Goal: Task Accomplishment & Management: Manage account settings

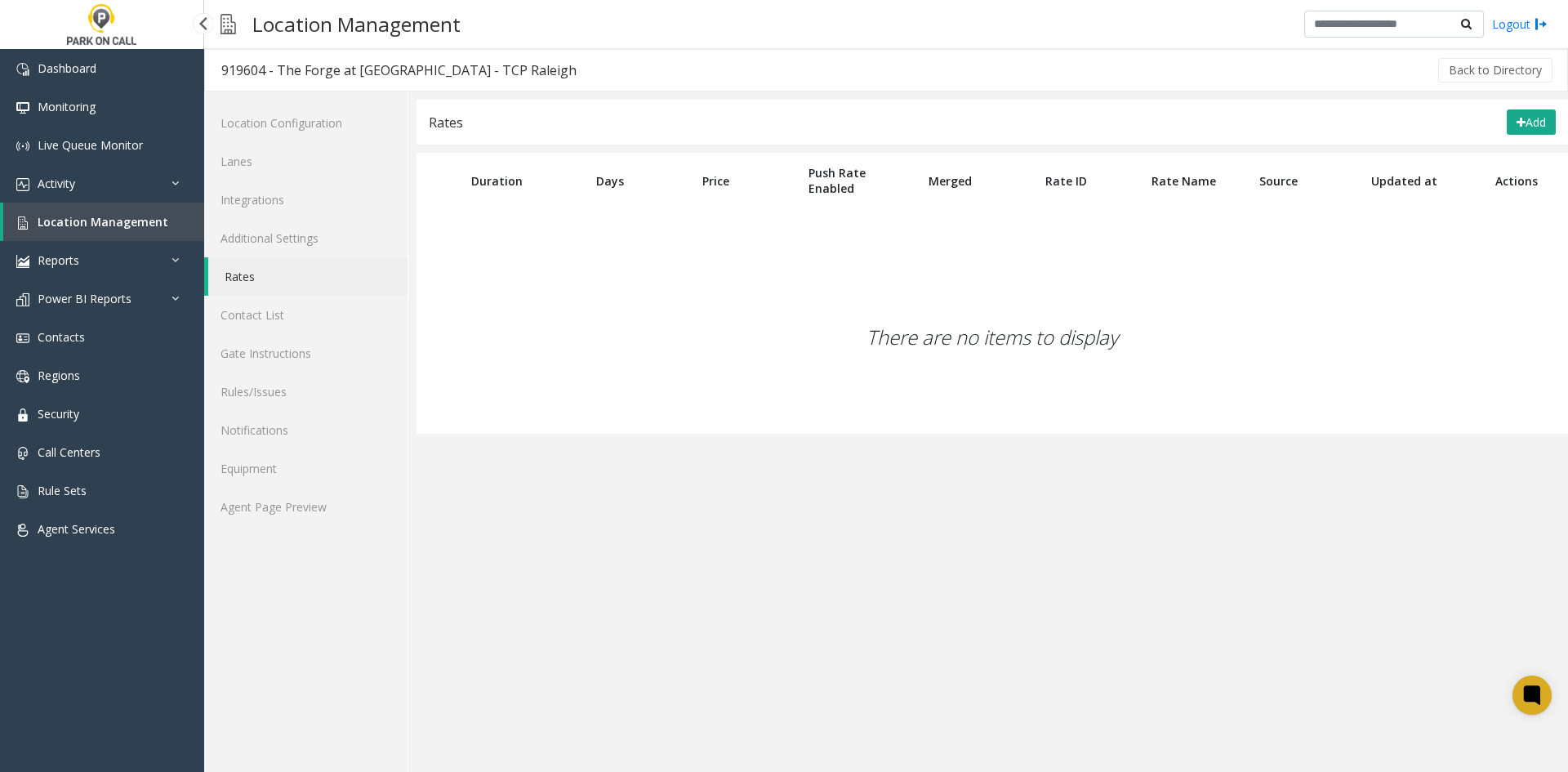
drag, startPoint x: 0, startPoint y: 0, endPoint x: 126, endPoint y: 234, distance: 265.8
click at [126, 234] on link "Location Management" at bounding box center [104, 222] width 201 height 38
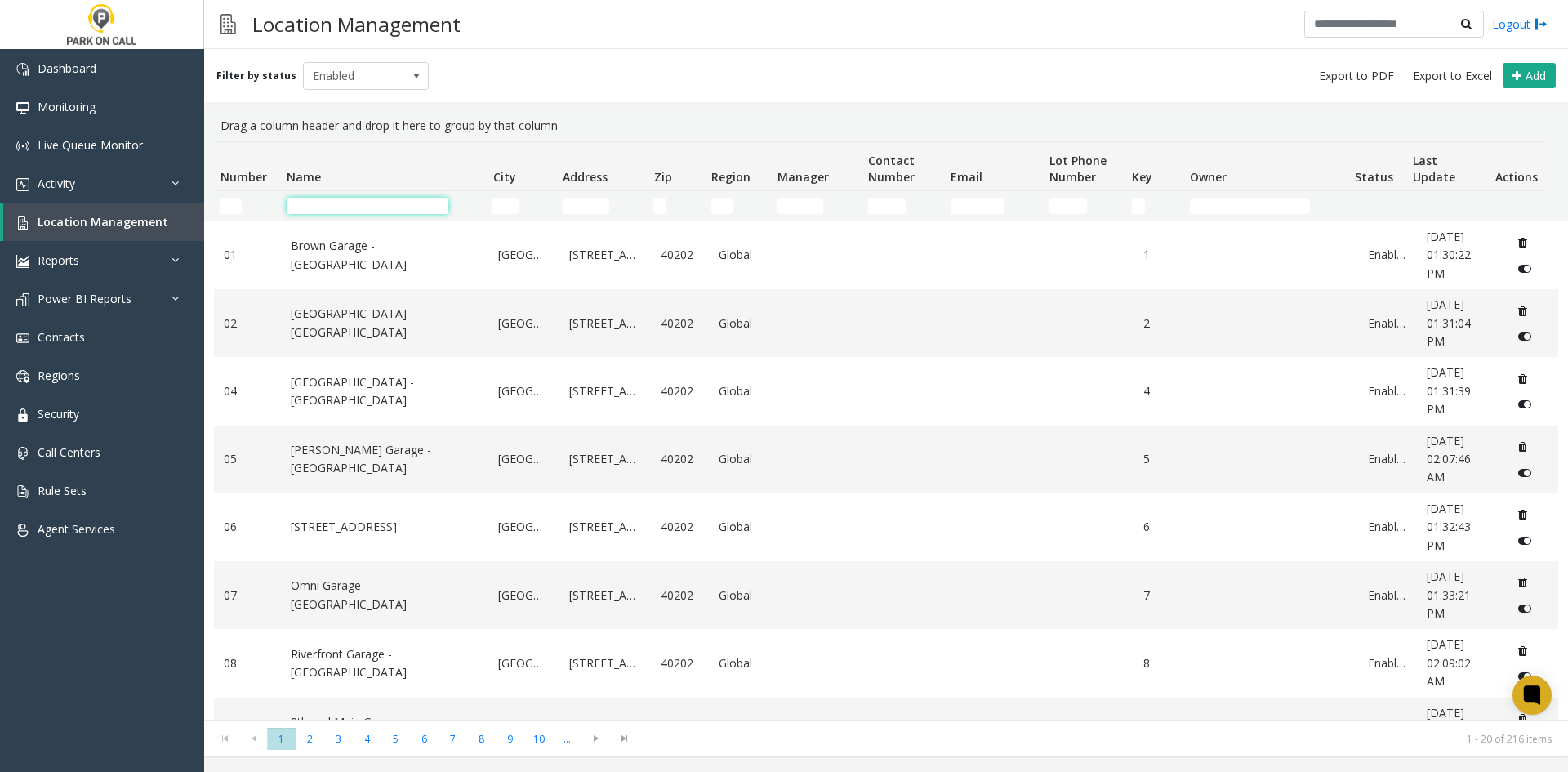
click at [390, 201] on input "Name Filter" at bounding box center [367, 205] width 162 height 16
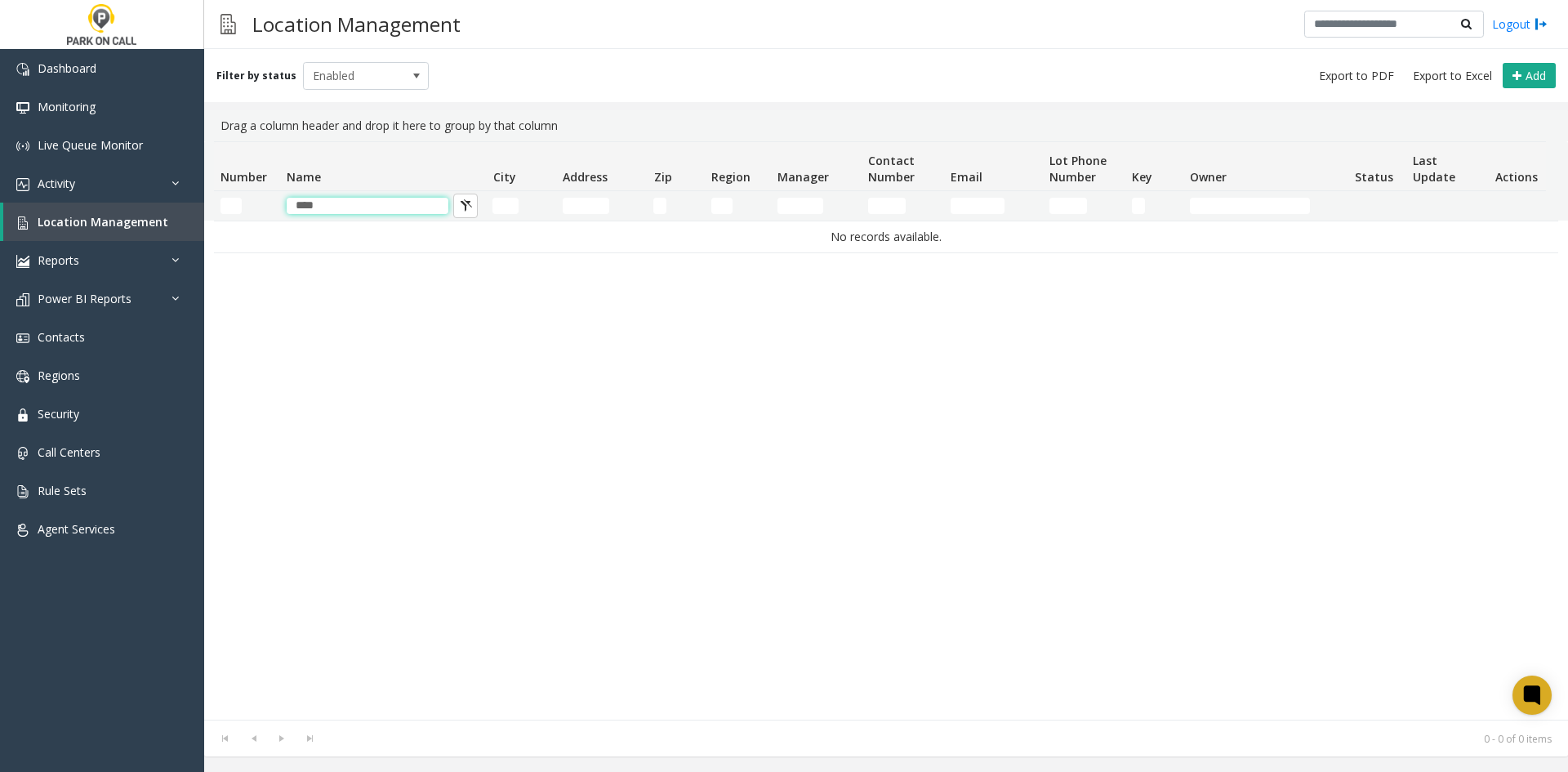
type input "***"
click at [684, 429] on div "No records available." at bounding box center [887, 471] width 1345 height 500
drag, startPoint x: 327, startPoint y: 204, endPoint x: 261, endPoint y: 197, distance: 66.4
click at [256, 199] on tr "***" at bounding box center [880, 205] width 1332 height 29
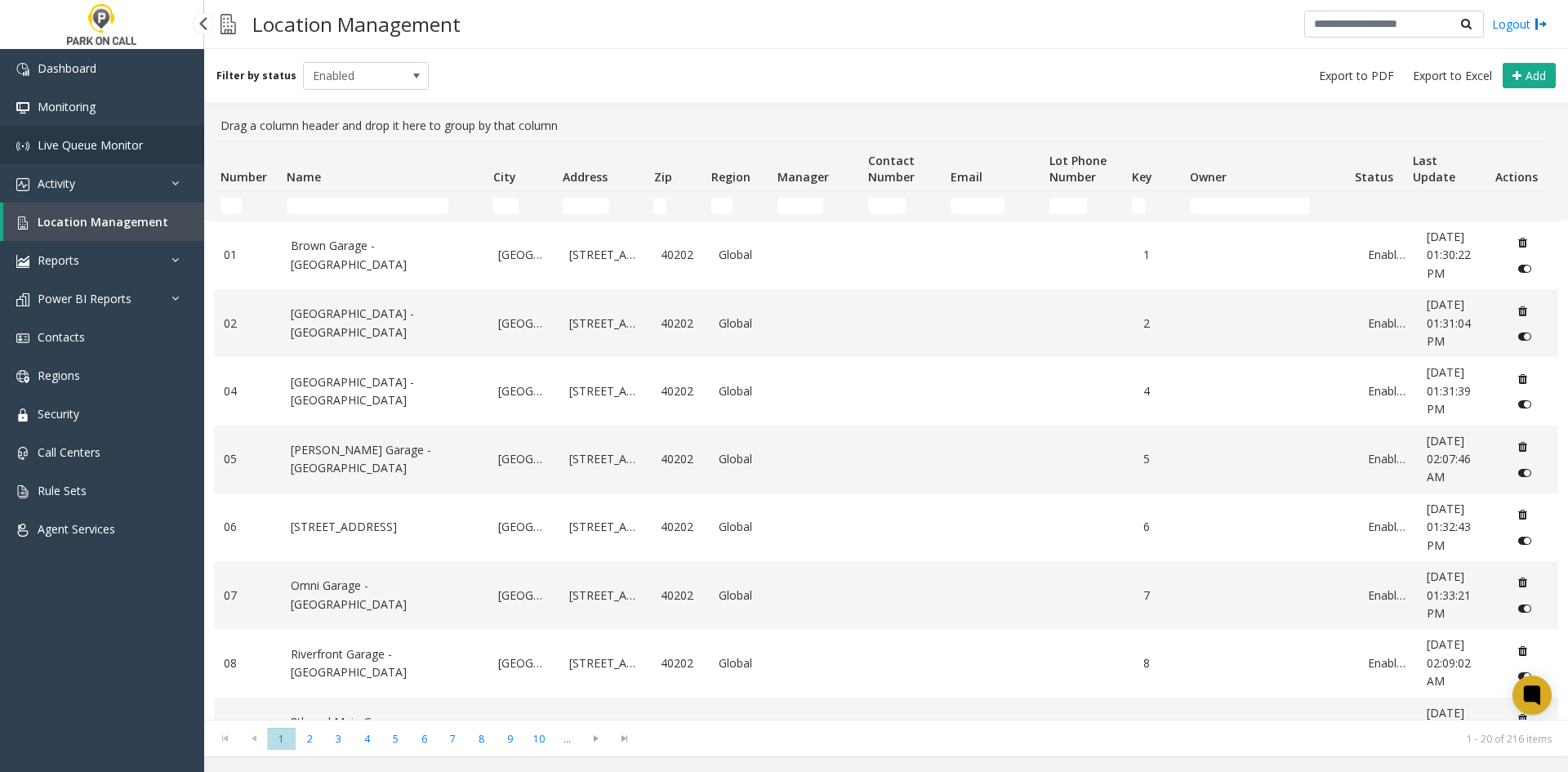
click at [126, 158] on link "Live Queue Monitor" at bounding box center [102, 145] width 204 height 38
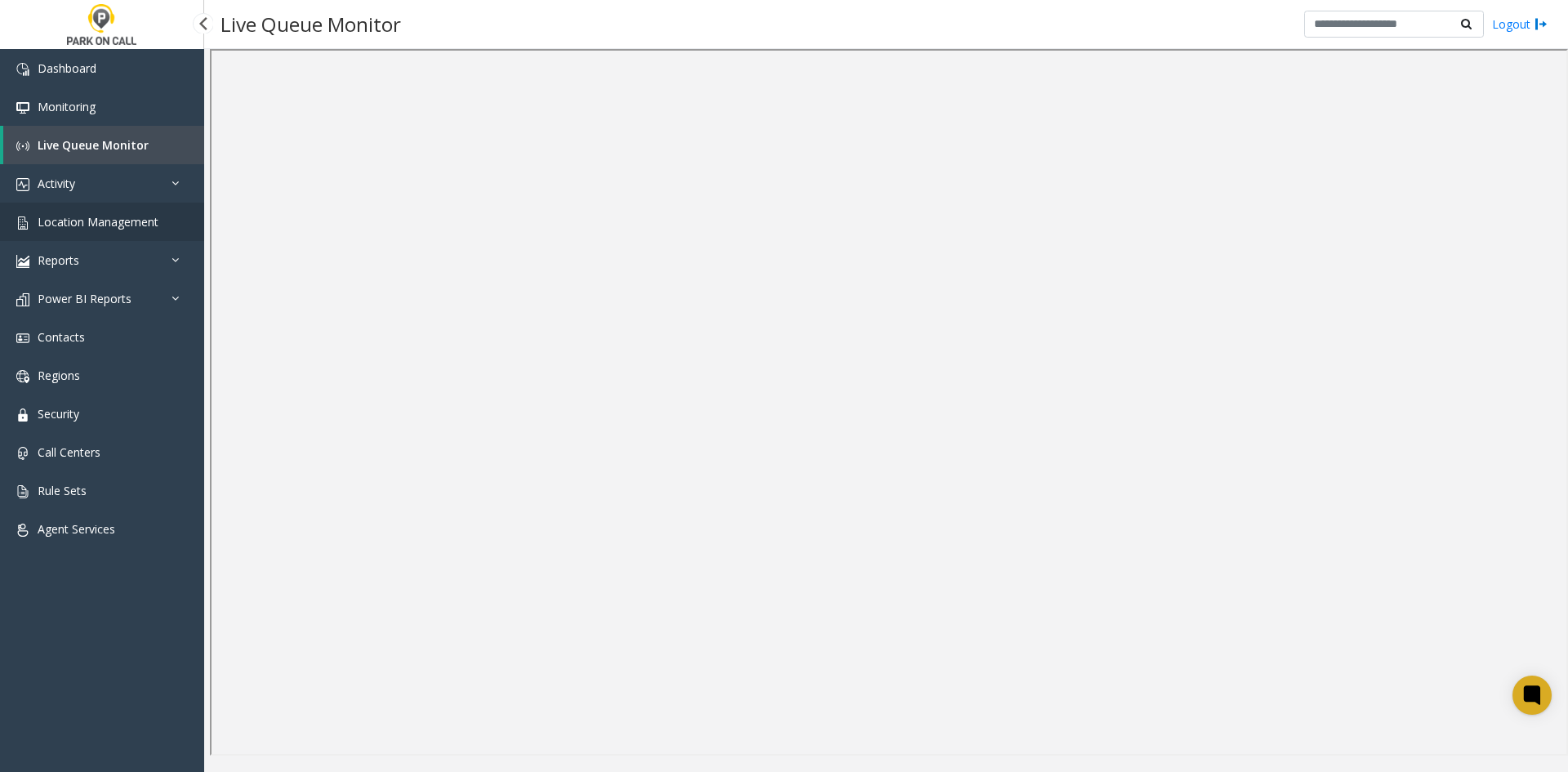
click at [128, 205] on link "Location Management" at bounding box center [102, 222] width 204 height 38
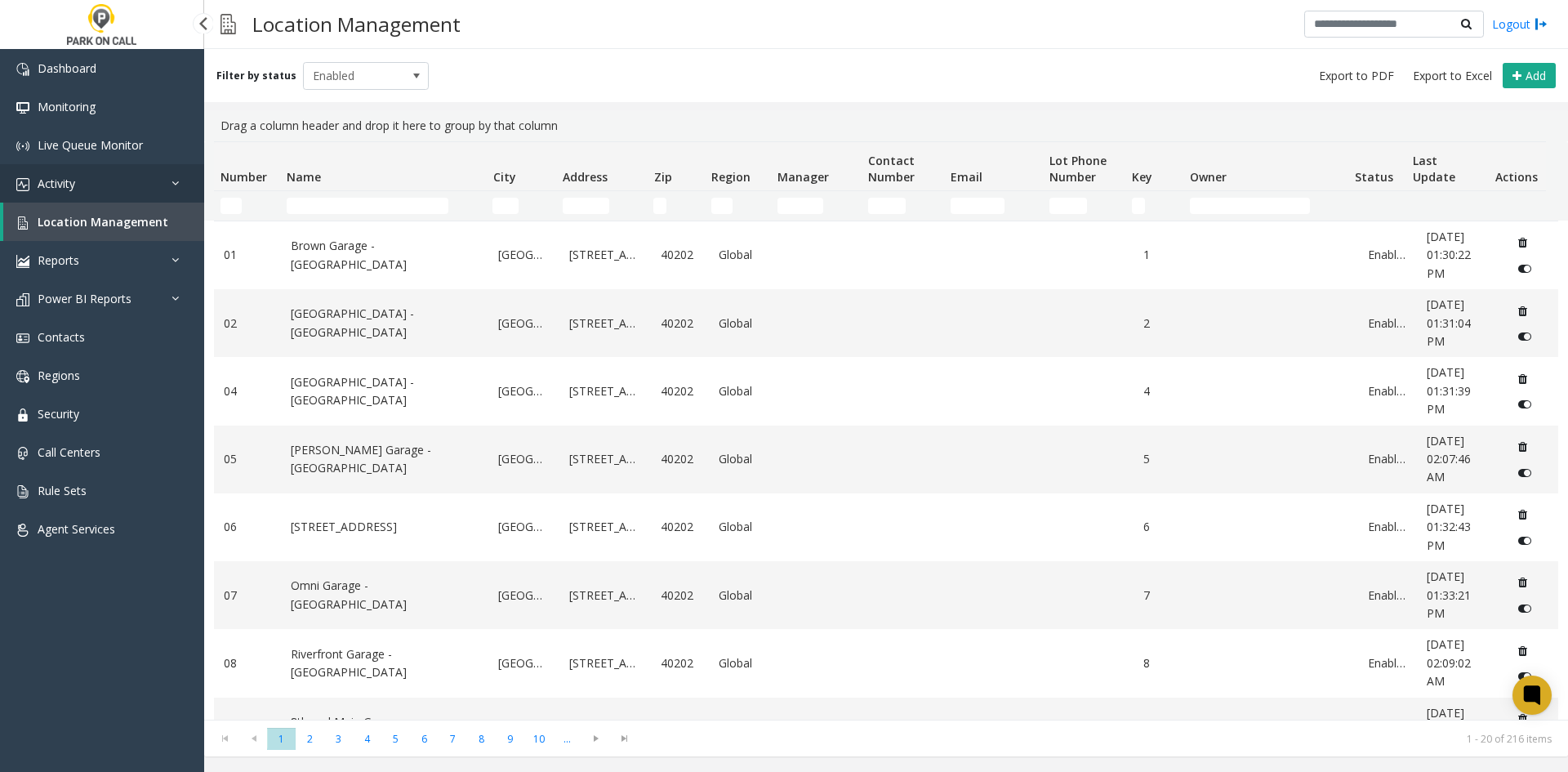
click at [119, 190] on link "Activity" at bounding box center [102, 183] width 204 height 38
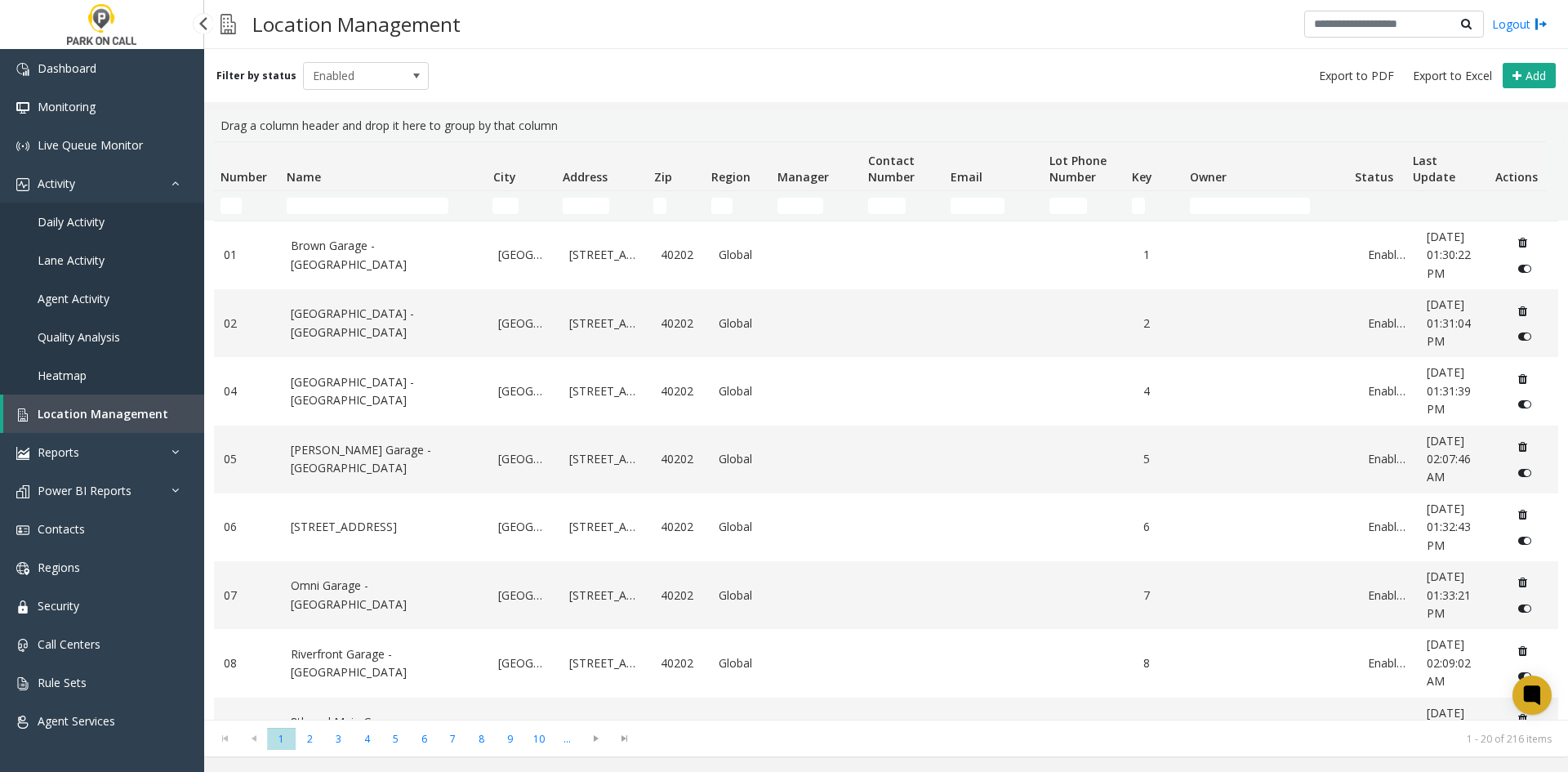
click at [129, 220] on link "Daily Activity" at bounding box center [102, 222] width 204 height 38
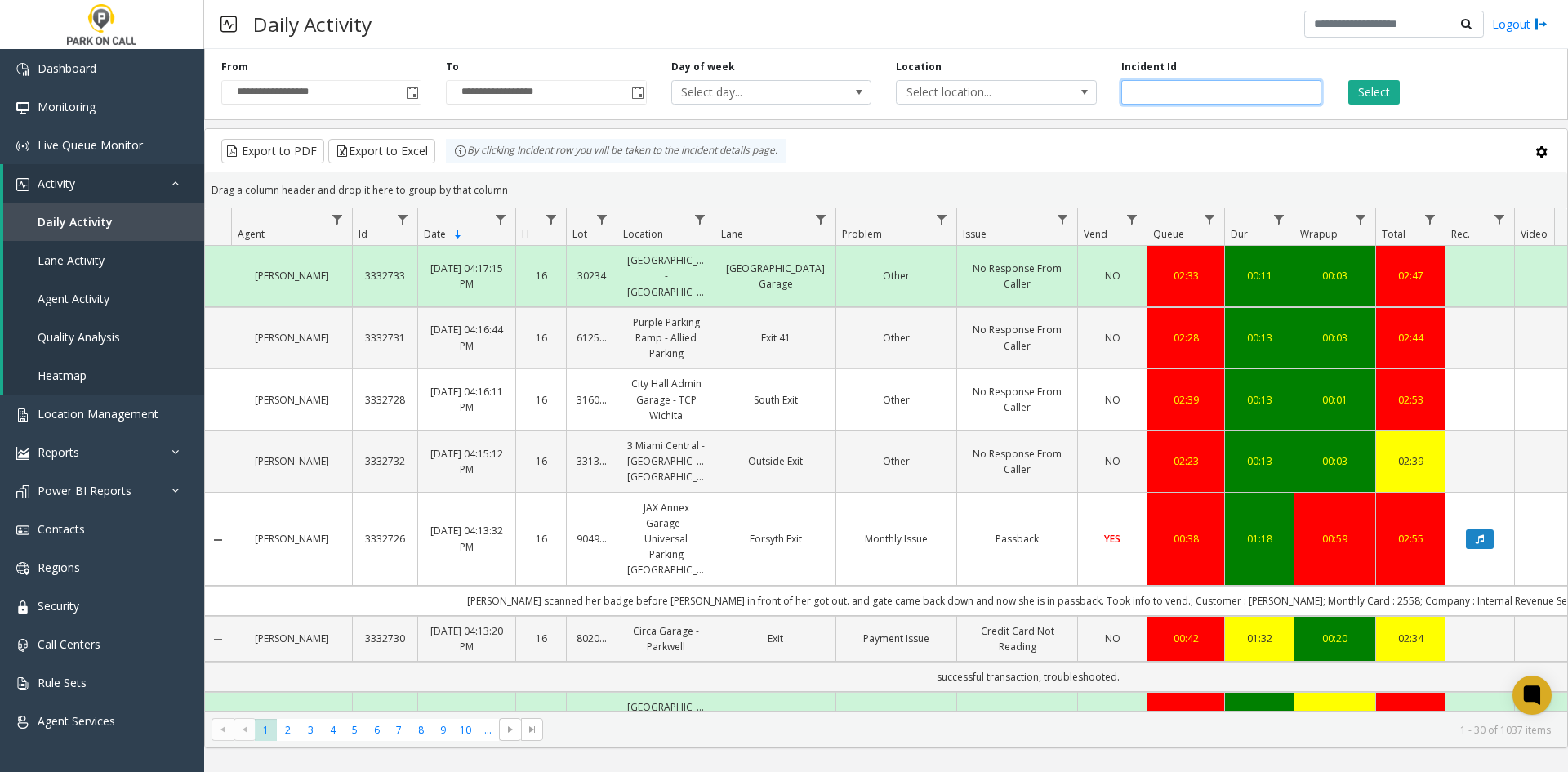
drag, startPoint x: 1213, startPoint y: 110, endPoint x: 1205, endPoint y: 95, distance: 17.0
click at [1207, 101] on div "**********" at bounding box center [887, 81] width 1364 height 78
click at [1205, 95] on input "number" at bounding box center [1221, 91] width 200 height 24
paste input "*******"
type input "*******"
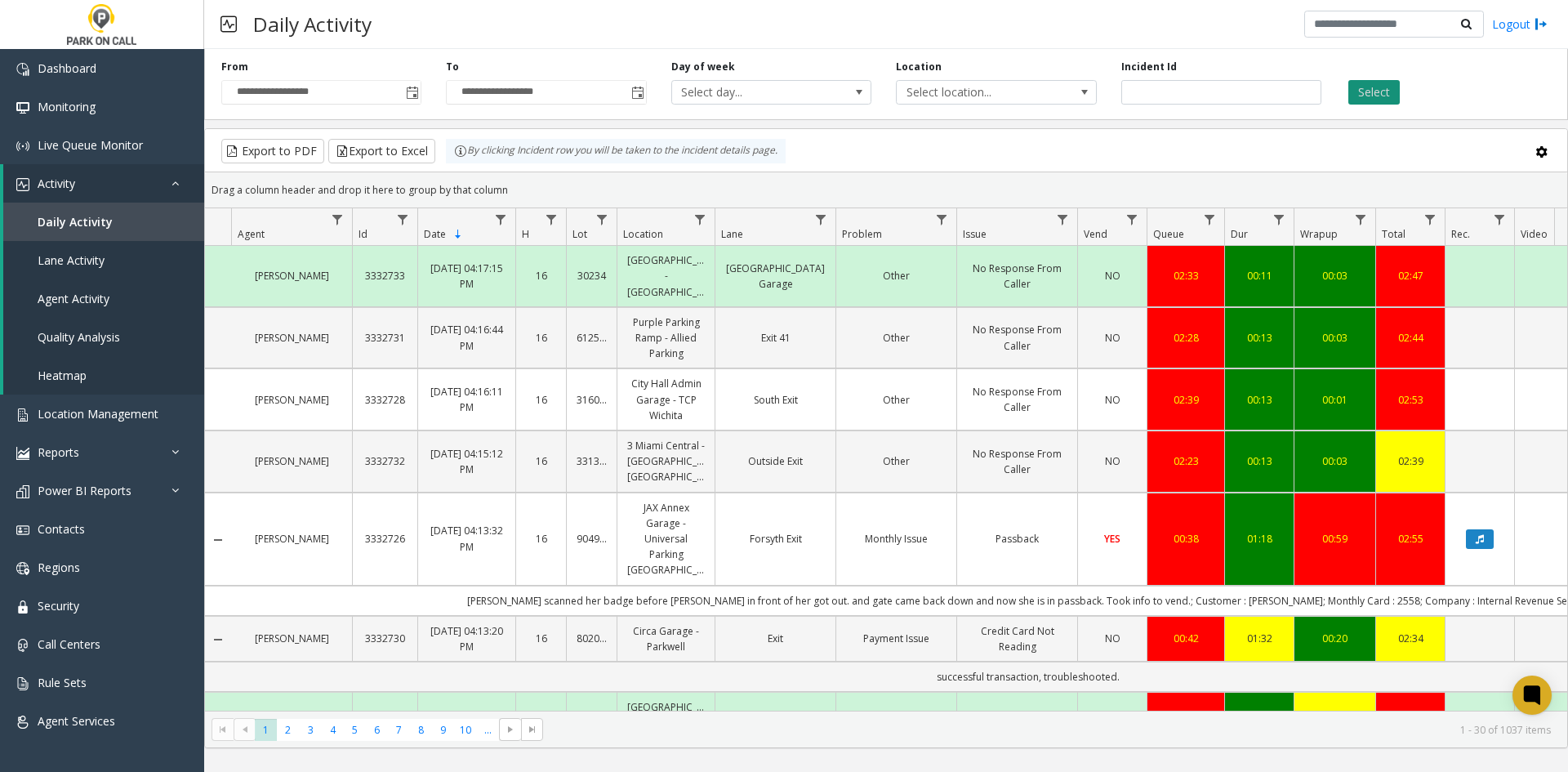
click at [1367, 91] on button "Select" at bounding box center [1373, 91] width 52 height 24
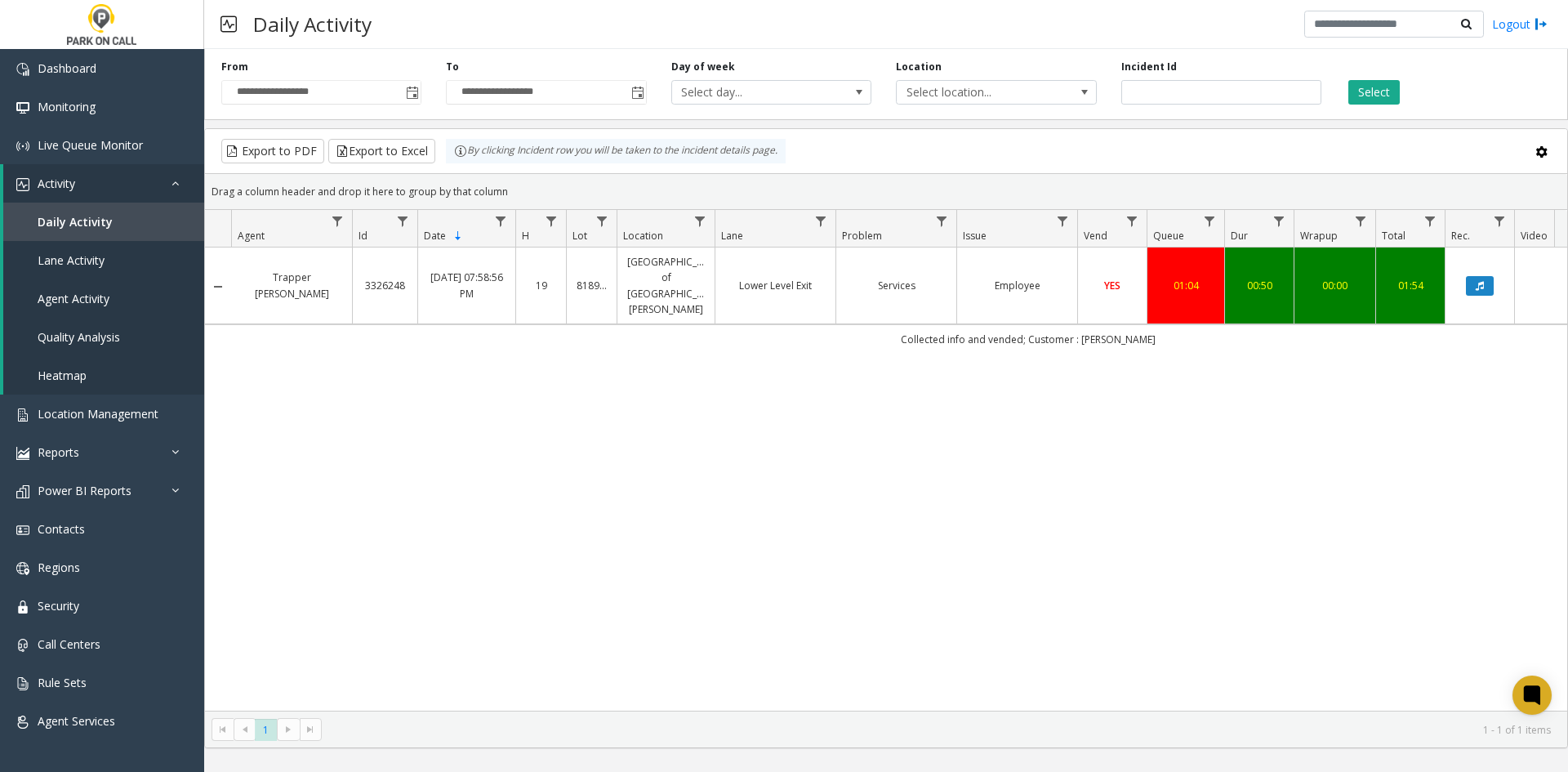
click at [971, 291] on td "Employee" at bounding box center [1017, 286] width 121 height 77
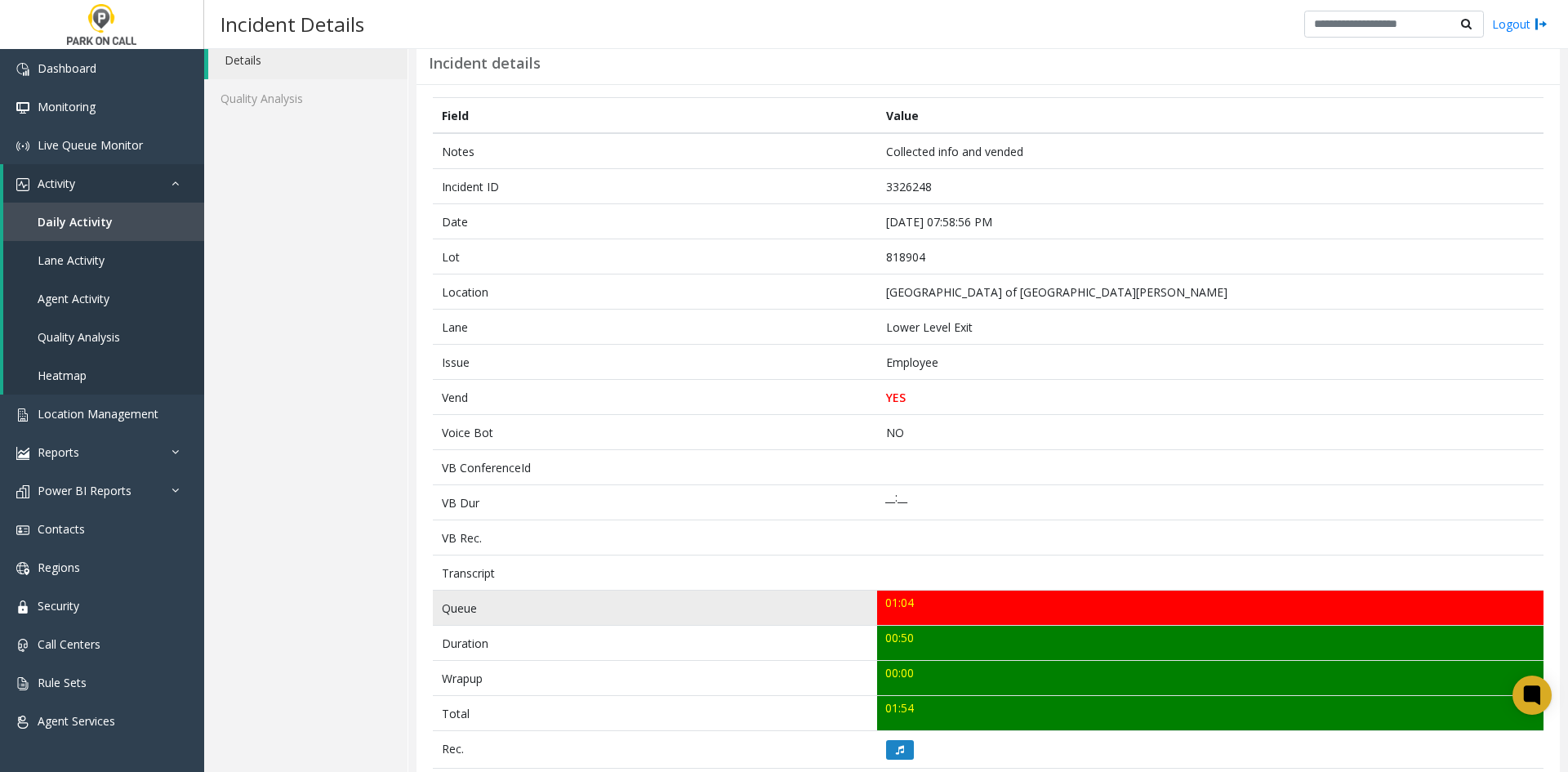
scroll to position [164, 0]
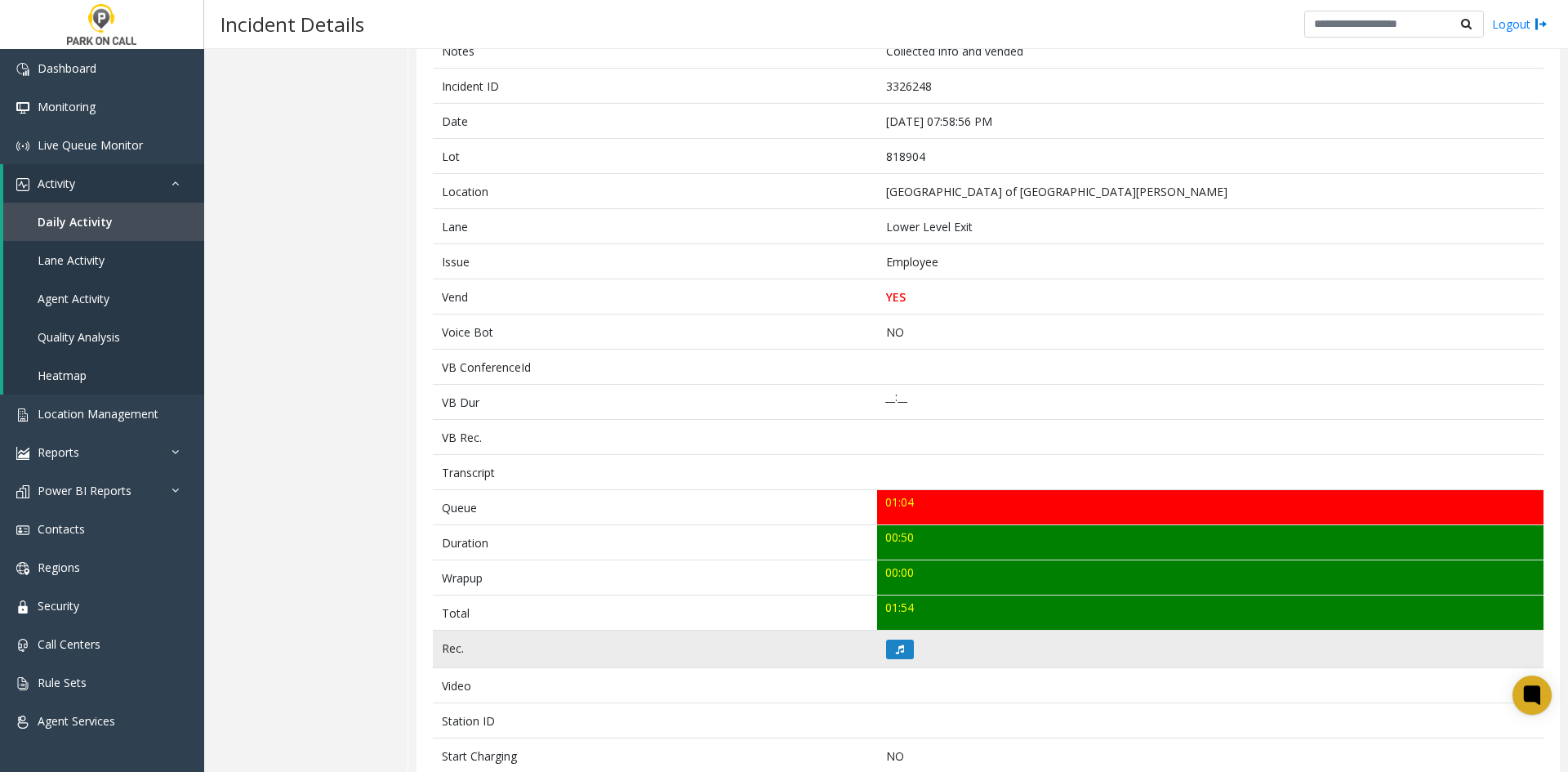
click at [897, 636] on td at bounding box center [1211, 650] width 667 height 38
click at [893, 643] on button at bounding box center [900, 650] width 28 height 20
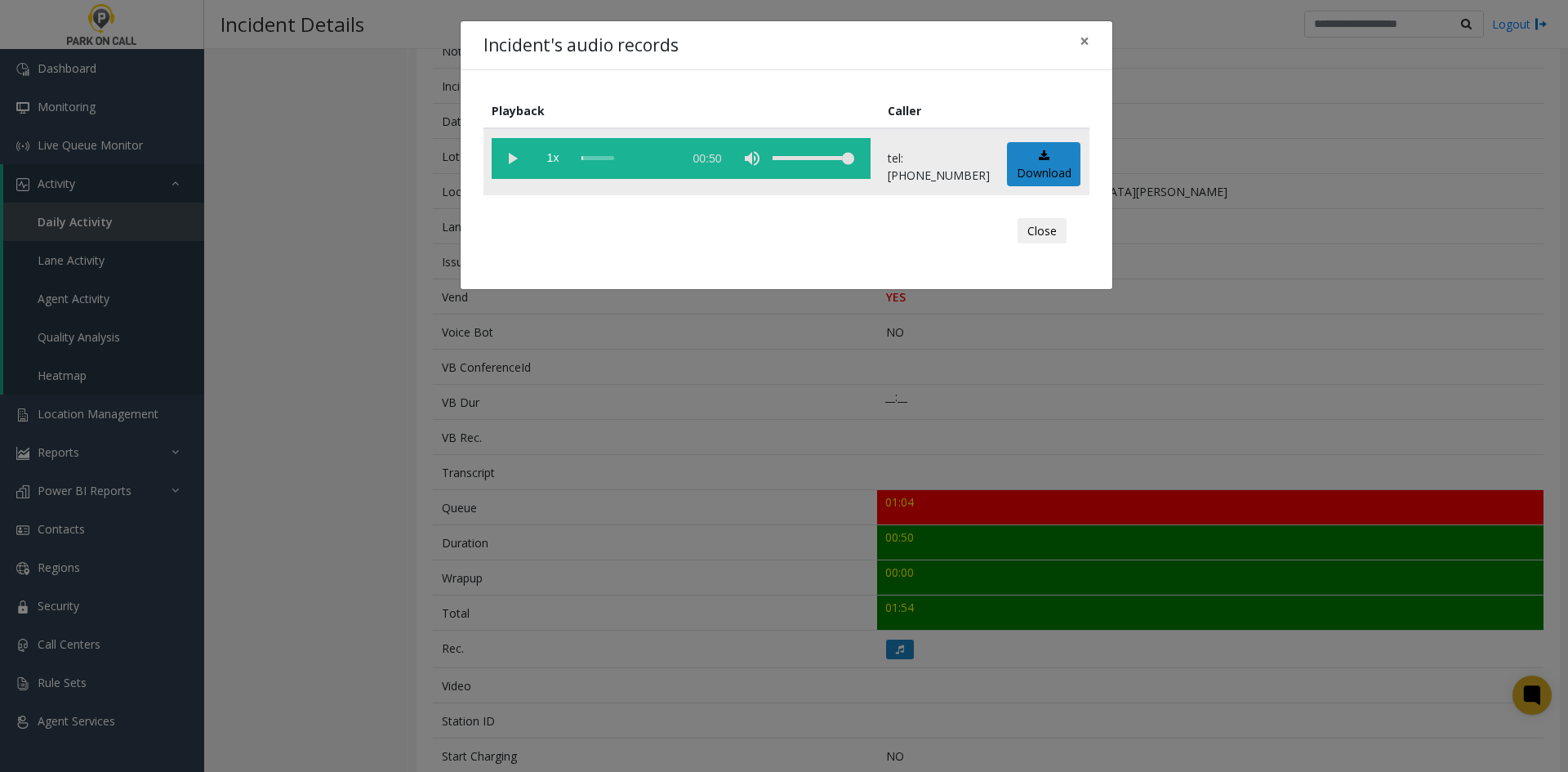
click at [499, 173] on vg-play-pause at bounding box center [511, 158] width 41 height 41
click at [513, 159] on vg-play-pause at bounding box center [511, 158] width 41 height 41
click at [946, 466] on div "Incident's audio records × Playback Caller 1x 00:50 tel:8189049006 Download Clo…" at bounding box center [784, 386] width 1568 height 772
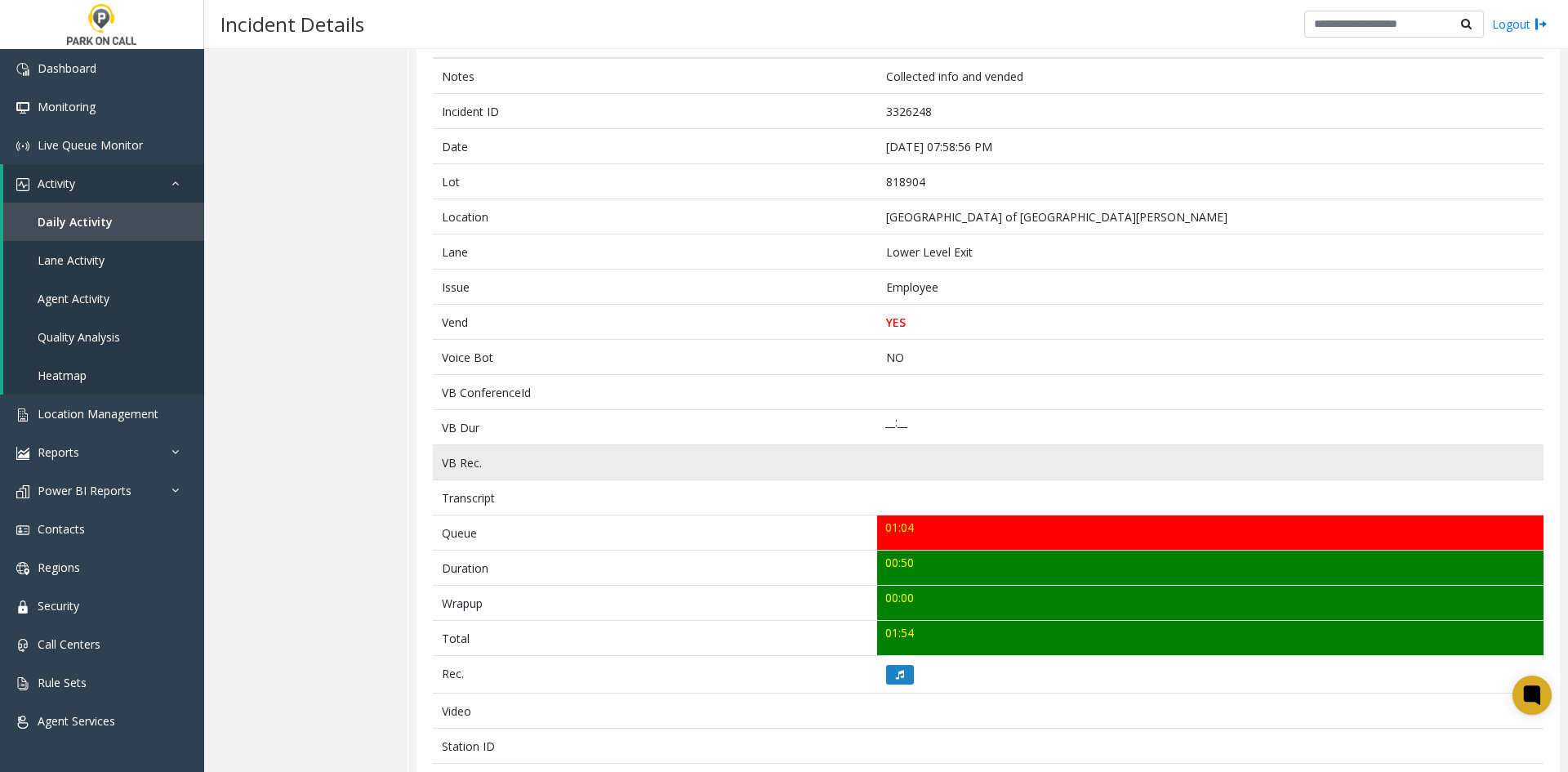
scroll to position [164, 0]
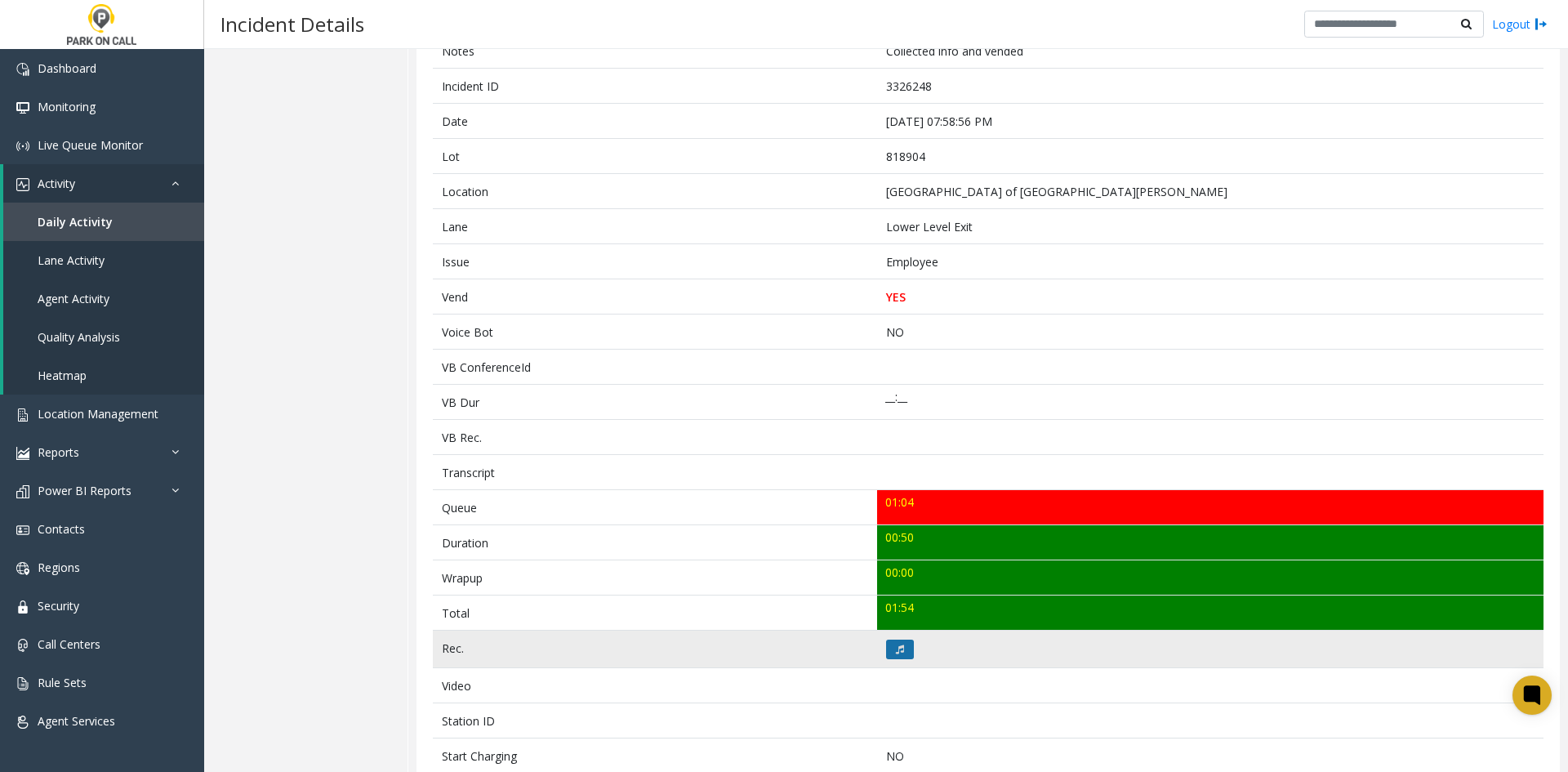
click at [896, 643] on button at bounding box center [900, 650] width 28 height 20
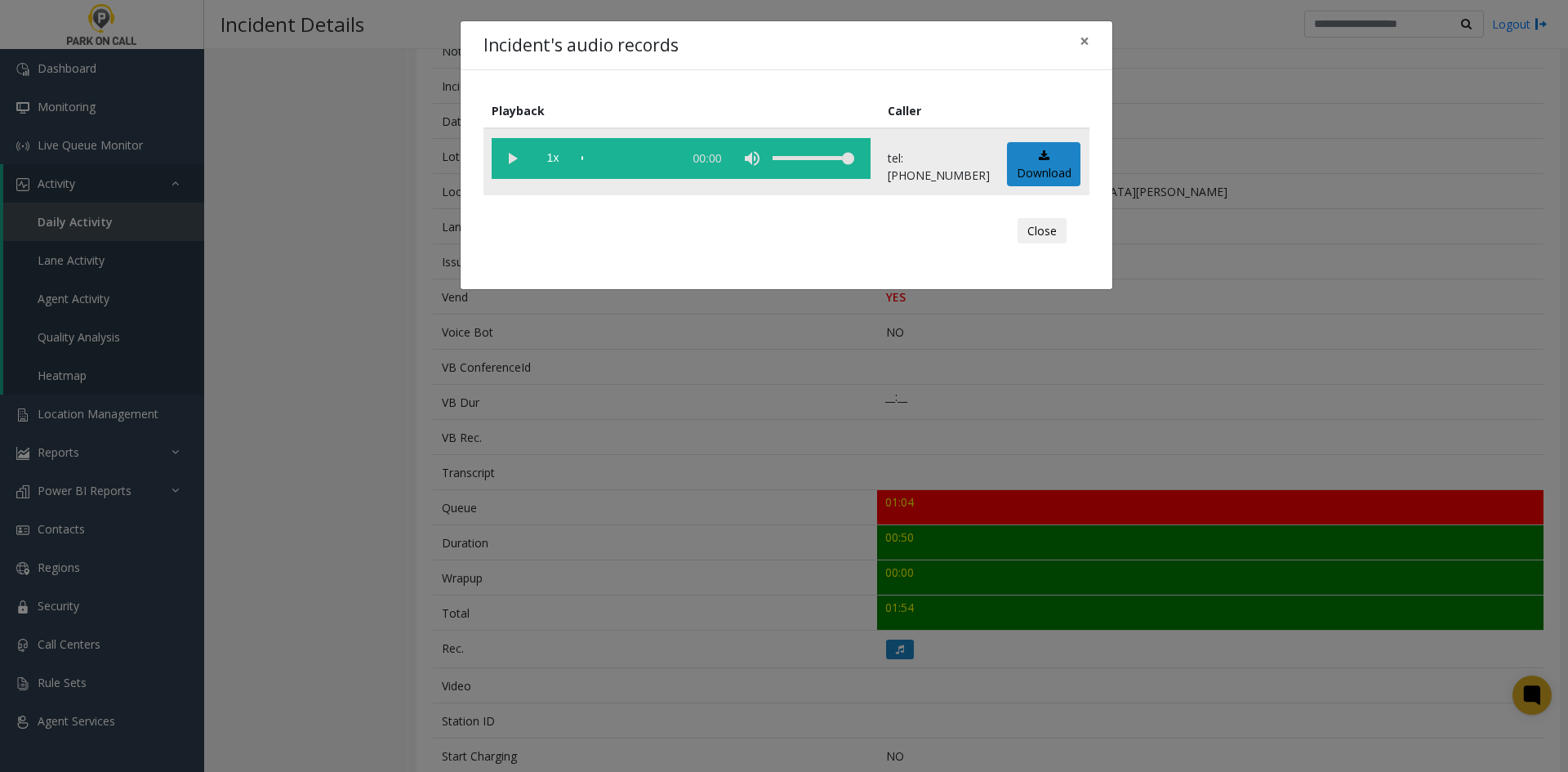
click at [509, 169] on vg-play-pause at bounding box center [511, 158] width 41 height 41
click at [590, 154] on div "scrub bar" at bounding box center [628, 158] width 93 height 41
click at [514, 160] on vg-play-pause at bounding box center [511, 158] width 41 height 41
click at [525, 161] on vg-play-pause at bounding box center [511, 158] width 41 height 41
click at [1169, 482] on div "Incident's audio records × Playback Caller 1x 00:50 tel:8189049006 Download Clo…" at bounding box center [784, 386] width 1568 height 772
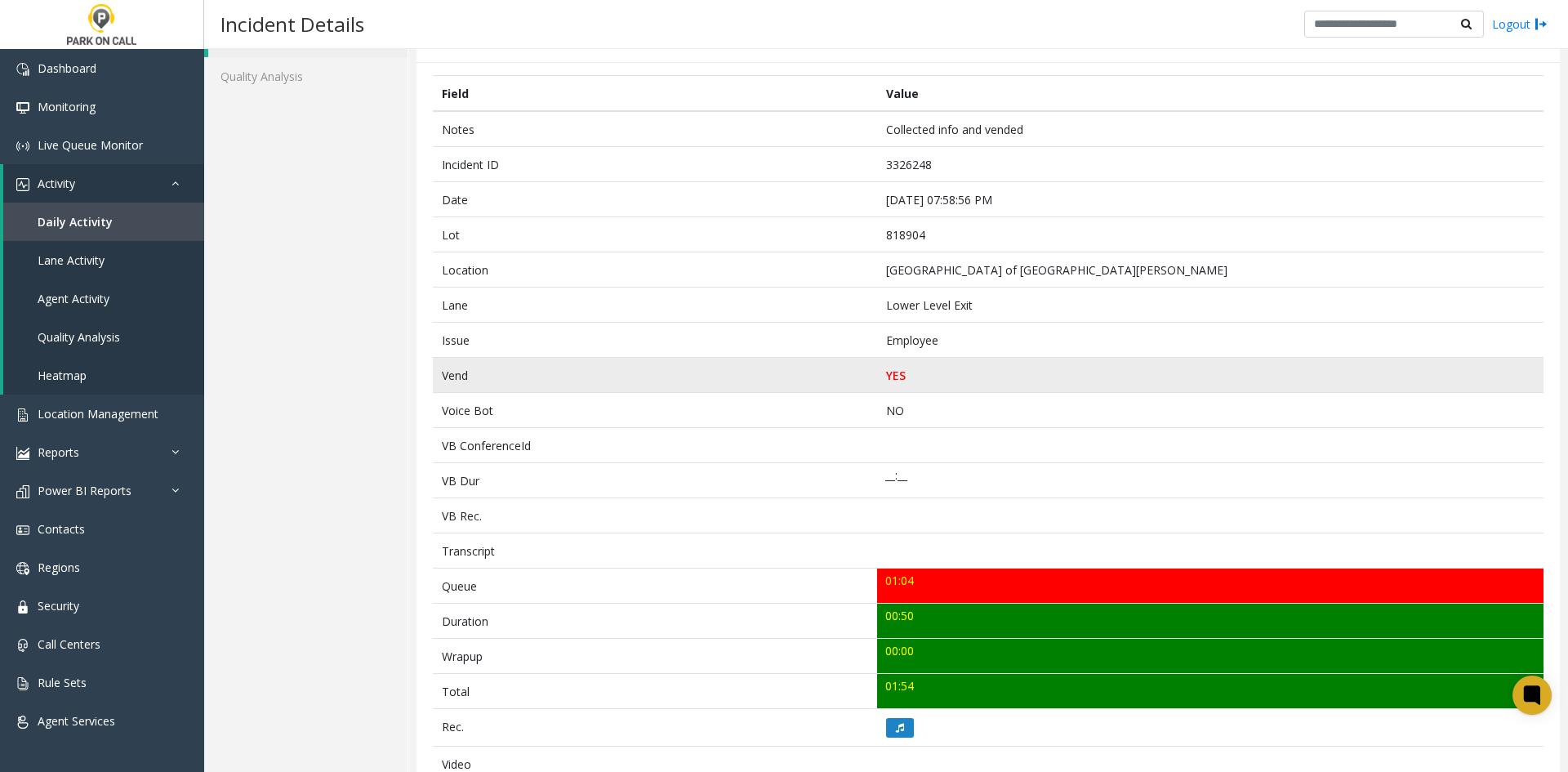
scroll to position [0, 0]
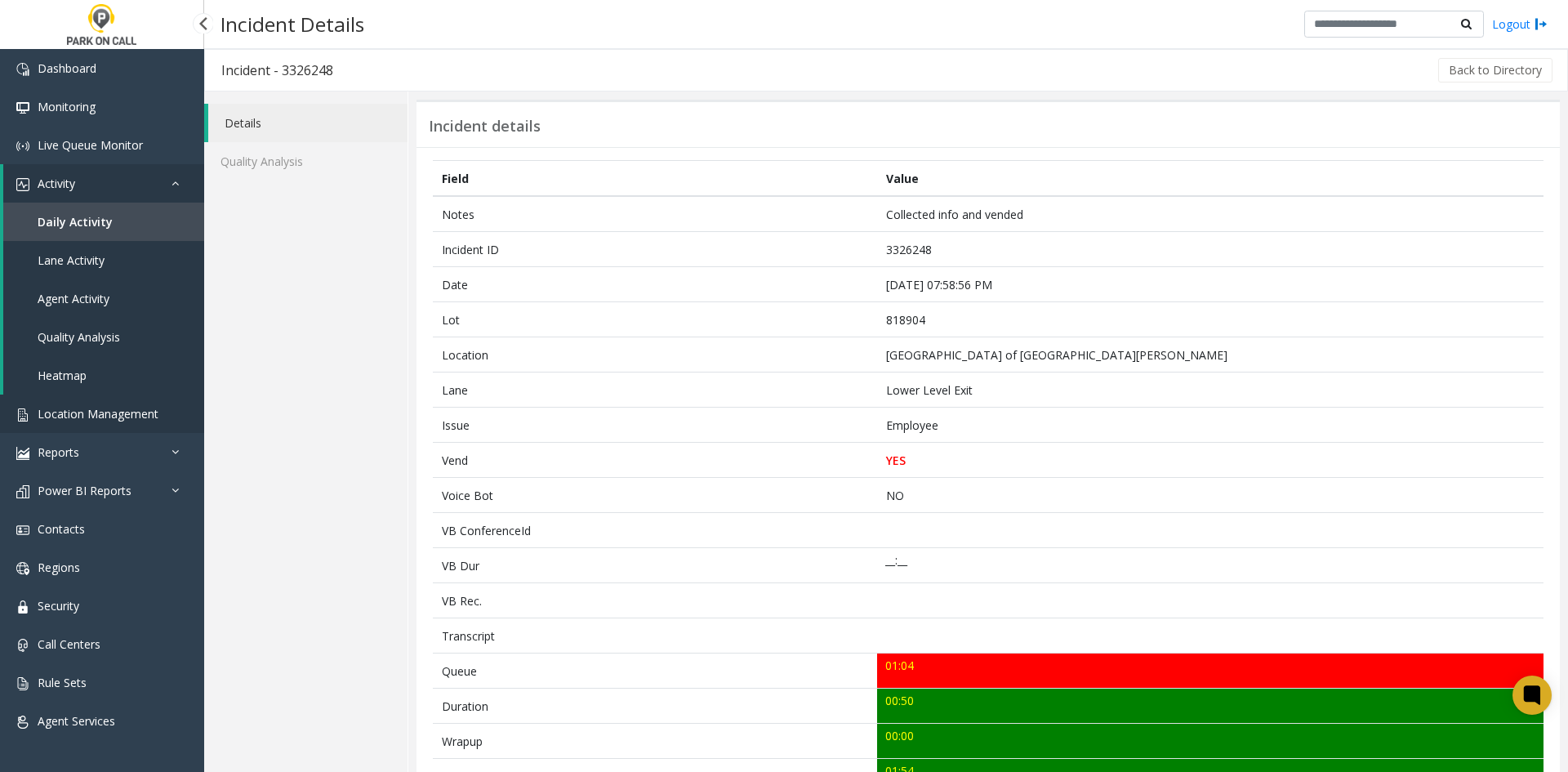
click at [88, 413] on span "Location Management" at bounding box center [99, 414] width 121 height 15
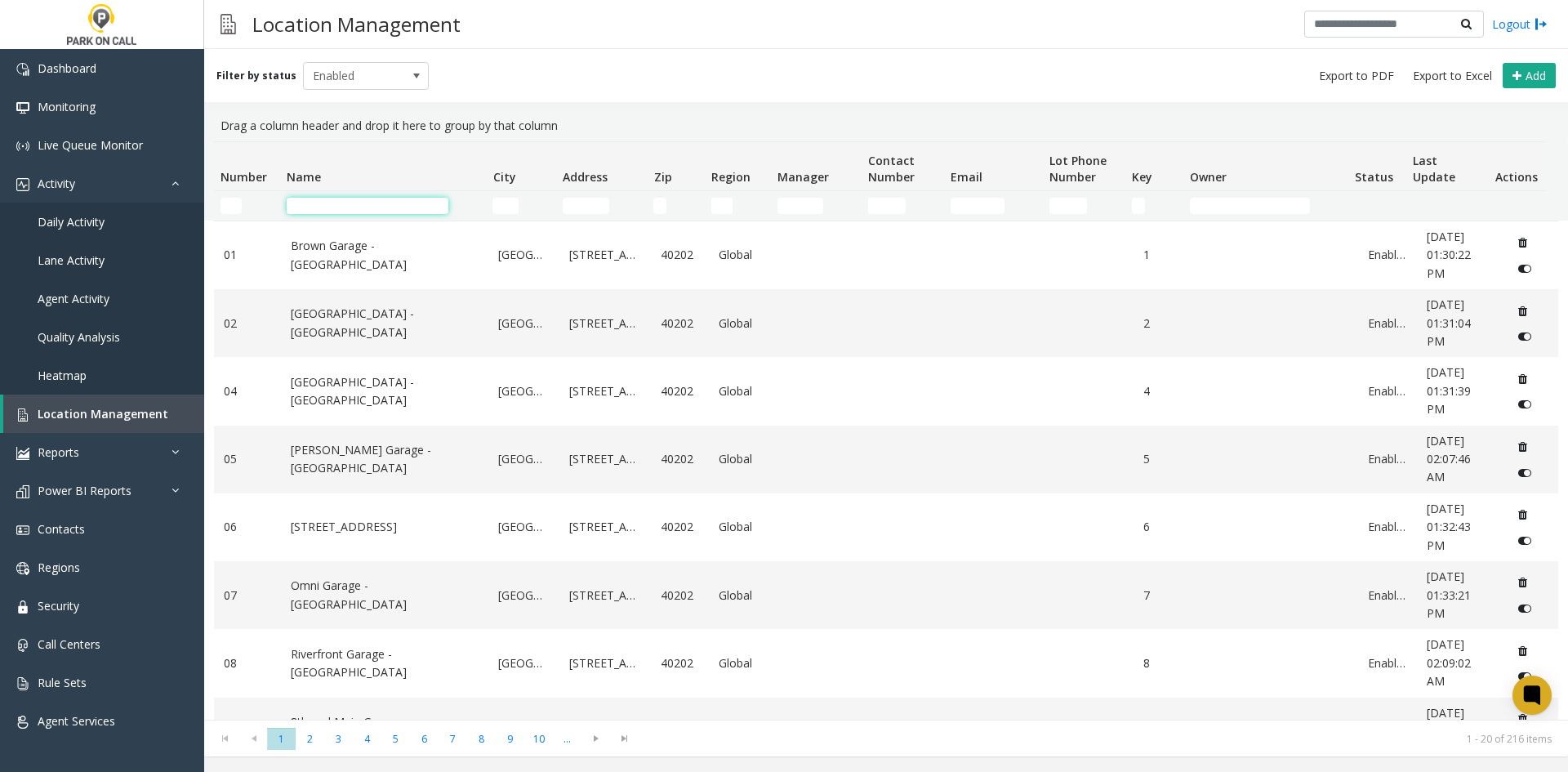
click at [326, 200] on input "Name Filter" at bounding box center [367, 205] width 162 height 16
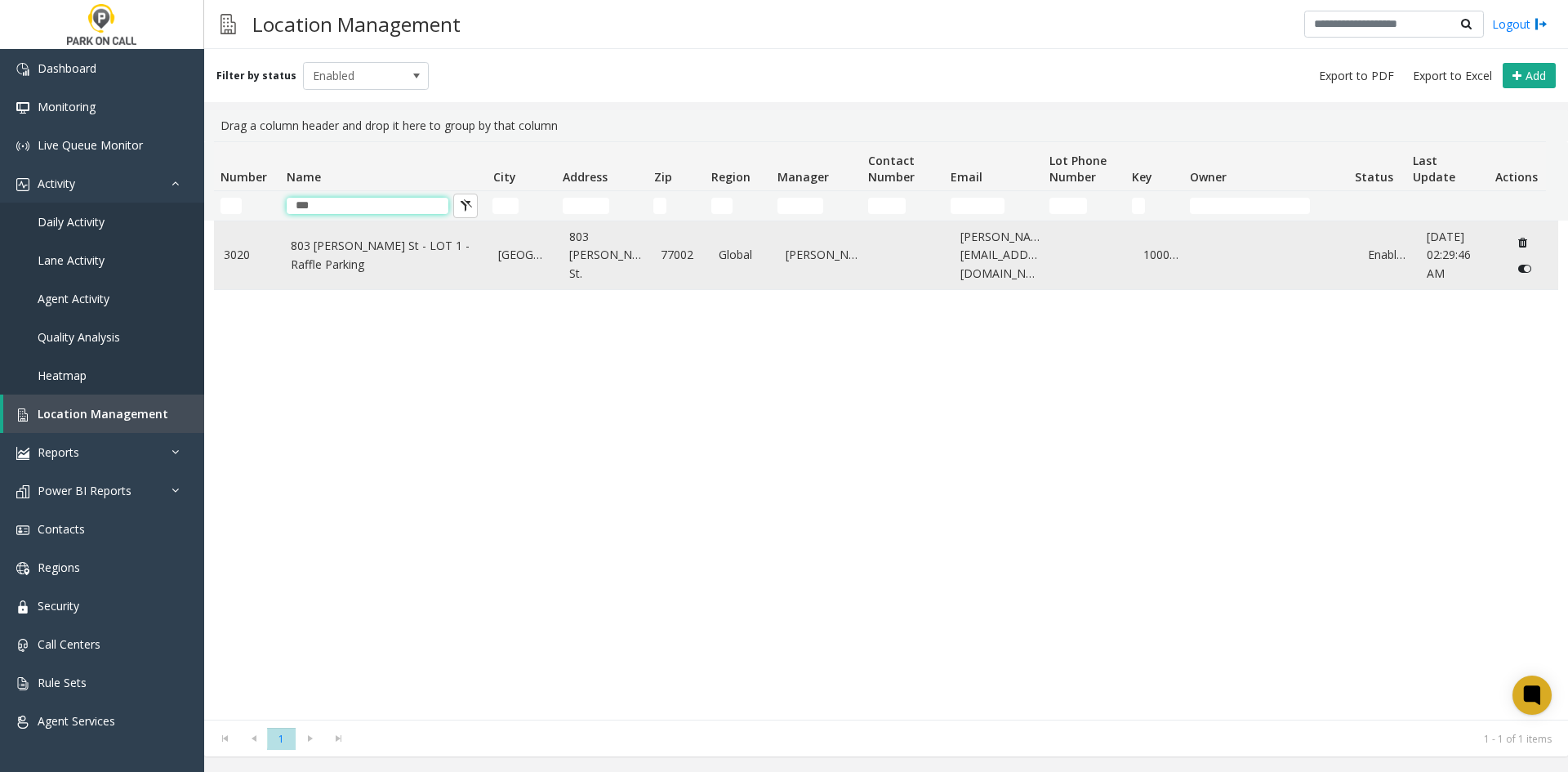
type input "***"
click at [307, 253] on link "803 Fannin St - LOT 1 - Raffle Parking" at bounding box center [385, 255] width 189 height 37
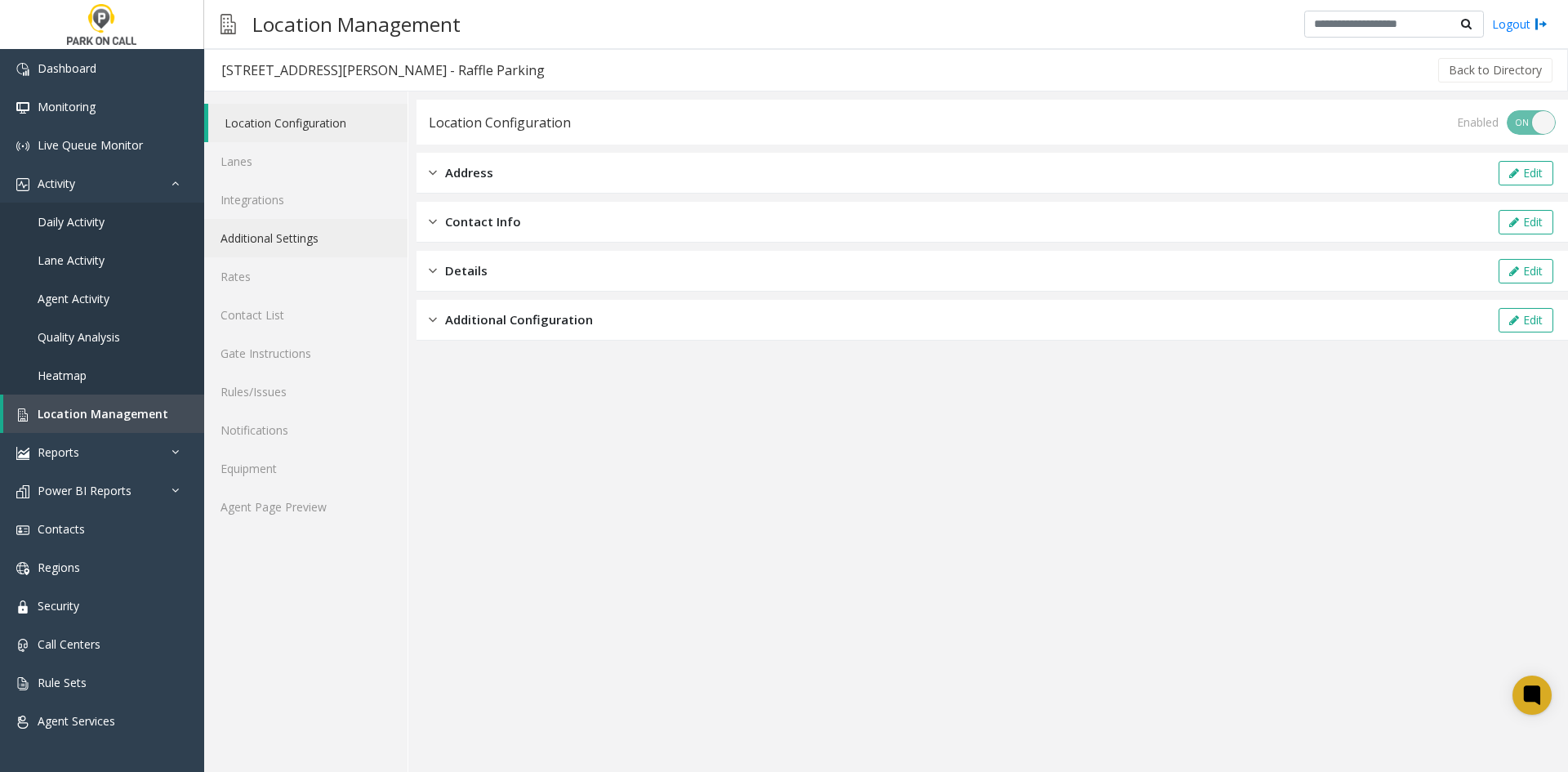
click at [299, 248] on link "Additional Settings" at bounding box center [306, 238] width 204 height 38
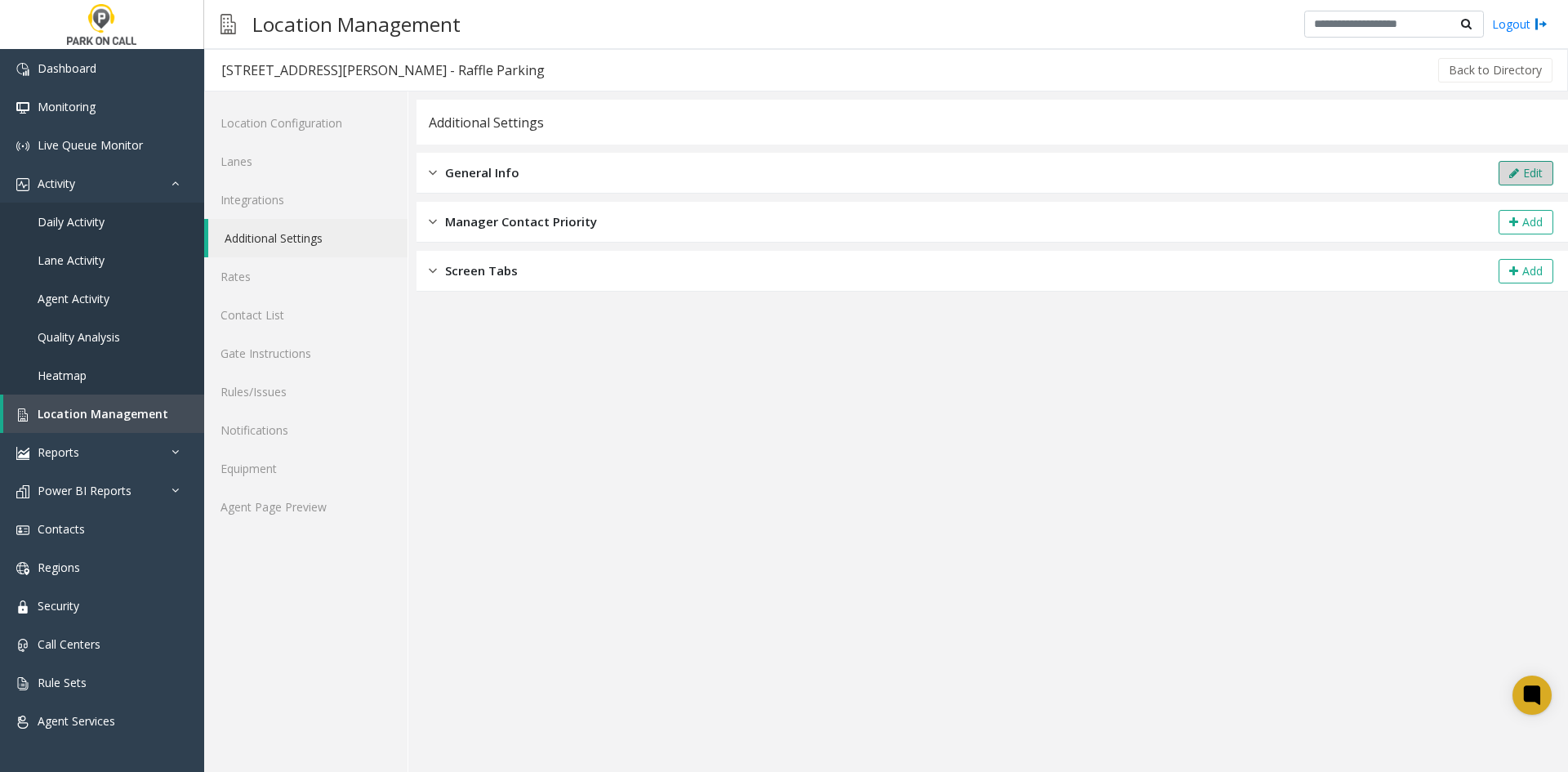
click at [1514, 167] on icon at bounding box center [1514, 173] width 10 height 12
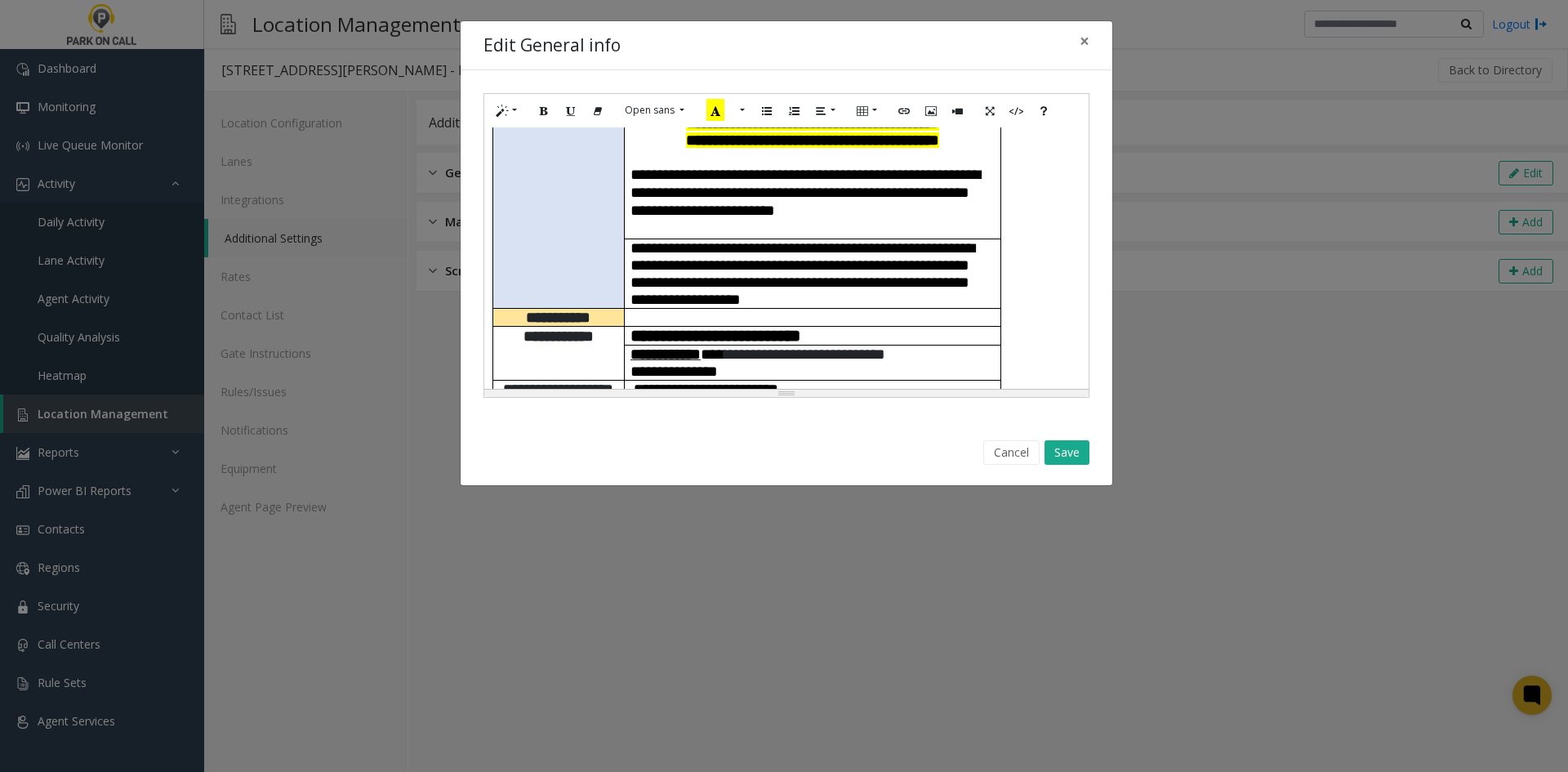
scroll to position [653, 0]
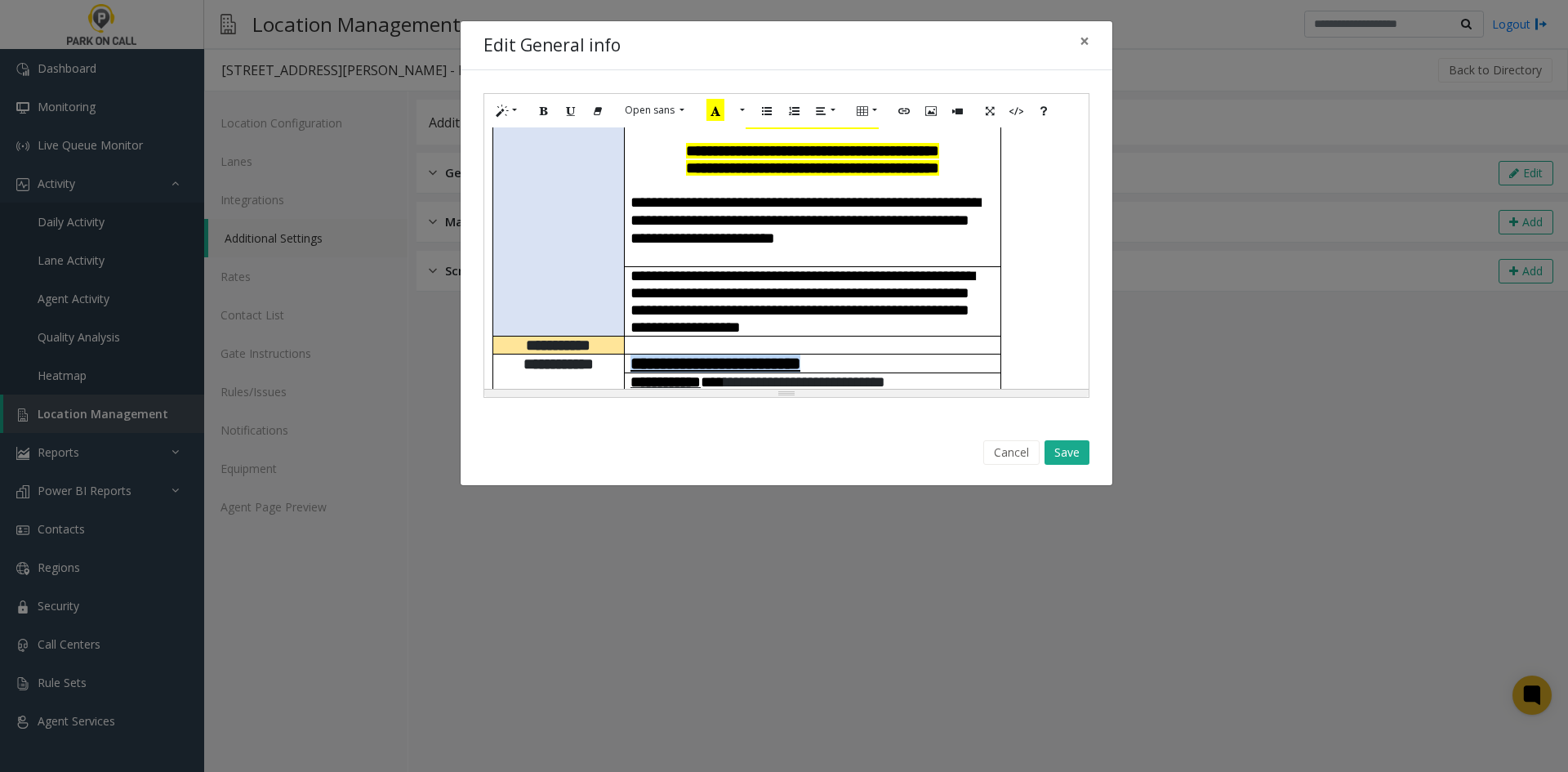
drag, startPoint x: 883, startPoint y: 269, endPoint x: 631, endPoint y: 281, distance: 252.3
click at [631, 355] on h4 "**********" at bounding box center [813, 364] width 365 height 18
click at [911, 112] on button "Link (CTRL+K)" at bounding box center [904, 110] width 28 height 25
type input "**********"
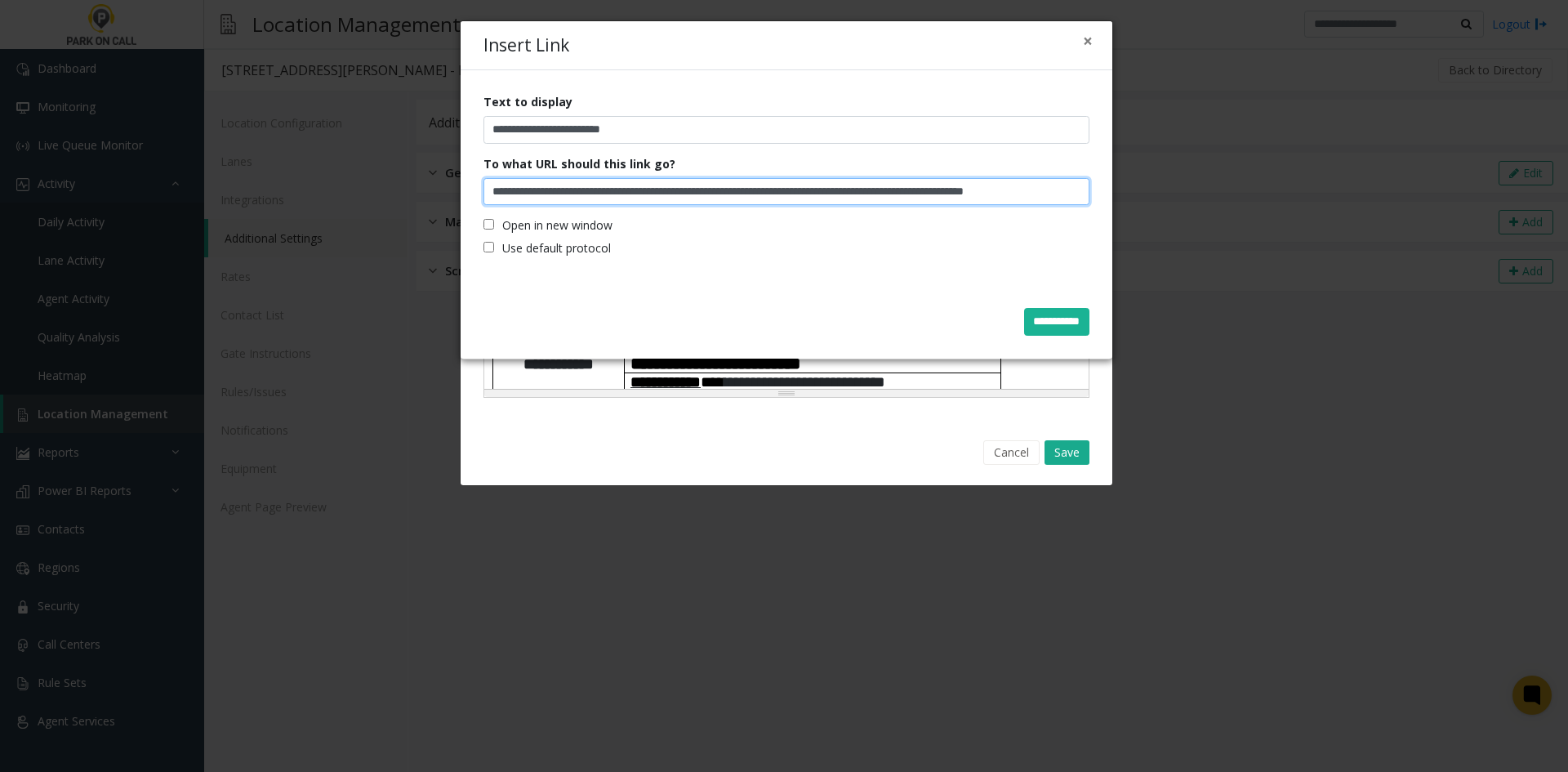
click at [861, 185] on input "**********" at bounding box center [786, 192] width 606 height 28
paste input "Insert Link"
type input "**********"
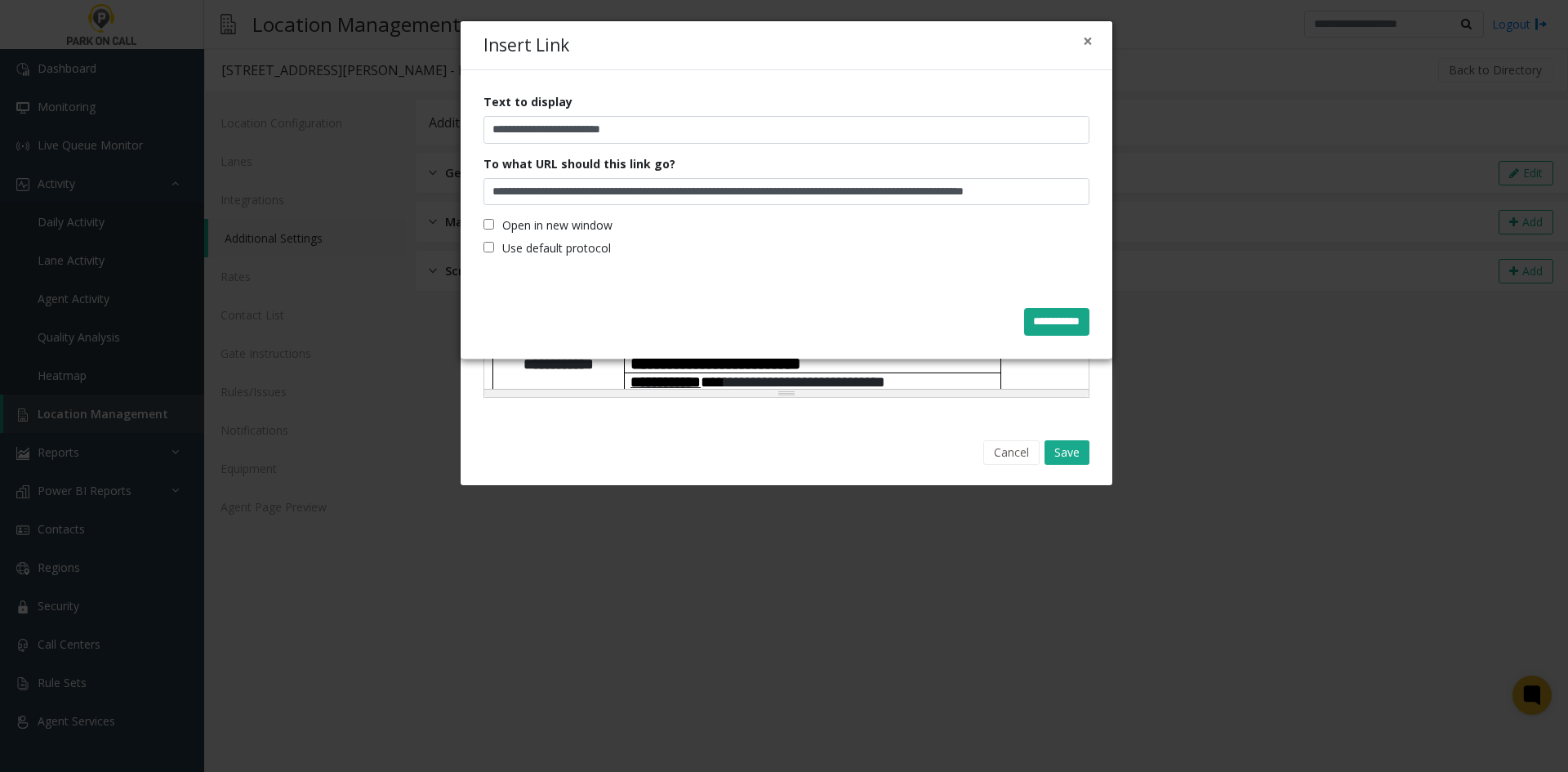
scroll to position [0, 0]
click at [1063, 319] on input "**********" at bounding box center [1057, 321] width 65 height 28
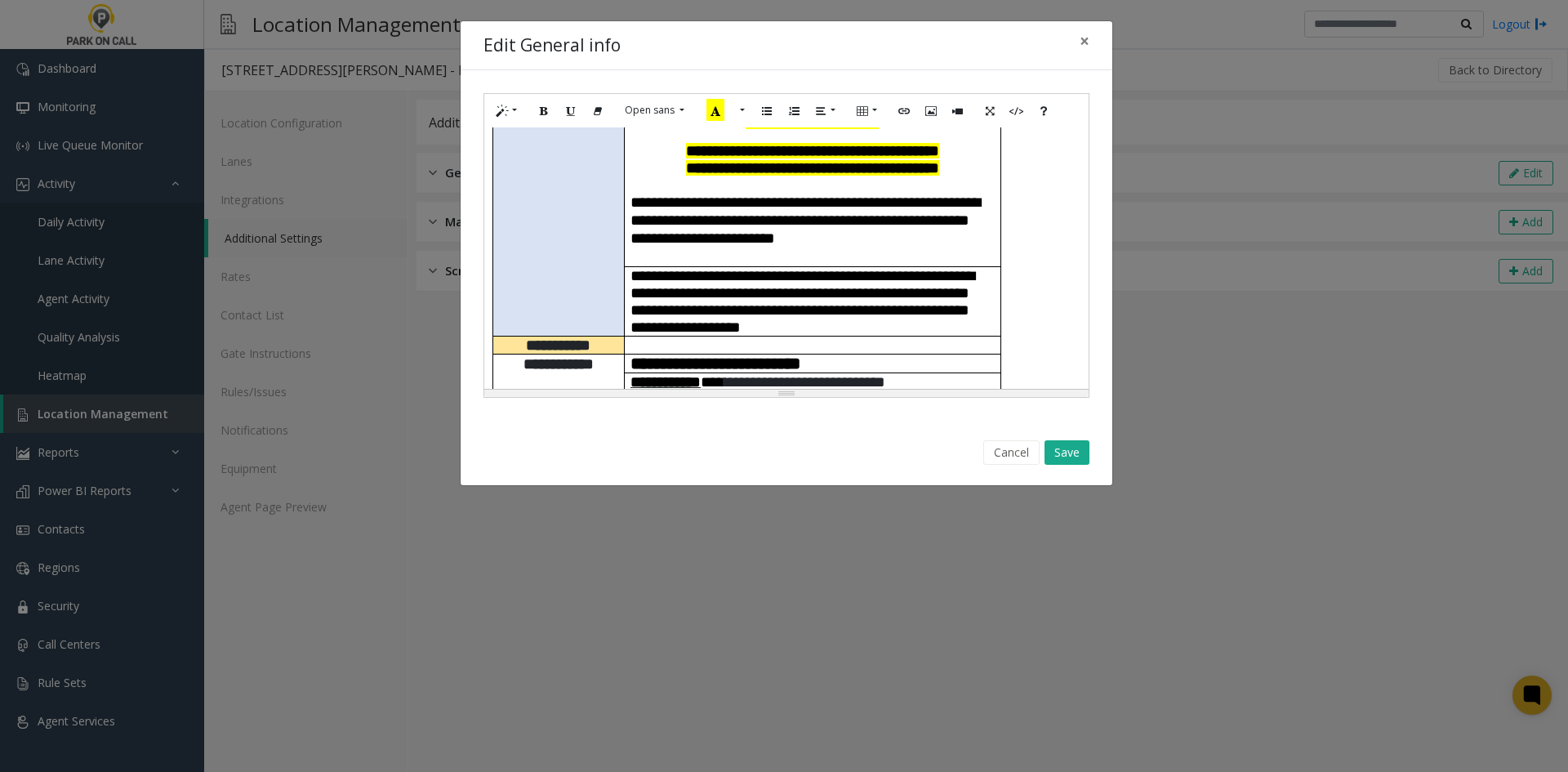
click at [880, 391] on p "**********" at bounding box center [813, 399] width 365 height 17
click at [1054, 450] on button "Save" at bounding box center [1068, 453] width 45 height 24
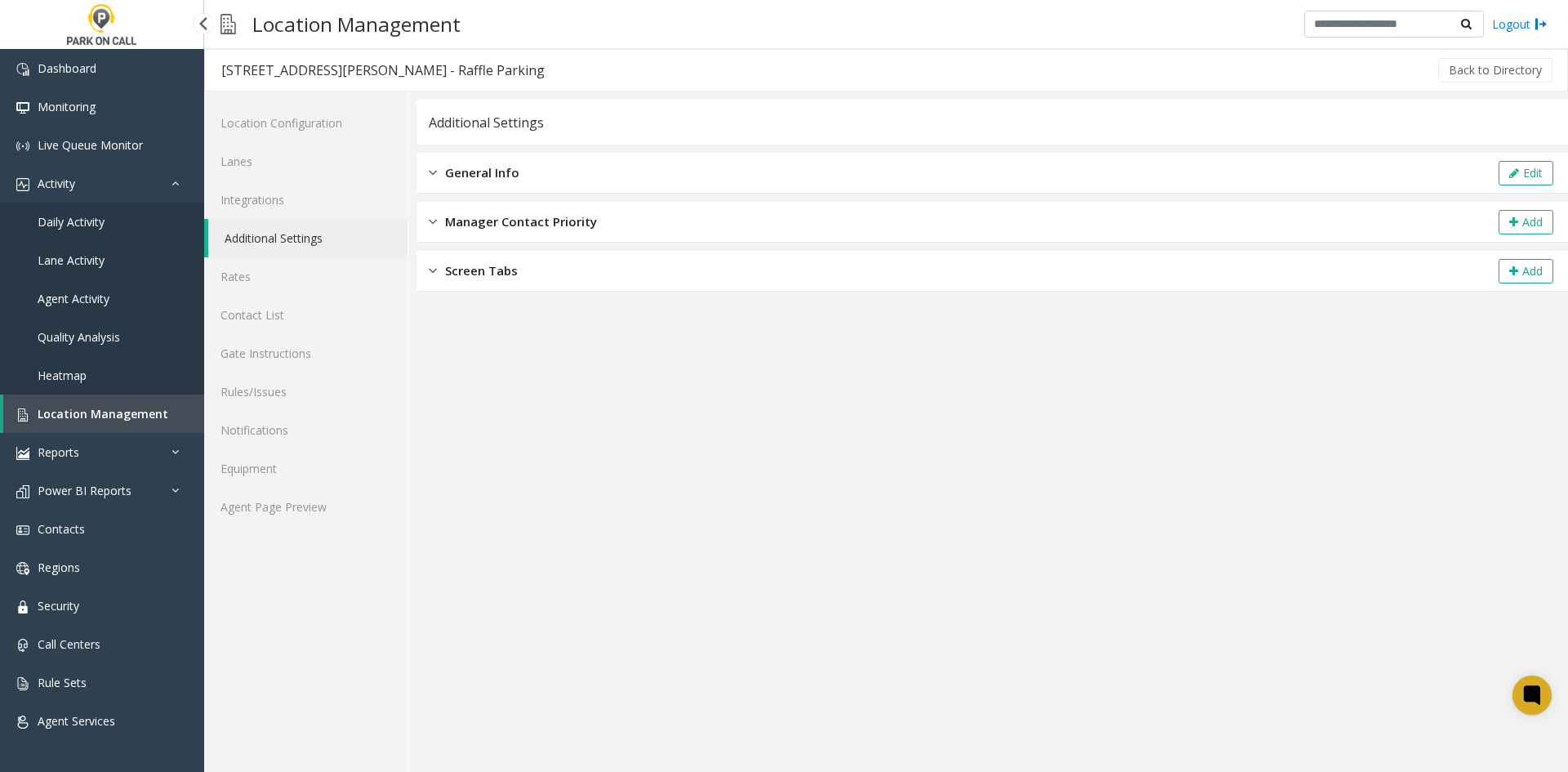
click at [90, 422] on link "Location Management" at bounding box center [104, 414] width 201 height 38
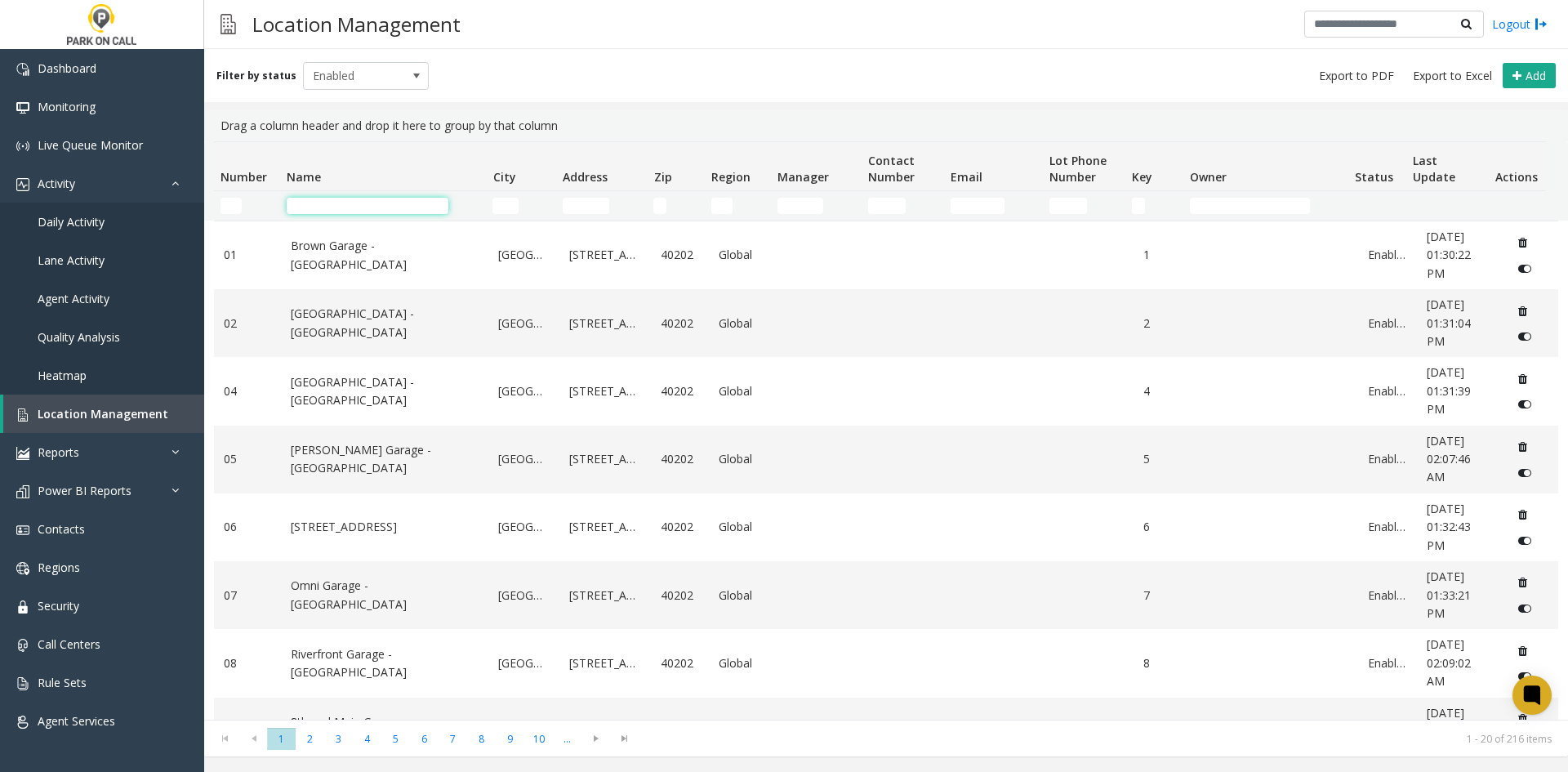
click at [374, 209] on input "Name Filter" at bounding box center [367, 205] width 162 height 16
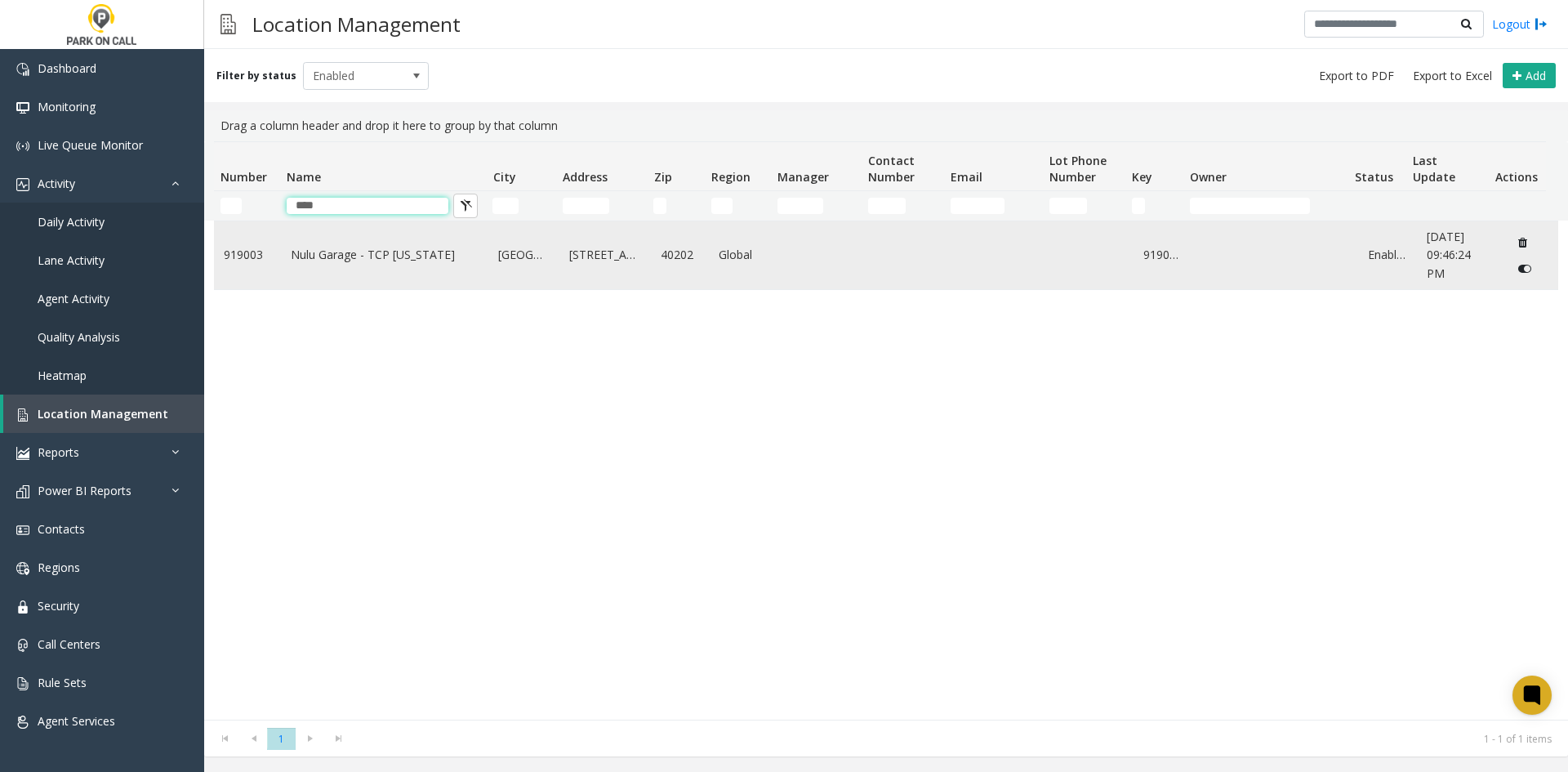
type input "****"
click at [349, 243] on td "Nulu Garage - TCP Kentucky" at bounding box center [385, 255] width 208 height 68
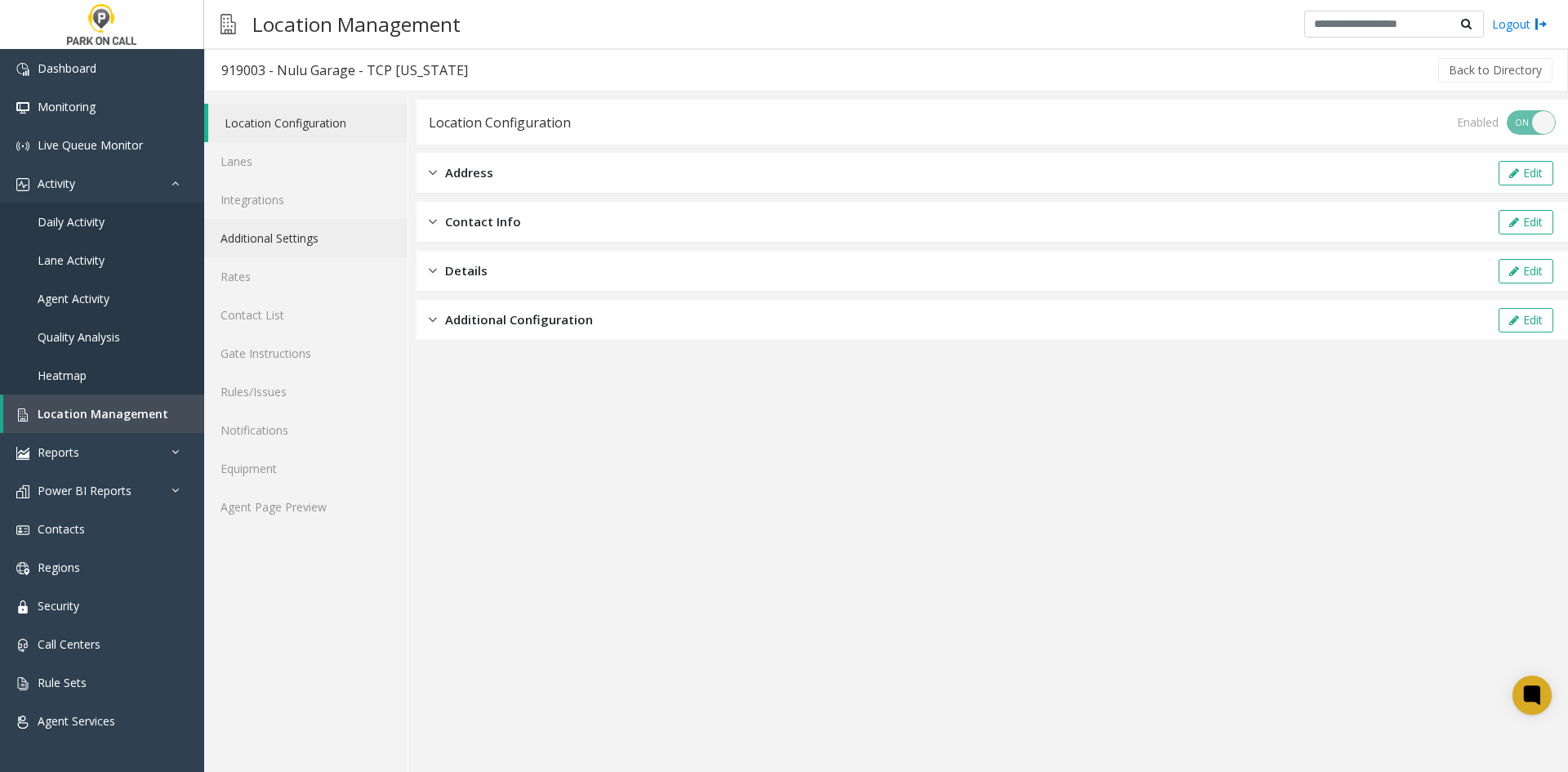
click at [319, 245] on link "Additional Settings" at bounding box center [306, 238] width 204 height 38
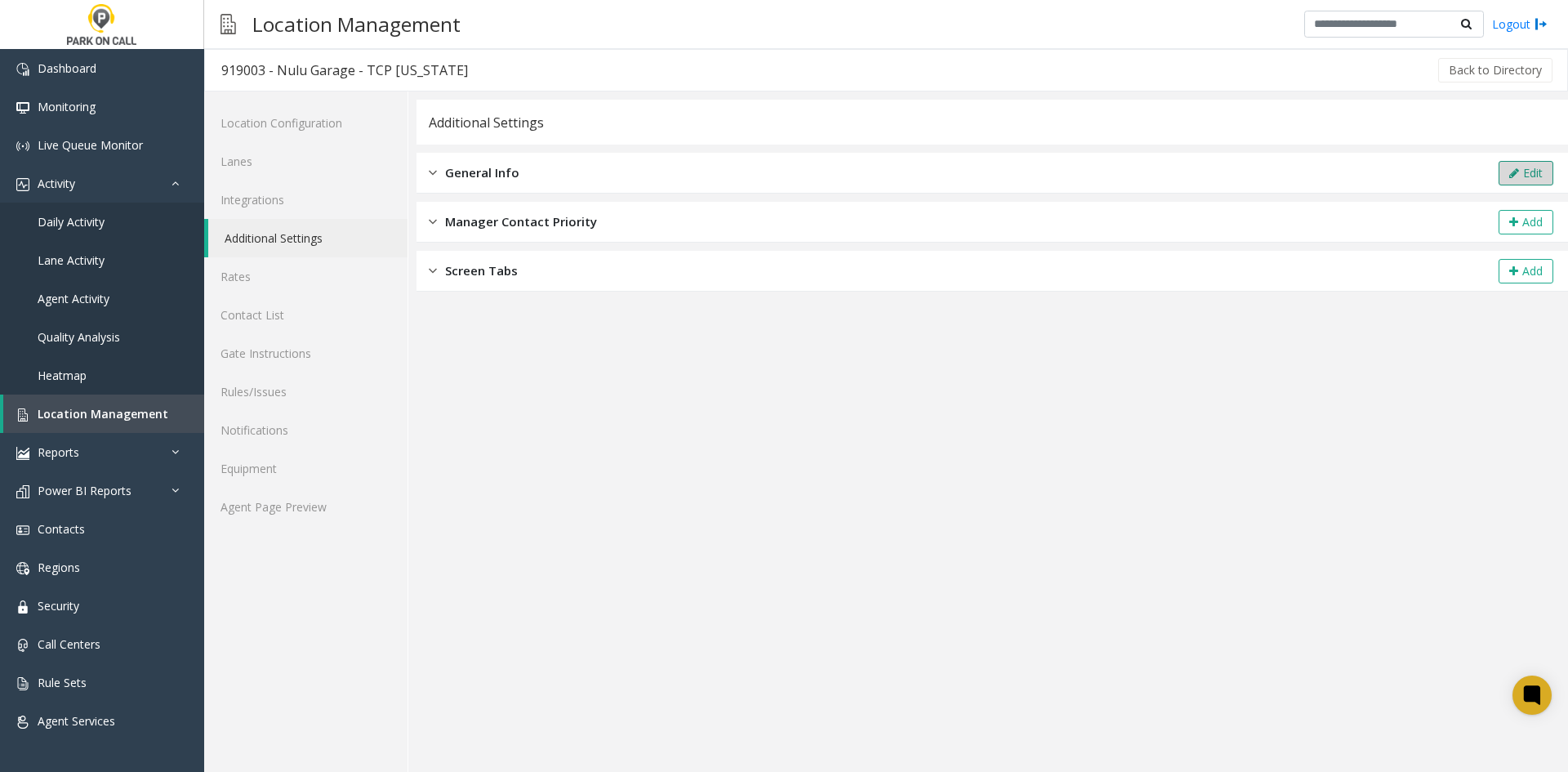
click at [1509, 173] on icon at bounding box center [1514, 173] width 10 height 12
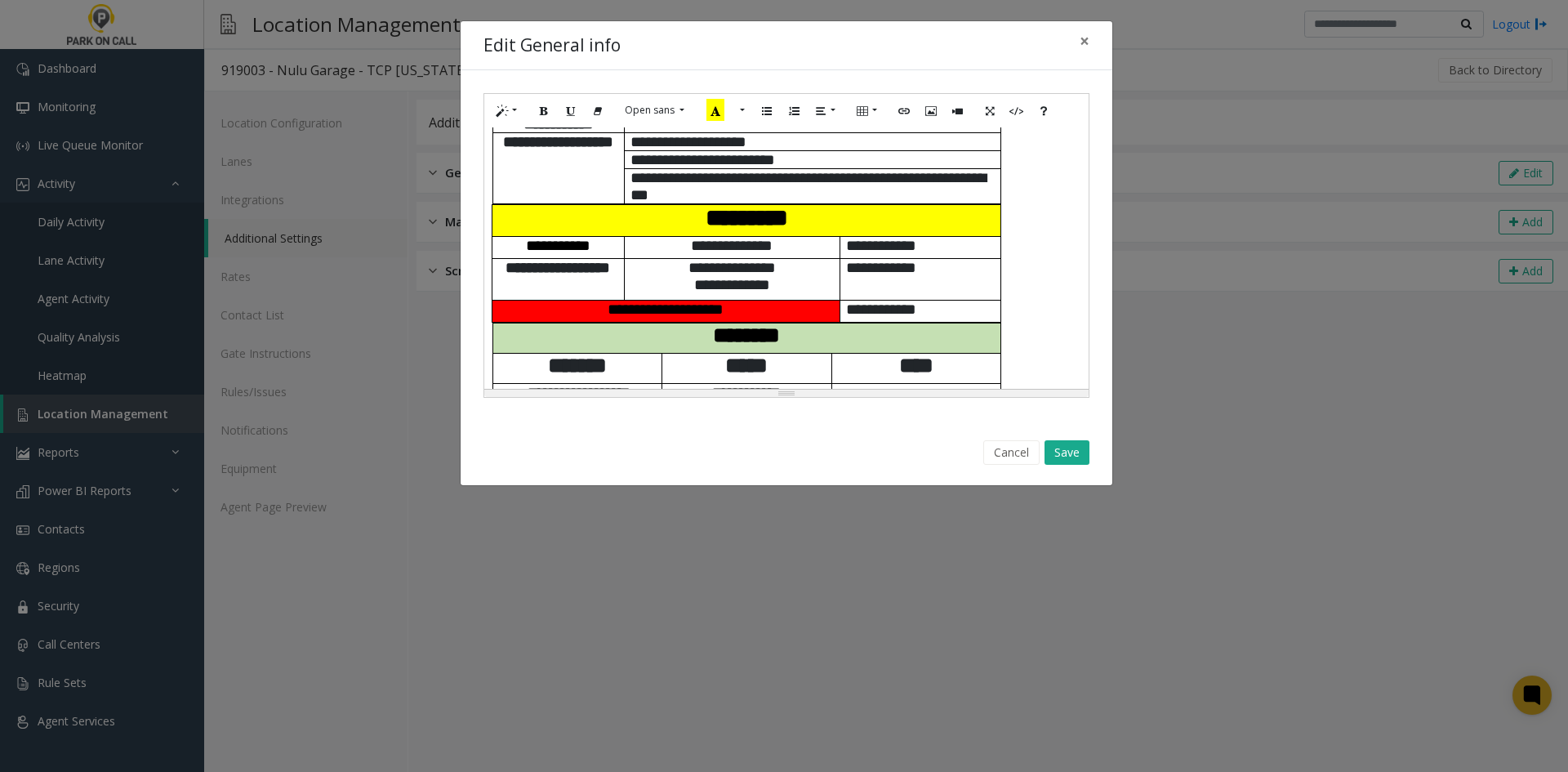
scroll to position [491, 0]
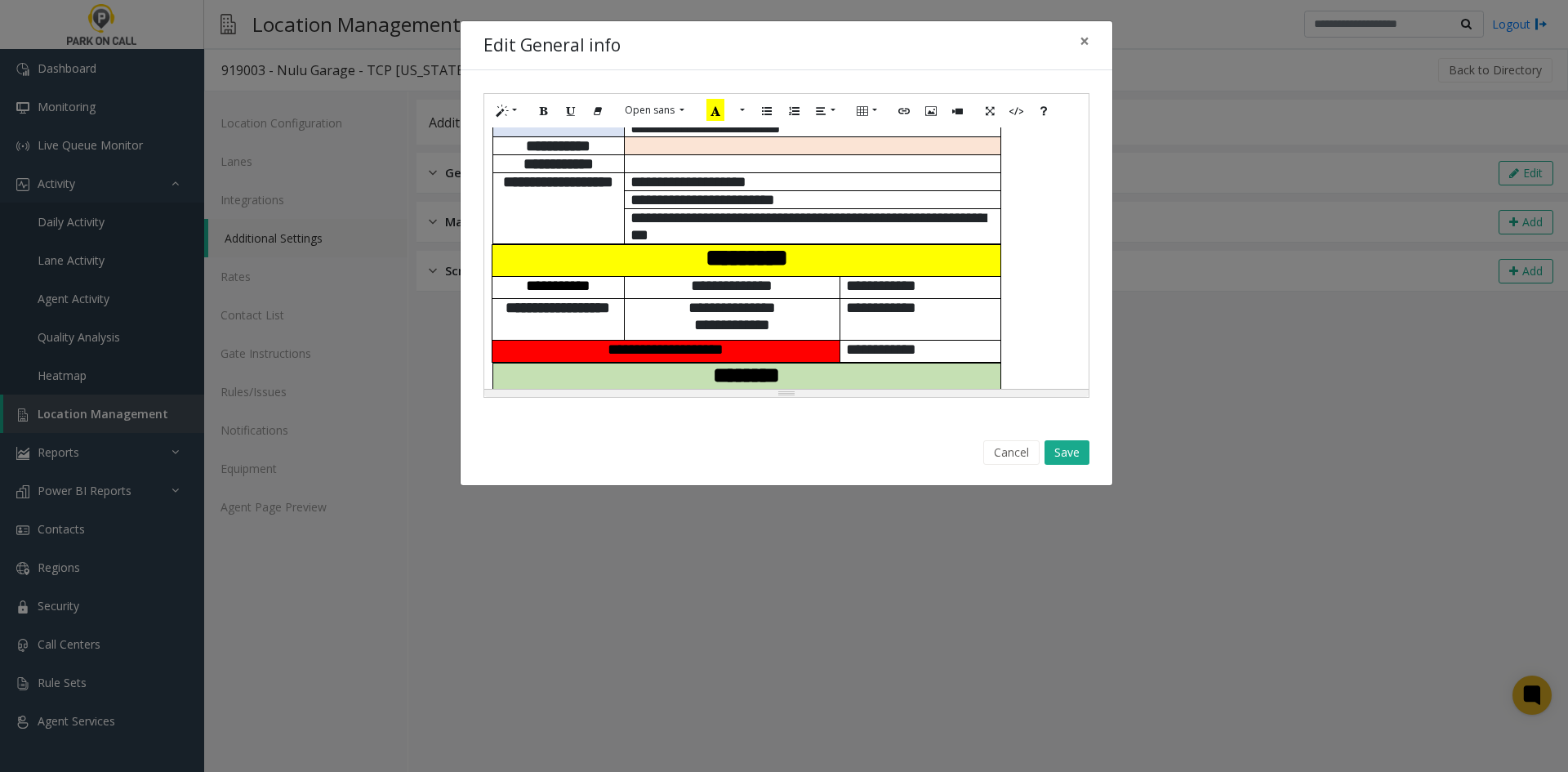
click at [870, 272] on p "*********" at bounding box center [746, 258] width 497 height 26
click at [773, 284] on span "**********" at bounding box center [732, 285] width 81 height 15
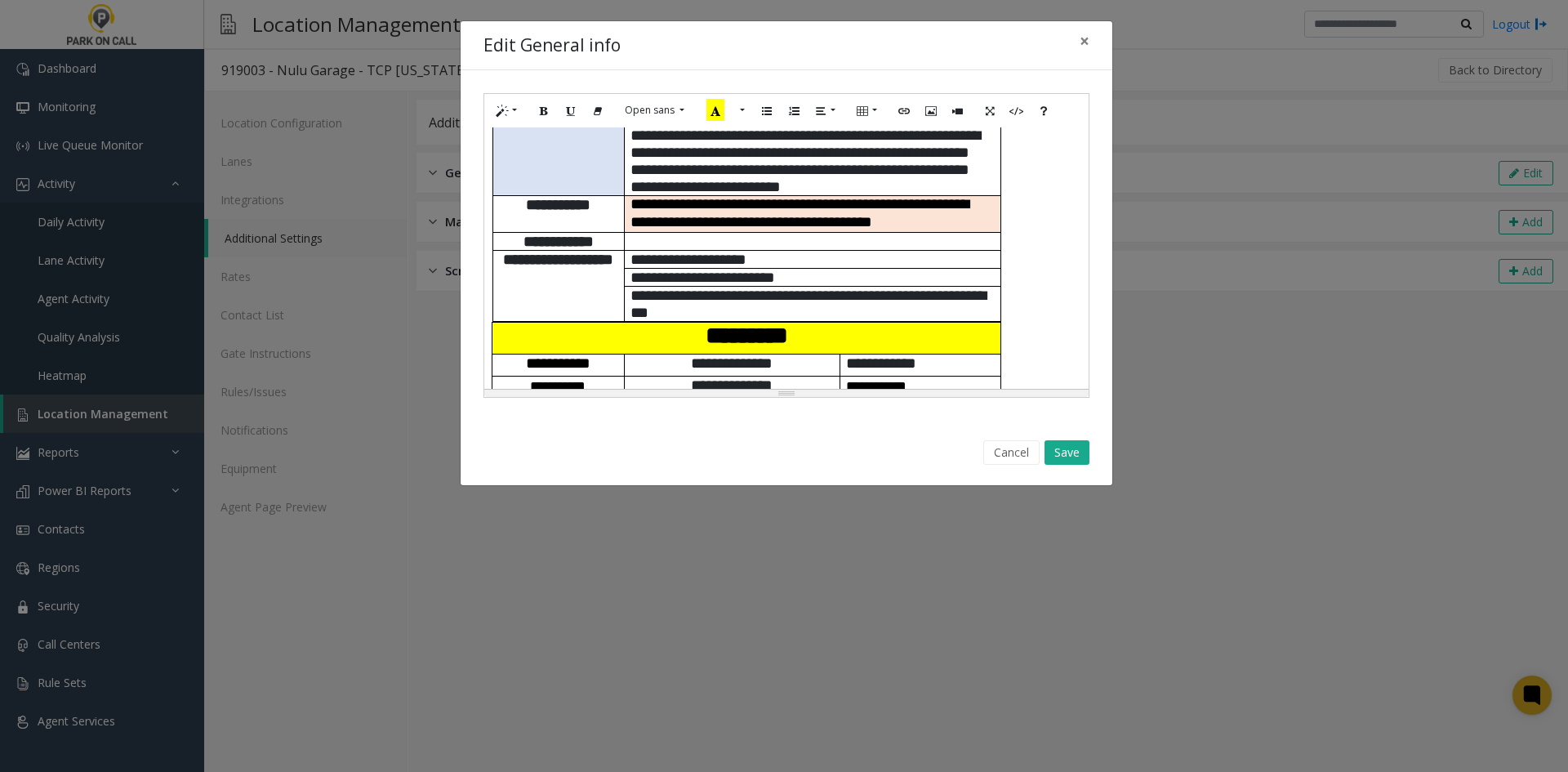
scroll to position [511, 0]
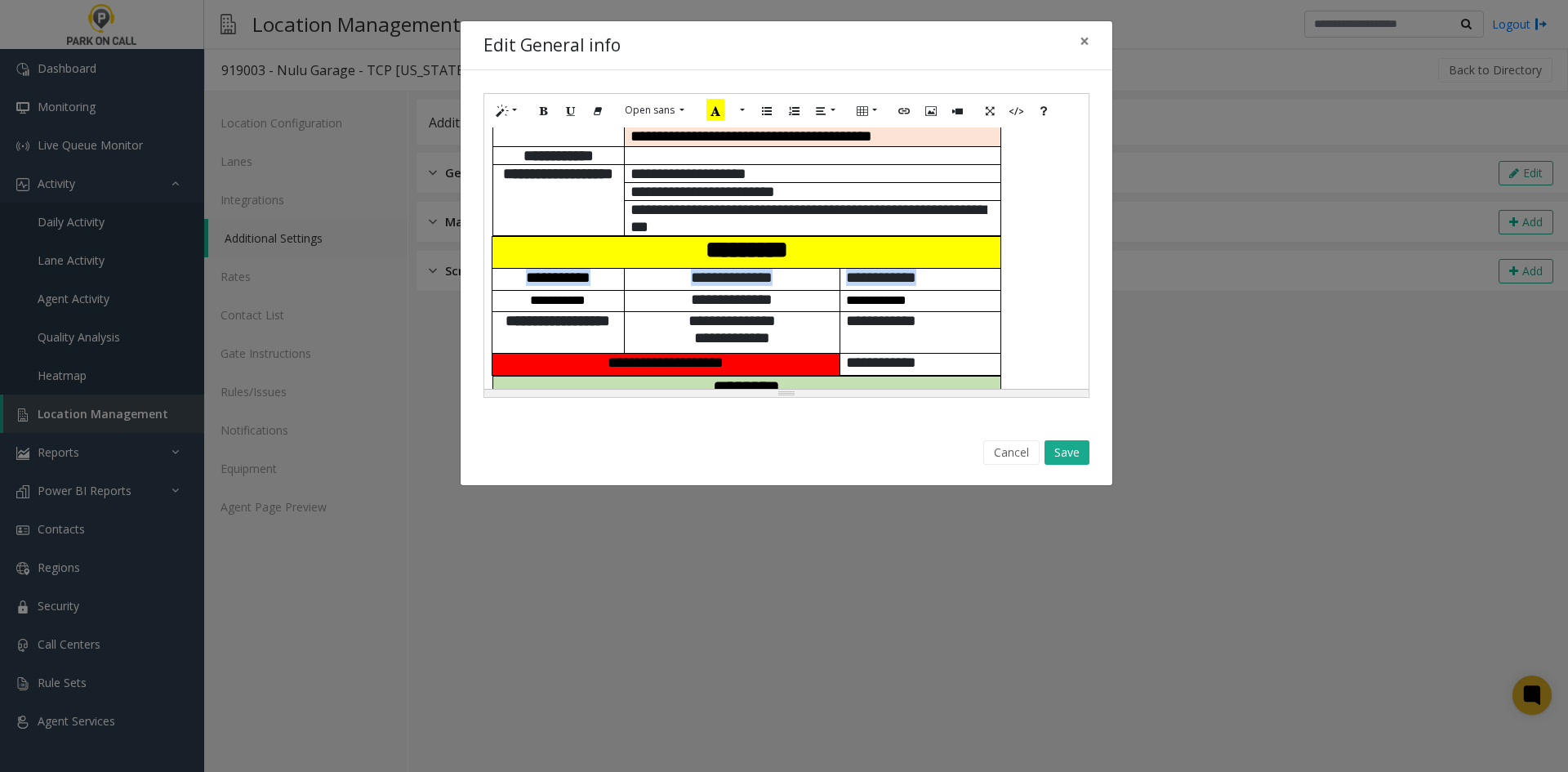
drag, startPoint x: 517, startPoint y: 276, endPoint x: 958, endPoint y: 281, distance: 441.0
click at [958, 281] on tr "**********" at bounding box center [746, 279] width 508 height 21
click at [742, 111] on button "More Color" at bounding box center [741, 110] width 16 height 25
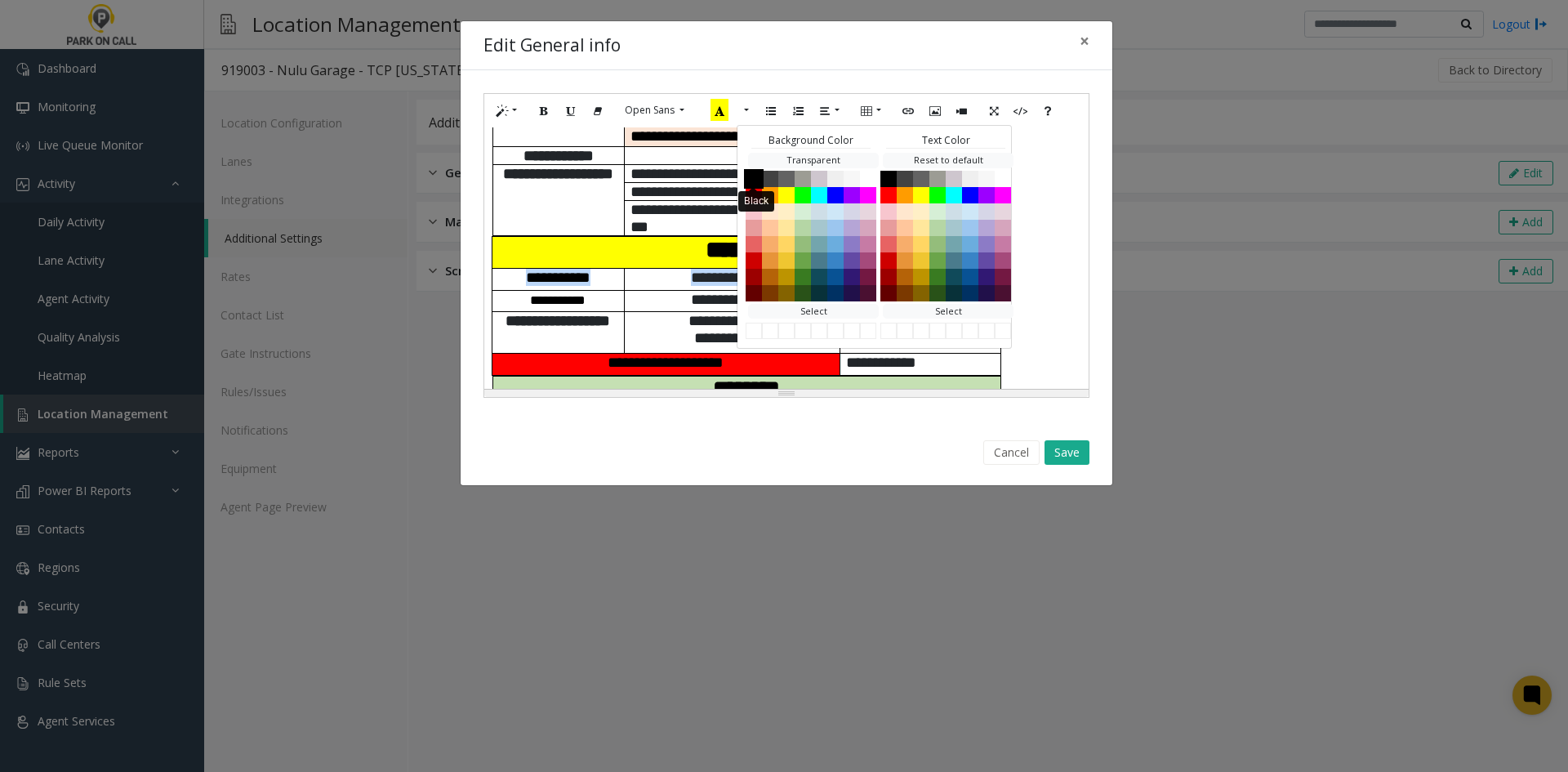
click at [756, 172] on button "Black" at bounding box center [754, 178] width 20 height 20
click at [626, 263] on p "*********" at bounding box center [746, 250] width 497 height 26
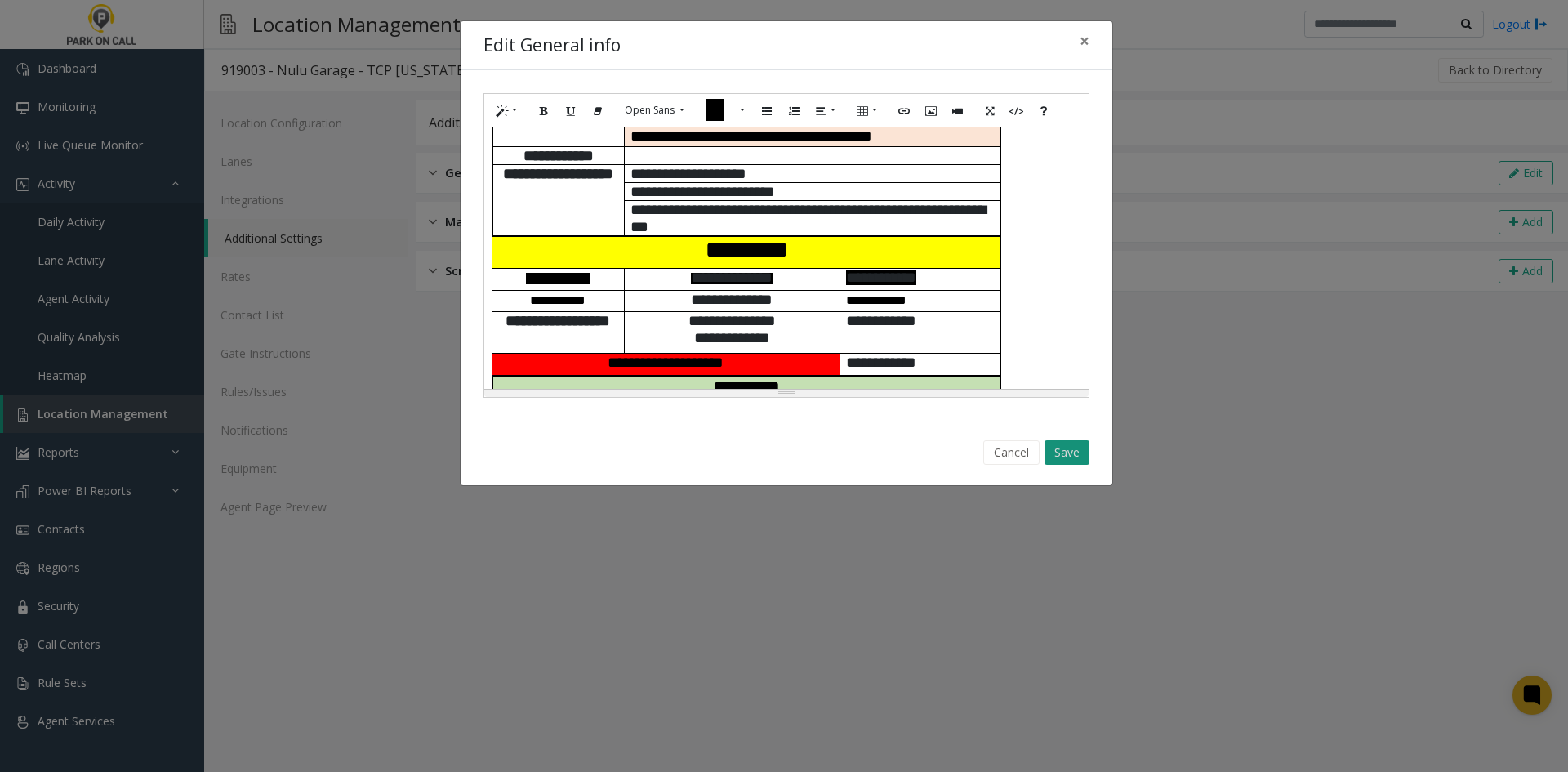
click at [1060, 452] on button "Save" at bounding box center [1068, 453] width 45 height 24
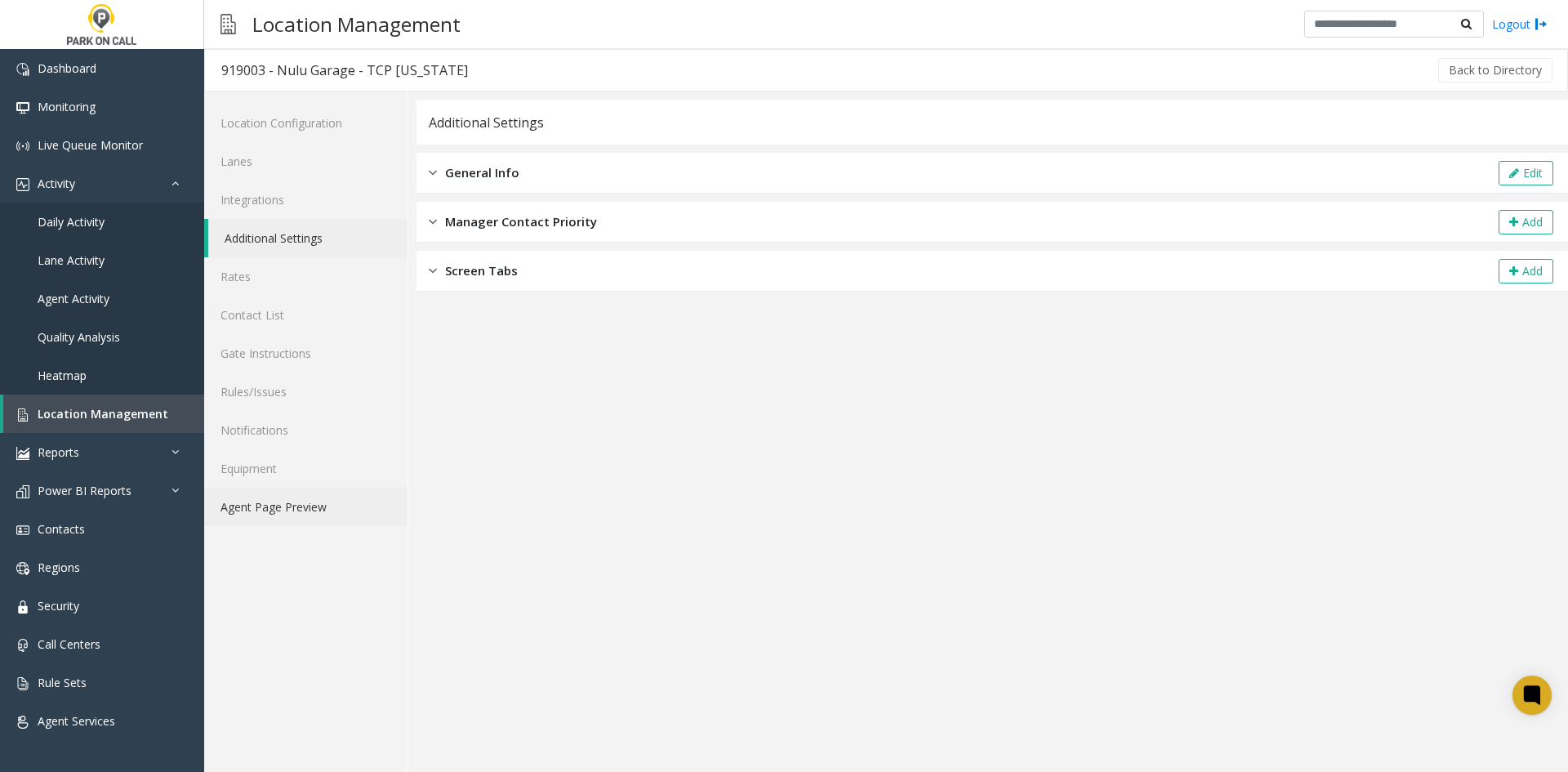
click at [291, 498] on link "Agent Page Preview" at bounding box center [306, 507] width 204 height 38
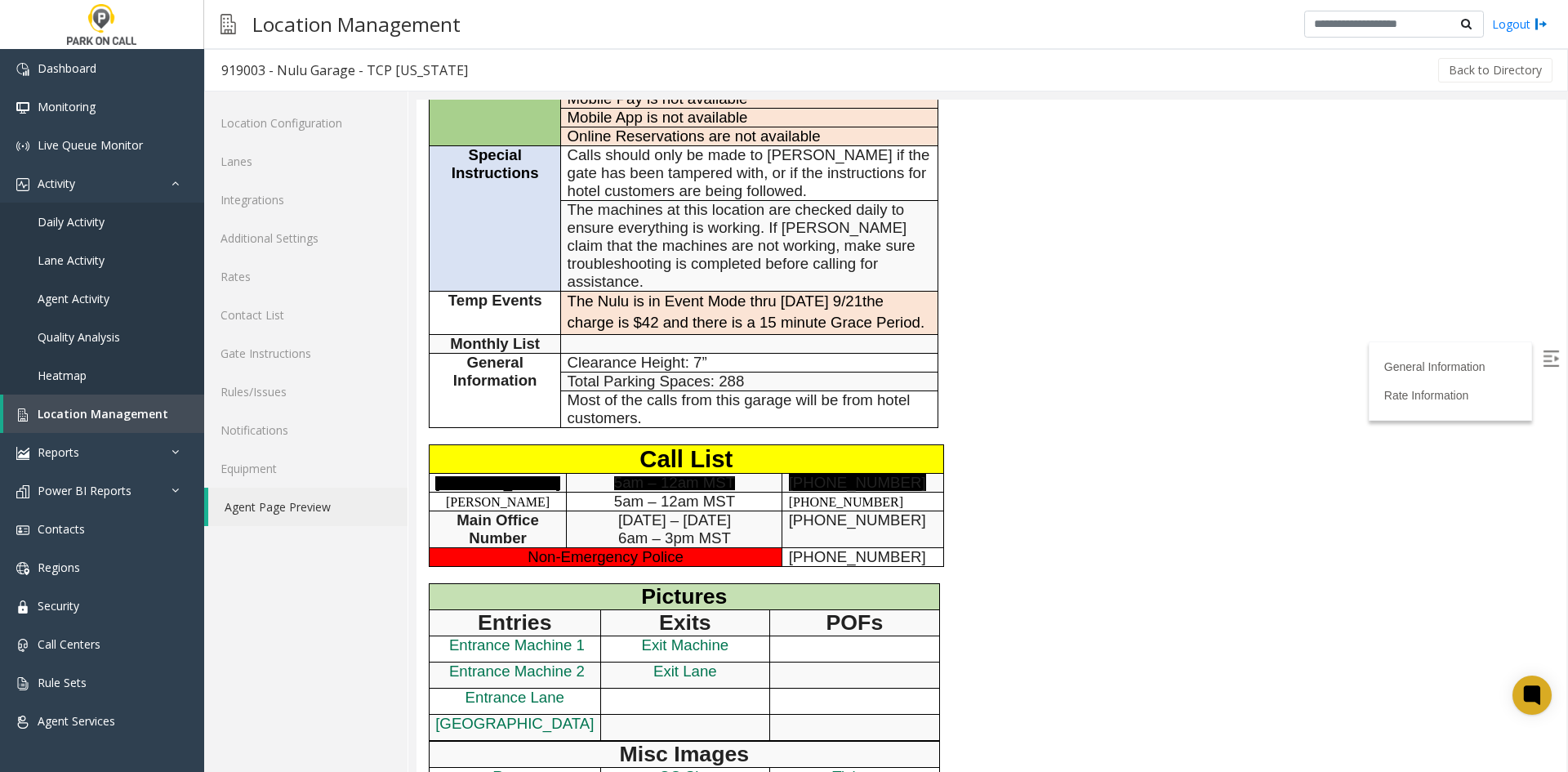
scroll to position [408, 0]
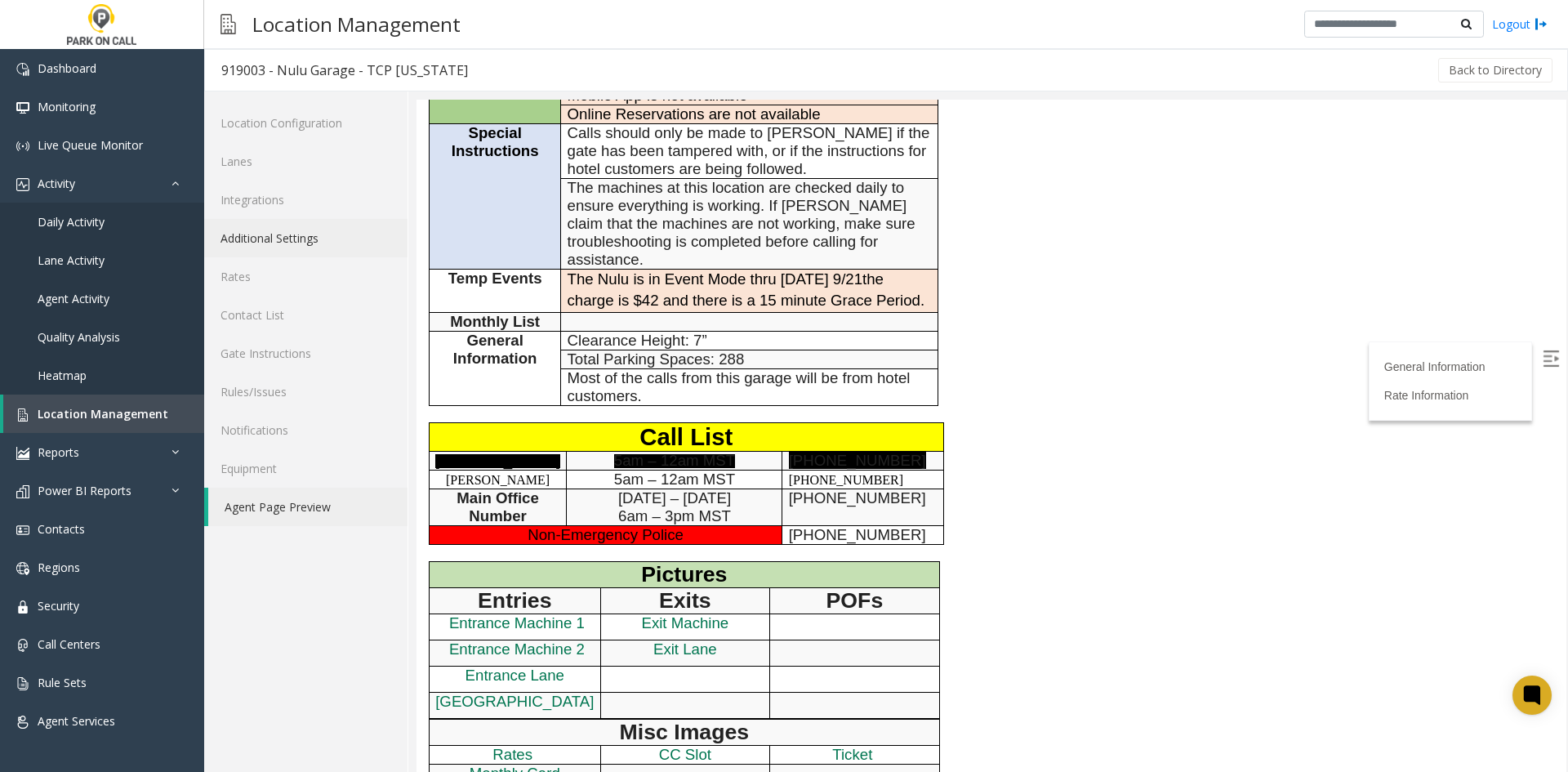
click at [293, 230] on link "Additional Settings" at bounding box center [306, 238] width 204 height 38
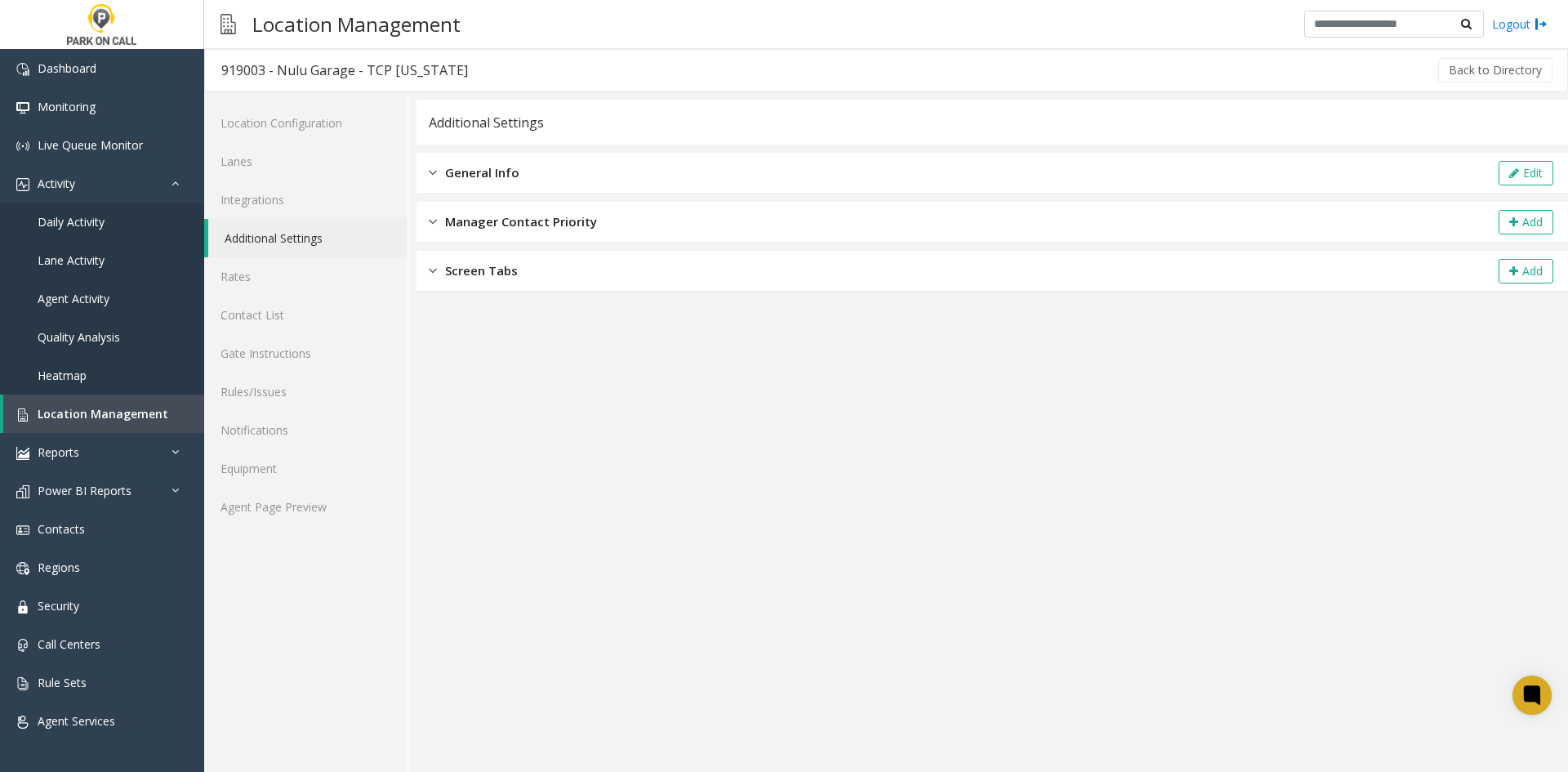
click at [1497, 176] on div "Edit" at bounding box center [1526, 173] width 60 height 24
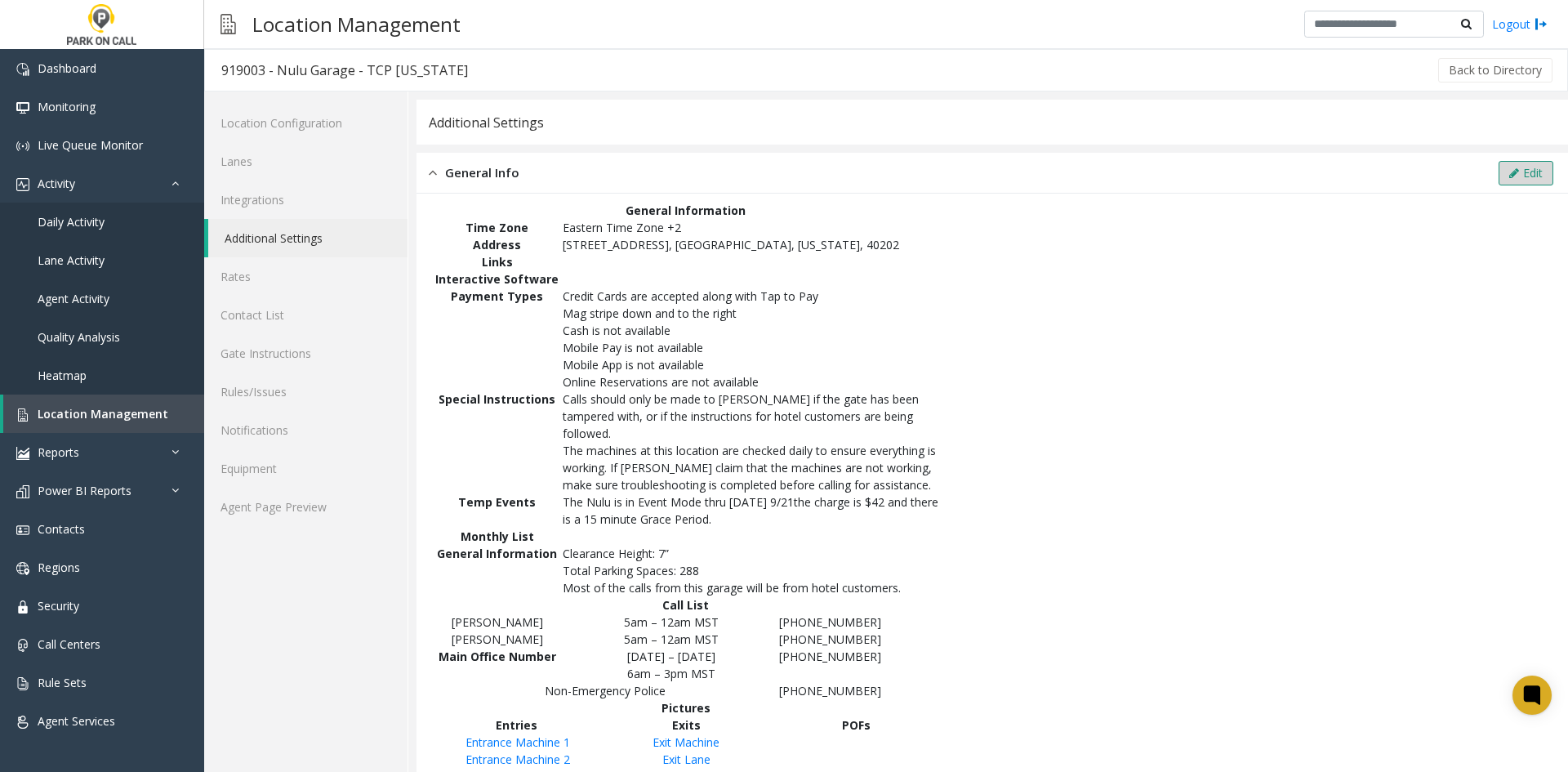
click at [1523, 171] on button "Edit" at bounding box center [1526, 173] width 54 height 24
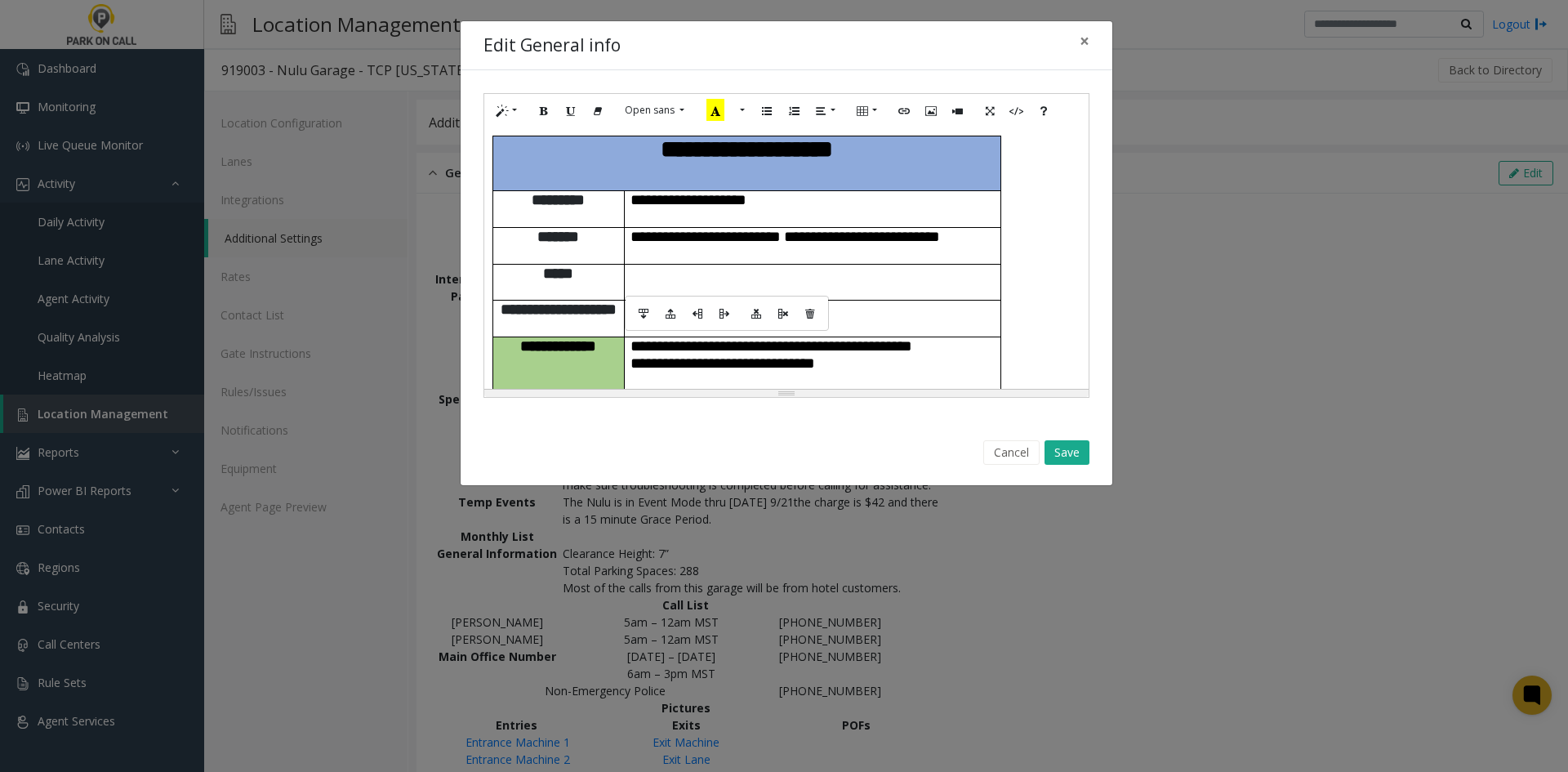
click at [750, 300] on td at bounding box center [813, 319] width 376 height 37
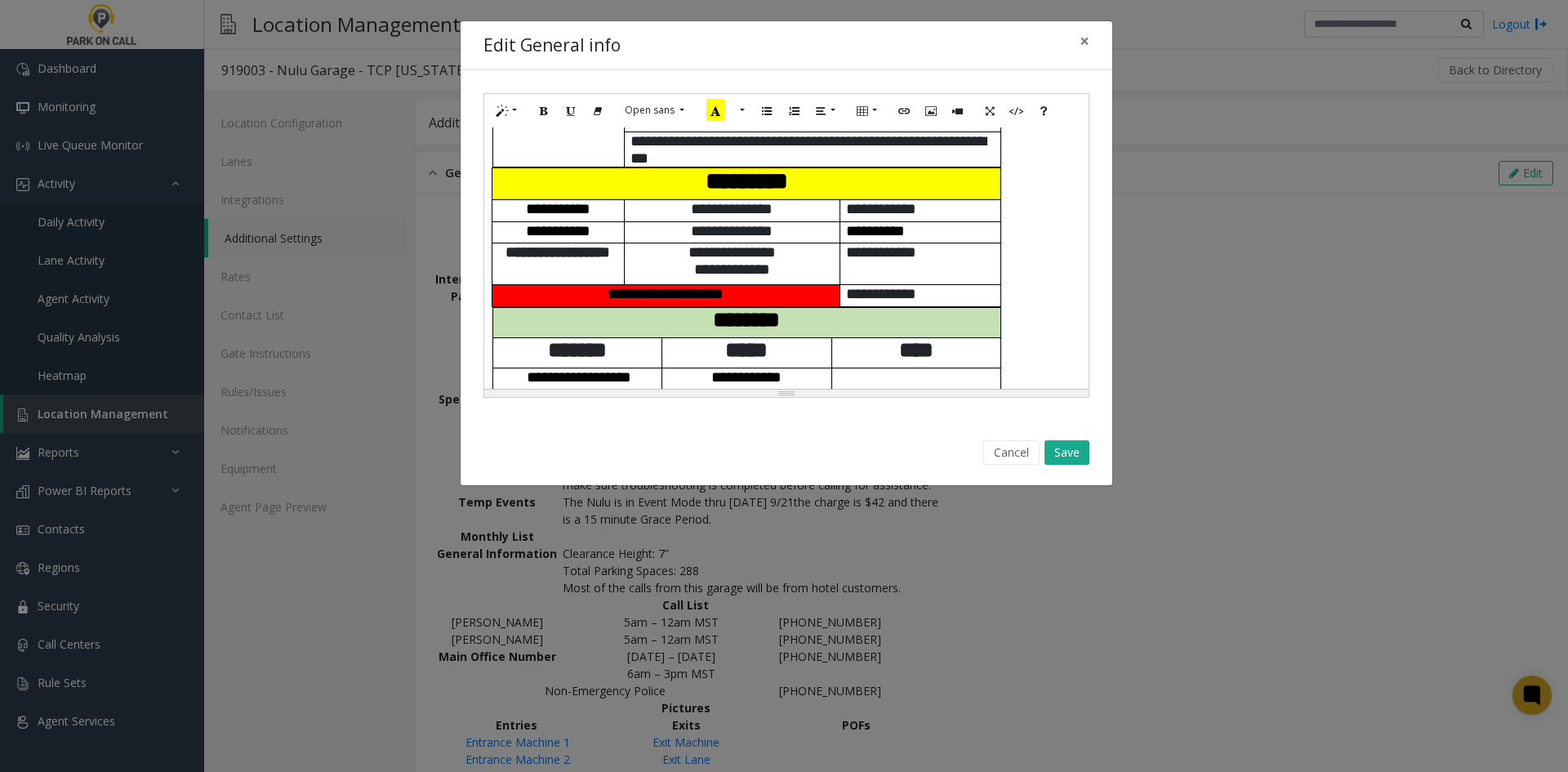
scroll to position [593, 0]
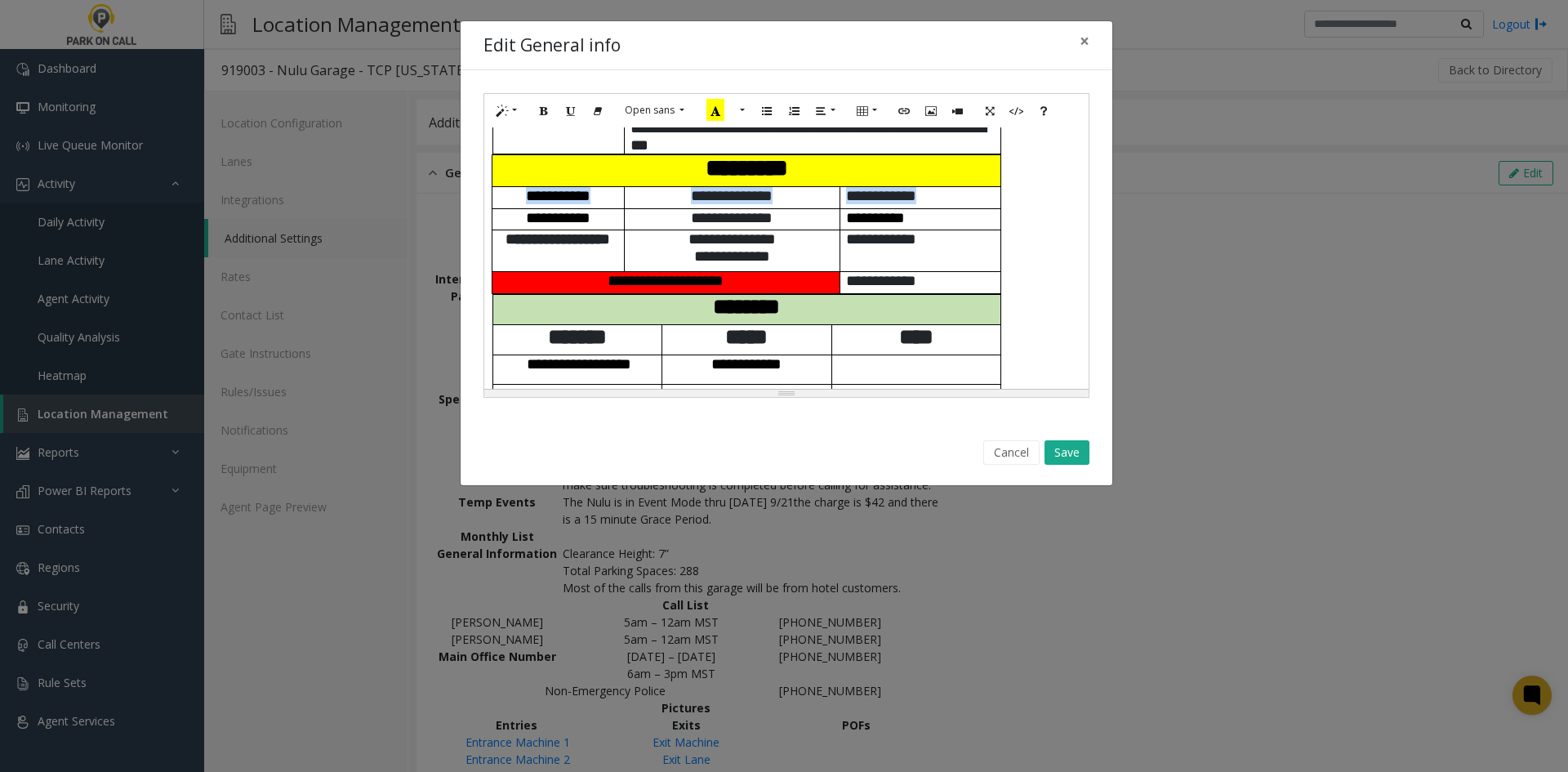
drag, startPoint x: 828, startPoint y: 201, endPoint x: 516, endPoint y: 199, distance: 312.0
click at [516, 199] on tr "**********" at bounding box center [746, 197] width 508 height 21
click at [744, 114] on button "More Color" at bounding box center [741, 110] width 16 height 25
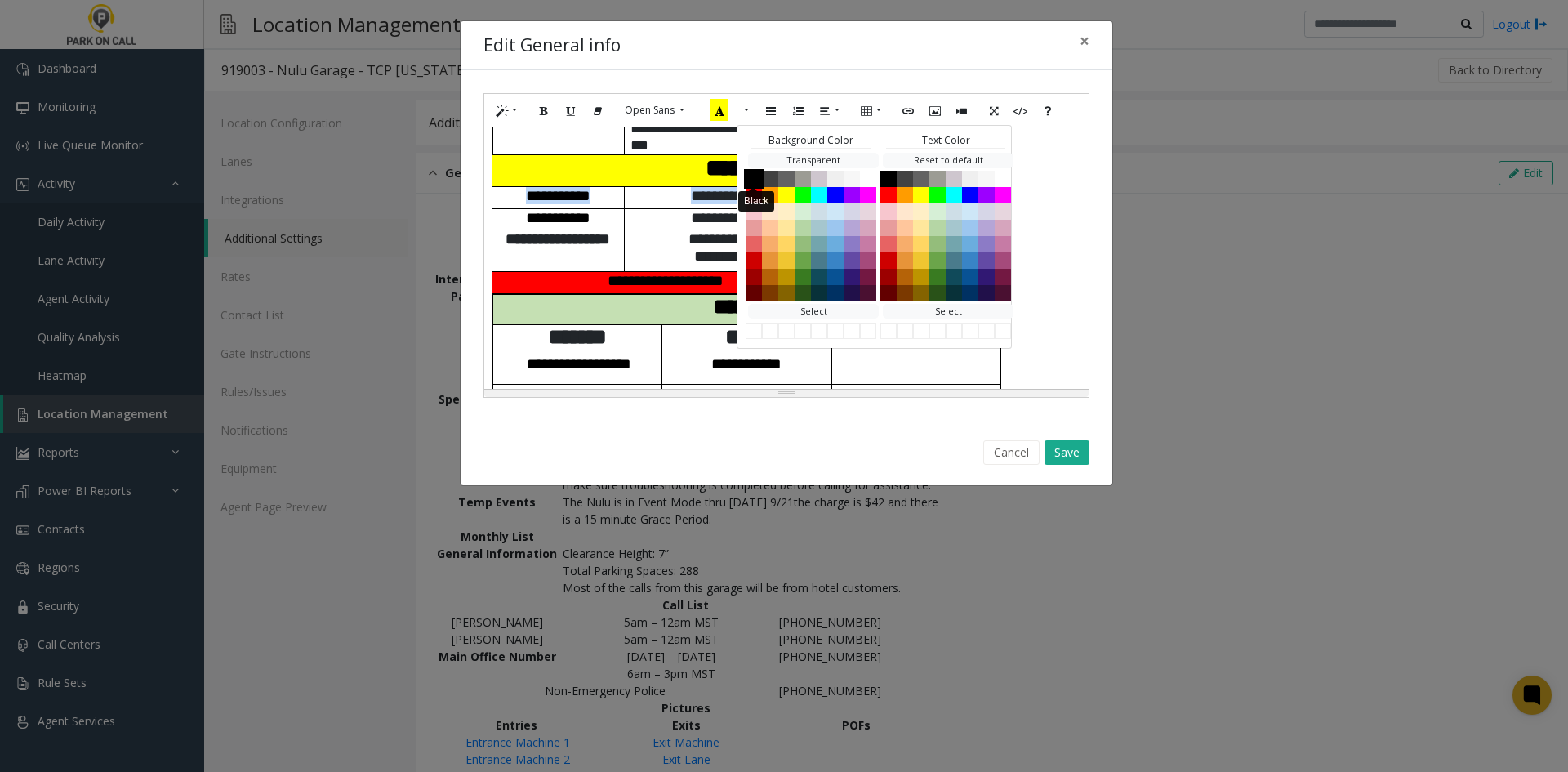
click at [756, 182] on button "Black" at bounding box center [754, 178] width 20 height 20
drag, startPoint x: 673, startPoint y: 239, endPoint x: 712, endPoint y: 258, distance: 43.4
click at [689, 240] on span "**********" at bounding box center [732, 247] width 88 height 33
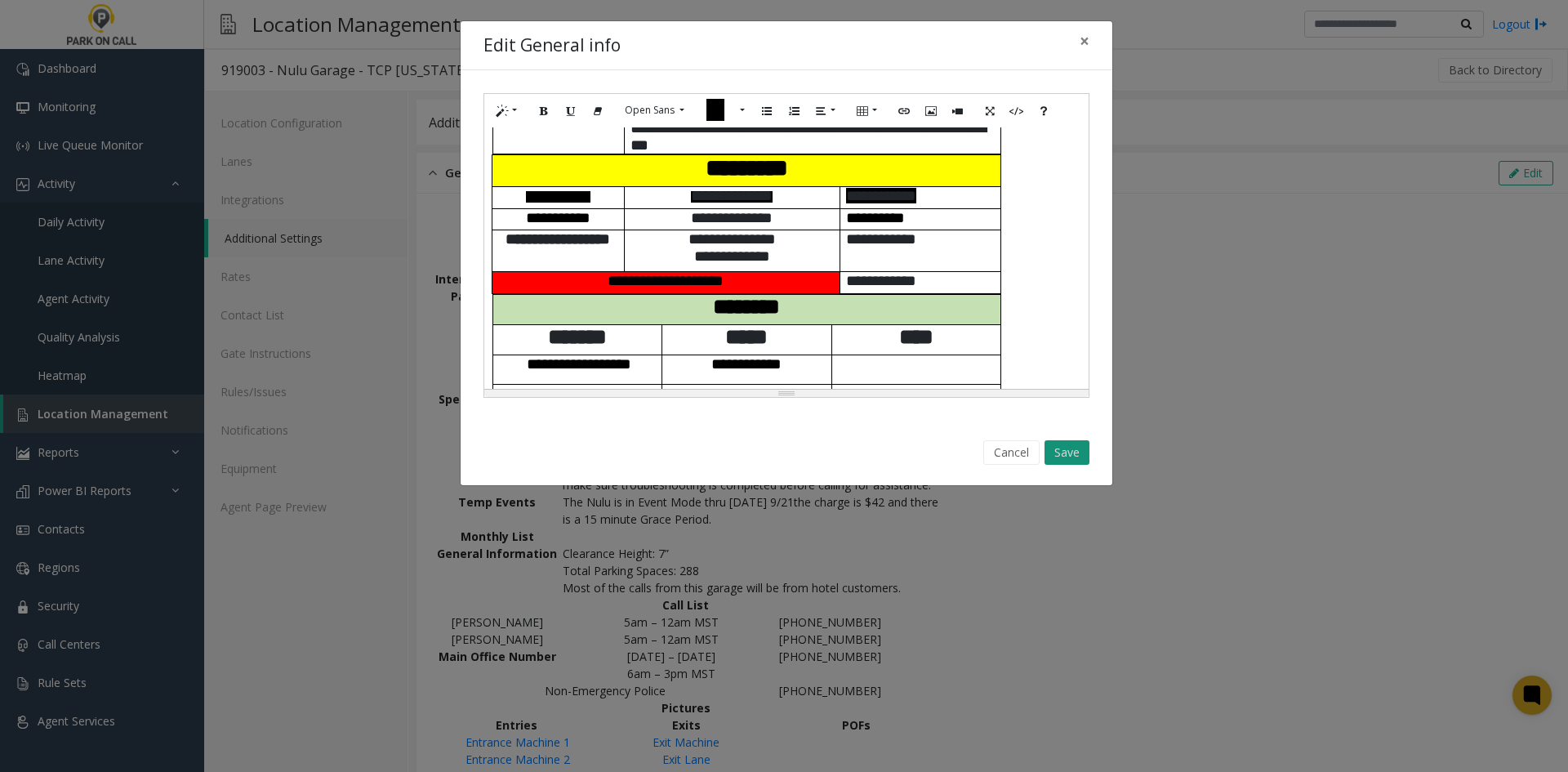
click at [1062, 456] on button "Save" at bounding box center [1068, 453] width 45 height 24
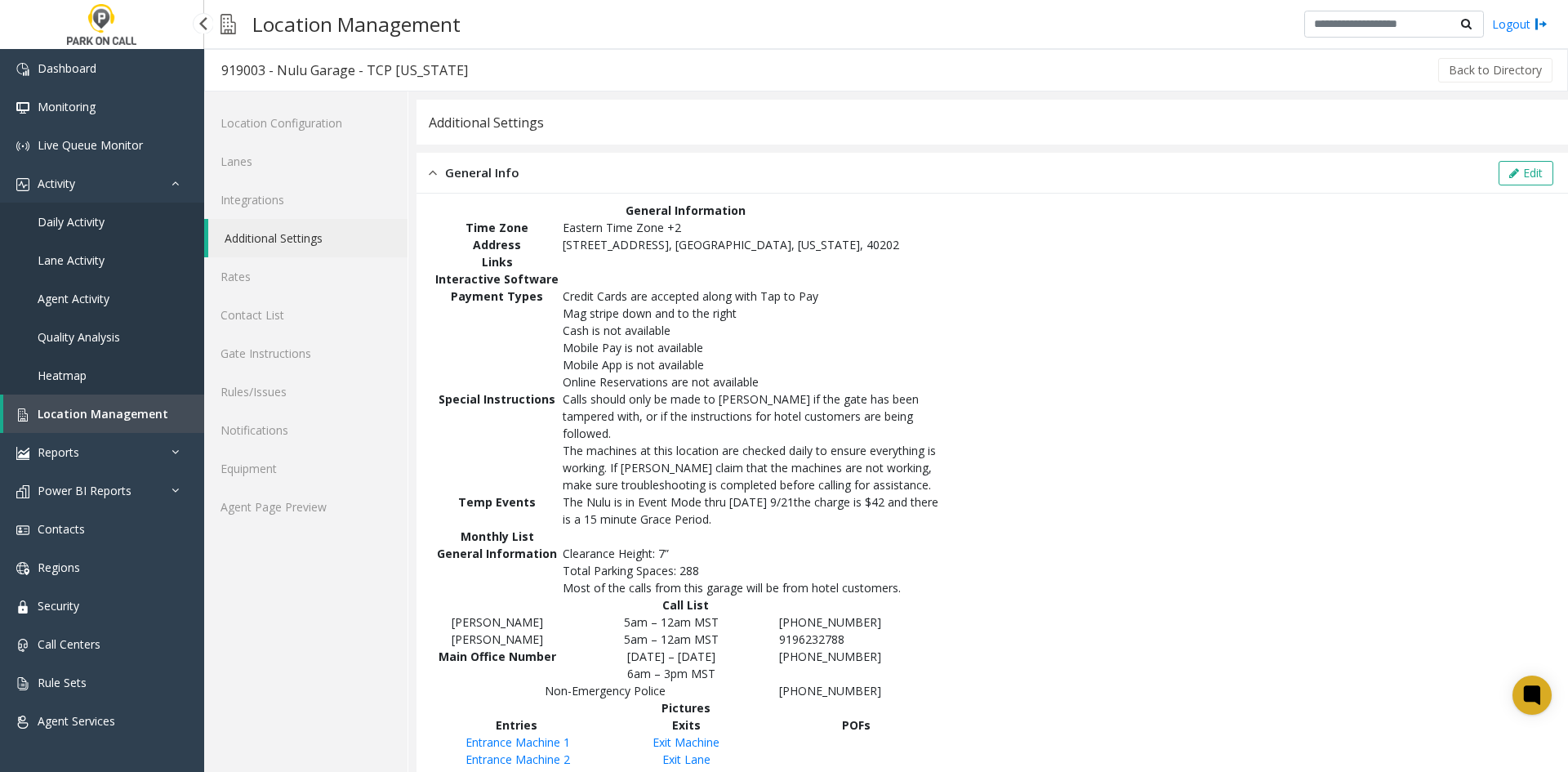
click at [132, 421] on span "Location Management" at bounding box center [103, 414] width 130 height 15
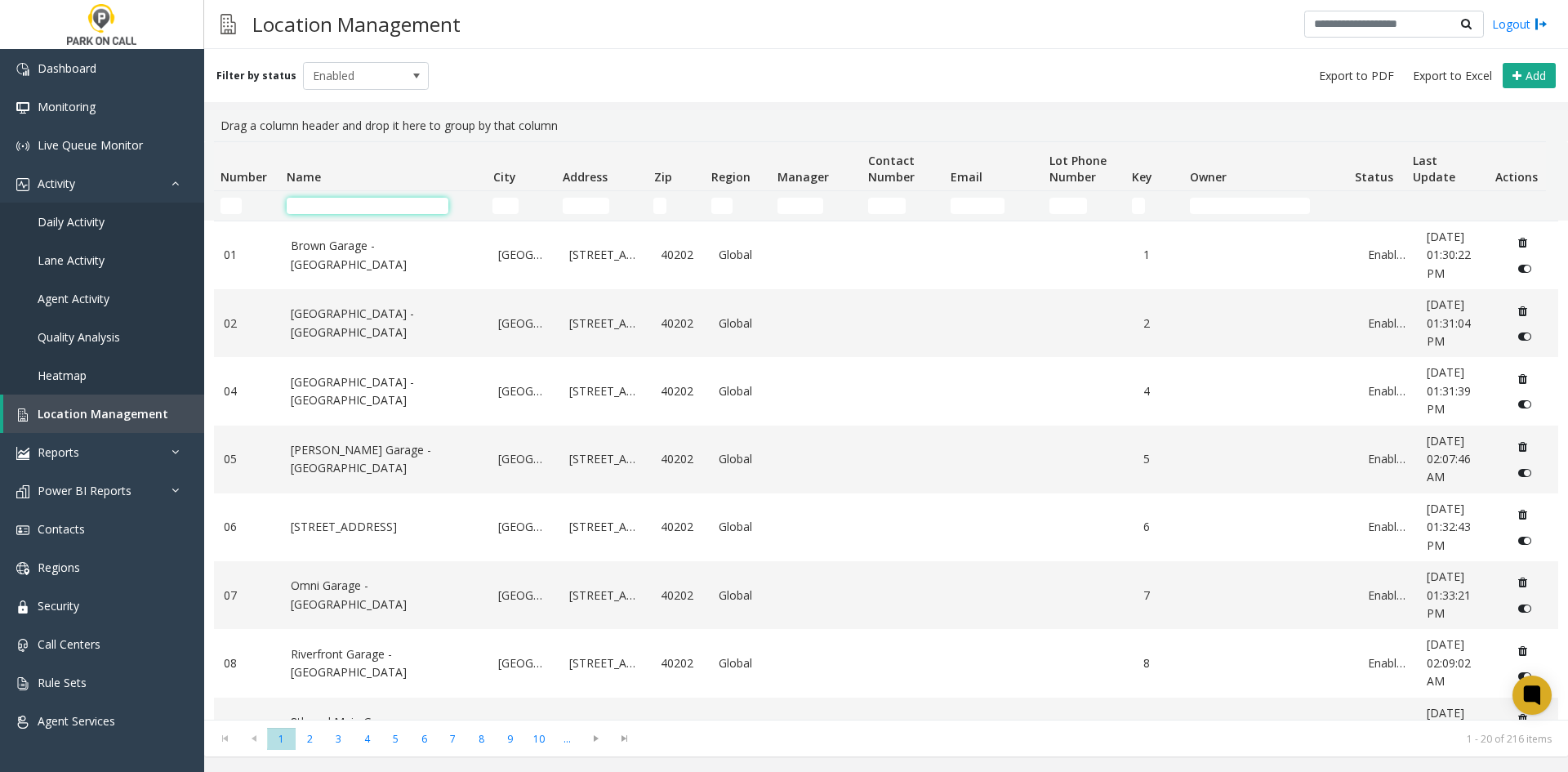
click at [342, 208] on input "Name Filter" at bounding box center [367, 205] width 162 height 16
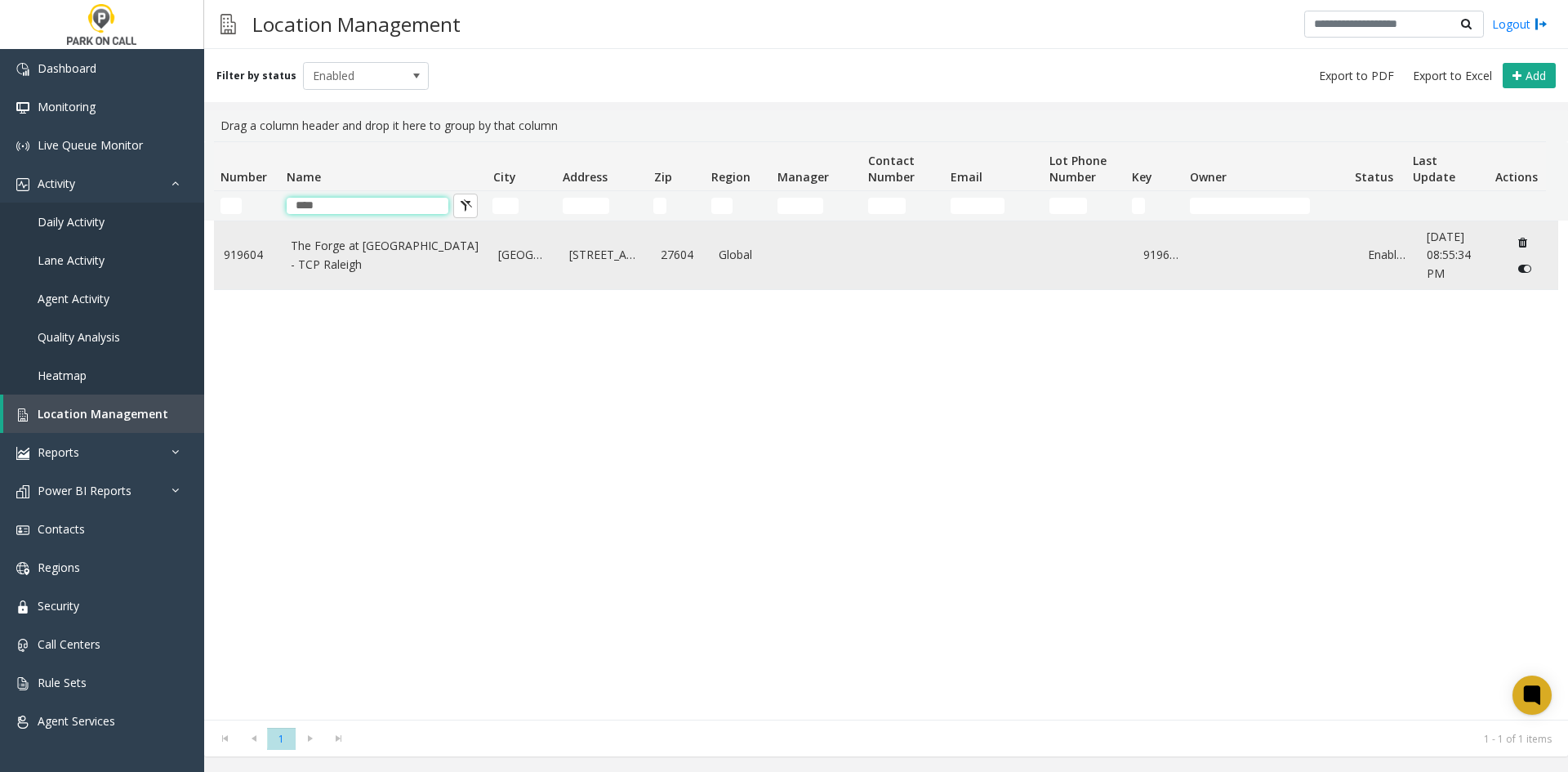
type input "****"
click at [319, 269] on link "The Forge at Raleigh Iron Works - TCP Raleigh" at bounding box center [385, 255] width 189 height 37
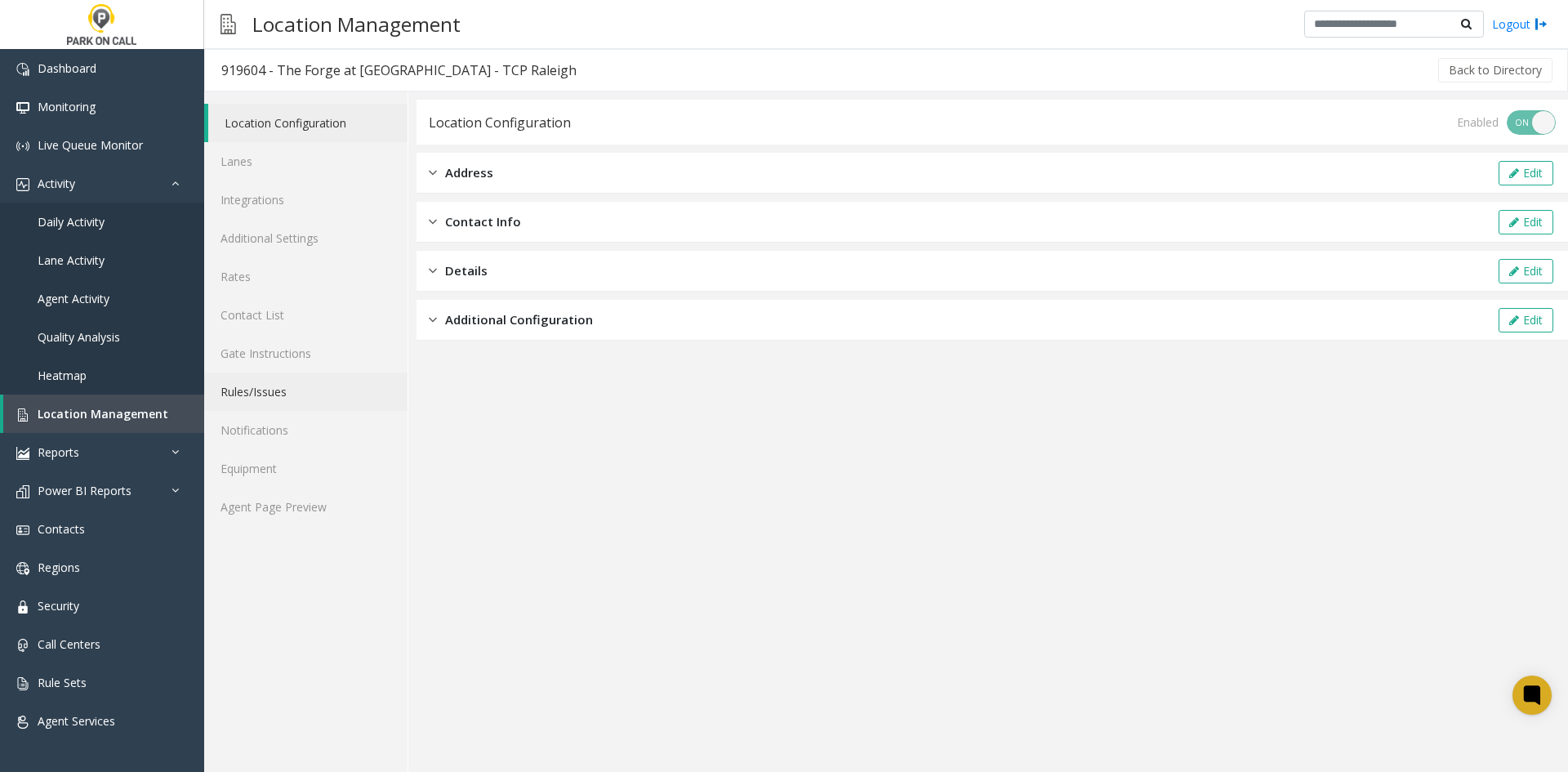
click at [280, 400] on link "Rules/Issues" at bounding box center [306, 392] width 204 height 38
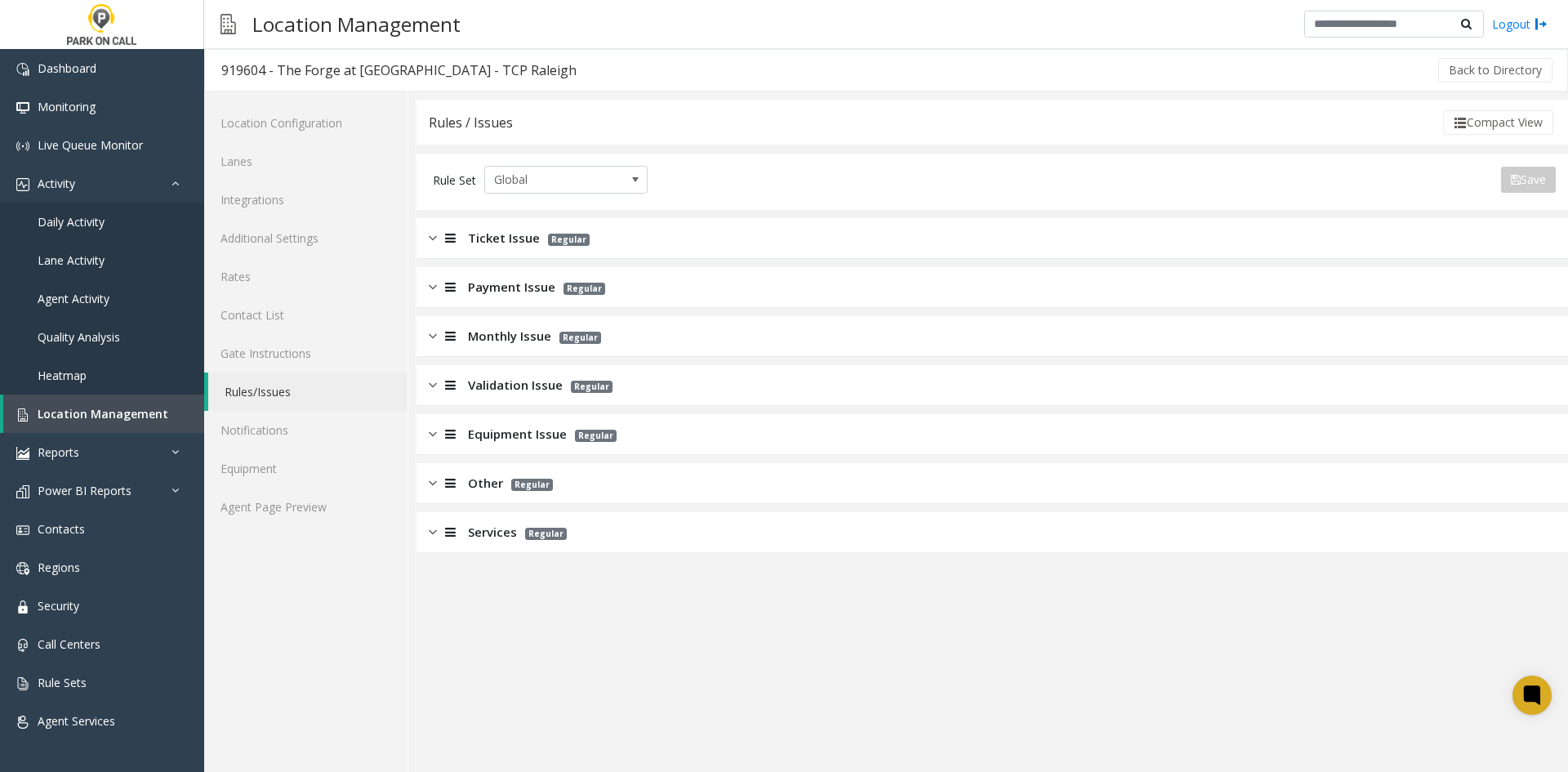
click at [530, 236] on span "Ticket Issue" at bounding box center [503, 238] width 71 height 19
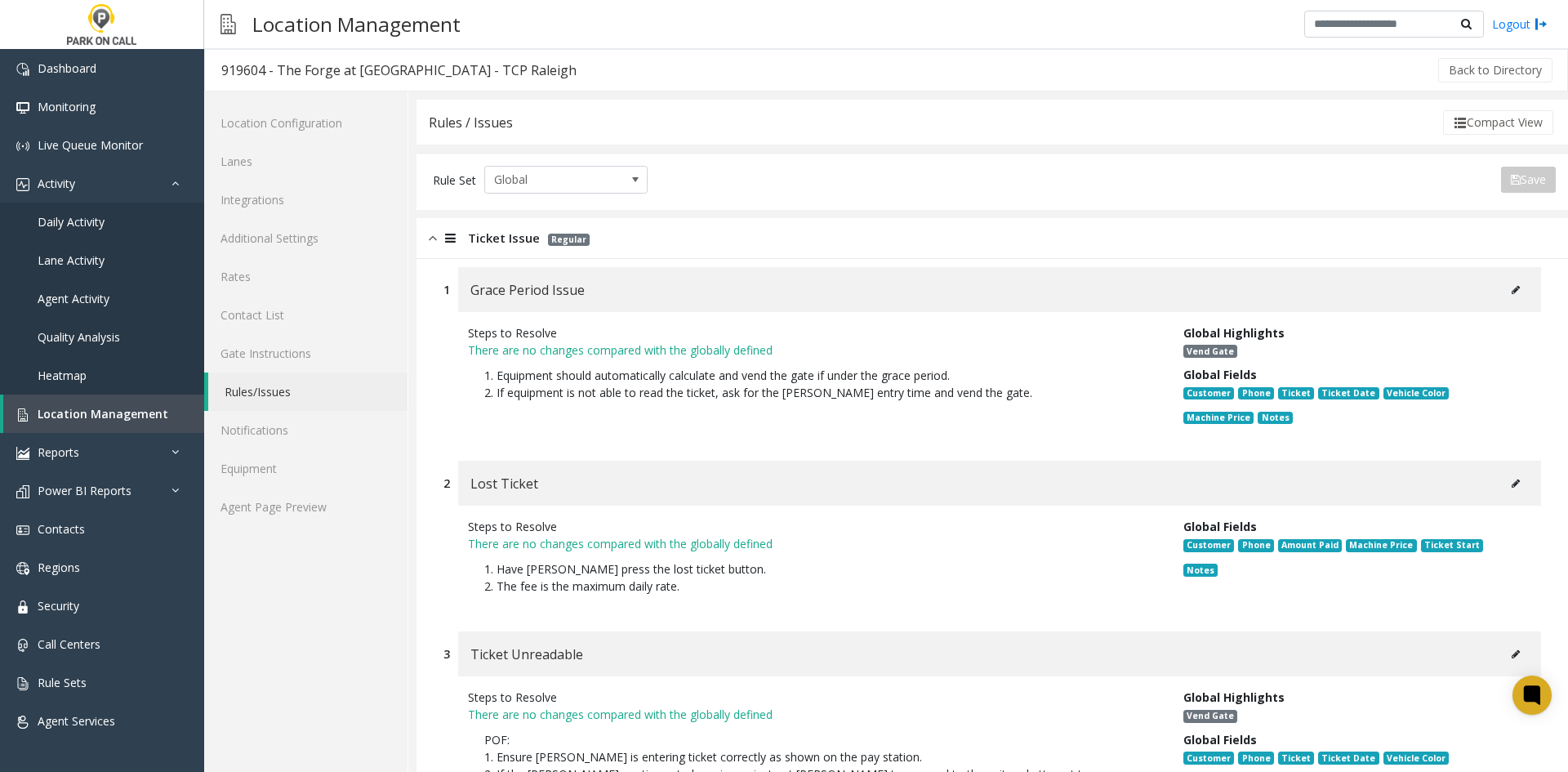
click at [1509, 283] on button at bounding box center [1516, 290] width 26 height 24
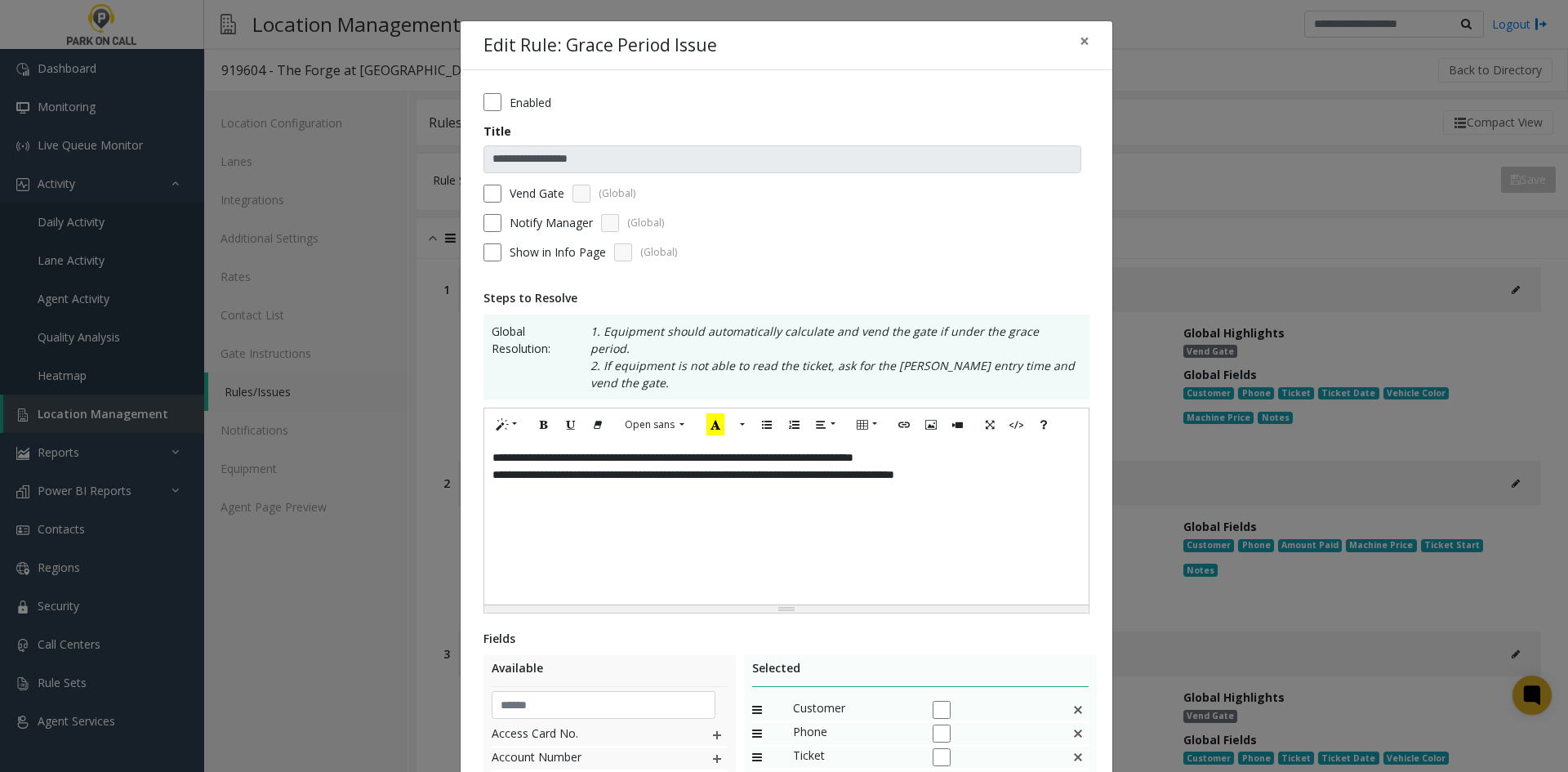
click at [487, 112] on form "**********" at bounding box center [786, 183] width 606 height 180
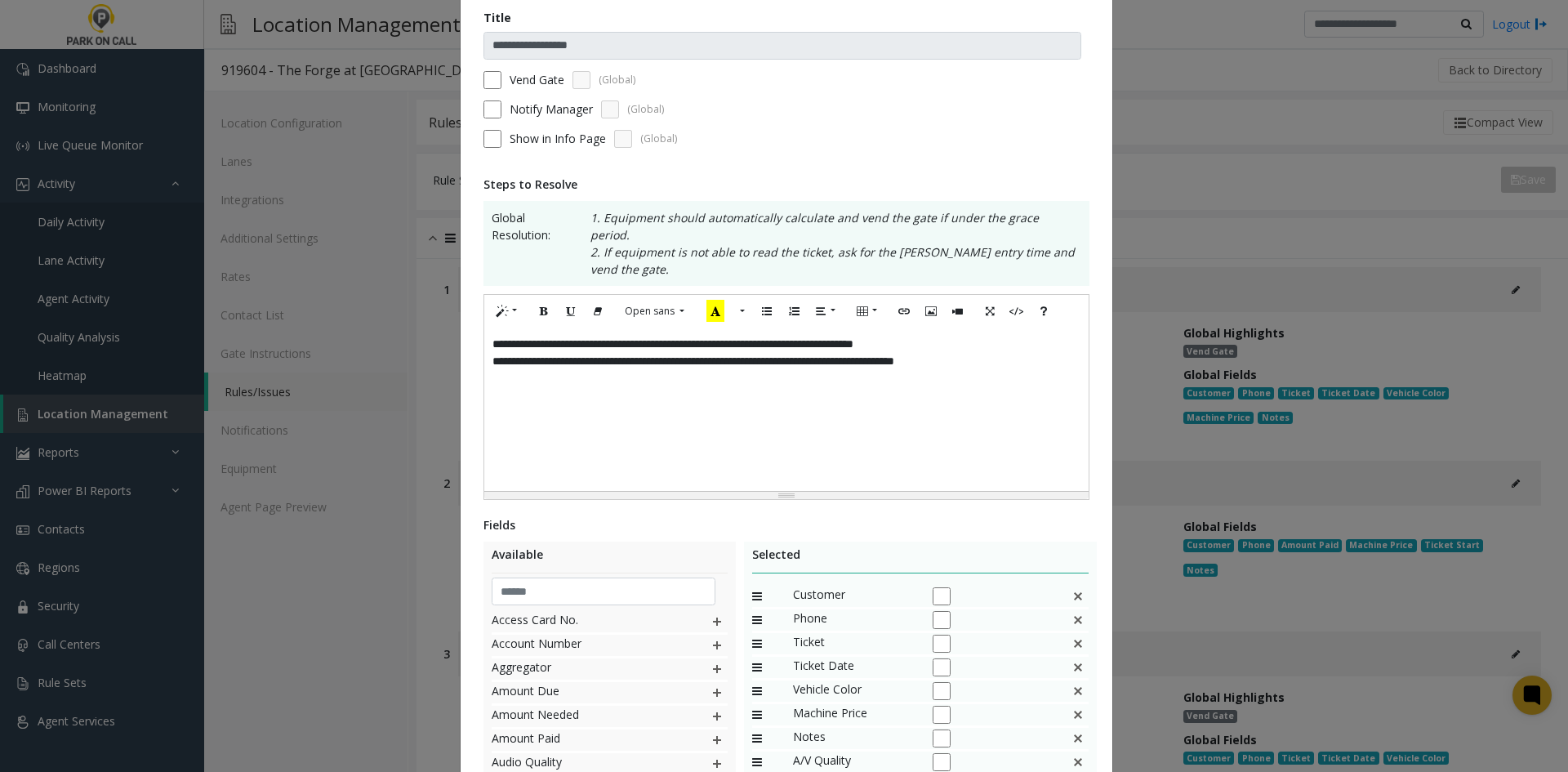
scroll to position [307, 0]
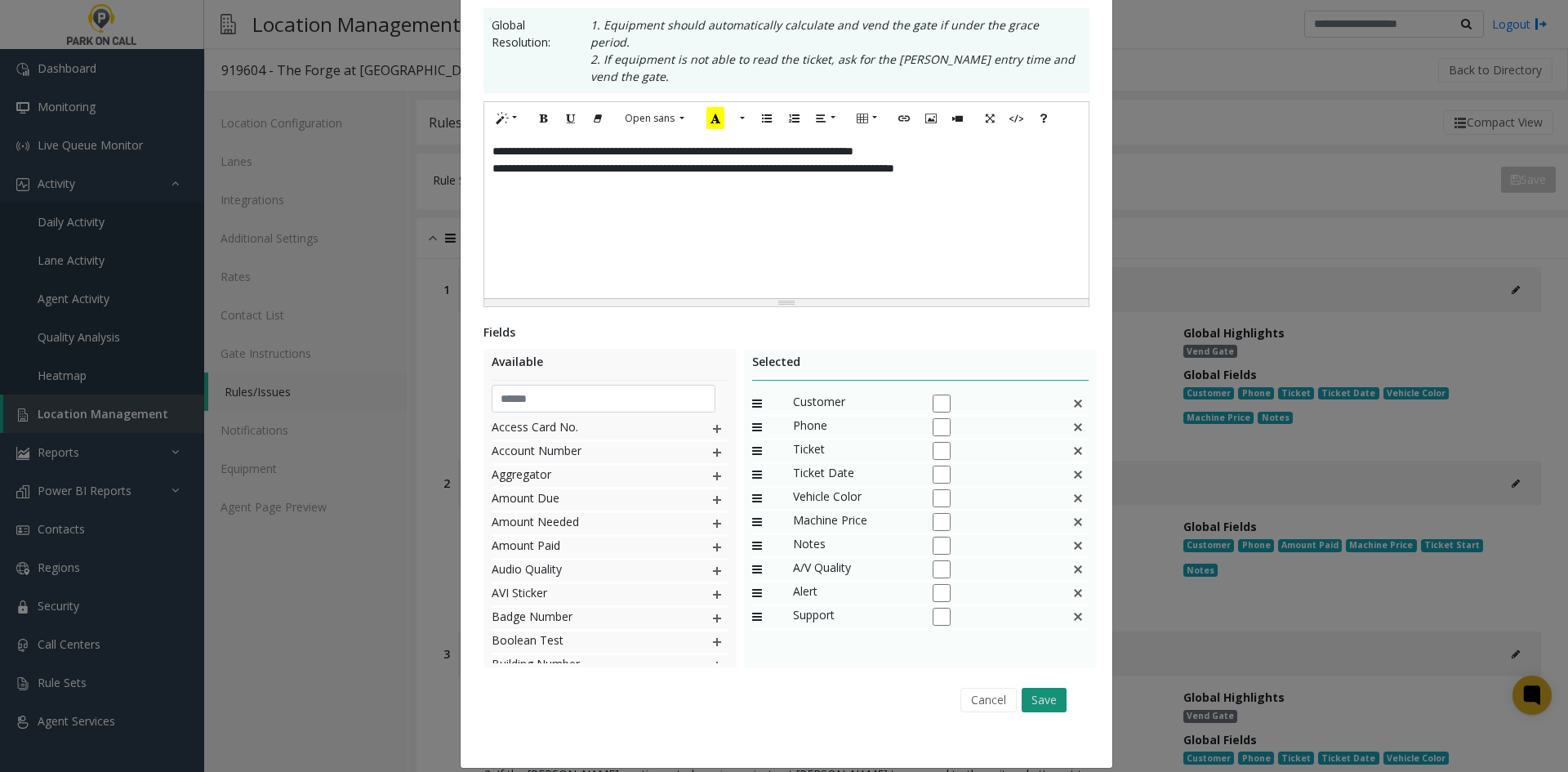
click at [1053, 690] on button "Save" at bounding box center [1044, 700] width 45 height 24
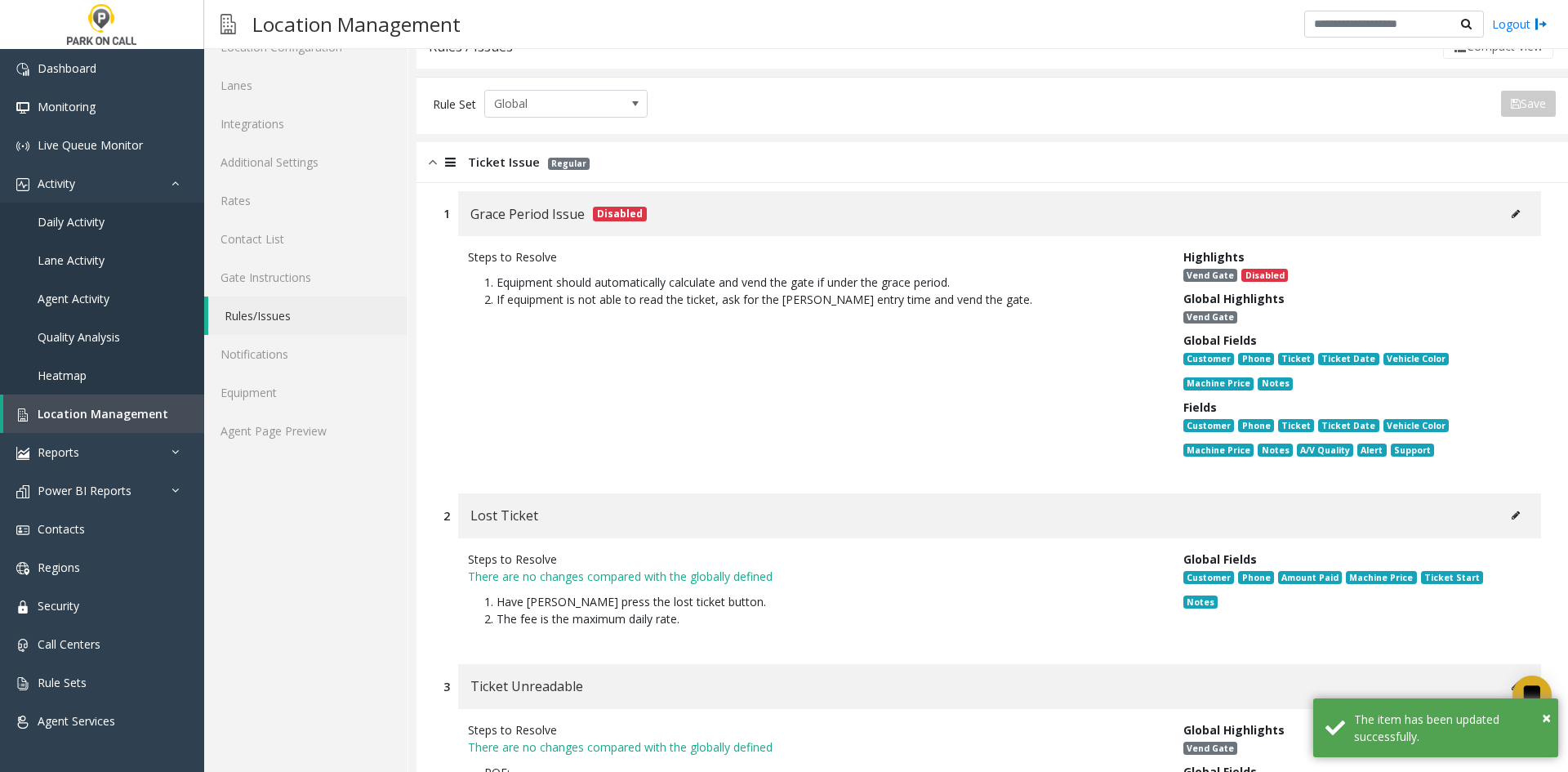
scroll to position [327, 0]
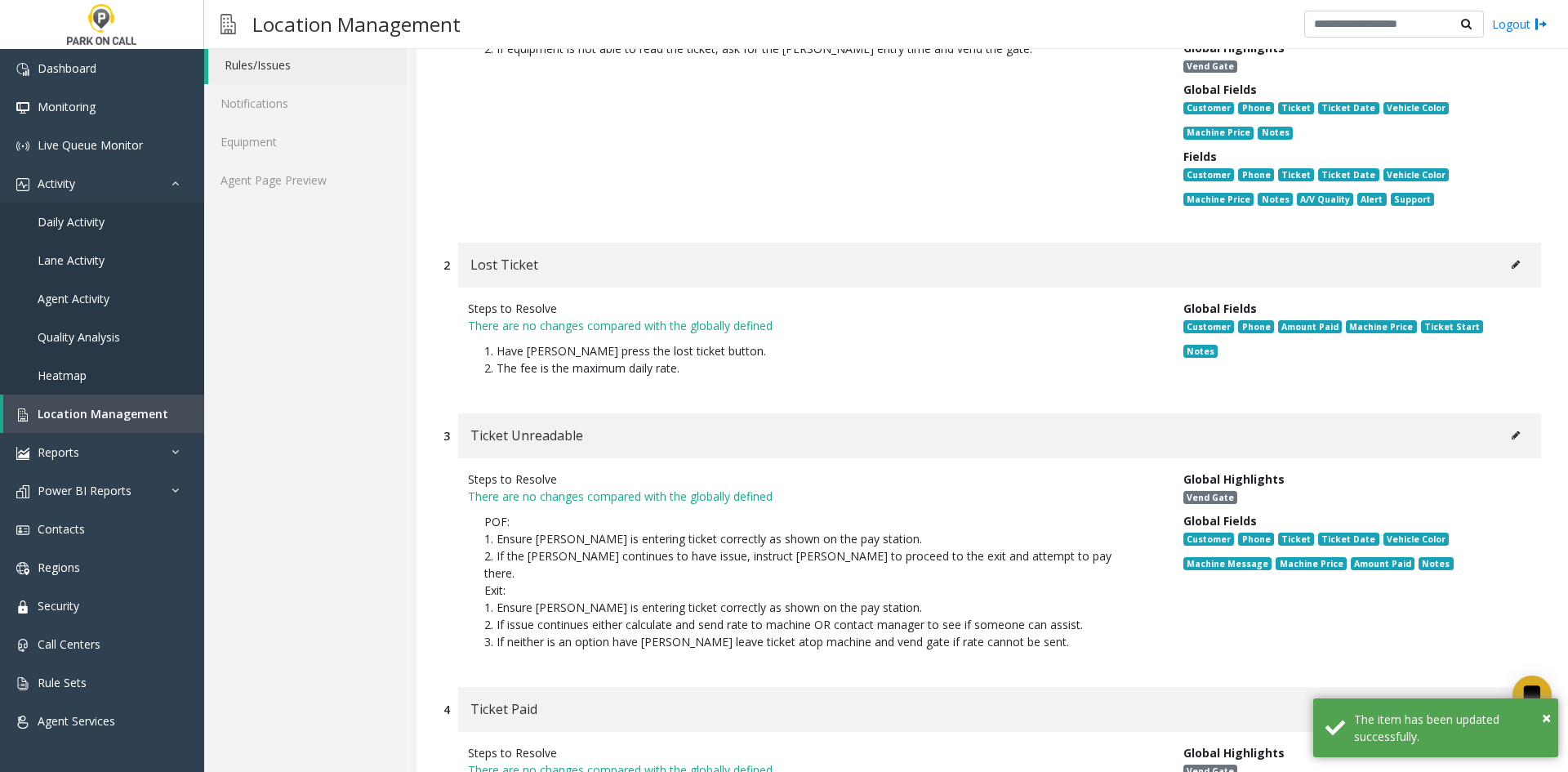
click at [1512, 272] on button at bounding box center [1516, 264] width 26 height 24
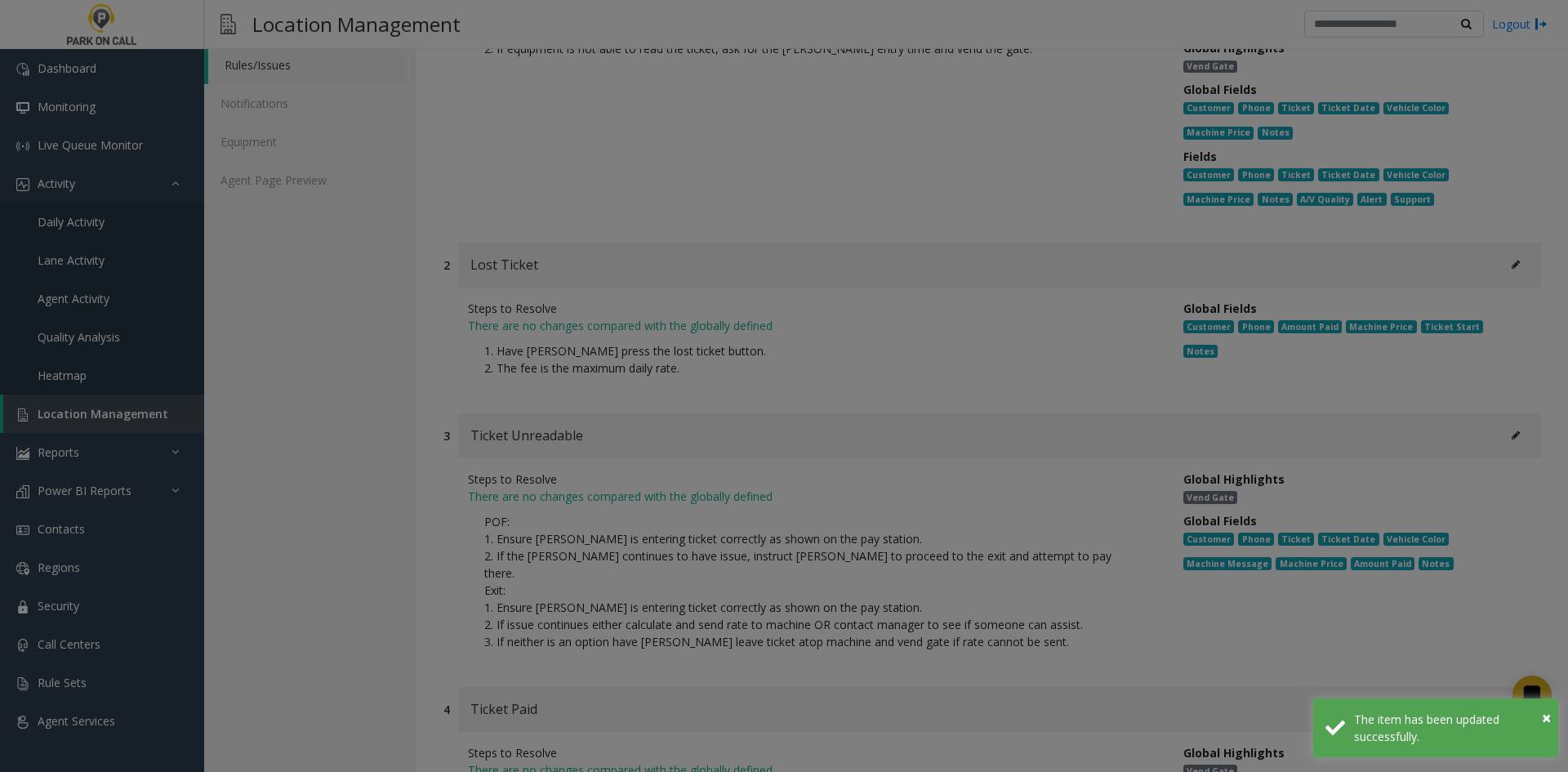
type input "**********"
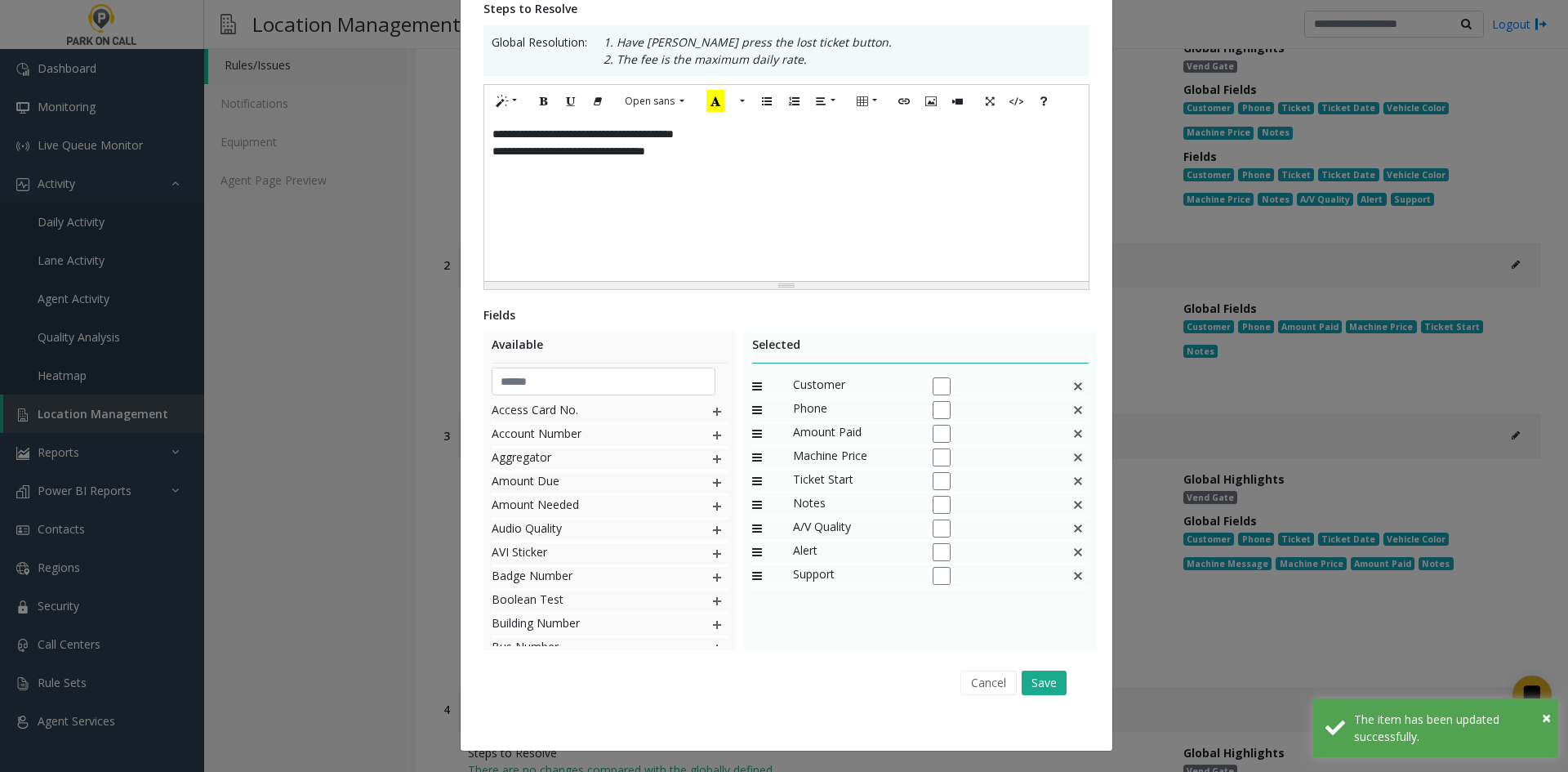
scroll to position [0, 0]
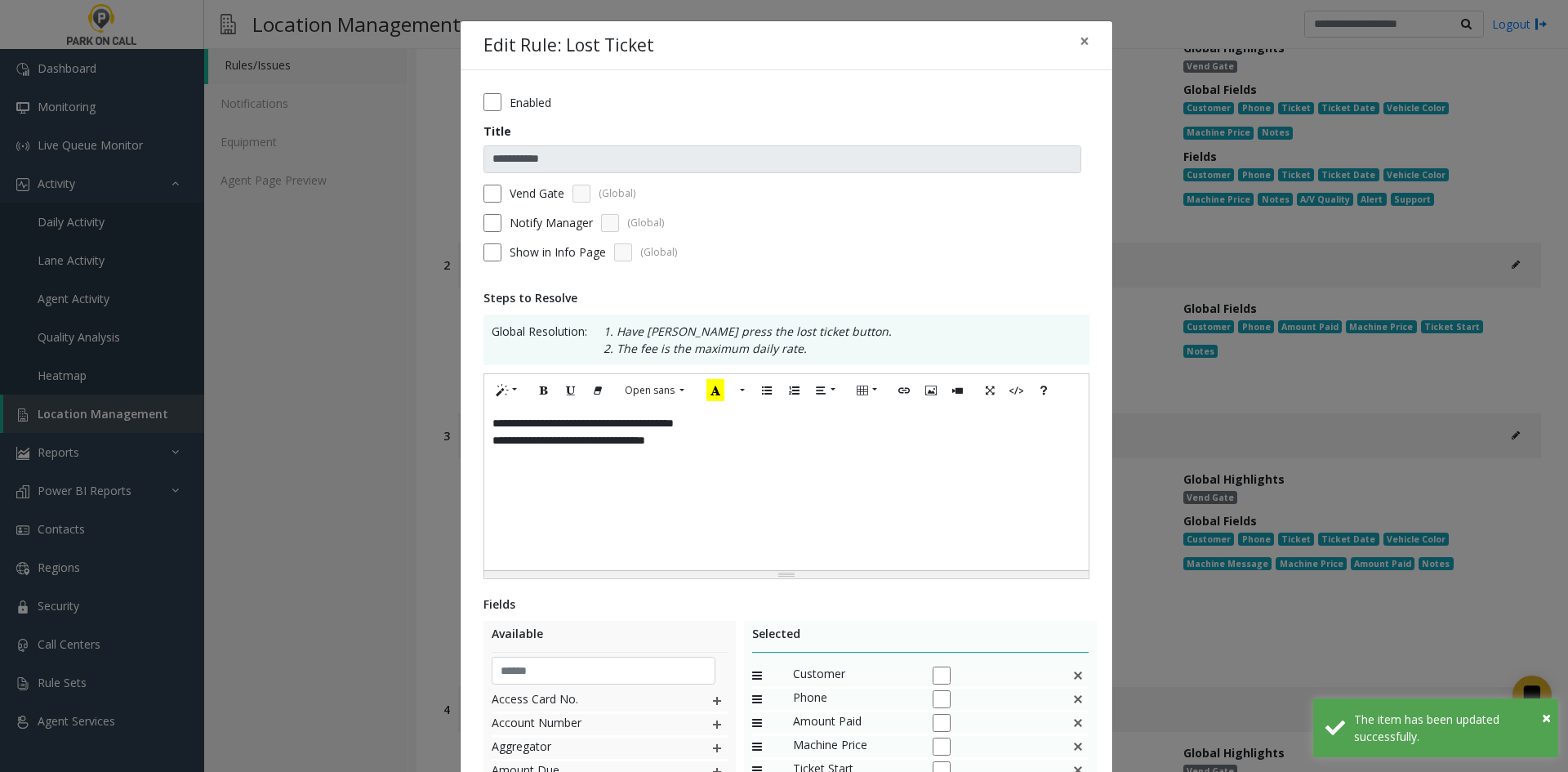
click at [861, 524] on div "**********" at bounding box center [786, 489] width 604 height 164
paste div
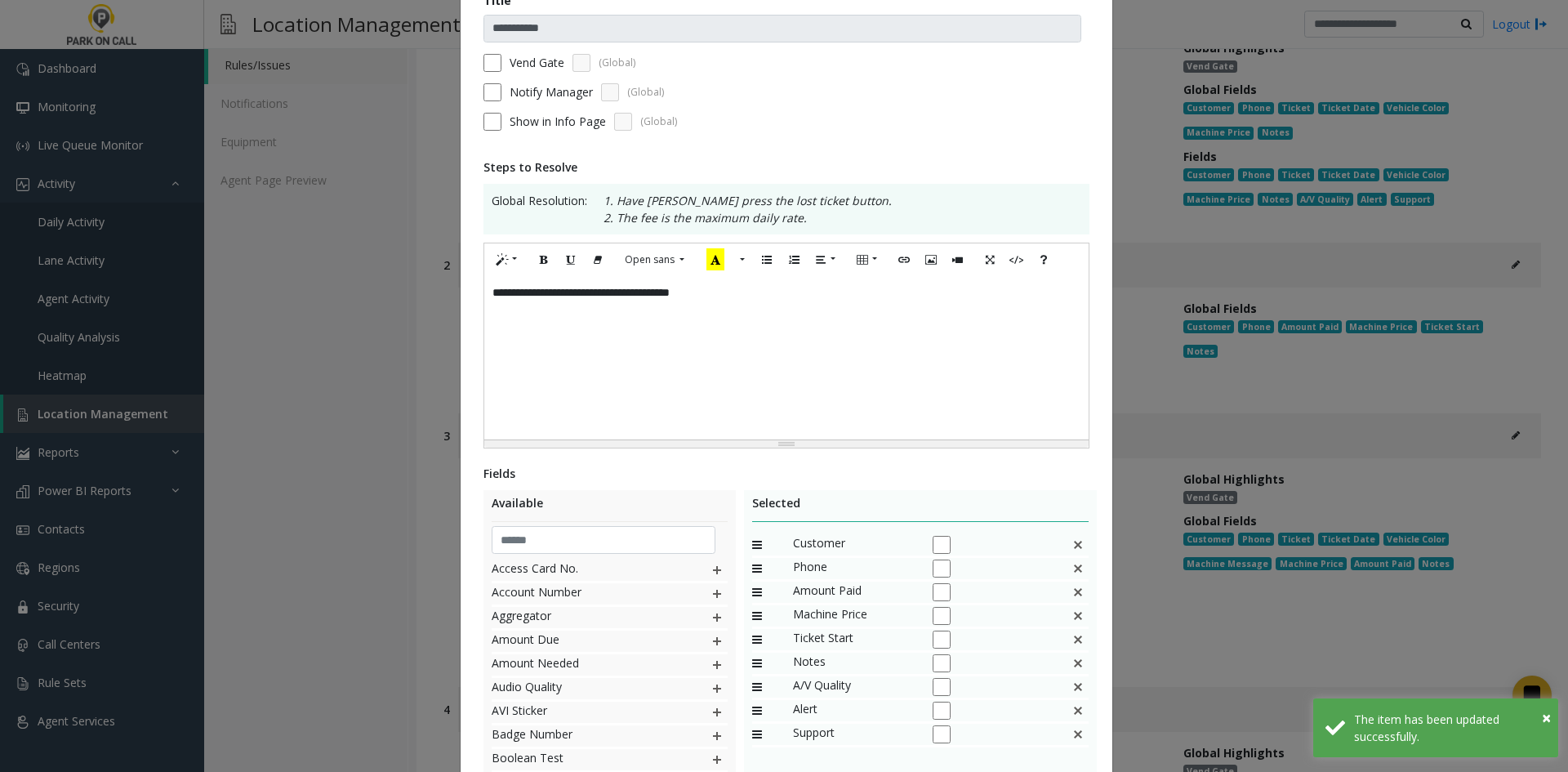
scroll to position [164, 0]
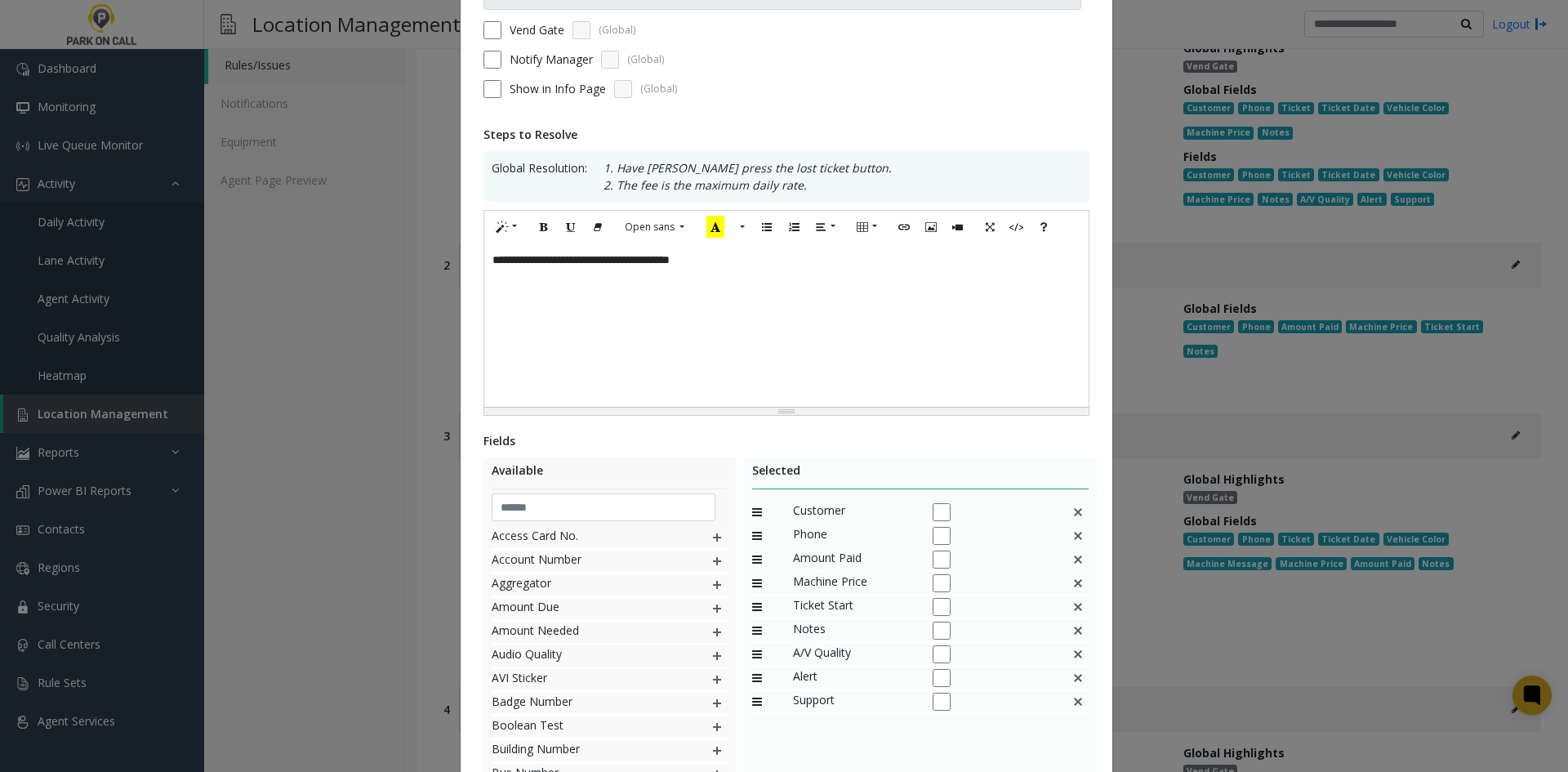
click at [1079, 540] on div "Phone" at bounding box center [920, 537] width 337 height 24
click at [1075, 540] on img at bounding box center [1078, 535] width 13 height 21
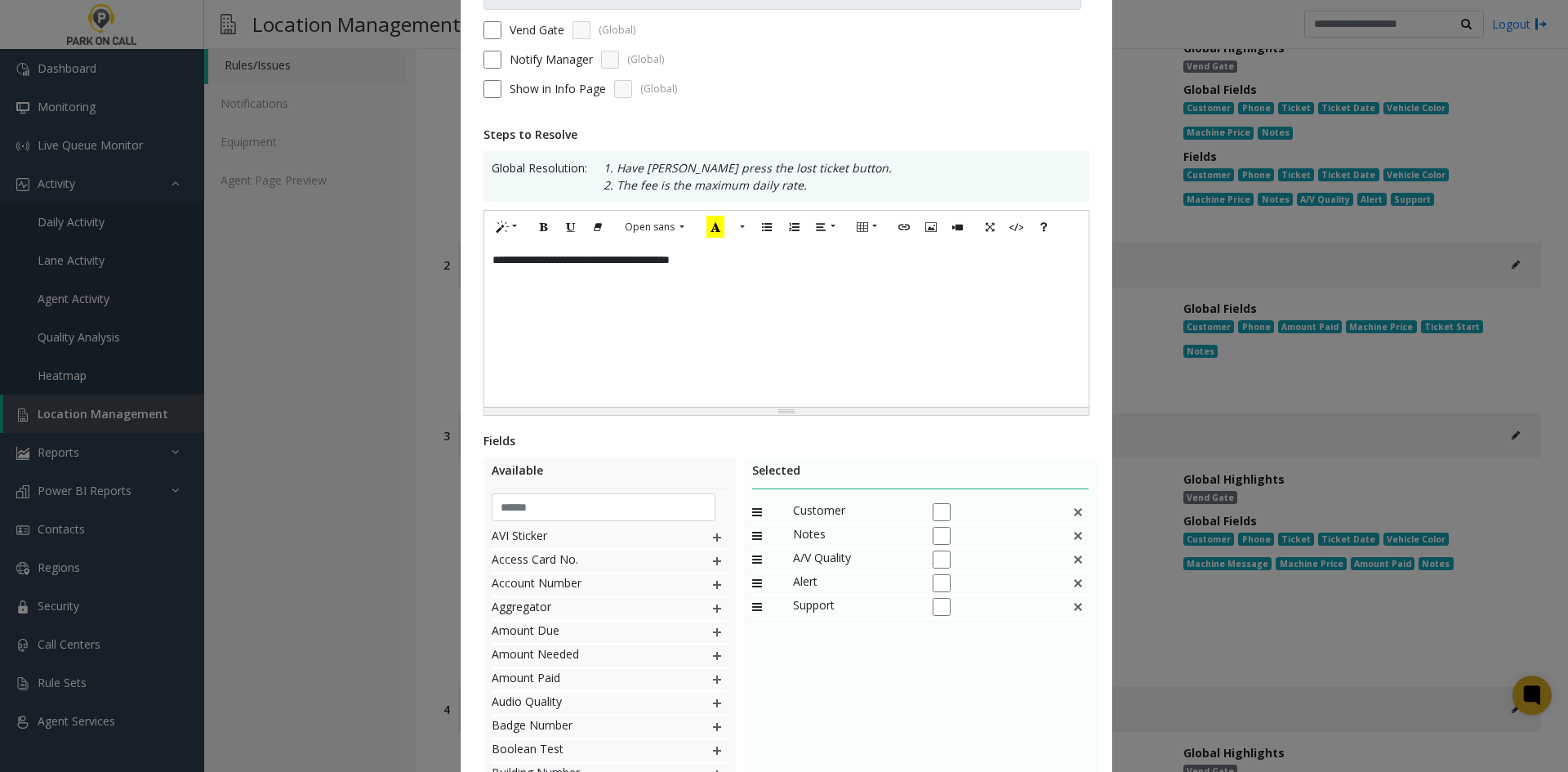
click at [1075, 540] on img at bounding box center [1078, 535] width 13 height 21
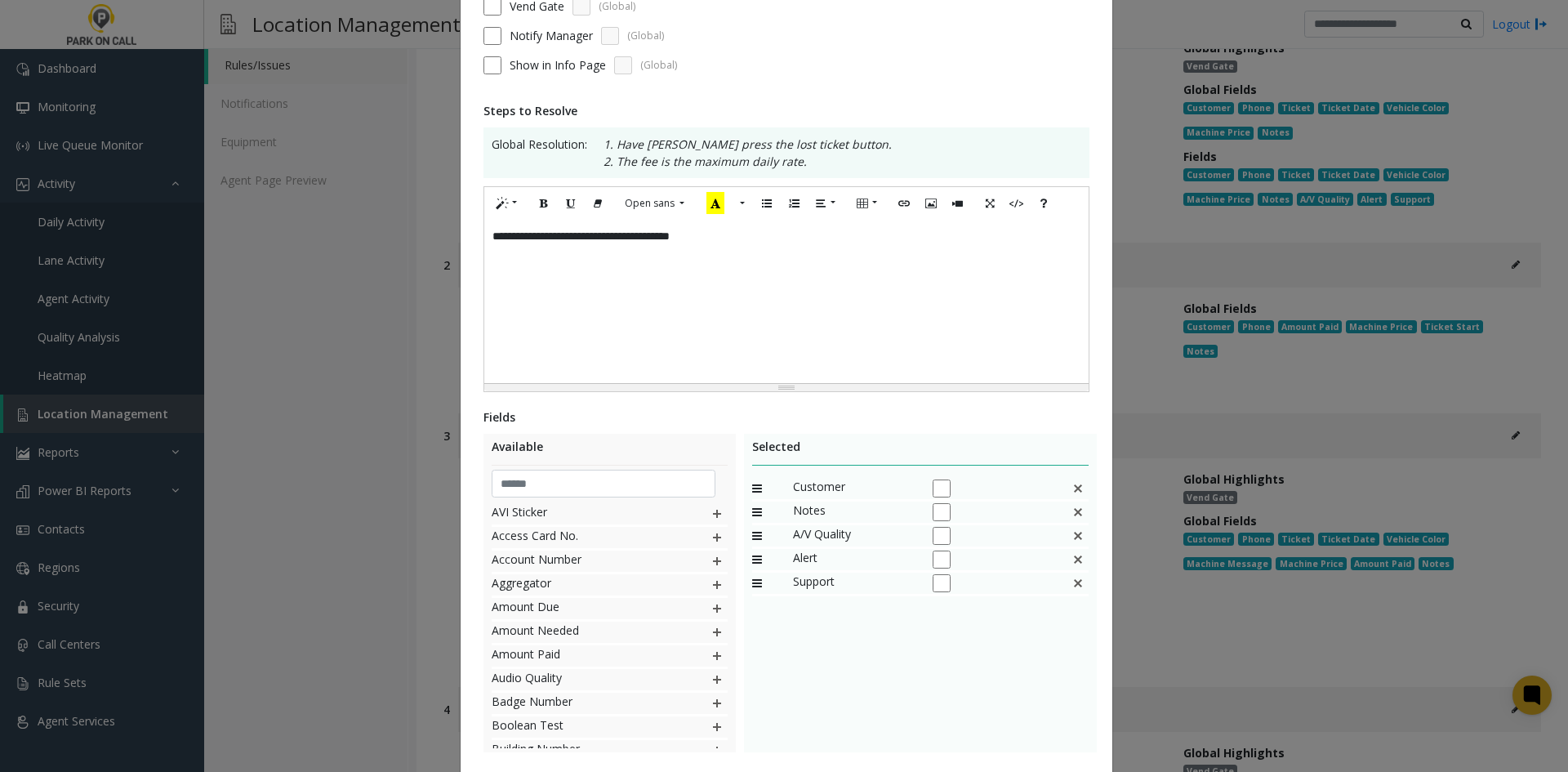
scroll to position [290, 0]
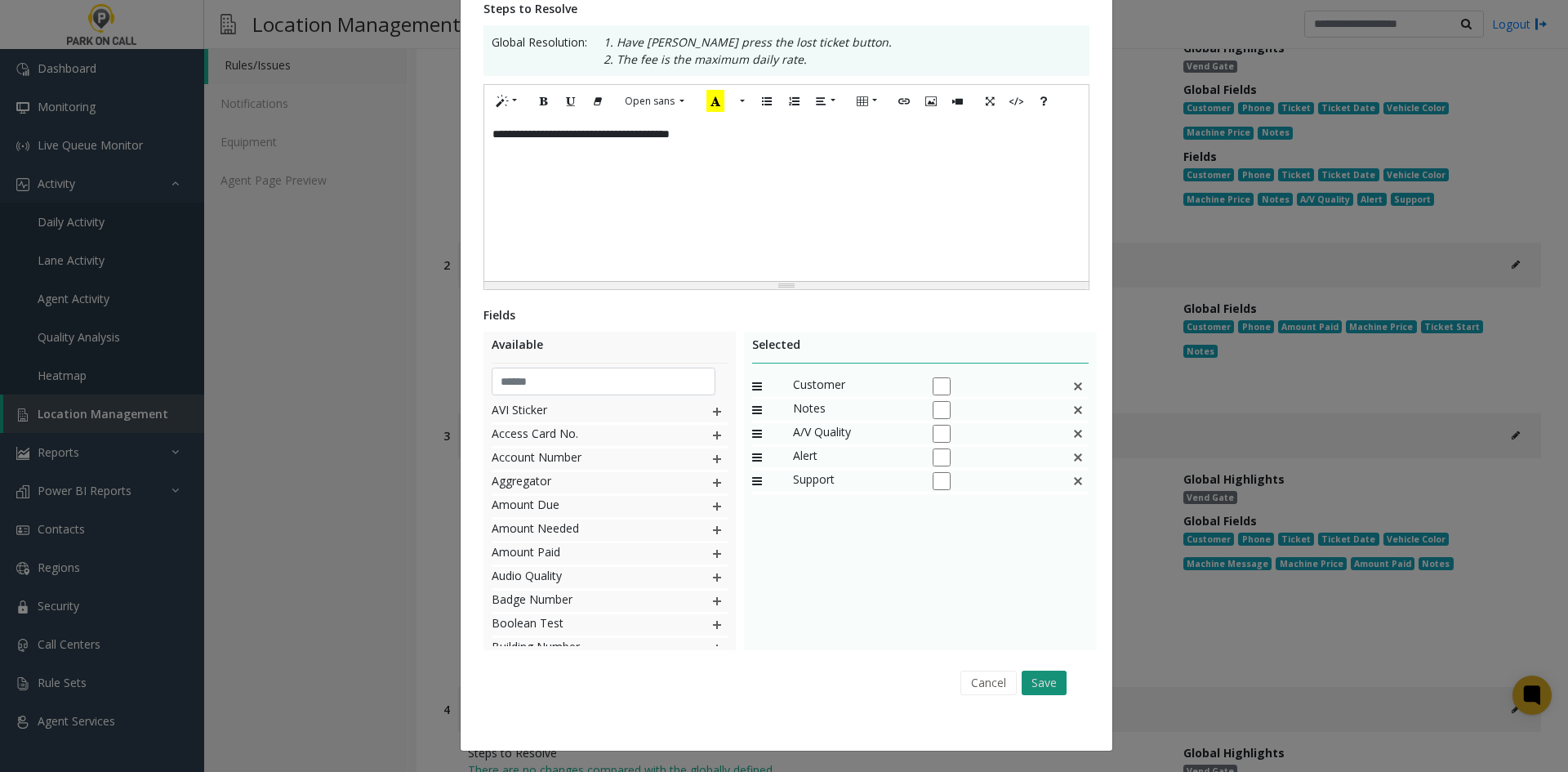
click at [1022, 681] on button "Save" at bounding box center [1044, 682] width 45 height 24
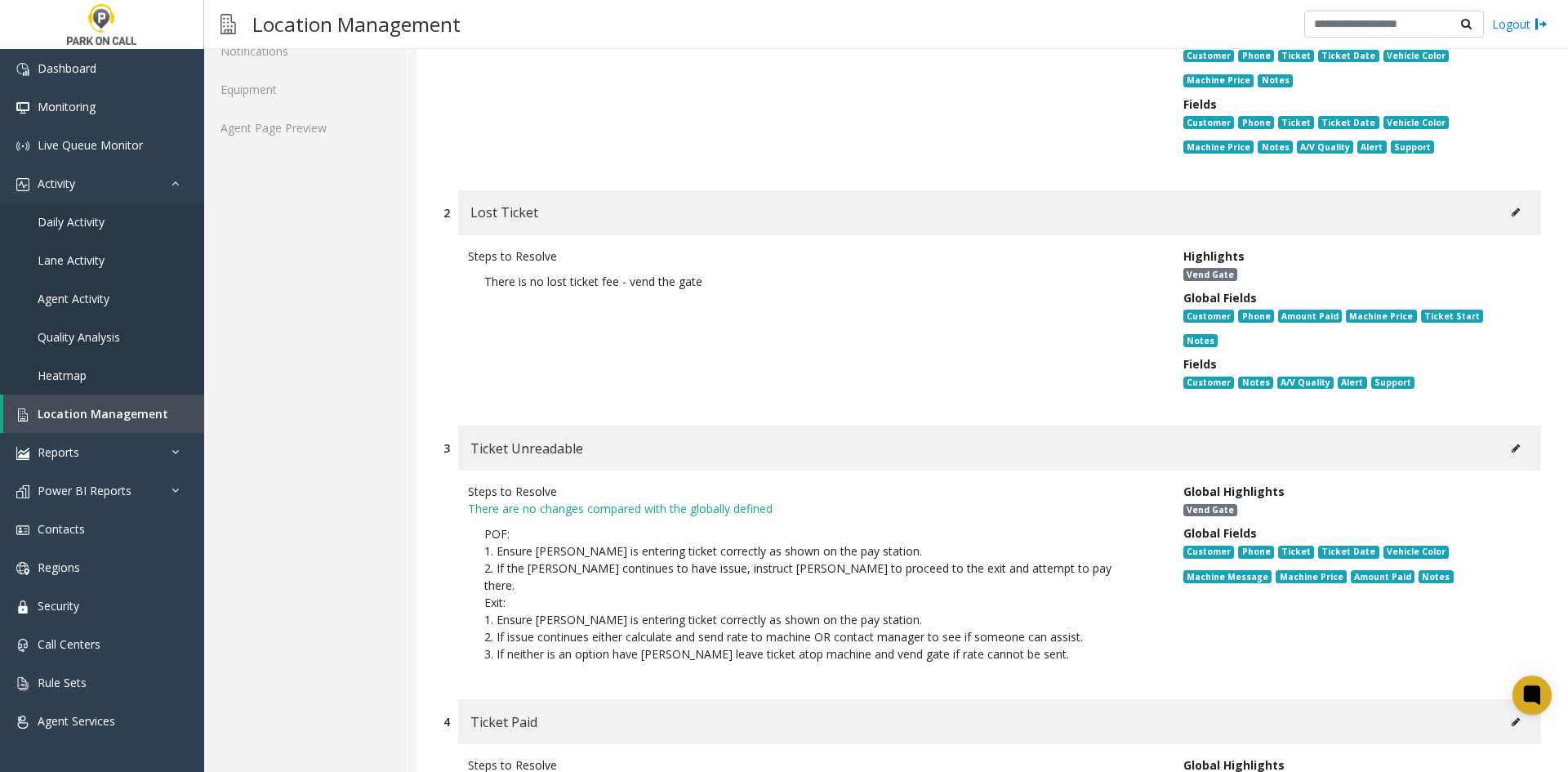
scroll to position [408, 0]
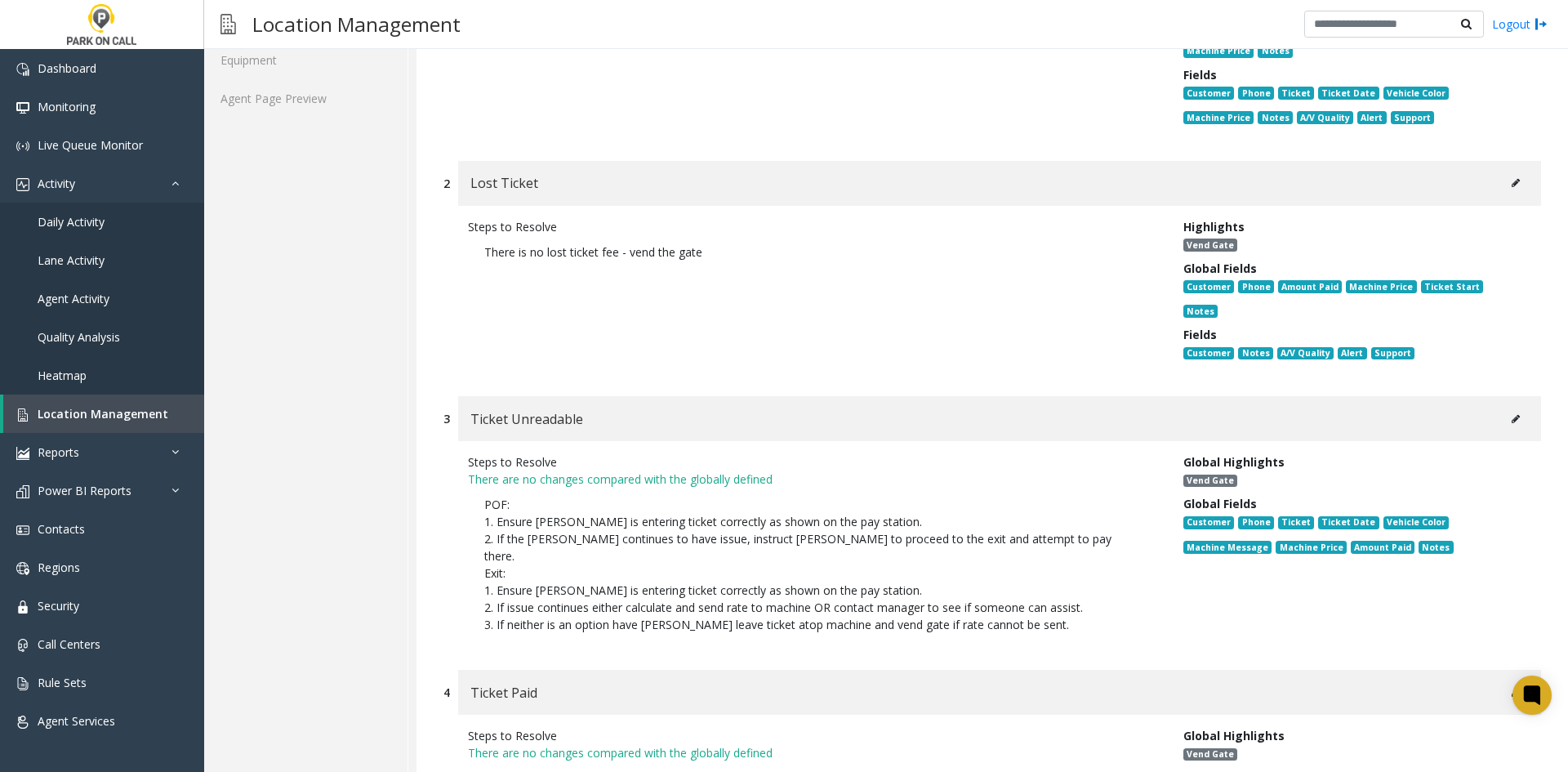
click at [1512, 415] on icon at bounding box center [1516, 419] width 8 height 10
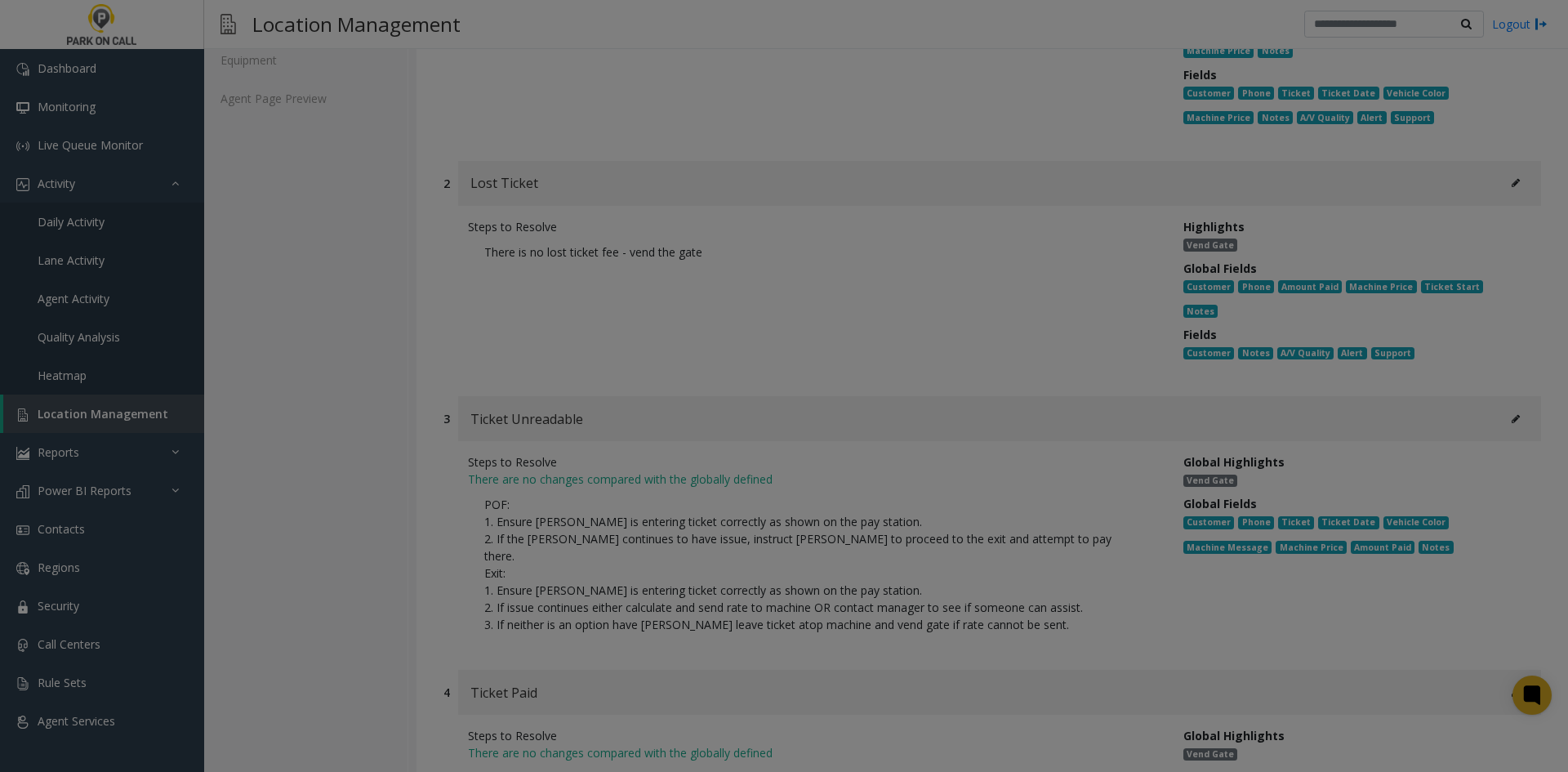
scroll to position [0, 0]
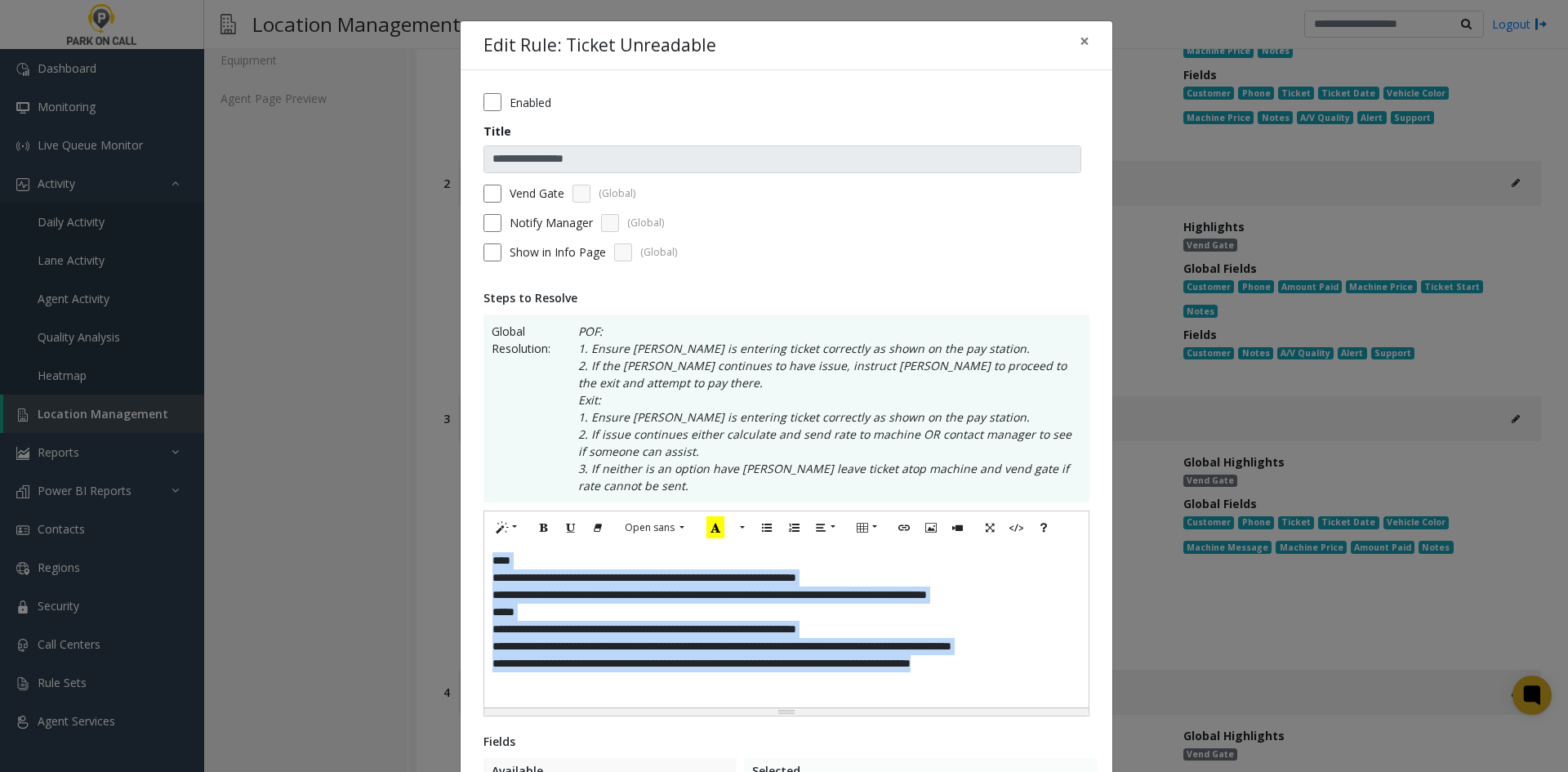
click at [828, 640] on div "**********" at bounding box center [786, 625] width 604 height 164
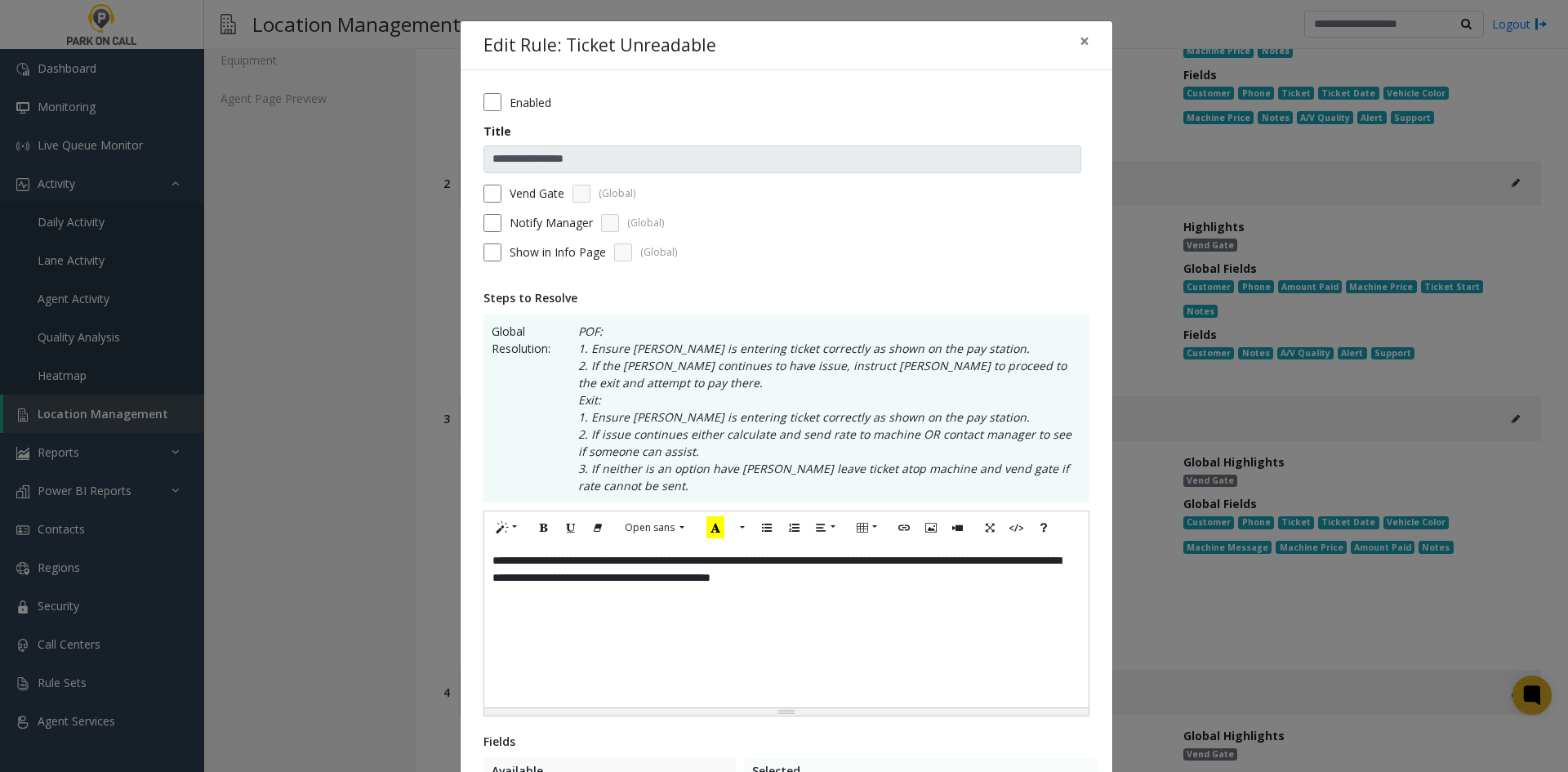
click at [513, 564] on div "**********" at bounding box center [786, 625] width 604 height 164
click at [954, 593] on div "**********" at bounding box center [786, 625] width 604 height 164
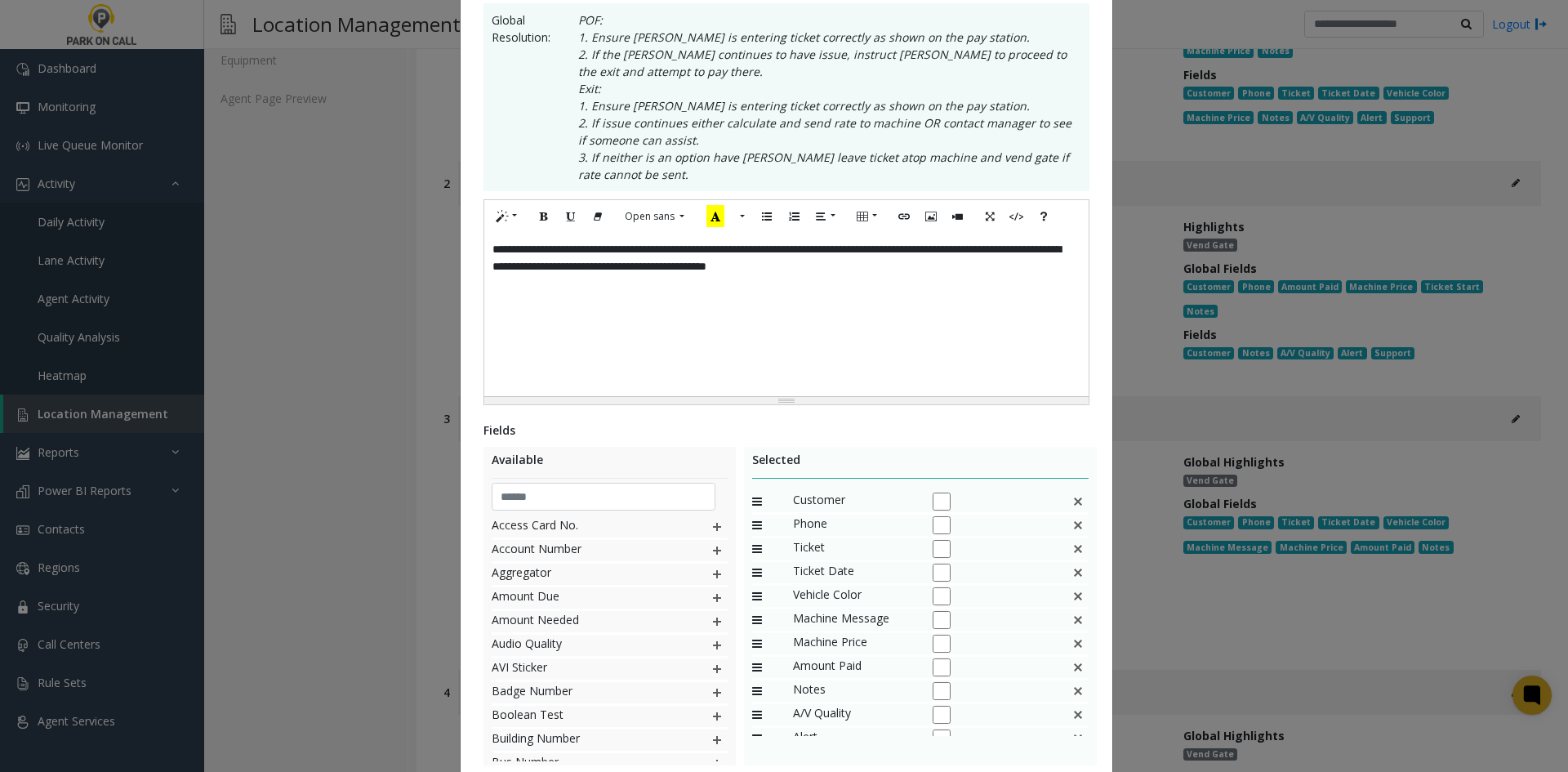
scroll to position [327, 0]
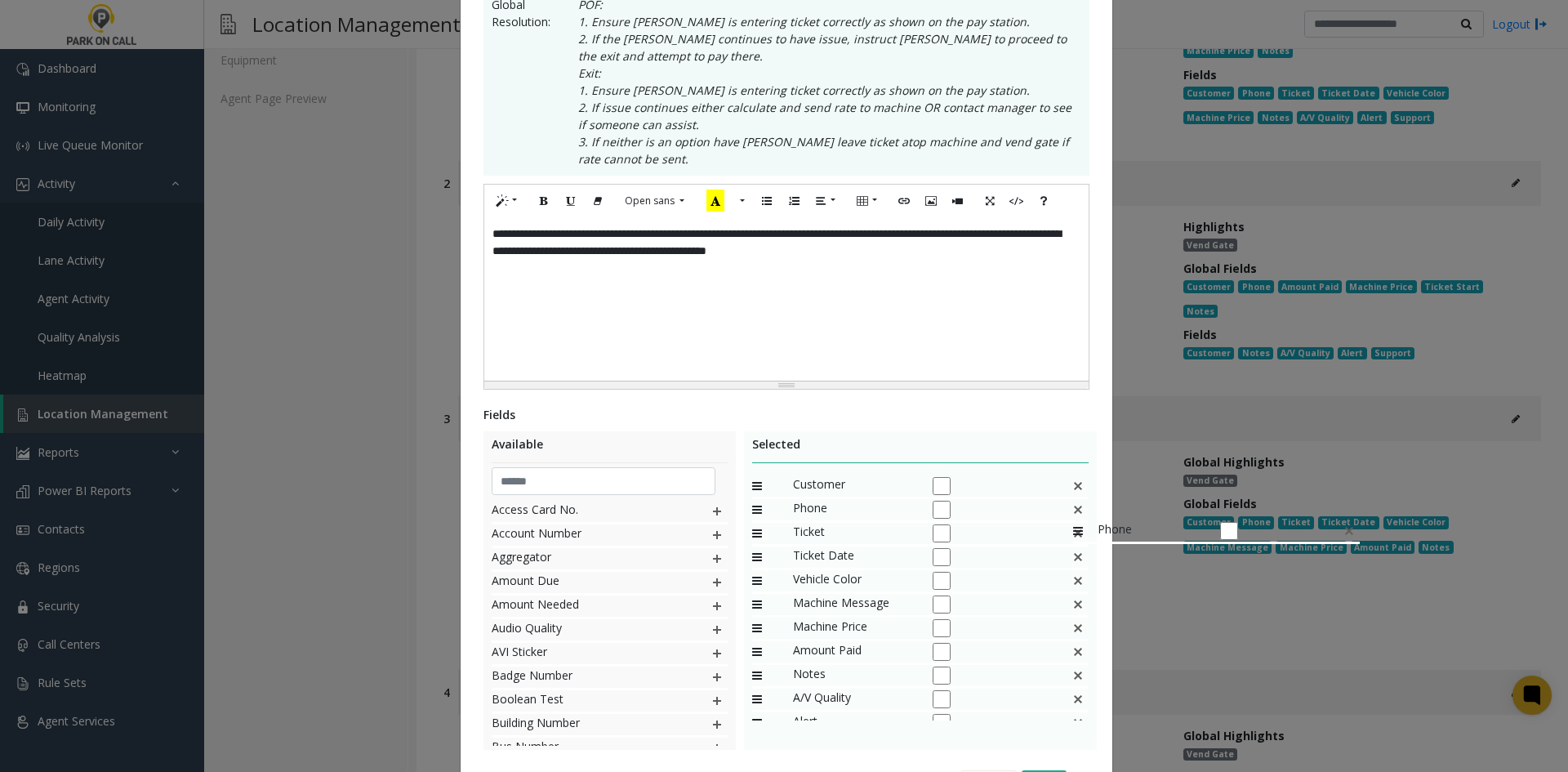
click at [1071, 512] on img at bounding box center [1078, 510] width 13 height 21
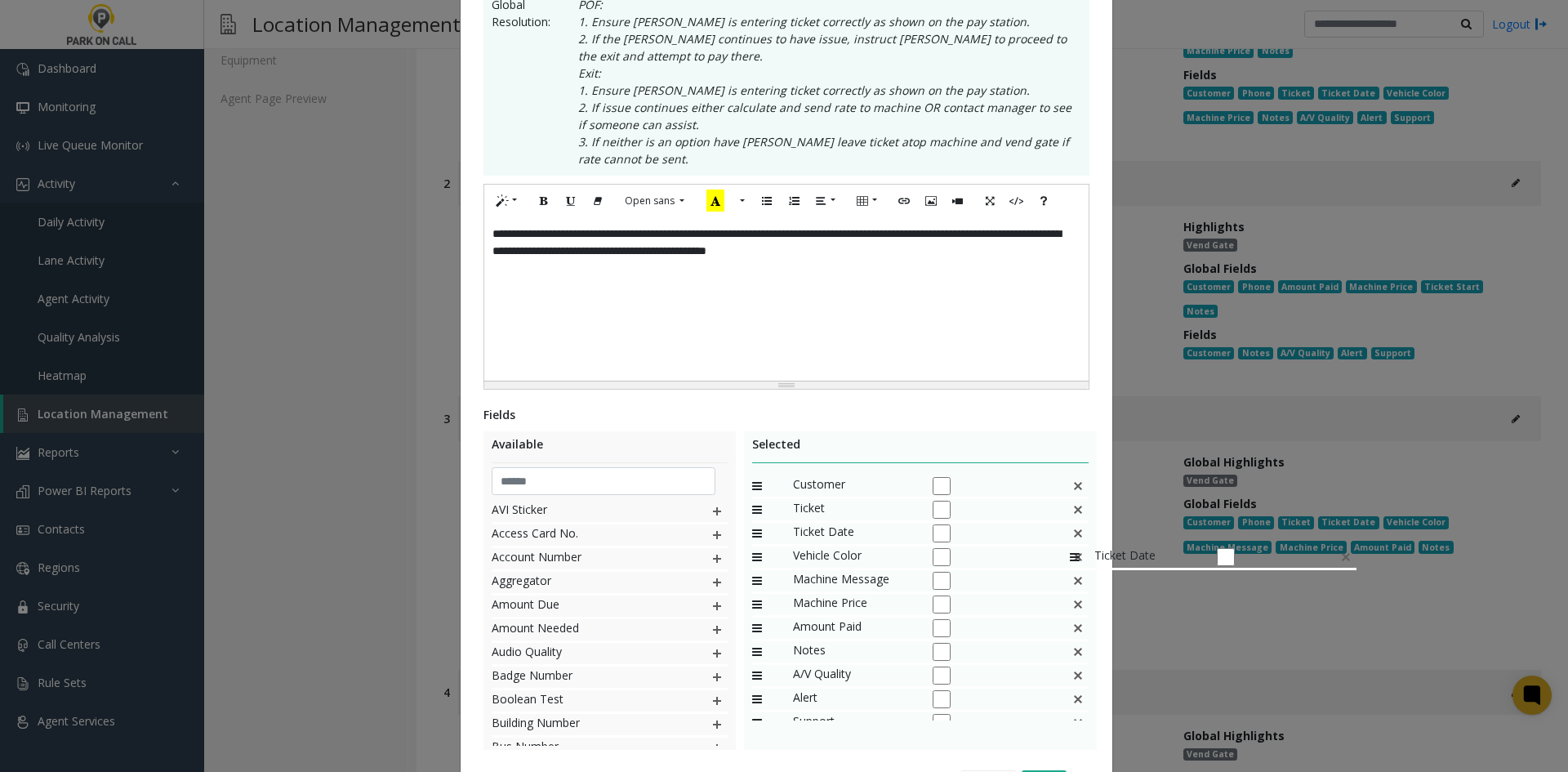
click at [1071, 538] on img at bounding box center [1078, 533] width 13 height 21
click at [1062, 538] on div "Vehicle Color" at bounding box center [920, 535] width 337 height 24
click at [1071, 539] on img at bounding box center [1078, 533] width 13 height 21
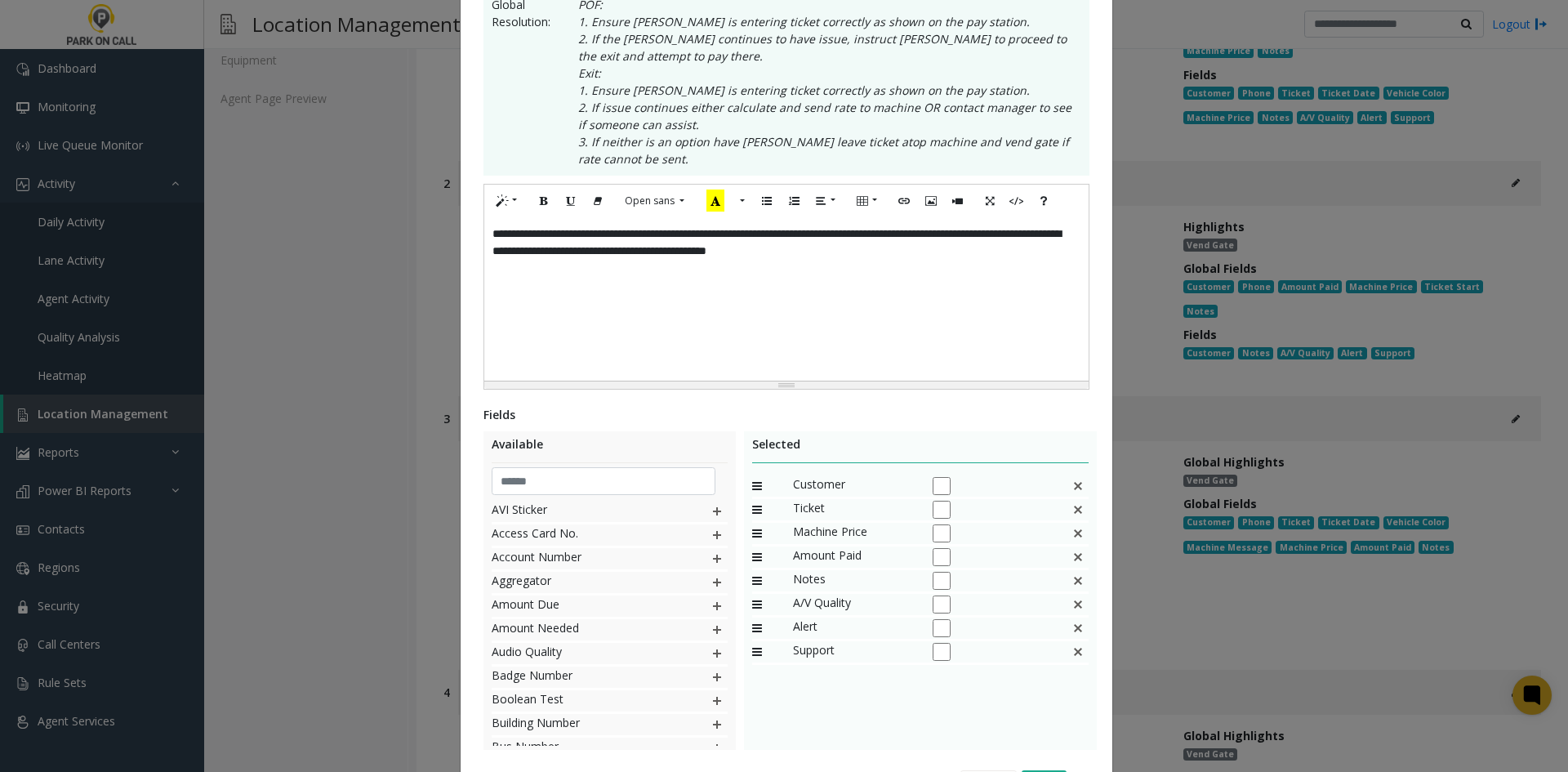
click at [1071, 539] on img at bounding box center [1078, 533] width 13 height 21
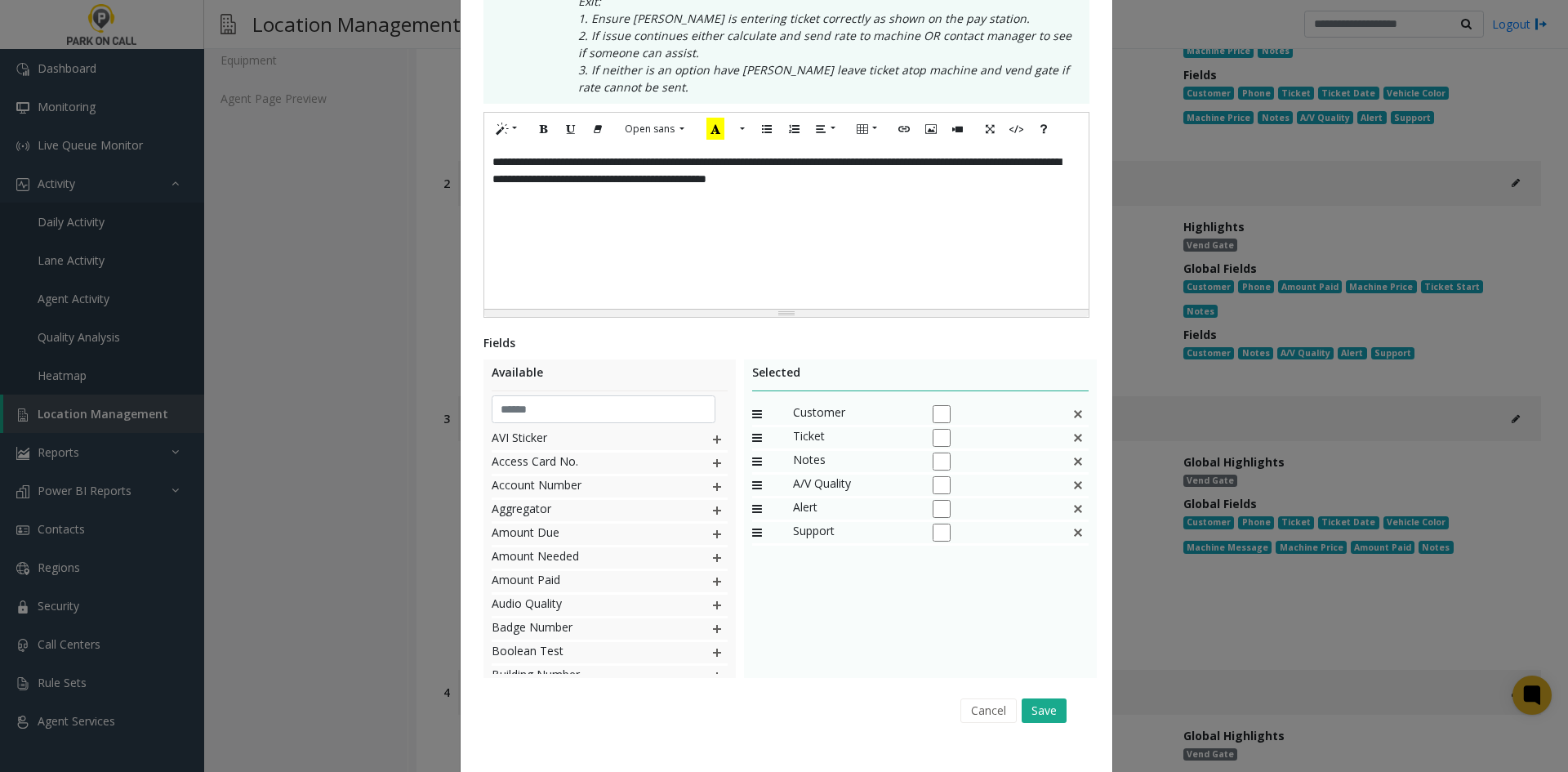
scroll to position [426, 0]
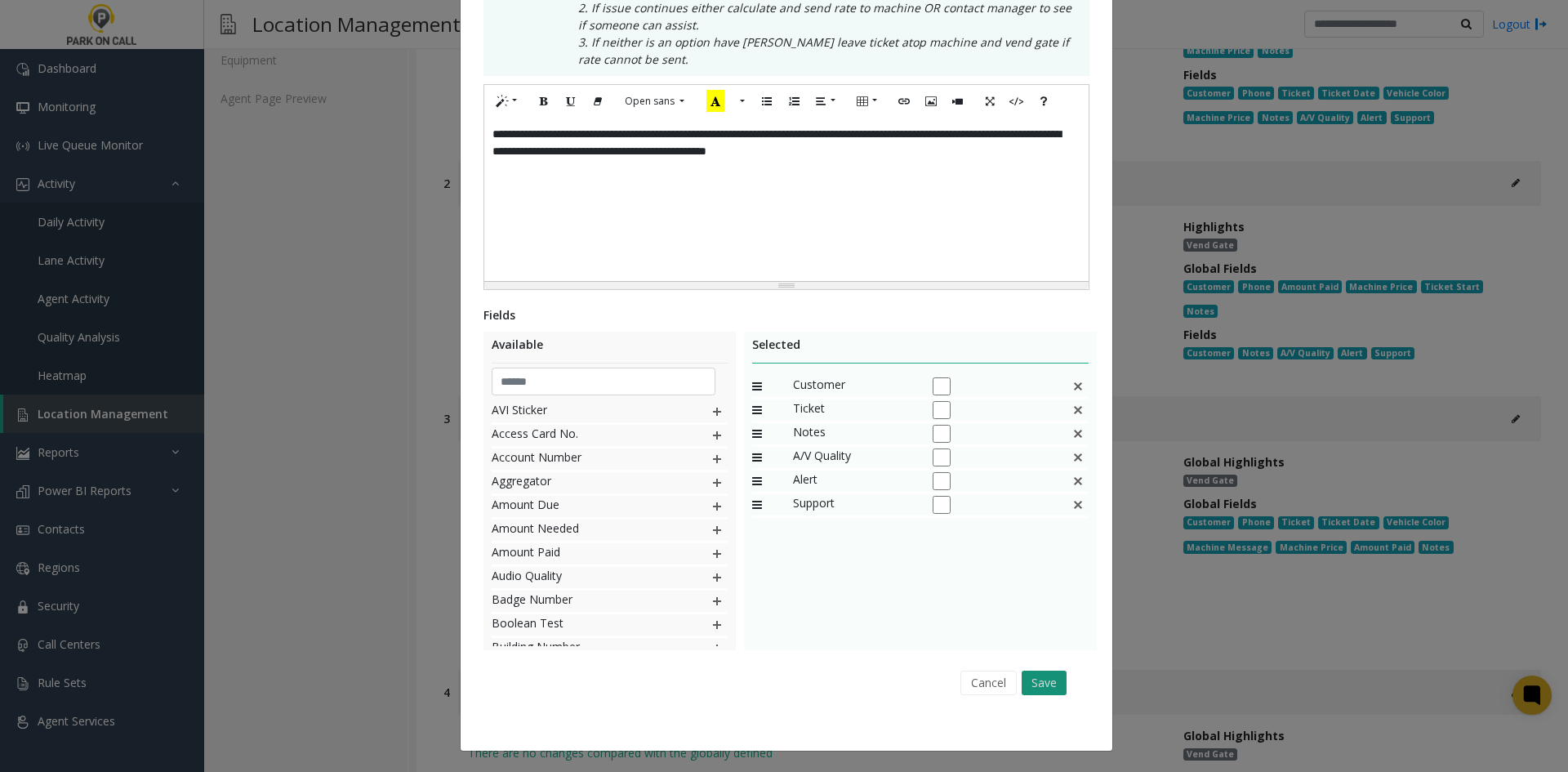
click at [1042, 682] on button "Save" at bounding box center [1044, 682] width 45 height 24
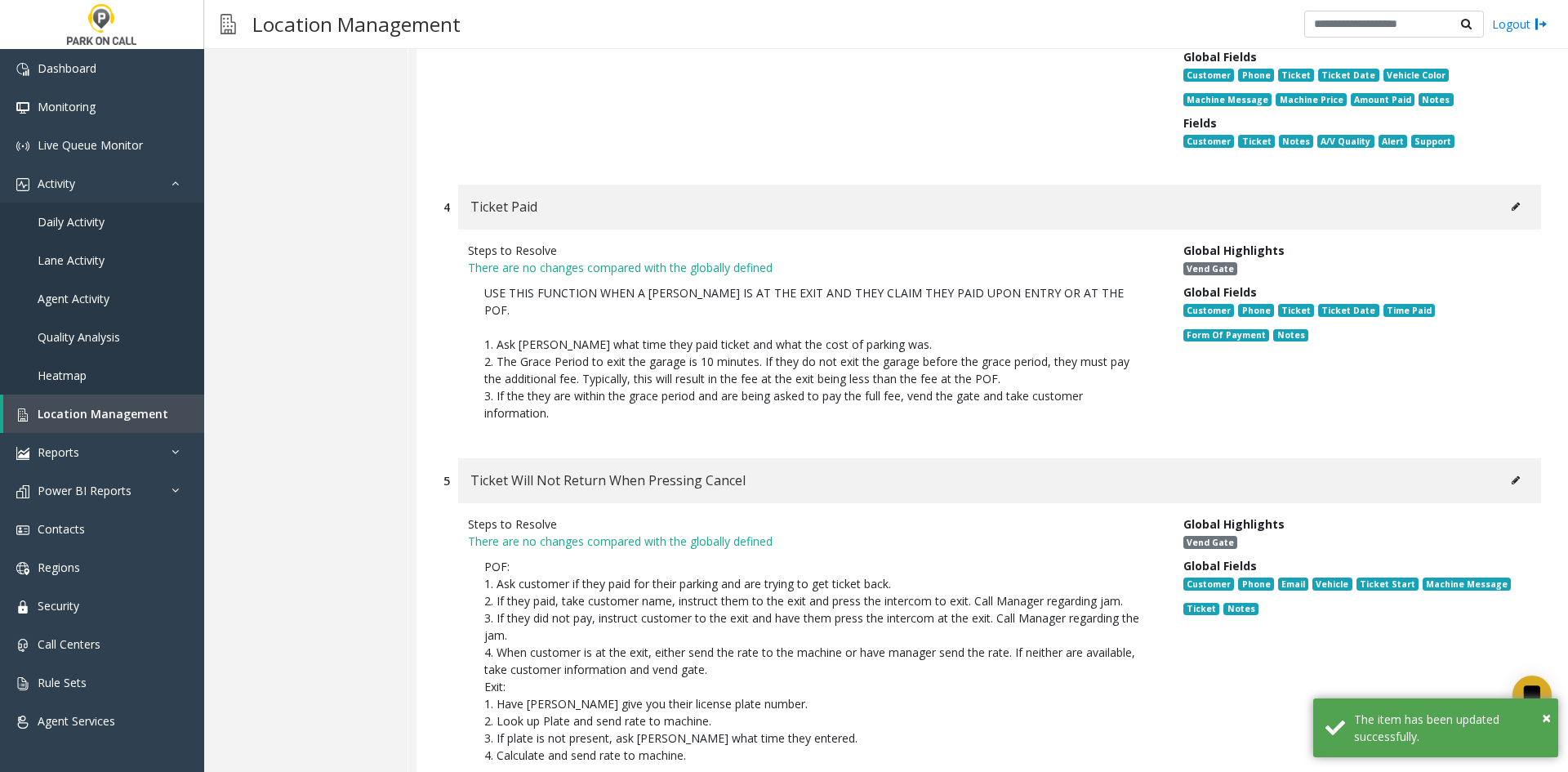
scroll to position [899, 0]
click at [1502, 197] on div "Ticket Paid" at bounding box center [999, 206] width 1083 height 45
click at [1503, 194] on button at bounding box center [1516, 205] width 26 height 24
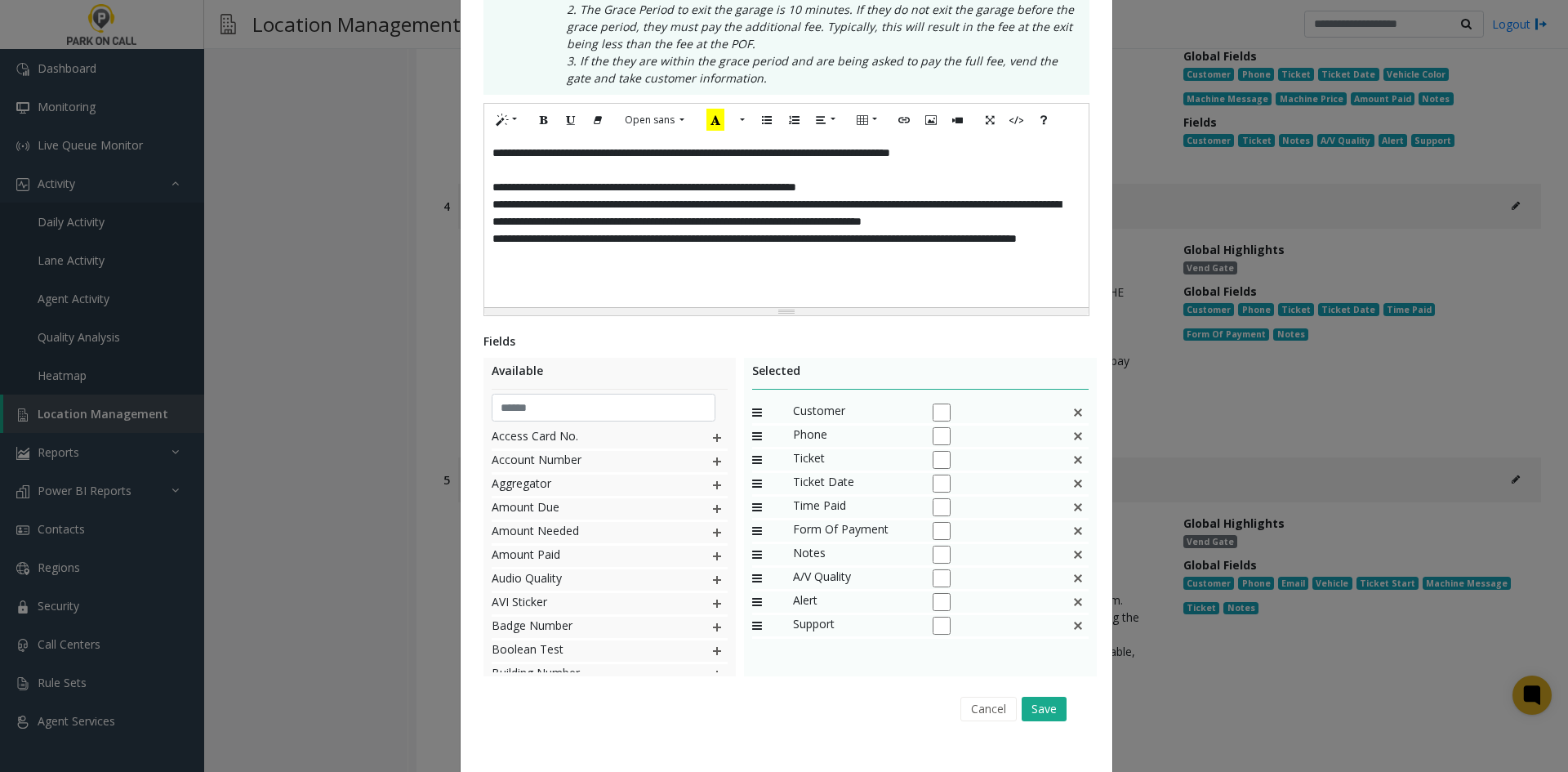
scroll to position [416, 0]
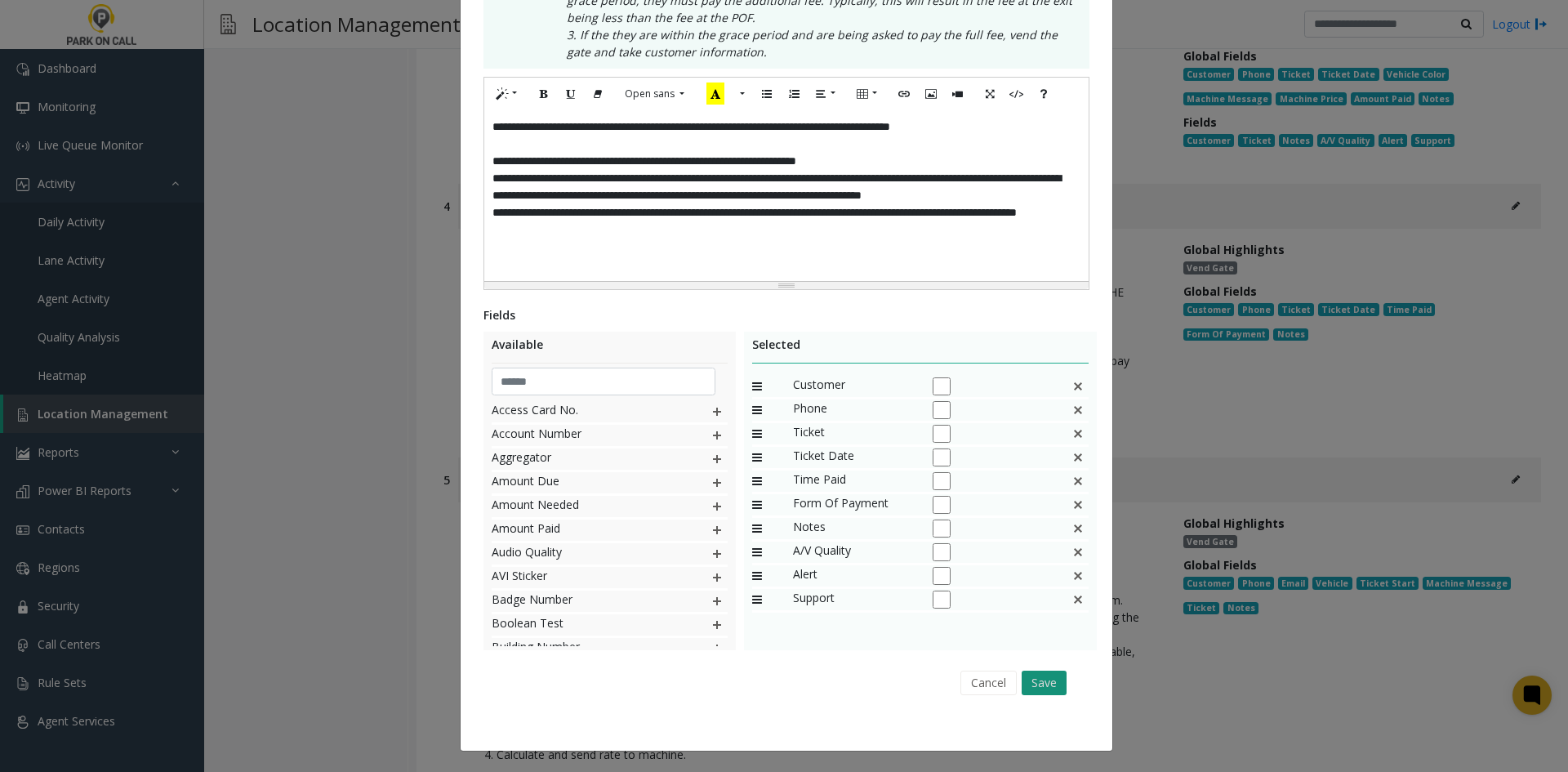
click at [1054, 676] on button "Save" at bounding box center [1044, 682] width 45 height 24
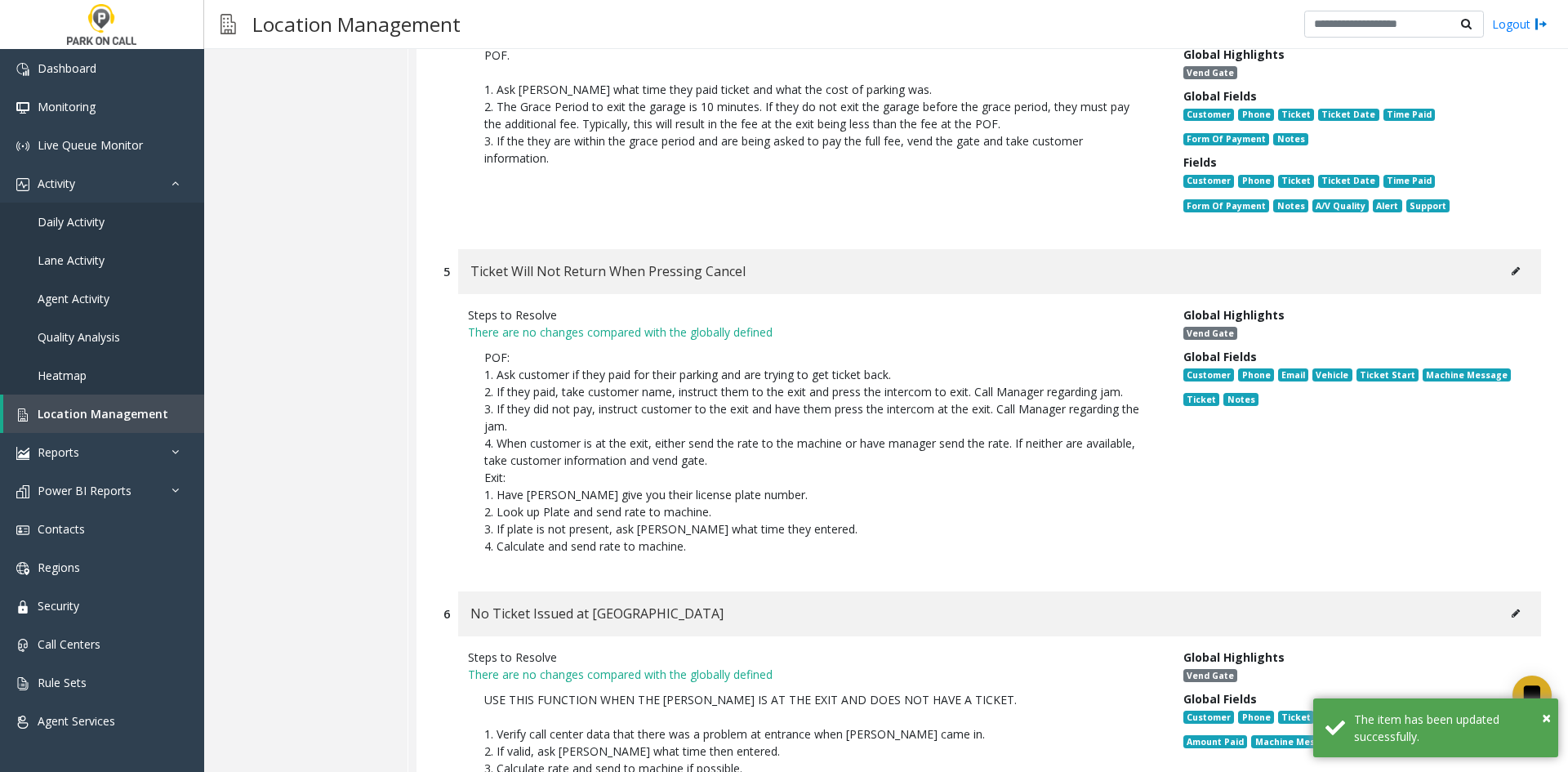
scroll to position [1144, 0]
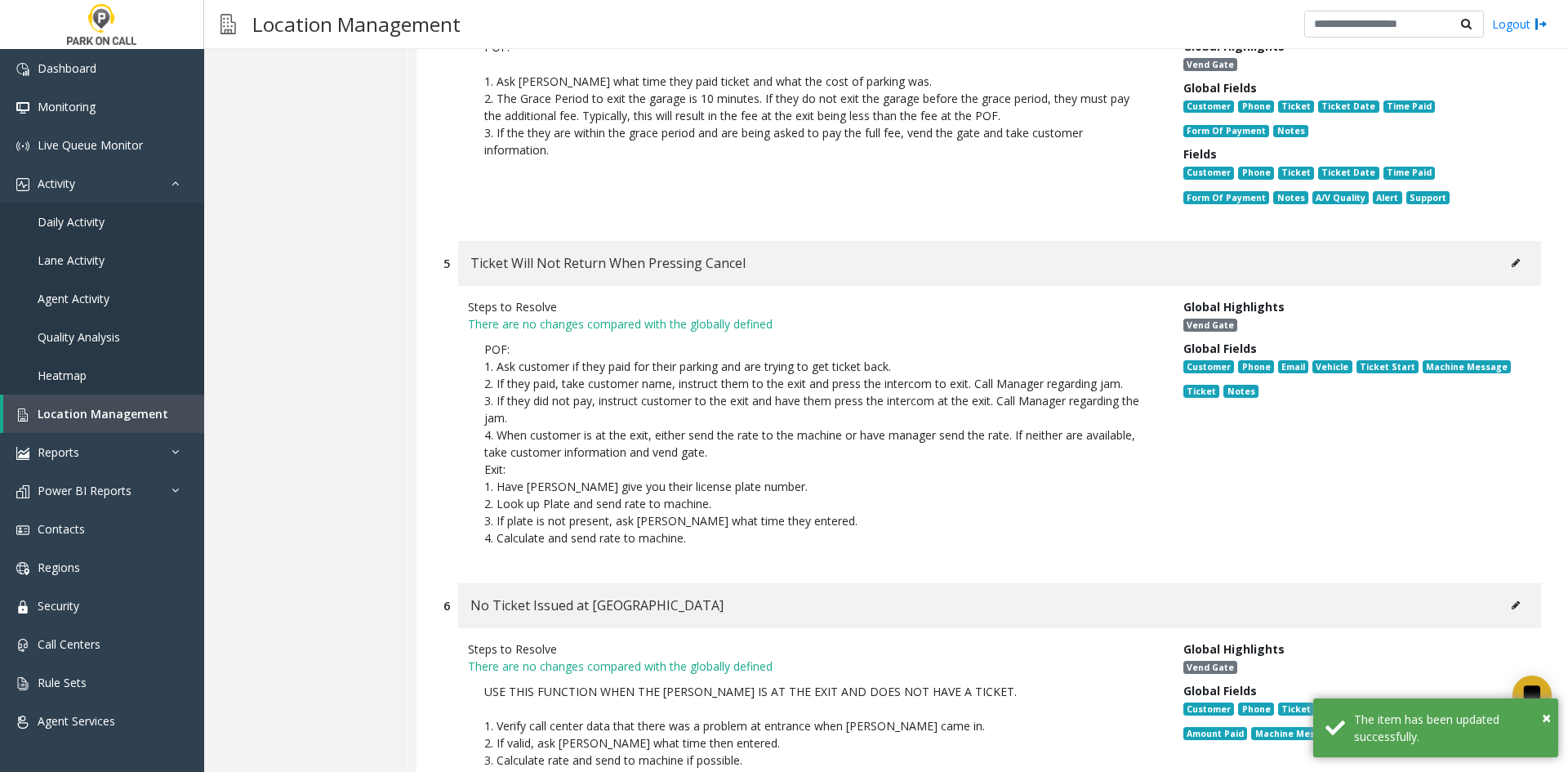
click at [1501, 260] on div "Ticket Will Not Return When Pressing Cancel" at bounding box center [999, 263] width 1083 height 45
click at [1491, 251] on div "Ticket Will Not Return When Pressing Cancel" at bounding box center [999, 263] width 1083 height 45
click at [1510, 256] on div "Ticket Will Not Return When Pressing Cancel" at bounding box center [999, 263] width 1083 height 45
click at [1510, 251] on button at bounding box center [1516, 262] width 26 height 24
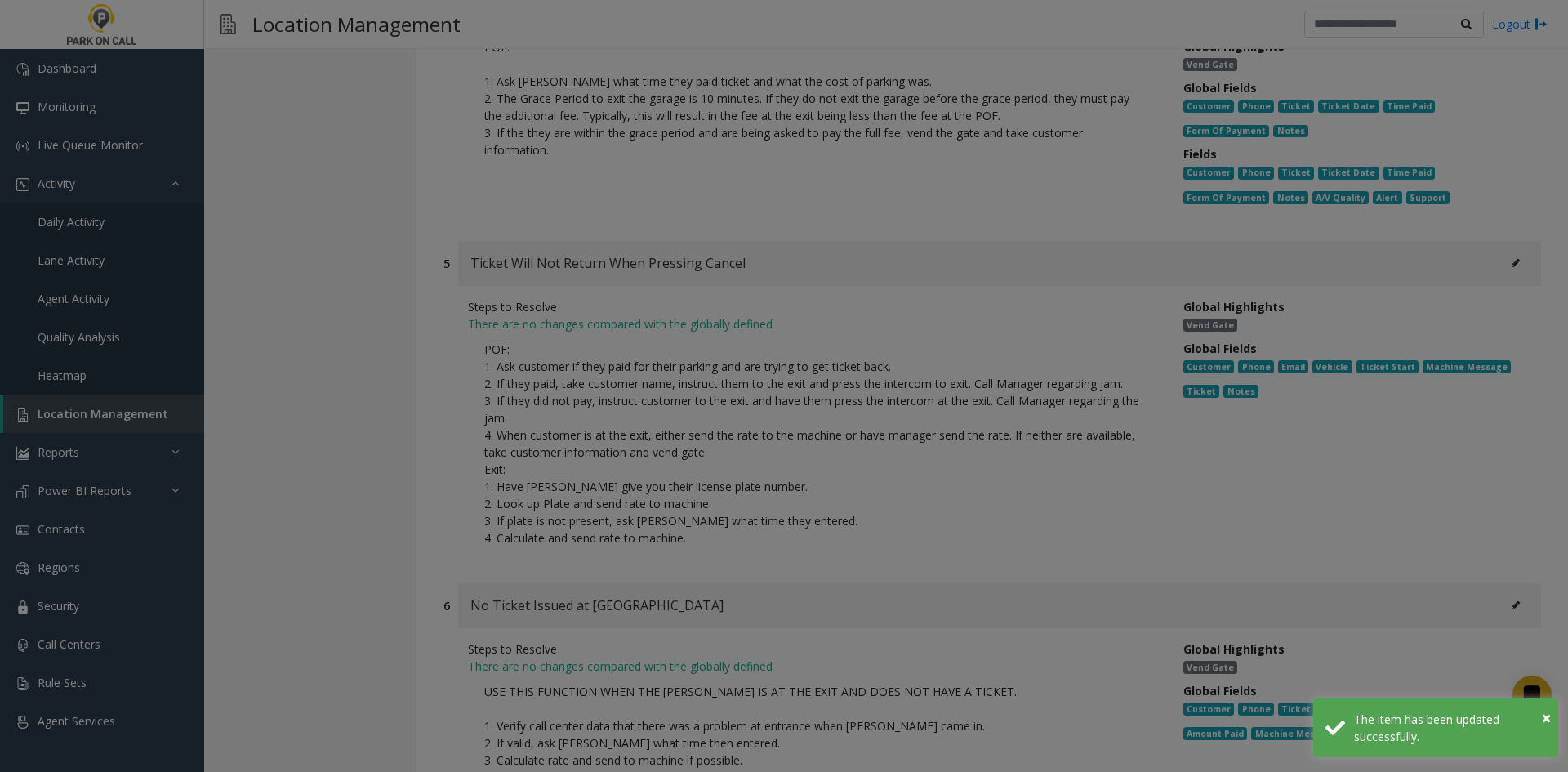
scroll to position [0, 0]
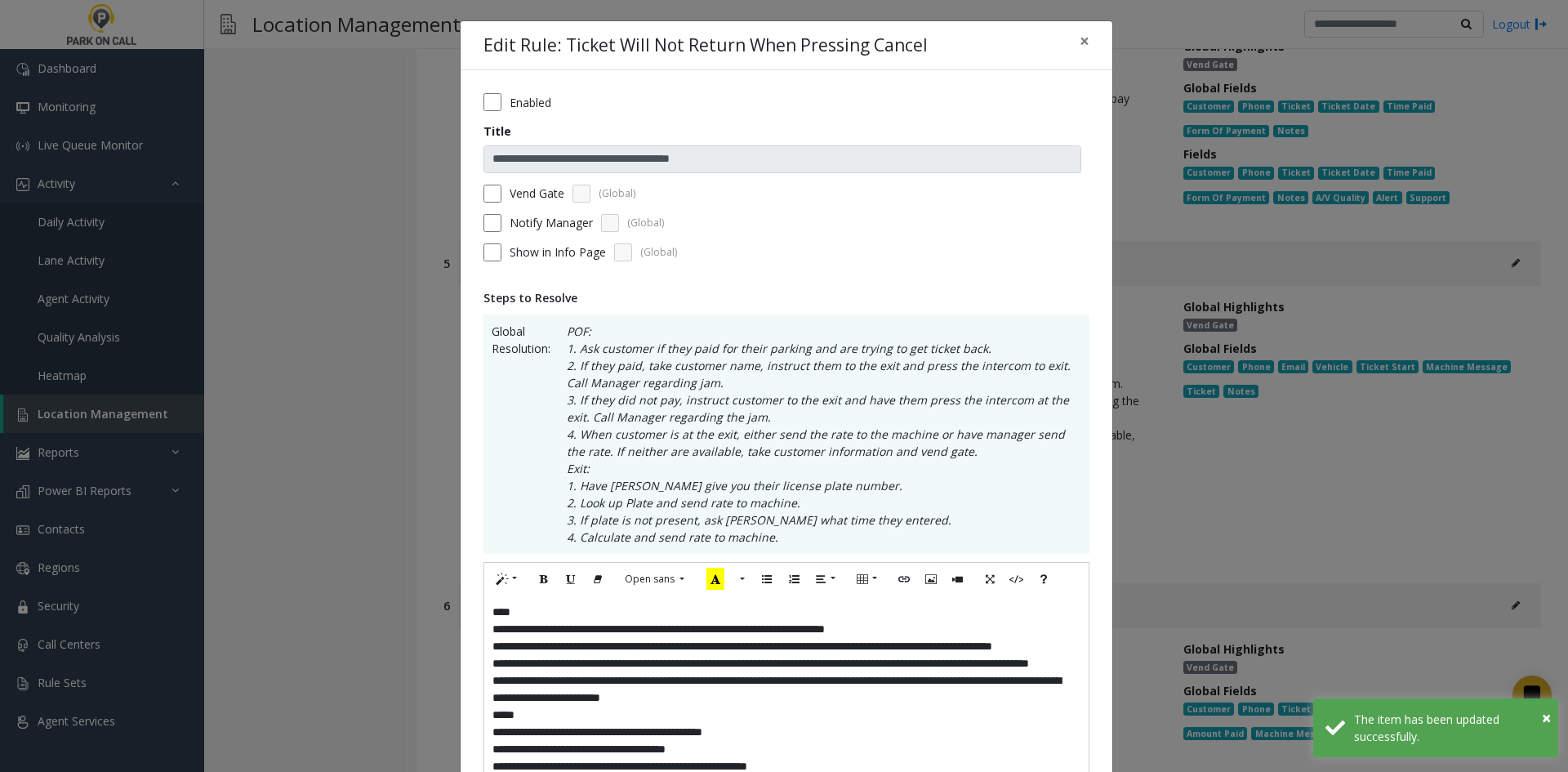
click at [540, 107] on label "Enabled" at bounding box center [530, 102] width 42 height 17
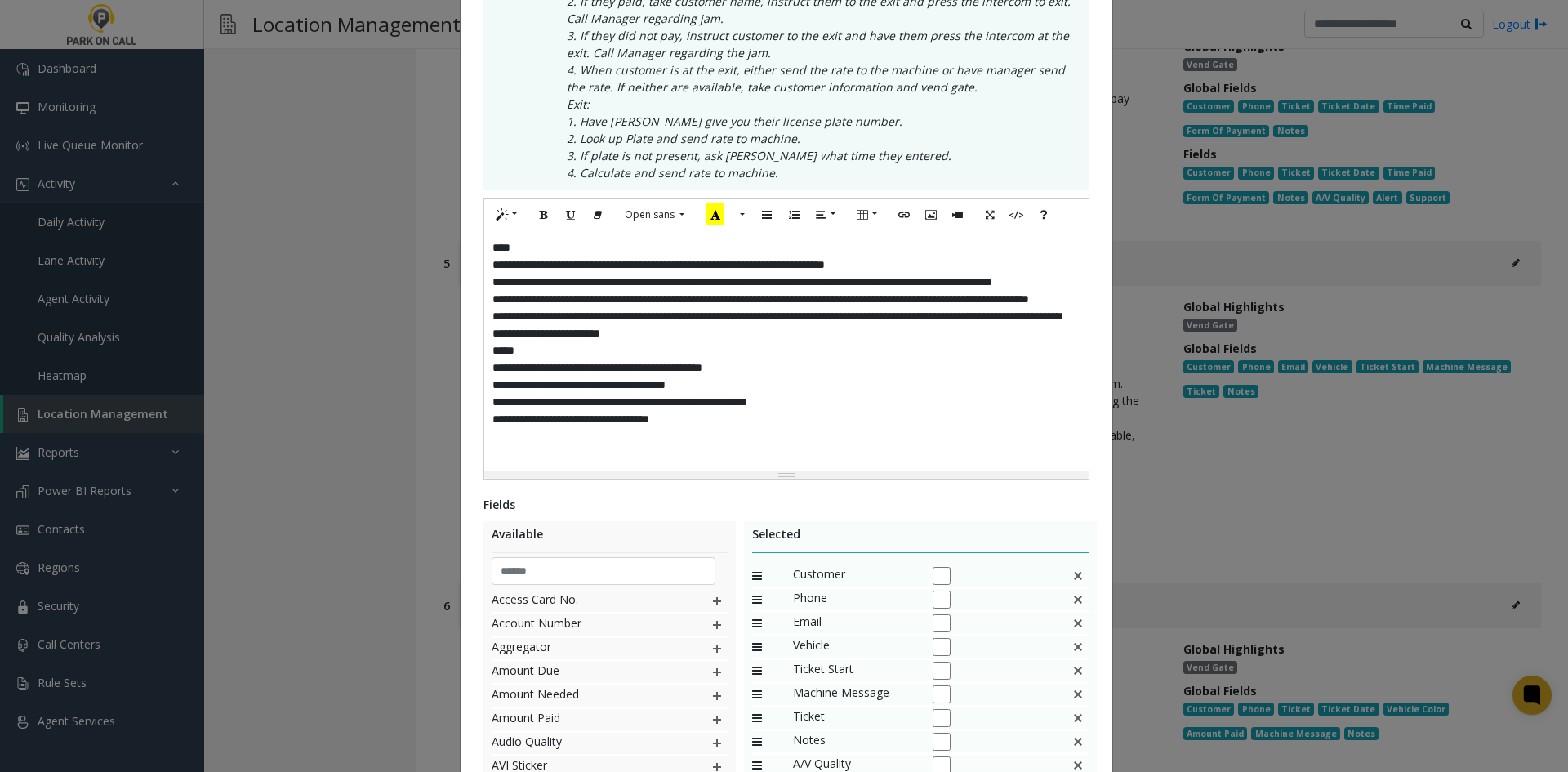
scroll to position [554, 0]
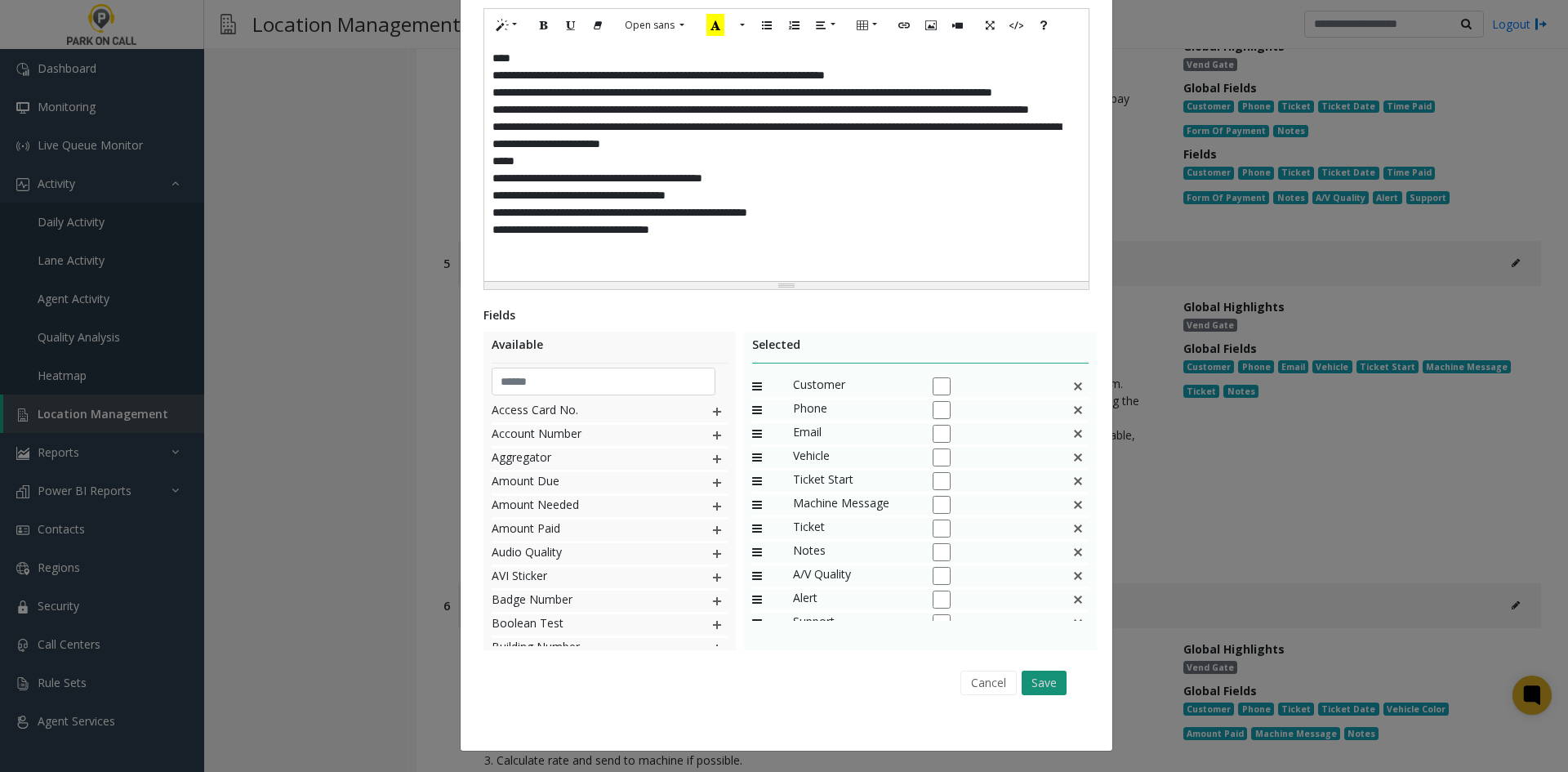
click at [1048, 694] on button "Save" at bounding box center [1044, 682] width 45 height 24
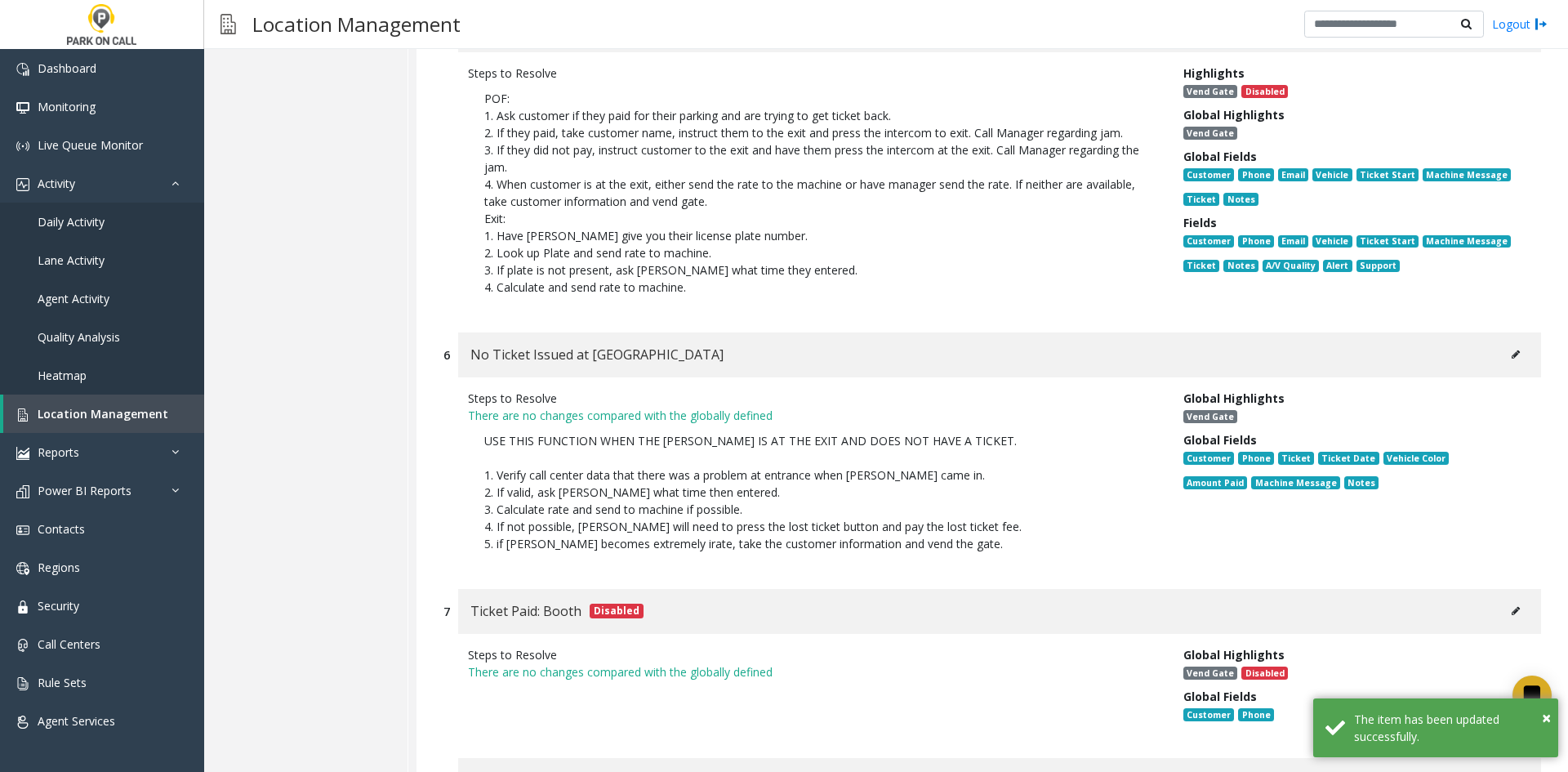
scroll to position [1389, 0]
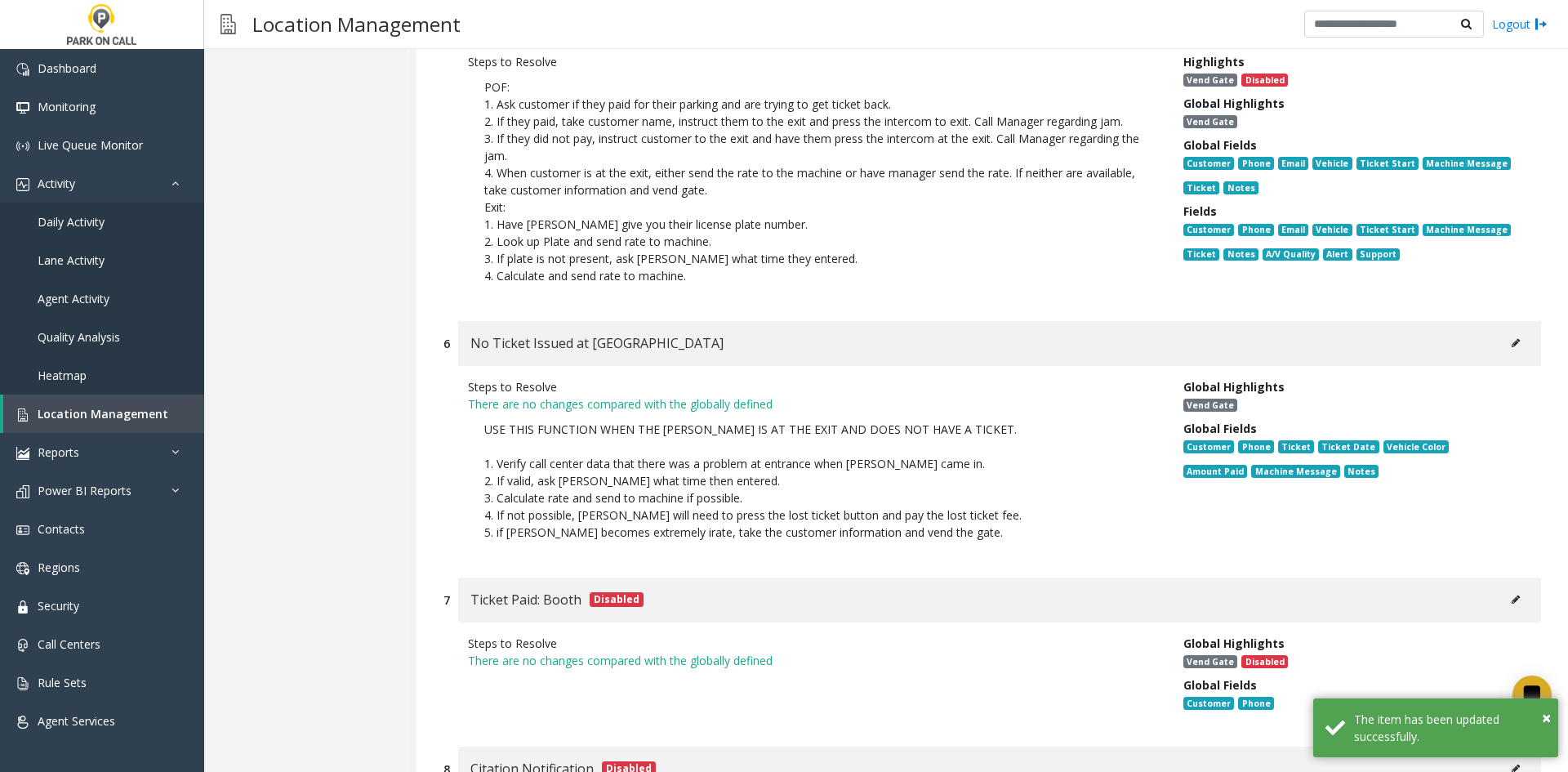
click at [1502, 340] on div "No Ticket Issued at Entrance" at bounding box center [999, 344] width 1083 height 45
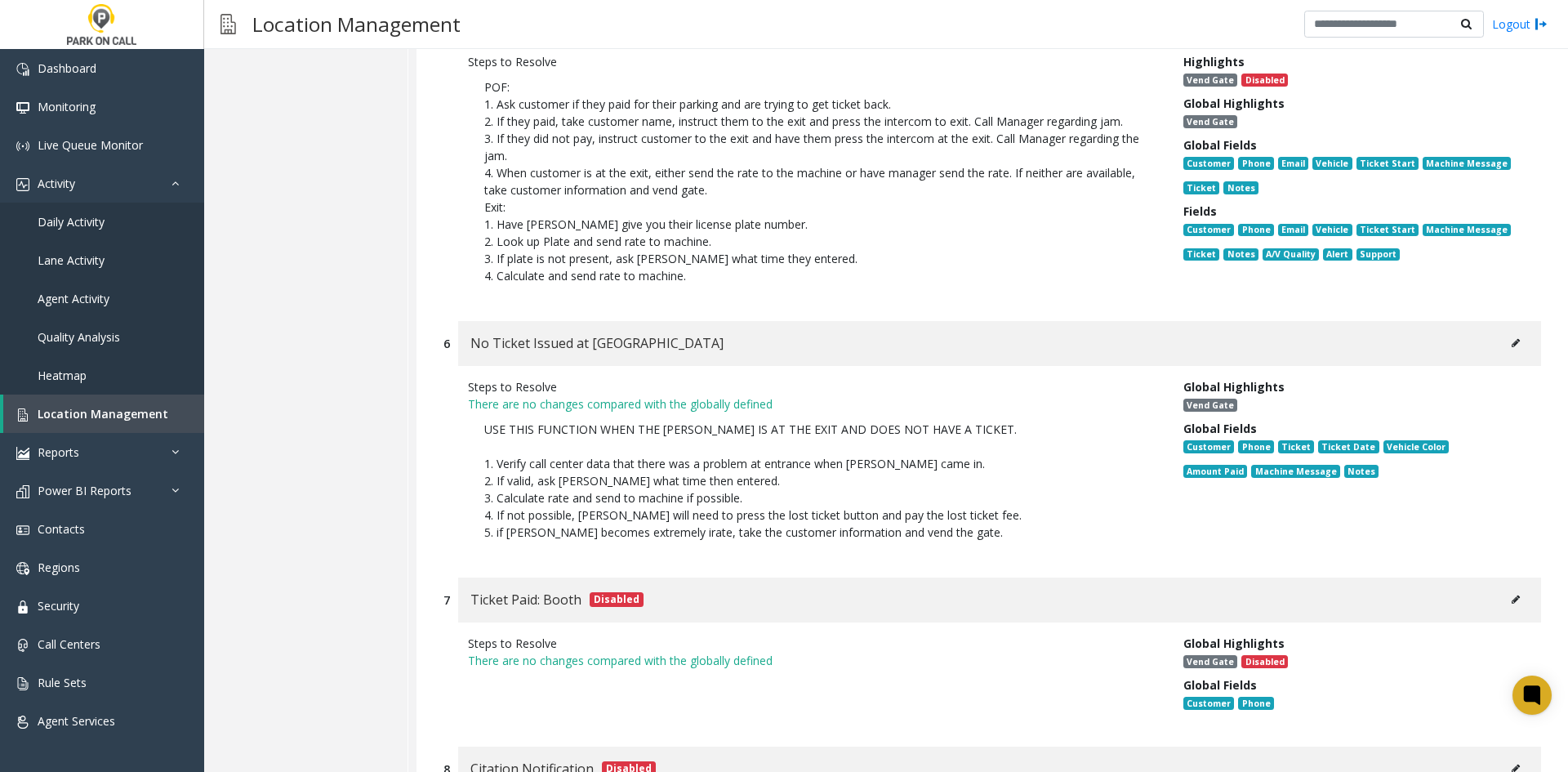
click at [1506, 331] on button at bounding box center [1516, 343] width 26 height 24
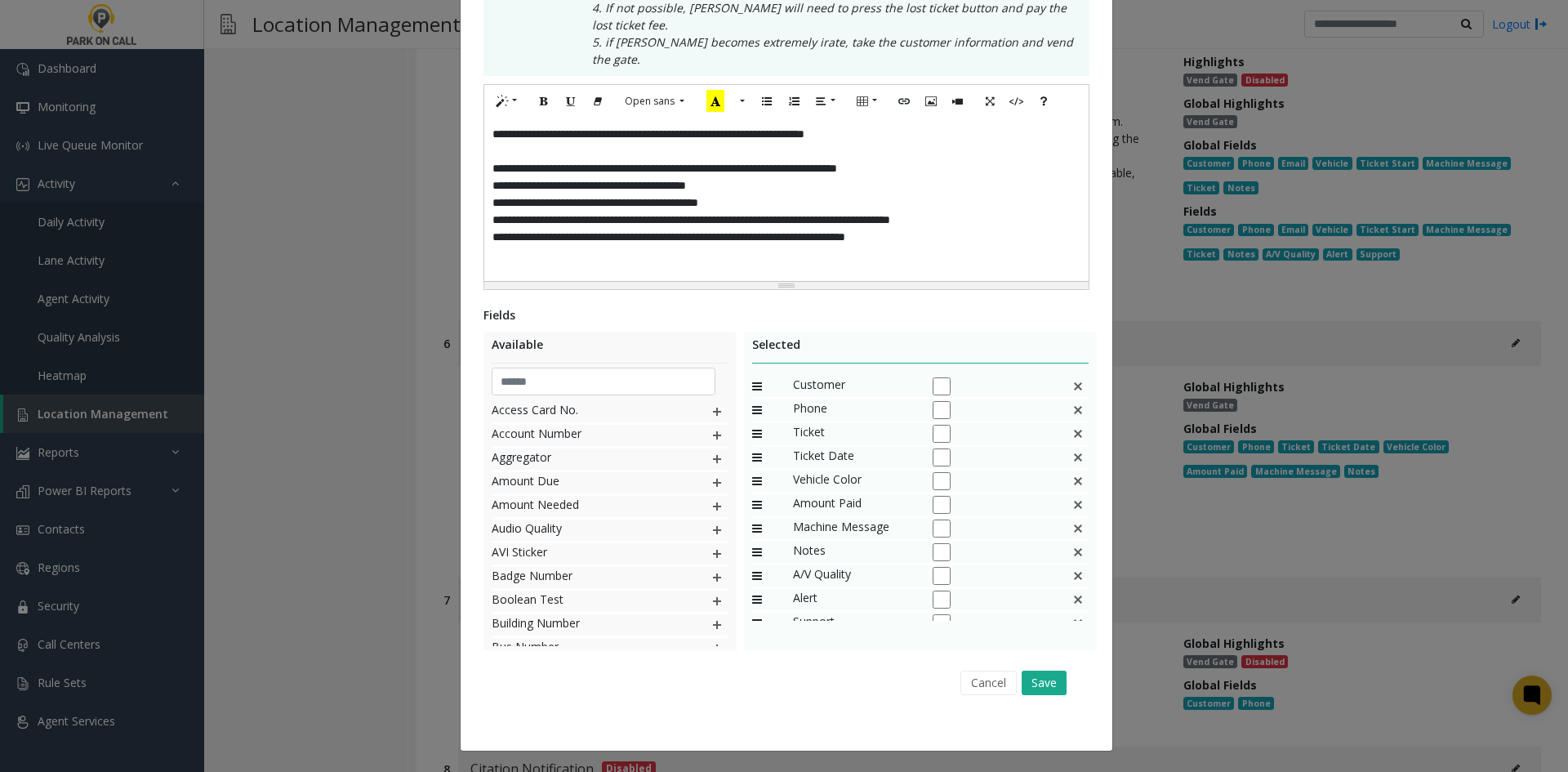
scroll to position [0, 0]
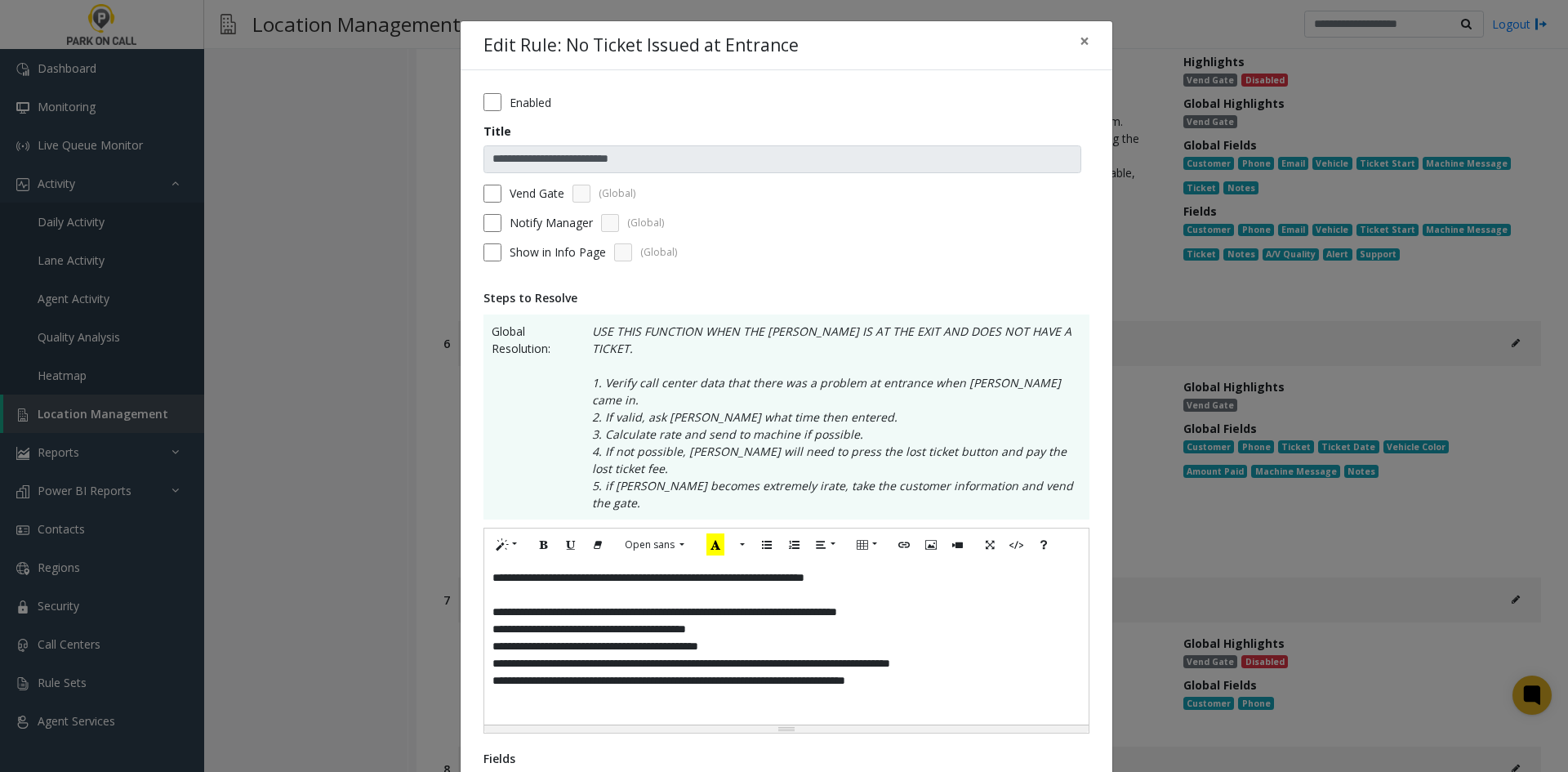
click at [759, 630] on div "**********" at bounding box center [786, 643] width 604 height 164
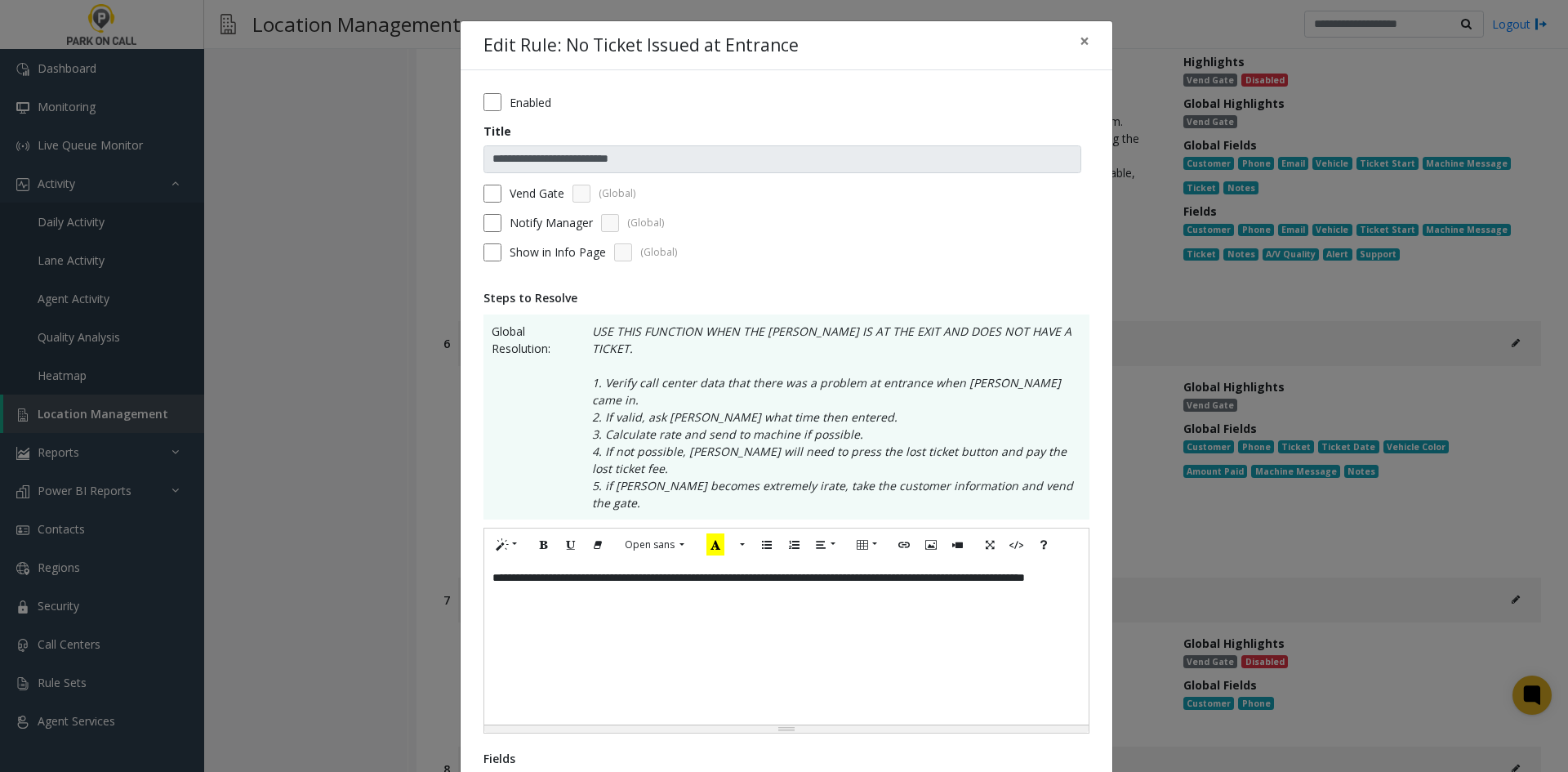
click at [542, 228] on label "Notify Manager" at bounding box center [551, 223] width 83 height 17
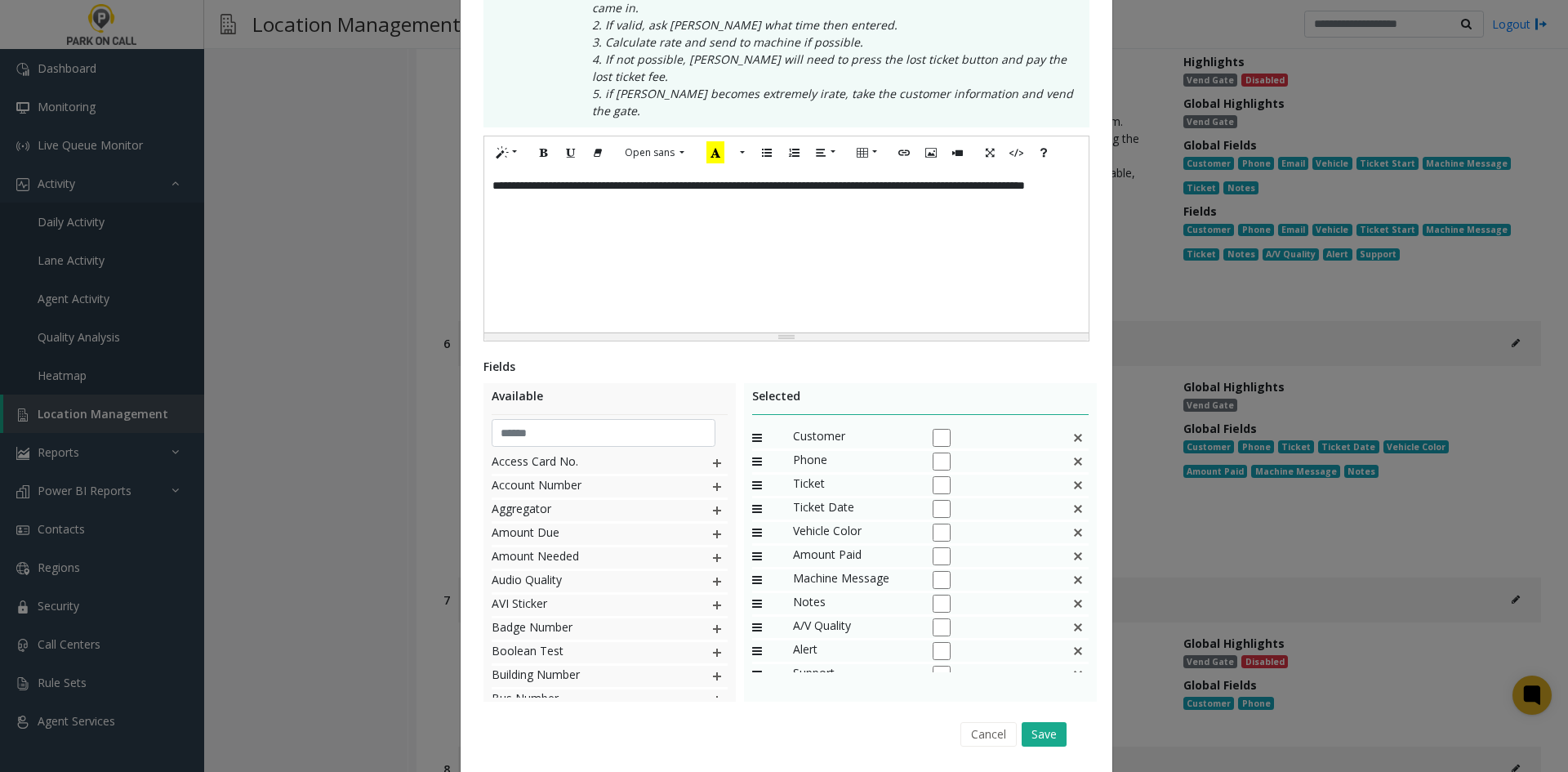
click at [1071, 475] on img at bounding box center [1078, 485] width 13 height 21
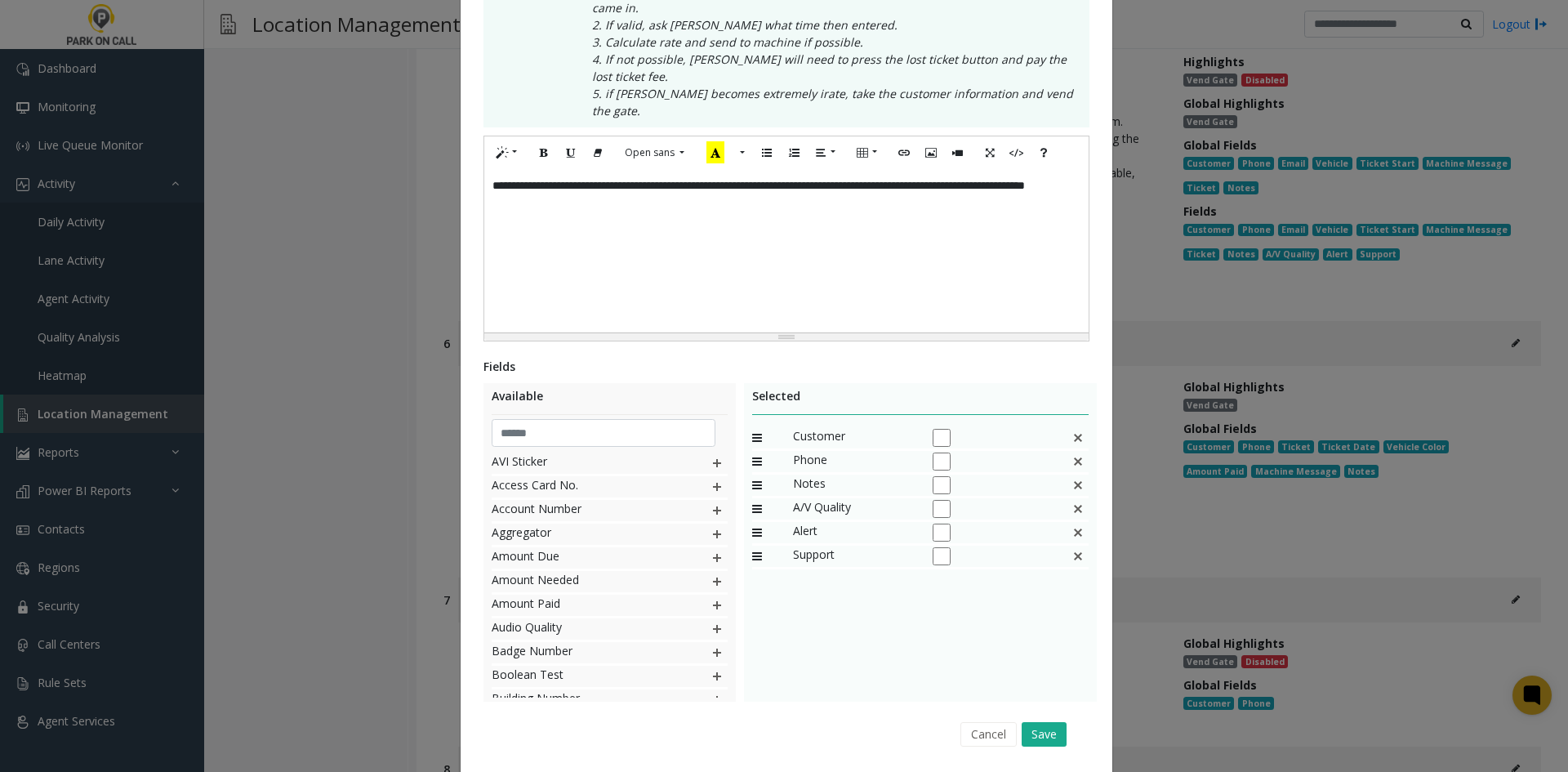
click at [1071, 475] on img at bounding box center [1078, 485] width 13 height 21
click at [1053, 722] on button "Save" at bounding box center [1044, 734] width 45 height 24
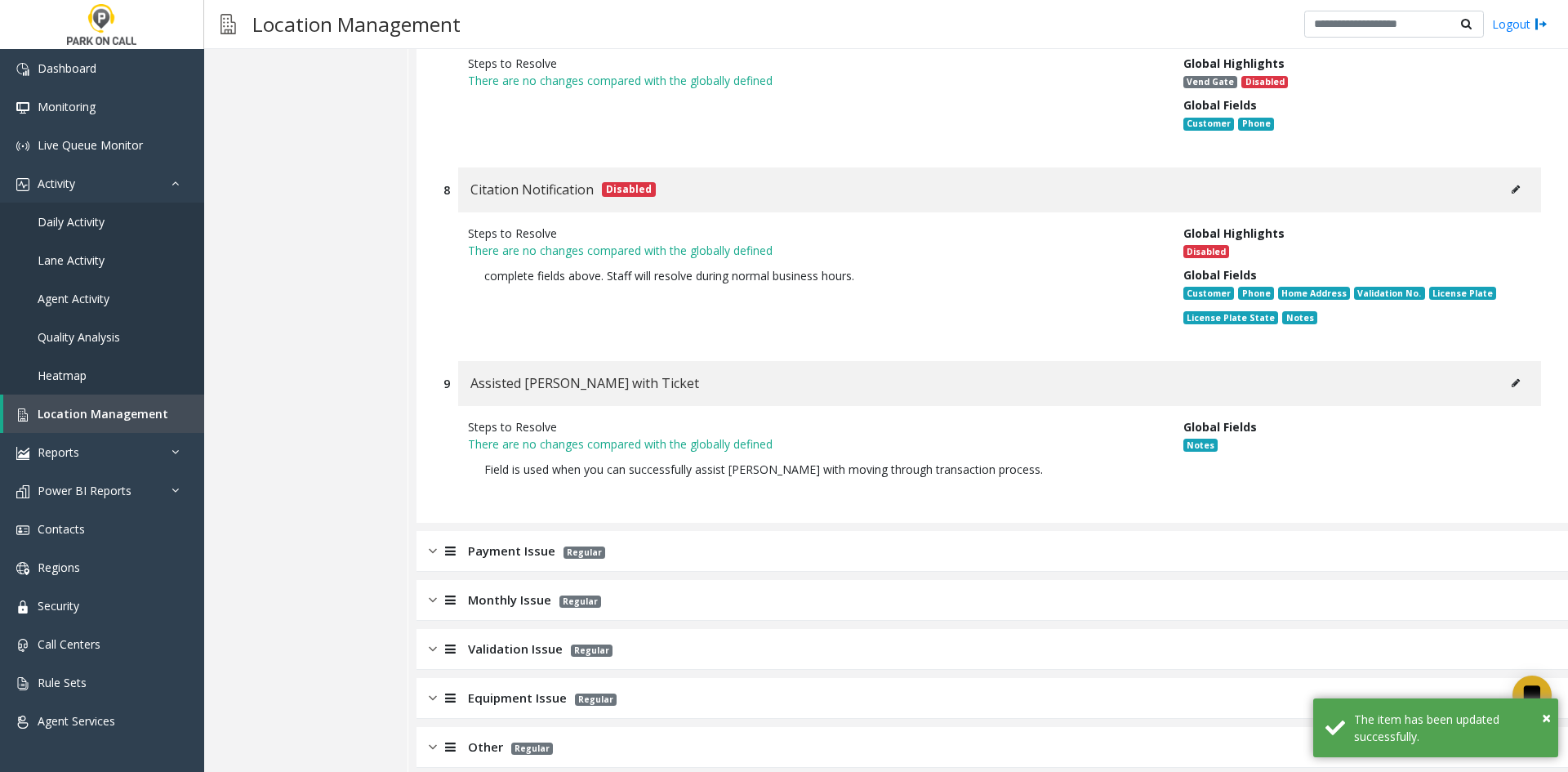
scroll to position [2030, 0]
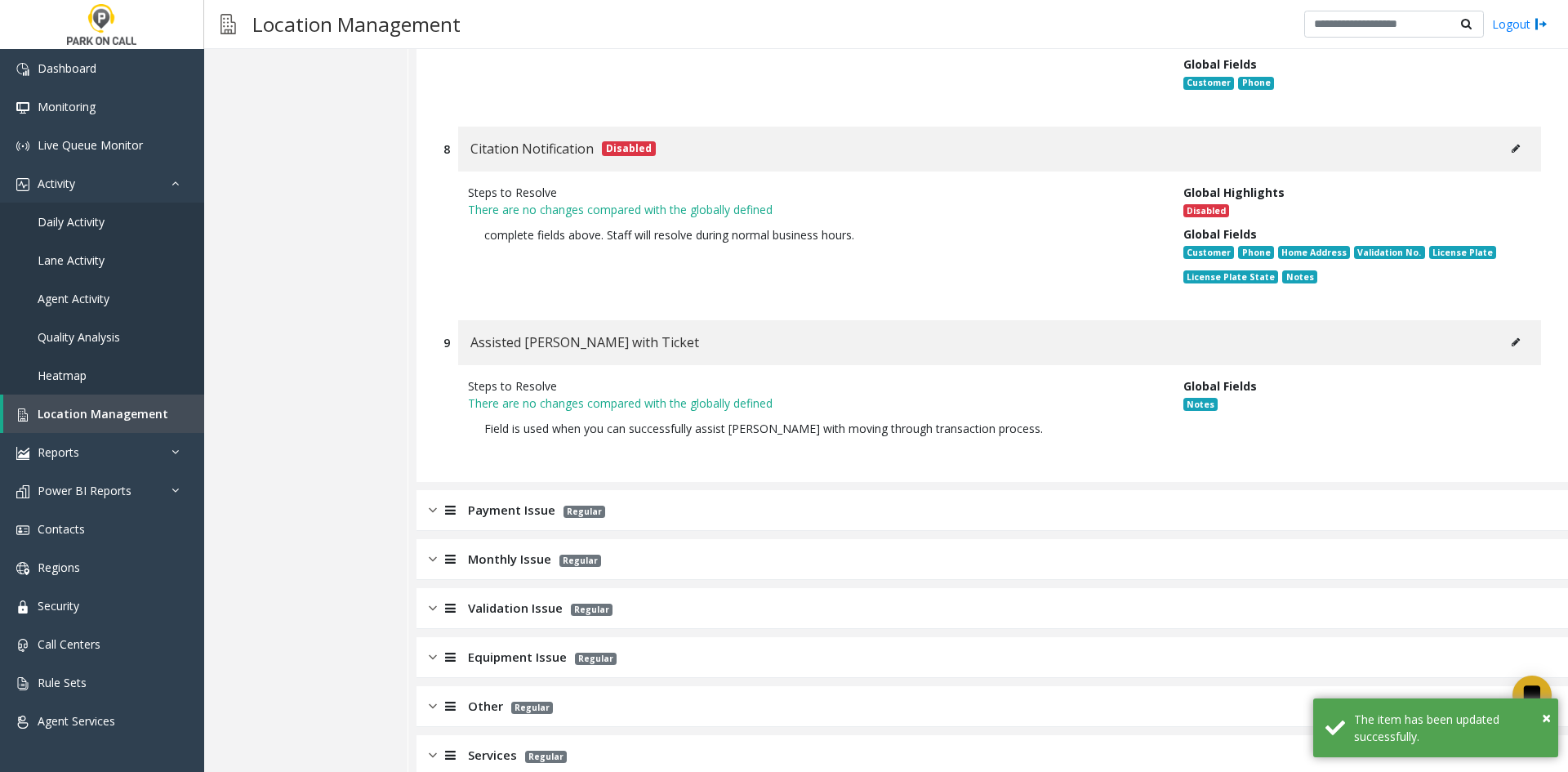
click at [1503, 330] on button at bounding box center [1516, 342] width 26 height 24
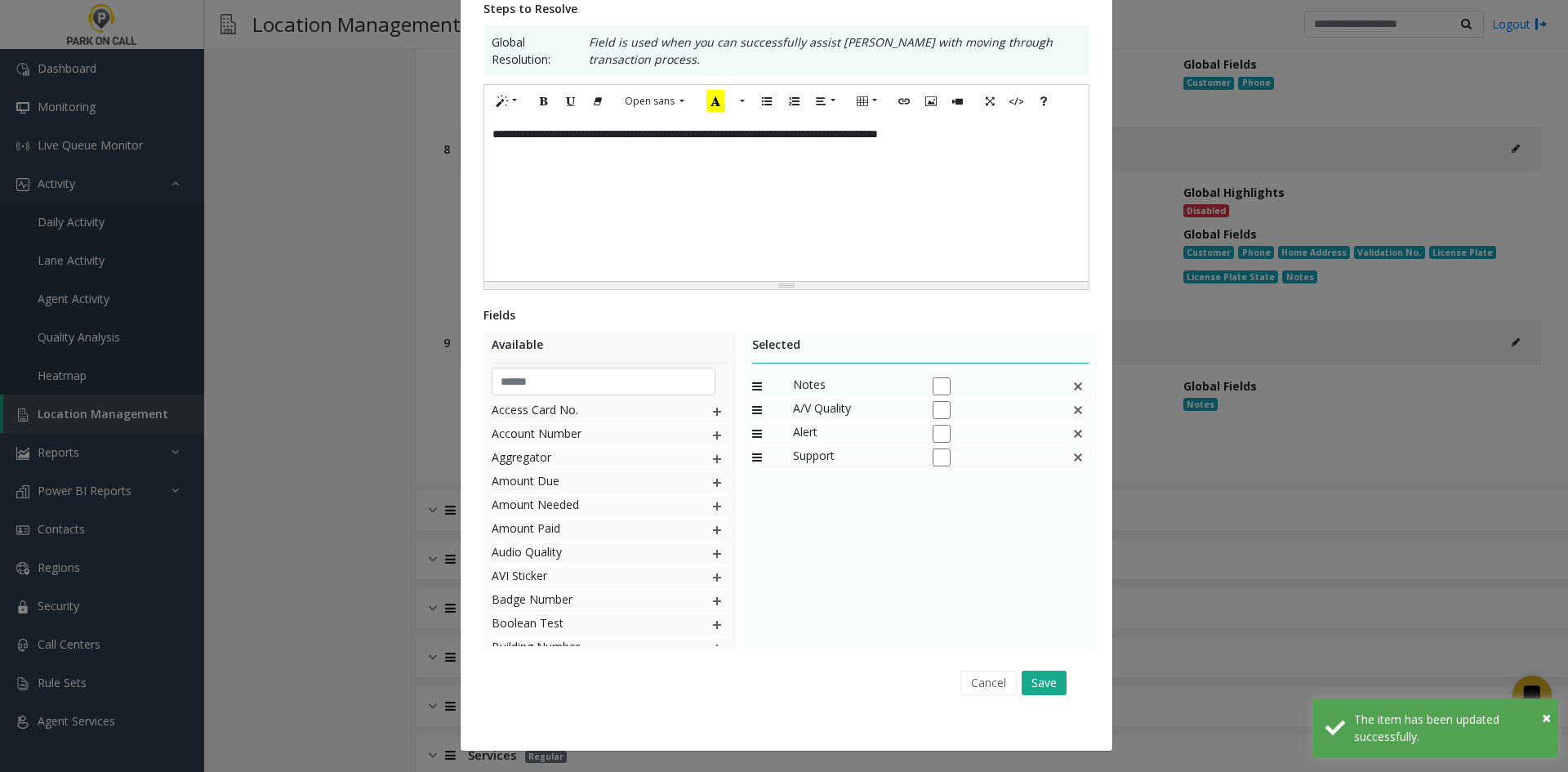
scroll to position [0, 0]
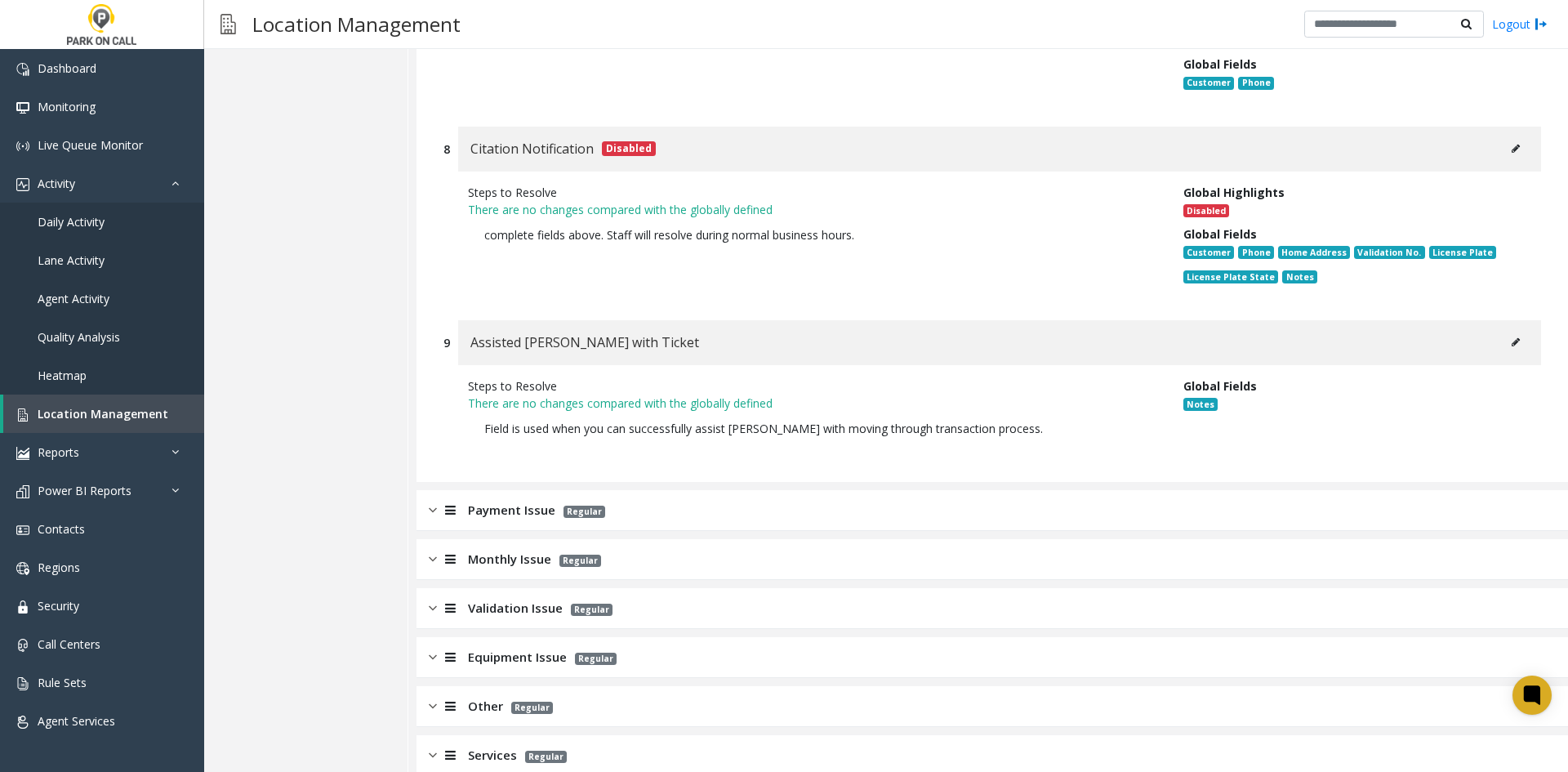
click at [720, 491] on div "Payment Issue Regular" at bounding box center [992, 510] width 1152 height 41
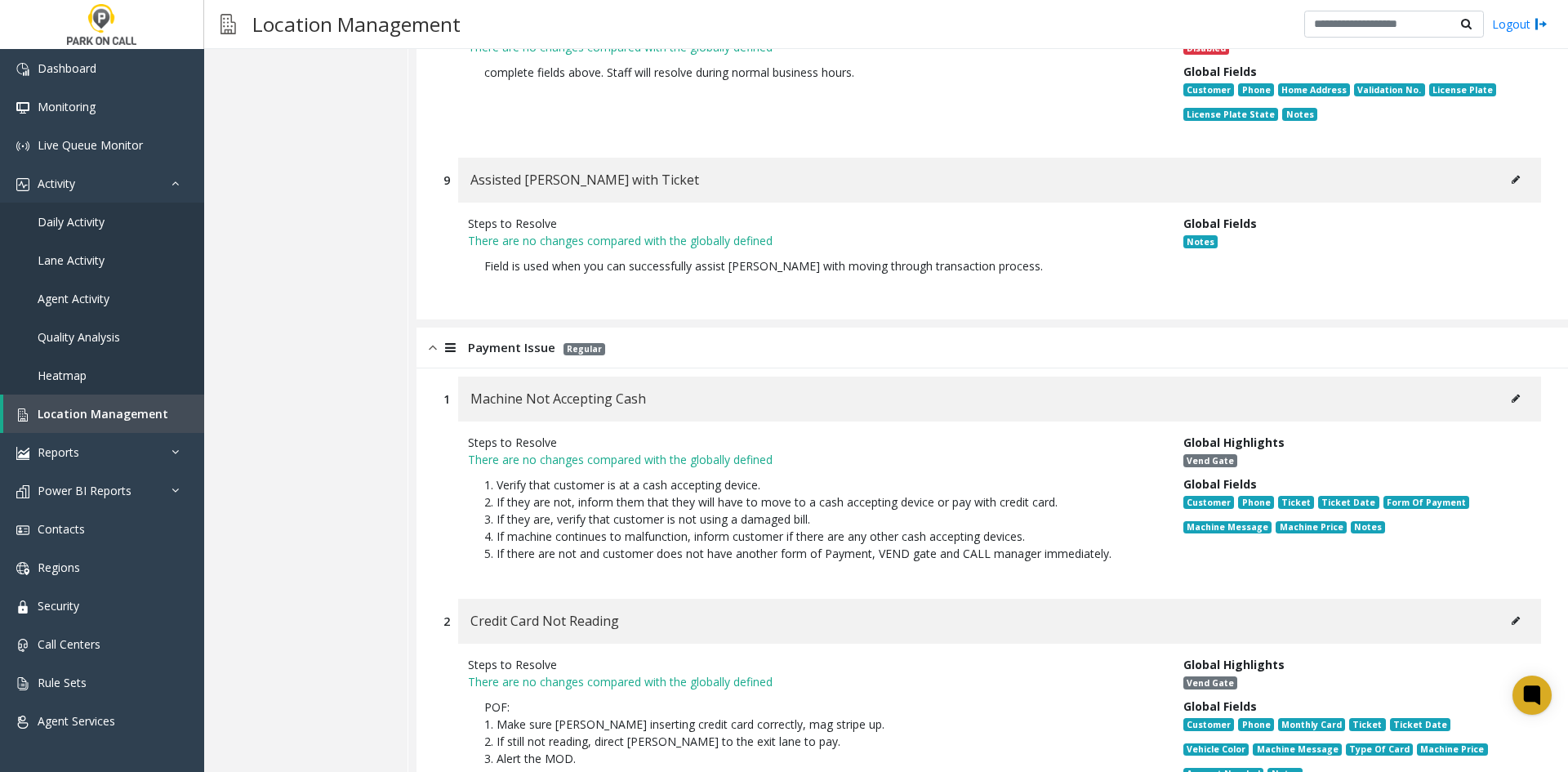
scroll to position [2194, 0]
click at [1518, 376] on div "Machine Not Accepting Cash" at bounding box center [999, 398] width 1083 height 45
click at [1508, 386] on button at bounding box center [1516, 397] width 26 height 24
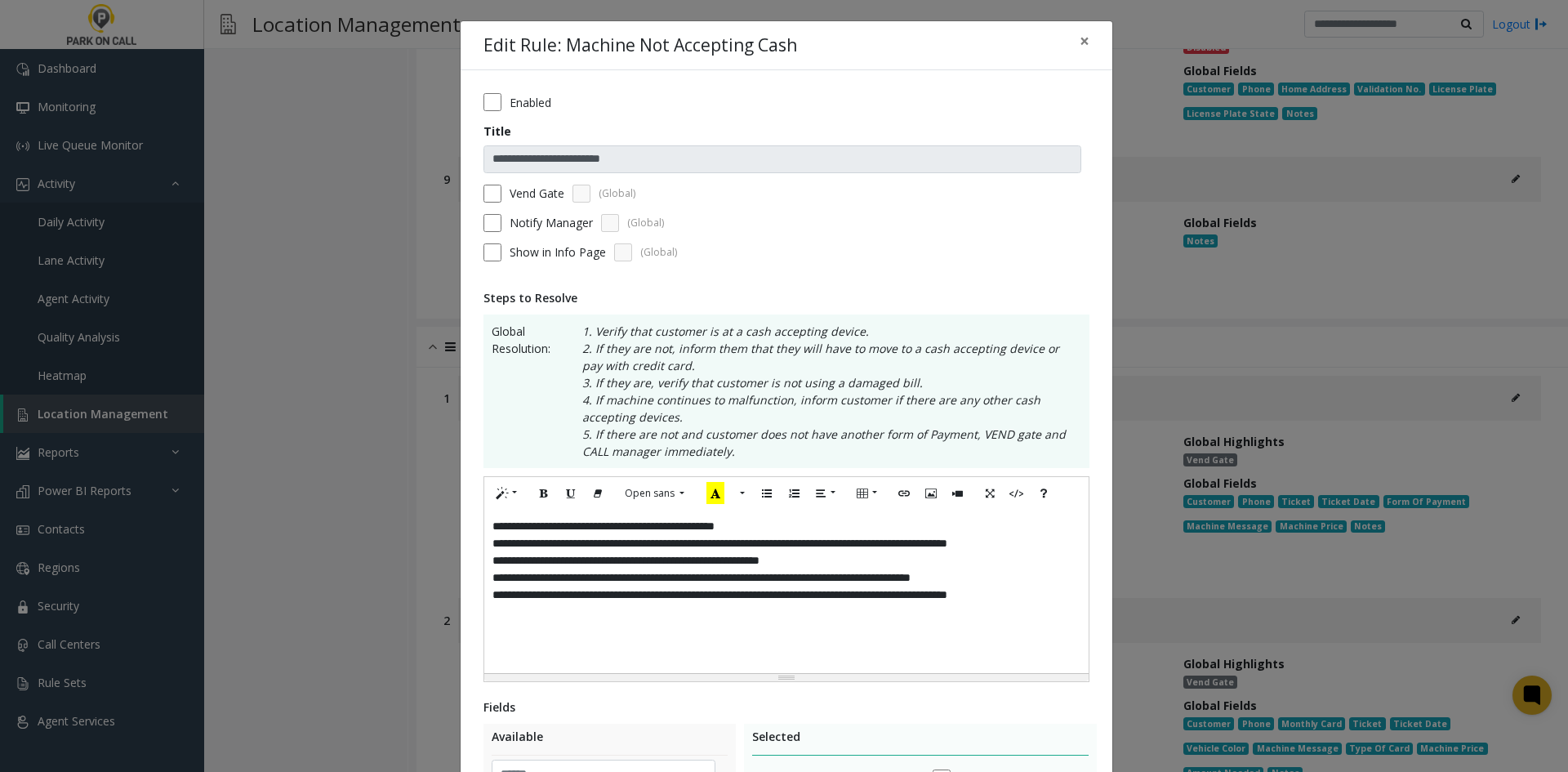
drag, startPoint x: 1191, startPoint y: 533, endPoint x: 1182, endPoint y: 542, distance: 12.7
click at [1187, 538] on div "**********" at bounding box center [784, 386] width 1568 height 772
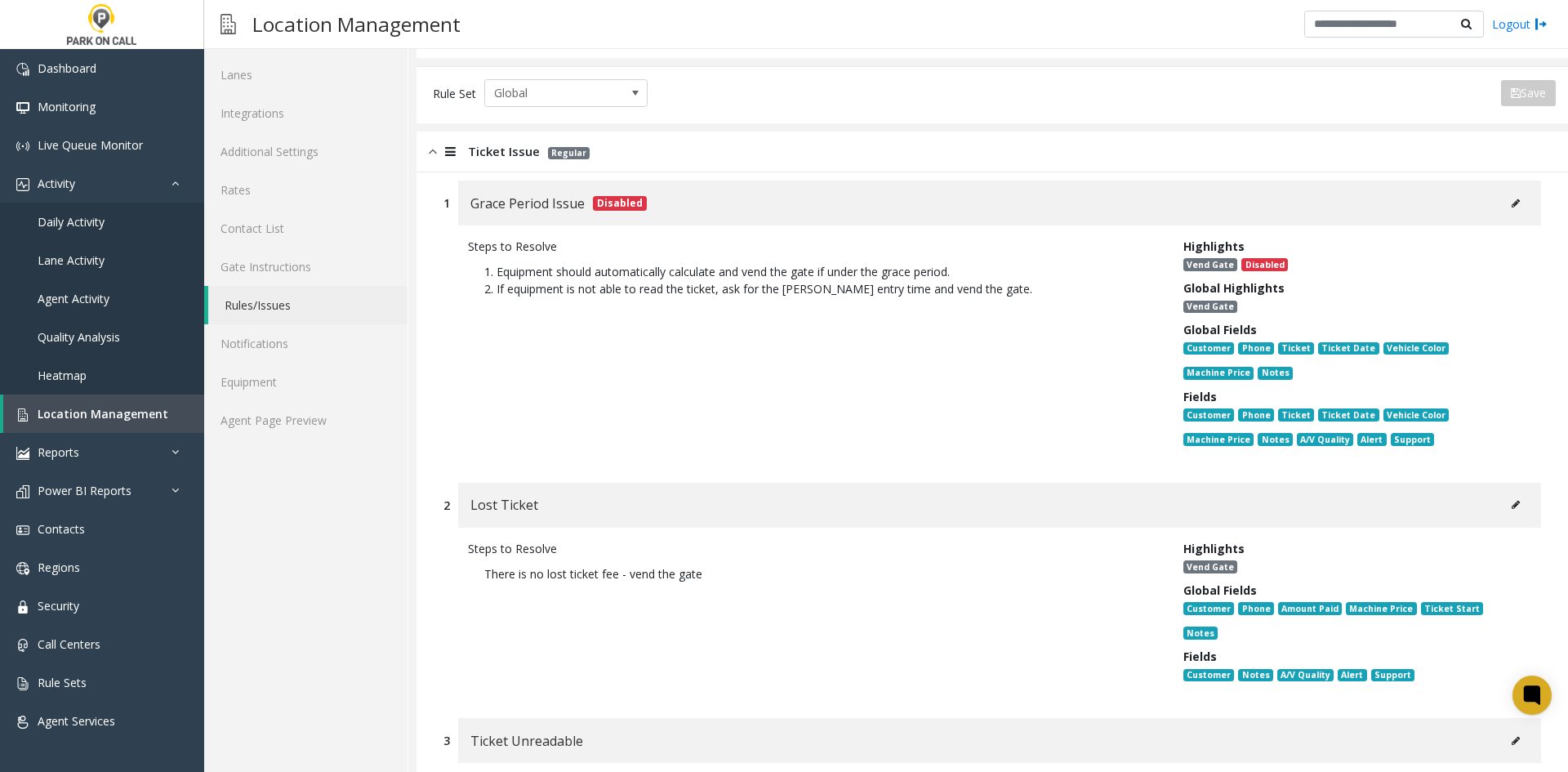
scroll to position [0, 0]
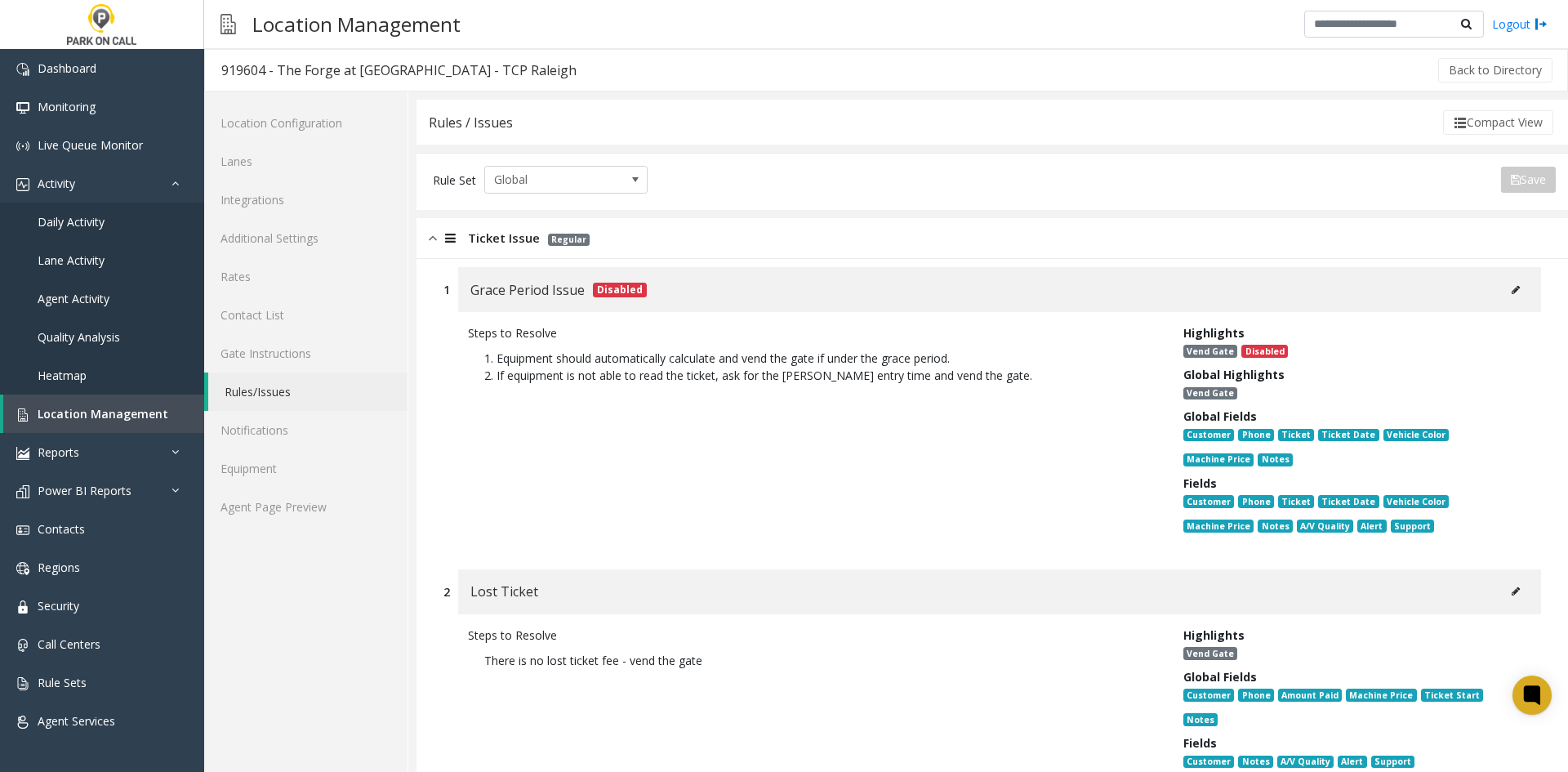
click at [286, 74] on div "919604 - The Forge at [GEOGRAPHIC_DATA] - TCP Raleigh" at bounding box center [399, 70] width 356 height 21
drag, startPoint x: 286, startPoint y: 74, endPoint x: 463, endPoint y: 50, distance: 178.6
click at [463, 50] on div "919604 - The Forge at Raleigh Iron Works - TCP Raleigh Back to Directory" at bounding box center [887, 70] width 1364 height 43
copy div "The Forge at Raleigh Iron Works"
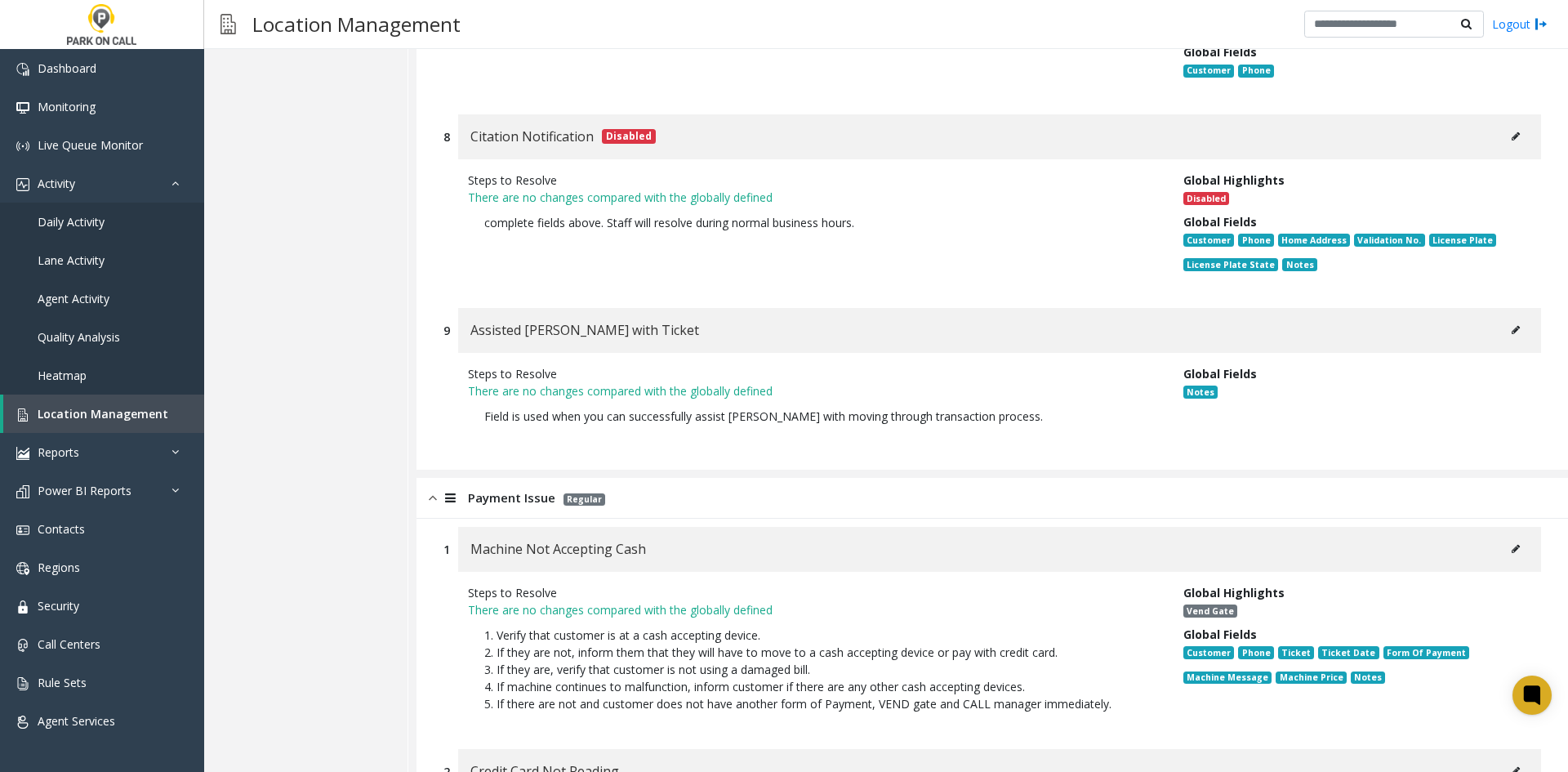
scroll to position [2288, 0]
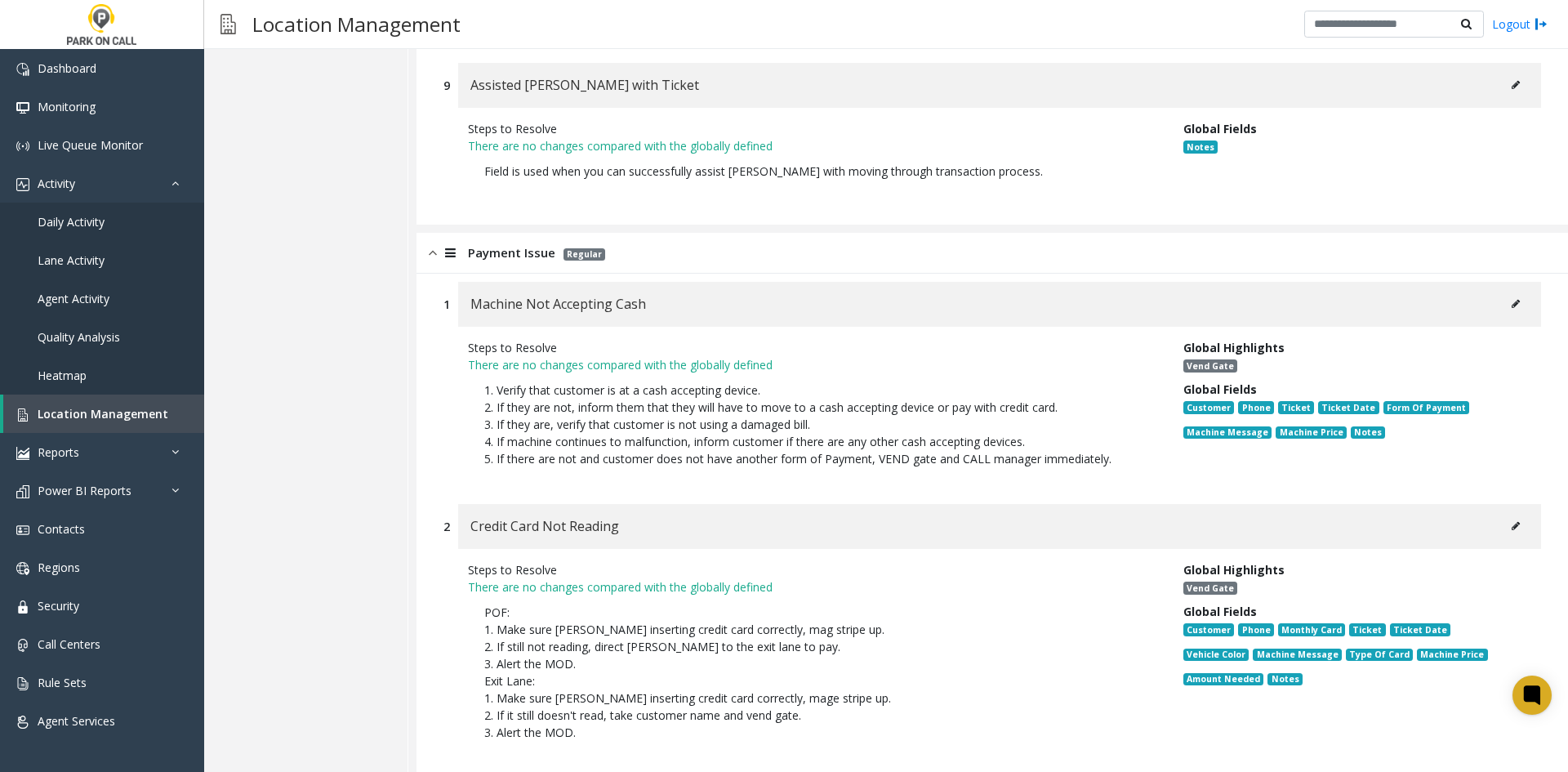
click at [1512, 299] on icon at bounding box center [1516, 303] width 8 height 10
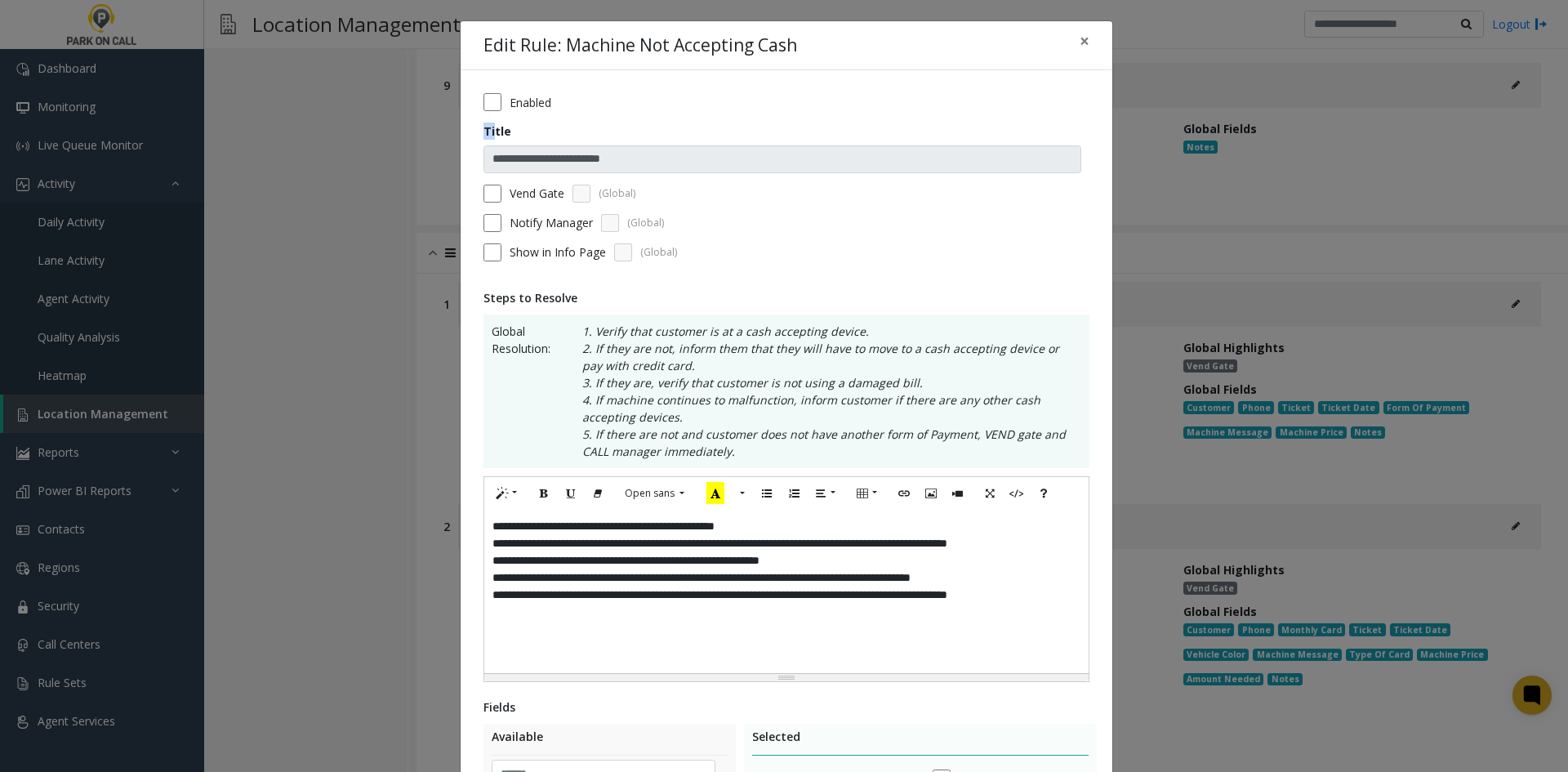
click at [489, 122] on form "**********" at bounding box center [786, 183] width 606 height 180
click at [489, 113] on form "**********" at bounding box center [786, 183] width 606 height 180
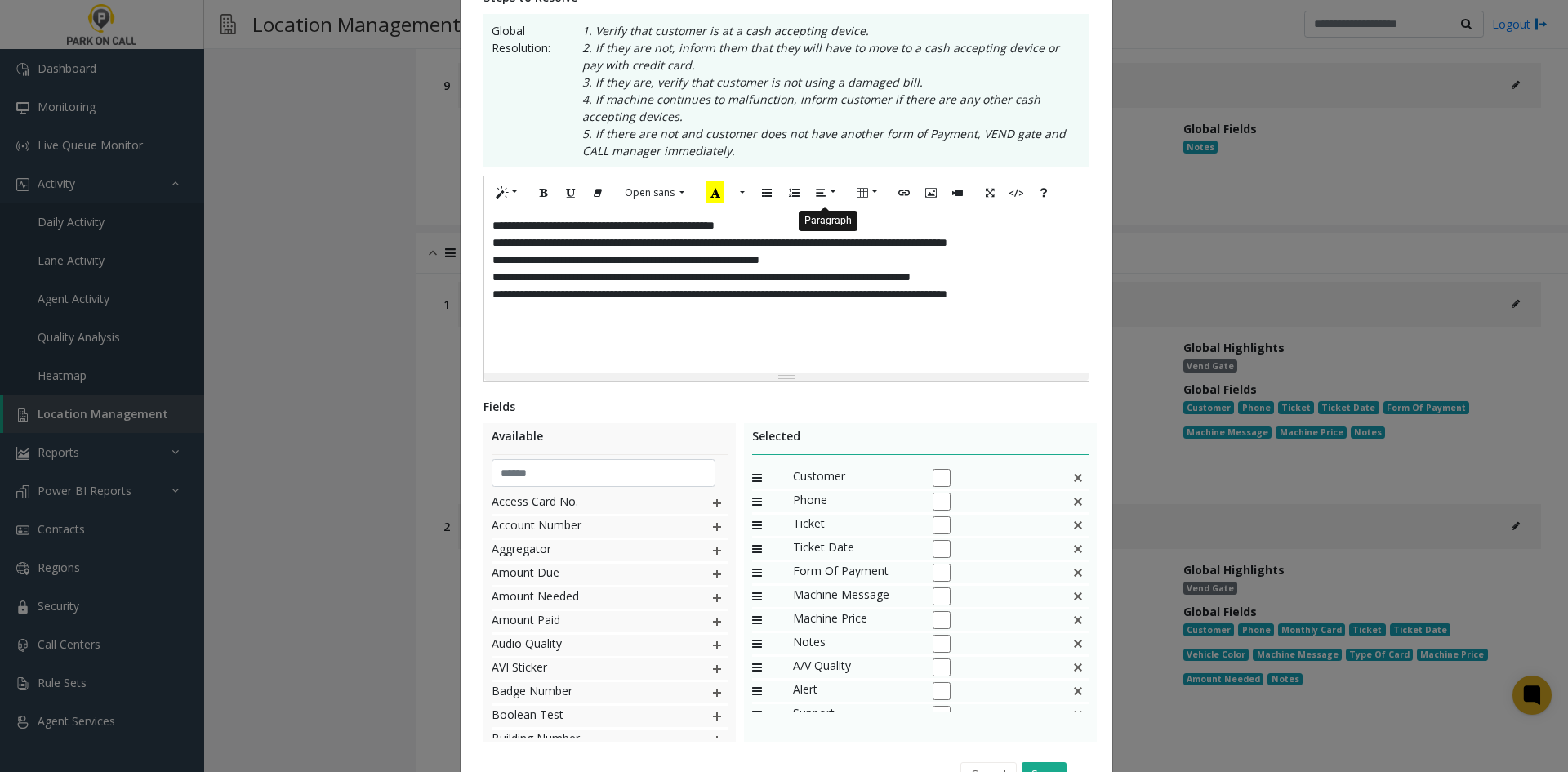
scroll to position [392, 0]
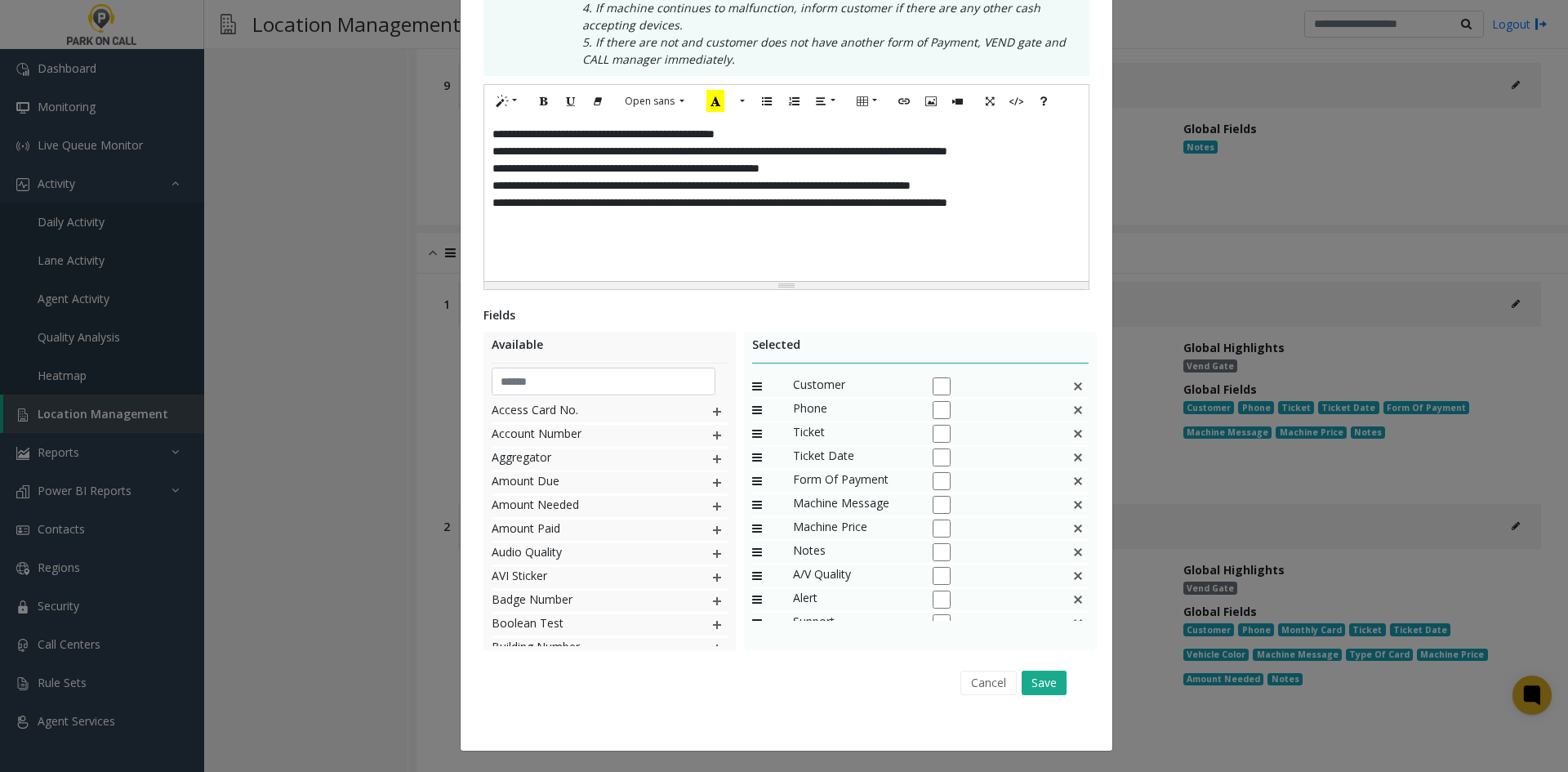
click at [1043, 697] on div "Cancel Save" at bounding box center [786, 682] width 584 height 42
click at [1046, 688] on button "Save" at bounding box center [1044, 682] width 45 height 24
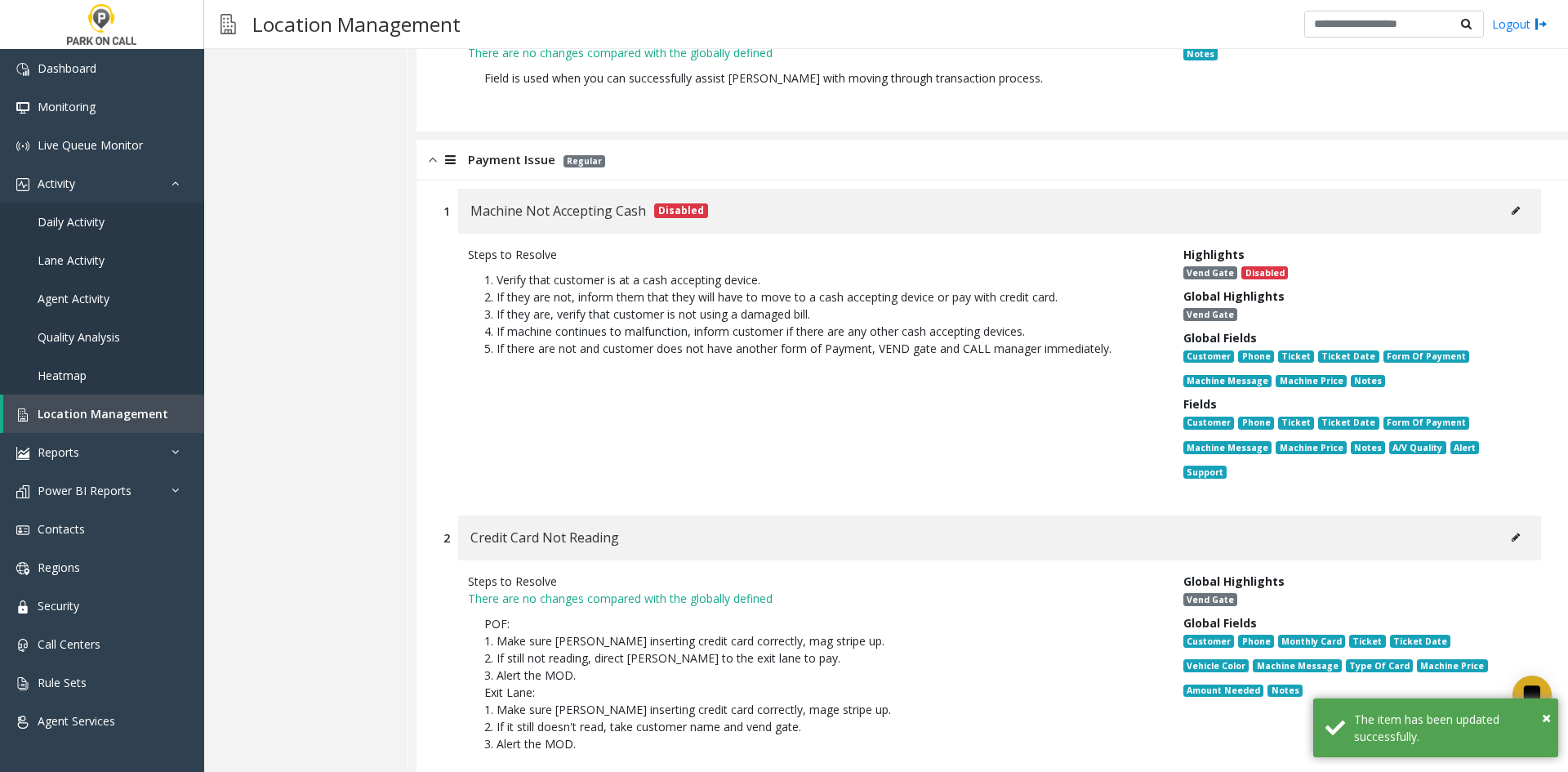
scroll to position [2451, 0]
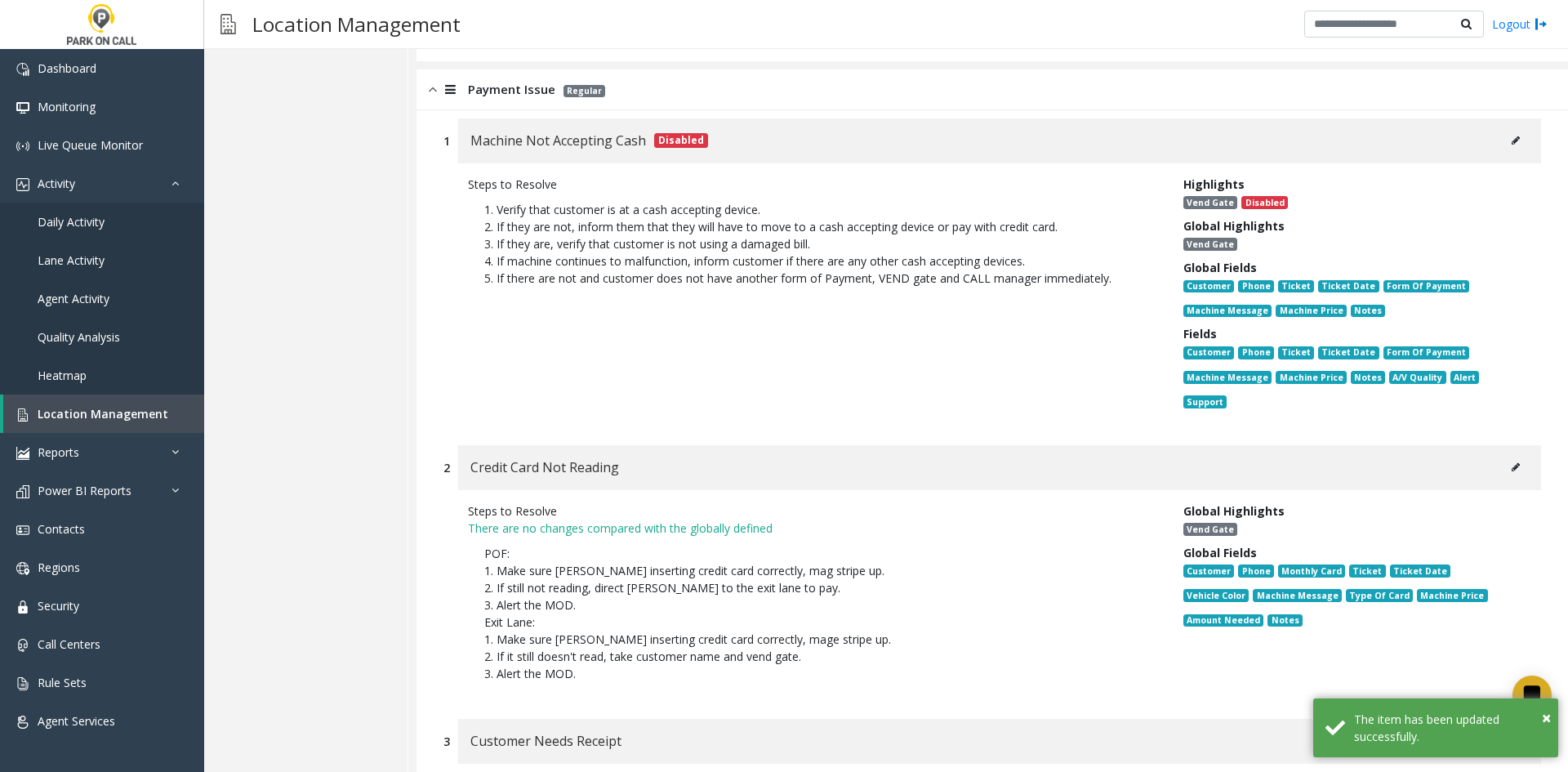
click at [1503, 455] on button at bounding box center [1516, 467] width 26 height 24
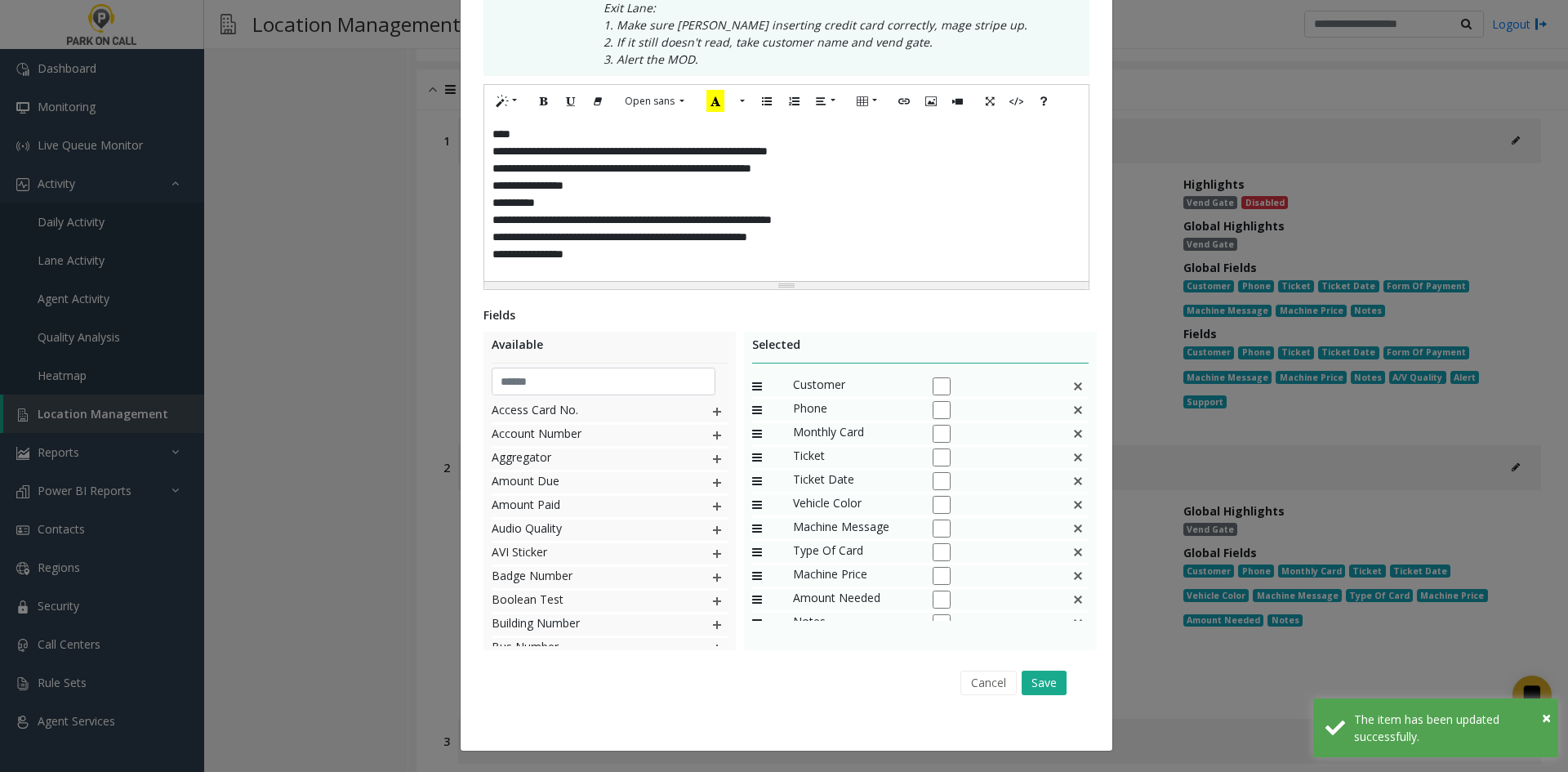
scroll to position [0, 0]
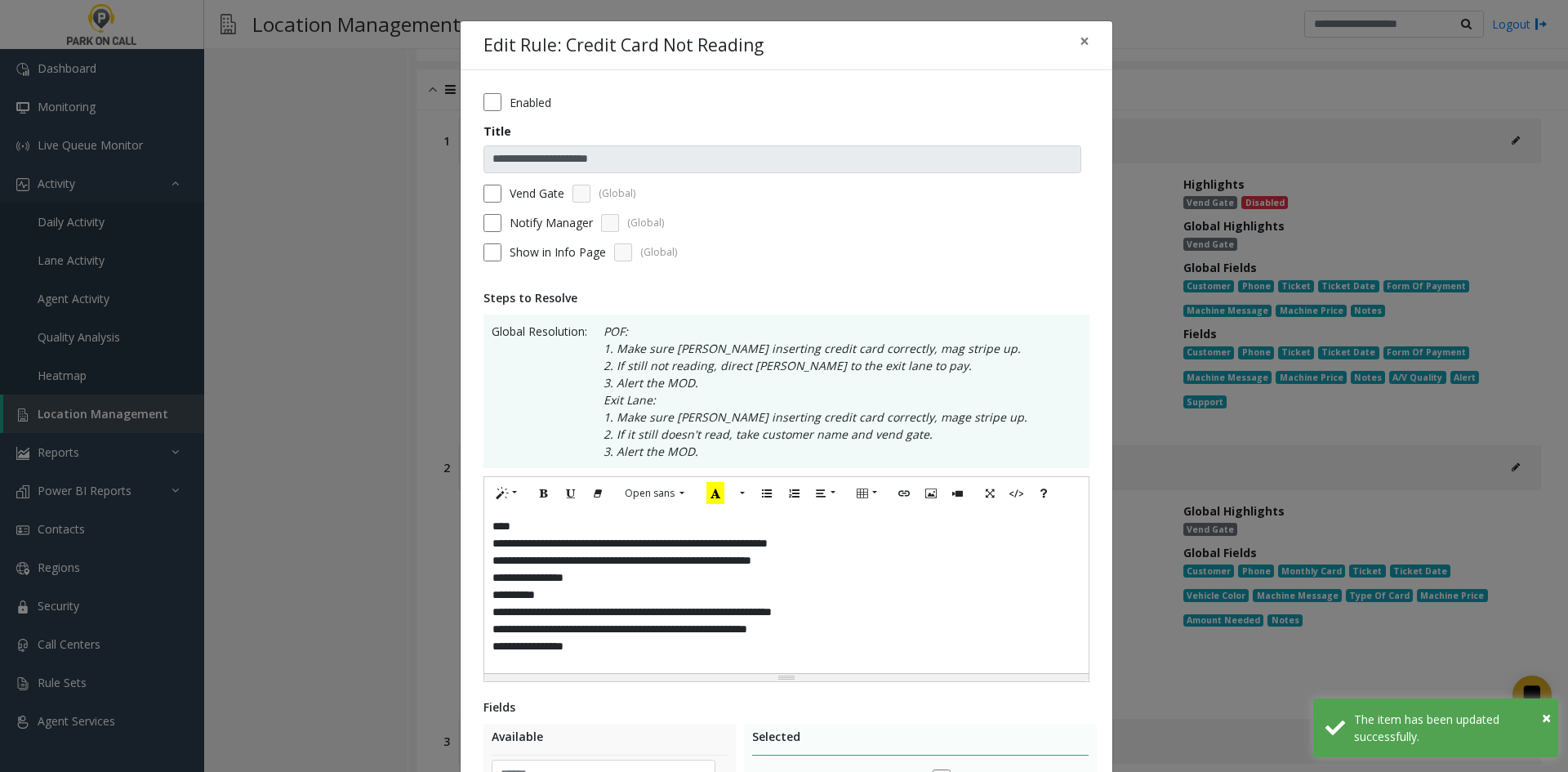
click at [516, 92] on div "**********" at bounding box center [786, 606] width 651 height 1072
click at [513, 97] on label "Enabled" at bounding box center [530, 102] width 42 height 17
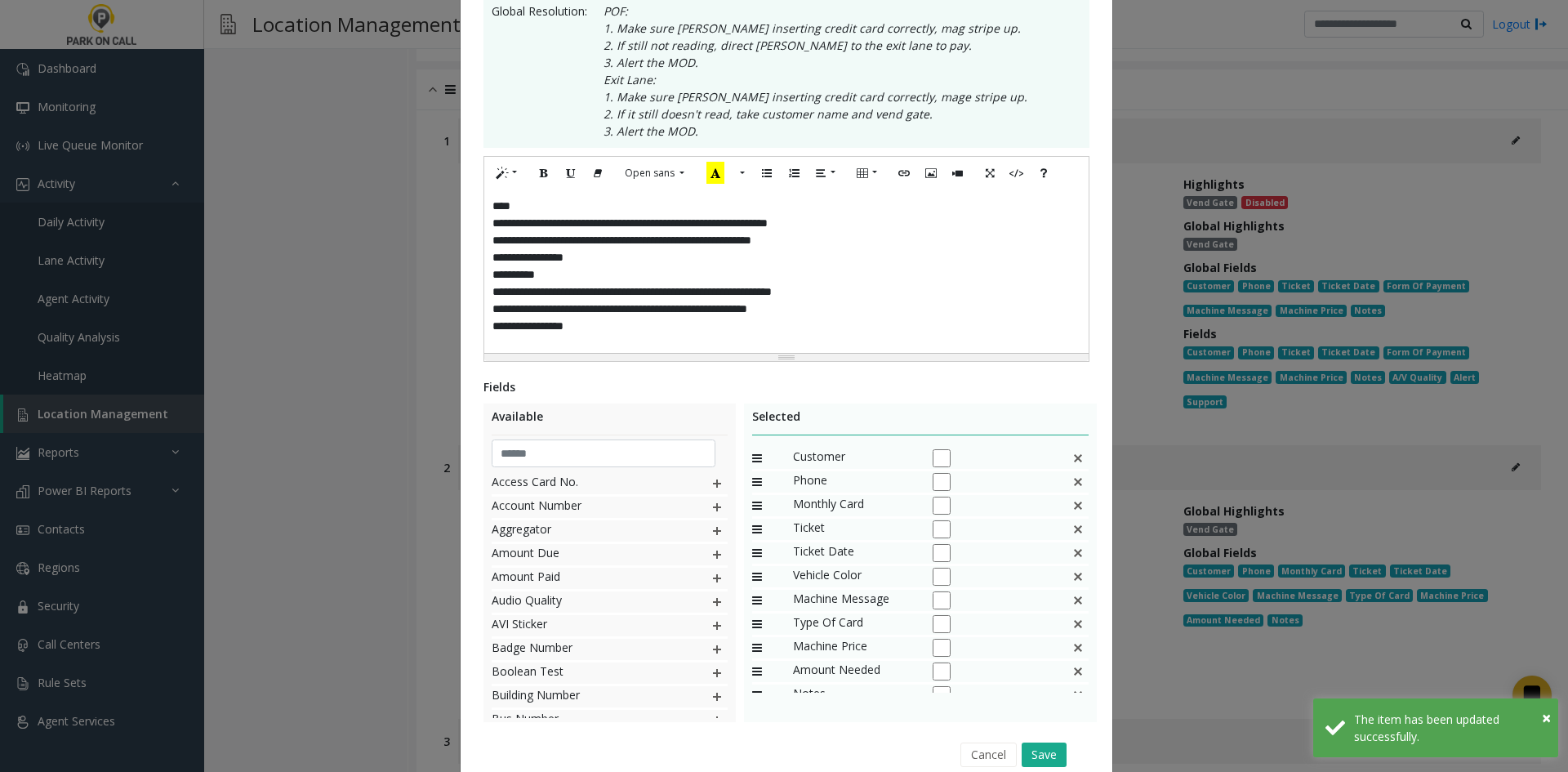
scroll to position [392, 0]
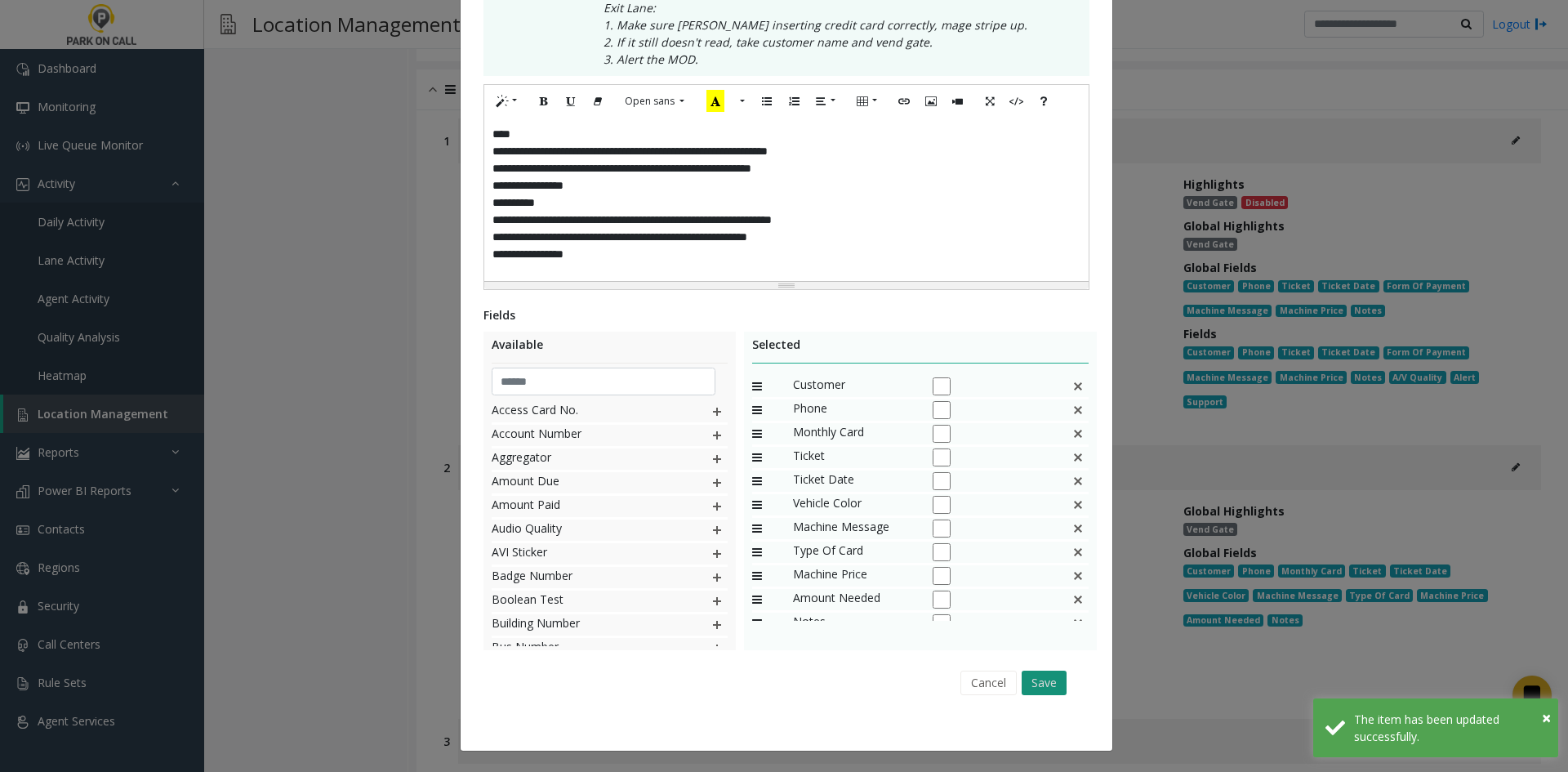
click at [1029, 680] on button "Save" at bounding box center [1044, 682] width 45 height 24
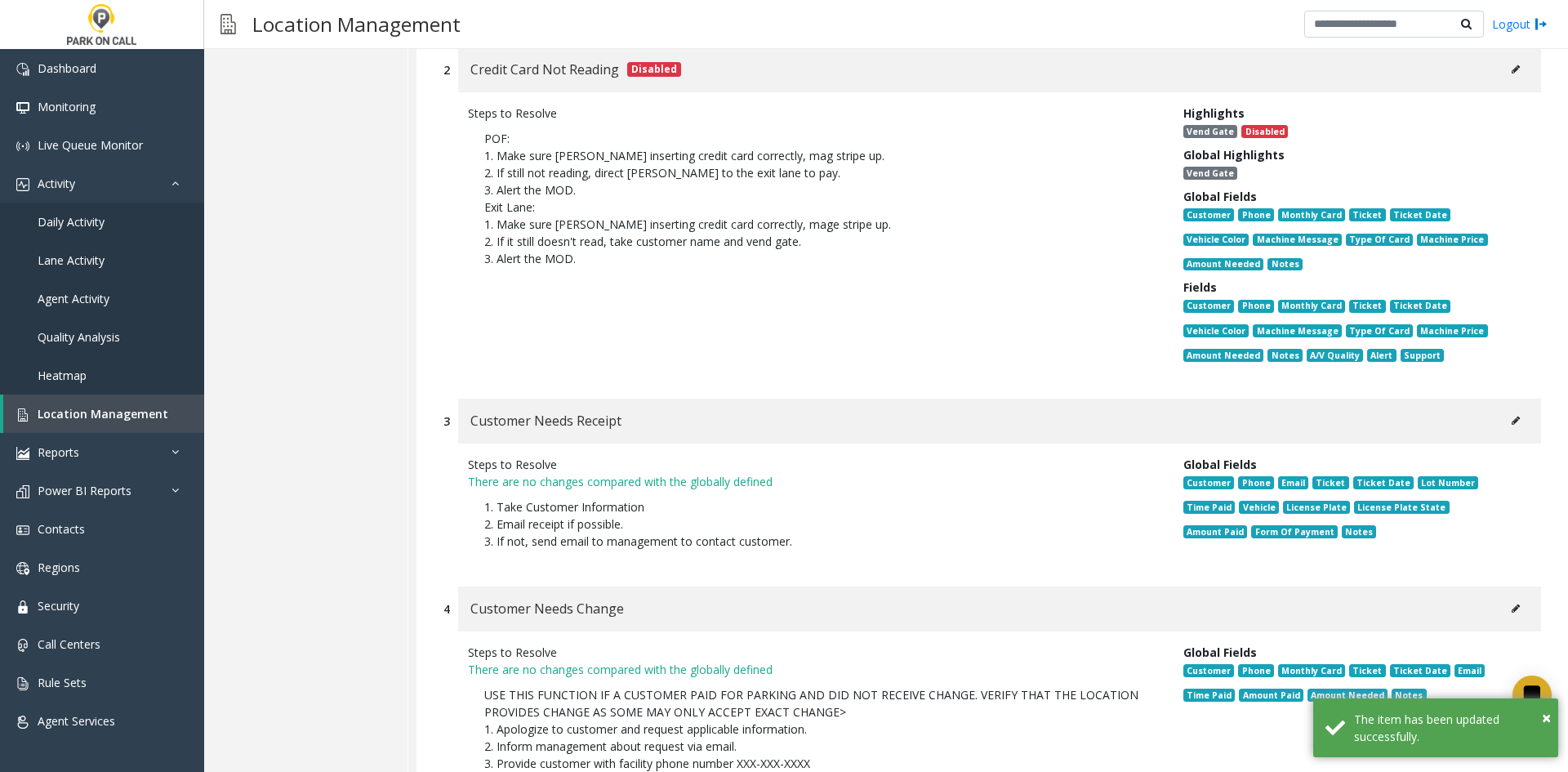
scroll to position [2860, 0]
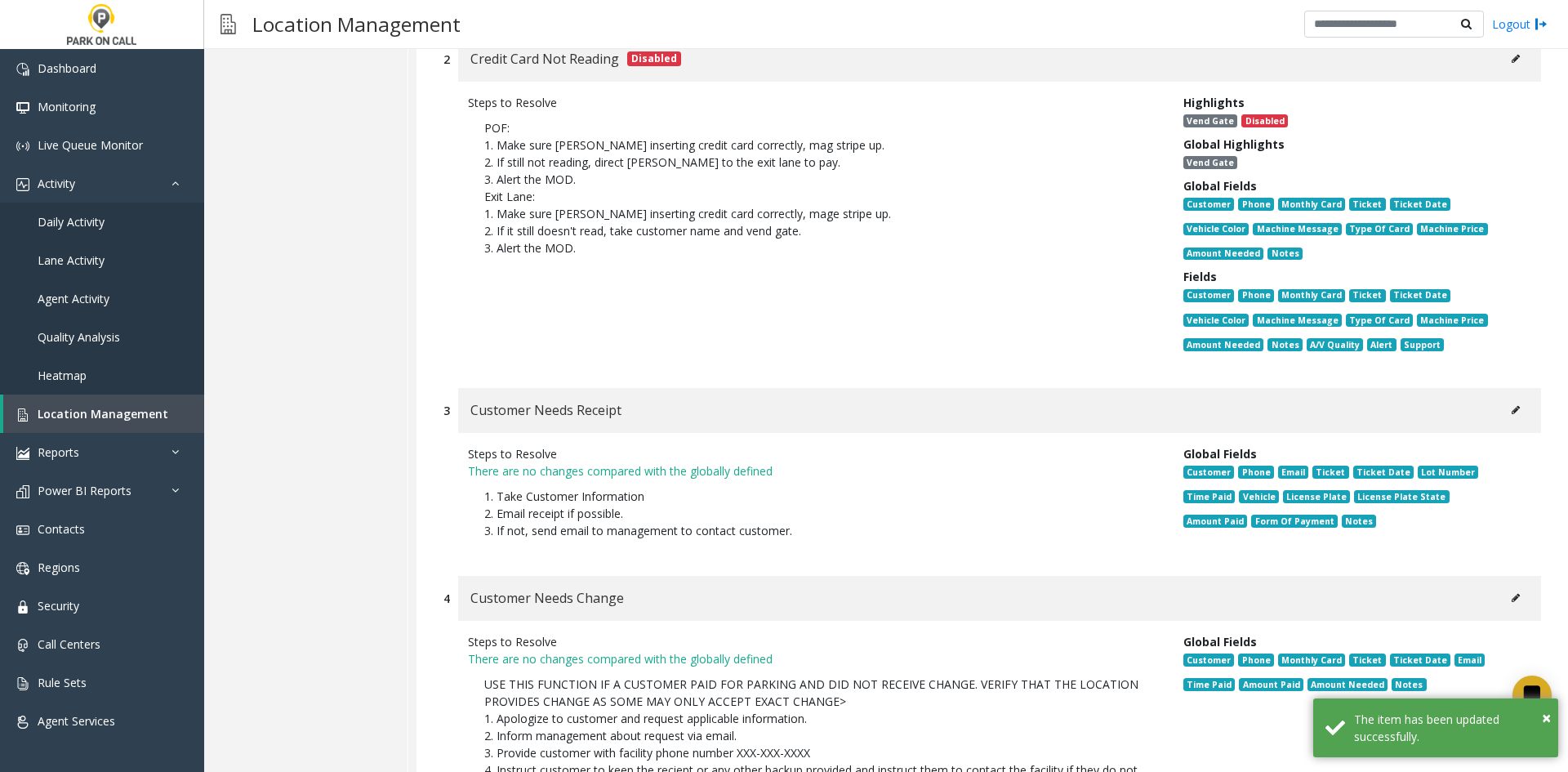
click at [1503, 398] on button at bounding box center [1516, 410] width 26 height 24
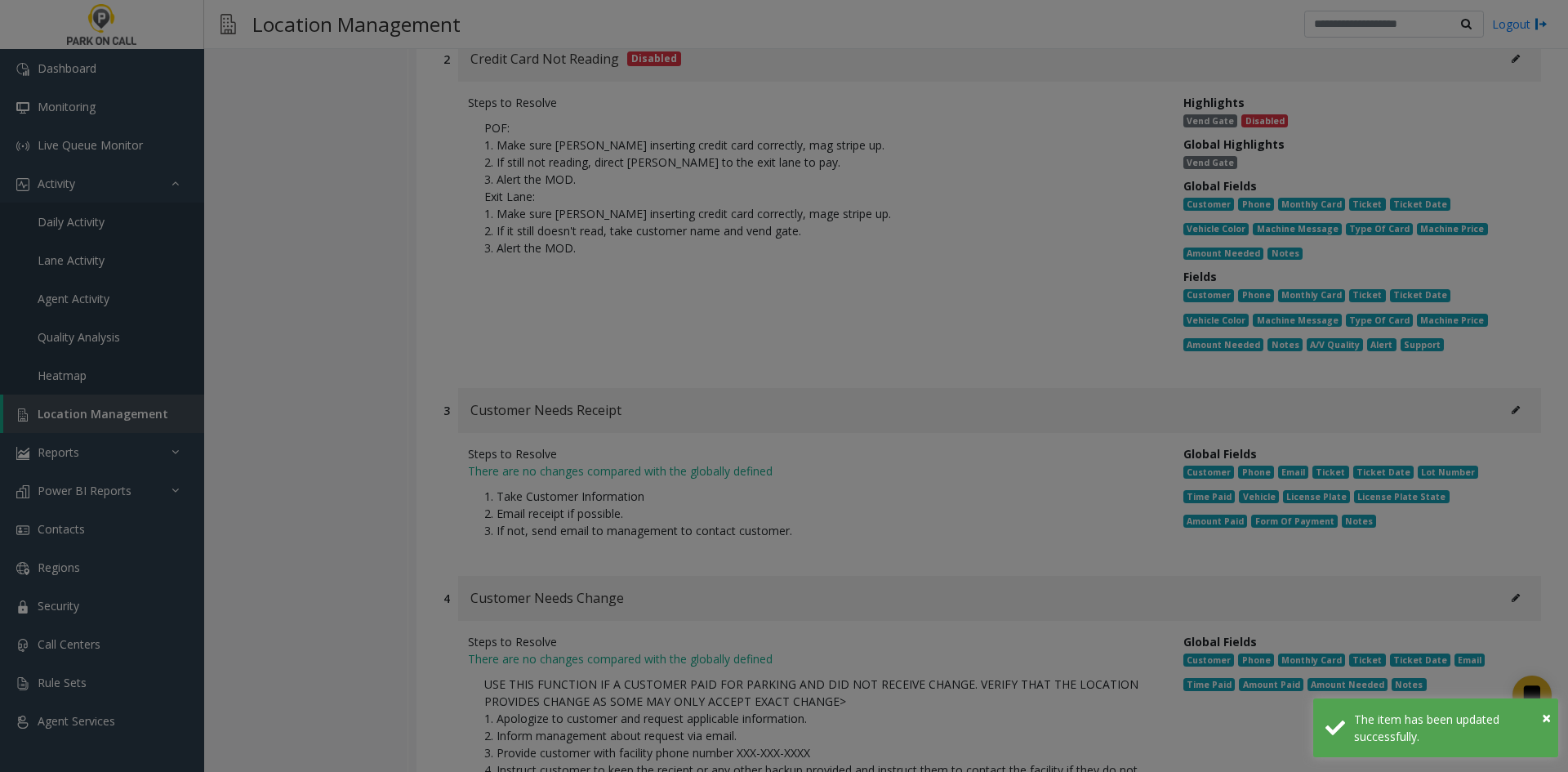
scroll to position [0, 0]
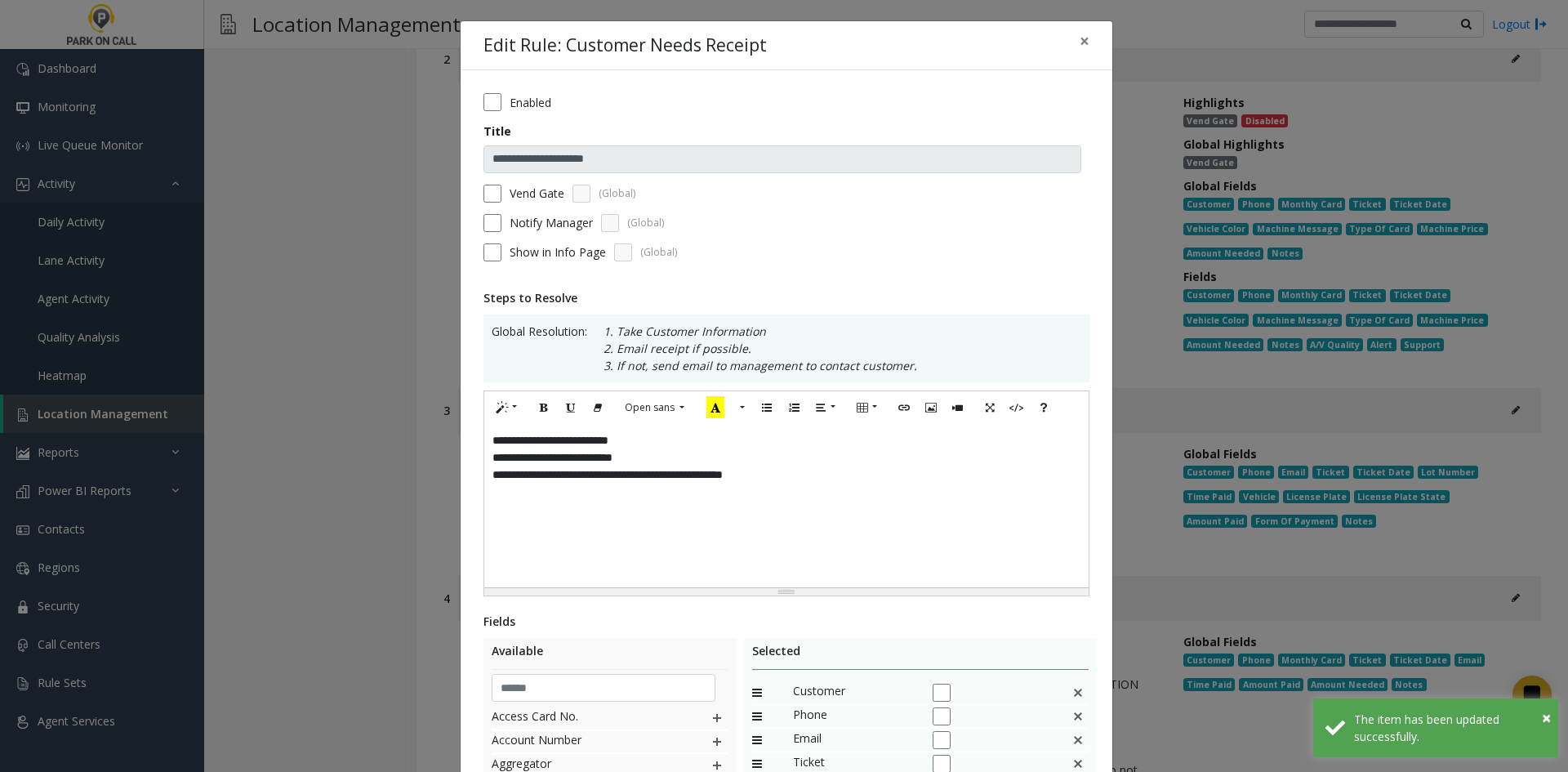
click at [545, 103] on label "Enabled" at bounding box center [530, 102] width 42 height 17
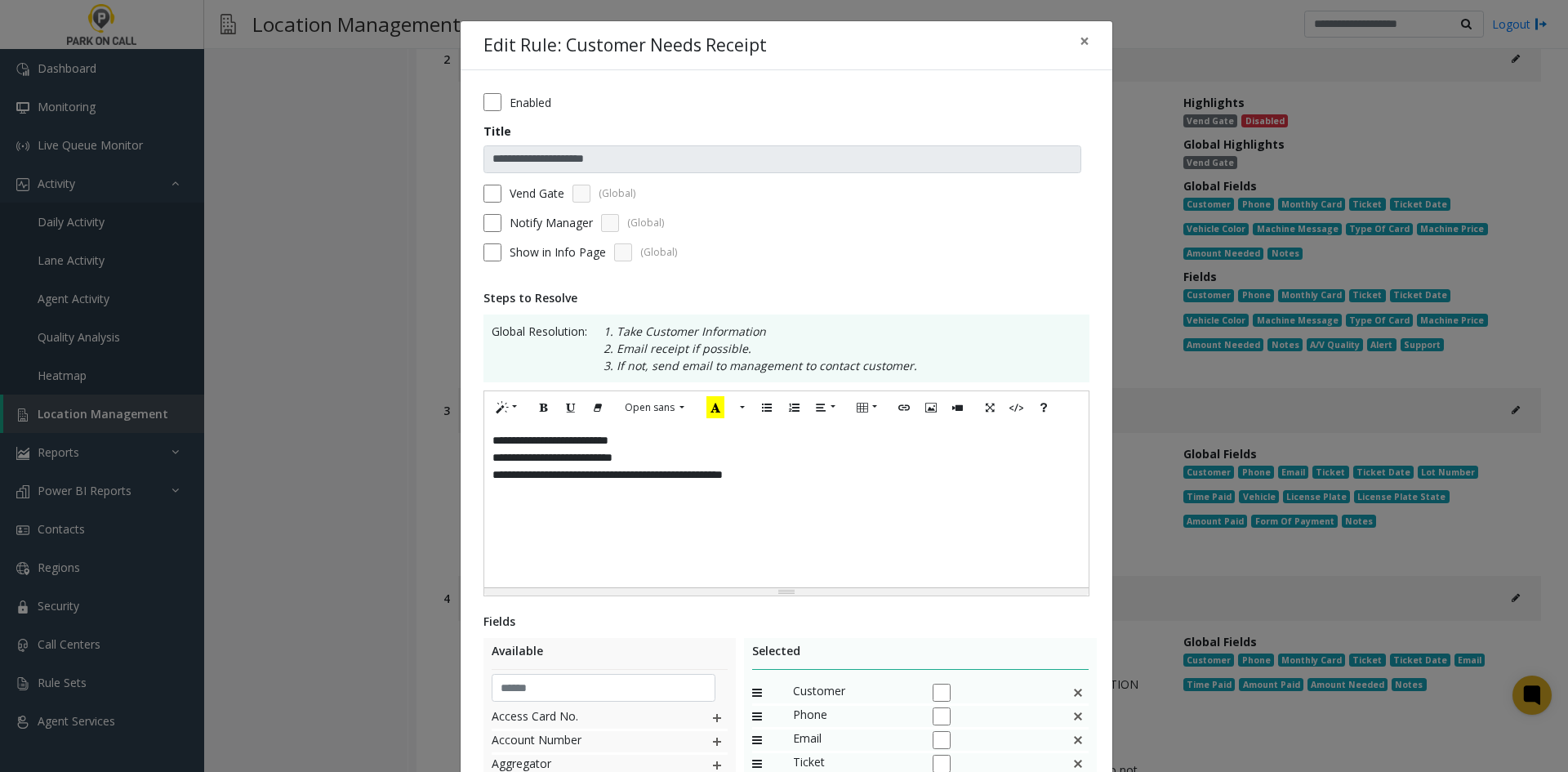
click at [501, 105] on div "Enabled" at bounding box center [786, 102] width 606 height 18
click at [495, 100] on div "Enabled" at bounding box center [786, 102] width 606 height 18
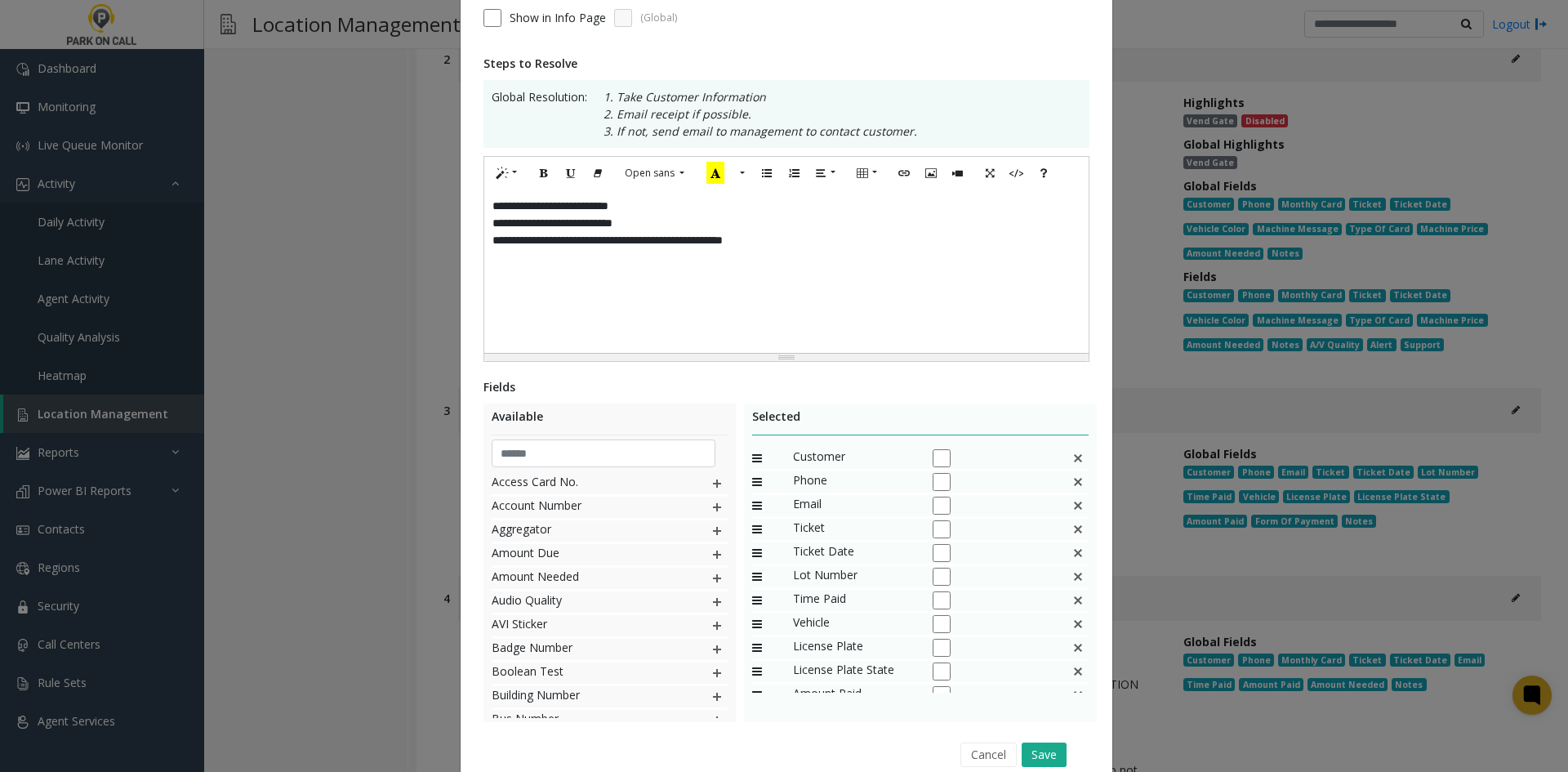
scroll to position [307, 0]
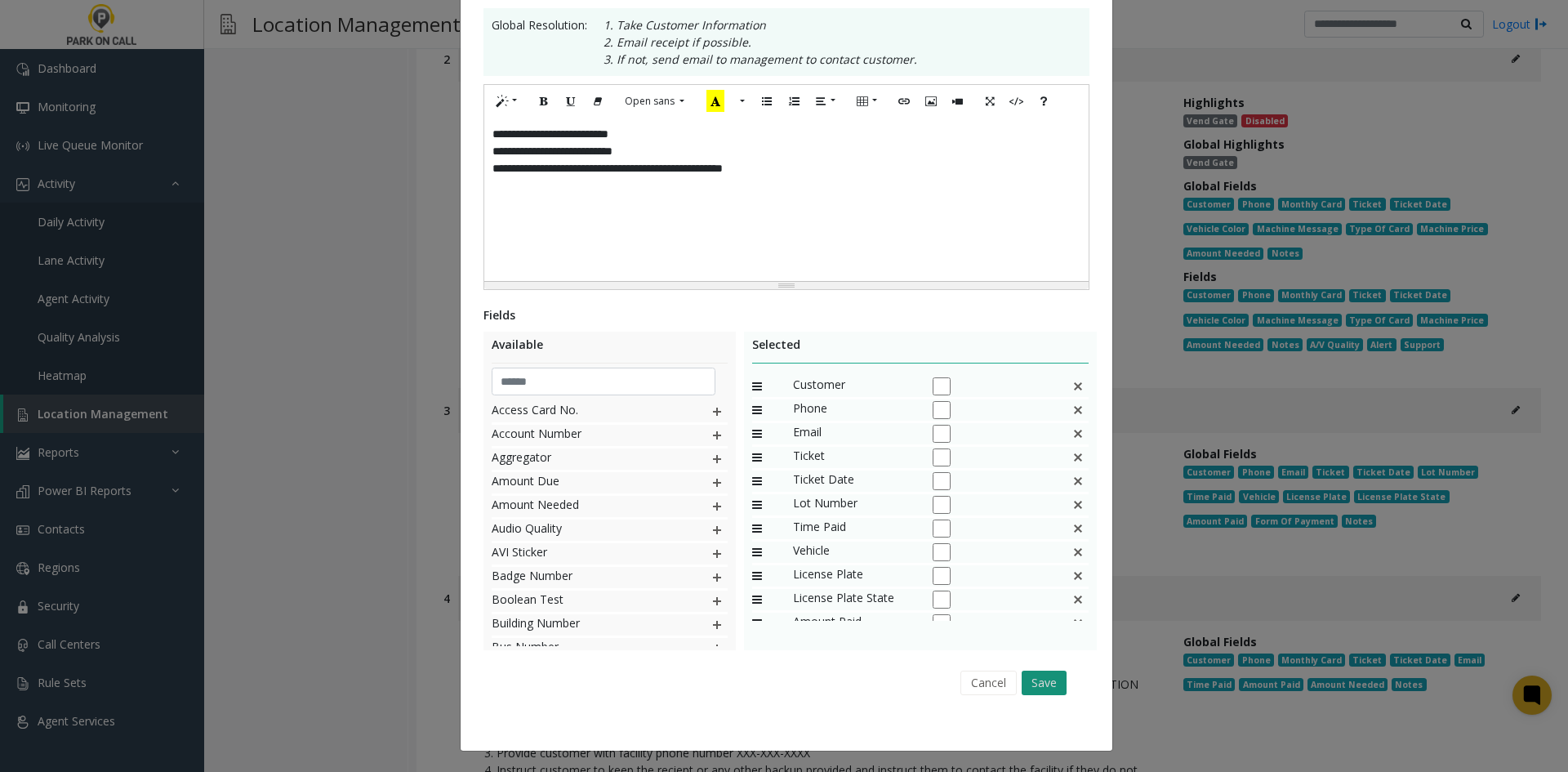
click at [1040, 688] on button "Save" at bounding box center [1044, 682] width 45 height 24
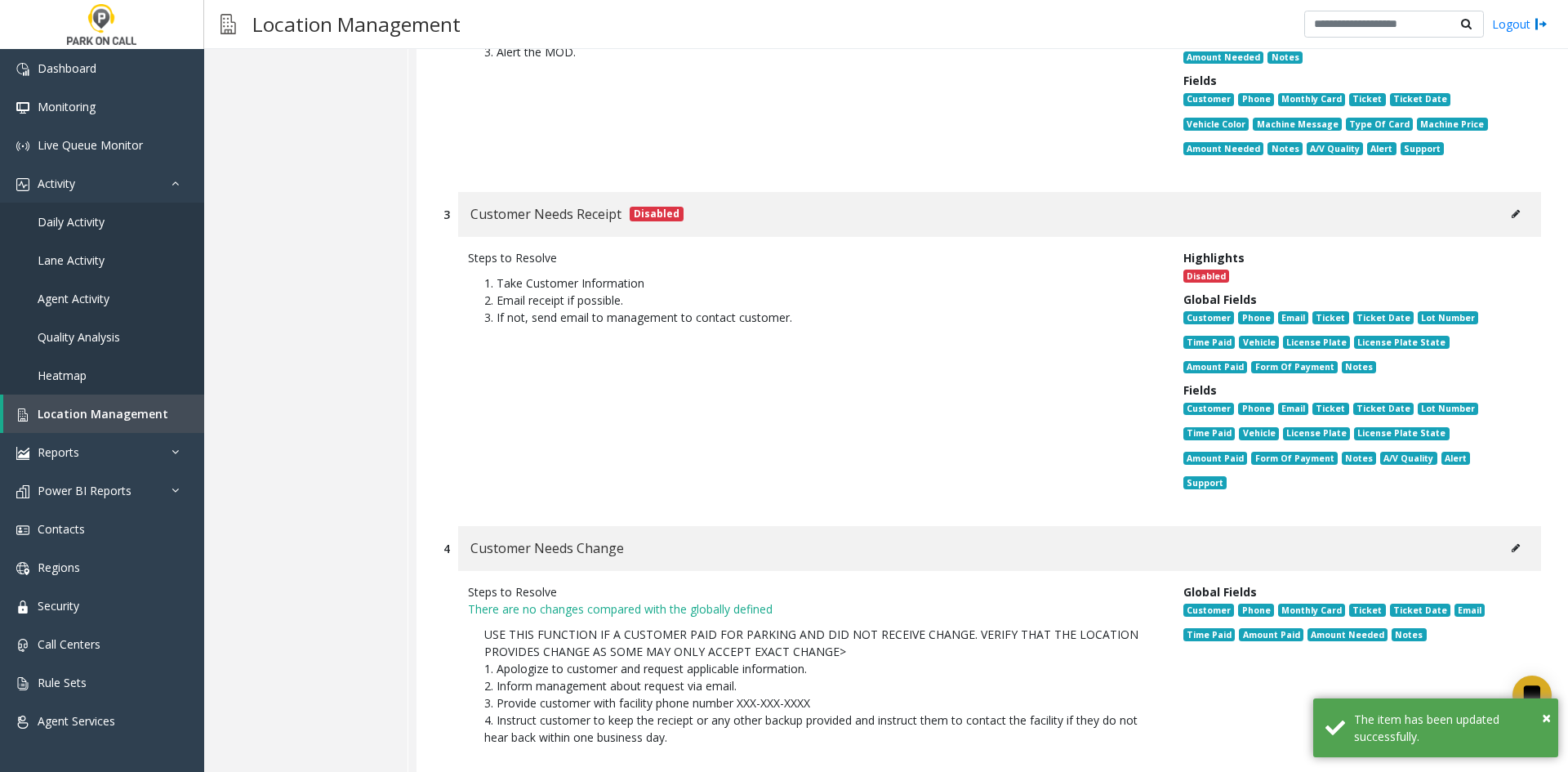
scroll to position [3105, 0]
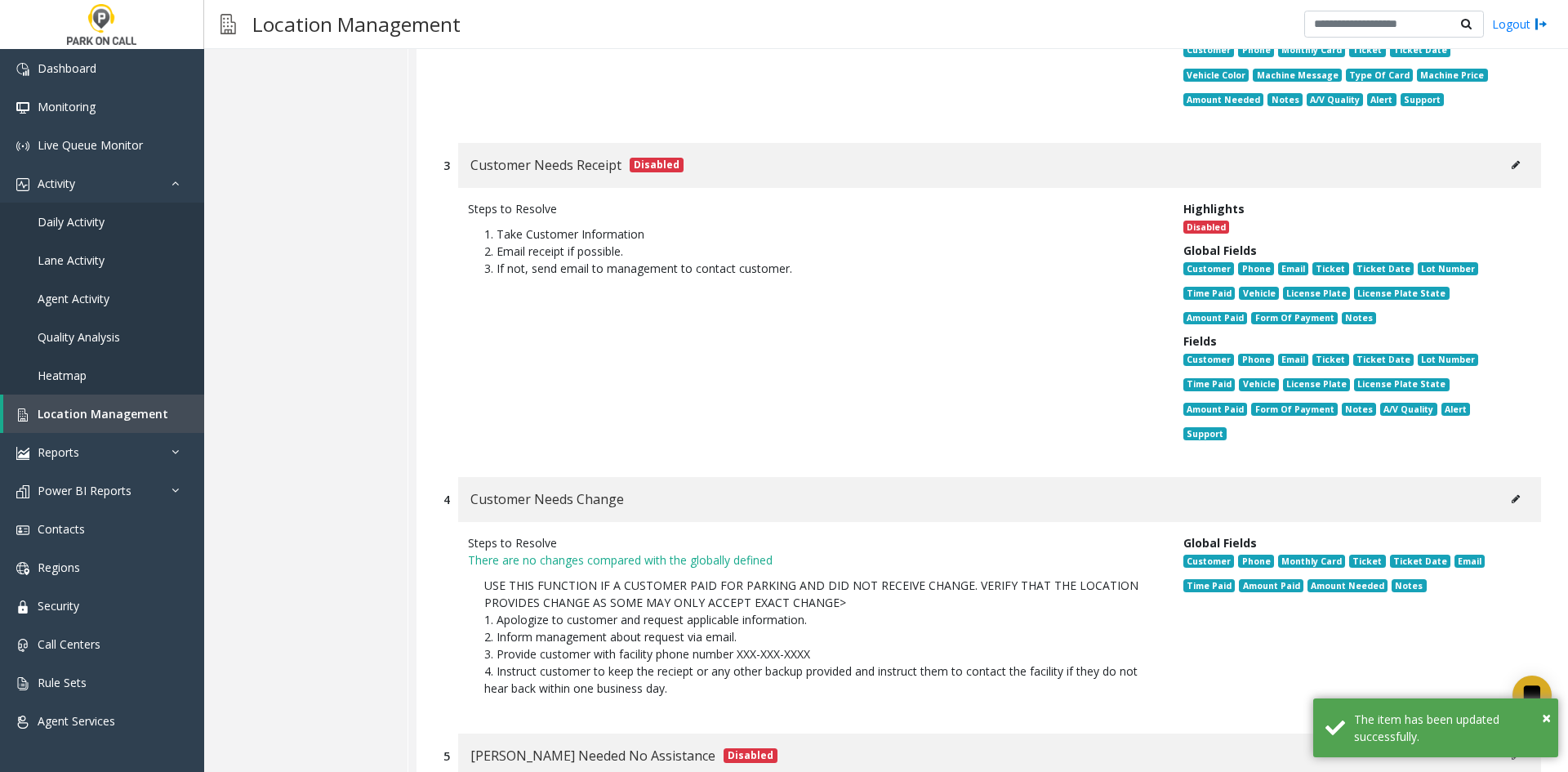
click at [1512, 494] on icon at bounding box center [1516, 499] width 8 height 10
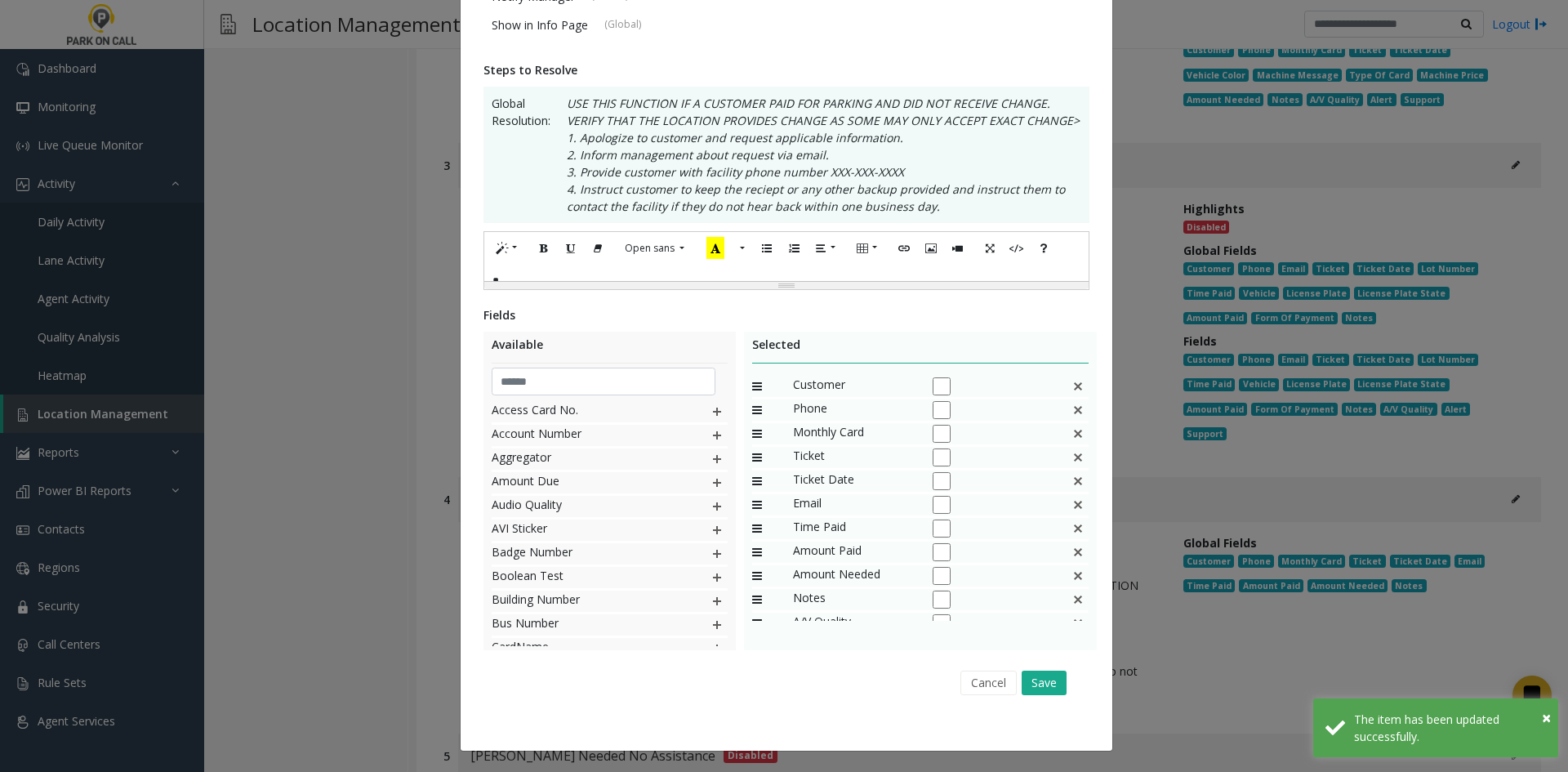
scroll to position [0, 0]
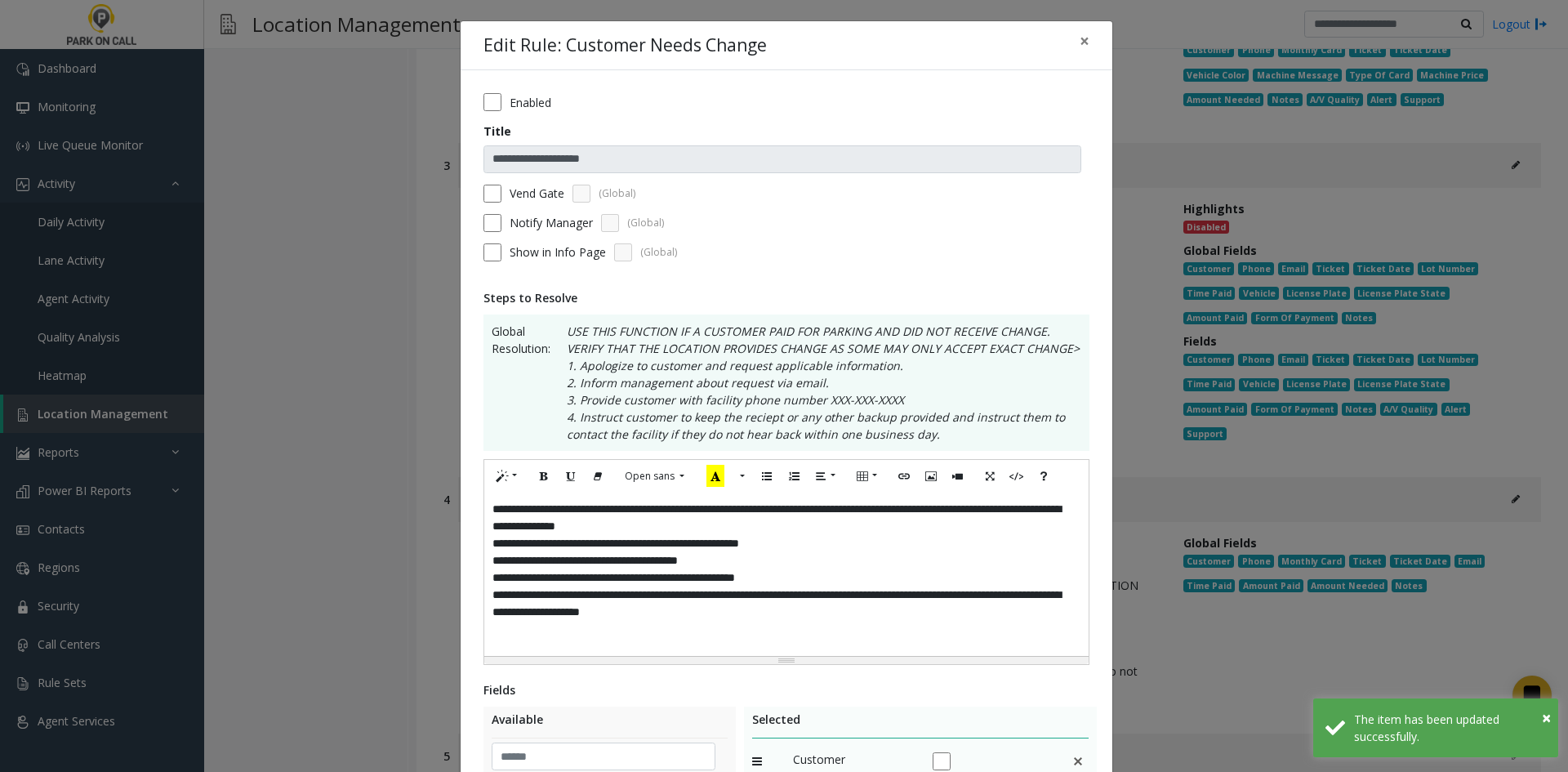
click at [519, 93] on div "**********" at bounding box center [786, 598] width 651 height 1055
click at [519, 99] on label "Enabled" at bounding box center [530, 102] width 42 height 17
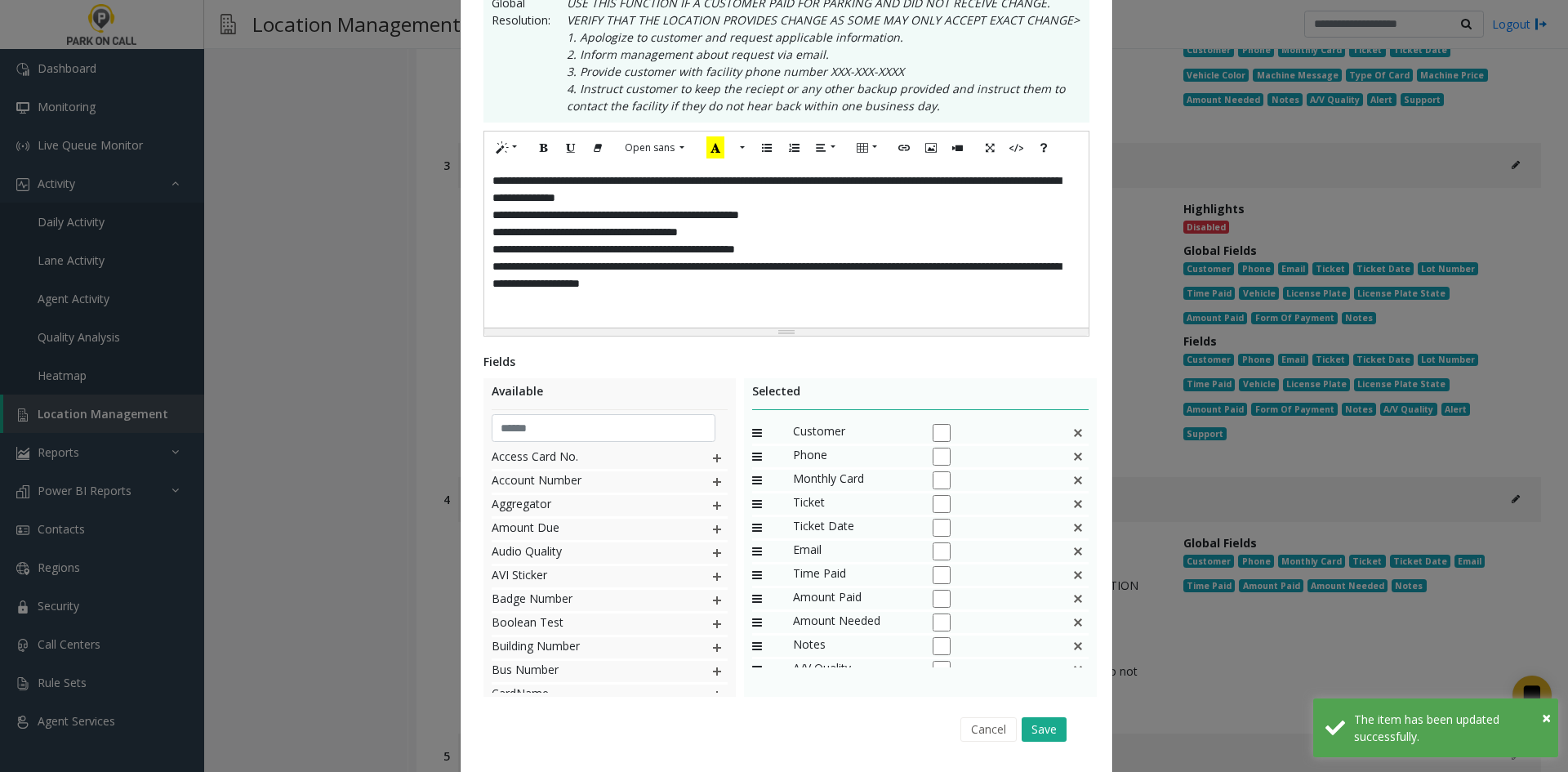
scroll to position [375, 0]
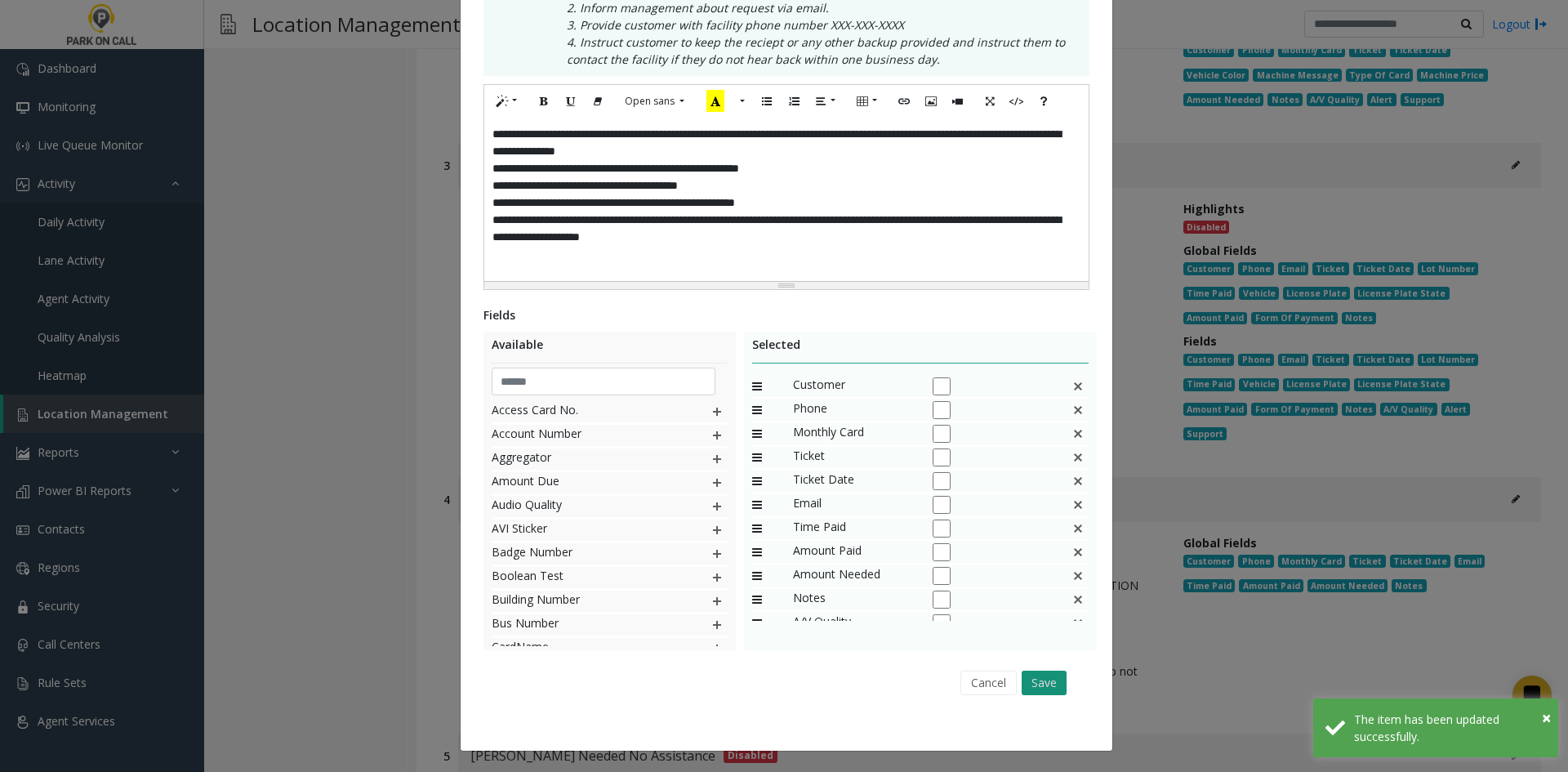
click at [1028, 678] on button "Save" at bounding box center [1044, 682] width 45 height 24
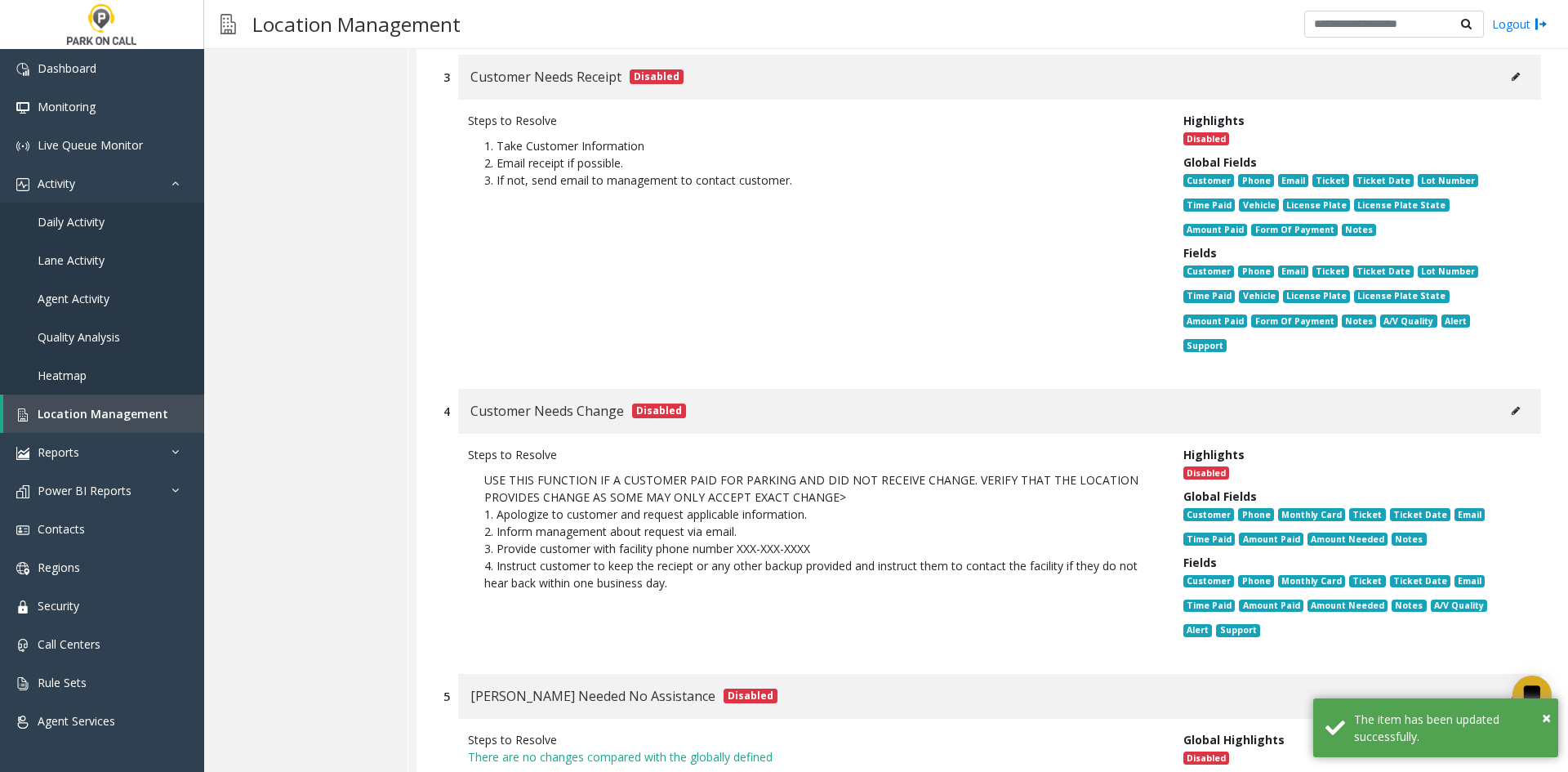
scroll to position [3350, 0]
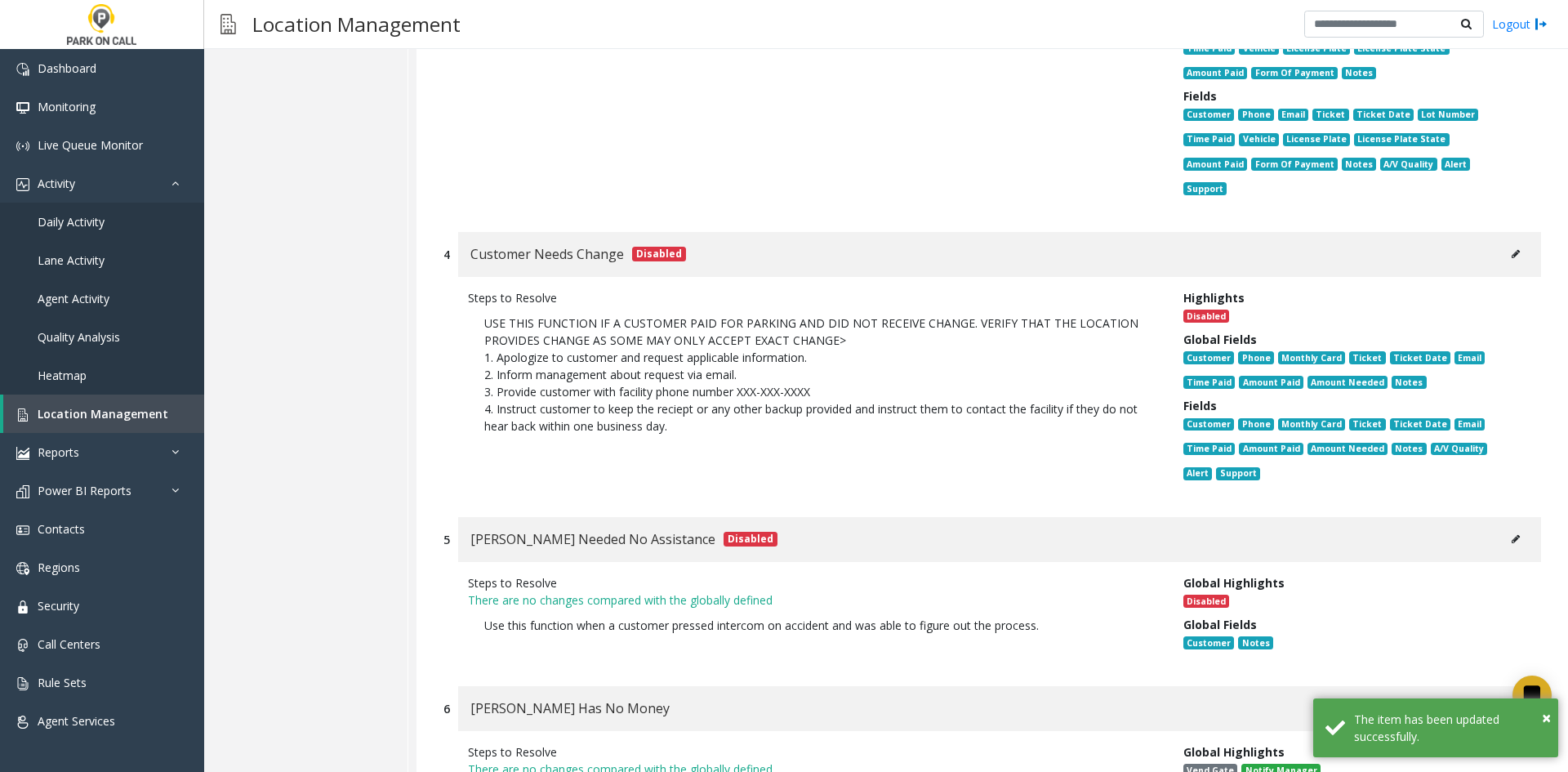
click at [1503, 517] on div "Parker Needed No Assistance Disabled" at bounding box center [999, 539] width 1083 height 45
click at [1508, 527] on button at bounding box center [1516, 538] width 26 height 24
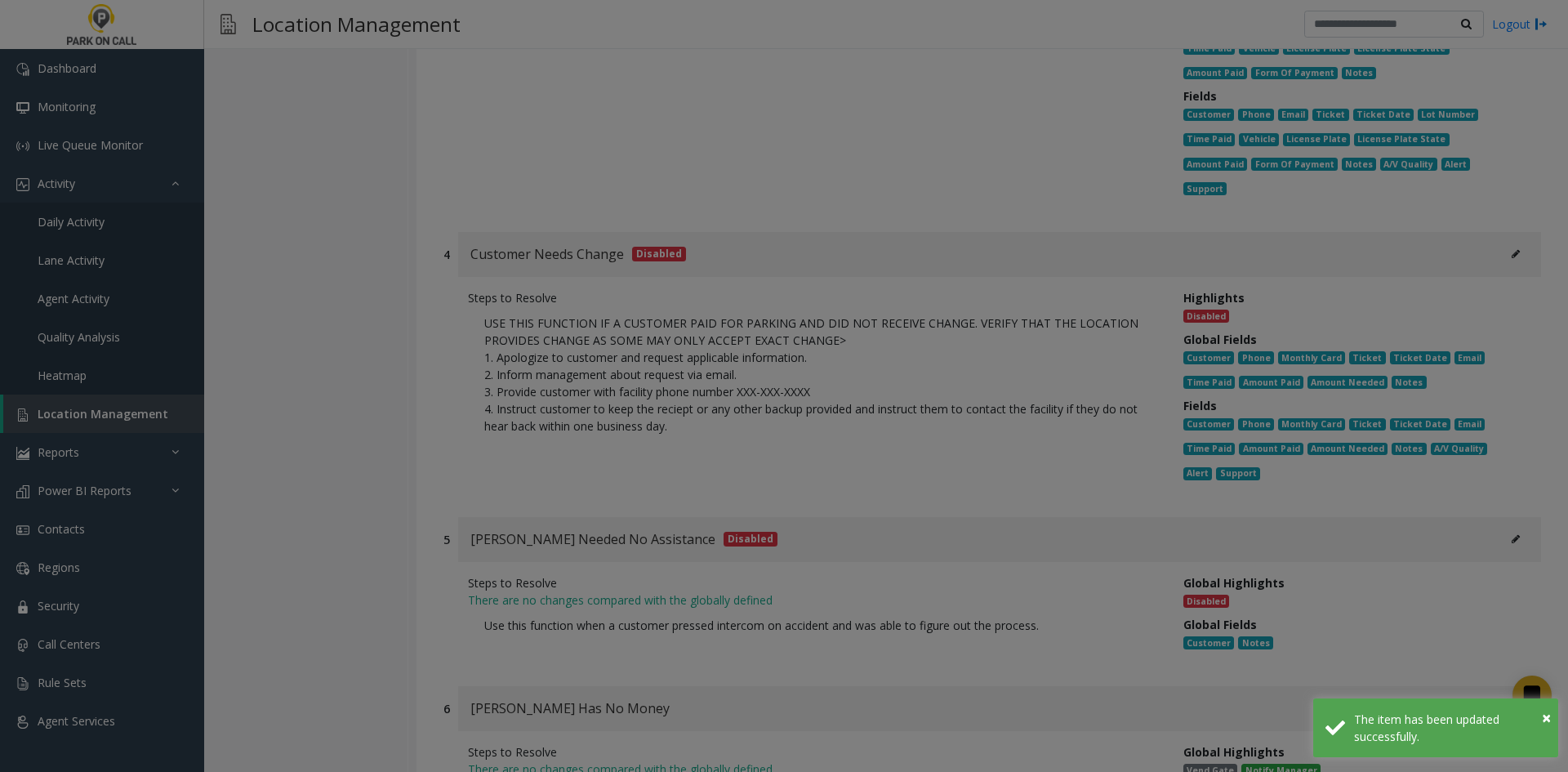
scroll to position [0, 0]
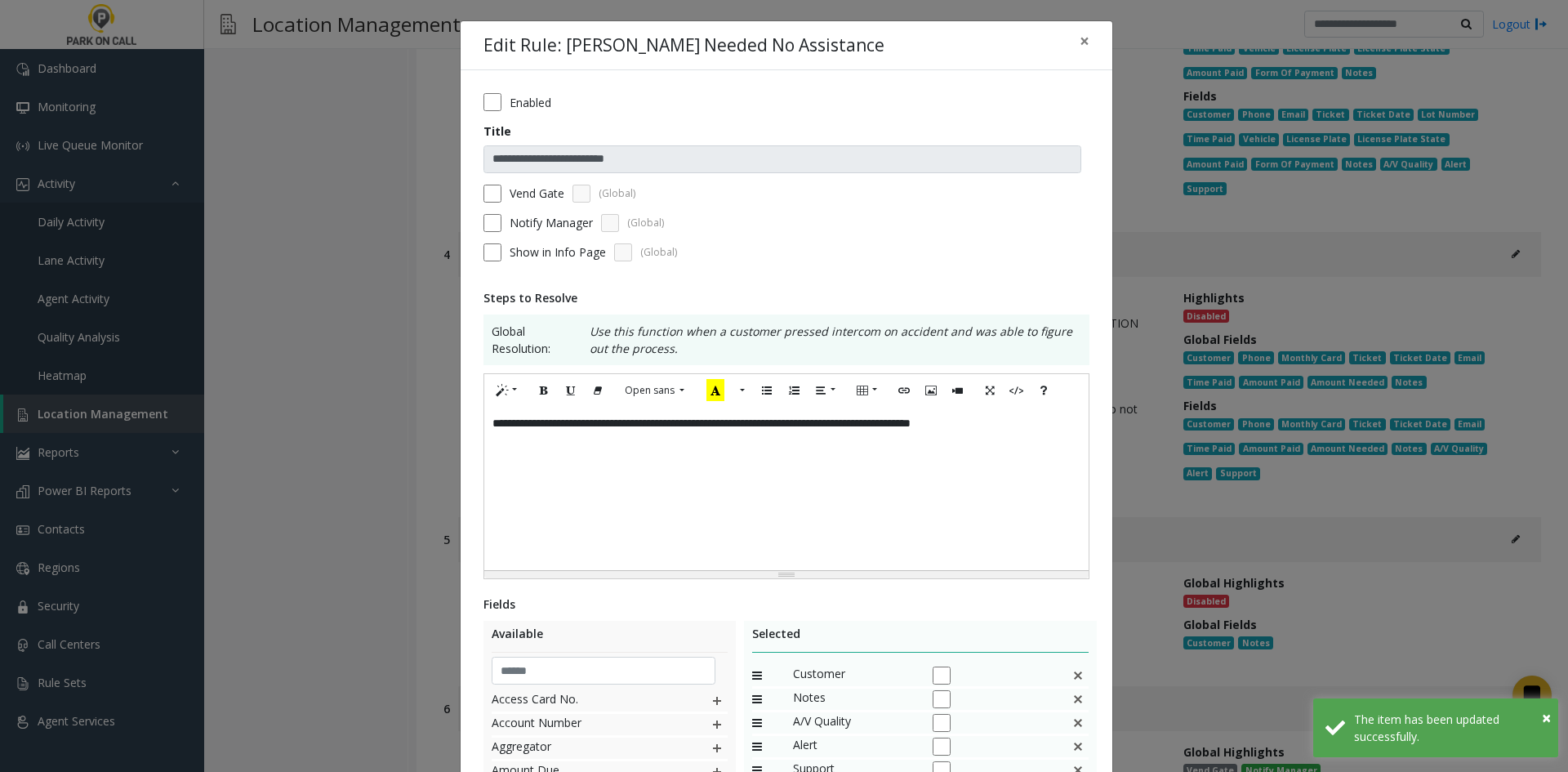
click at [501, 100] on div "Enabled" at bounding box center [786, 102] width 606 height 18
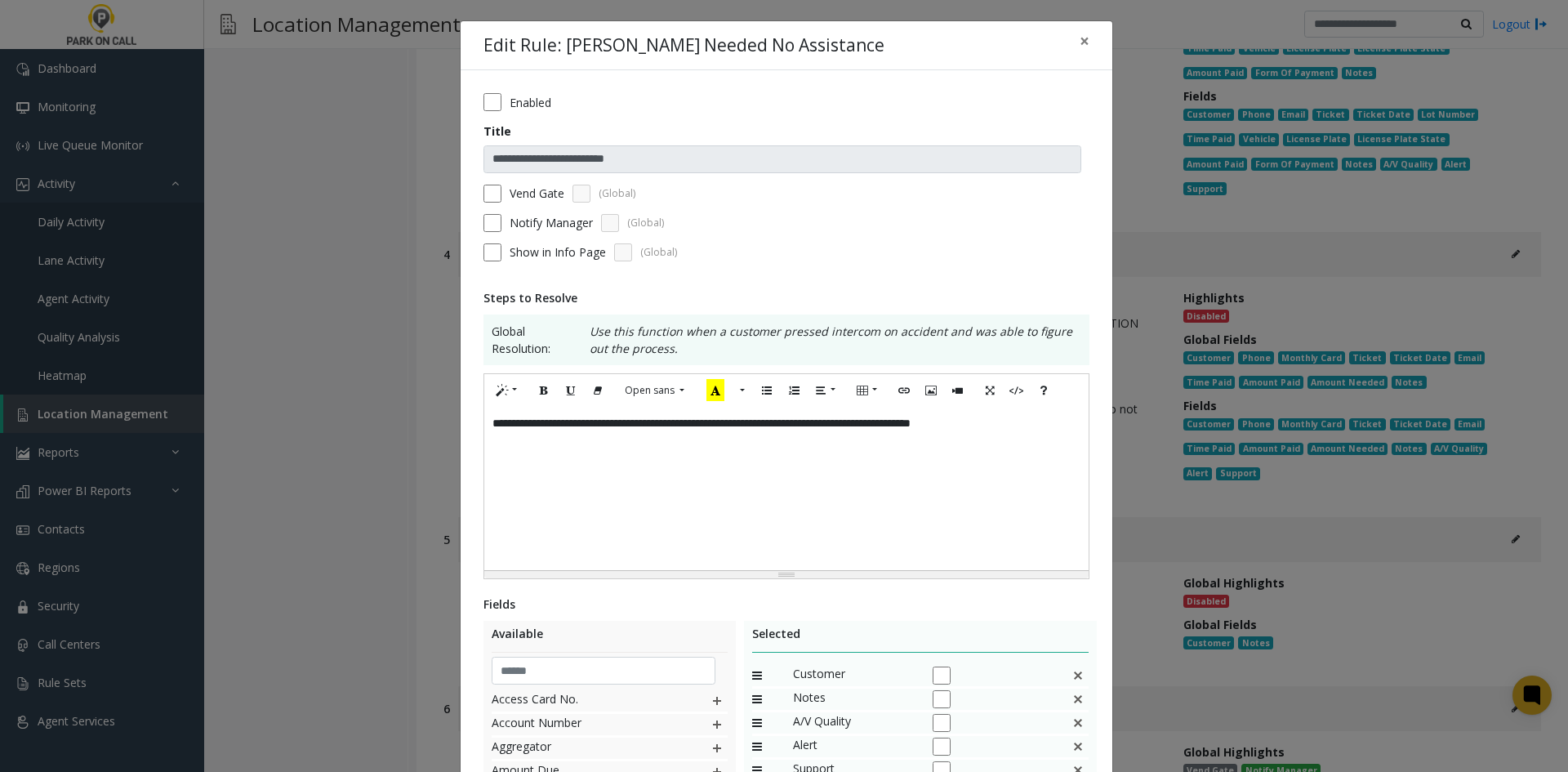
click at [483, 91] on div "**********" at bounding box center [786, 556] width 651 height 970
click at [1080, 681] on div "Customer" at bounding box center [920, 677] width 337 height 24
click at [1072, 675] on img at bounding box center [1078, 675] width 13 height 21
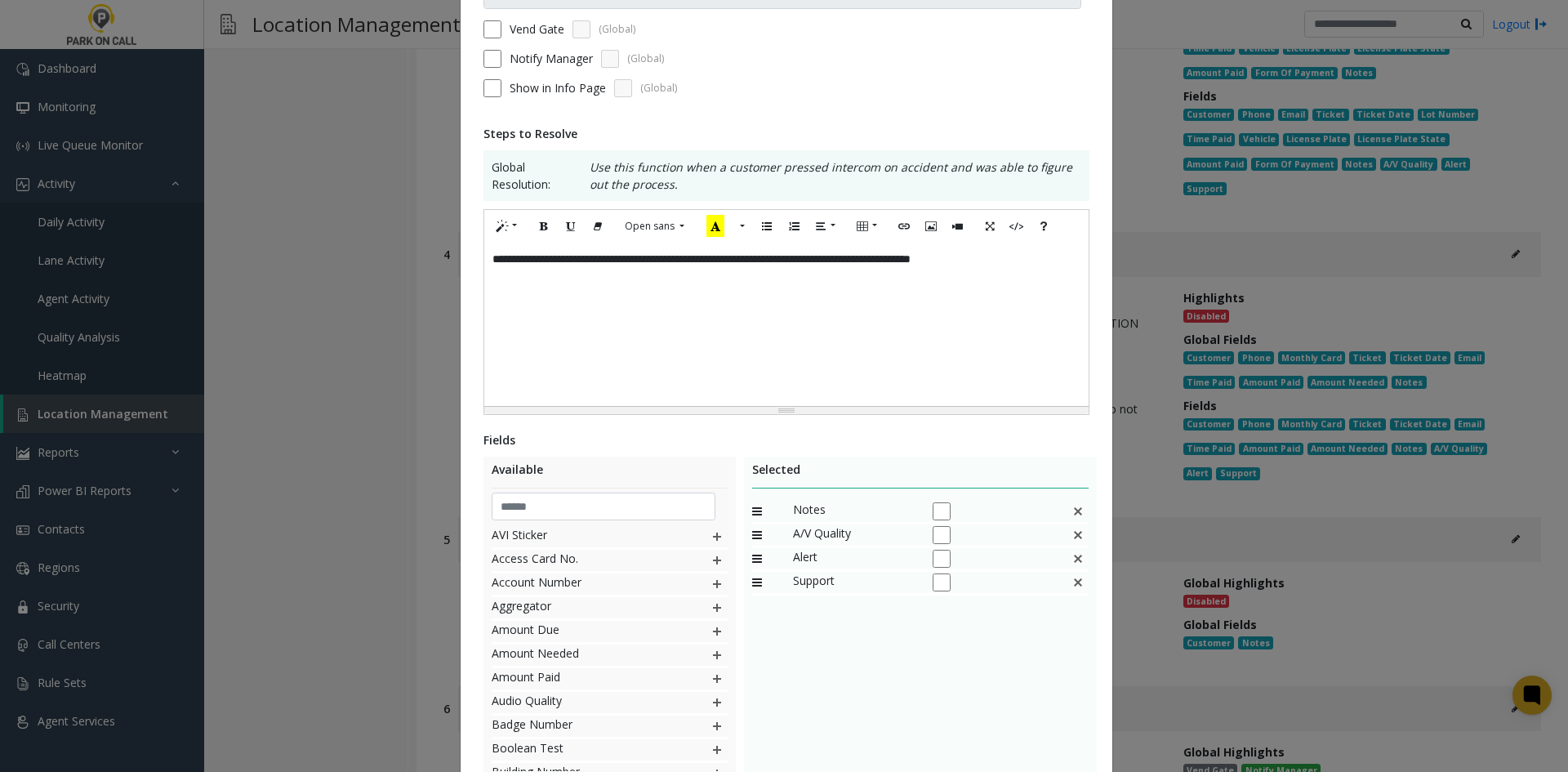
scroll to position [290, 0]
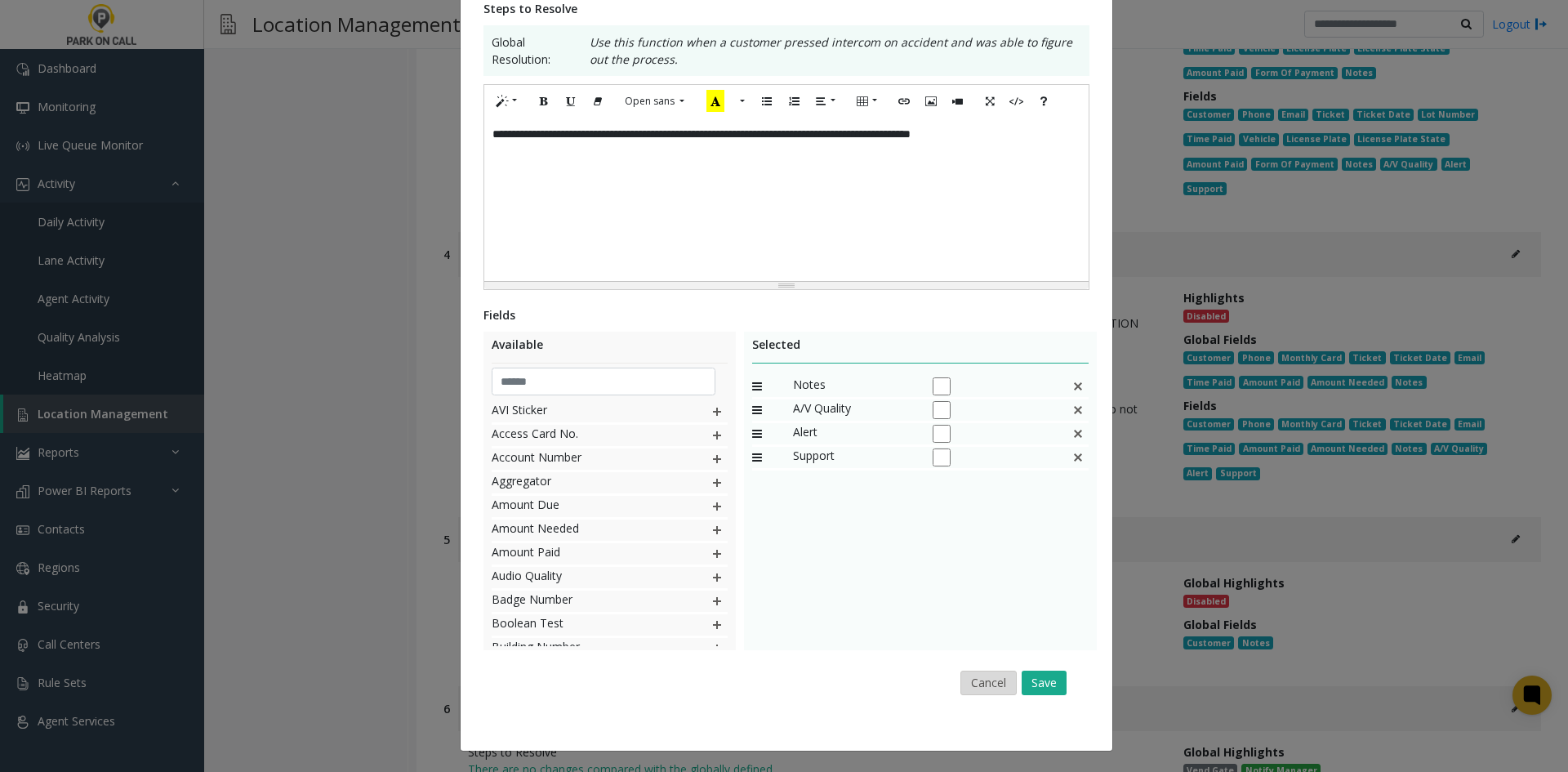
click at [1005, 683] on button "Cancel" at bounding box center [989, 682] width 56 height 24
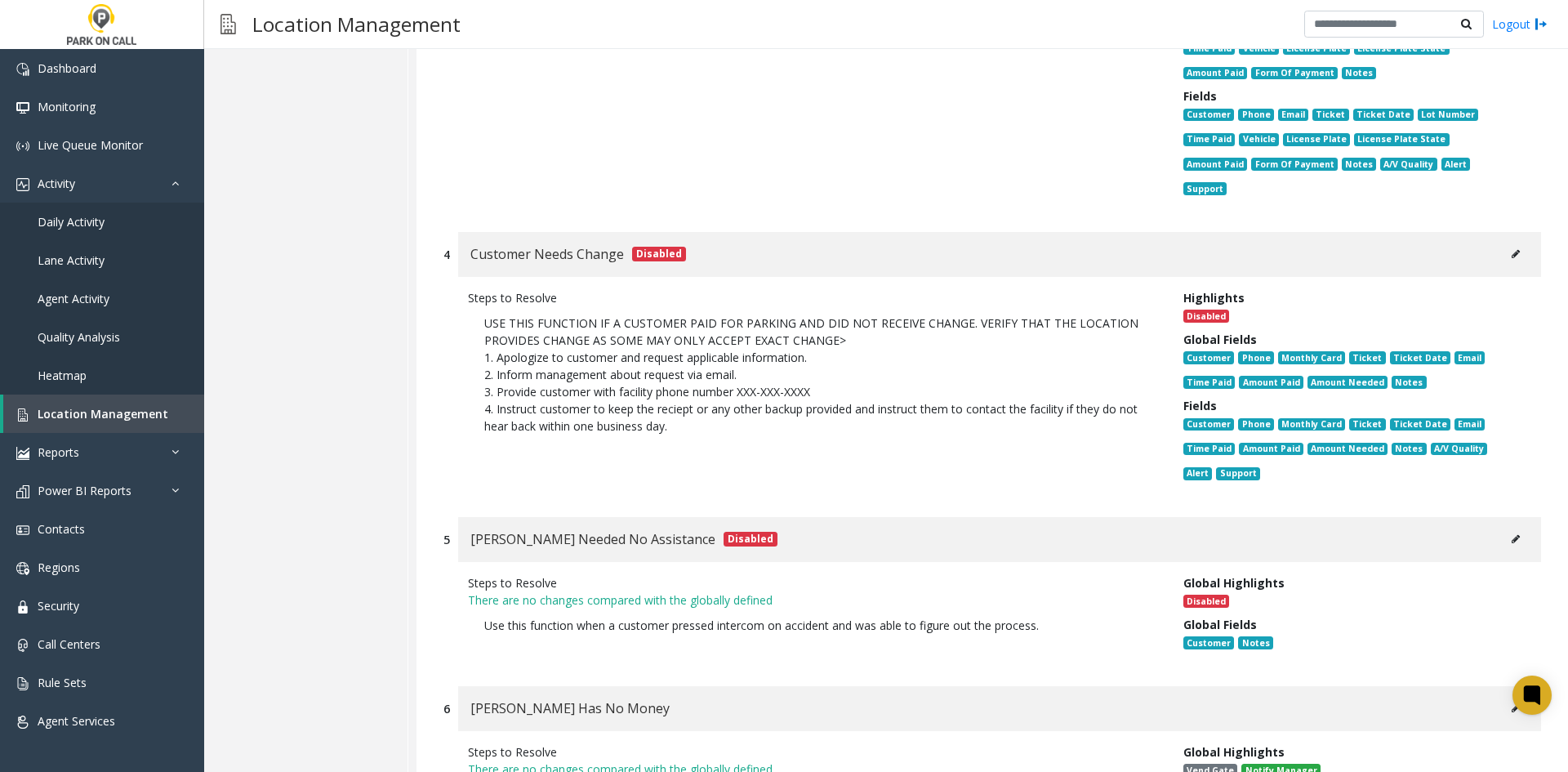
click at [1512, 534] on icon at bounding box center [1516, 538] width 8 height 10
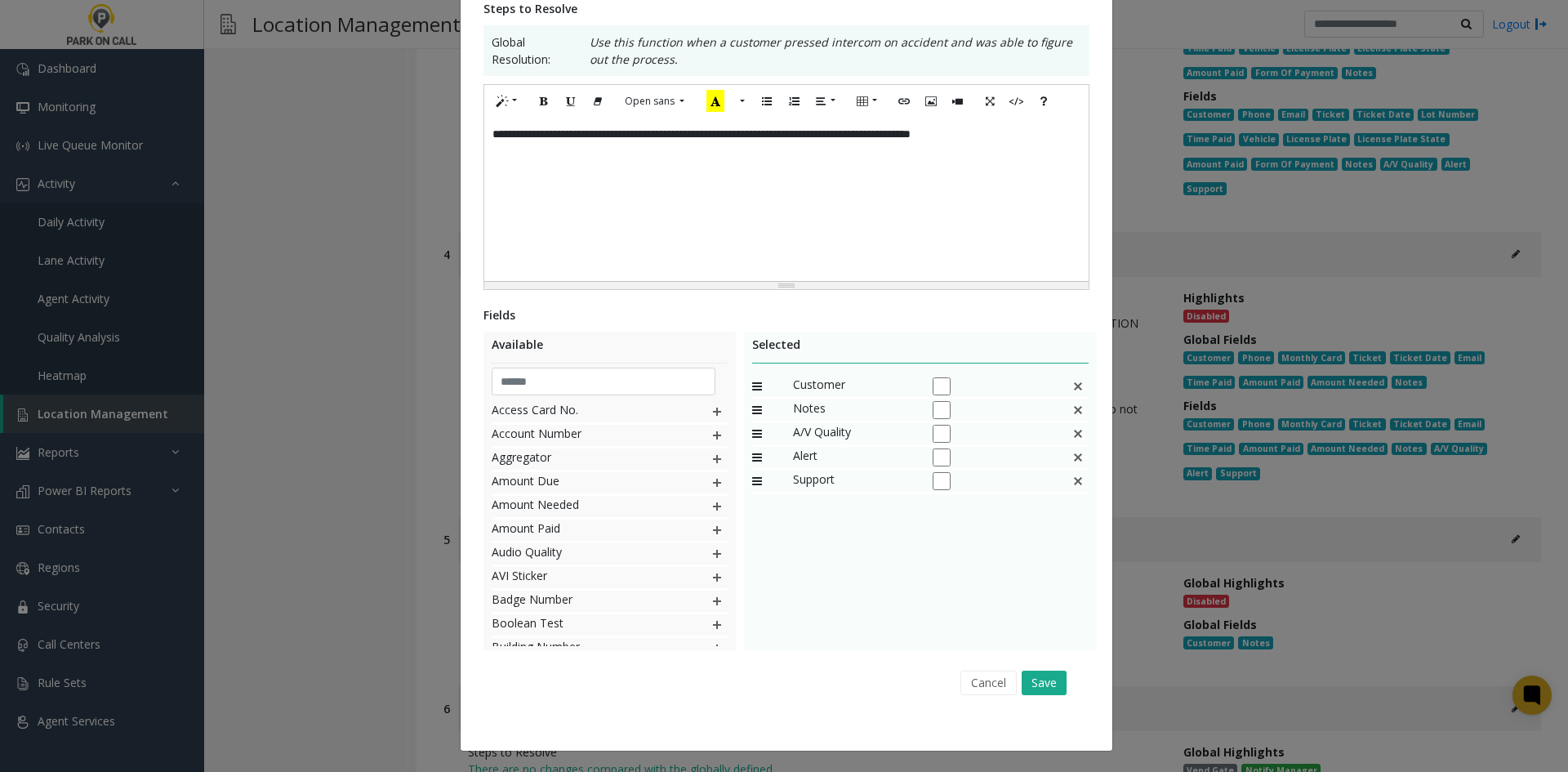
scroll to position [0, 0]
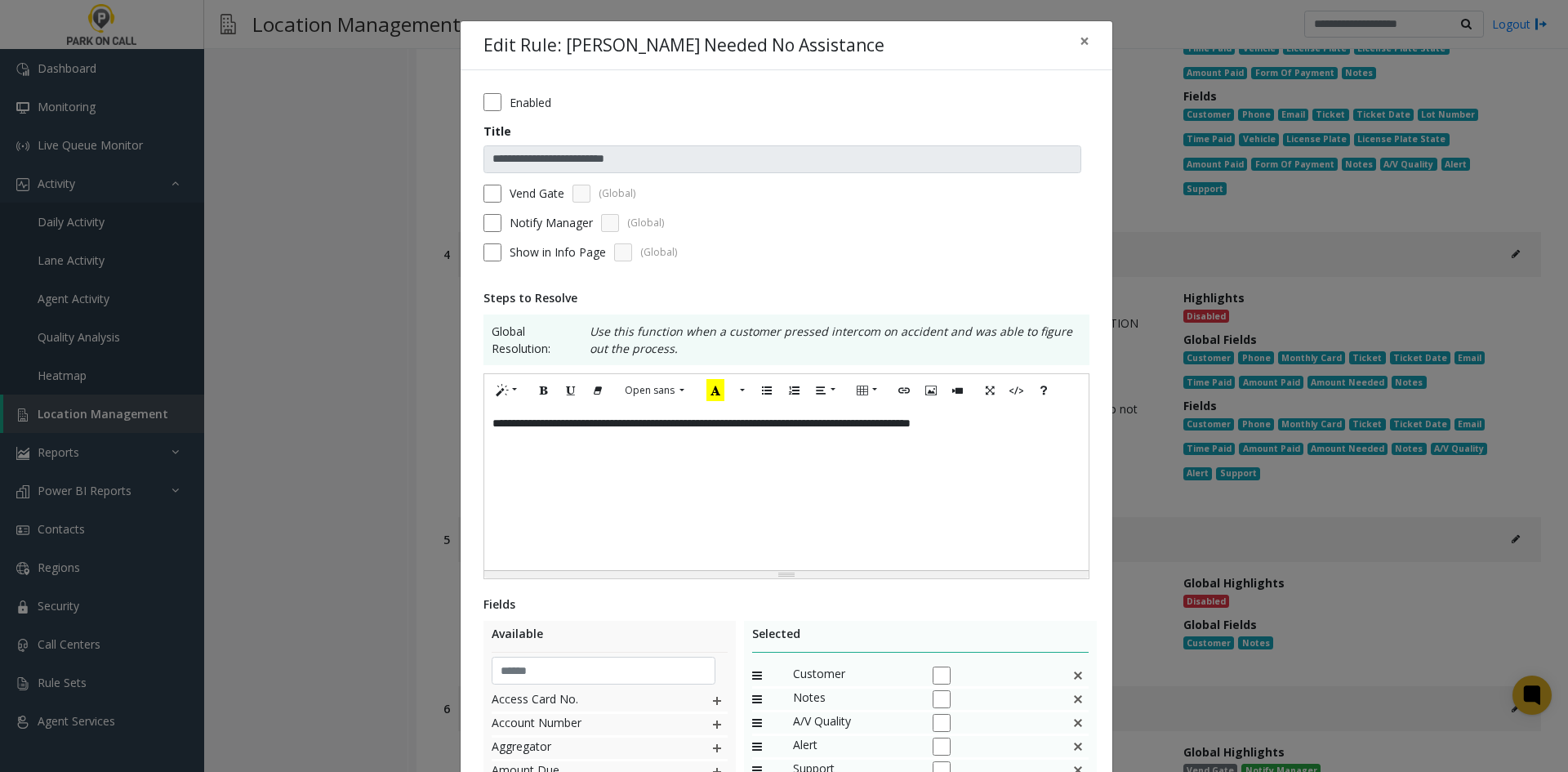
click at [483, 99] on div "**********" at bounding box center [786, 556] width 651 height 970
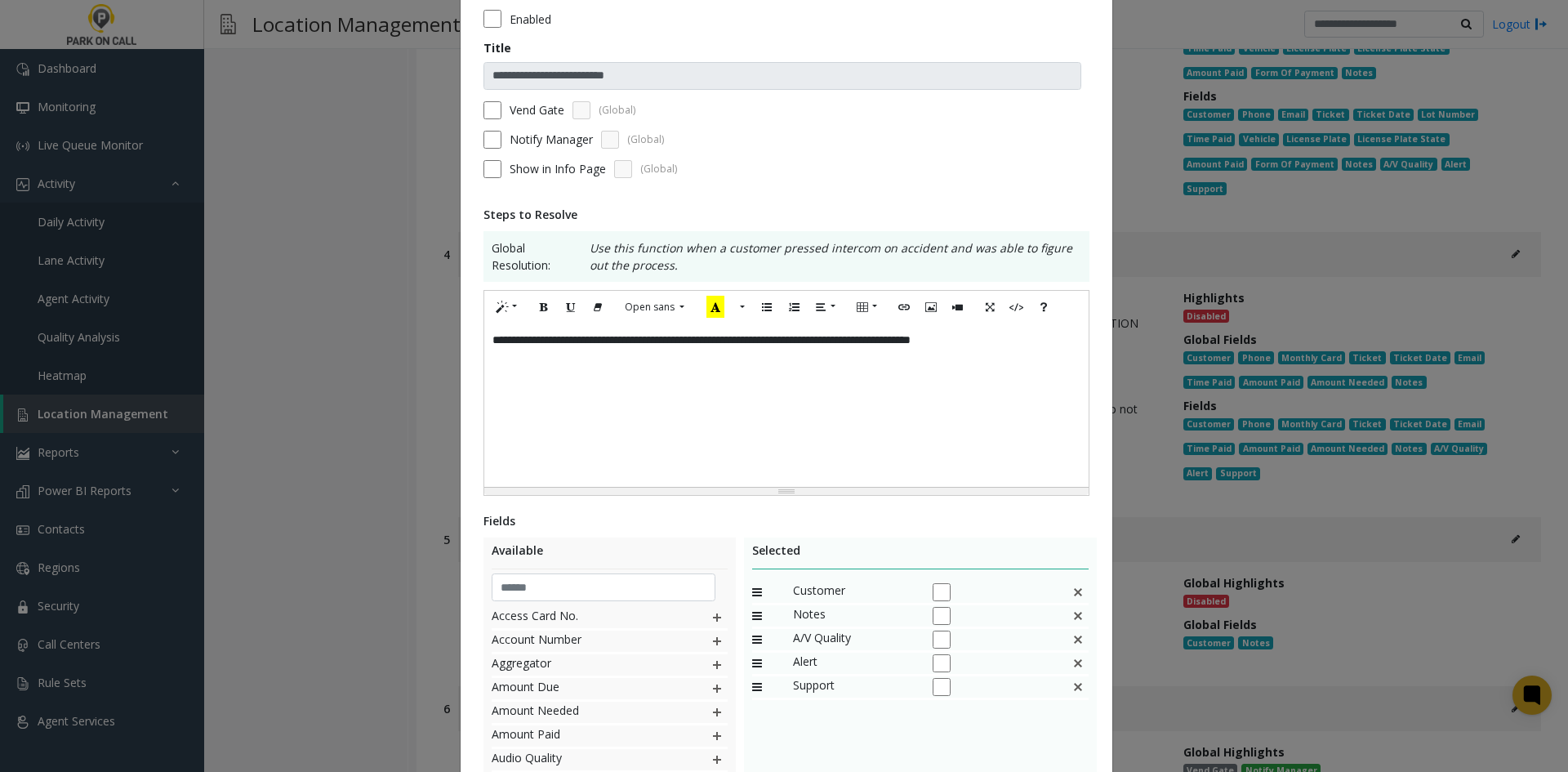
scroll to position [245, 0]
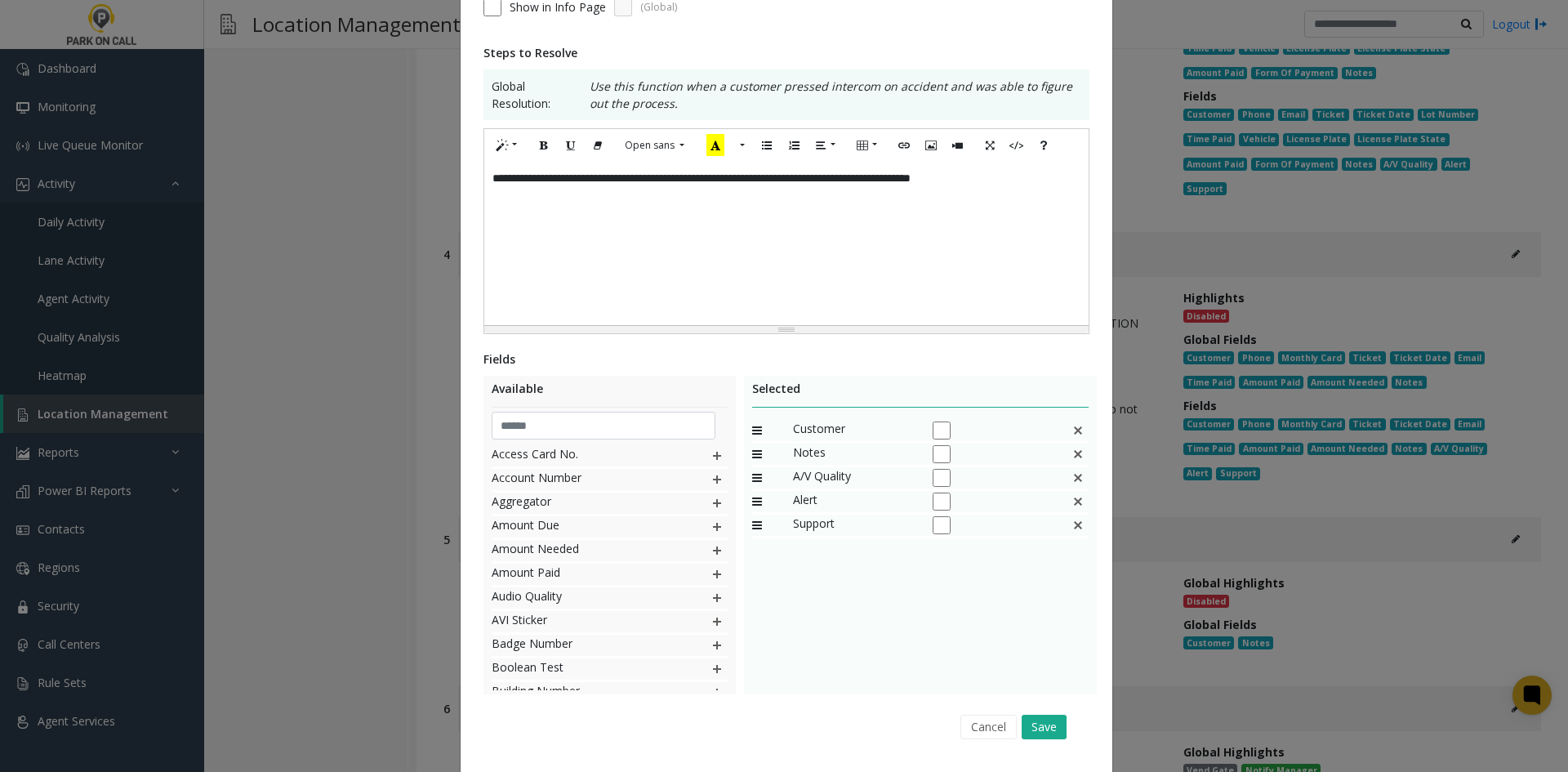
click at [1076, 429] on img at bounding box center [1078, 430] width 13 height 21
click at [1048, 715] on button "Save" at bounding box center [1044, 727] width 45 height 24
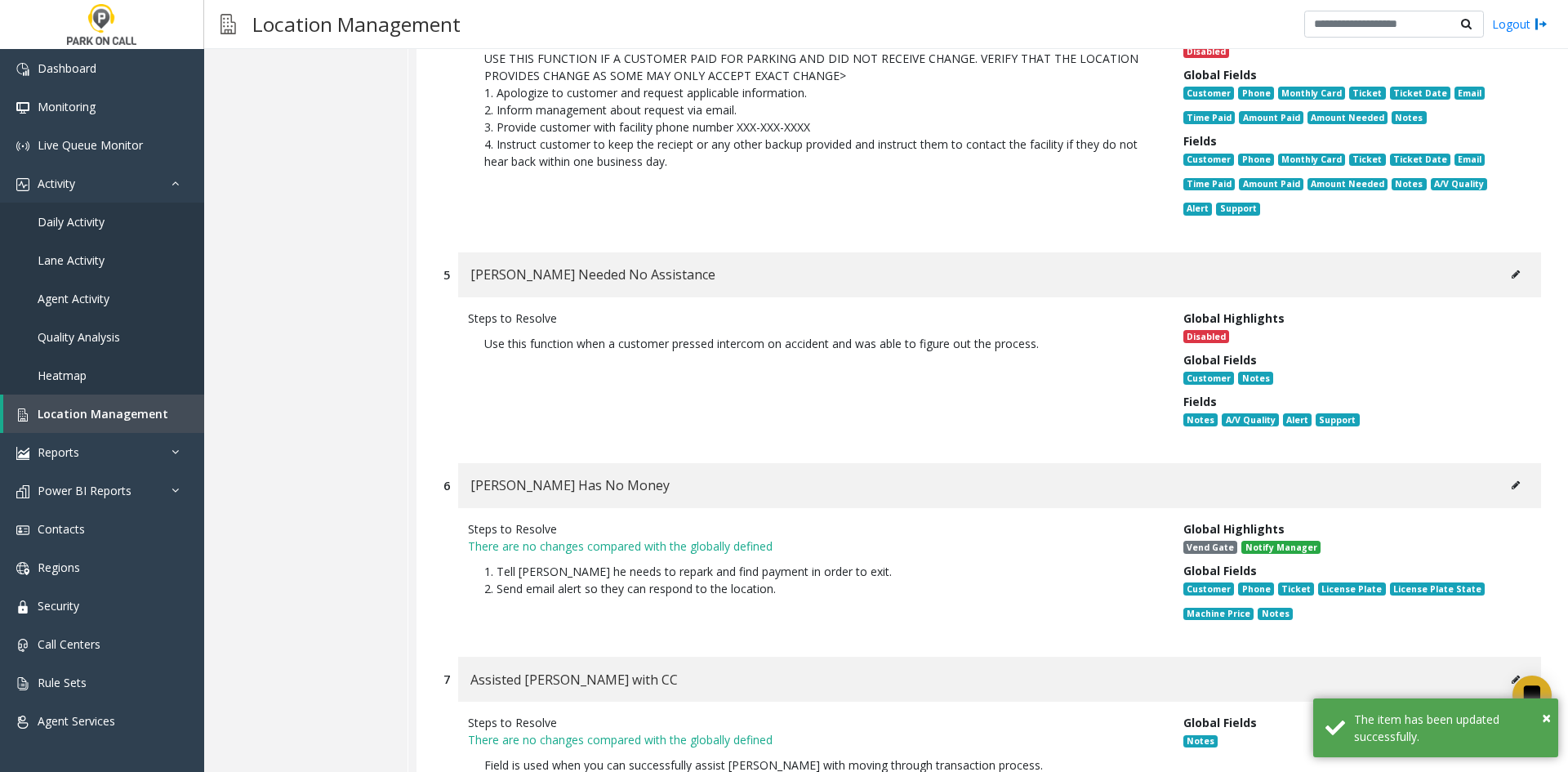
scroll to position [3676, 0]
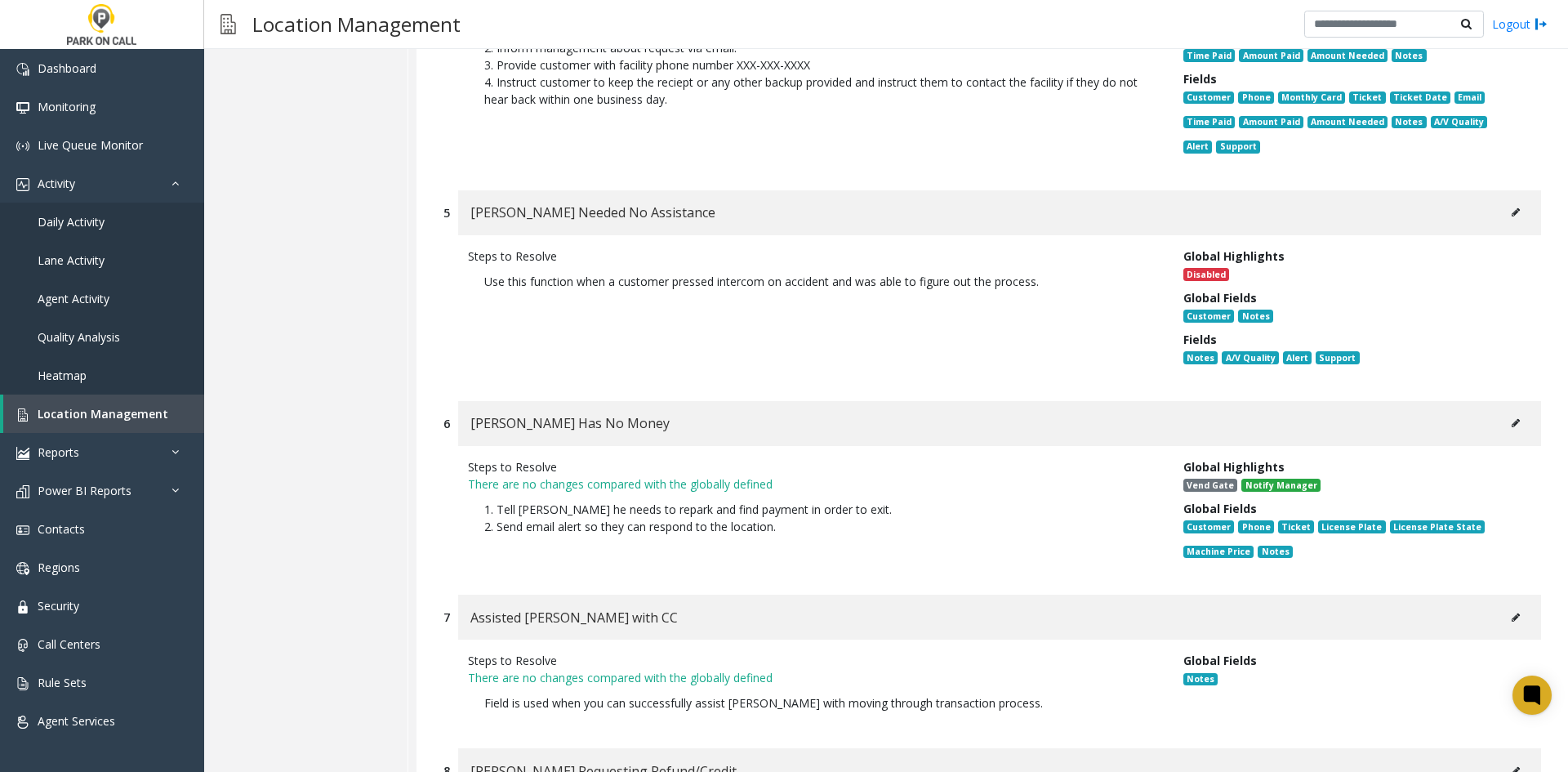
click at [1512, 411] on button at bounding box center [1516, 423] width 26 height 24
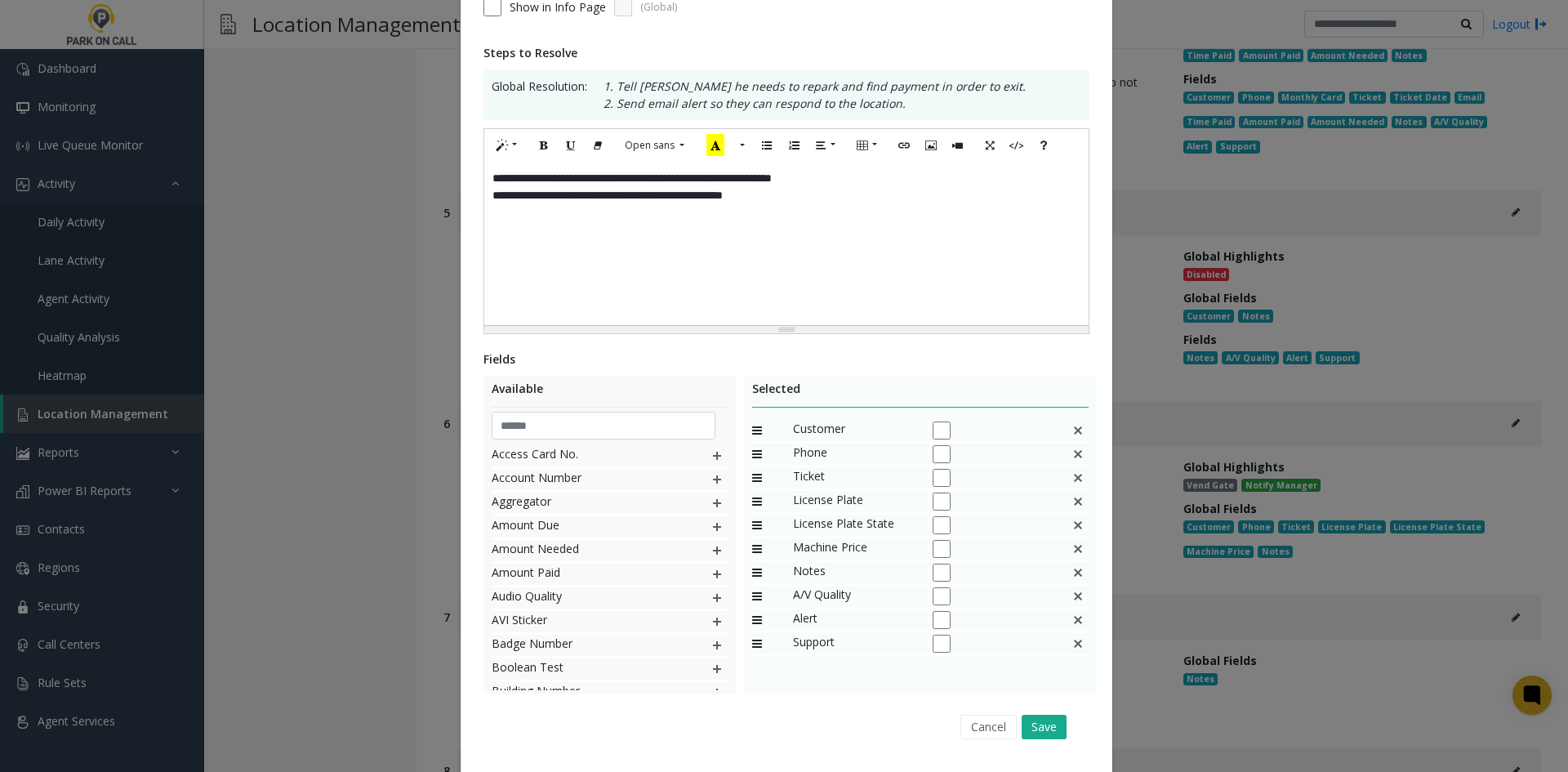
scroll to position [0, 0]
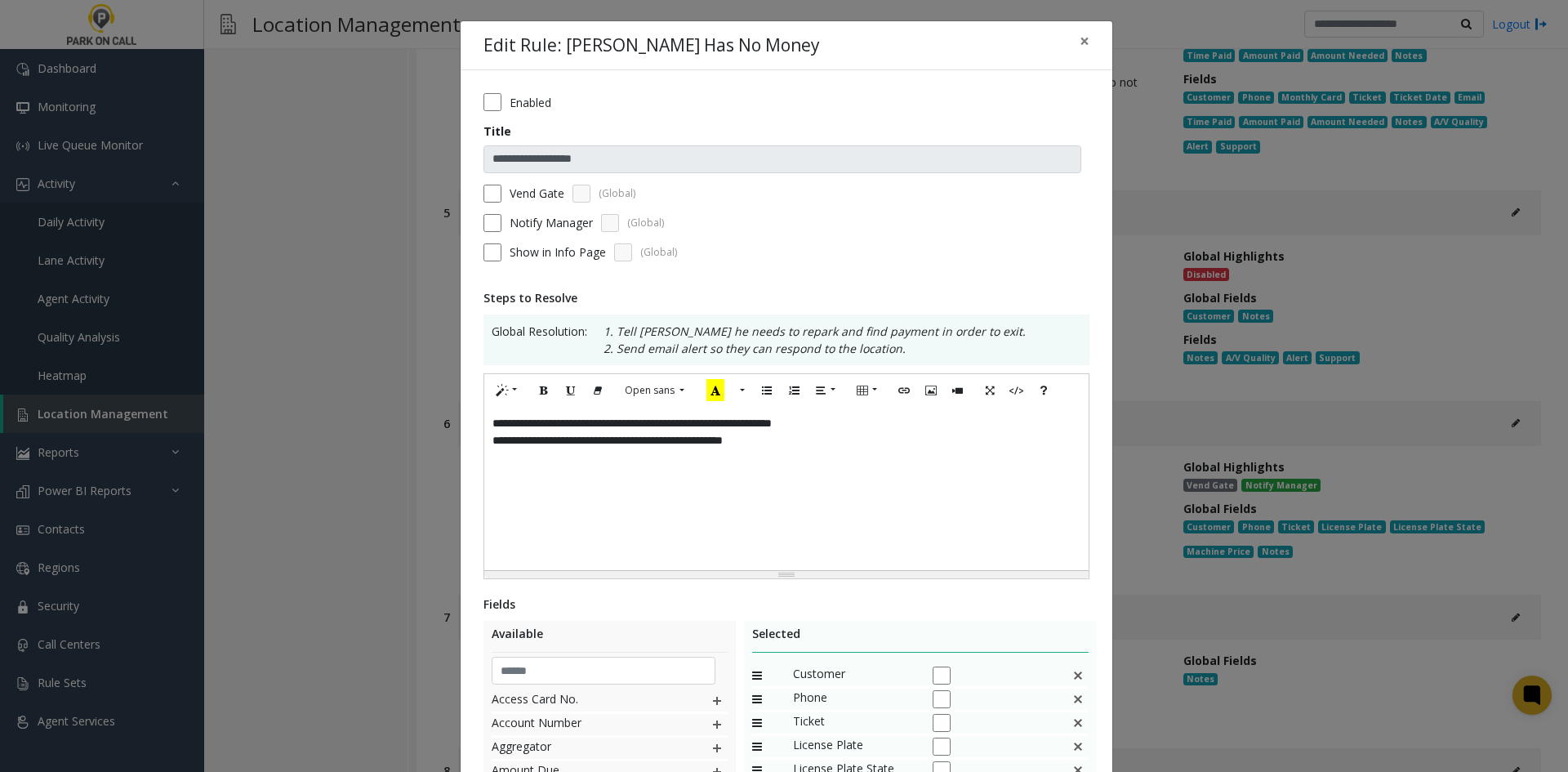
click at [476, 100] on div "**********" at bounding box center [786, 556] width 651 height 970
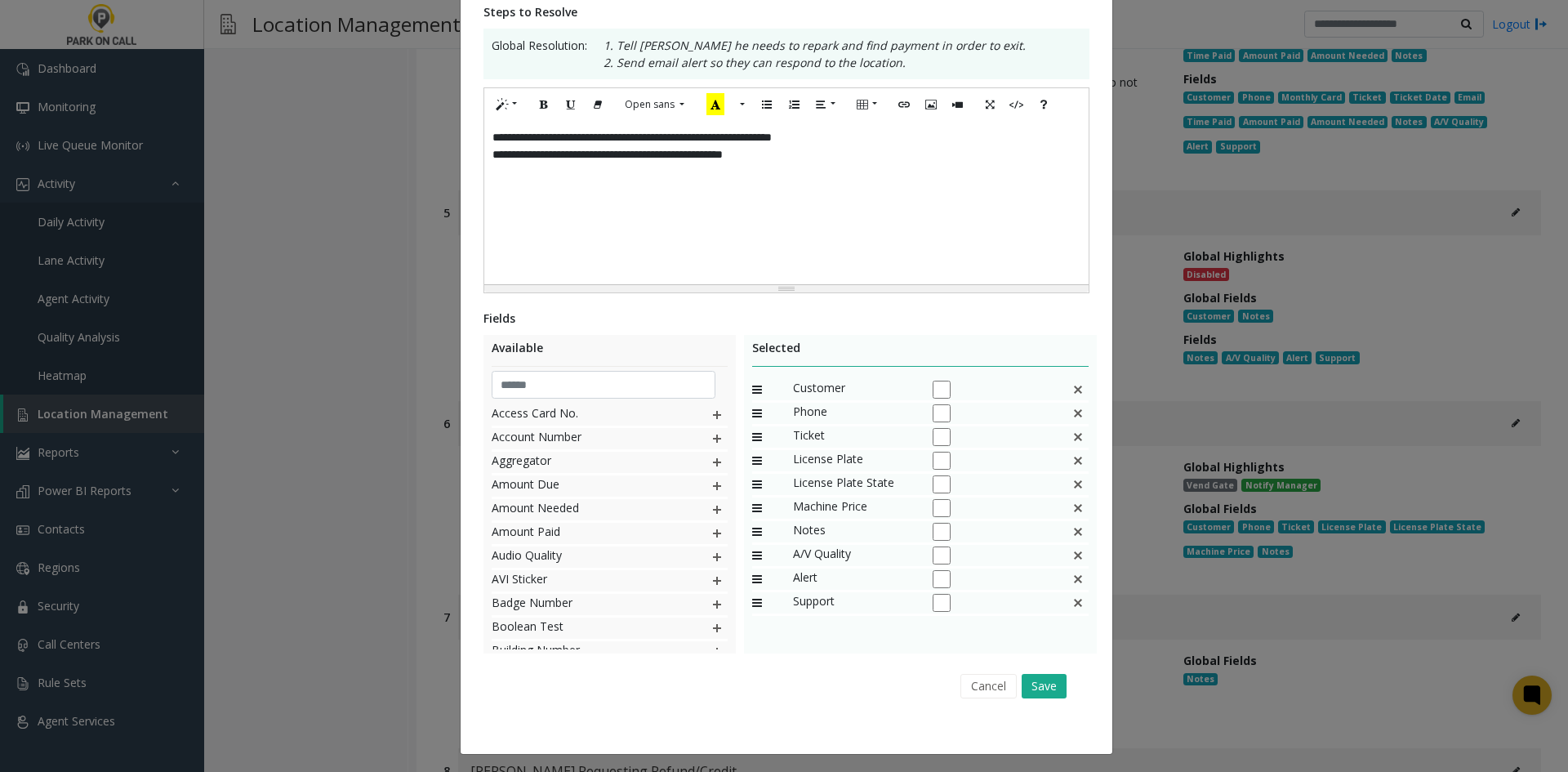
scroll to position [290, 0]
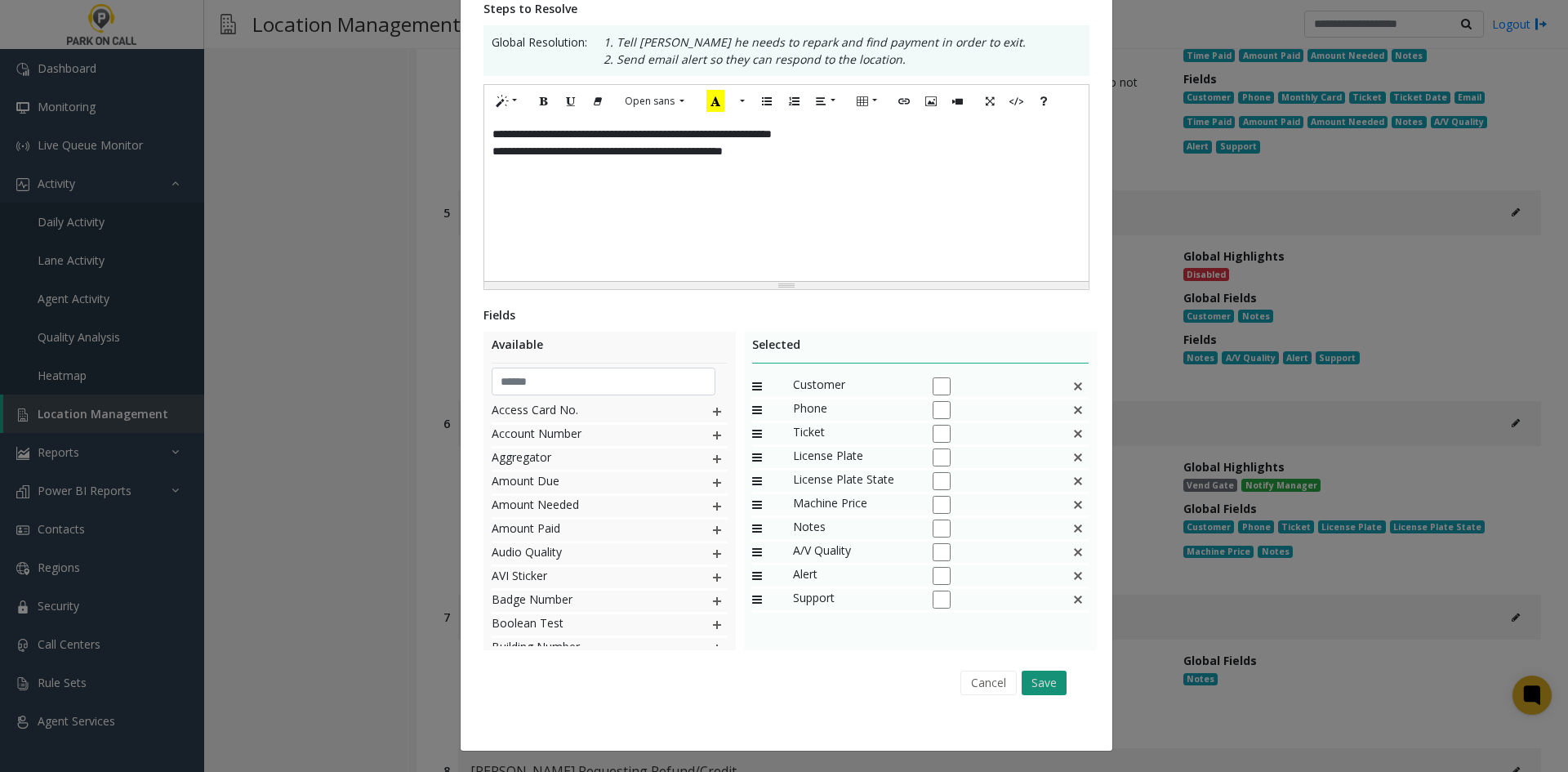
click at [1041, 685] on button "Save" at bounding box center [1044, 682] width 45 height 24
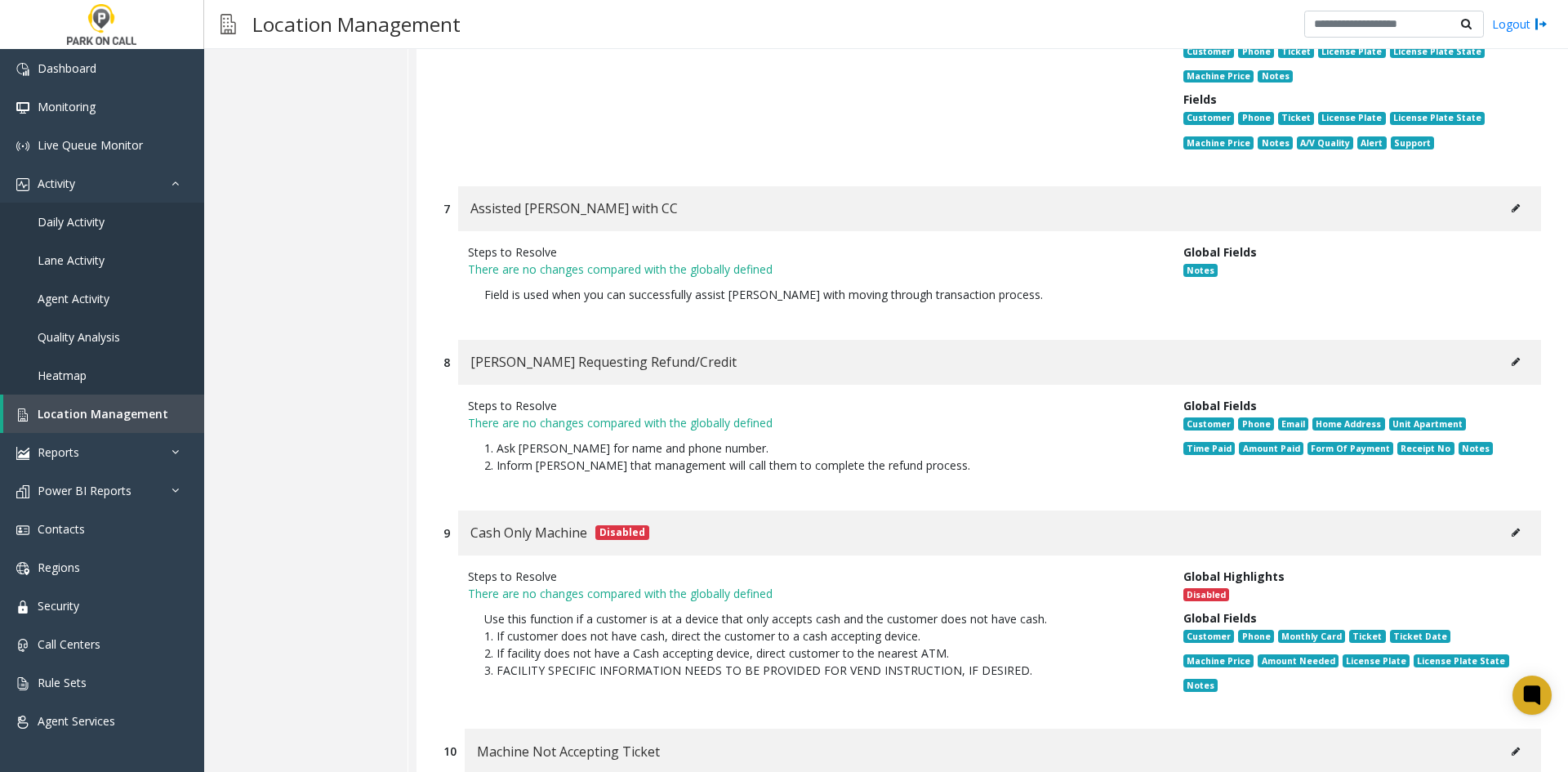
scroll to position [4167, 0]
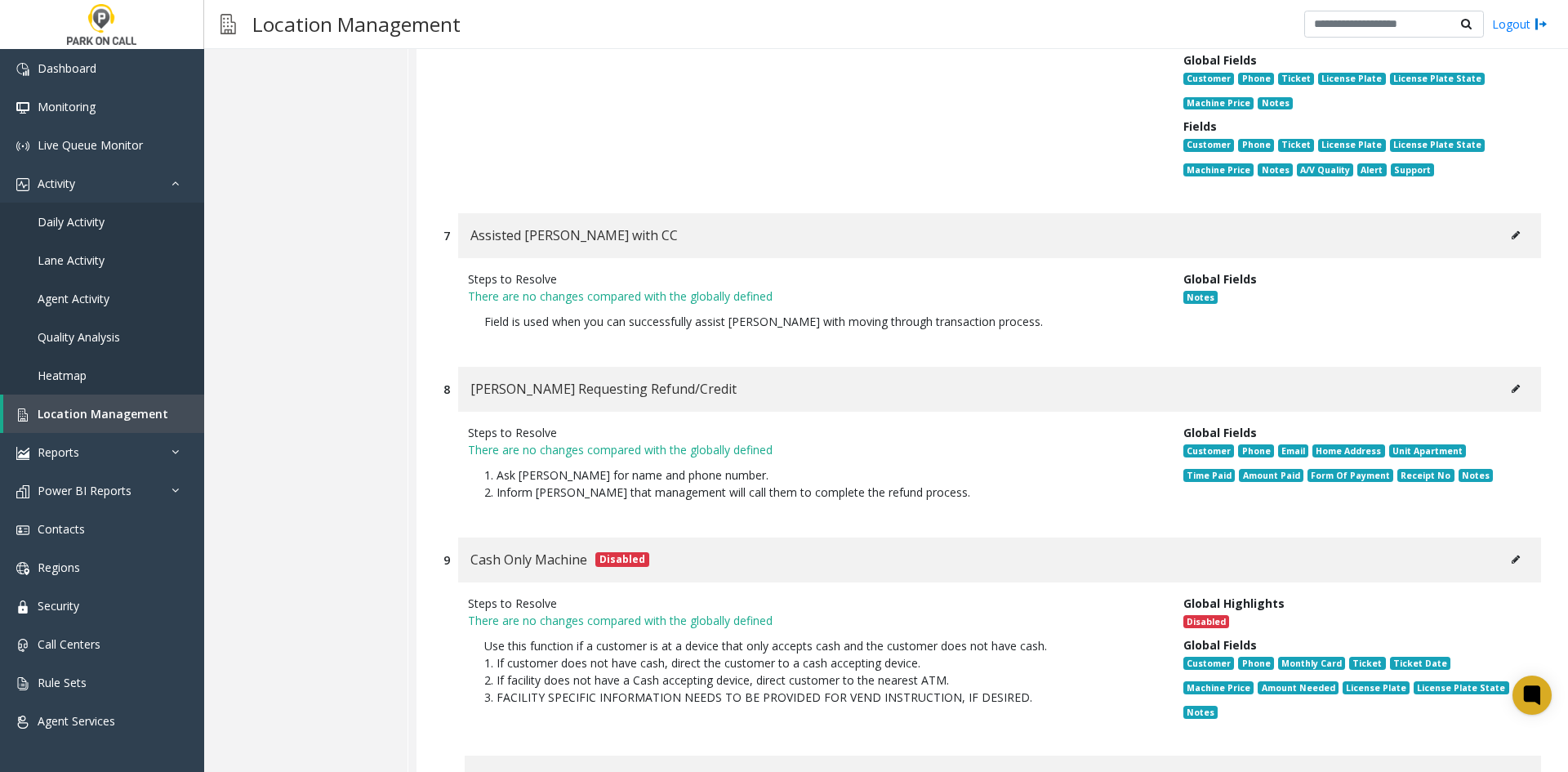
click at [1511, 376] on button at bounding box center [1516, 388] width 26 height 24
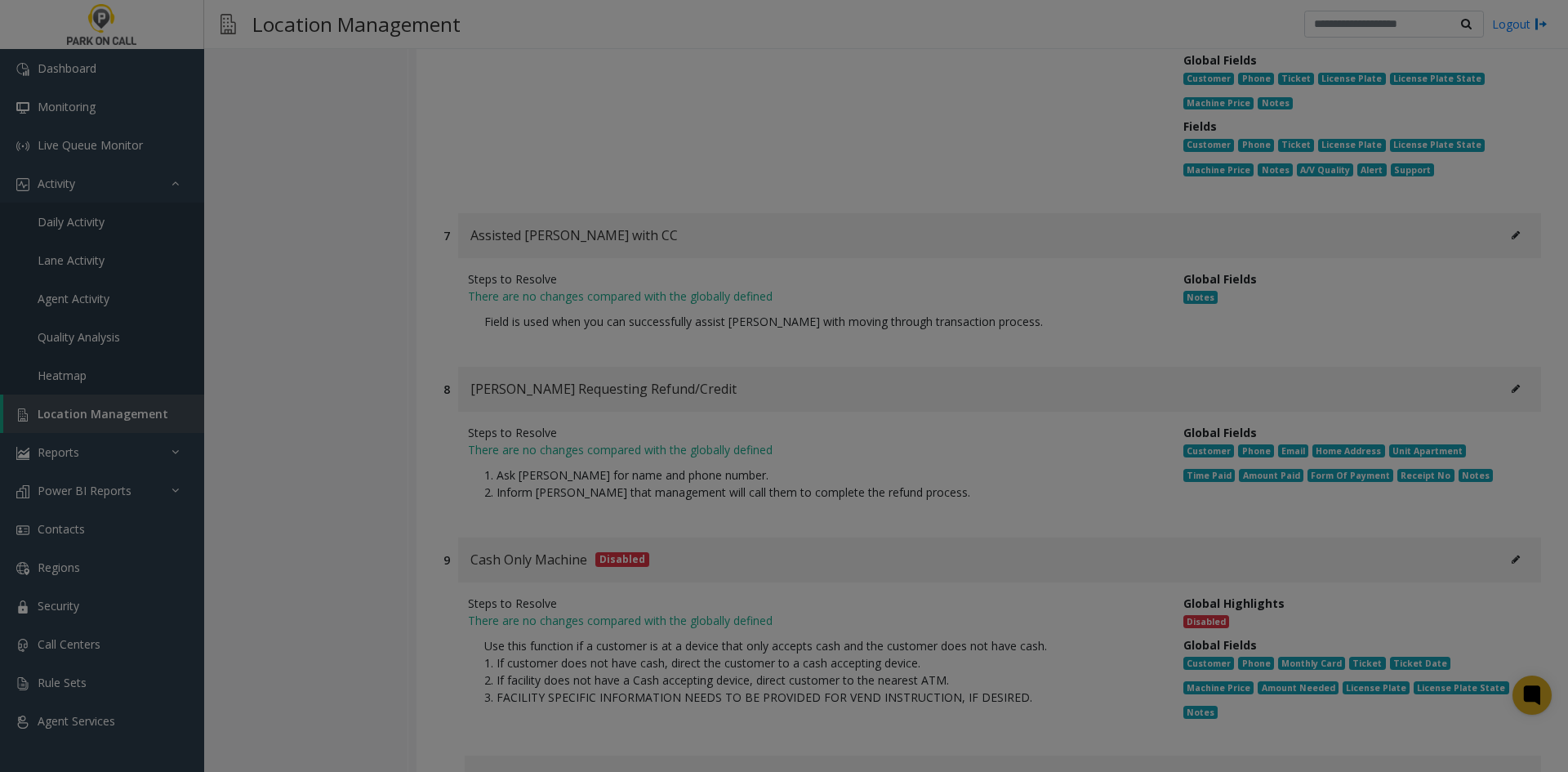
scroll to position [0, 0]
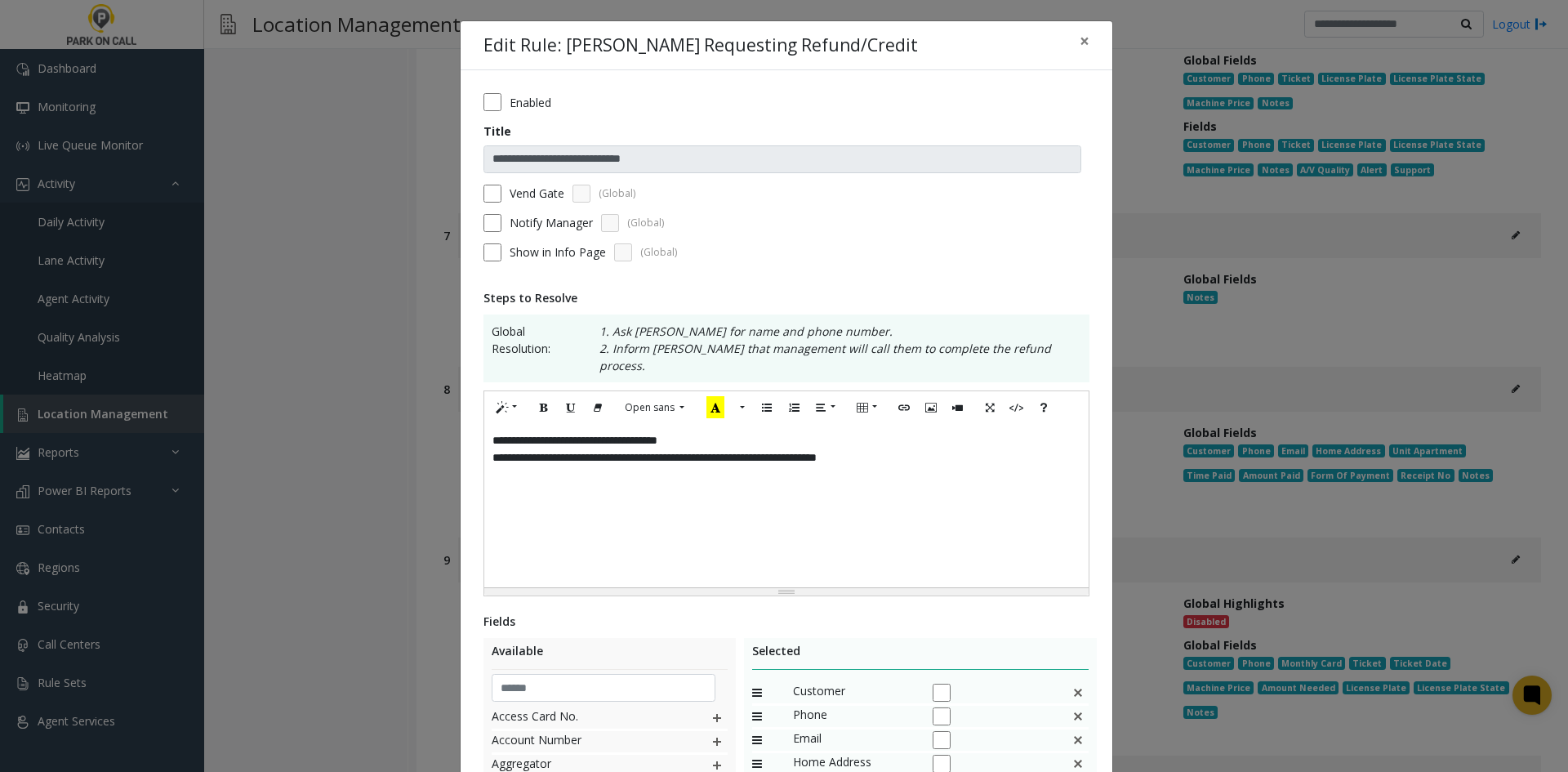
click at [539, 98] on label "Enabled" at bounding box center [530, 102] width 42 height 17
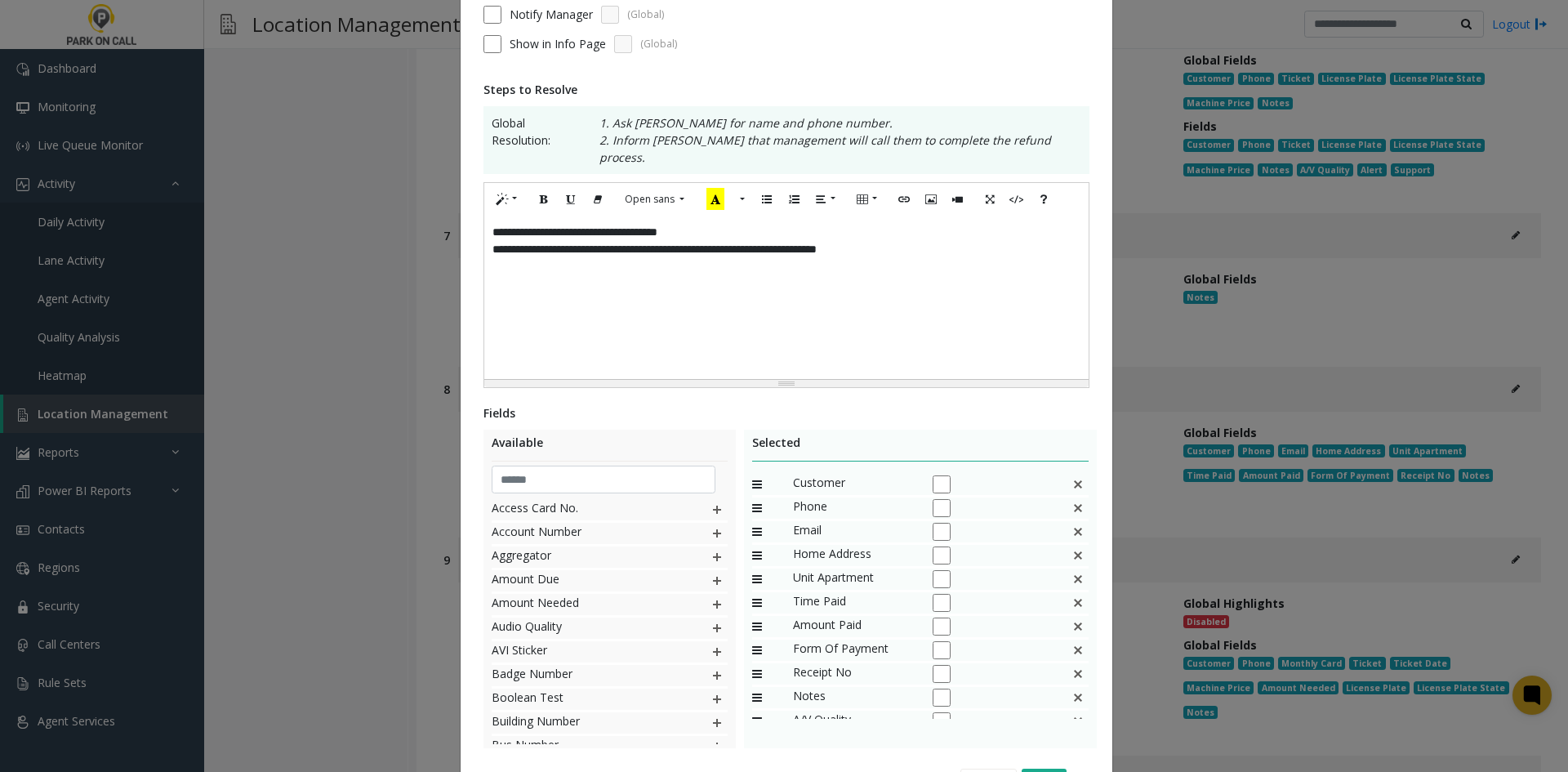
scroll to position [290, 0]
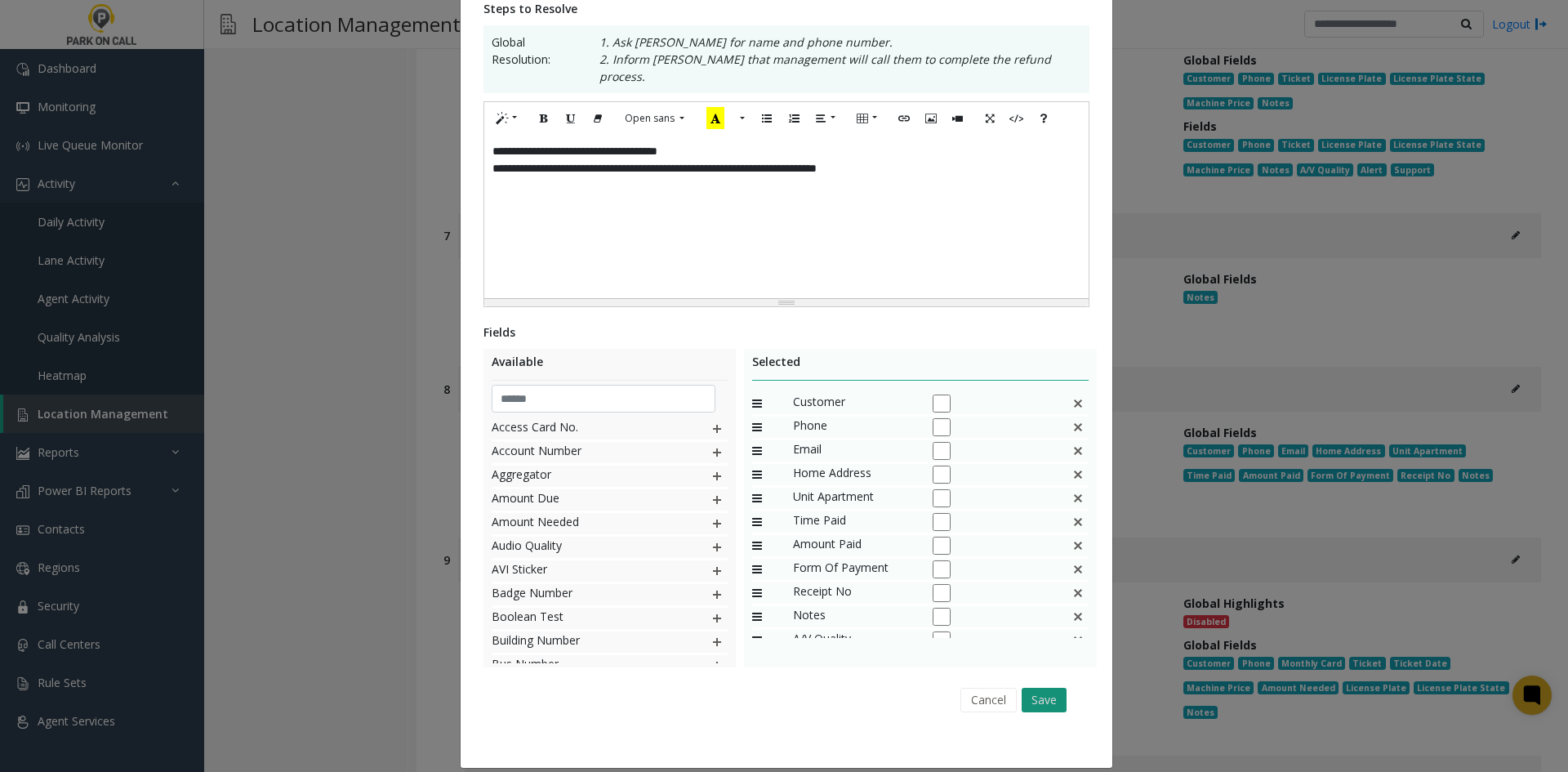
click at [1057, 688] on button "Save" at bounding box center [1044, 700] width 45 height 24
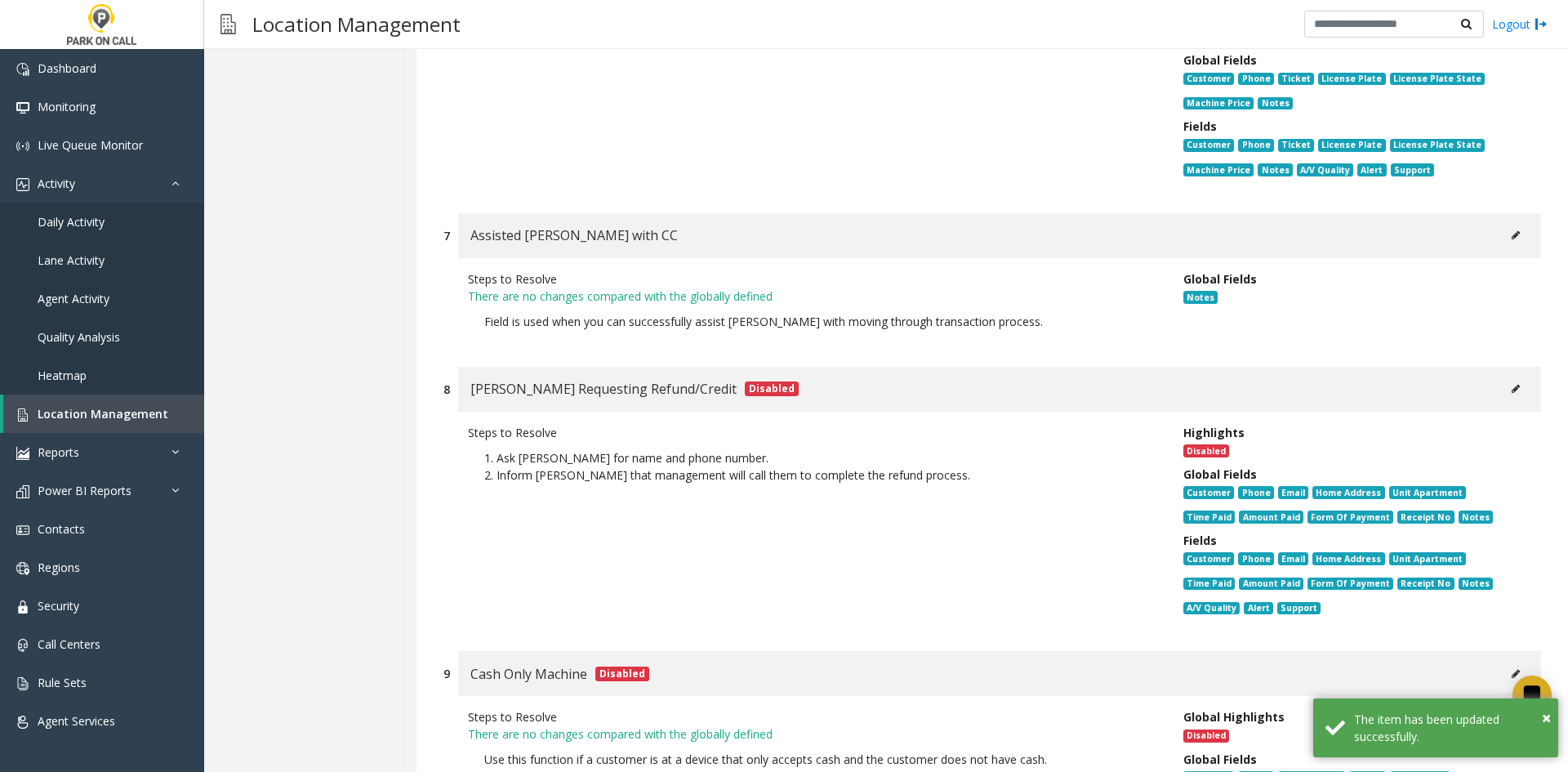
click at [1503, 223] on button at bounding box center [1516, 234] width 26 height 24
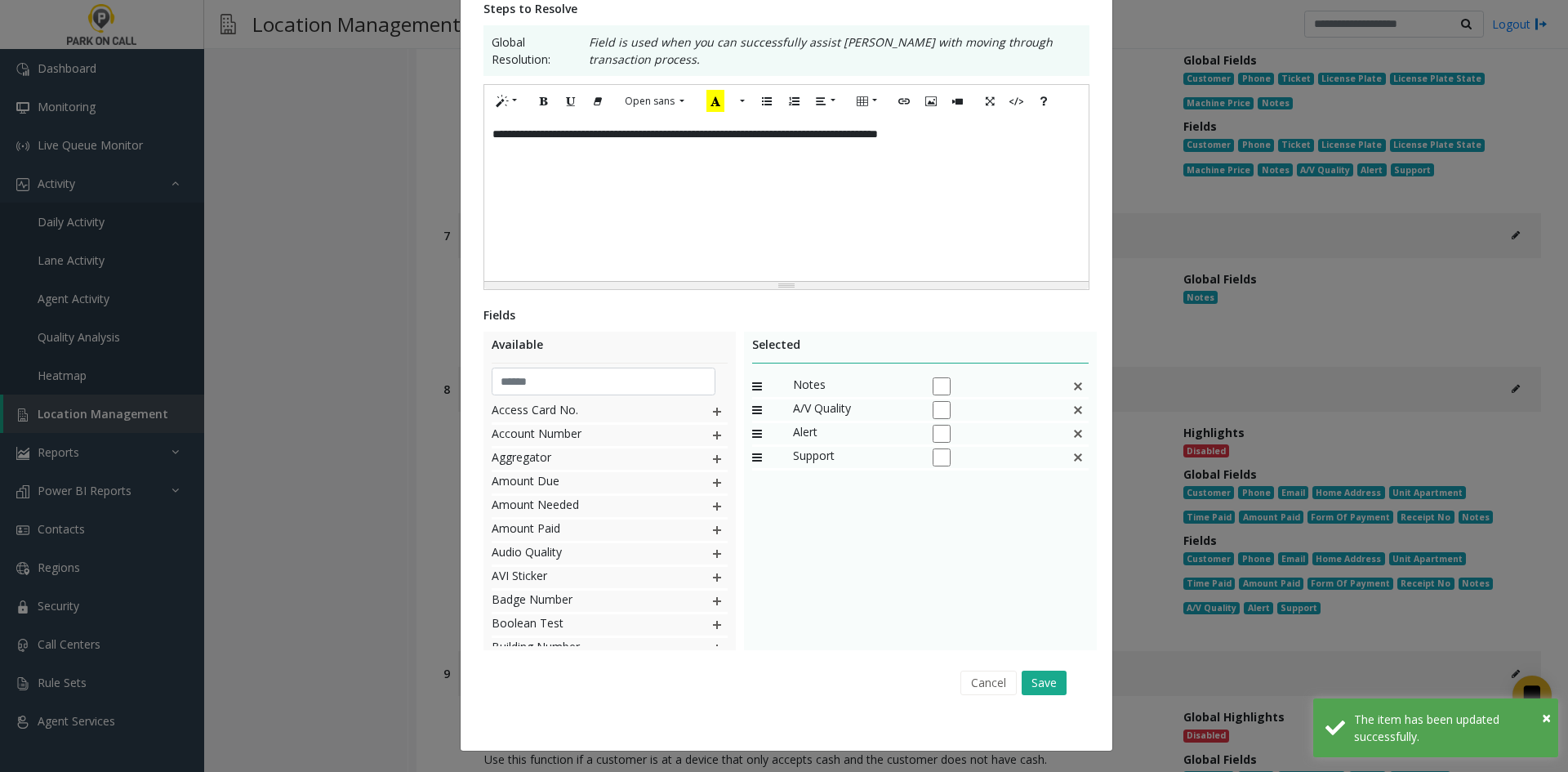
scroll to position [0, 0]
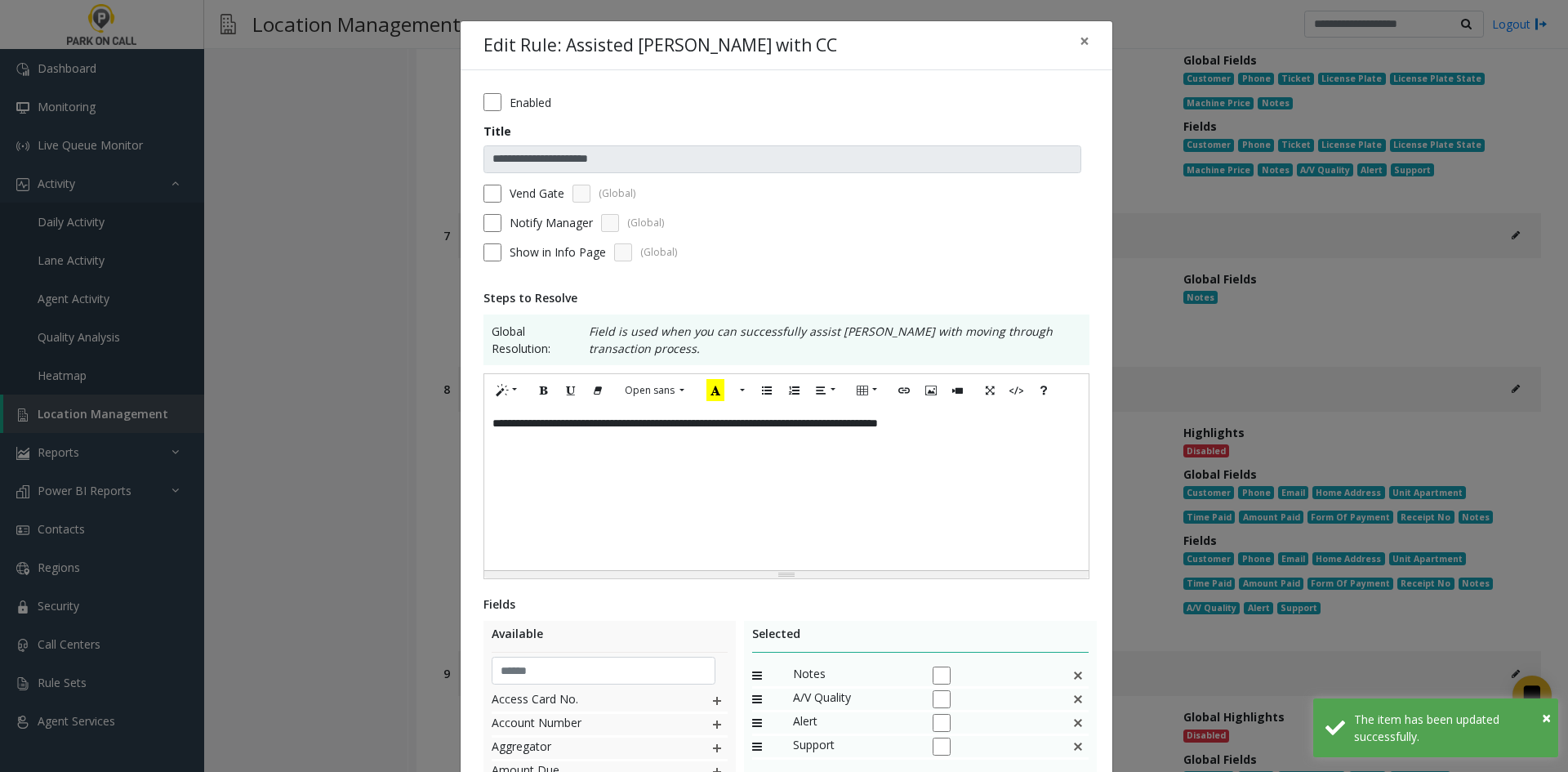
click at [522, 113] on form "**********" at bounding box center [786, 183] width 606 height 180
click at [517, 108] on label "Enabled" at bounding box center [530, 102] width 42 height 17
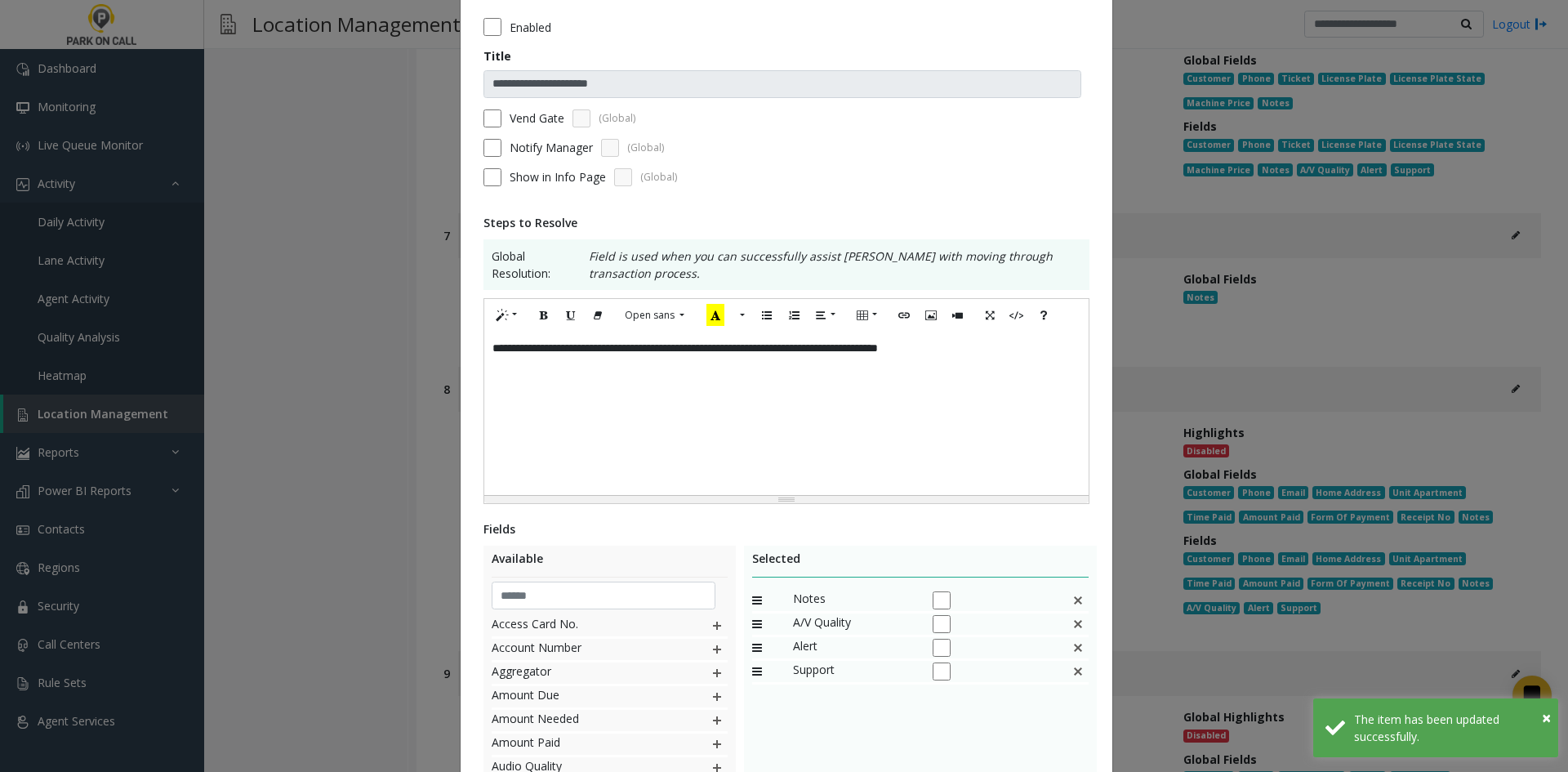
scroll to position [290, 0]
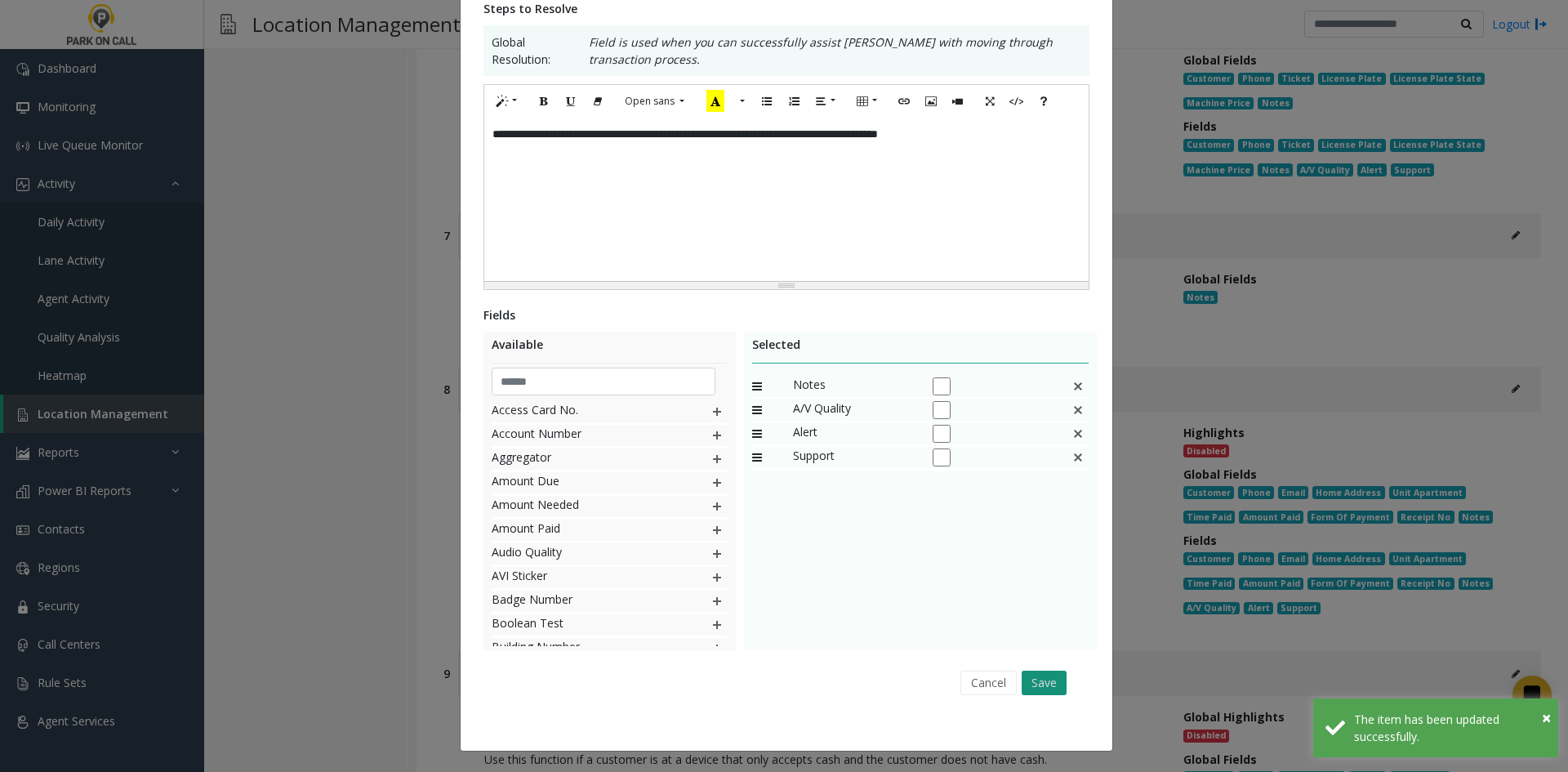
click at [1060, 685] on button "Save" at bounding box center [1044, 682] width 45 height 24
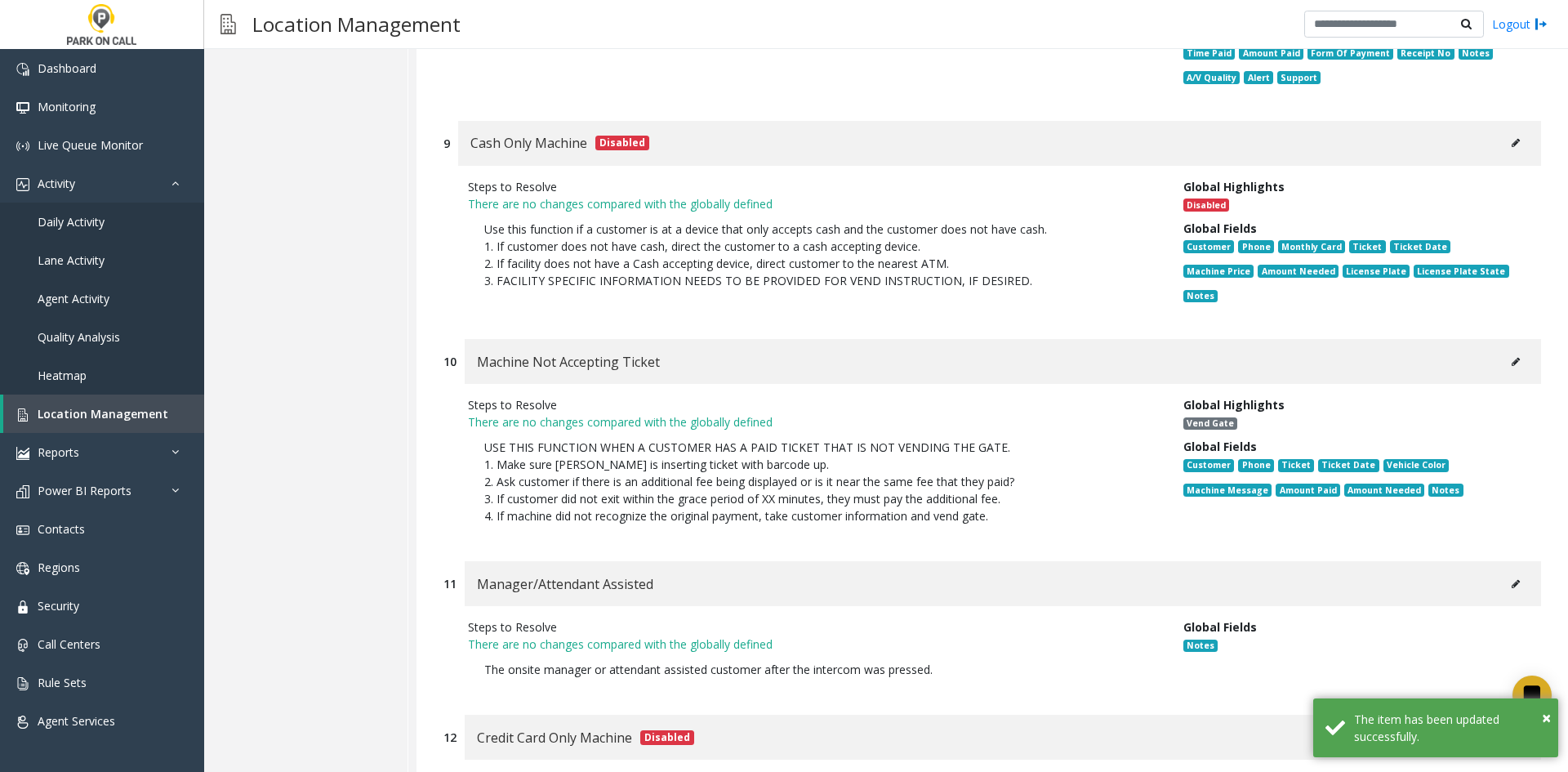
scroll to position [4820, 0]
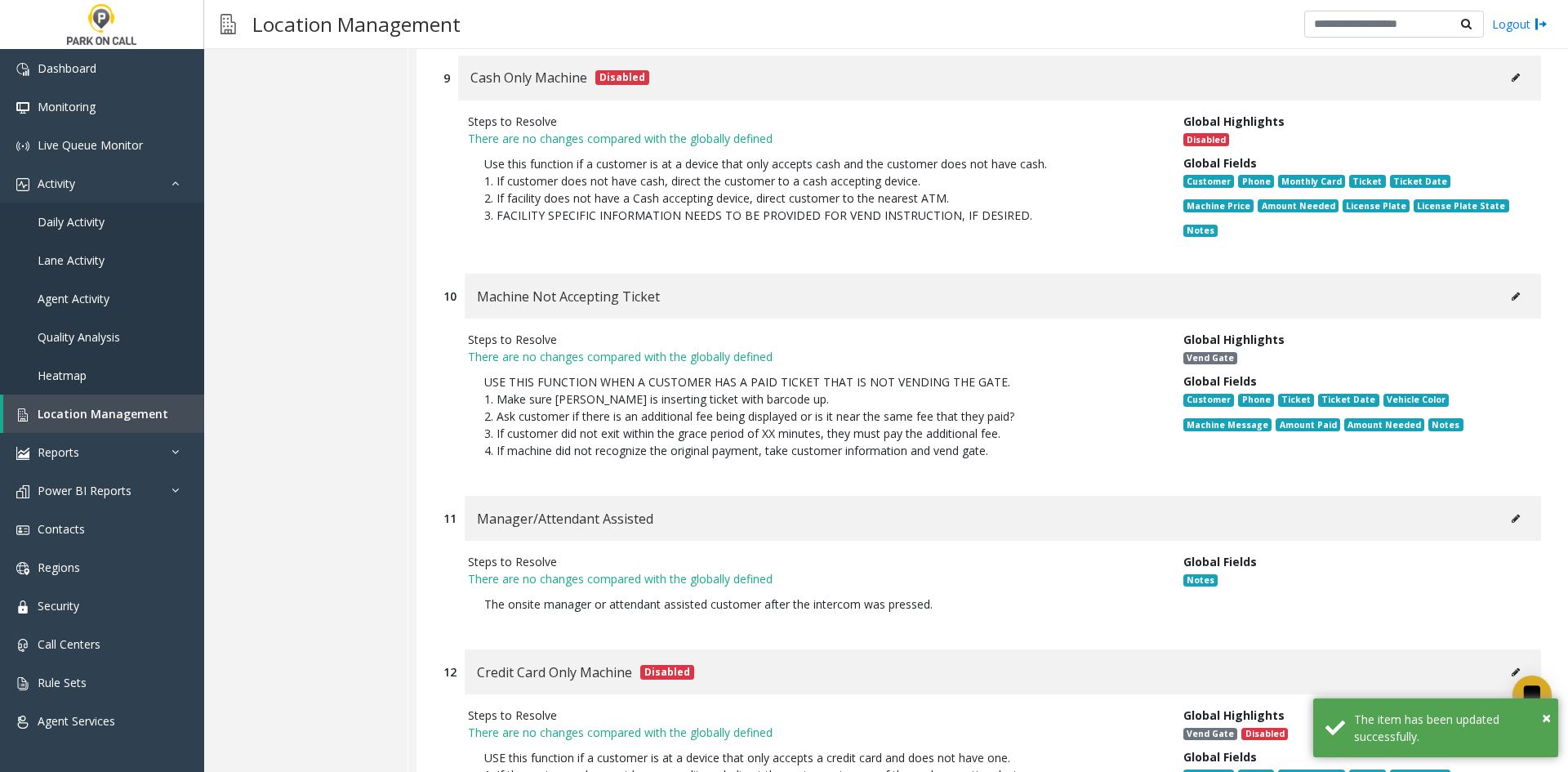
click at [1483, 273] on div "Machine Not Accepting Ticket" at bounding box center [1003, 296] width 1077 height 45
click at [1503, 284] on button at bounding box center [1516, 296] width 26 height 24
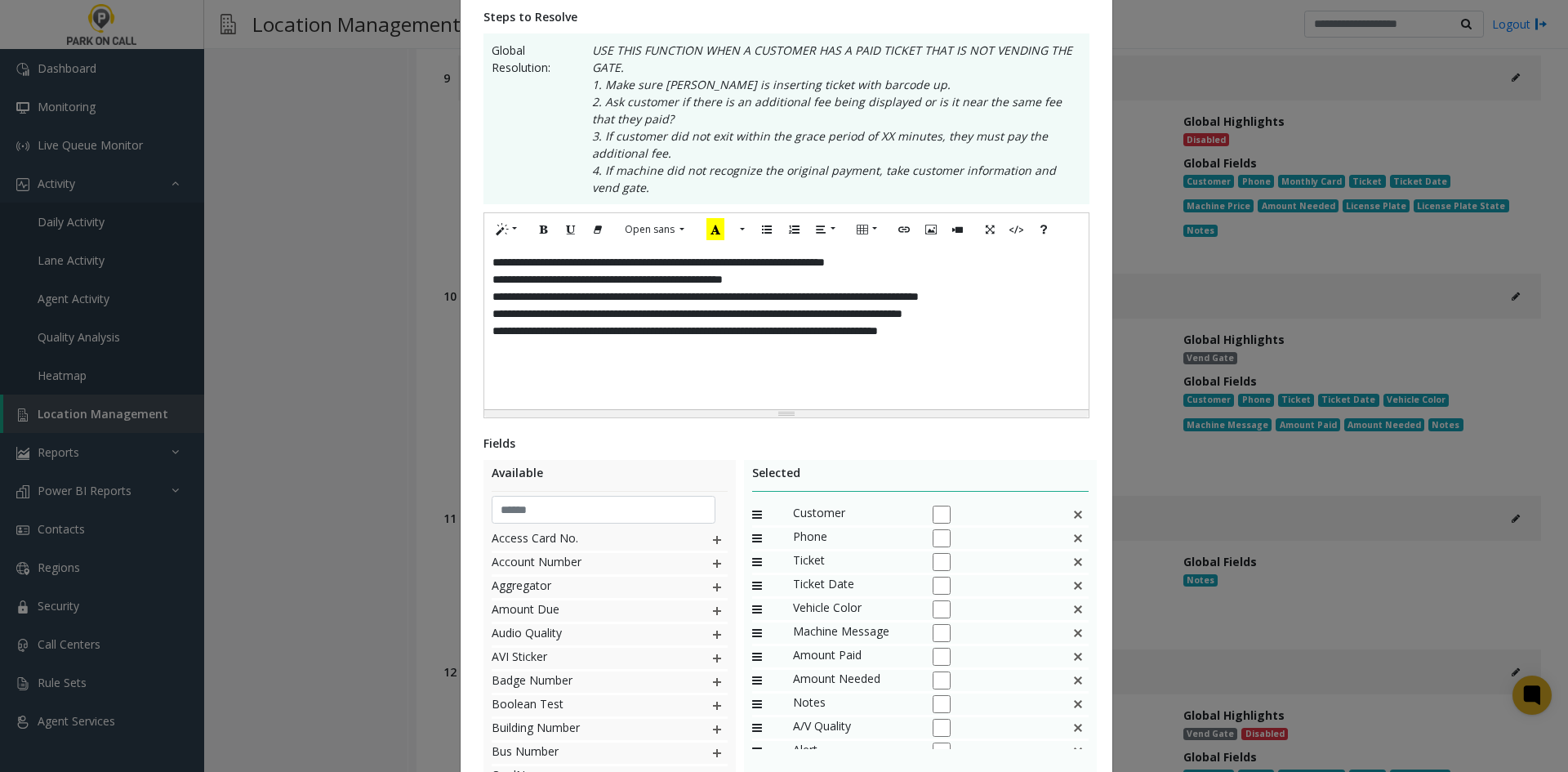
scroll to position [409, 0]
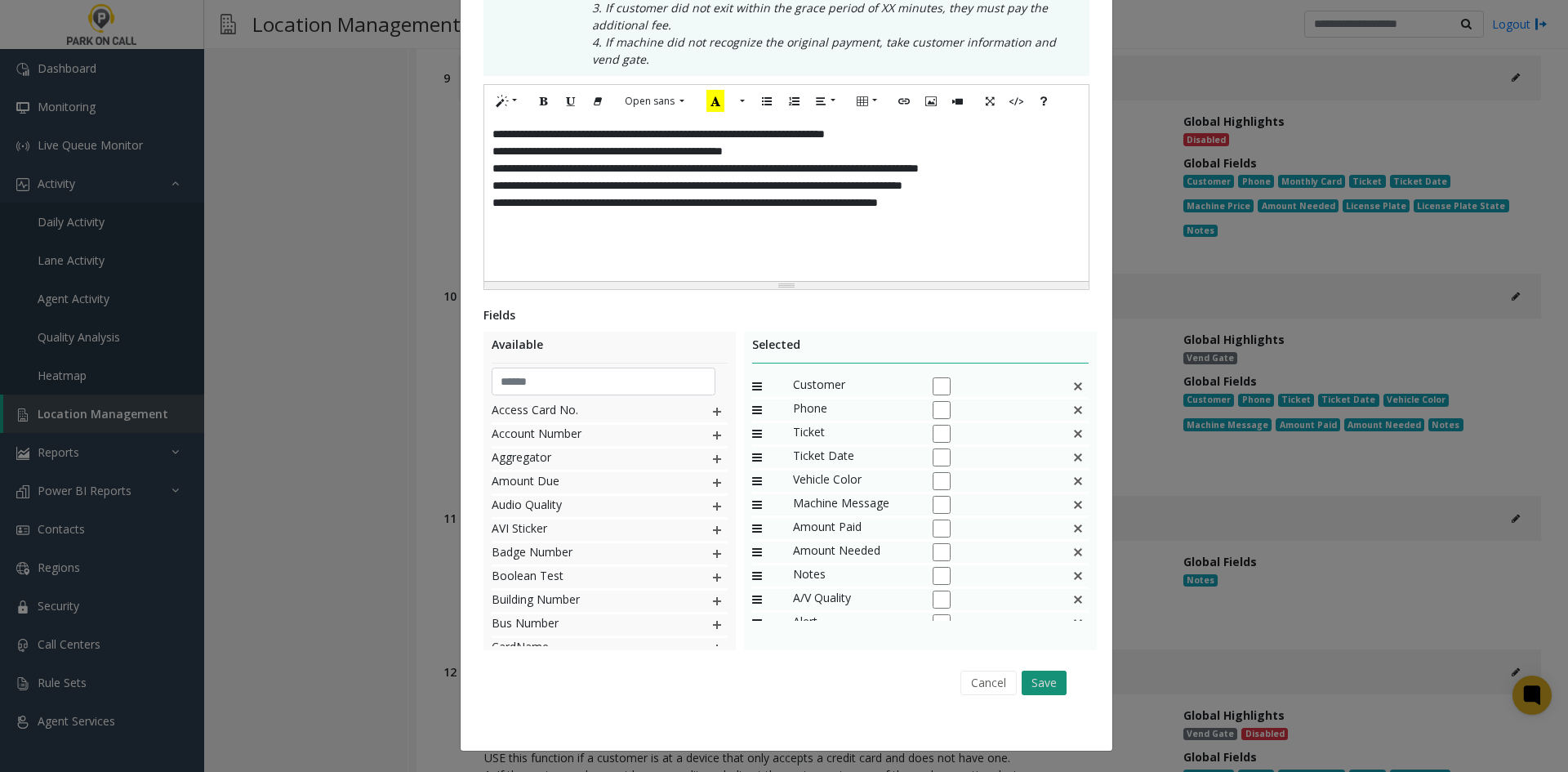
click at [1027, 672] on button "Save" at bounding box center [1044, 682] width 45 height 24
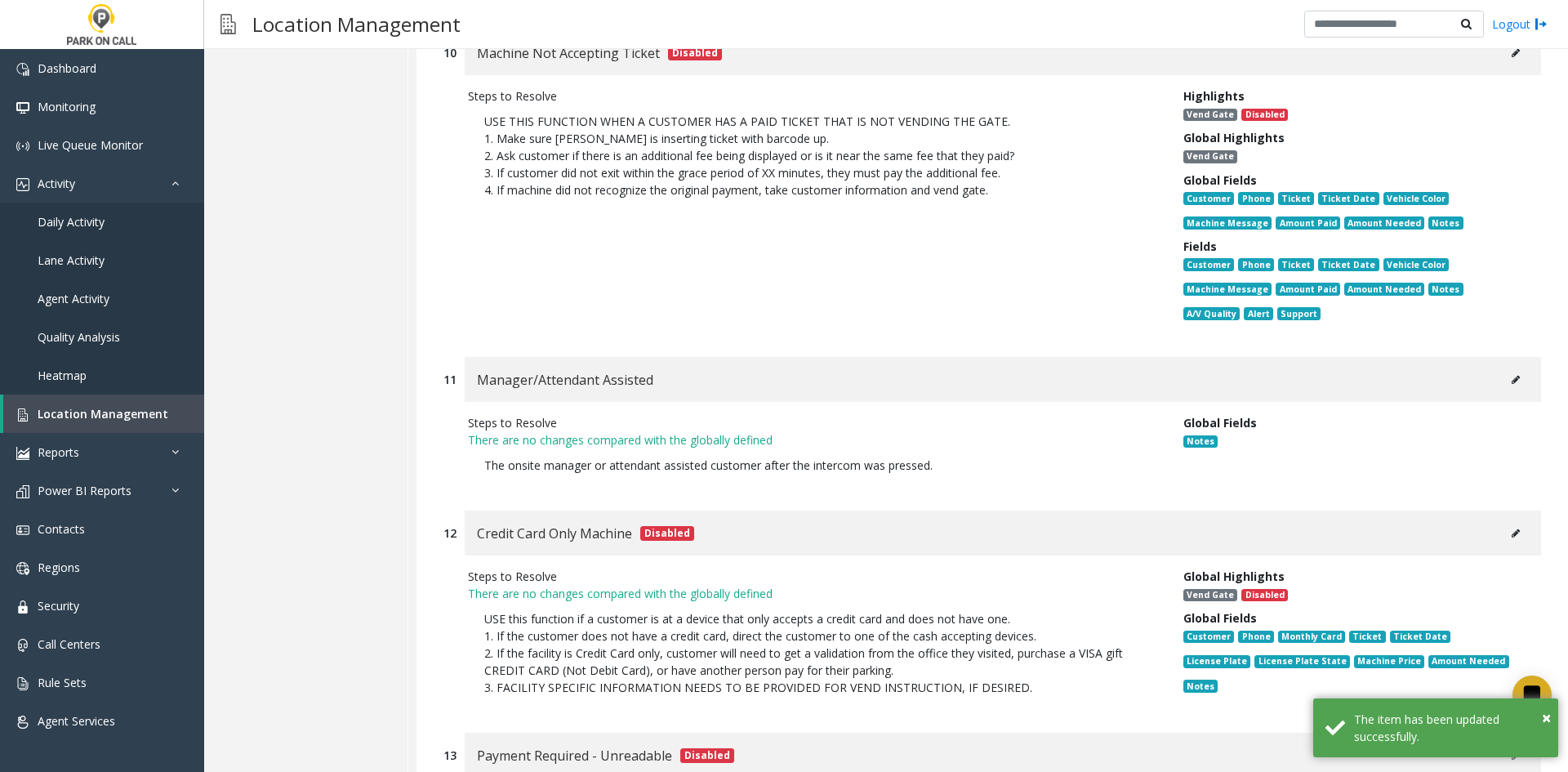
scroll to position [5066, 0]
click at [1503, 519] on button at bounding box center [1516, 531] width 26 height 24
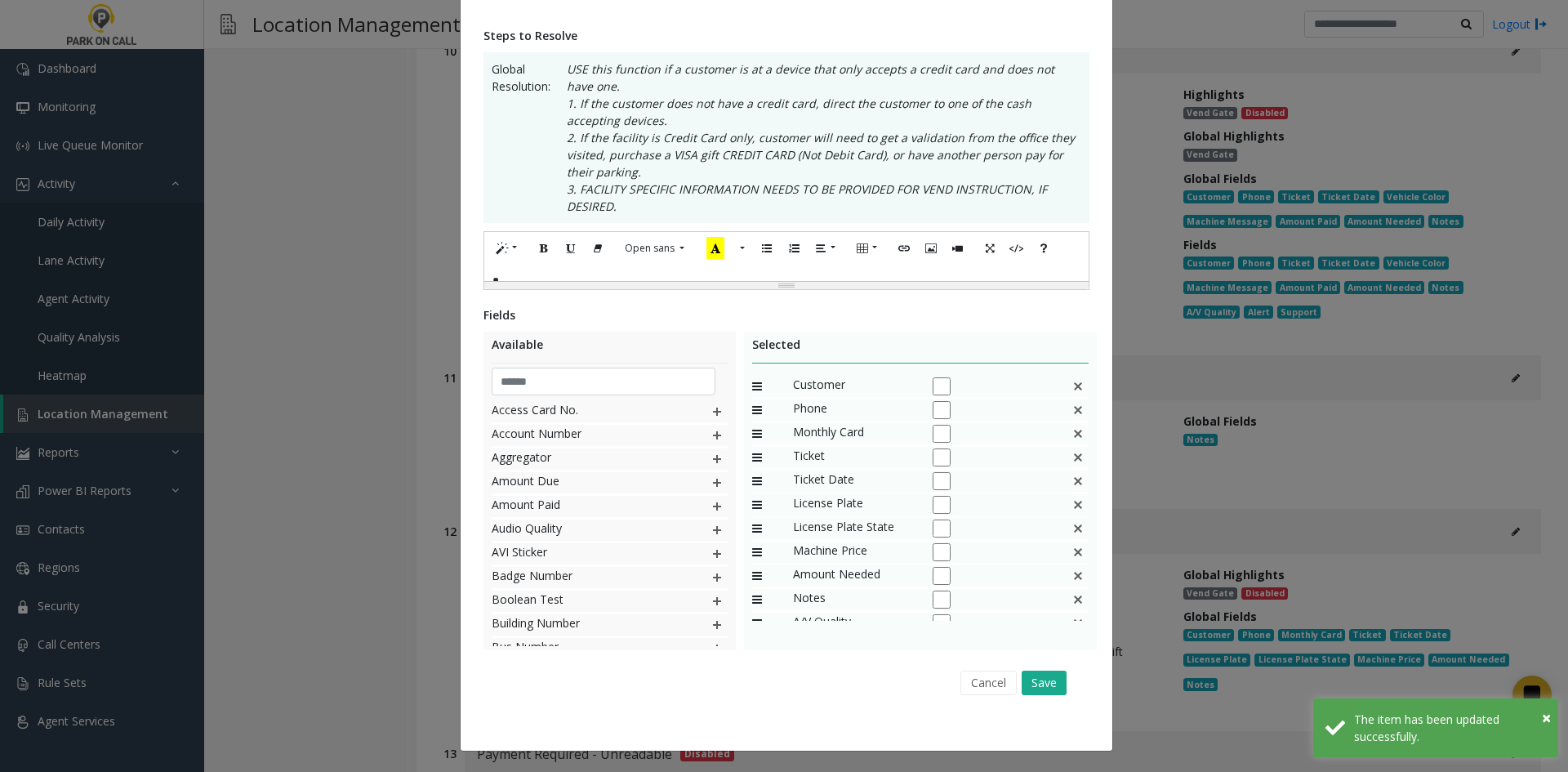
scroll to position [0, 0]
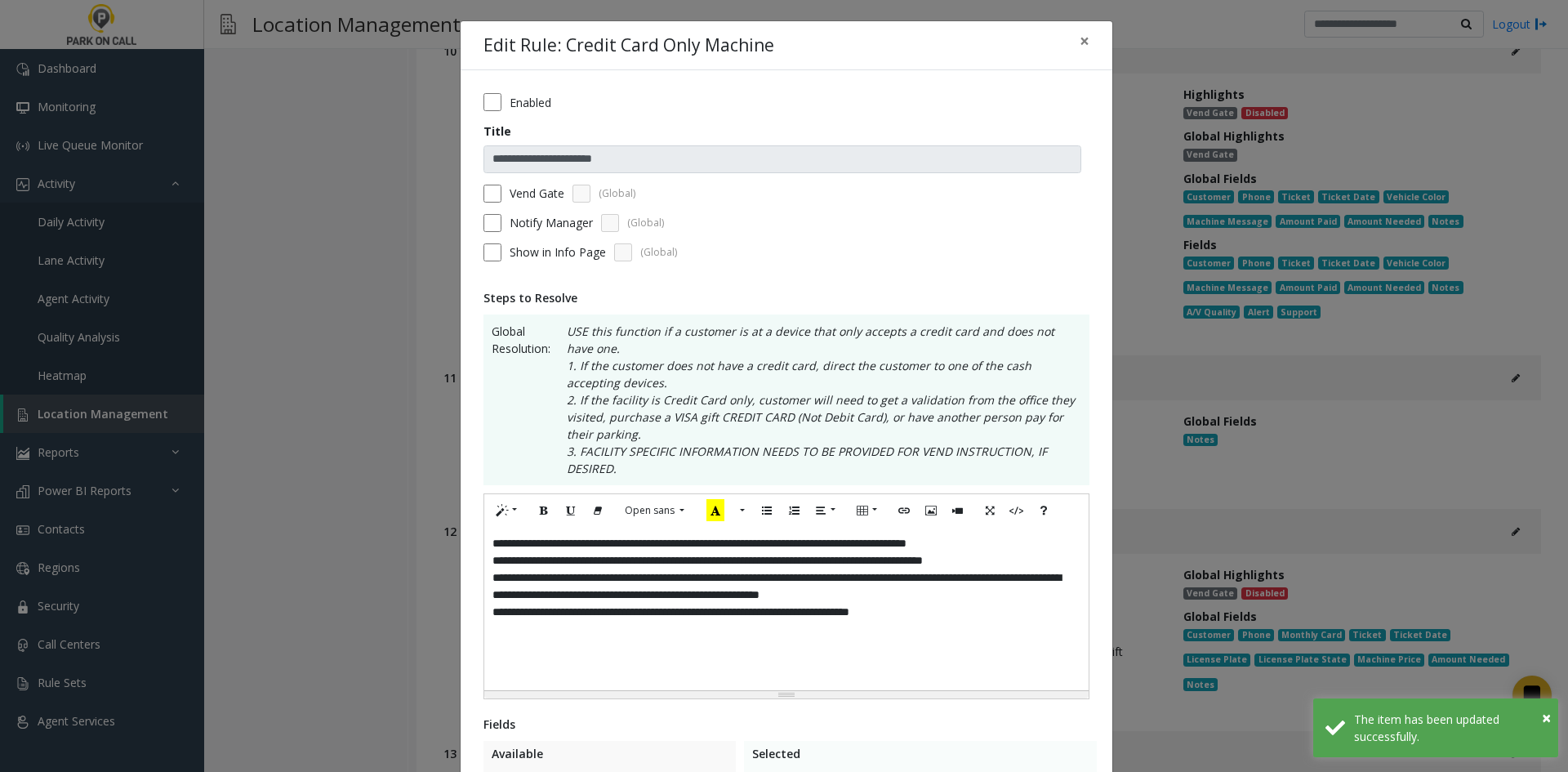
click at [904, 578] on div "**********" at bounding box center [786, 608] width 604 height 164
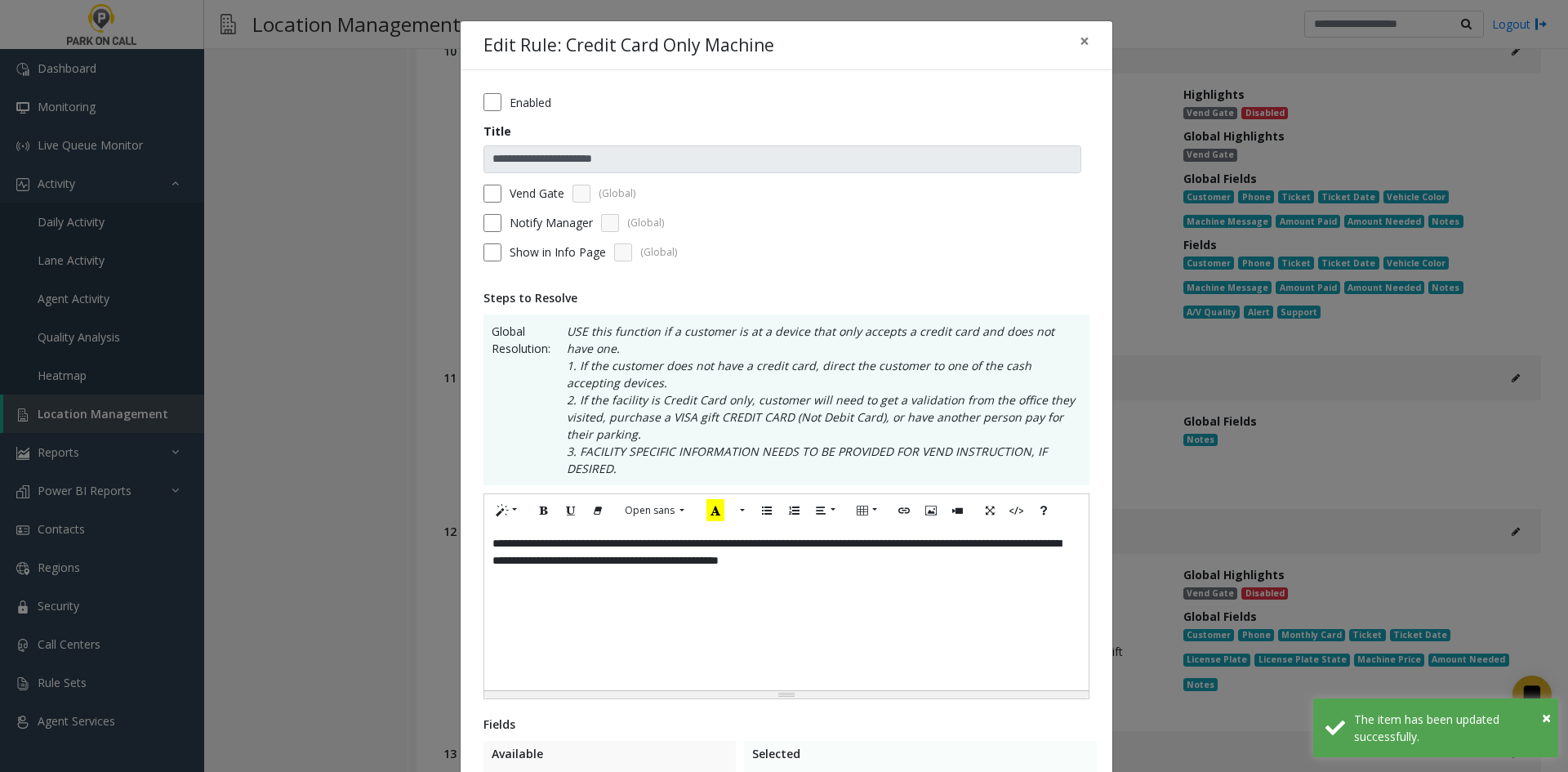
click at [491, 112] on form "**********" at bounding box center [786, 183] width 606 height 180
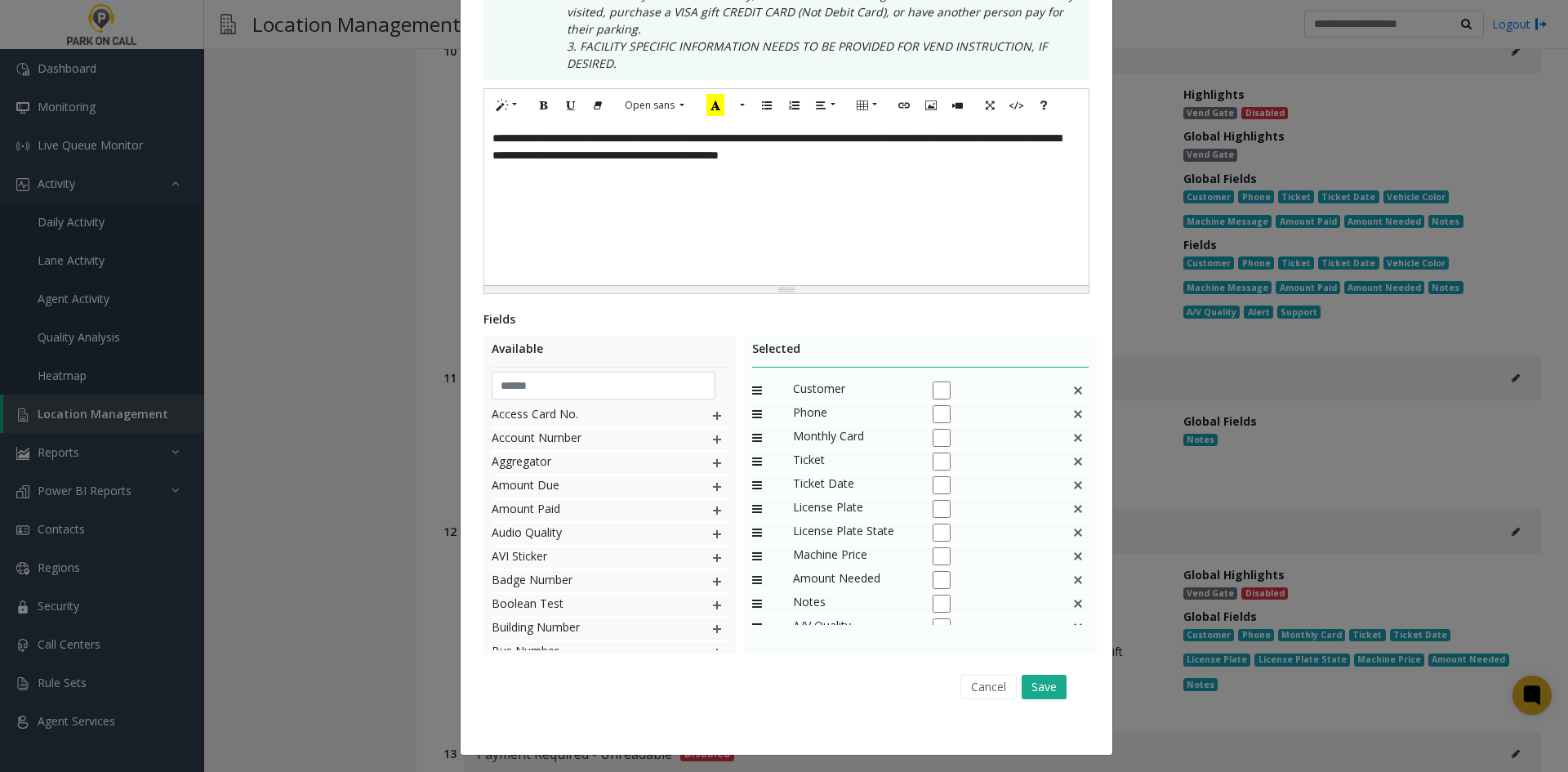
scroll to position [409, 0]
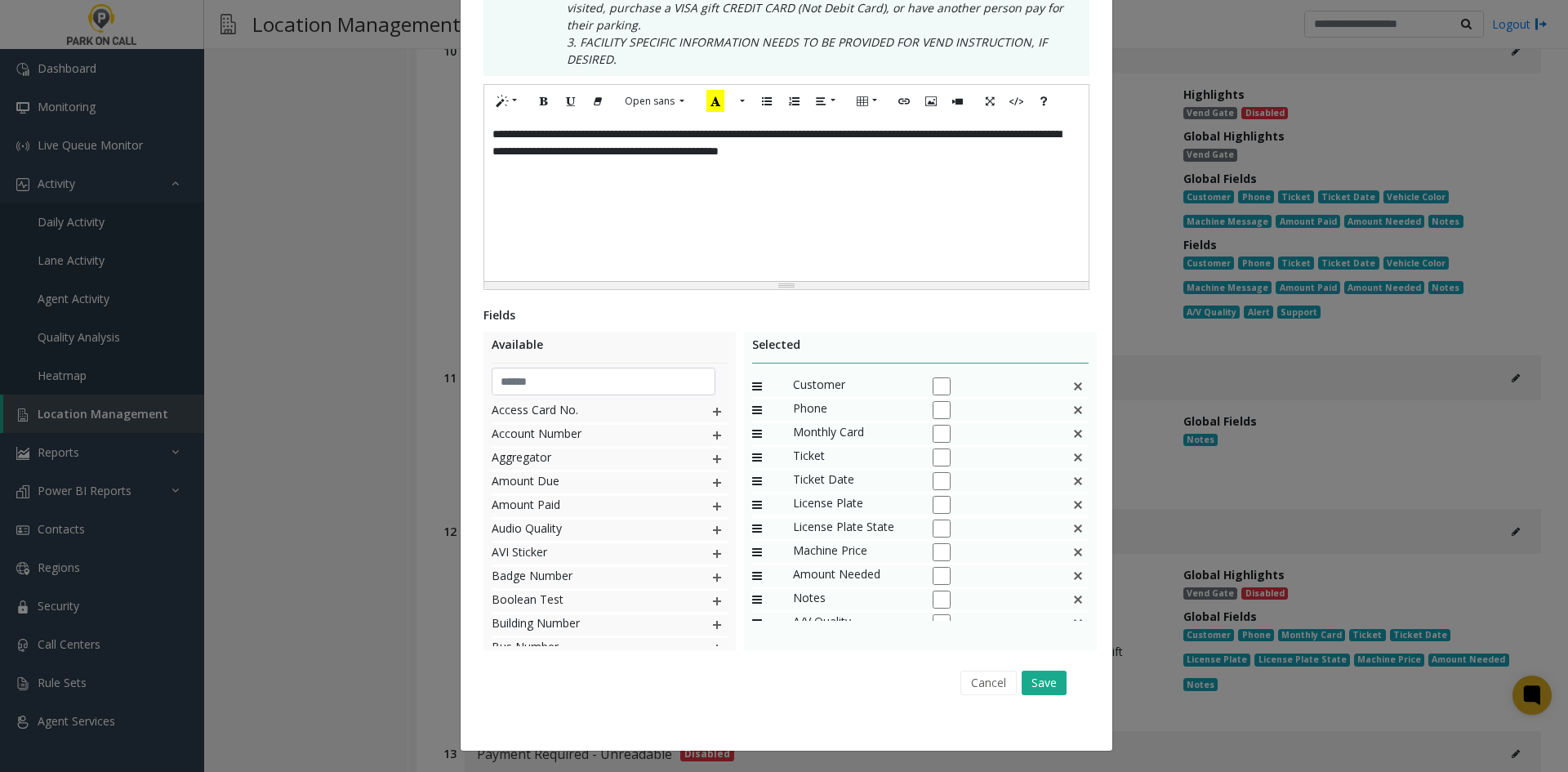
click at [1071, 391] on img at bounding box center [1078, 386] width 13 height 21
click at [1061, 391] on div "Ticket" at bounding box center [920, 387] width 337 height 24
click at [1073, 389] on img at bounding box center [1078, 386] width 13 height 21
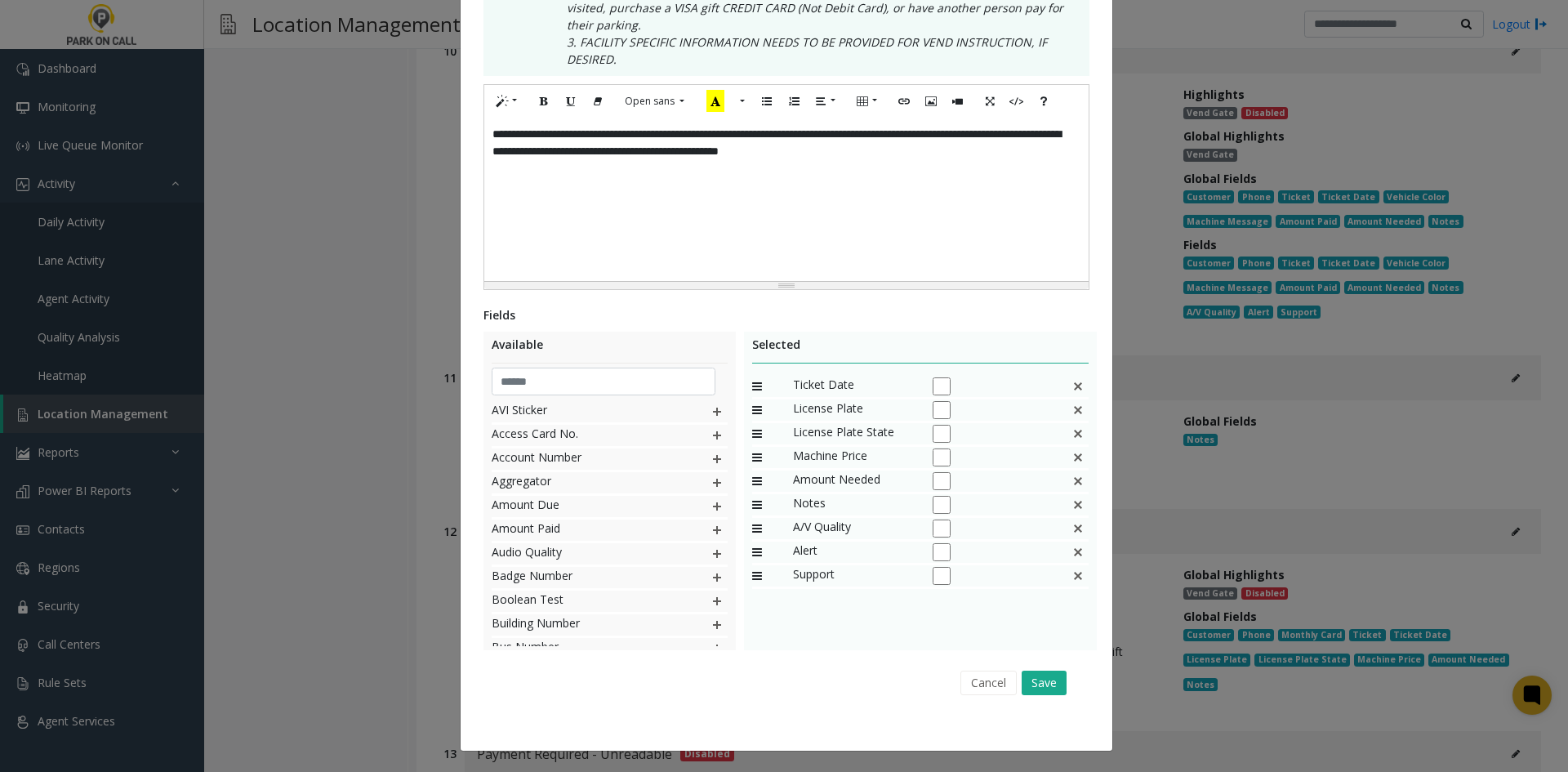
click at [1073, 389] on img at bounding box center [1078, 386] width 13 height 21
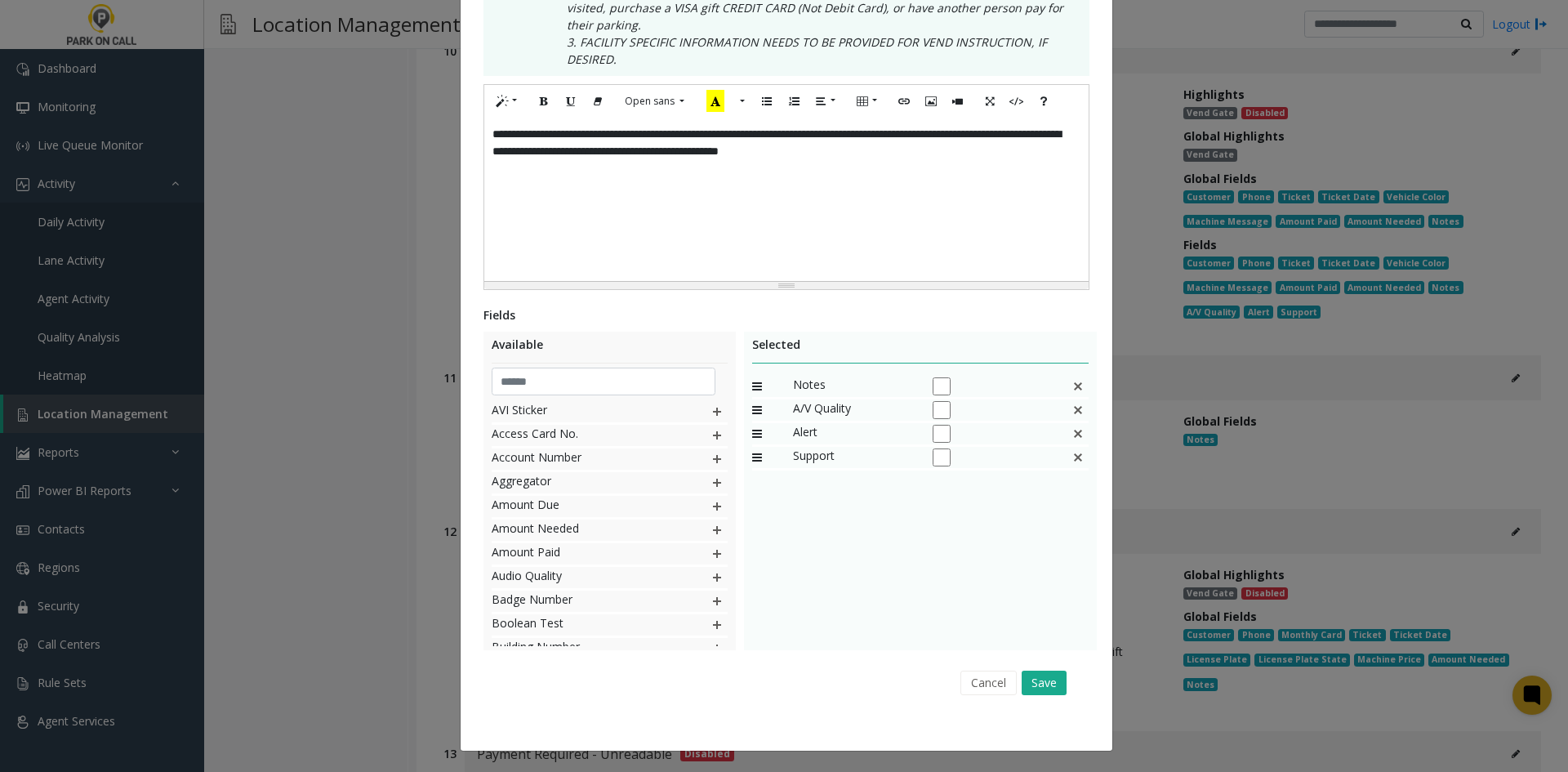
click at [1073, 389] on img at bounding box center [1078, 386] width 13 height 21
click at [1038, 677] on button "Save" at bounding box center [1044, 682] width 45 height 24
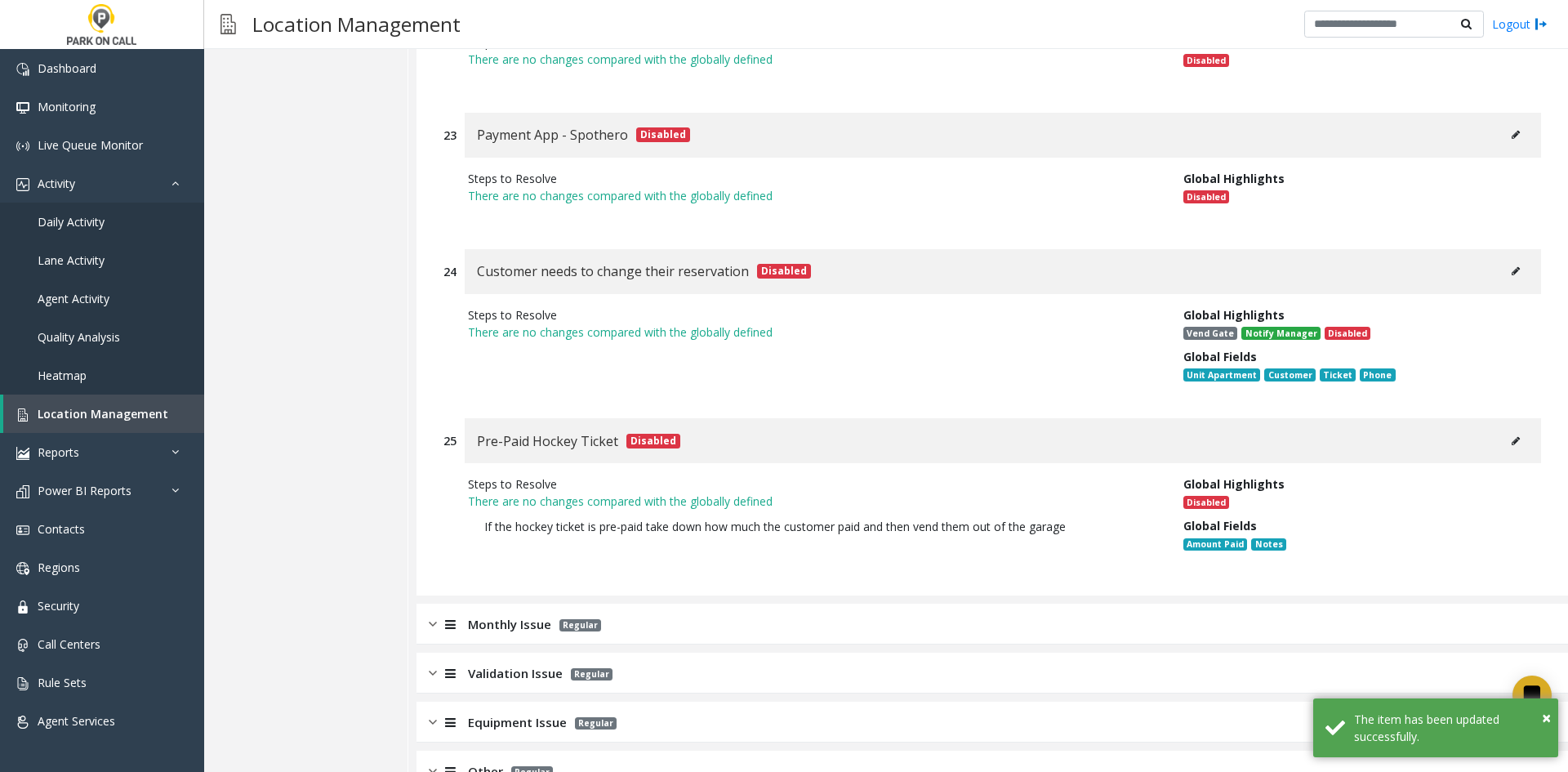
scroll to position [7352, 0]
click at [878, 602] on div "Monthly Issue Regular" at bounding box center [992, 622] width 1152 height 41
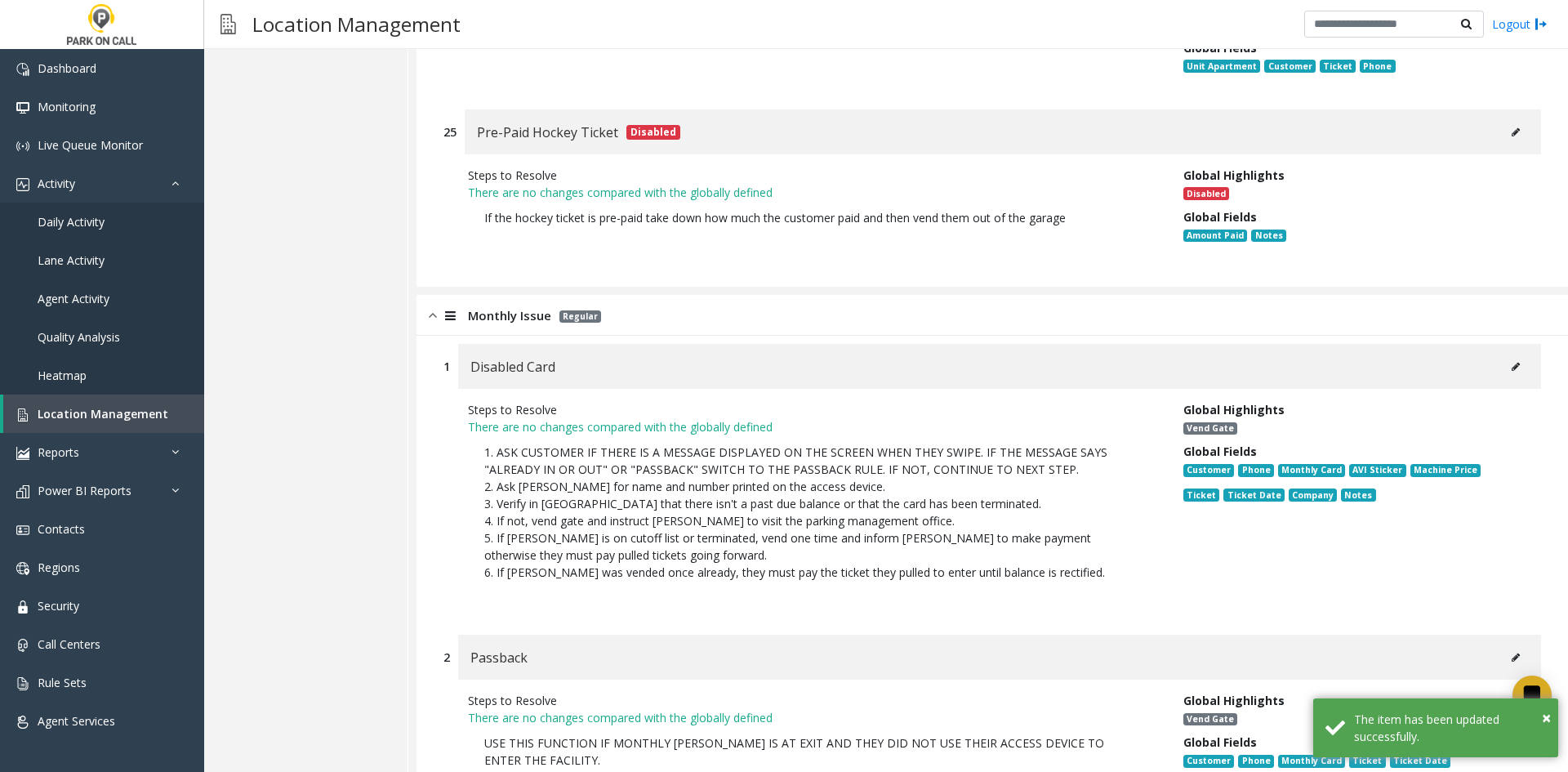
scroll to position [7678, 0]
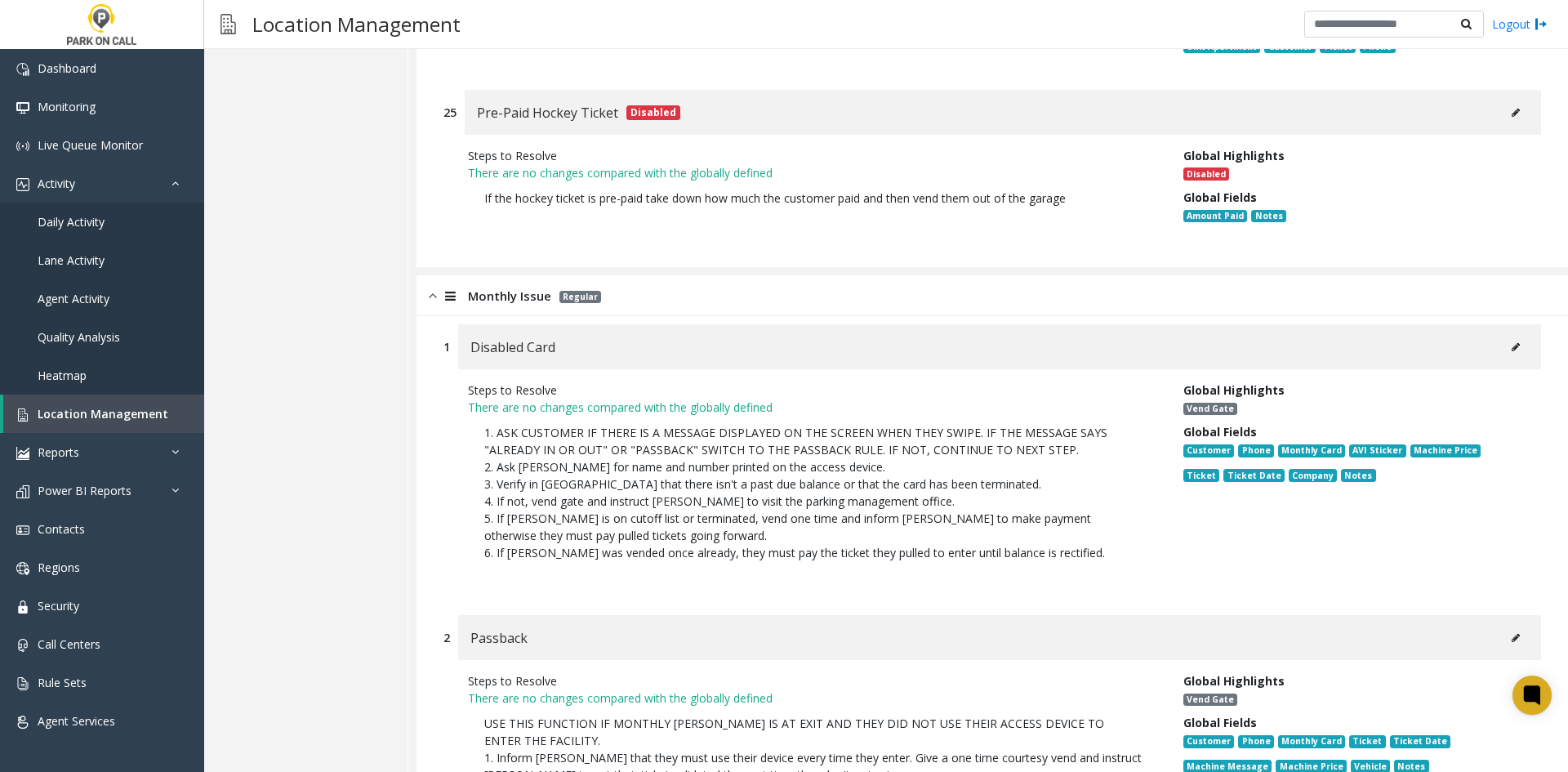
click at [1512, 342] on icon at bounding box center [1516, 347] width 8 height 10
type input "**********"
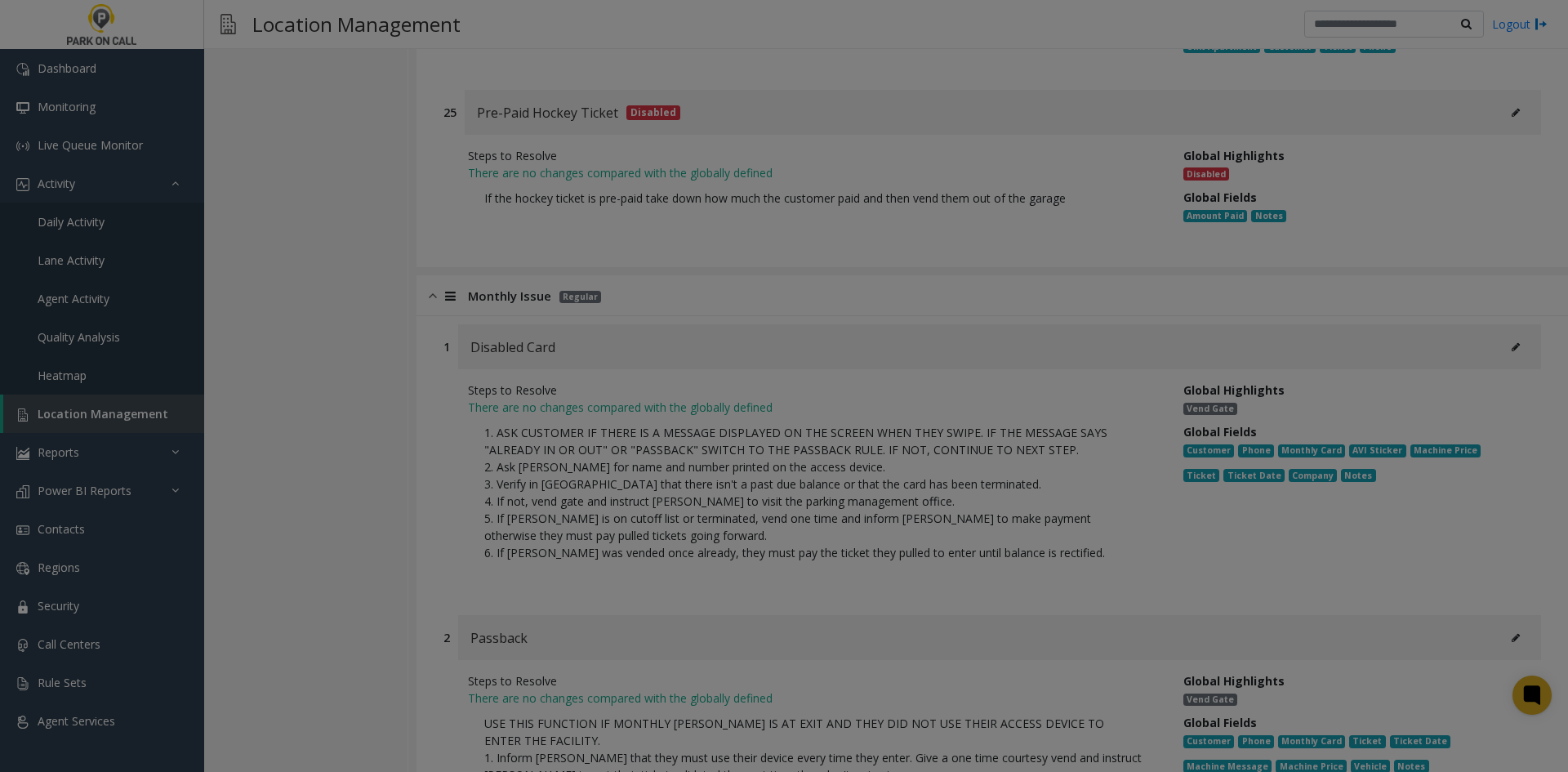
scroll to position [0, 0]
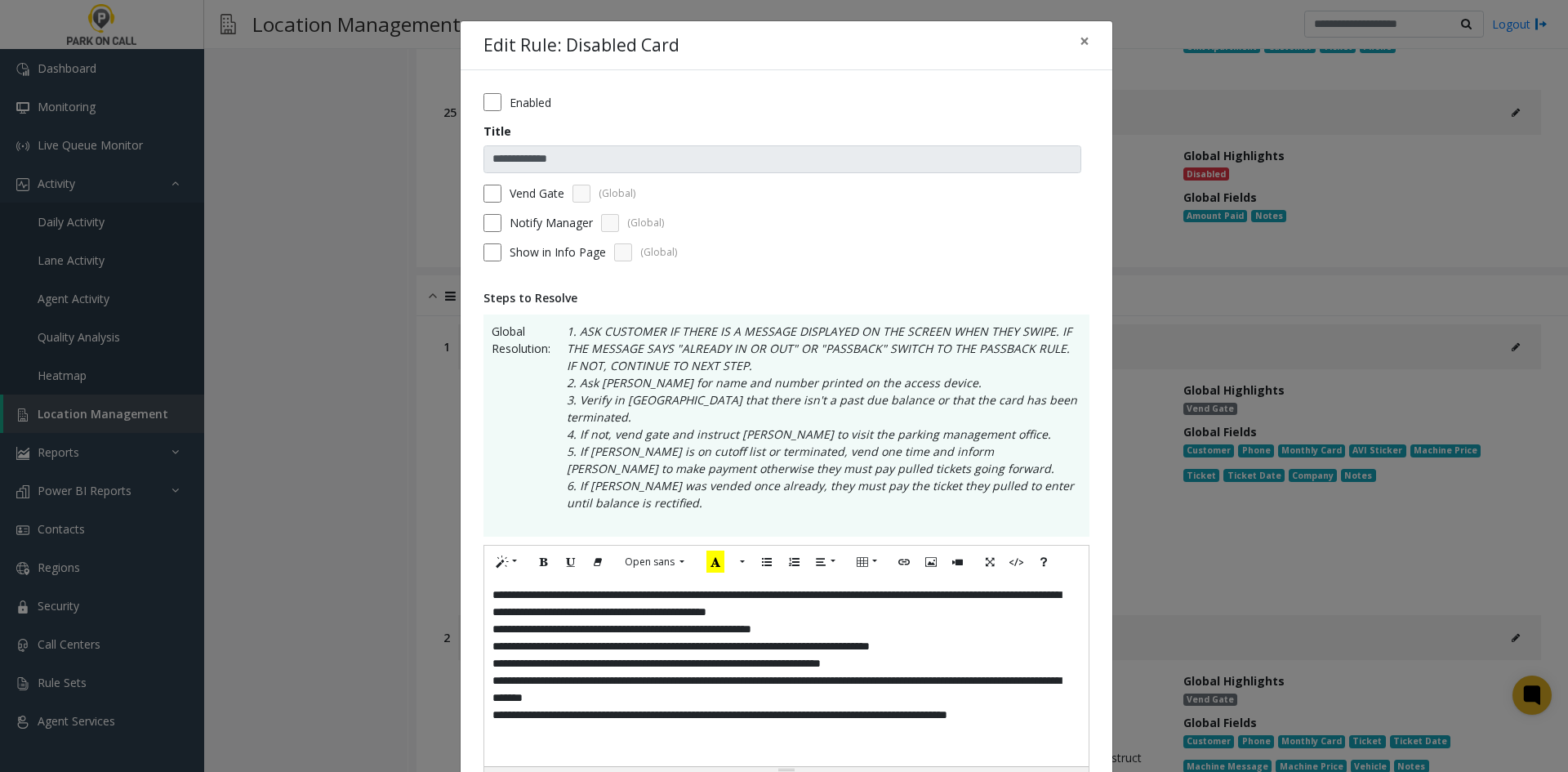
click at [803, 631] on div "**********" at bounding box center [786, 672] width 604 height 188
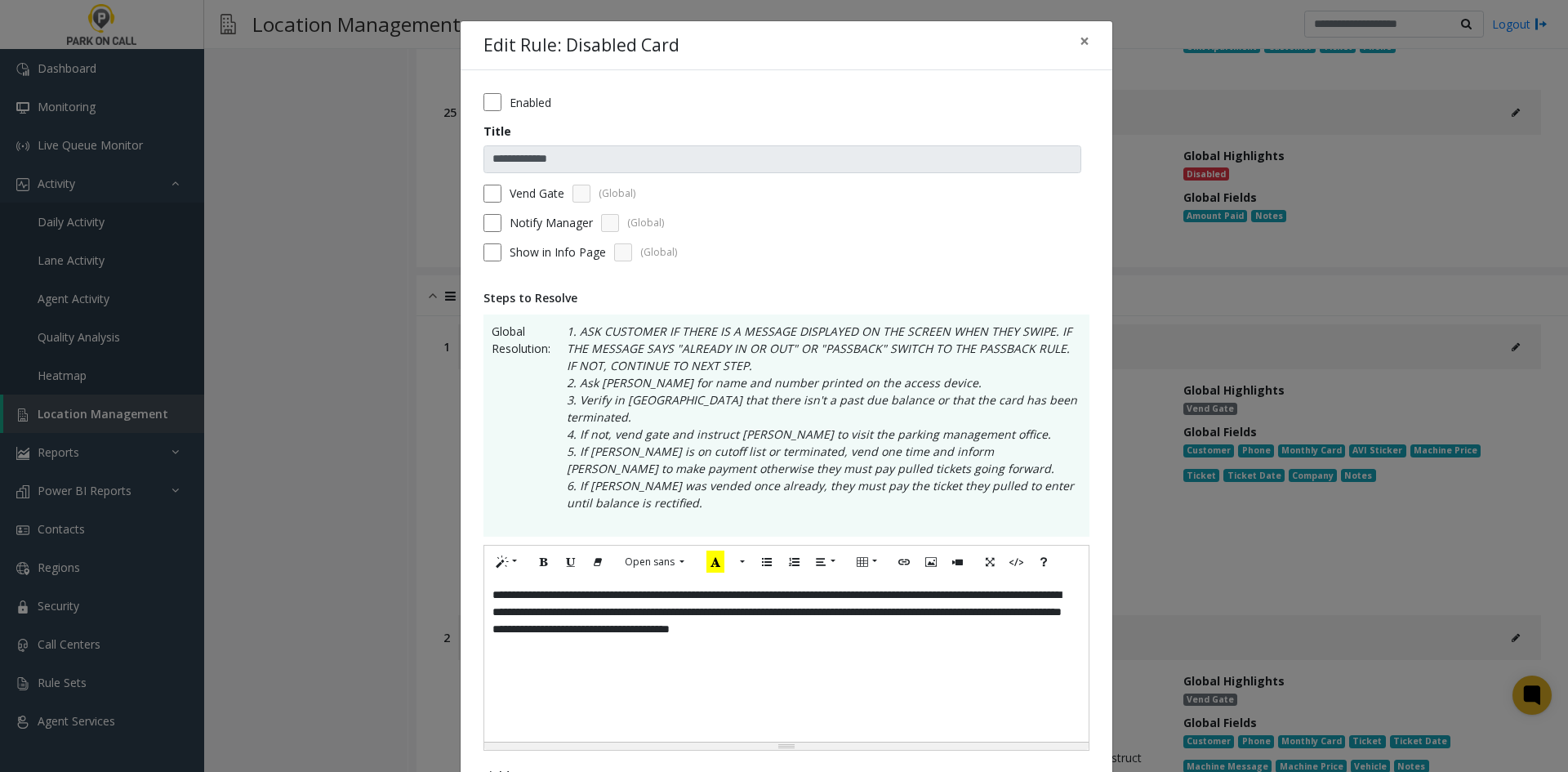
click at [518, 225] on label "Notify Manager" at bounding box center [551, 223] width 83 height 17
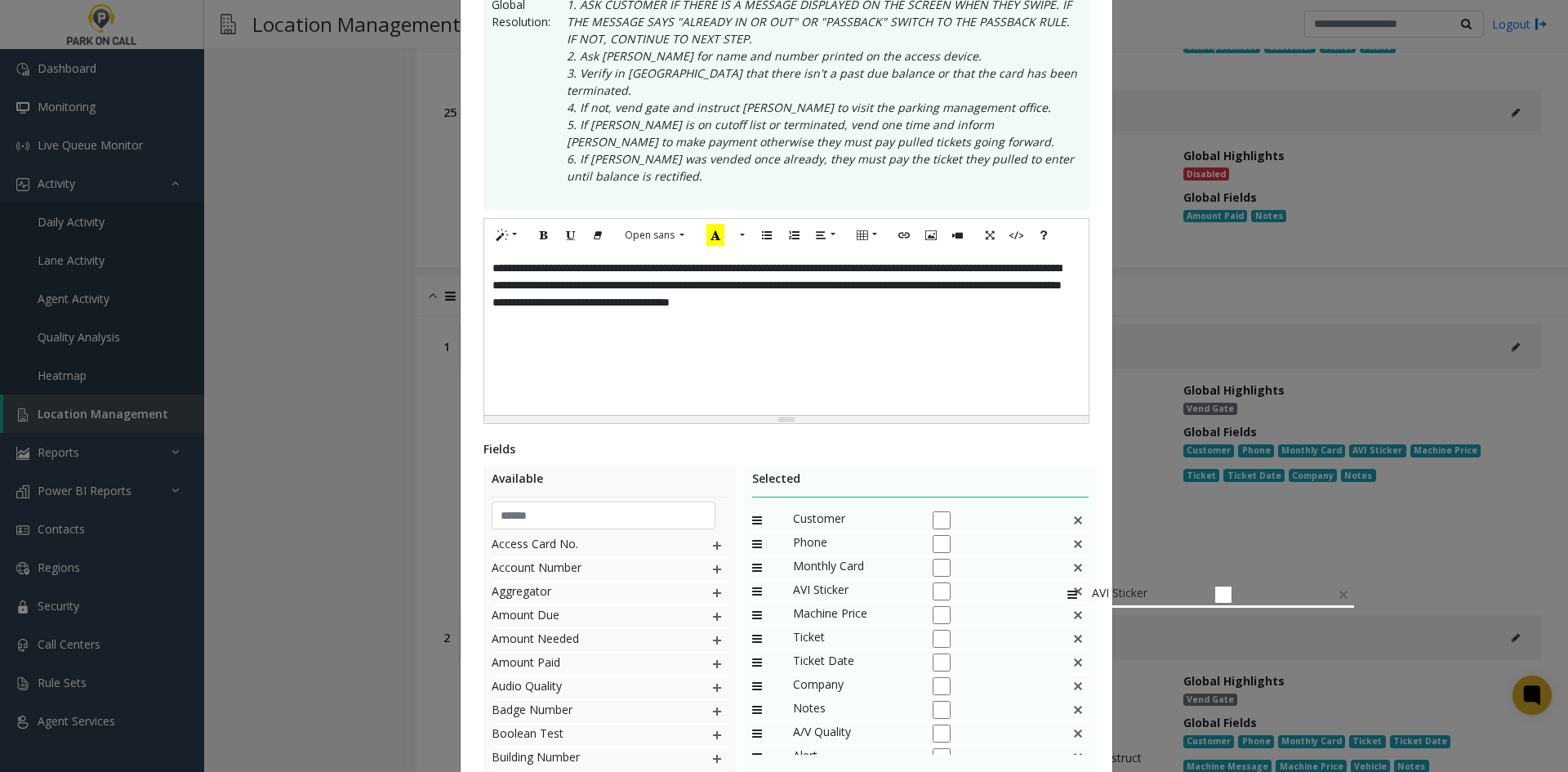
click at [1071, 581] on img at bounding box center [1078, 591] width 13 height 21
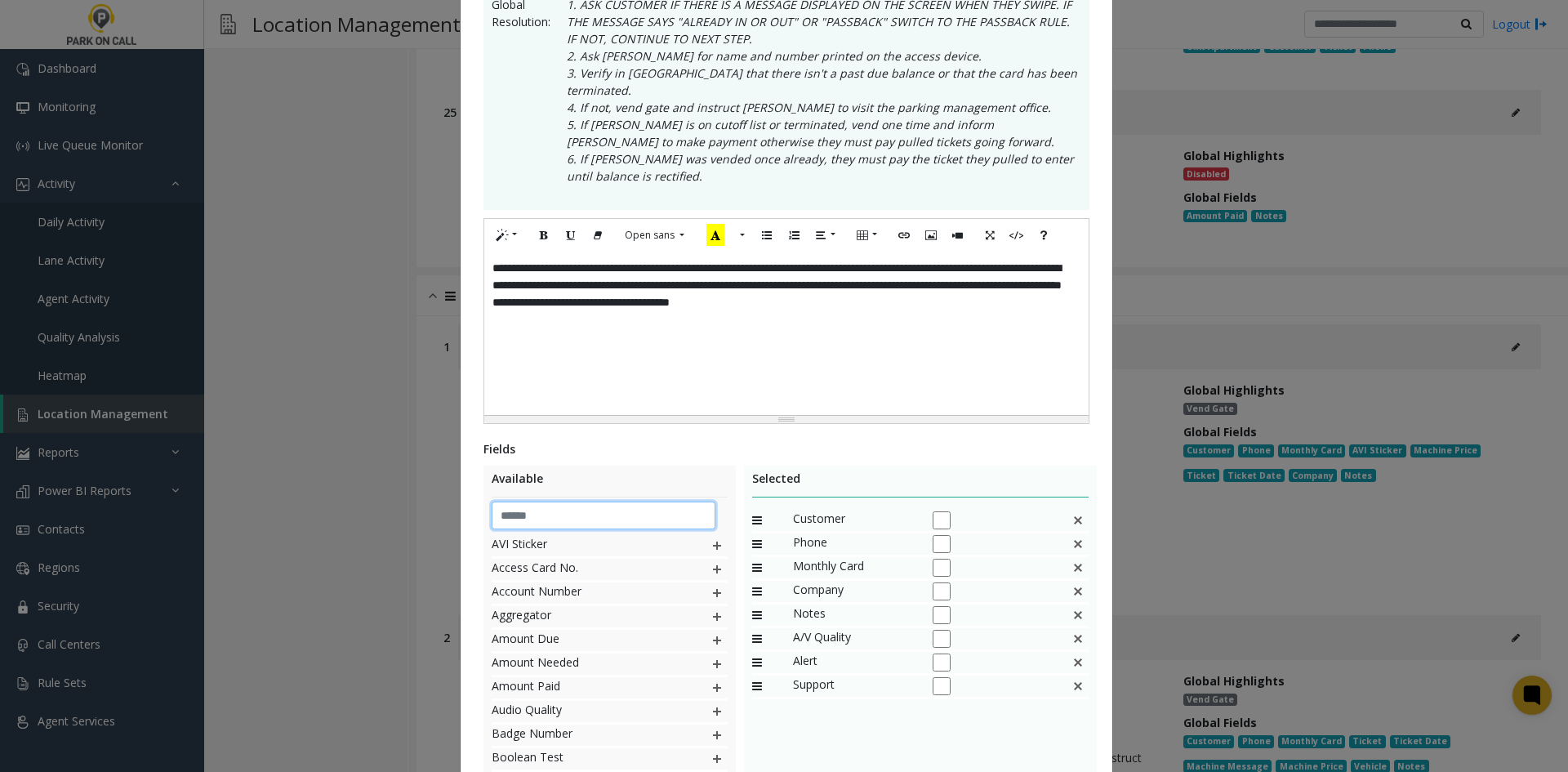
click at [642, 504] on input "text" at bounding box center [603, 515] width 224 height 28
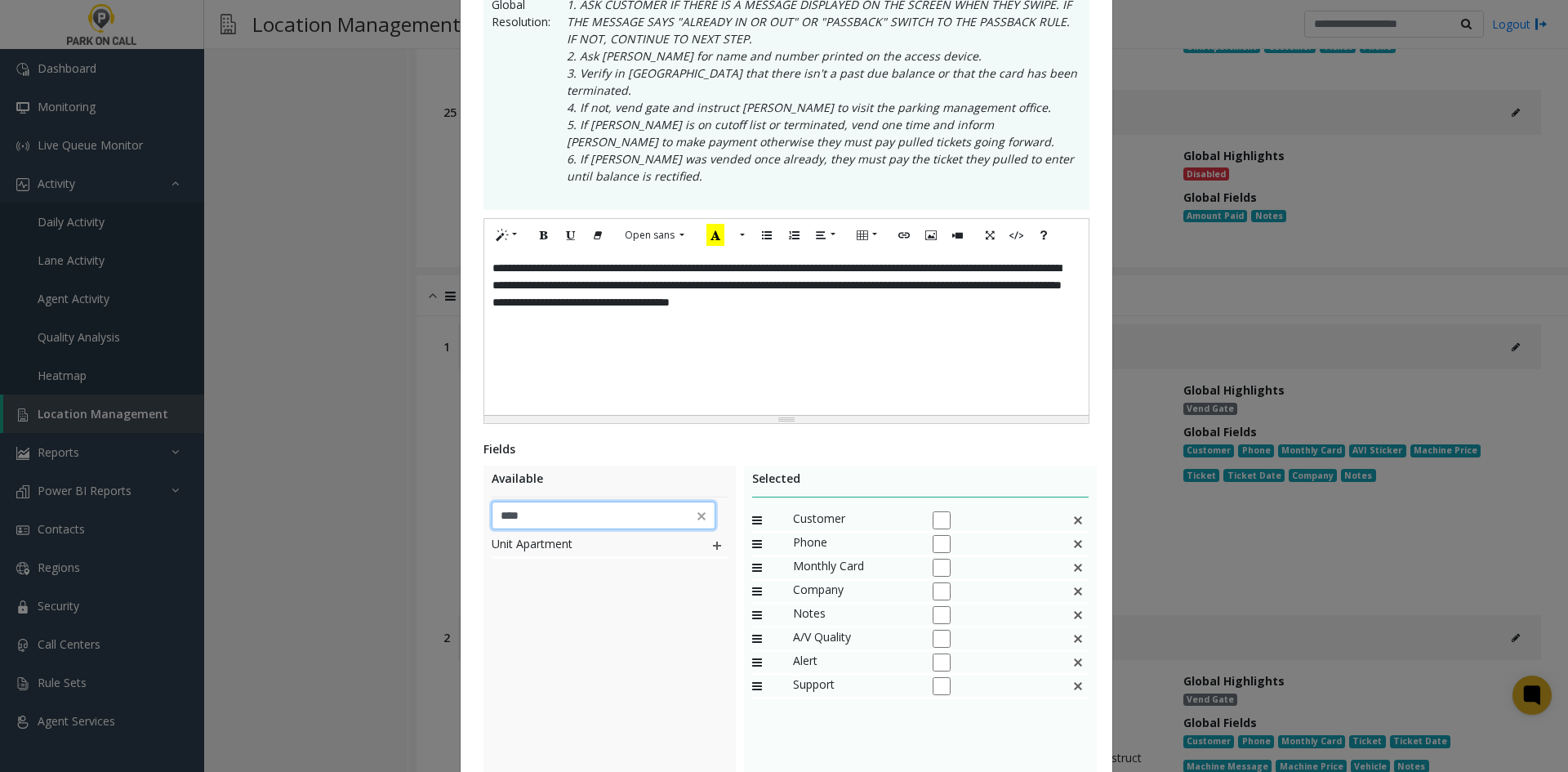
type input "****"
drag, startPoint x: 679, startPoint y: 661, endPoint x: 696, endPoint y: 617, distance: 47.2
click at [689, 639] on div "Unit Apartment" at bounding box center [609, 657] width 236 height 245
click at [712, 535] on img at bounding box center [717, 545] width 13 height 21
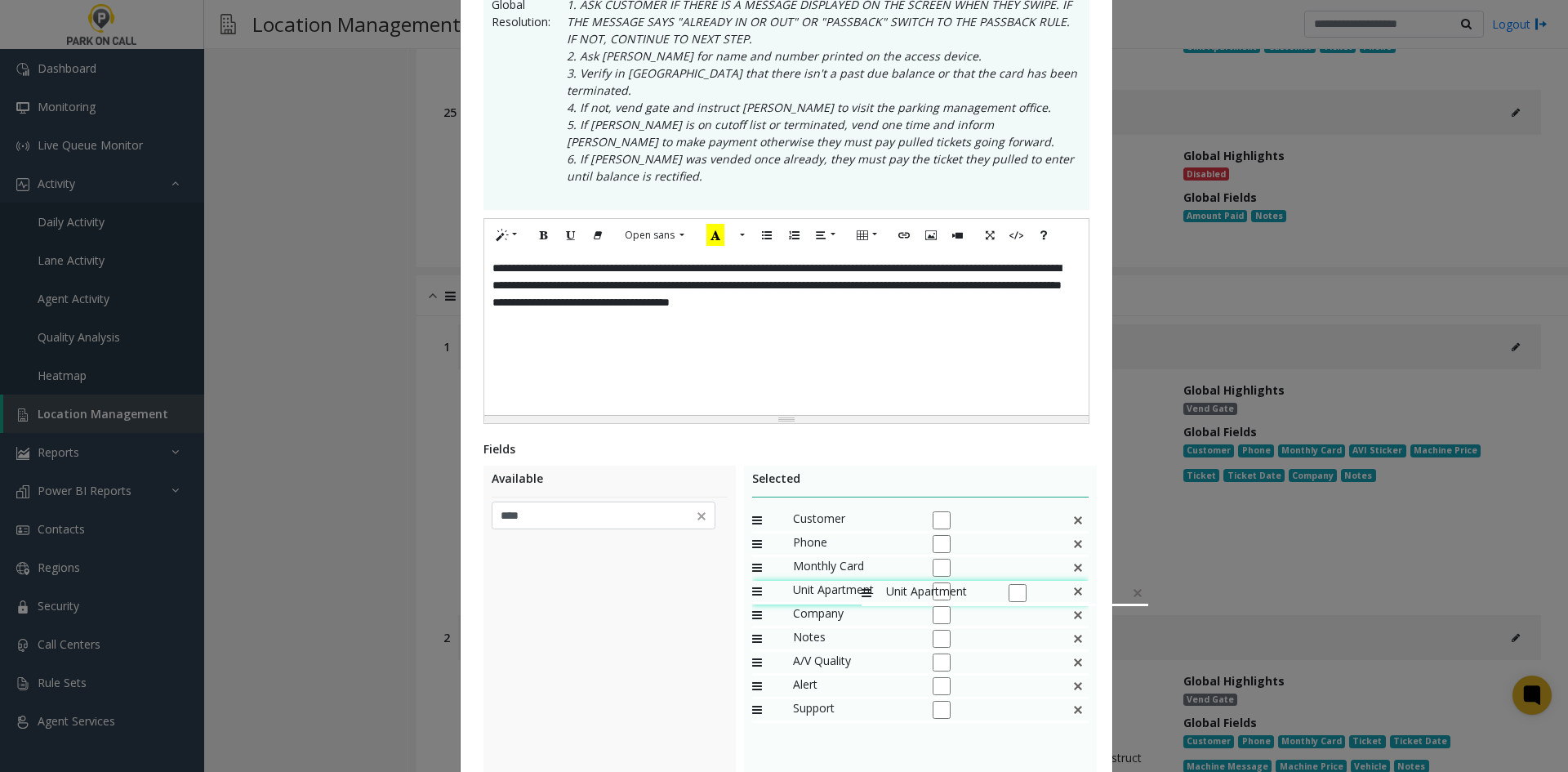
drag, startPoint x: 828, startPoint y: 689, endPoint x: 853, endPoint y: 575, distance: 116.7
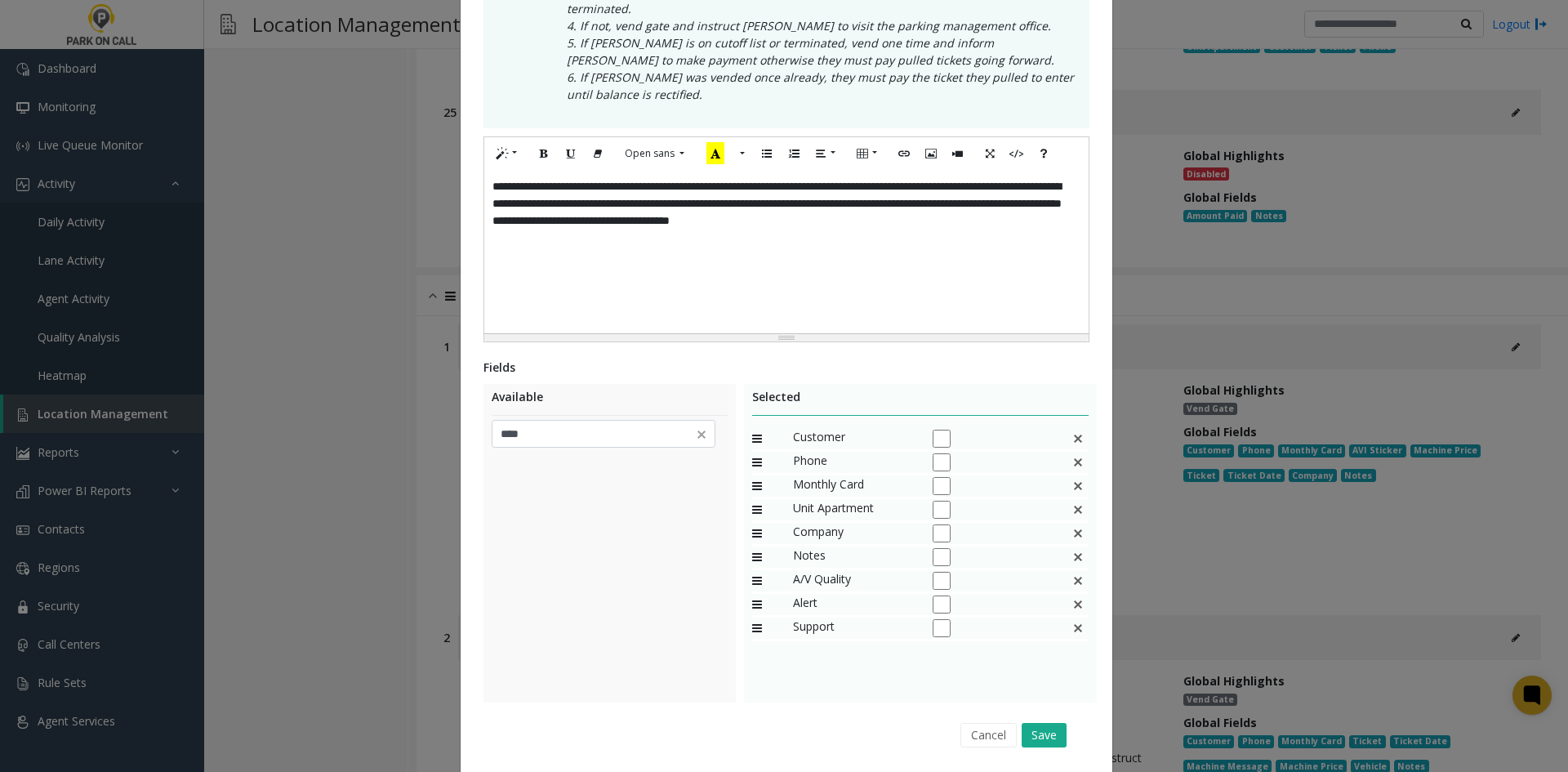
click at [849, 501] on span "Unit Apartment" at bounding box center [854, 510] width 122 height 21
drag, startPoint x: 847, startPoint y: 517, endPoint x: 866, endPoint y: 486, distance: 36.4
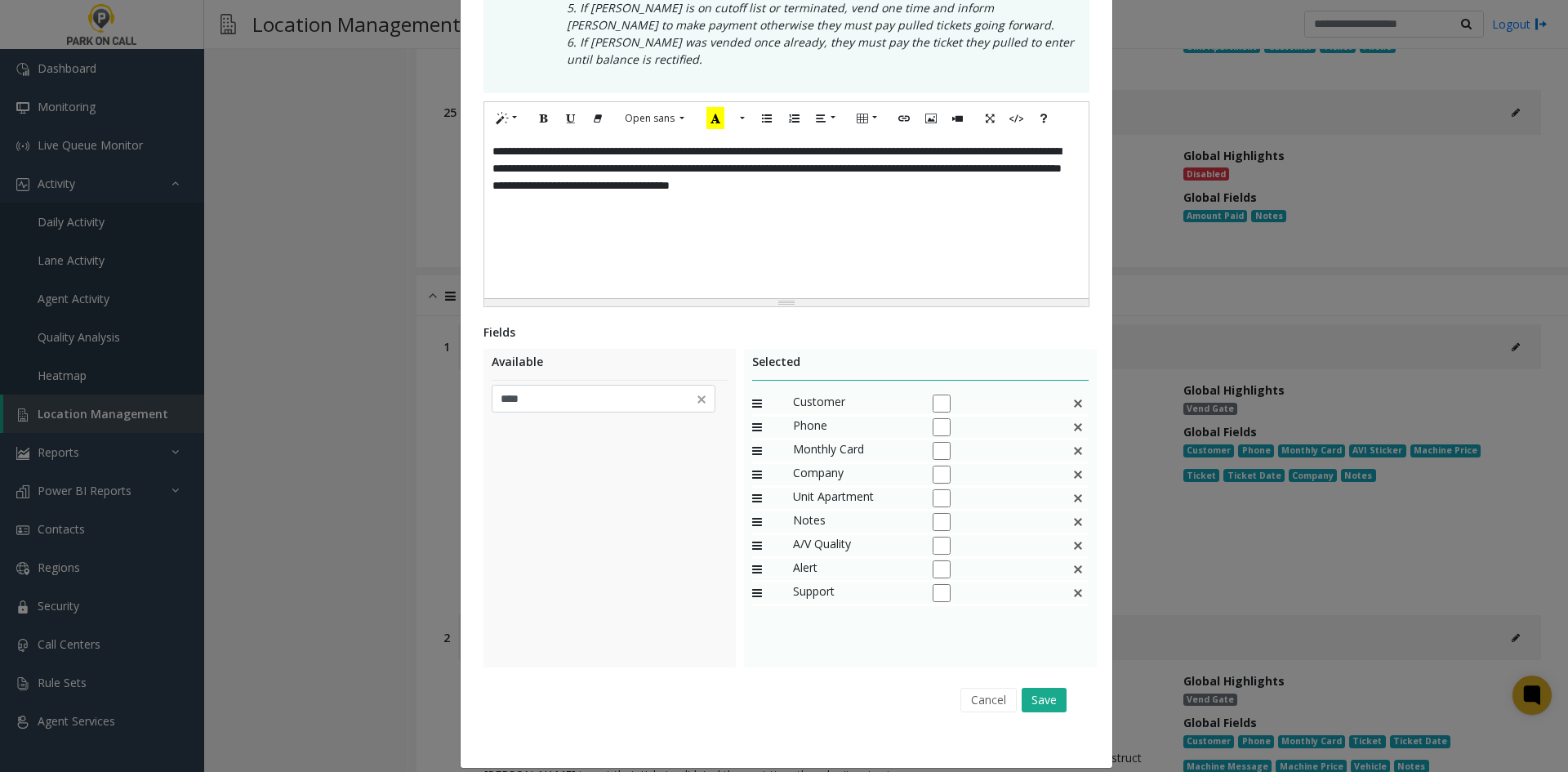
click at [1048, 697] on div "Cancel Save" at bounding box center [786, 700] width 584 height 42
click at [1043, 691] on button "Save" at bounding box center [1044, 700] width 45 height 24
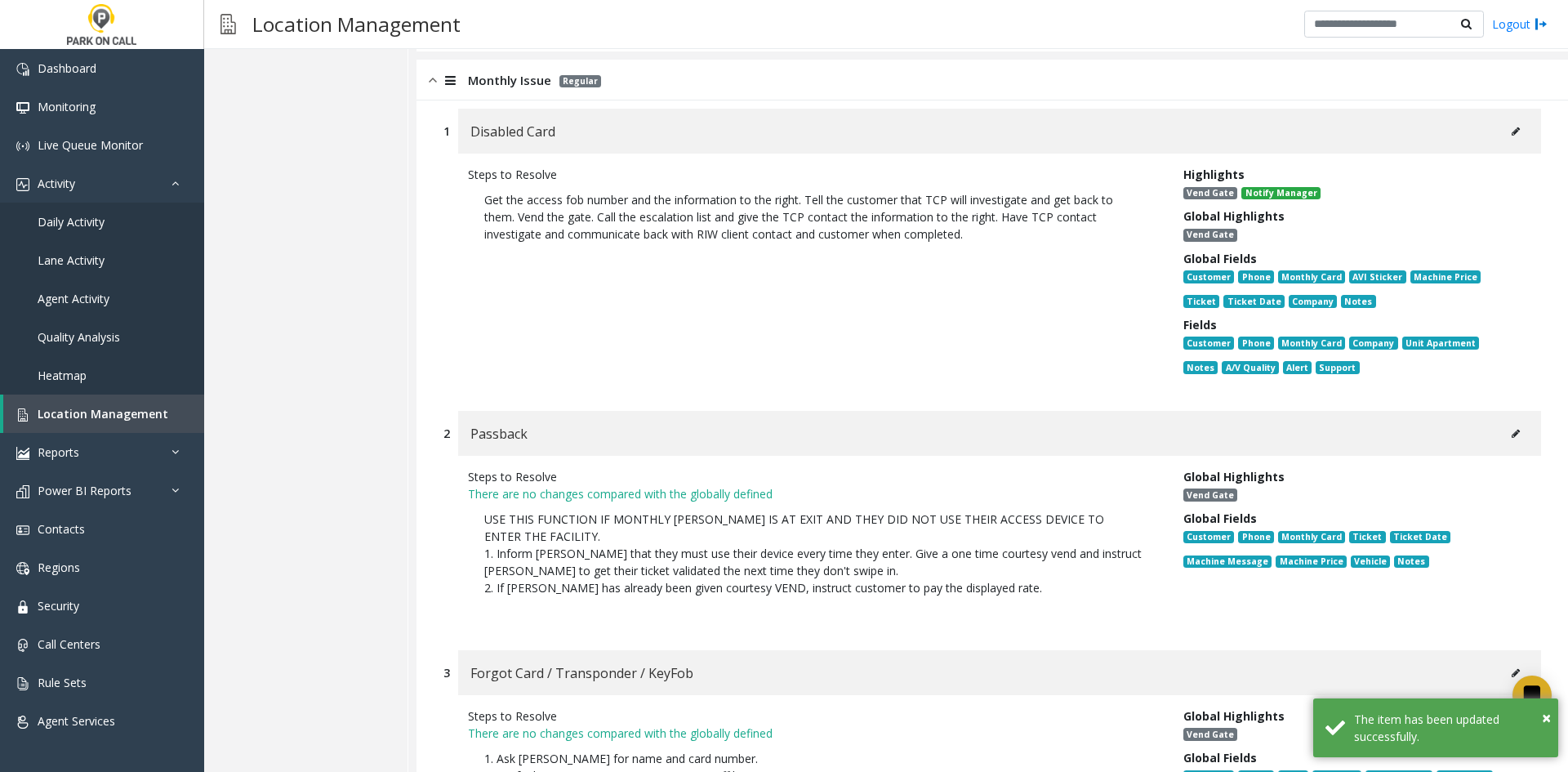
scroll to position [7924, 0]
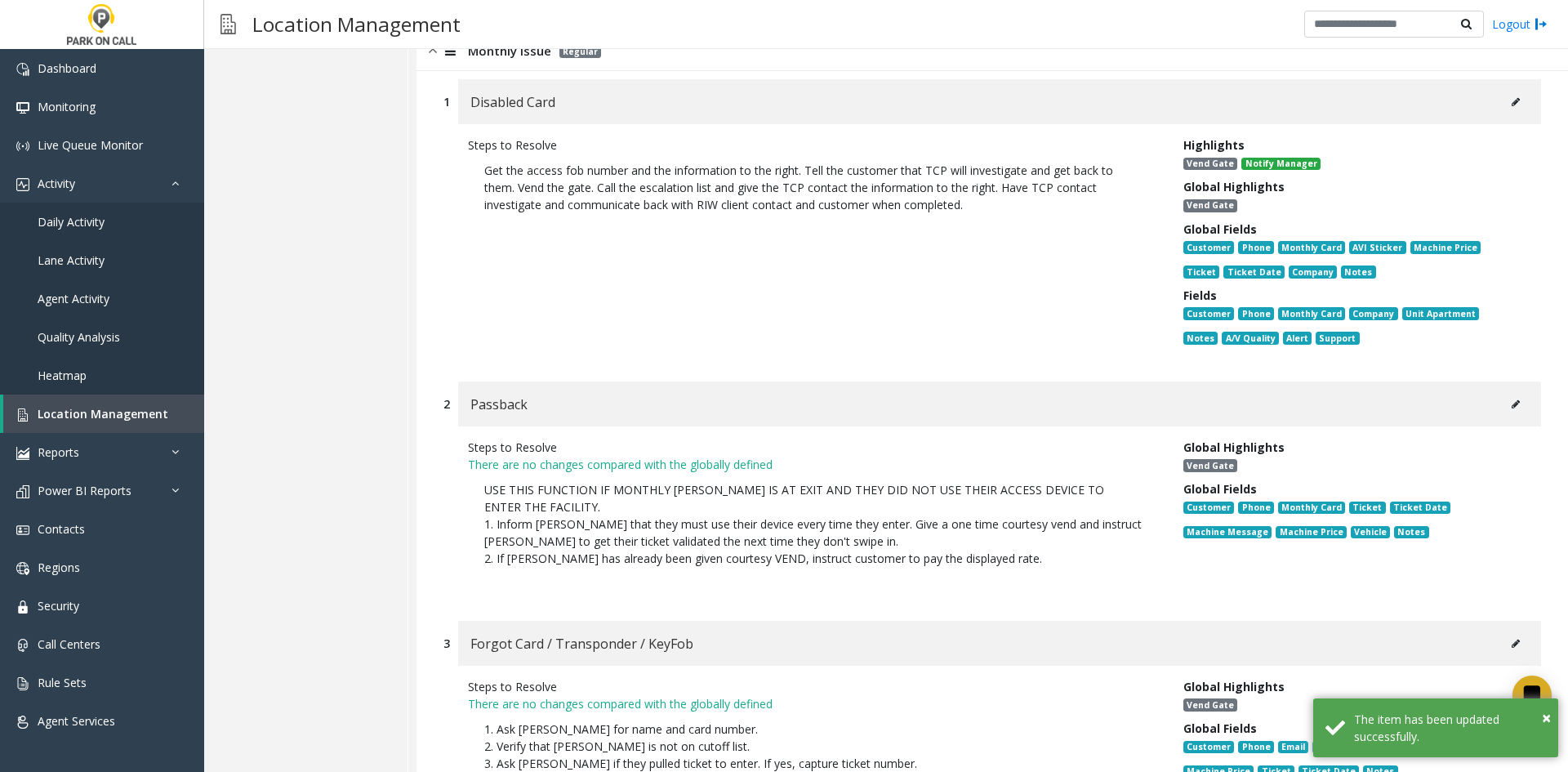
click at [1513, 392] on button at bounding box center [1516, 404] width 26 height 24
type input "********"
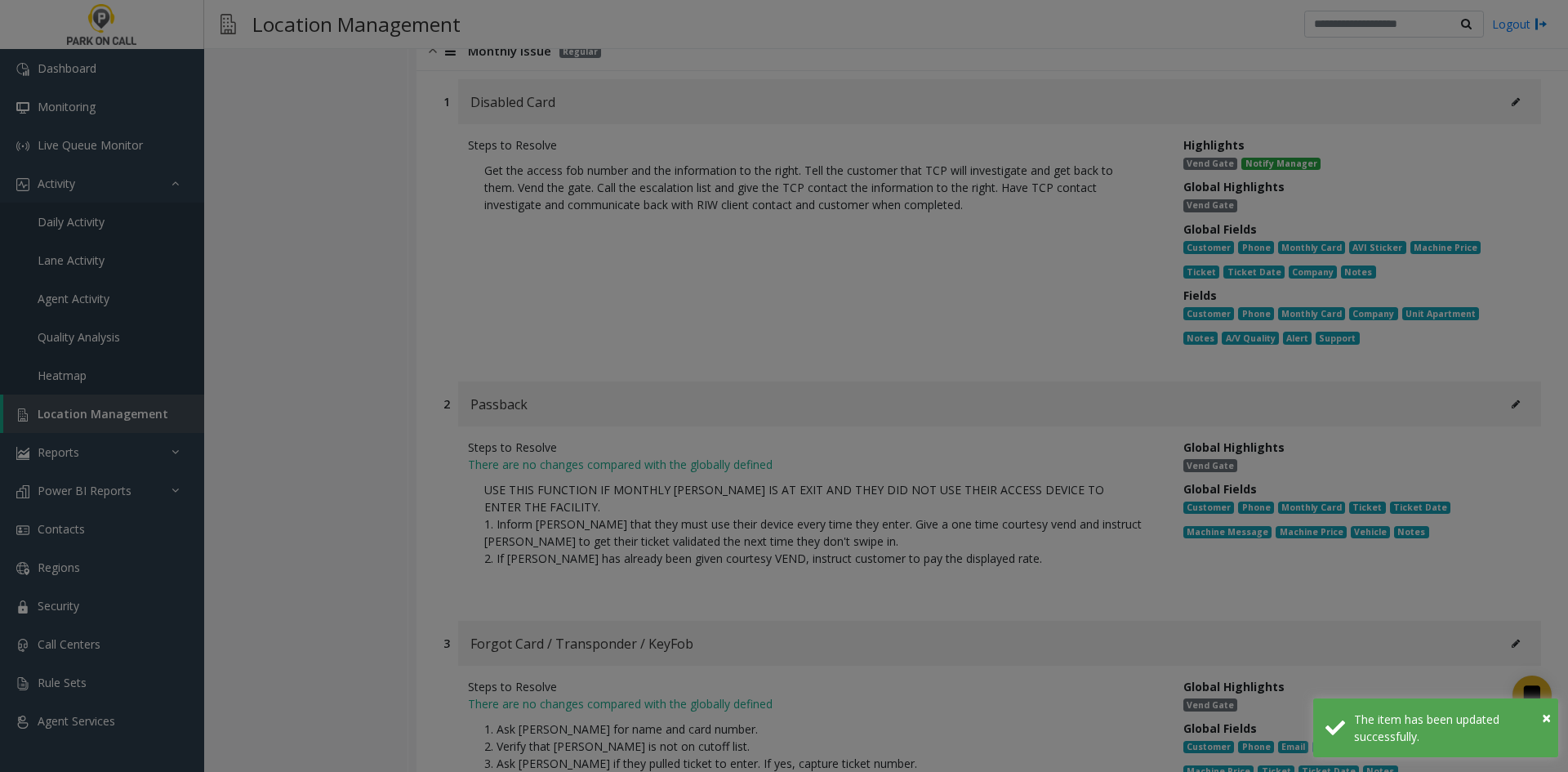
scroll to position [0, 0]
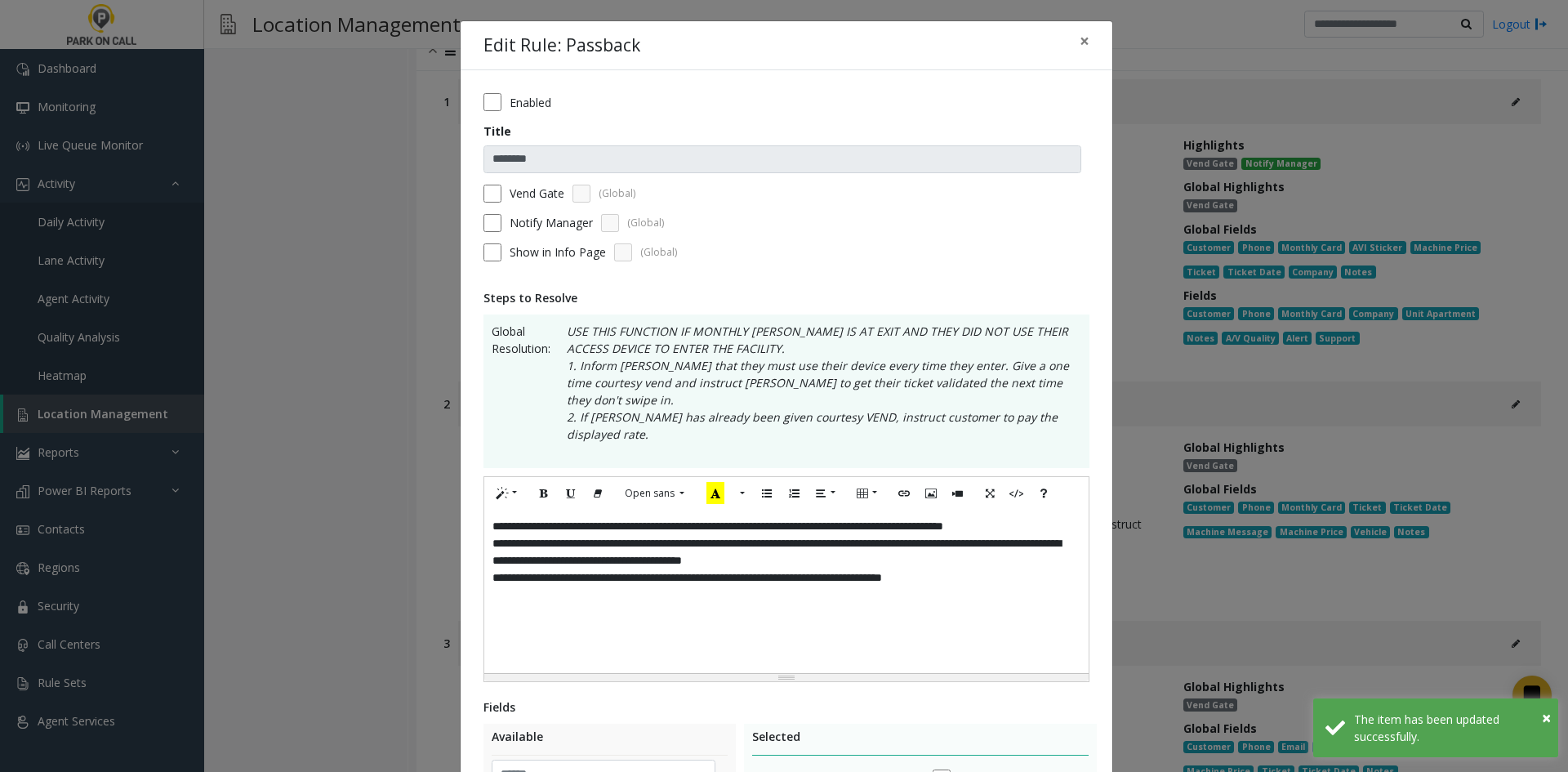
click at [774, 596] on div "**********" at bounding box center [786, 591] width 604 height 164
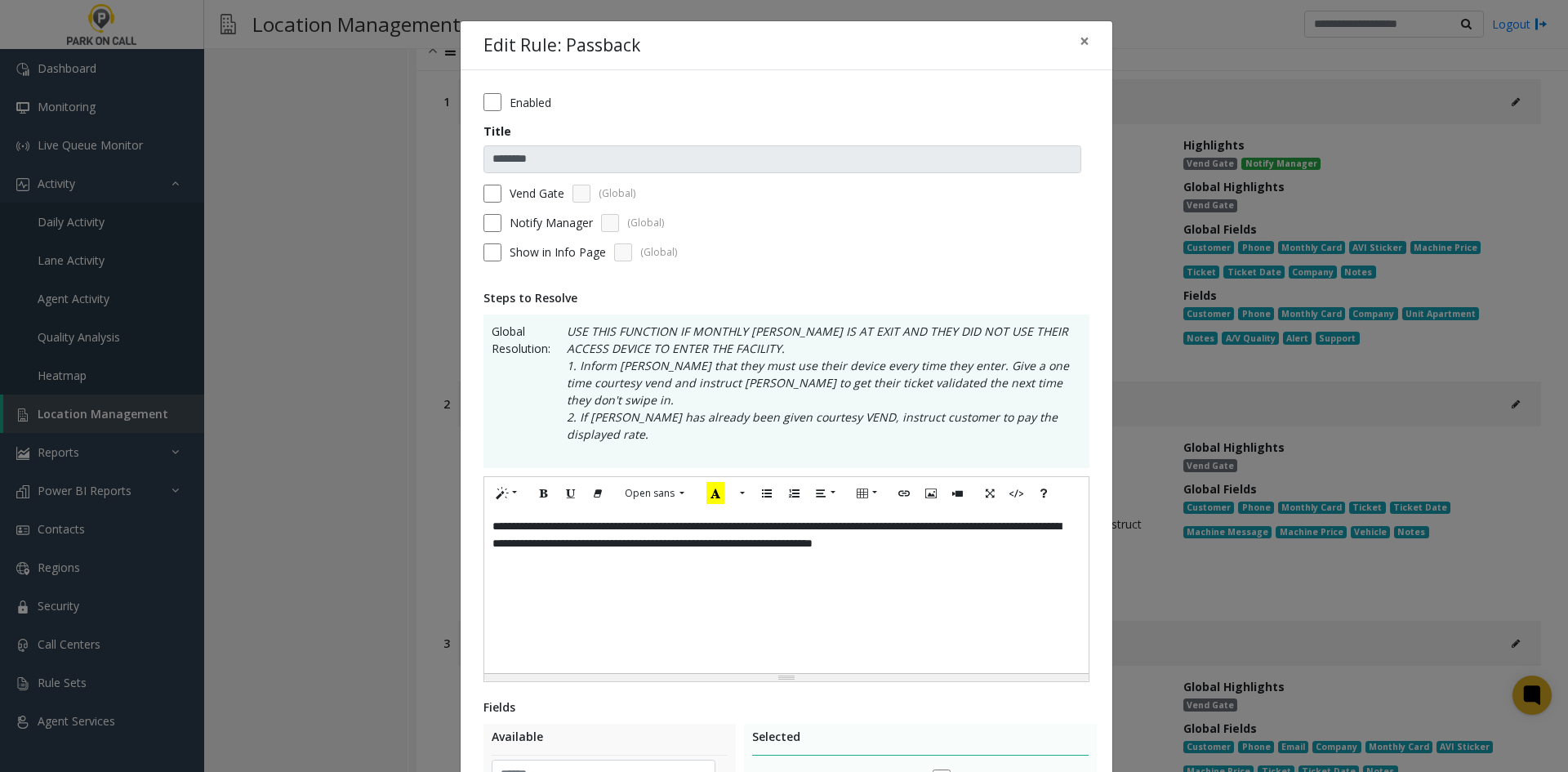
click at [533, 236] on form "Enabled Title ******** Vend Gate (Global) Notify Manager (Global) Show in Info …" at bounding box center [786, 183] width 606 height 180
click at [532, 224] on label "Notify Manager" at bounding box center [551, 223] width 83 height 17
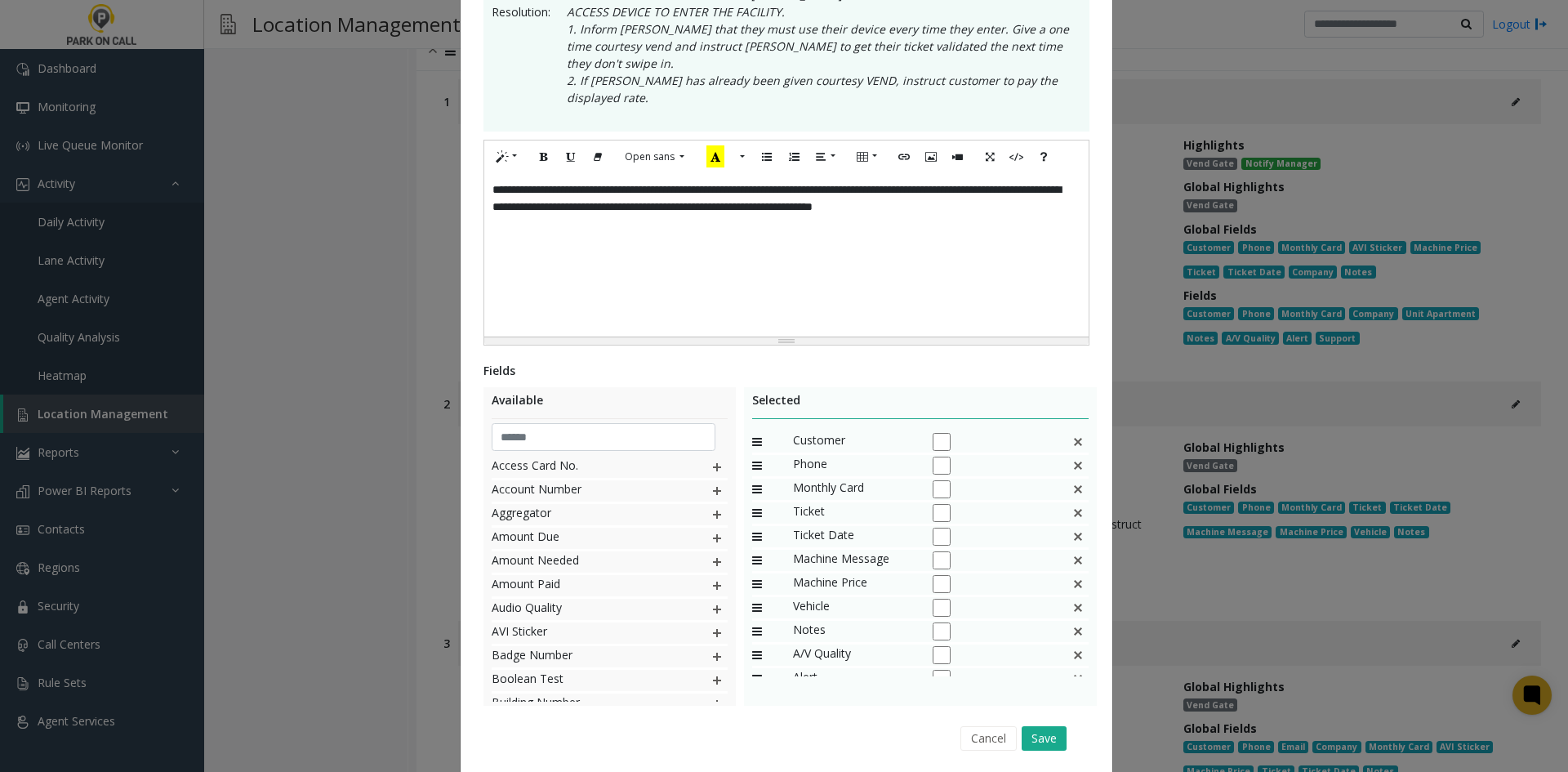
scroll to position [357, 0]
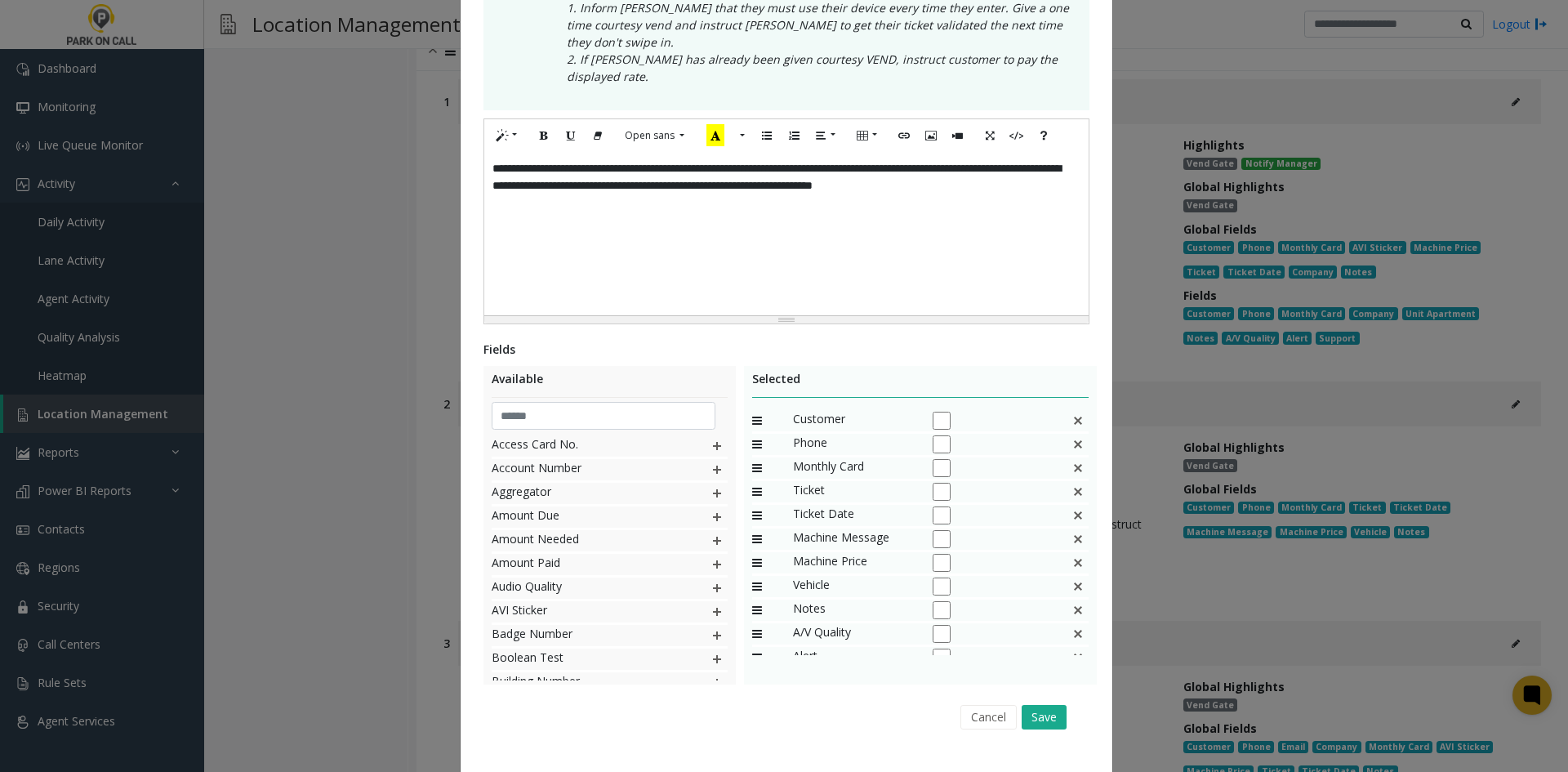
click at [1071, 481] on img at bounding box center [1078, 491] width 13 height 21
click at [1060, 481] on div "Machine Message" at bounding box center [920, 493] width 337 height 24
click at [1076, 481] on img at bounding box center [1078, 491] width 13 height 21
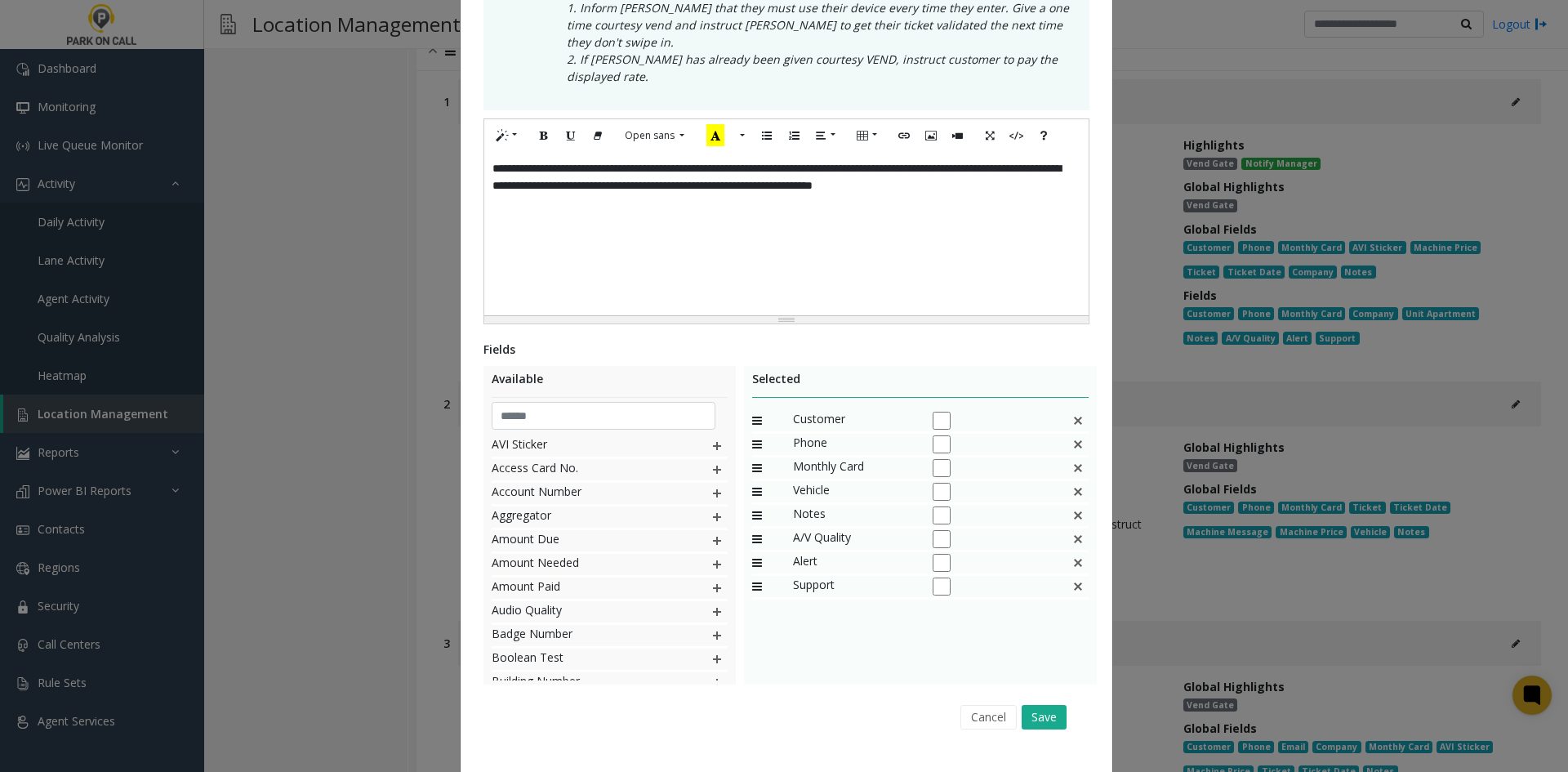
click at [1076, 481] on img at bounding box center [1078, 491] width 13 height 21
click at [1073, 481] on img at bounding box center [1078, 491] width 13 height 21
click at [622, 402] on input "text" at bounding box center [603, 415] width 224 height 28
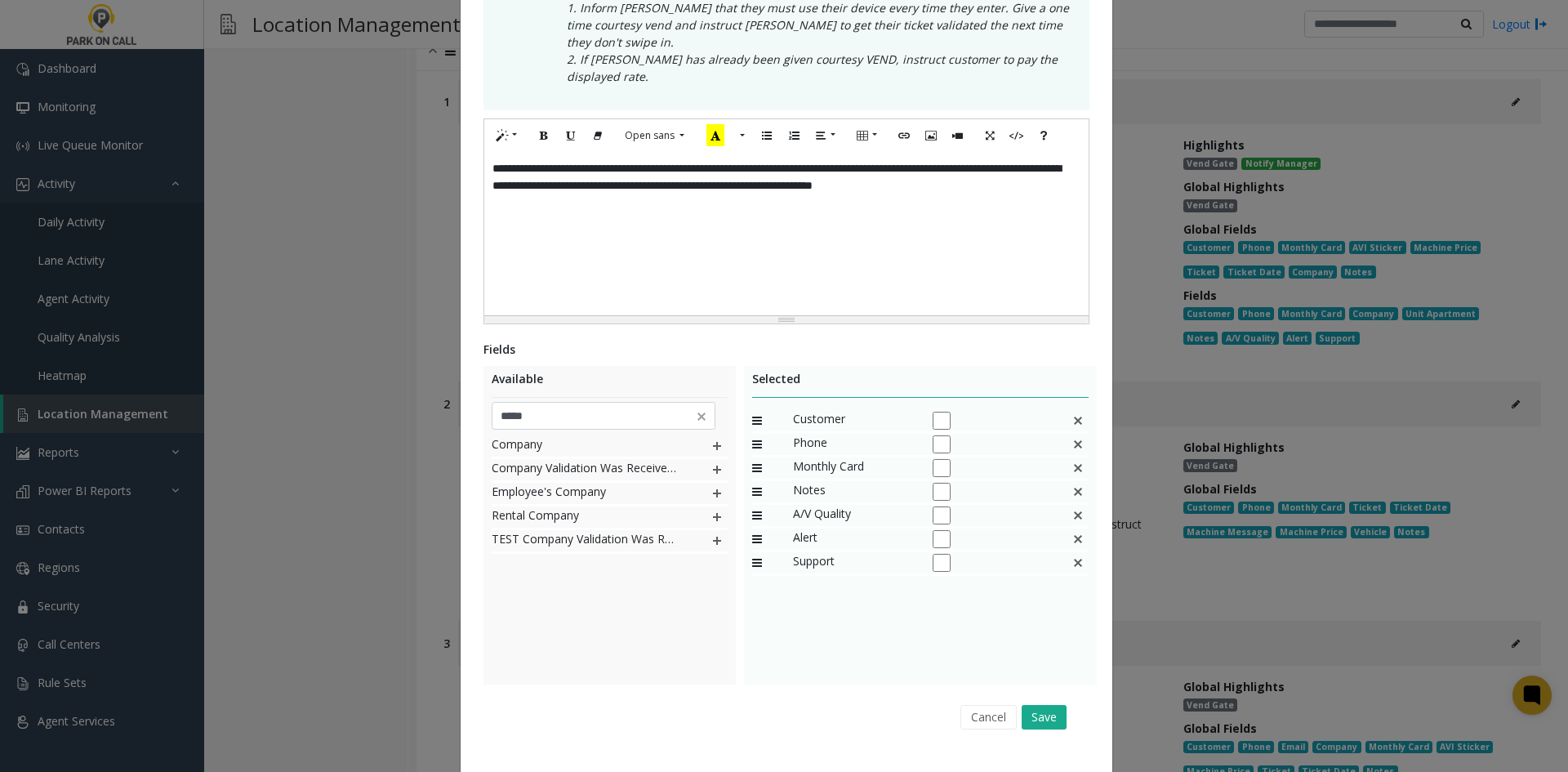
click at [712, 435] on img at bounding box center [717, 445] width 13 height 21
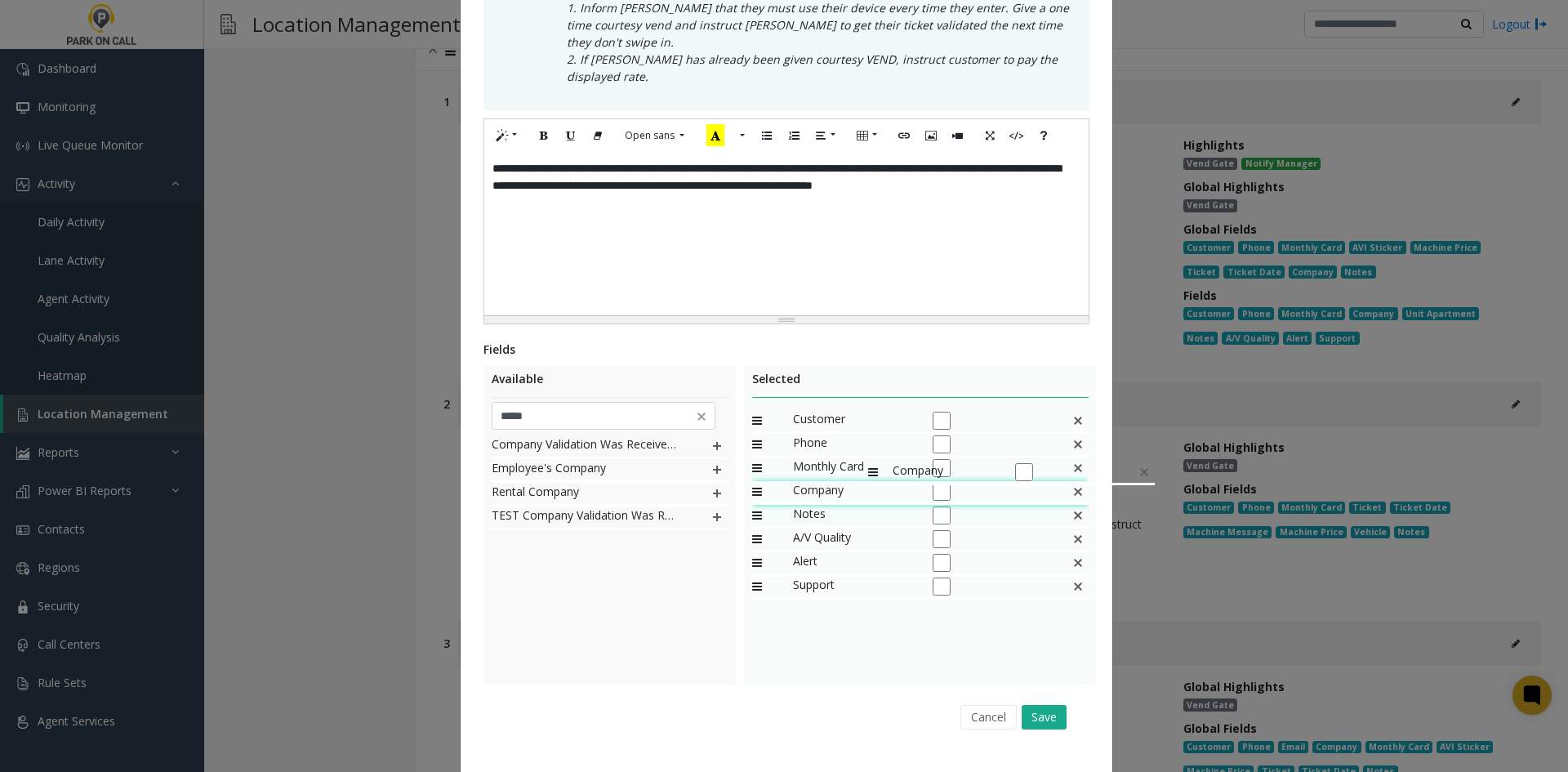
drag, startPoint x: 837, startPoint y: 558, endPoint x: 656, endPoint y: 431, distance: 221.1
click at [563, 402] on input "*****" at bounding box center [603, 415] width 224 height 28
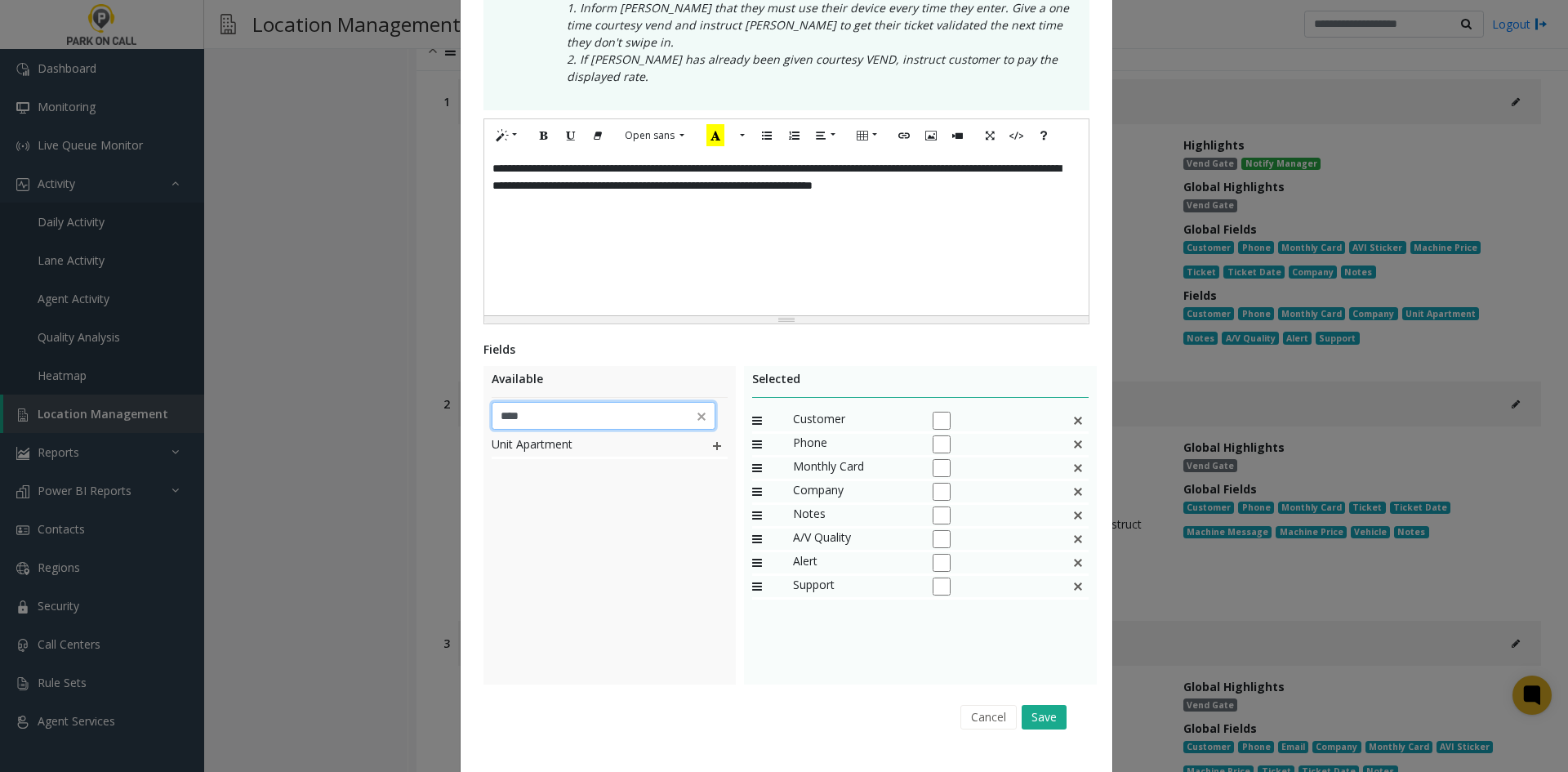
type input "****"
drag, startPoint x: 693, startPoint y: 636, endPoint x: 708, endPoint y: 548, distance: 89.3
click at [691, 636] on div "Unit Apartment" at bounding box center [609, 558] width 236 height 245
click at [717, 435] on img at bounding box center [717, 445] width 13 height 21
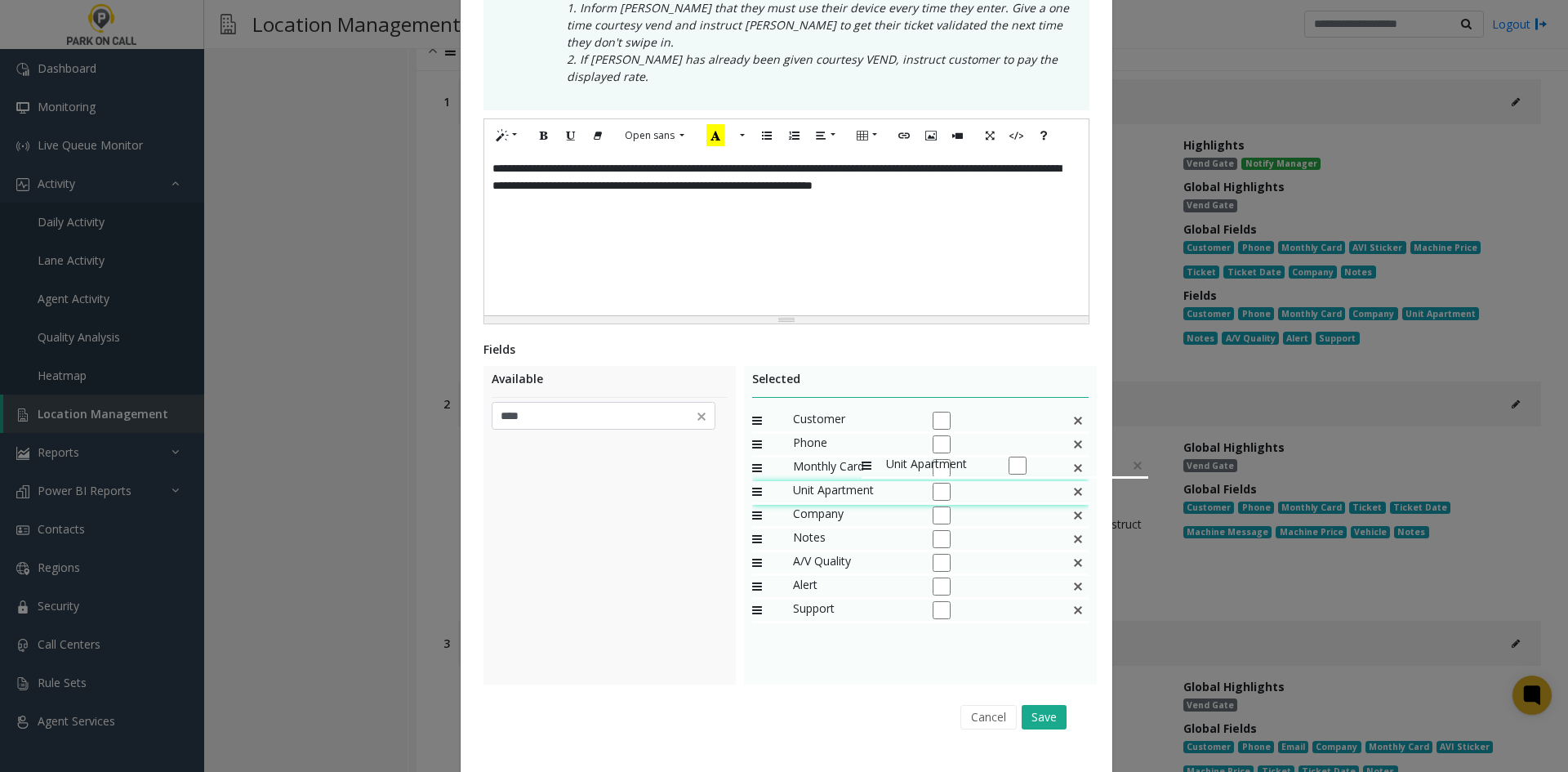
drag, startPoint x: 846, startPoint y: 577, endPoint x: 853, endPoint y: 447, distance: 130.2
drag, startPoint x: 1068, startPoint y: 668, endPoint x: 1055, endPoint y: 677, distance: 15.8
click at [1067, 696] on div "Cancel Save" at bounding box center [786, 717] width 584 height 42
drag, startPoint x: 1056, startPoint y: 687, endPoint x: 1046, endPoint y: 687, distance: 10.0
click at [1055, 705] on button "Save" at bounding box center [1044, 717] width 45 height 24
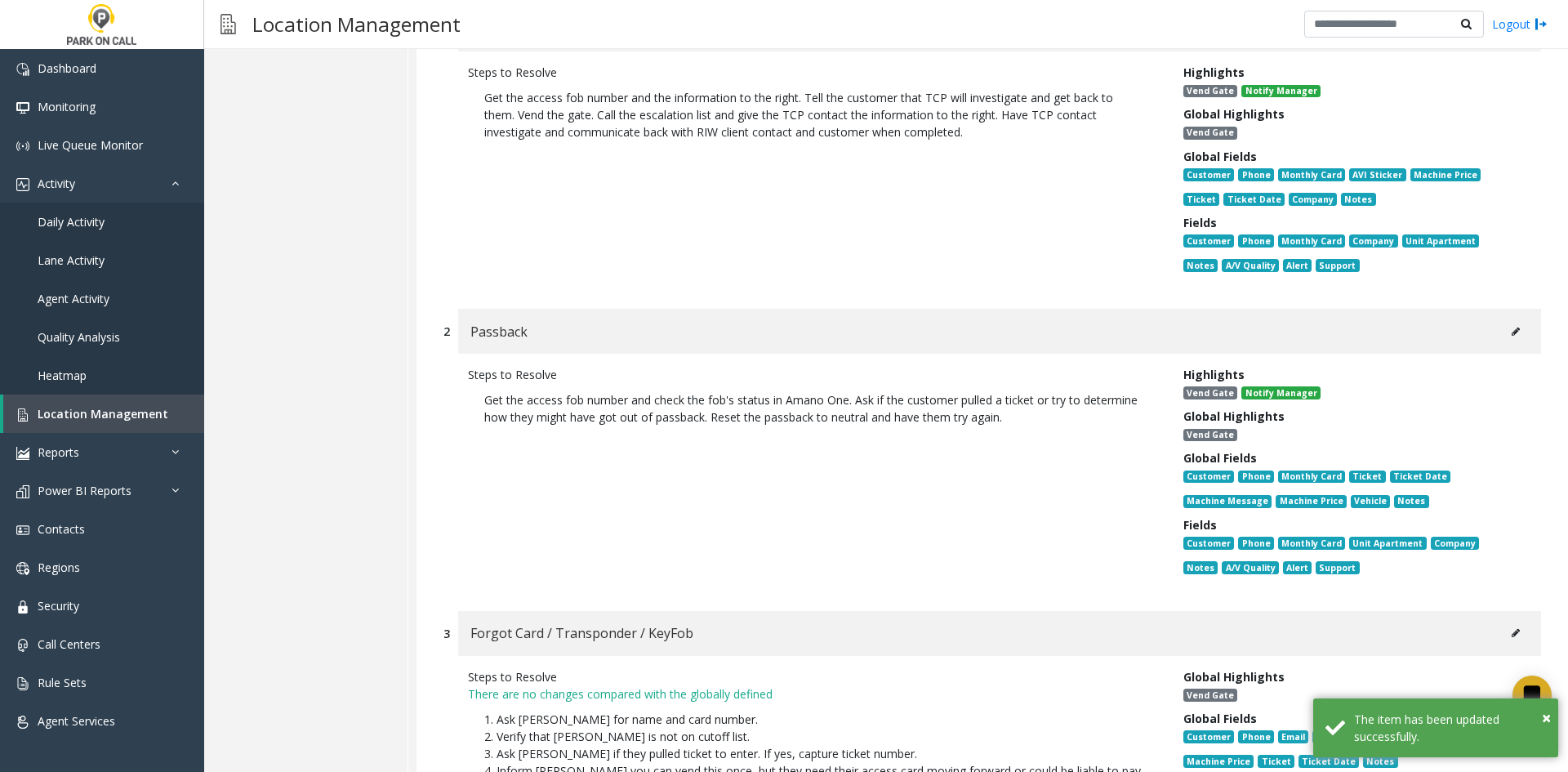
scroll to position [8169, 0]
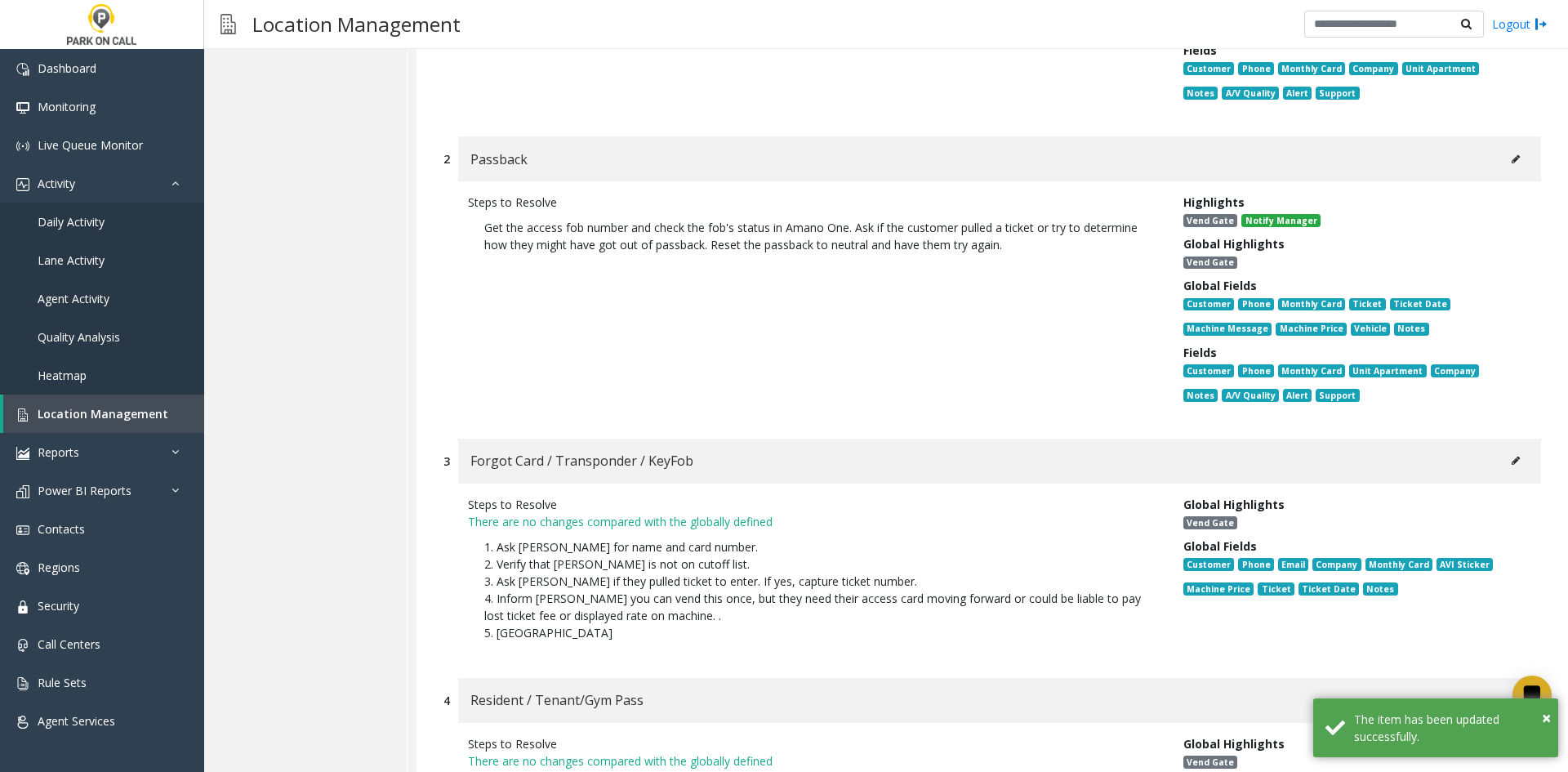
click at [1506, 449] on button at bounding box center [1516, 461] width 26 height 24
type input "**********"
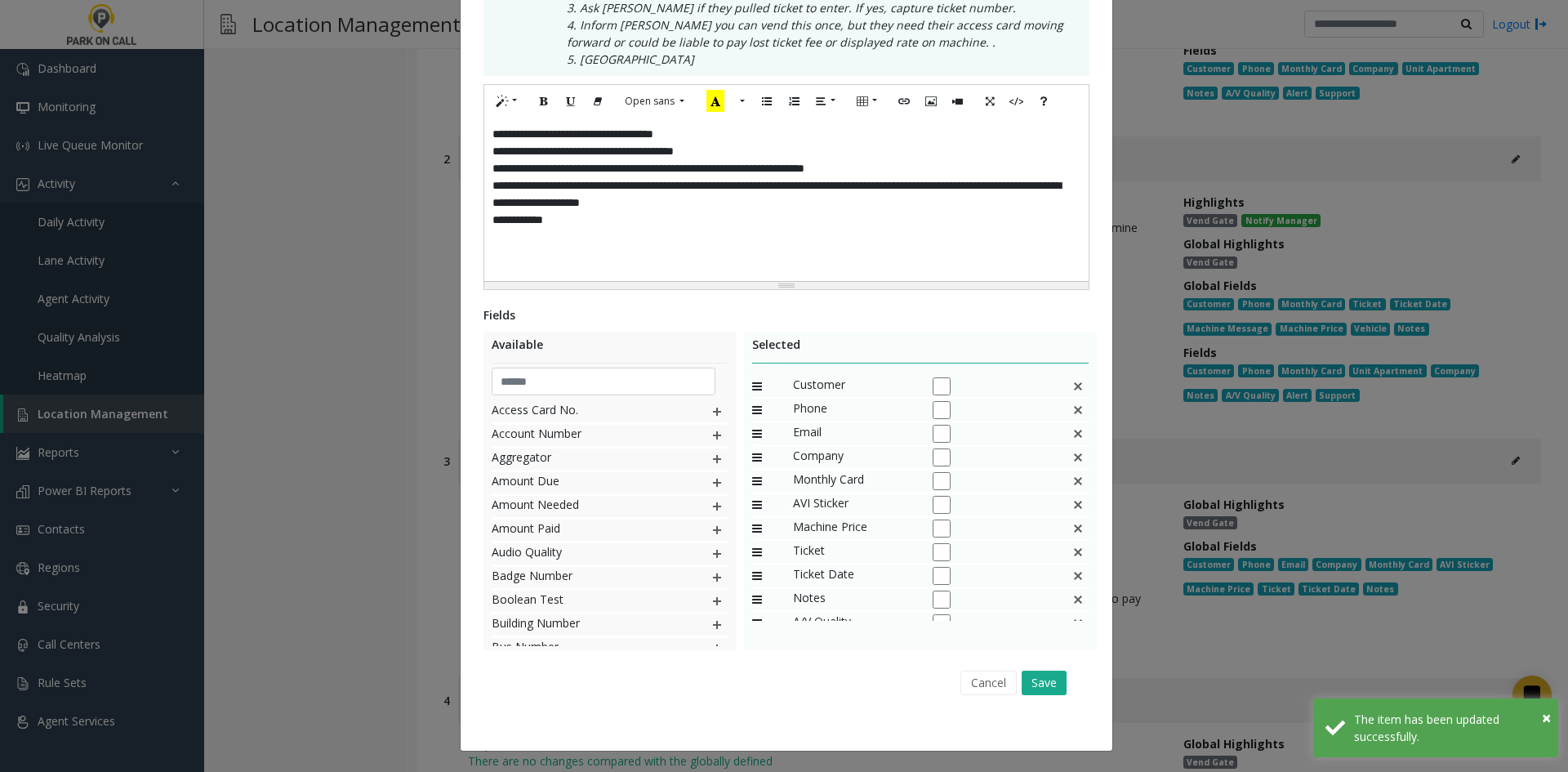
scroll to position [0, 0]
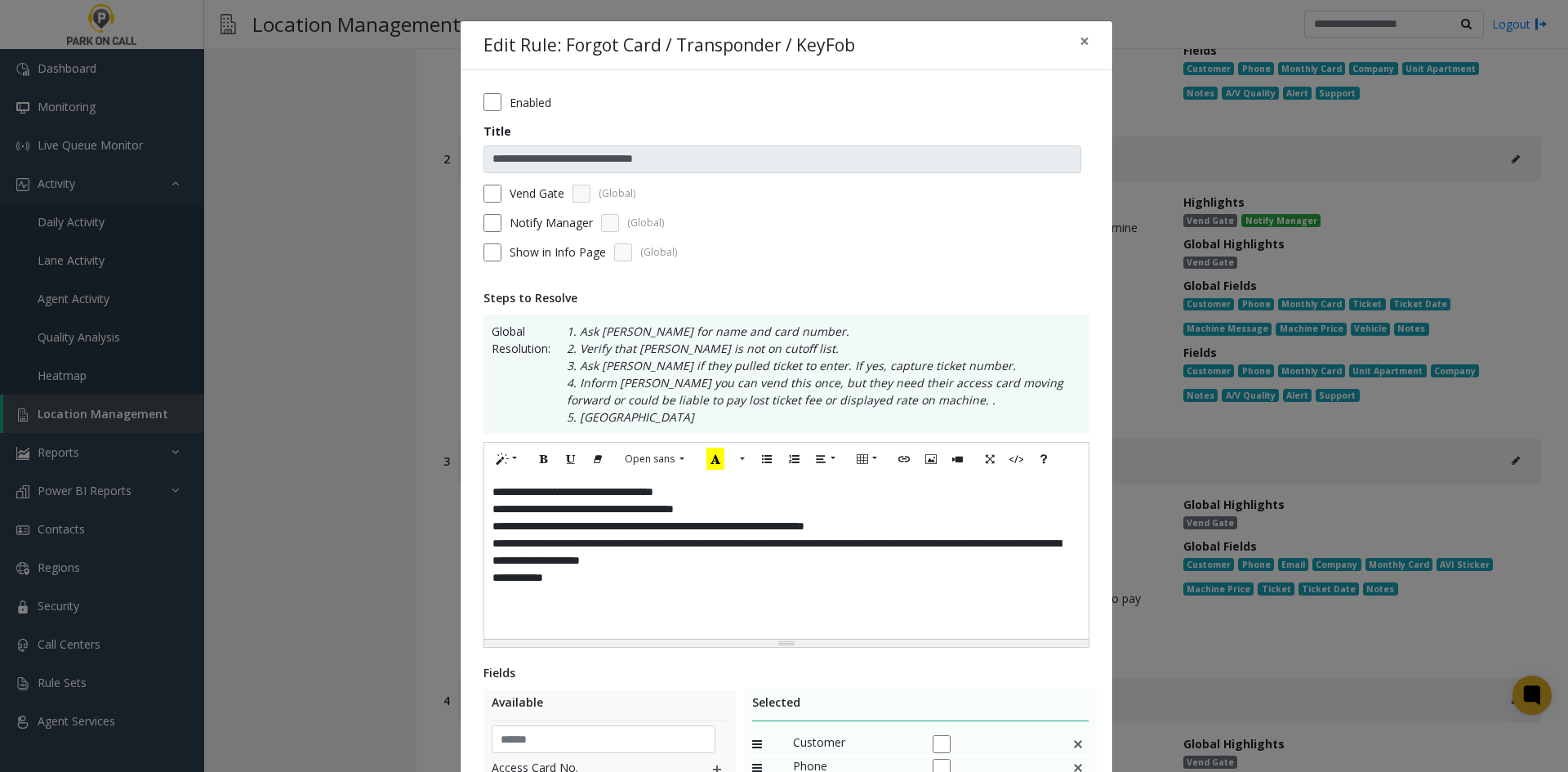
click at [768, 622] on div "**********" at bounding box center [786, 557] width 604 height 164
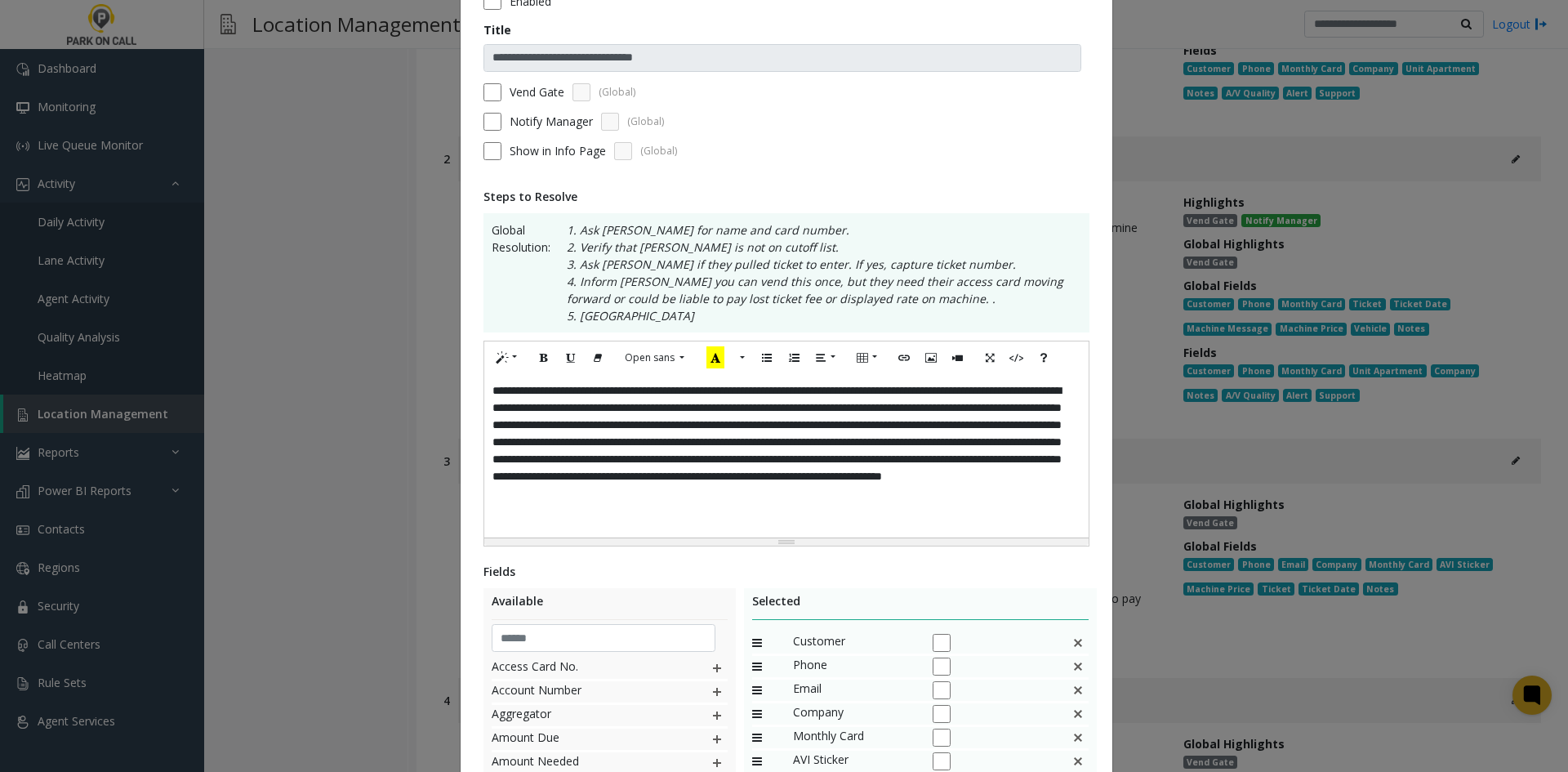
scroll to position [245, 0]
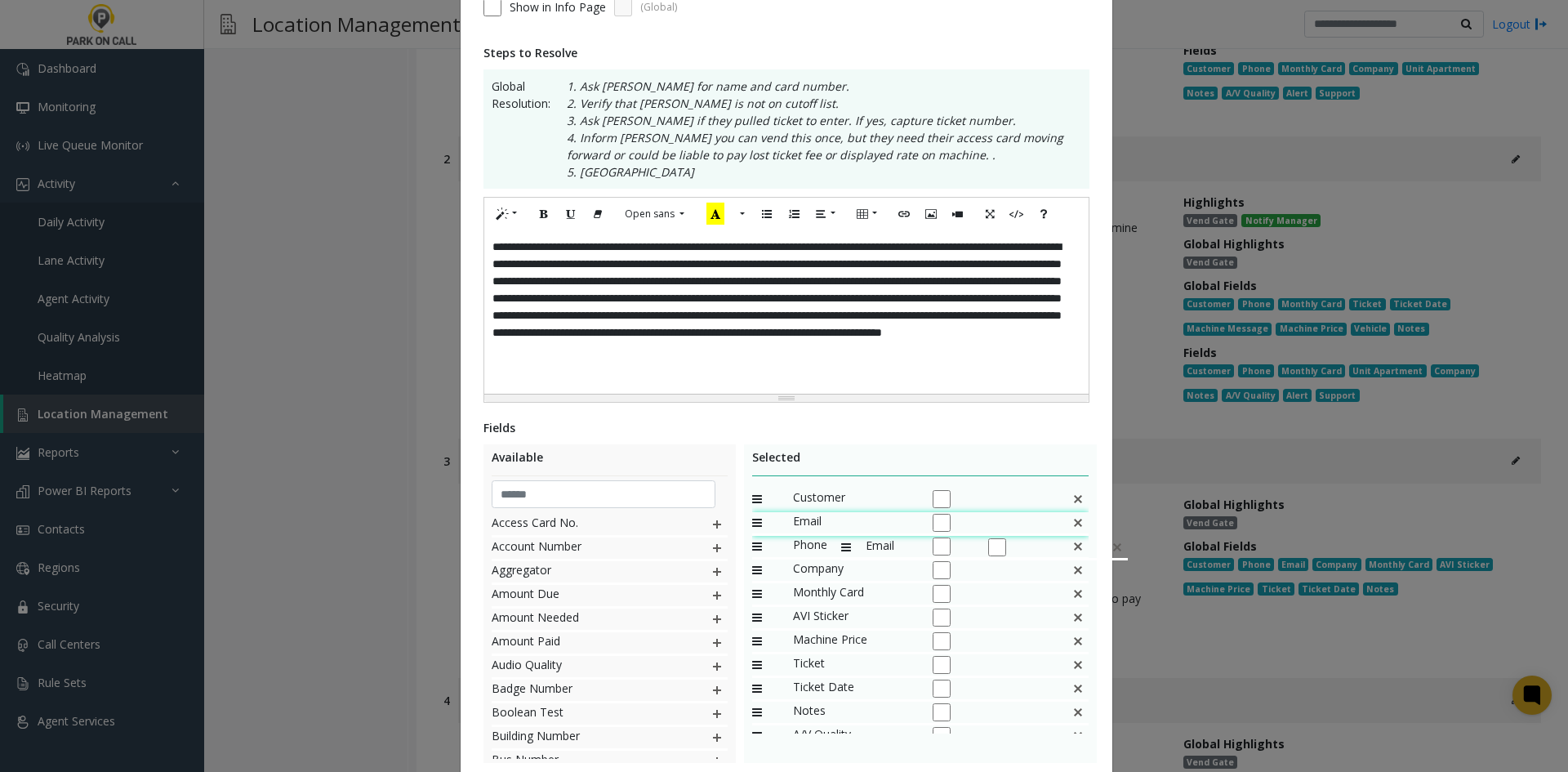
drag, startPoint x: 814, startPoint y: 541, endPoint x: 833, endPoint y: 529, distance: 22.5
click at [1071, 543] on img at bounding box center [1078, 546] width 13 height 21
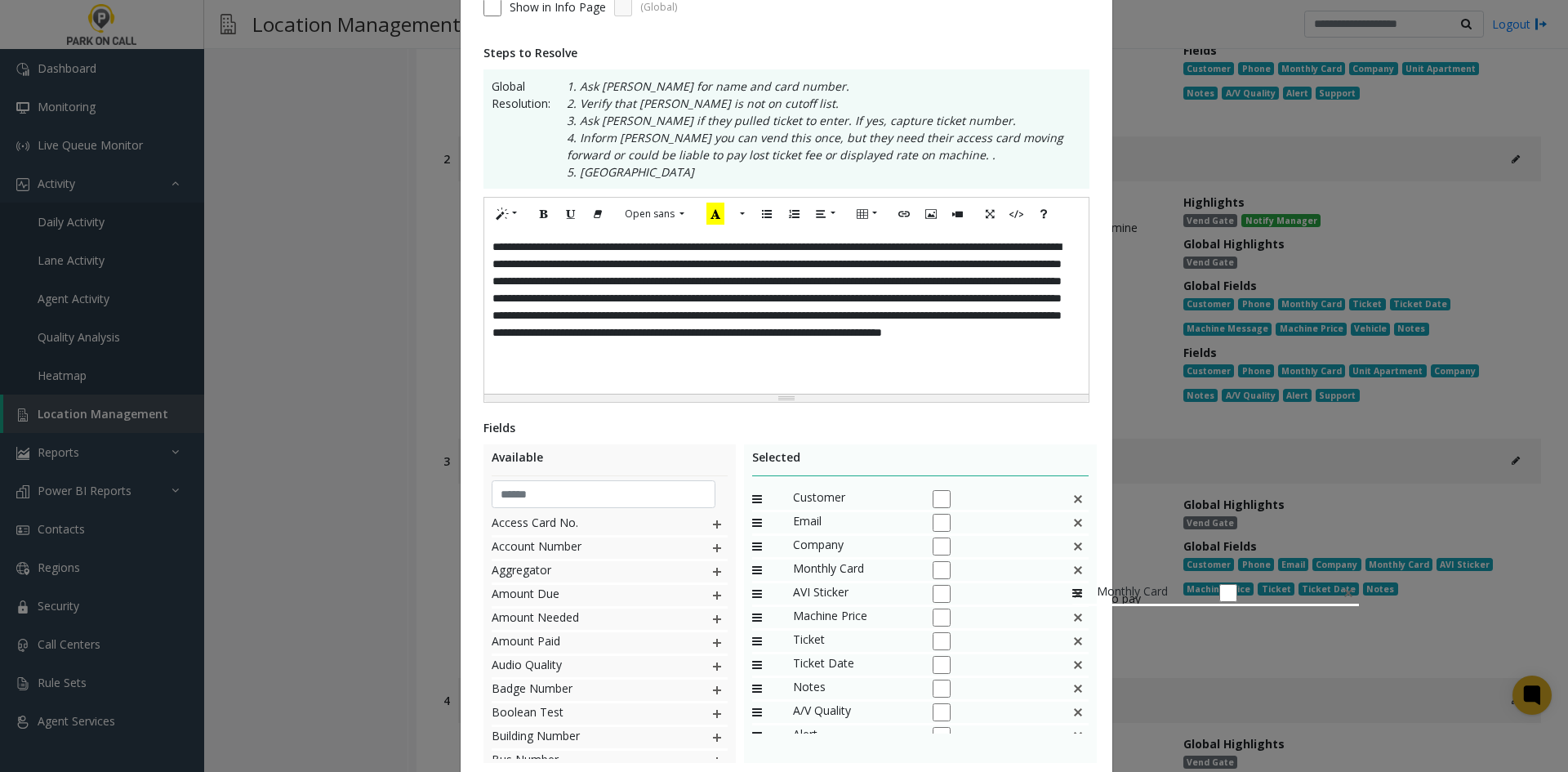
click at [1071, 575] on img at bounding box center [1078, 569] width 13 height 21
click at [1064, 575] on div "Machine Price" at bounding box center [920, 571] width 337 height 24
click at [1073, 576] on img at bounding box center [1078, 569] width 13 height 21
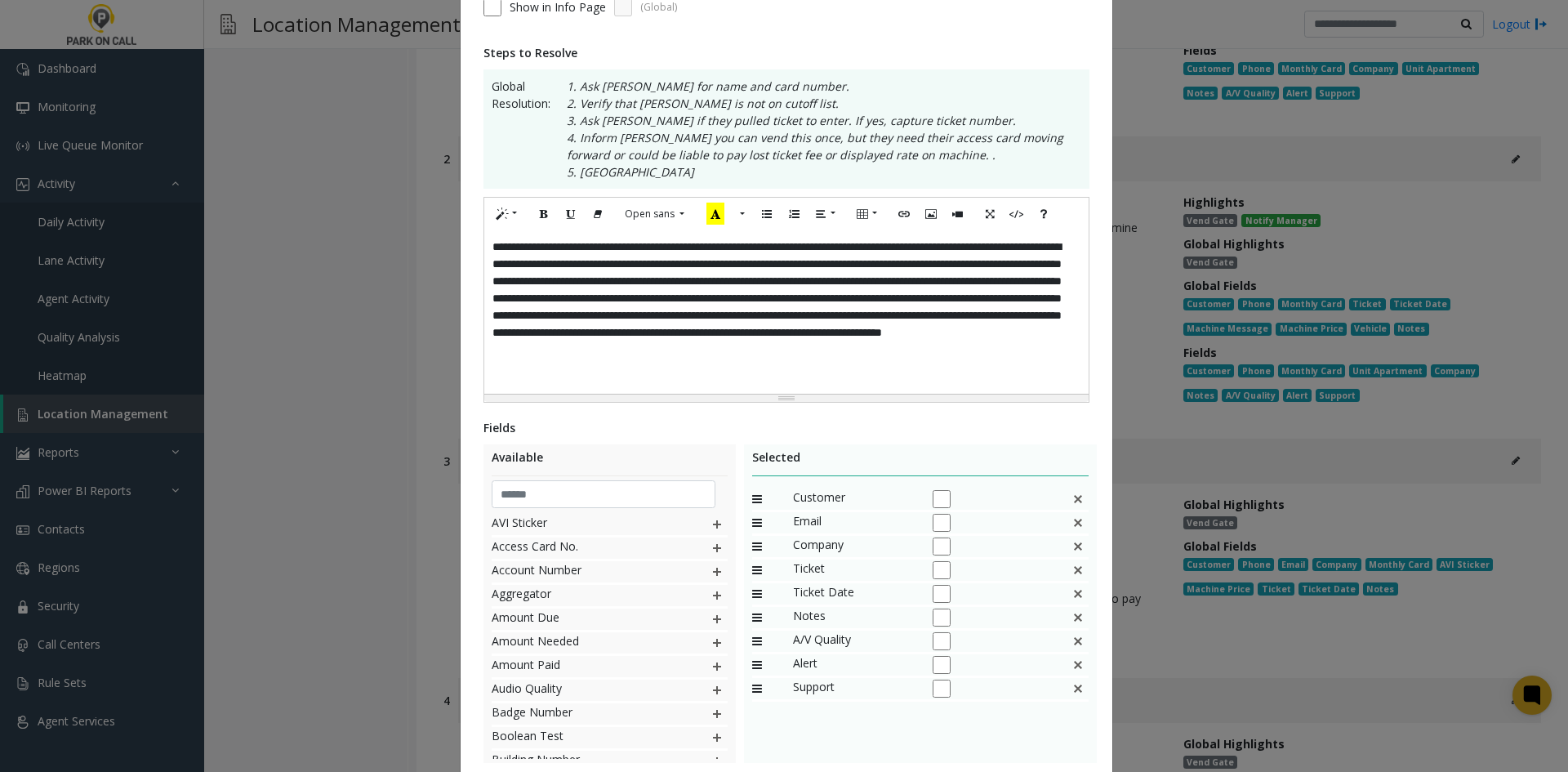
click at [1073, 576] on img at bounding box center [1078, 569] width 13 height 21
click at [596, 477] on div at bounding box center [603, 489] width 224 height 25
click at [584, 491] on input "text" at bounding box center [603, 494] width 224 height 28
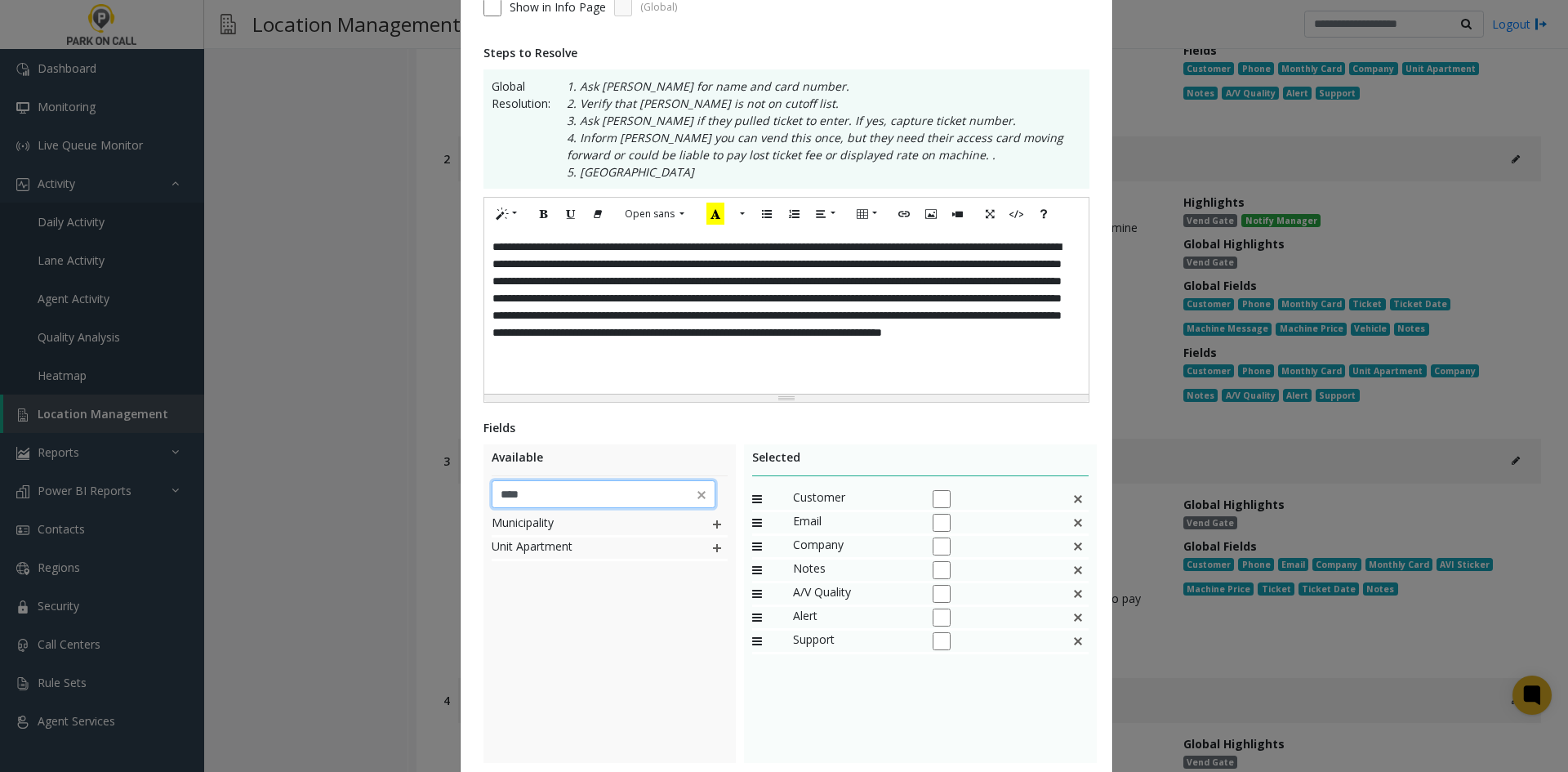
type input "****"
click at [537, 733] on div "Unit Apartment" at bounding box center [609, 636] width 236 height 245
click at [702, 530] on div "Unit Apartment" at bounding box center [609, 526] width 236 height 24
click at [699, 527] on div "Unit Apartment" at bounding box center [609, 526] width 236 height 24
click at [718, 520] on div "Unit Apartment" at bounding box center [609, 526] width 236 height 24
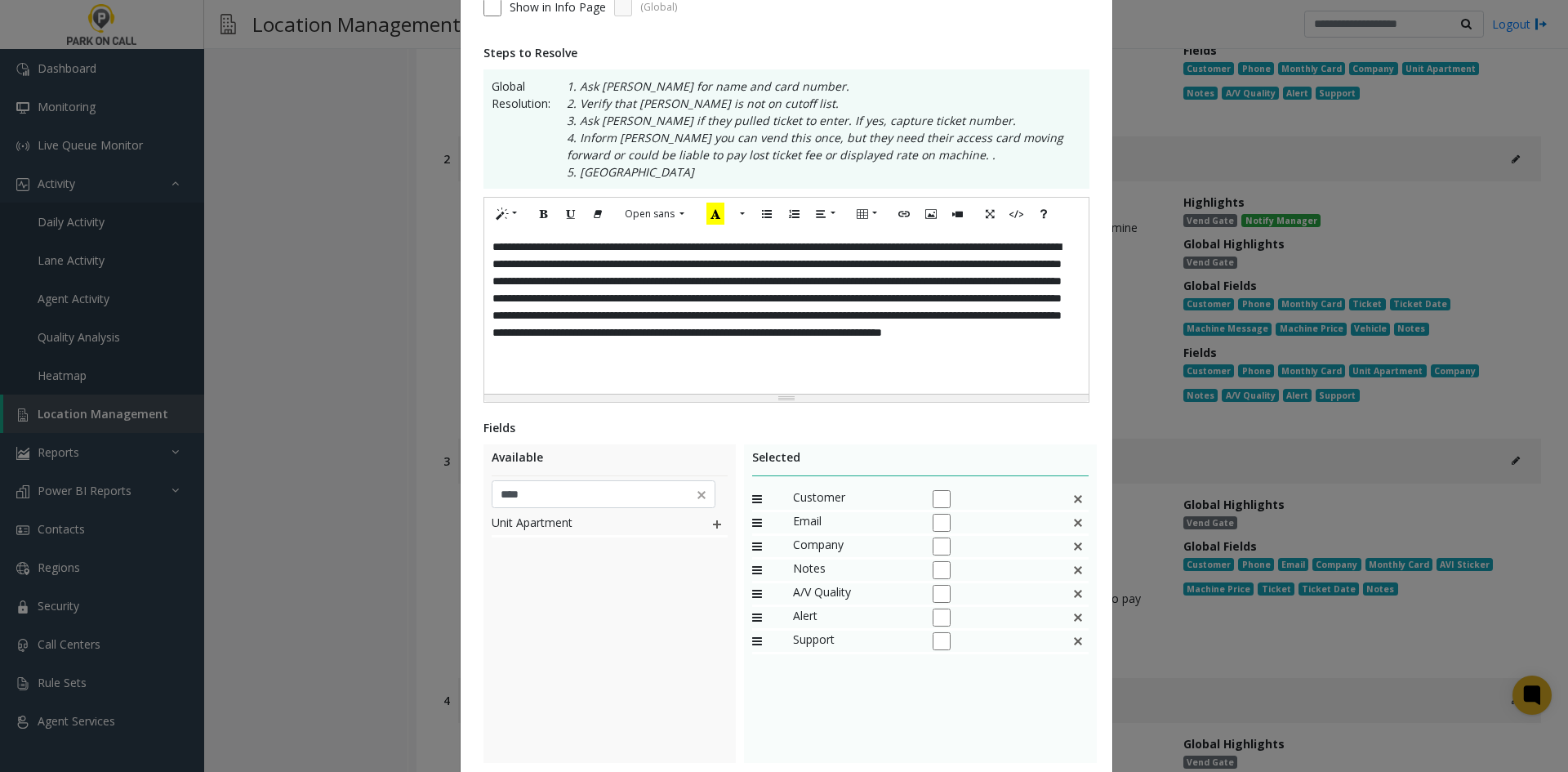
click at [710, 525] on img at bounding box center [717, 524] width 13 height 21
drag, startPoint x: 841, startPoint y: 668, endPoint x: 855, endPoint y: 560, distance: 108.9
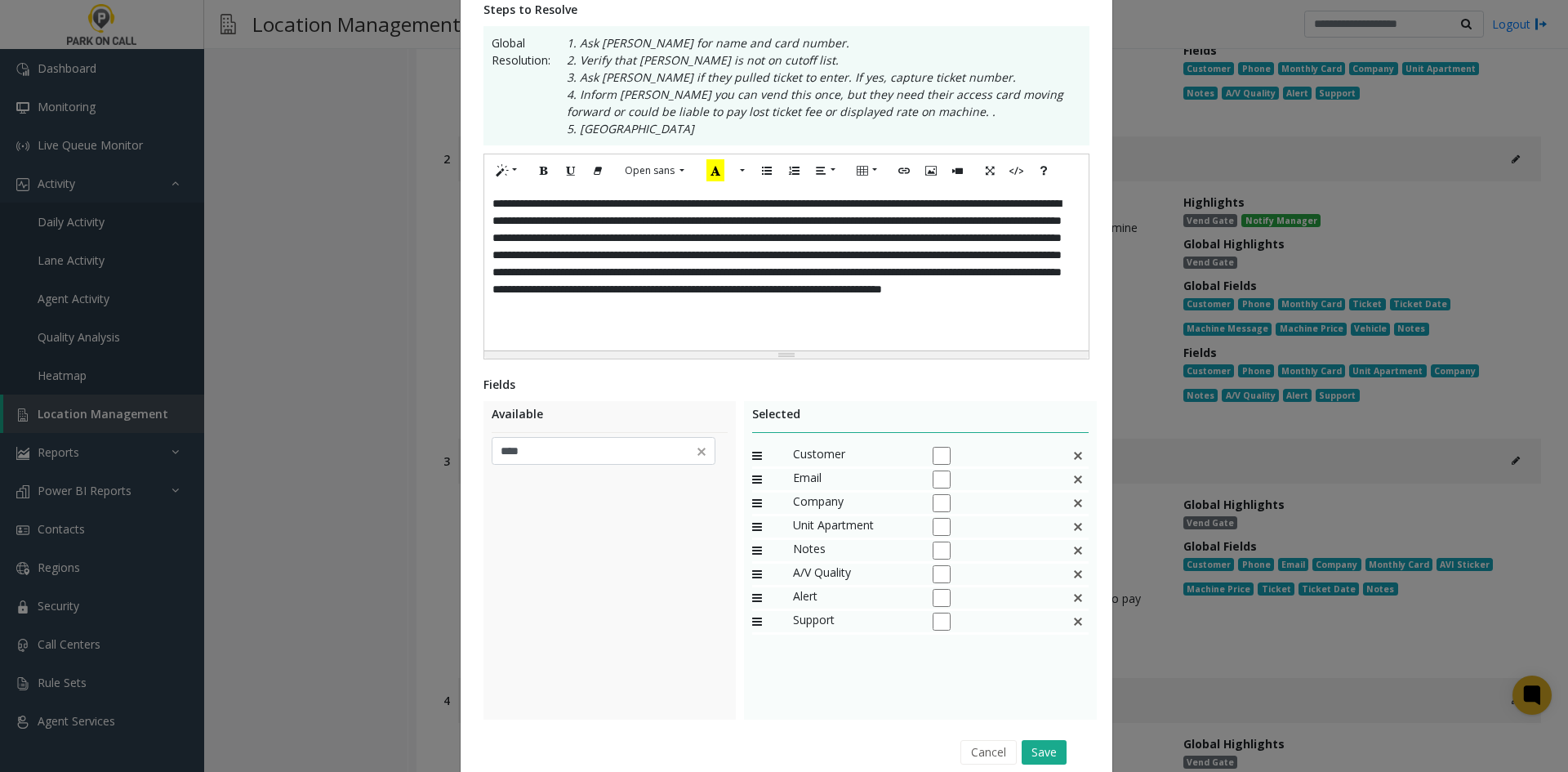
scroll to position [357, 0]
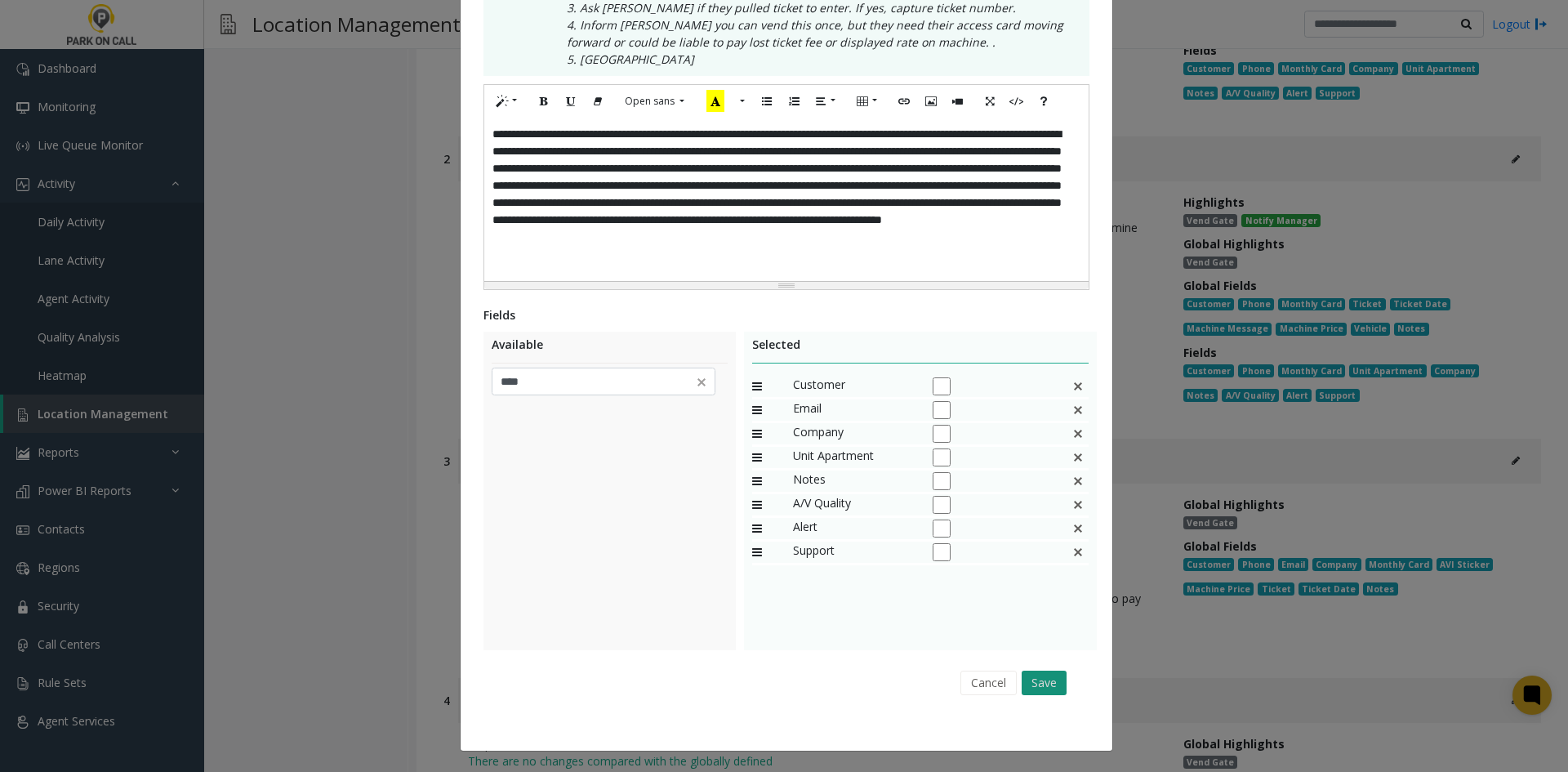
click at [1054, 688] on button "Save" at bounding box center [1044, 682] width 45 height 24
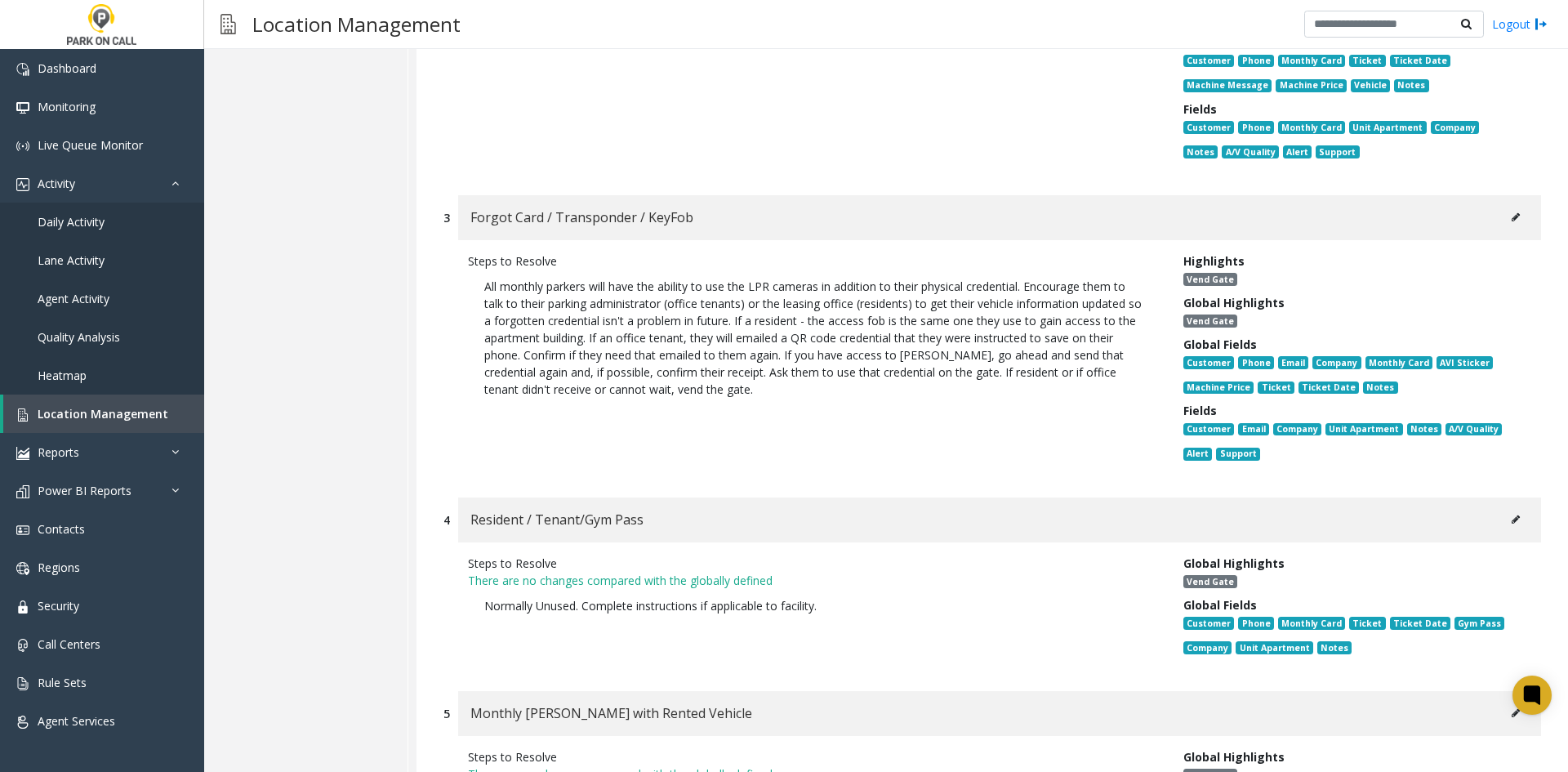
scroll to position [8414, 0]
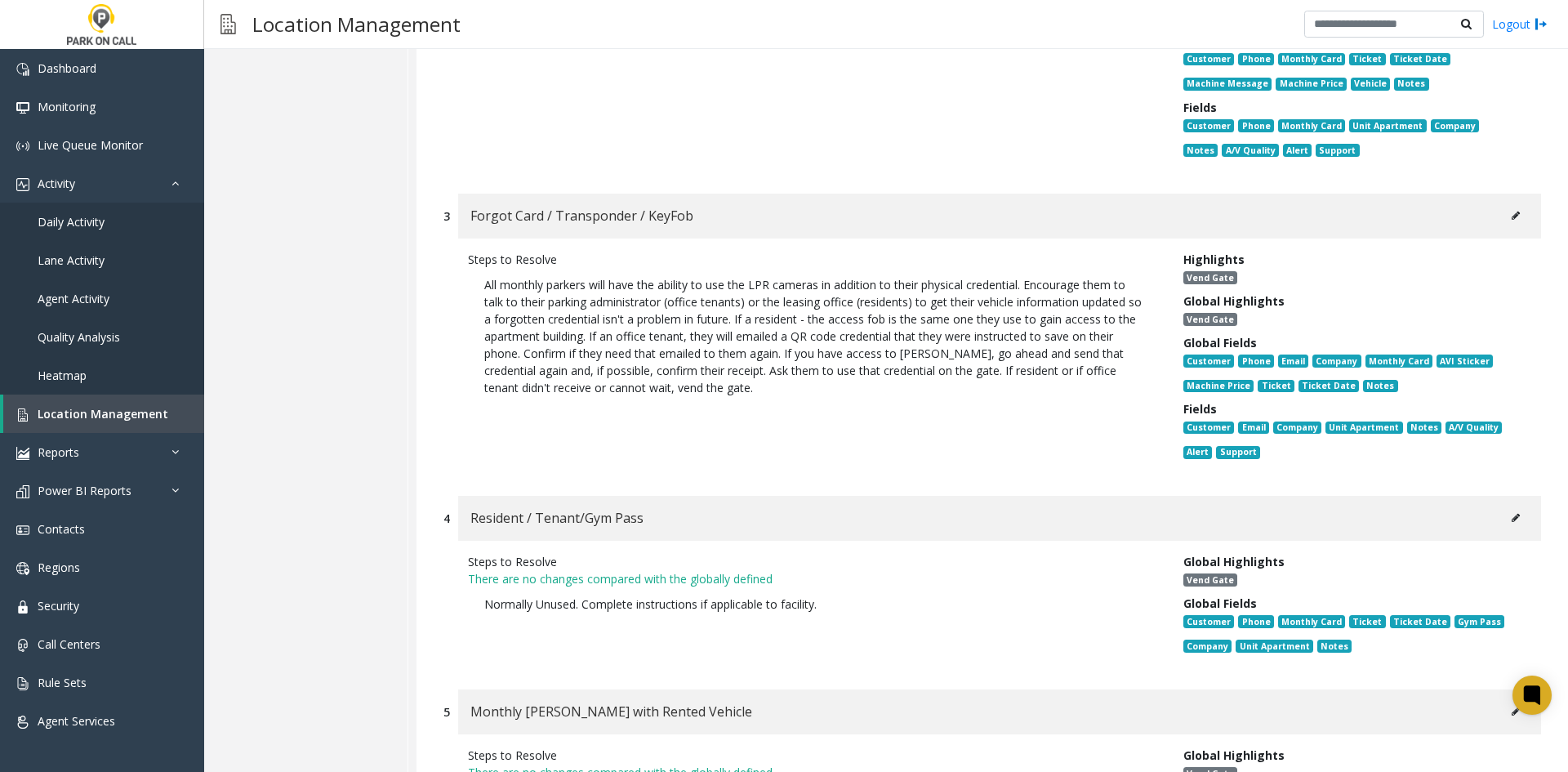
click at [1514, 506] on button at bounding box center [1516, 518] width 26 height 24
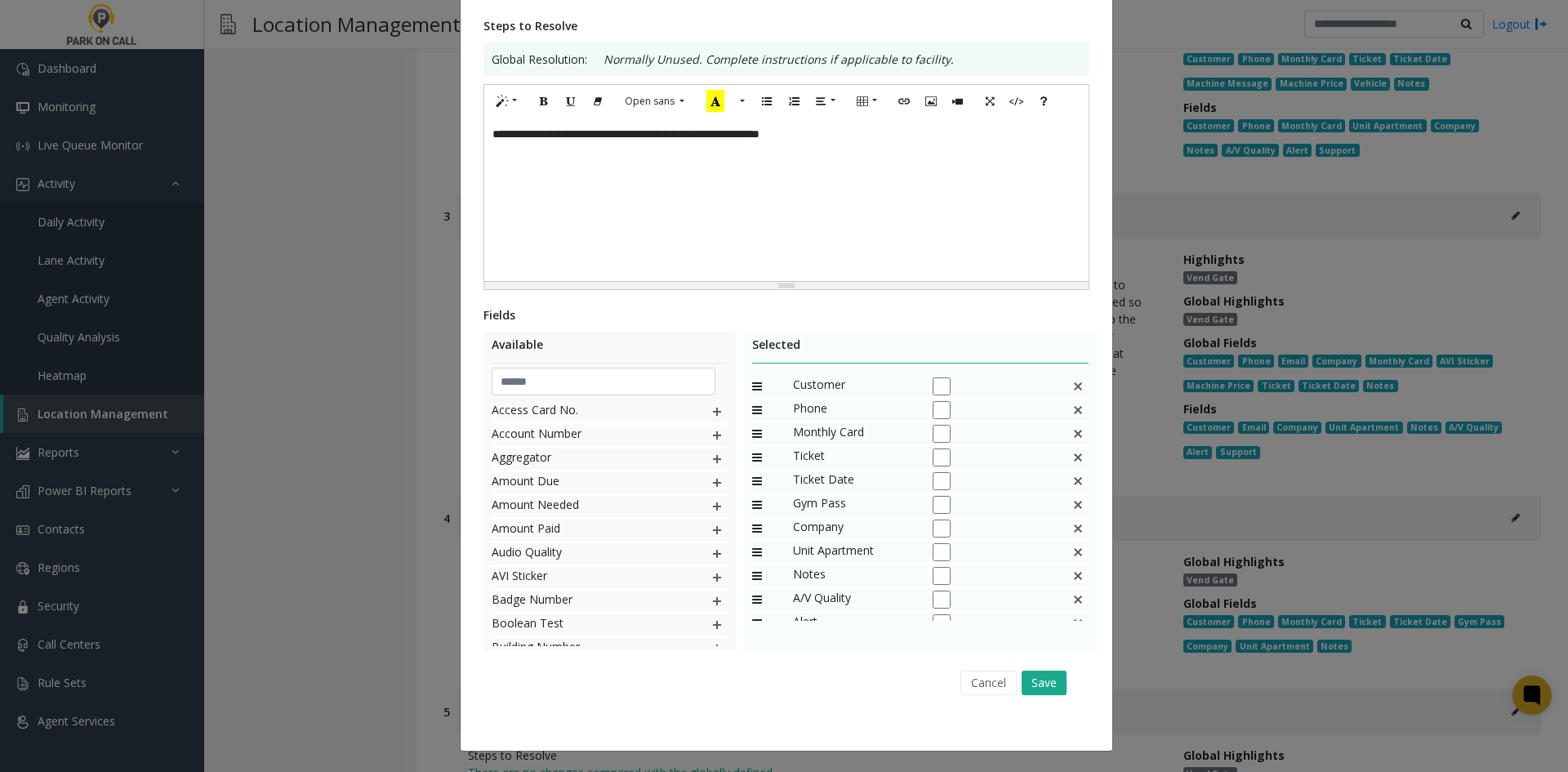
scroll to position [0, 0]
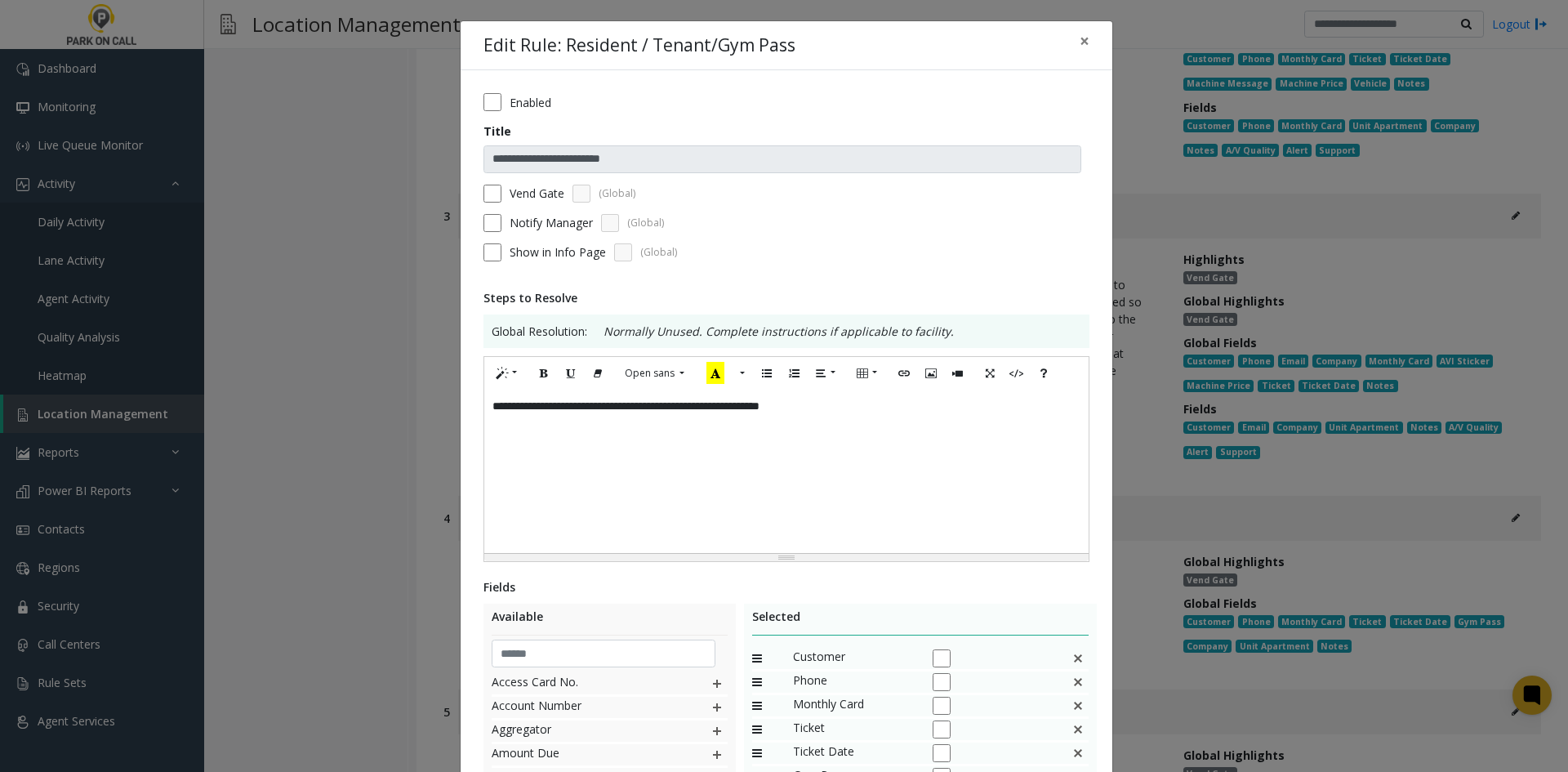
click at [811, 452] on div "**********" at bounding box center [786, 472] width 604 height 164
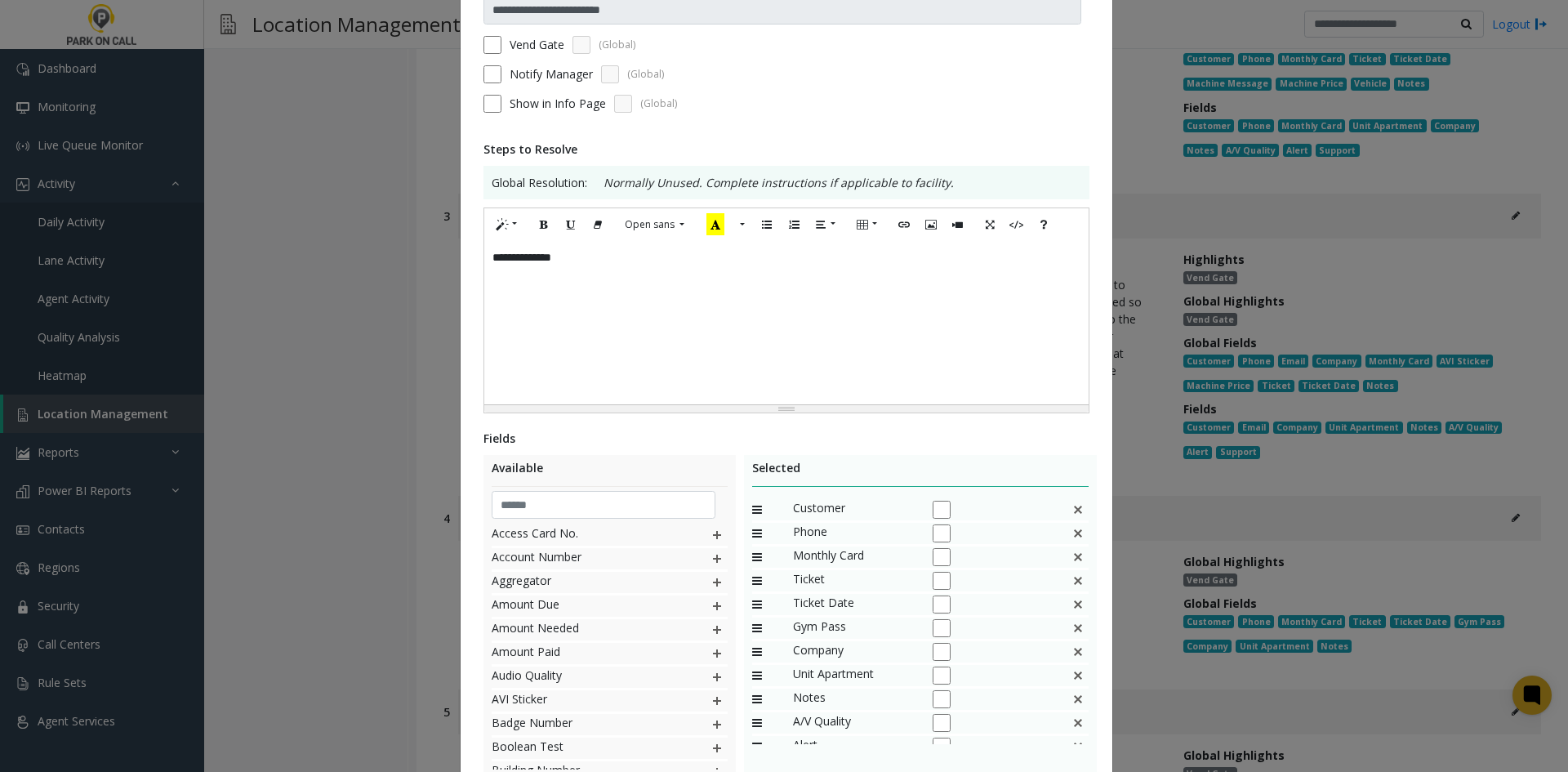
scroll to position [164, 0]
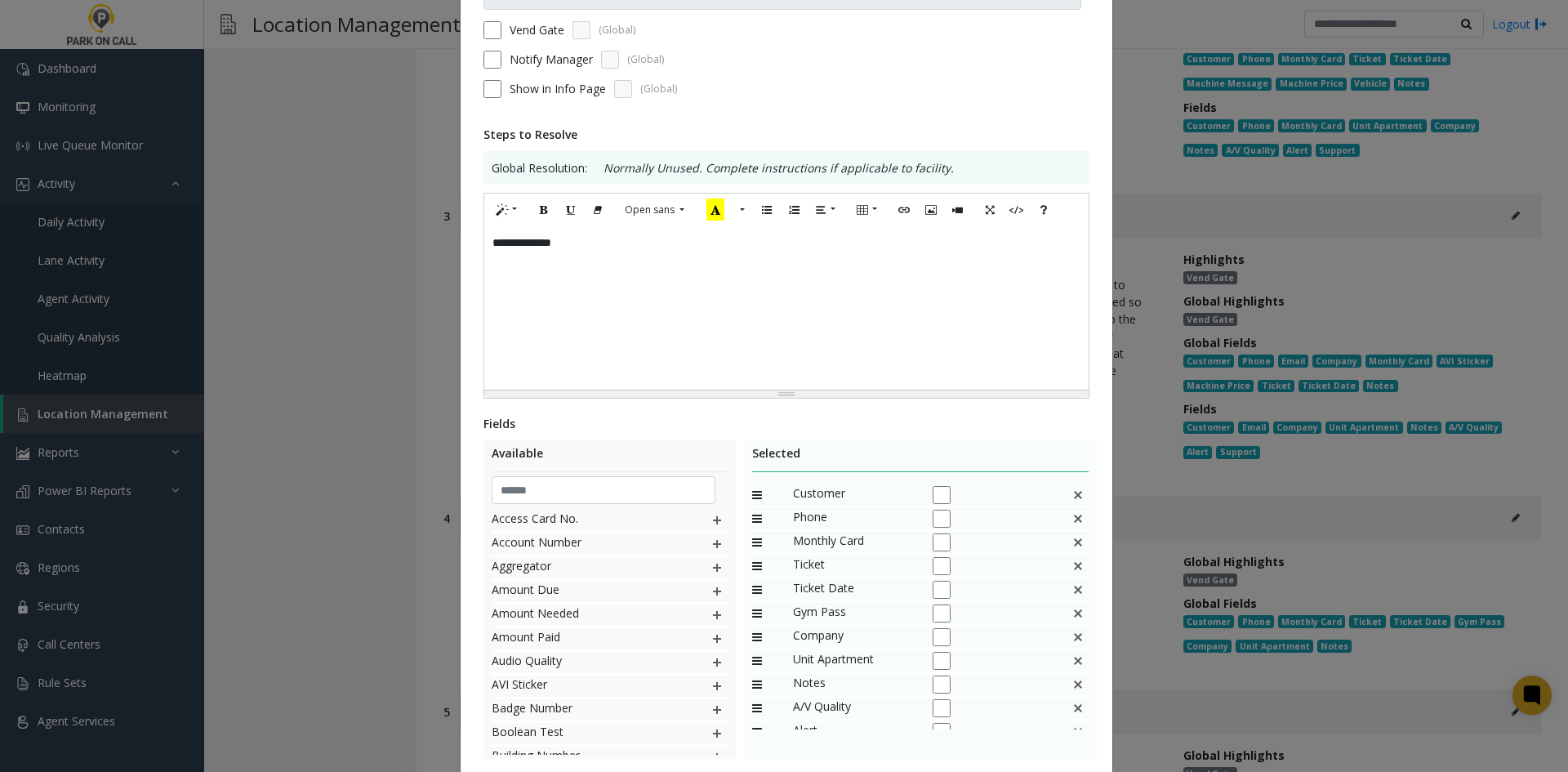
click at [1071, 525] on img at bounding box center [1078, 519] width 13 height 21
click at [1060, 525] on div "Ticket" at bounding box center [920, 520] width 337 height 24
click at [1071, 525] on img at bounding box center [1078, 519] width 13 height 21
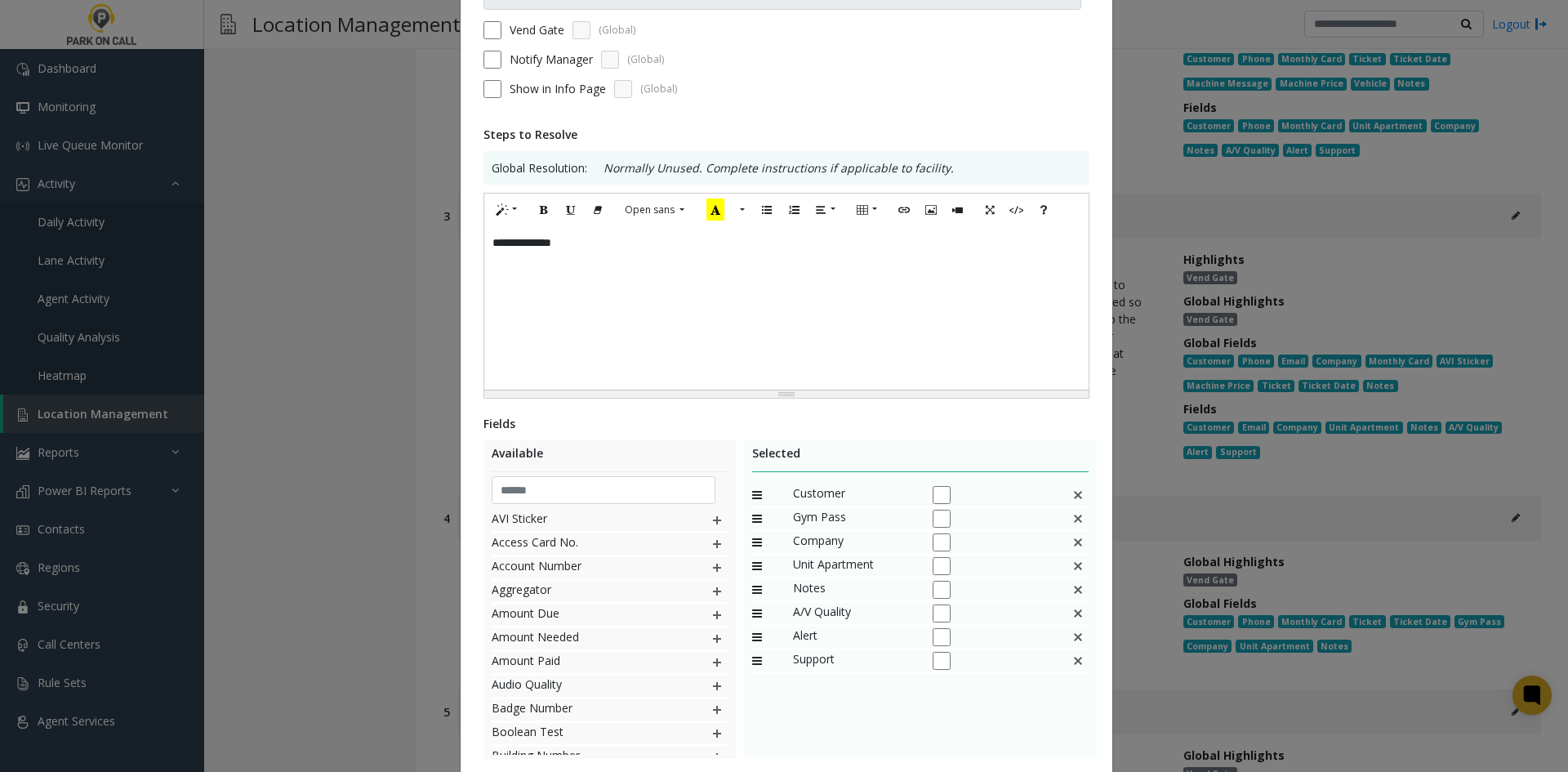
click at [1071, 525] on img at bounding box center [1078, 519] width 13 height 21
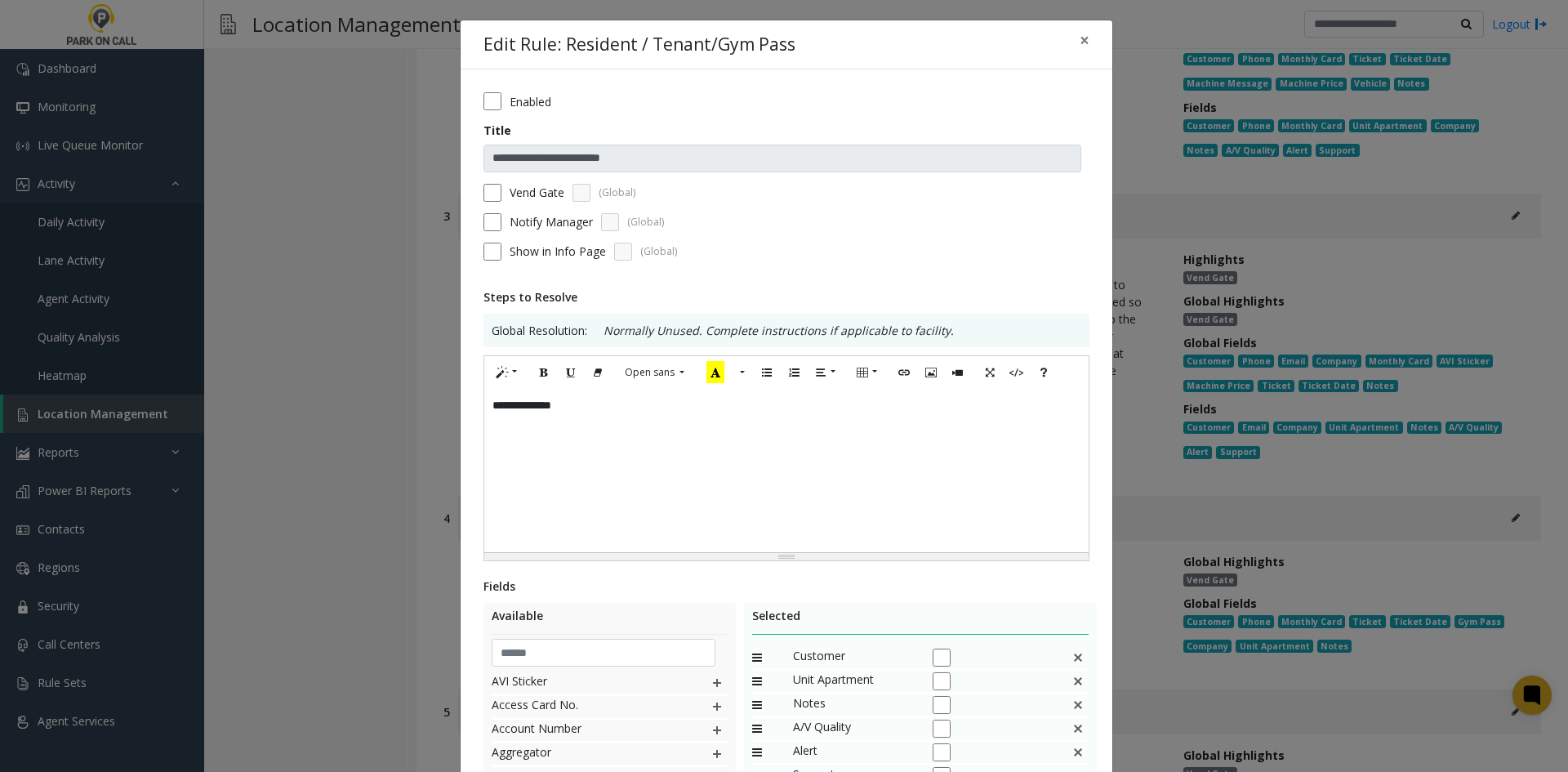
scroll to position [0, 0]
click at [528, 233] on form "**********" at bounding box center [786, 183] width 606 height 180
click at [530, 227] on label "Notify Manager" at bounding box center [551, 223] width 83 height 17
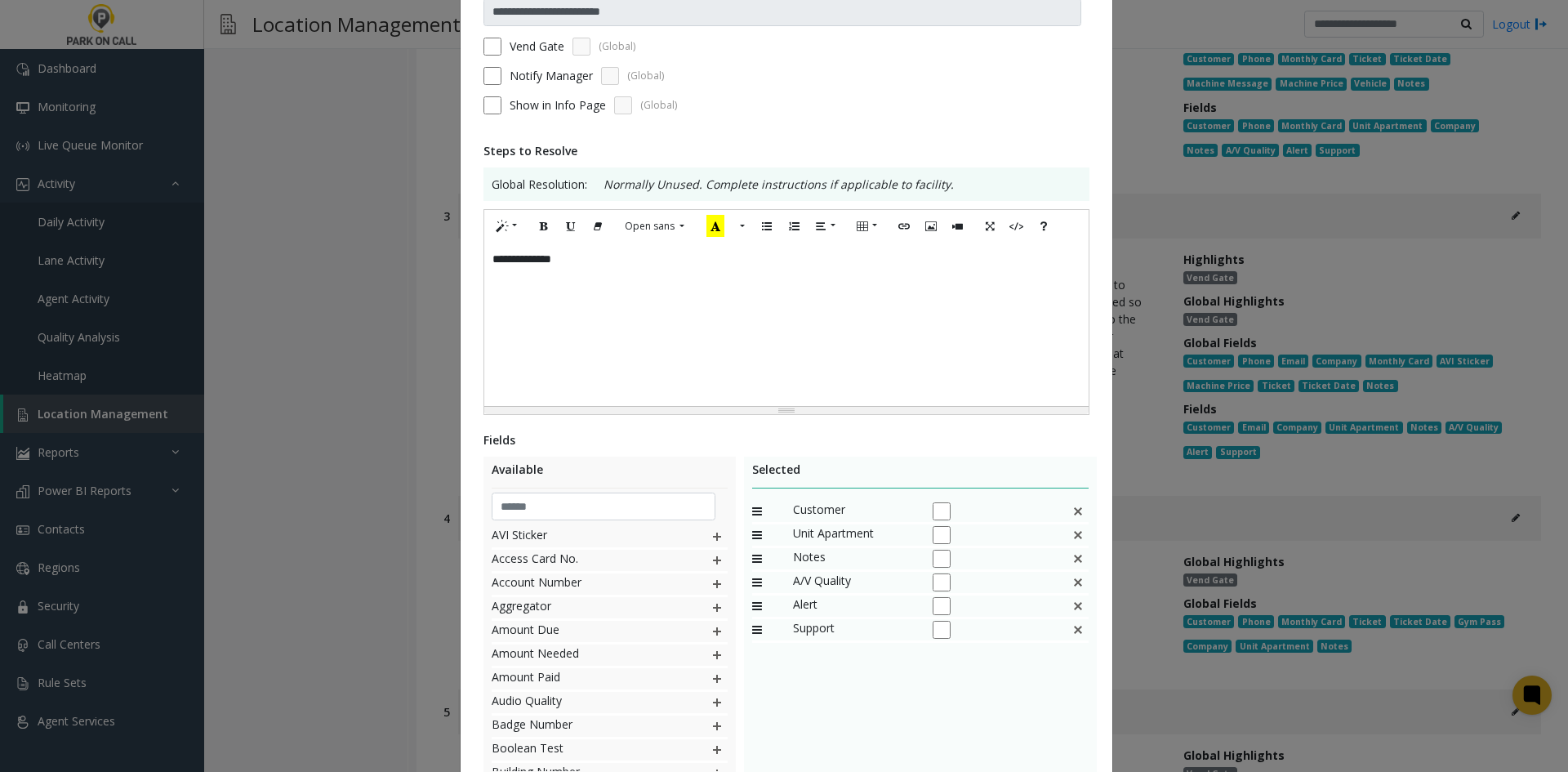
scroll to position [272, 0]
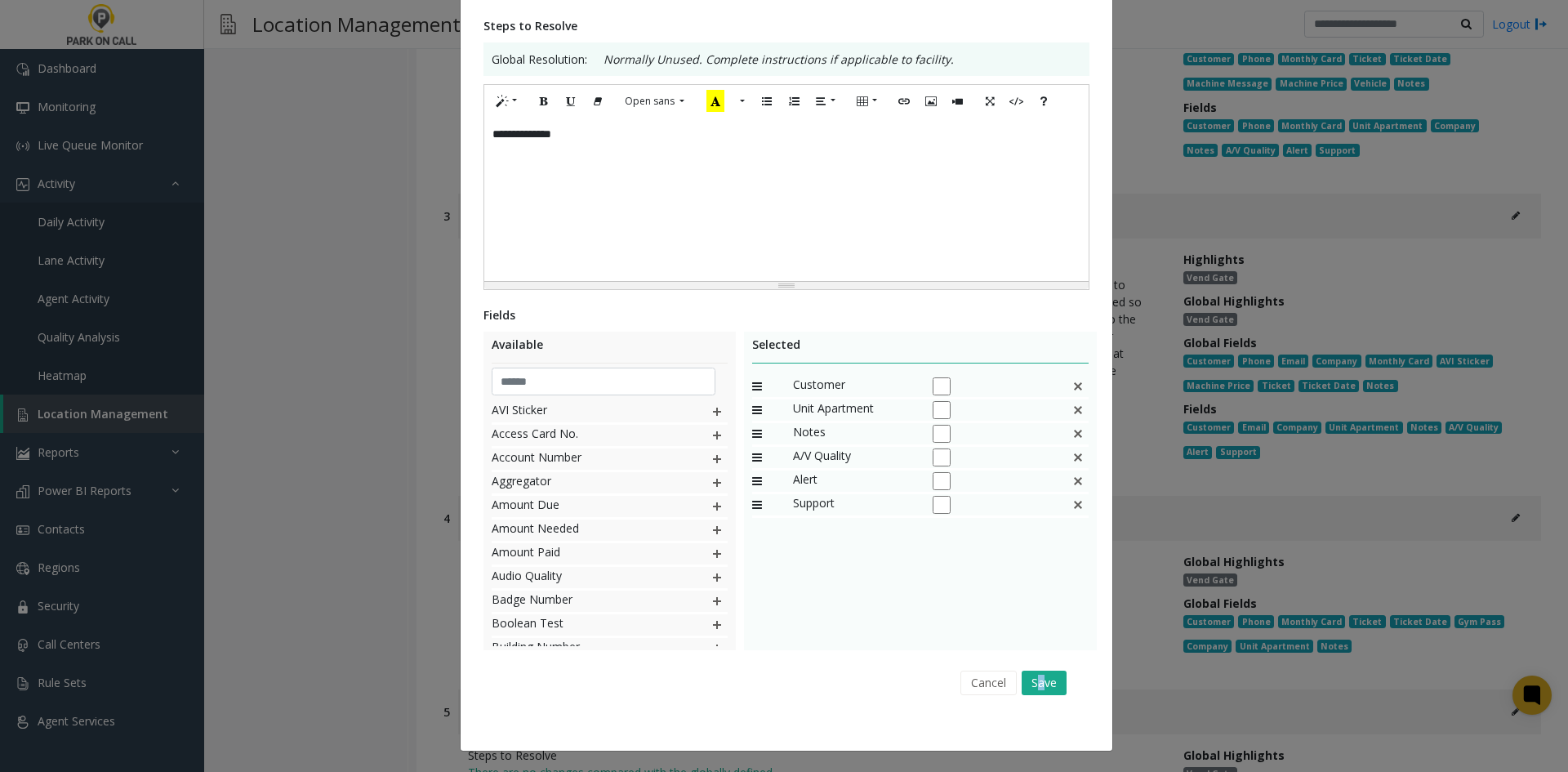
click at [1036, 668] on div "Cancel Save" at bounding box center [786, 682] width 584 height 42
click at [1024, 680] on button "Save" at bounding box center [1044, 682] width 45 height 24
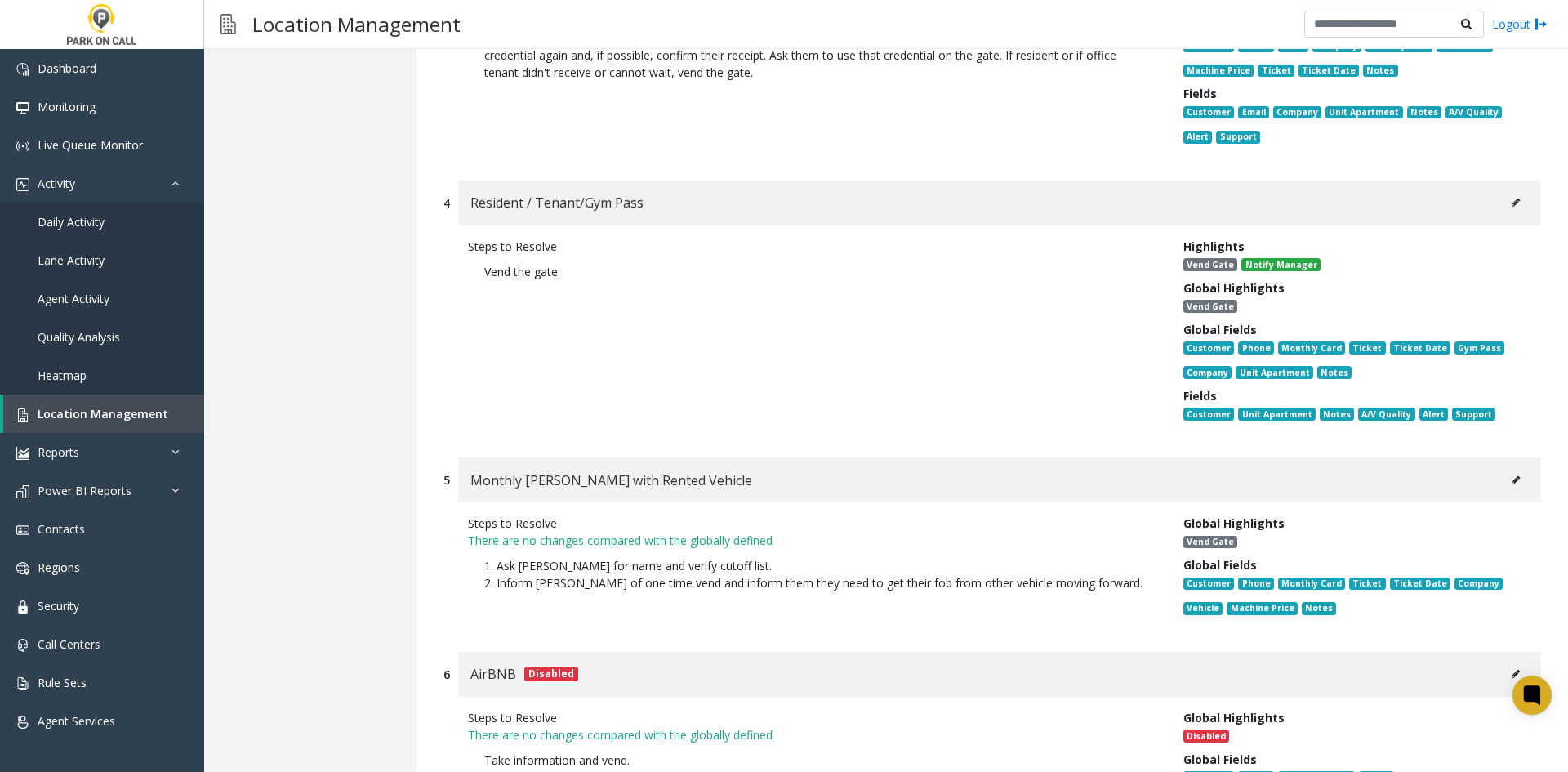
scroll to position [8741, 0]
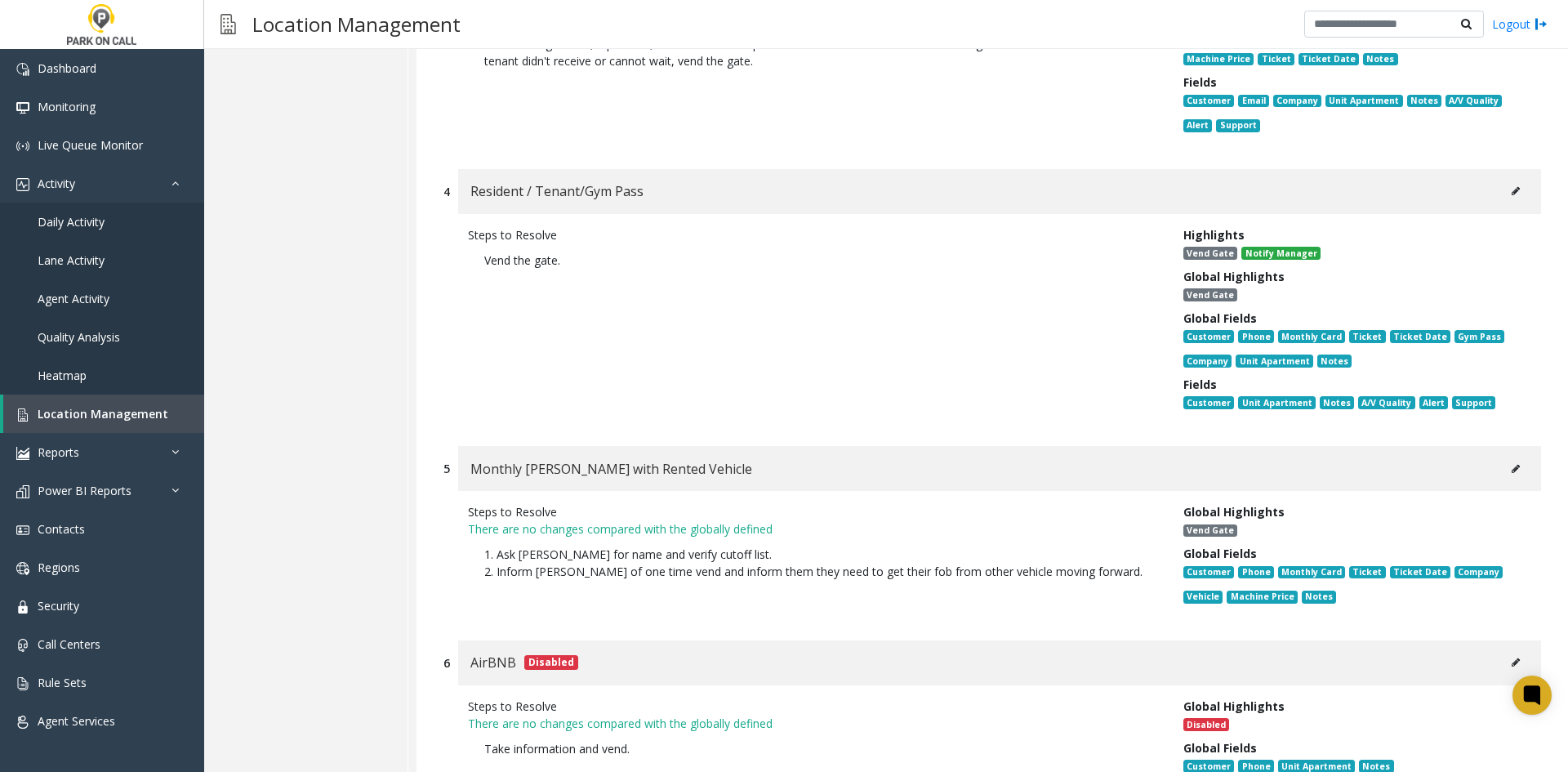
click at [1503, 457] on button at bounding box center [1516, 469] width 26 height 24
type input "**********"
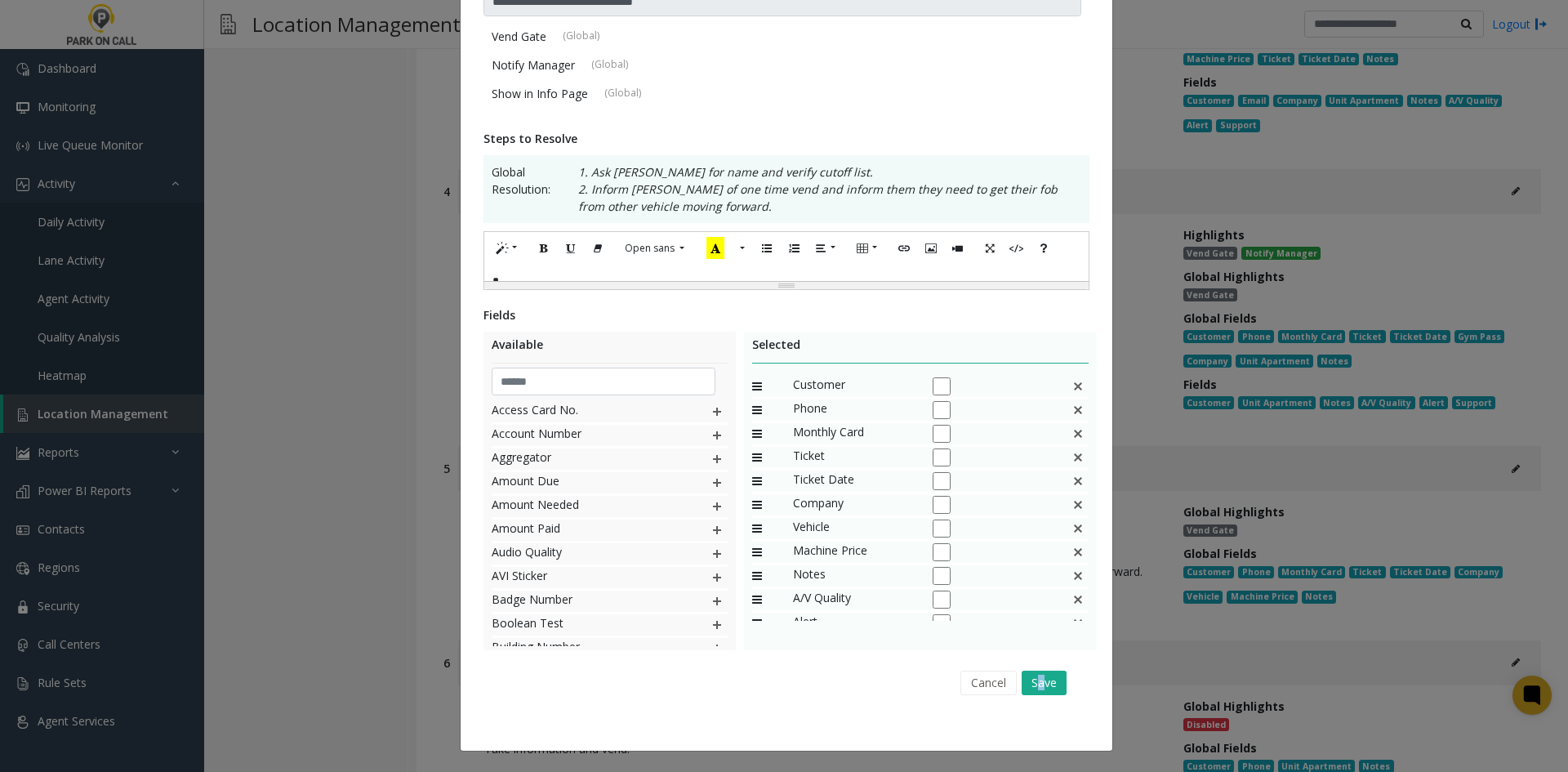
scroll to position [0, 0]
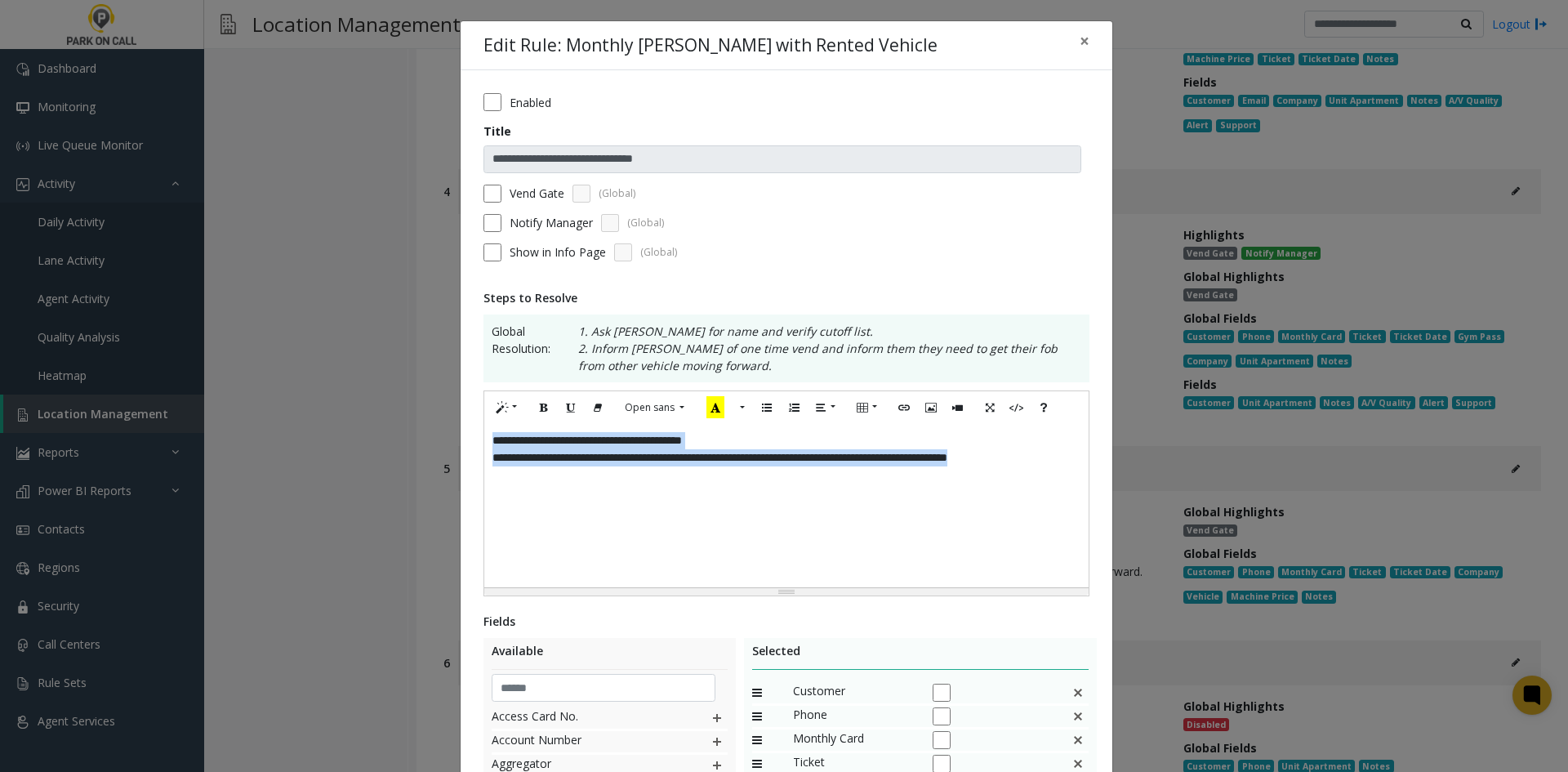
click at [860, 522] on div "**********" at bounding box center [786, 506] width 604 height 164
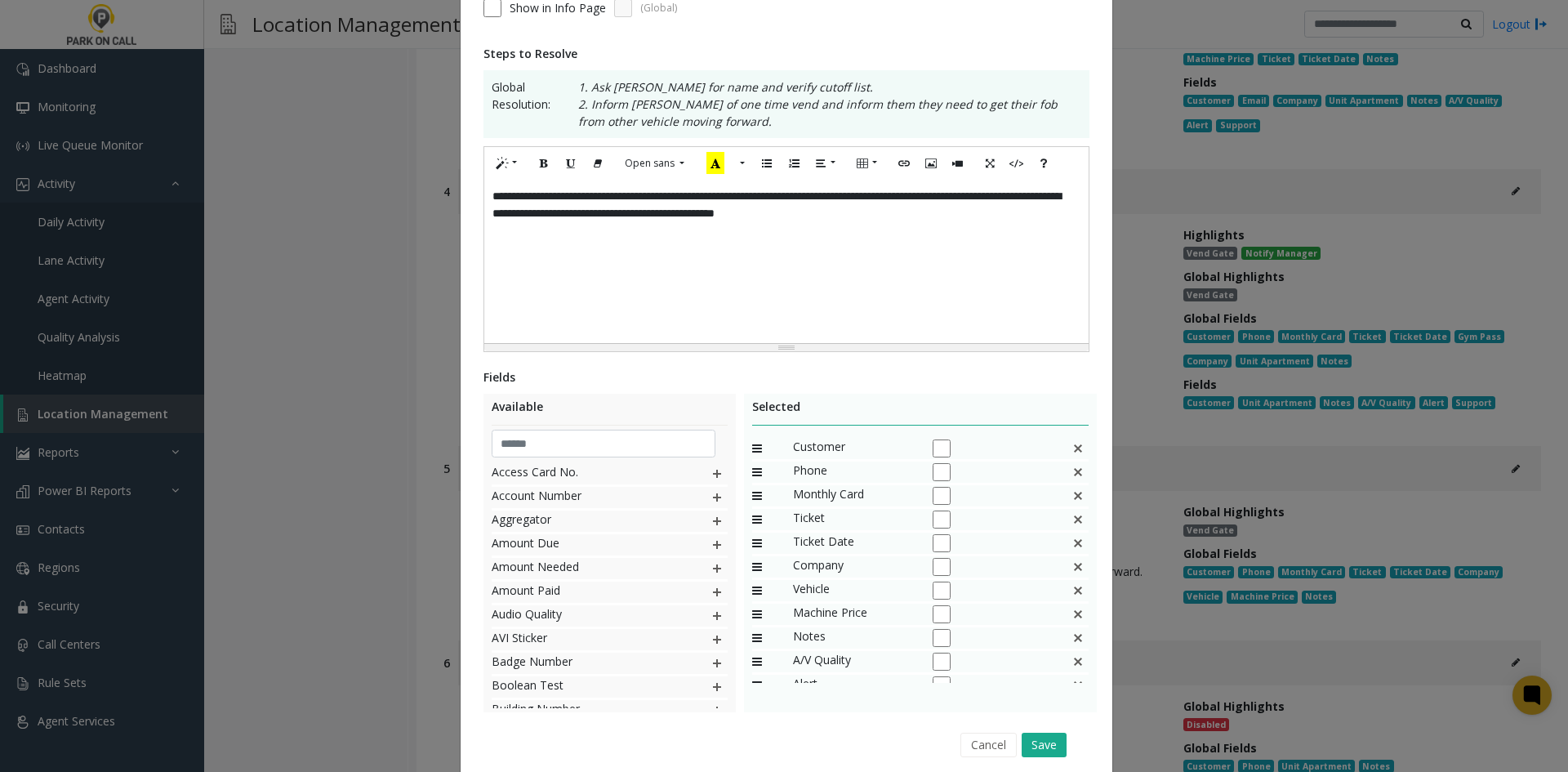
scroll to position [245, 0]
click at [1071, 502] on img at bounding box center [1078, 494] width 13 height 21
click at [1059, 502] on div "Ticket Date" at bounding box center [920, 496] width 337 height 24
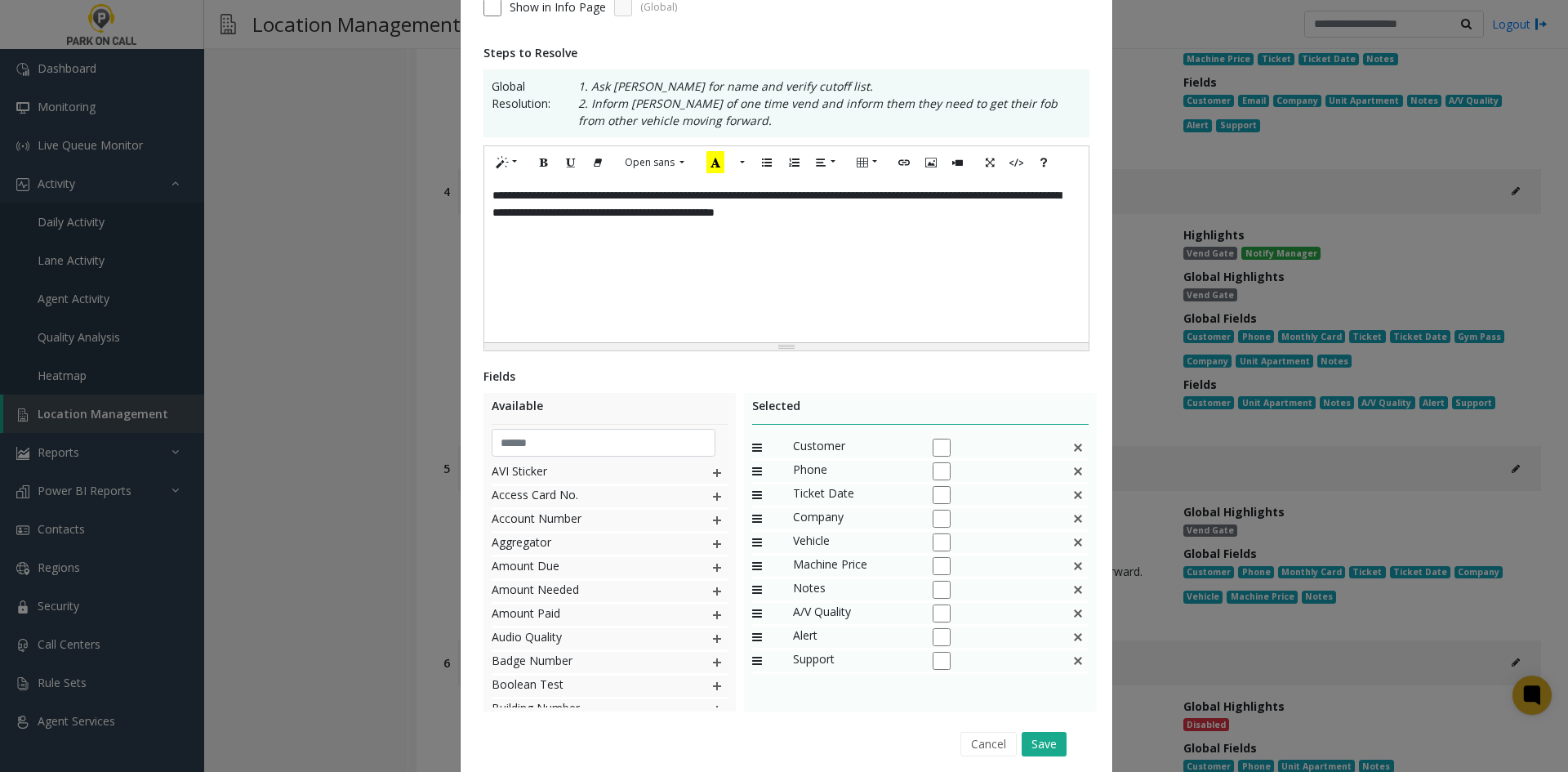
click at [1071, 504] on img at bounding box center [1078, 494] width 13 height 21
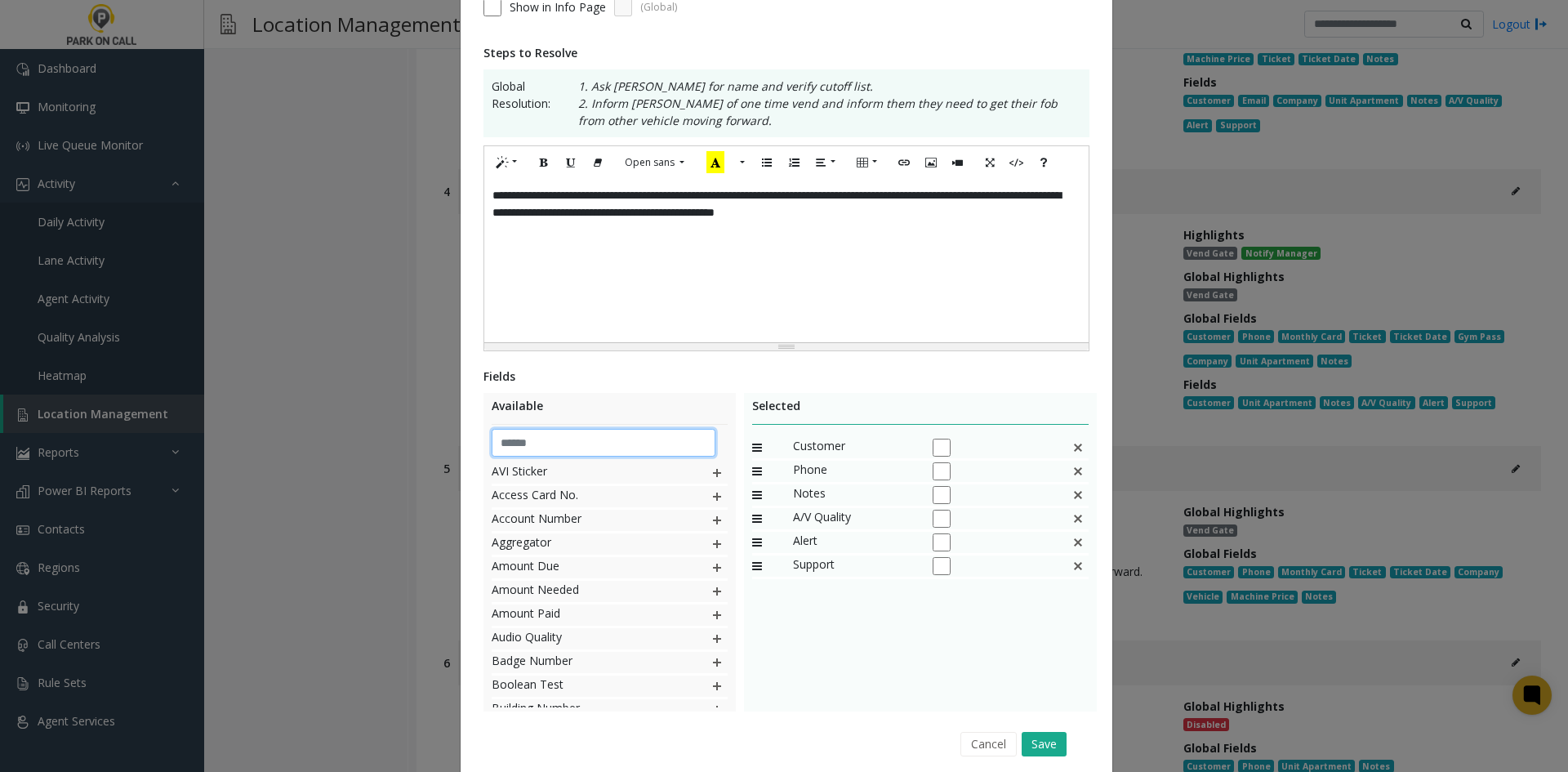
click at [582, 443] on input "text" at bounding box center [603, 443] width 224 height 28
click at [717, 470] on img at bounding box center [717, 472] width 13 height 21
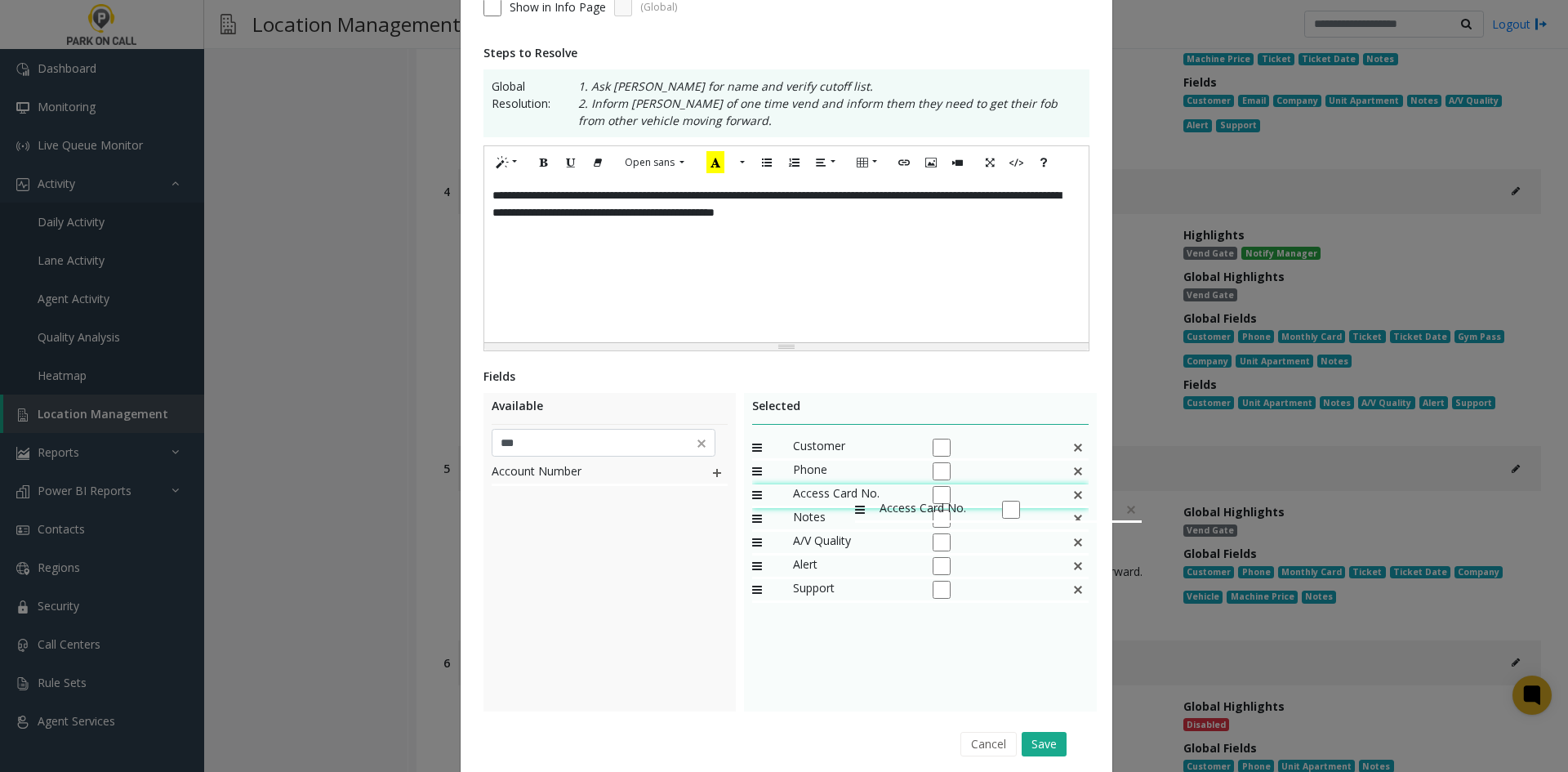
drag, startPoint x: 836, startPoint y: 584, endPoint x: 847, endPoint y: 491, distance: 93.6
click at [554, 446] on input "***" at bounding box center [603, 443] width 224 height 28
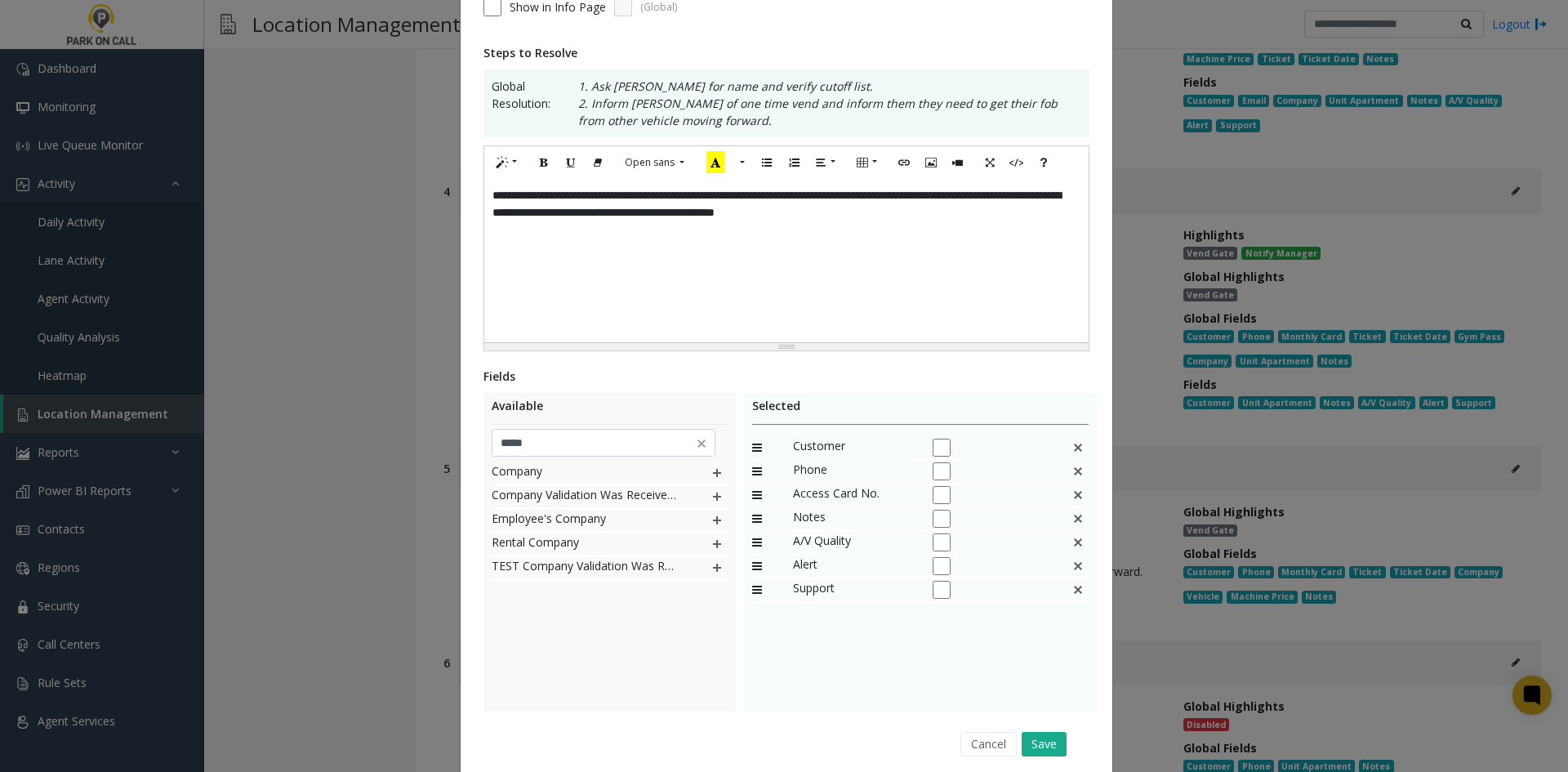
click at [717, 472] on img at bounding box center [717, 472] width 13 height 21
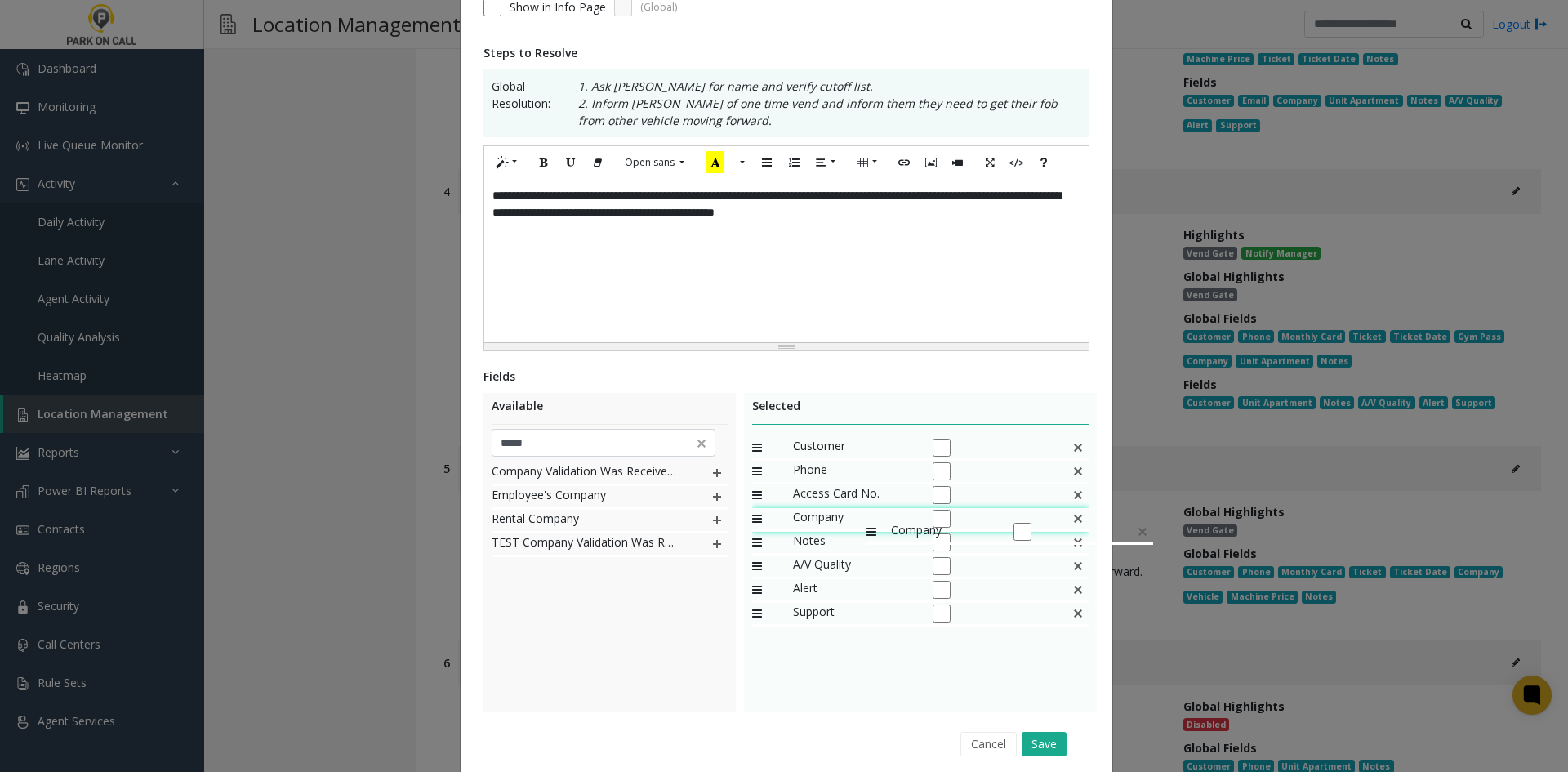
drag, startPoint x: 836, startPoint y: 607, endPoint x: 859, endPoint y: 513, distance: 96.8
click at [594, 454] on input "*****" at bounding box center [603, 443] width 224 height 28
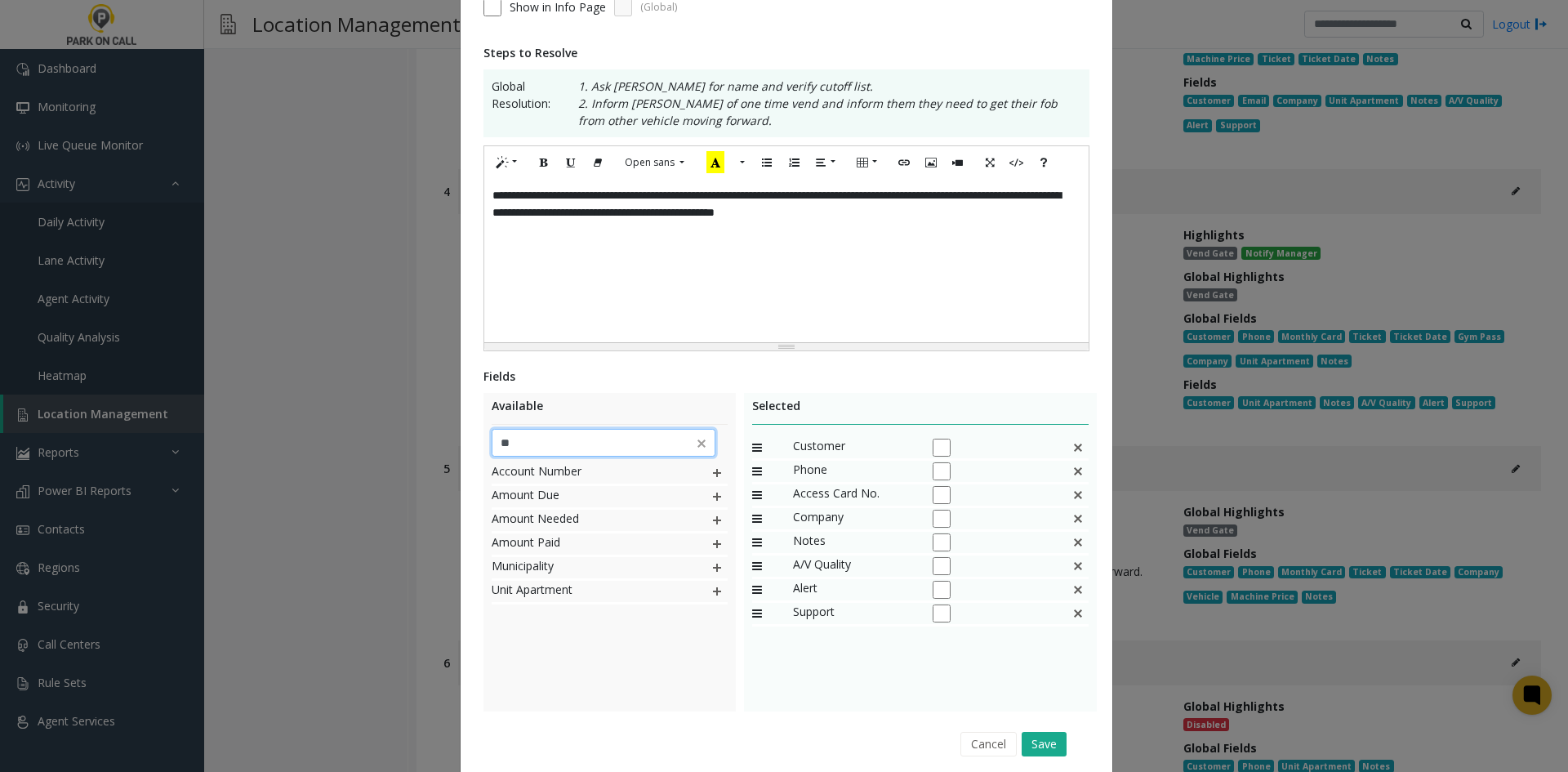
type input "***"
click at [710, 492] on img at bounding box center [717, 496] width 13 height 21
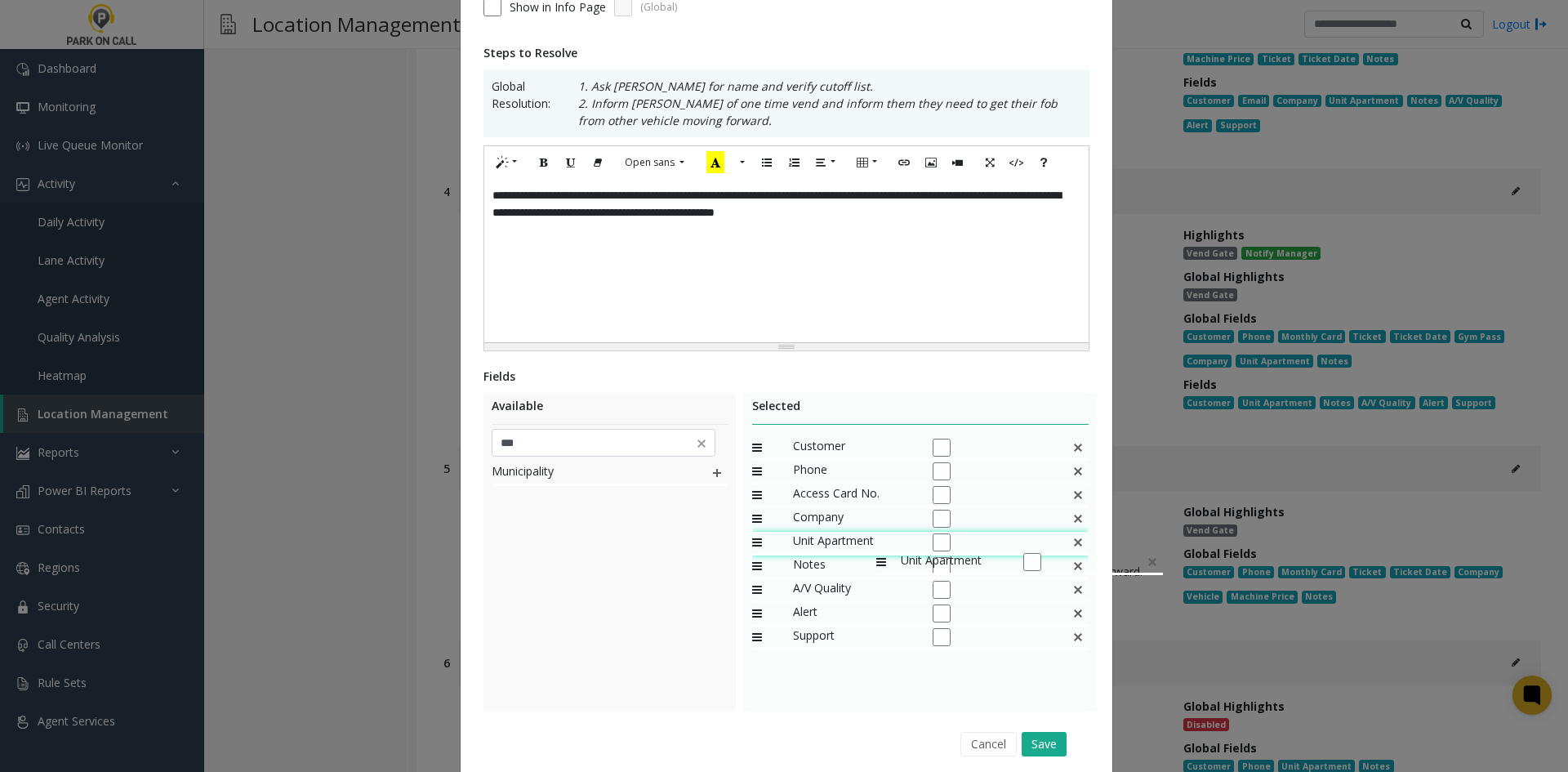
drag, startPoint x: 832, startPoint y: 643, endPoint x: 869, endPoint y: 543, distance: 106.6
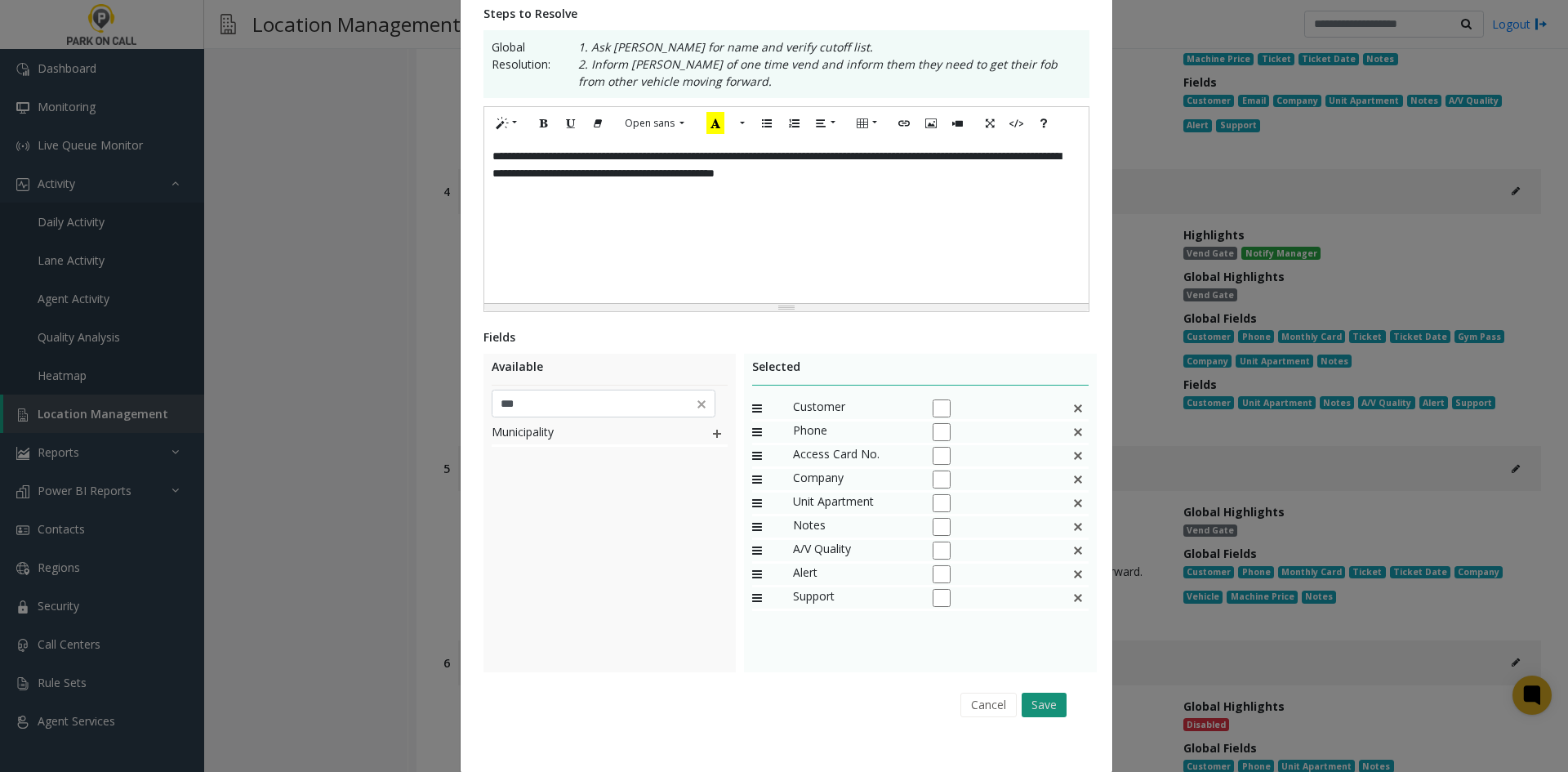
scroll to position [307, 0]
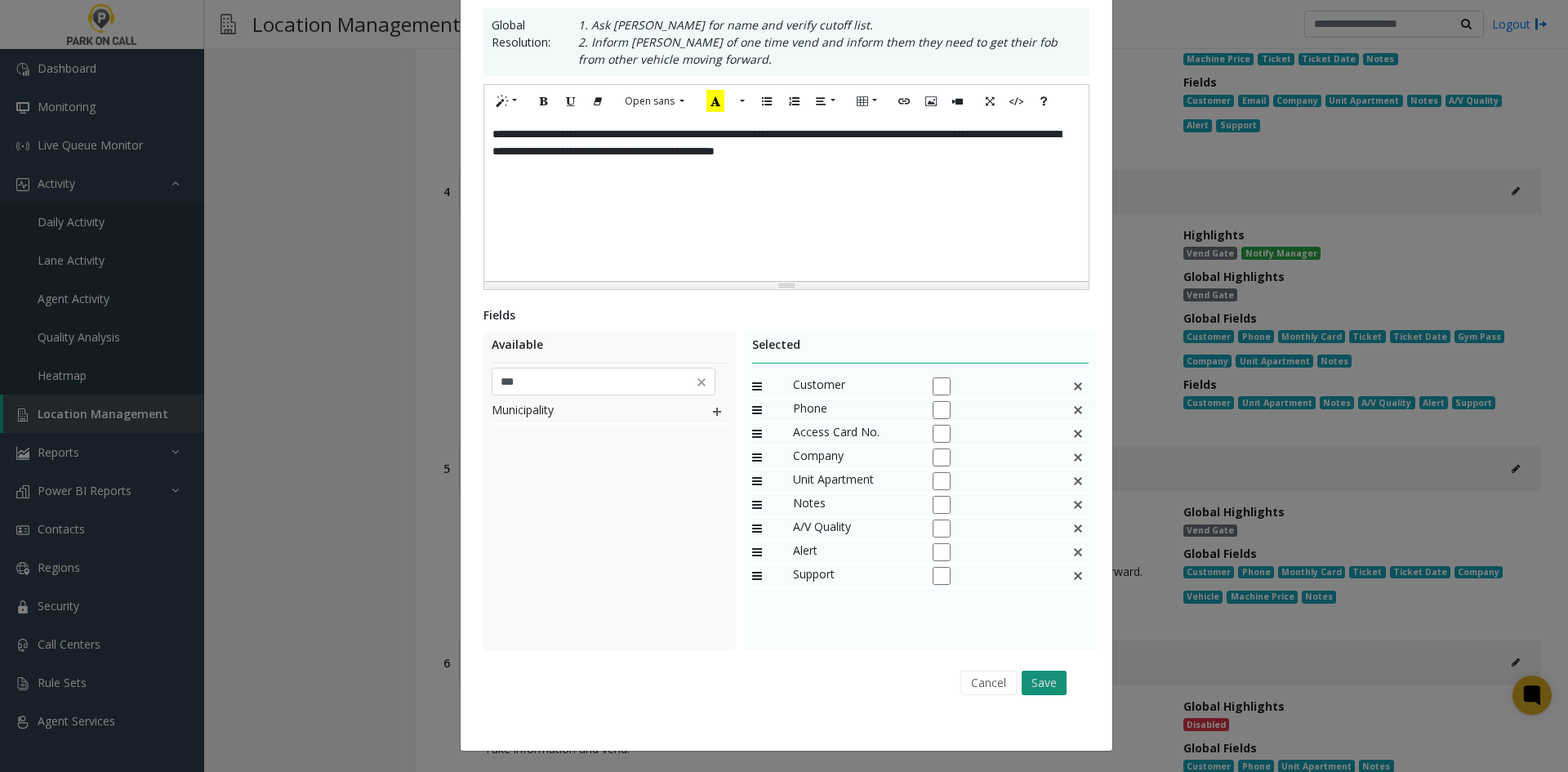
click at [1058, 679] on button "Save" at bounding box center [1044, 682] width 45 height 24
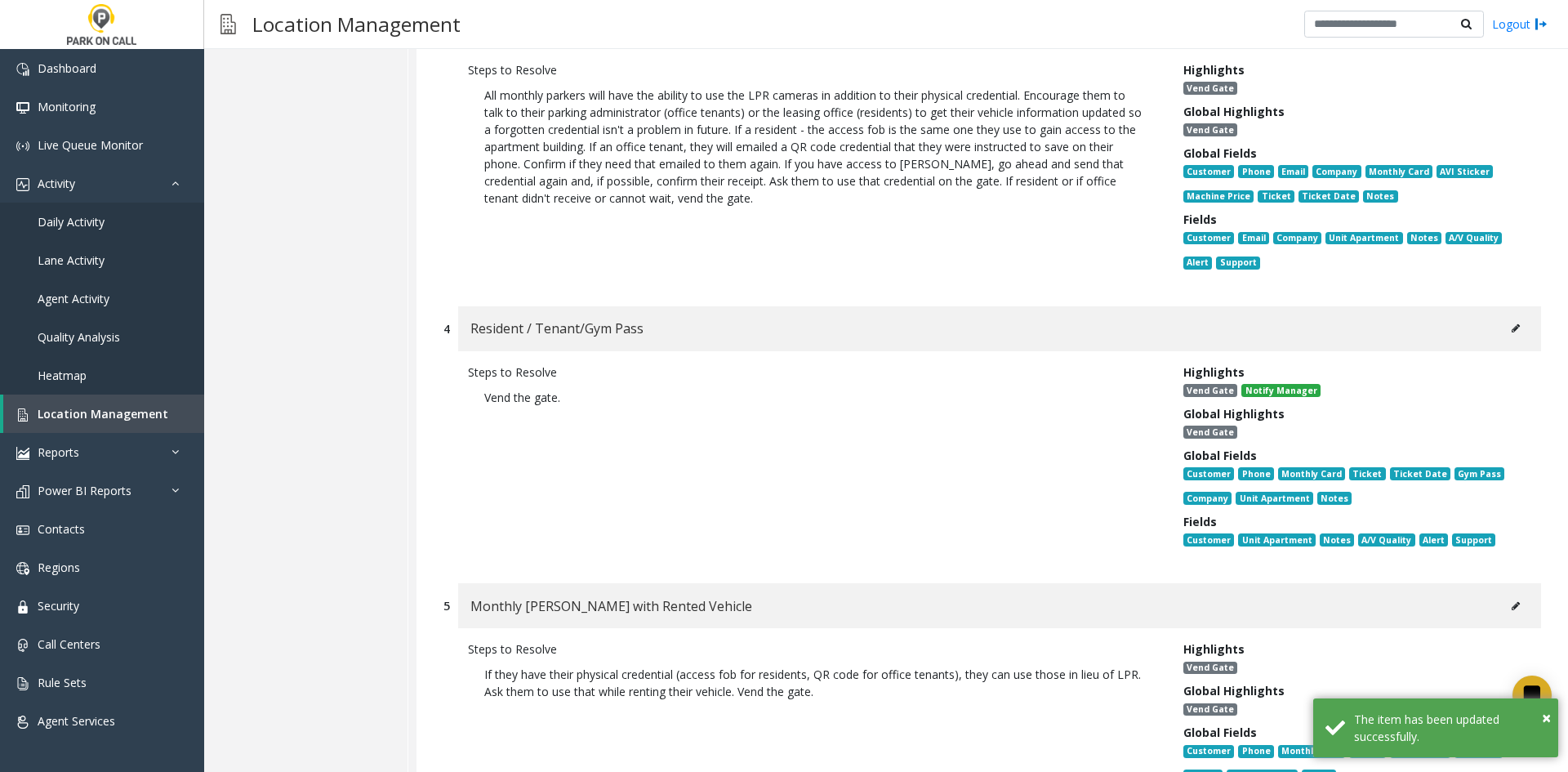
scroll to position [8577, 0]
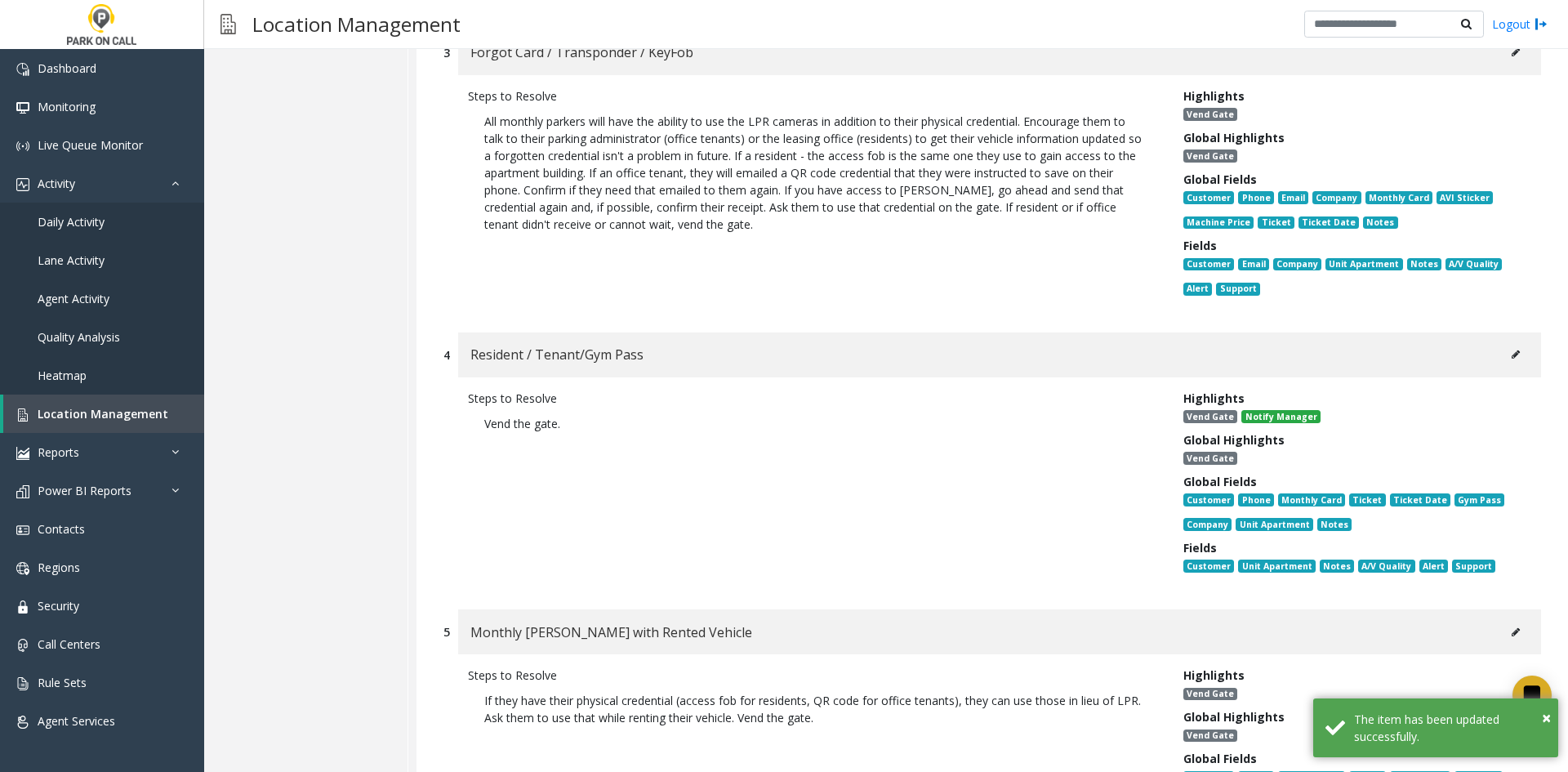
drag, startPoint x: 1478, startPoint y: 269, endPoint x: 1496, endPoint y: 272, distance: 18.2
click at [1496, 332] on div "Resident / Tenant/Gym Pass" at bounding box center [999, 355] width 1083 height 45
click at [1503, 342] on button at bounding box center [1516, 354] width 26 height 24
type input "**********"
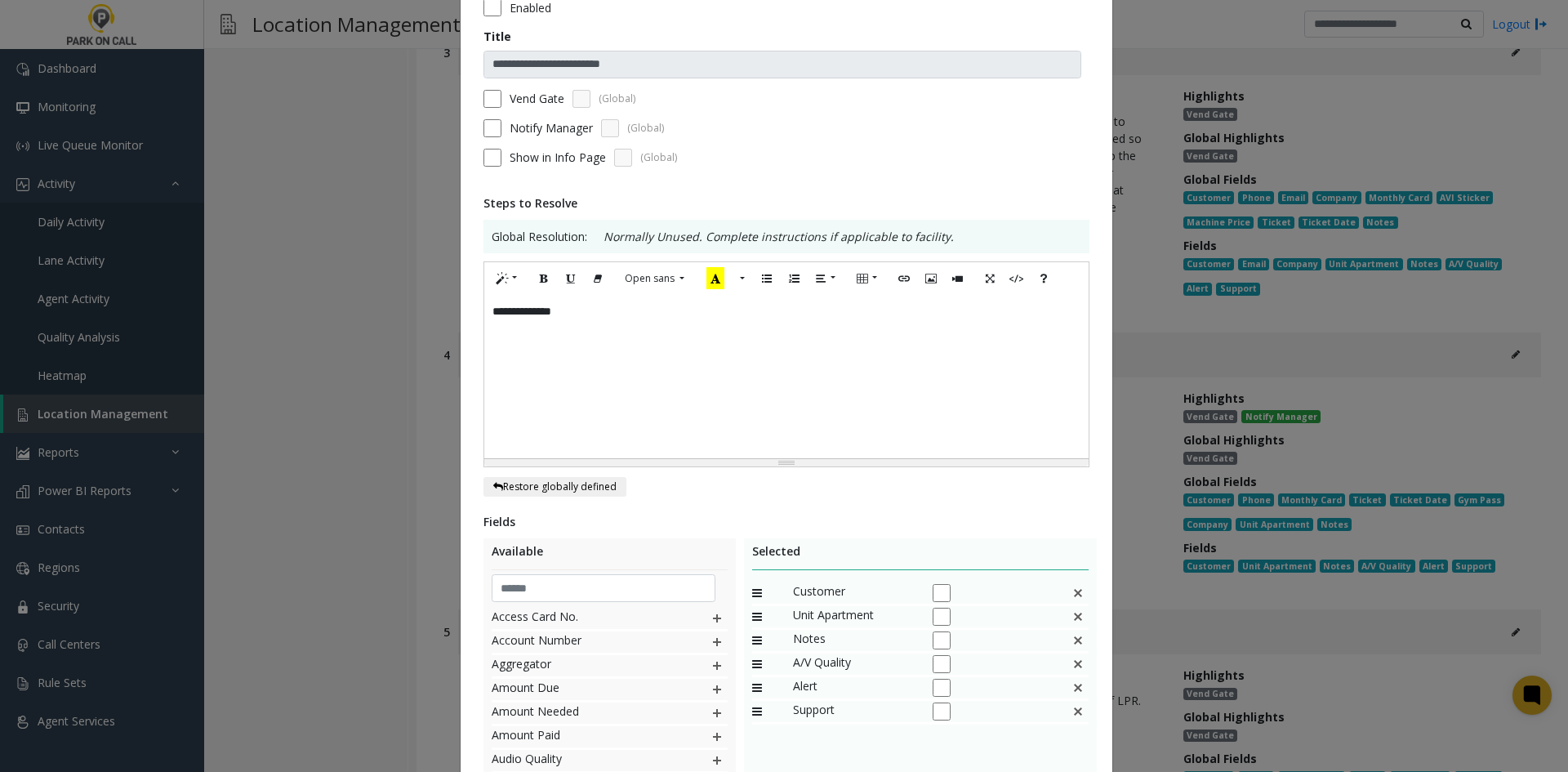
scroll to position [301, 0]
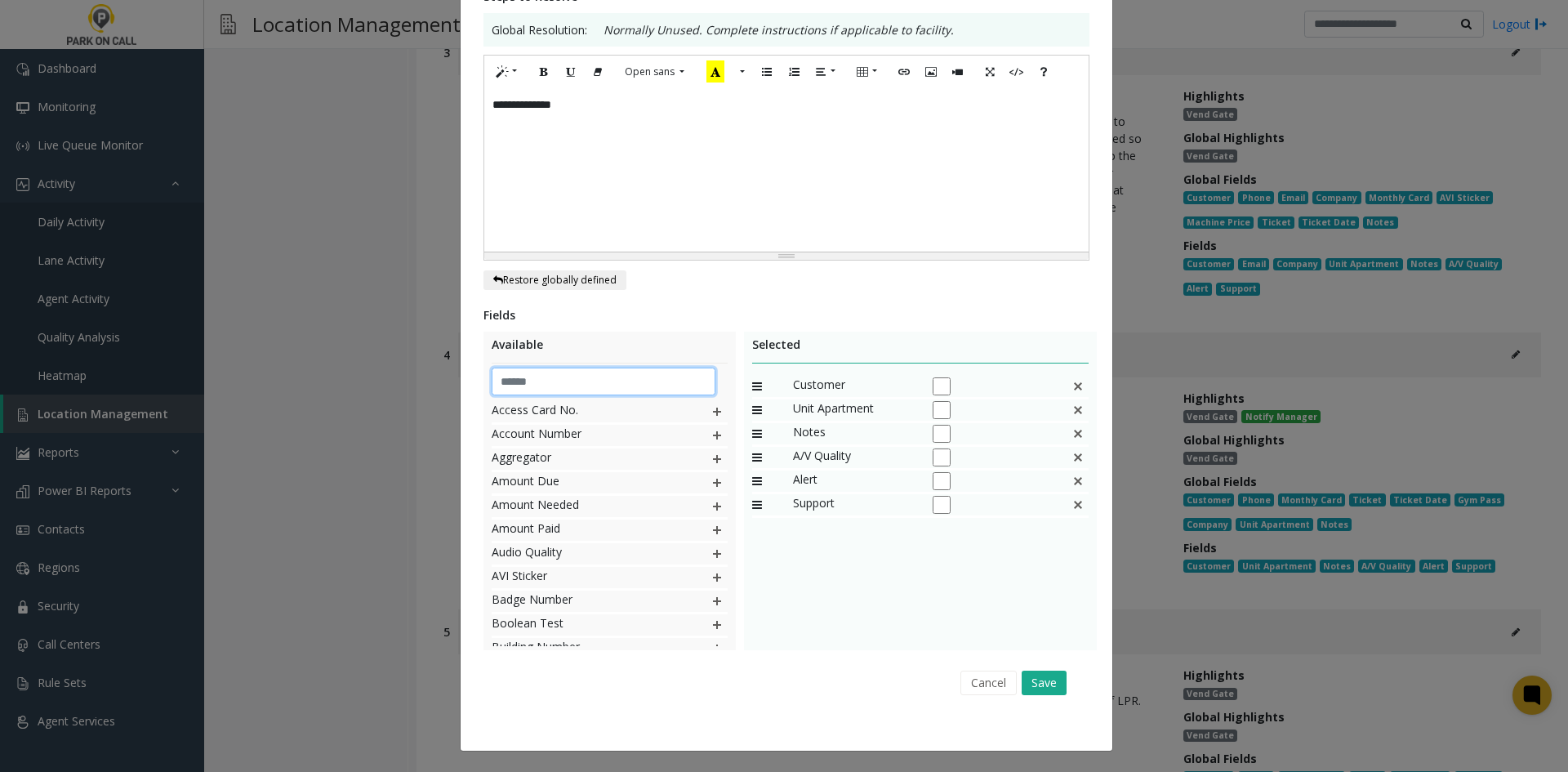
click at [635, 385] on input "text" at bounding box center [603, 381] width 224 height 28
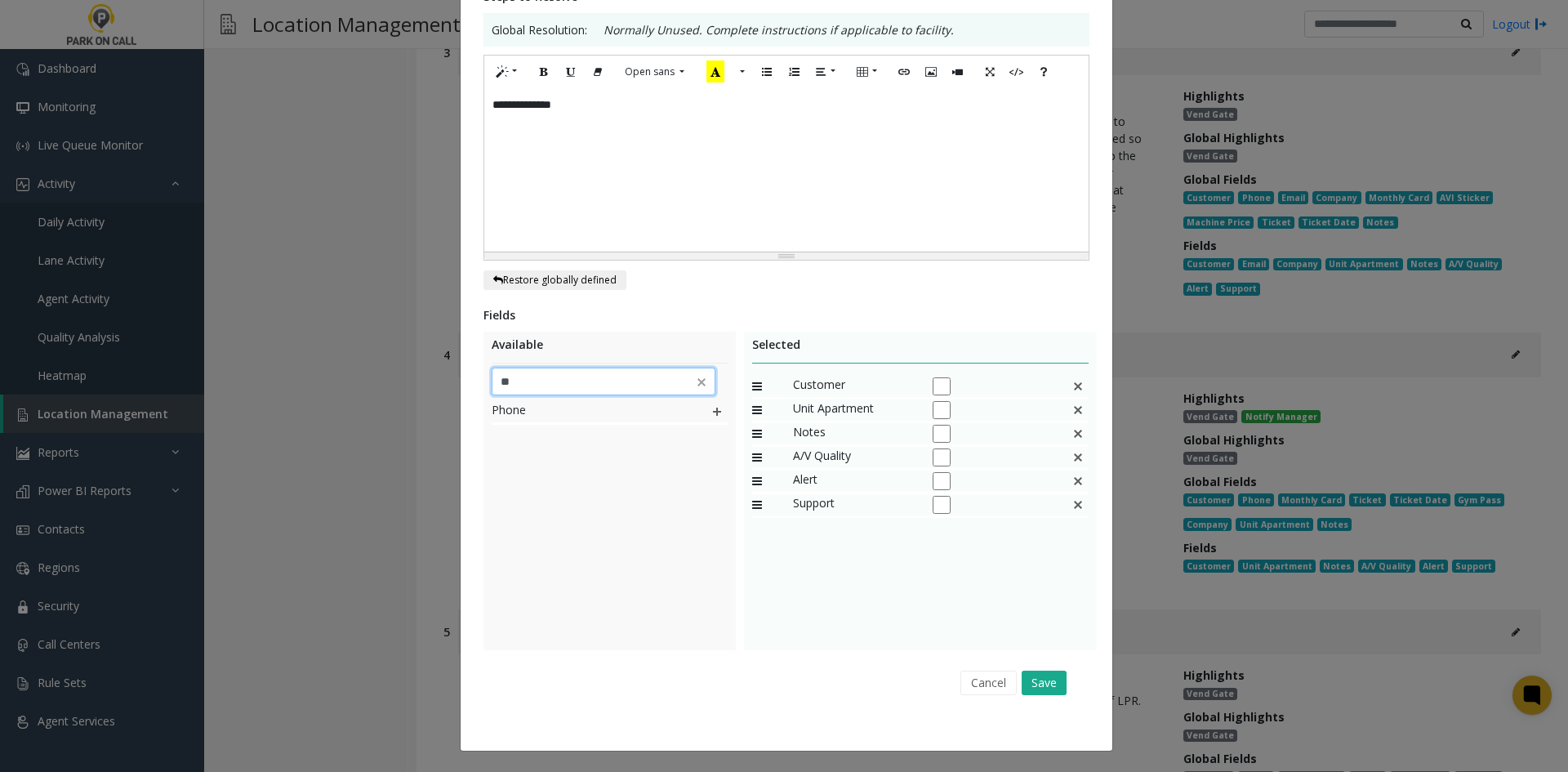
type input "**"
drag, startPoint x: 566, startPoint y: 602, endPoint x: 611, endPoint y: 527, distance: 87.5
click at [567, 602] on div "Phone" at bounding box center [609, 523] width 236 height 245
click at [710, 405] on img at bounding box center [717, 411] width 13 height 21
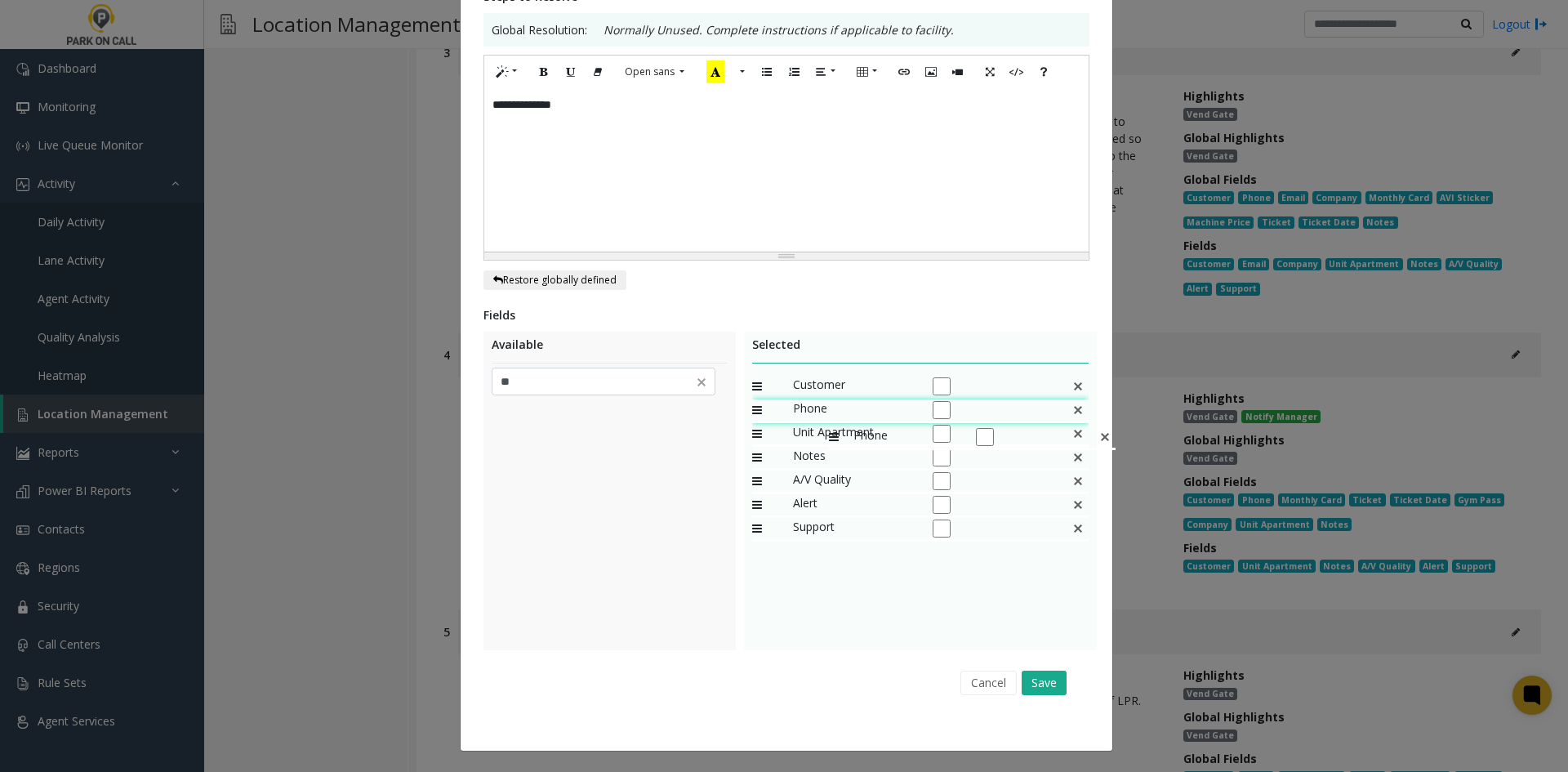
drag, startPoint x: 801, startPoint y: 529, endPoint x: 821, endPoint y: 417, distance: 113.8
click at [1040, 676] on button "Save" at bounding box center [1044, 682] width 45 height 24
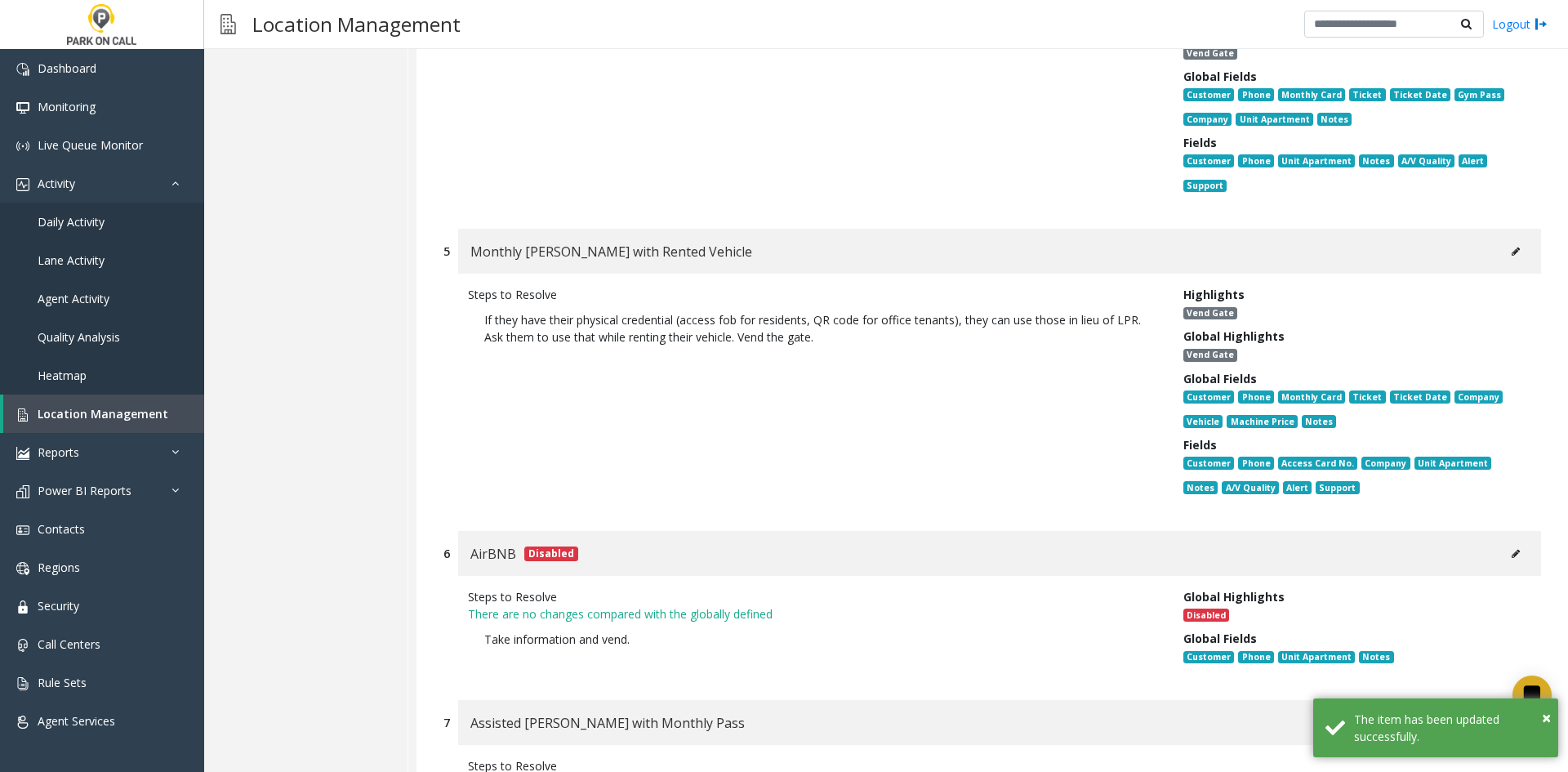
scroll to position [9202, 0]
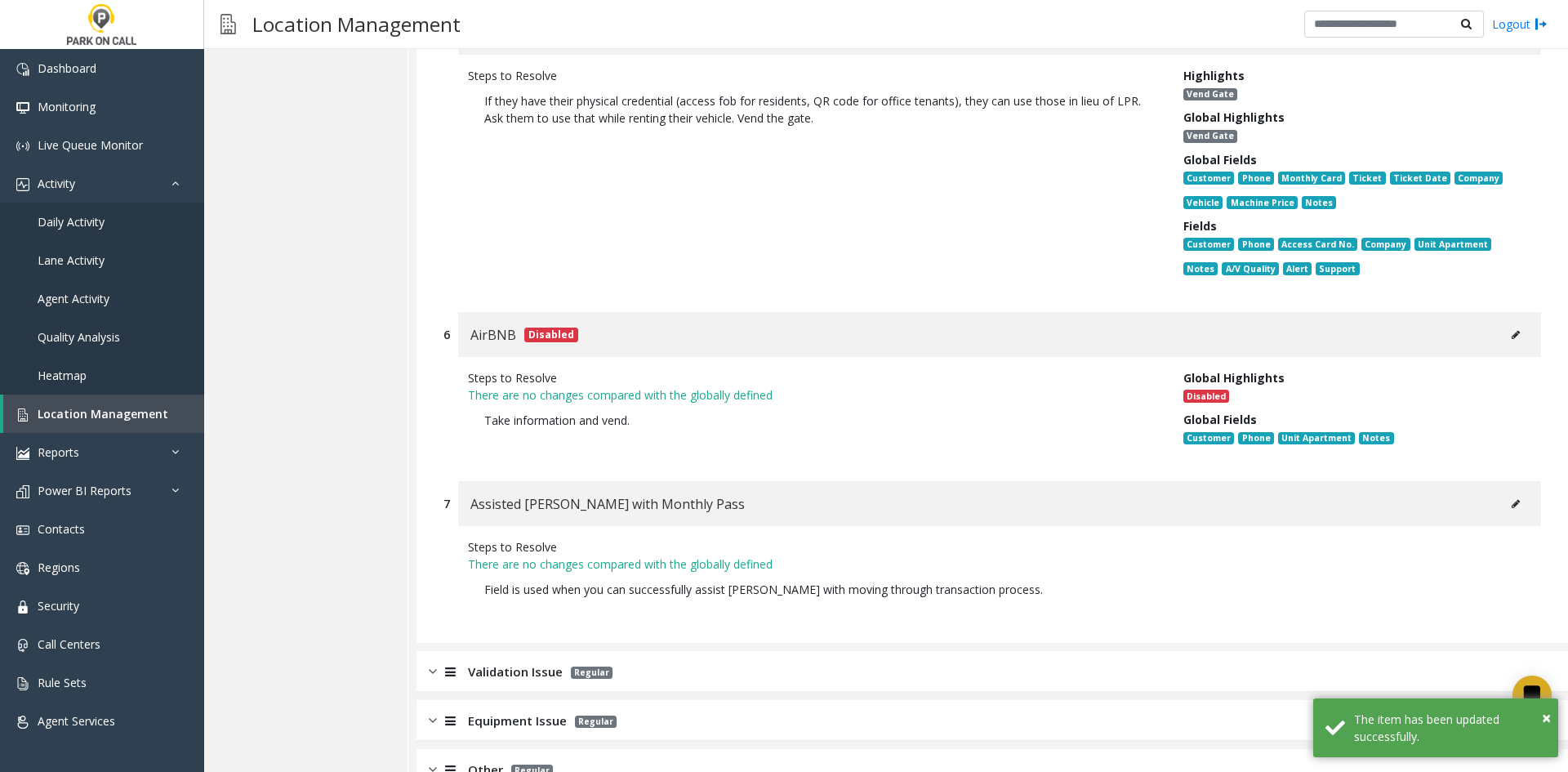
drag, startPoint x: 835, startPoint y: 576, endPoint x: 860, endPoint y: 567, distance: 26.6
click at [835, 652] on div "Validation Issue Regular" at bounding box center [992, 672] width 1152 height 41
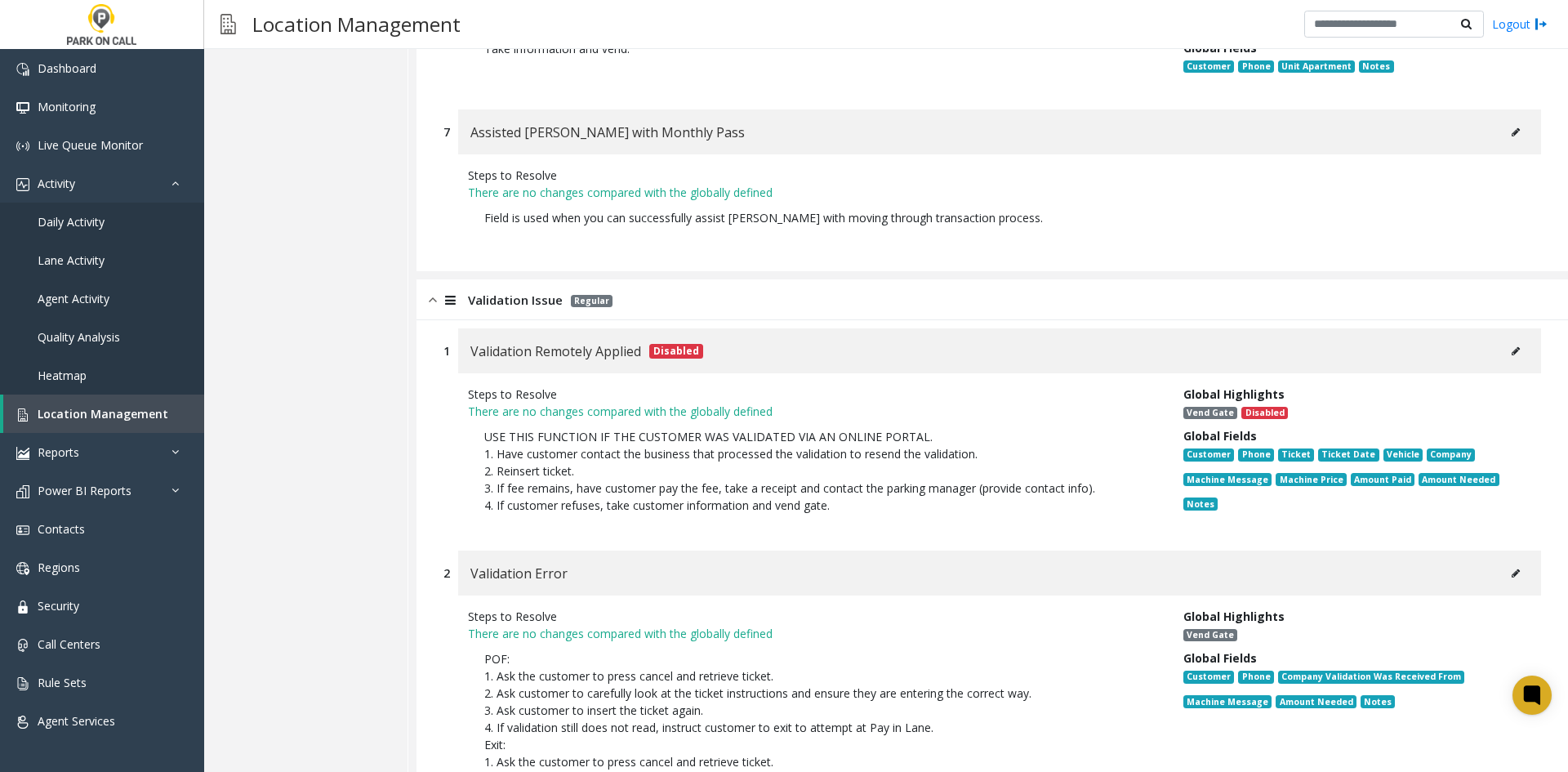
scroll to position [9692, 0]
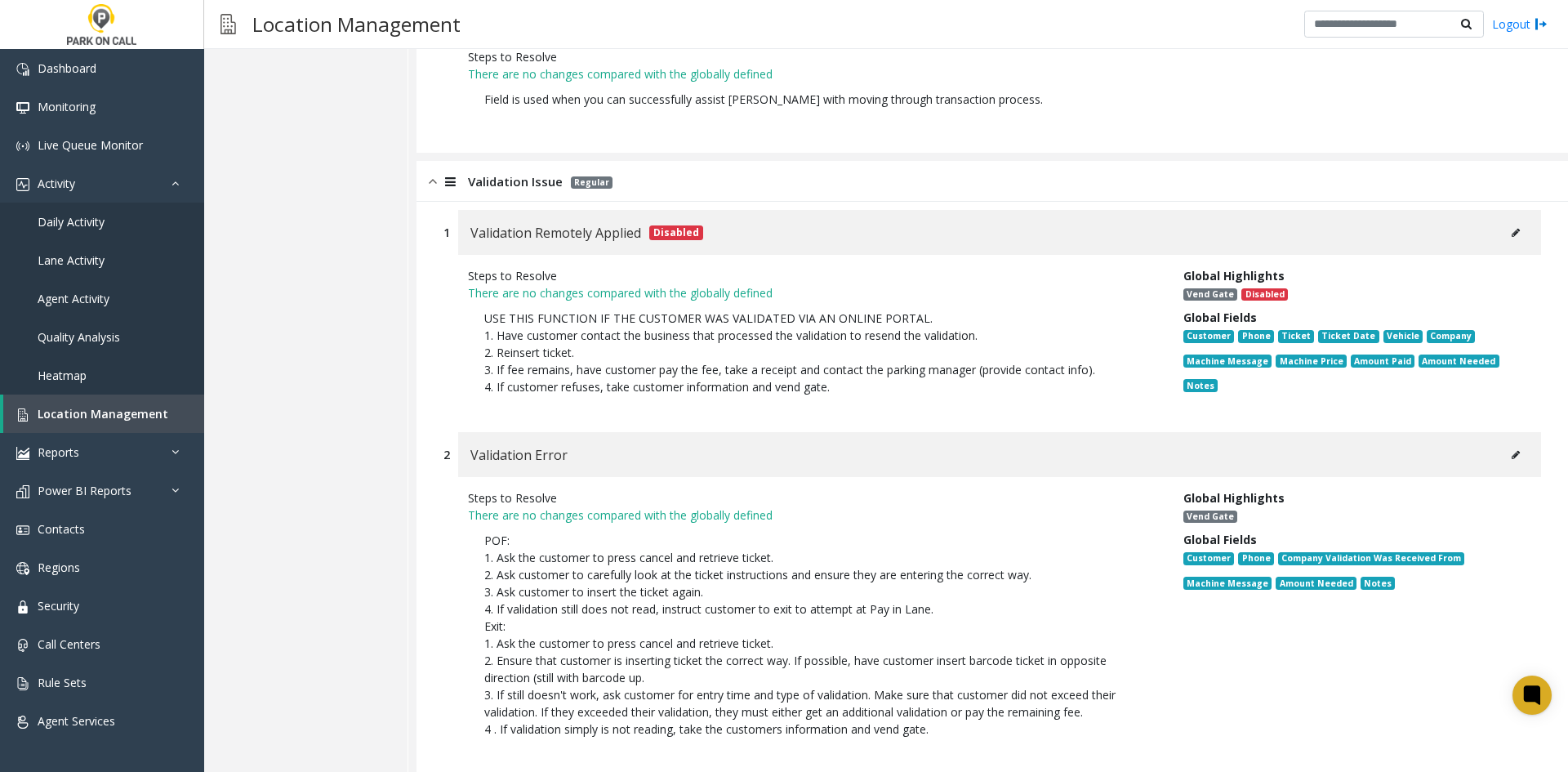
click at [1511, 443] on button at bounding box center [1516, 454] width 26 height 24
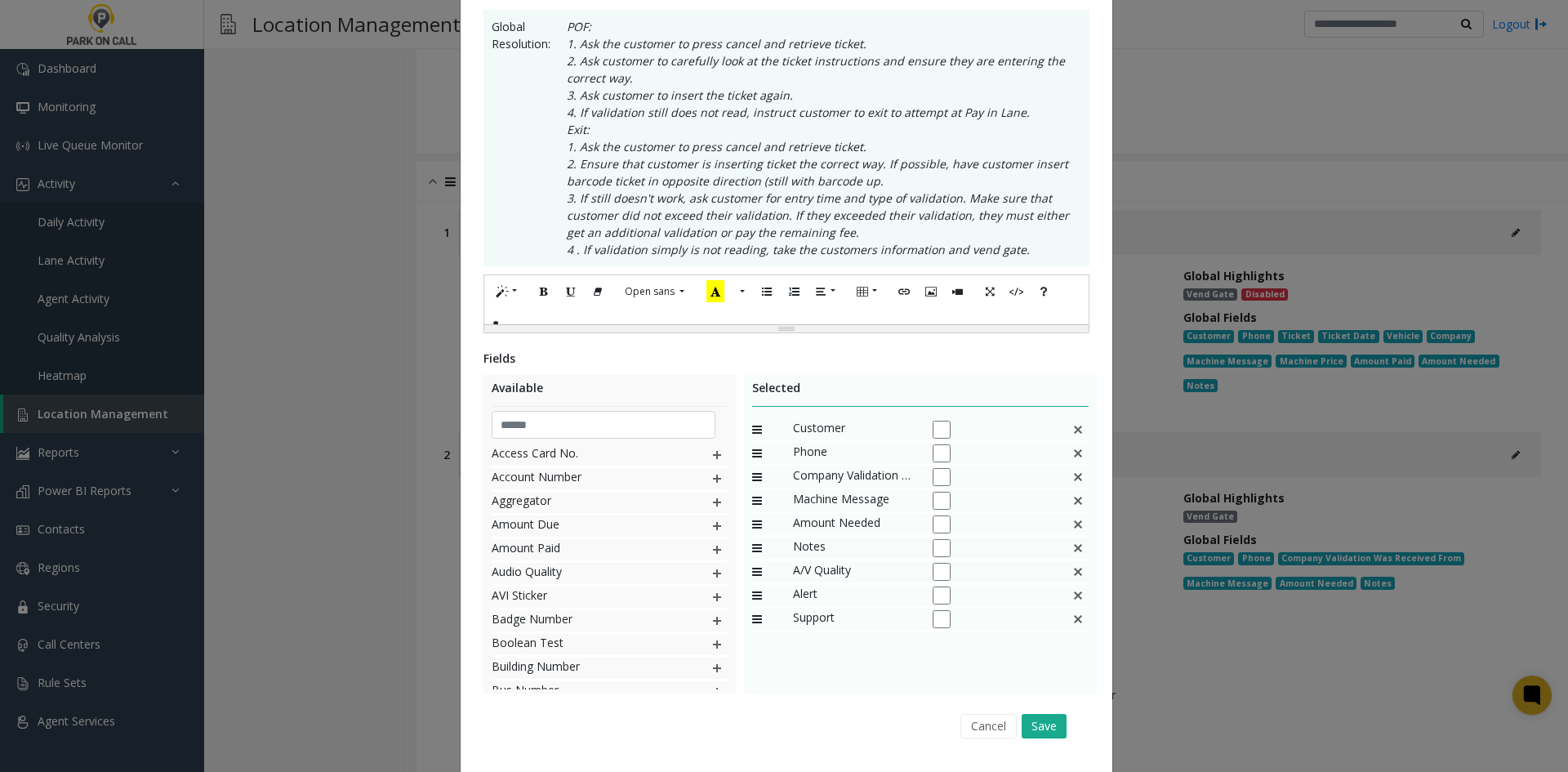
scroll to position [0, 0]
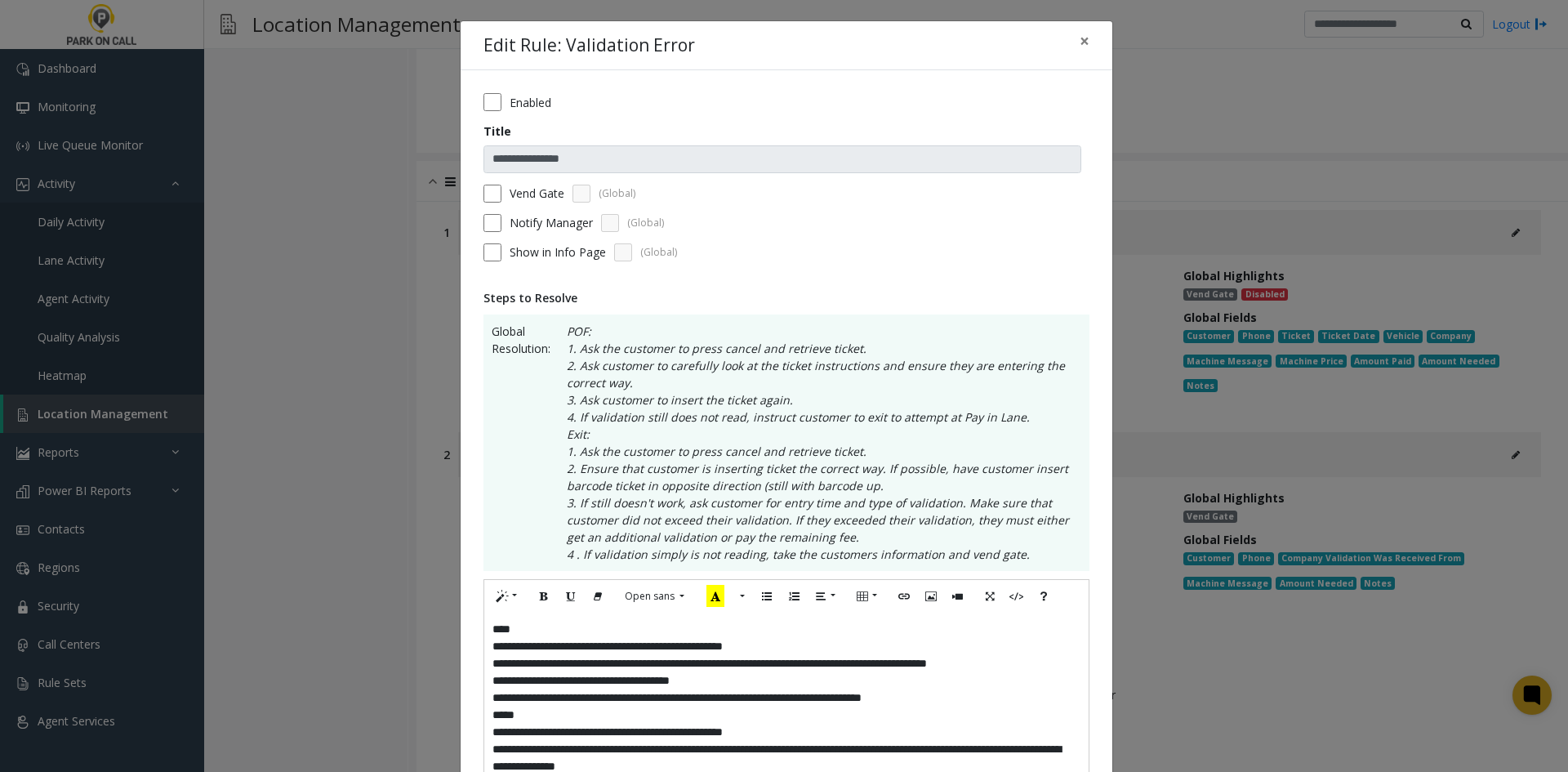
click at [513, 114] on form "**********" at bounding box center [786, 183] width 606 height 180
click at [510, 111] on form "**********" at bounding box center [786, 183] width 606 height 180
click at [510, 108] on label "Enabled" at bounding box center [530, 102] width 42 height 17
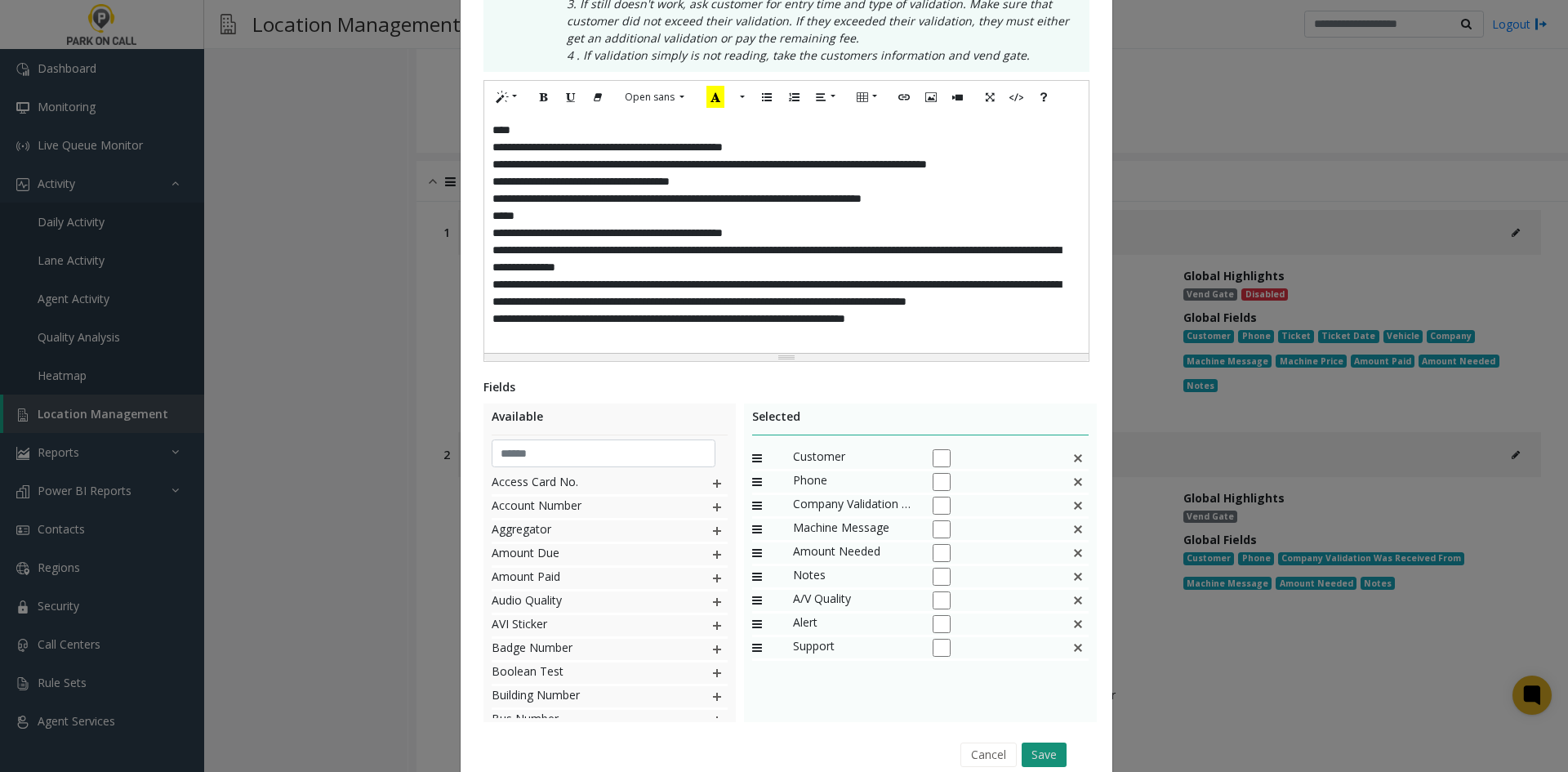
scroll to position [571, 0]
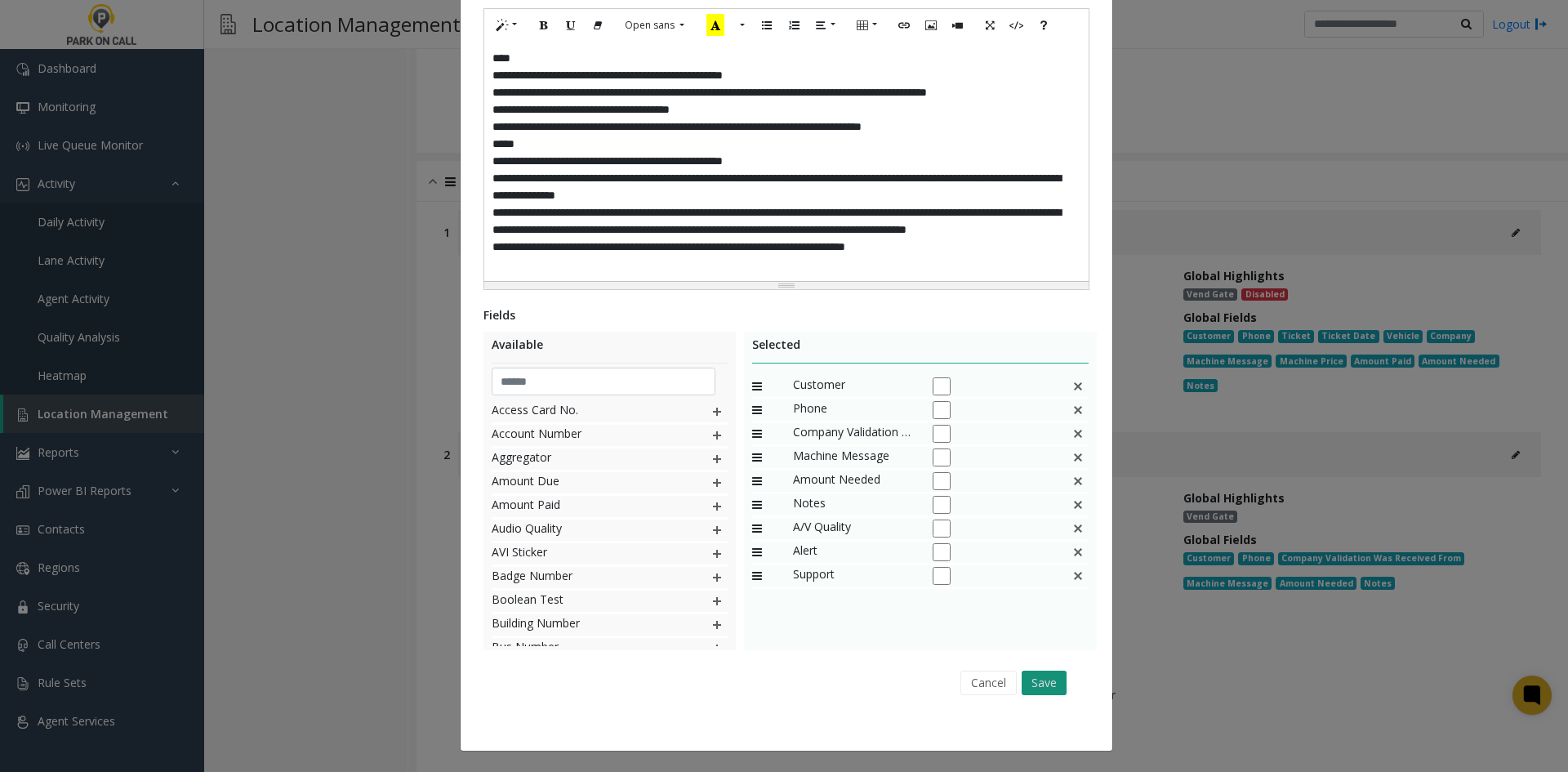
click at [1030, 681] on button "Save" at bounding box center [1044, 682] width 45 height 24
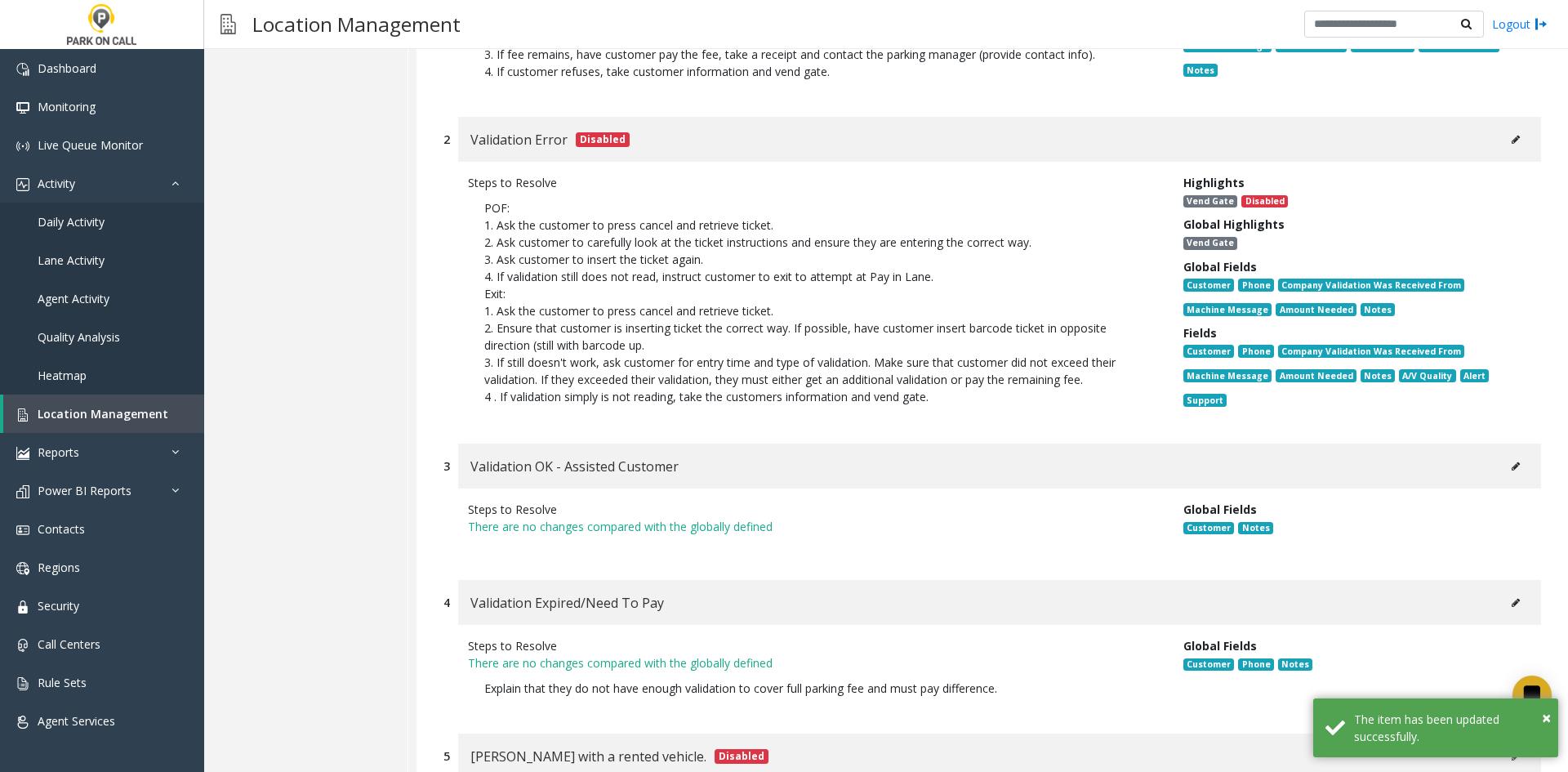
scroll to position [10019, 0]
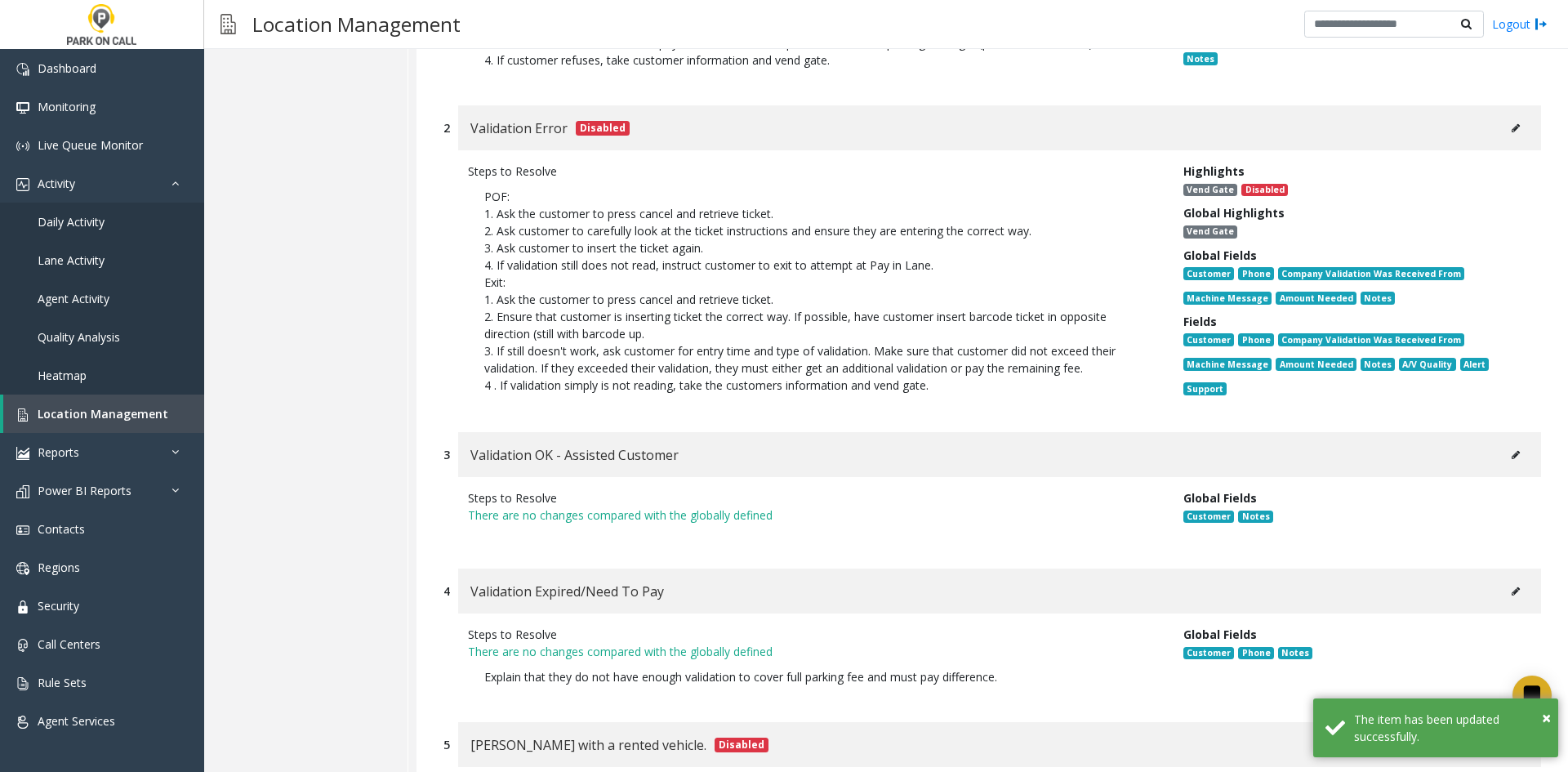
click at [1503, 443] on button at bounding box center [1516, 454] width 26 height 24
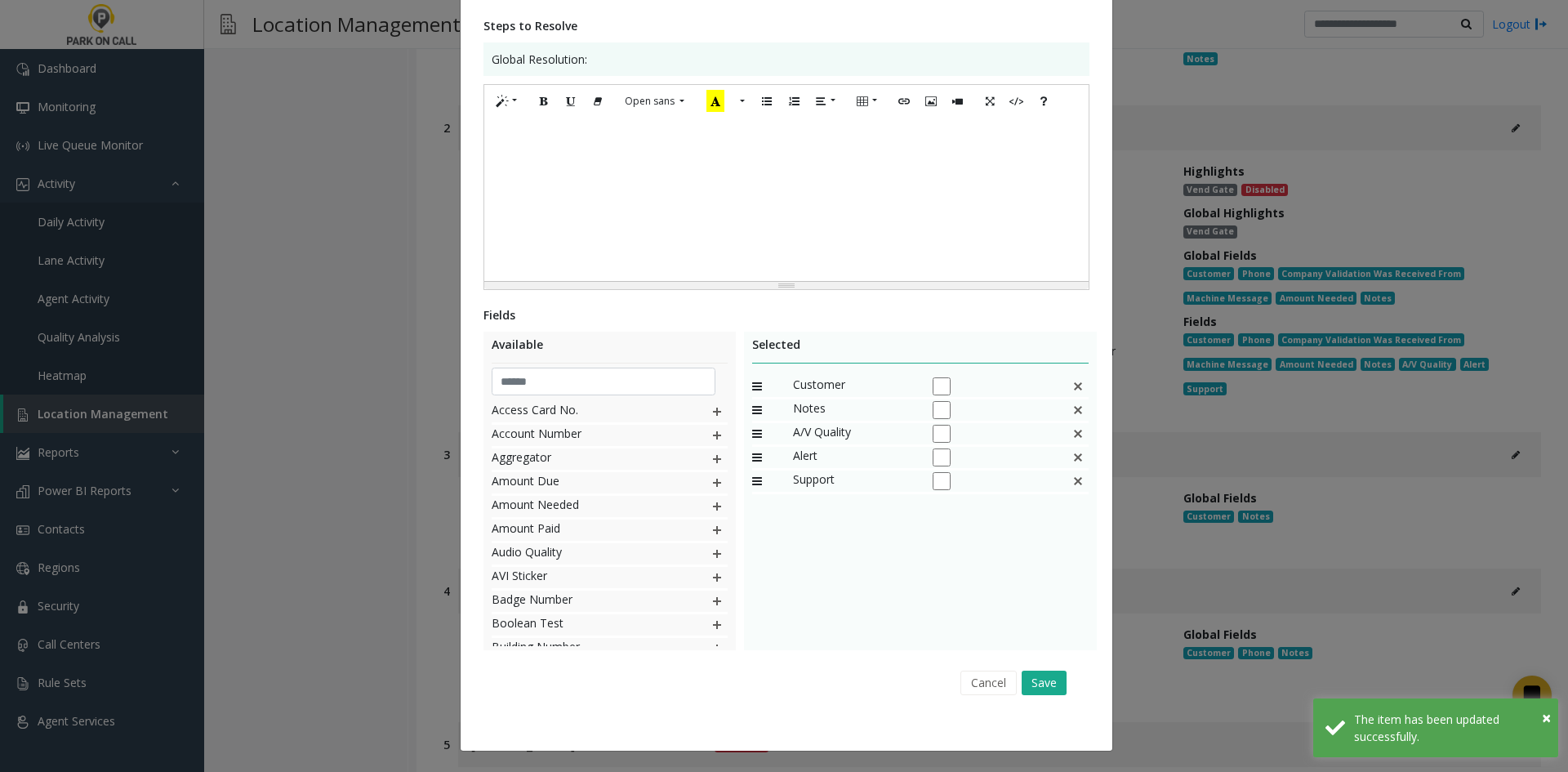
scroll to position [0, 0]
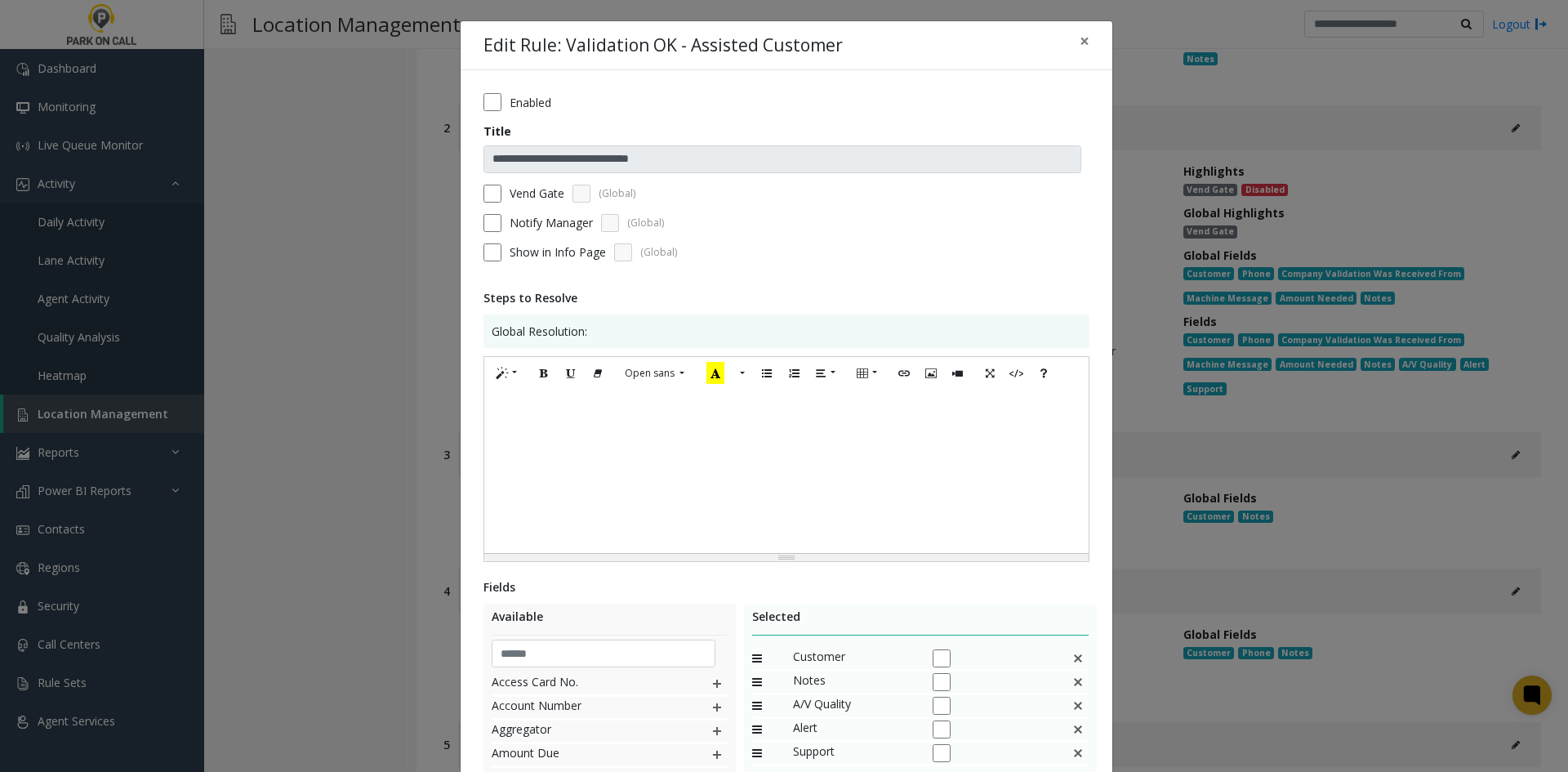
click at [521, 115] on form "**********" at bounding box center [786, 183] width 606 height 180
click at [519, 111] on form "**********" at bounding box center [786, 183] width 606 height 180
click at [518, 109] on label "Enabled" at bounding box center [530, 102] width 42 height 17
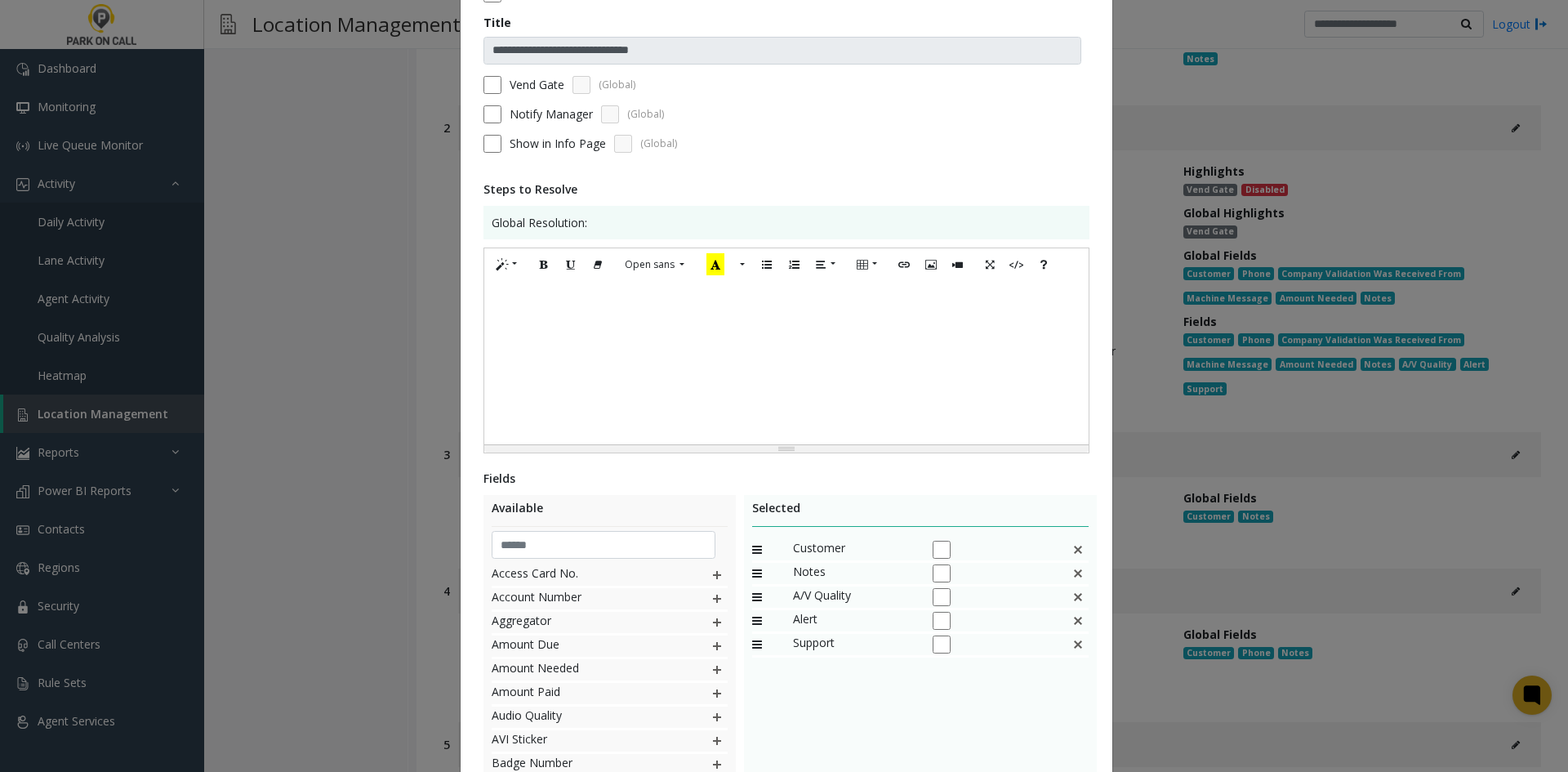
scroll to position [272, 0]
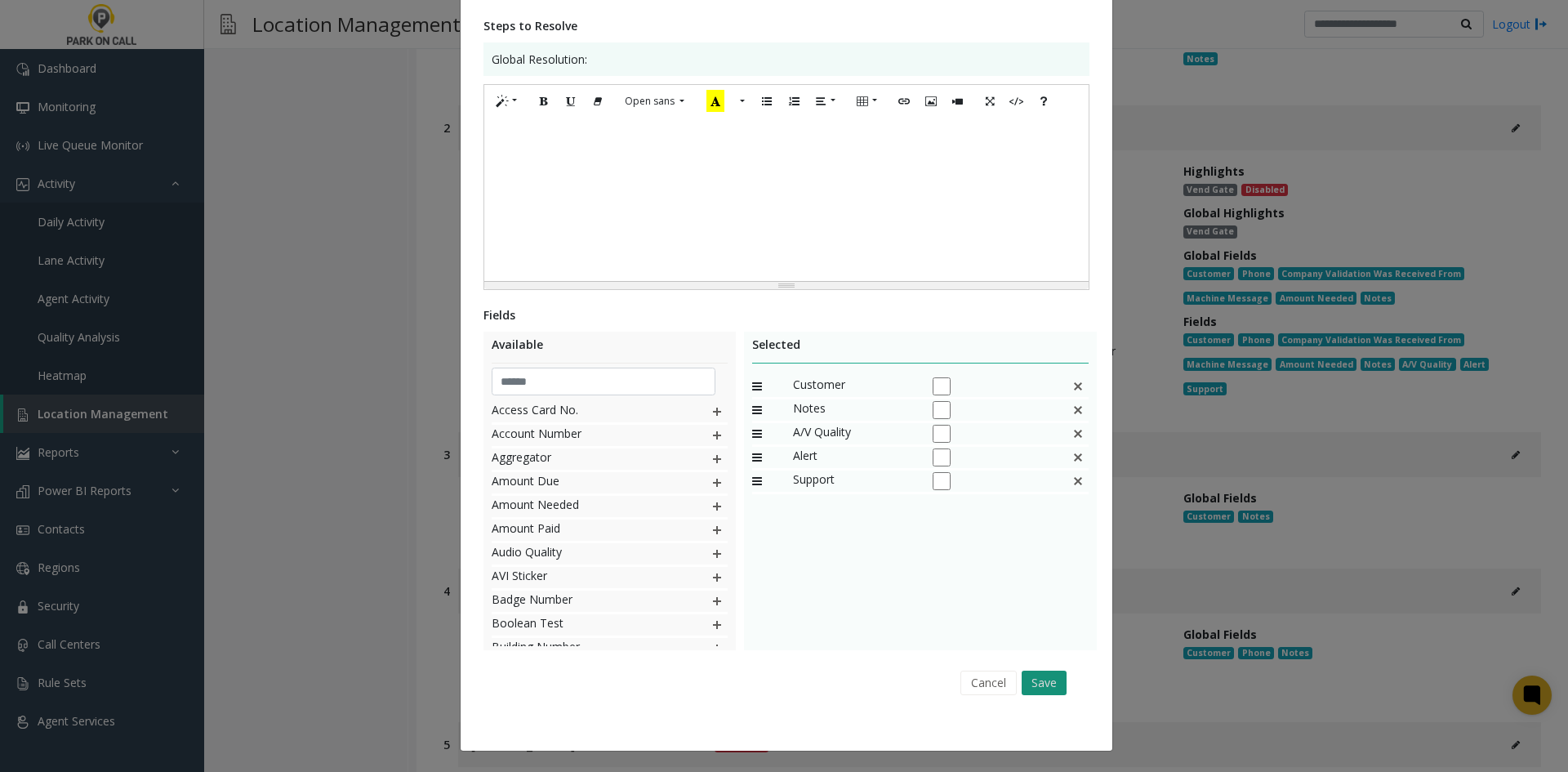
click at [1028, 676] on button "Save" at bounding box center [1044, 682] width 45 height 24
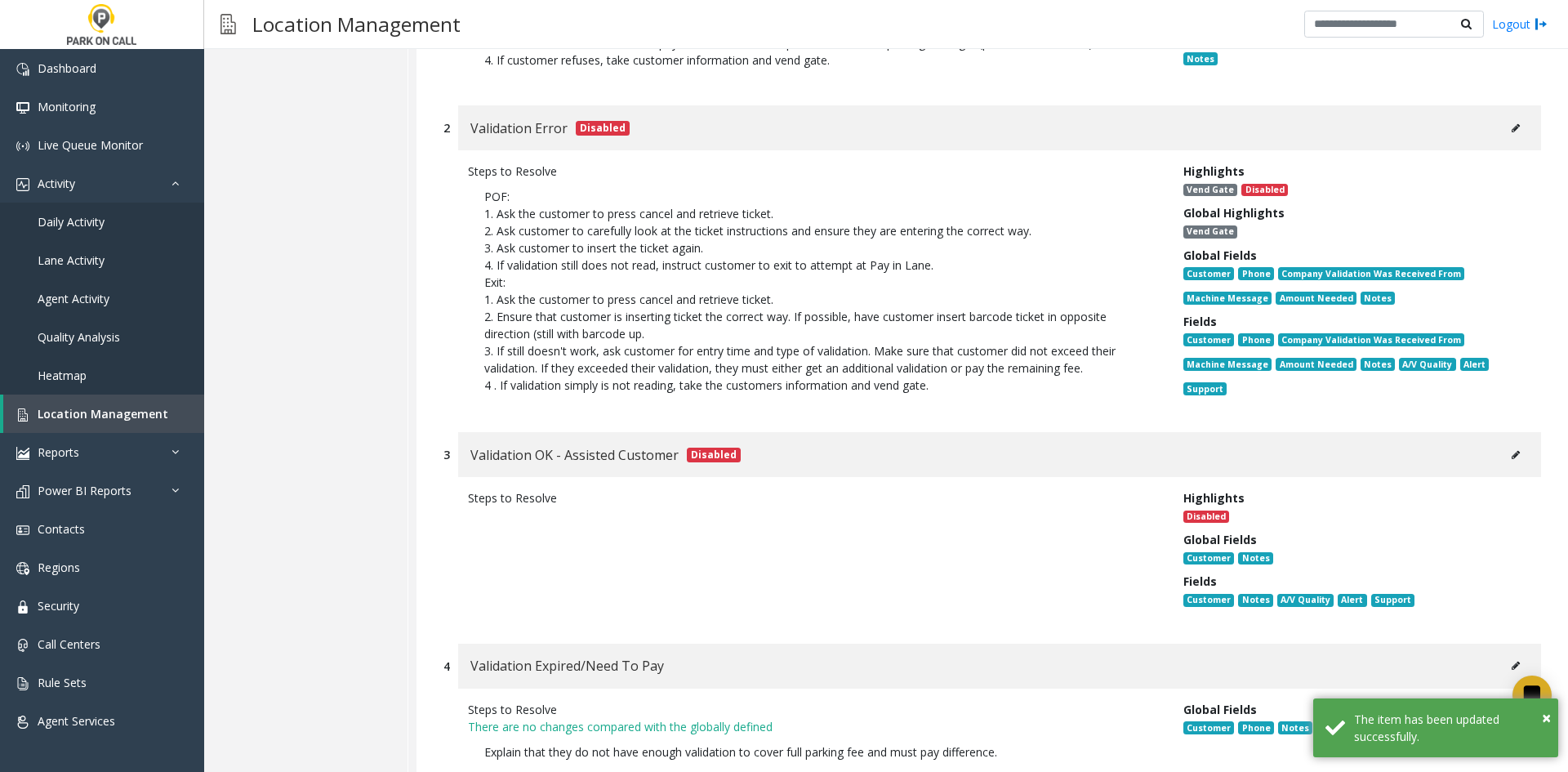
click at [1503, 653] on button at bounding box center [1516, 665] width 26 height 24
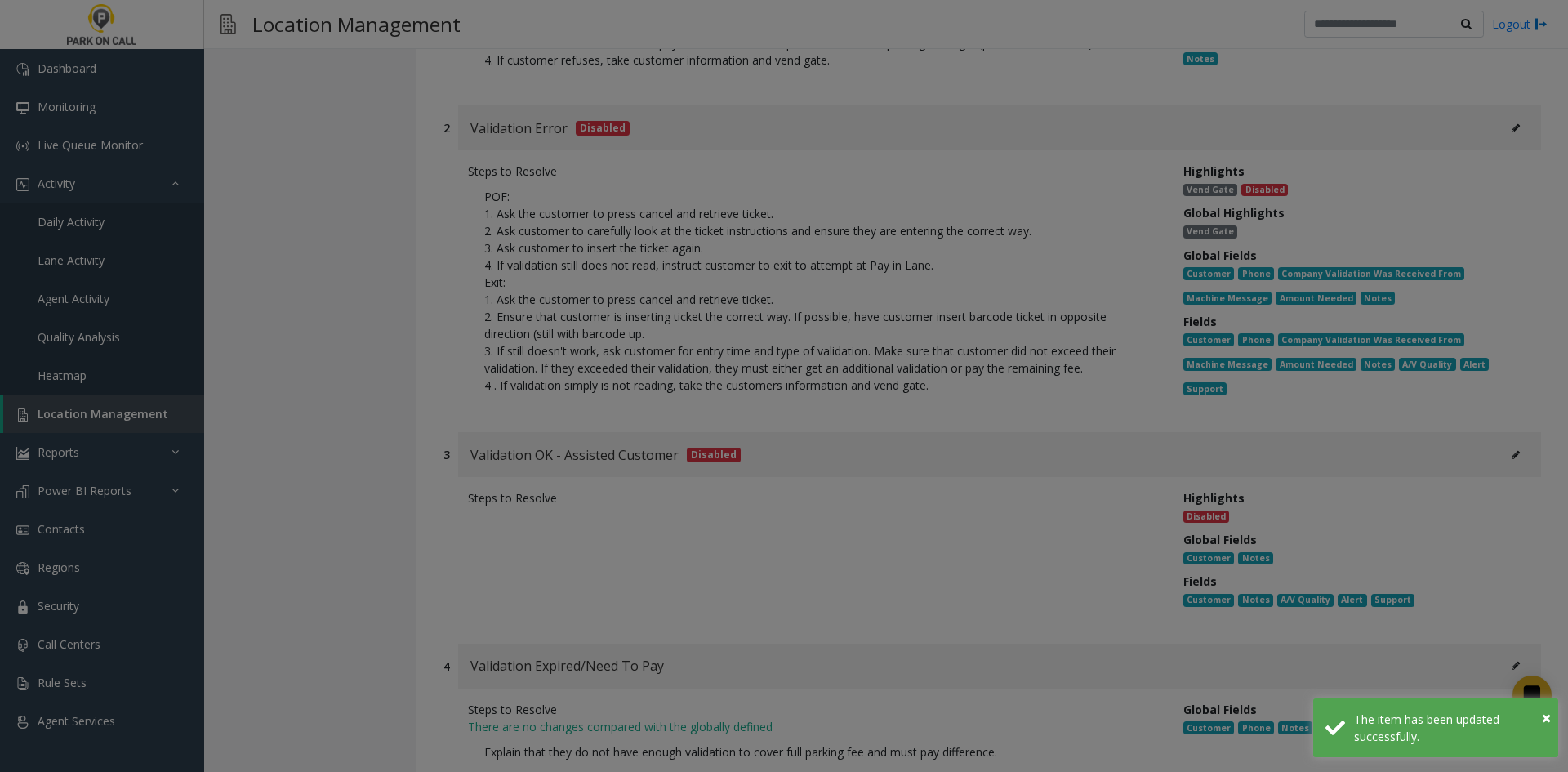
scroll to position [0, 0]
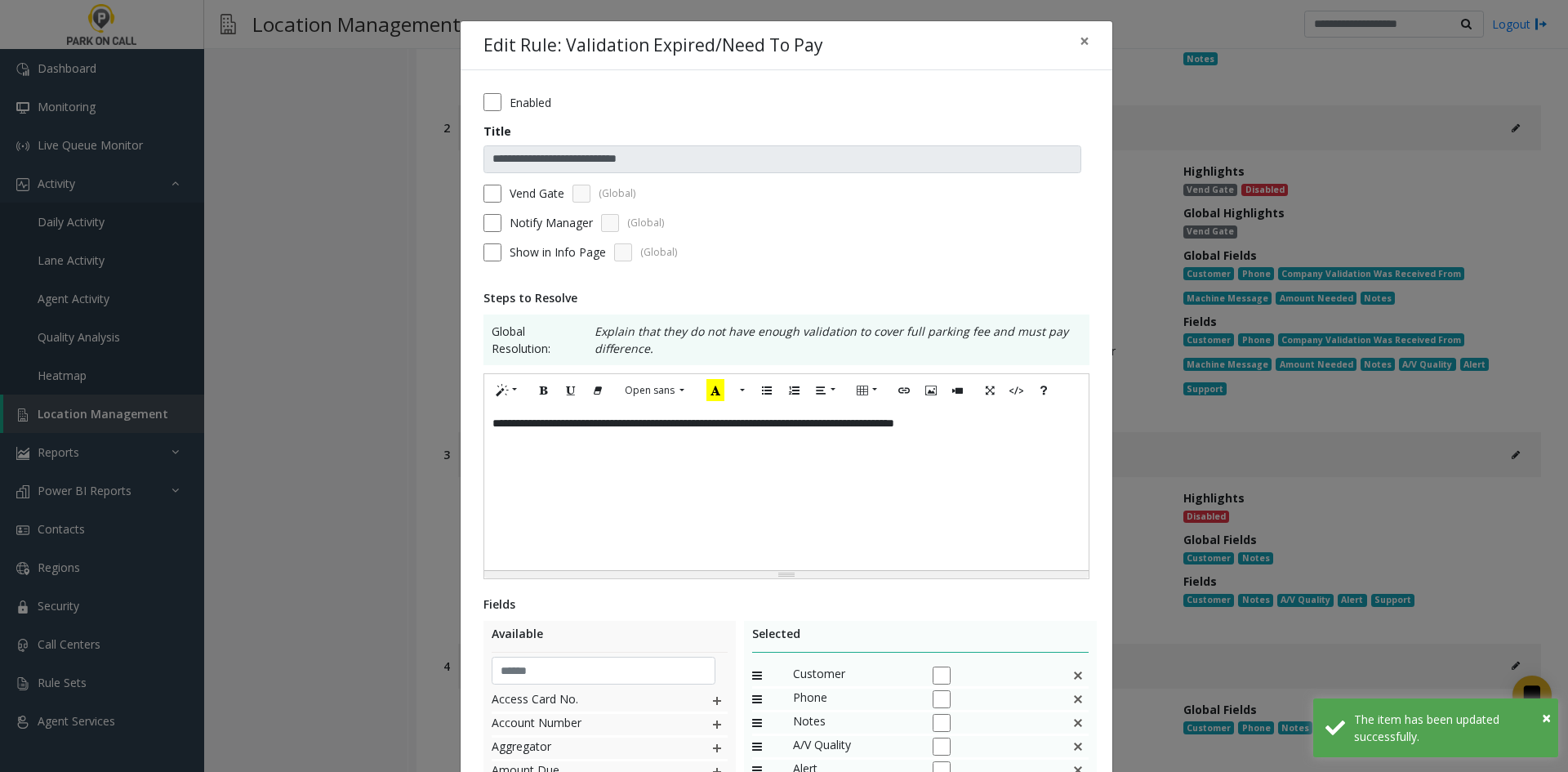
click at [520, 96] on label "Enabled" at bounding box center [530, 102] width 42 height 17
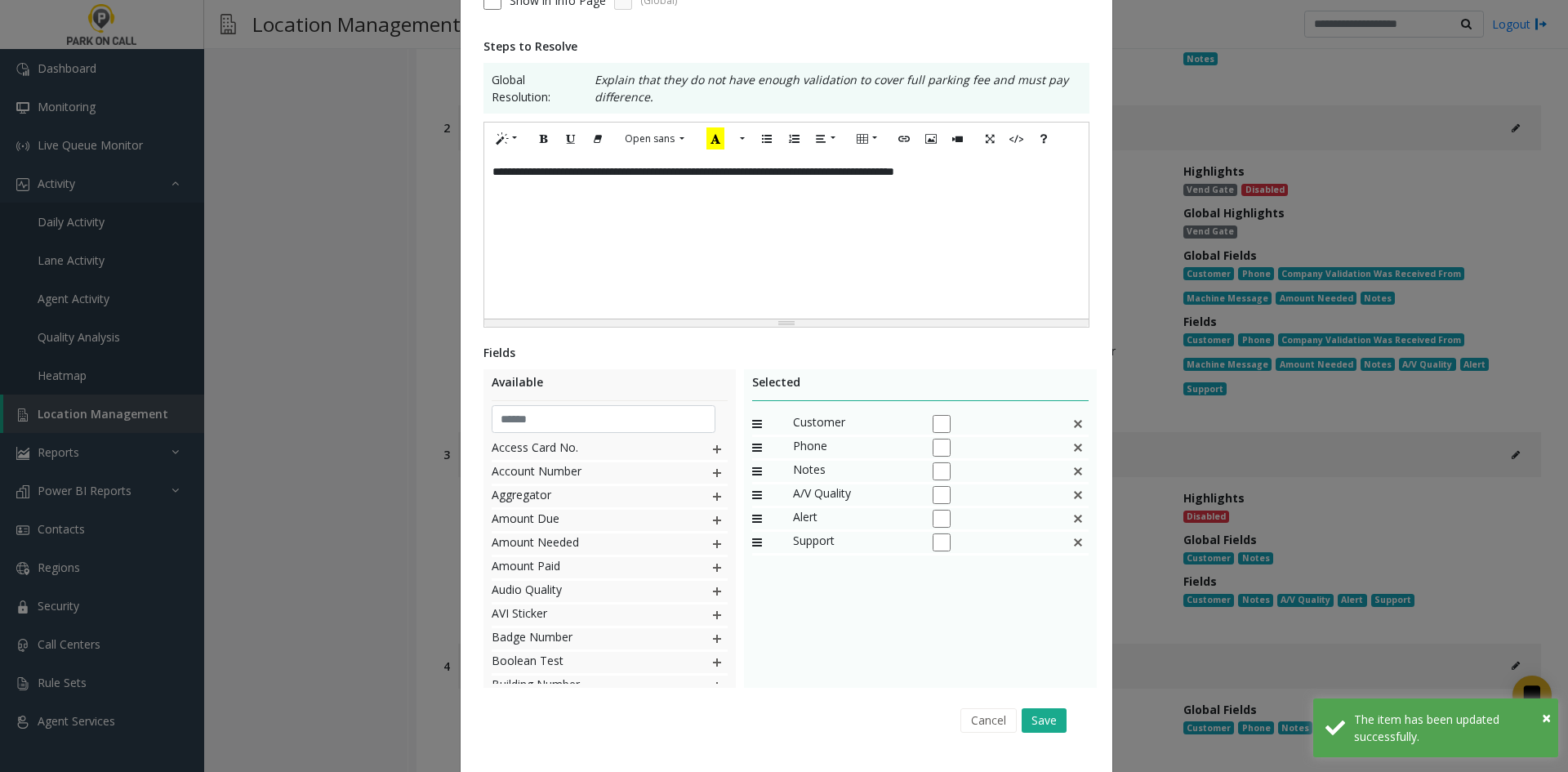
scroll to position [290, 0]
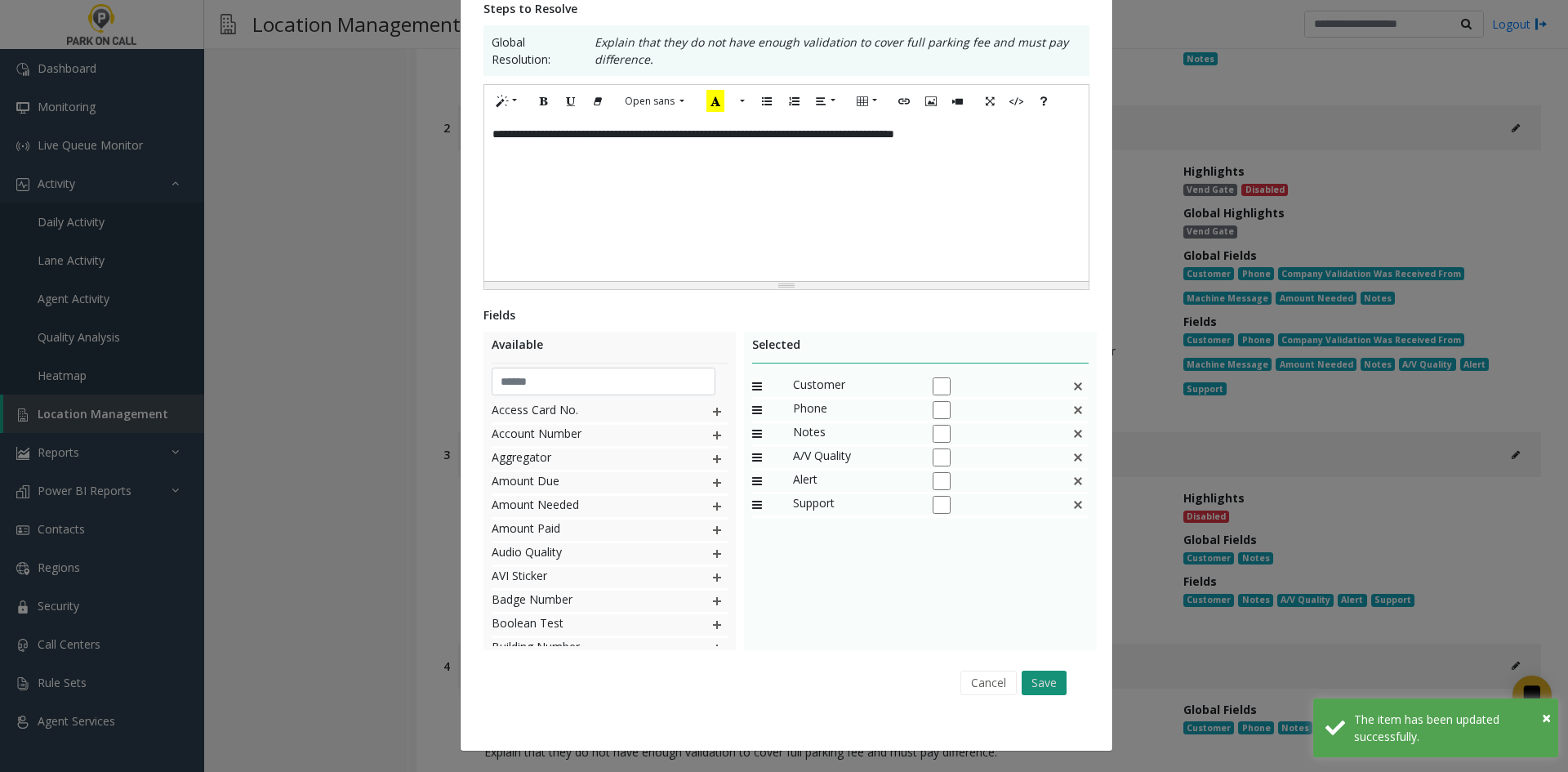
click at [1036, 684] on button "Save" at bounding box center [1044, 682] width 45 height 24
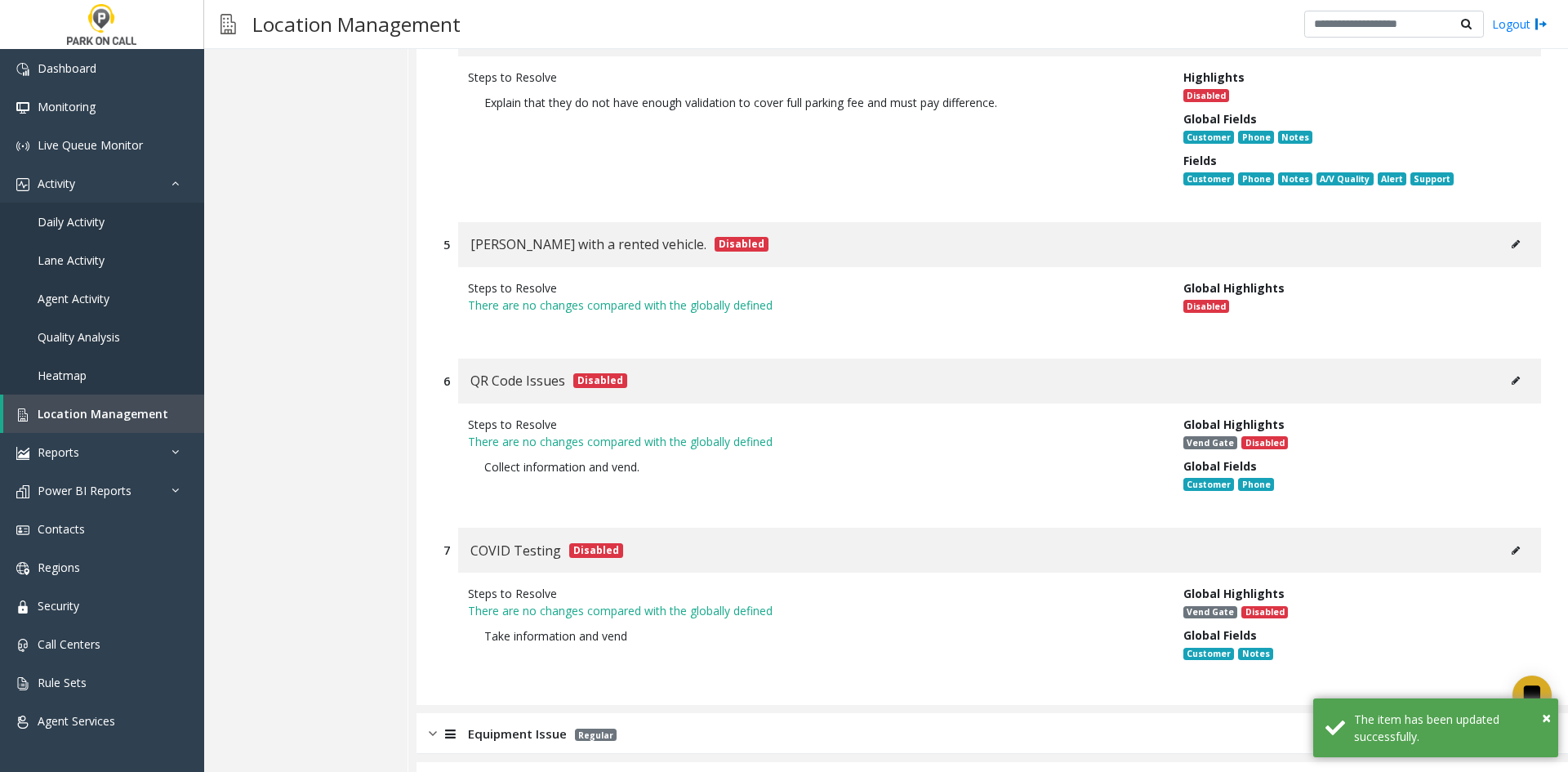
scroll to position [10665, 0]
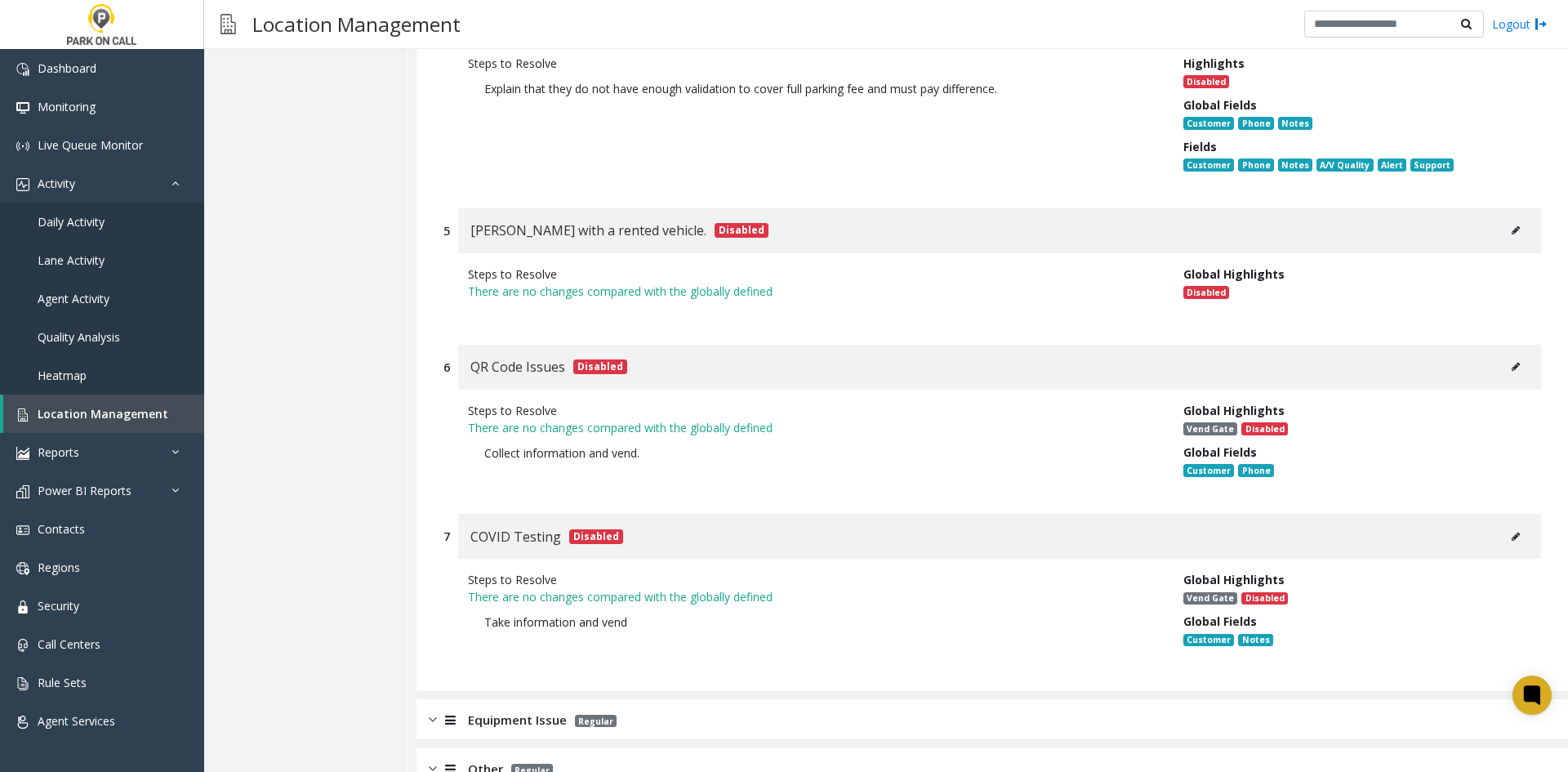
click at [987, 700] on div "Equipment Issue Regular" at bounding box center [992, 720] width 1152 height 41
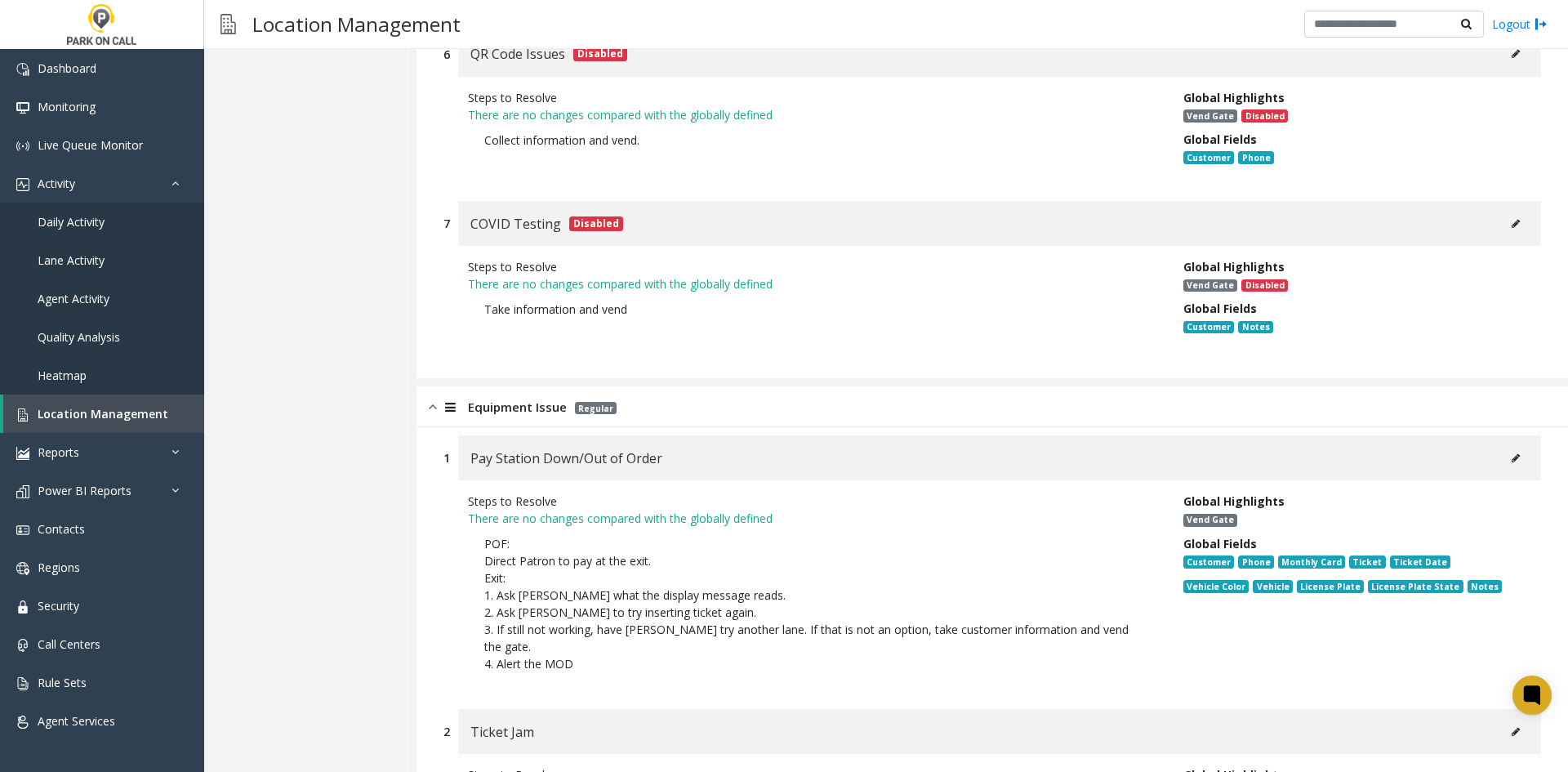
scroll to position [10992, 0]
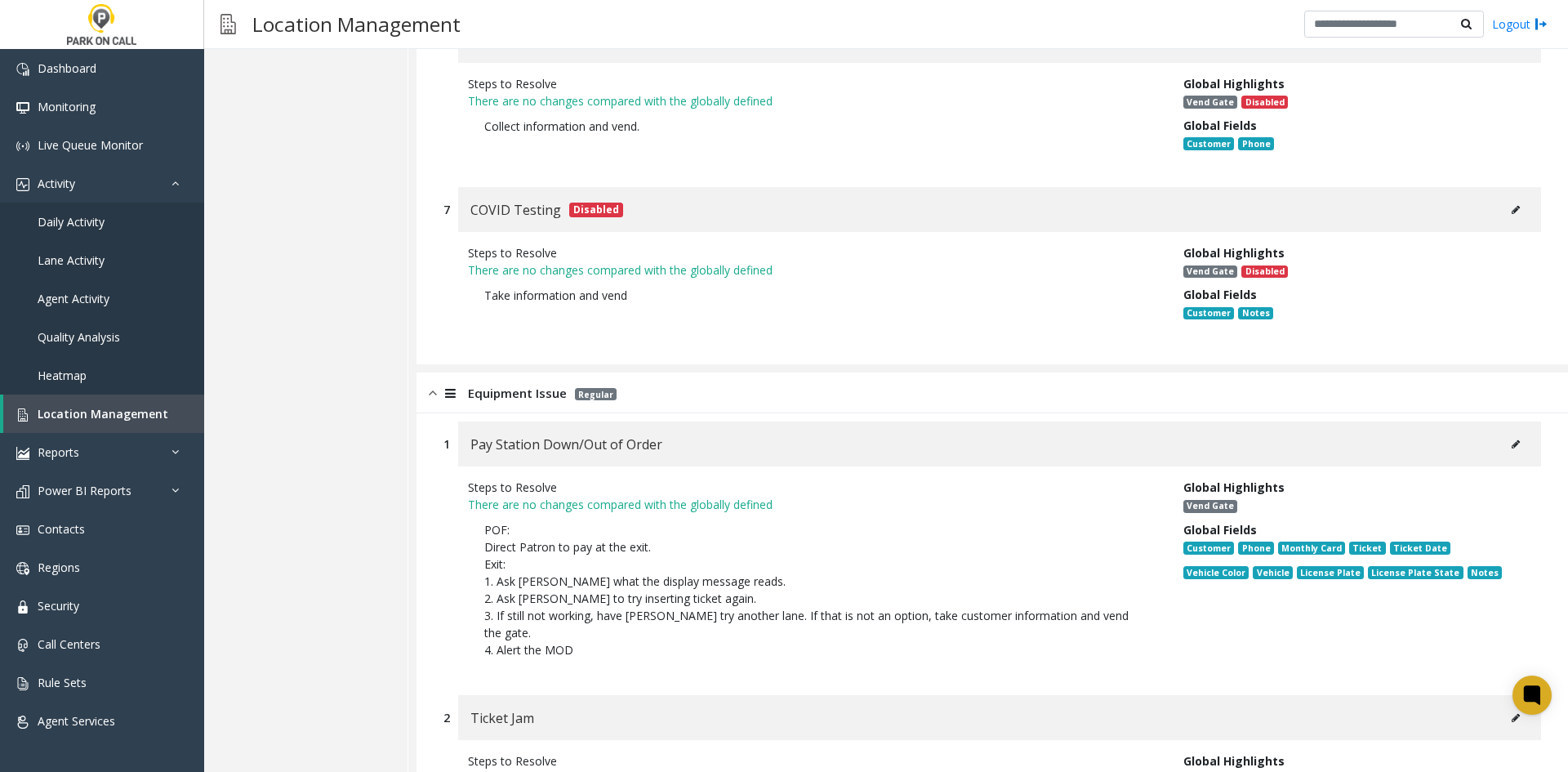
click at [1513, 422] on div "Pay Station Down/Out of Order" at bounding box center [999, 444] width 1083 height 45
click at [1512, 440] on icon at bounding box center [1516, 444] width 8 height 10
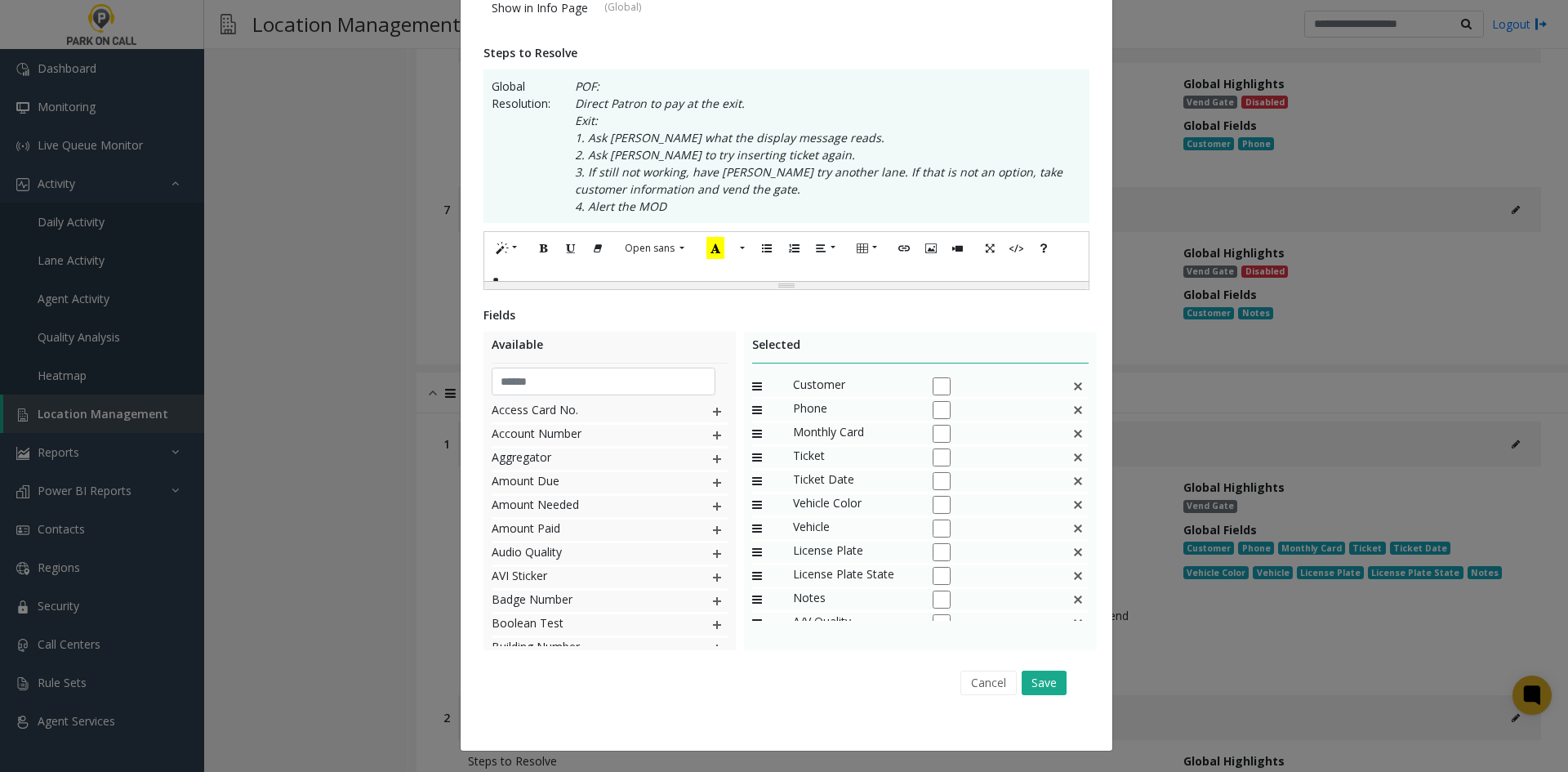
scroll to position [0, 0]
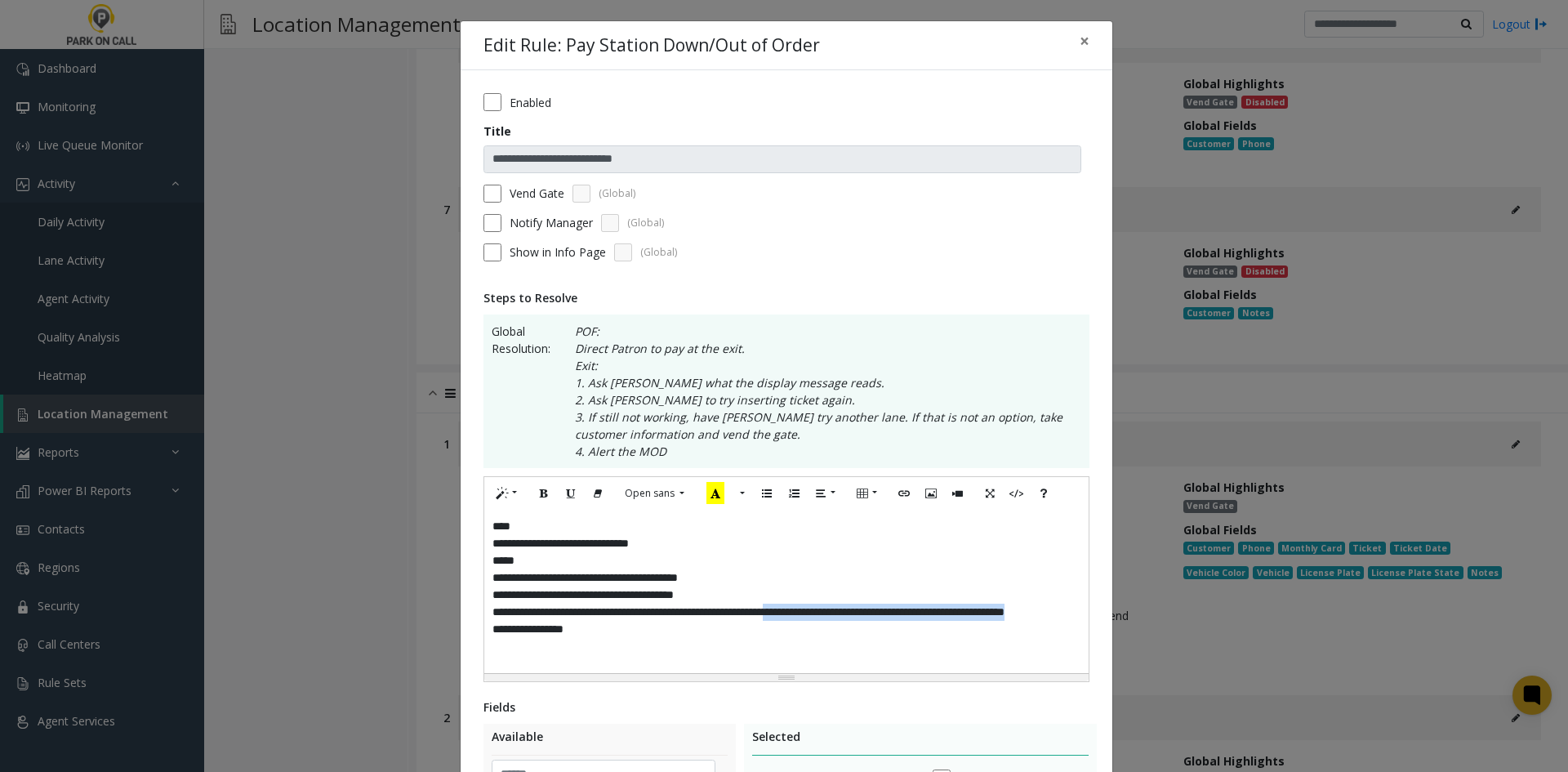
click at [803, 615] on div "**********" at bounding box center [786, 591] width 604 height 164
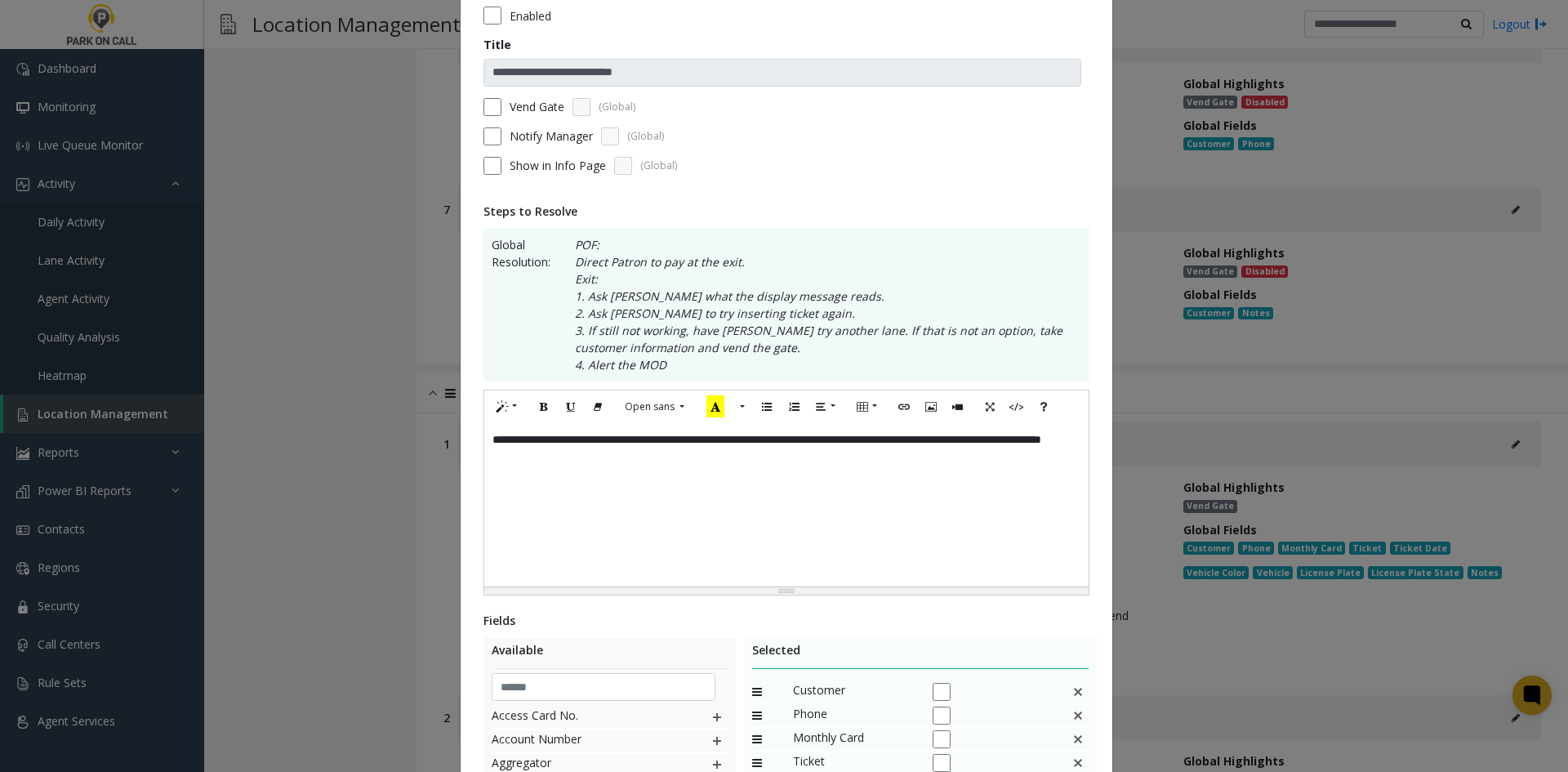
scroll to position [392, 0]
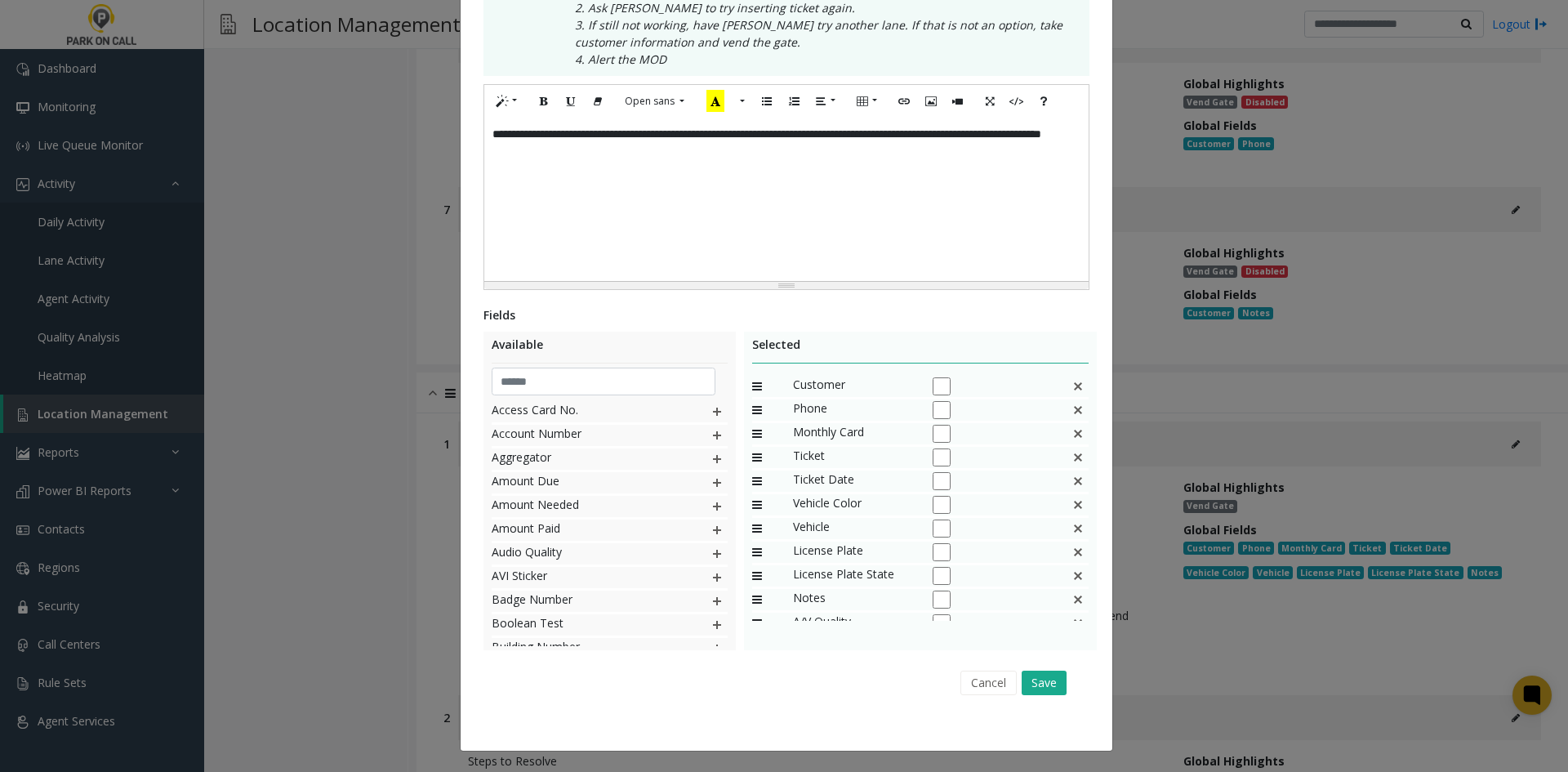
click at [1070, 433] on div "Monthly Card" at bounding box center [920, 435] width 337 height 24
click at [1071, 436] on img at bounding box center [1078, 434] width 13 height 21
click at [1073, 439] on img at bounding box center [1078, 434] width 13 height 21
click at [1073, 441] on img at bounding box center [1078, 434] width 13 height 21
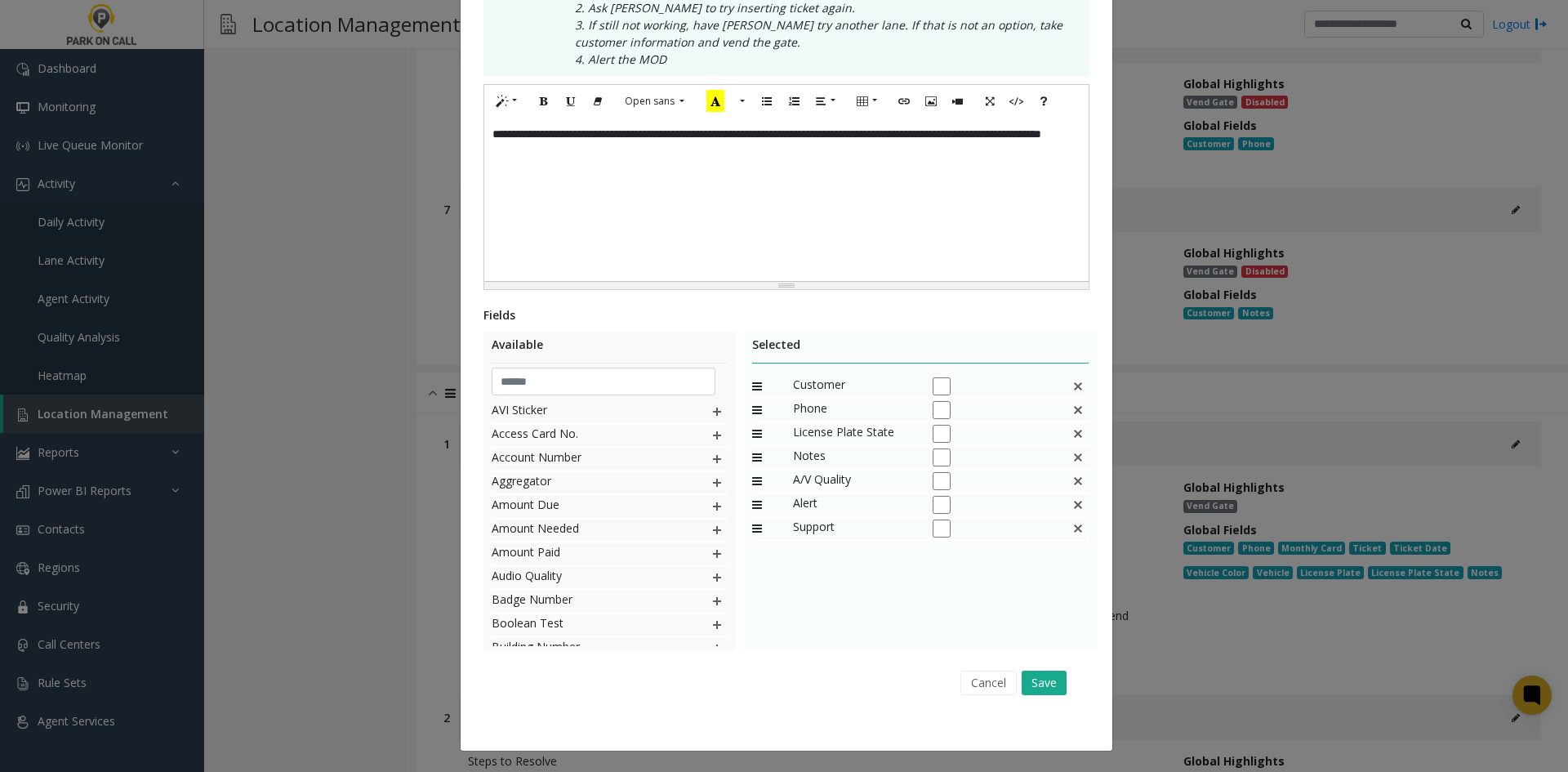
click at [1073, 441] on img at bounding box center [1078, 434] width 13 height 21
click at [1048, 701] on div "Cancel Save" at bounding box center [786, 682] width 584 height 42
click at [1047, 688] on button "Save" at bounding box center [1044, 682] width 45 height 24
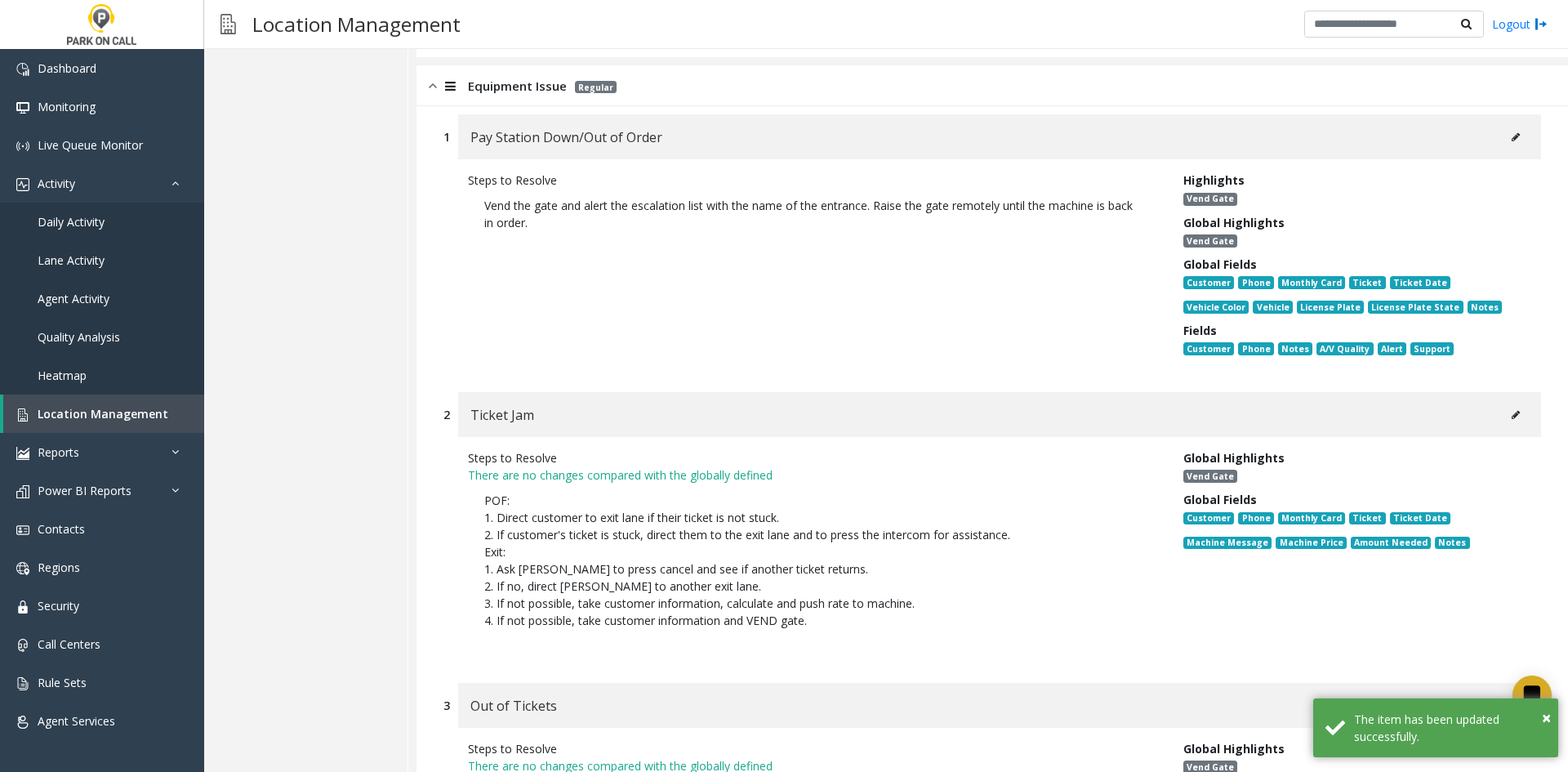
scroll to position [11318, 0]
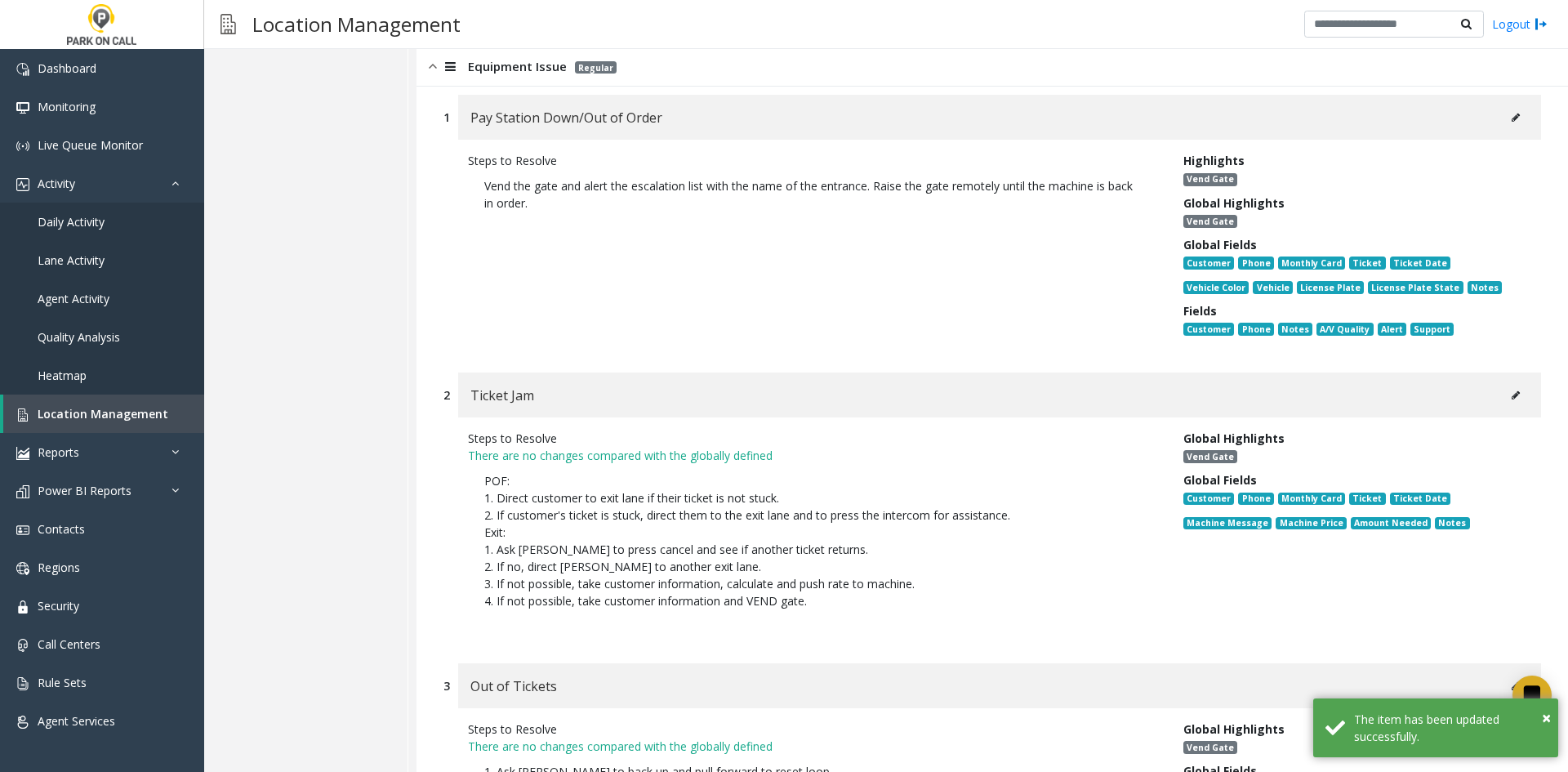
click at [1507, 383] on button at bounding box center [1516, 395] width 26 height 24
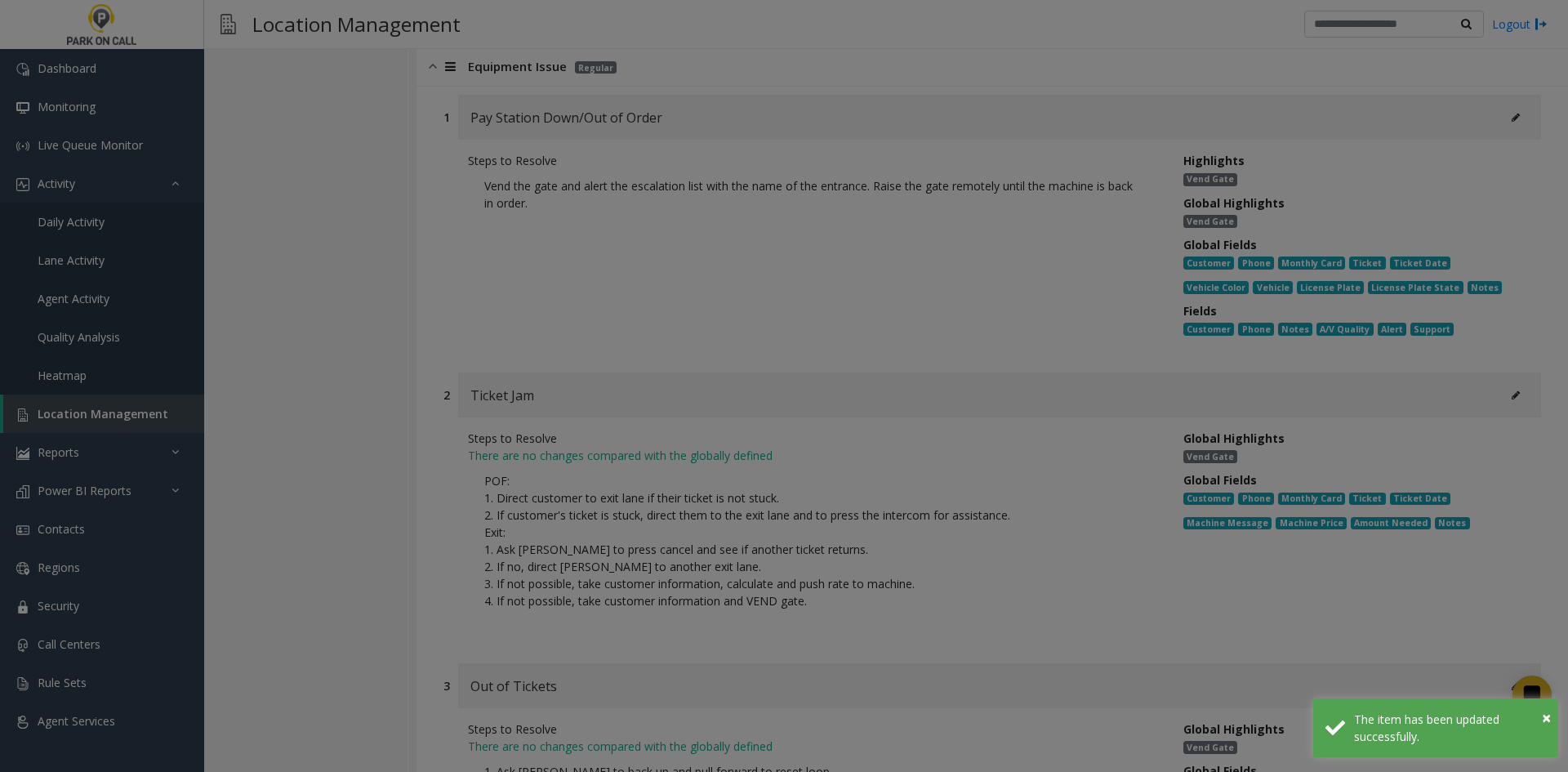
scroll to position [0, 0]
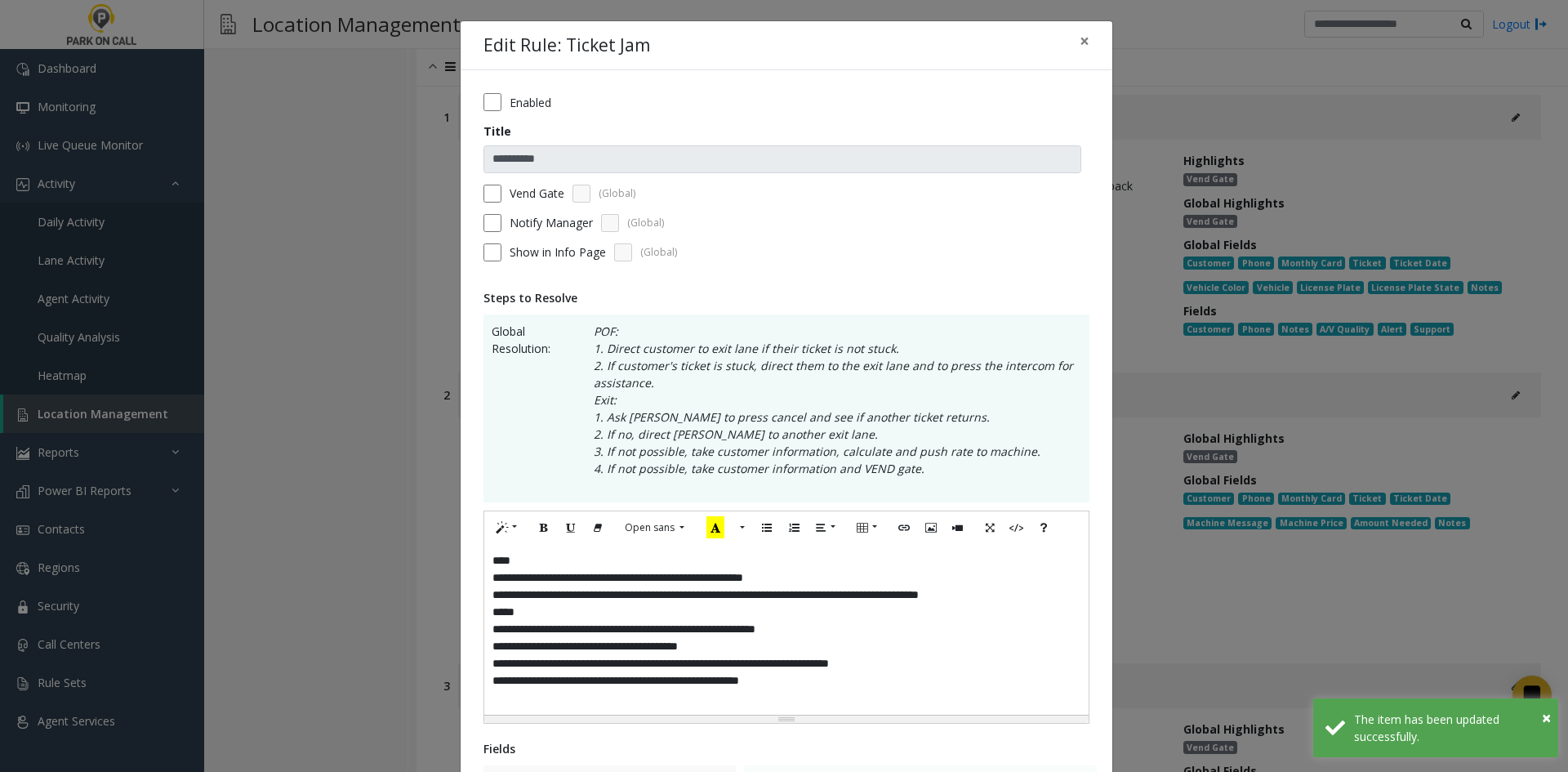
click at [532, 104] on label "Enabled" at bounding box center [530, 102] width 42 height 17
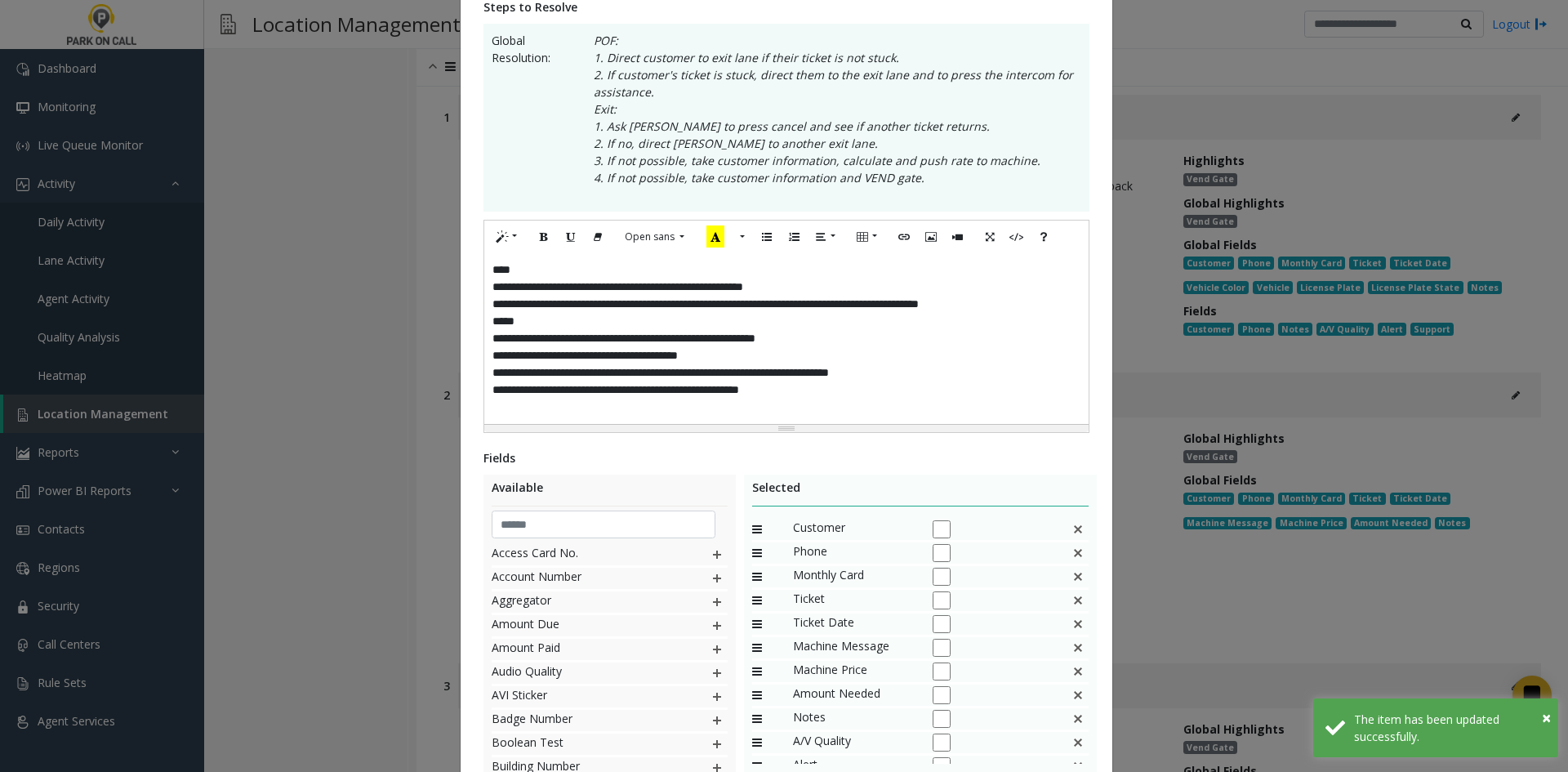
scroll to position [434, 0]
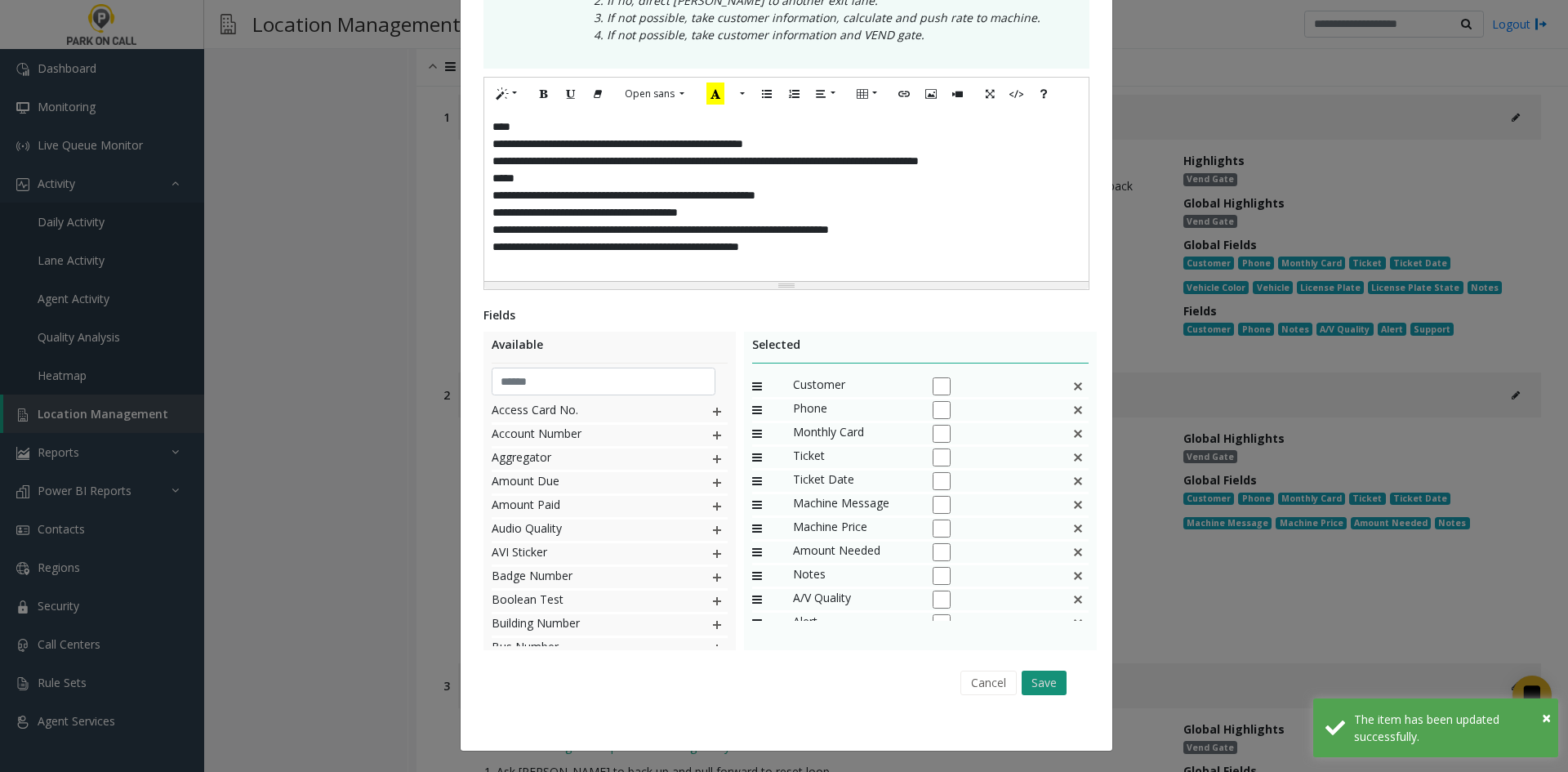
click at [1043, 681] on button "Save" at bounding box center [1044, 682] width 45 height 24
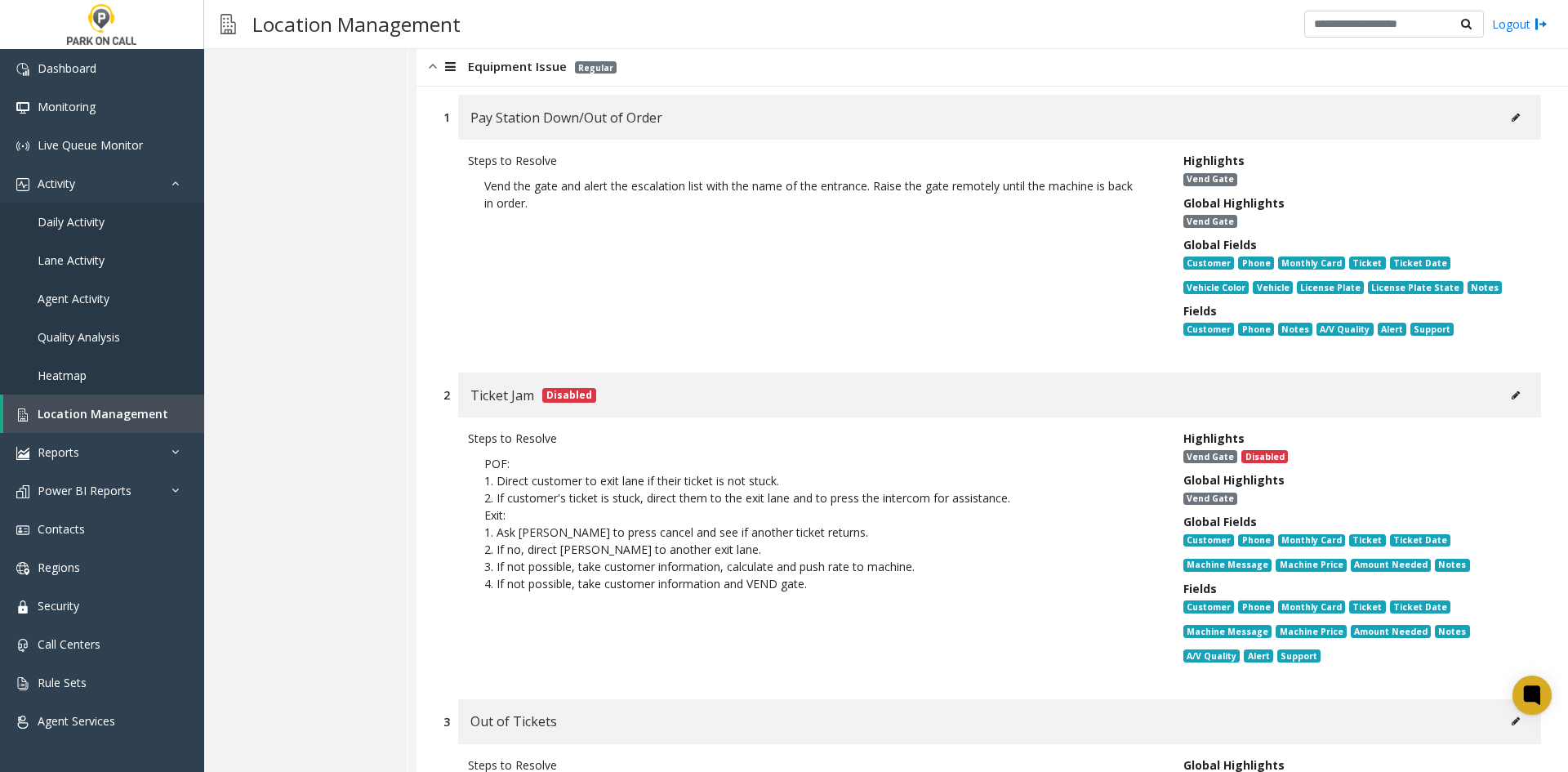
scroll to position [11564, 0]
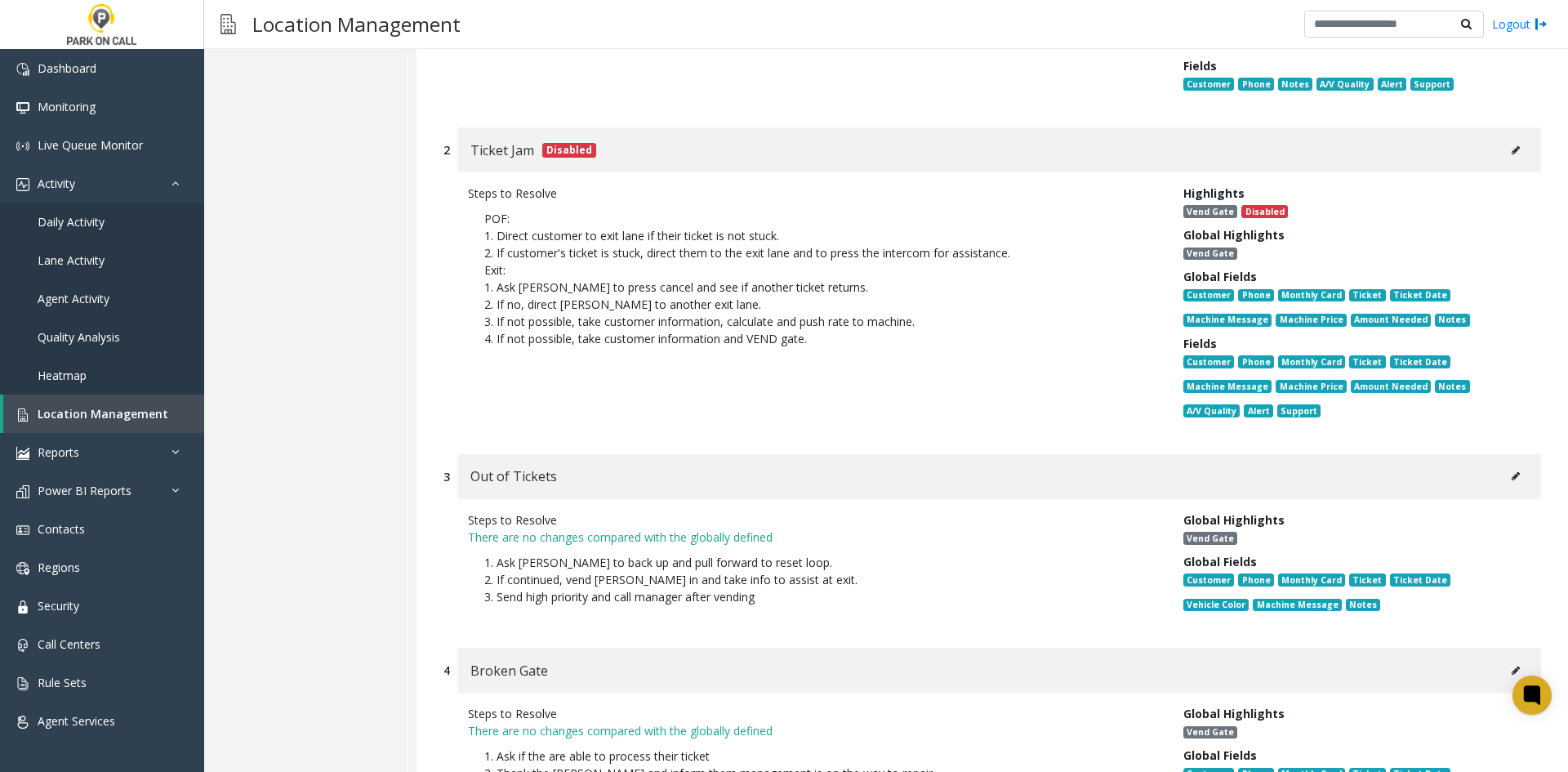
click at [1503, 464] on button at bounding box center [1516, 476] width 26 height 24
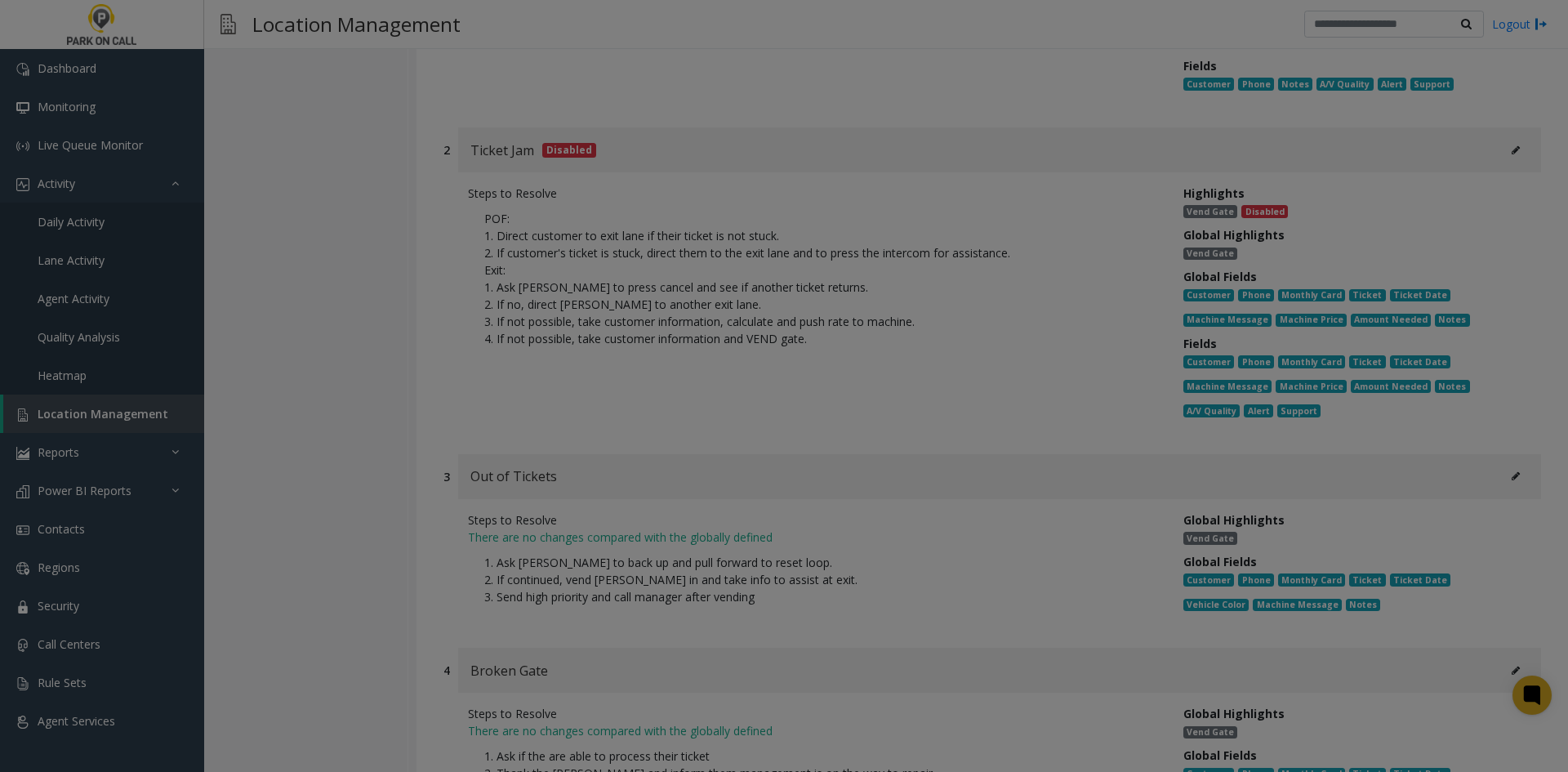
scroll to position [0, 0]
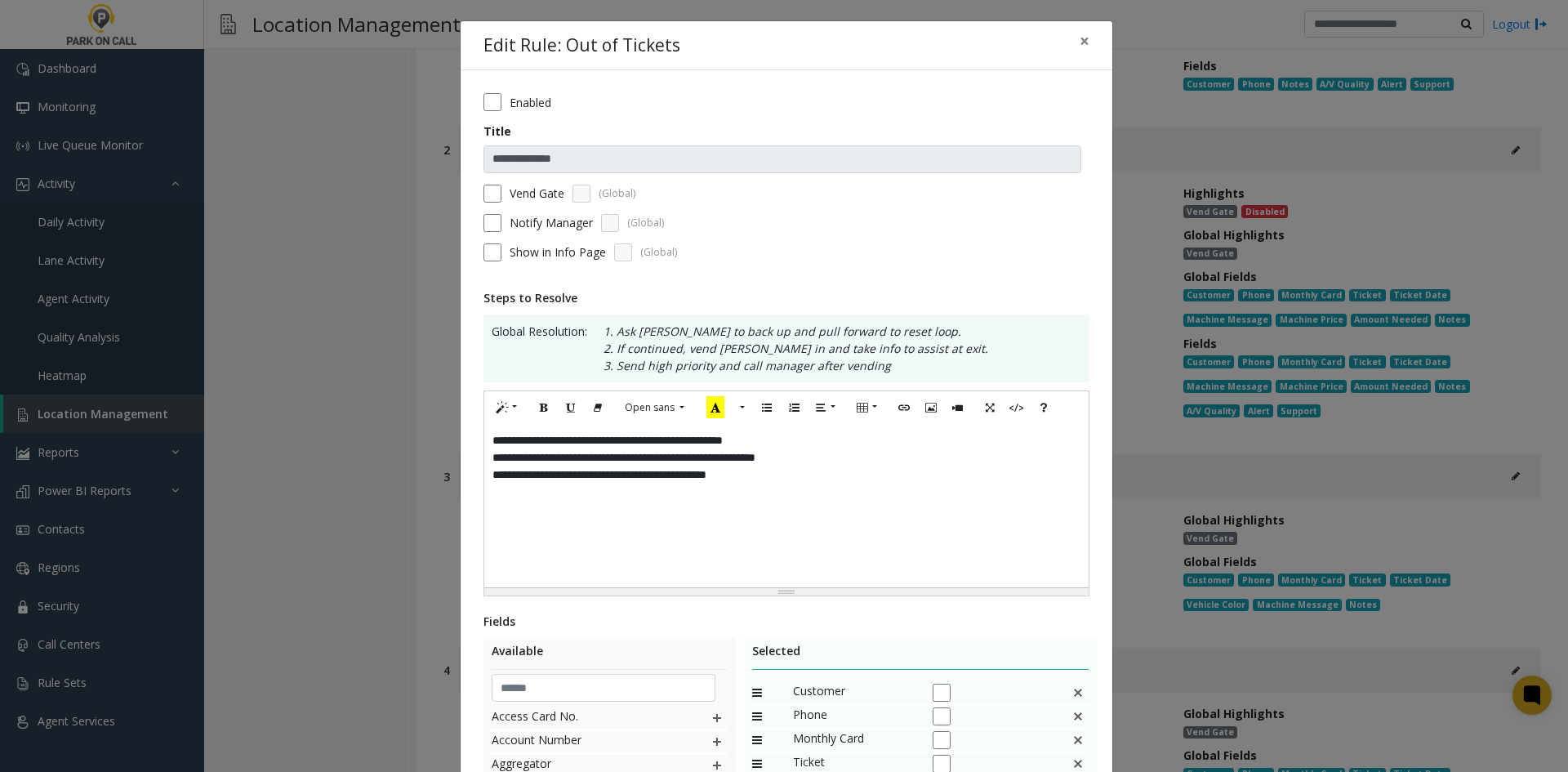
click at [822, 509] on div "**********" at bounding box center [786, 506] width 604 height 164
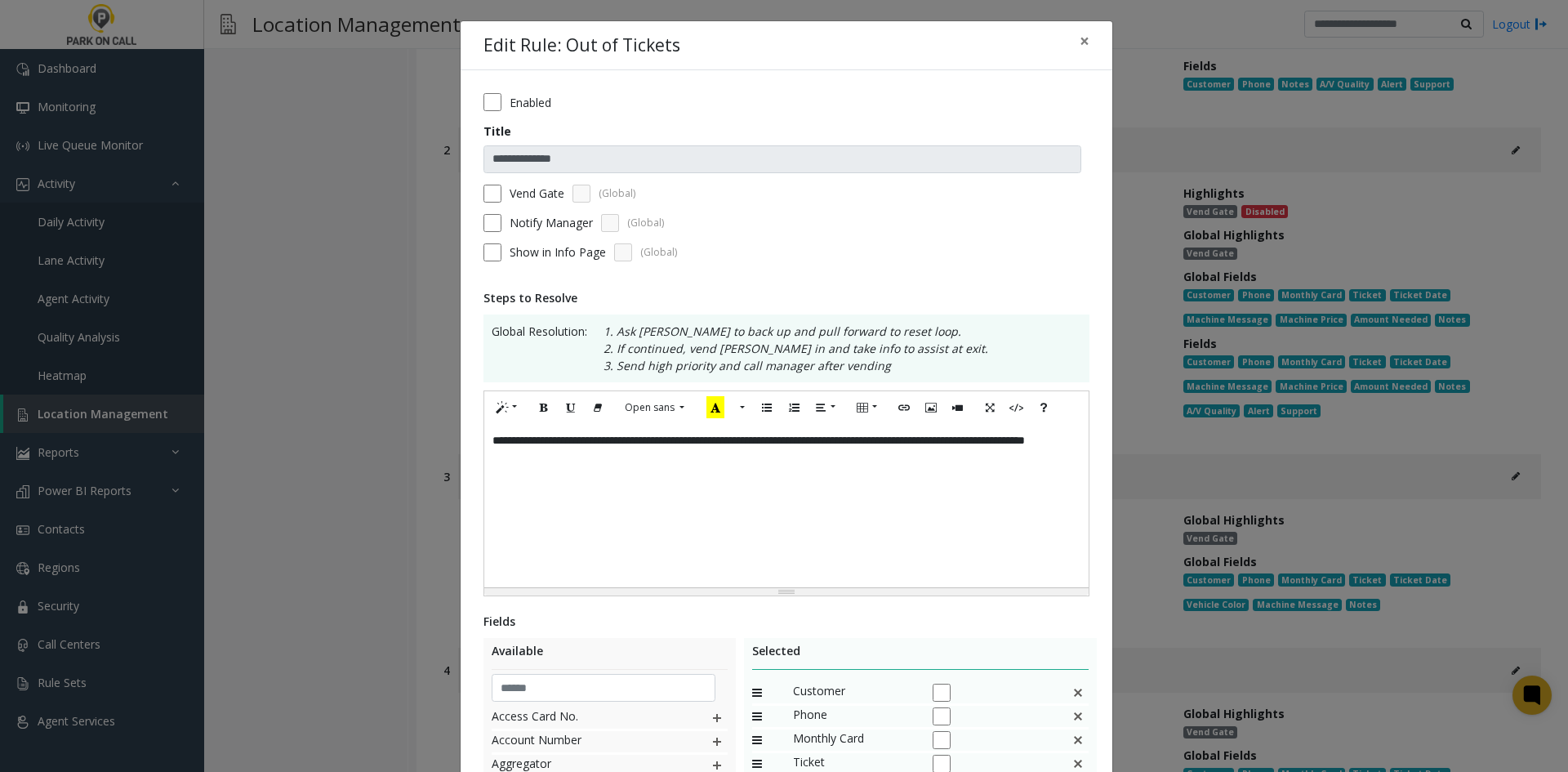
click at [544, 209] on form "**********" at bounding box center [786, 183] width 606 height 180
click at [542, 215] on label "Notify Manager" at bounding box center [551, 223] width 83 height 17
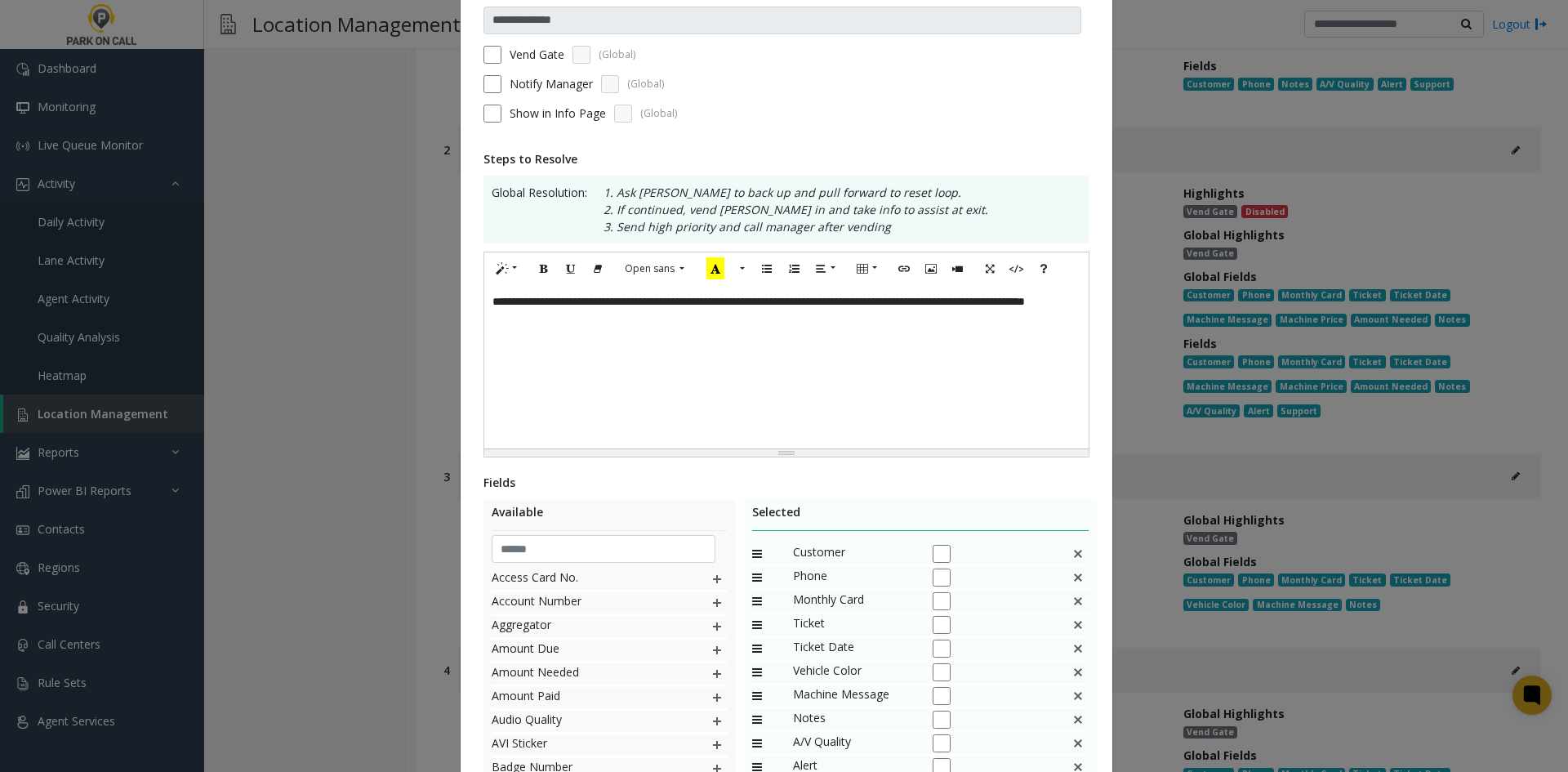
scroll to position [307, 0]
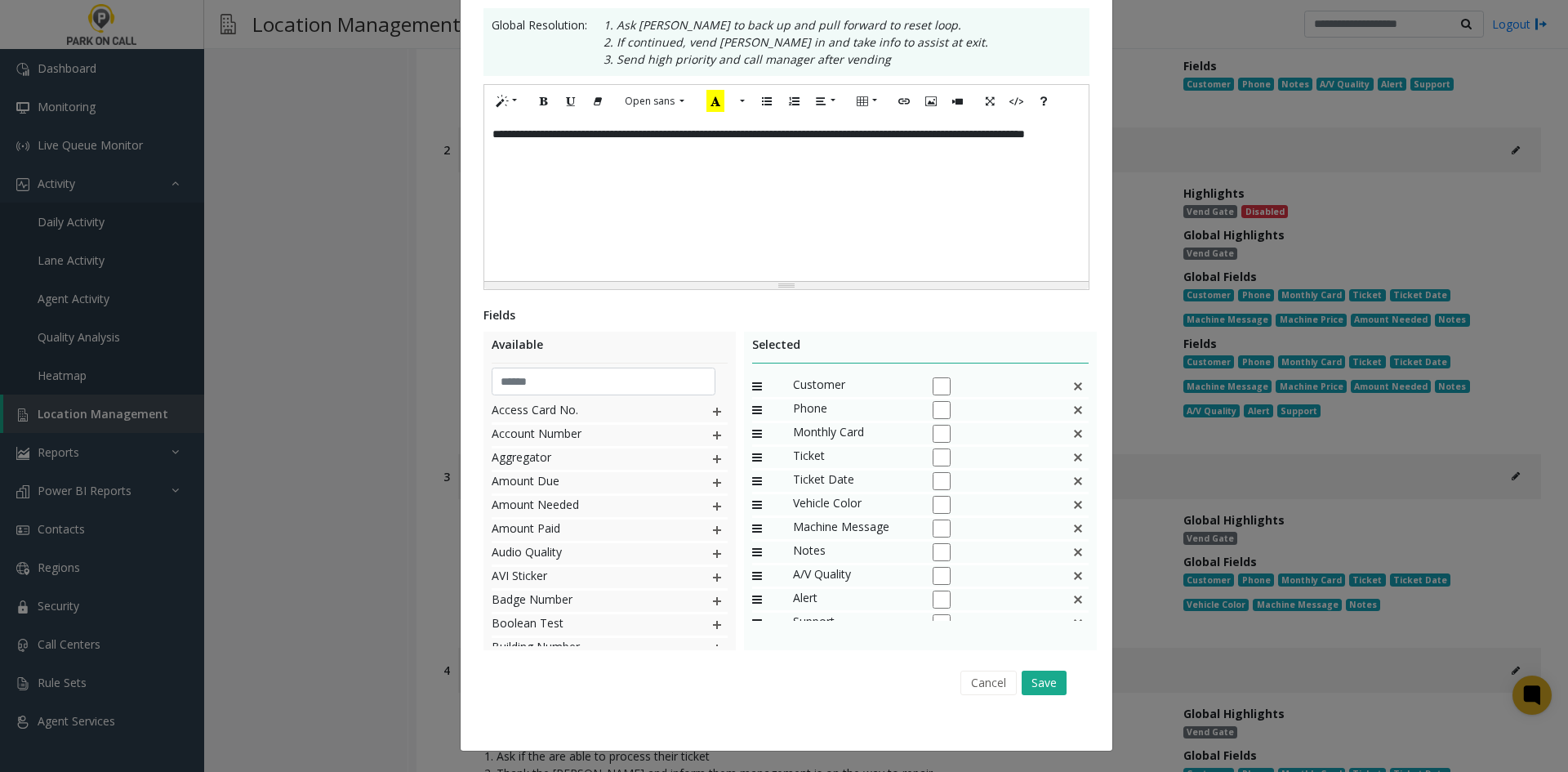
click at [1071, 437] on img at bounding box center [1078, 434] width 13 height 21
click at [1060, 436] on div "Ticket" at bounding box center [920, 435] width 337 height 24
click at [1071, 436] on img at bounding box center [1078, 434] width 13 height 21
click at [1072, 437] on img at bounding box center [1078, 434] width 13 height 21
click at [1073, 437] on img at bounding box center [1078, 434] width 13 height 21
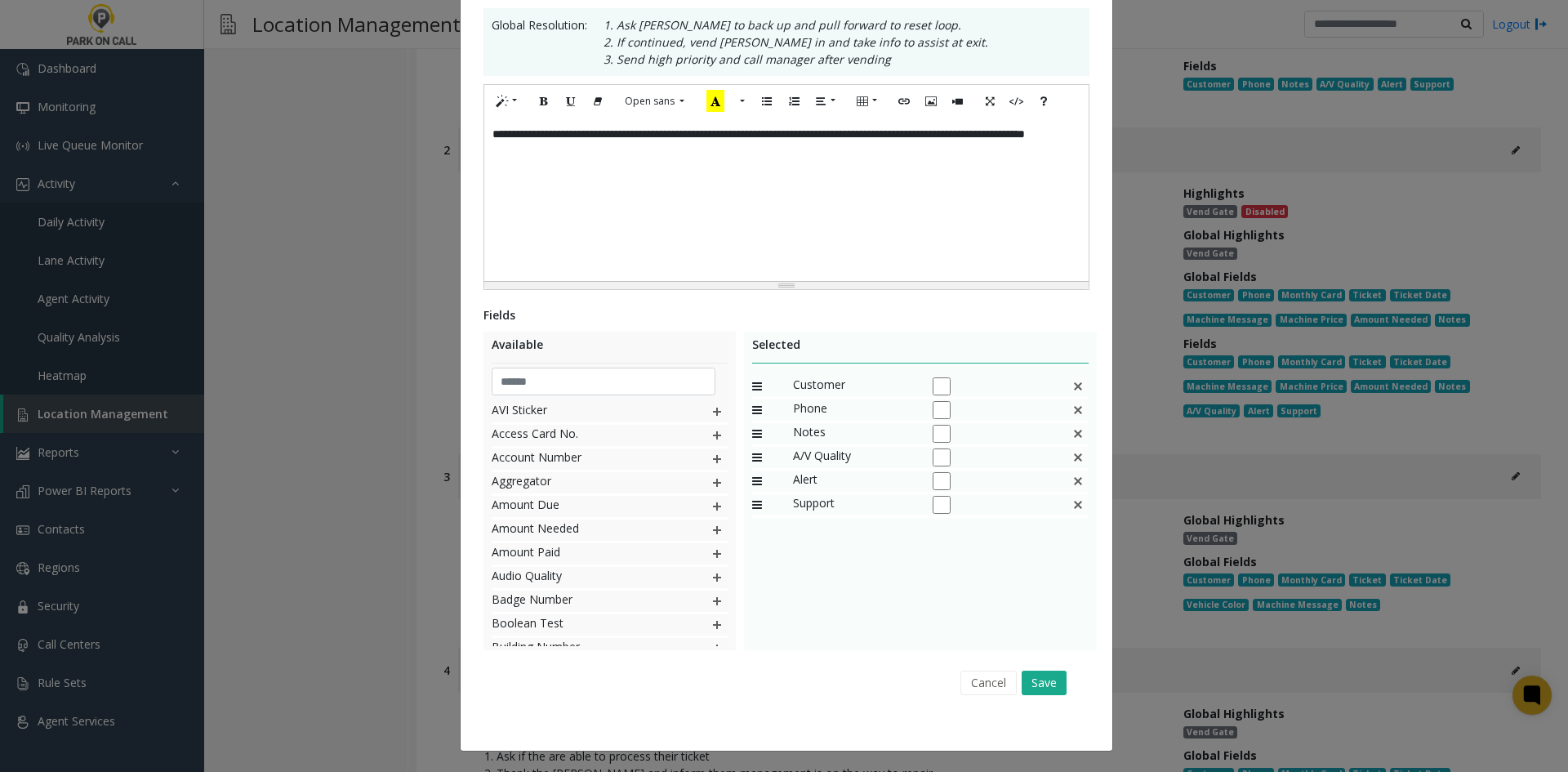
click at [1073, 437] on img at bounding box center [1078, 434] width 13 height 21
click at [1057, 684] on button "Save" at bounding box center [1044, 682] width 45 height 24
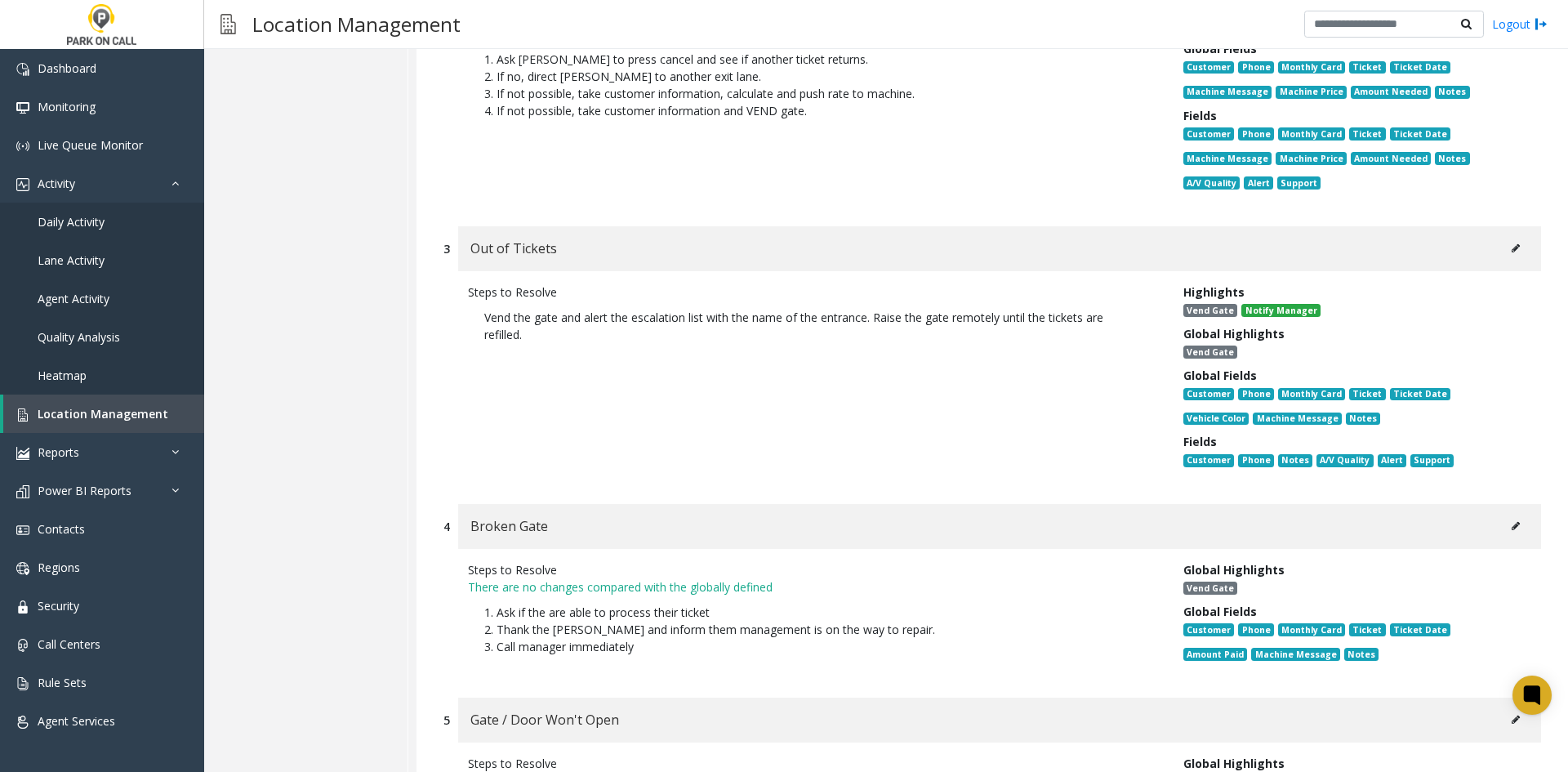
scroll to position [11972, 0]
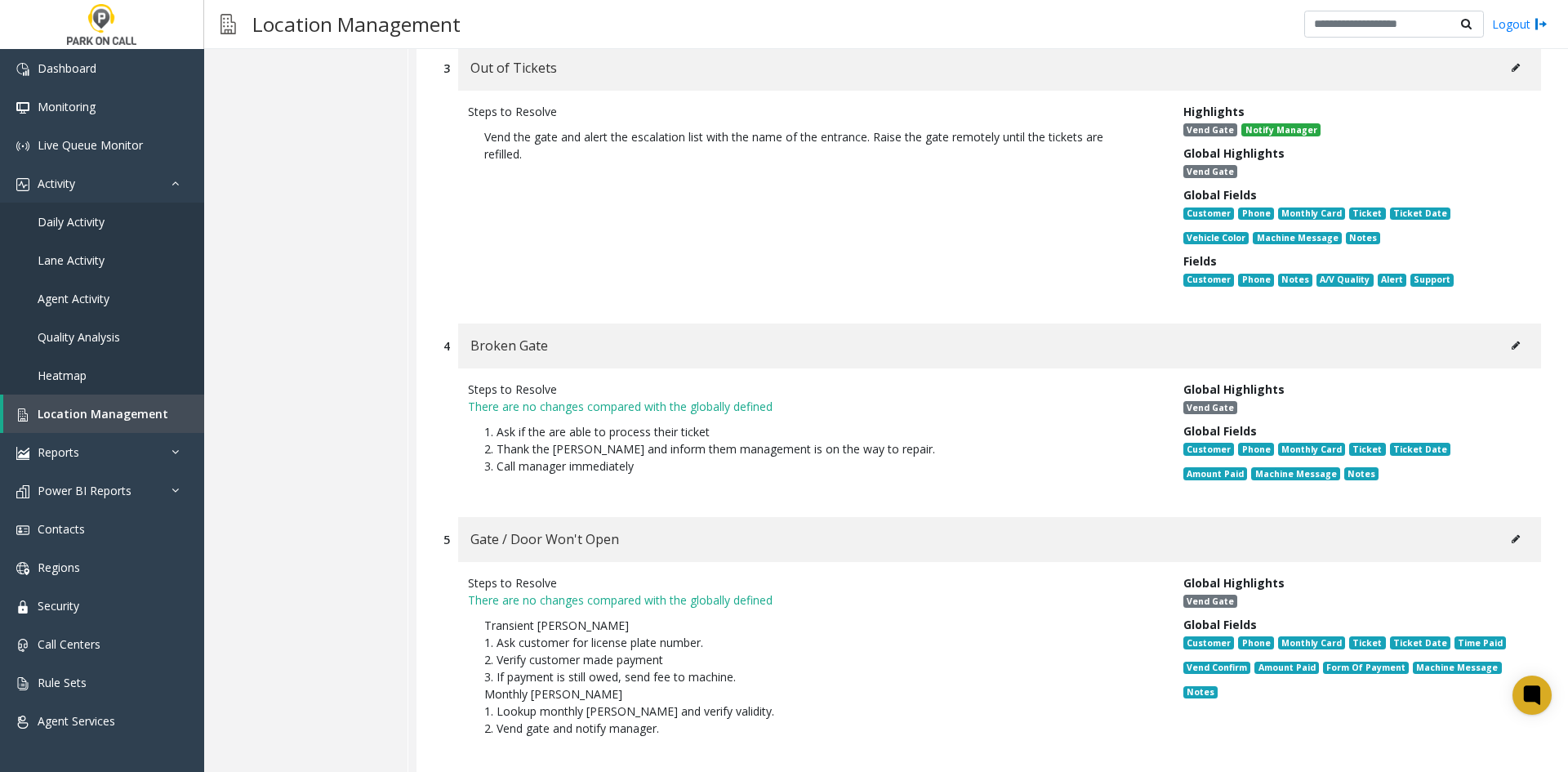
click at [1485, 323] on div "Broken Gate" at bounding box center [999, 346] width 1083 height 45
click at [1503, 333] on button at bounding box center [1516, 345] width 26 height 24
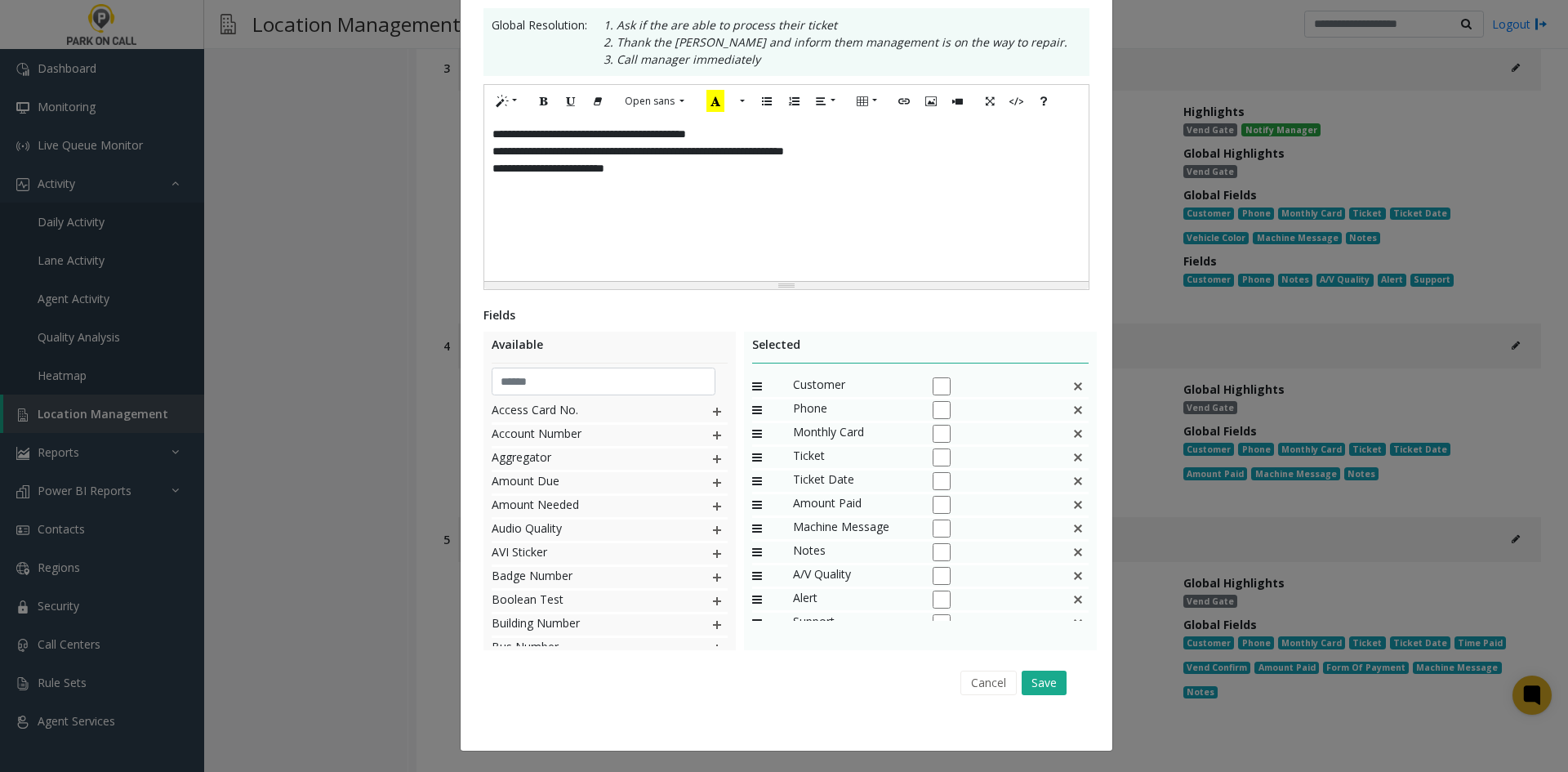
scroll to position [0, 0]
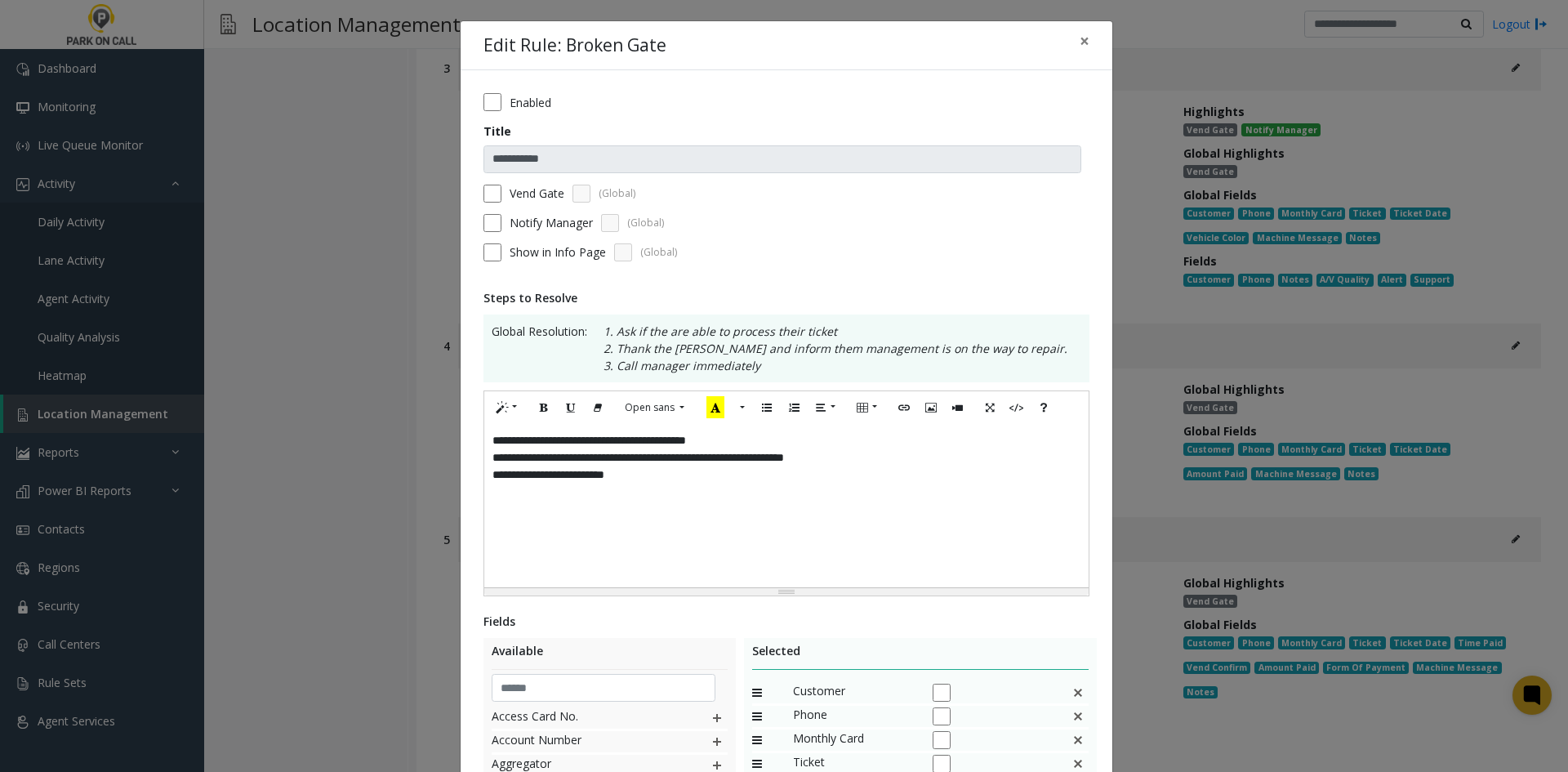
click at [853, 537] on div "**********" at bounding box center [786, 506] width 604 height 164
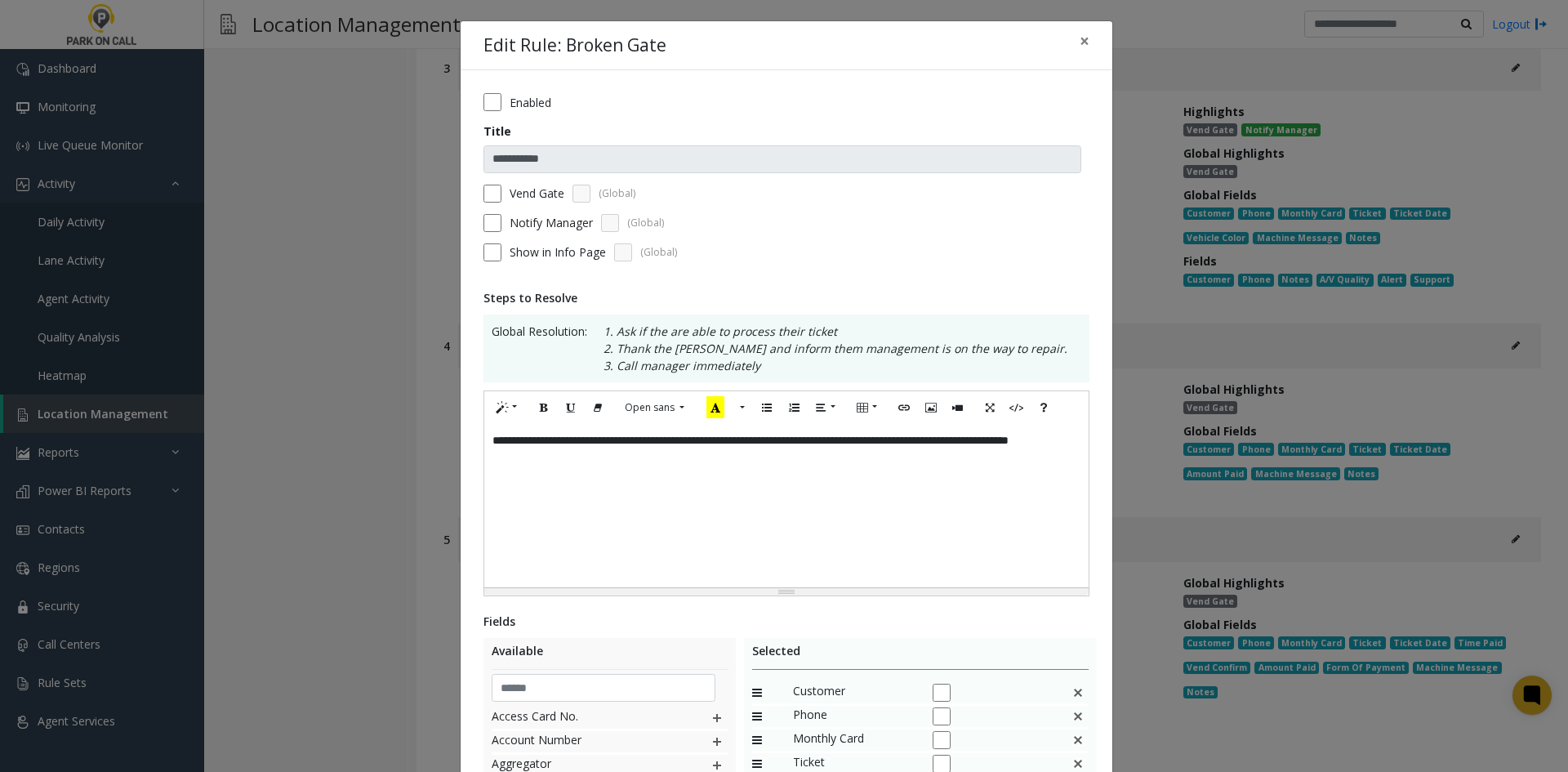
click at [544, 219] on label "Notify Manager" at bounding box center [551, 223] width 83 height 17
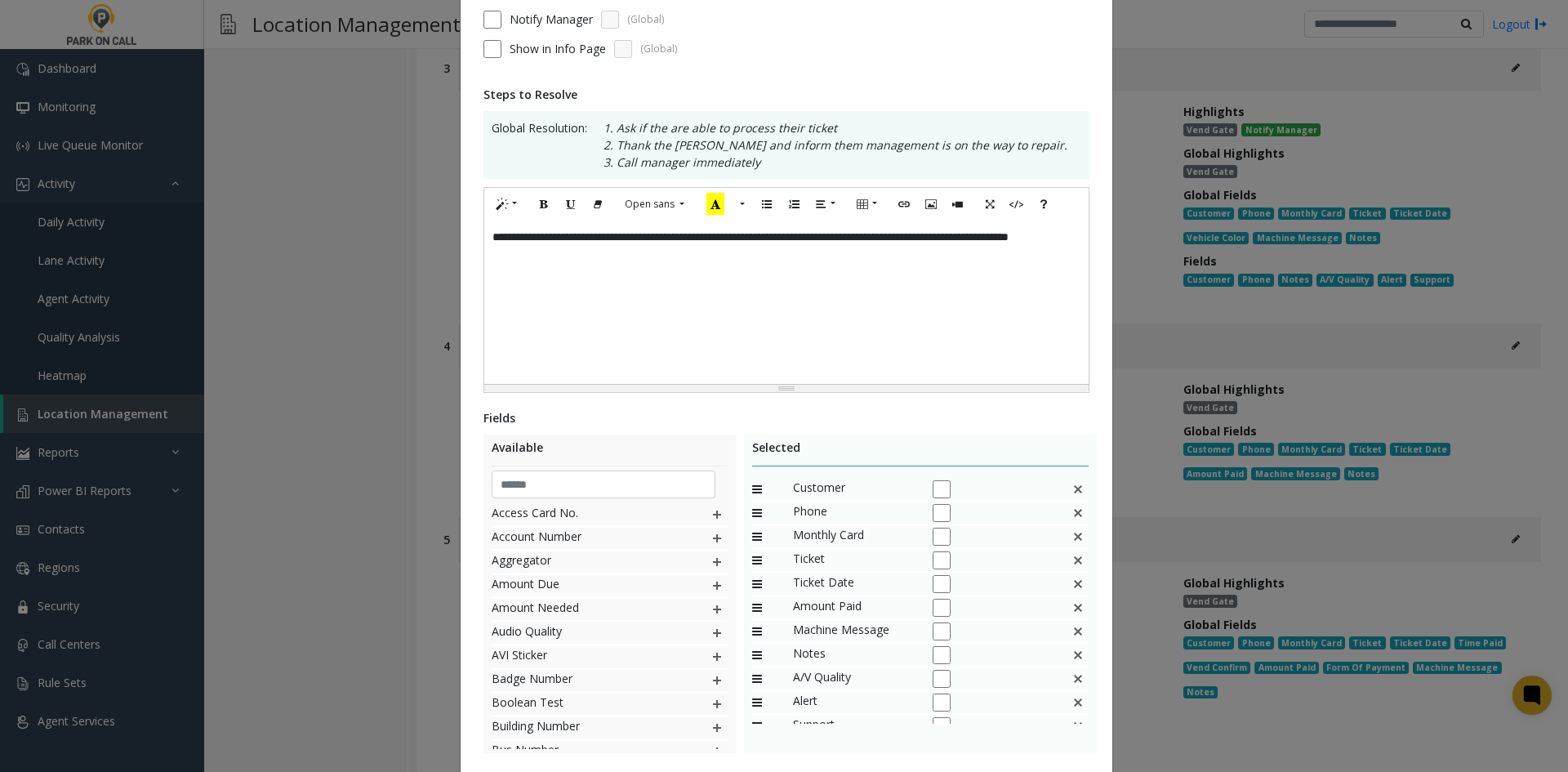
scroll to position [245, 0]
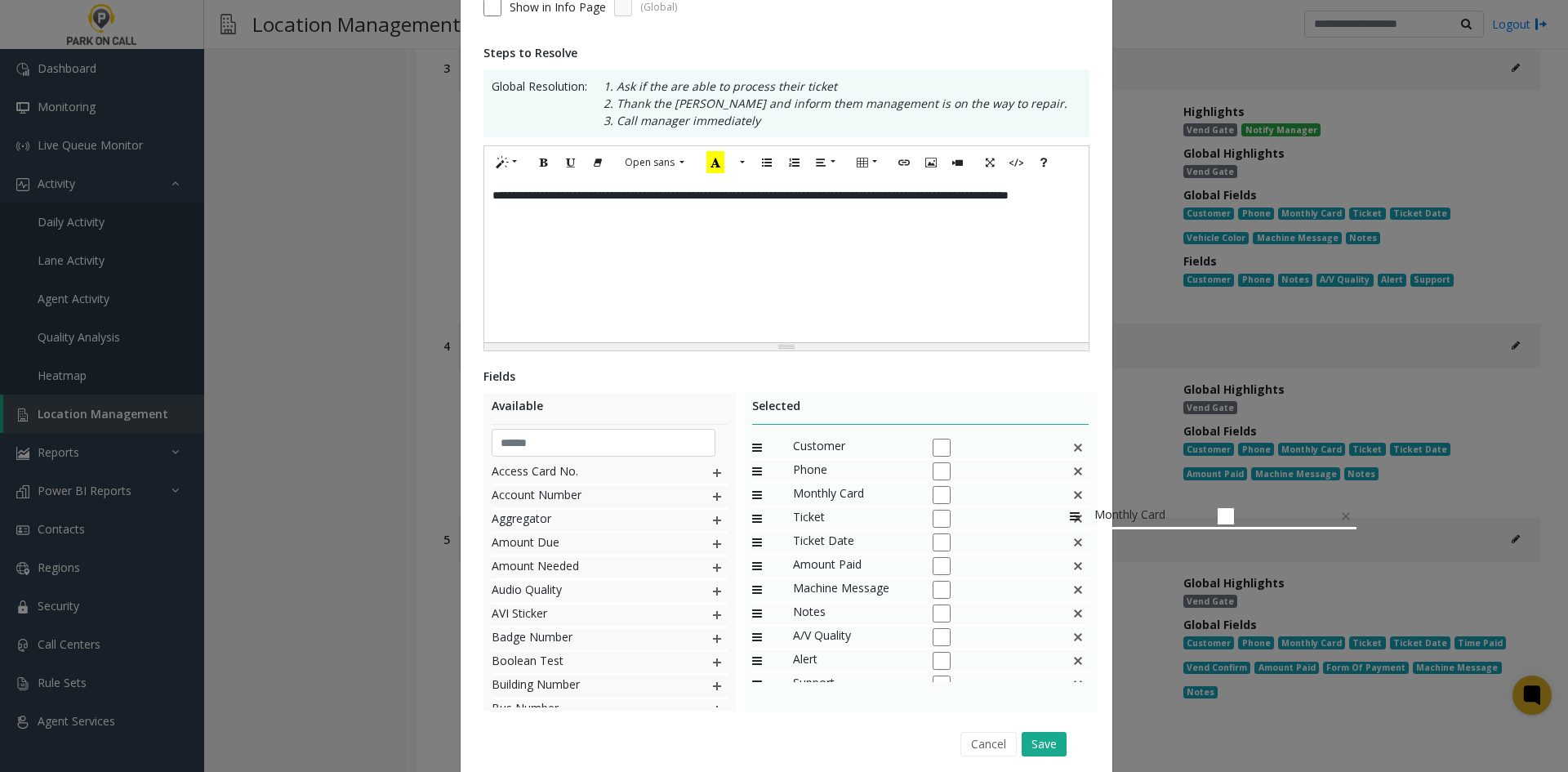
click at [1071, 498] on img at bounding box center [1078, 494] width 13 height 21
click at [1062, 498] on div "Ticket" at bounding box center [920, 496] width 337 height 24
click at [1076, 507] on div "Ticket" at bounding box center [920, 496] width 337 height 24
click at [1074, 503] on img at bounding box center [1078, 494] width 13 height 21
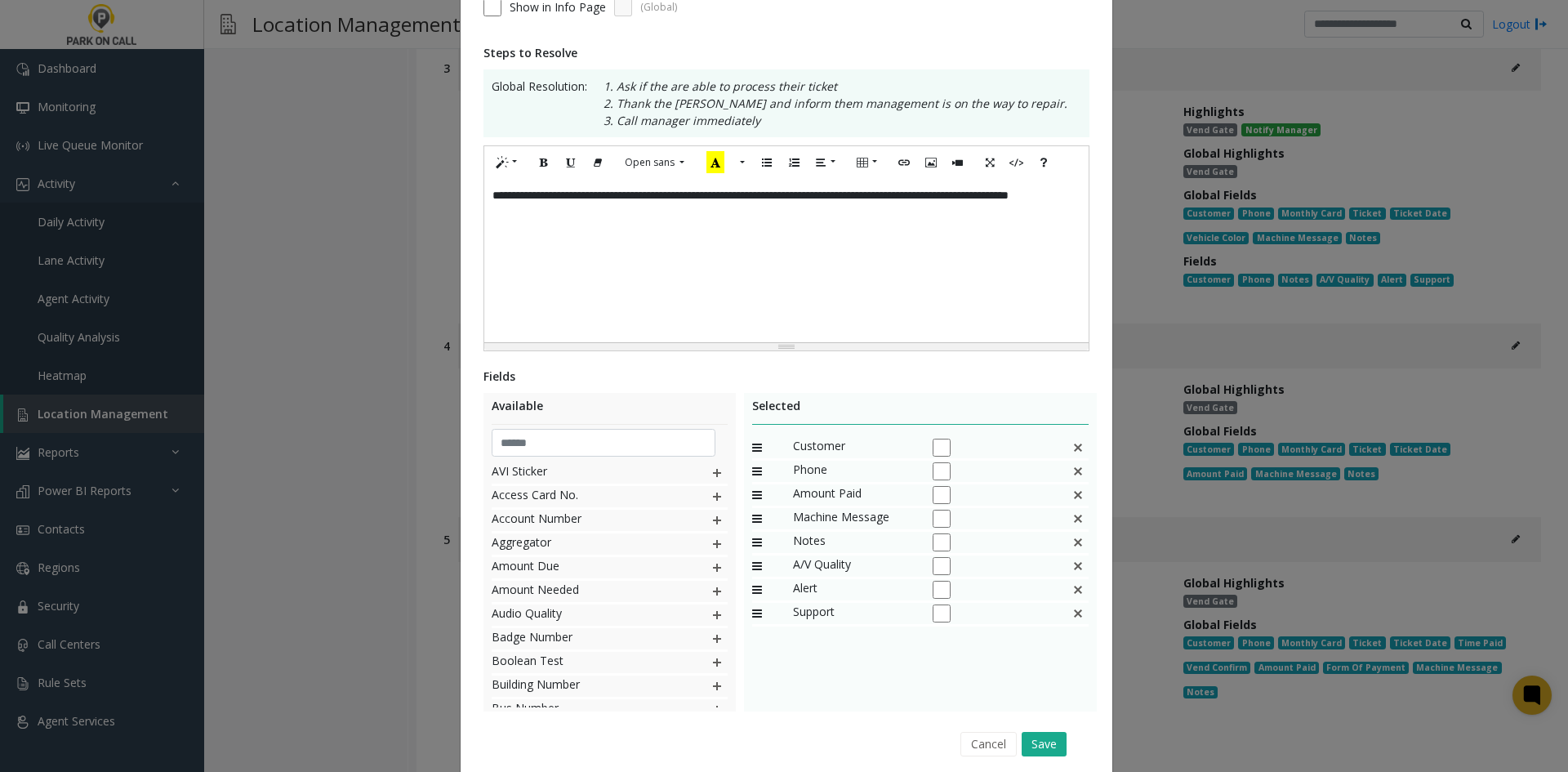
click at [1074, 503] on img at bounding box center [1078, 494] width 13 height 21
click at [1052, 756] on button "Save" at bounding box center [1044, 744] width 45 height 24
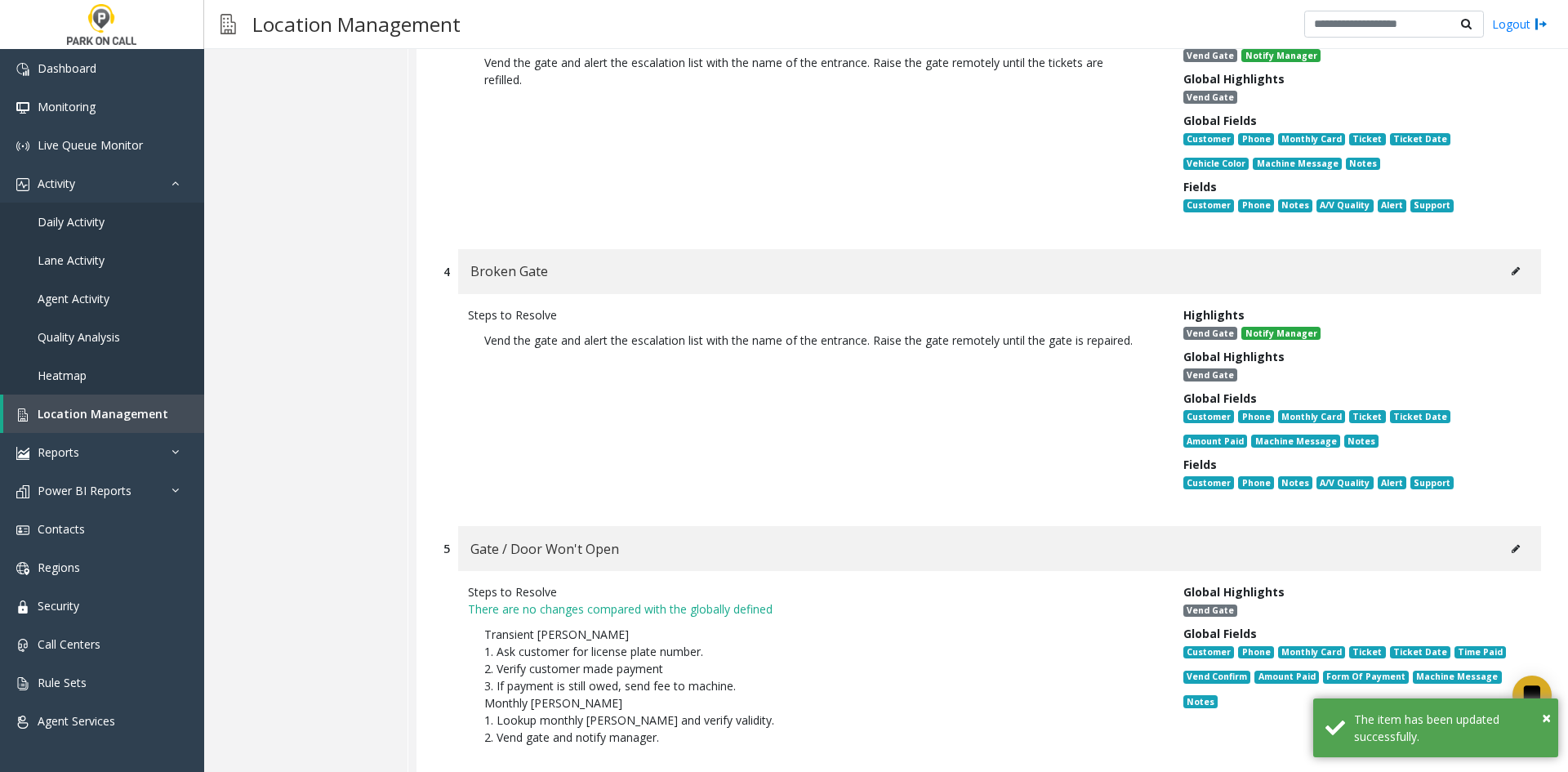
scroll to position [12217, 0]
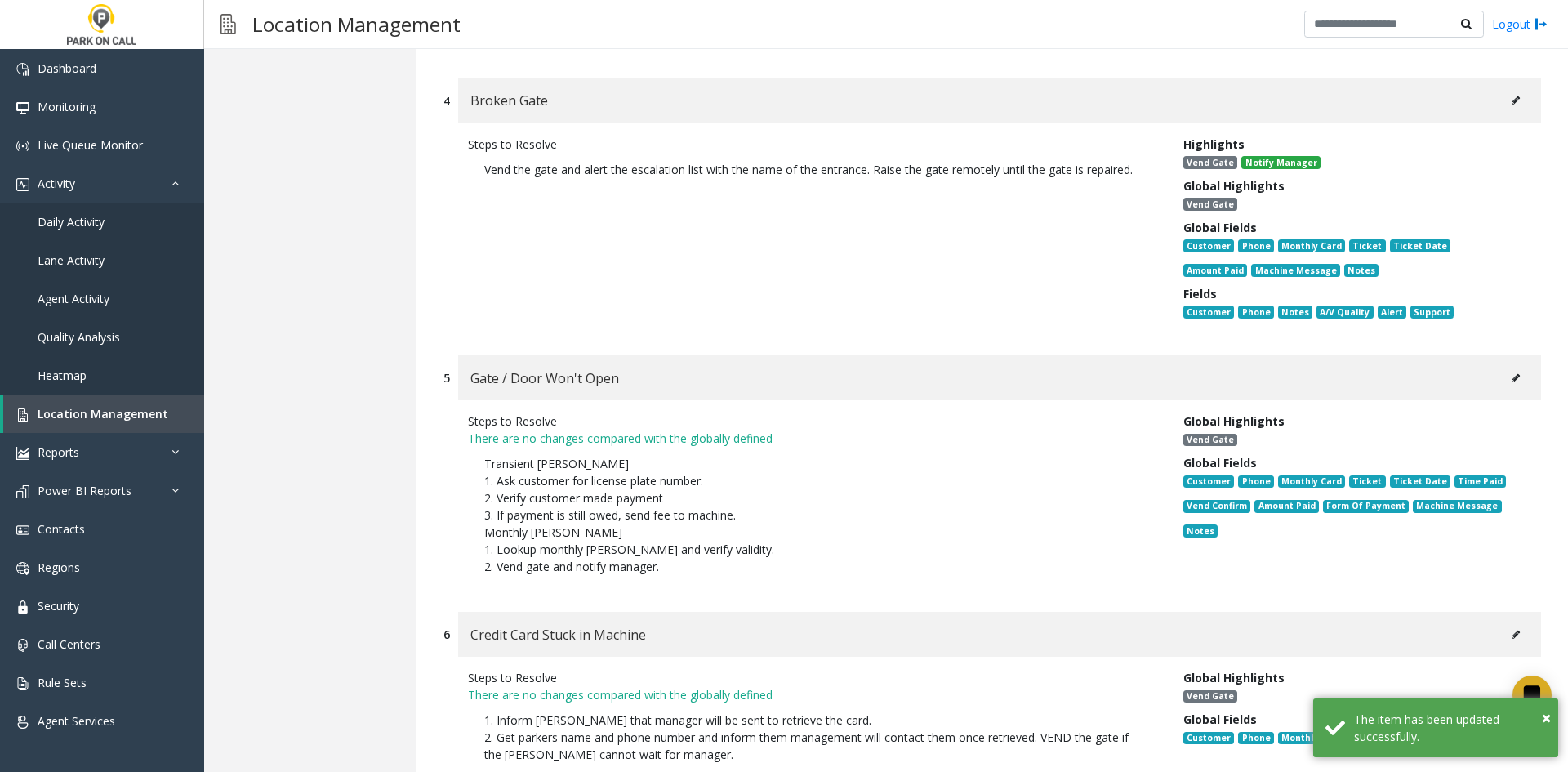
click at [1519, 356] on div "Gate / Door Won't Open" at bounding box center [999, 378] width 1083 height 45
click at [1514, 366] on button at bounding box center [1516, 377] width 26 height 24
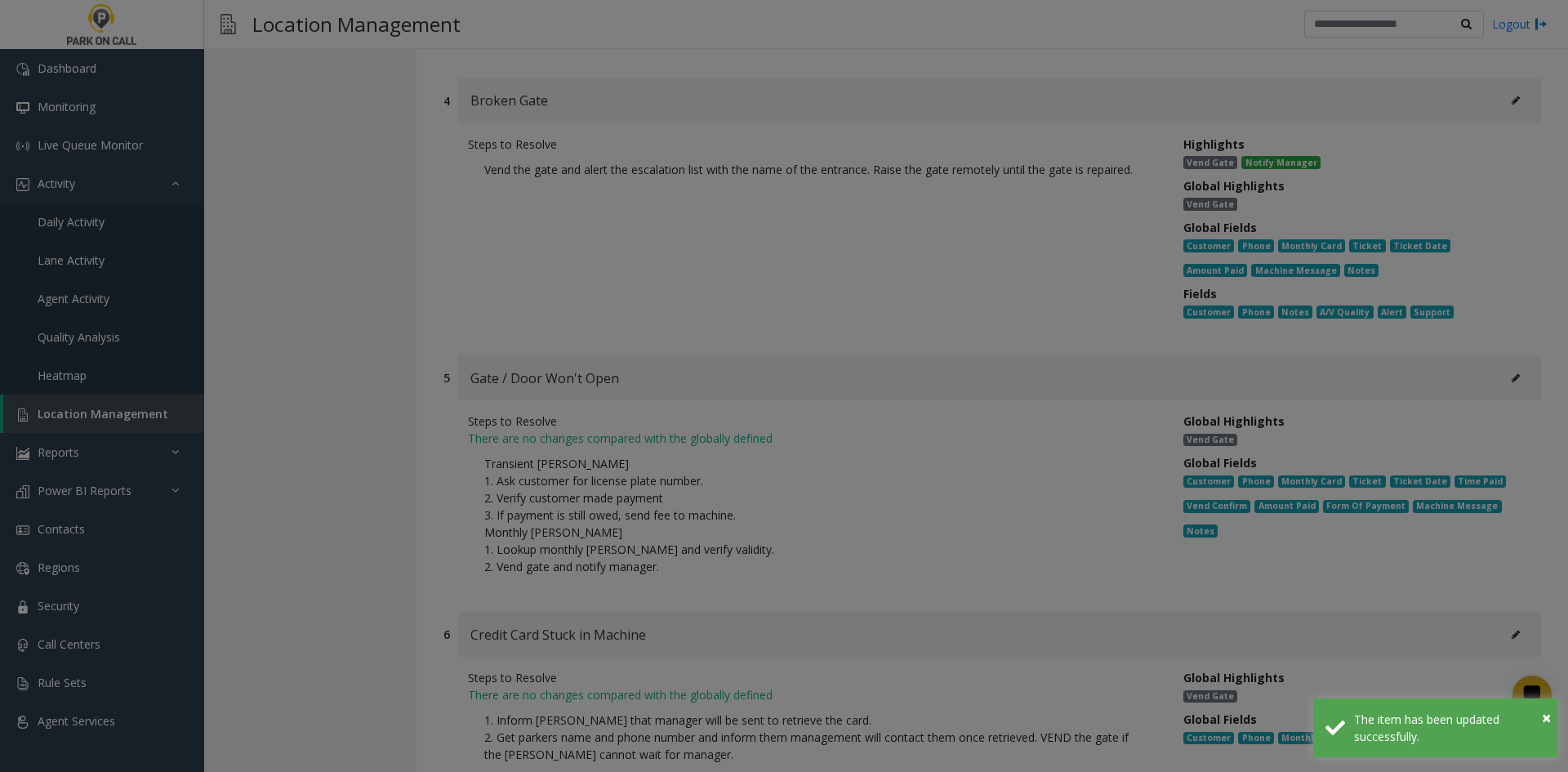
scroll to position [0, 0]
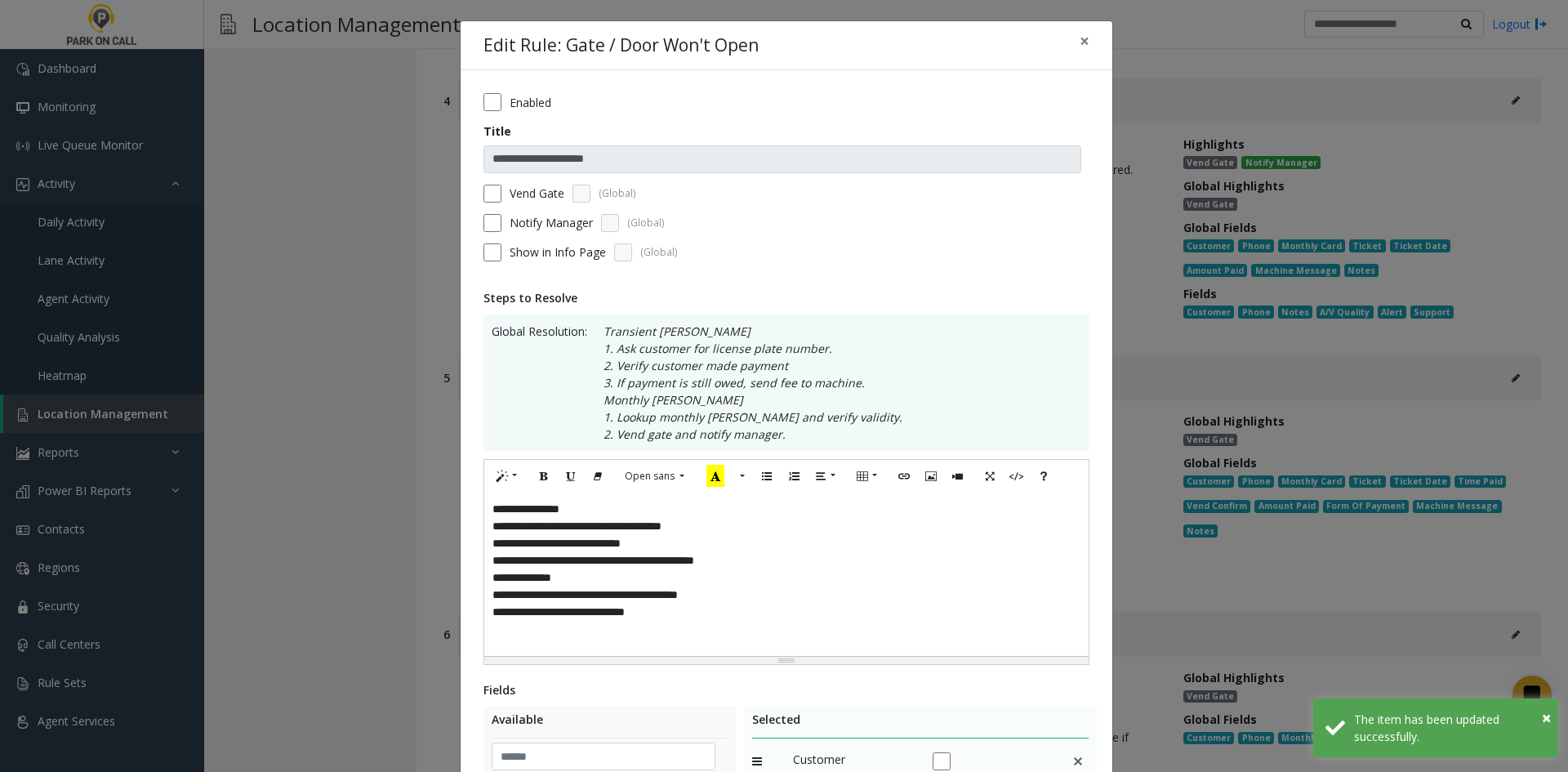
drag, startPoint x: 805, startPoint y: 576, endPoint x: 651, endPoint y: 463, distance: 191.0
click at [794, 562] on div "**********" at bounding box center [786, 574] width 604 height 164
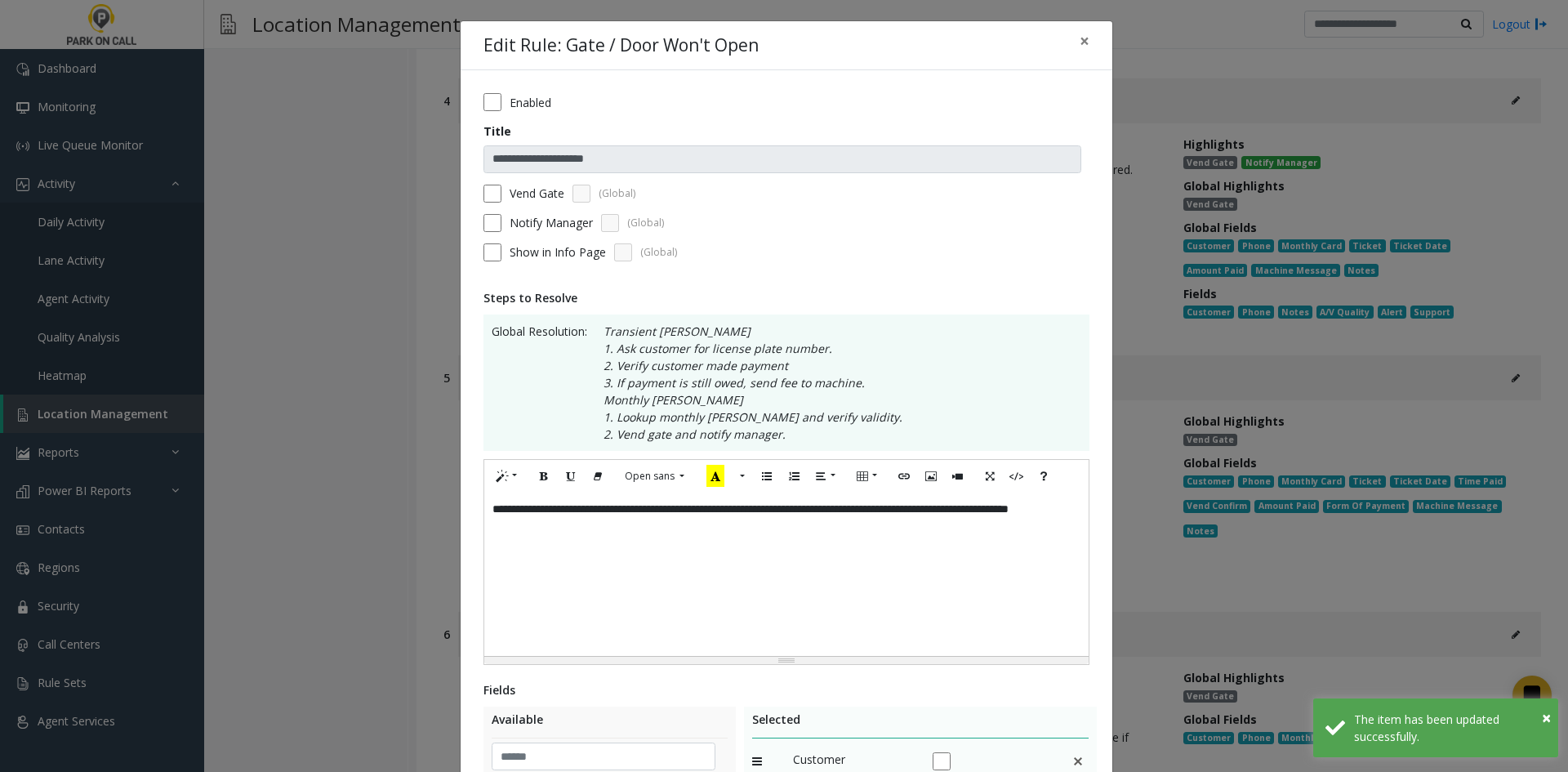
click at [527, 220] on label "Notify Manager" at bounding box center [551, 223] width 83 height 17
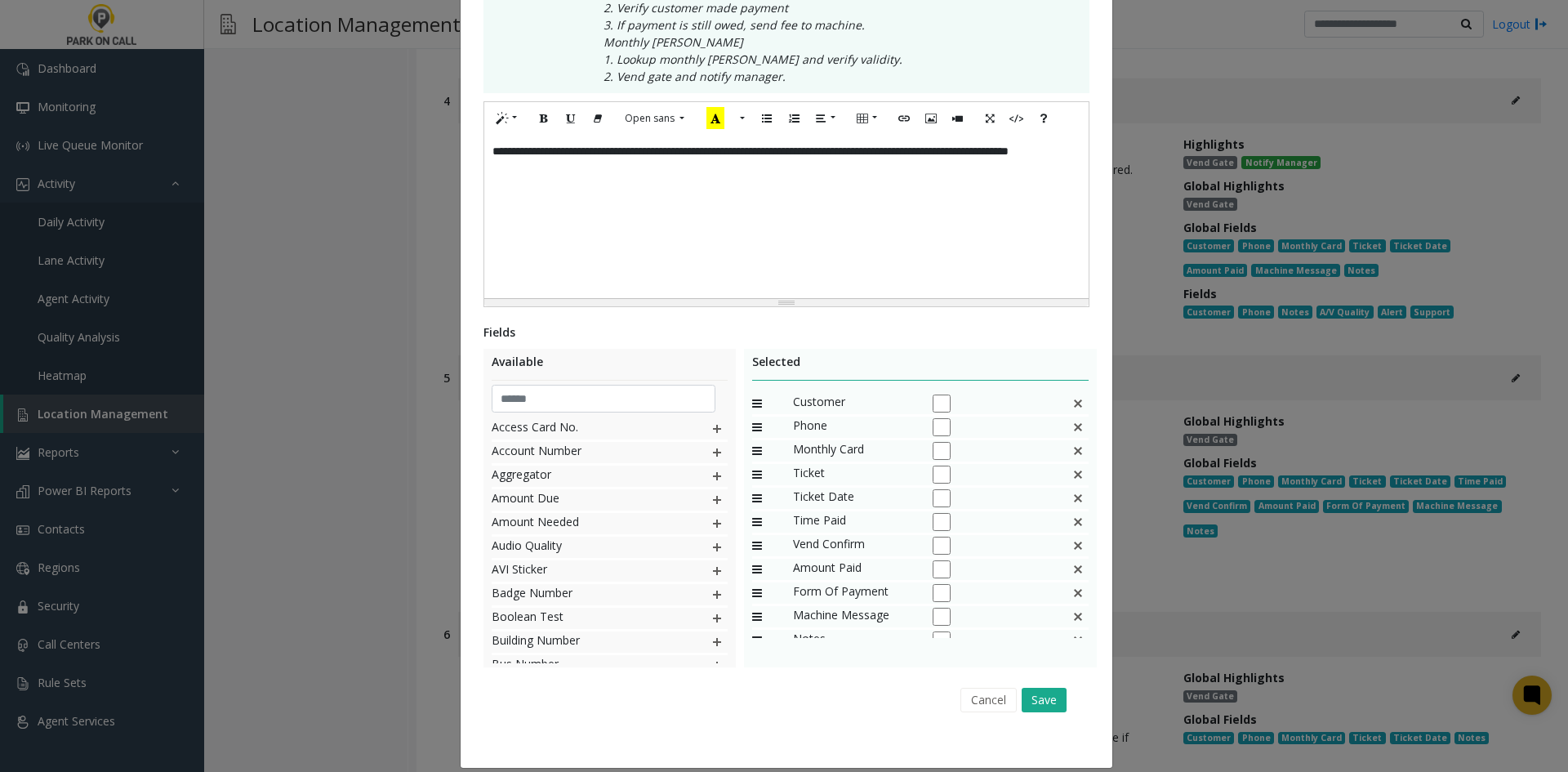
scroll to position [375, 0]
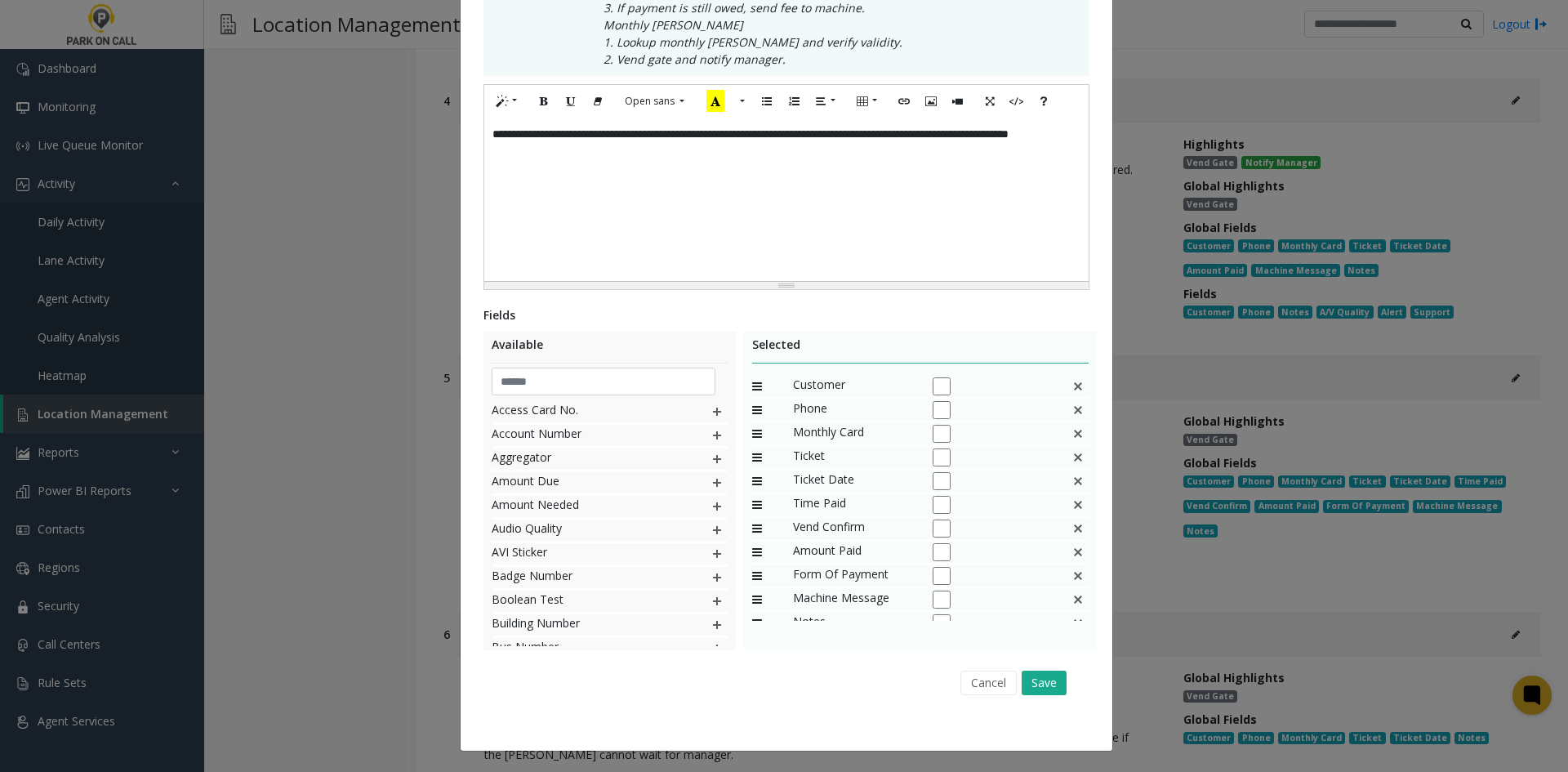
click at [1071, 439] on img at bounding box center [1078, 434] width 13 height 21
click at [1063, 439] on div "Vend Confirm" at bounding box center [920, 435] width 337 height 24
click at [1075, 437] on img at bounding box center [1078, 434] width 13 height 21
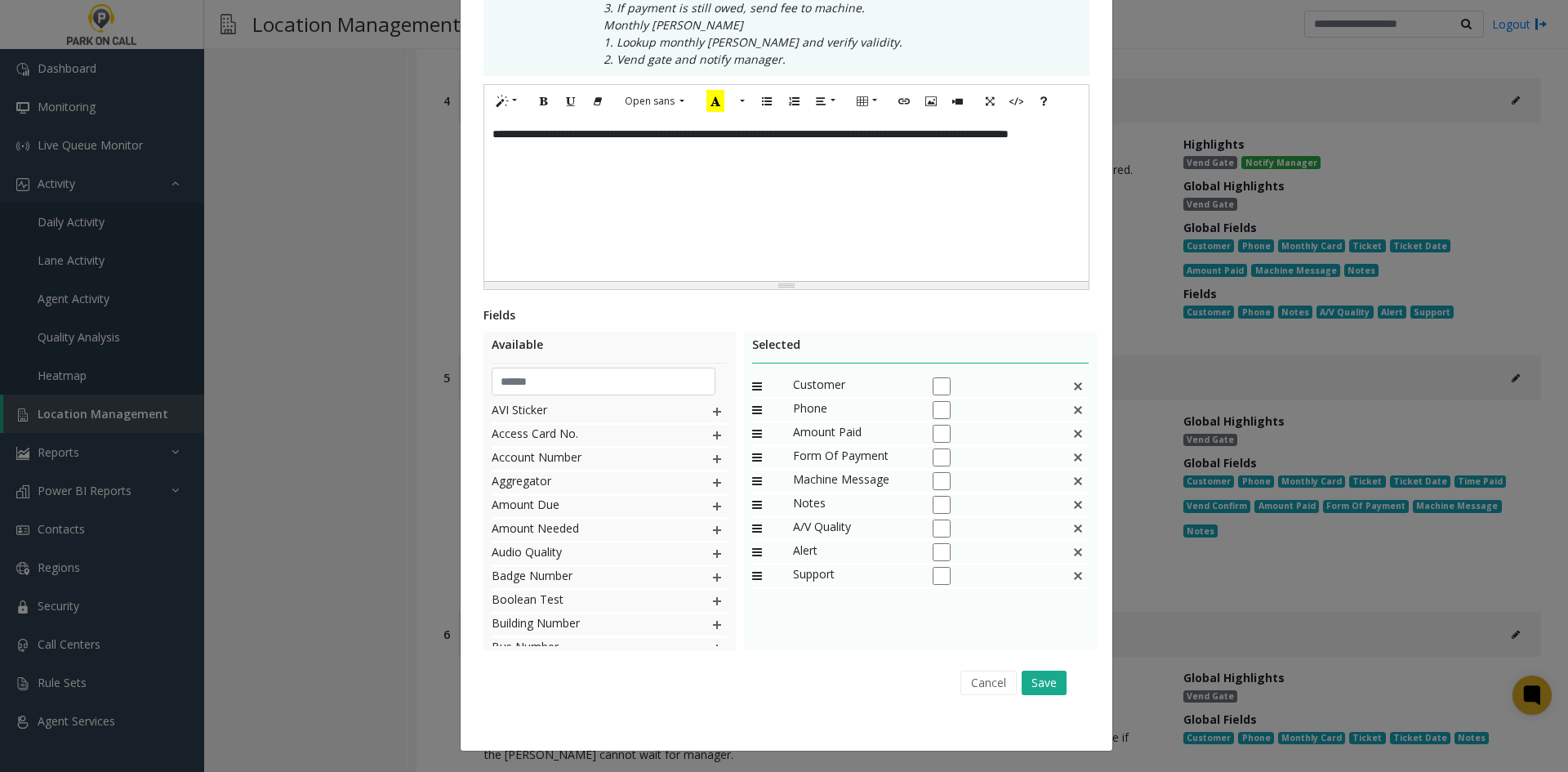
click at [1075, 437] on img at bounding box center [1078, 434] width 13 height 21
click at [1078, 443] on img at bounding box center [1078, 434] width 13 height 21
click at [1043, 676] on button "Save" at bounding box center [1044, 682] width 45 height 24
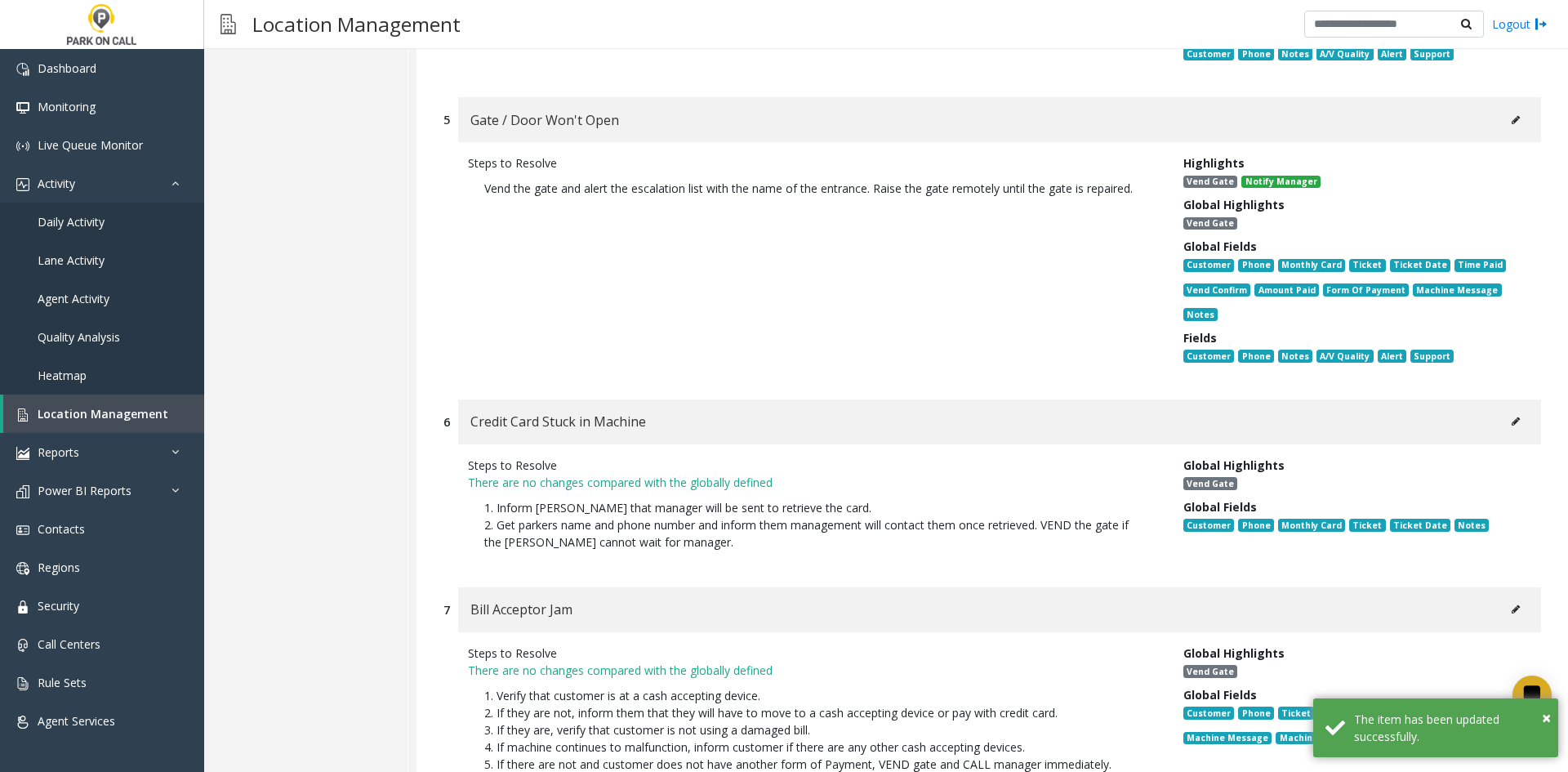
scroll to position [12544, 0]
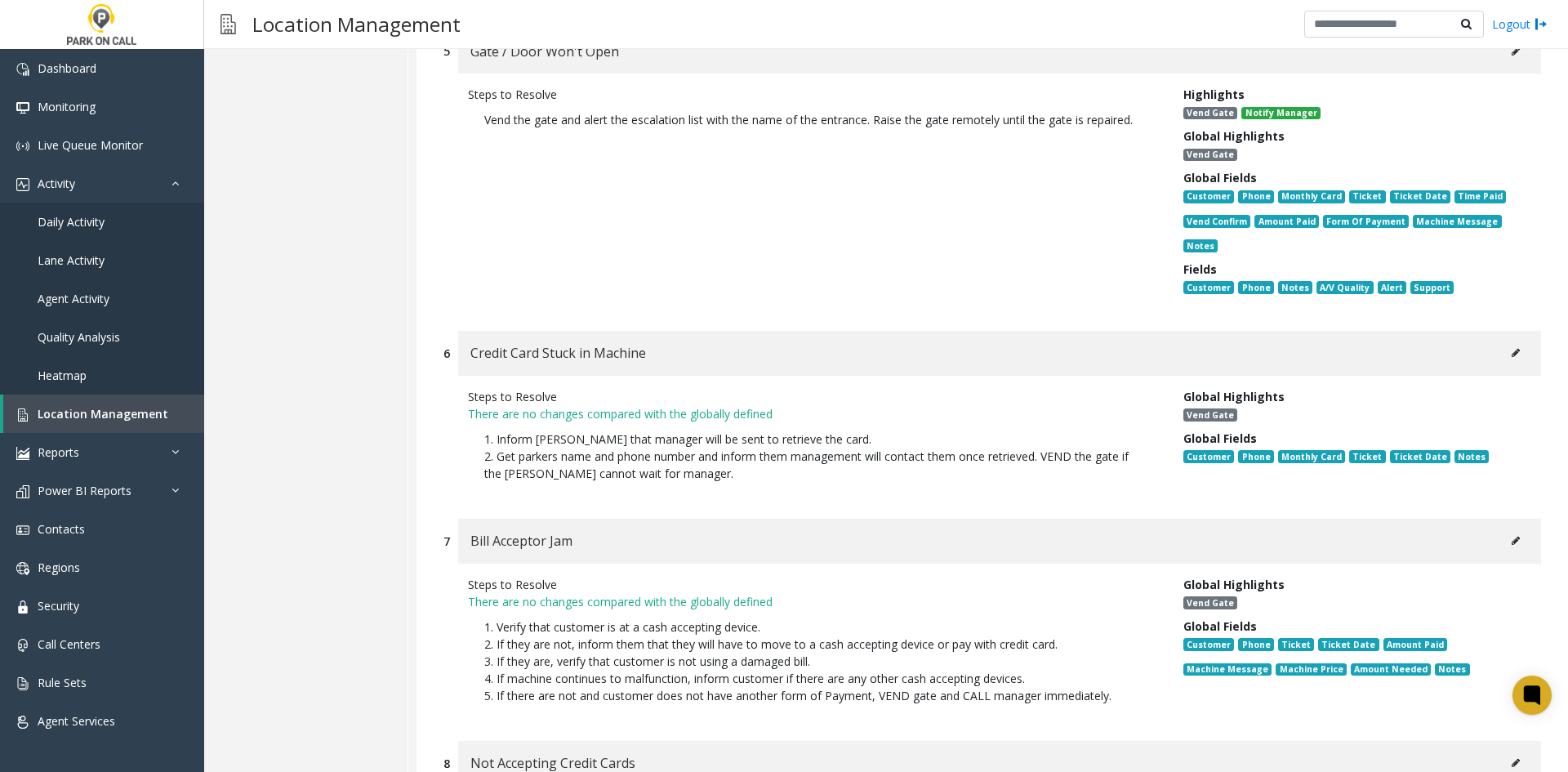
click at [1504, 340] on button at bounding box center [1516, 352] width 26 height 24
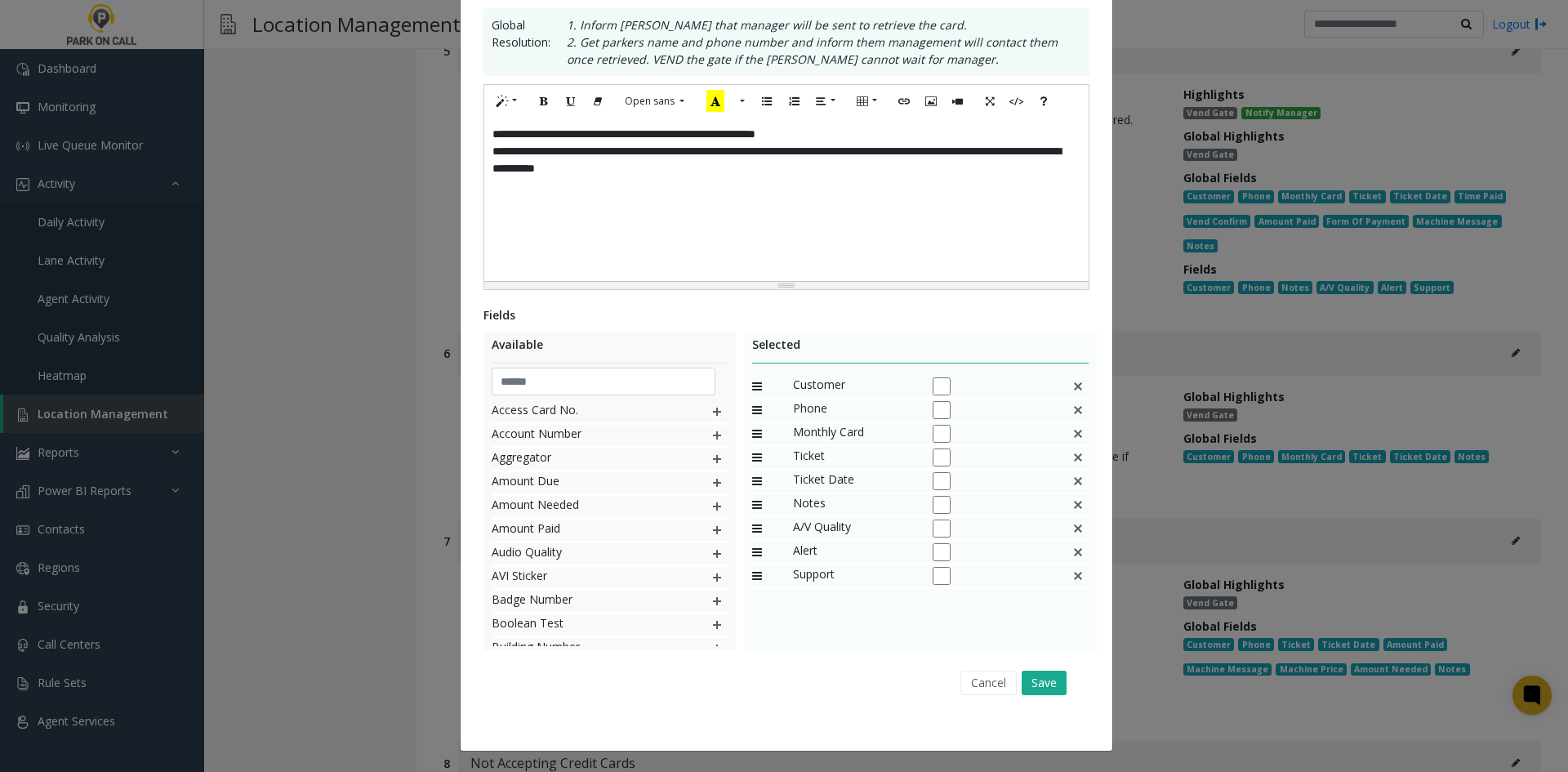
scroll to position [0, 0]
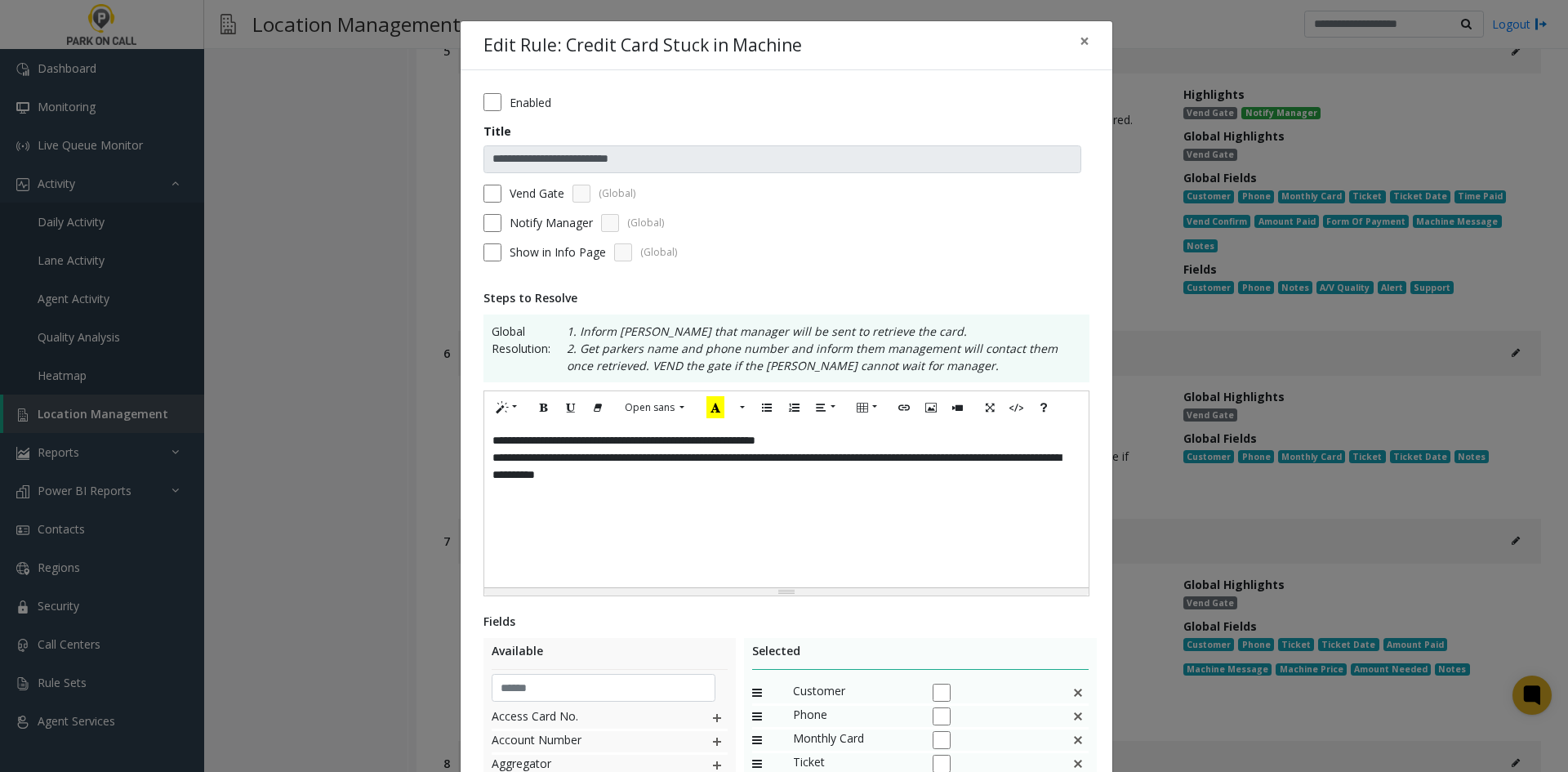
click at [938, 535] on div "**********" at bounding box center [786, 506] width 604 height 164
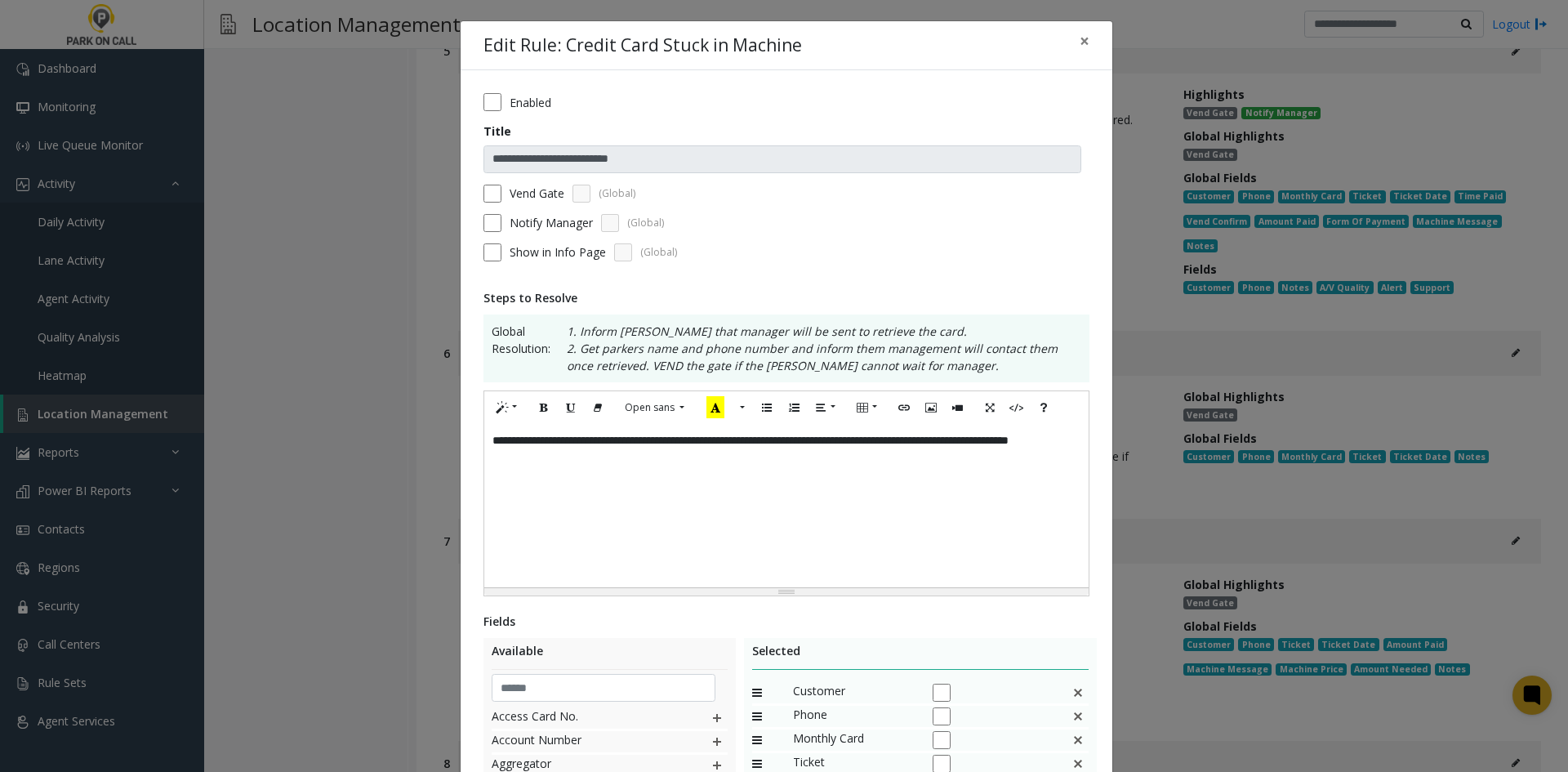
drag, startPoint x: 528, startPoint y: 98, endPoint x: 574, endPoint y: 117, distance: 49.8
click at [531, 97] on label "Enabled" at bounding box center [530, 102] width 42 height 17
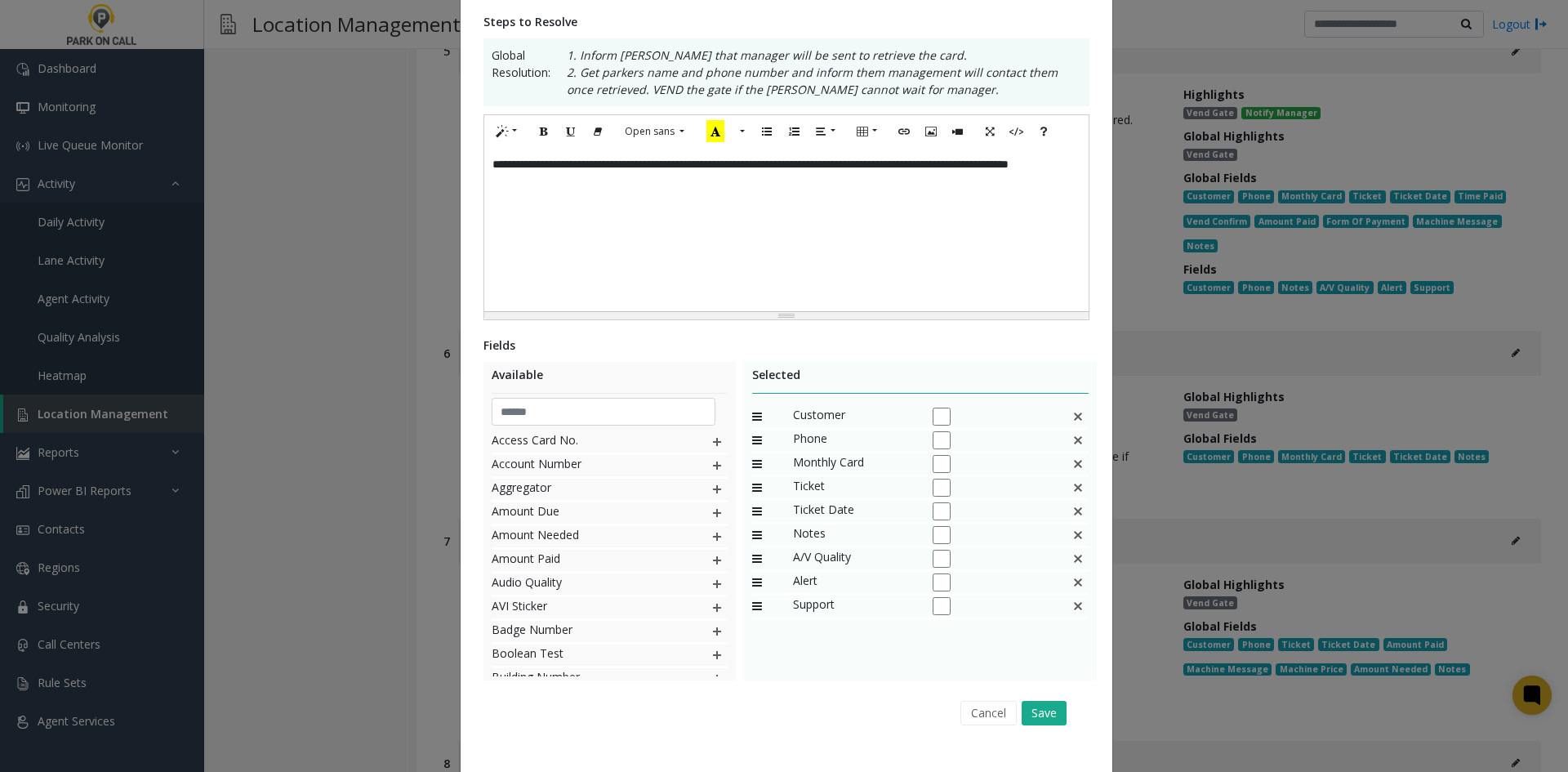
scroll to position [307, 0]
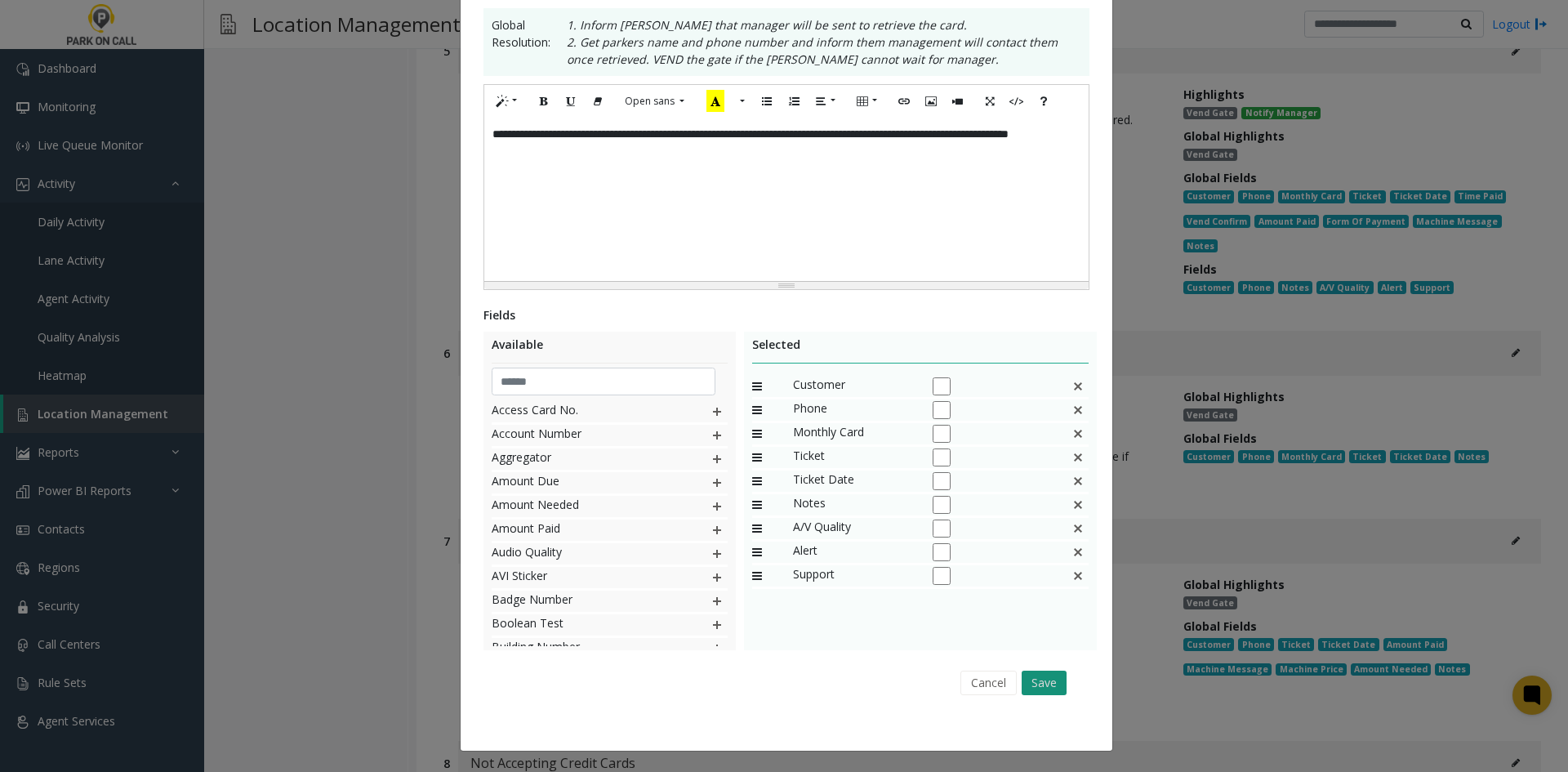
drag, startPoint x: 1045, startPoint y: 685, endPoint x: 1050, endPoint y: 691, distance: 7.8
click at [1050, 691] on button "Save" at bounding box center [1044, 682] width 45 height 24
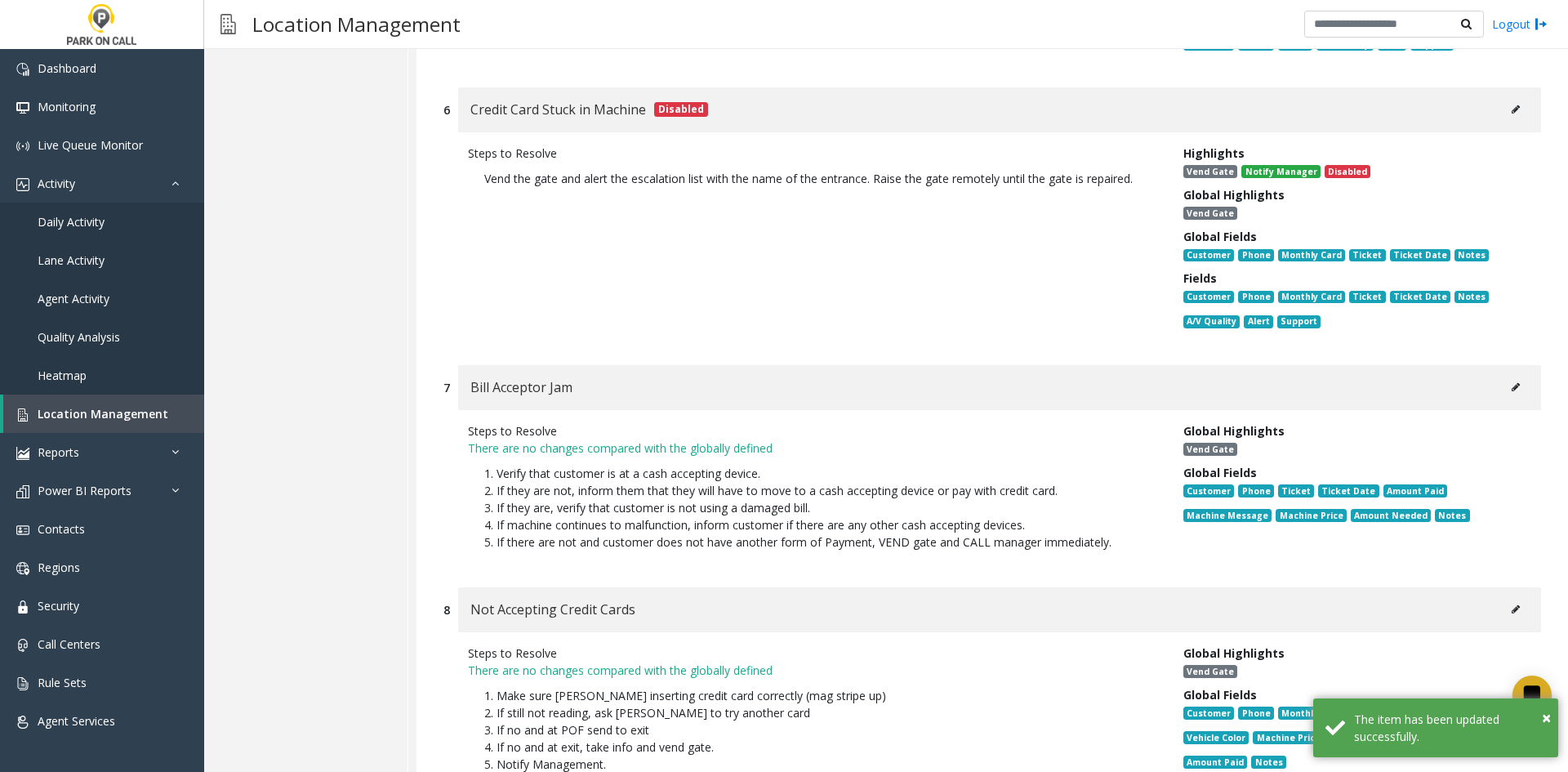
scroll to position [12789, 0]
click at [1503, 374] on button at bounding box center [1516, 386] width 26 height 24
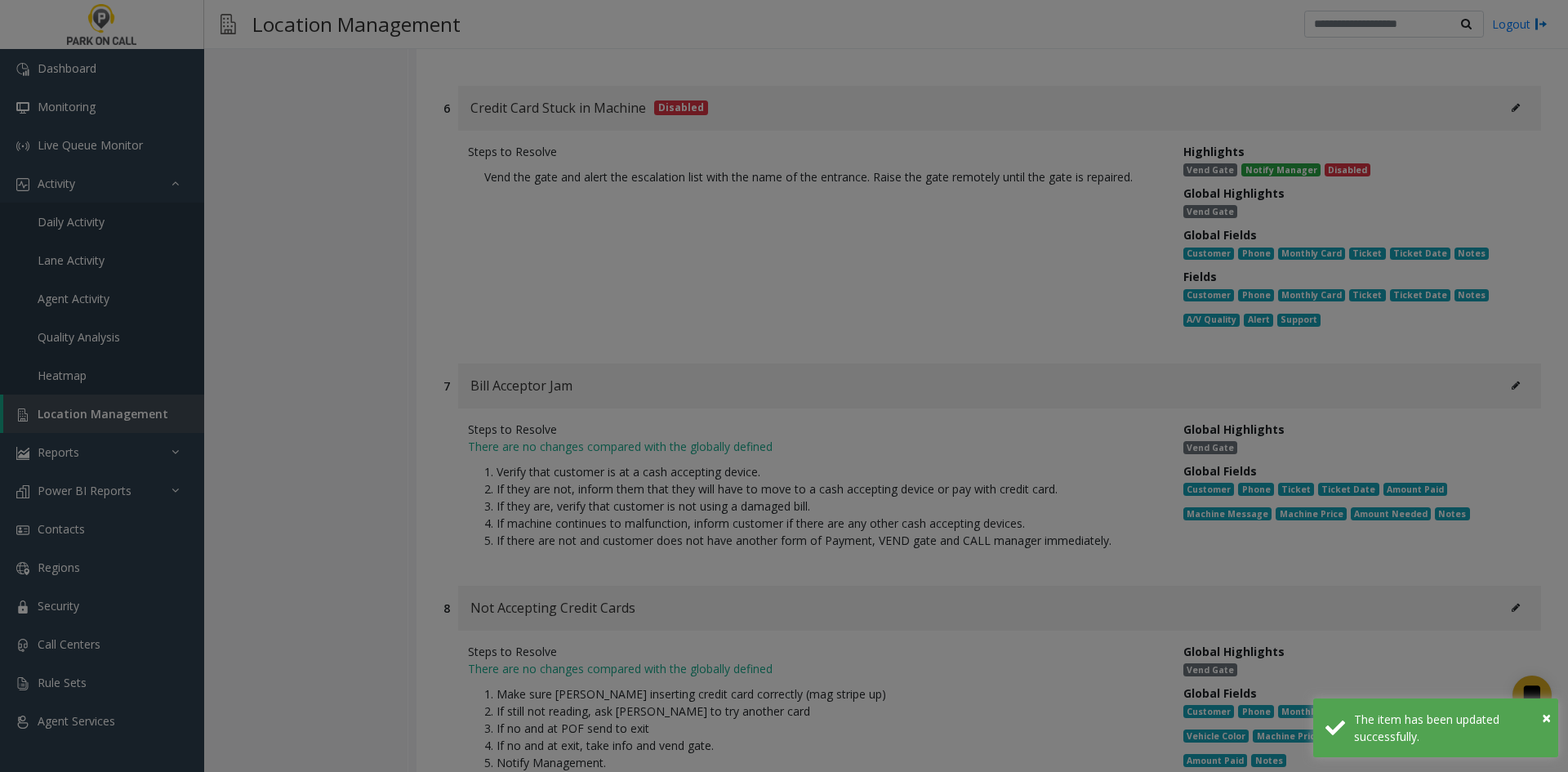
scroll to position [0, 0]
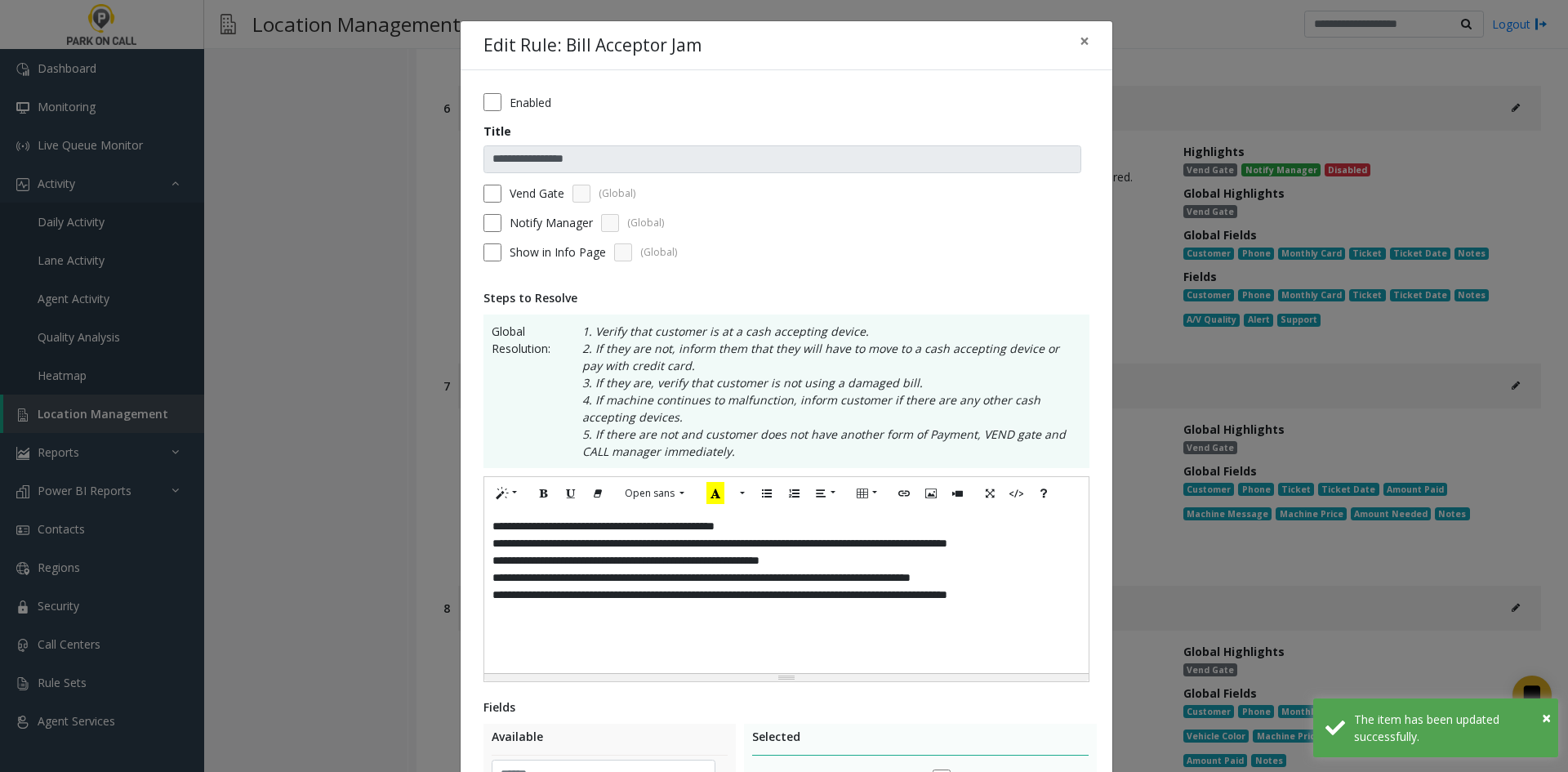
drag, startPoint x: 542, startPoint y: 95, endPoint x: 709, endPoint y: 198, distance: 196.2
click at [545, 92] on div "**********" at bounding box center [786, 606] width 651 height 1072
click at [513, 110] on label "Enabled" at bounding box center [530, 102] width 42 height 17
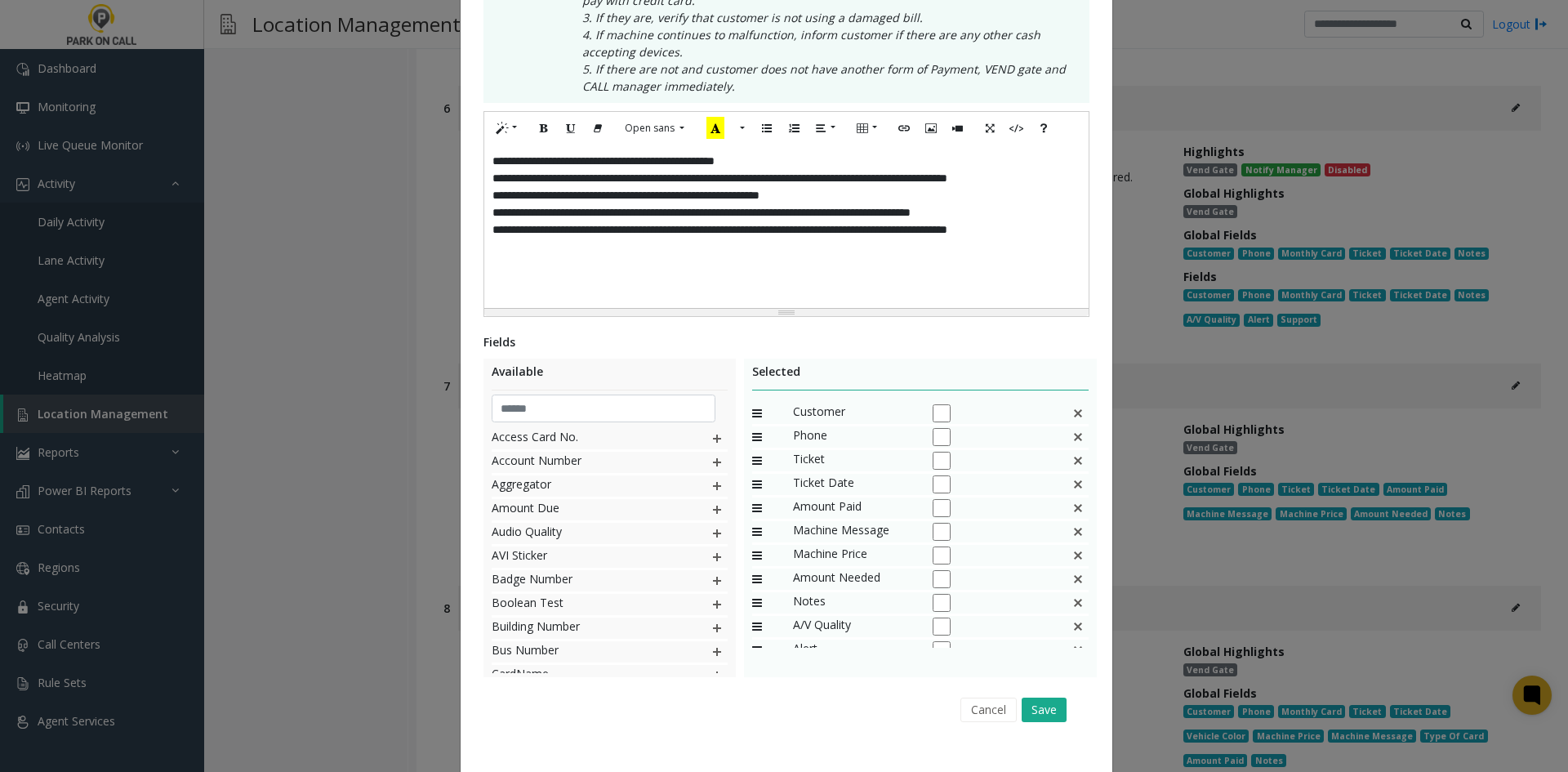
scroll to position [392, 0]
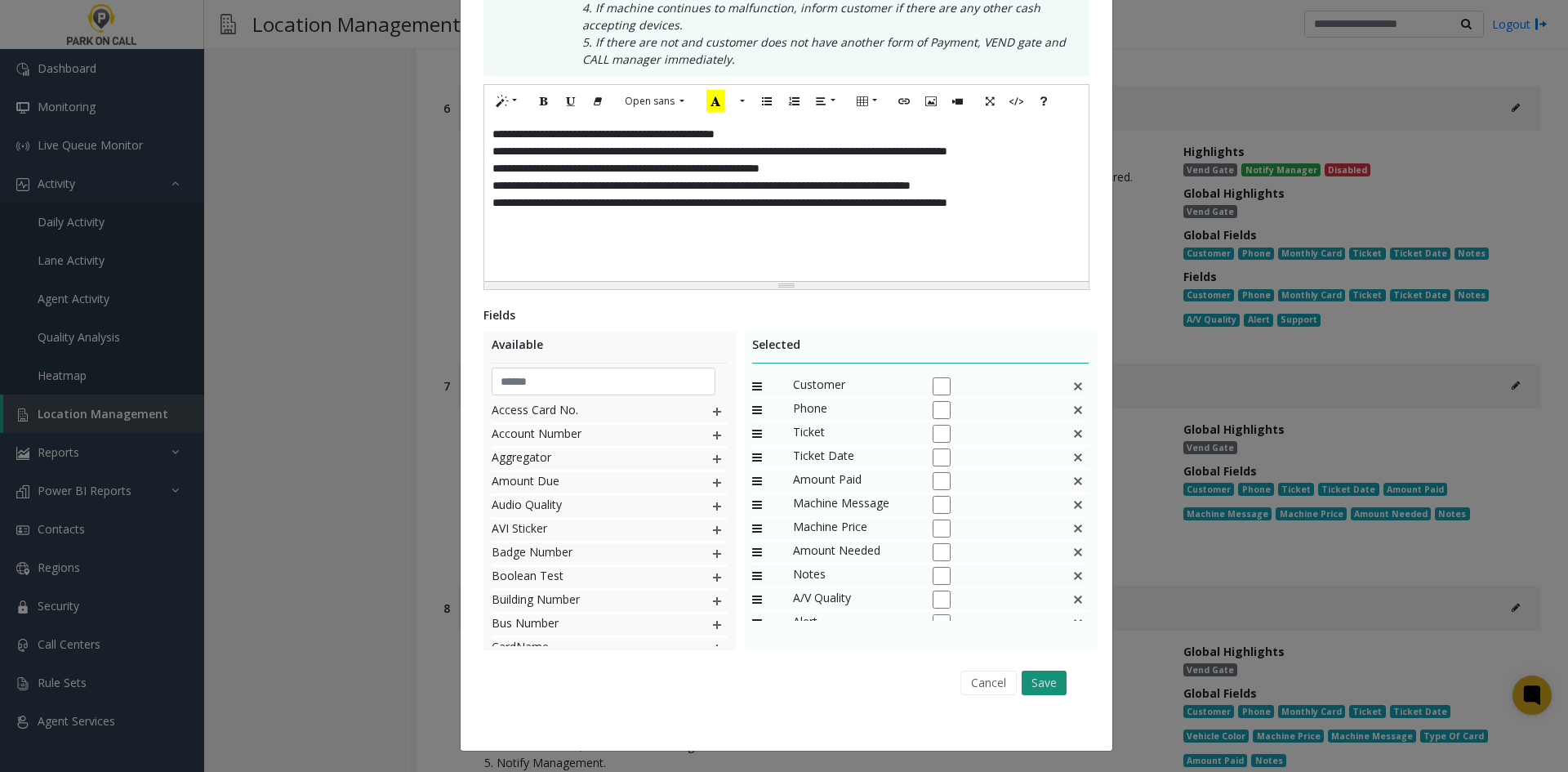
click at [1047, 689] on button "Save" at bounding box center [1044, 682] width 45 height 24
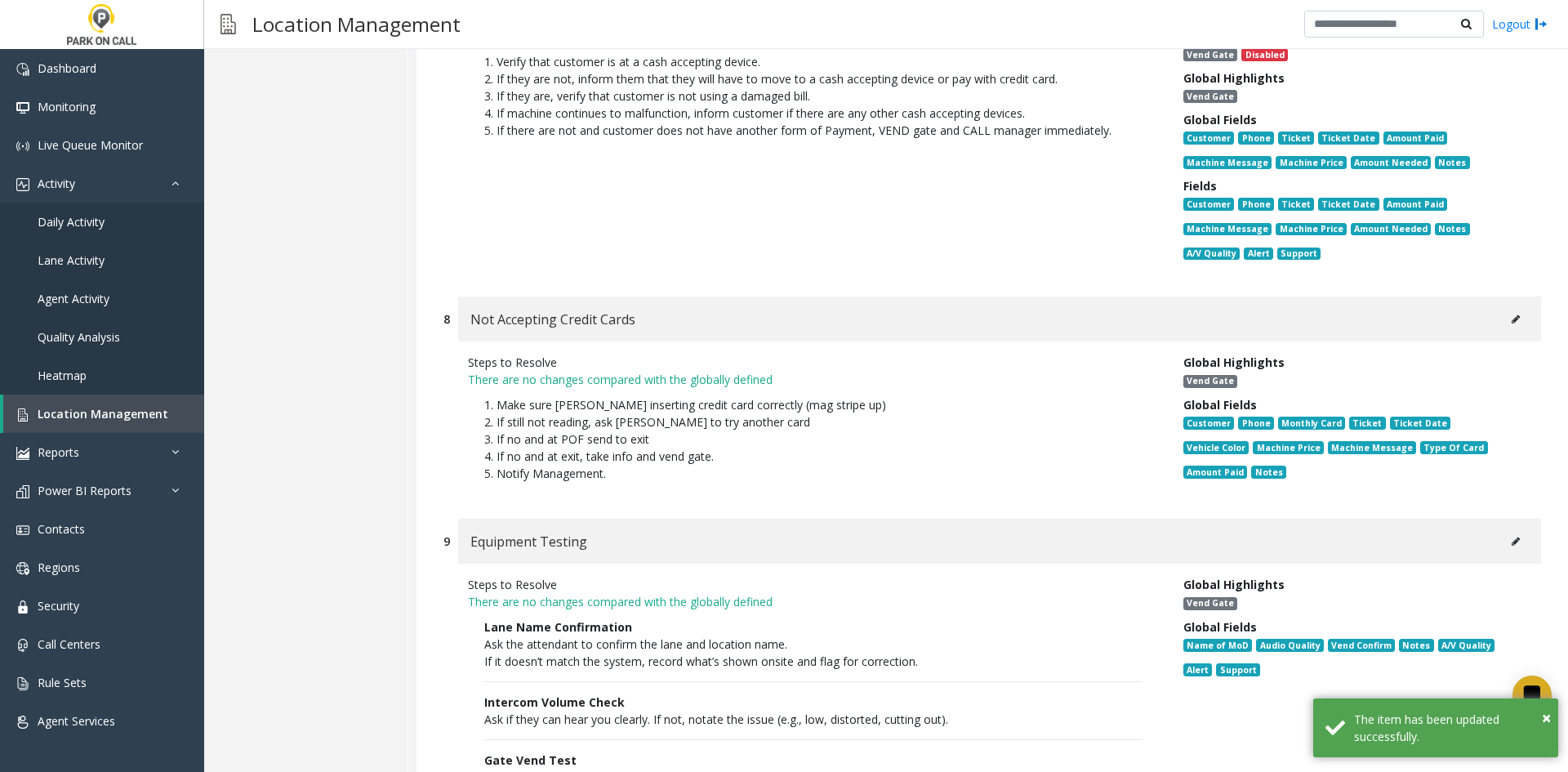
scroll to position [13197, 0]
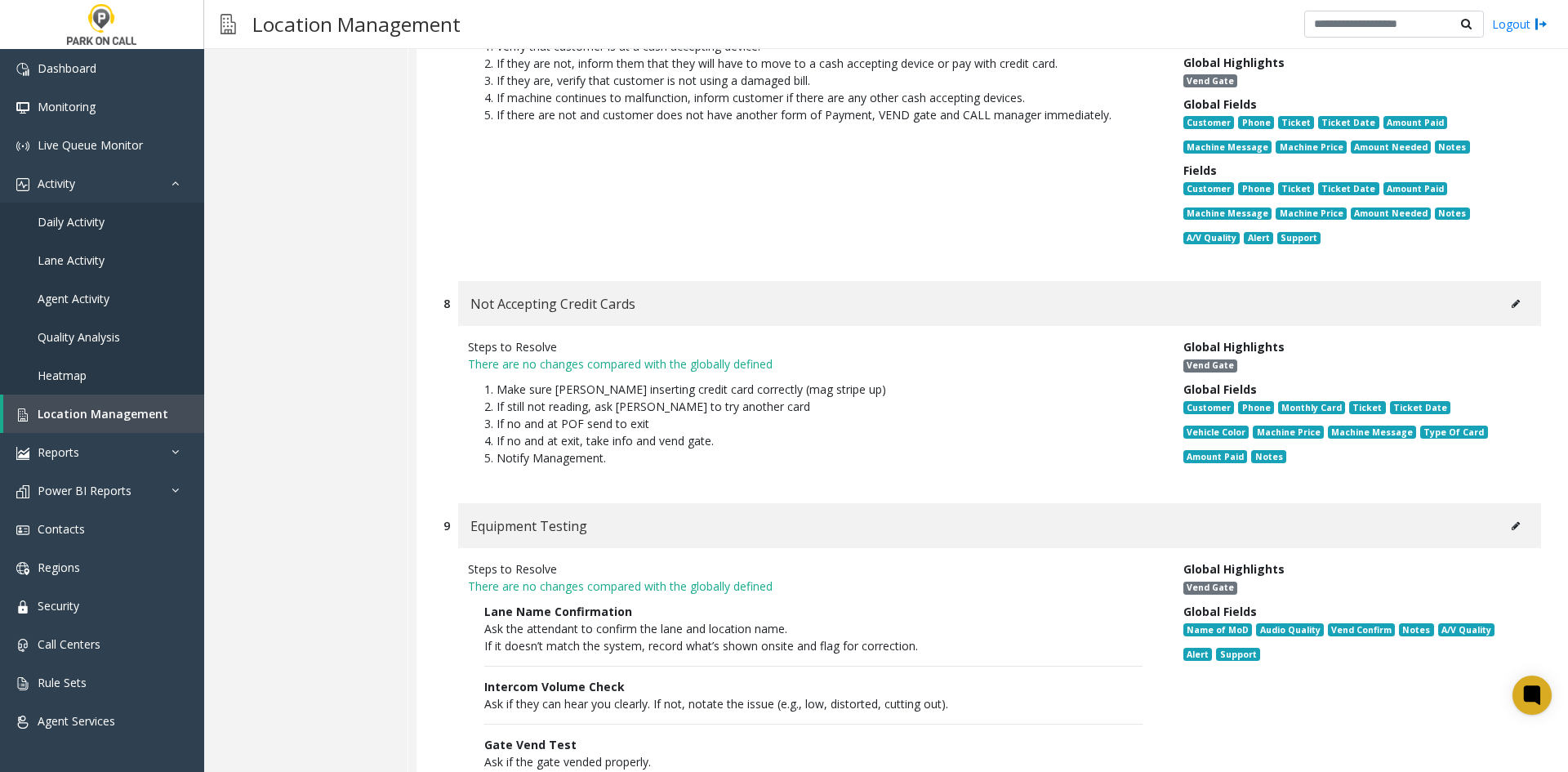
click at [1503, 291] on button at bounding box center [1516, 303] width 26 height 24
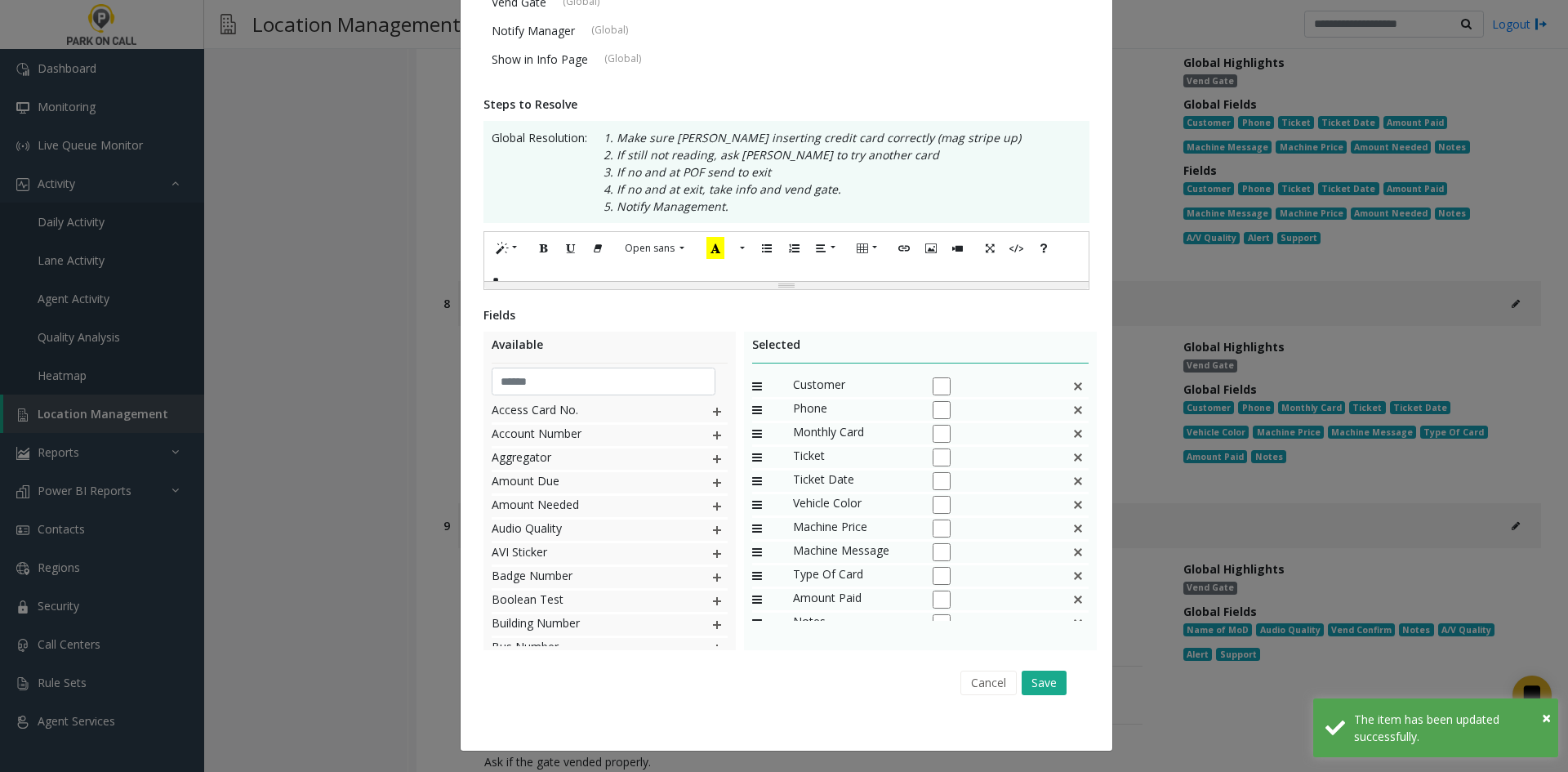
scroll to position [0, 0]
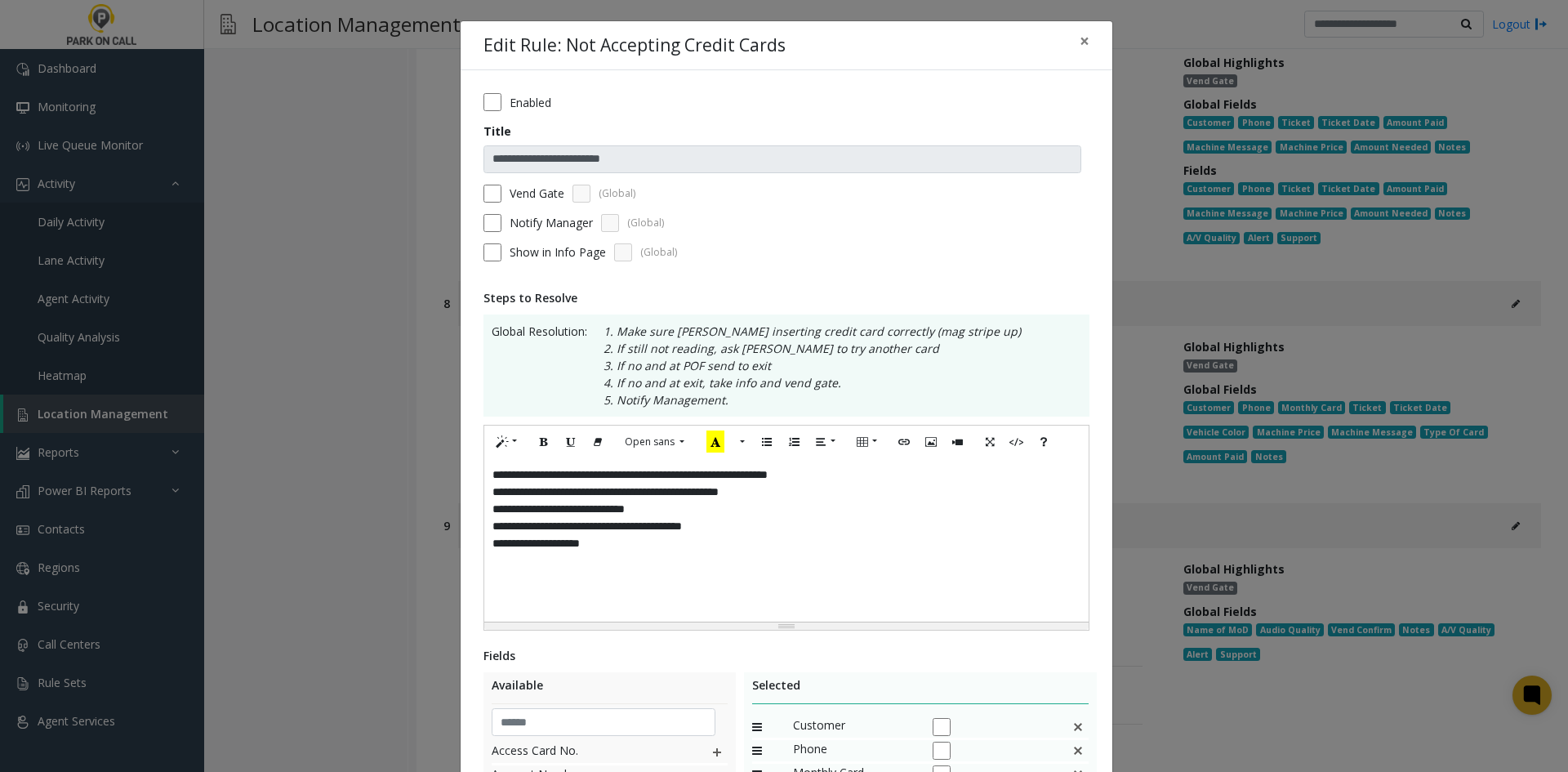
click at [499, 108] on div "Enabled" at bounding box center [786, 102] width 606 height 18
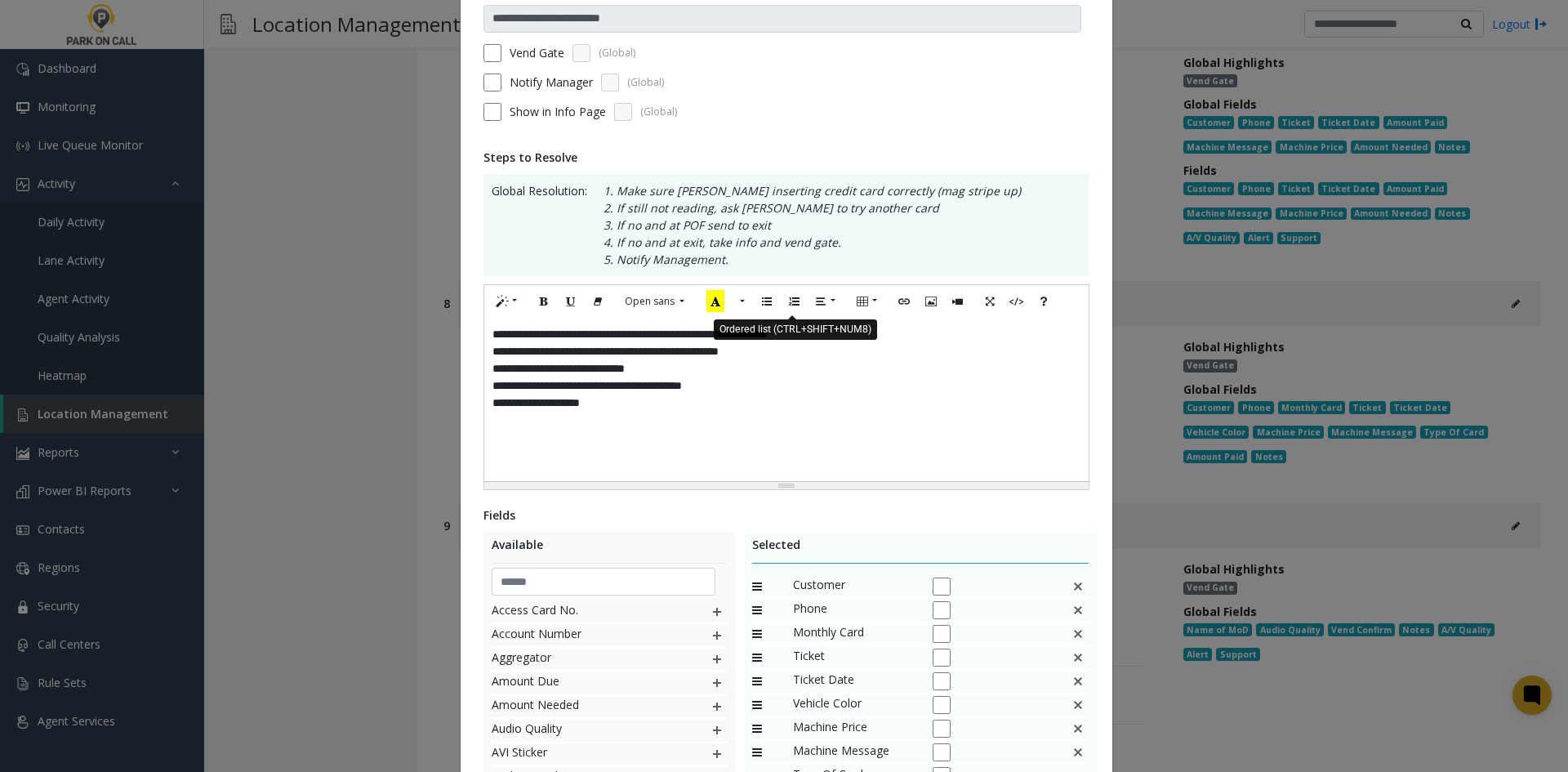
scroll to position [340, 0]
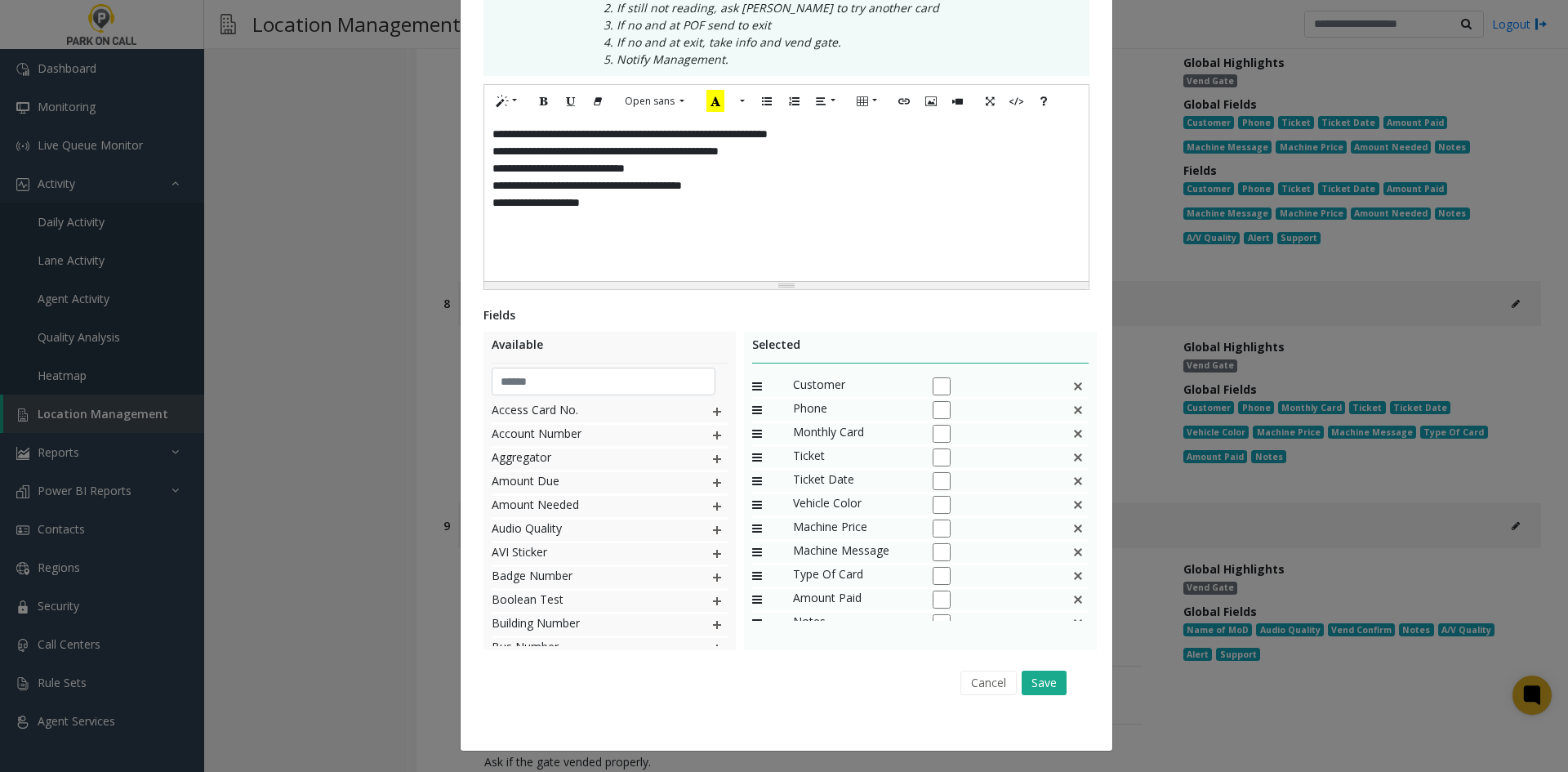
drag, startPoint x: 1056, startPoint y: 677, endPoint x: 1060, endPoint y: 702, distance: 25.3
click at [1060, 702] on div "Cancel Save" at bounding box center [786, 682] width 584 height 42
click at [1046, 690] on button "Save" at bounding box center [1044, 682] width 45 height 24
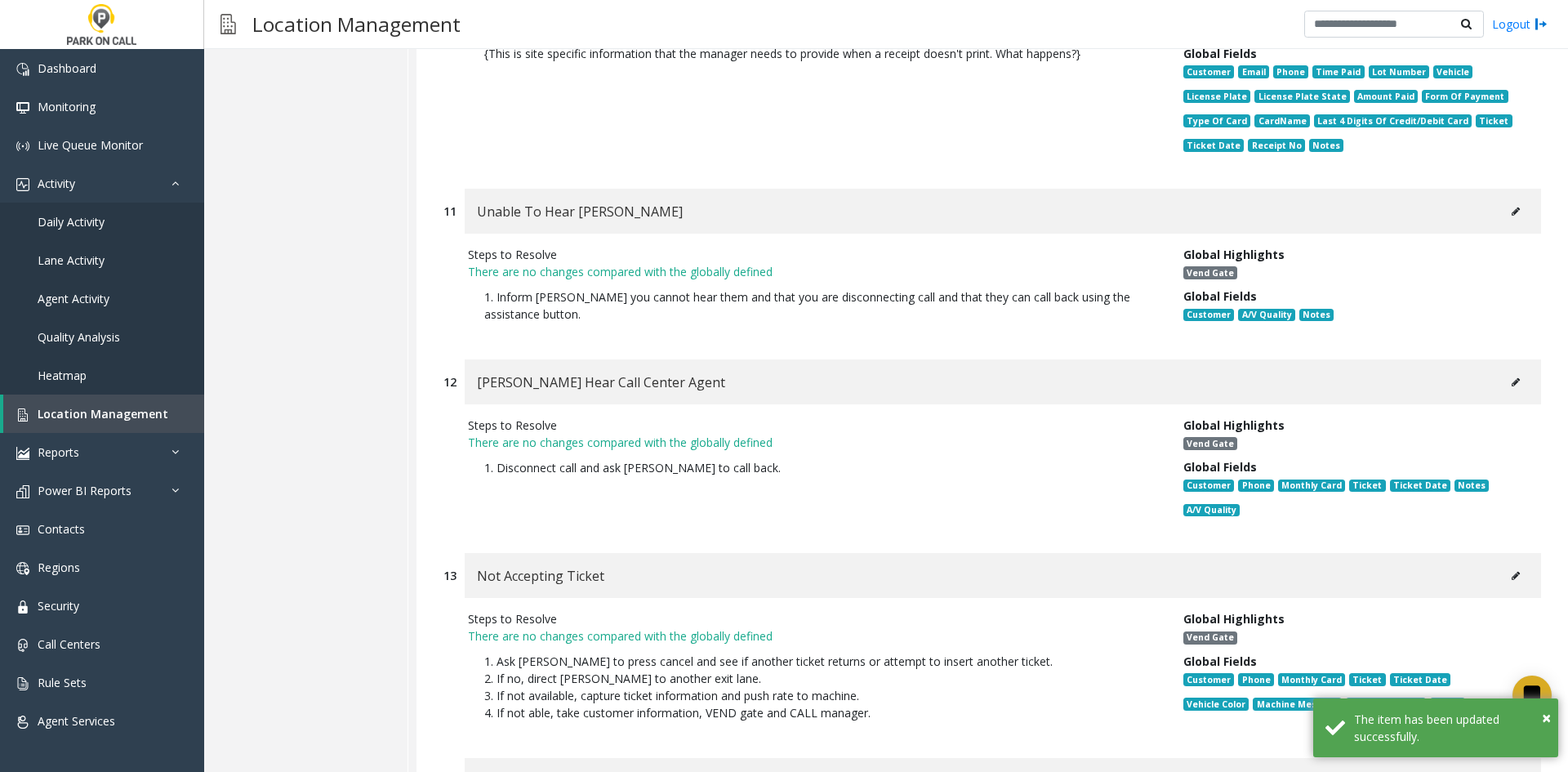
scroll to position [14260, 0]
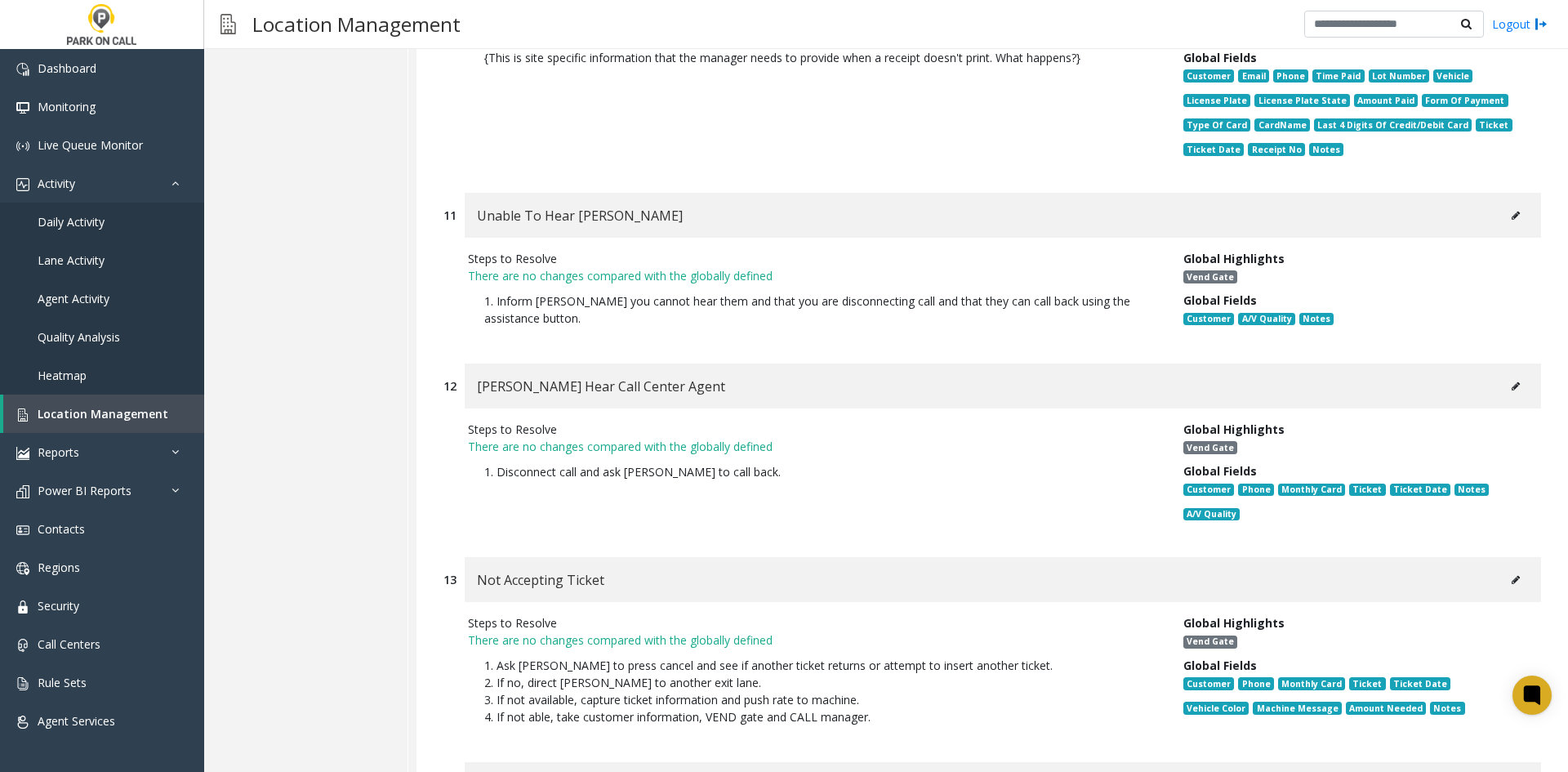
click at [1503, 204] on button at bounding box center [1516, 215] width 26 height 24
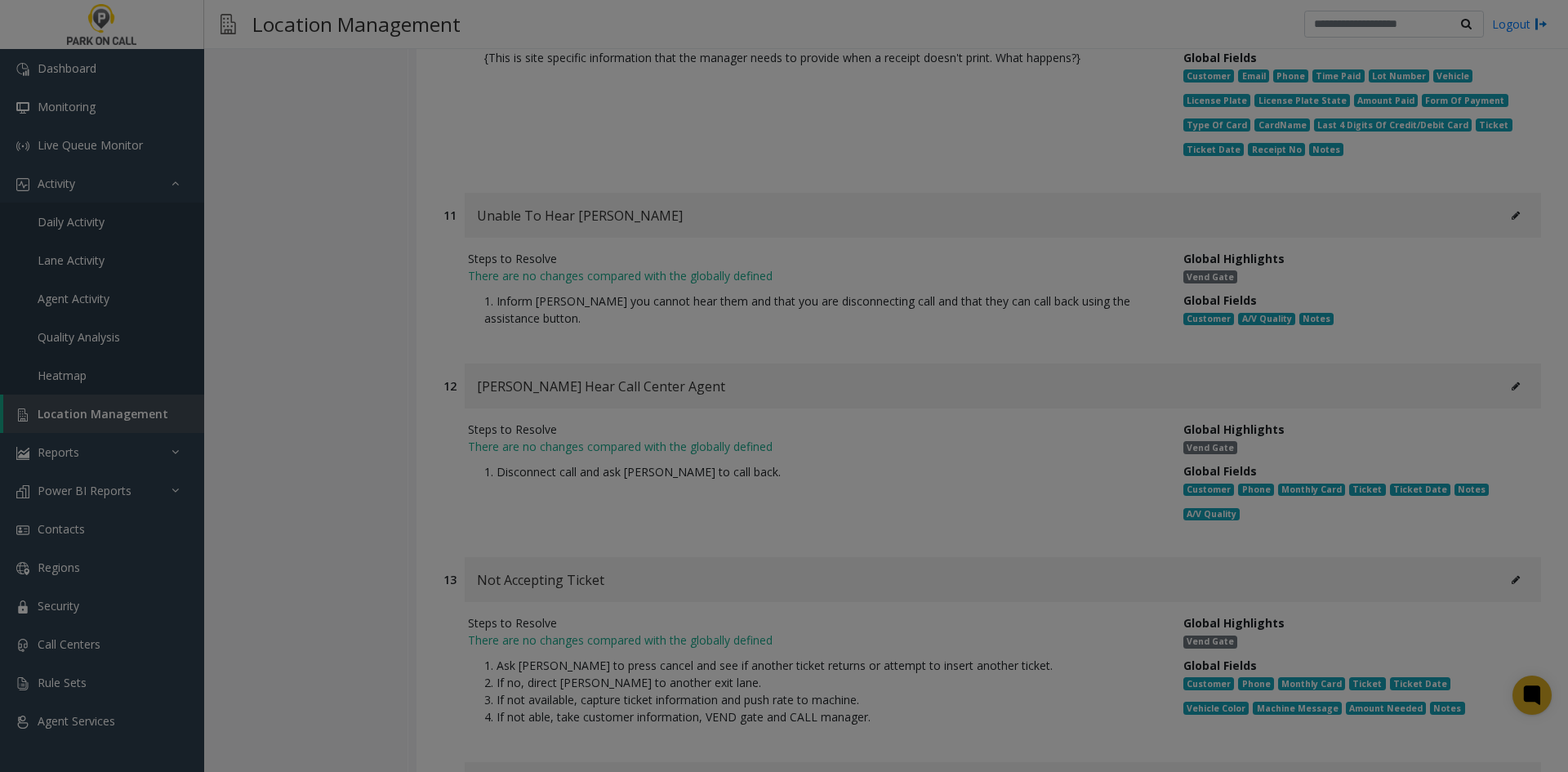
scroll to position [0, 0]
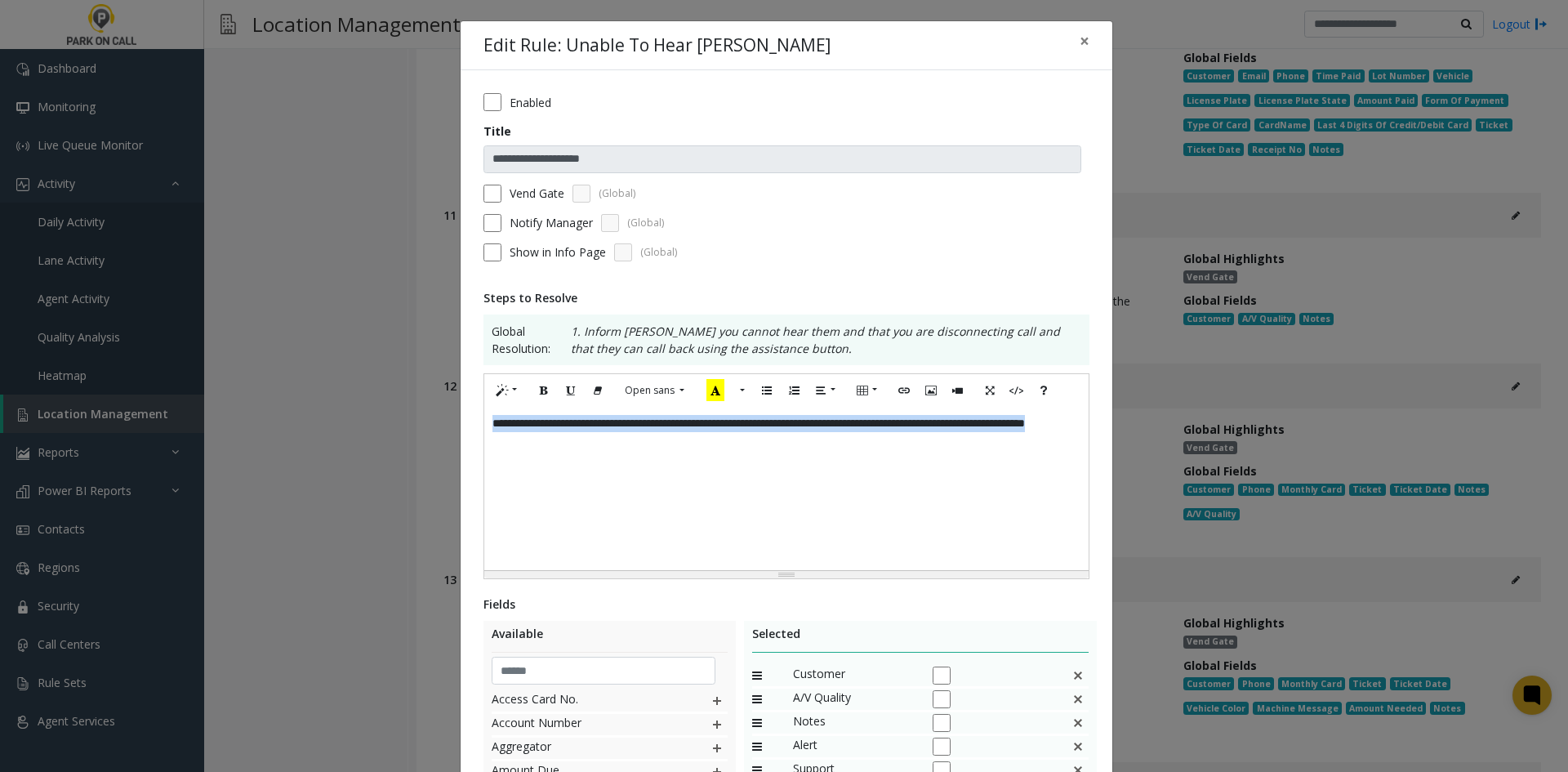
click at [835, 472] on div "**********" at bounding box center [786, 489] width 604 height 164
click at [839, 424] on div "**********" at bounding box center [786, 489] width 604 height 164
click at [826, 449] on div "**********" at bounding box center [786, 489] width 604 height 164
copy div "**********"
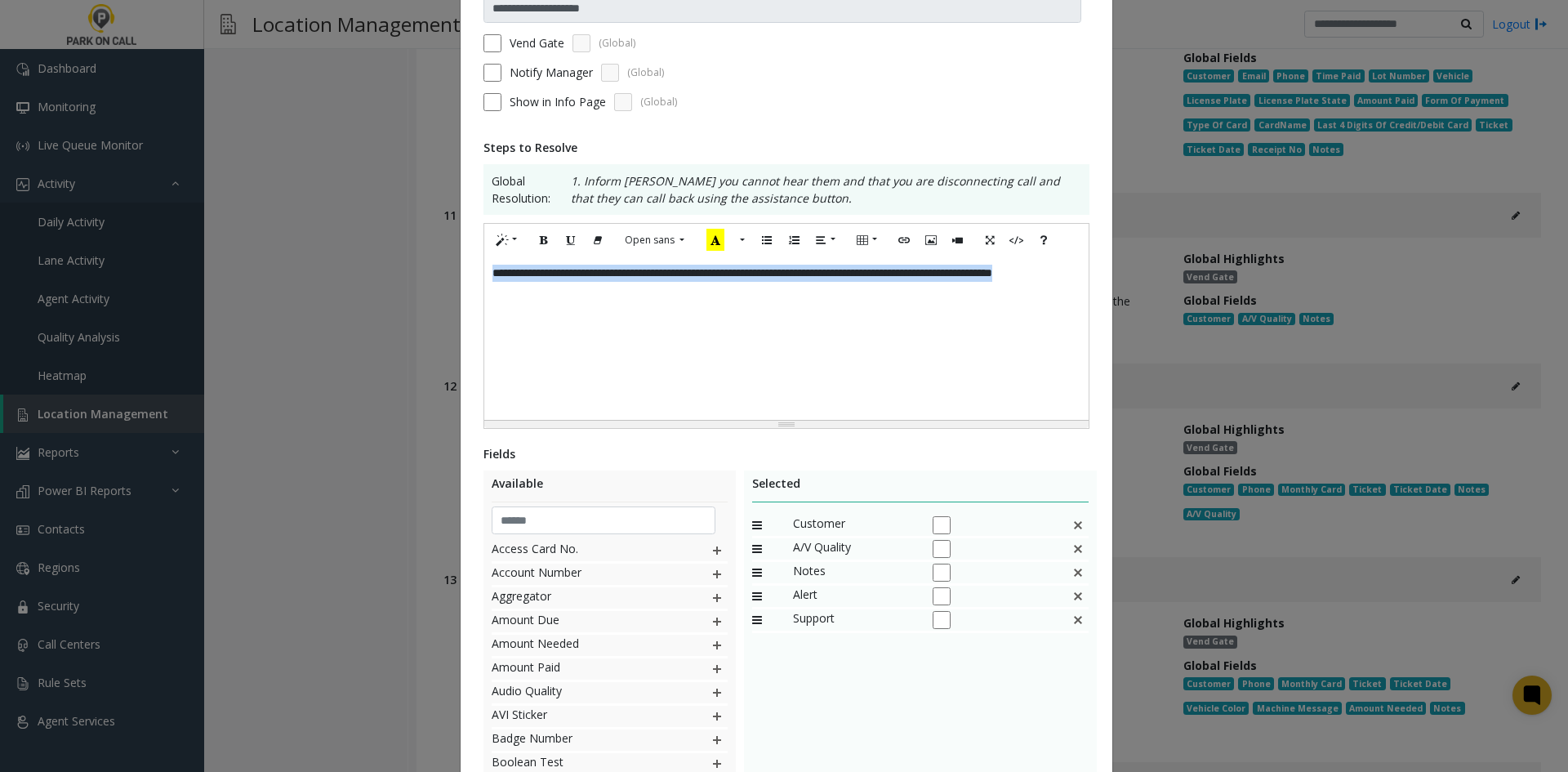
scroll to position [245, 0]
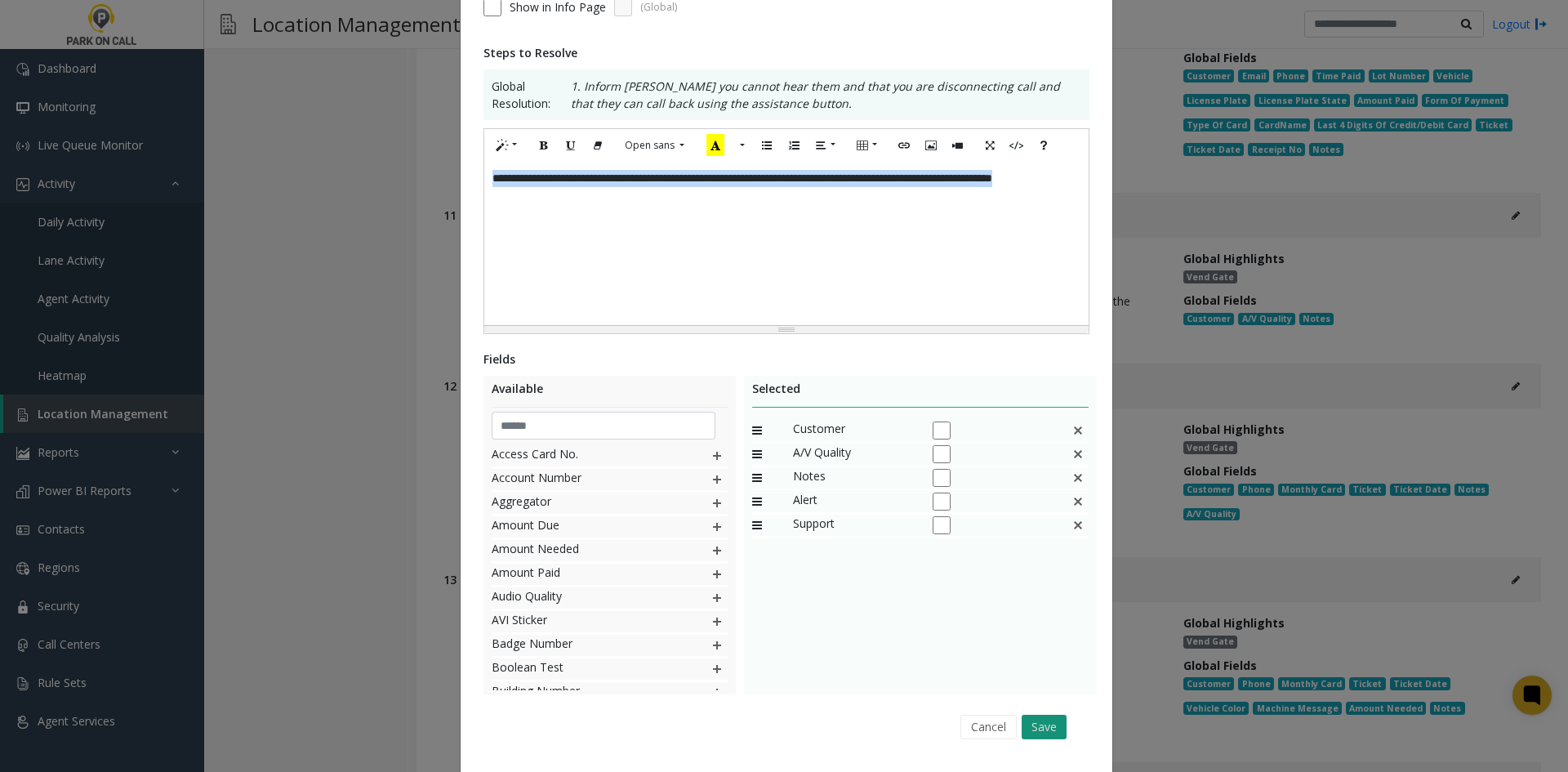
click at [1031, 715] on button "Save" at bounding box center [1044, 727] width 45 height 24
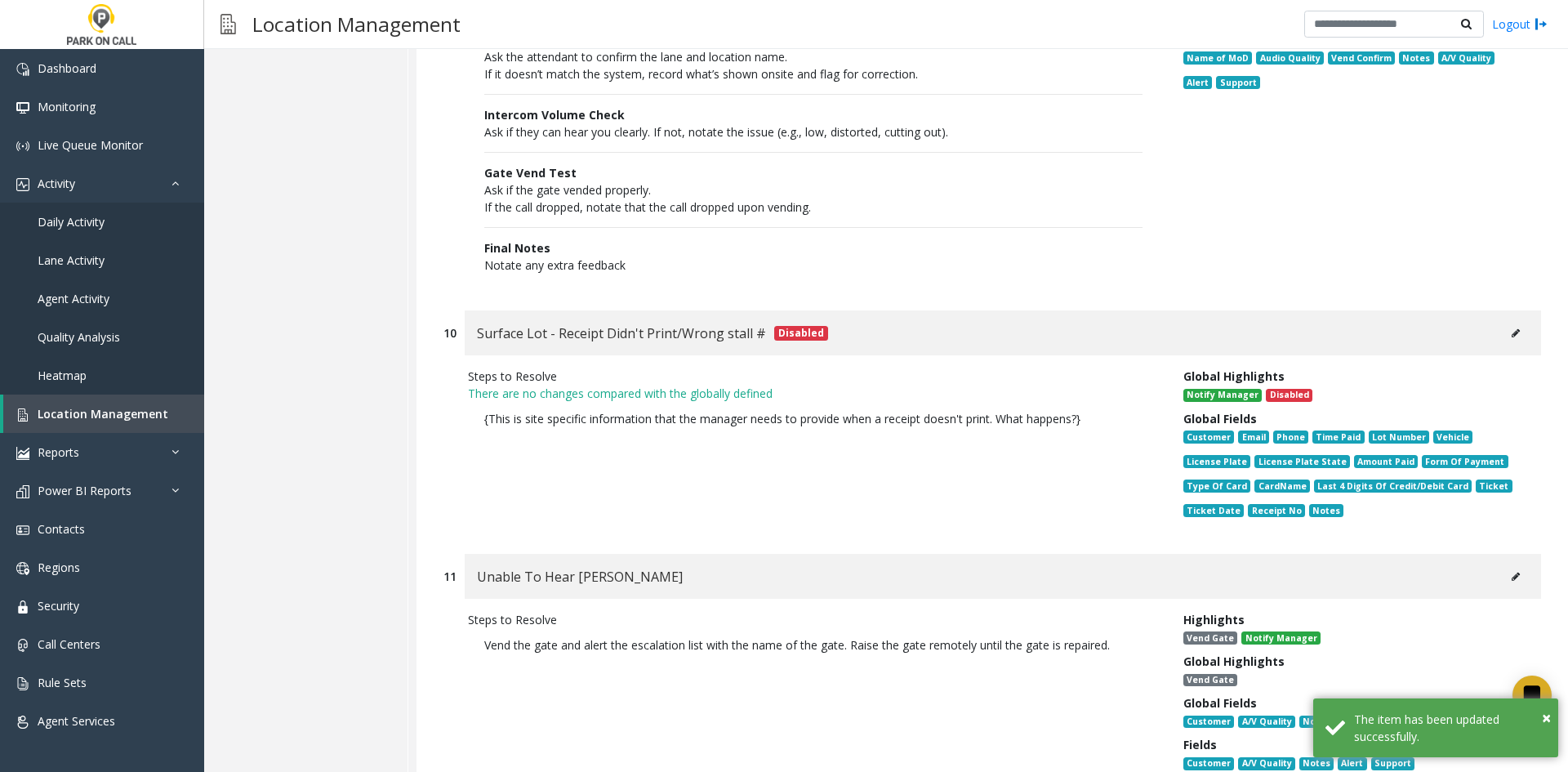
scroll to position [13852, 0]
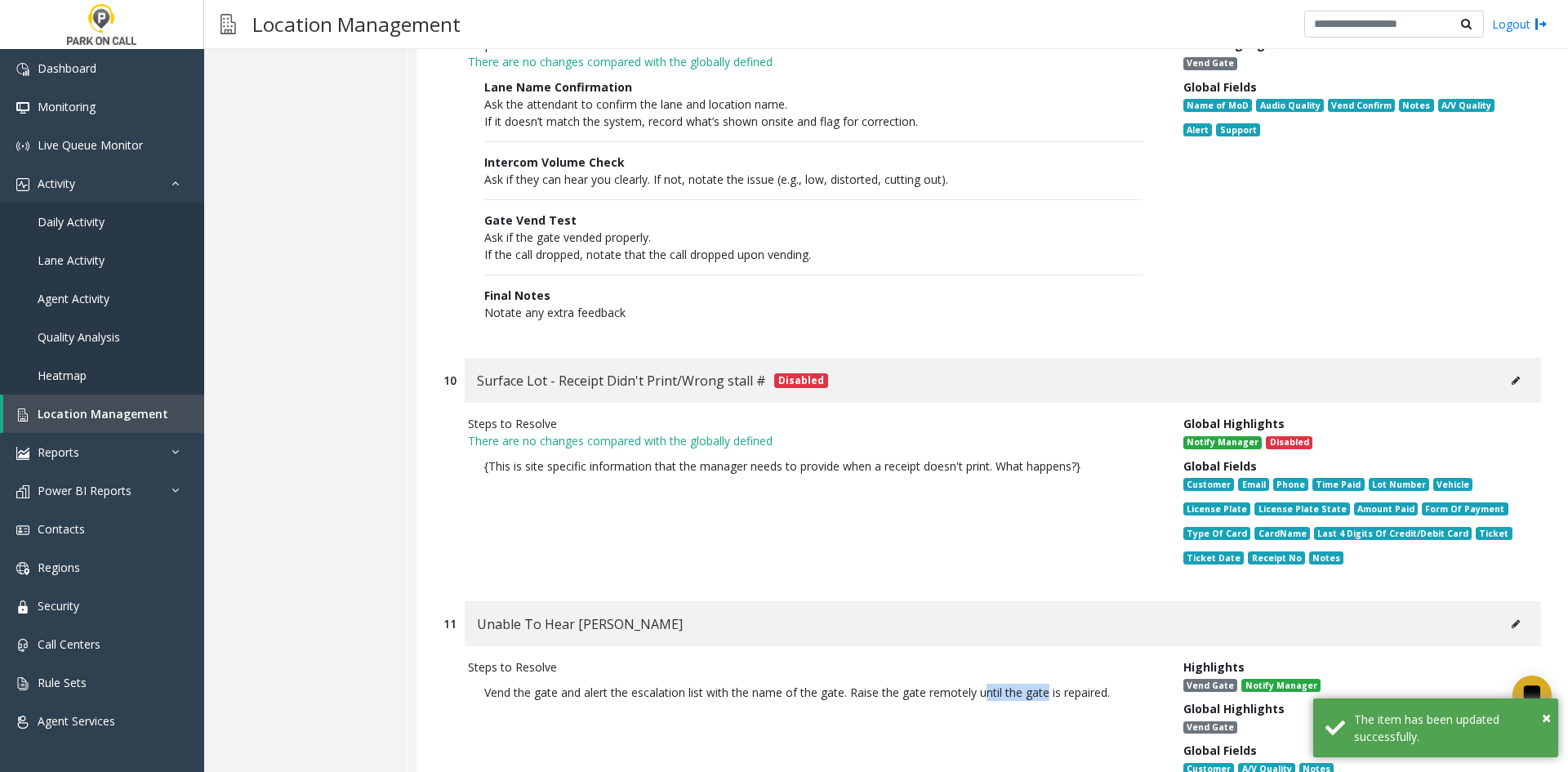
drag, startPoint x: 1049, startPoint y: 586, endPoint x: 985, endPoint y: 595, distance: 64.6
click at [985, 676] on p "Vend the gate and alert the escalation list with the name of the gate. Raise th…" at bounding box center [813, 692] width 691 height 33
click at [1508, 612] on button at bounding box center [1516, 624] width 26 height 24
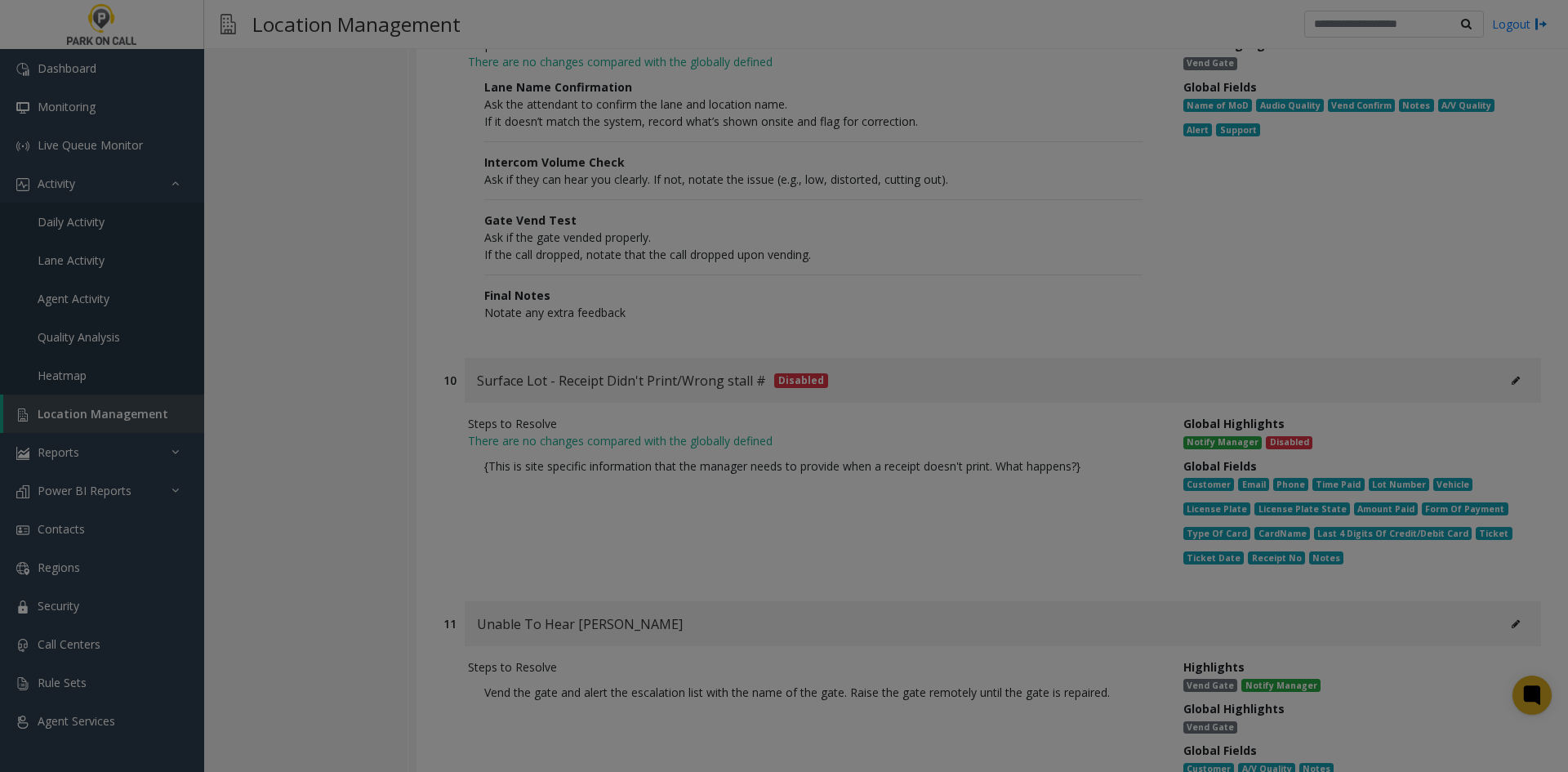
scroll to position [0, 0]
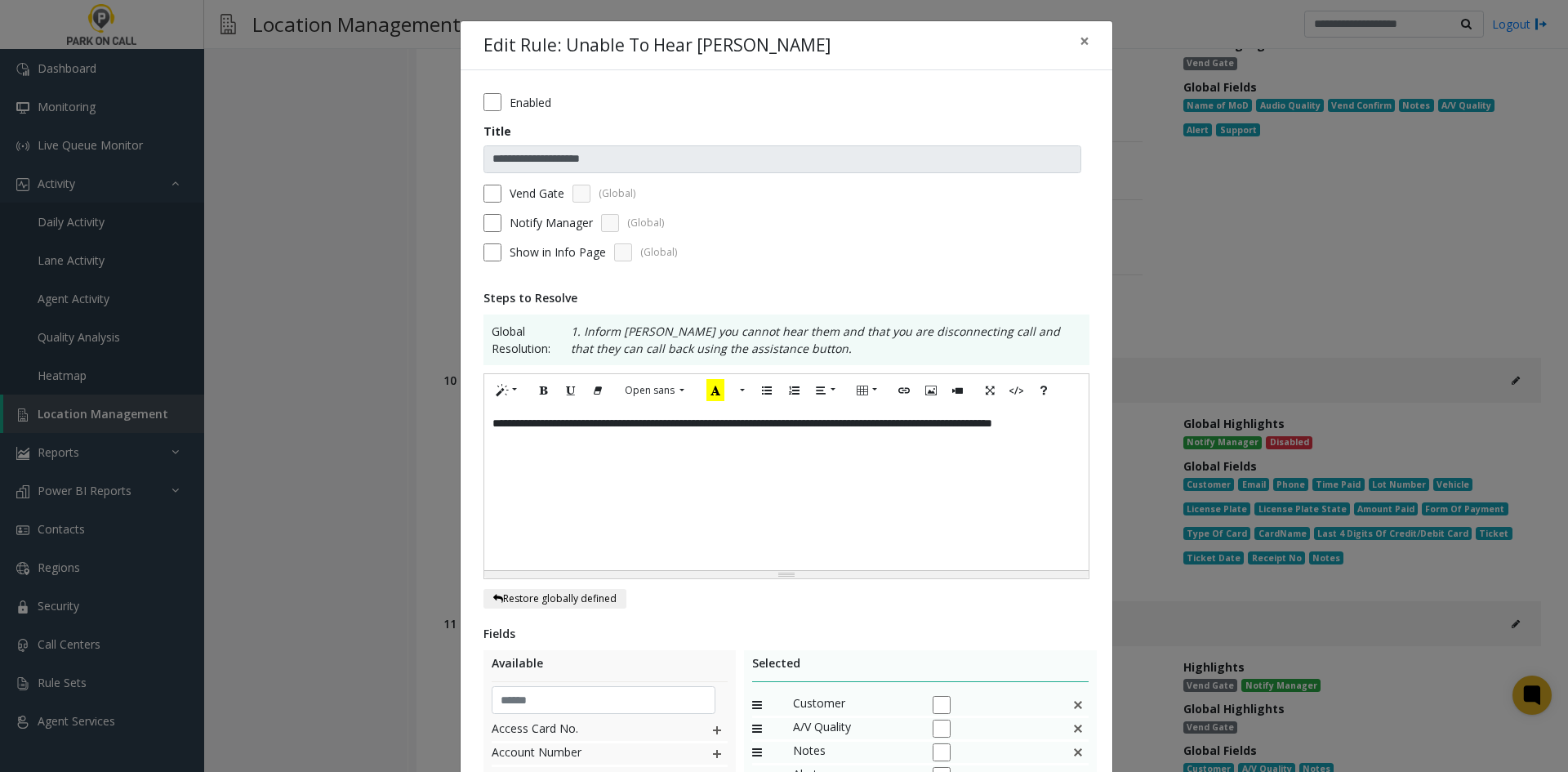
click at [841, 427] on div "**********" at bounding box center [786, 489] width 604 height 164
click at [841, 427] on div "**********" at bounding box center [786, 489] width 604 height 164
copy div "**********"
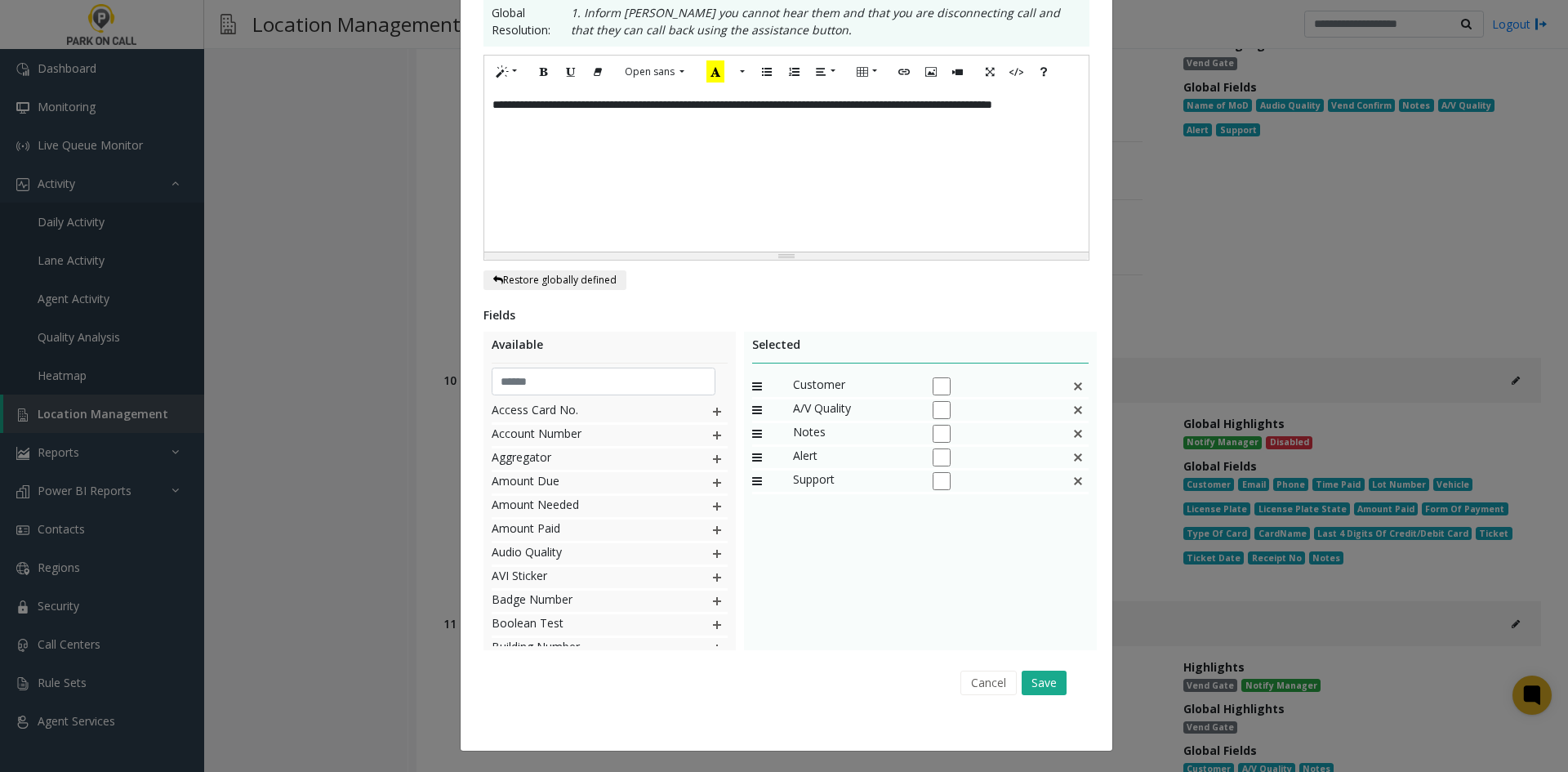
click at [1015, 679] on div "Cancel Save" at bounding box center [786, 682] width 584 height 42
click at [1029, 678] on button "Save" at bounding box center [1044, 682] width 45 height 24
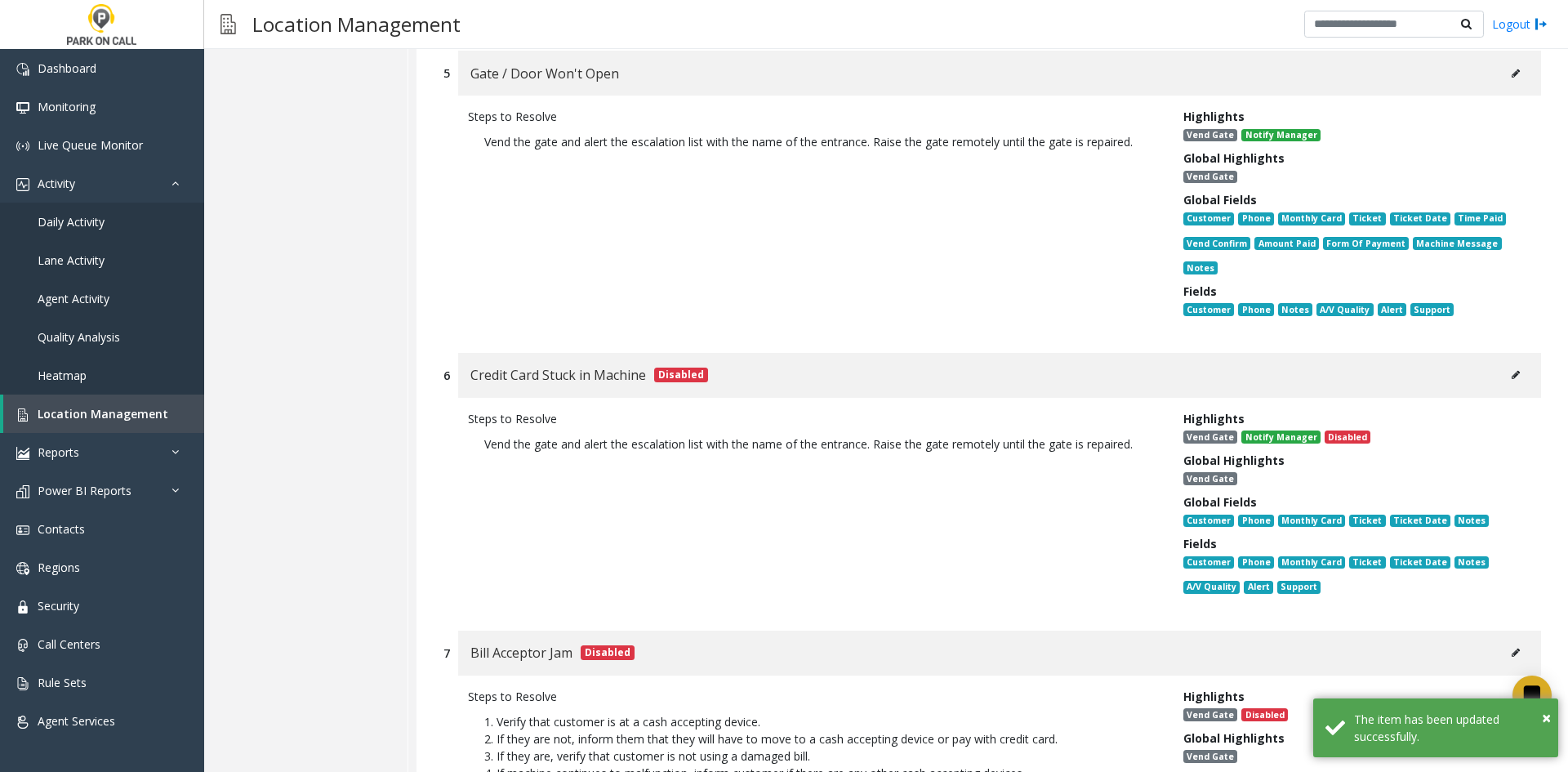
scroll to position [12381, 0]
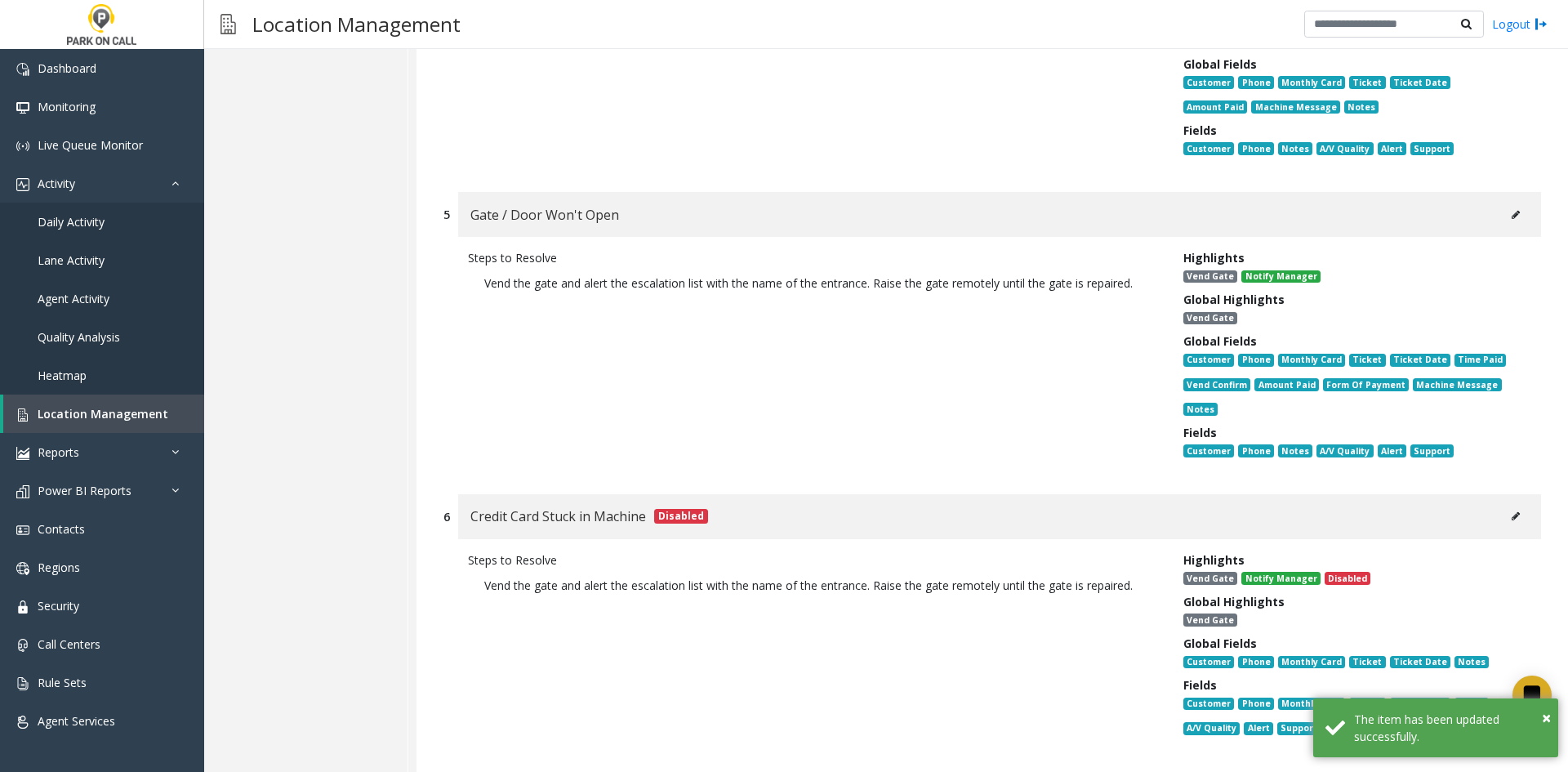
click at [1503, 504] on button at bounding box center [1516, 516] width 26 height 24
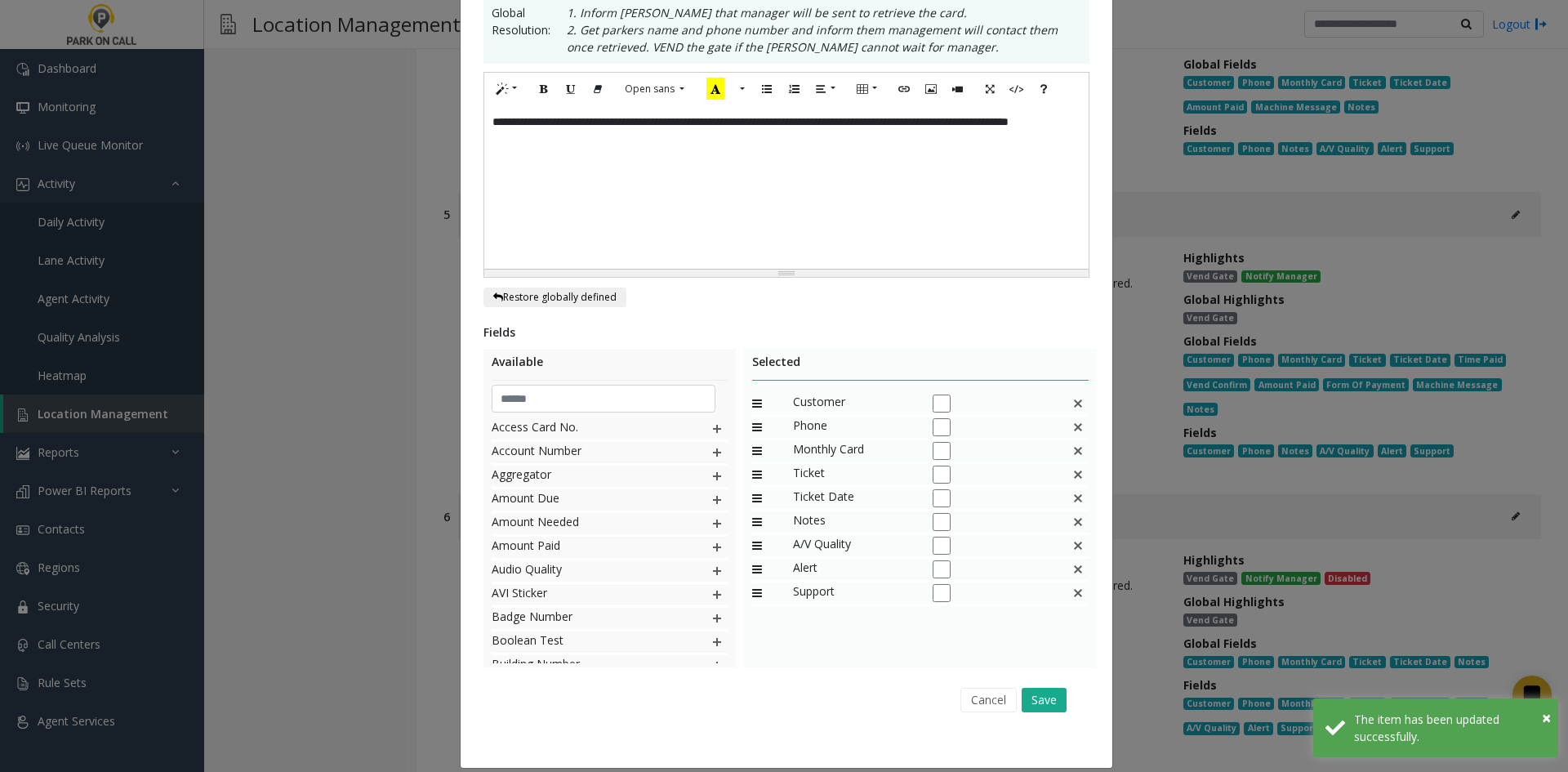
scroll to position [0, 0]
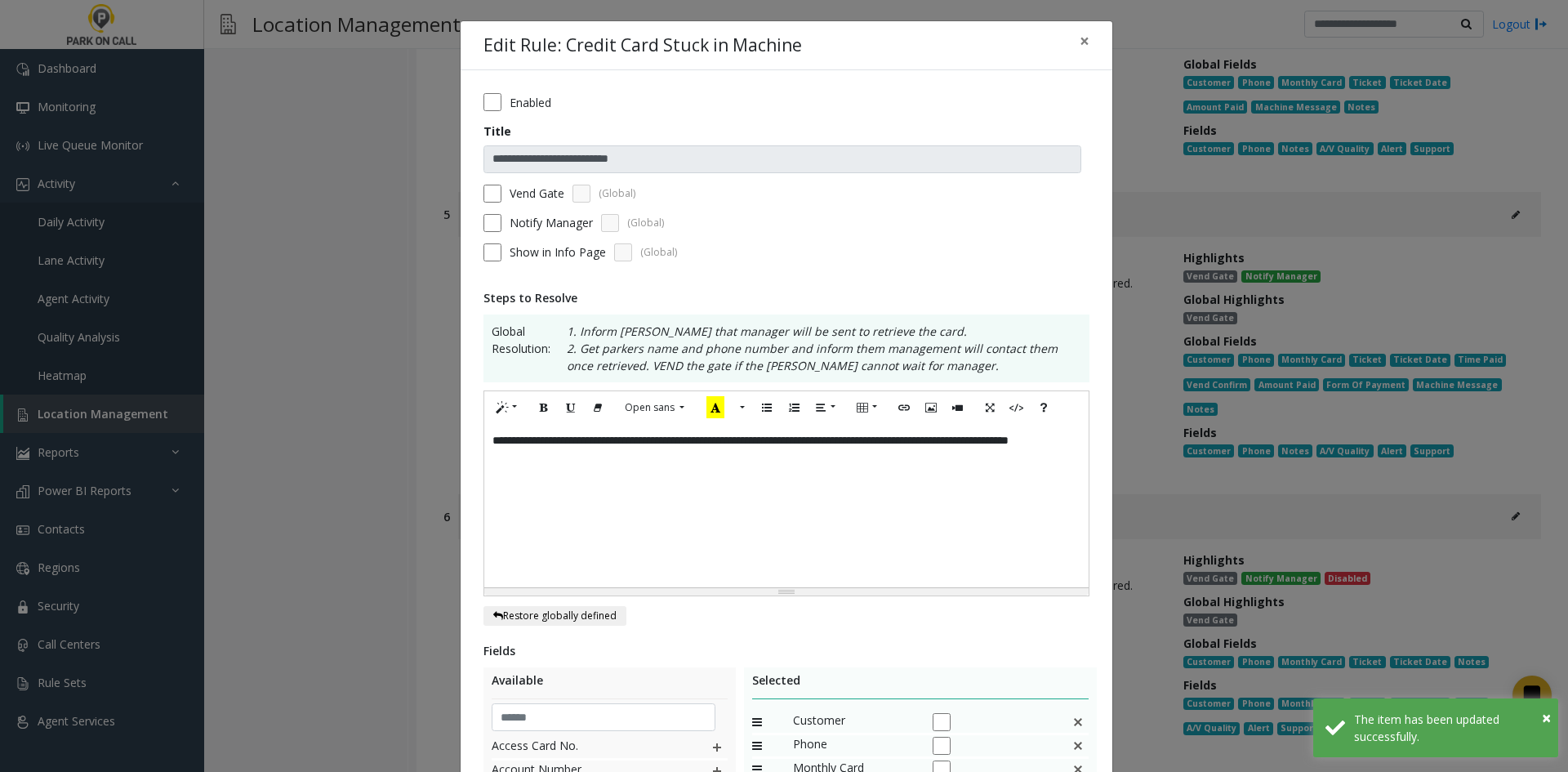
click at [948, 550] on div "**********" at bounding box center [786, 506] width 604 height 164
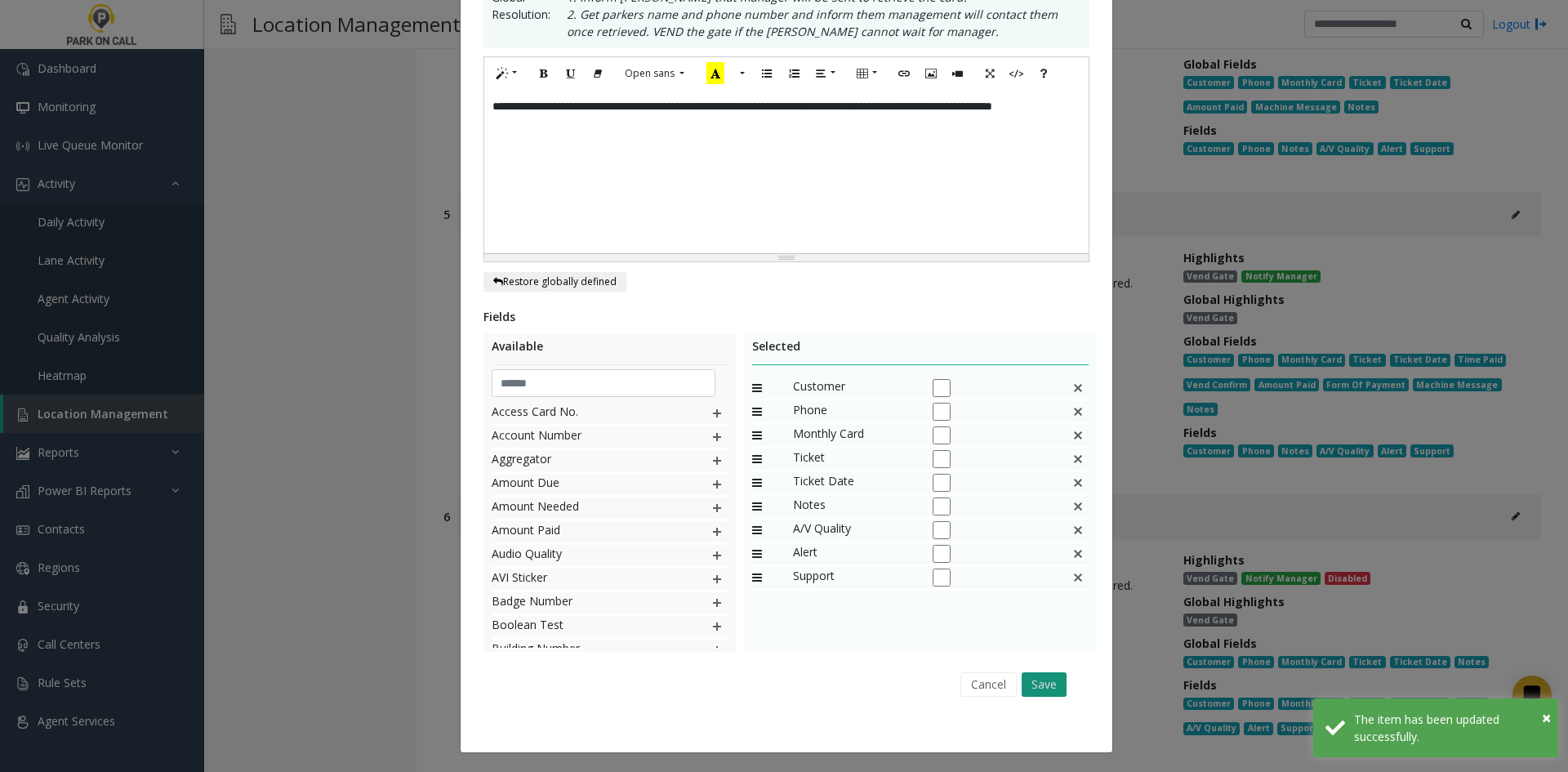
scroll to position [336, 0]
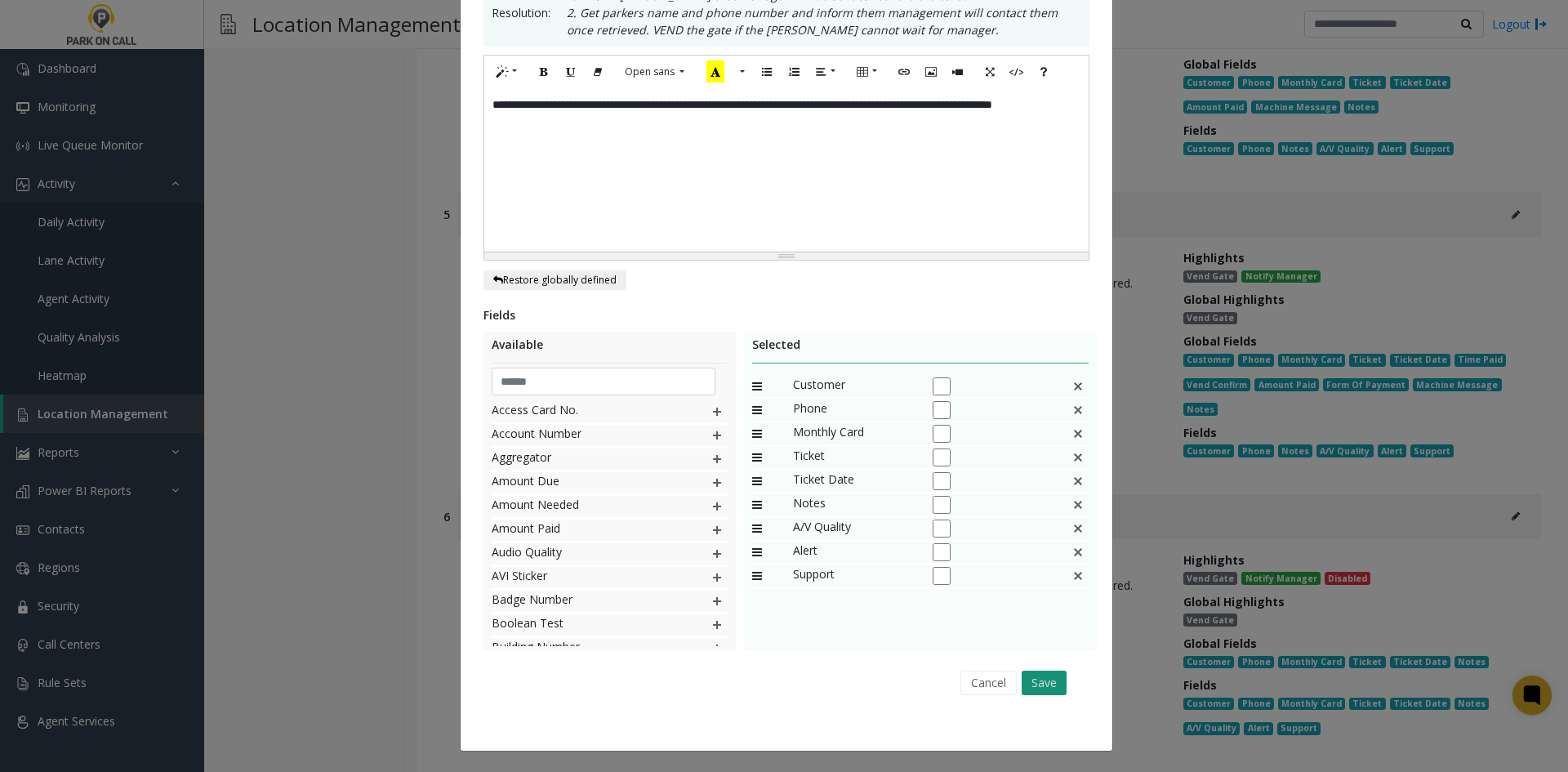
click at [1051, 690] on button "Save" at bounding box center [1044, 682] width 45 height 24
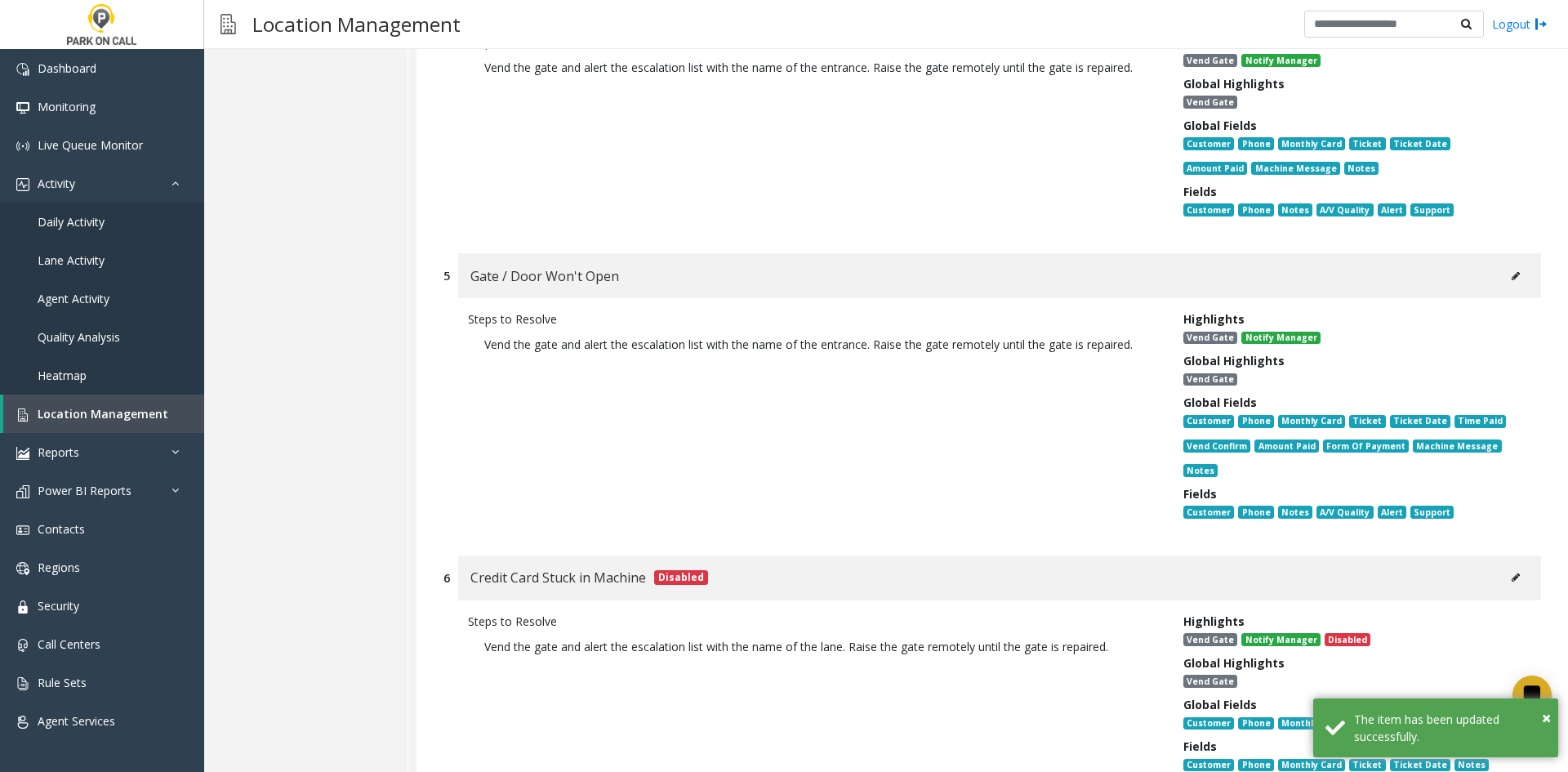
scroll to position [12217, 0]
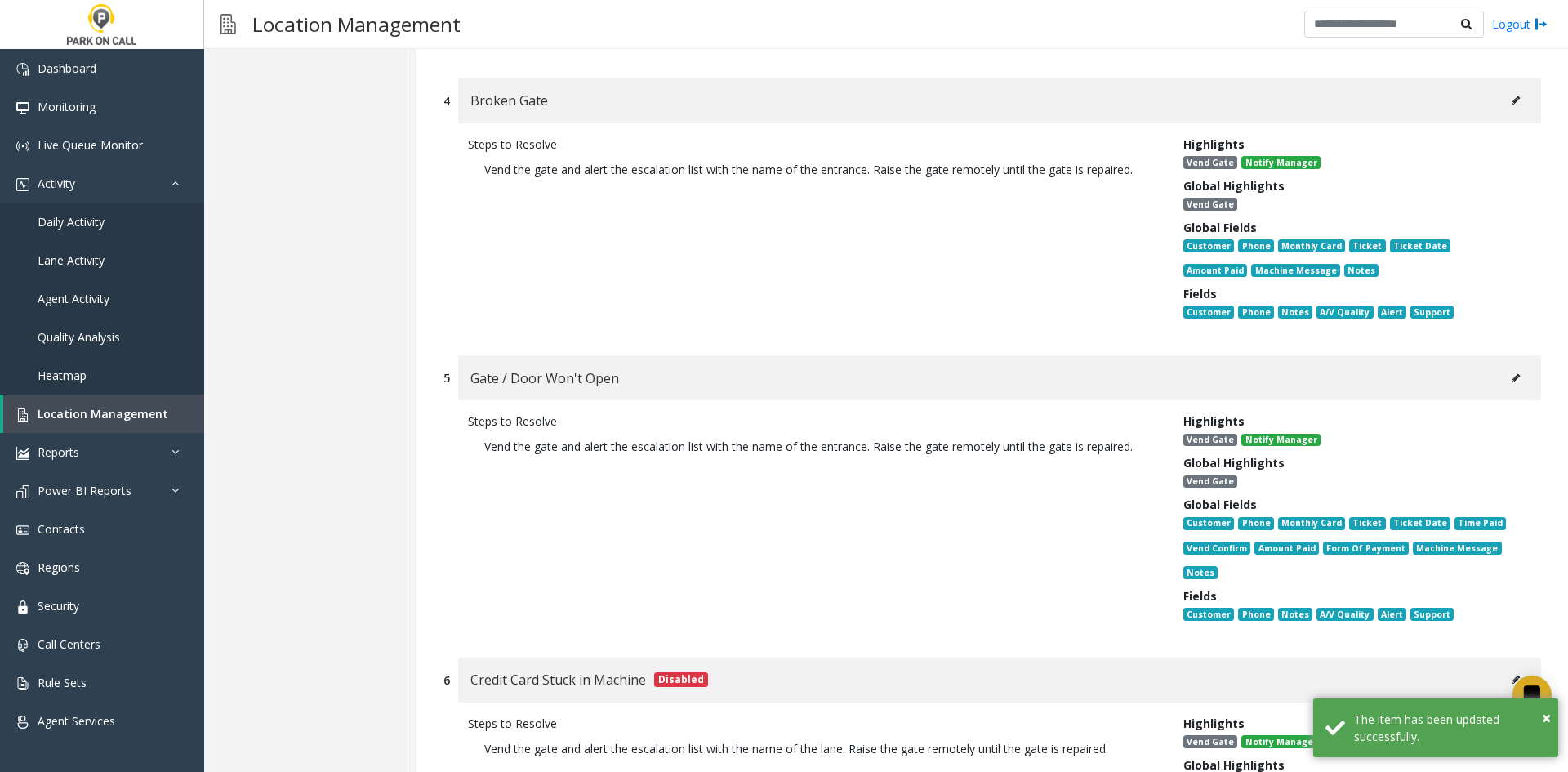
click at [1526, 356] on div "Gate / Door Won't Open" at bounding box center [999, 378] width 1083 height 45
click at [1507, 366] on button at bounding box center [1516, 377] width 26 height 24
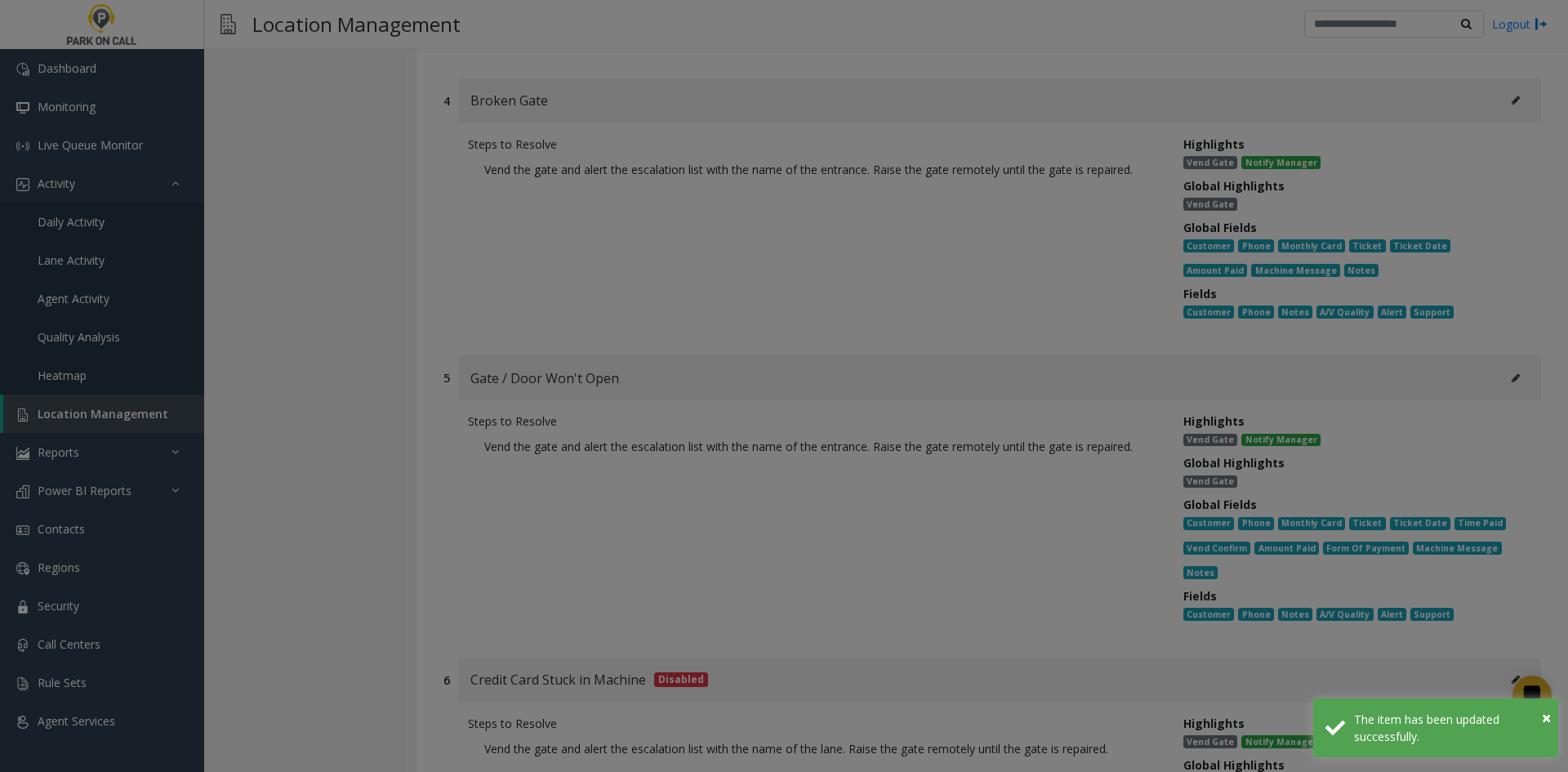
scroll to position [0, 0]
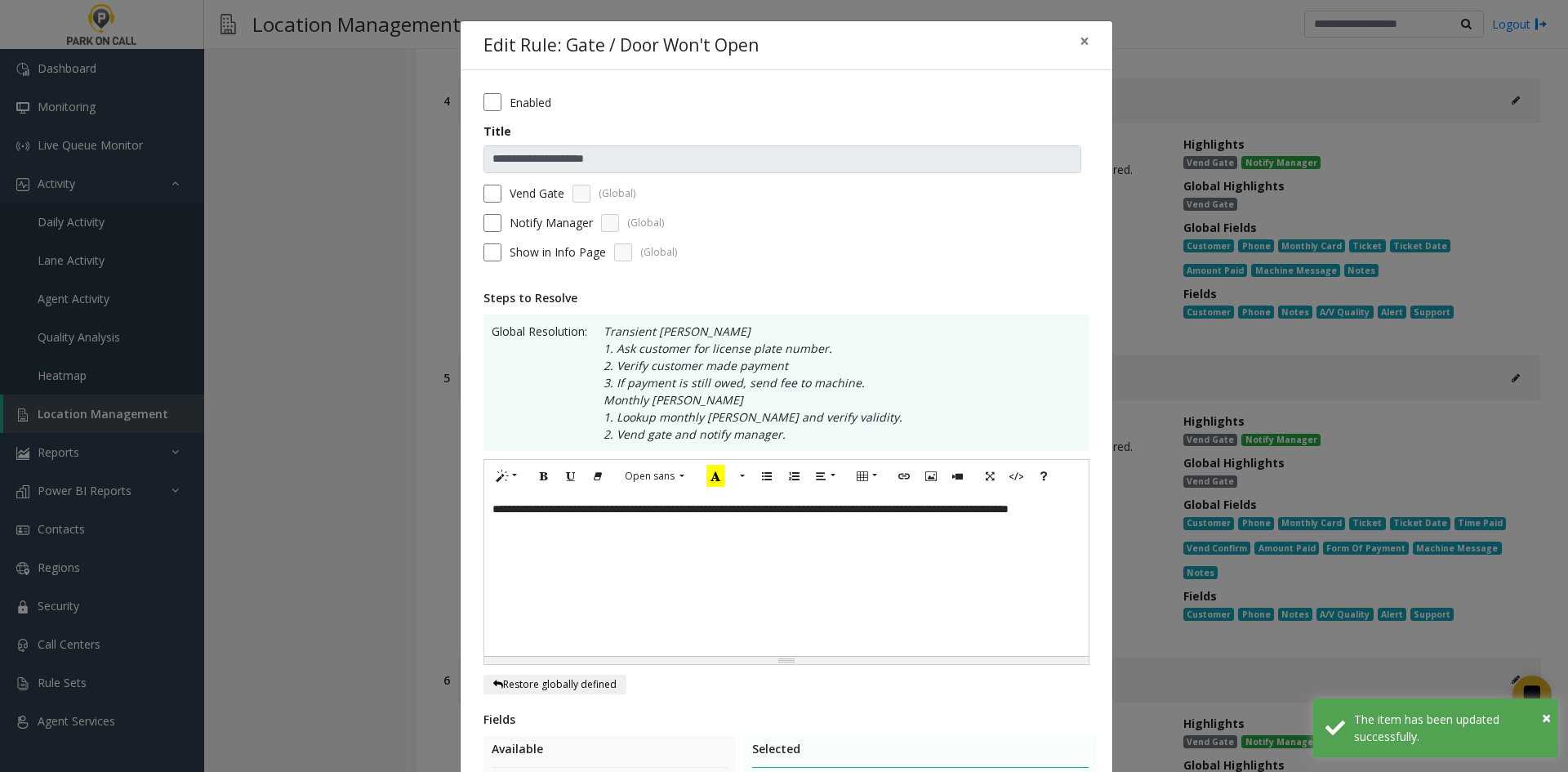
click at [962, 500] on div "**********" at bounding box center [786, 574] width 604 height 164
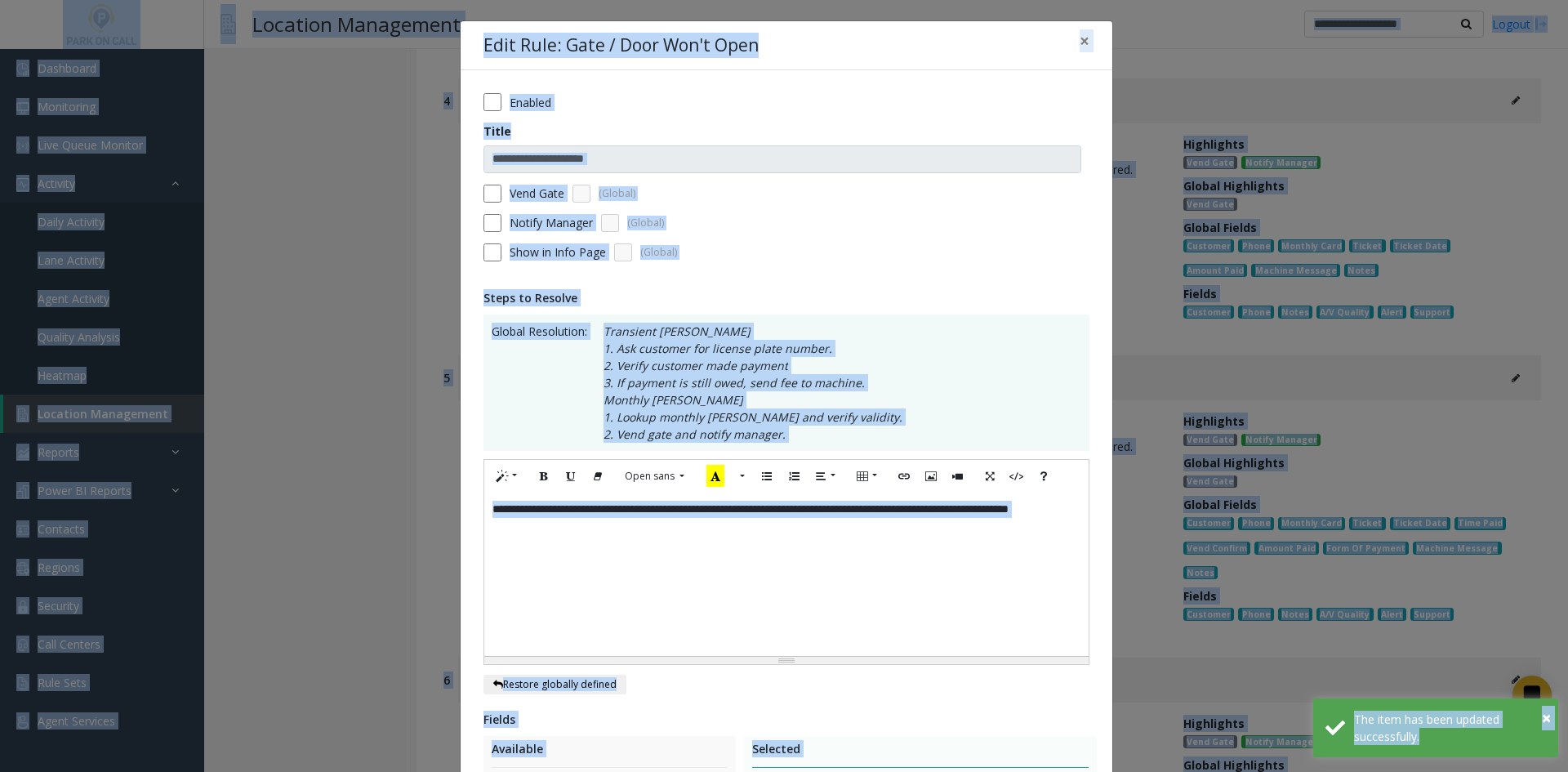
click at [962, 576] on div "**********" at bounding box center [786, 574] width 604 height 164
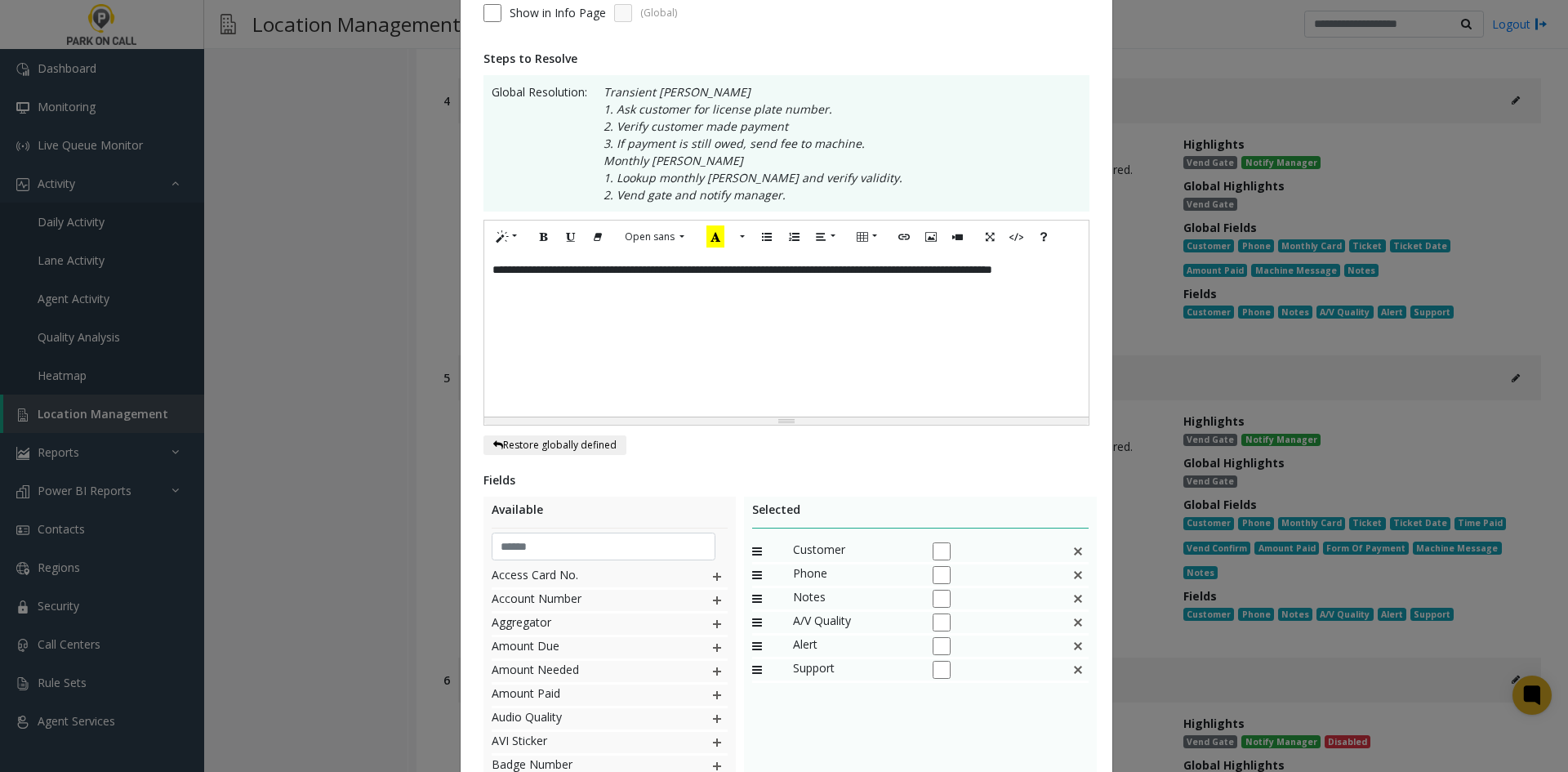
scroll to position [405, 0]
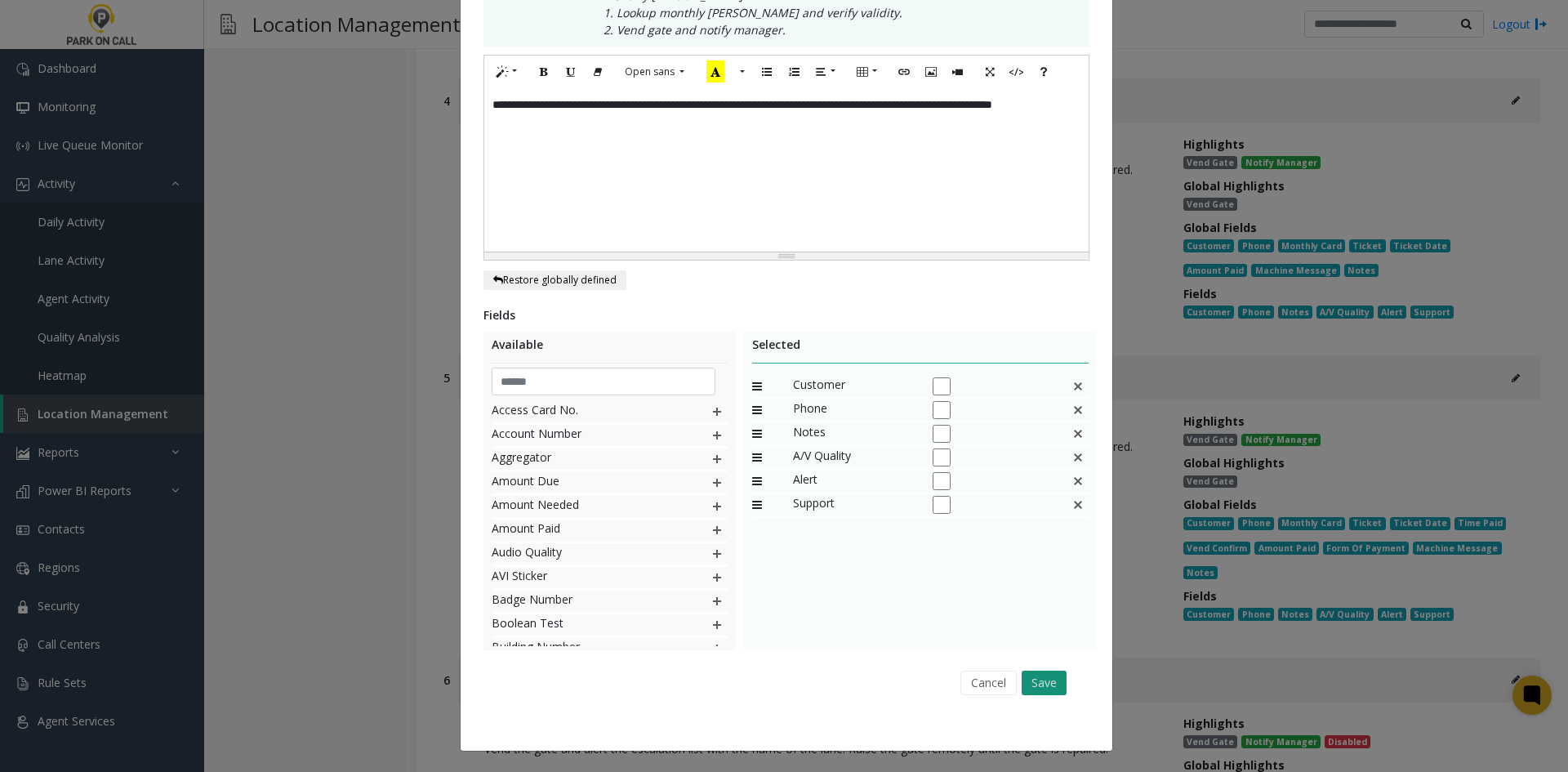
click at [1037, 687] on button "Save" at bounding box center [1044, 682] width 45 height 24
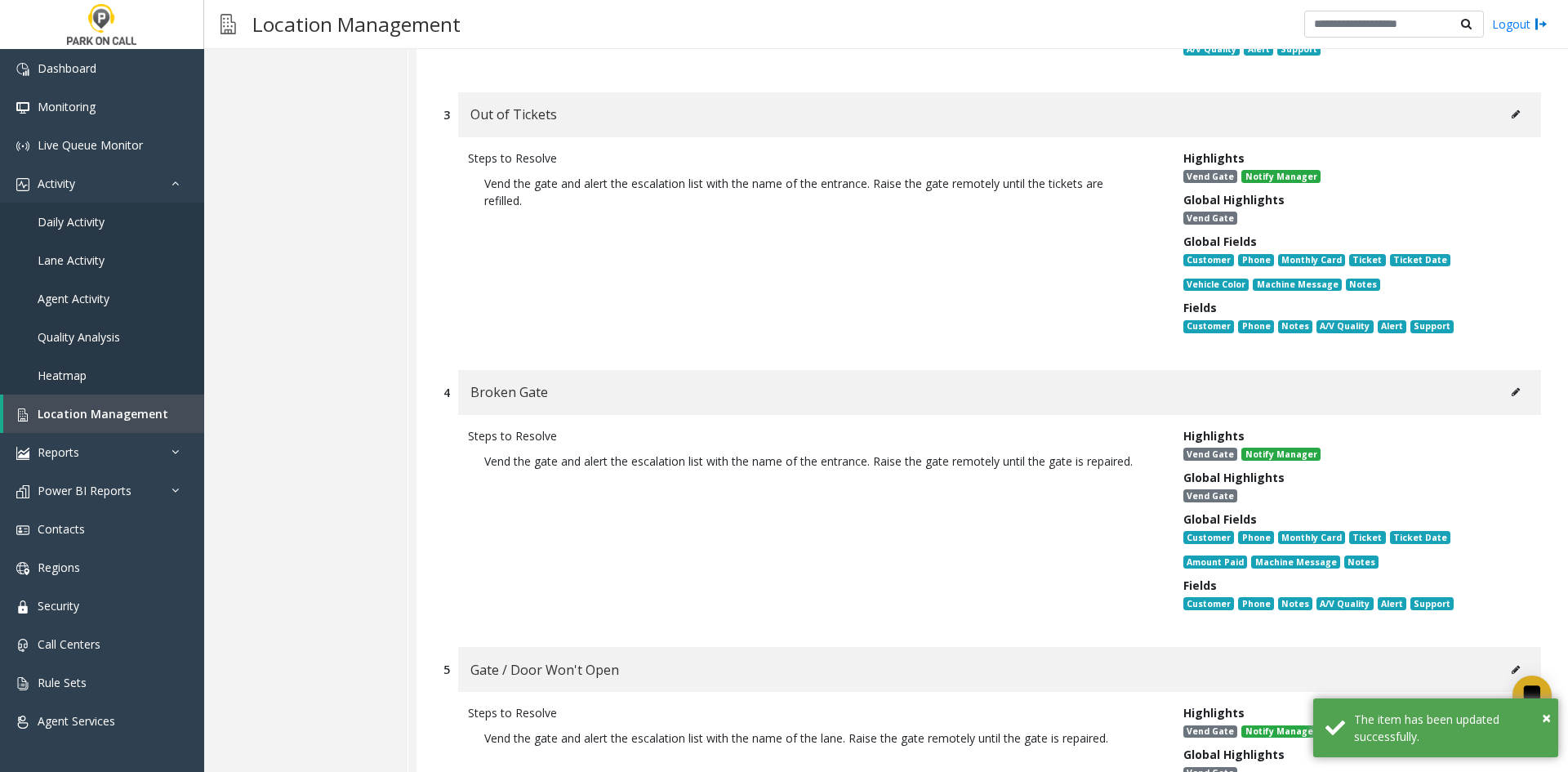
scroll to position [11890, 0]
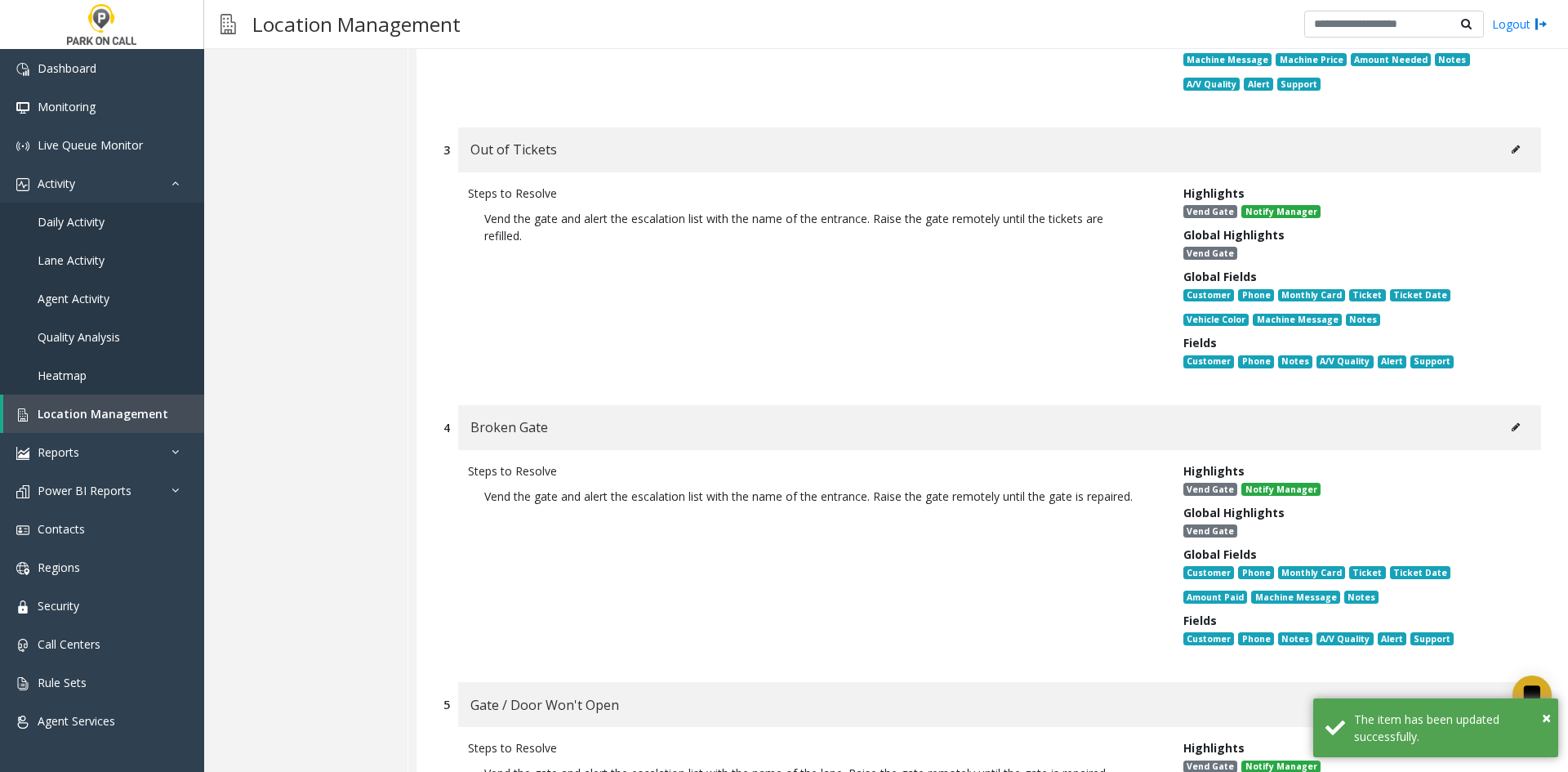
click at [1469, 405] on div "Broken Gate" at bounding box center [999, 428] width 1083 height 45
click at [1491, 405] on div "Broken Gate" at bounding box center [999, 428] width 1083 height 45
click at [1508, 415] on button at bounding box center [1516, 427] width 26 height 24
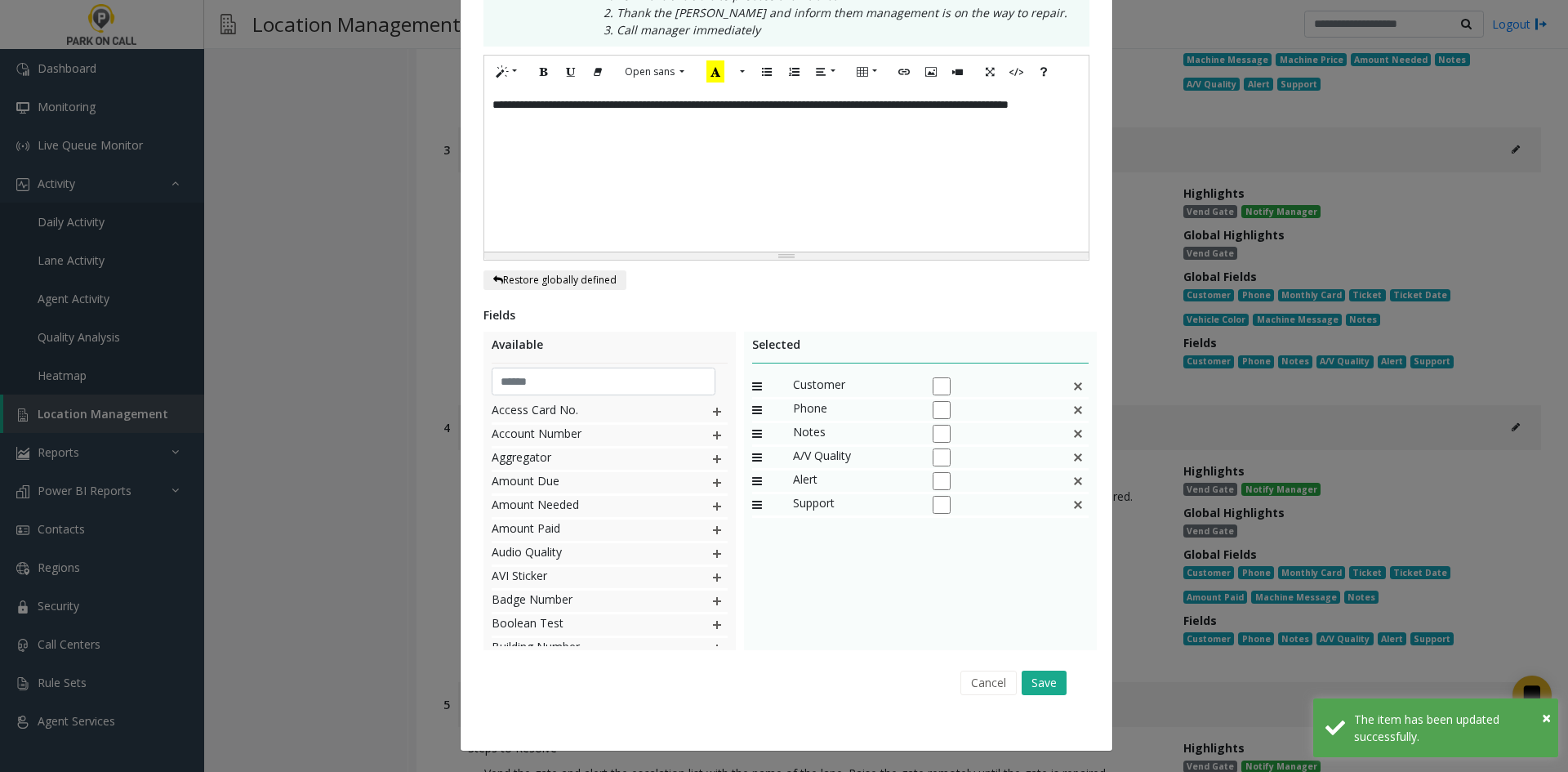
scroll to position [0, 0]
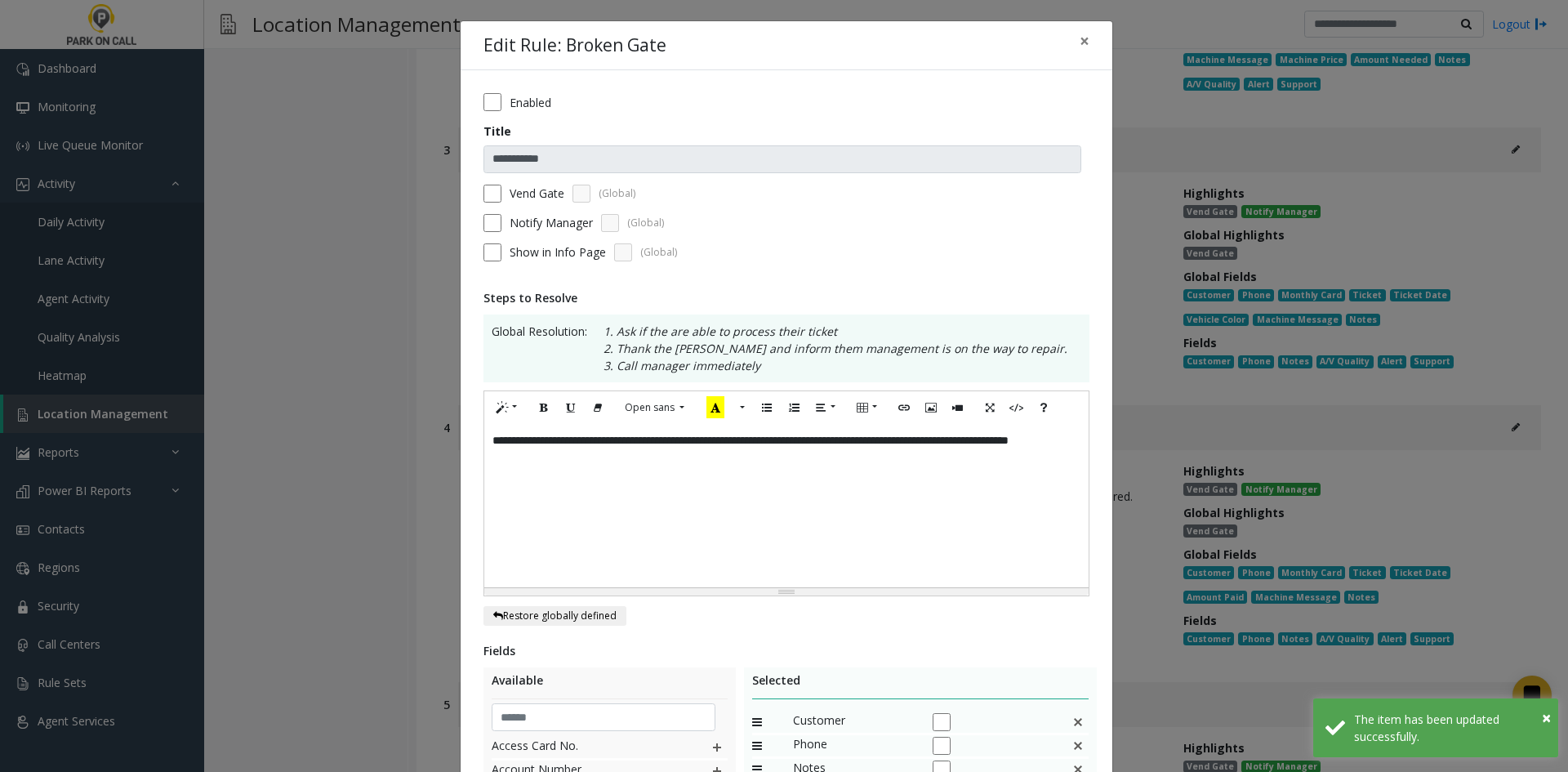
click at [915, 520] on div "**********" at bounding box center [786, 506] width 604 height 164
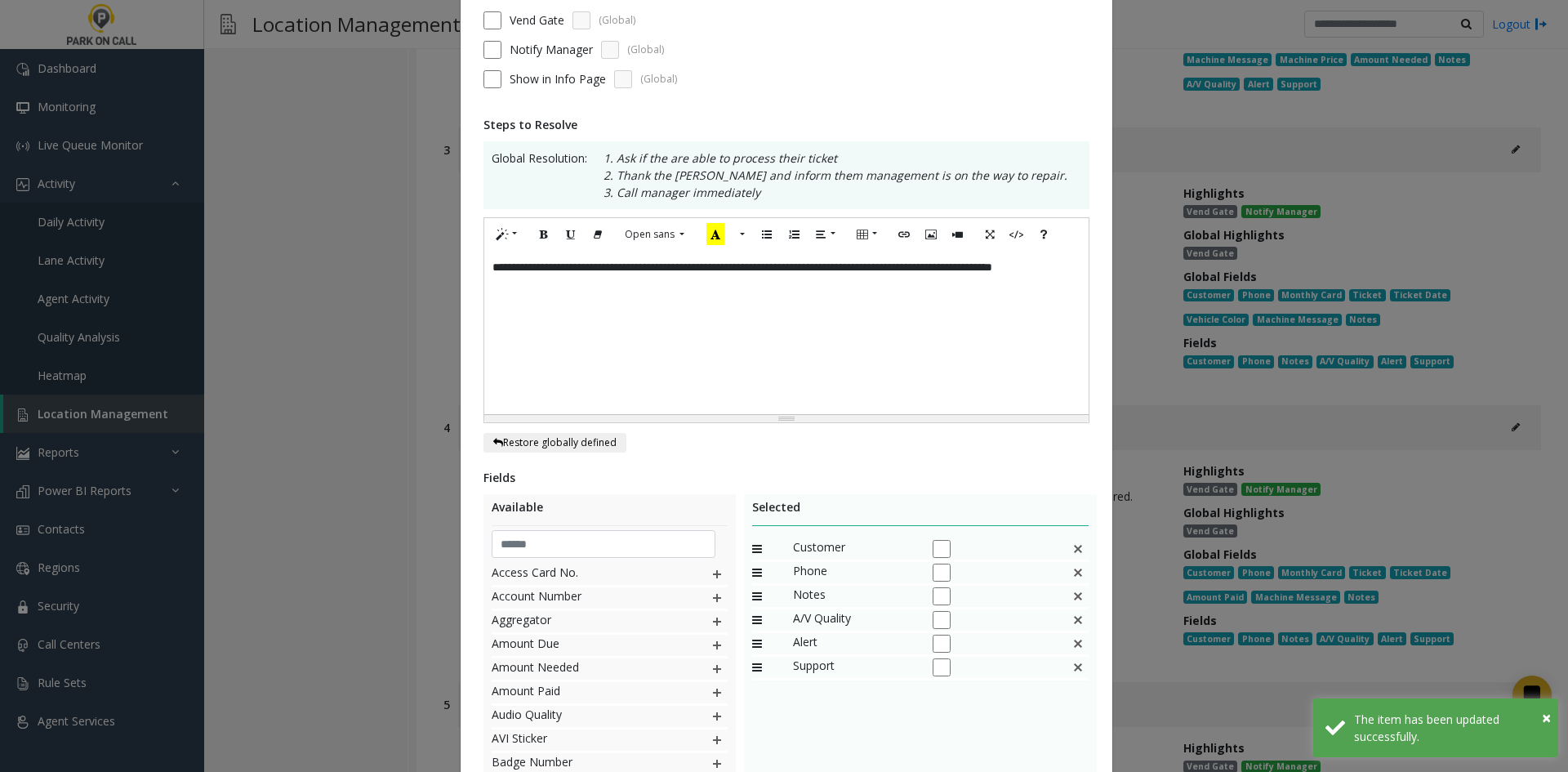
scroll to position [336, 0]
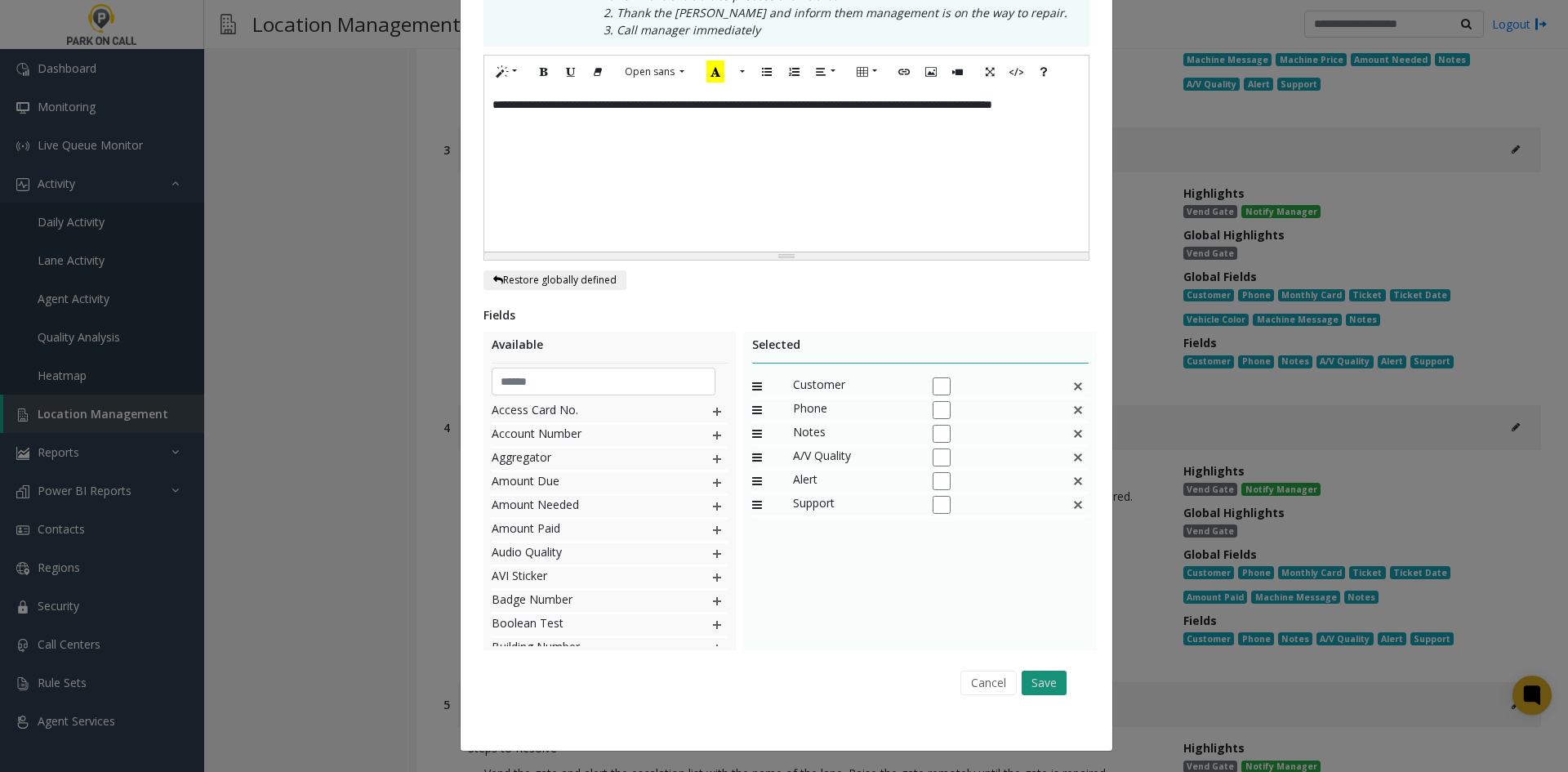
click at [1042, 681] on button "Save" at bounding box center [1044, 682] width 45 height 24
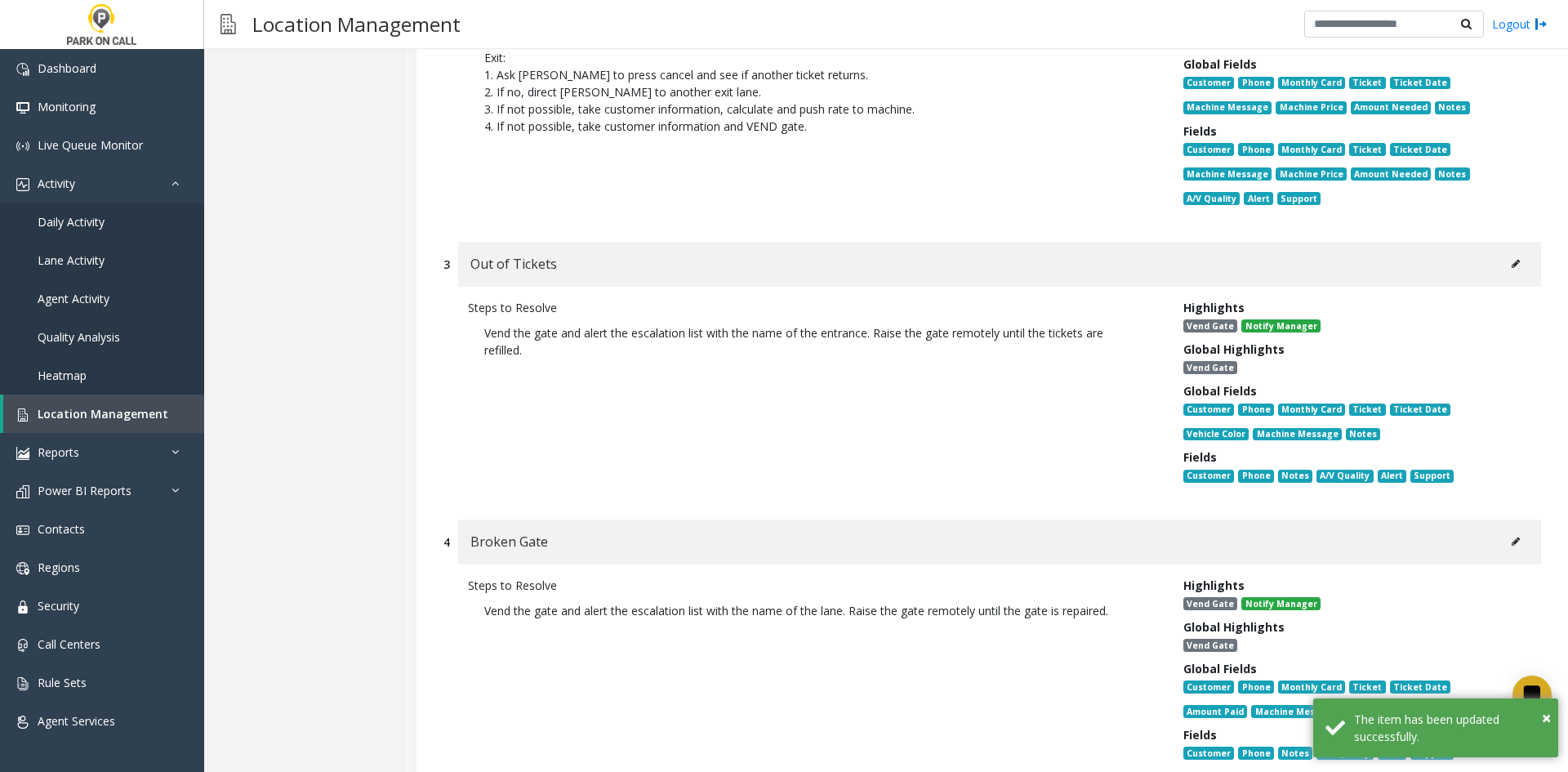
scroll to position [11727, 0]
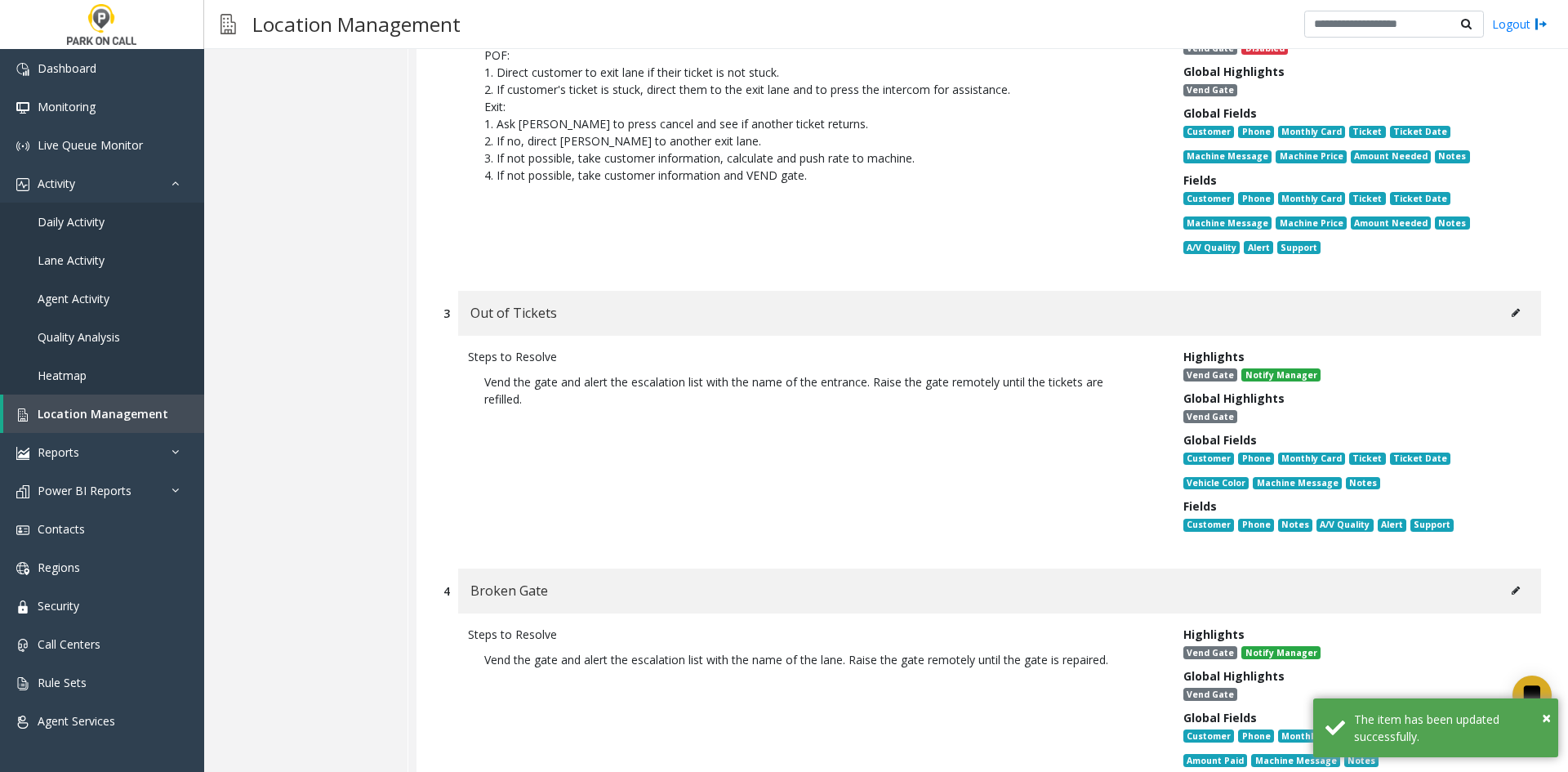
click at [1508, 291] on div "Out of Tickets" at bounding box center [999, 313] width 1083 height 45
click at [1503, 300] on button at bounding box center [1516, 312] width 26 height 24
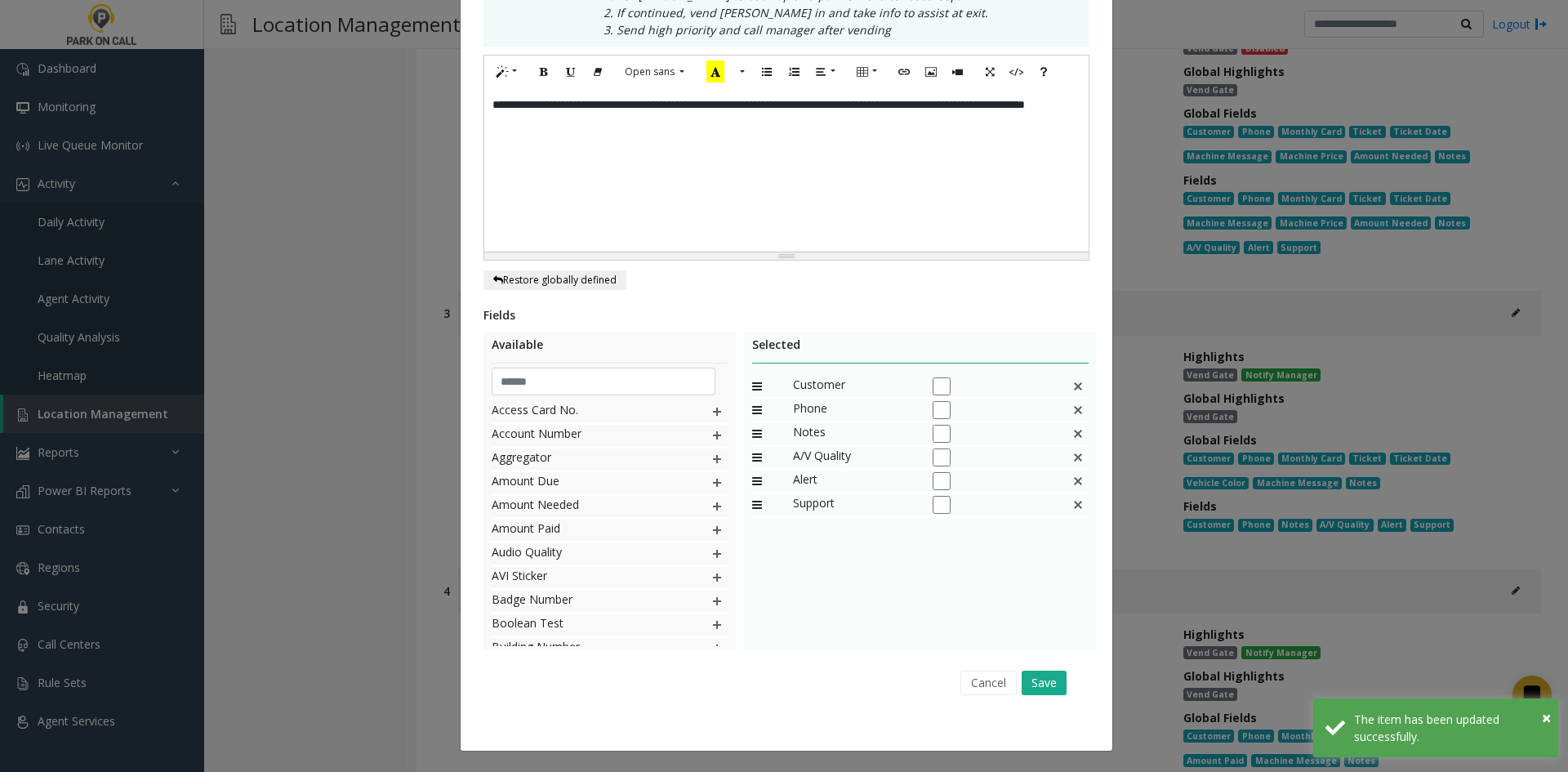
scroll to position [0, 0]
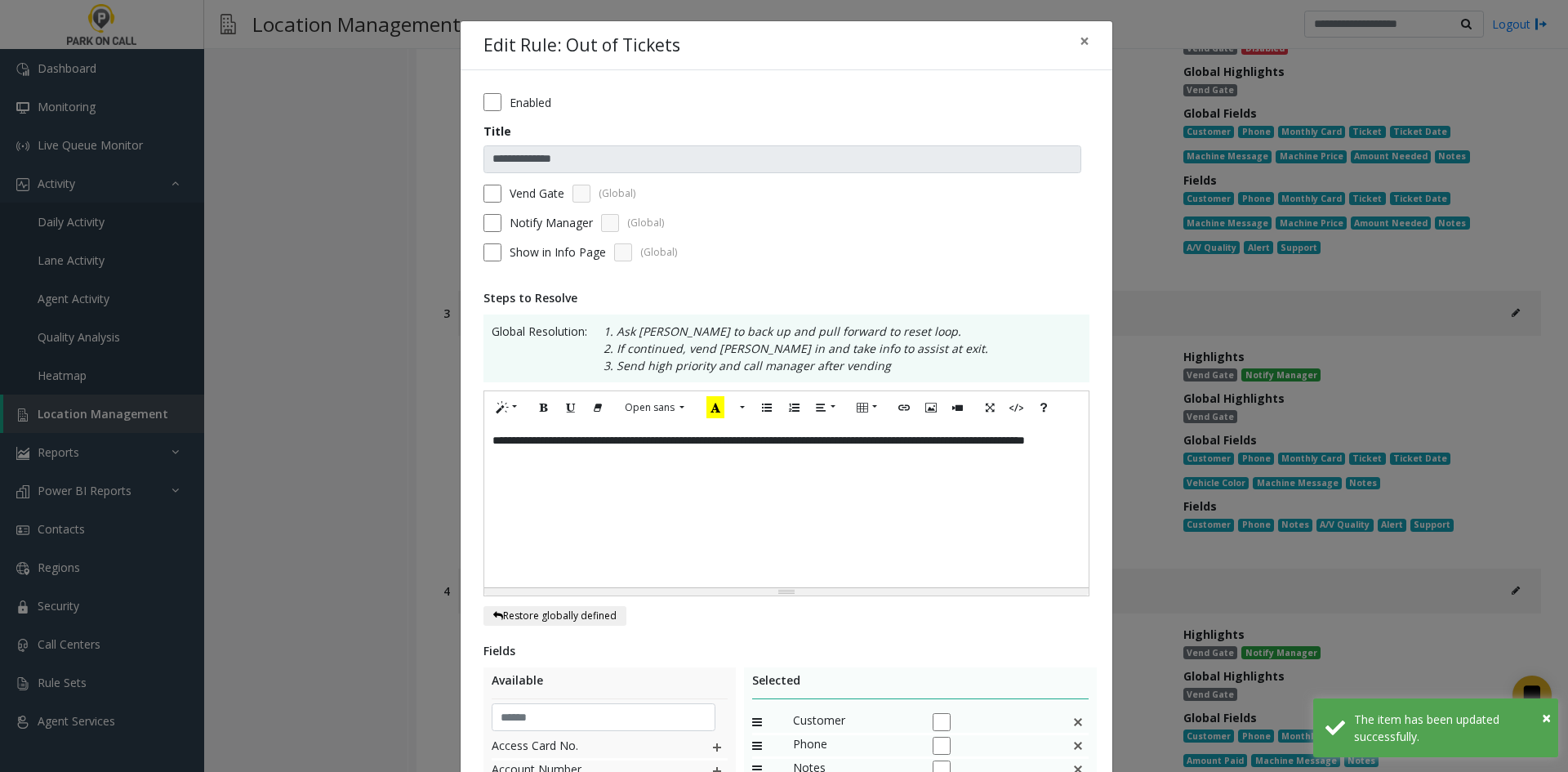
click at [834, 428] on div "**********" at bounding box center [786, 506] width 604 height 164
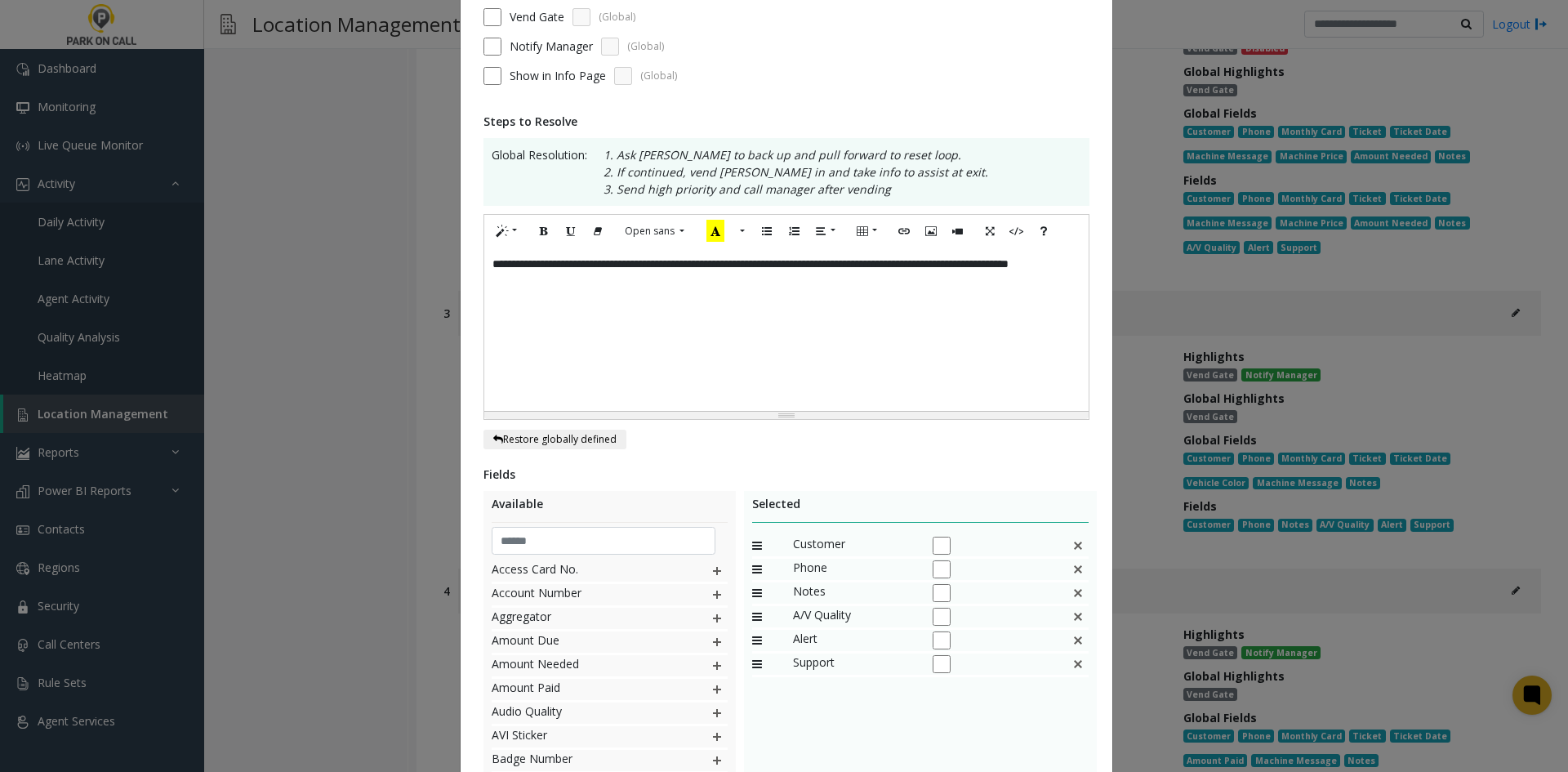
scroll to position [336, 0]
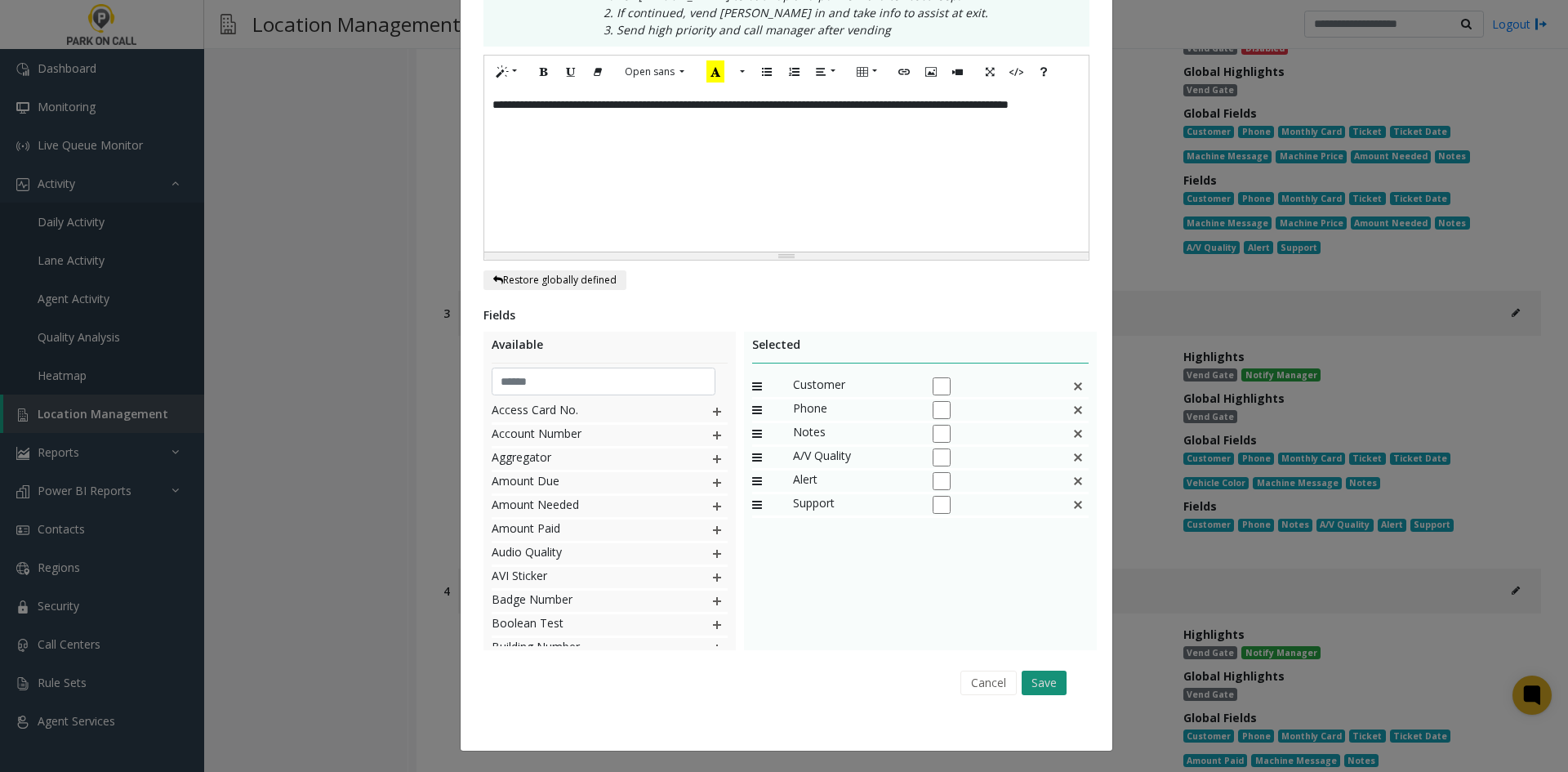
click at [1038, 685] on button "Save" at bounding box center [1044, 682] width 45 height 24
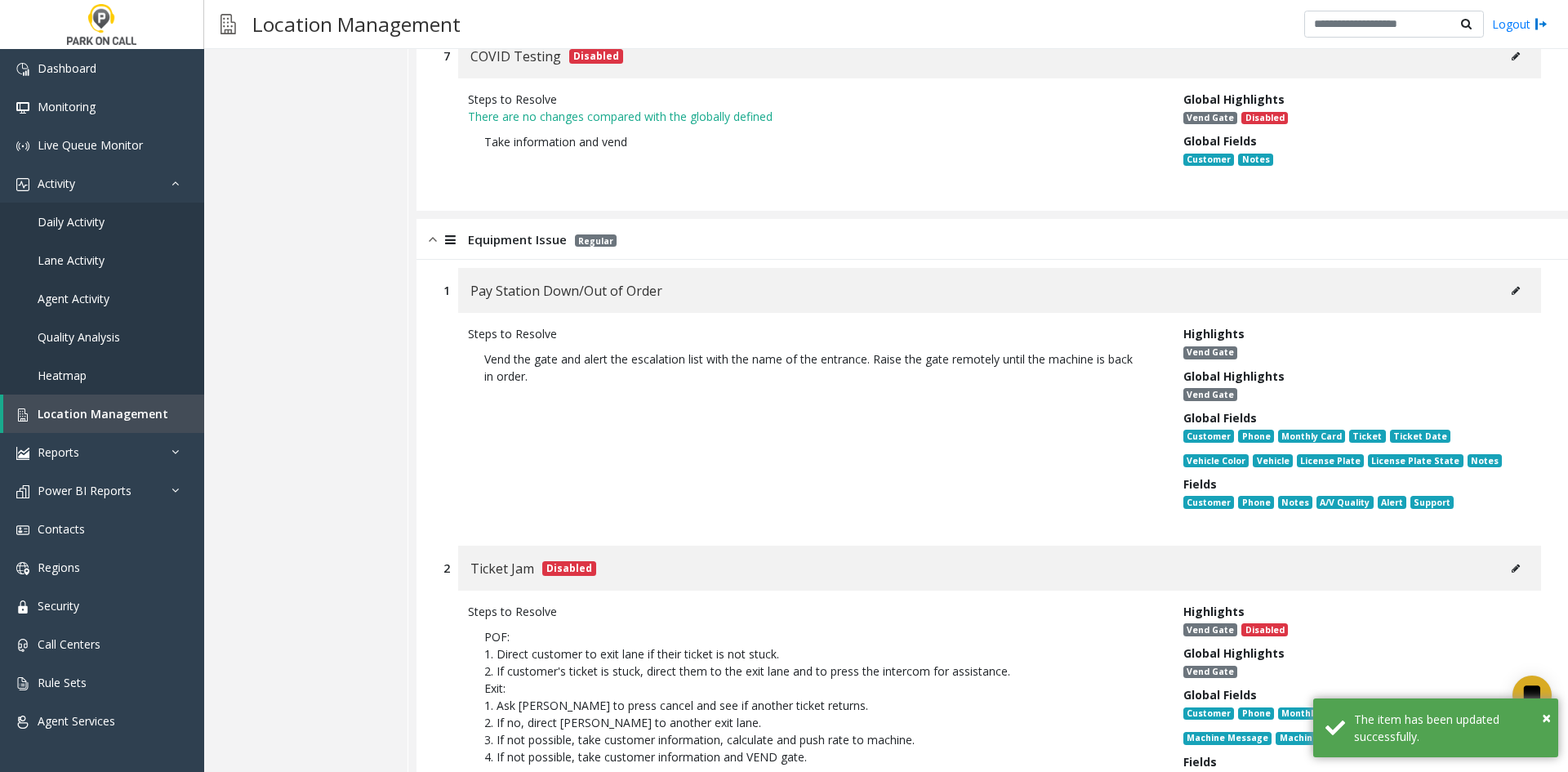
scroll to position [11073, 0]
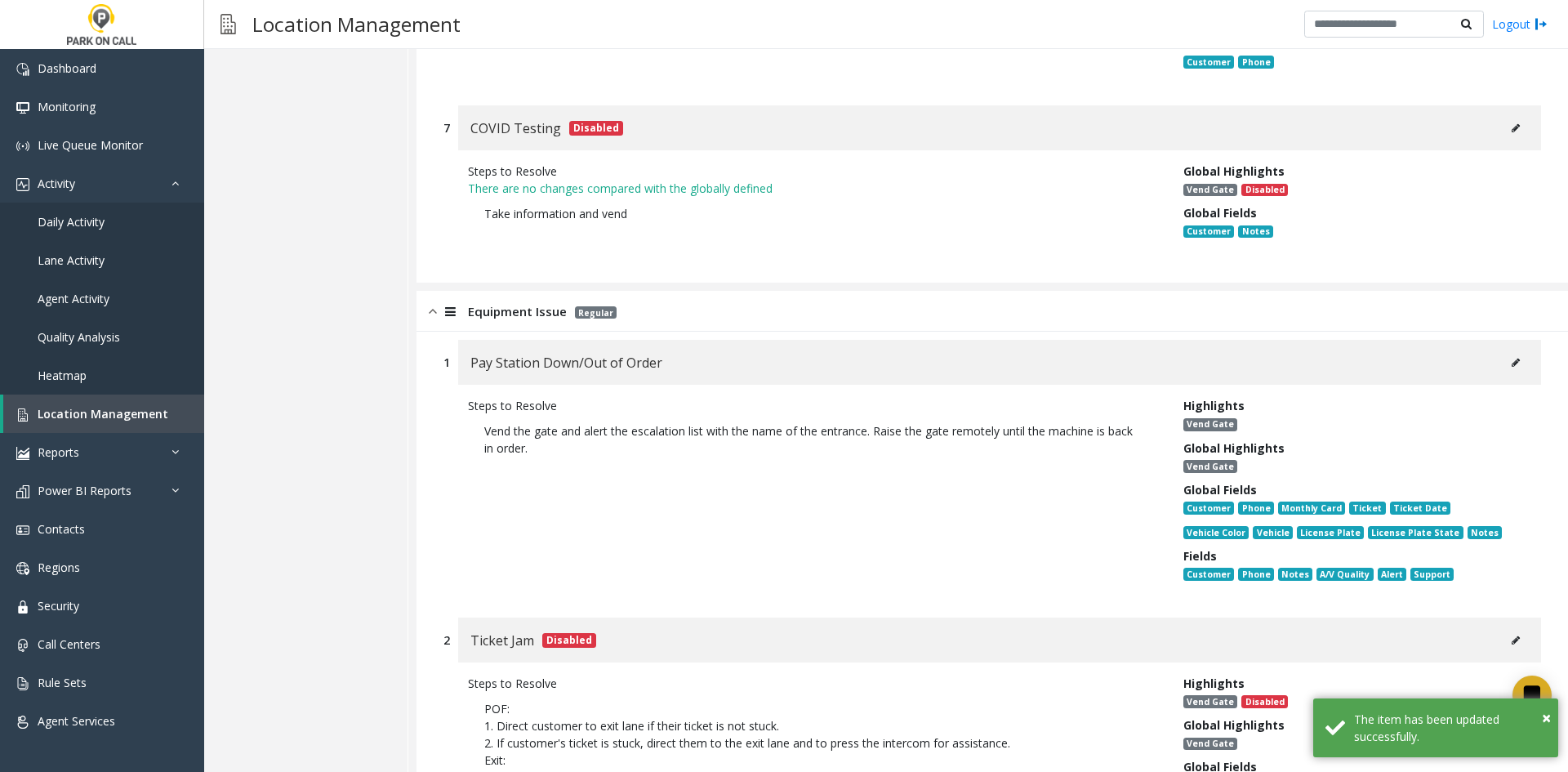
click at [1512, 357] on icon at bounding box center [1516, 362] width 8 height 10
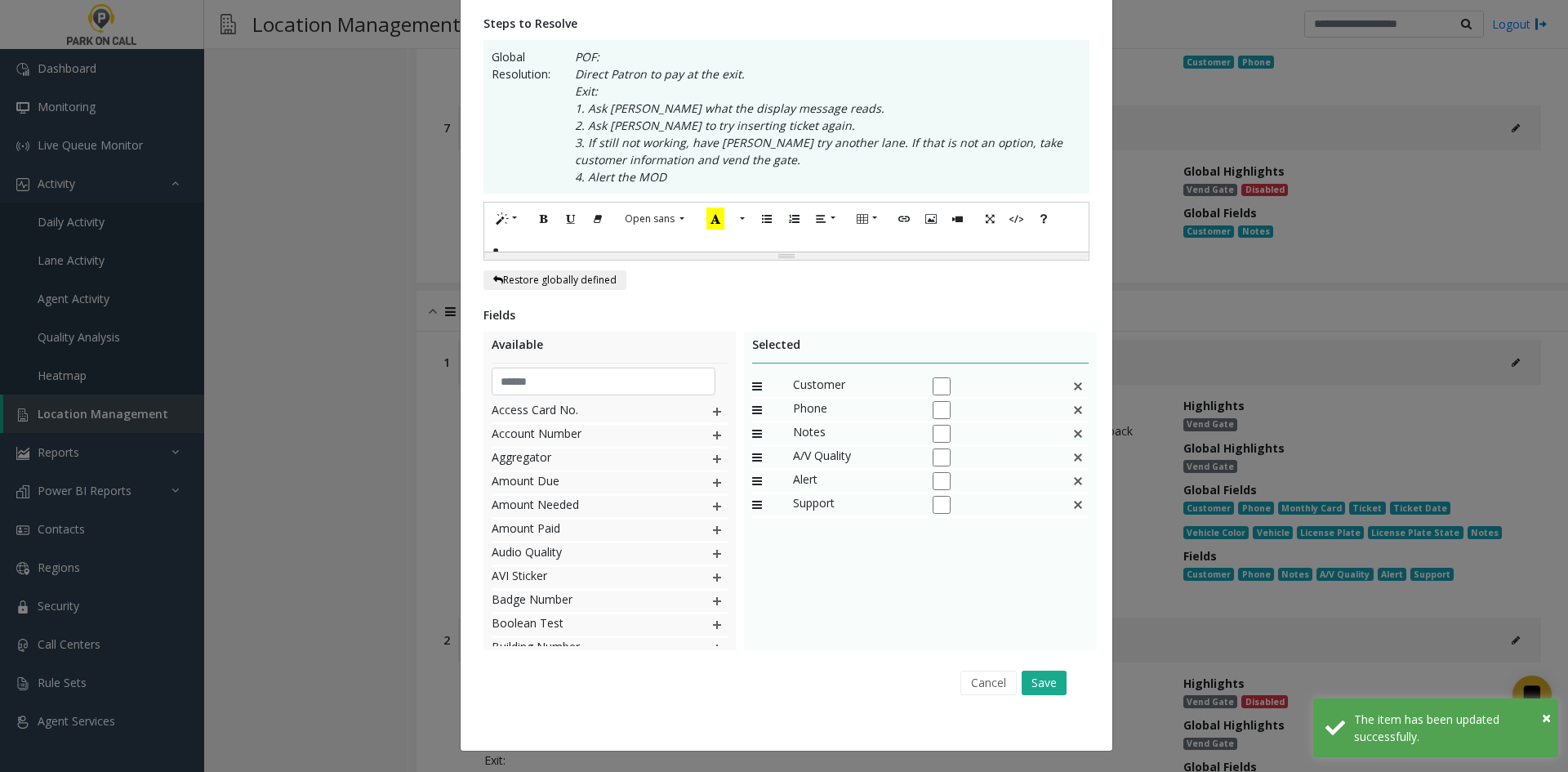
scroll to position [0, 0]
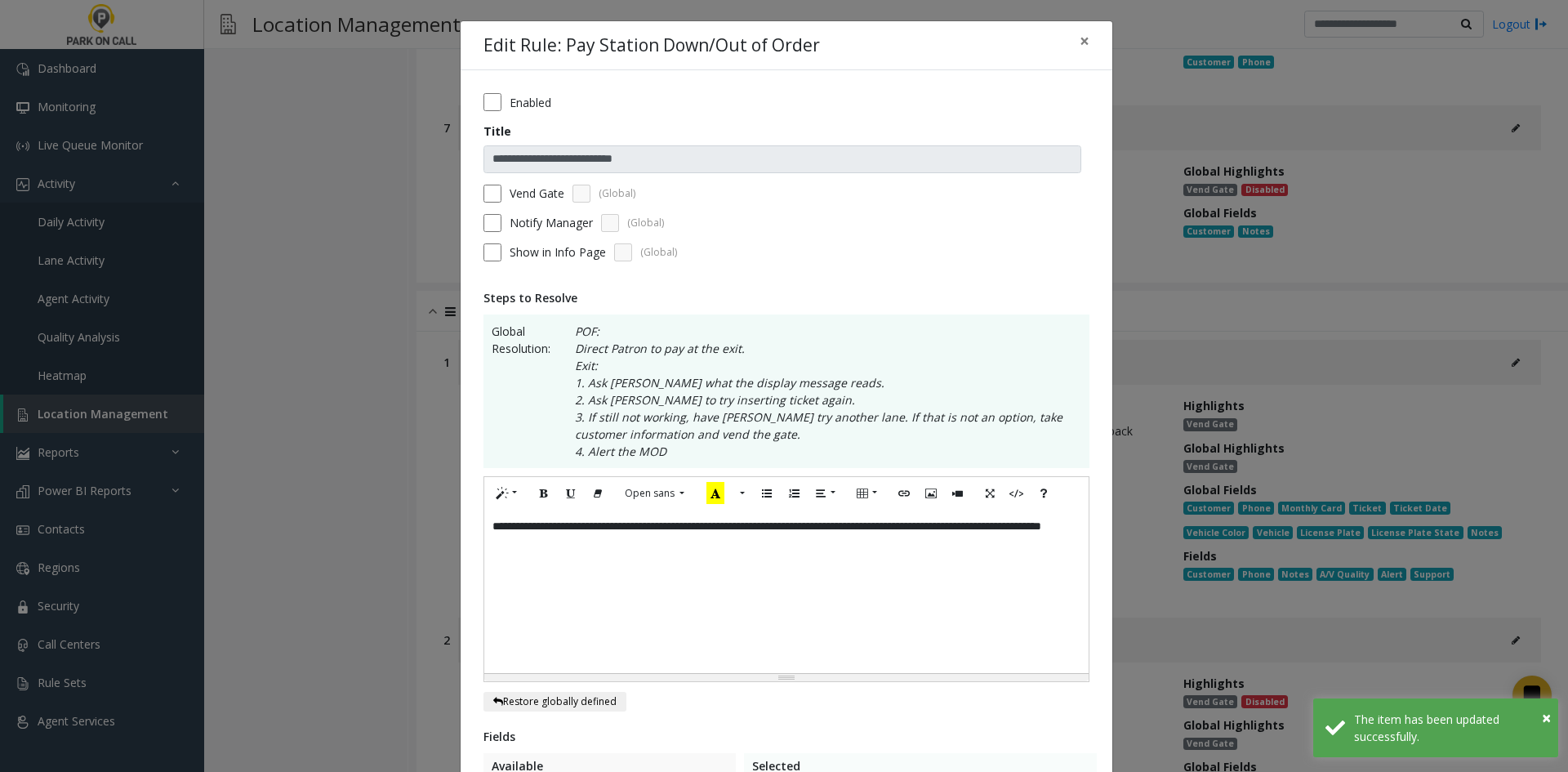
click at [735, 559] on div "**********" at bounding box center [786, 591] width 604 height 164
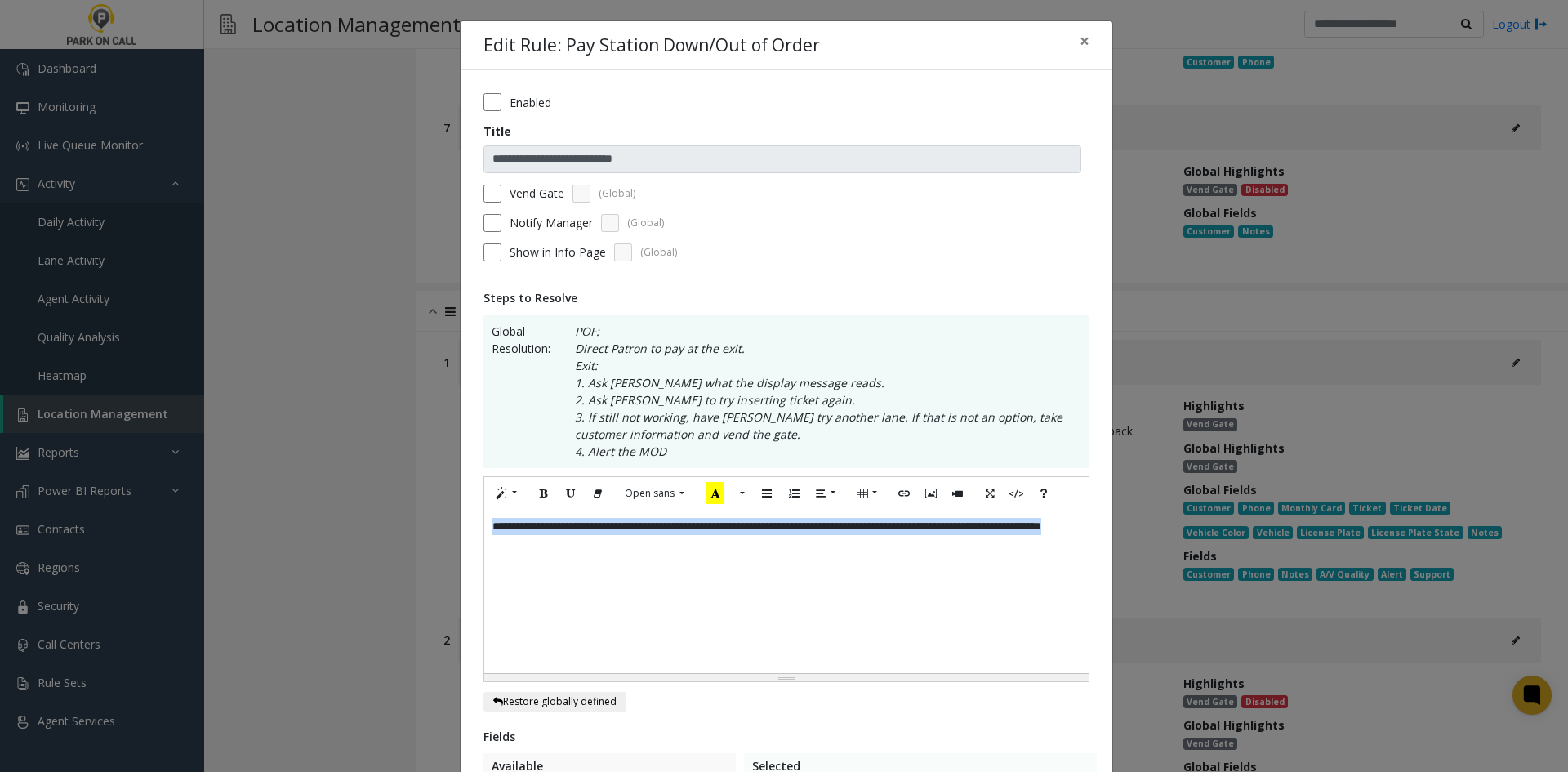
click at [879, 527] on div "**********" at bounding box center [786, 591] width 604 height 164
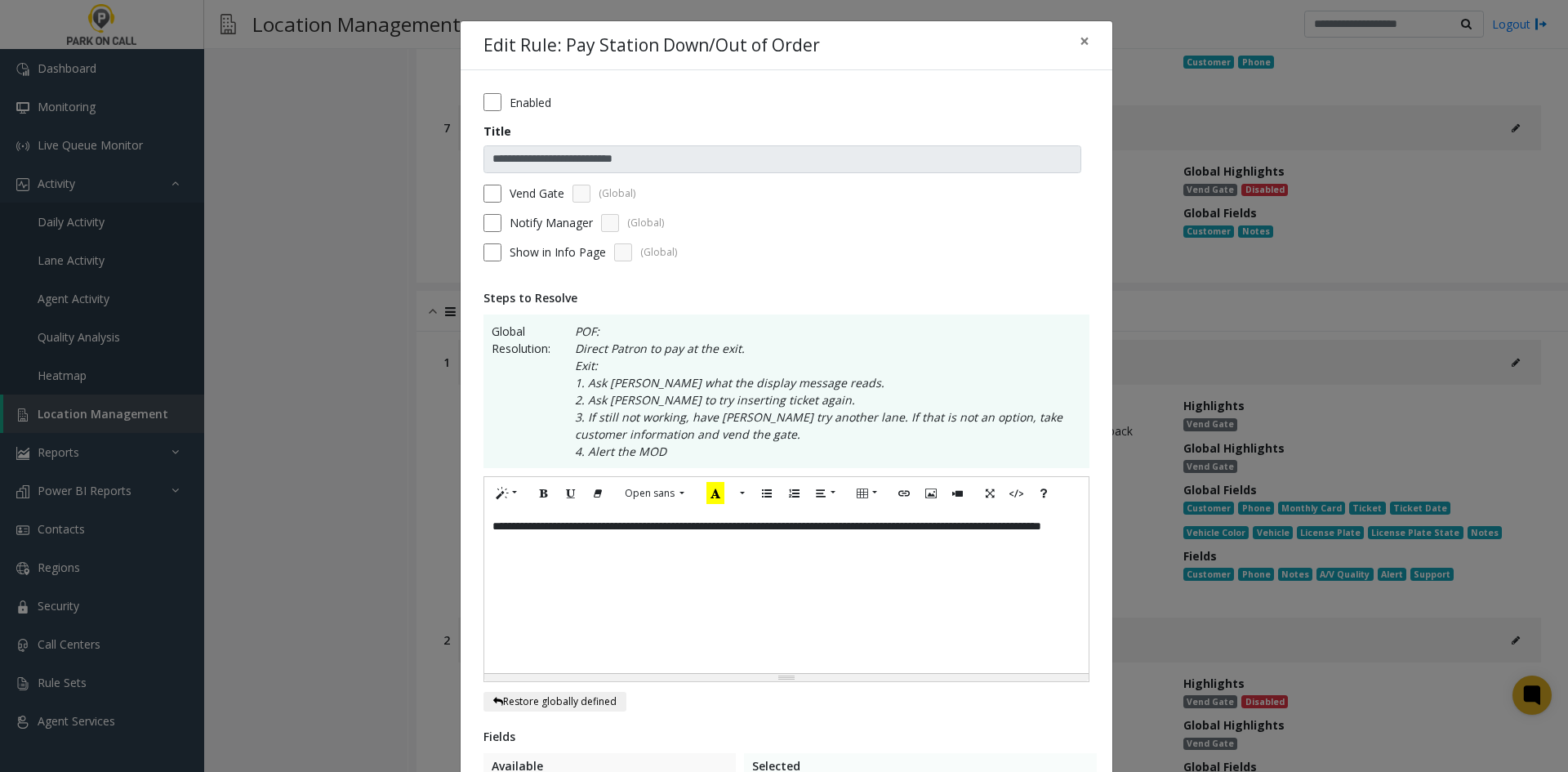
click at [853, 534] on div "**********" at bounding box center [786, 591] width 604 height 164
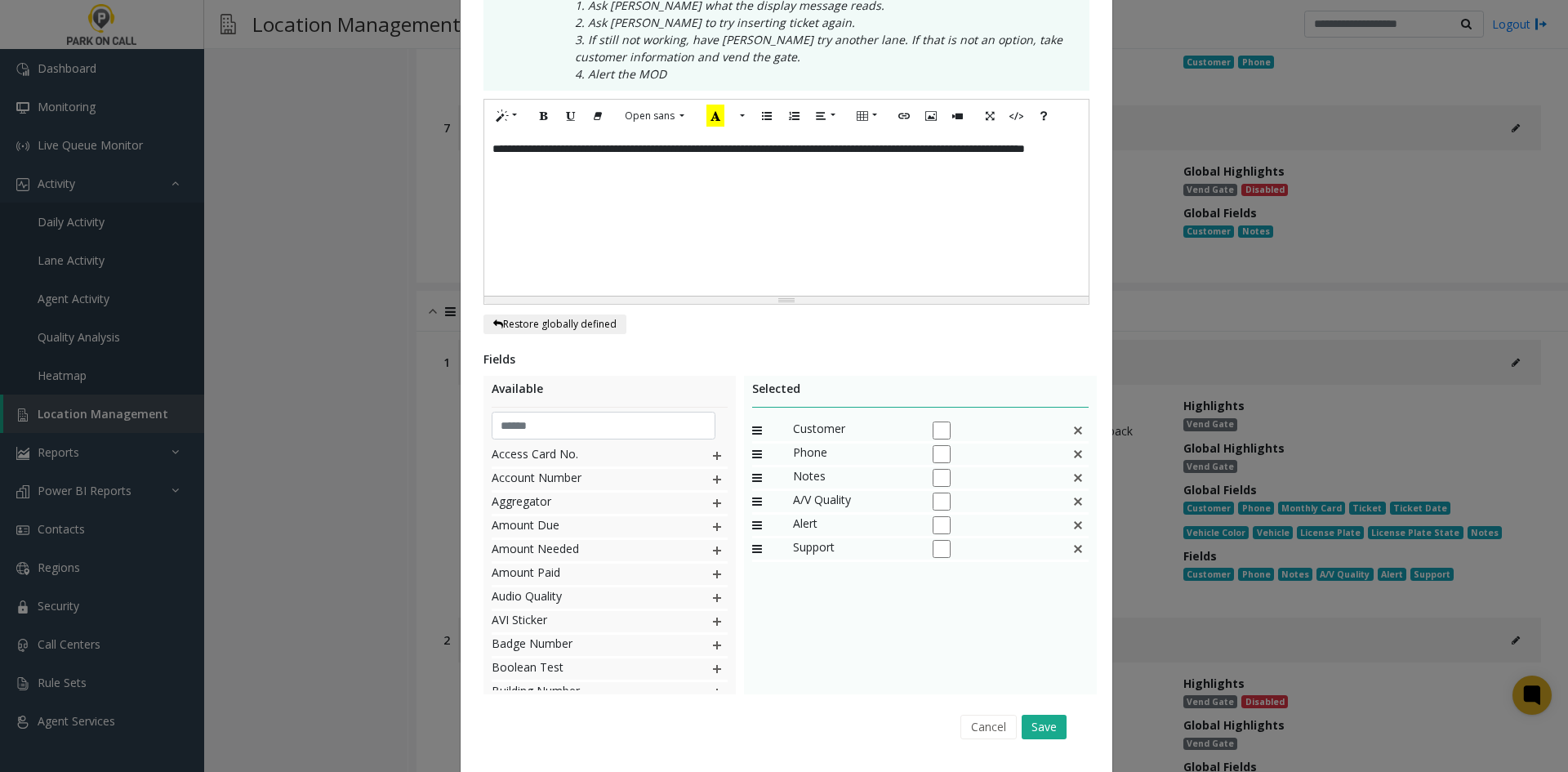
scroll to position [422, 0]
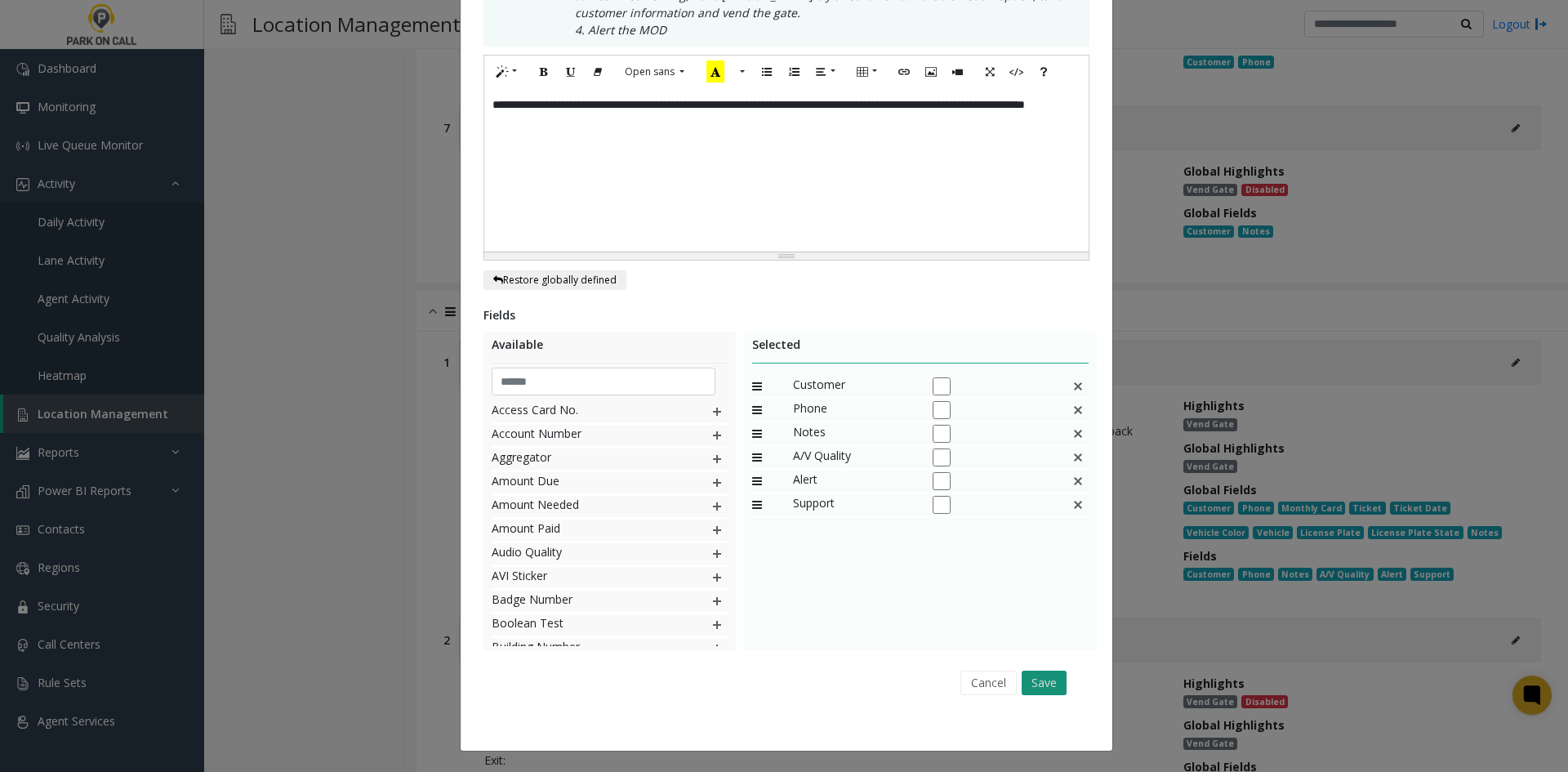
click at [1022, 673] on button "Save" at bounding box center [1044, 682] width 45 height 24
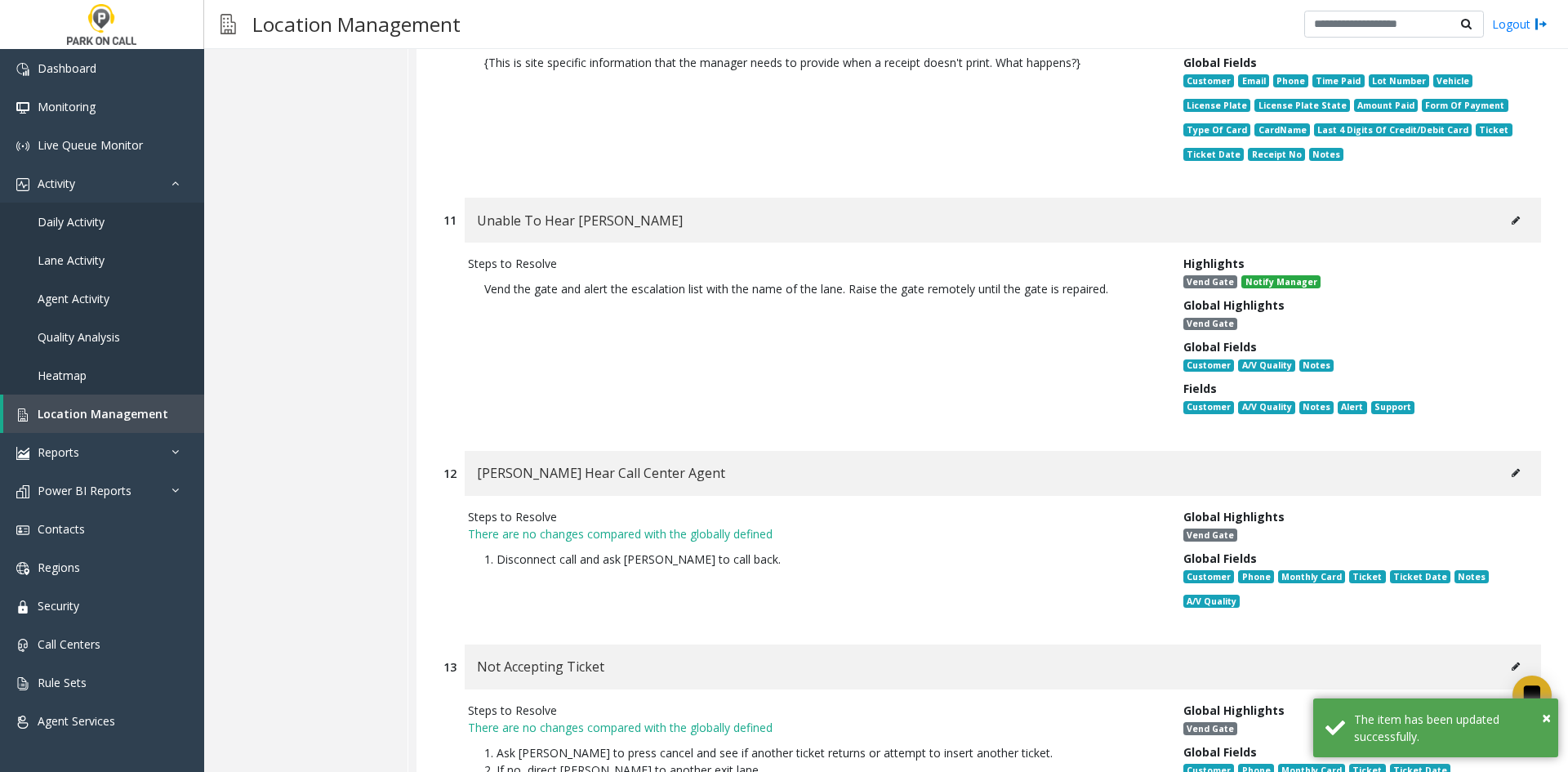
scroll to position [14424, 0]
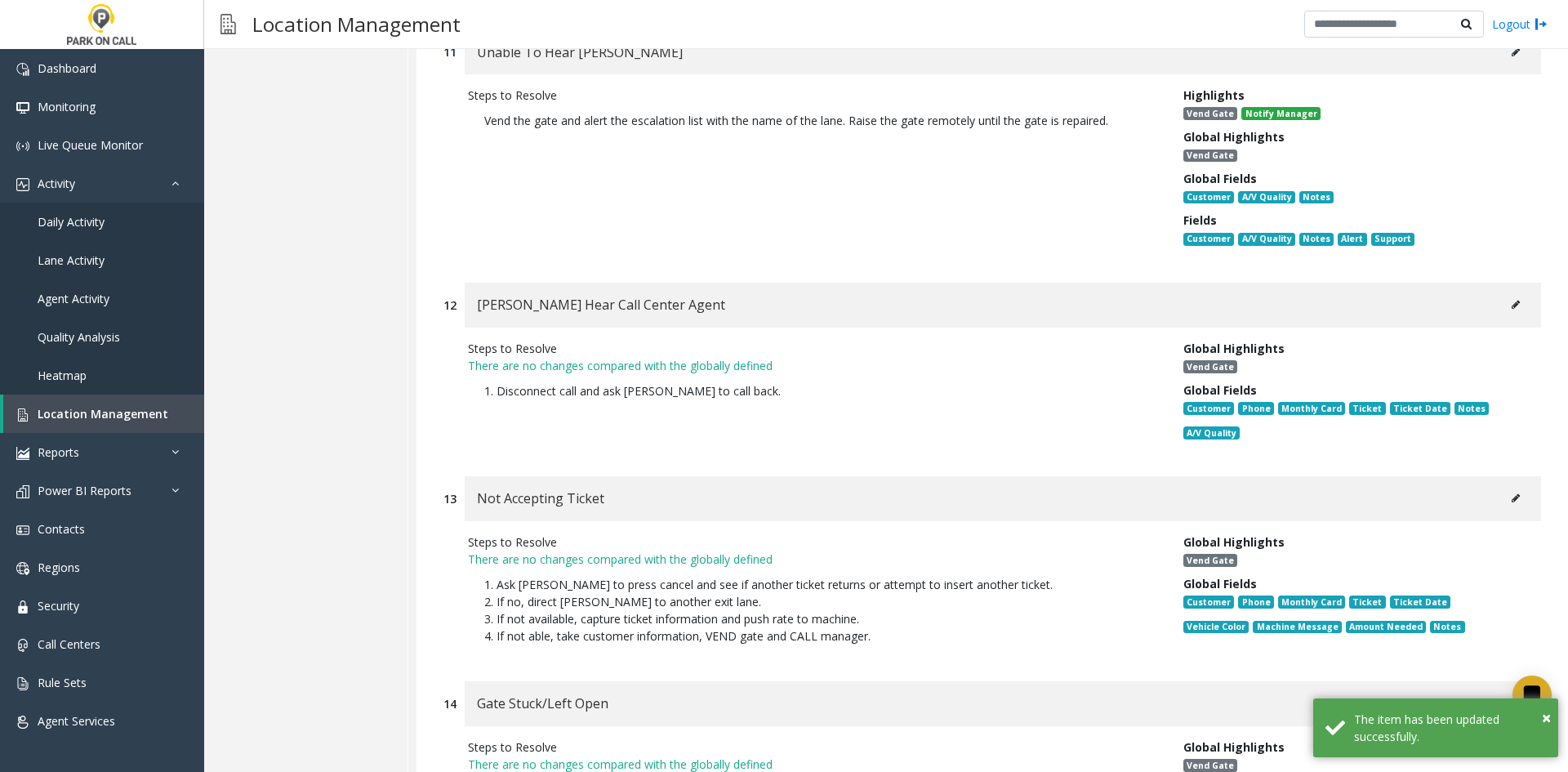
drag, startPoint x: 1525, startPoint y: 185, endPoint x: 1511, endPoint y: 193, distance: 16.1
click at [1525, 282] on div "Parker Cannot Hear Call Center Agent" at bounding box center [1003, 305] width 1077 height 45
click at [1512, 300] on icon at bounding box center [1516, 304] width 8 height 10
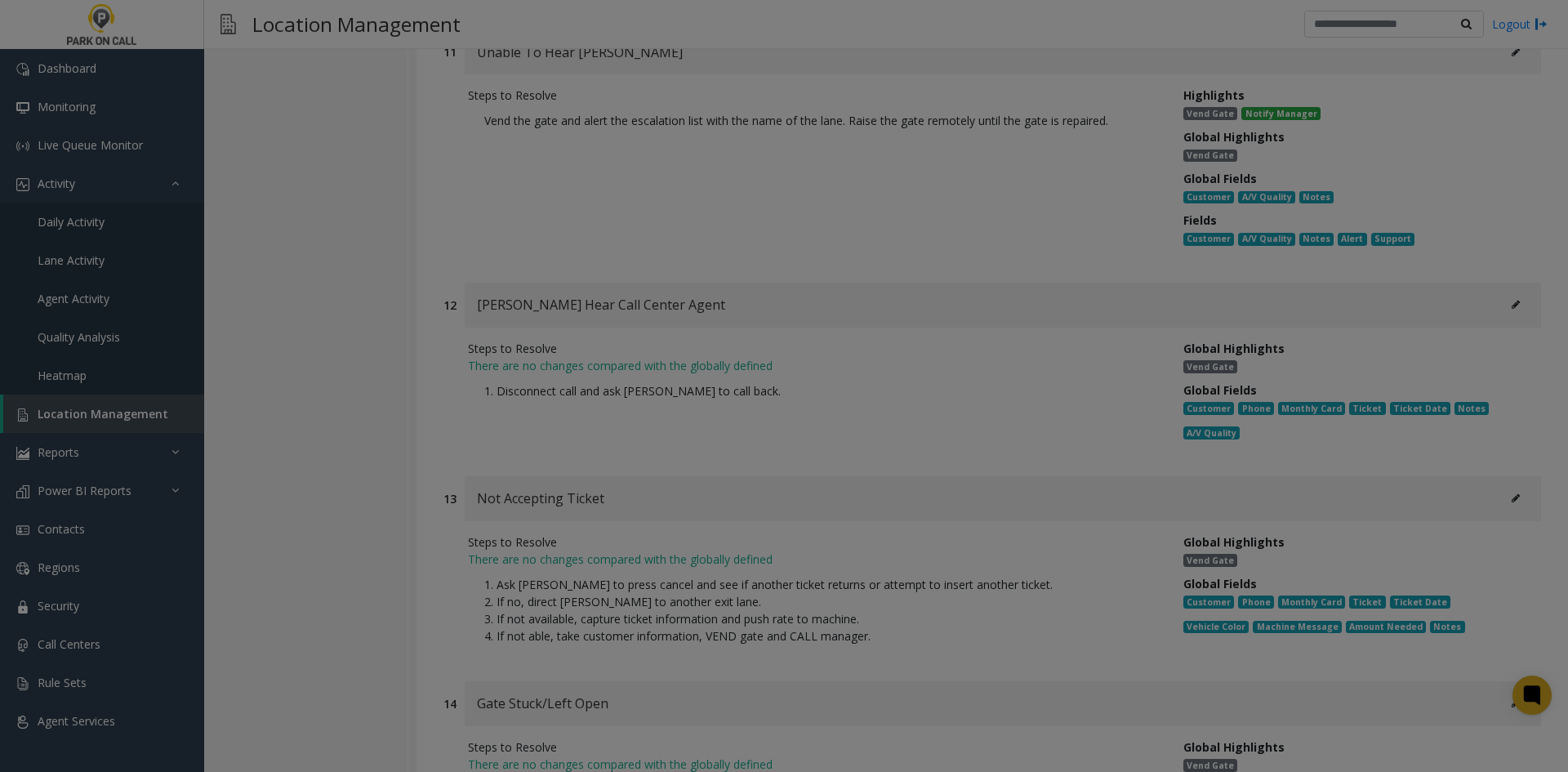
scroll to position [0, 0]
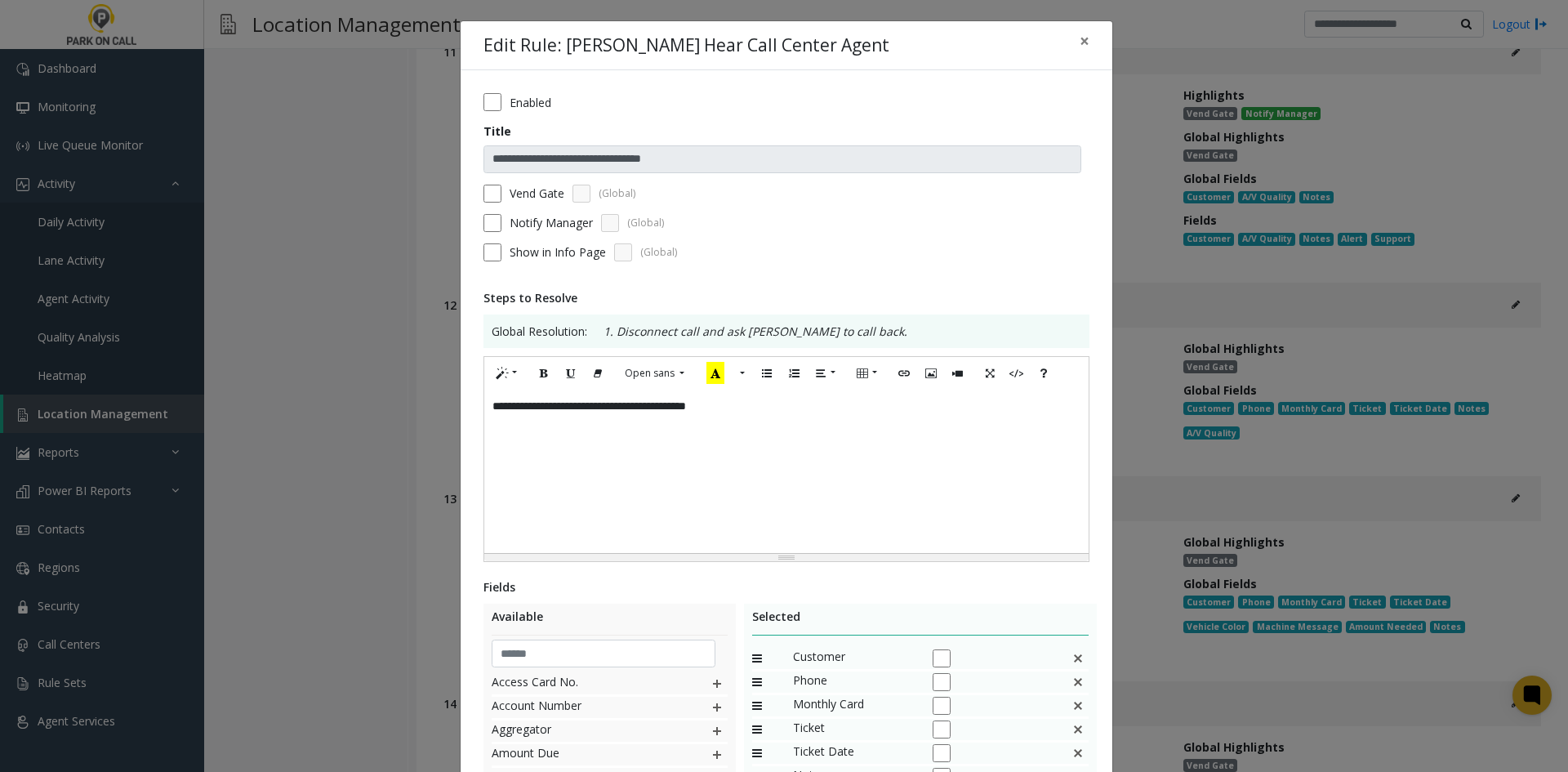
click at [859, 499] on div "**********" at bounding box center [786, 472] width 604 height 164
click at [521, 226] on label "Notify Manager" at bounding box center [551, 223] width 83 height 17
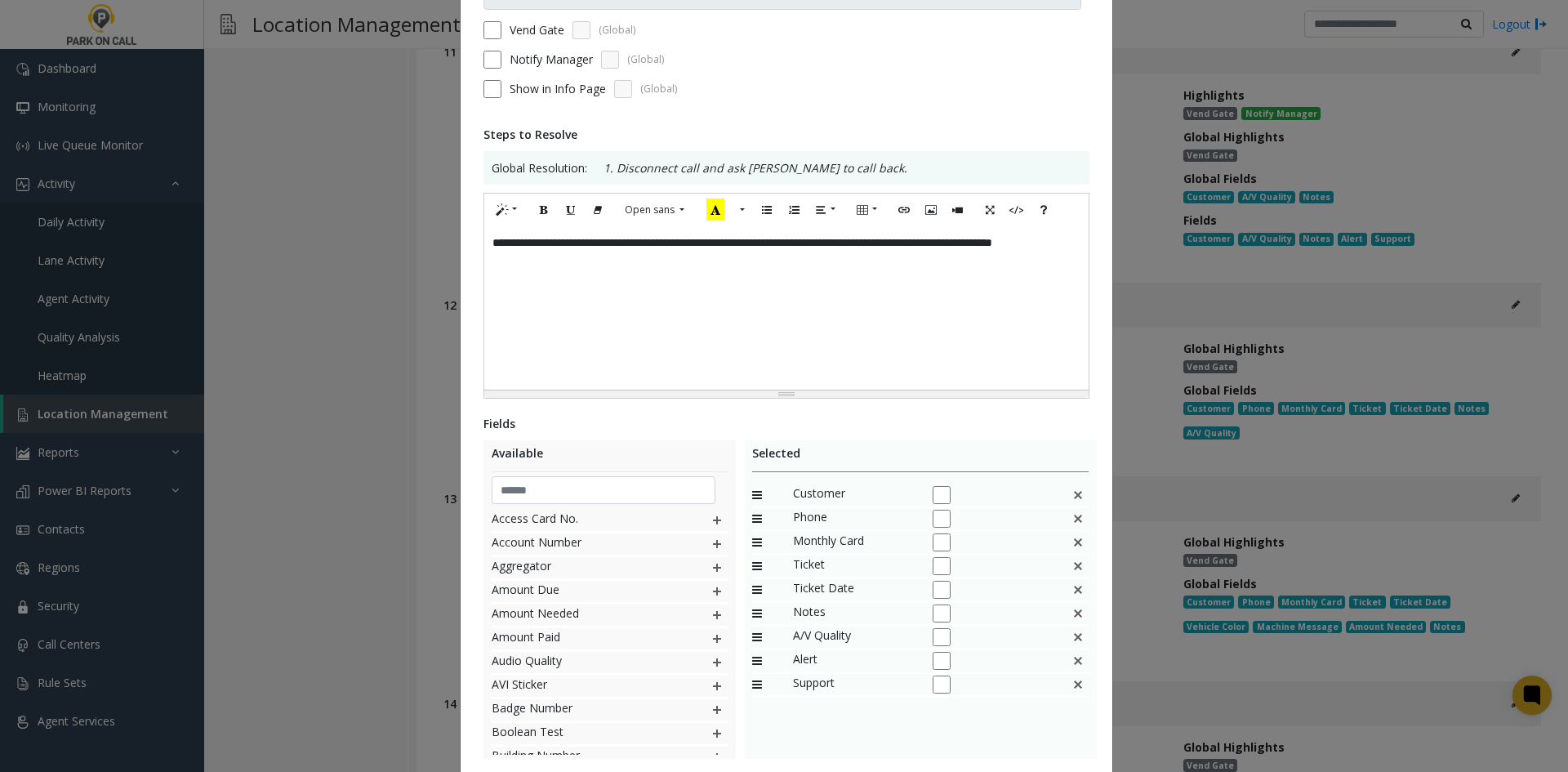
click at [1071, 546] on img at bounding box center [1078, 542] width 13 height 21
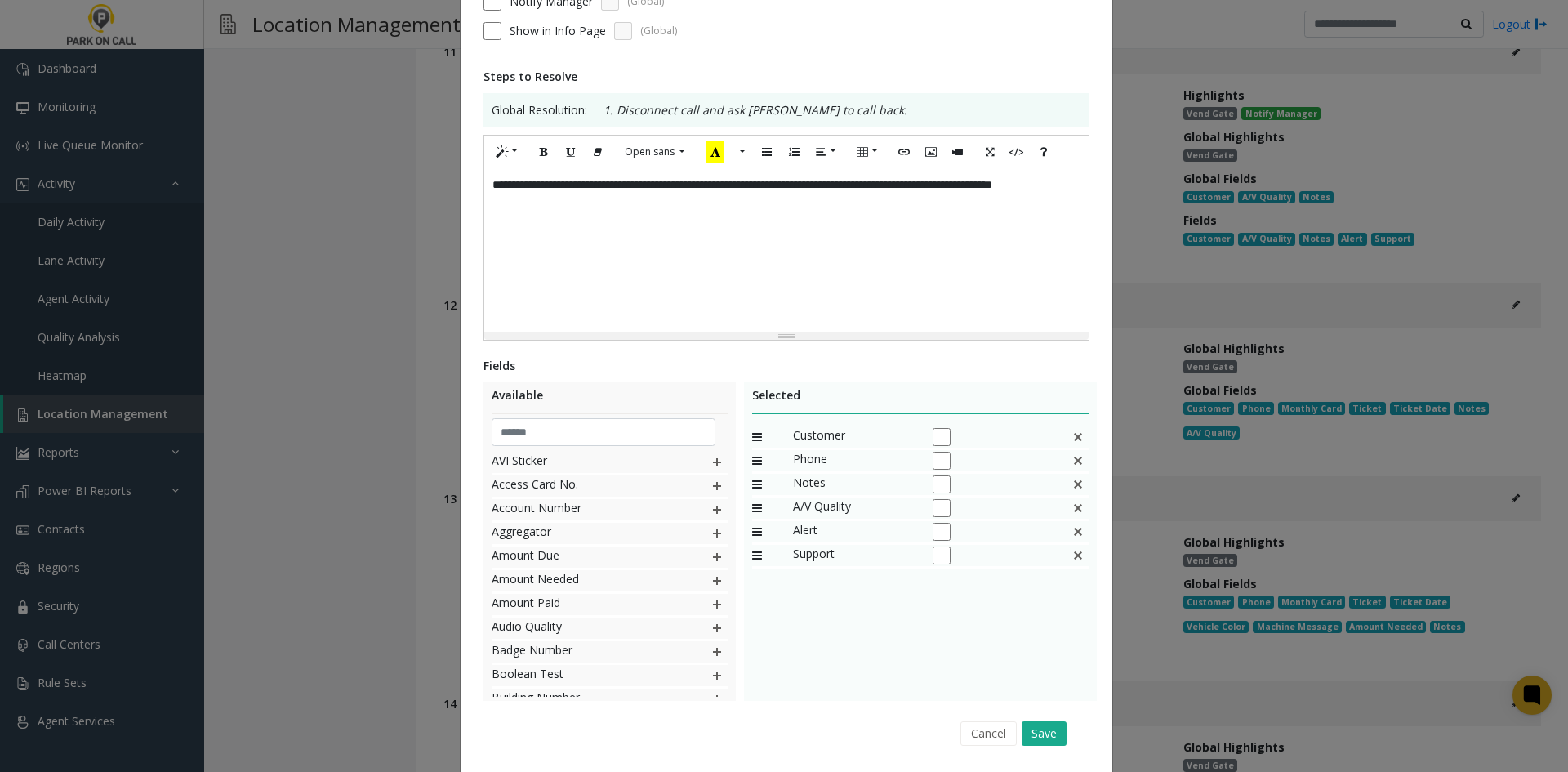
scroll to position [272, 0]
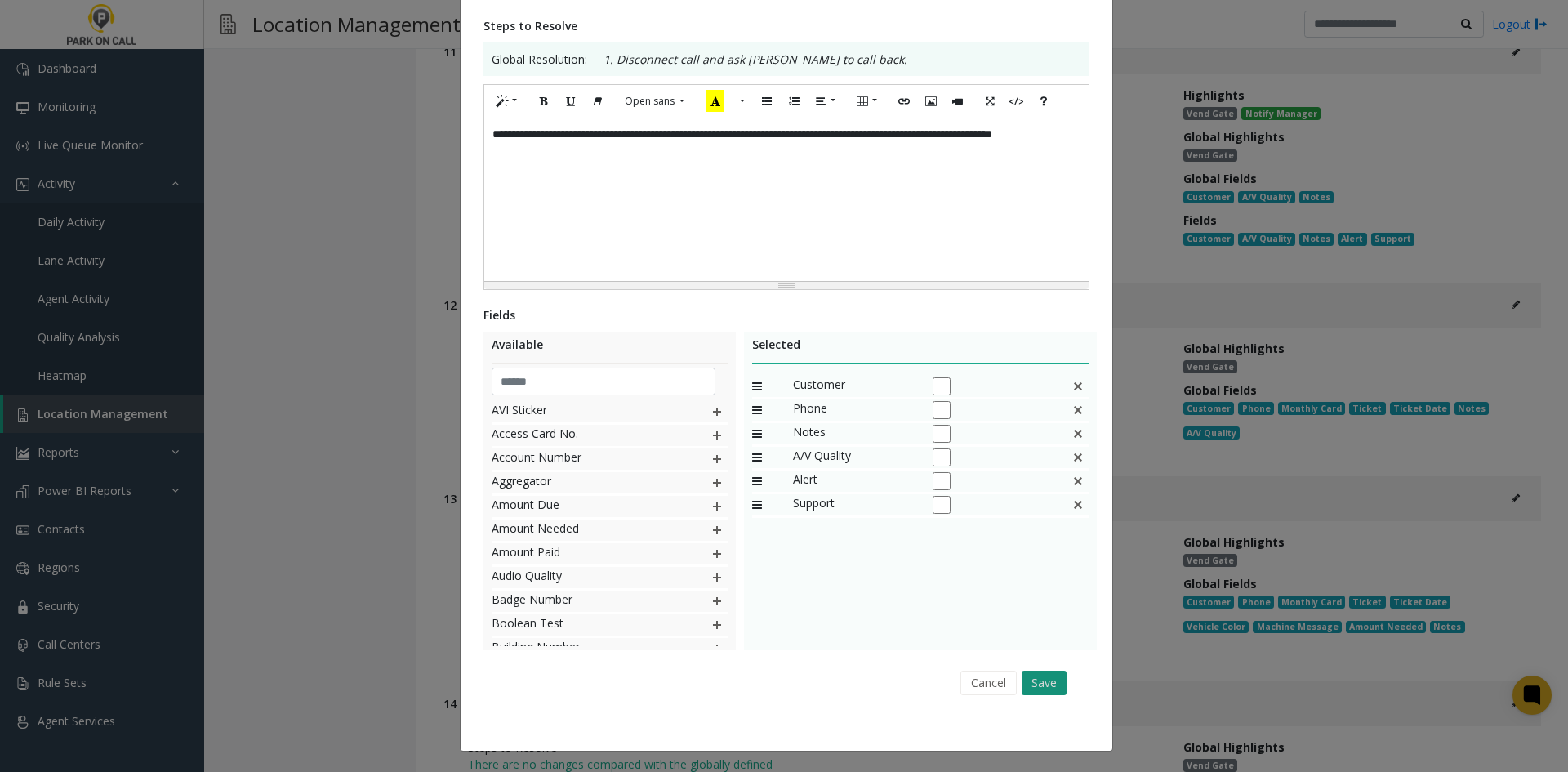
drag, startPoint x: 1050, startPoint y: 667, endPoint x: 1041, endPoint y: 680, distance: 15.8
click at [1049, 667] on div "Cancel Save" at bounding box center [786, 682] width 584 height 42
click at [1041, 680] on button "Save" at bounding box center [1044, 682] width 45 height 24
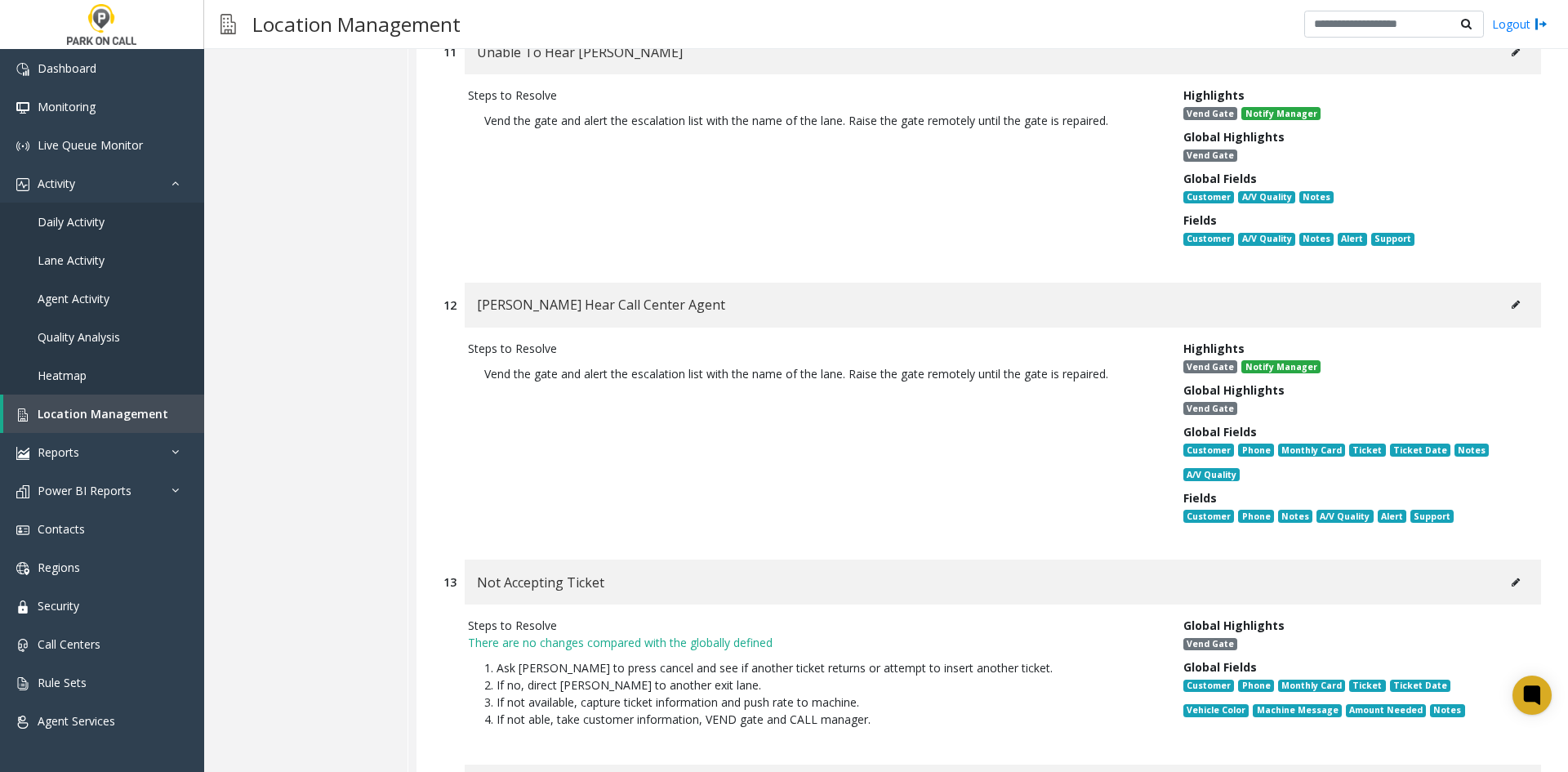
click at [1490, 559] on div "Not Accepting Ticket" at bounding box center [1003, 582] width 1077 height 45
click at [1503, 570] on button at bounding box center [1516, 582] width 26 height 24
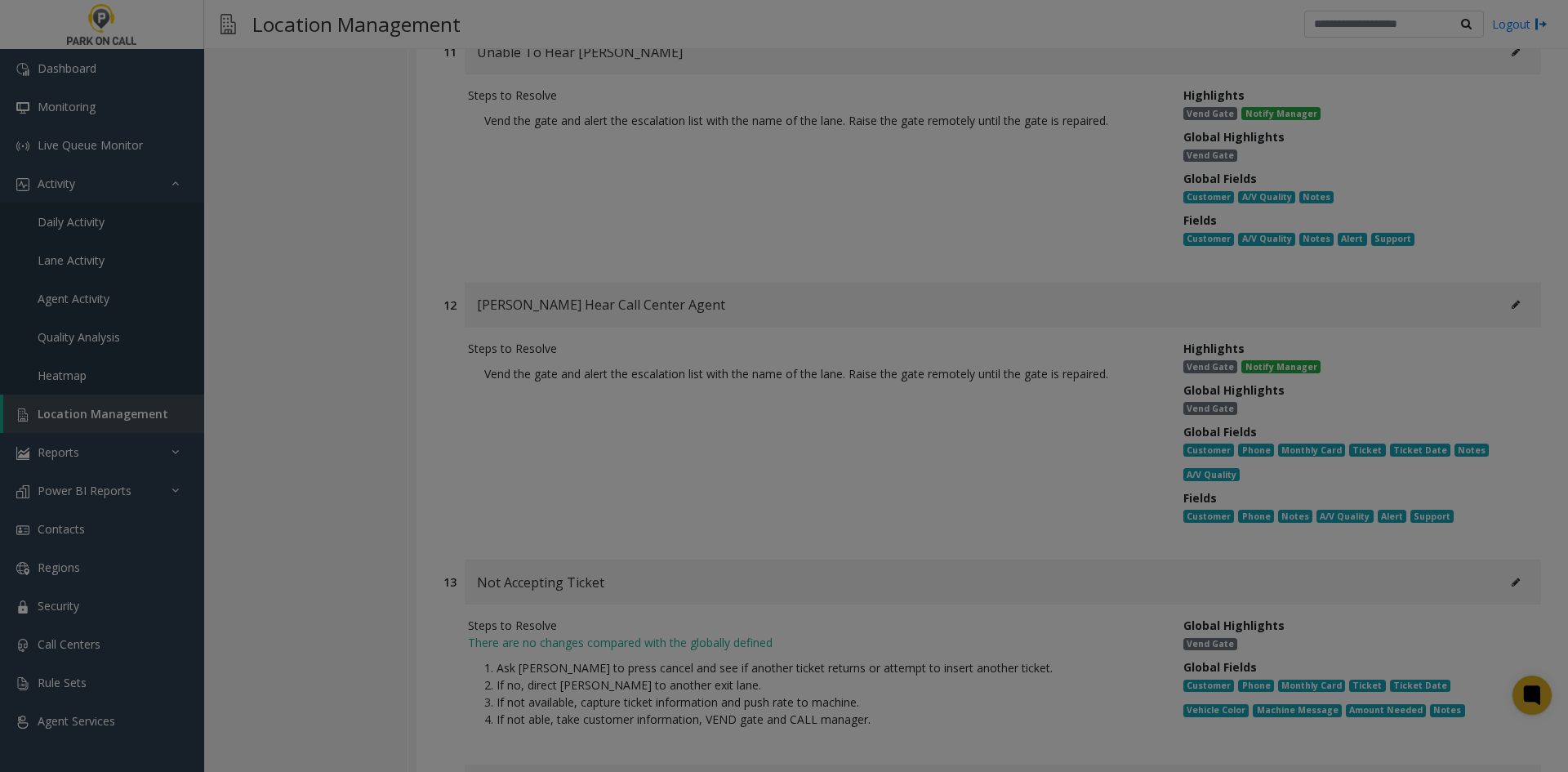
scroll to position [0, 0]
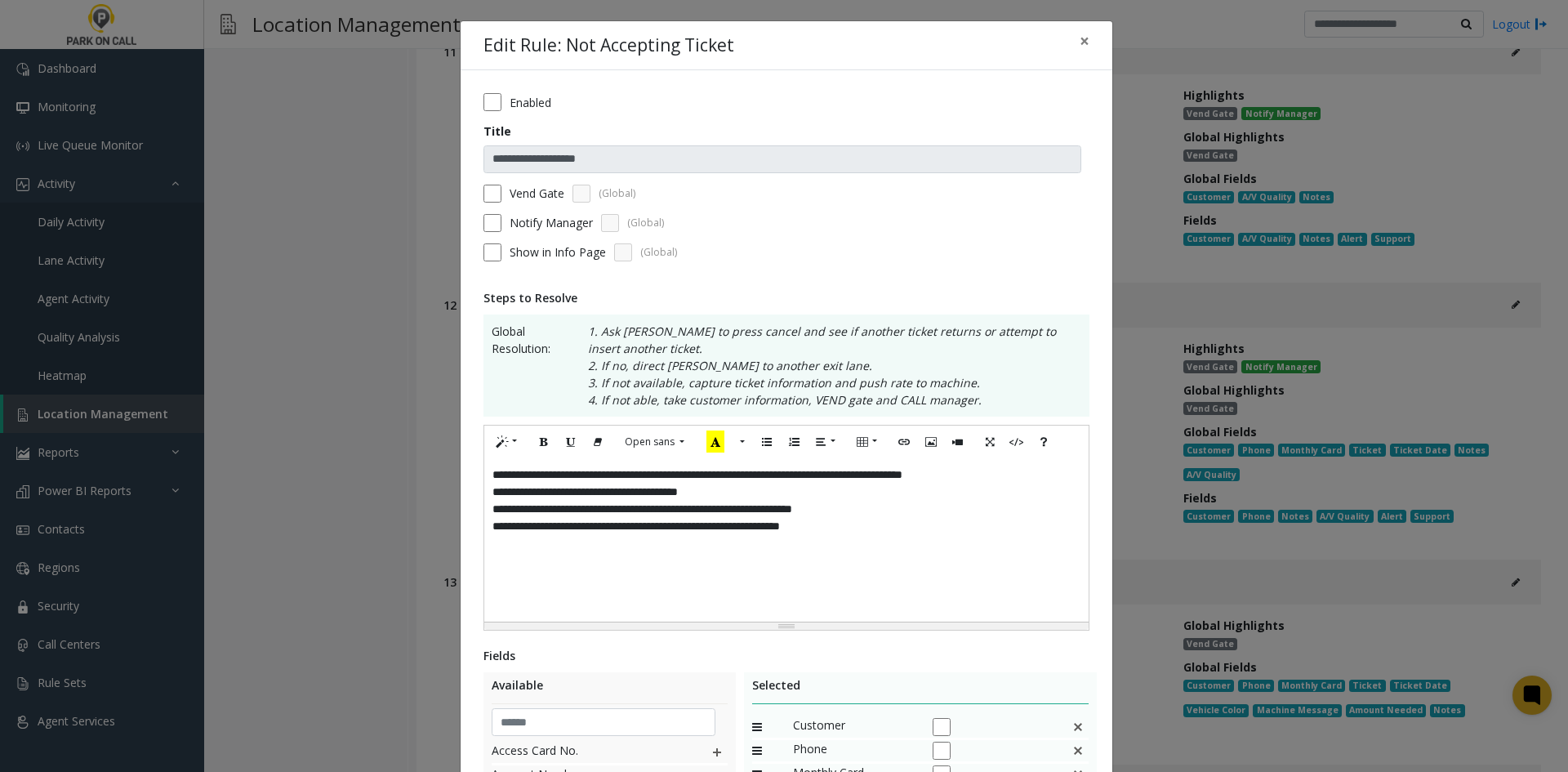
click at [930, 552] on div "**********" at bounding box center [786, 539] width 604 height 164
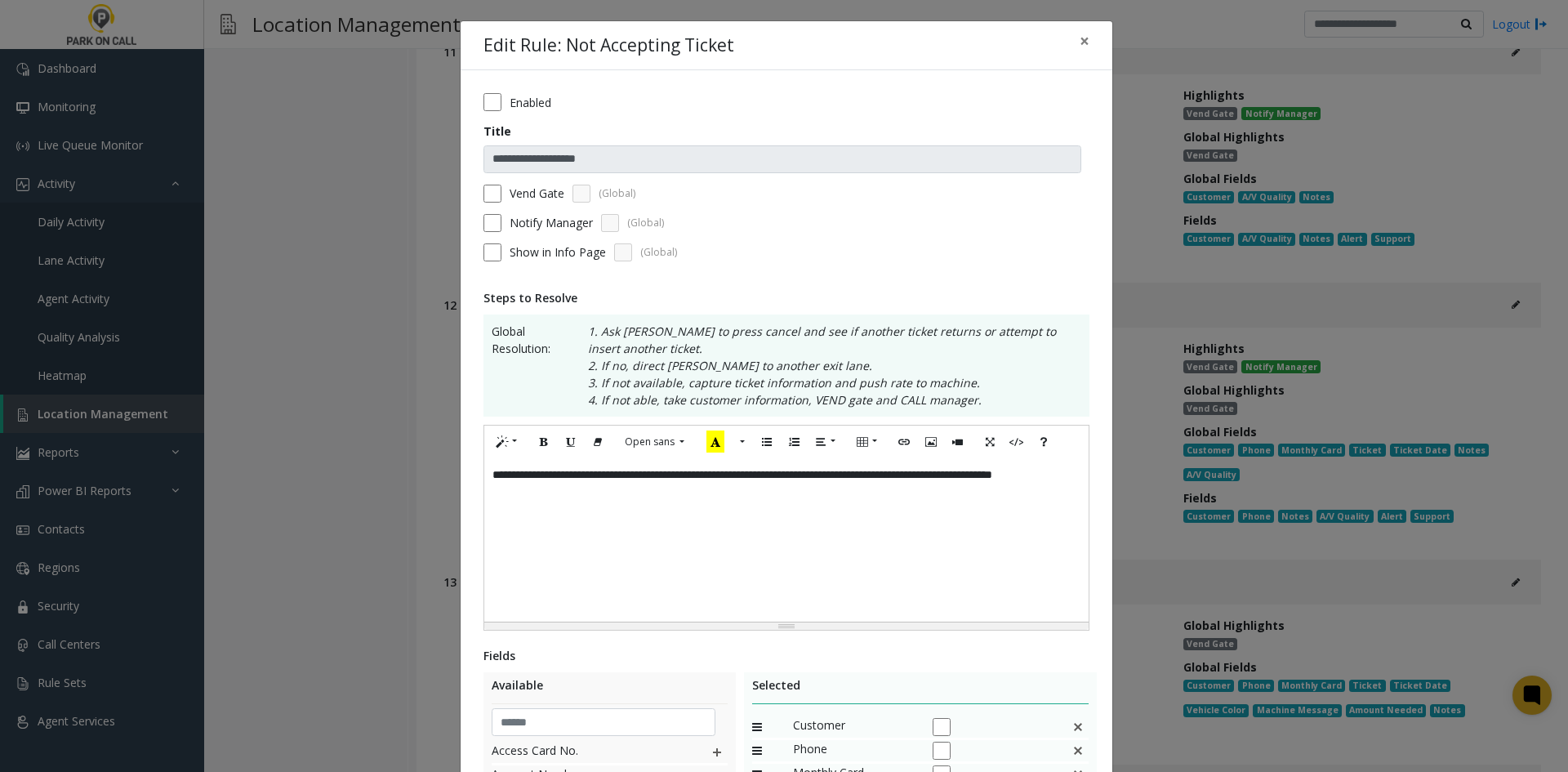
click at [521, 224] on label "Notify Manager" at bounding box center [551, 223] width 83 height 17
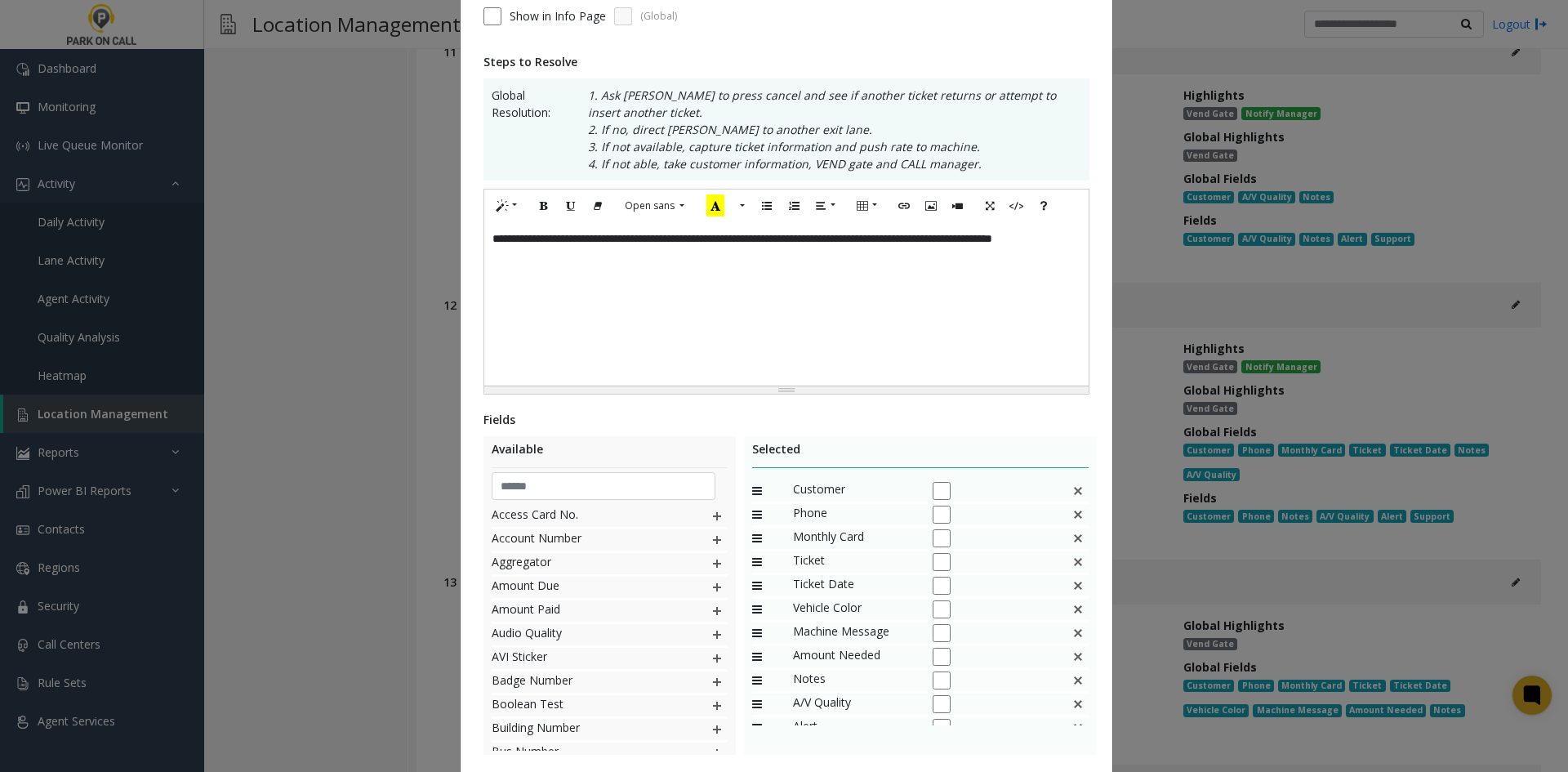
scroll to position [340, 0]
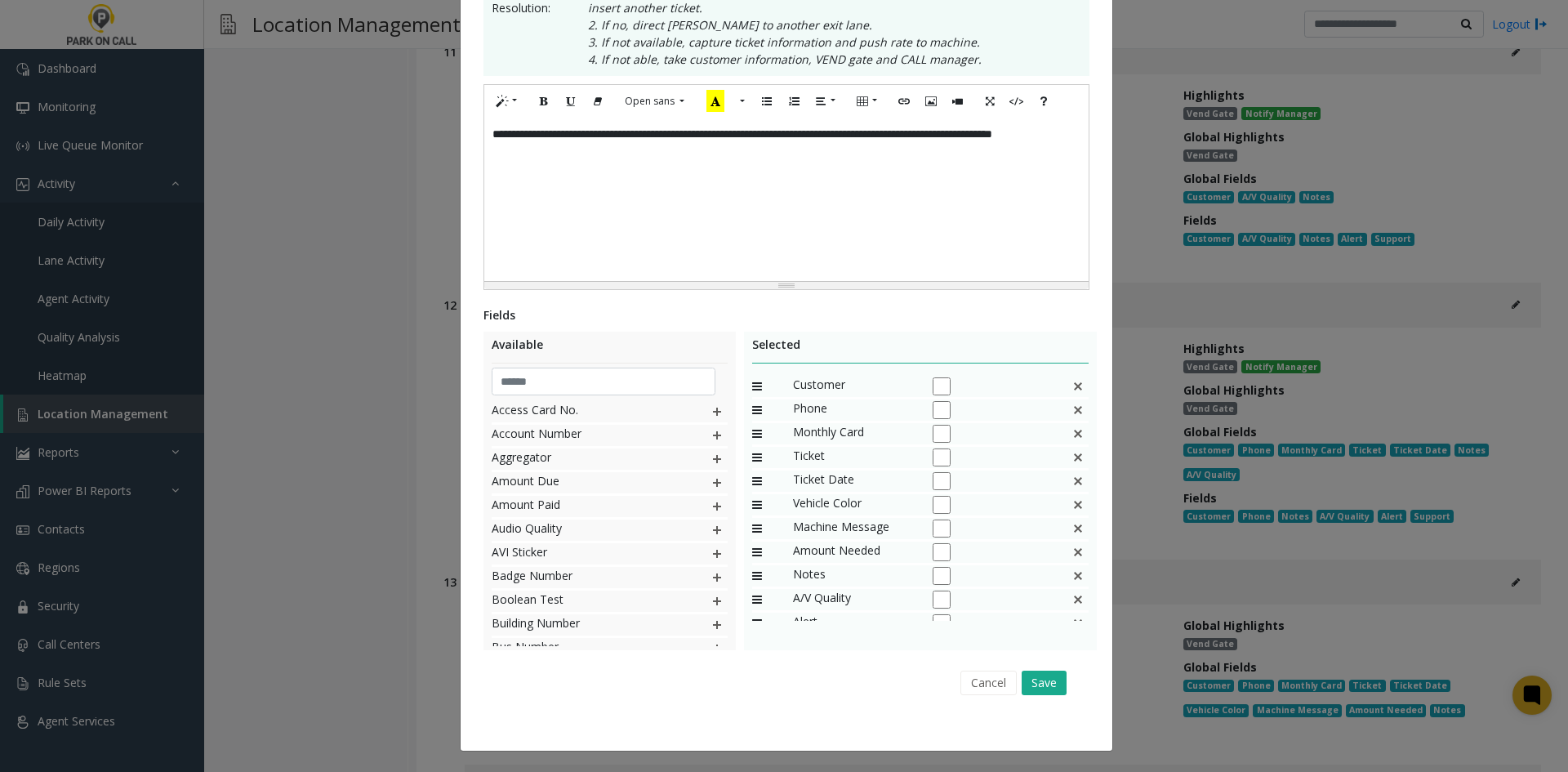
click at [1071, 443] on img at bounding box center [1078, 434] width 13 height 21
click at [1071, 443] on img at bounding box center [1078, 434] width 13 height 21
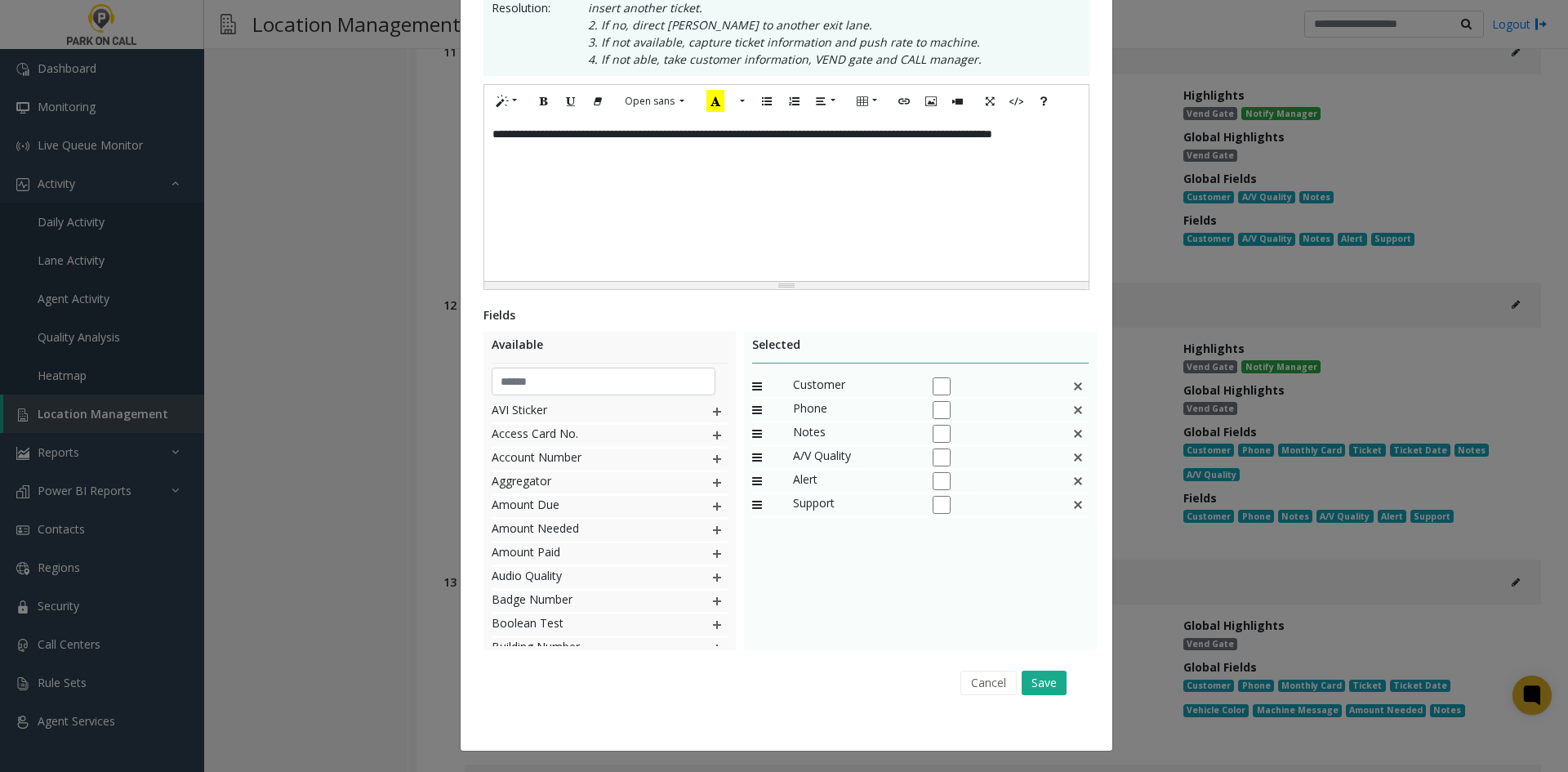
click at [1071, 443] on img at bounding box center [1078, 434] width 13 height 21
click at [1034, 699] on div "Cancel Save" at bounding box center [786, 682] width 584 height 42
click at [1040, 691] on button "Save" at bounding box center [1044, 682] width 45 height 24
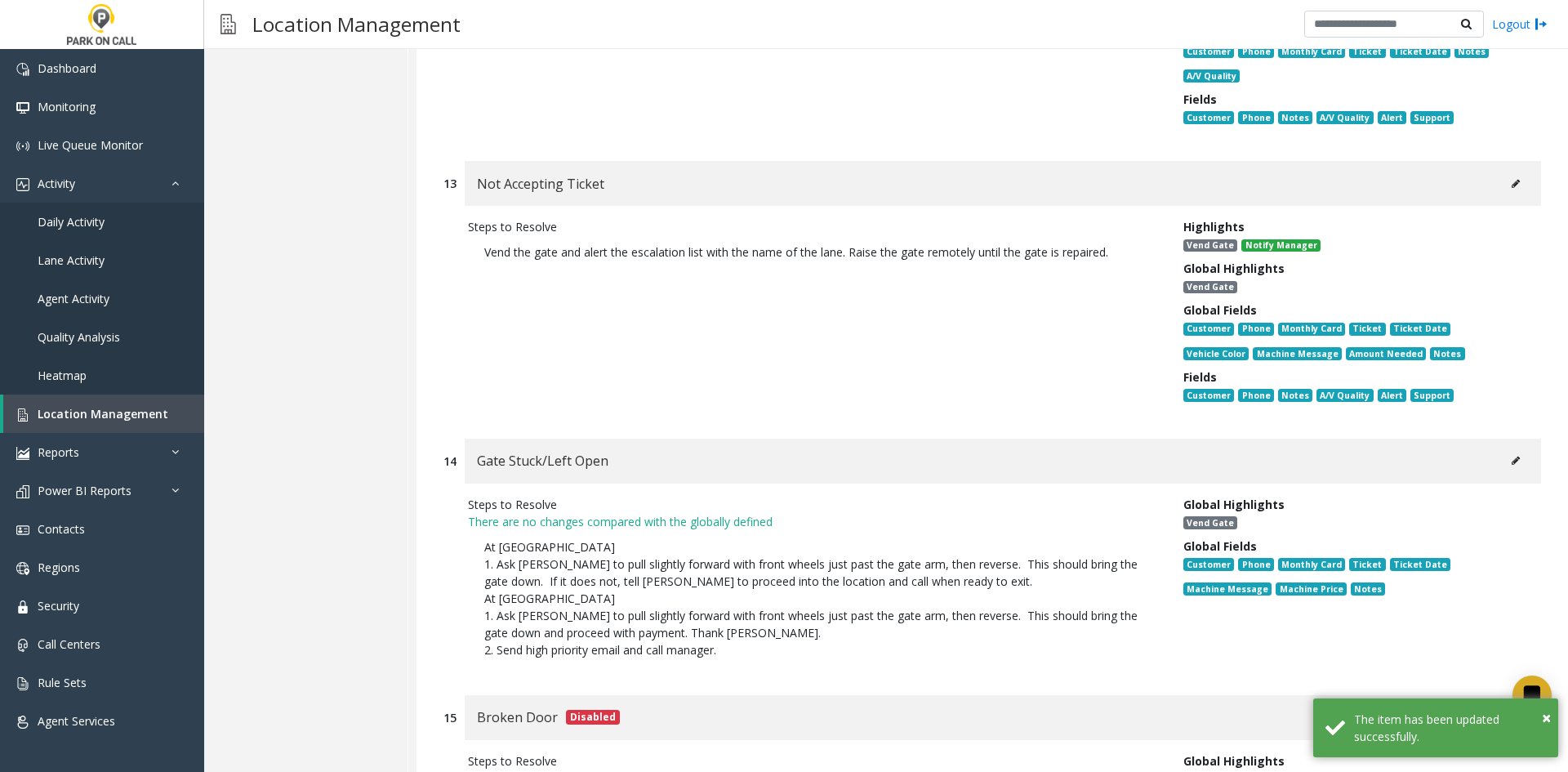
scroll to position [14913, 0]
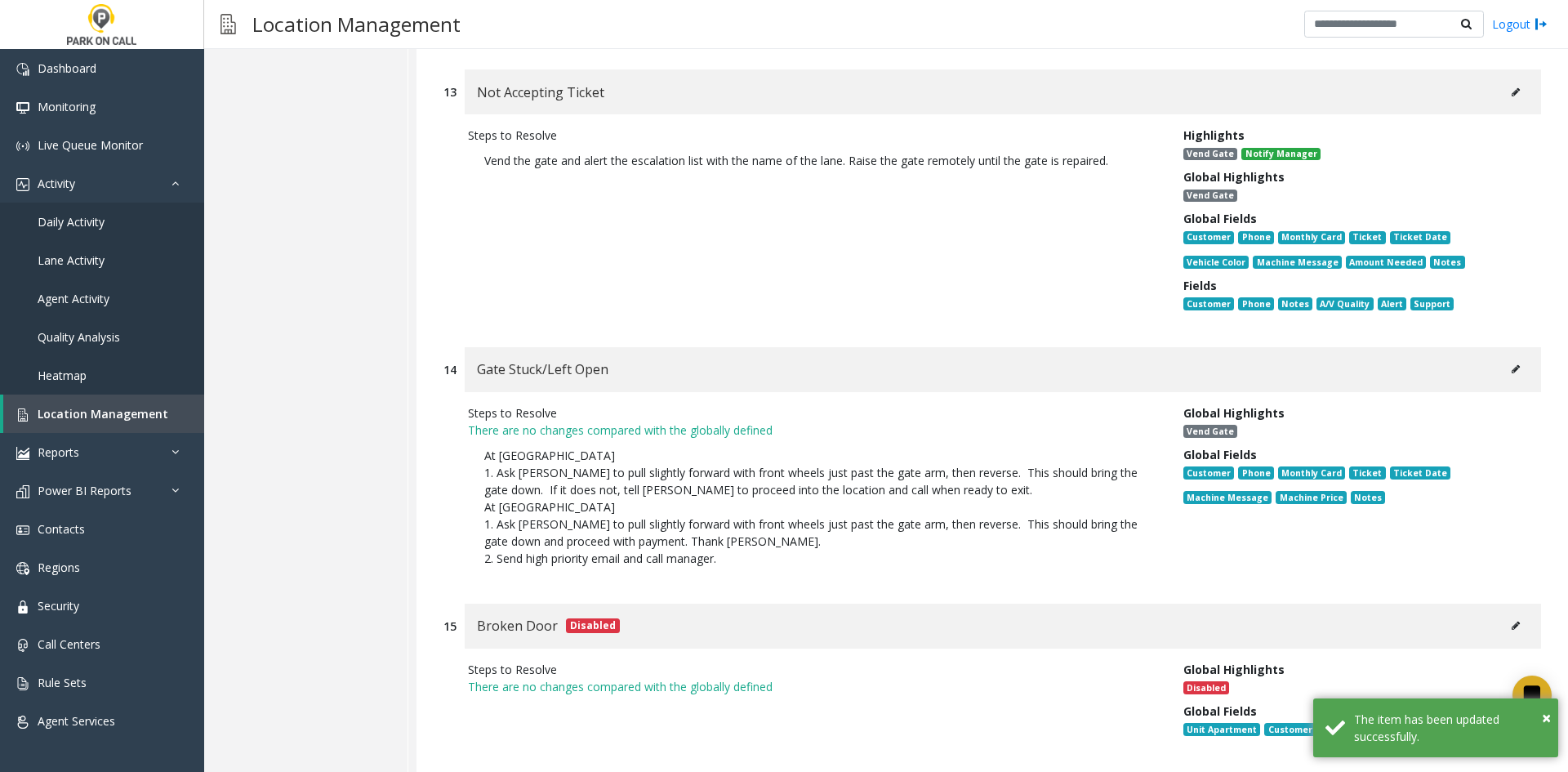
click at [1484, 348] on div "Gate Stuck/Left Open" at bounding box center [1003, 370] width 1077 height 45
click at [1503, 357] on button at bounding box center [1516, 369] width 26 height 24
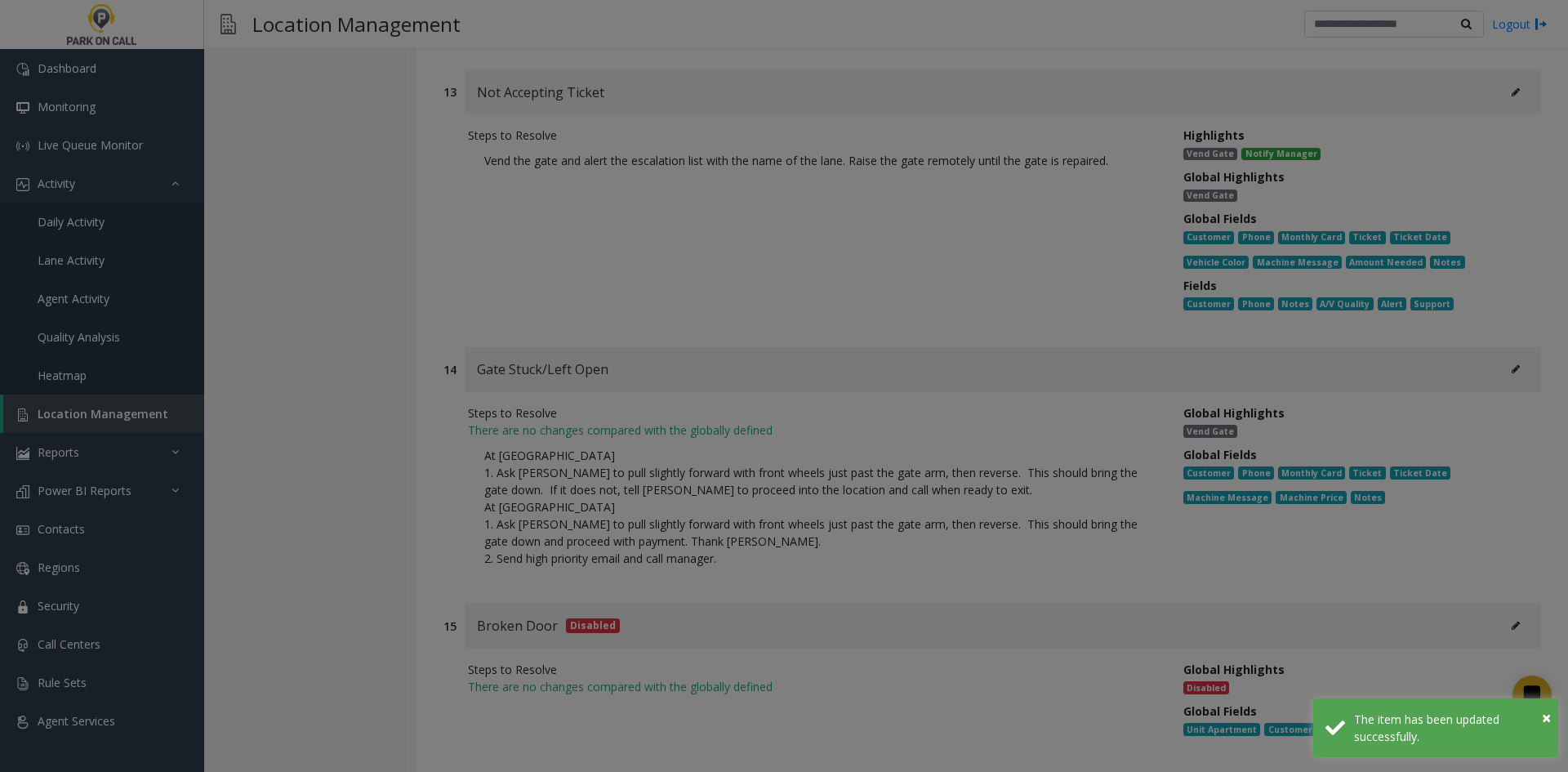
scroll to position [0, 0]
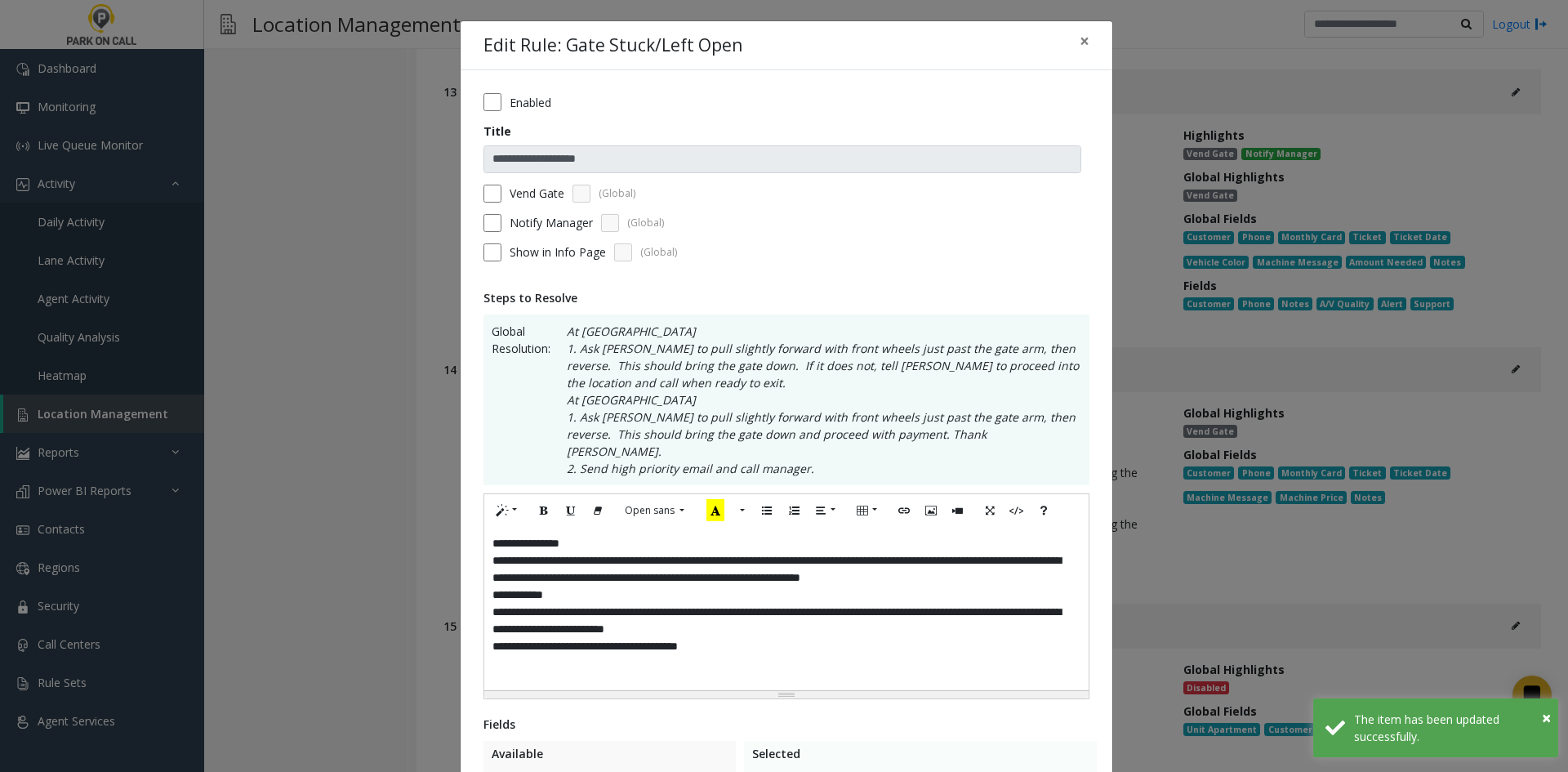
click at [866, 592] on div "**********" at bounding box center [786, 608] width 604 height 164
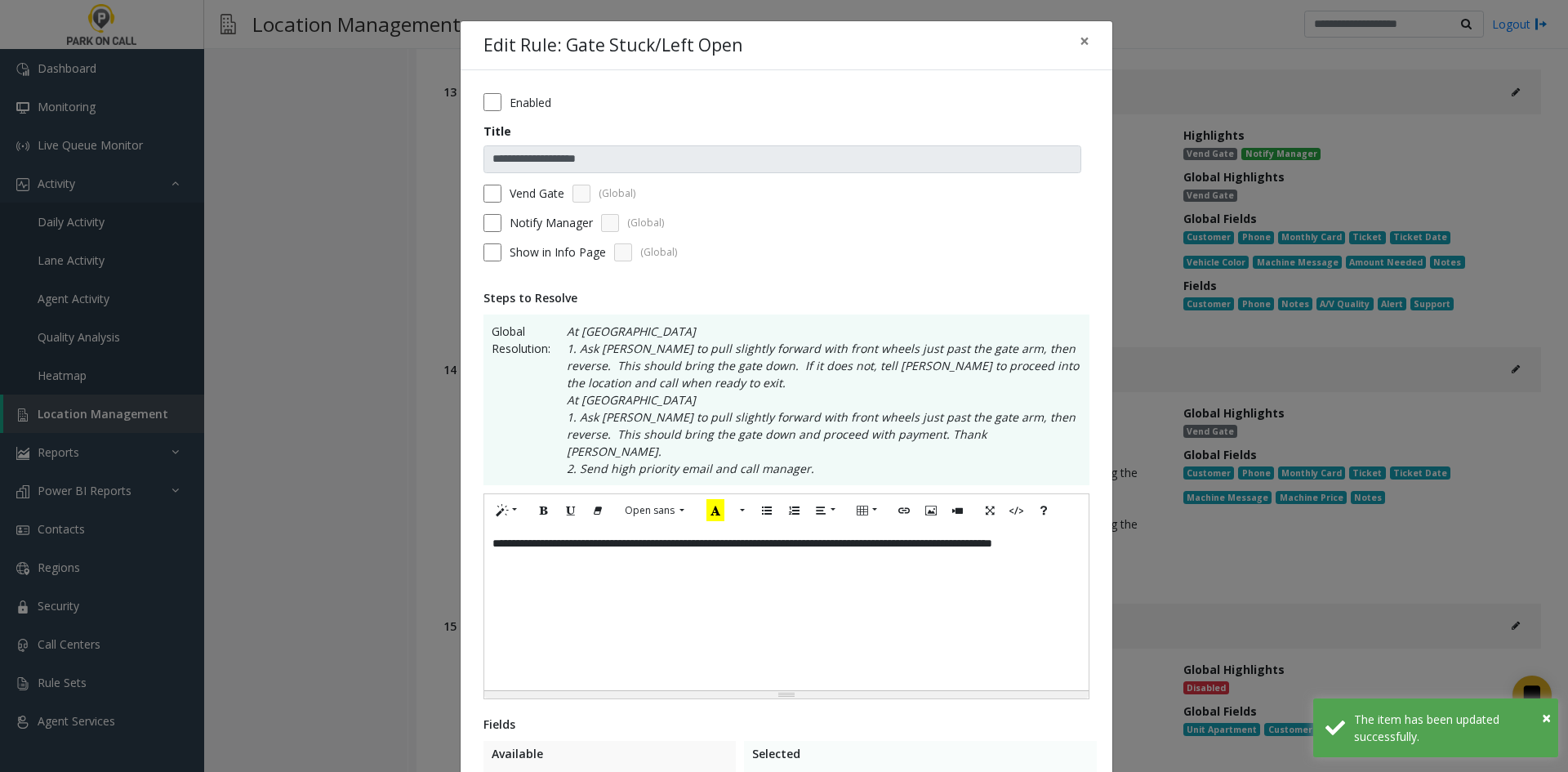
click at [518, 220] on label "Notify Manager" at bounding box center [551, 223] width 83 height 17
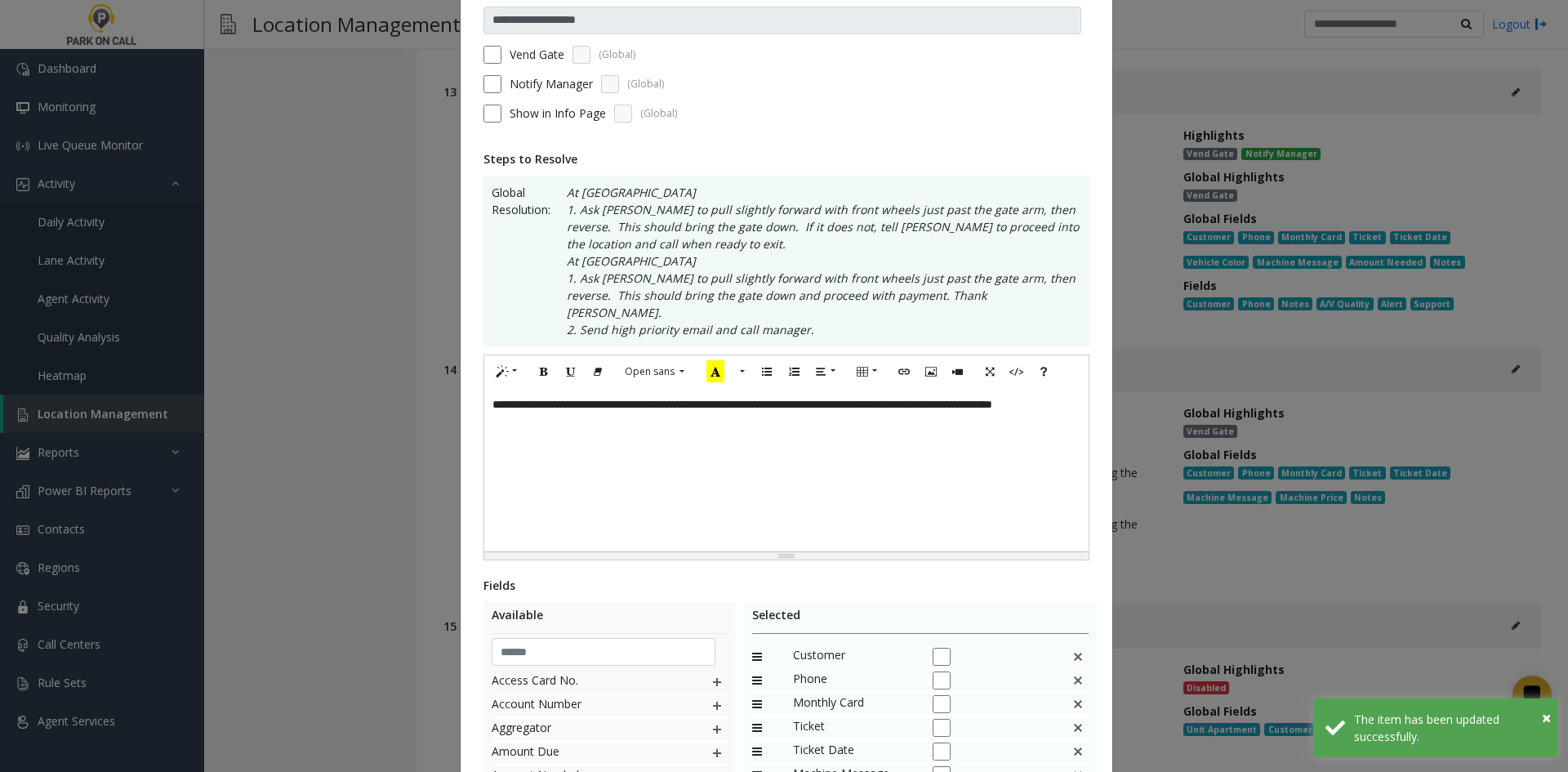
scroll to position [392, 0]
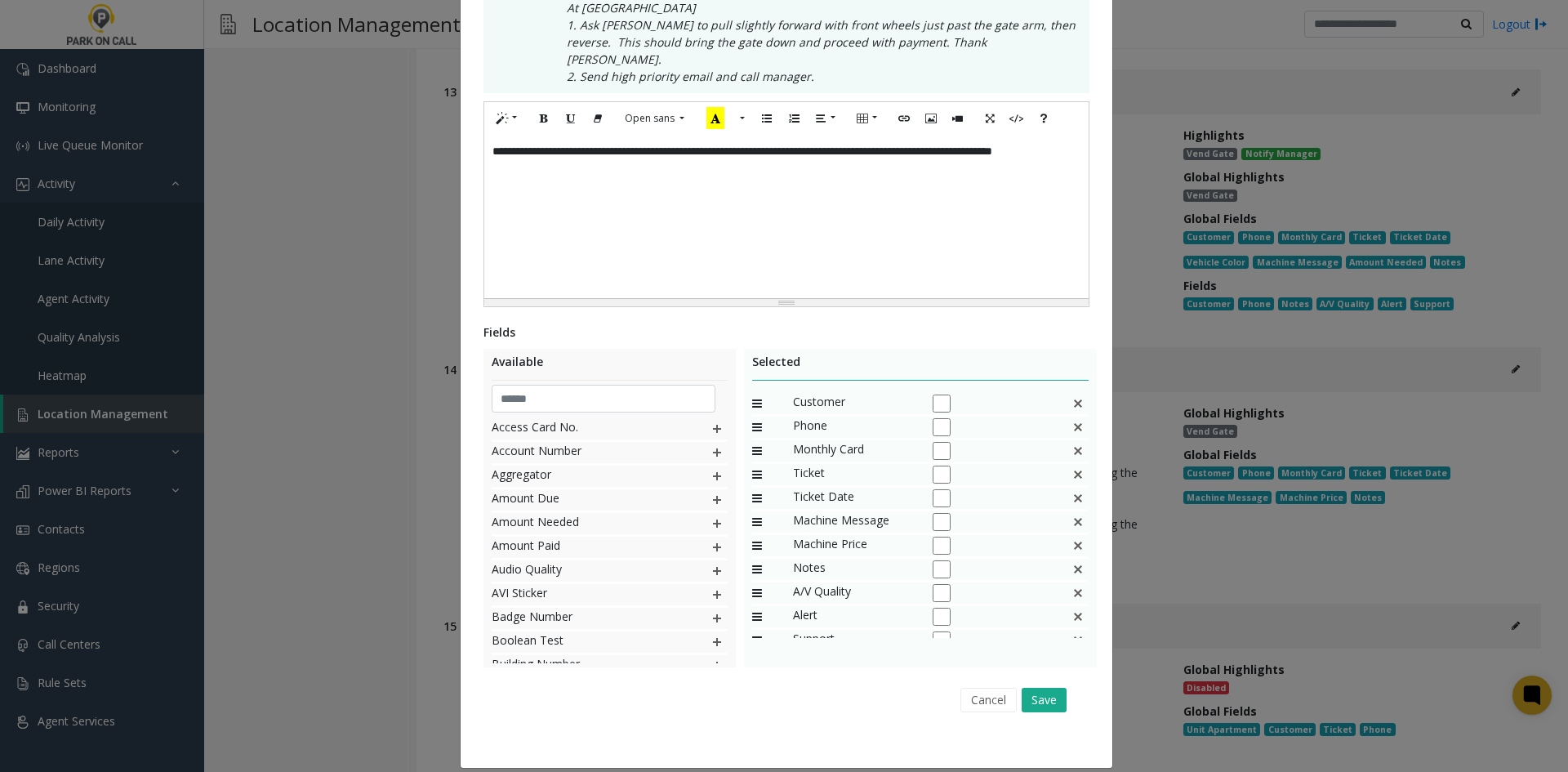
click at [1067, 441] on div "Monthly Card" at bounding box center [920, 453] width 337 height 24
click at [1071, 441] on img at bounding box center [1078, 451] width 13 height 21
click at [1063, 441] on div "Ticket" at bounding box center [920, 453] width 337 height 24
click at [1074, 441] on img at bounding box center [1078, 451] width 13 height 21
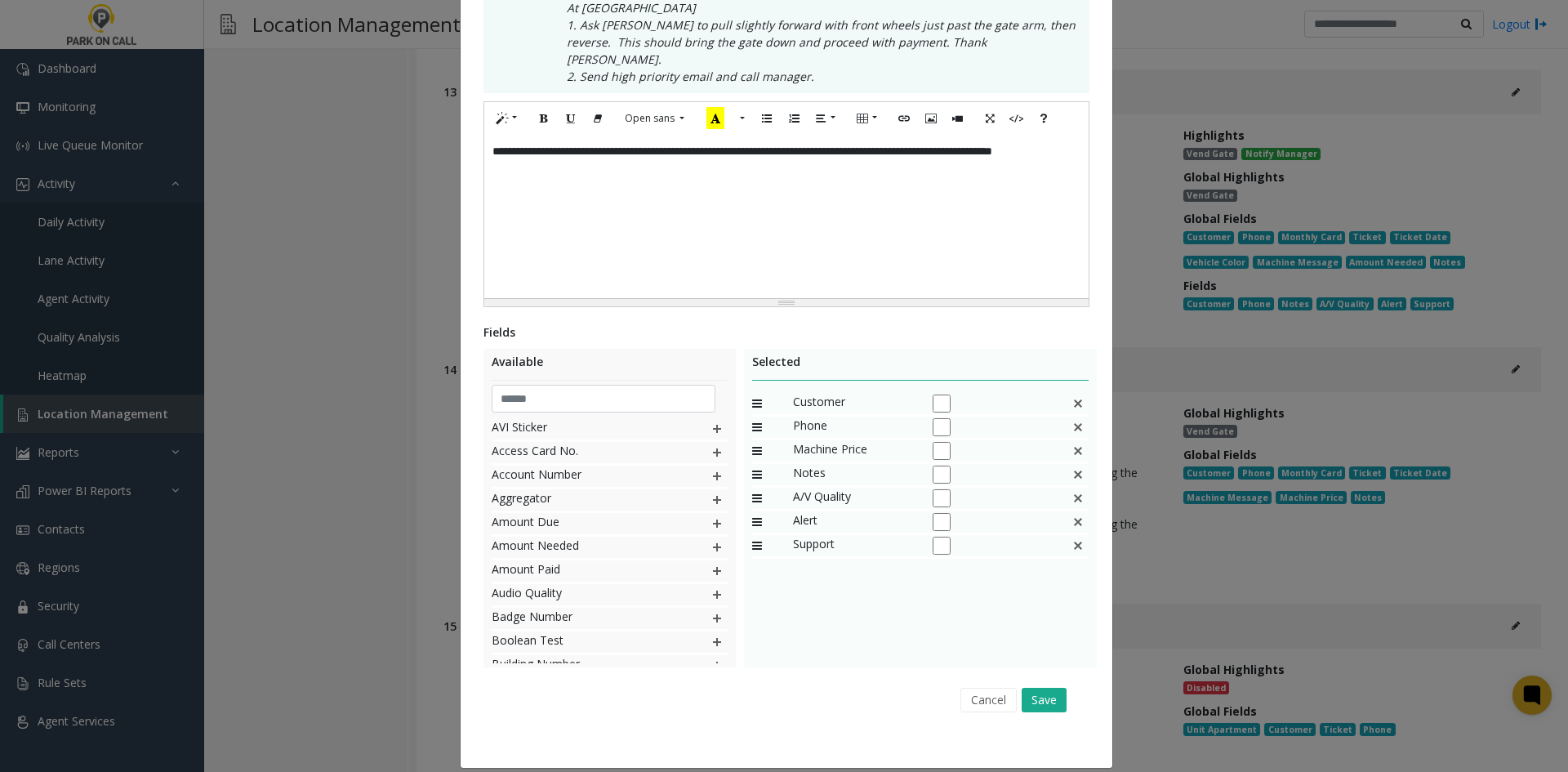
click at [1074, 441] on img at bounding box center [1078, 451] width 13 height 21
click at [1043, 688] on button "Save" at bounding box center [1044, 700] width 45 height 24
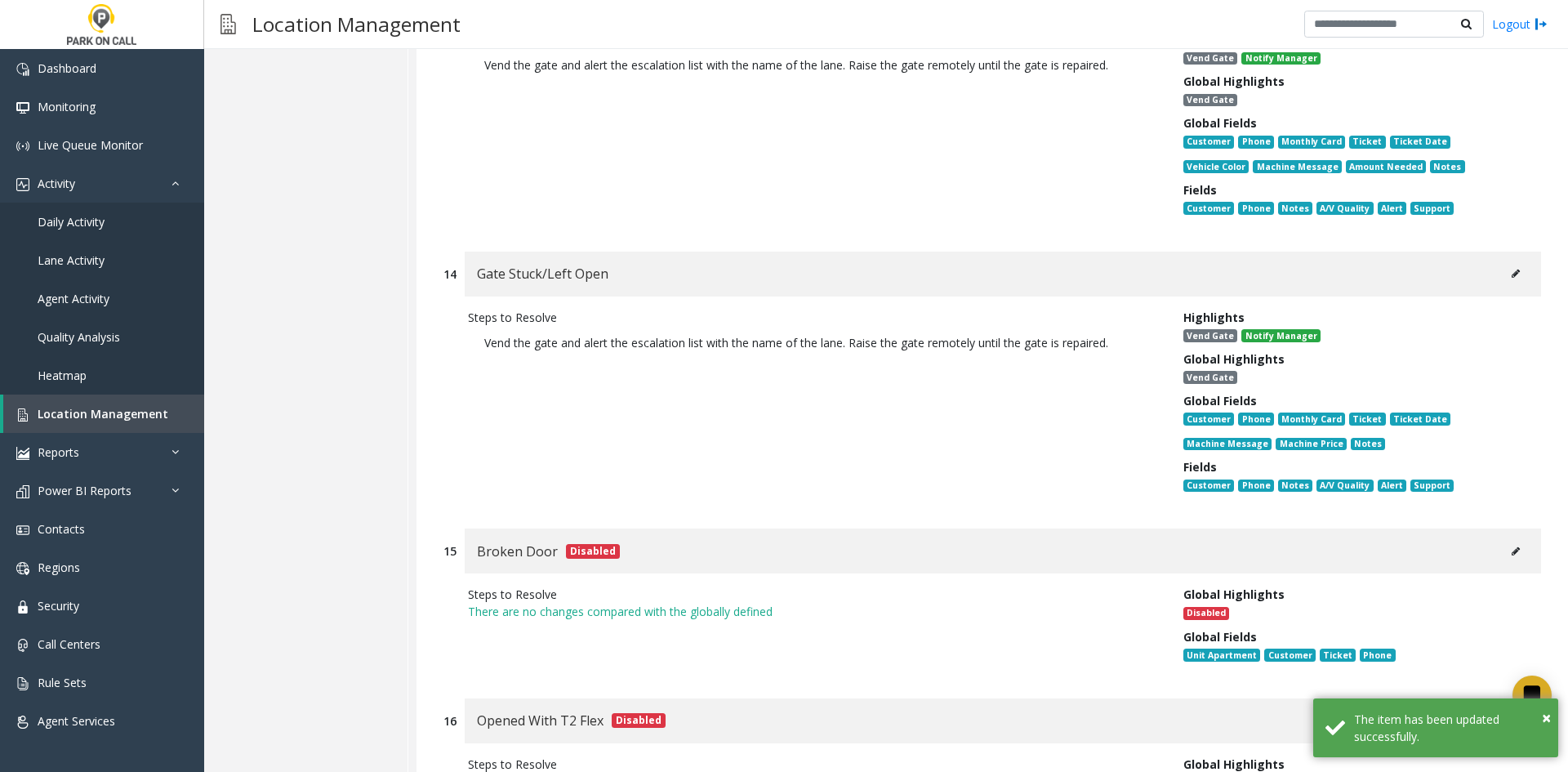
scroll to position [15120, 0]
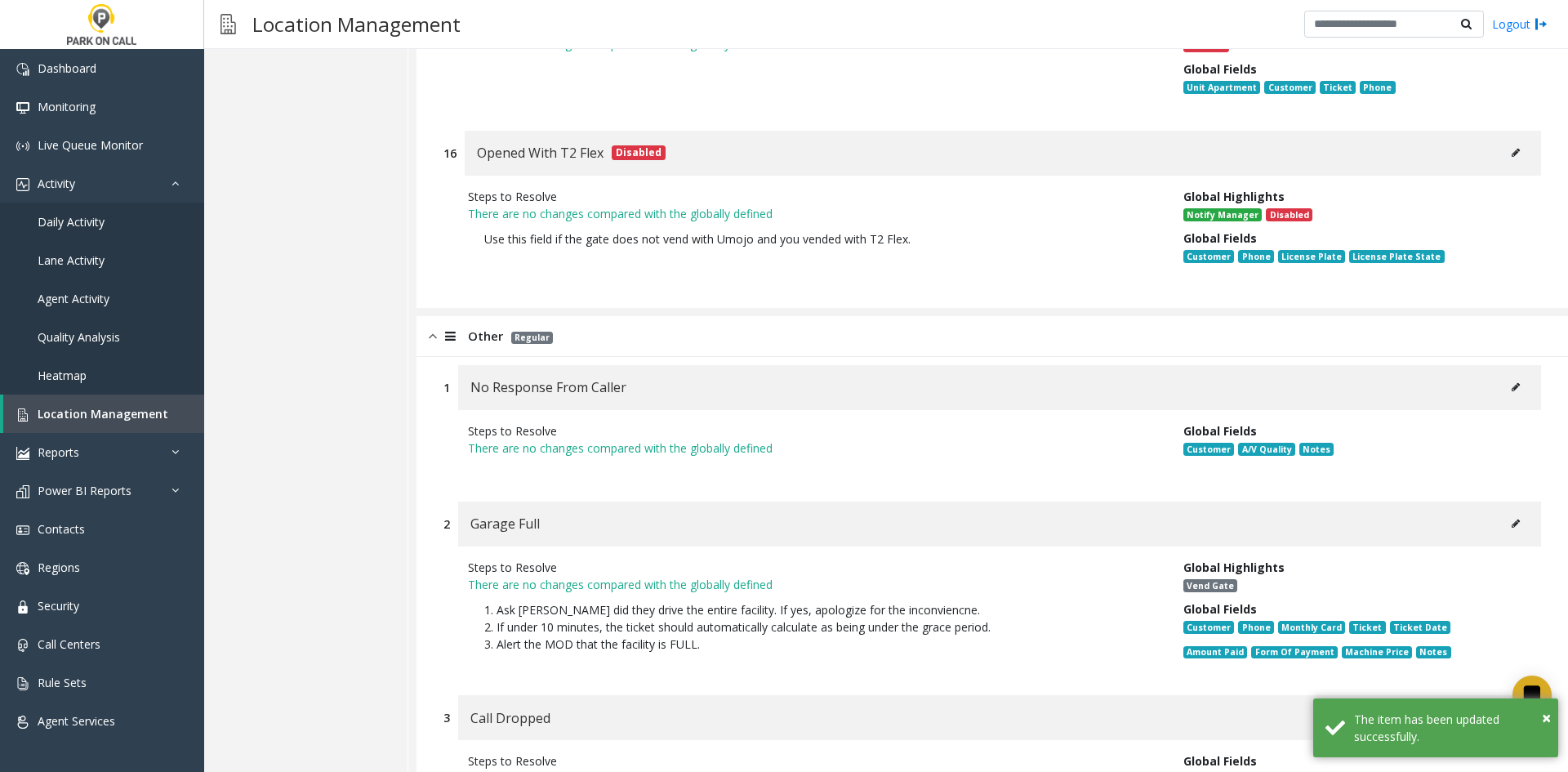
scroll to position [15609, 0]
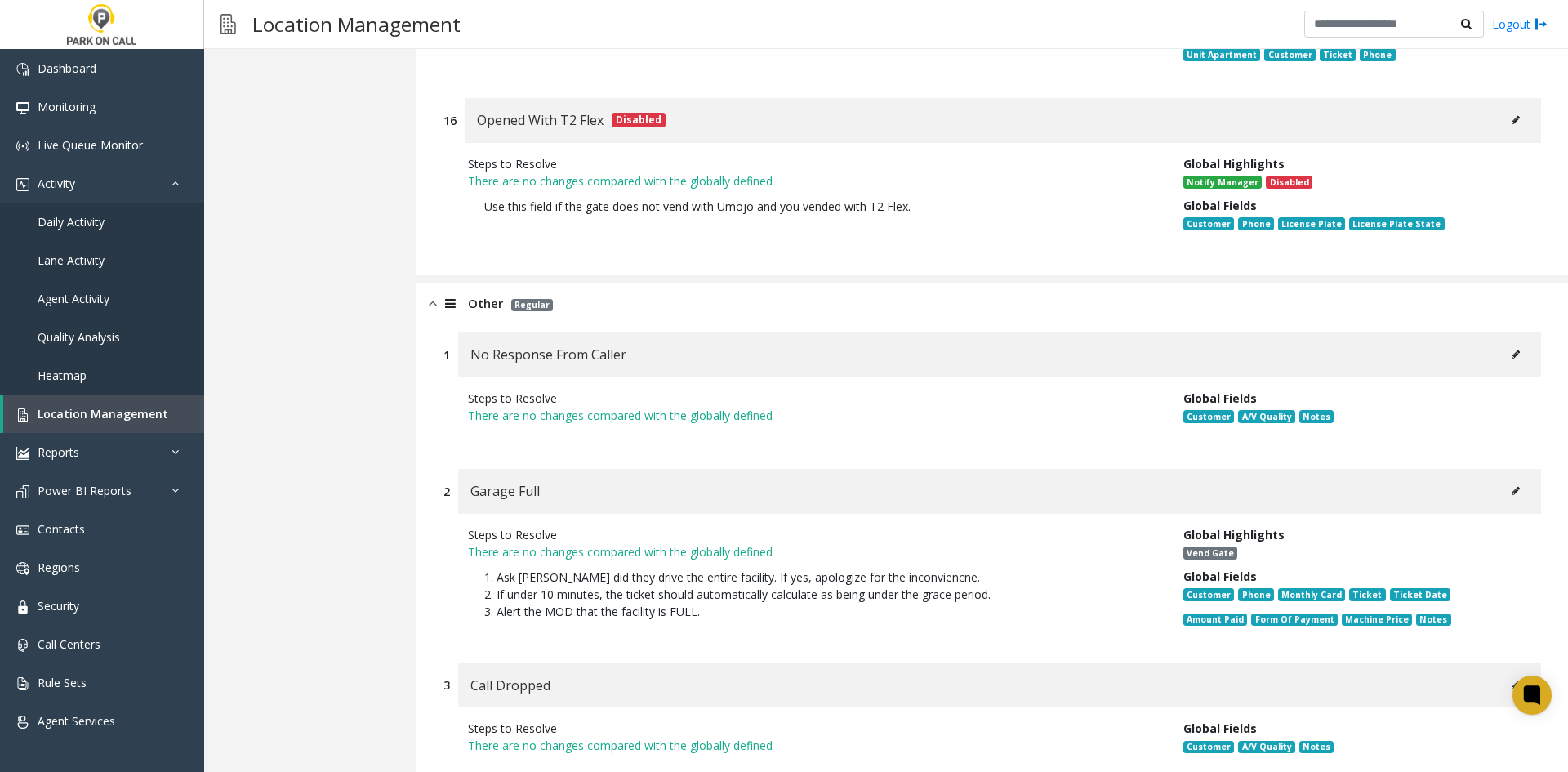
click at [1487, 469] on div "Garage Full" at bounding box center [999, 491] width 1083 height 45
click at [1503, 479] on button at bounding box center [1516, 491] width 26 height 24
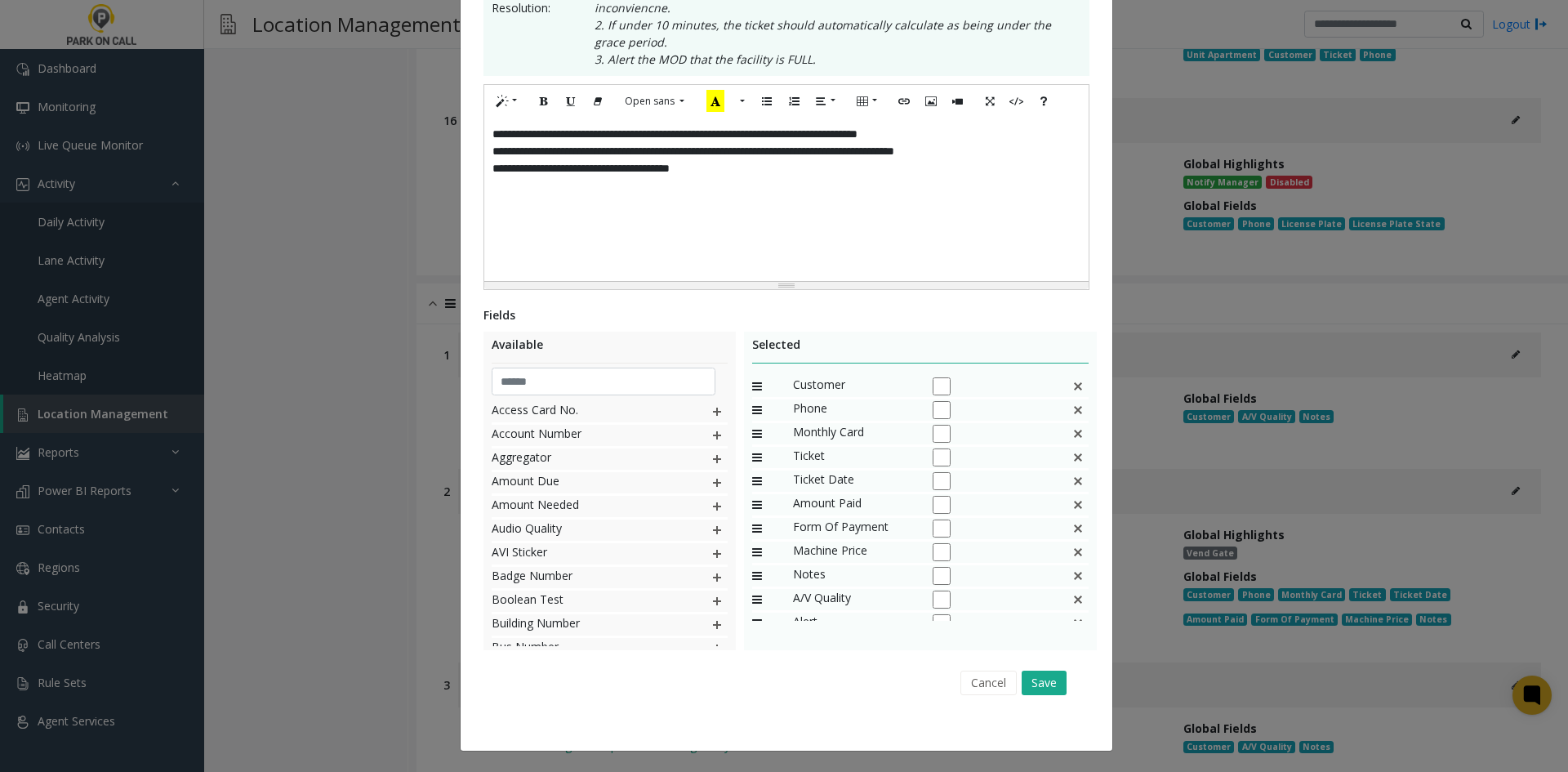
scroll to position [0, 0]
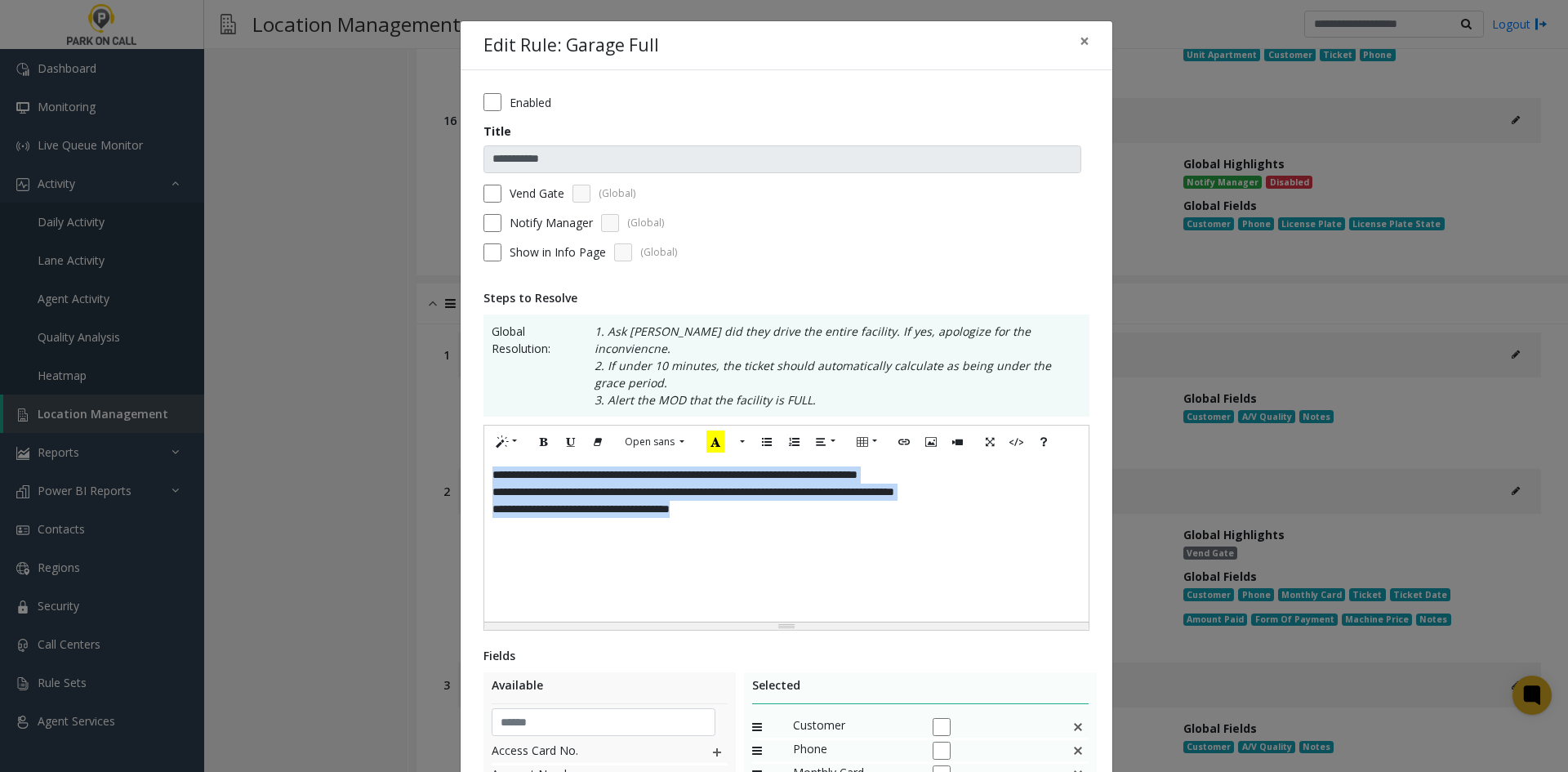
drag, startPoint x: 759, startPoint y: 558, endPoint x: 752, endPoint y: 552, distance: 9.2
click at [758, 558] on div "**********" at bounding box center [786, 539] width 604 height 164
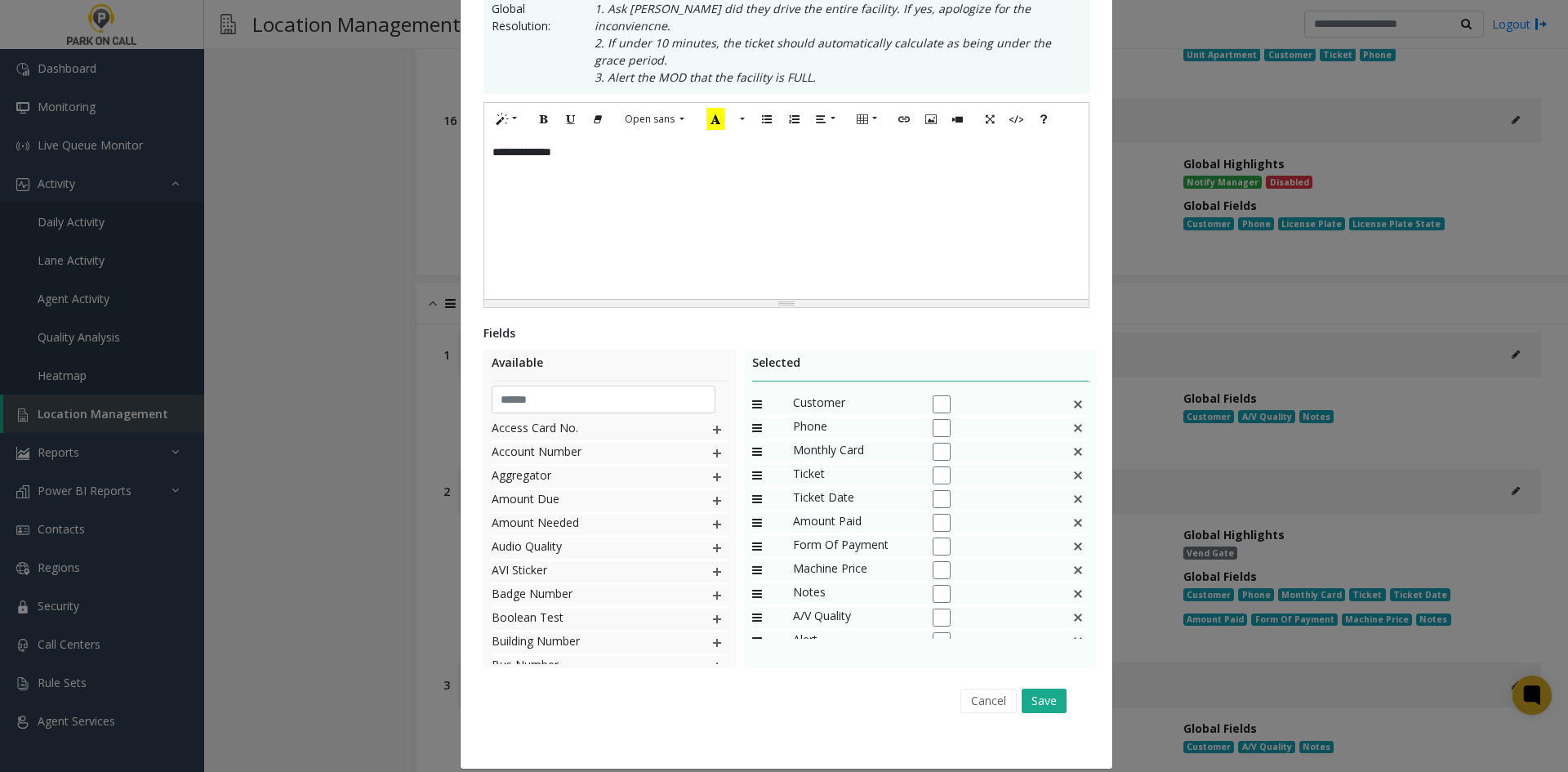
scroll to position [323, 0]
click at [1051, 441] on div "Monthly Card" at bounding box center [920, 453] width 337 height 24
click at [1071, 441] on img at bounding box center [1078, 451] width 13 height 21
click at [1062, 441] on div "Ticket Date" at bounding box center [920, 453] width 337 height 24
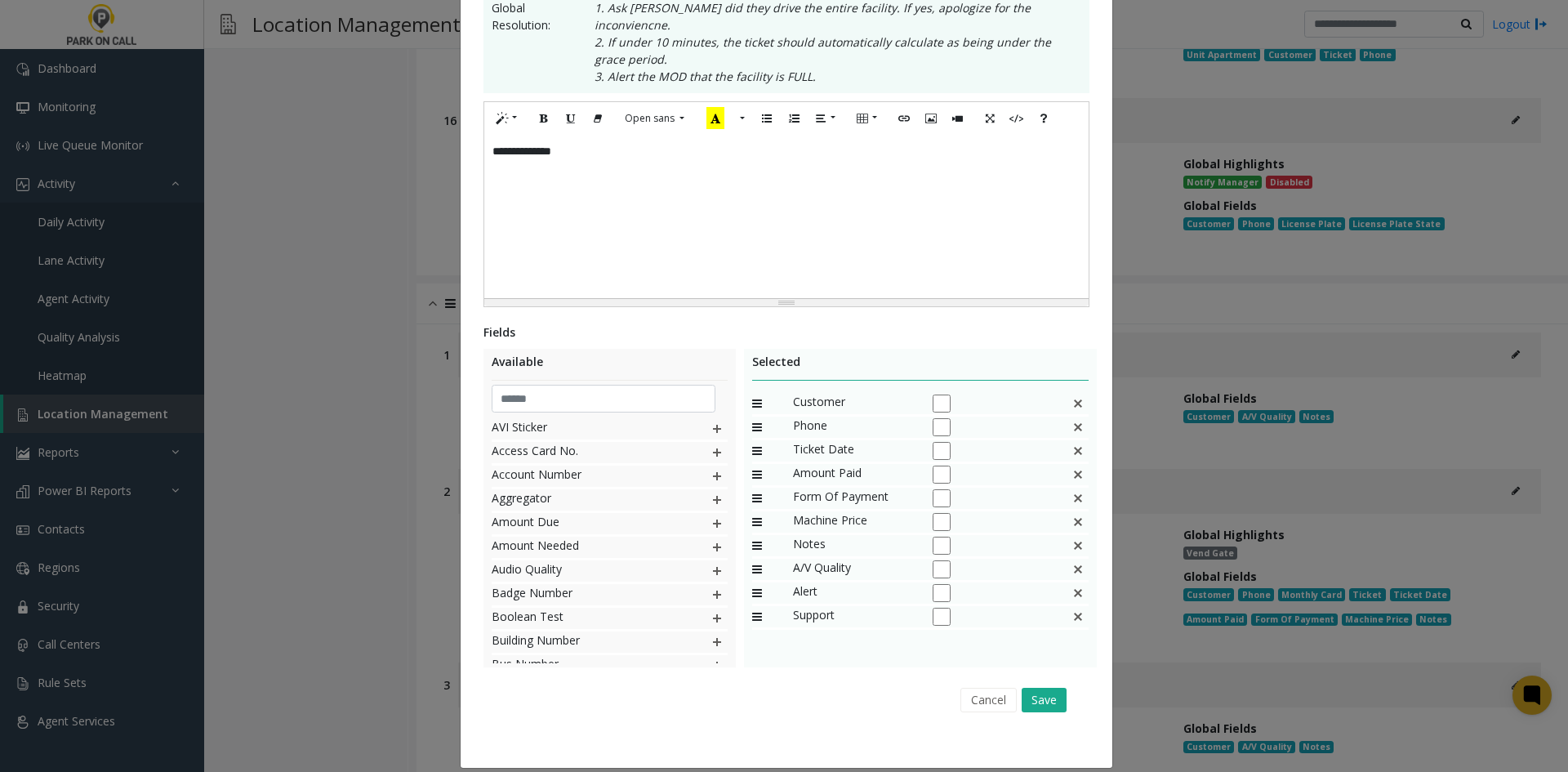
click at [1071, 441] on img at bounding box center [1078, 451] width 13 height 21
click at [1050, 688] on button "Save" at bounding box center [1044, 700] width 45 height 24
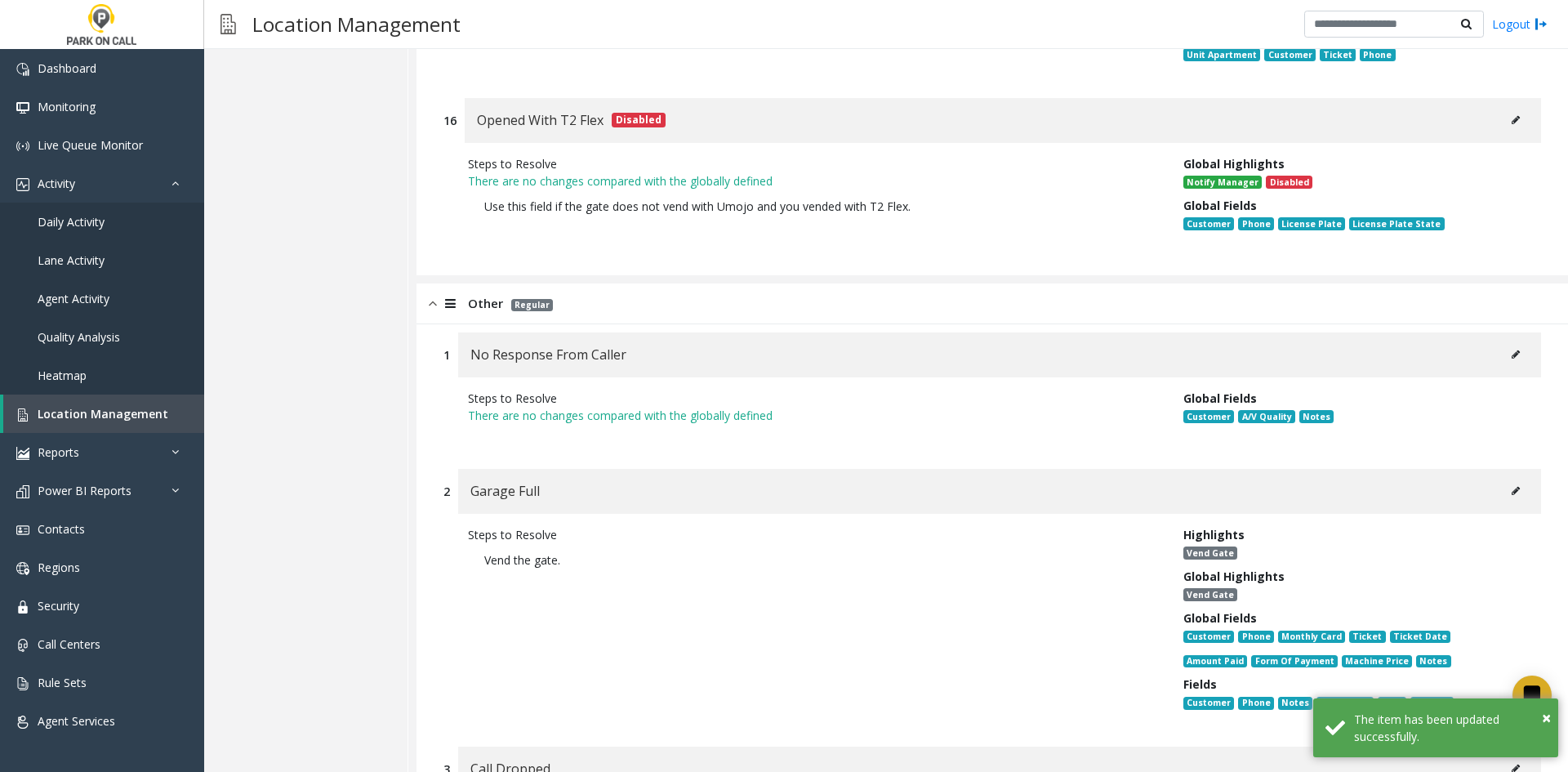
click at [979, 552] on div "Steps to Resolve Vend the gate." at bounding box center [813, 622] width 716 height 192
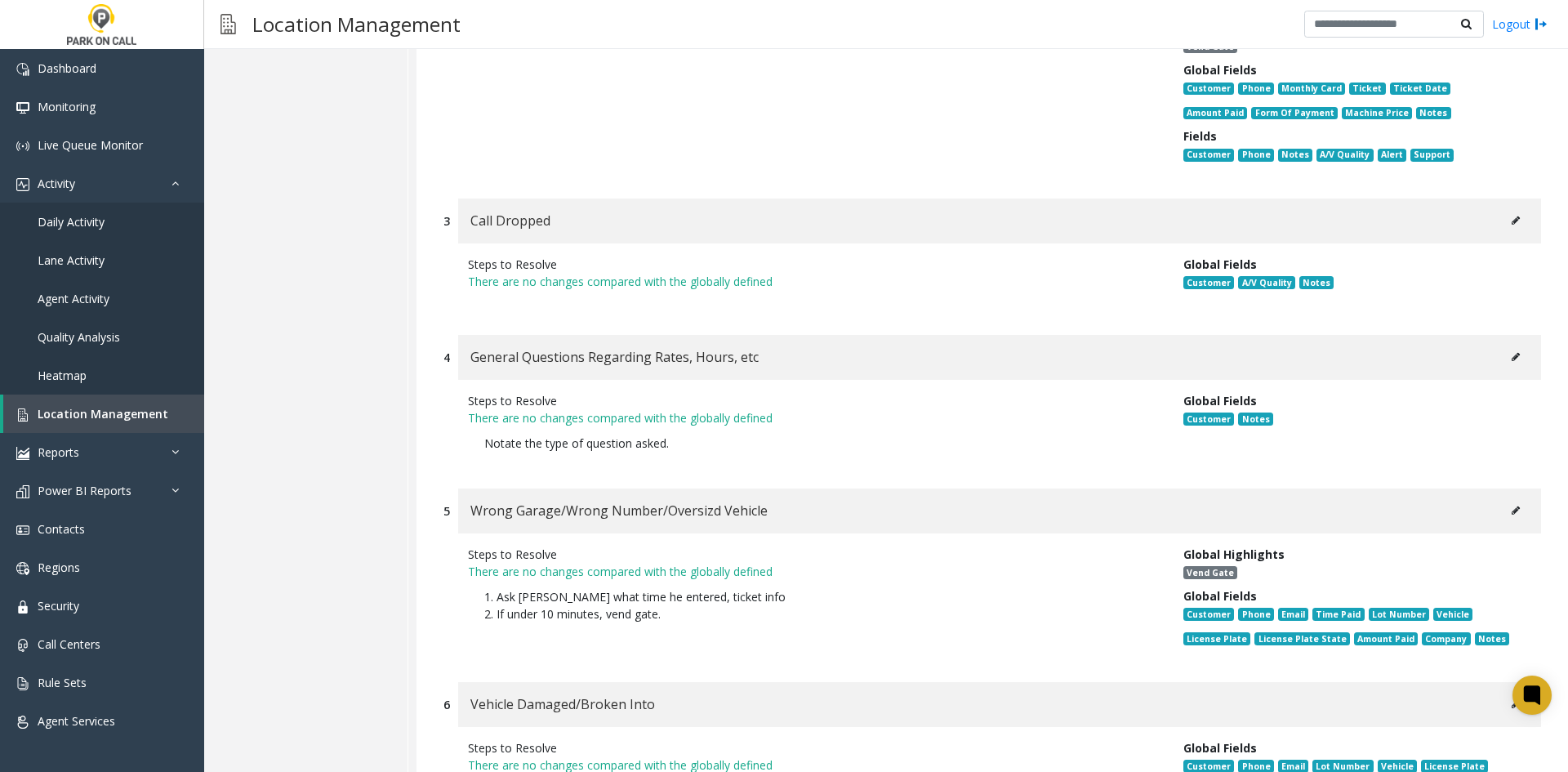
scroll to position [16181, 0]
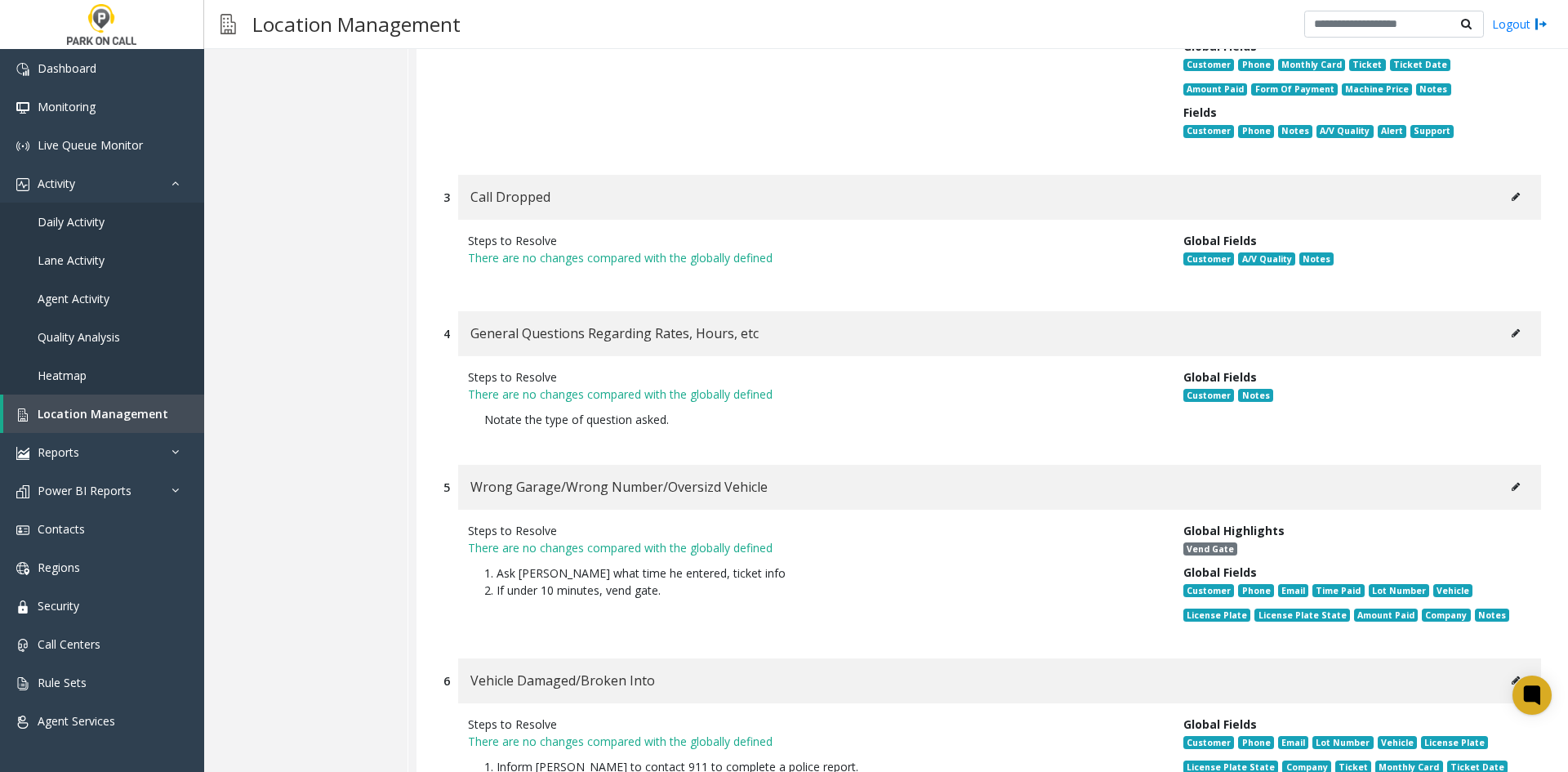
click at [1503, 475] on button at bounding box center [1516, 487] width 26 height 24
type input "**********"
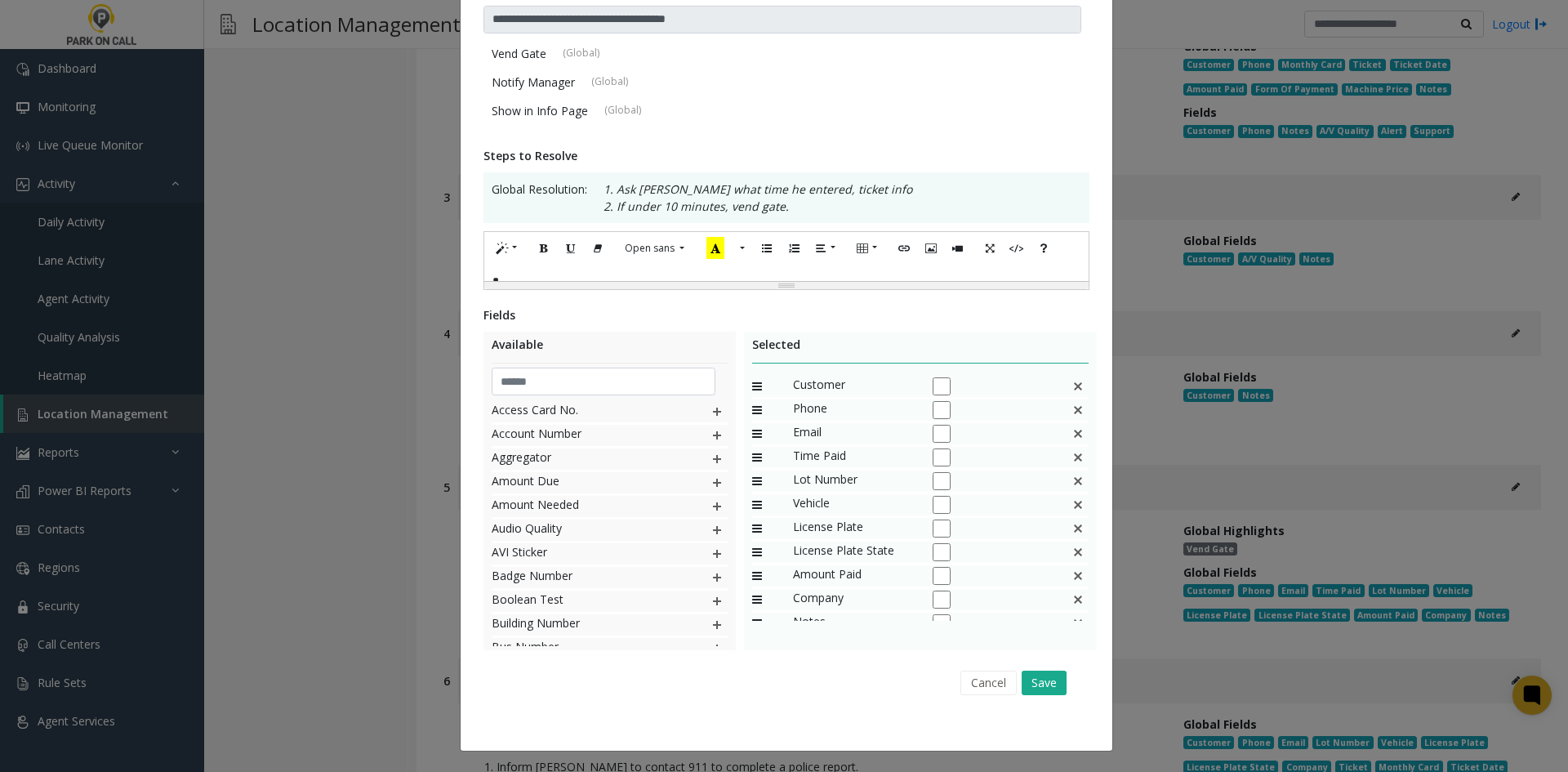
scroll to position [0, 0]
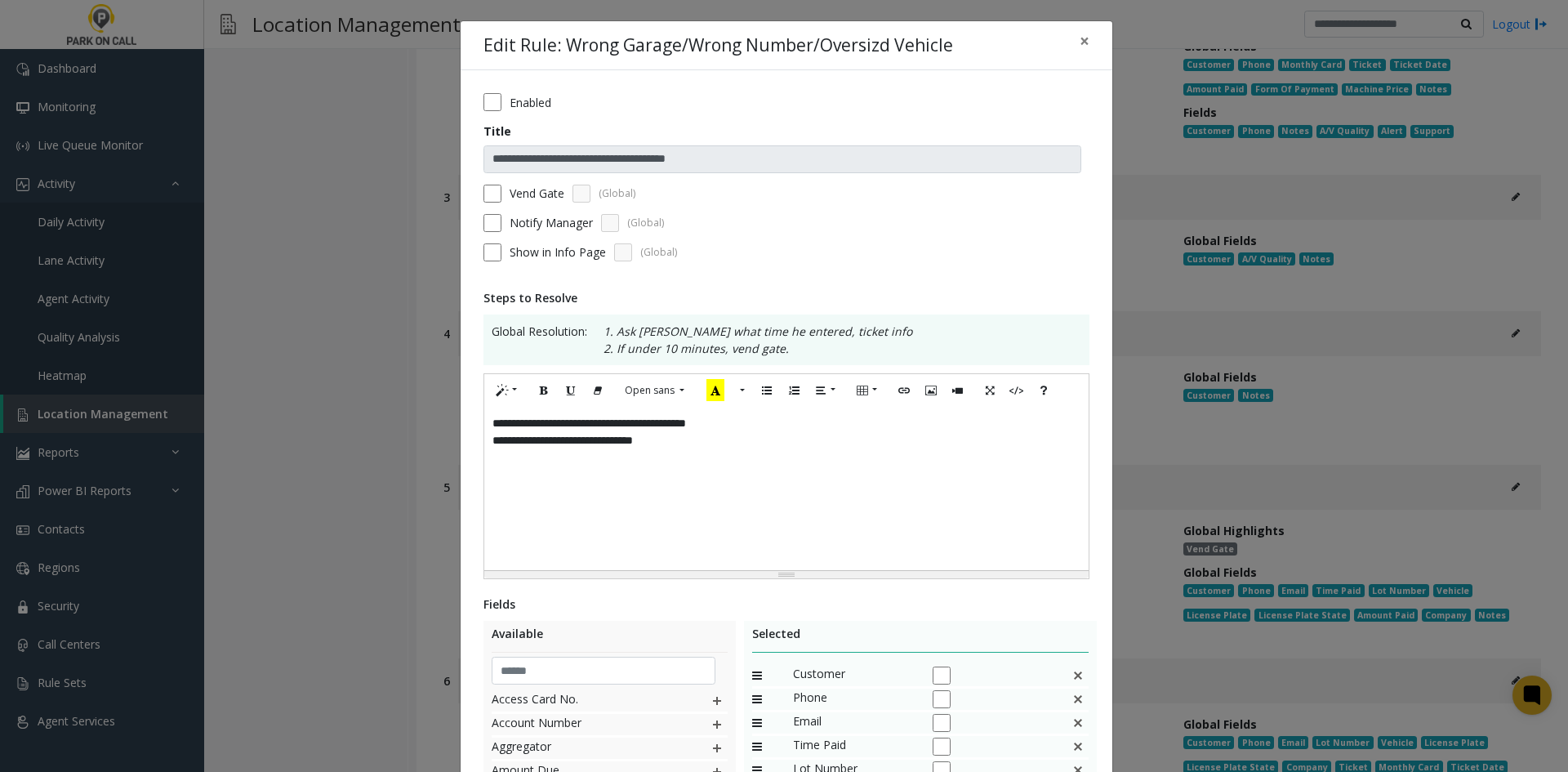
click at [945, 513] on div "**********" at bounding box center [786, 489] width 604 height 164
click at [510, 105] on label "Enabled" at bounding box center [530, 102] width 42 height 17
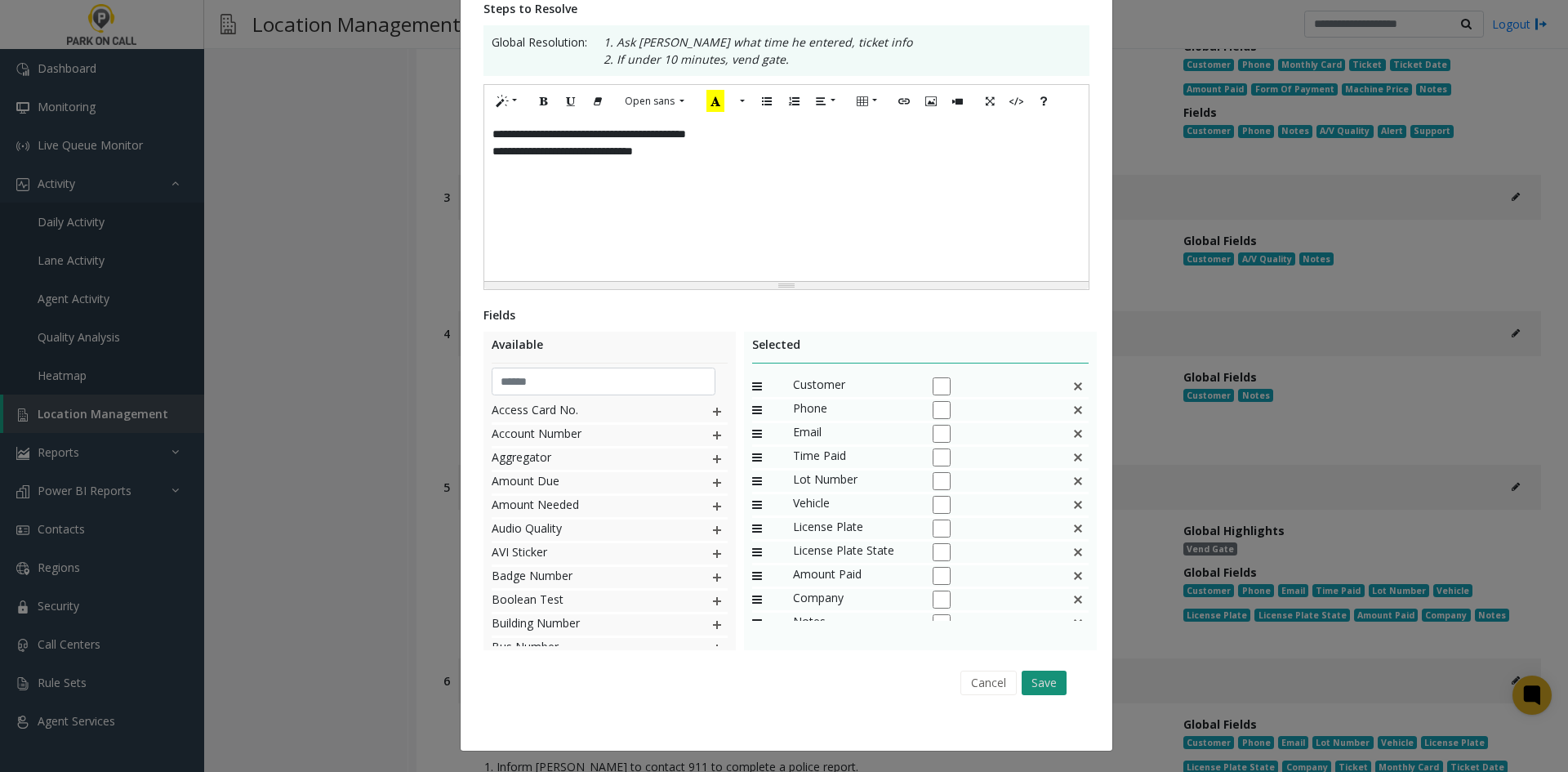
drag, startPoint x: 1050, startPoint y: 660, endPoint x: 1043, endPoint y: 671, distance: 13.0
click at [1049, 660] on div "Fields Available Access Card No. Account Number Aggregator Amount Due Amount Ne…" at bounding box center [786, 505] width 606 height 397
click at [1043, 671] on button "Save" at bounding box center [1044, 682] width 45 height 24
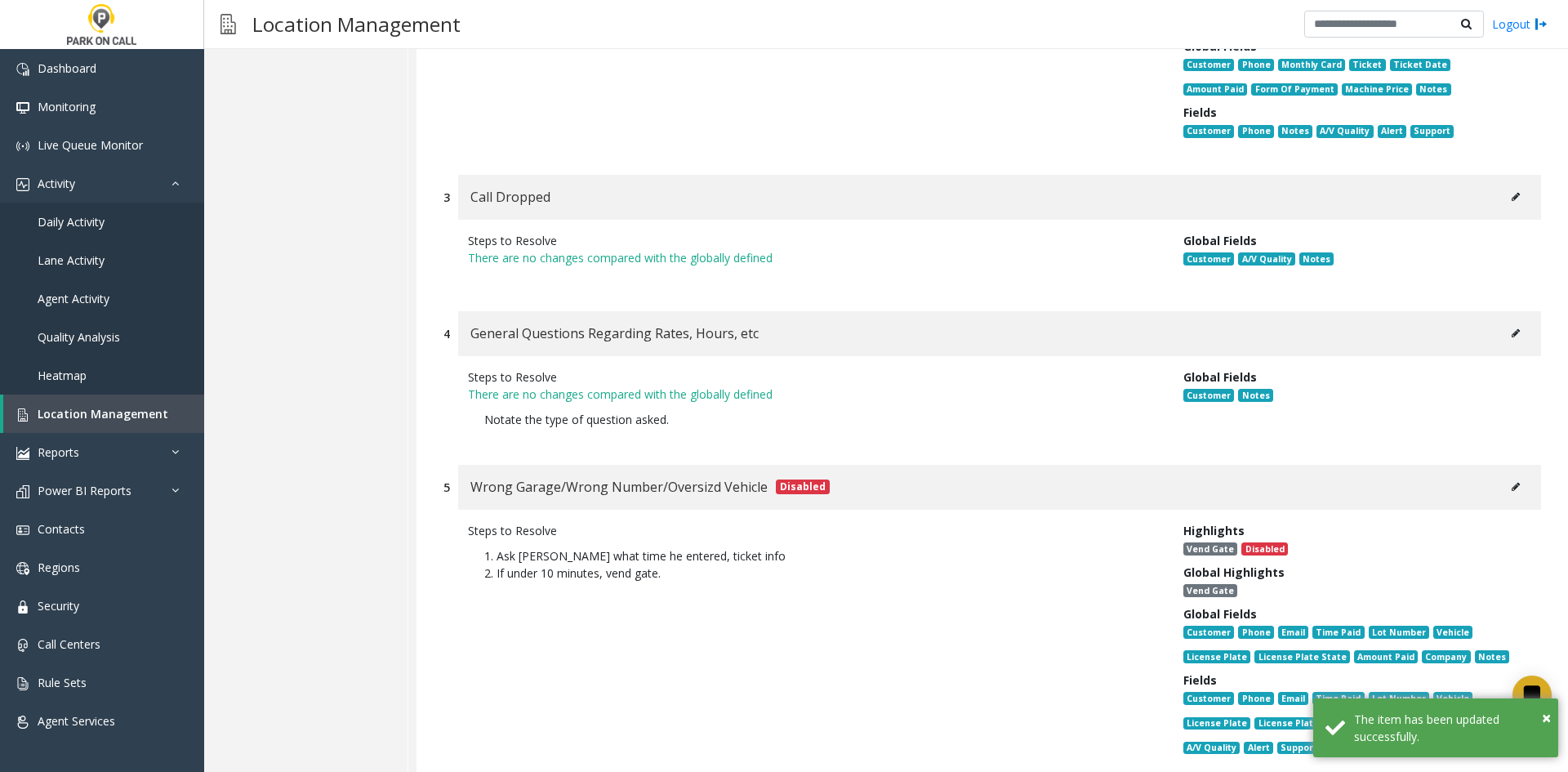
click at [1084, 522] on div "Steps to Resolve 1. Ask parker what time he entered, ticket info 2. If under 10…" at bounding box center [813, 643] width 716 height 241
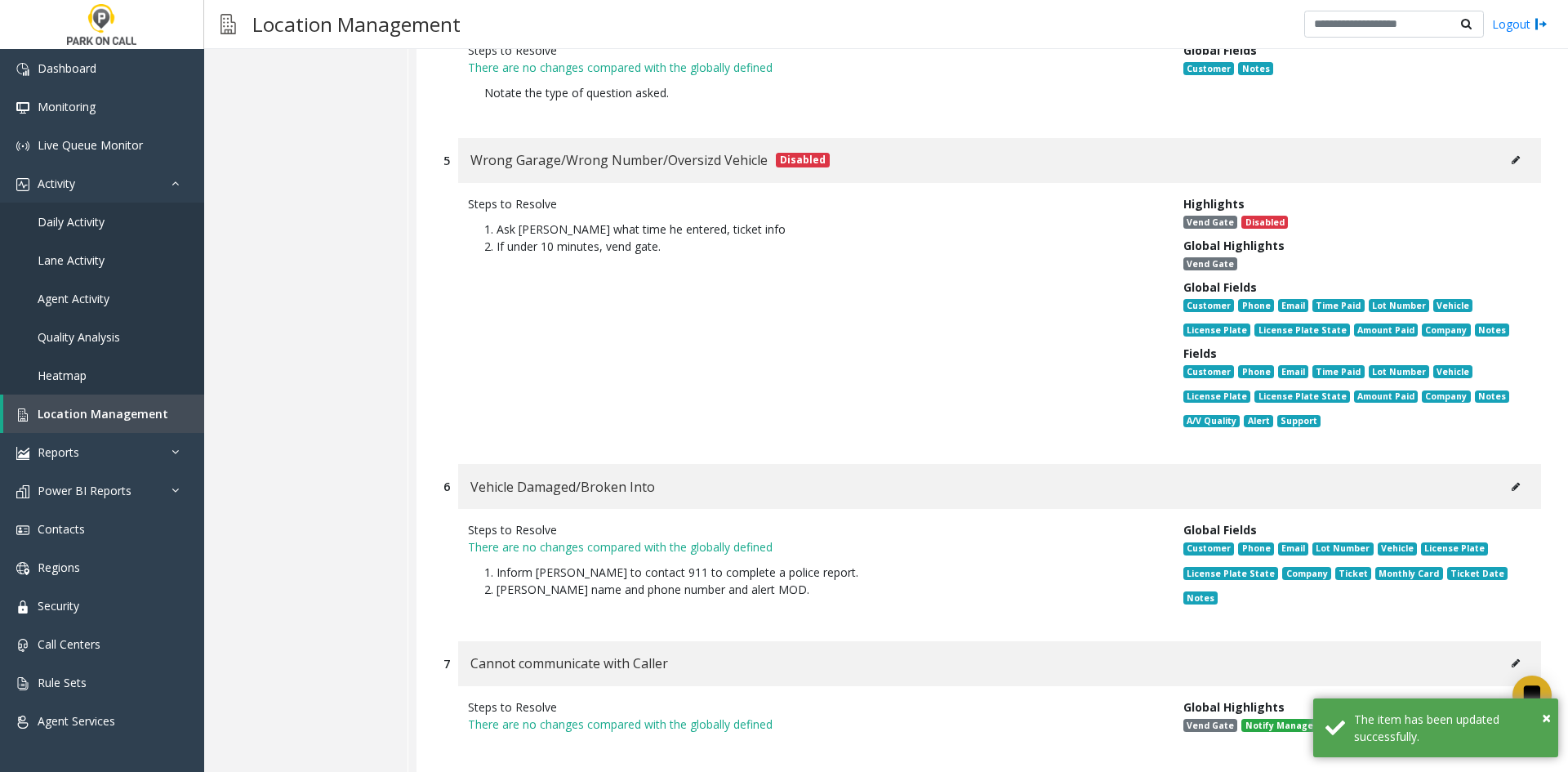
scroll to position [16672, 0]
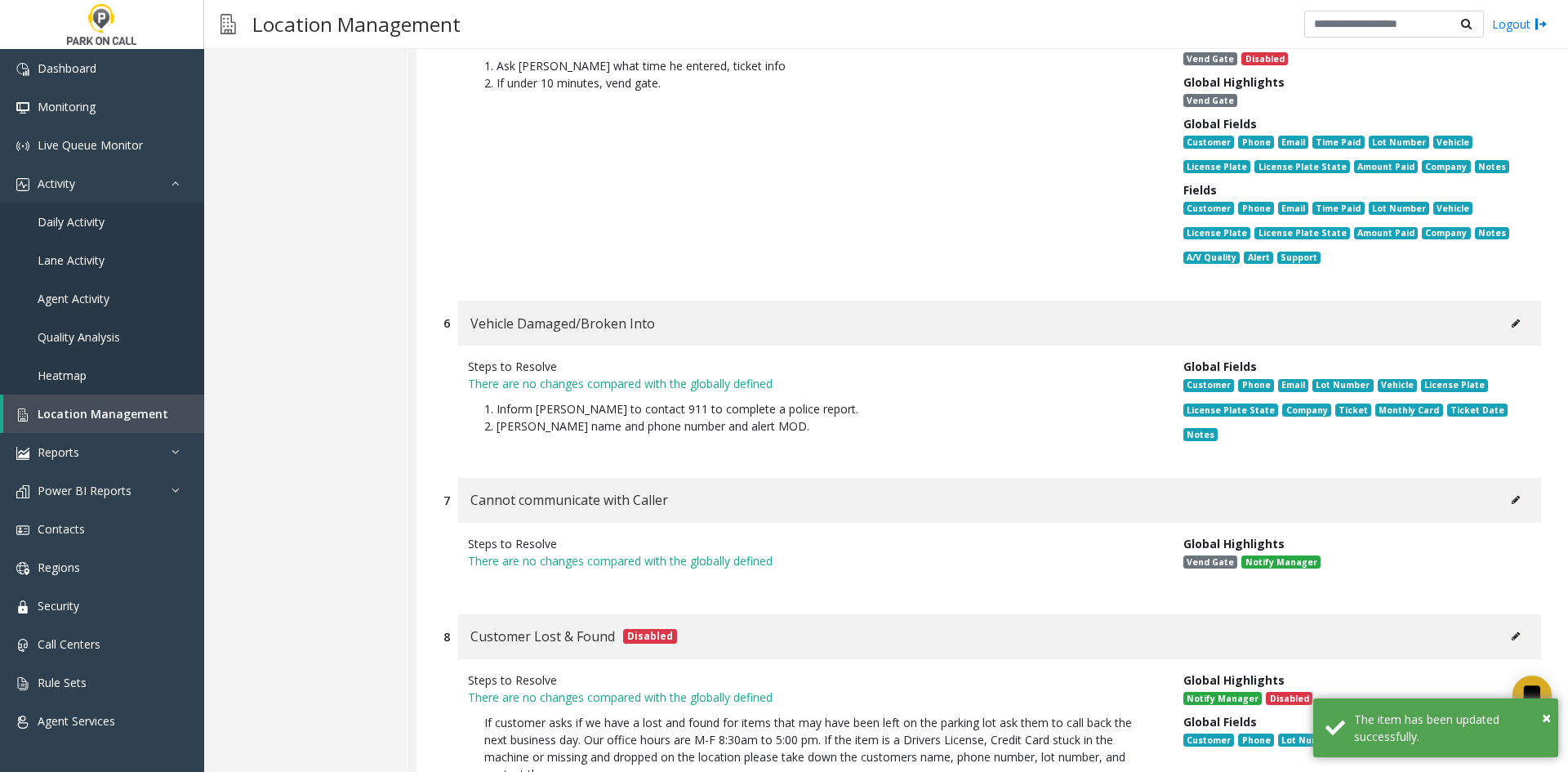
click at [1069, 615] on div "Customer Lost & Found Disabled" at bounding box center [999, 637] width 1083 height 45
click at [1516, 311] on button at bounding box center [1516, 323] width 26 height 24
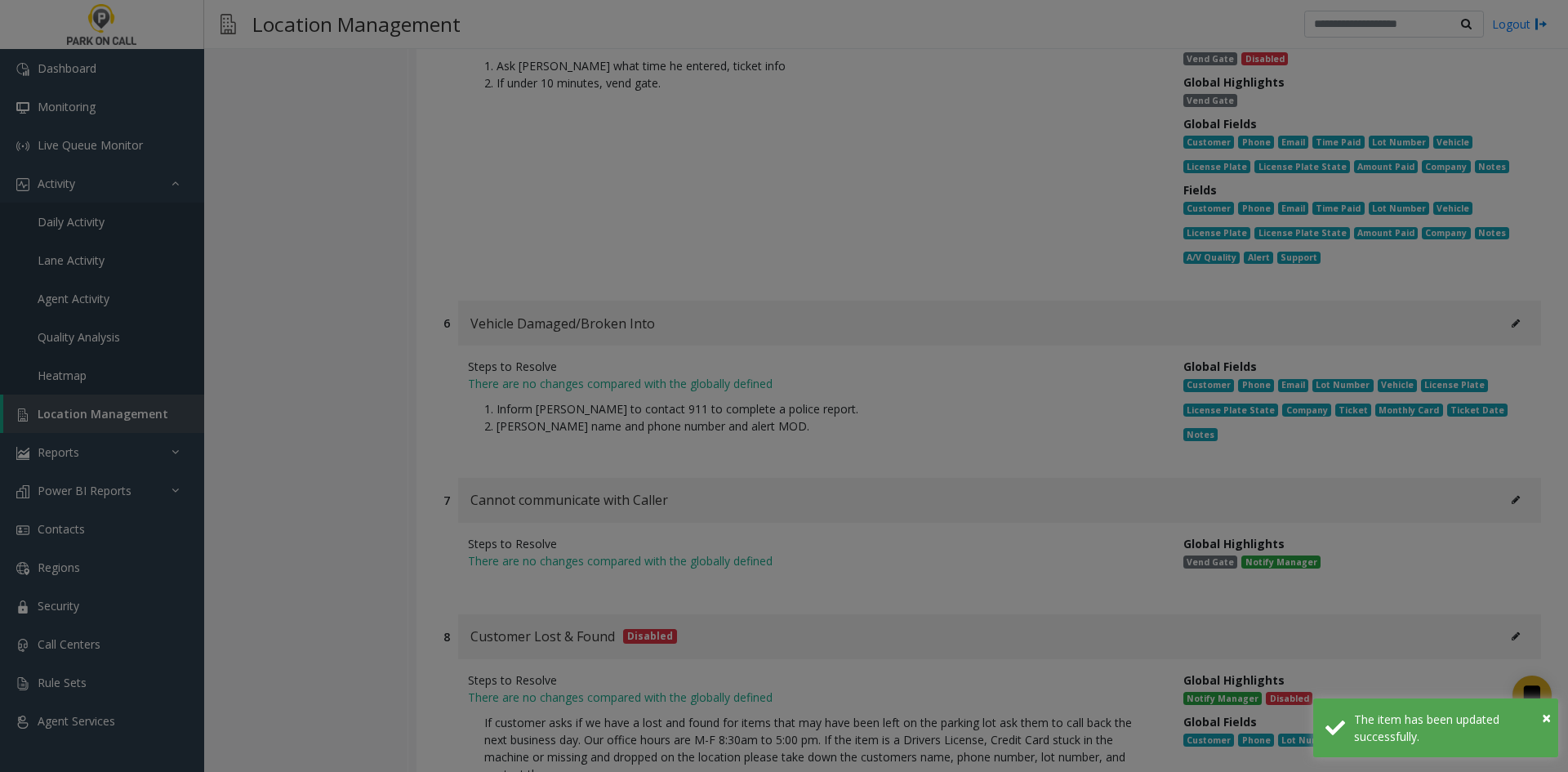
scroll to position [0, 0]
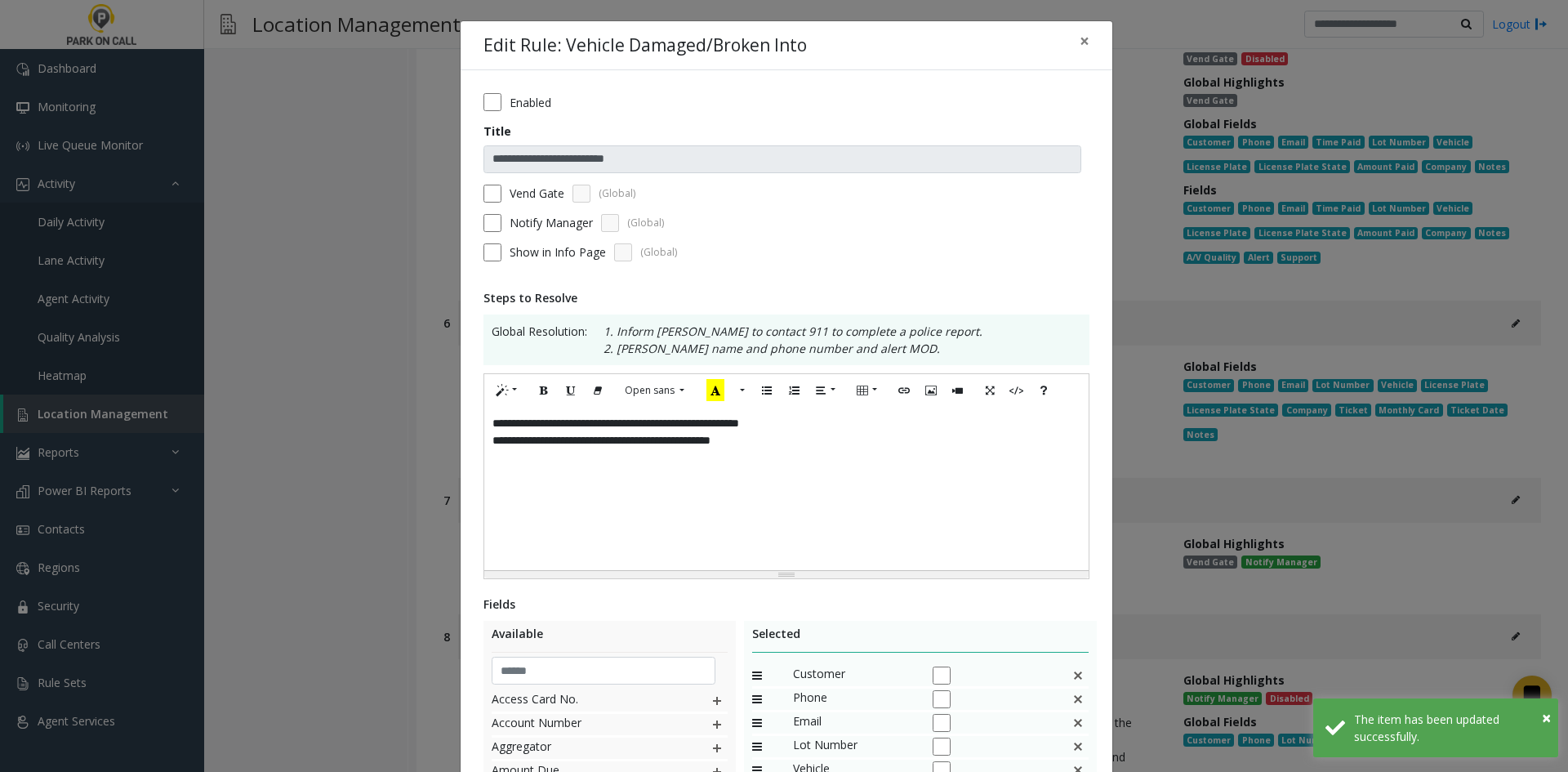
click at [900, 475] on div "**********" at bounding box center [786, 489] width 604 height 164
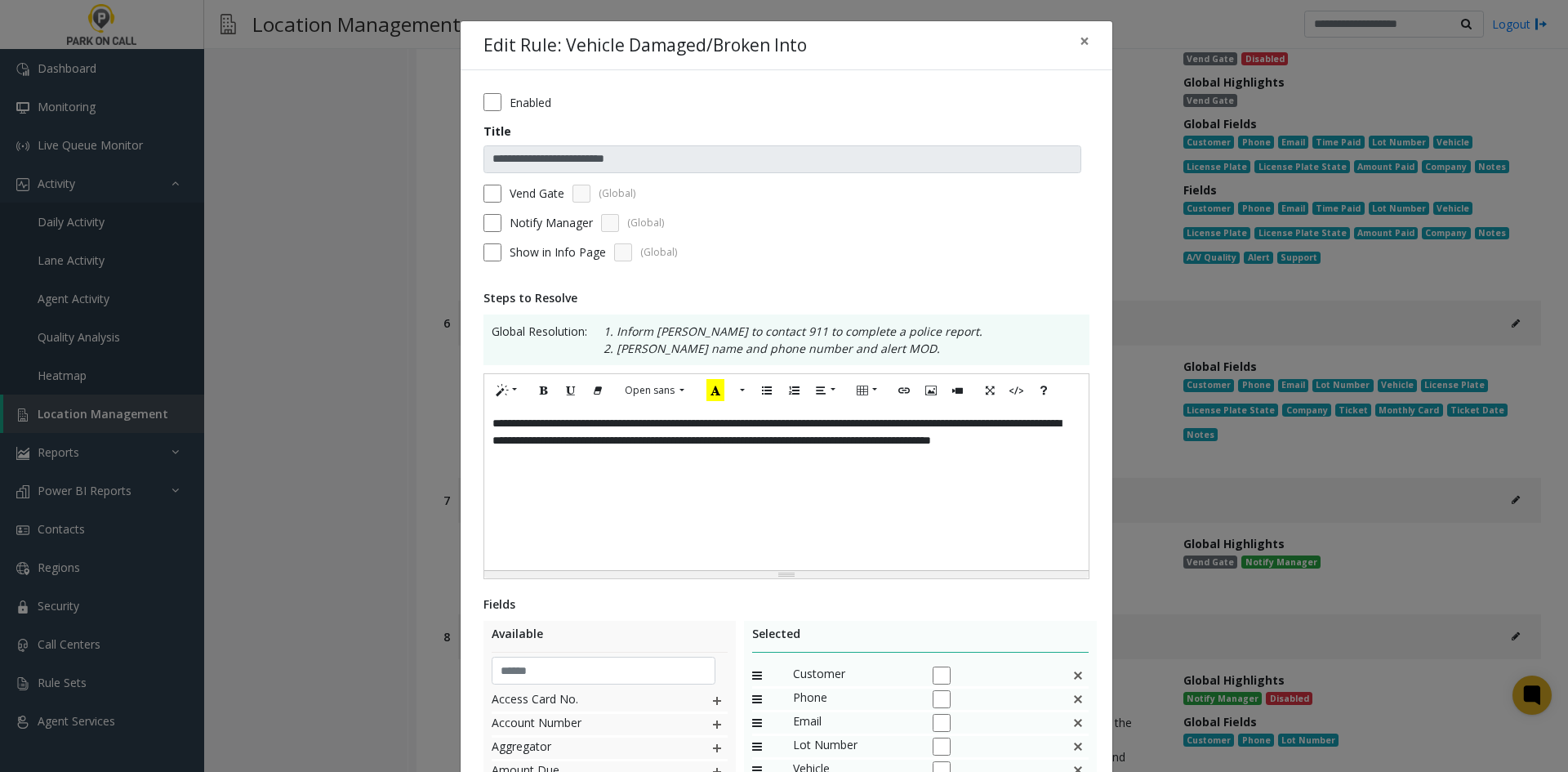
click at [498, 196] on div "Vend Gate (Global)" at bounding box center [786, 194] width 606 height 18
click at [499, 221] on div "Notify Manager (Global)" at bounding box center [786, 224] width 606 height 18
click at [496, 221] on div "Notify Manager (Global)" at bounding box center [786, 224] width 606 height 18
click at [501, 220] on div "Notify Manager (Global)" at bounding box center [786, 224] width 606 height 18
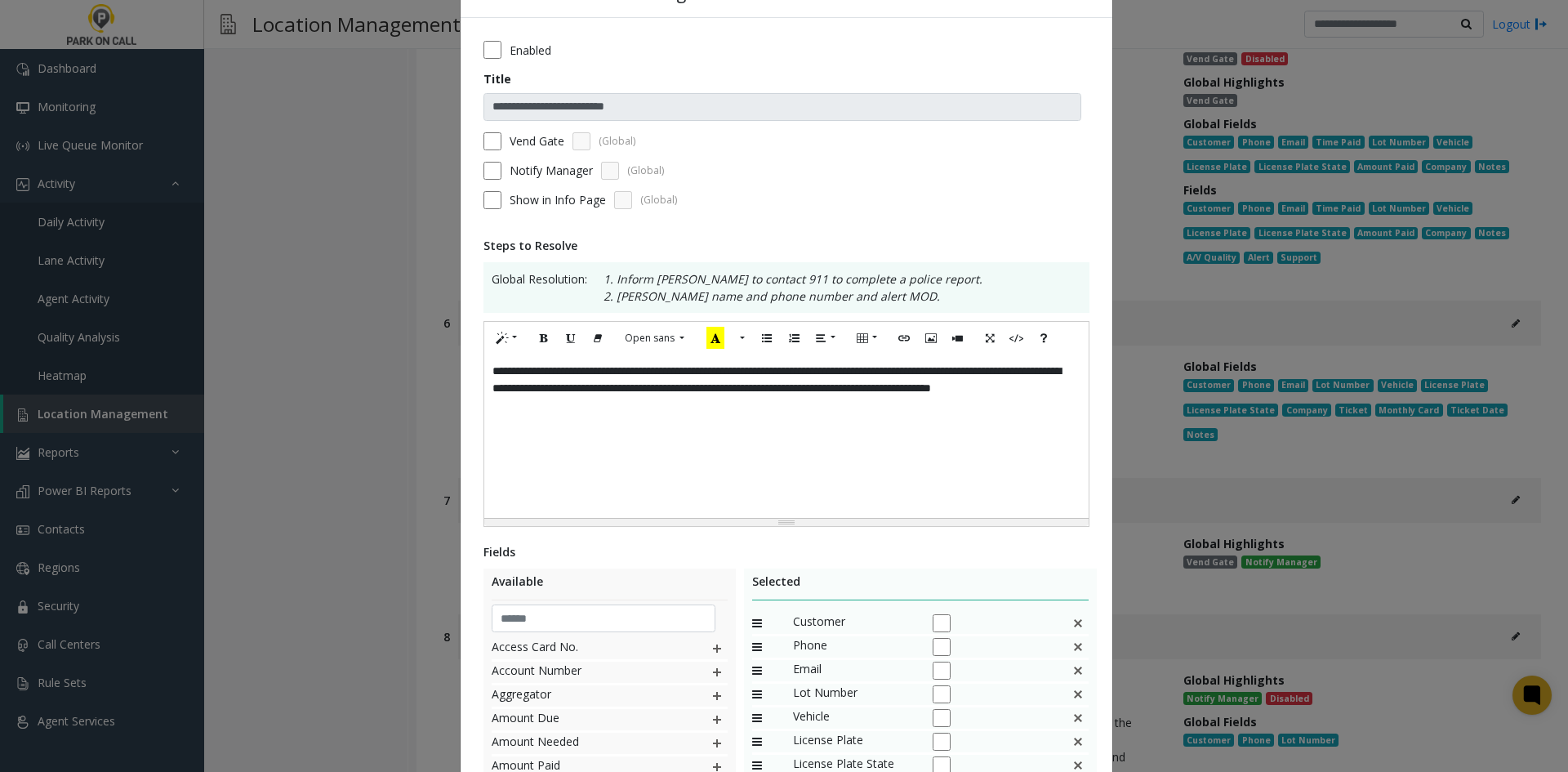
scroll to position [290, 0]
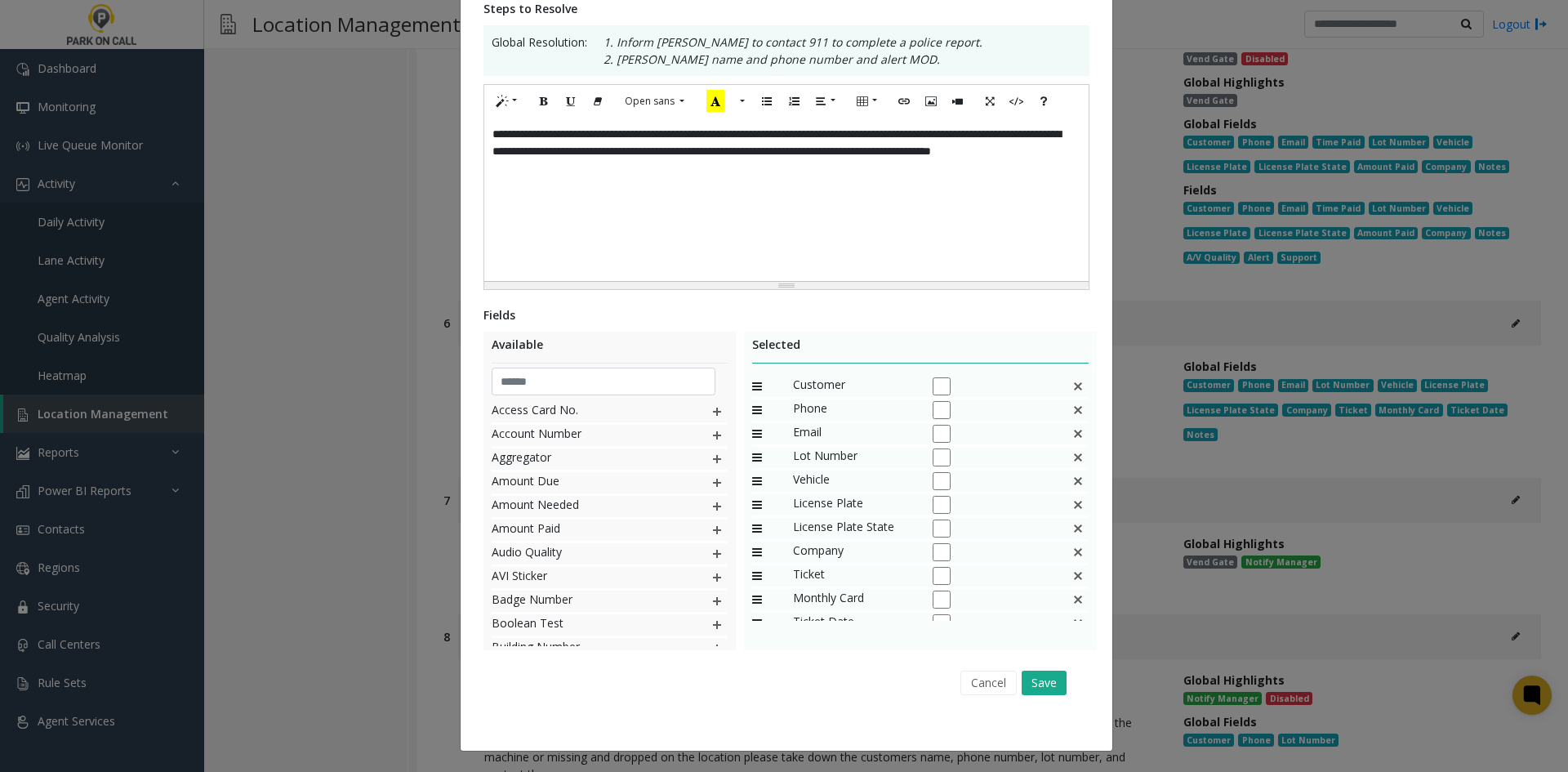
click at [1071, 439] on img at bounding box center [1078, 434] width 13 height 21
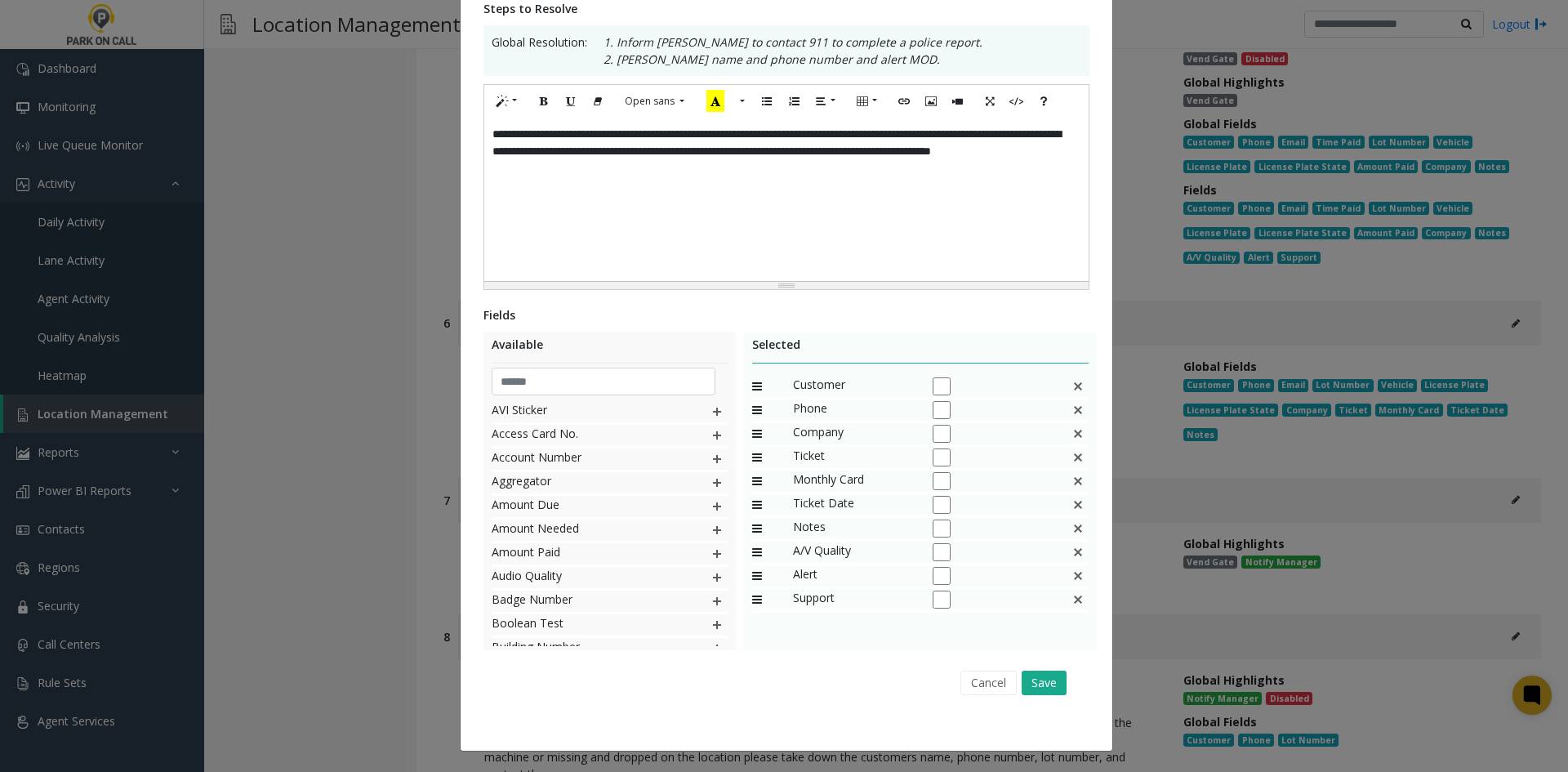
drag, startPoint x: 1058, startPoint y: 439, endPoint x: 1032, endPoint y: 462, distance: 34.7
click at [1032, 462] on div at bounding box center [993, 457] width 122 height 21
click at [1079, 451] on div "Ticket" at bounding box center [920, 459] width 337 height 24
click at [1077, 454] on img at bounding box center [1078, 457] width 13 height 21
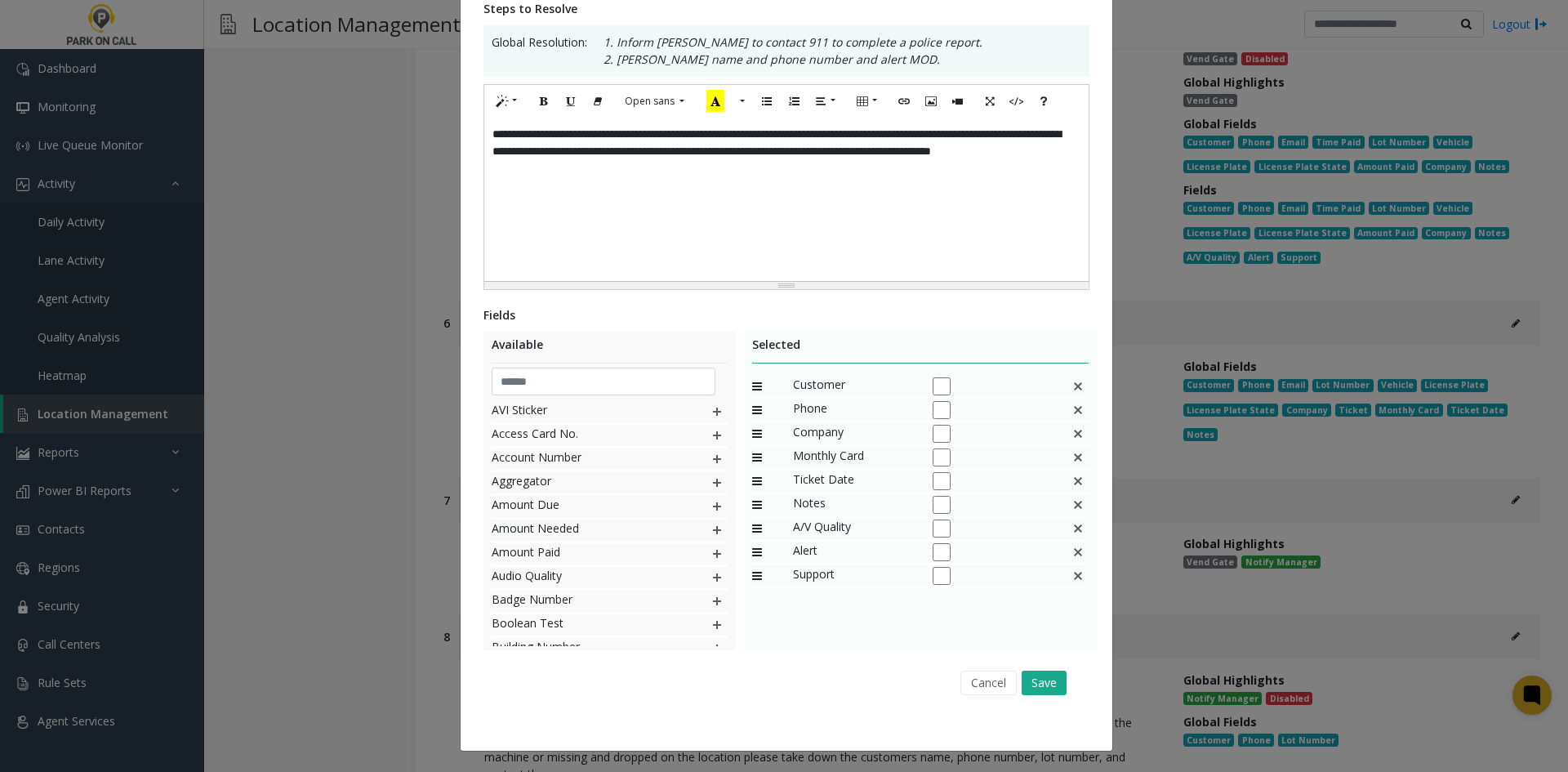
click at [1077, 454] on img at bounding box center [1078, 457] width 13 height 21
click at [620, 376] on input "text" at bounding box center [603, 381] width 224 height 28
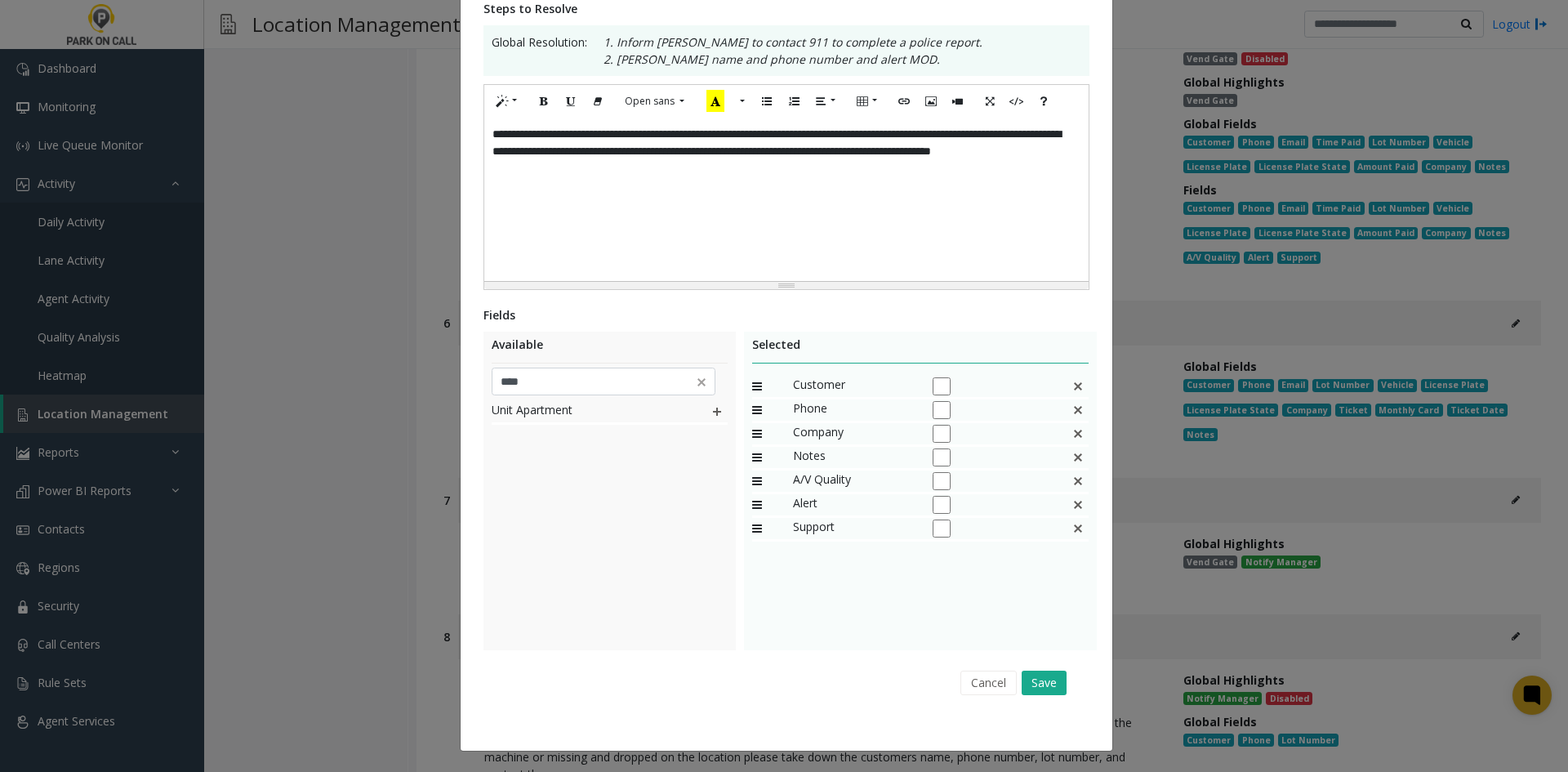
drag, startPoint x: 626, startPoint y: 632, endPoint x: 647, endPoint y: 574, distance: 61.7
click at [626, 624] on div "Unit Apartment" at bounding box center [609, 523] width 236 height 245
click at [700, 412] on div "Unit Apartment" at bounding box center [609, 413] width 236 height 24
click at [703, 413] on div "Unit Apartment" at bounding box center [609, 413] width 236 height 24
click at [710, 415] on img at bounding box center [717, 411] width 13 height 21
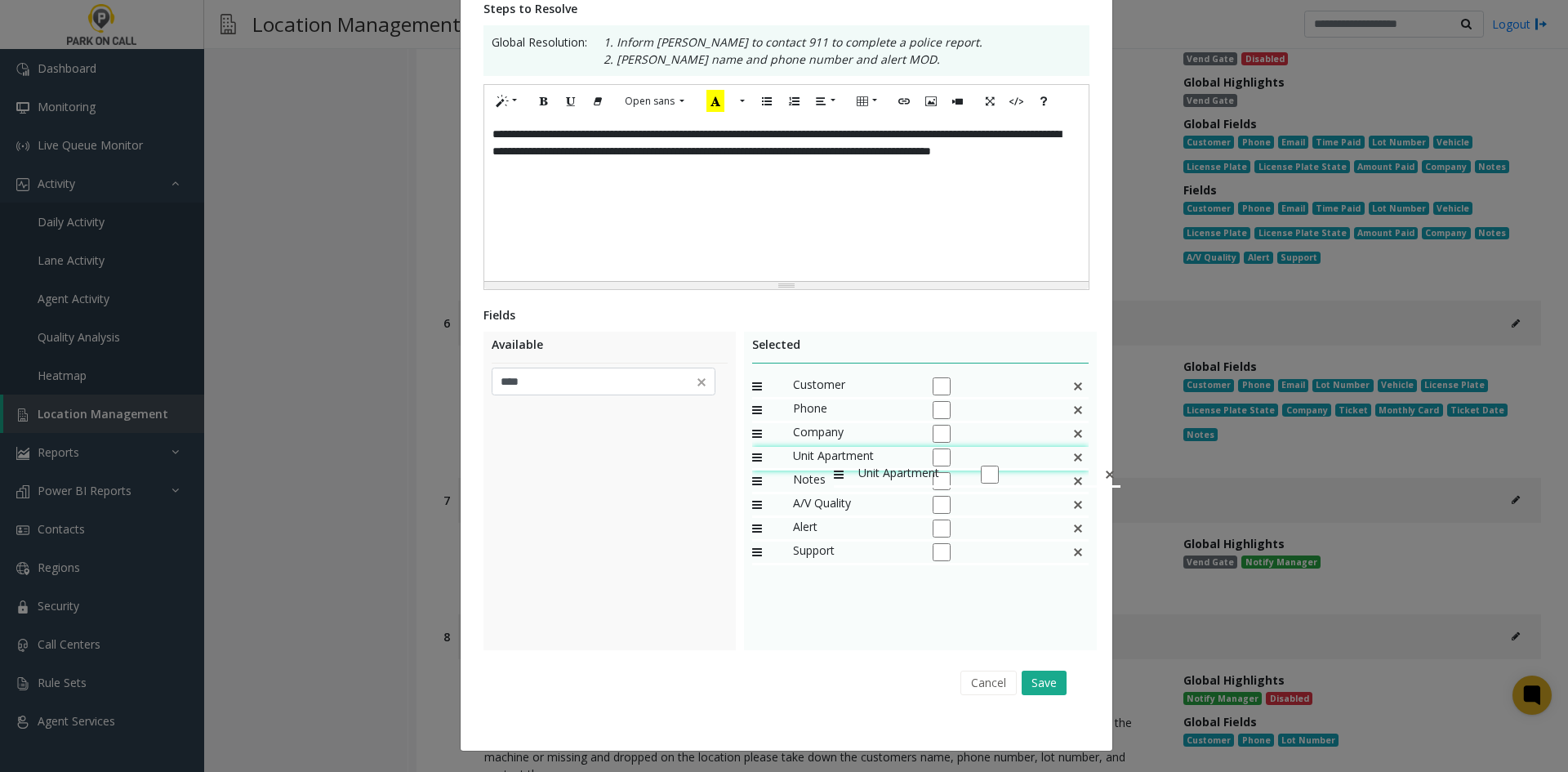
drag, startPoint x: 822, startPoint y: 497, endPoint x: 642, endPoint y: 393, distance: 207.9
click at [591, 379] on input "****" at bounding box center [603, 381] width 224 height 28
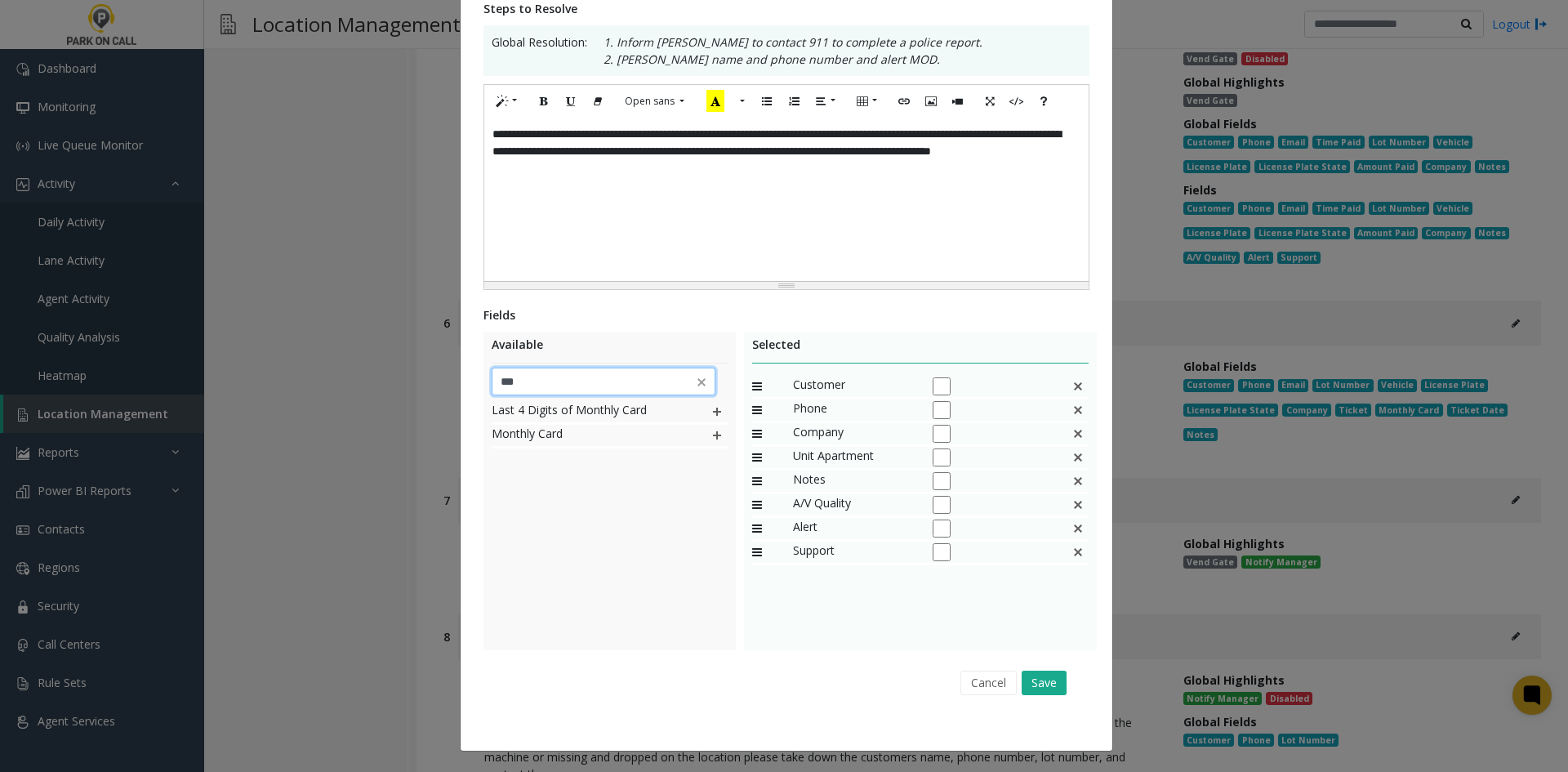
type input "***"
click at [710, 440] on img at bounding box center [717, 434] width 13 height 21
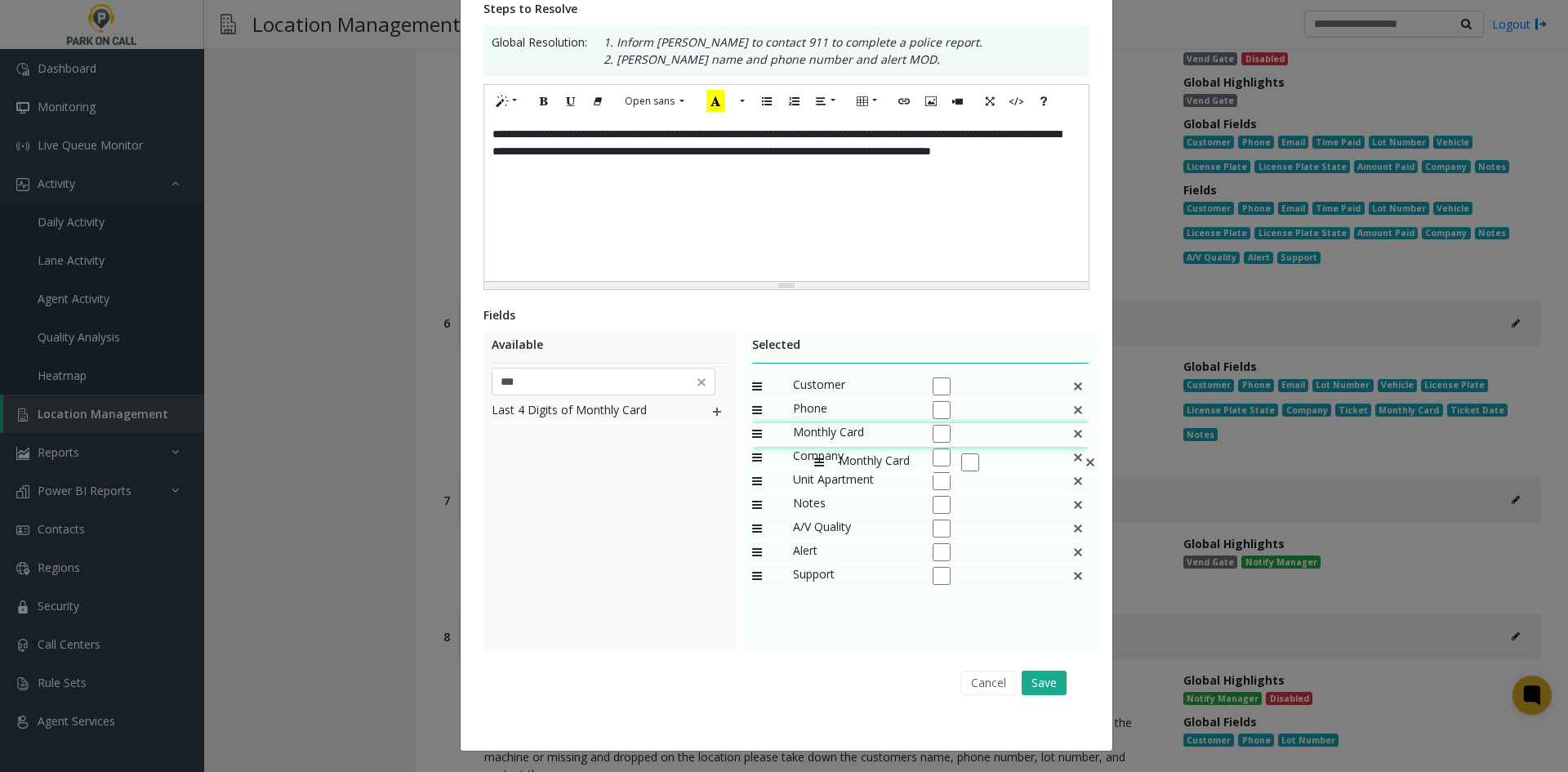
drag, startPoint x: 844, startPoint y: 578, endPoint x: 806, endPoint y: 443, distance: 140.2
click at [1058, 692] on button "Save" at bounding box center [1044, 682] width 45 height 24
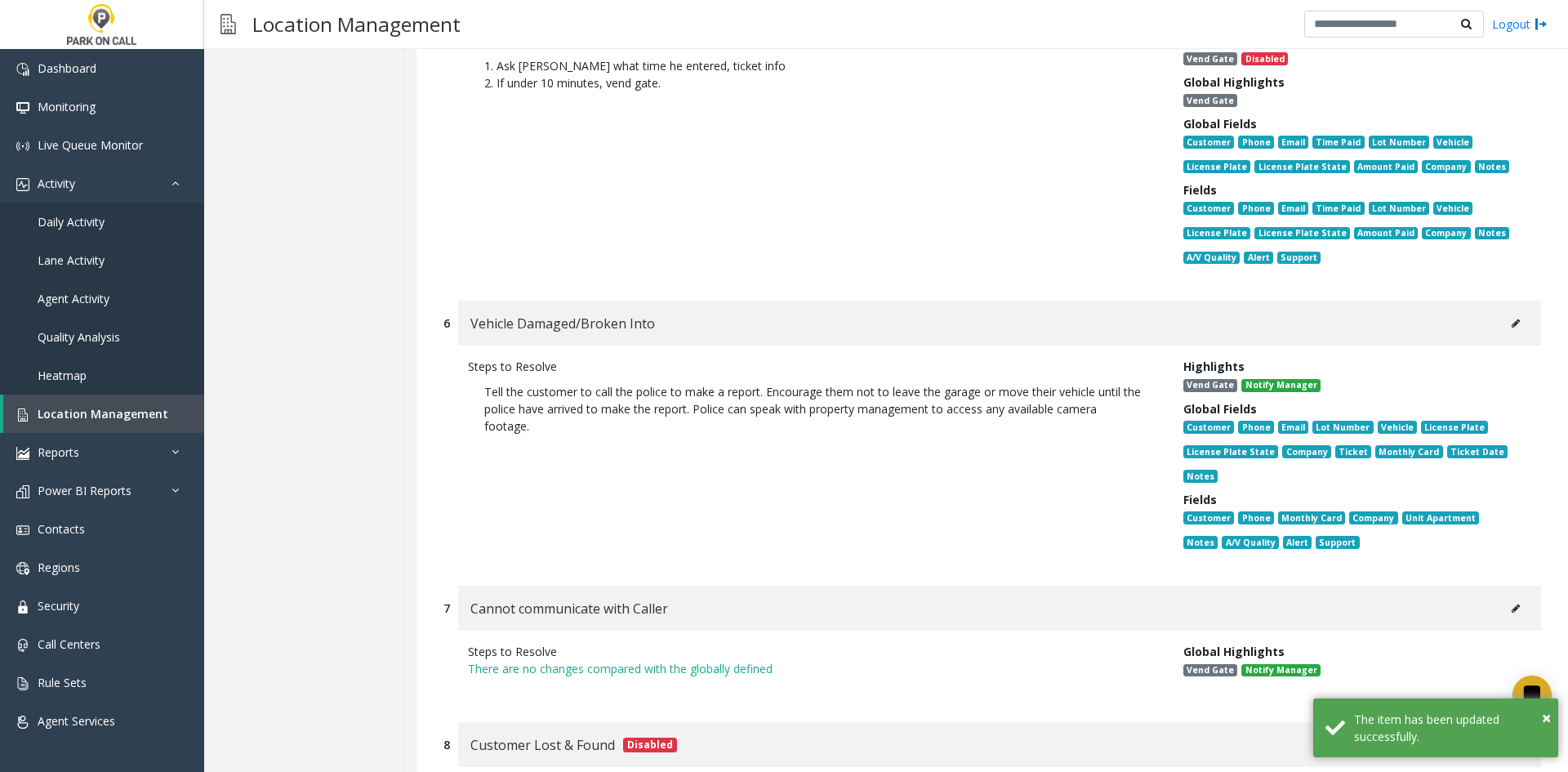
drag, startPoint x: 897, startPoint y: 552, endPoint x: 930, endPoint y: 530, distance: 39.7
click at [898, 660] on p "There are no changes compared with the globally defined" at bounding box center [813, 668] width 691 height 17
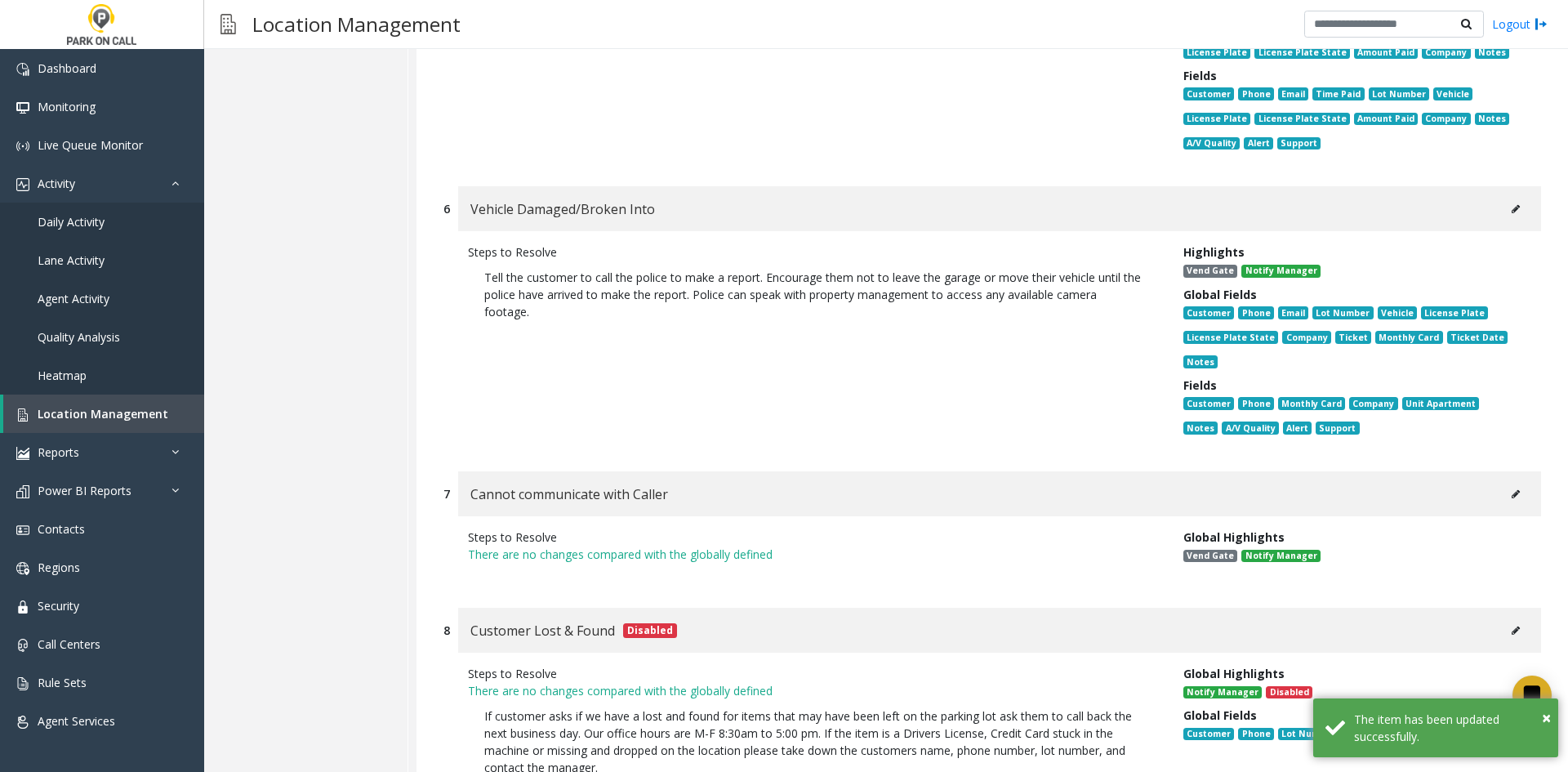
scroll to position [16998, 0]
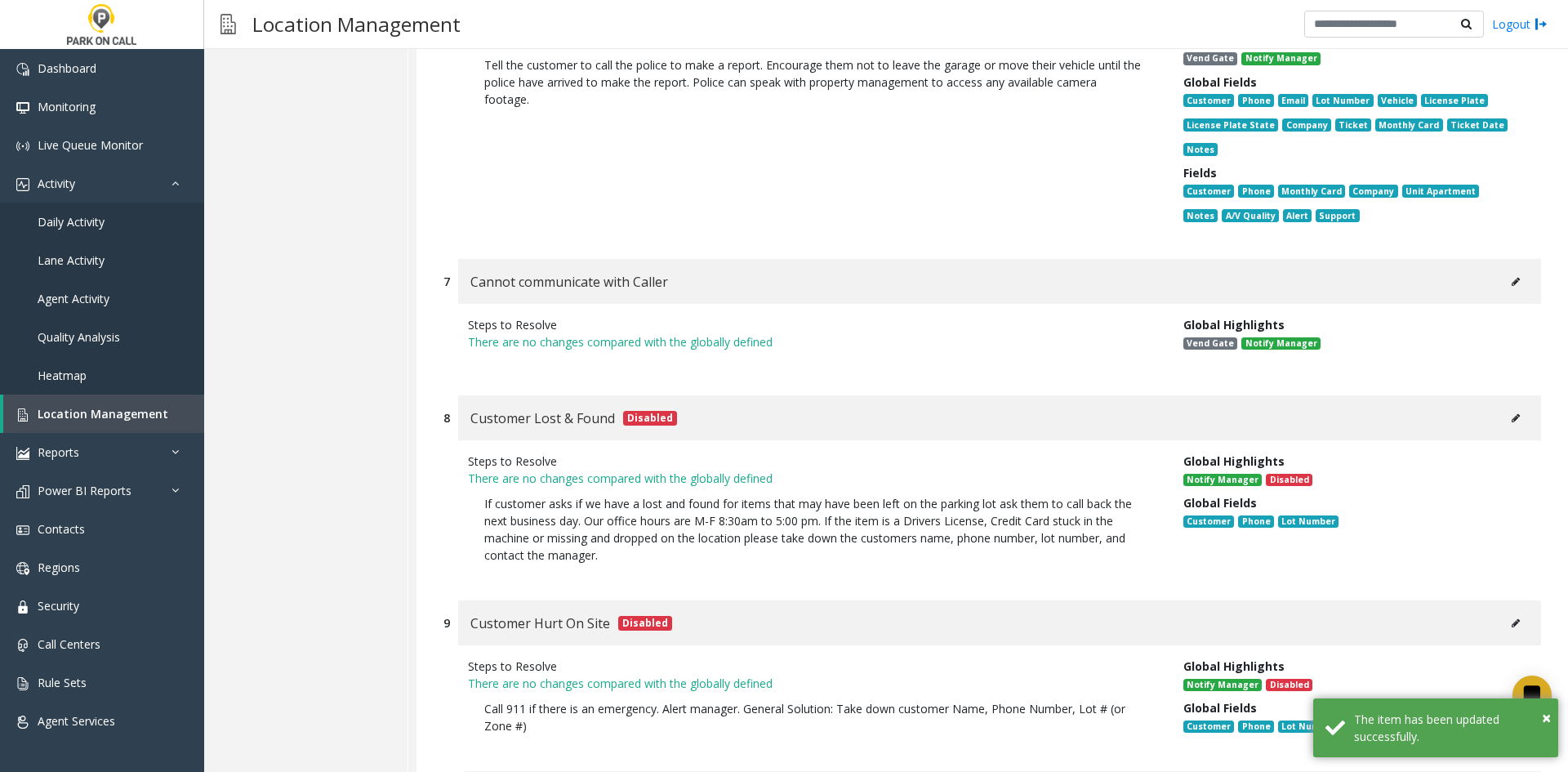
click at [1511, 270] on button at bounding box center [1516, 281] width 26 height 24
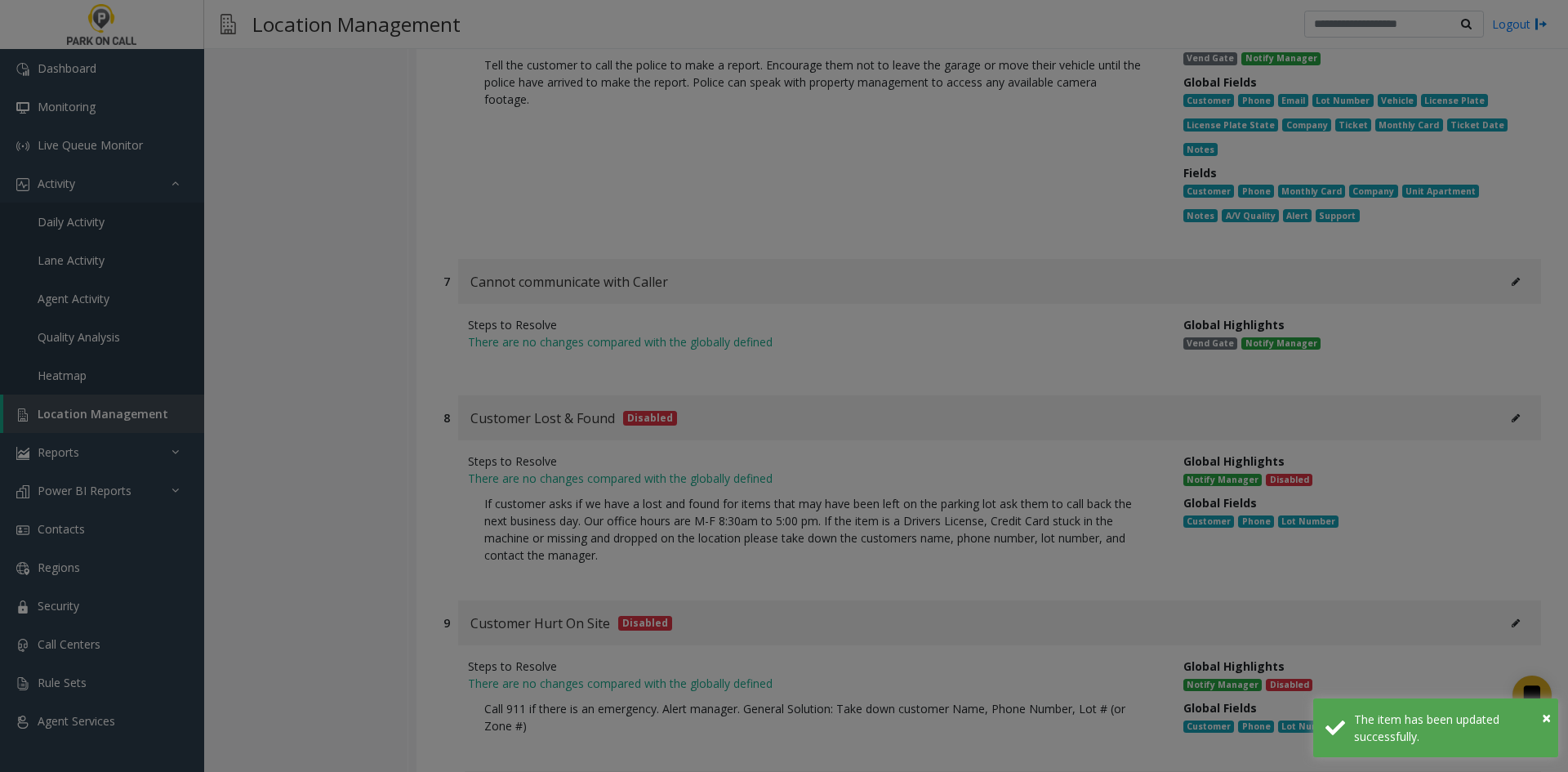
scroll to position [0, 0]
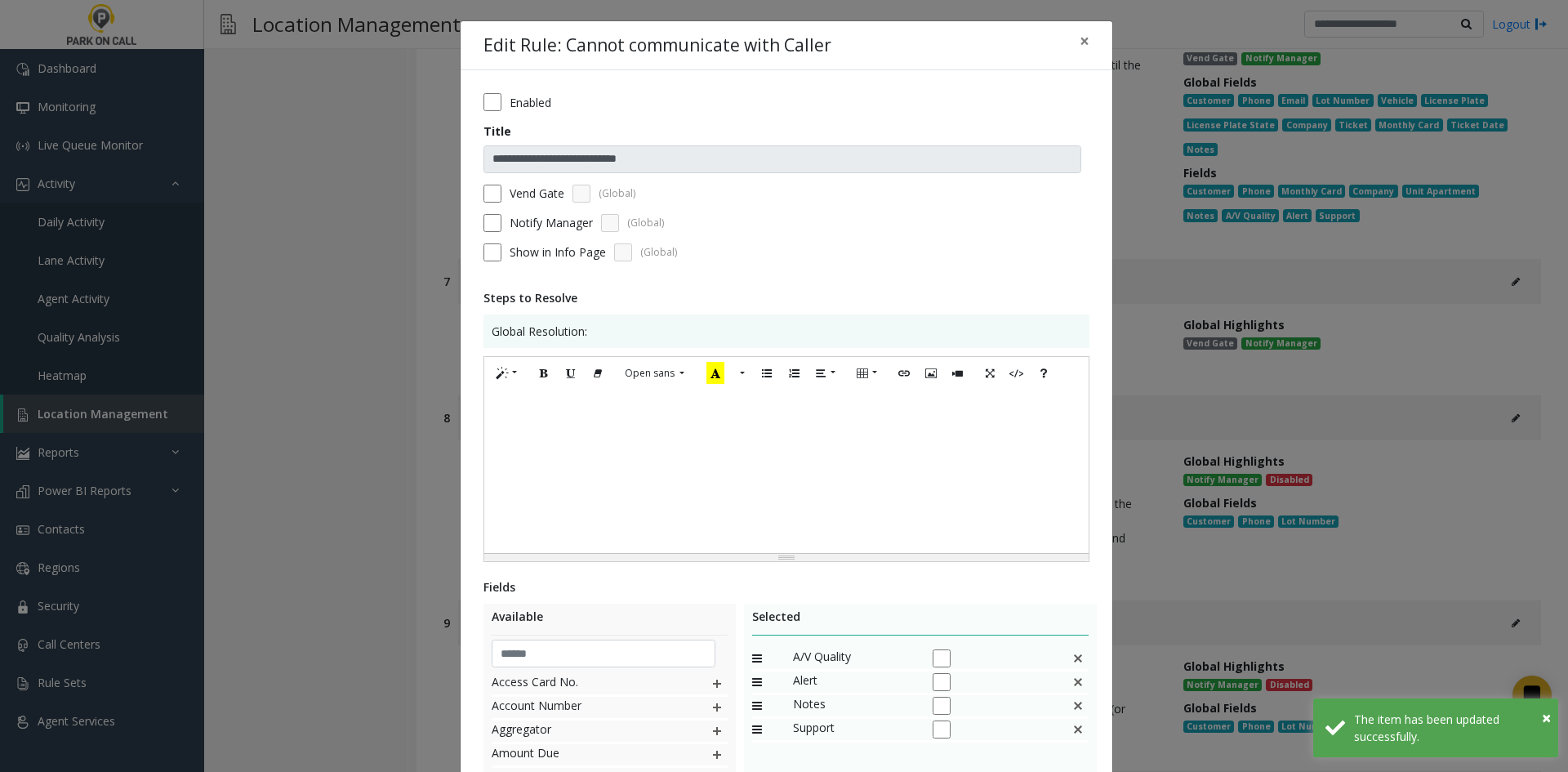
click at [924, 529] on div at bounding box center [786, 472] width 604 height 164
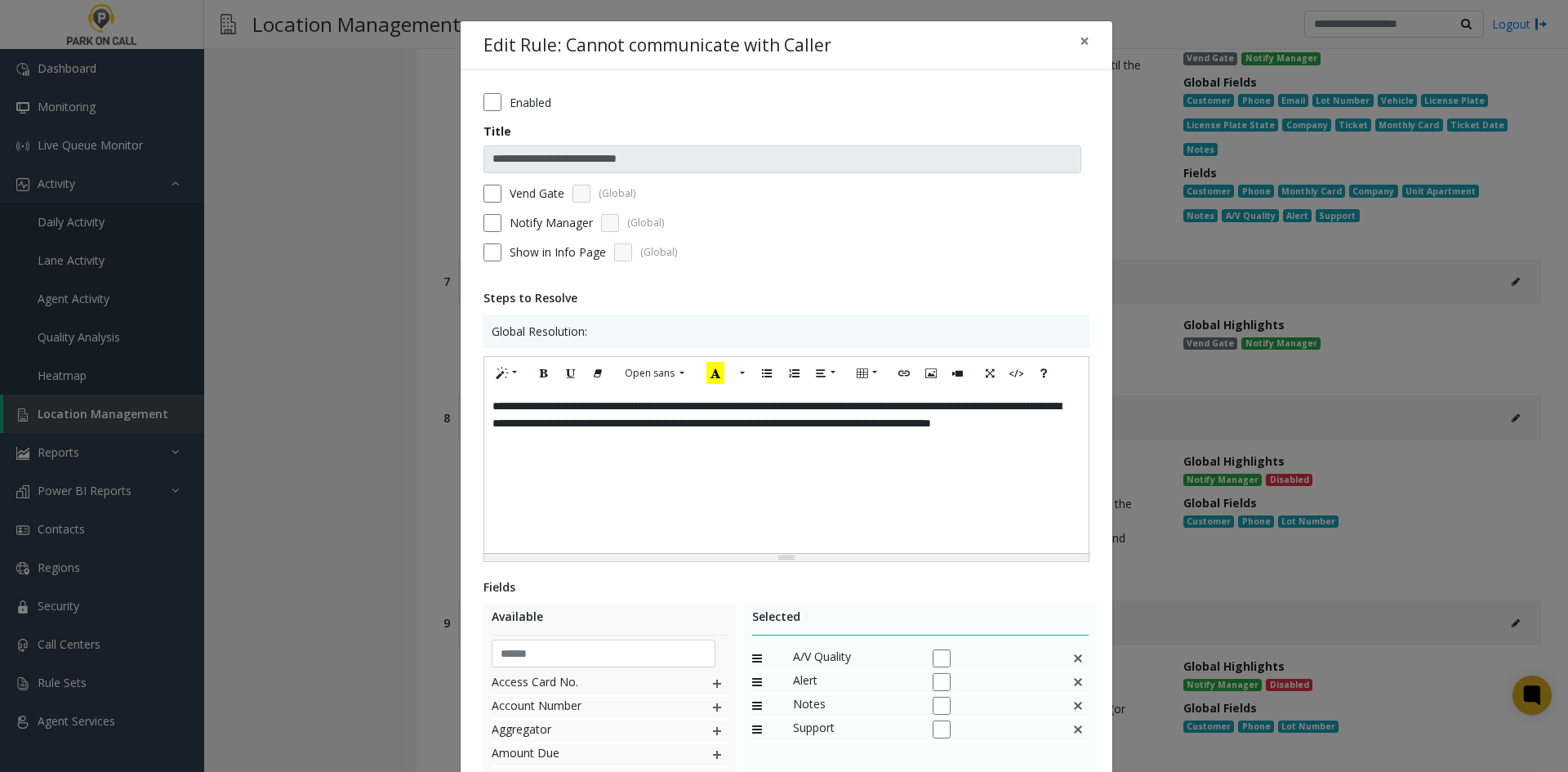
click at [886, 484] on div "**********" at bounding box center [786, 472] width 604 height 164
click at [844, 406] on div "**********" at bounding box center [786, 472] width 604 height 164
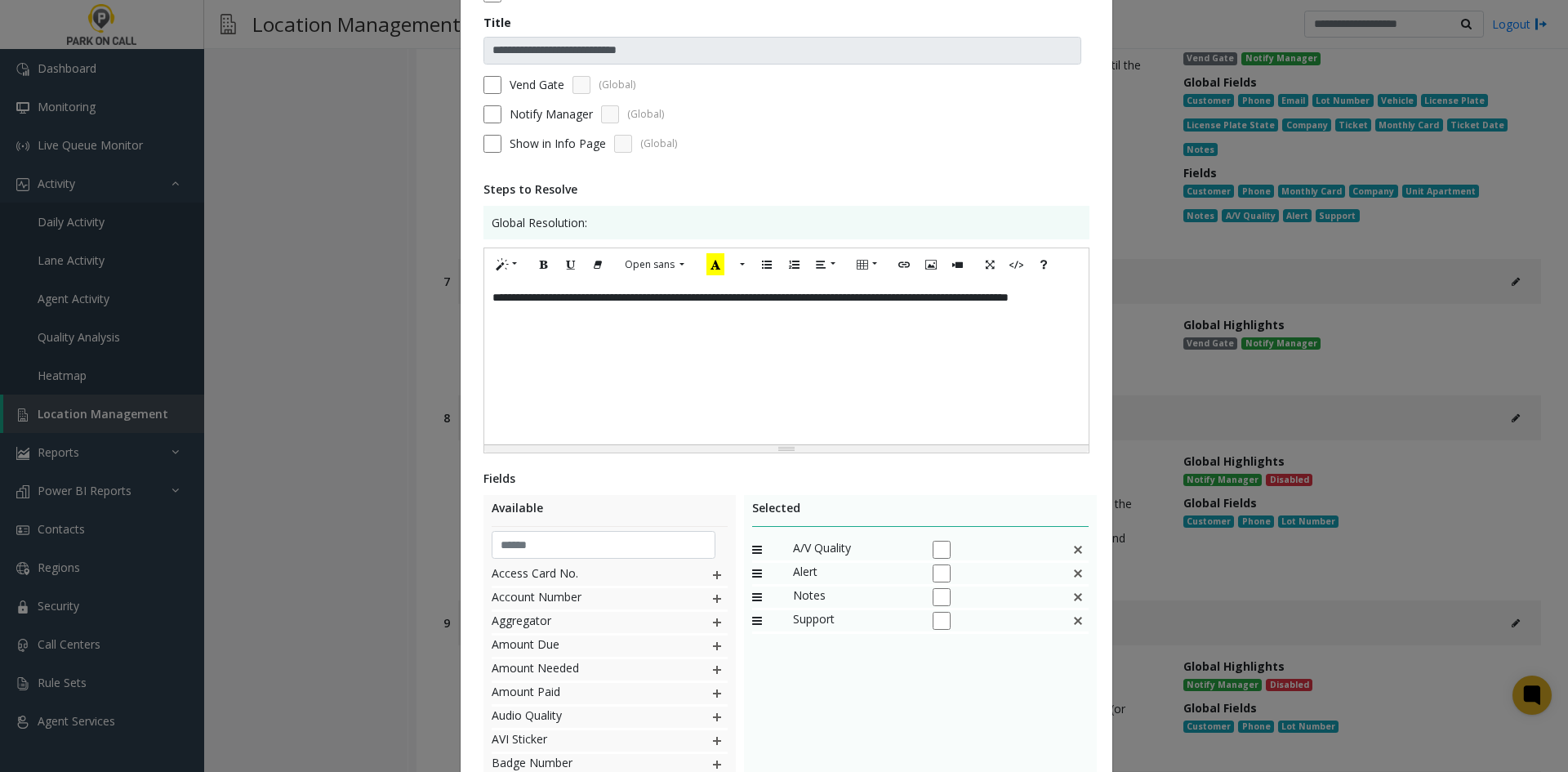
scroll to position [272, 0]
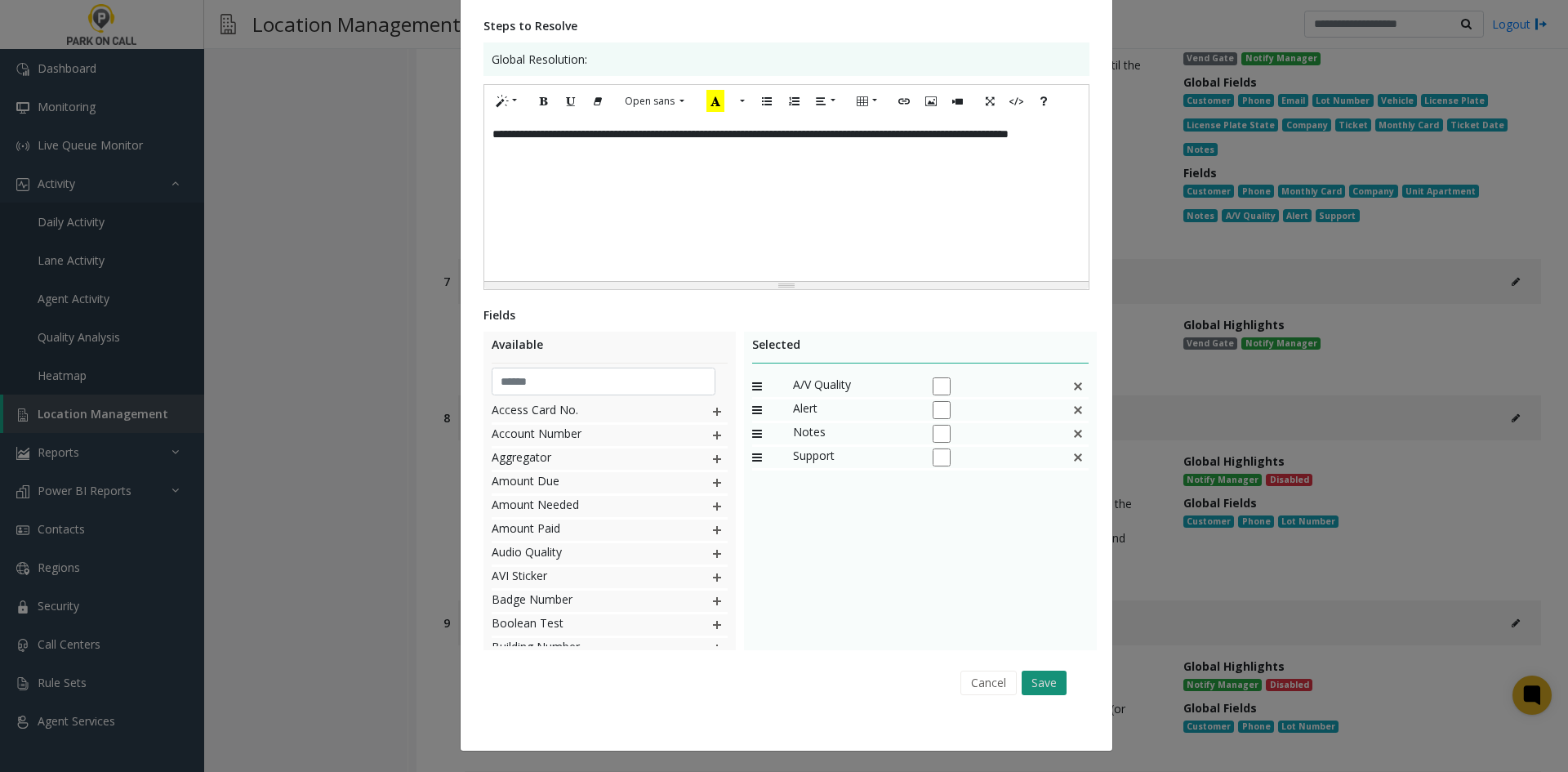
click at [1038, 679] on button "Save" at bounding box center [1044, 682] width 45 height 24
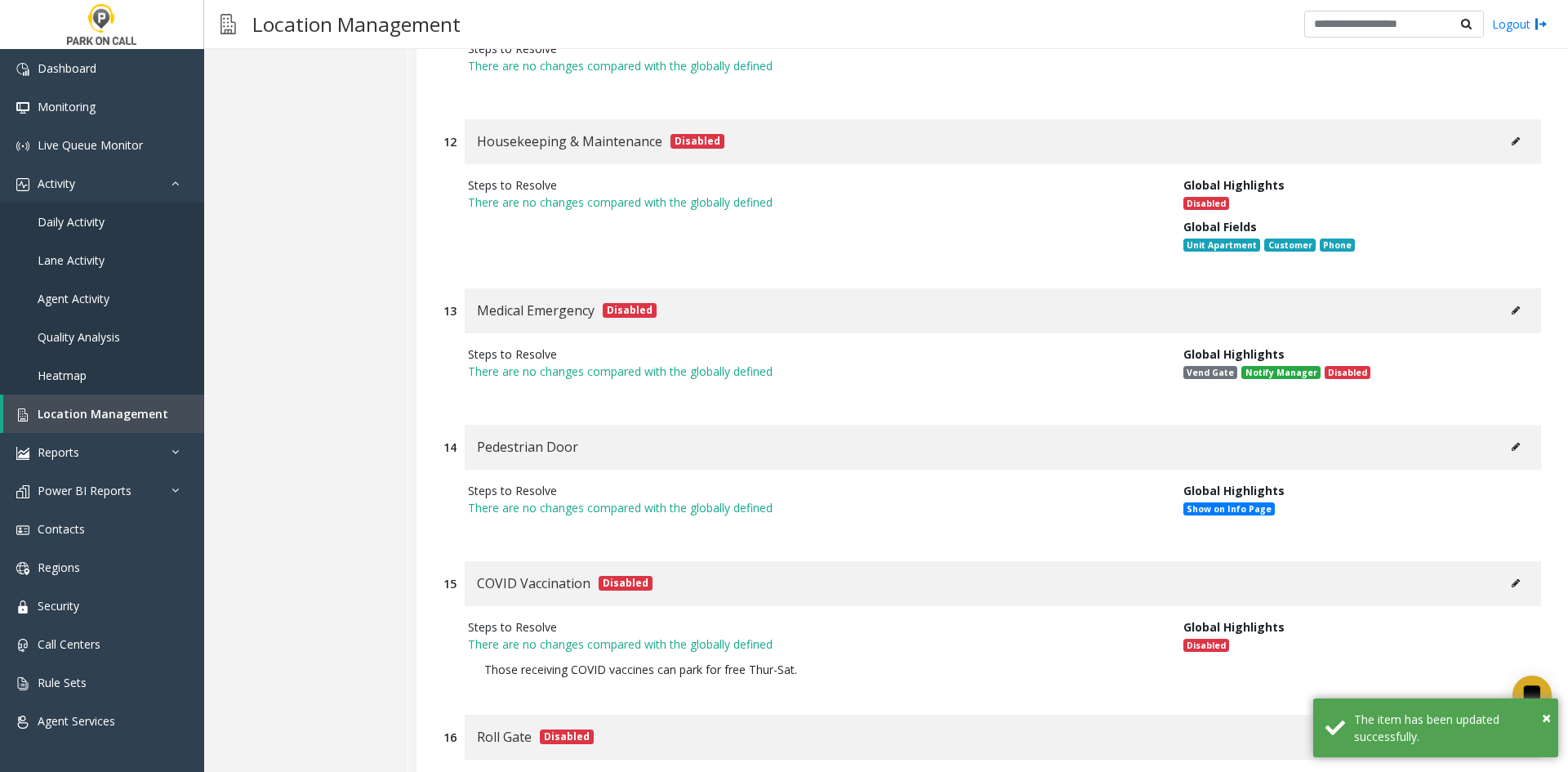
scroll to position [18270, 0]
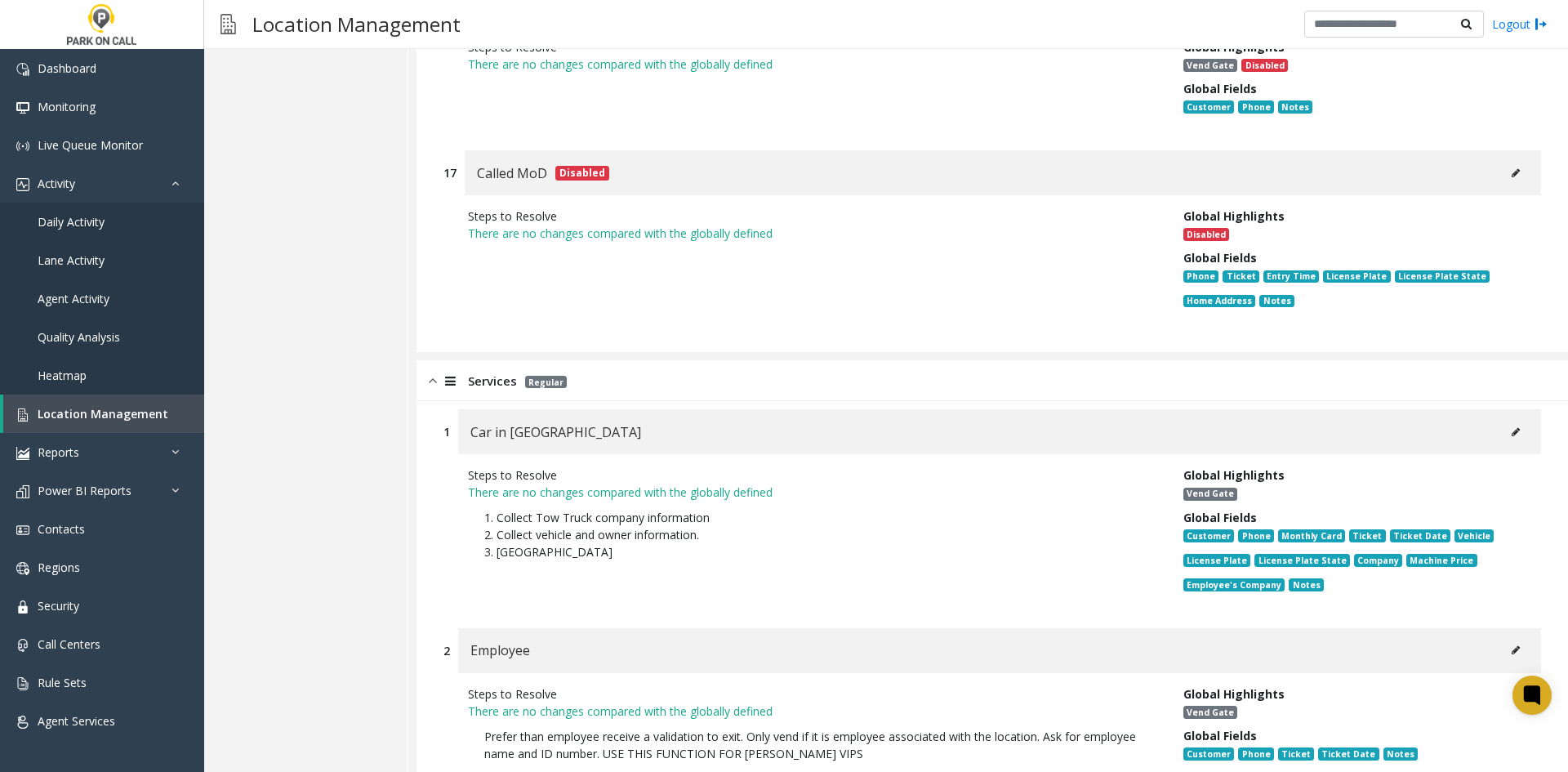
scroll to position [18760, 0]
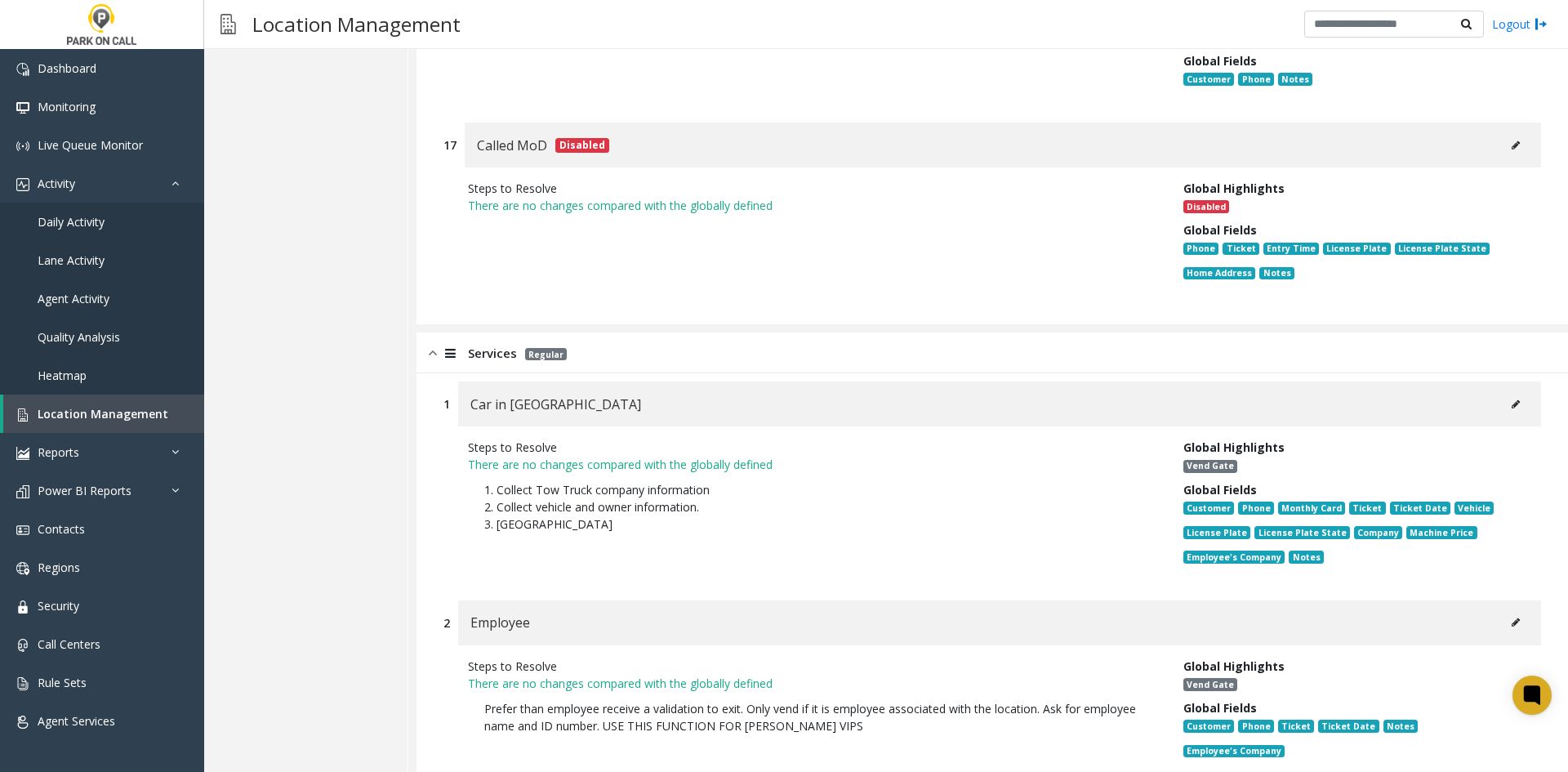
click at [1503, 392] on button at bounding box center [1516, 404] width 26 height 24
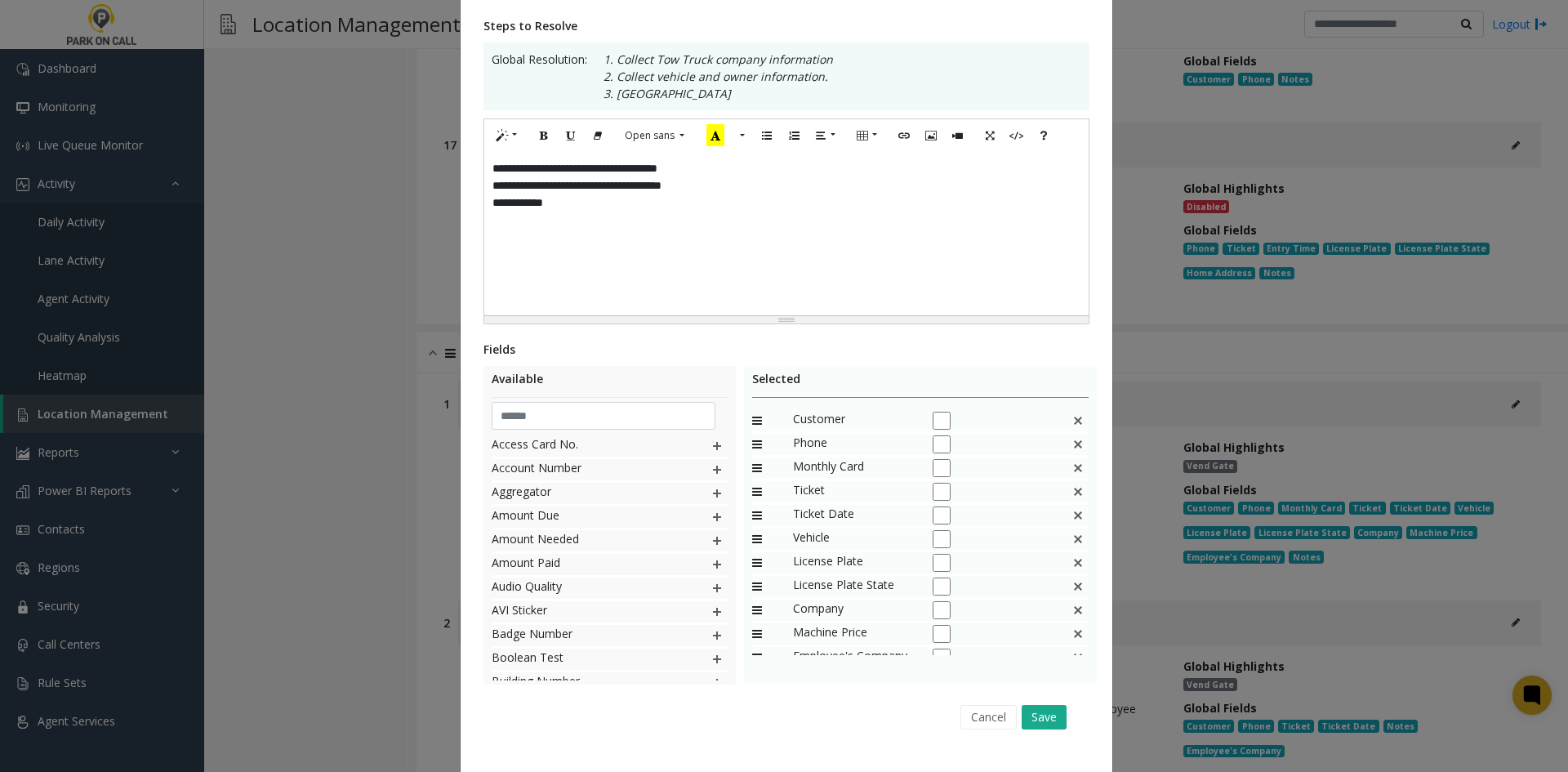
scroll to position [0, 0]
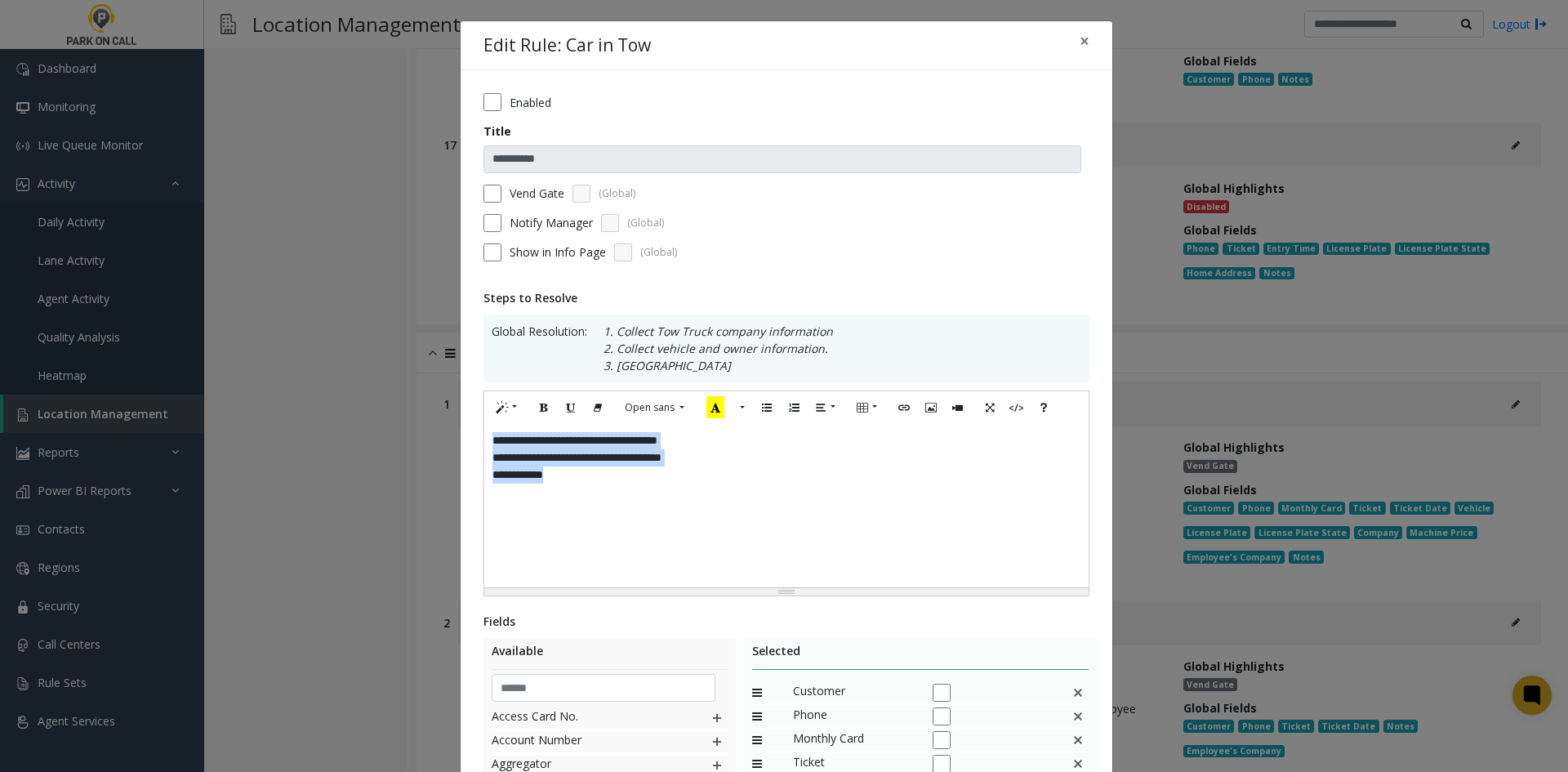
click at [823, 520] on div "**********" at bounding box center [786, 506] width 604 height 164
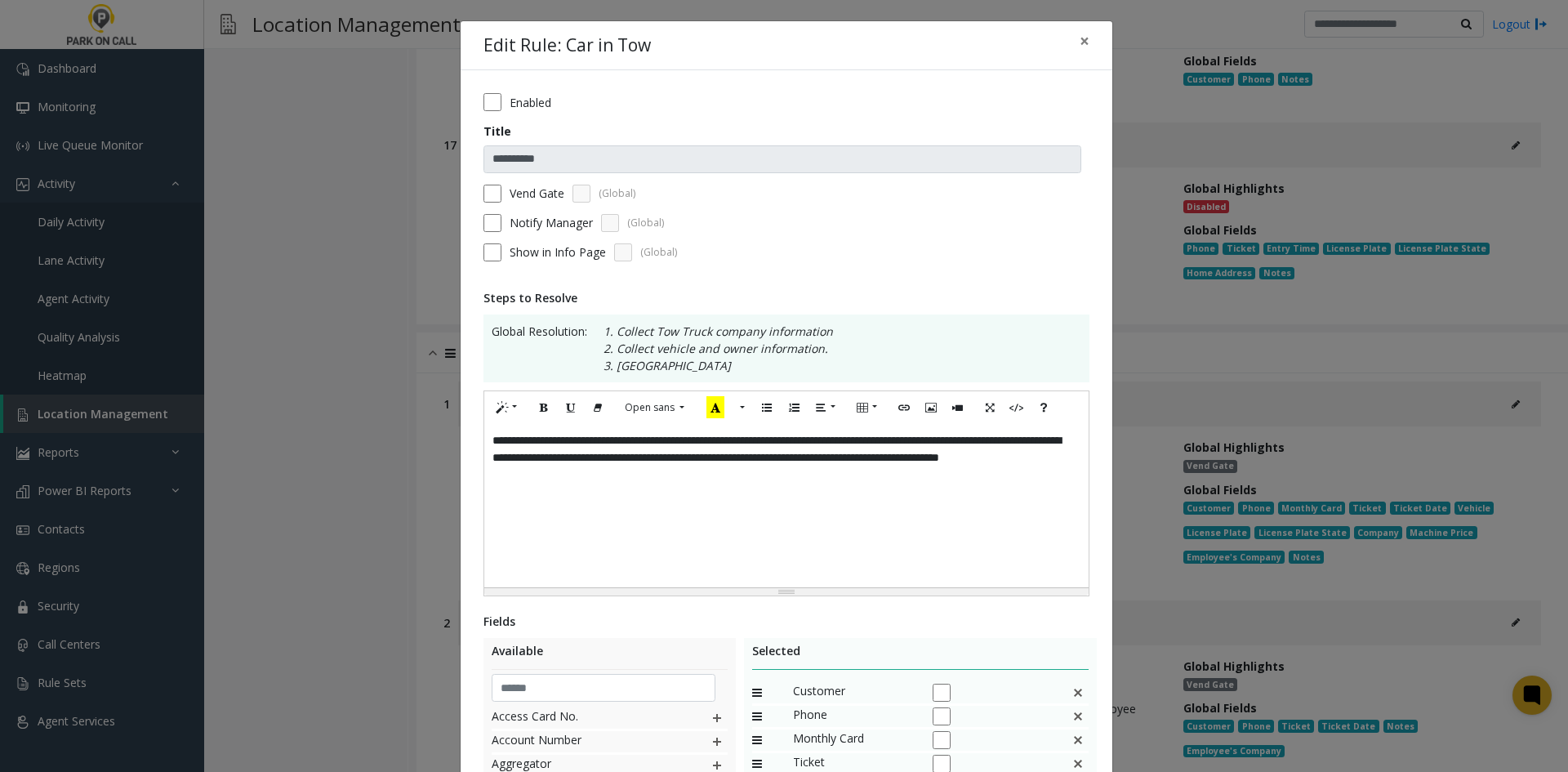
click at [515, 229] on label "Notify Manager" at bounding box center [551, 223] width 83 height 17
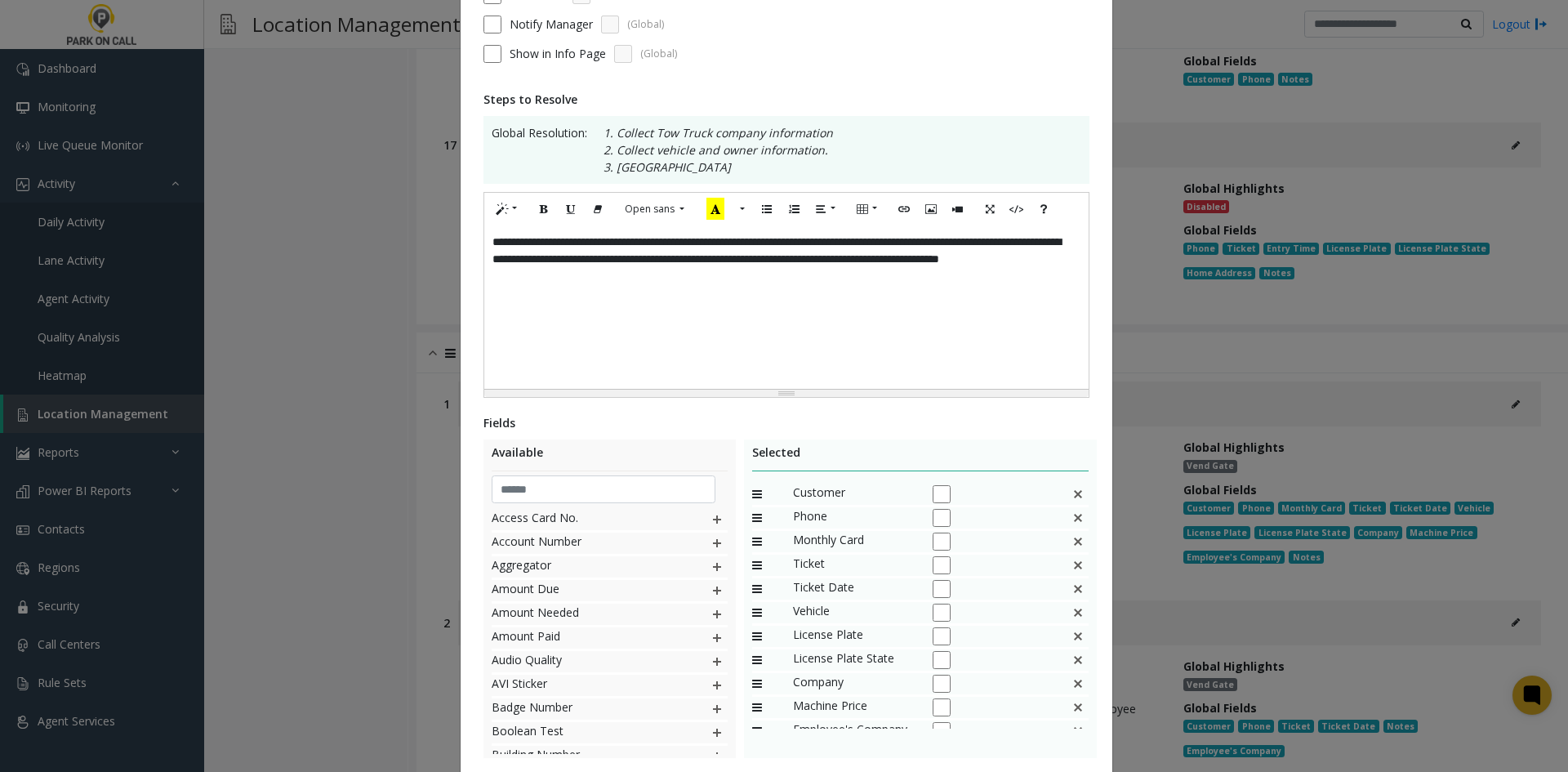
scroll to position [245, 0]
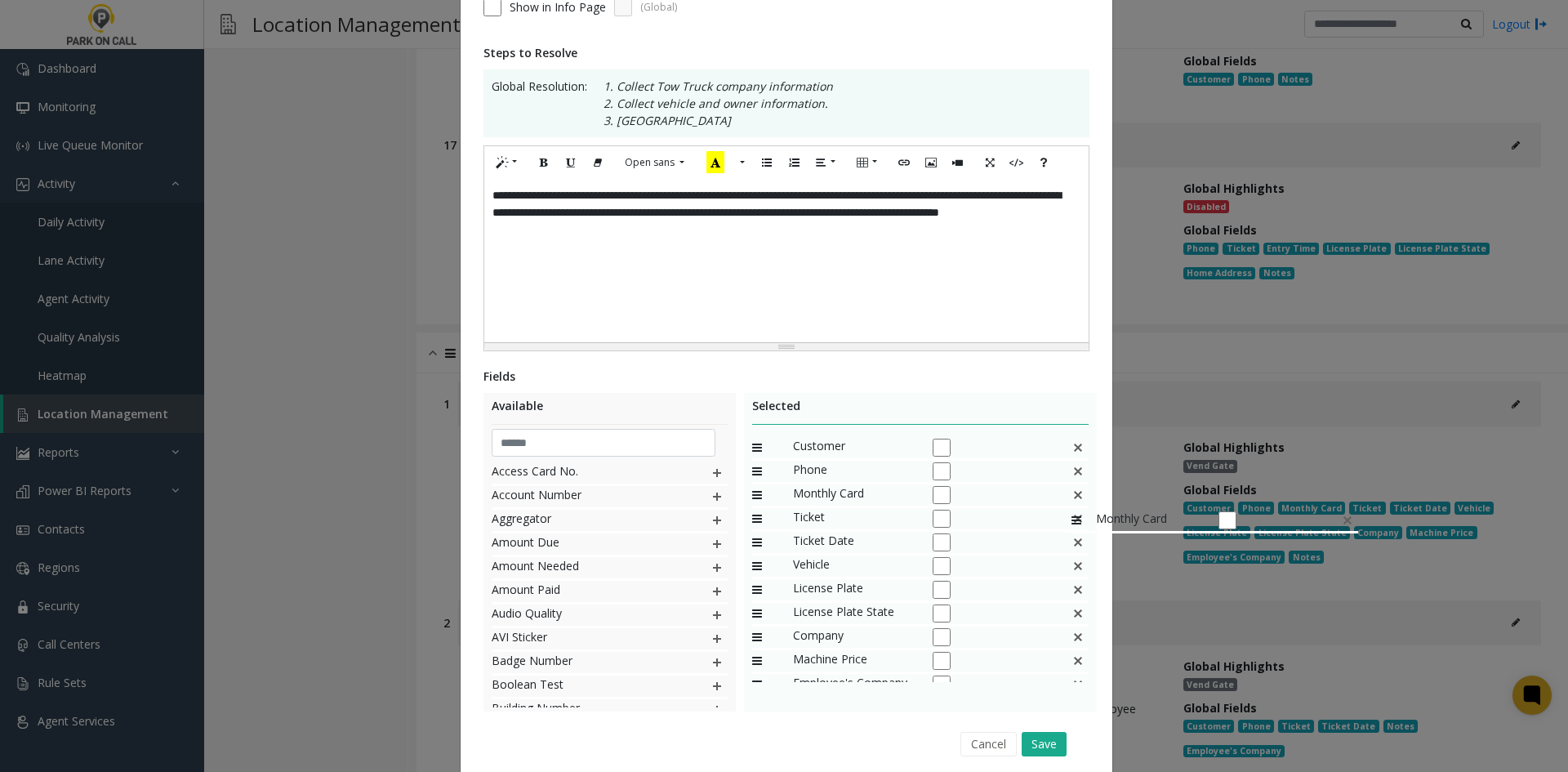
click at [1071, 501] on img at bounding box center [1078, 494] width 13 height 21
click at [1071, 500] on img at bounding box center [1078, 494] width 13 height 21
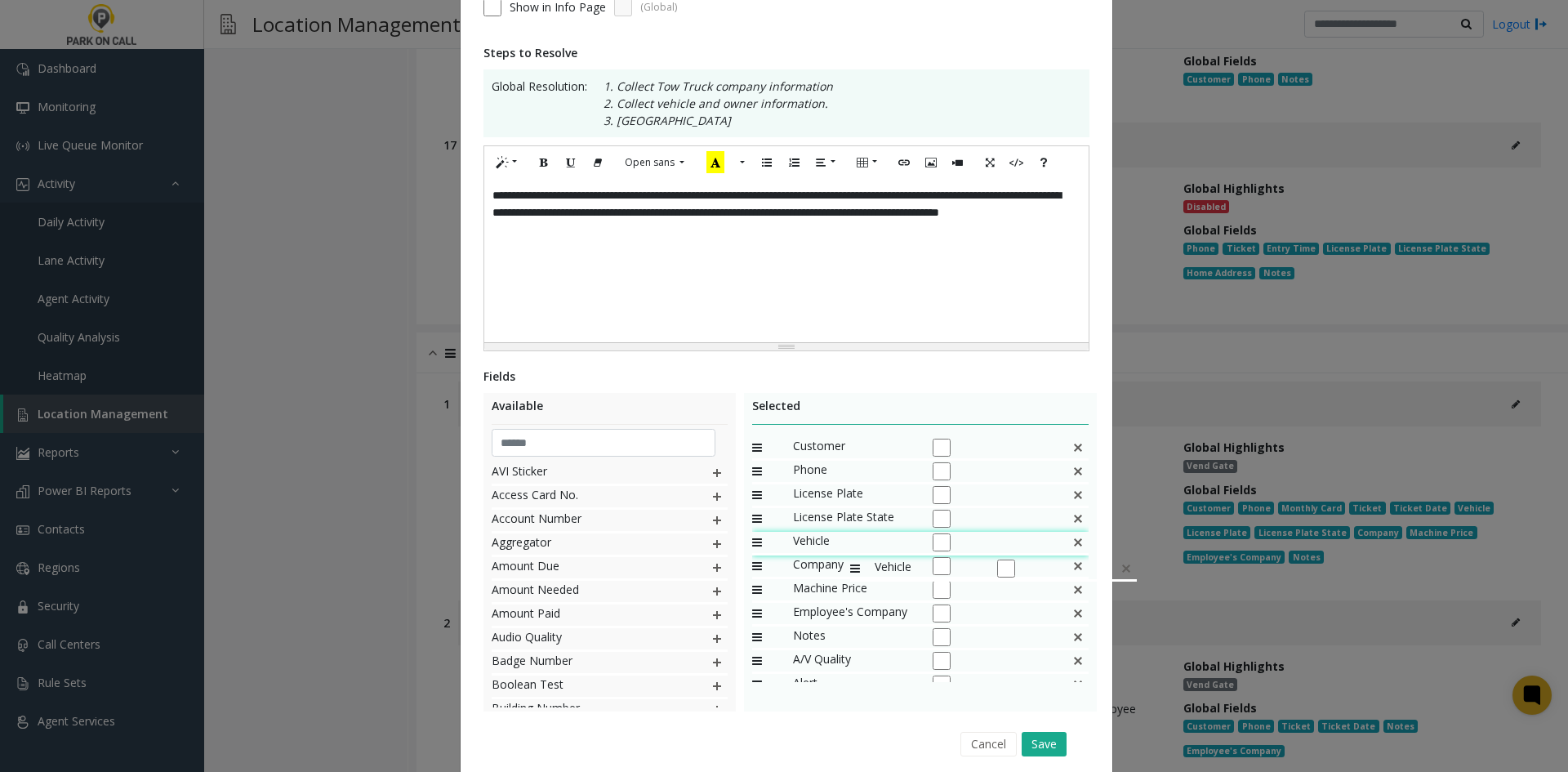
drag, startPoint x: 857, startPoint y: 501, endPoint x: 842, endPoint y: 550, distance: 51.2
click at [842, 550] on span "Vehicle" at bounding box center [854, 542] width 122 height 21
click at [1071, 577] on img at bounding box center [1078, 566] width 13 height 21
click at [1063, 577] on div "Employee's Company" at bounding box center [920, 567] width 337 height 24
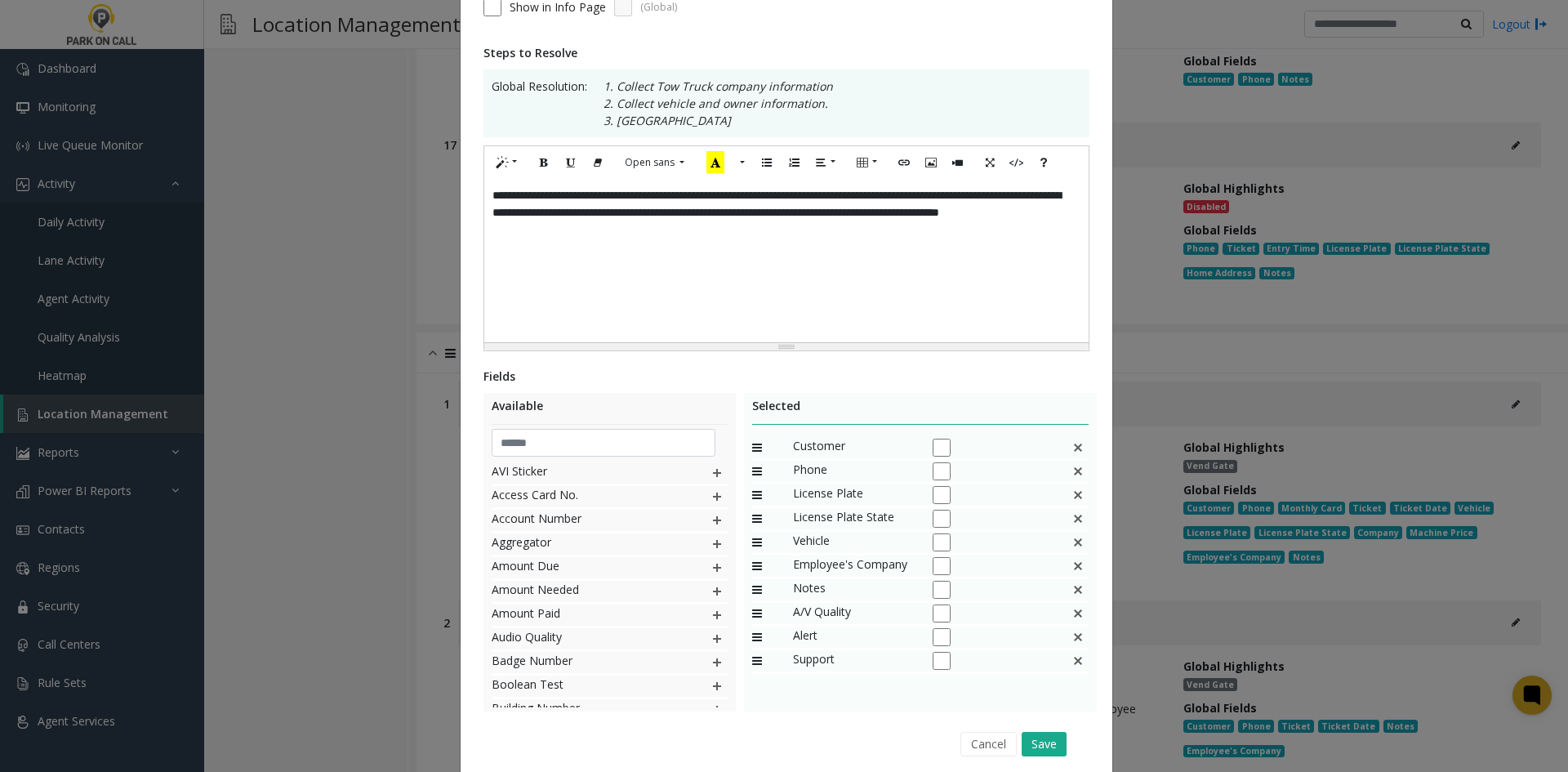
click at [1063, 577] on div "Employee's Company" at bounding box center [920, 567] width 337 height 24
click at [1071, 575] on img at bounding box center [1078, 566] width 13 height 21
click at [1047, 739] on button "Save" at bounding box center [1044, 744] width 45 height 24
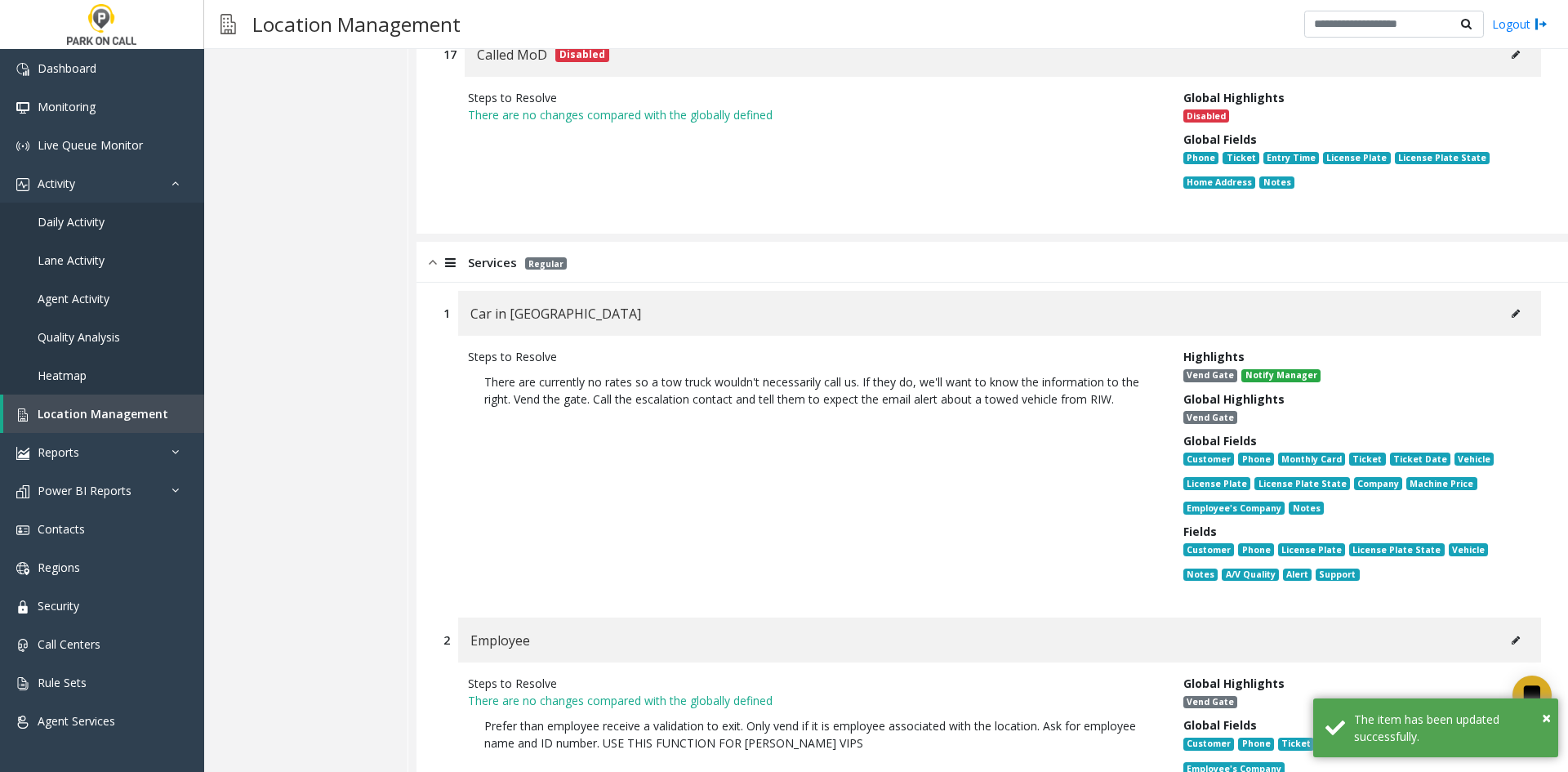
scroll to position [19005, 0]
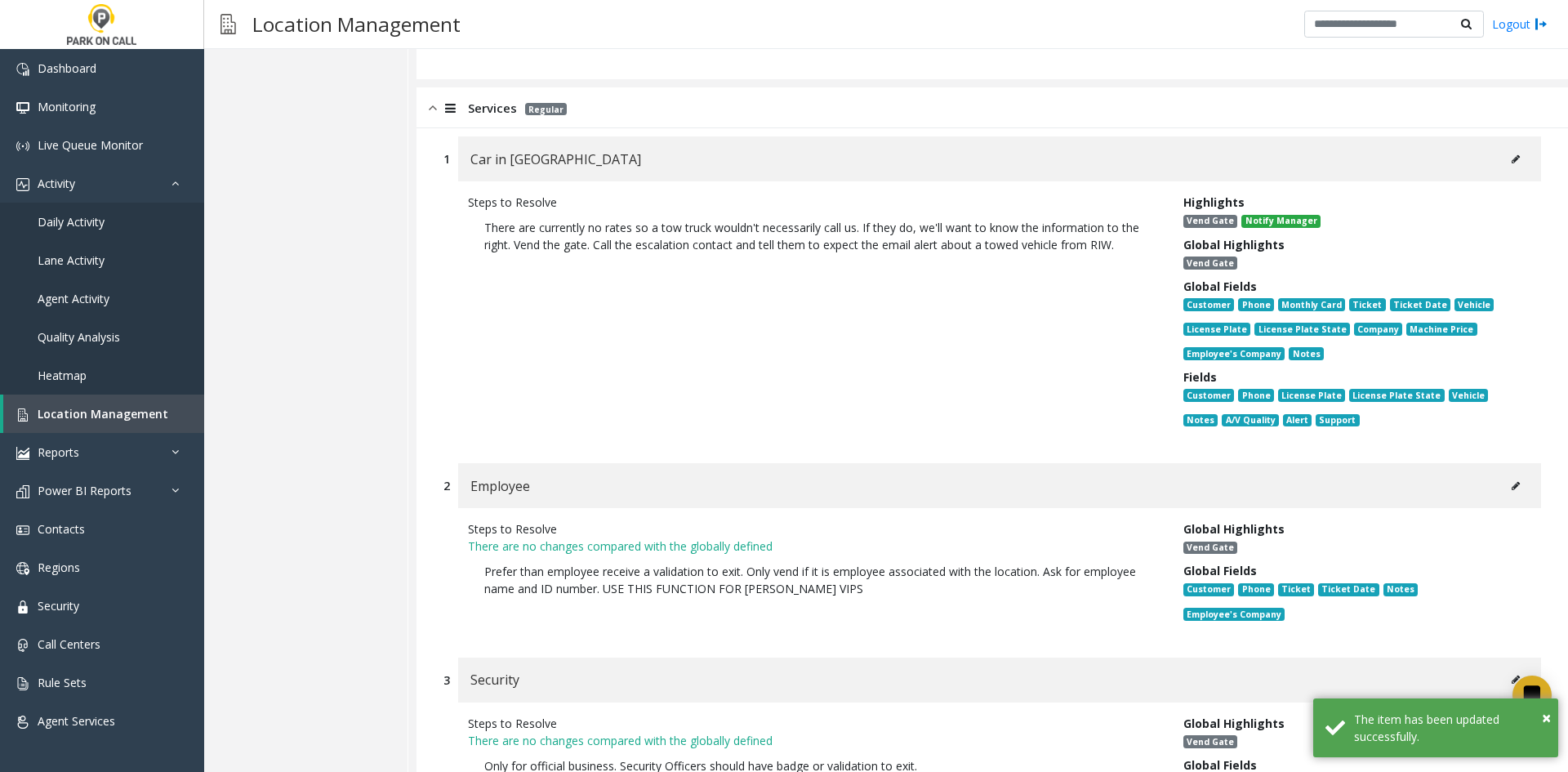
click at [1509, 463] on div "Employee" at bounding box center [999, 486] width 1083 height 45
click at [1511, 474] on button at bounding box center [1516, 486] width 26 height 24
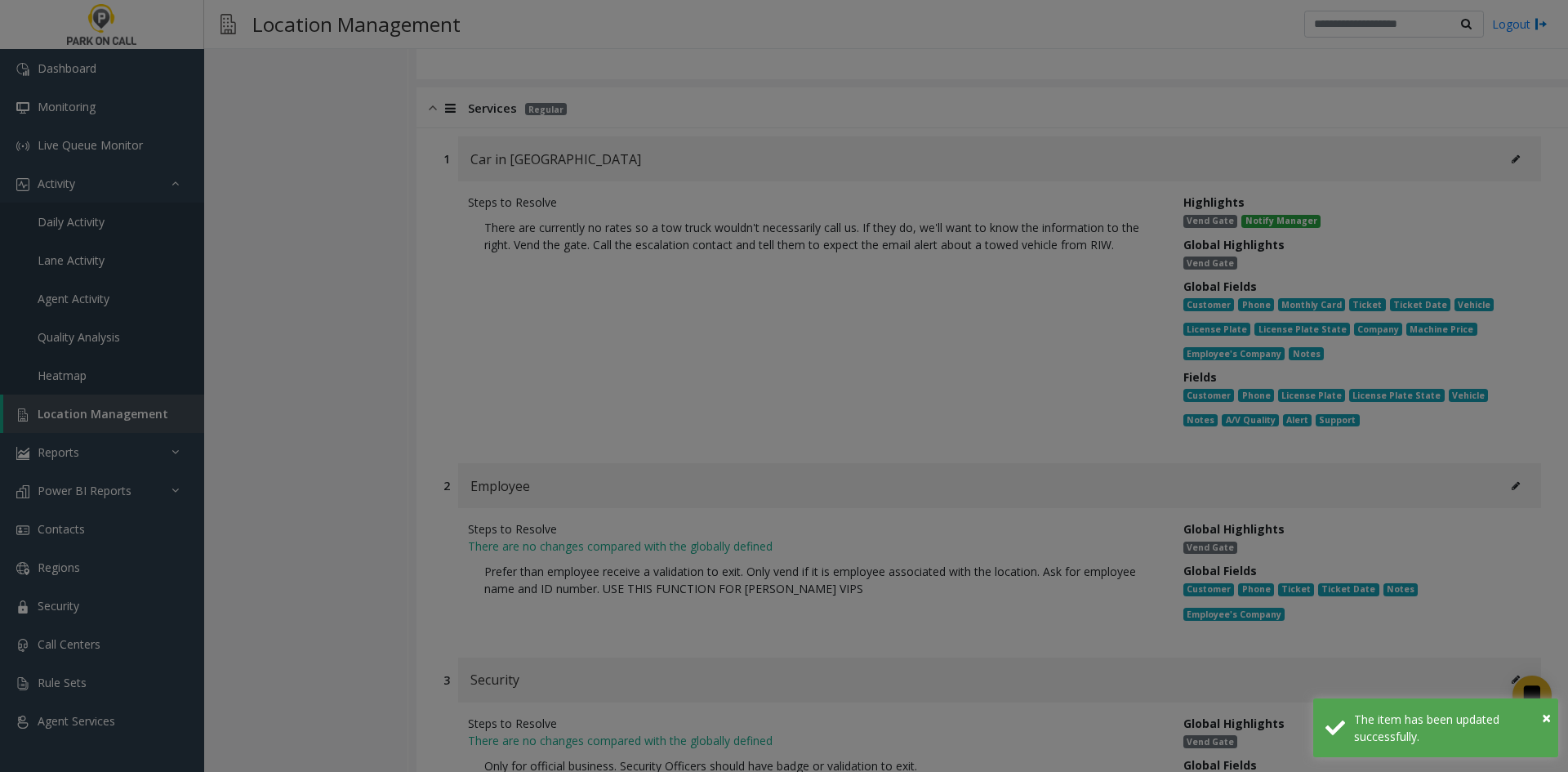
scroll to position [0, 0]
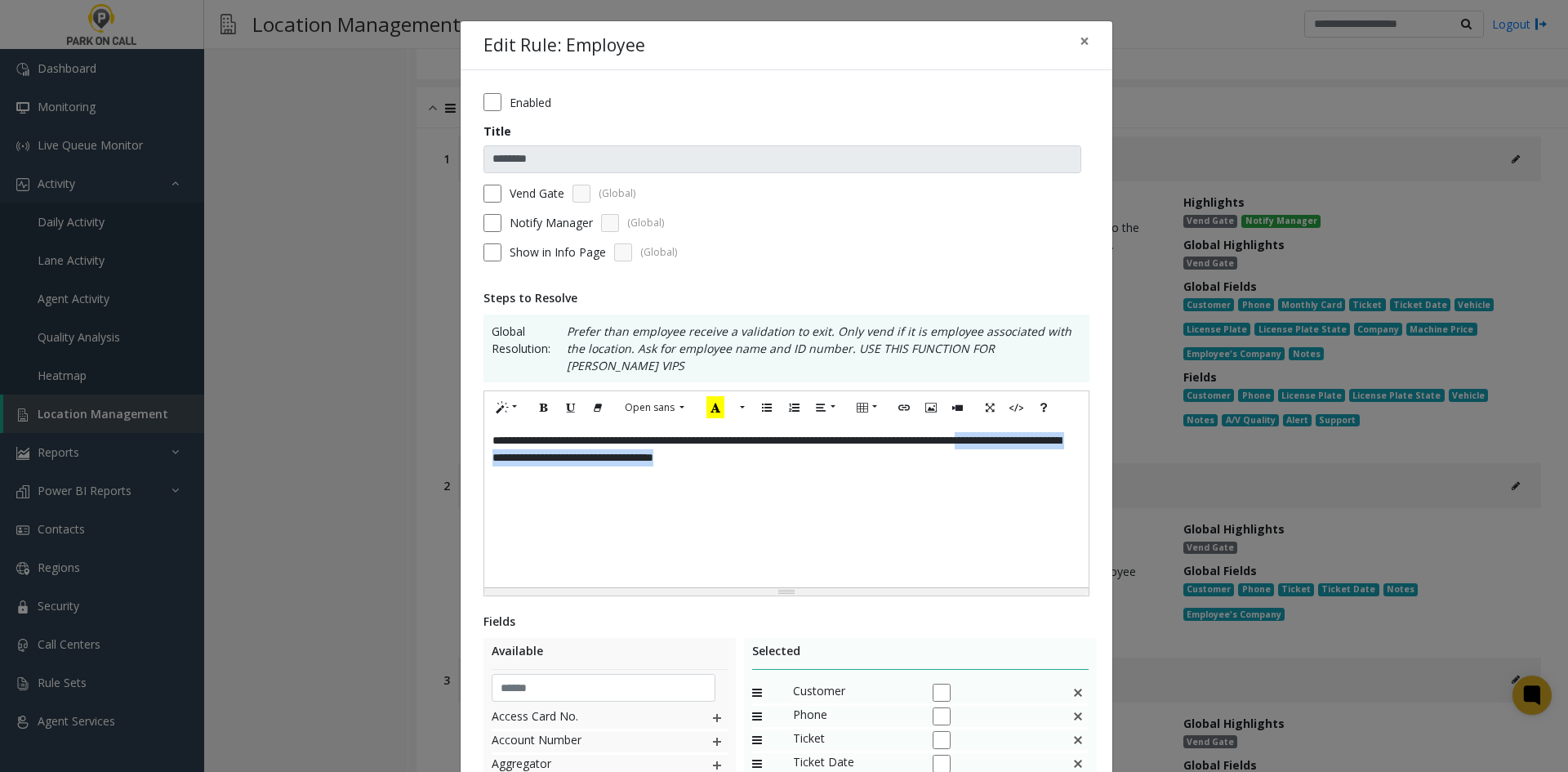
drag, startPoint x: 945, startPoint y: 480, endPoint x: 426, endPoint y: 443, distance: 520.3
click at [426, 444] on div "**********" at bounding box center [784, 386] width 1568 height 772
click at [419, 441] on div "**********" at bounding box center [784, 386] width 1568 height 772
drag, startPoint x: 861, startPoint y: 470, endPoint x: 856, endPoint y: 460, distance: 11.2
click at [855, 461] on div "**********" at bounding box center [786, 506] width 604 height 164
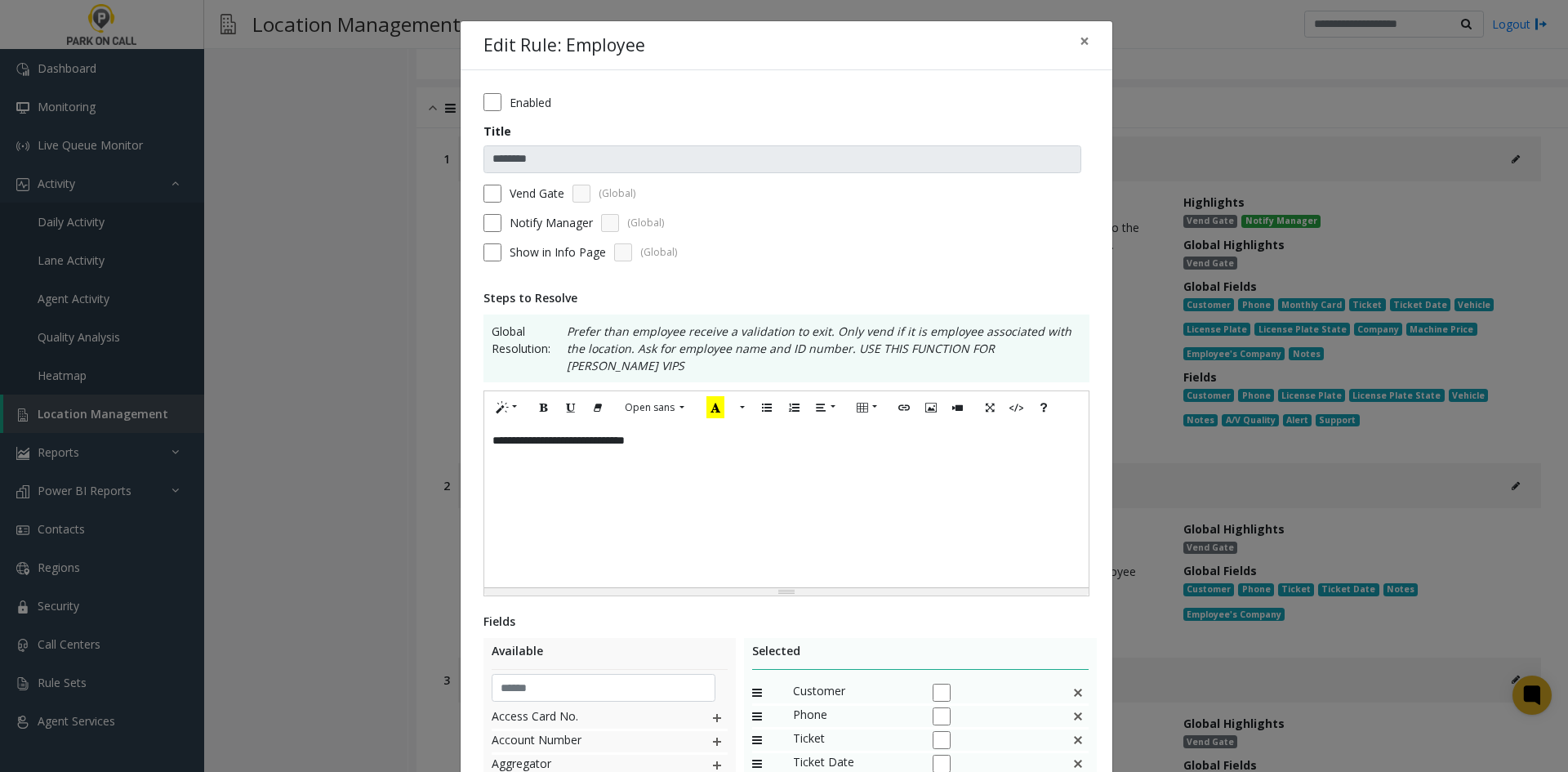
click at [509, 224] on label "Notify Manager" at bounding box center [551, 223] width 83 height 17
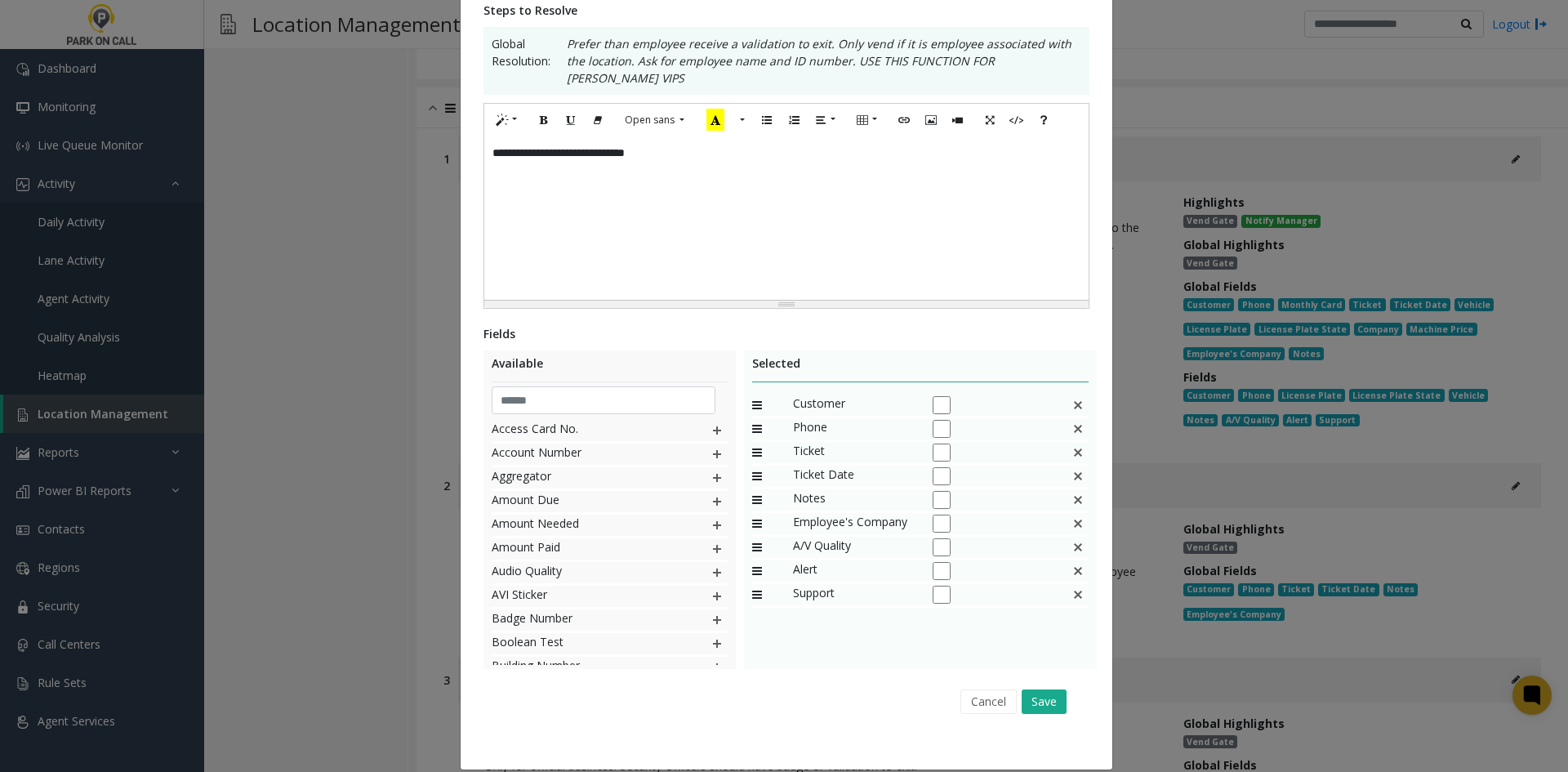
scroll to position [290, 0]
click at [1078, 421] on img at bounding box center [1078, 426] width 13 height 21
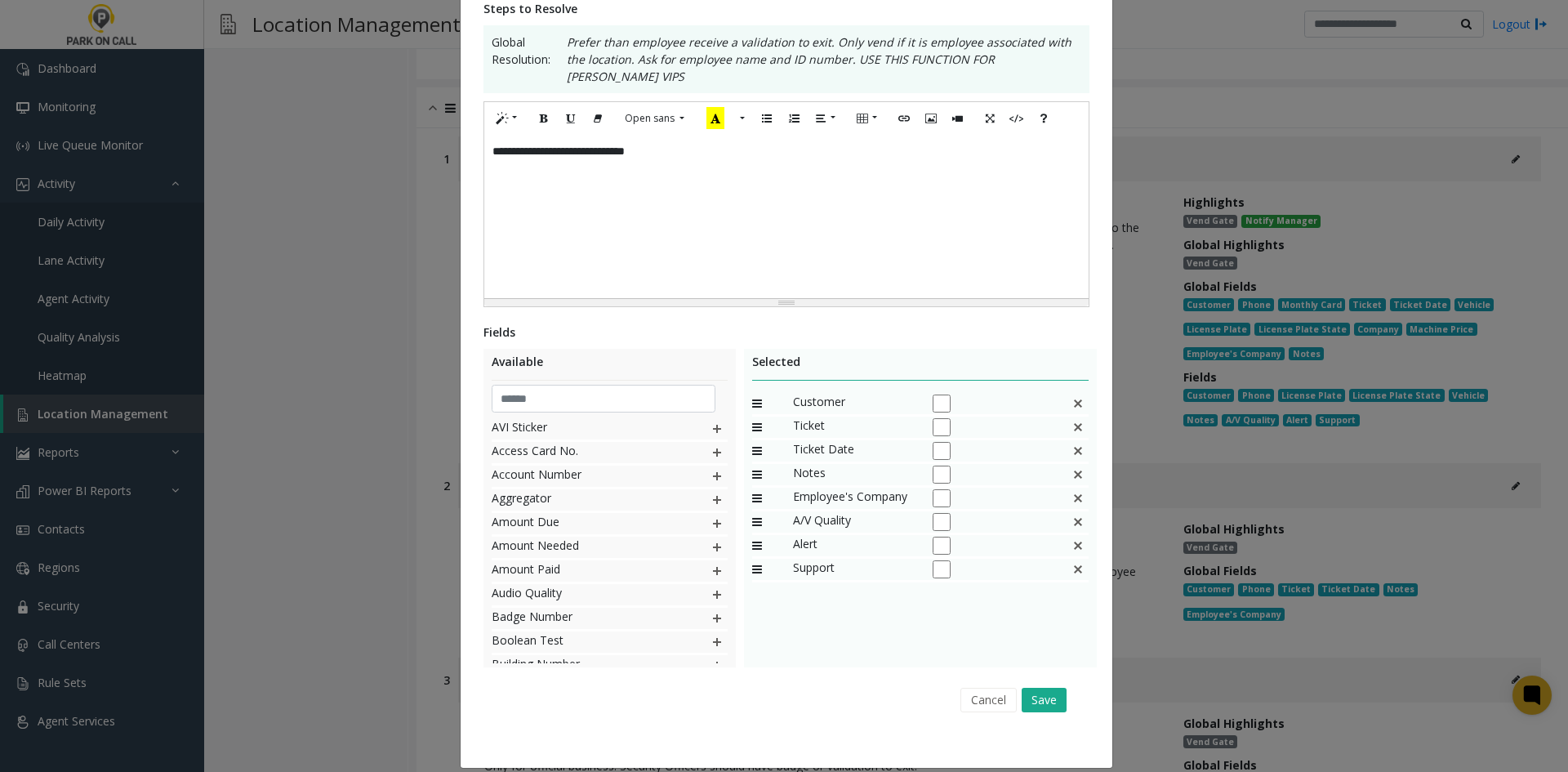
click at [1078, 421] on img at bounding box center [1078, 426] width 13 height 21
drag, startPoint x: 879, startPoint y: 433, endPoint x: 872, endPoint y: 406, distance: 27.9
click at [1031, 690] on button "Save" at bounding box center [1044, 700] width 45 height 24
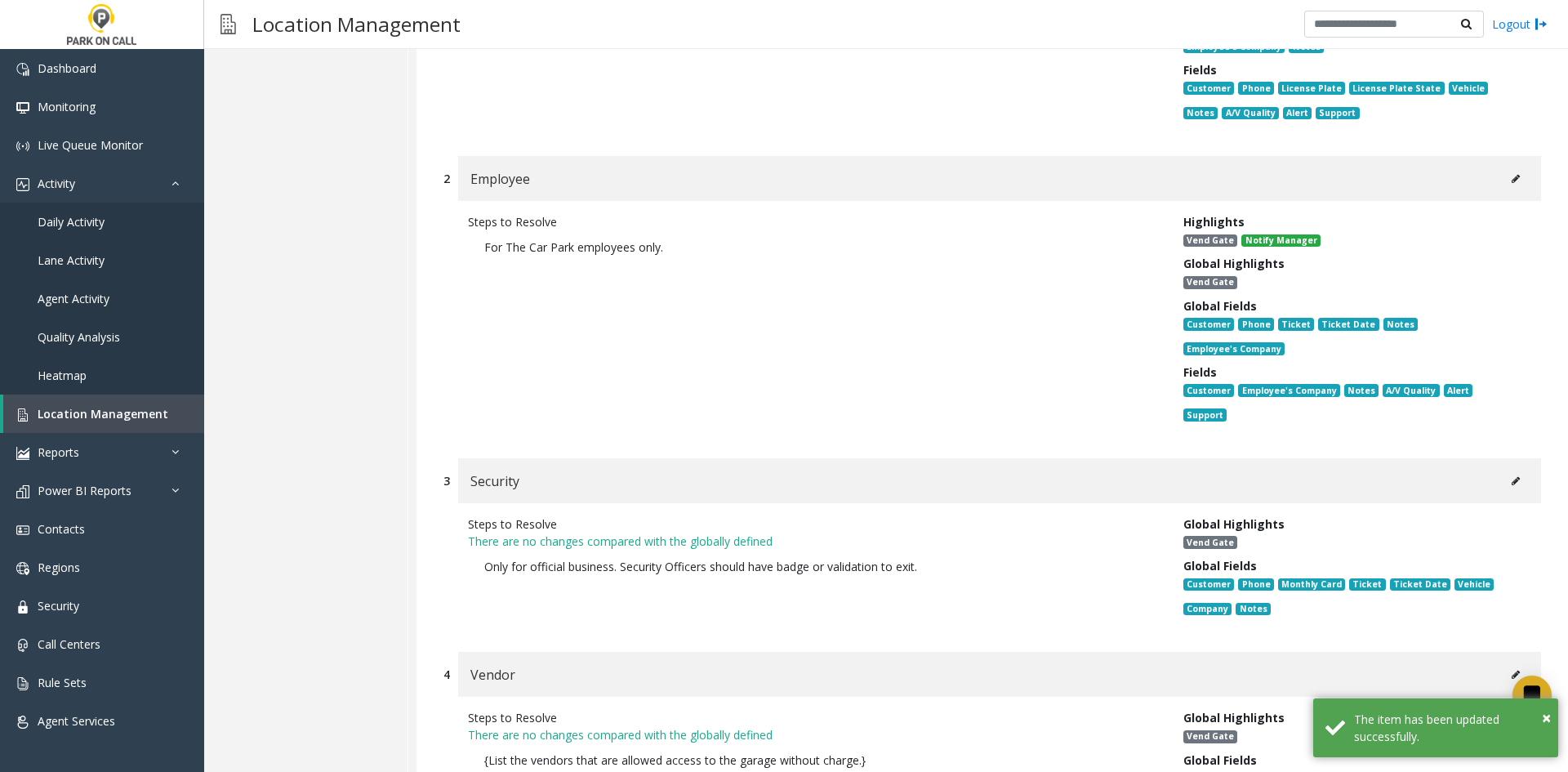
scroll to position [19332, 0]
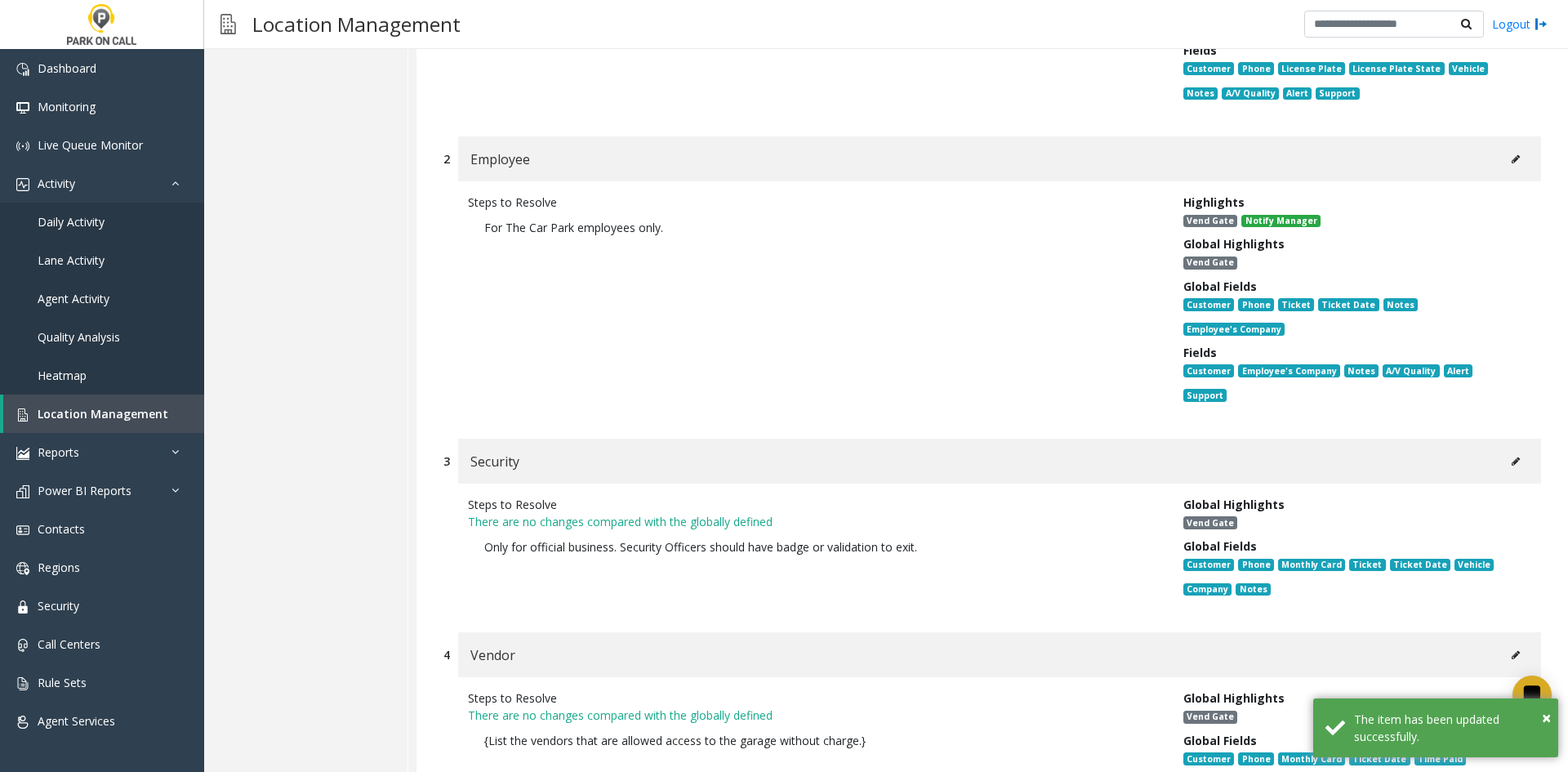
click at [1503, 450] on button at bounding box center [1516, 462] width 26 height 24
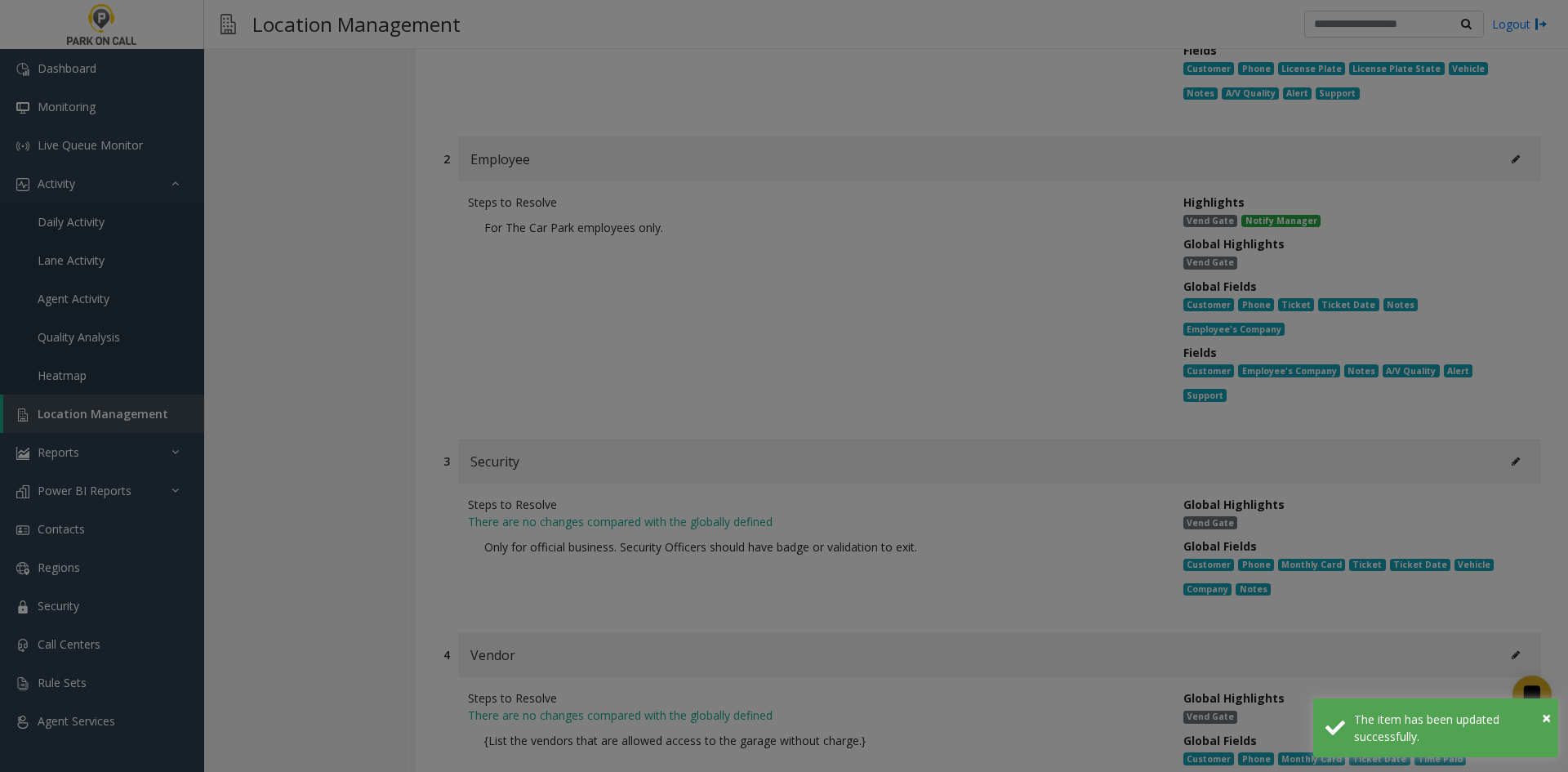
scroll to position [0, 0]
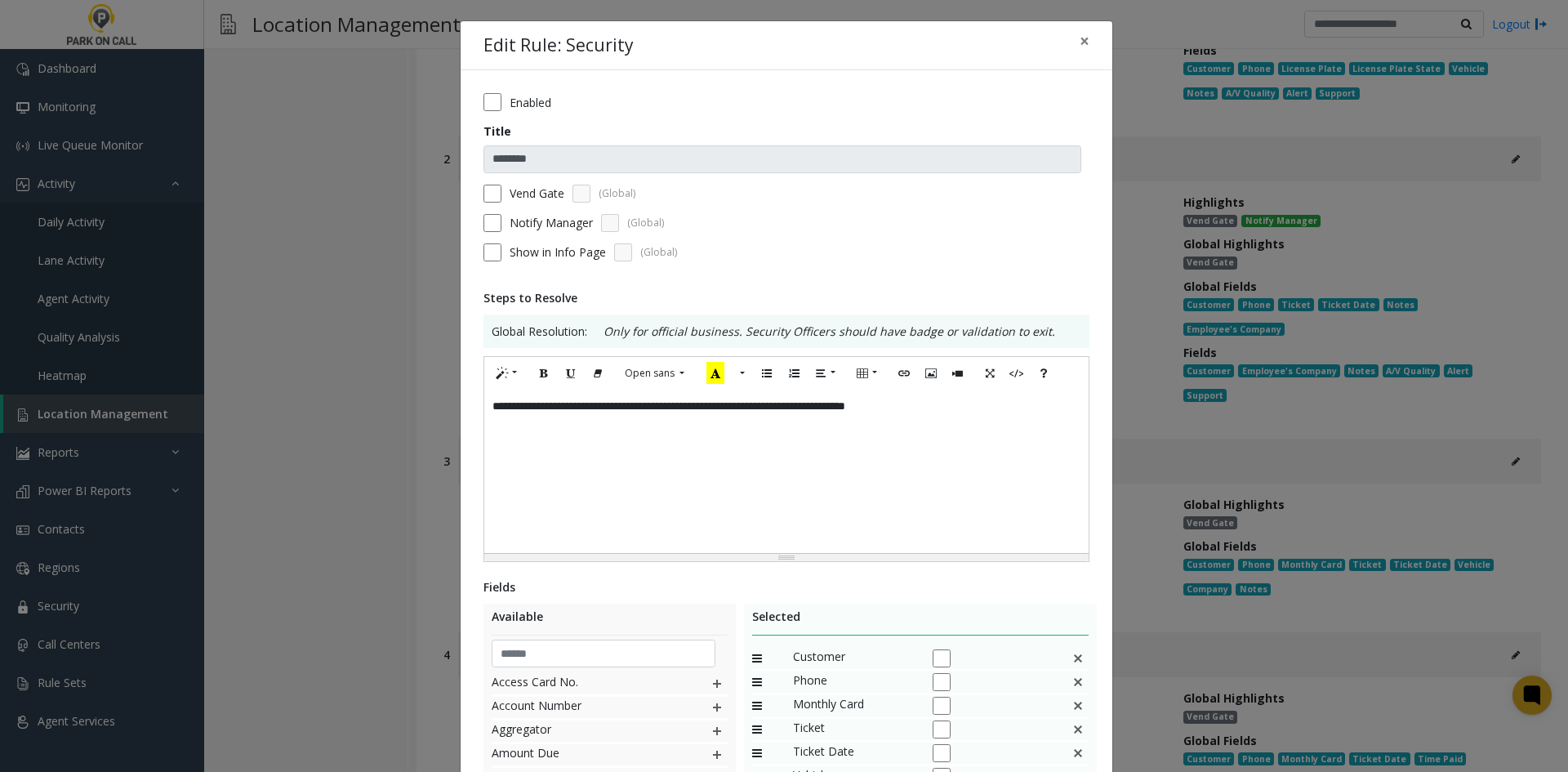
click at [496, 96] on div "Enabled" at bounding box center [786, 102] width 606 height 18
click at [469, 108] on div "**********" at bounding box center [786, 547] width 651 height 953
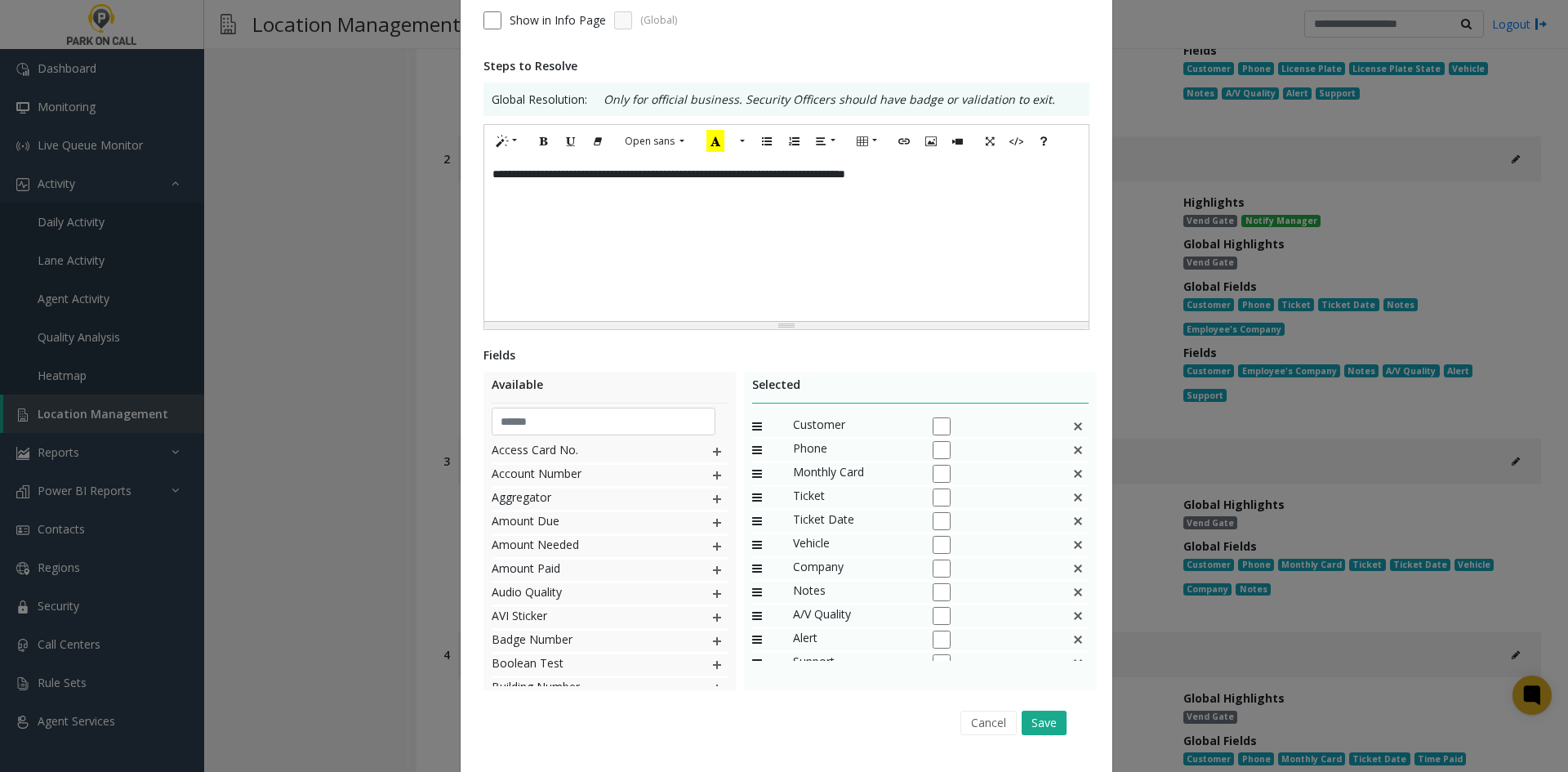
scroll to position [272, 0]
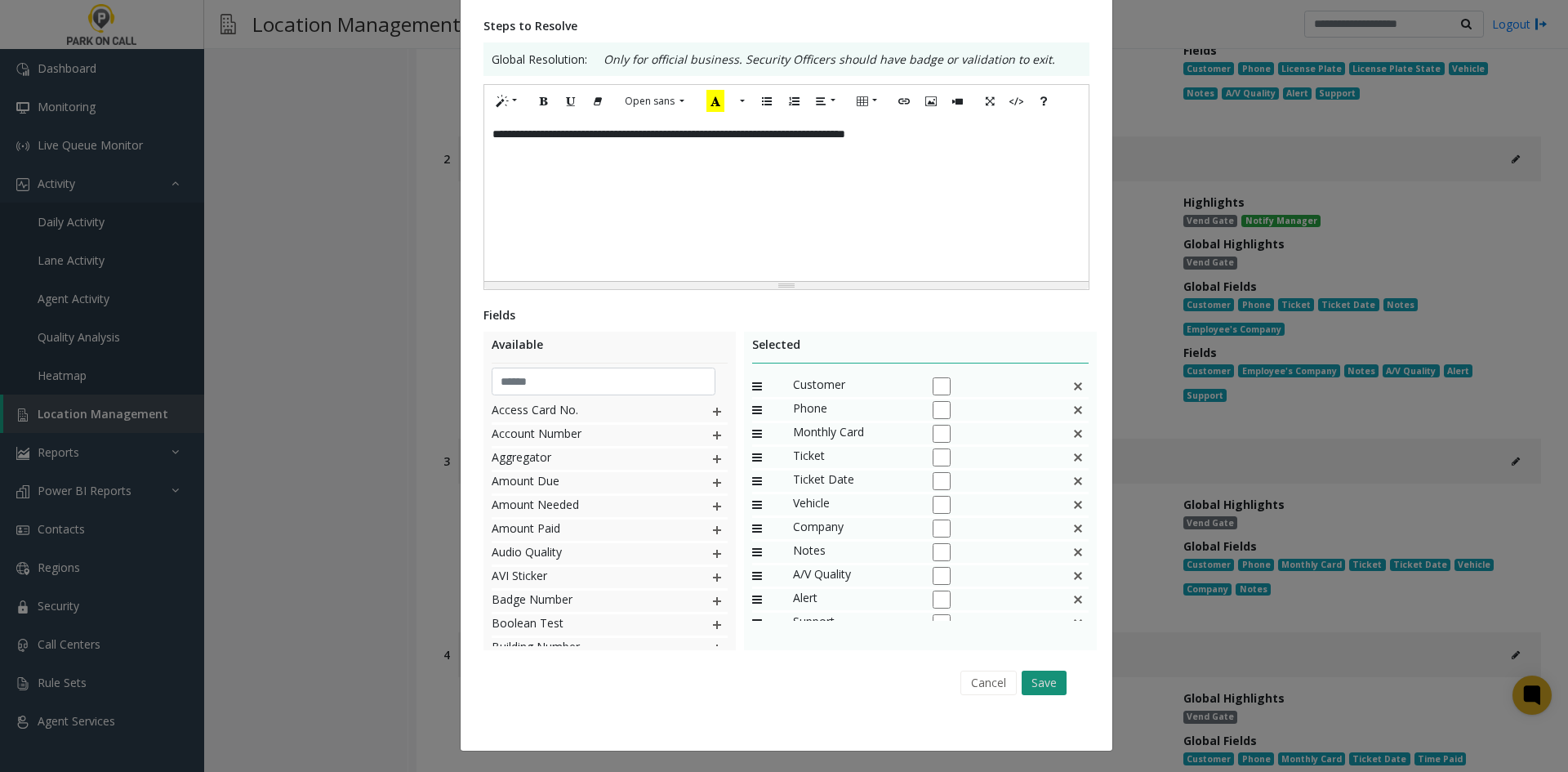
click at [1058, 675] on div "Cancel Save" at bounding box center [786, 682] width 584 height 42
click at [1058, 675] on button "Save" at bounding box center [1044, 682] width 45 height 24
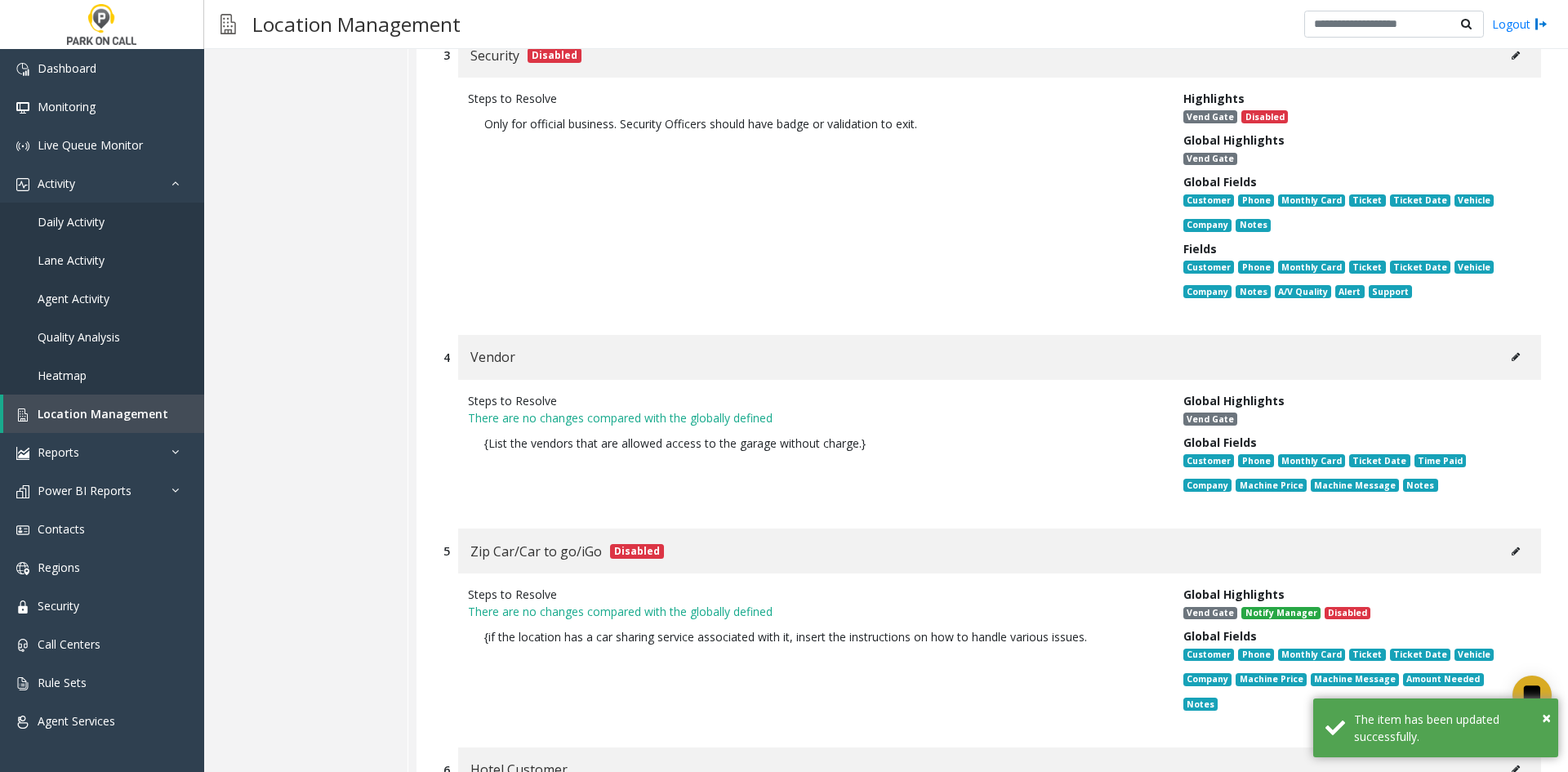
scroll to position [19741, 0]
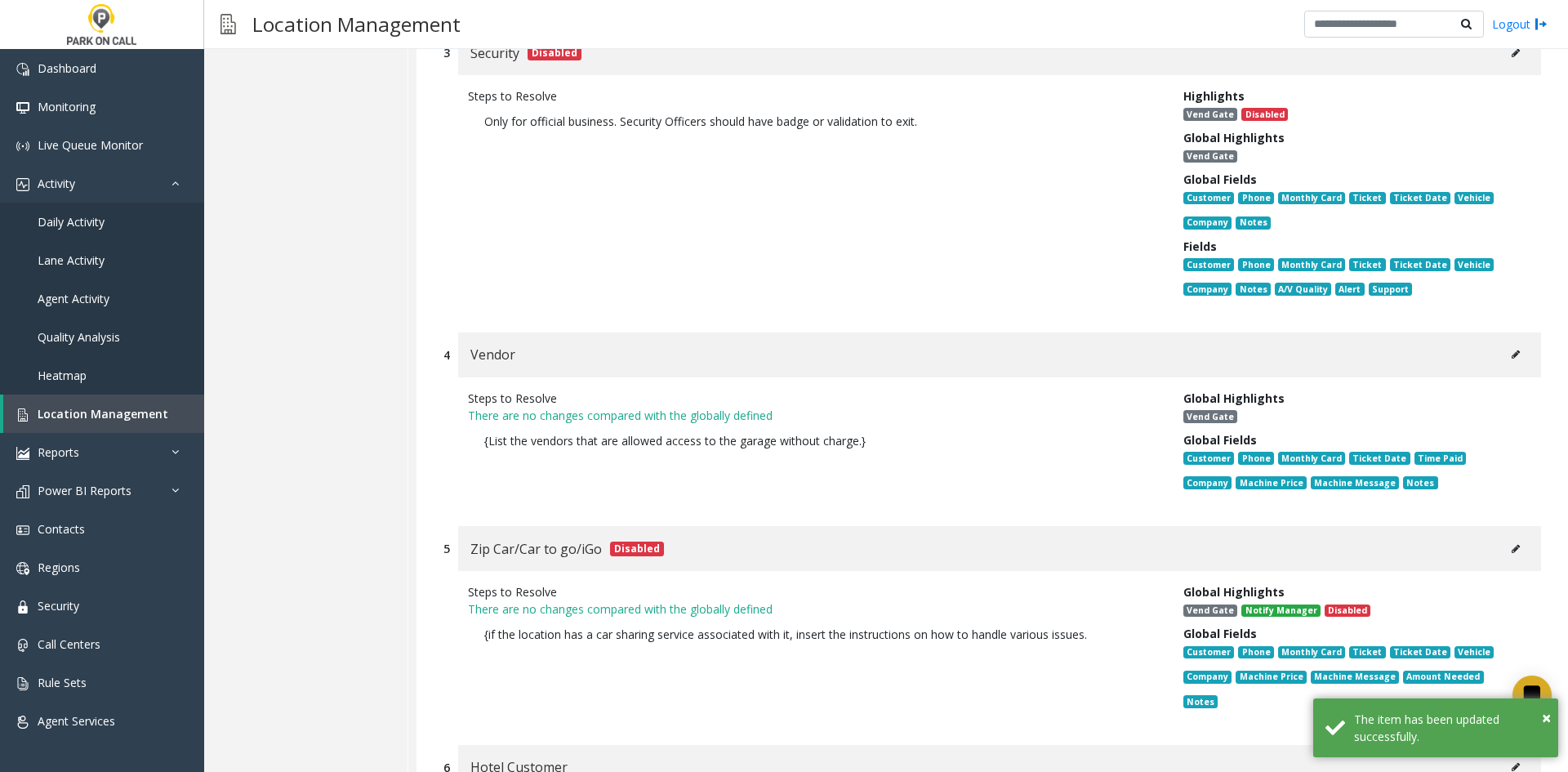
click at [1510, 342] on button at bounding box center [1516, 354] width 26 height 24
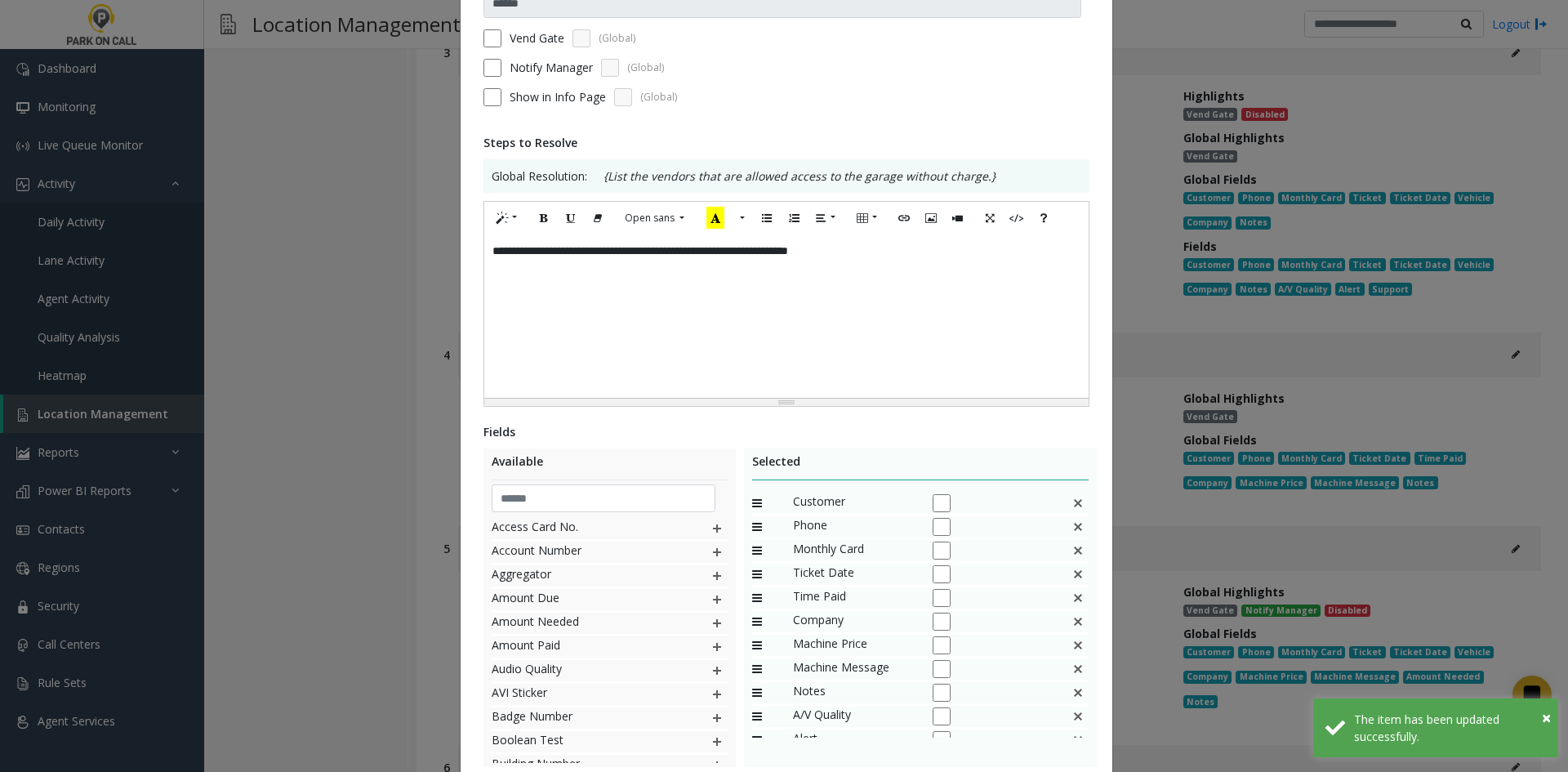
scroll to position [272, 0]
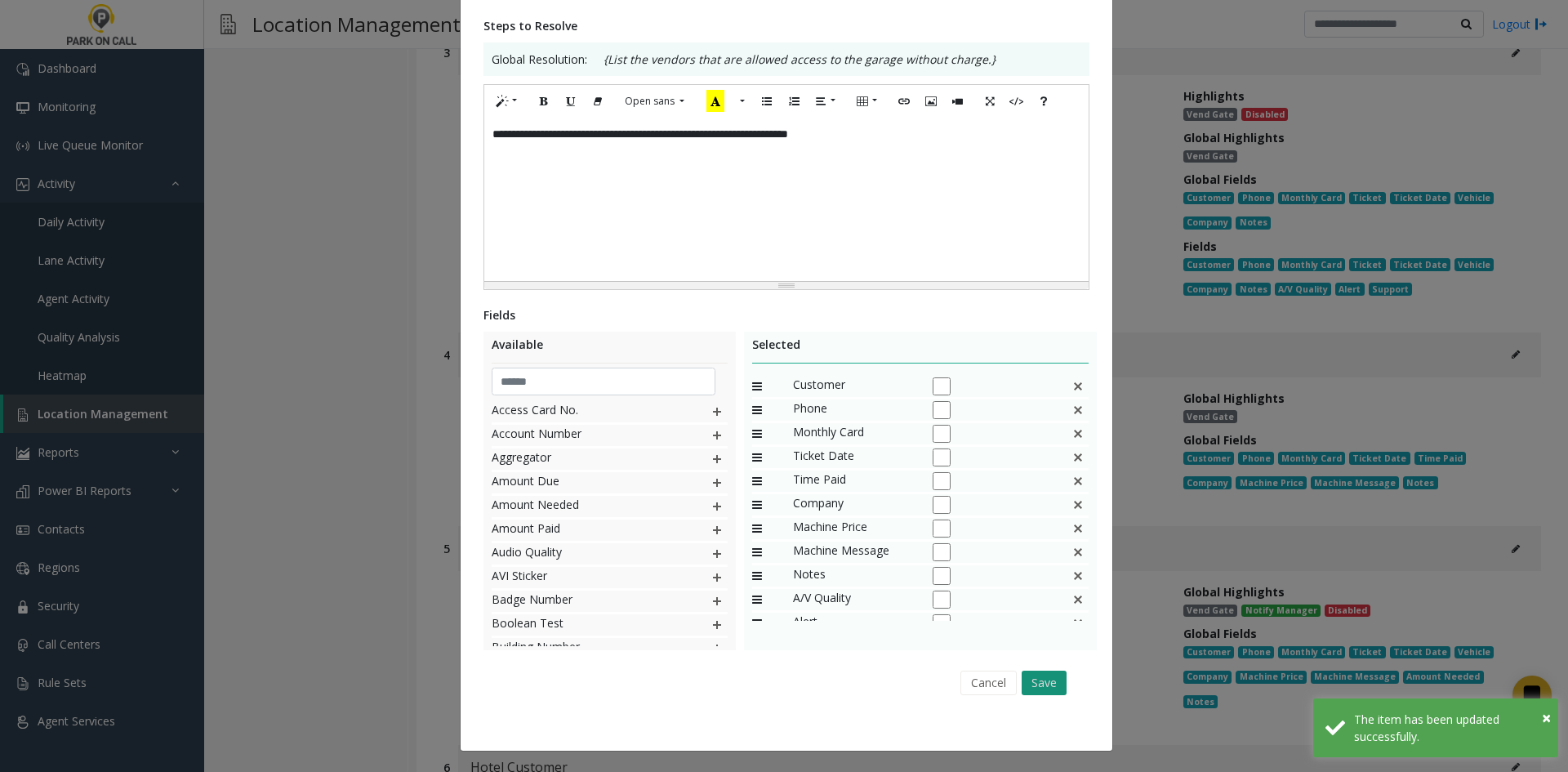
click at [1044, 676] on button "Save" at bounding box center [1044, 682] width 45 height 24
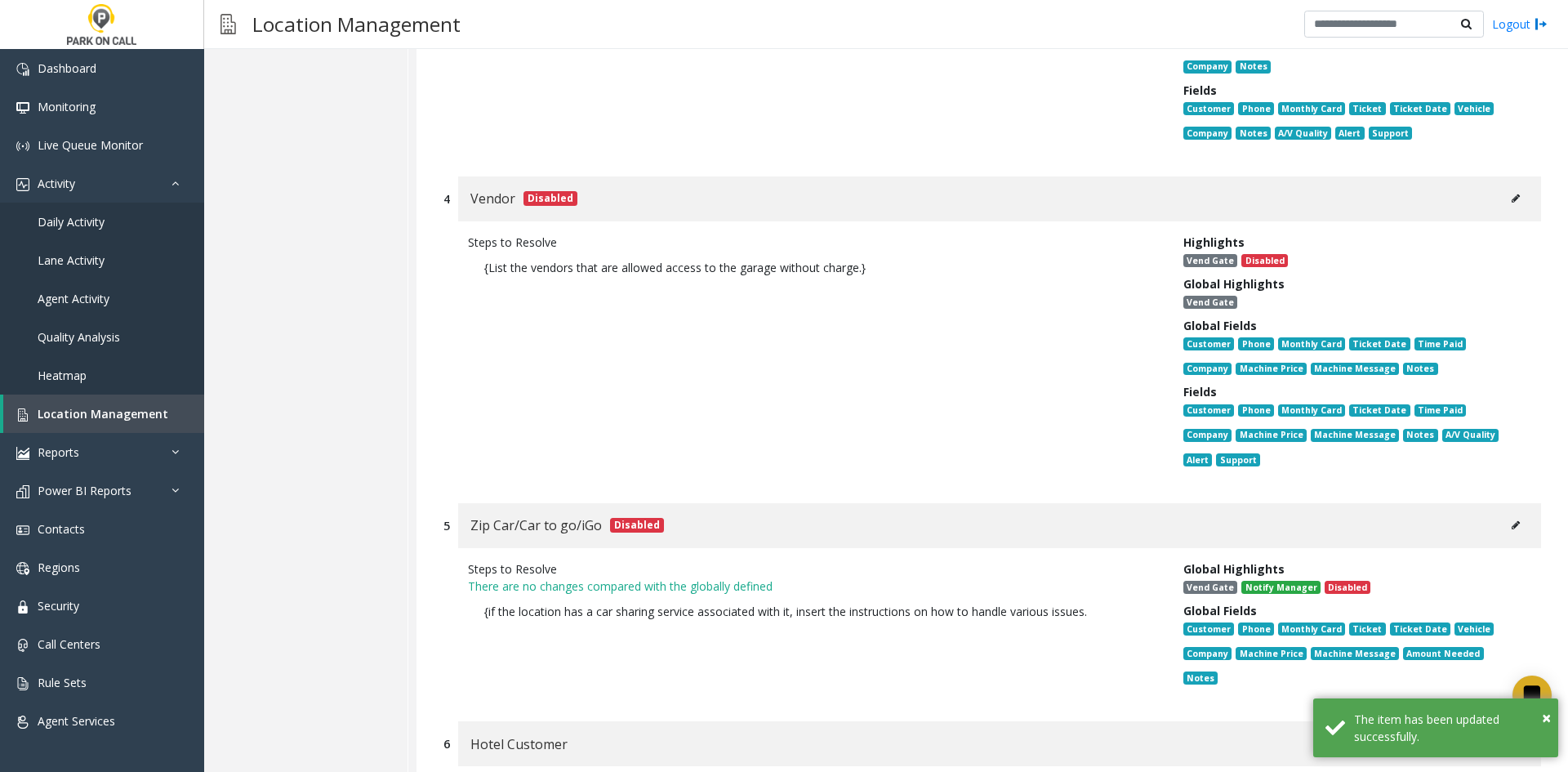
scroll to position [20067, 0]
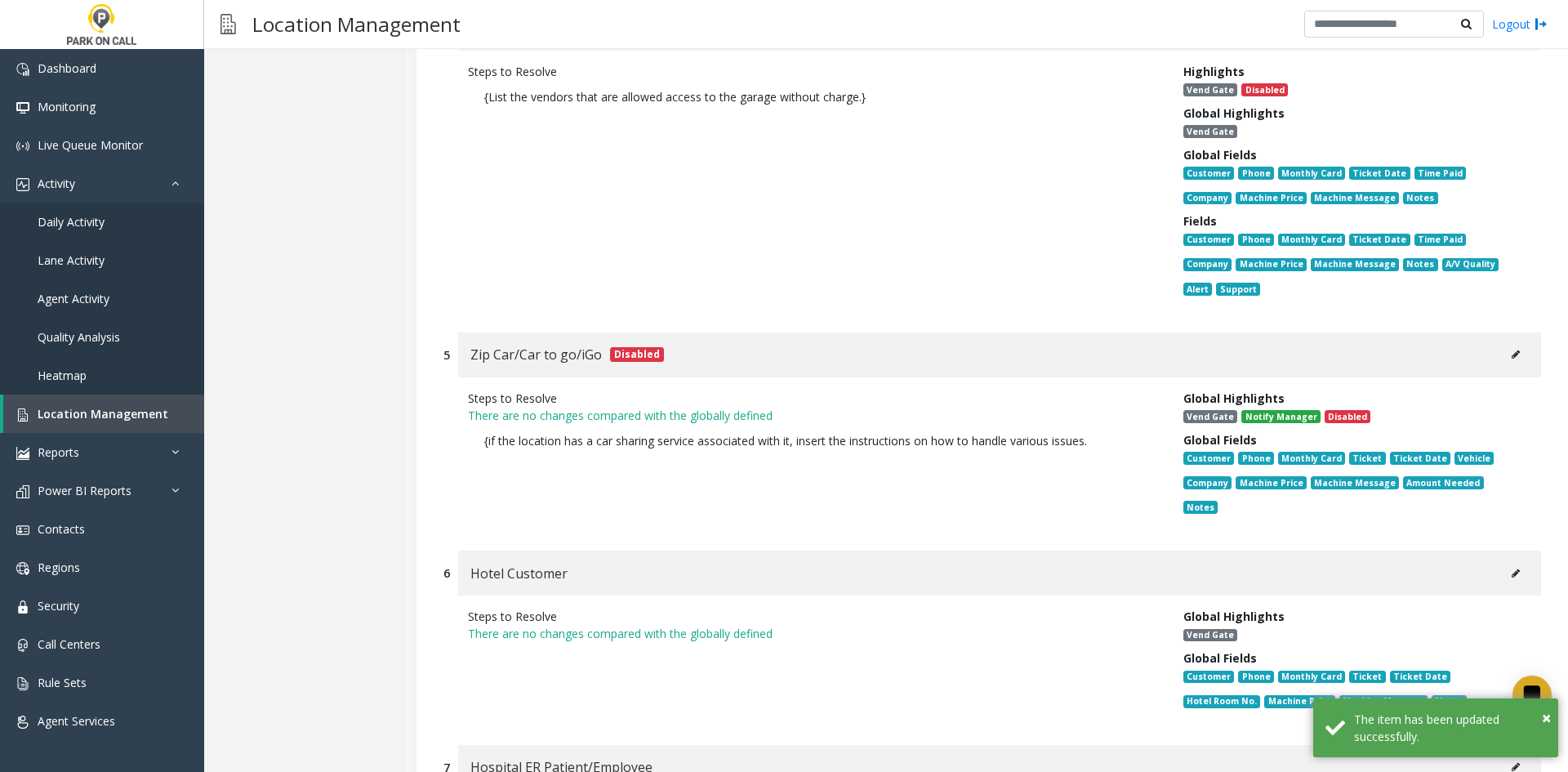
click at [1482, 550] on div "Hotel Customer" at bounding box center [999, 573] width 1083 height 45
click at [1503, 561] on button at bounding box center [1516, 573] width 26 height 24
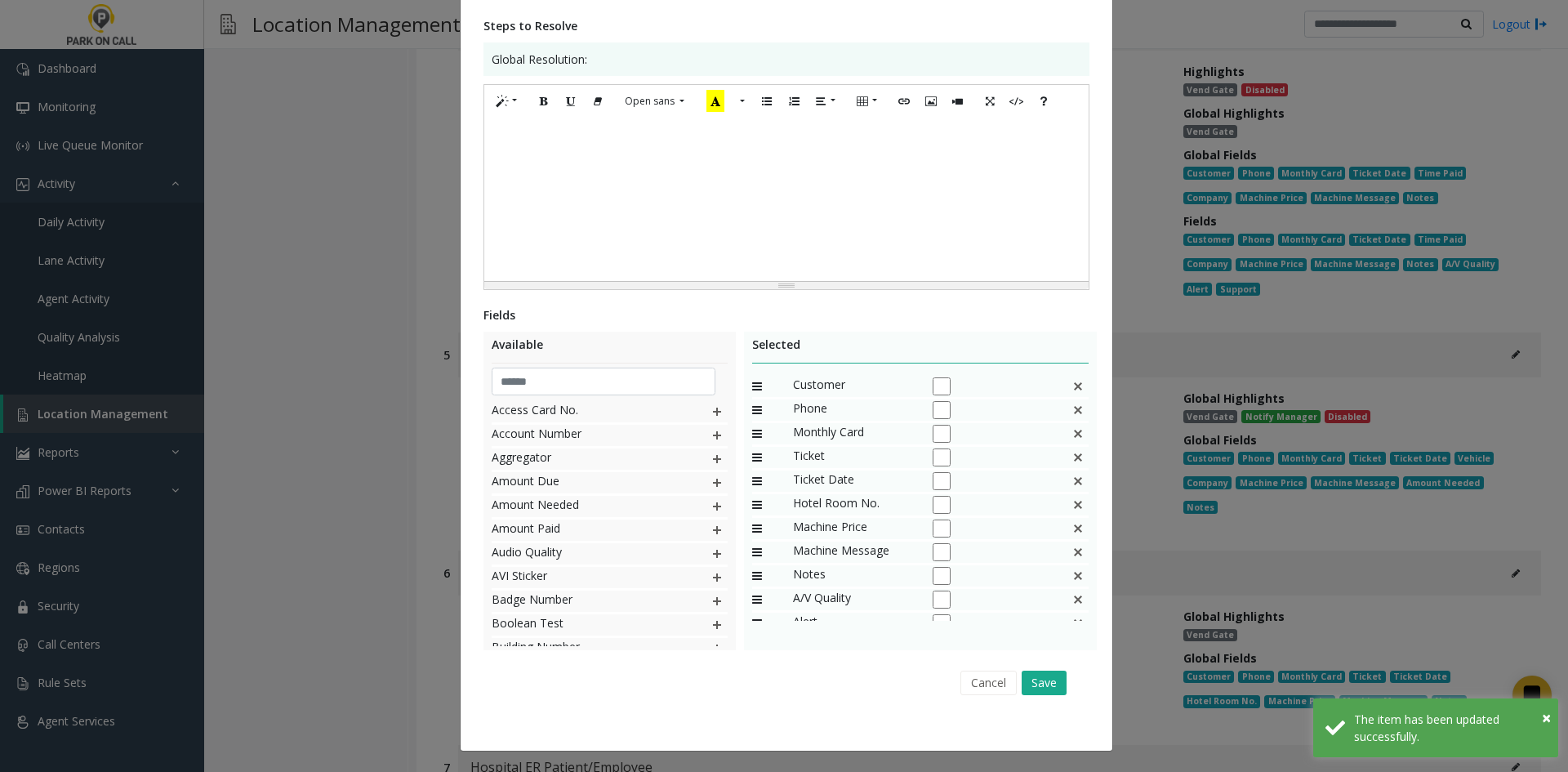
scroll to position [0, 0]
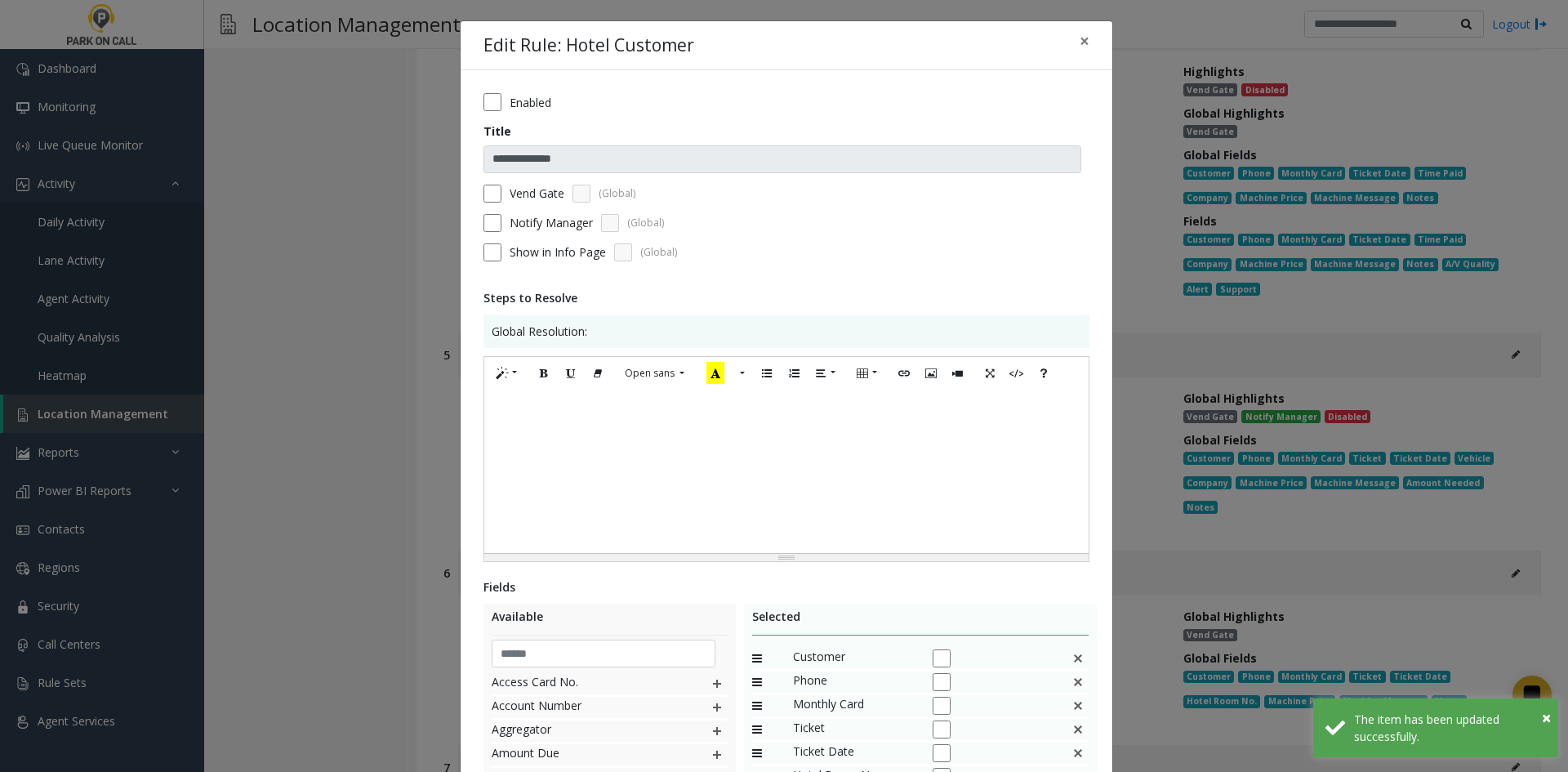
click at [527, 106] on label "Enabled" at bounding box center [530, 102] width 42 height 17
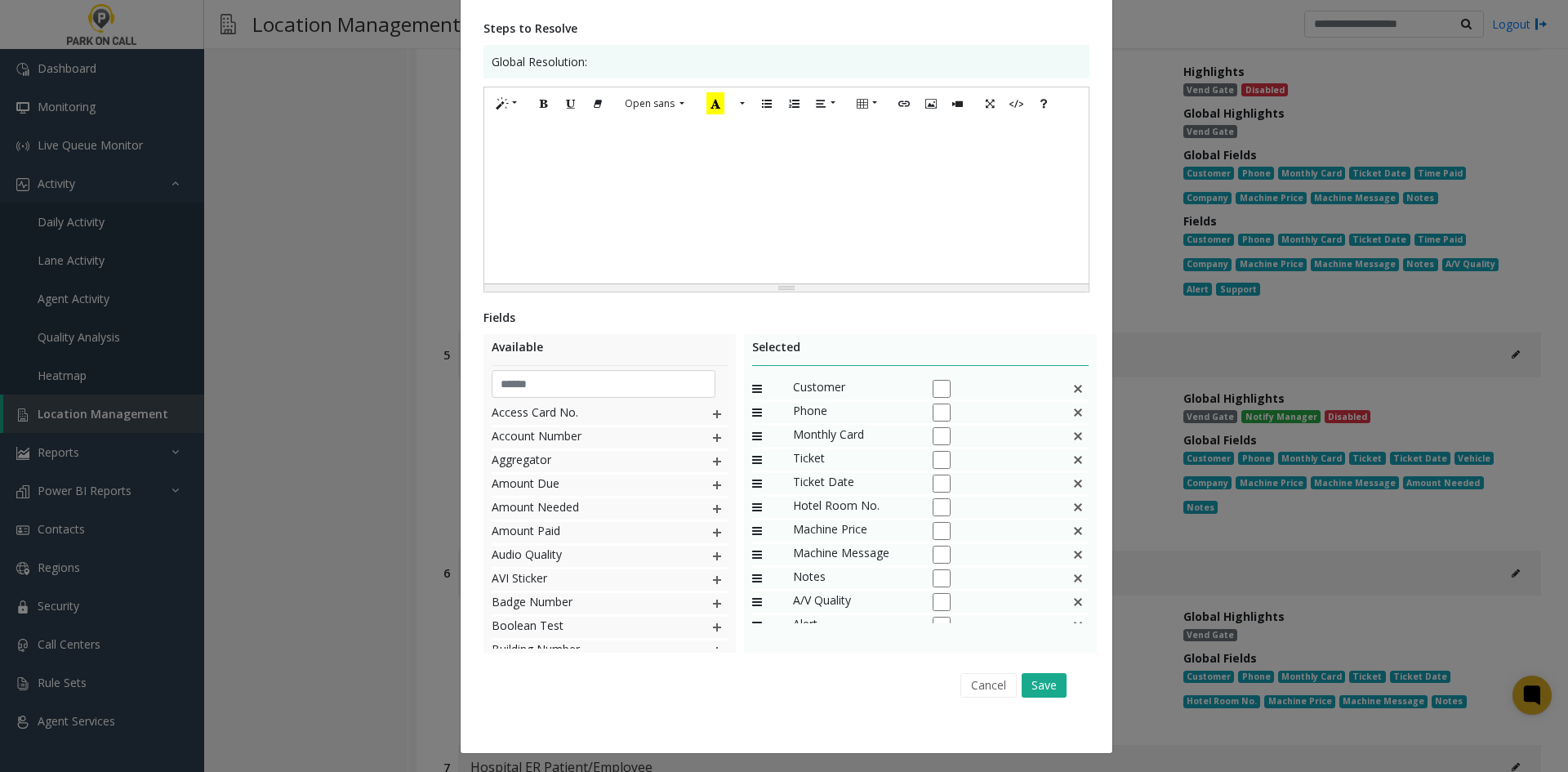
scroll to position [272, 0]
click at [1041, 681] on button "Save" at bounding box center [1044, 682] width 45 height 24
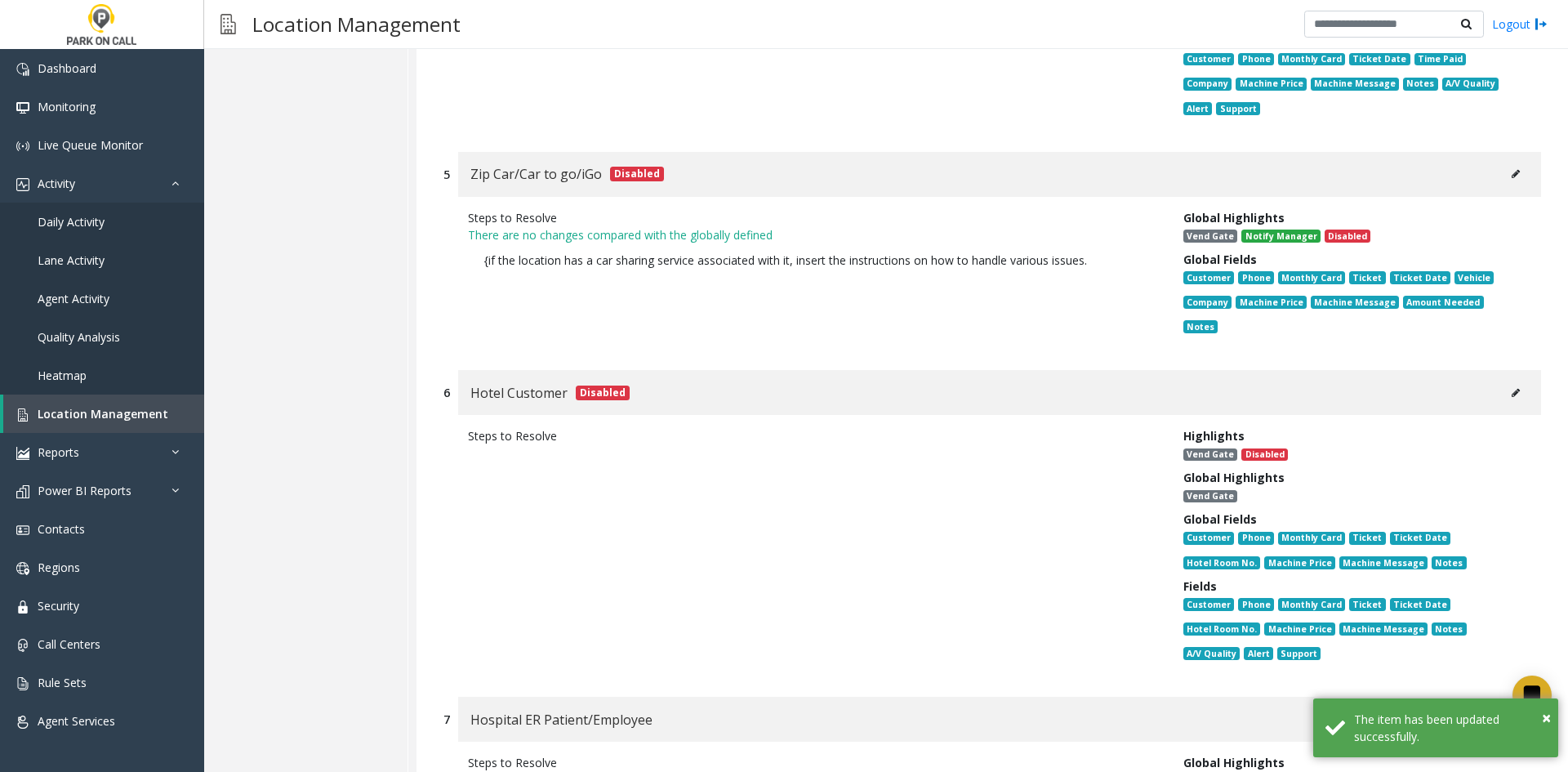
scroll to position [20558, 0]
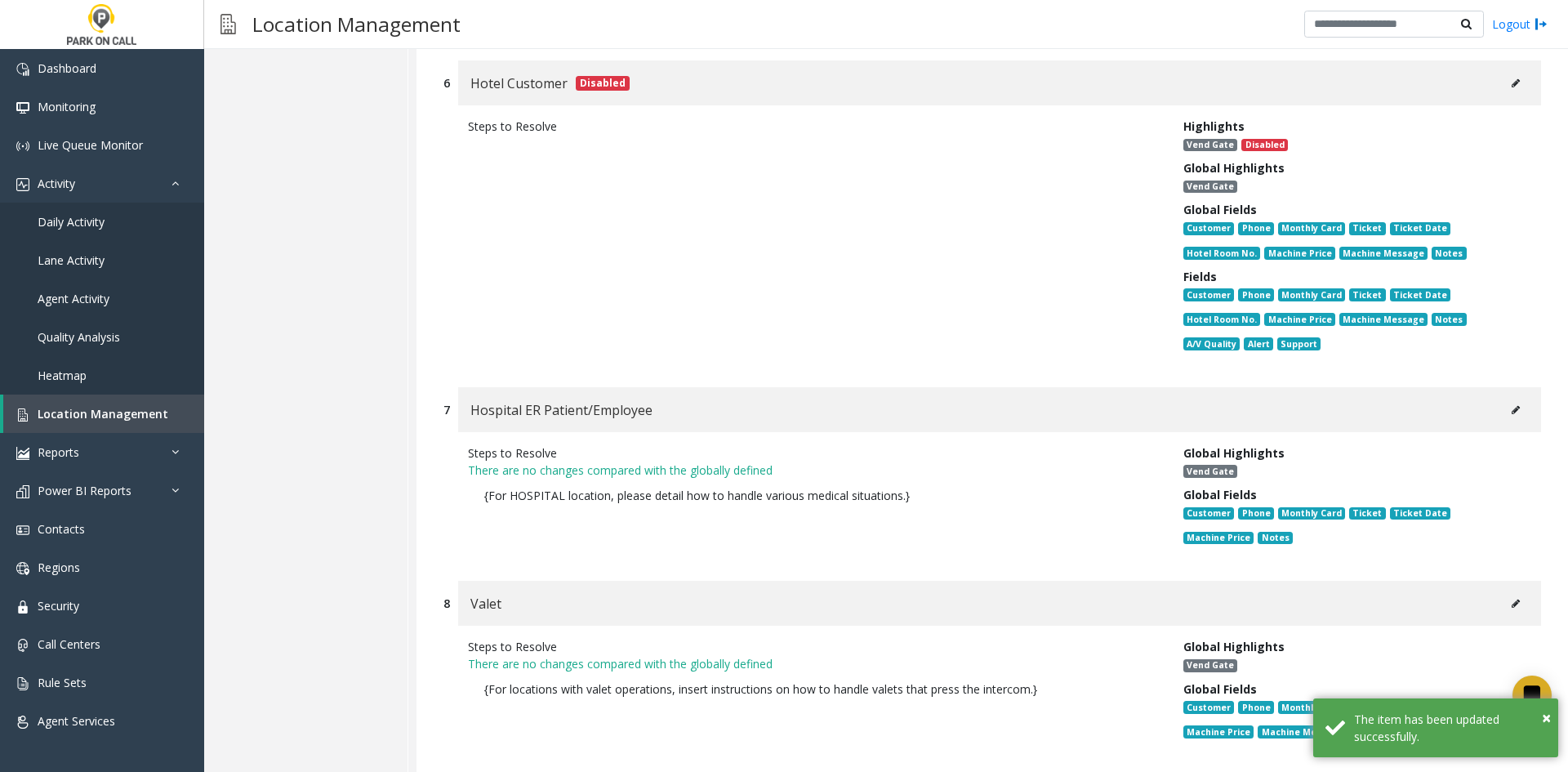
drag, startPoint x: 1516, startPoint y: 217, endPoint x: 1505, endPoint y: 231, distance: 17.8
click at [1513, 387] on div "Hospital ER Patient/Employee" at bounding box center [999, 410] width 1083 height 45
click at [1505, 398] on button at bounding box center [1516, 410] width 26 height 24
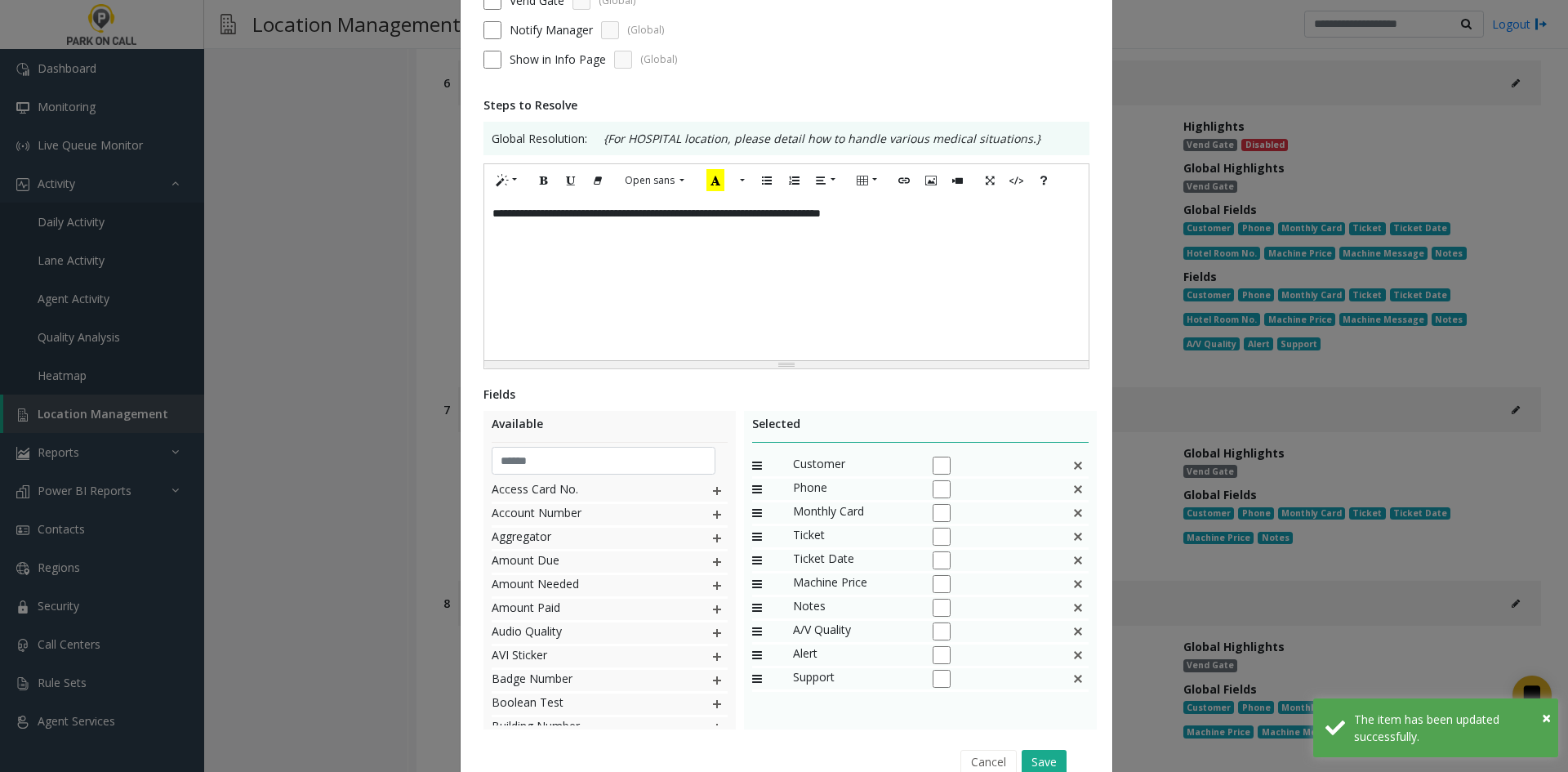
scroll to position [272, 0]
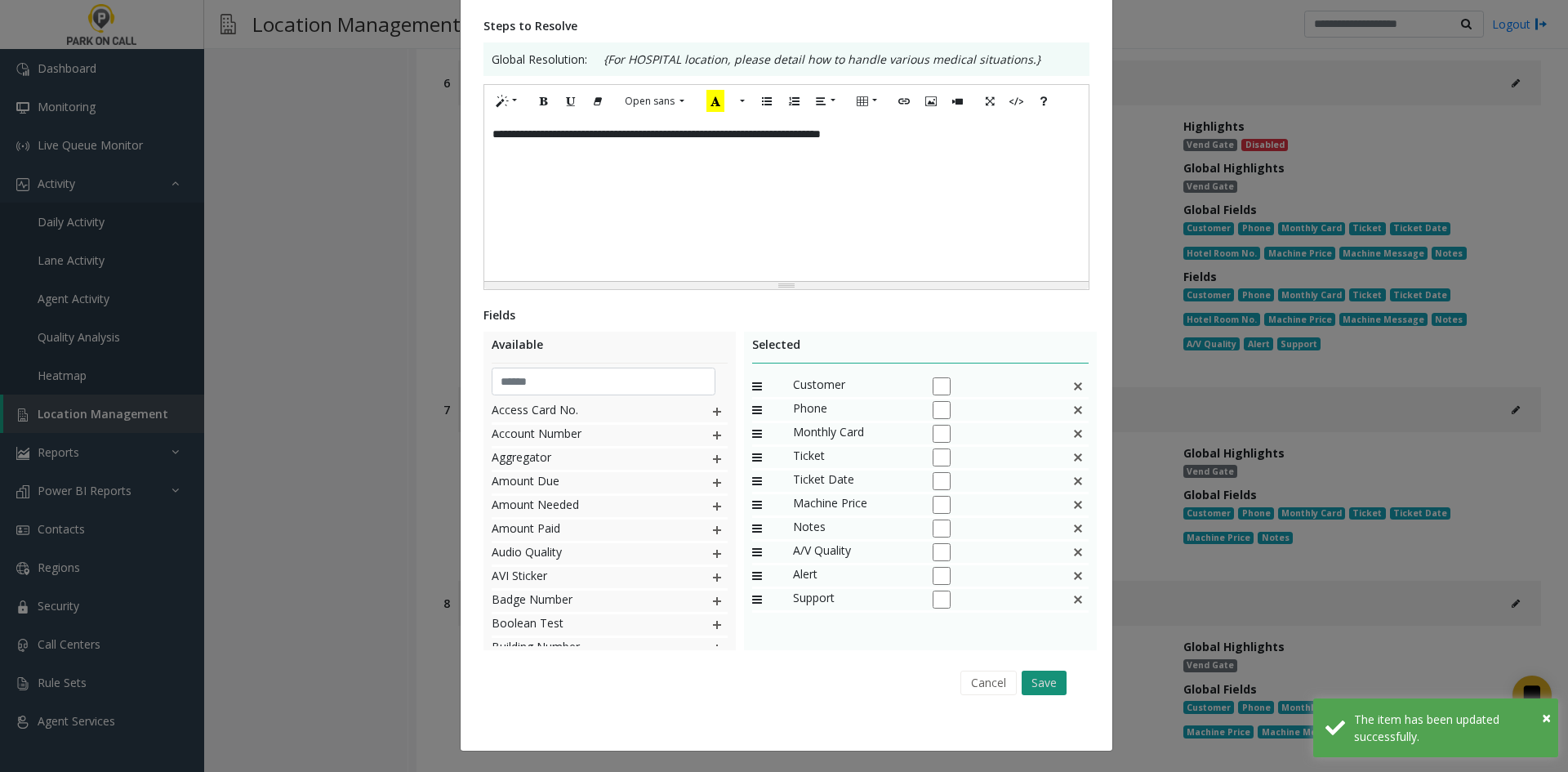
click at [1041, 692] on button "Save" at bounding box center [1044, 682] width 45 height 24
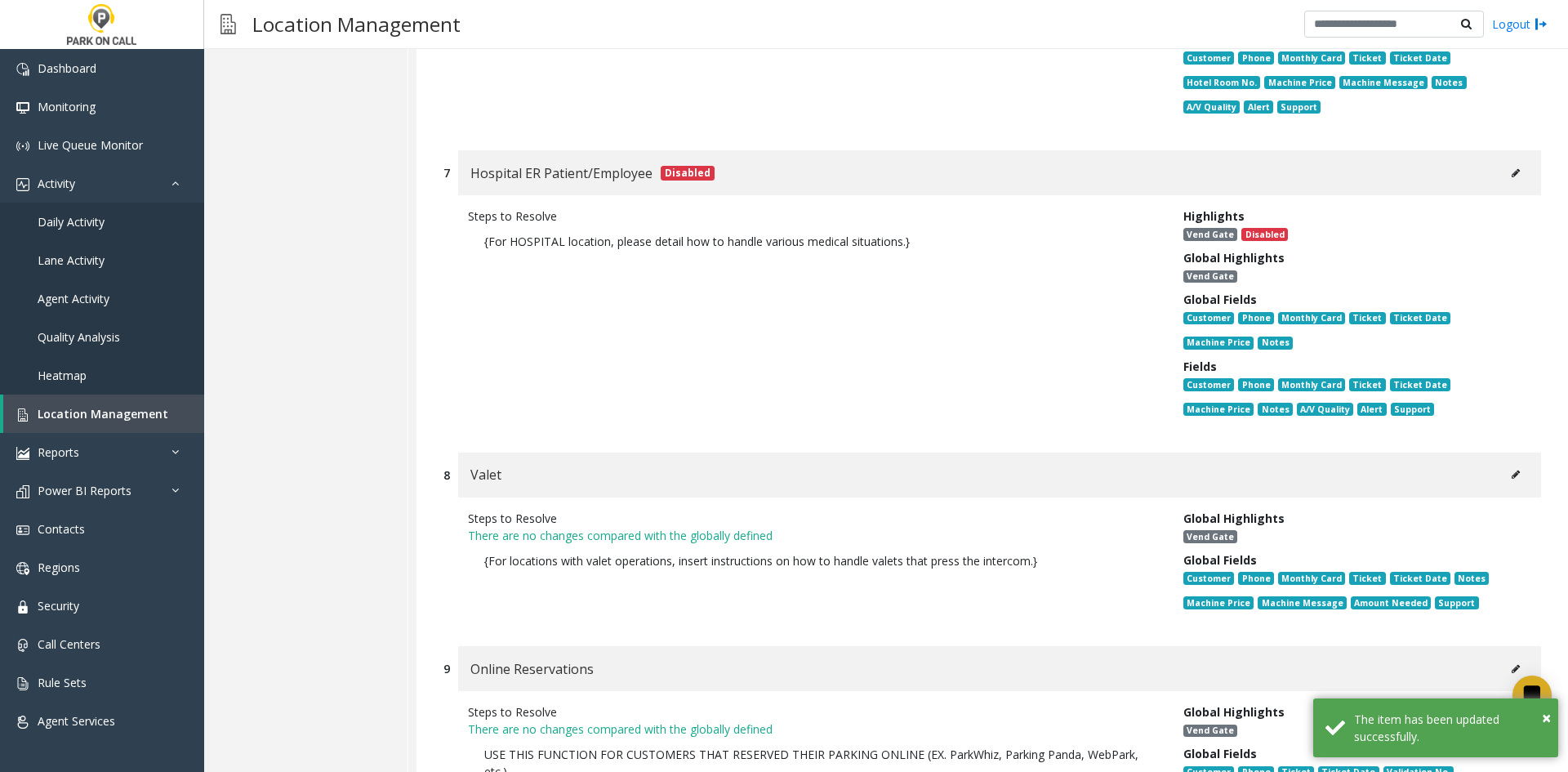
scroll to position [20802, 0]
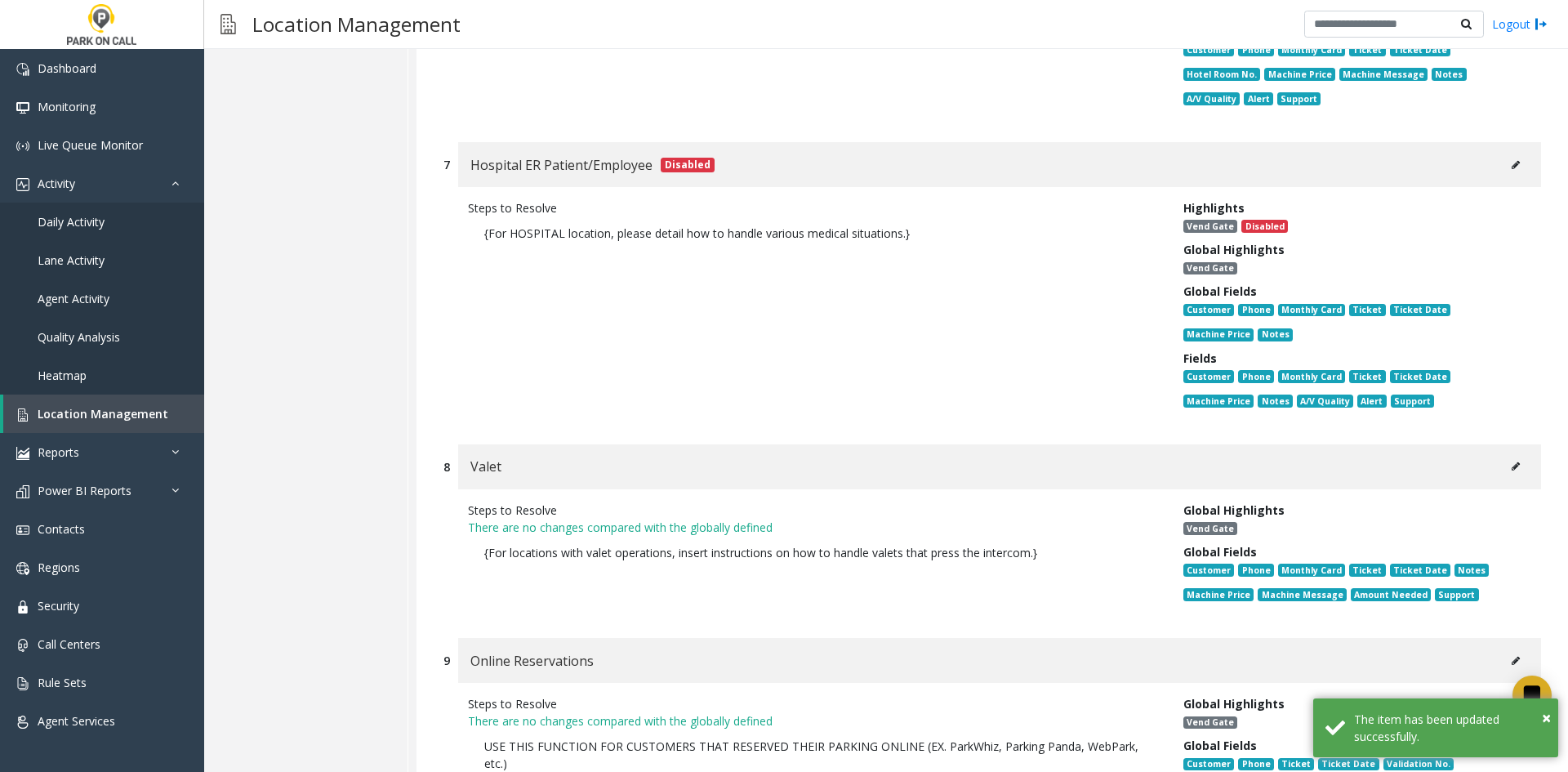
click at [1503, 454] on button at bounding box center [1516, 466] width 26 height 24
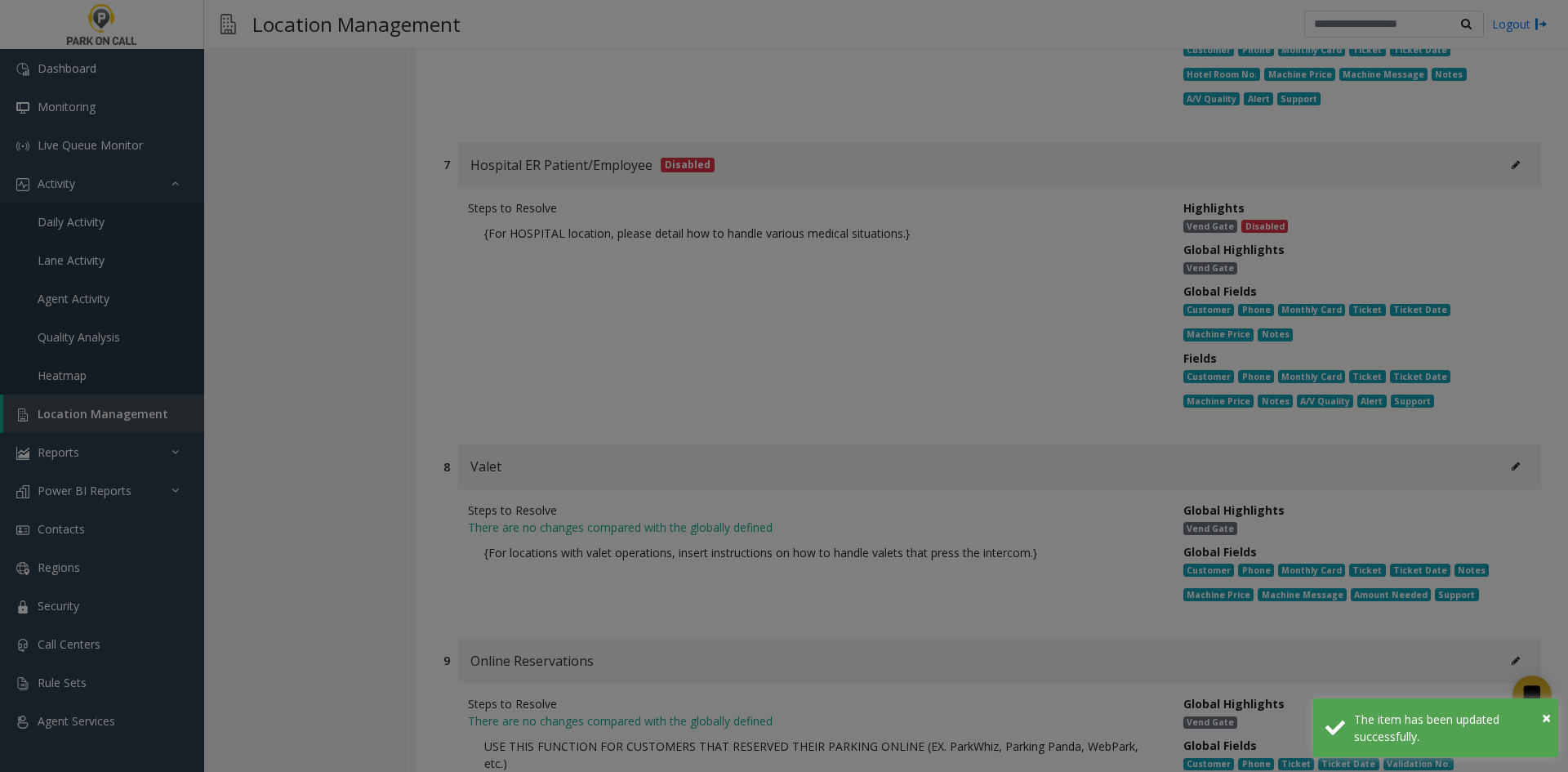
scroll to position [0, 0]
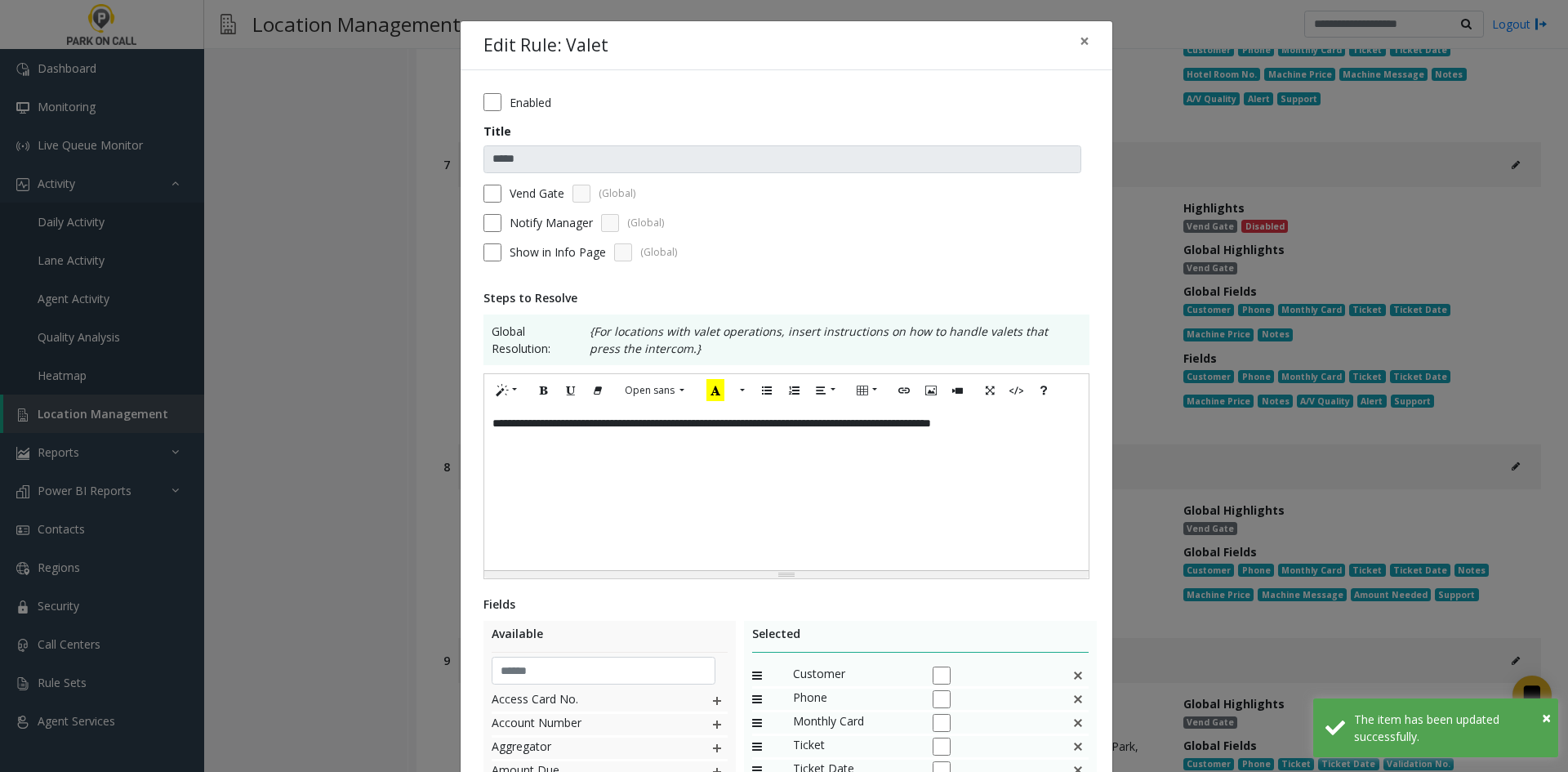
click at [521, 103] on label "Enabled" at bounding box center [530, 102] width 42 height 17
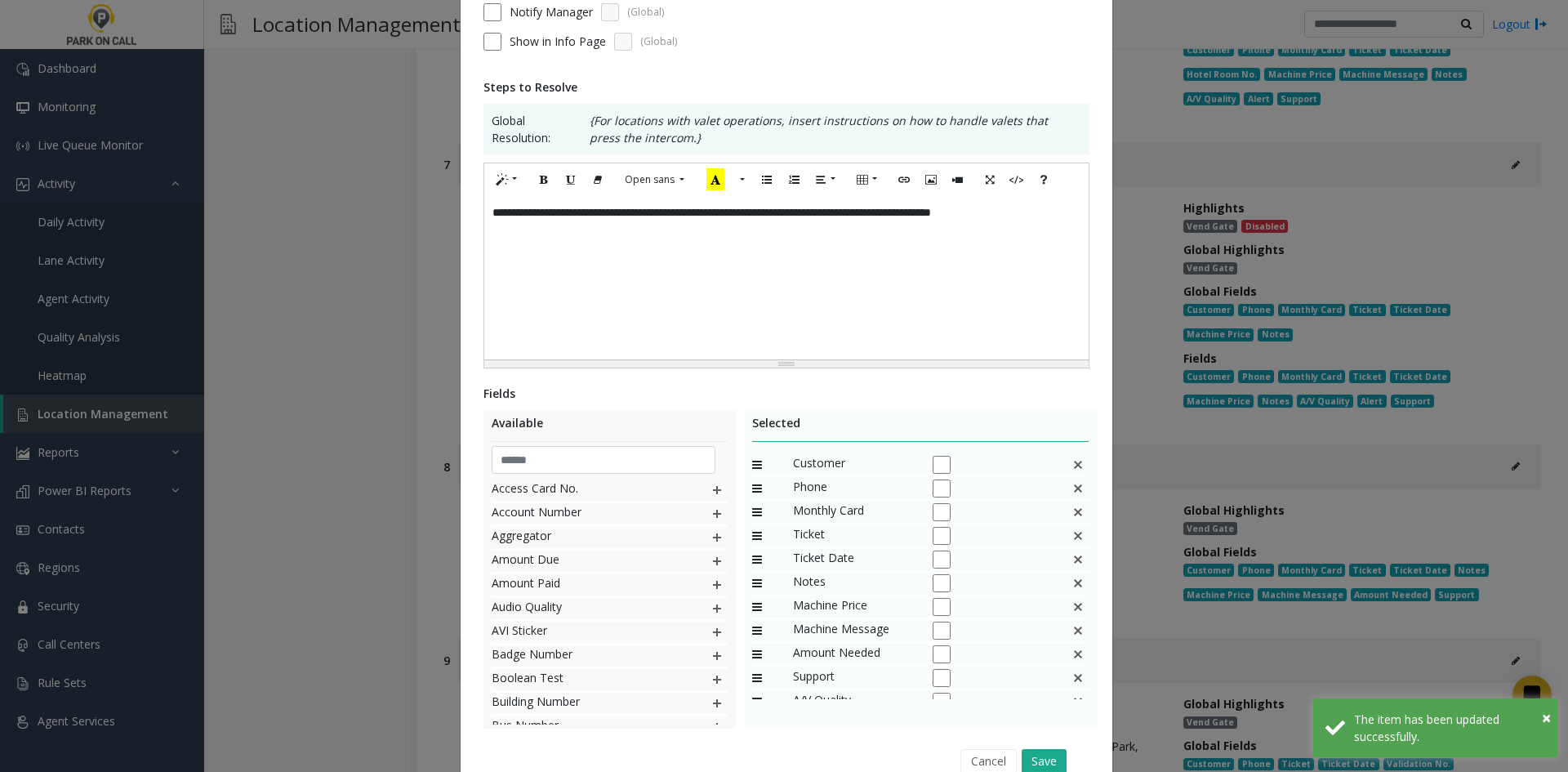
scroll to position [290, 0]
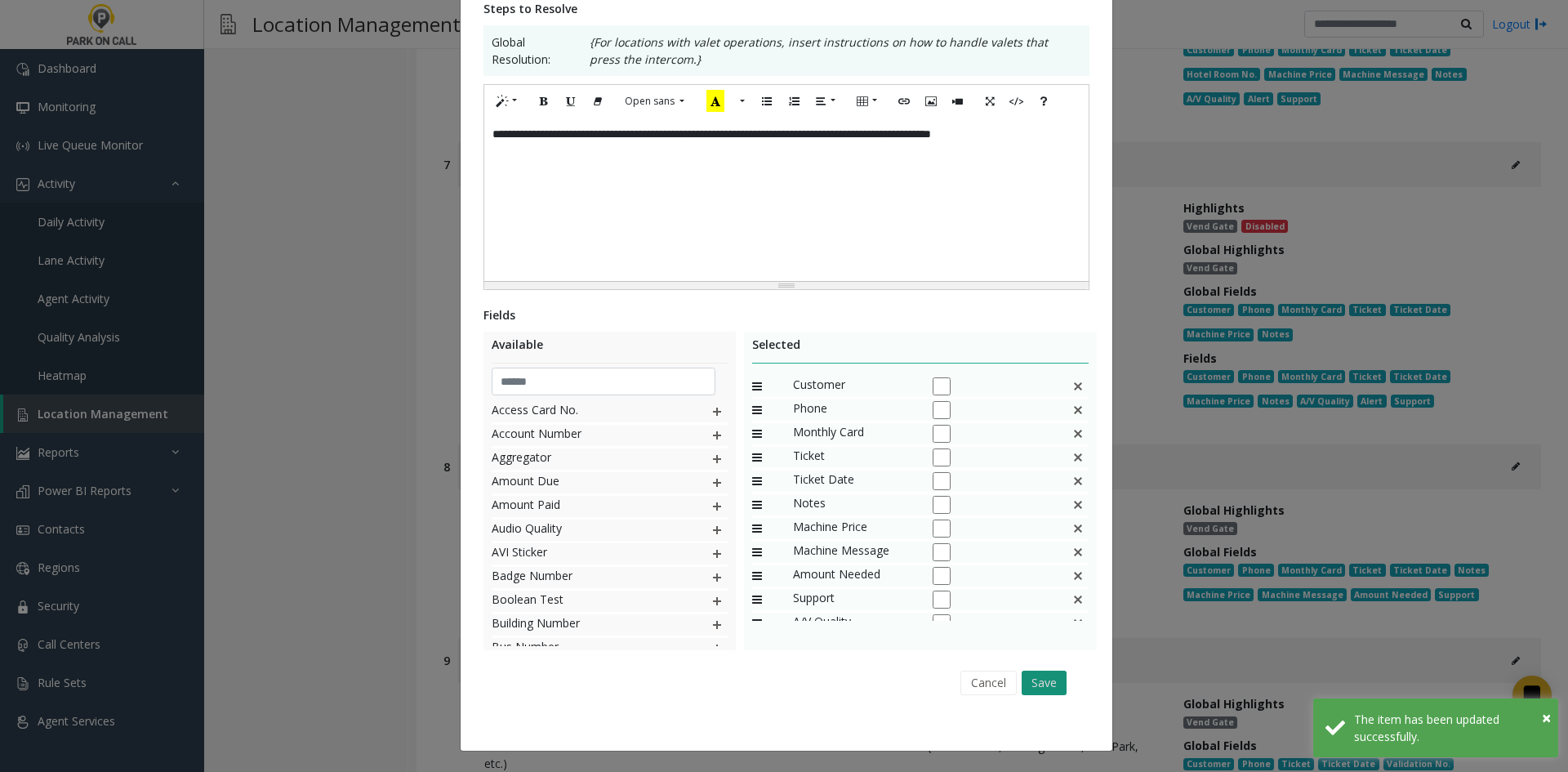
click at [1022, 680] on button "Save" at bounding box center [1044, 682] width 45 height 24
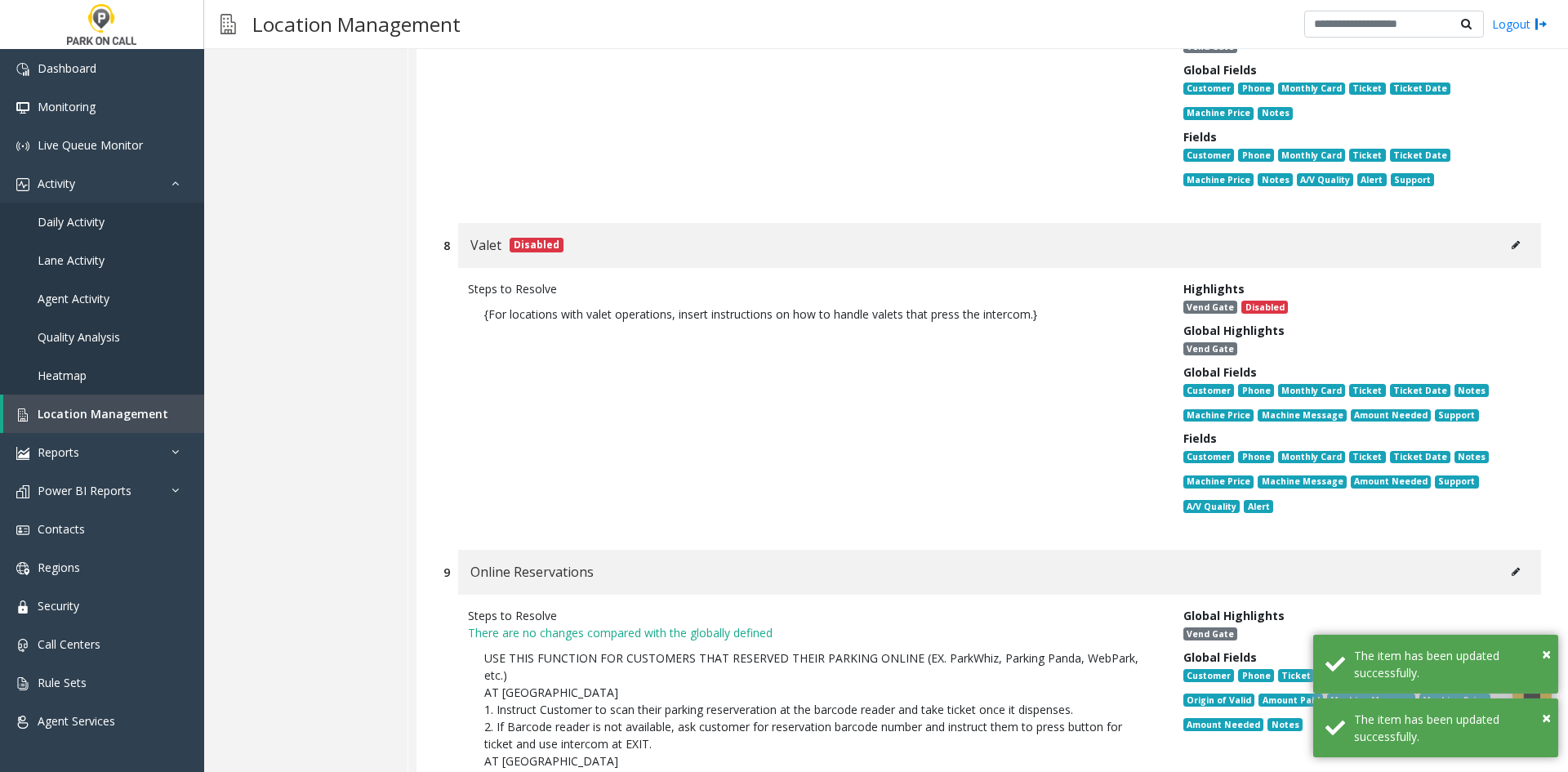
scroll to position [21048, 0]
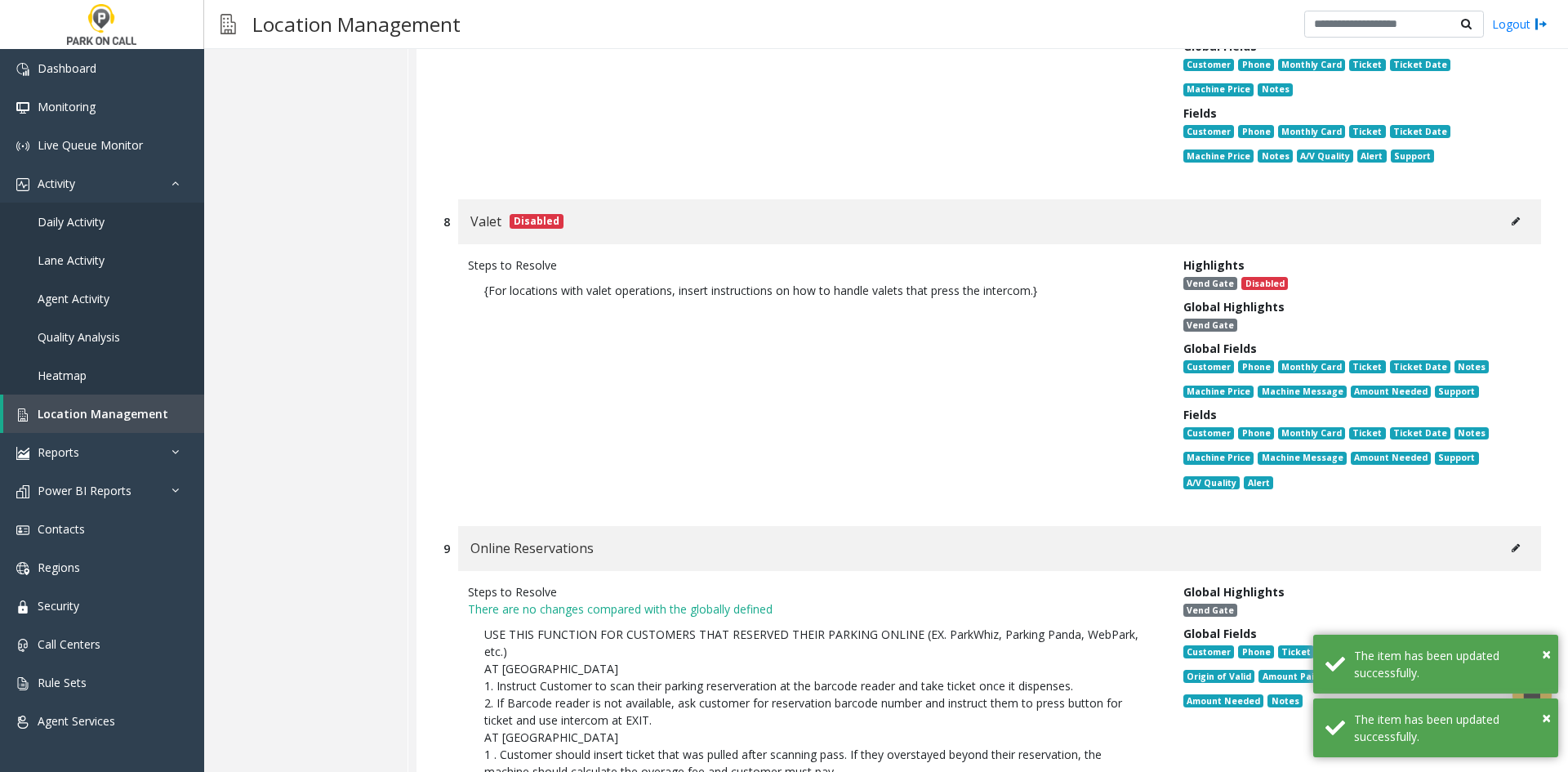
click at [1503, 536] on button at bounding box center [1516, 548] width 26 height 24
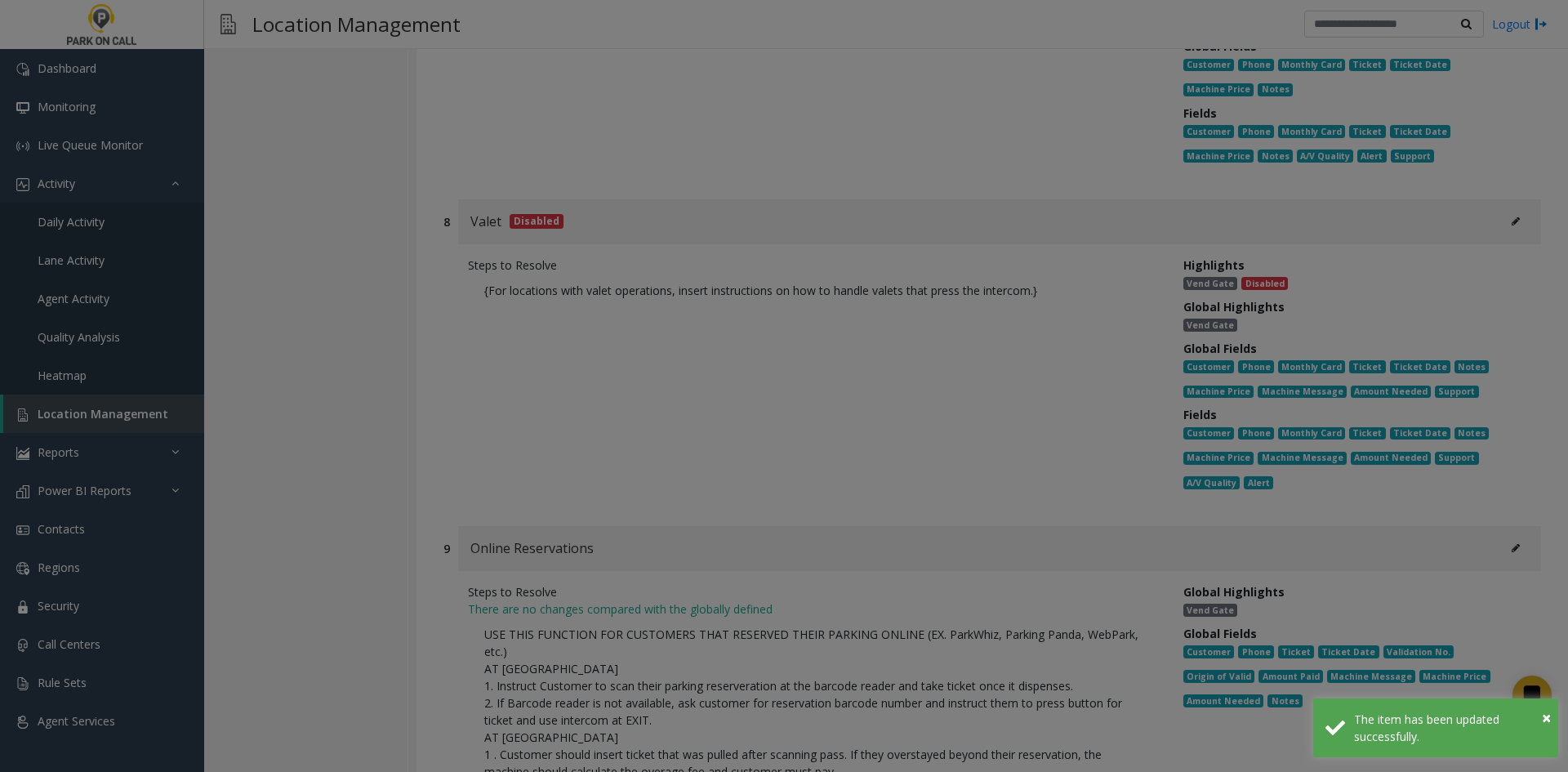
scroll to position [0, 0]
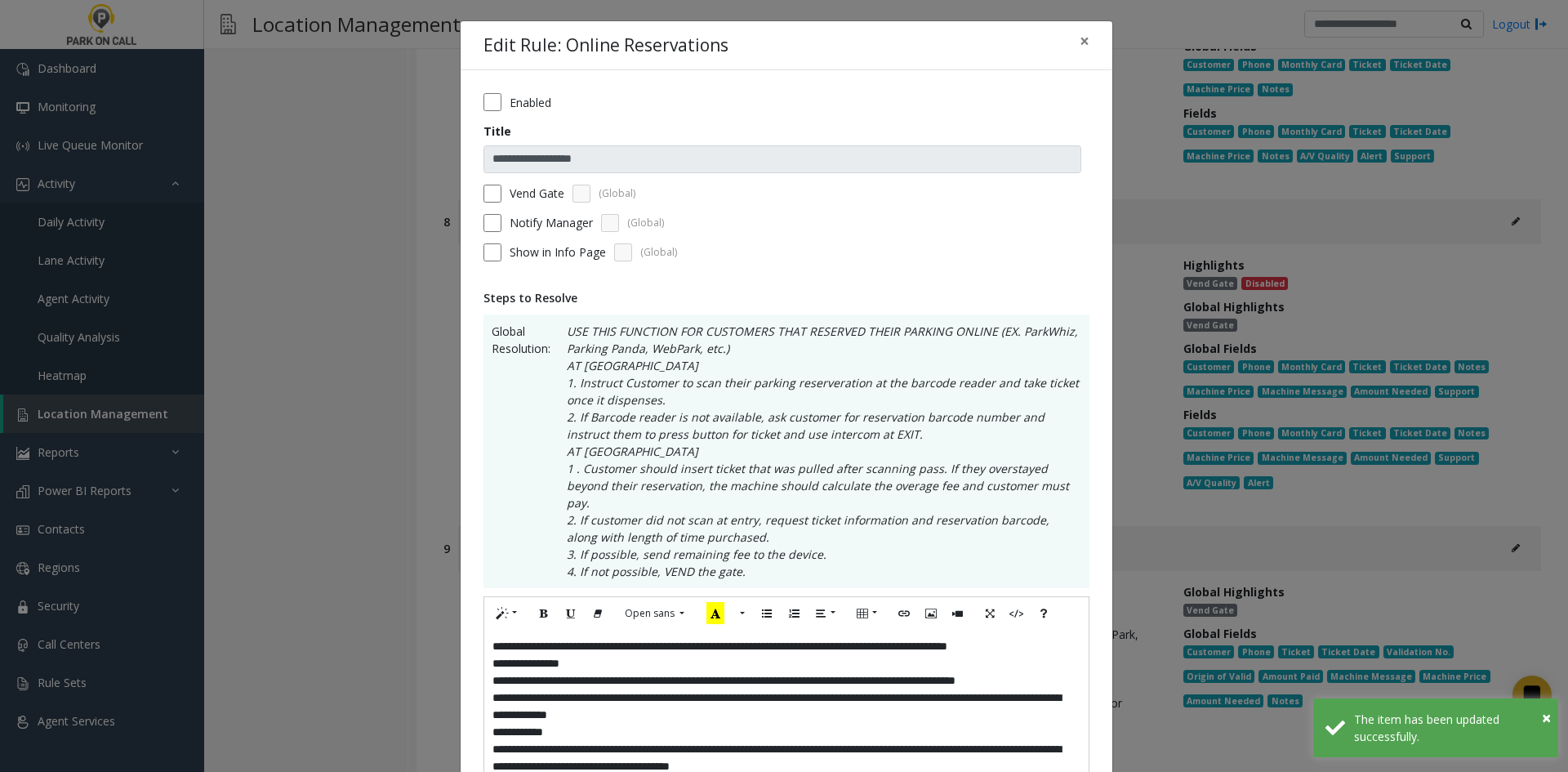
click at [539, 105] on label "Enabled" at bounding box center [530, 102] width 42 height 17
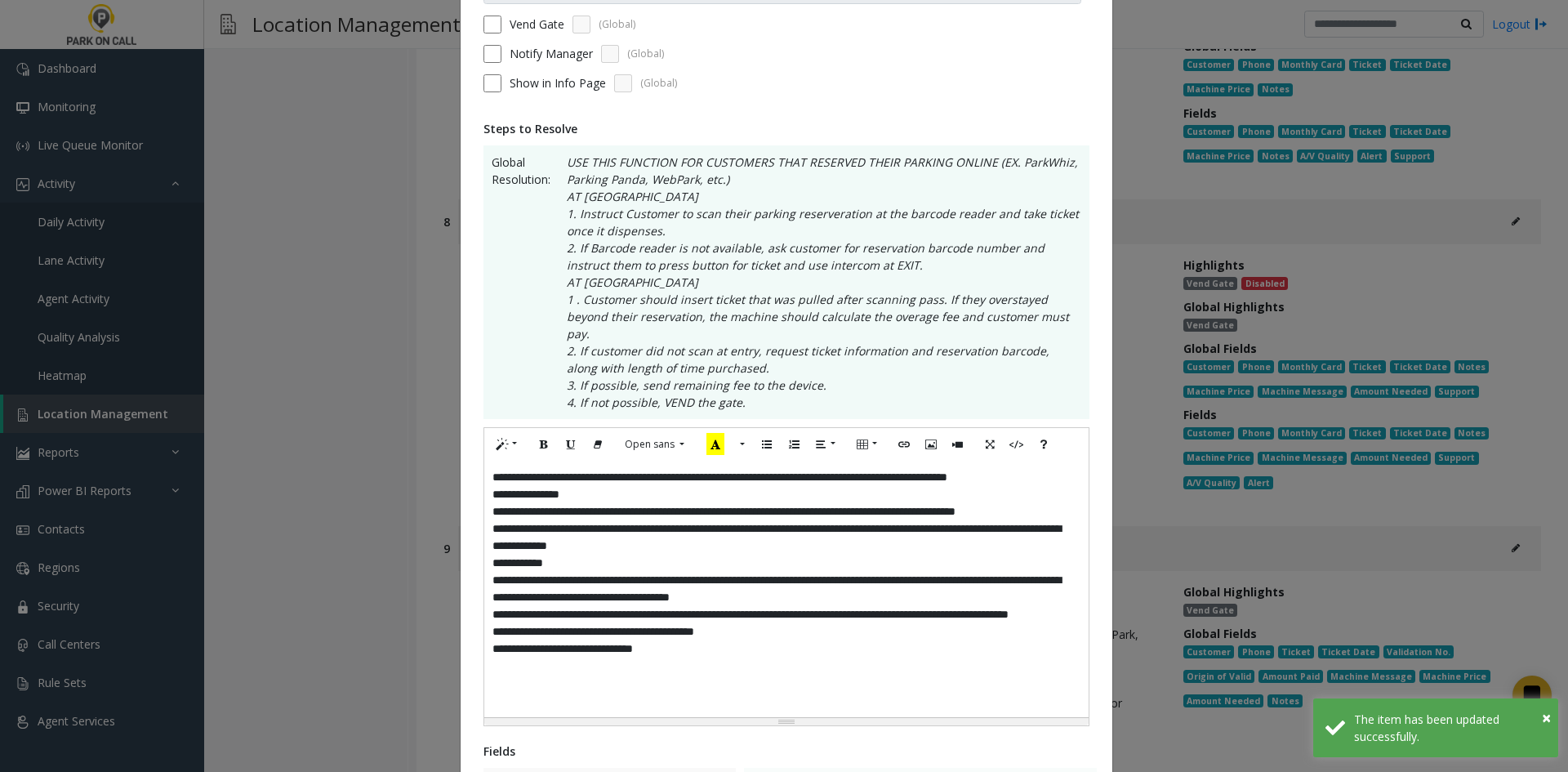
scroll to position [588, 0]
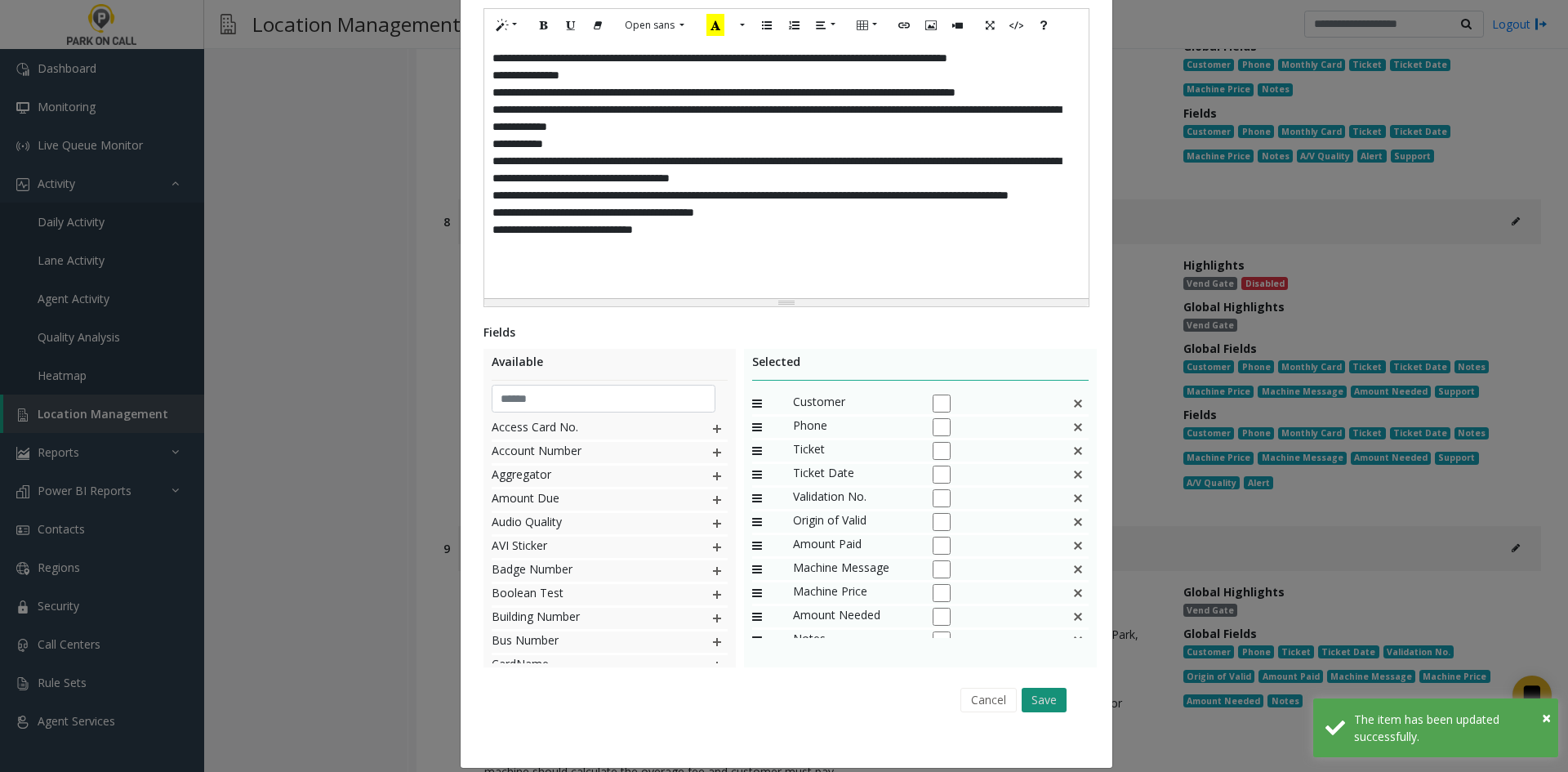
click at [1027, 688] on button "Save" at bounding box center [1044, 700] width 45 height 24
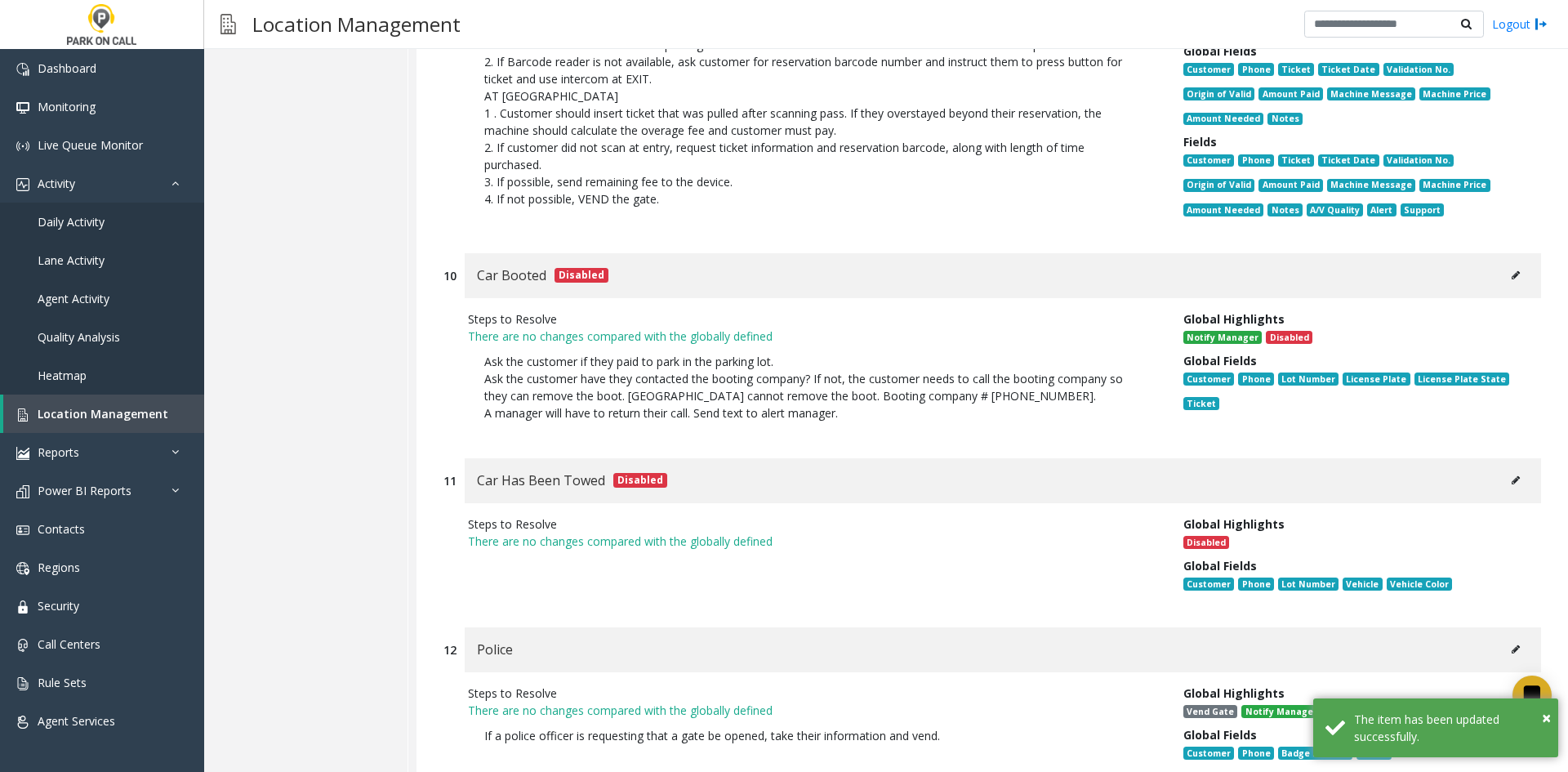
scroll to position [21701, 0]
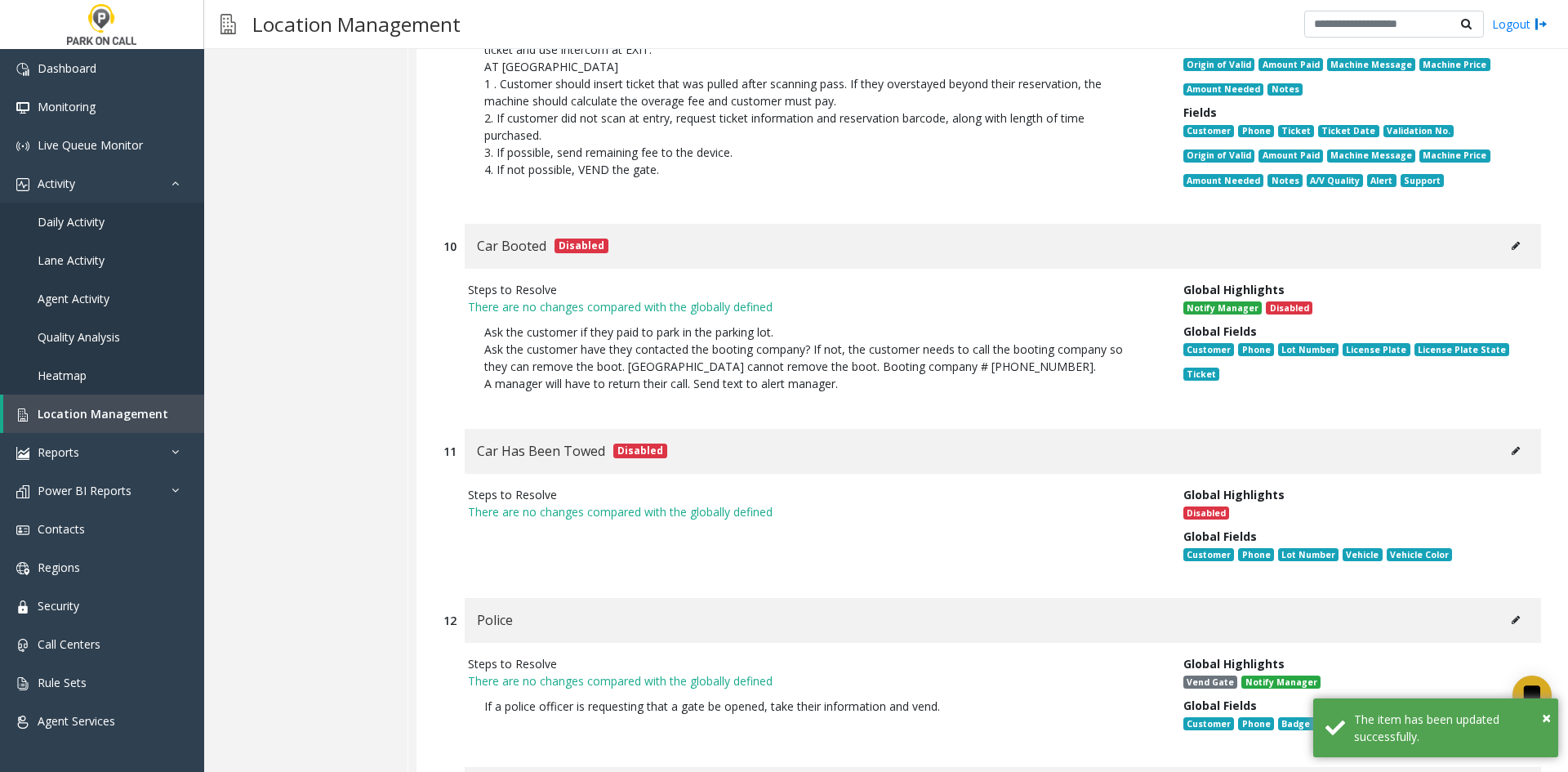
click at [1515, 608] on button at bounding box center [1516, 620] width 26 height 24
type input "******"
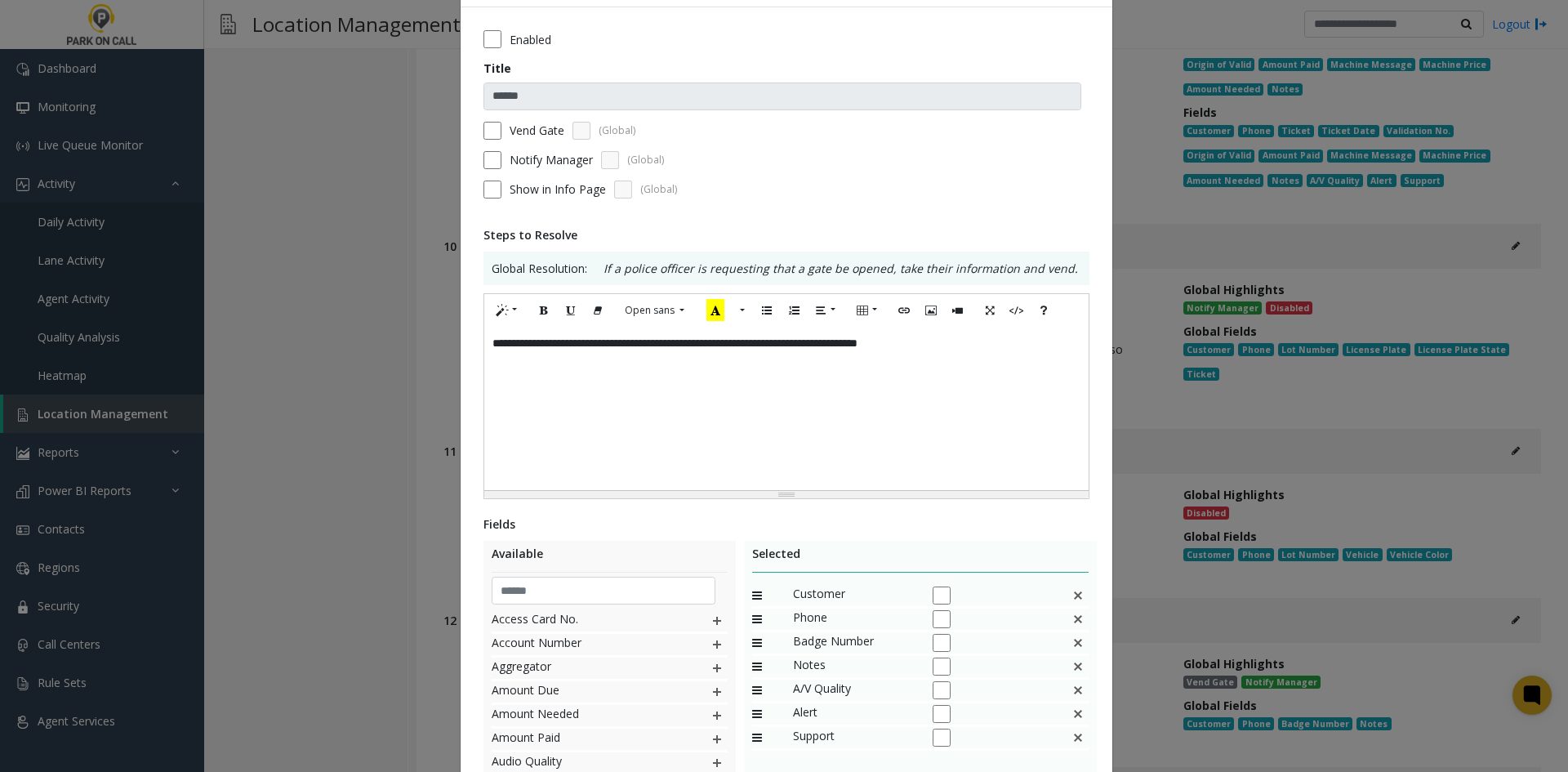
scroll to position [164, 0]
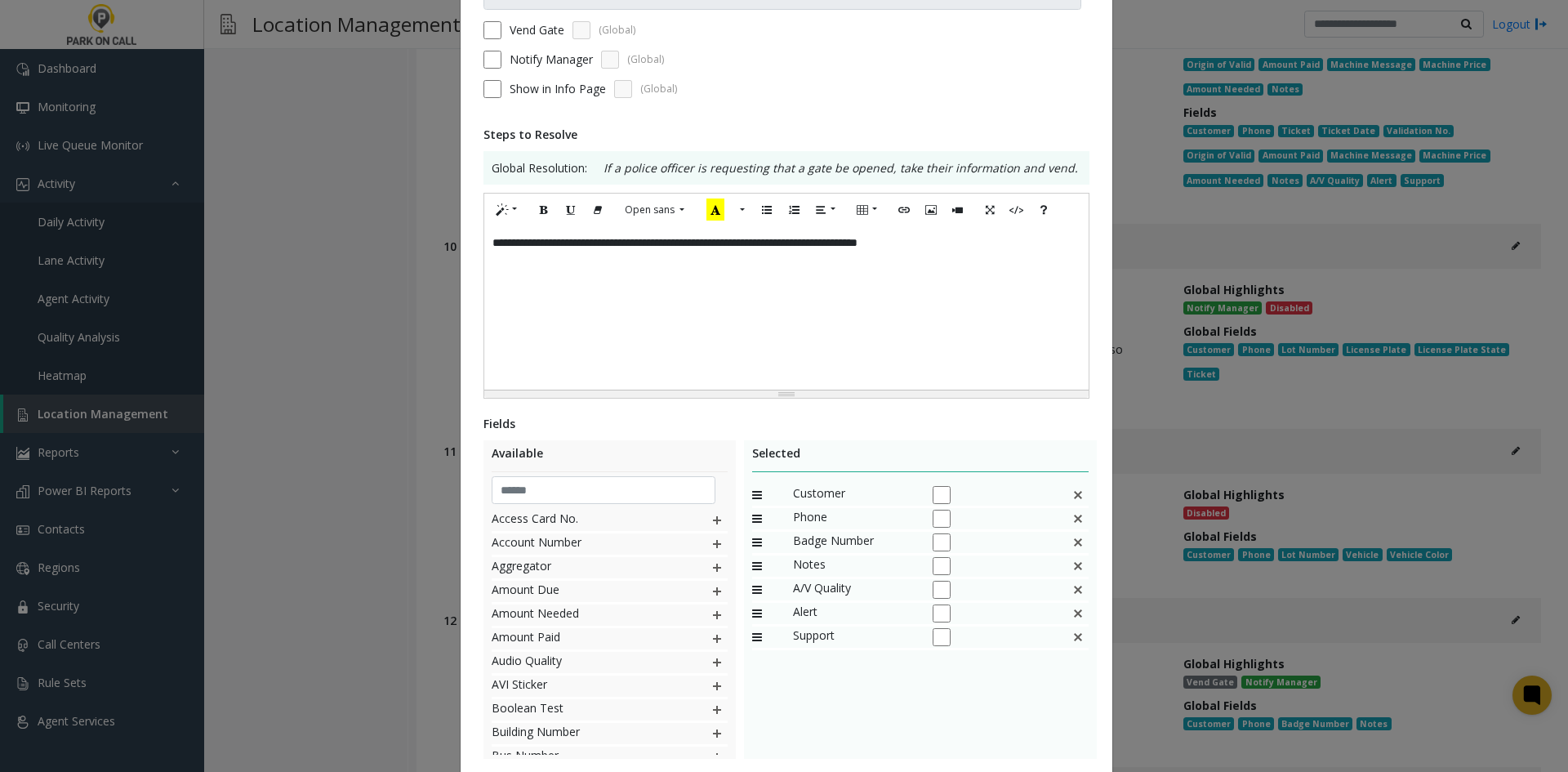
click at [1071, 523] on img at bounding box center [1078, 519] width 13 height 21
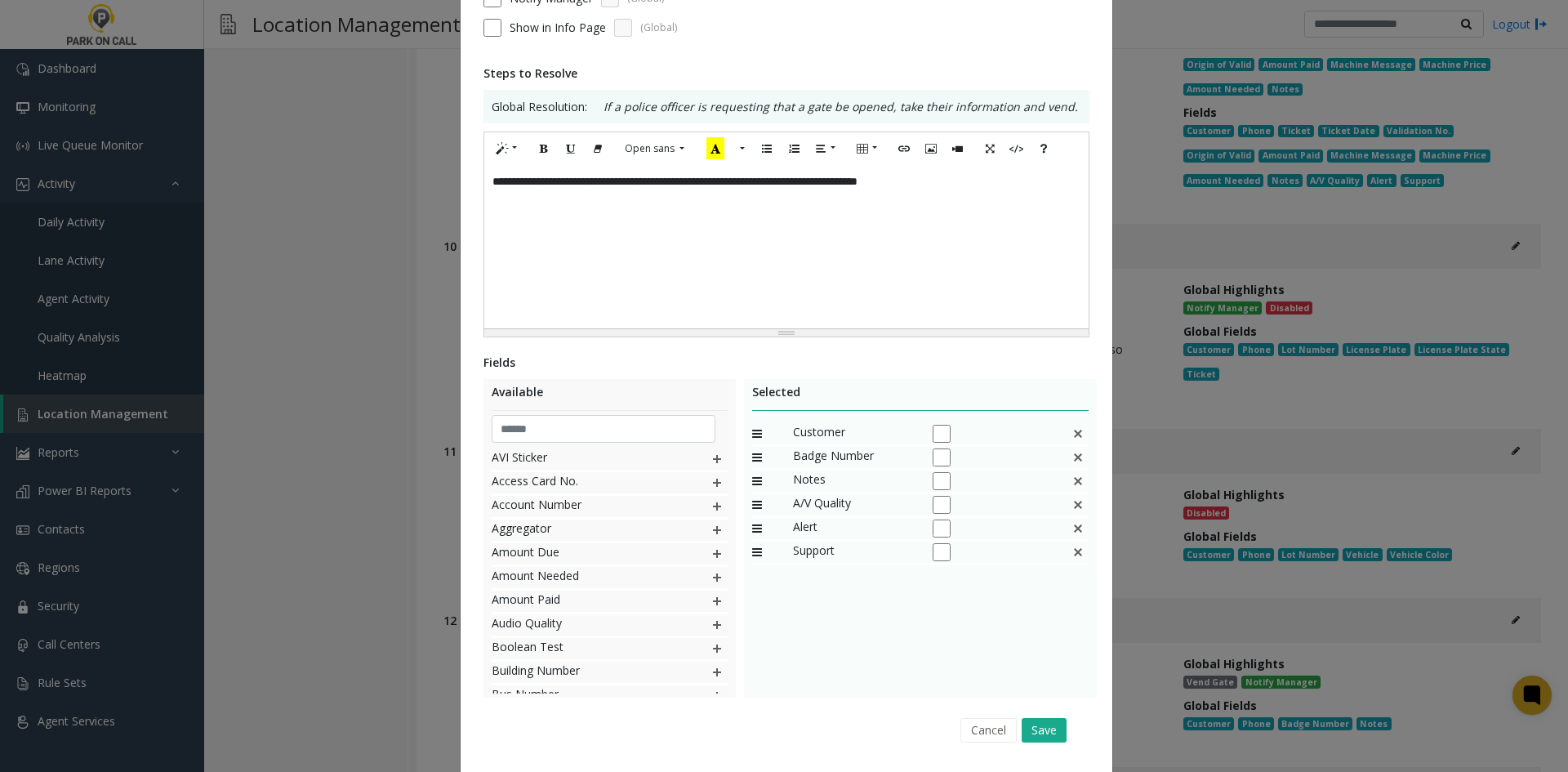
scroll to position [272, 0]
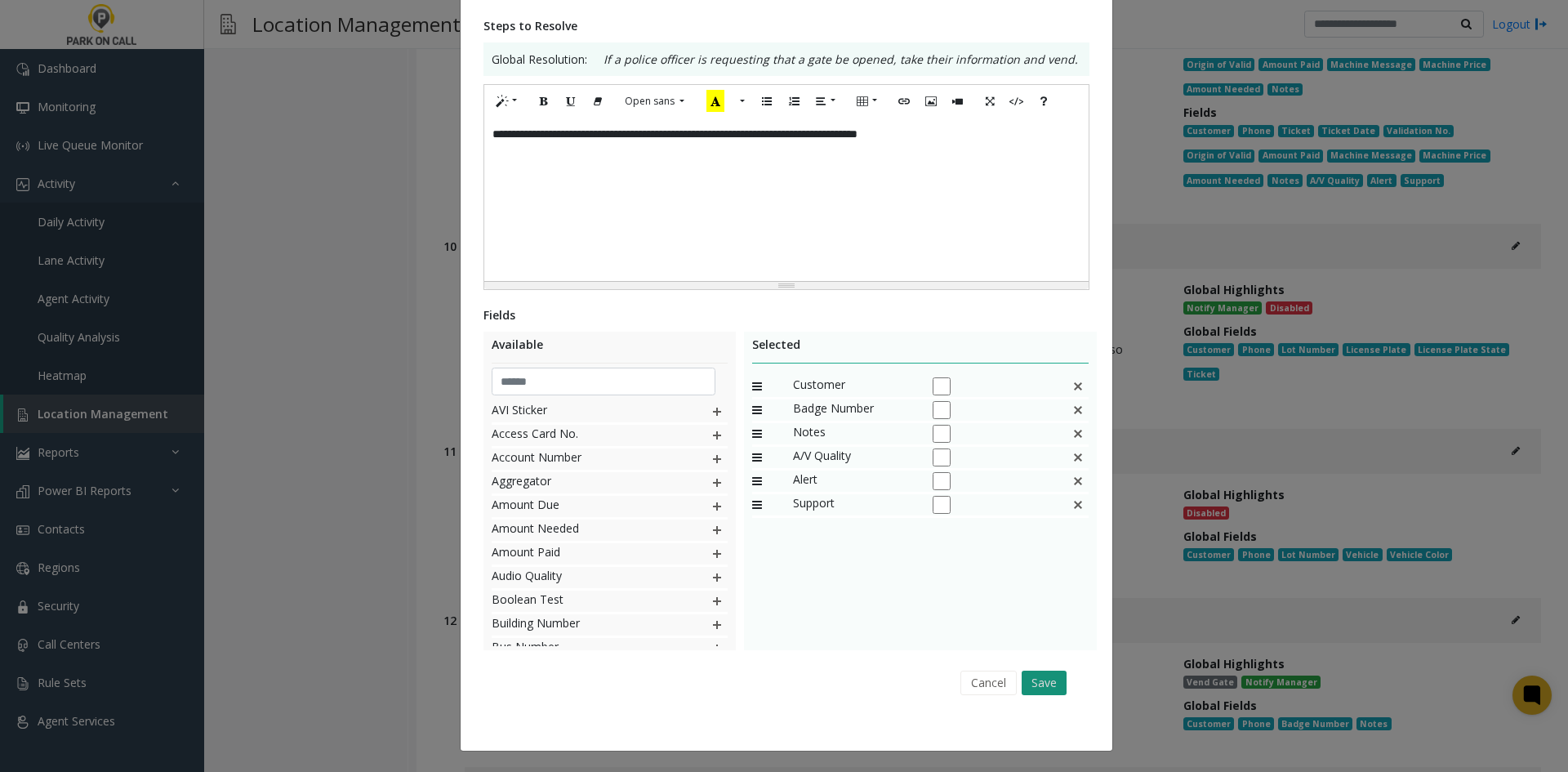
click at [1032, 686] on button "Save" at bounding box center [1044, 682] width 45 height 24
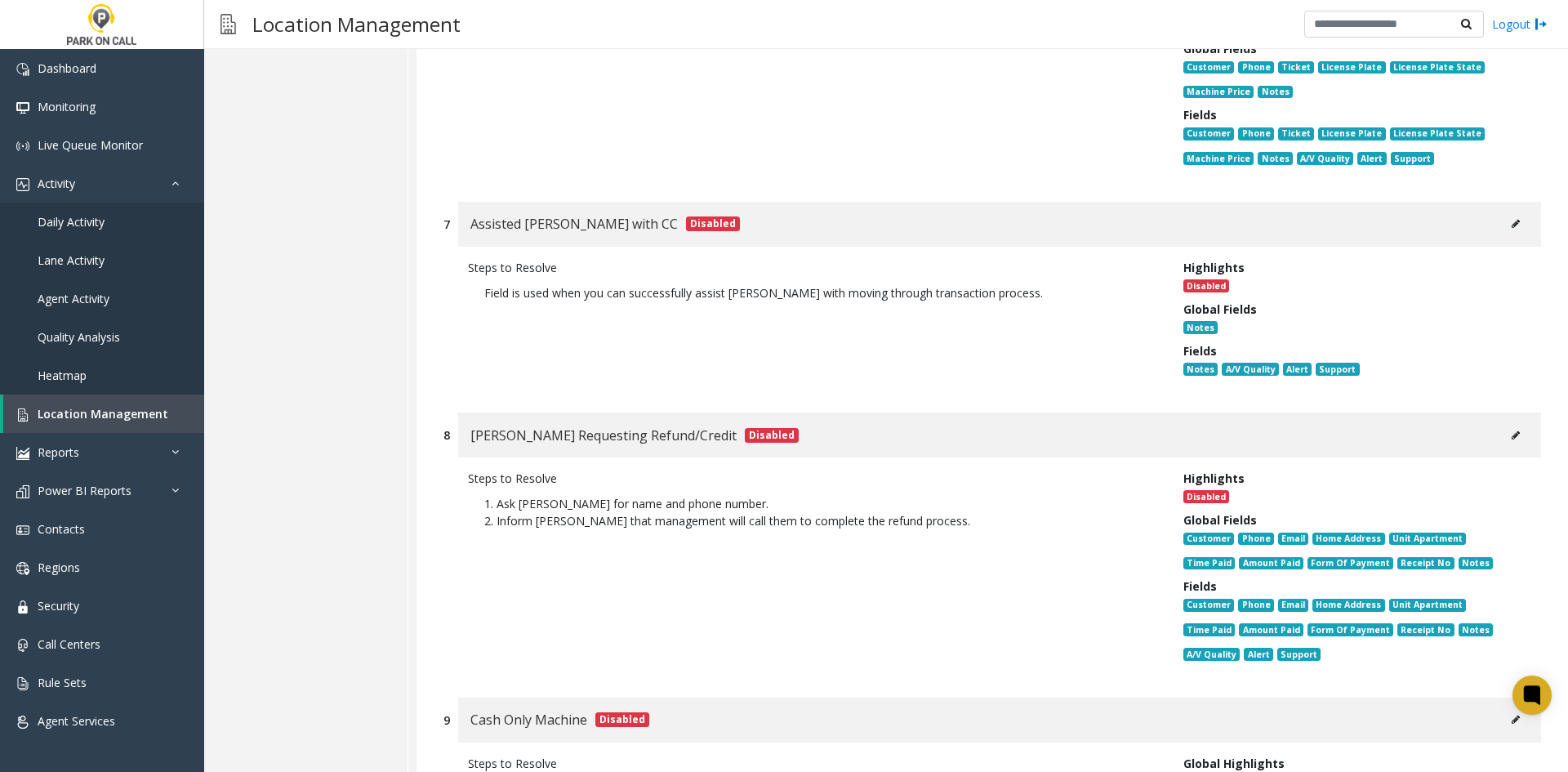
scroll to position [0, 0]
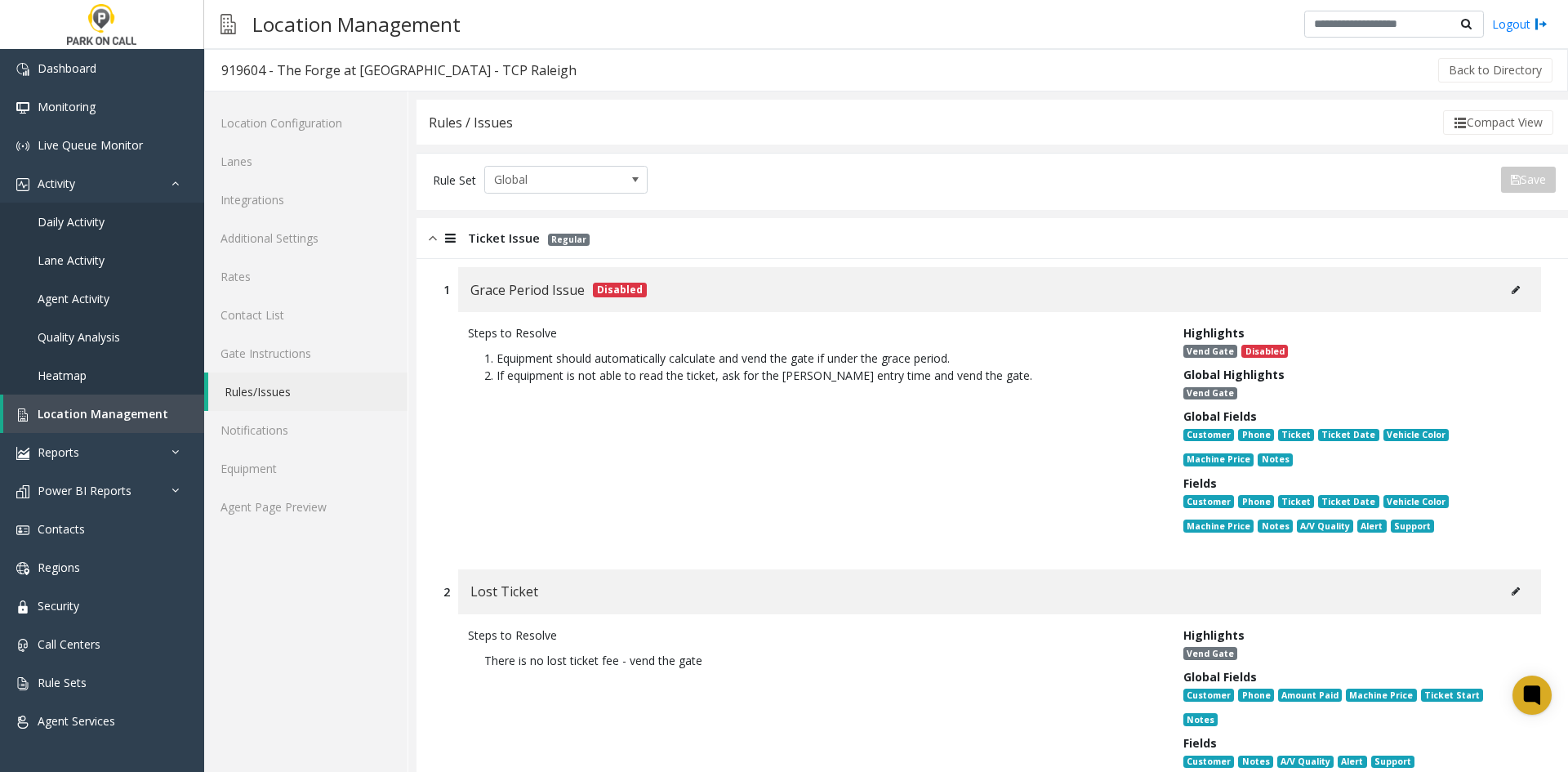
drag, startPoint x: 960, startPoint y: 672, endPoint x: 836, endPoint y: 243, distance: 446.6
click at [301, 517] on link "Agent Page Preview" at bounding box center [306, 507] width 204 height 38
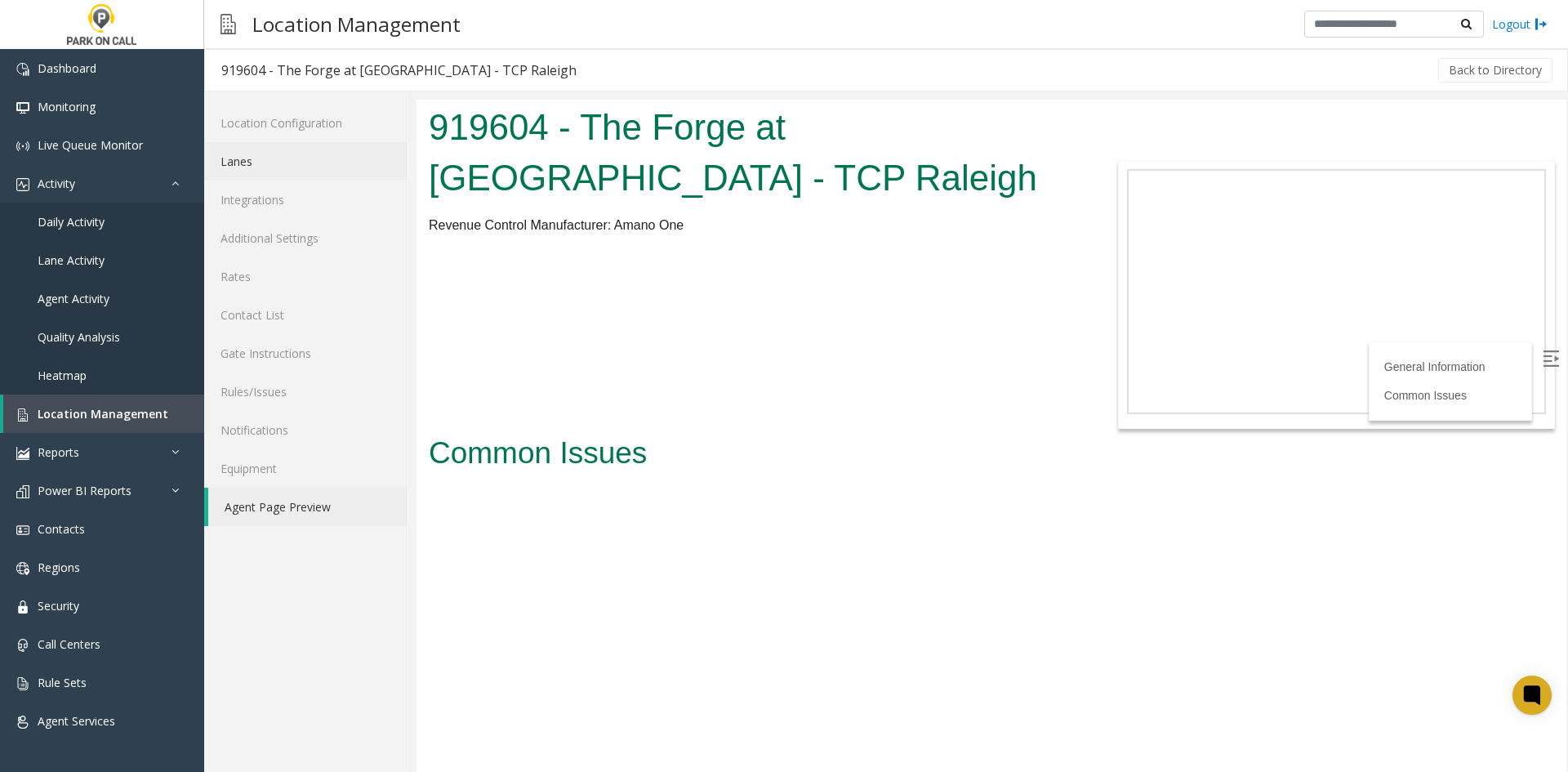
click at [308, 164] on link "Lanes" at bounding box center [306, 161] width 204 height 38
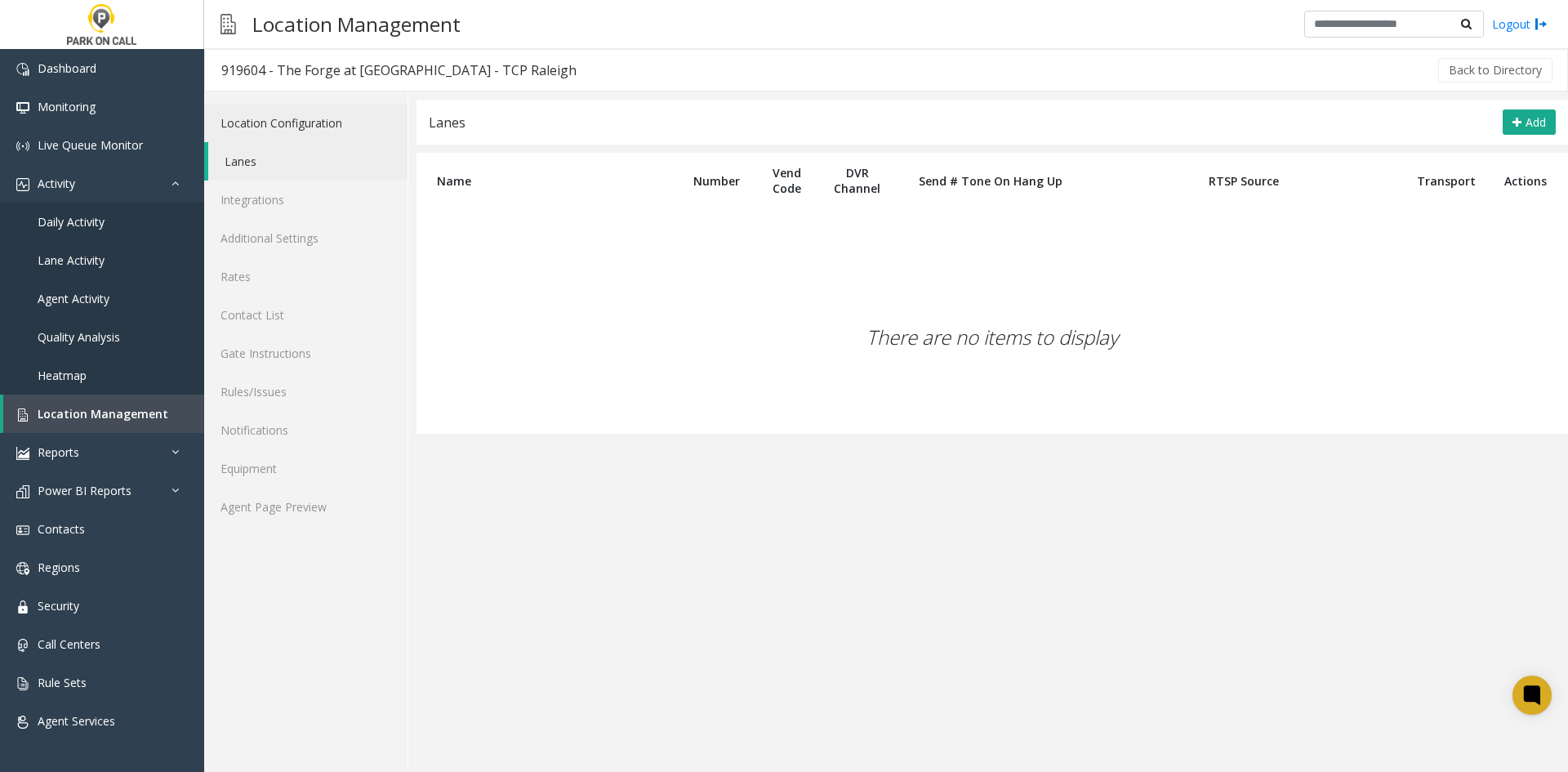
click at [278, 124] on link "Location Configuration" at bounding box center [306, 123] width 204 height 38
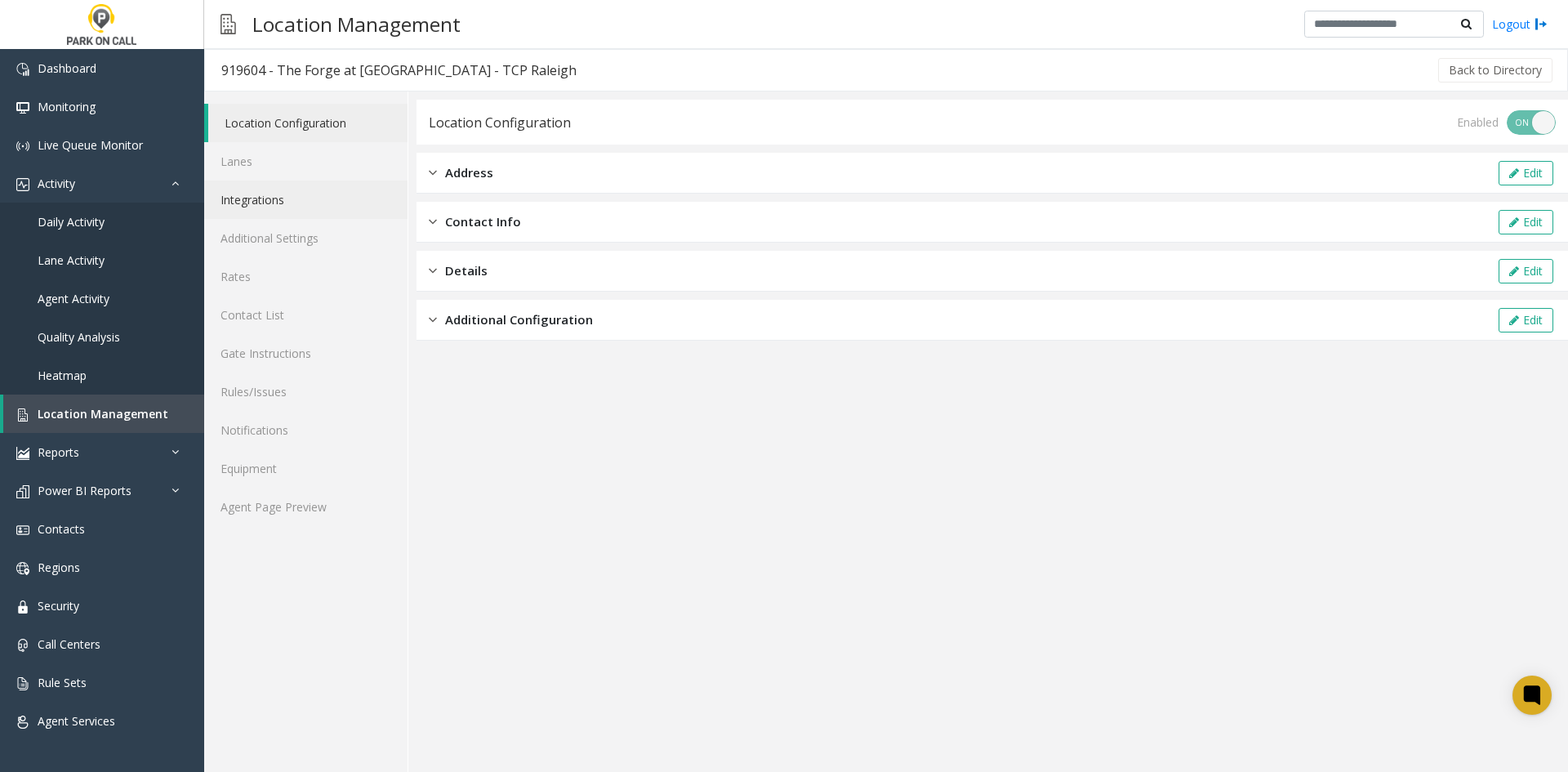
click at [324, 182] on link "Integrations" at bounding box center [306, 200] width 204 height 38
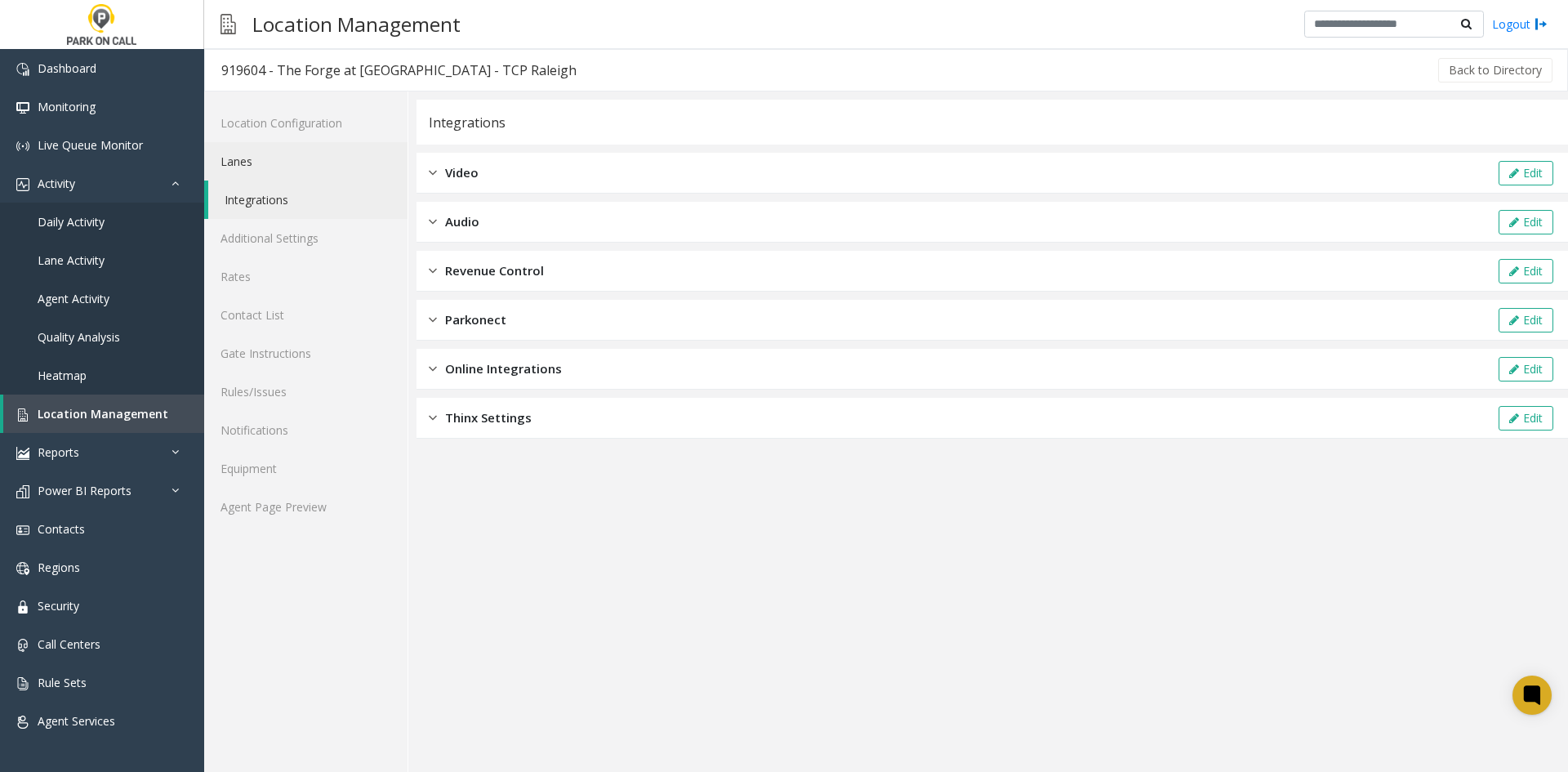
click at [313, 157] on link "Lanes" at bounding box center [306, 161] width 204 height 38
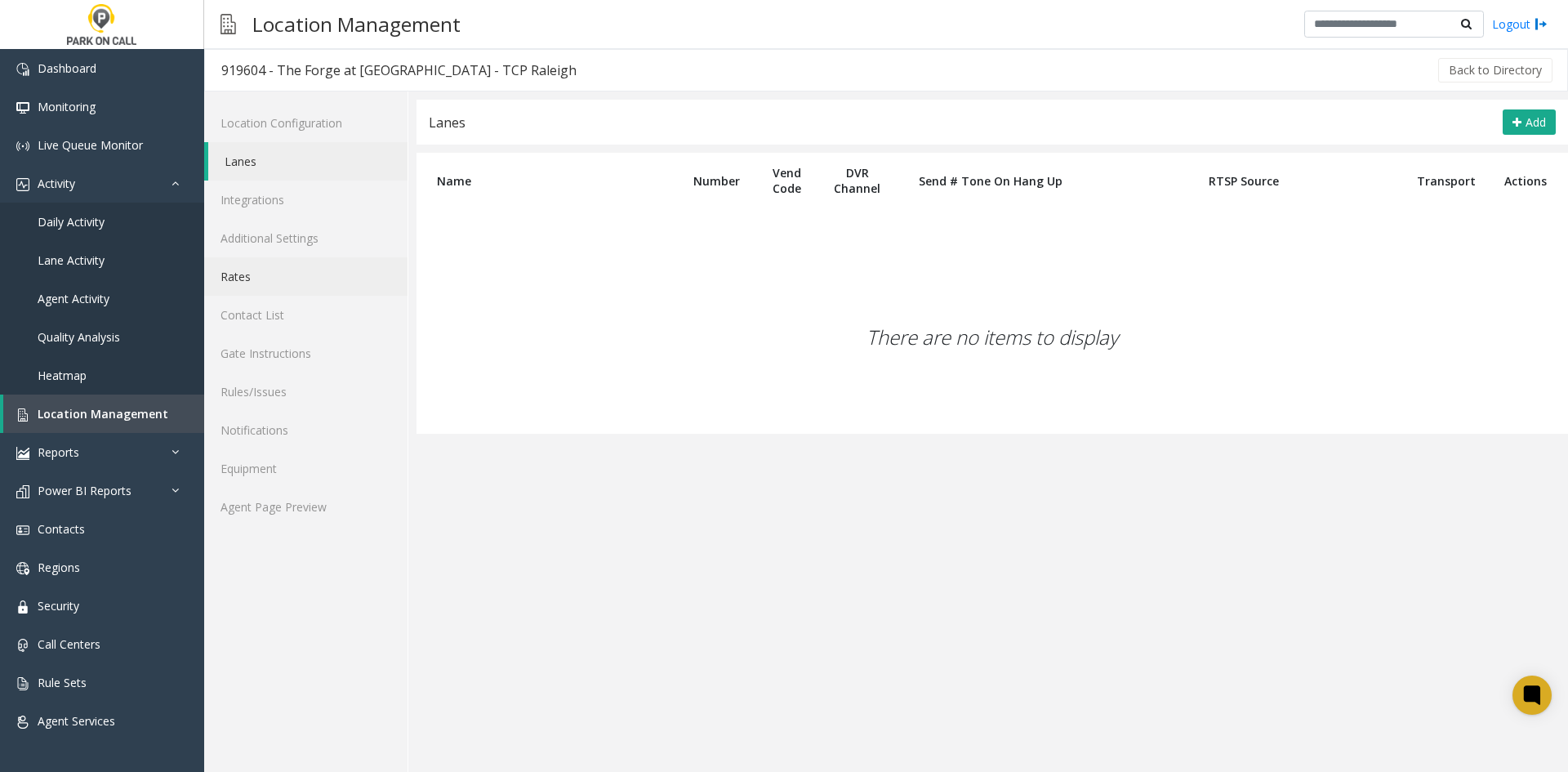
click at [265, 281] on link "Rates" at bounding box center [306, 276] width 204 height 38
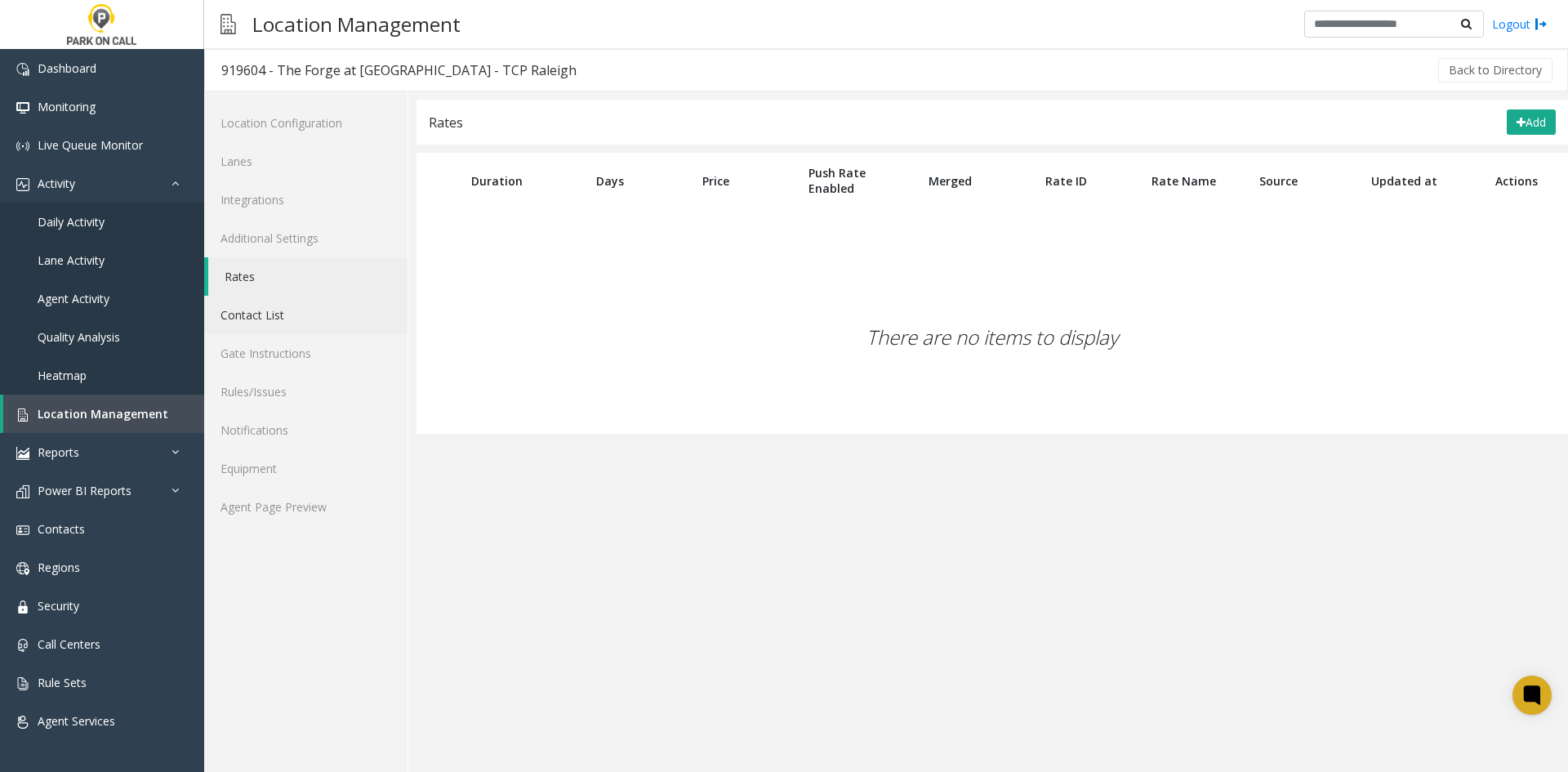
click at [276, 322] on link "Contact List" at bounding box center [306, 315] width 204 height 38
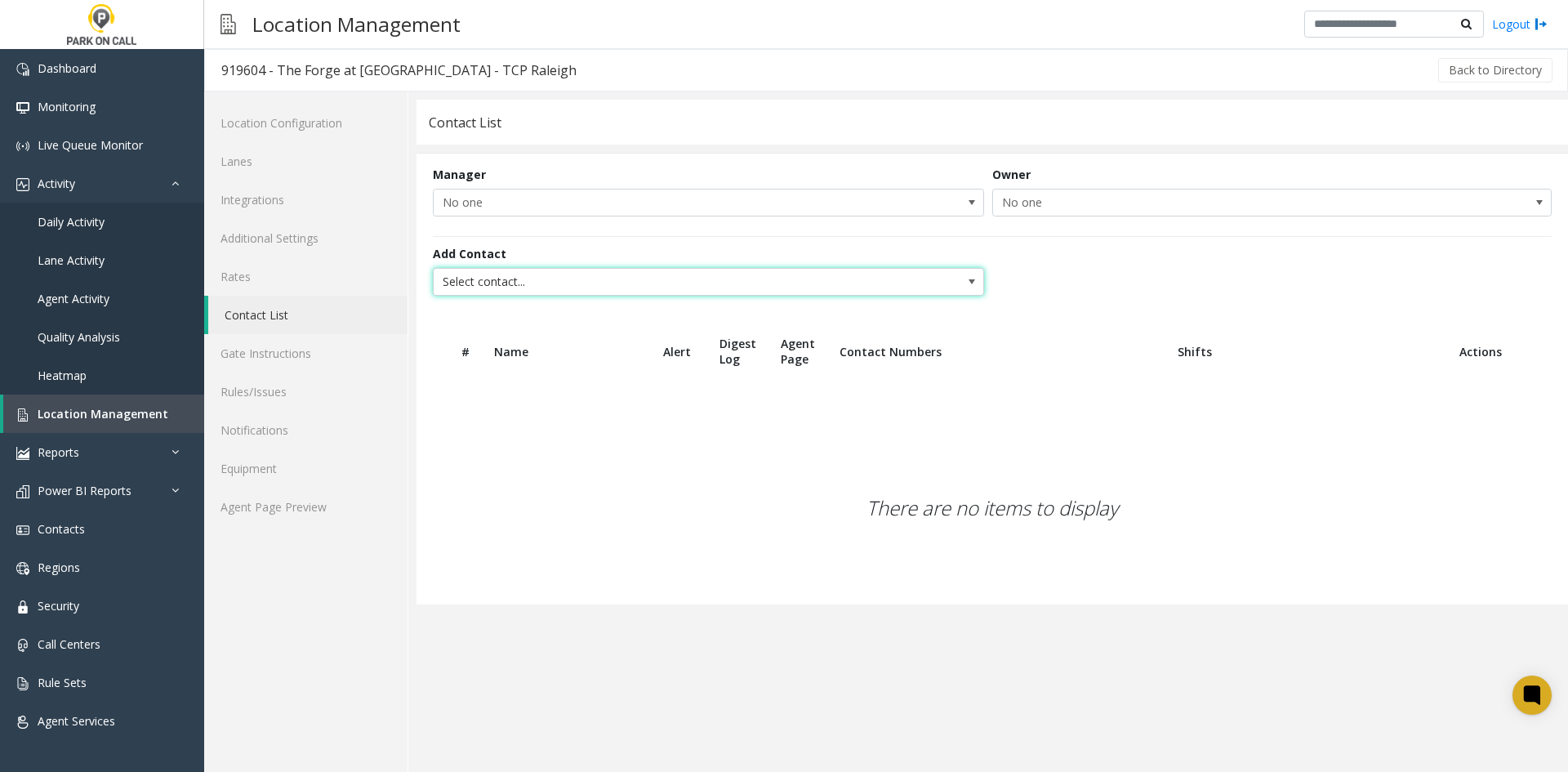
click at [693, 281] on span "Select contact..." at bounding box center [653, 281] width 440 height 26
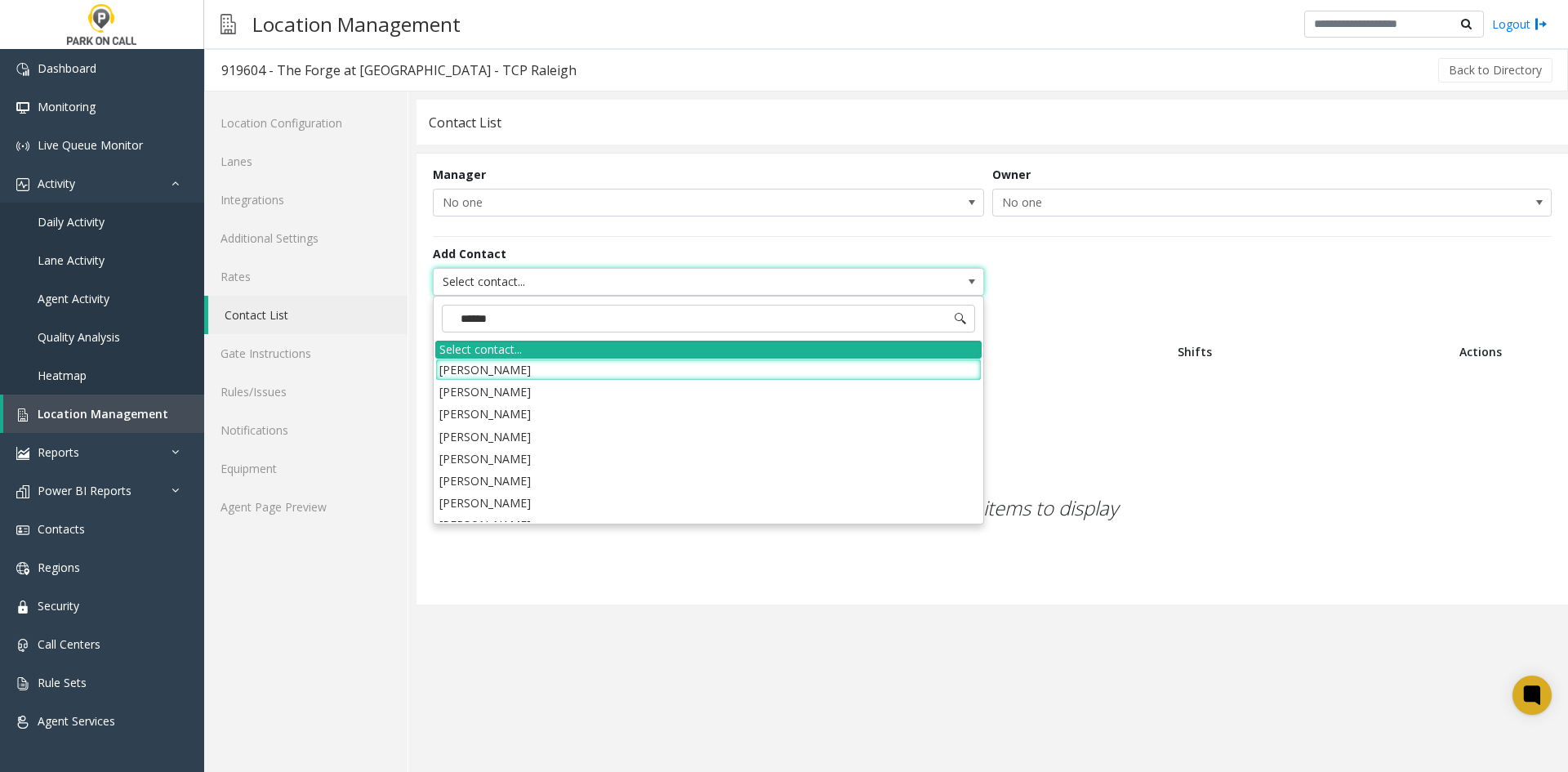
type input "*******"
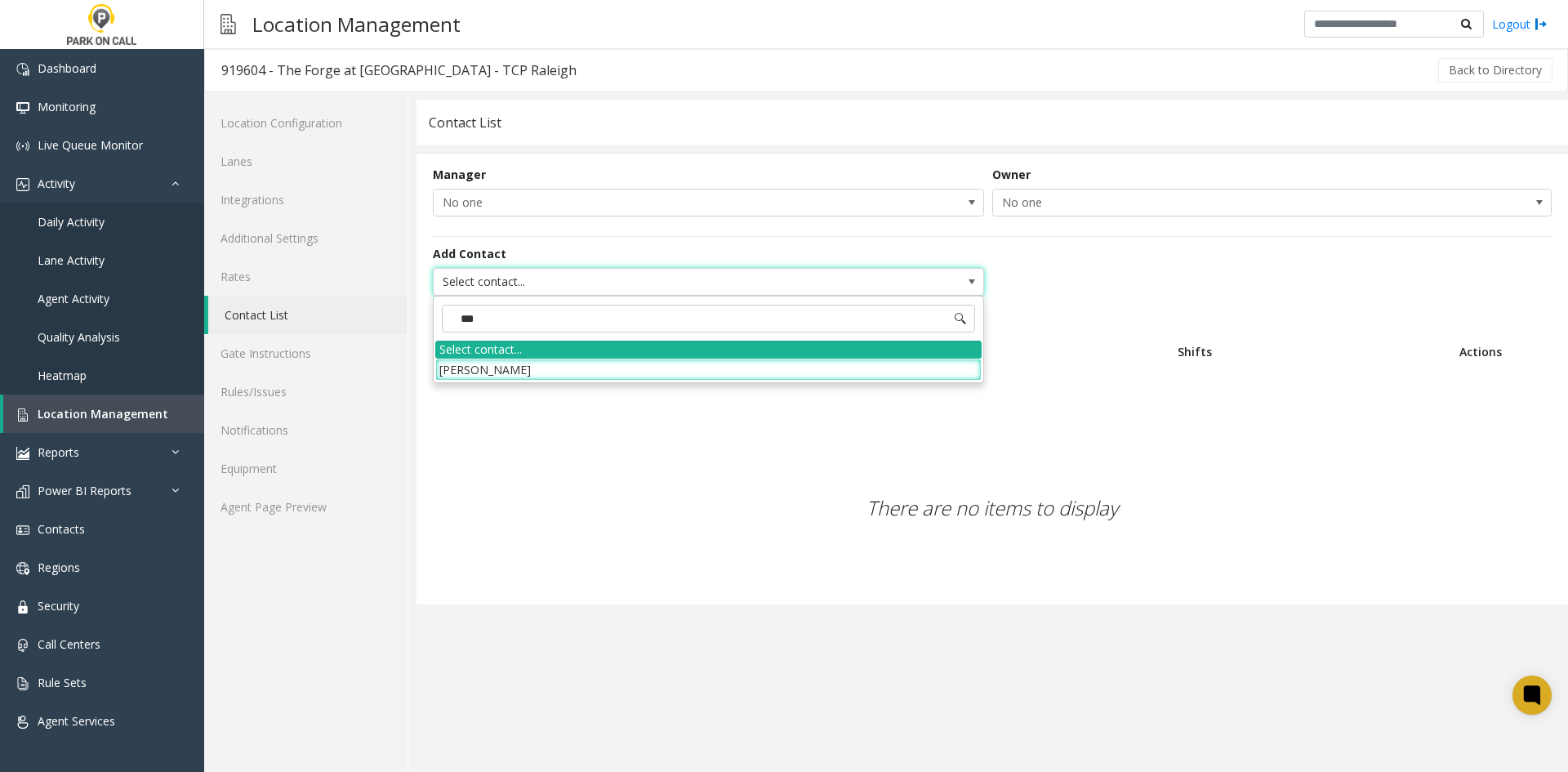
type input "****"
click at [574, 376] on li "[PERSON_NAME]" at bounding box center [708, 369] width 546 height 22
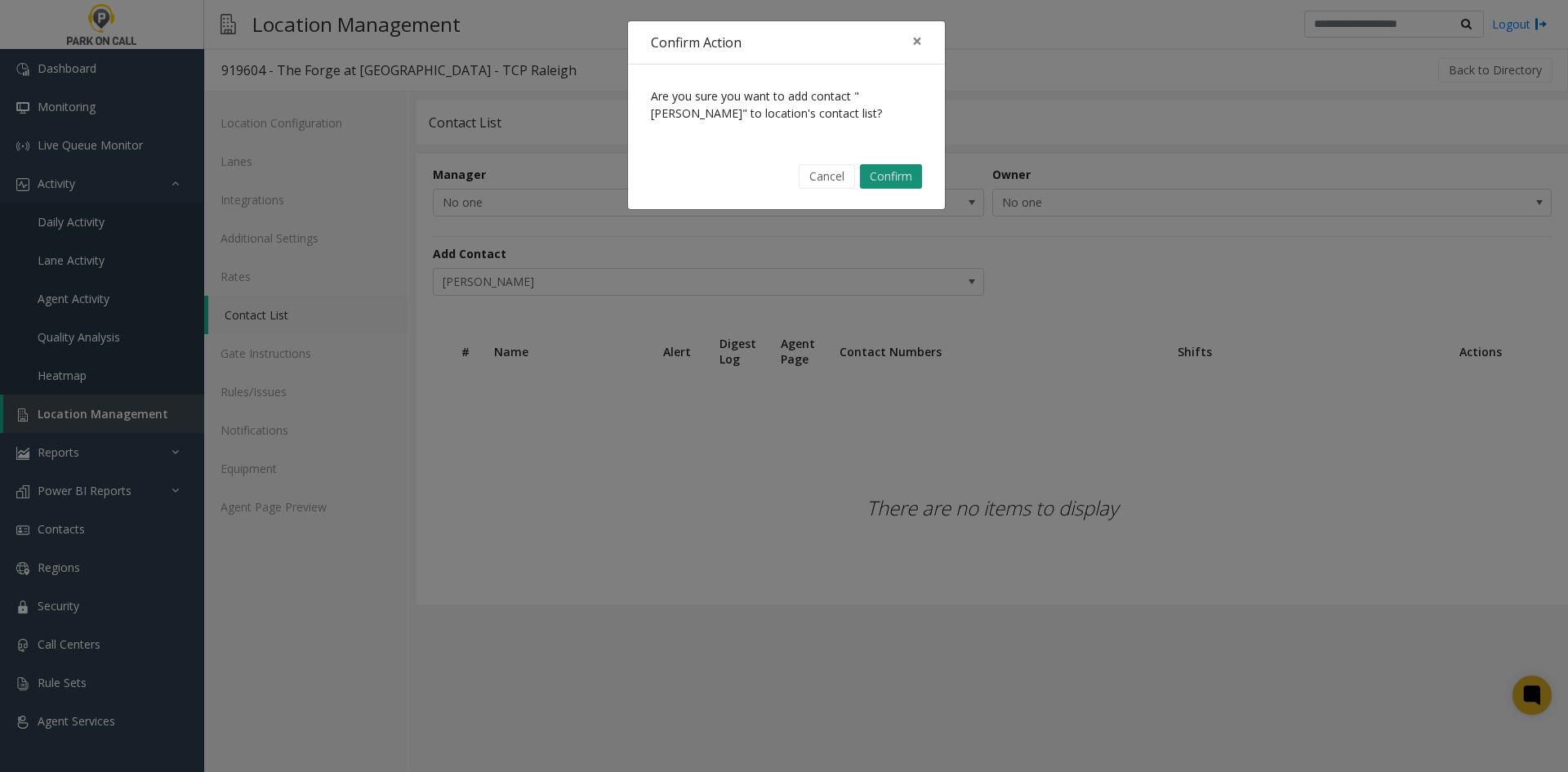
click at [915, 171] on button "Confirm" at bounding box center [891, 176] width 62 height 24
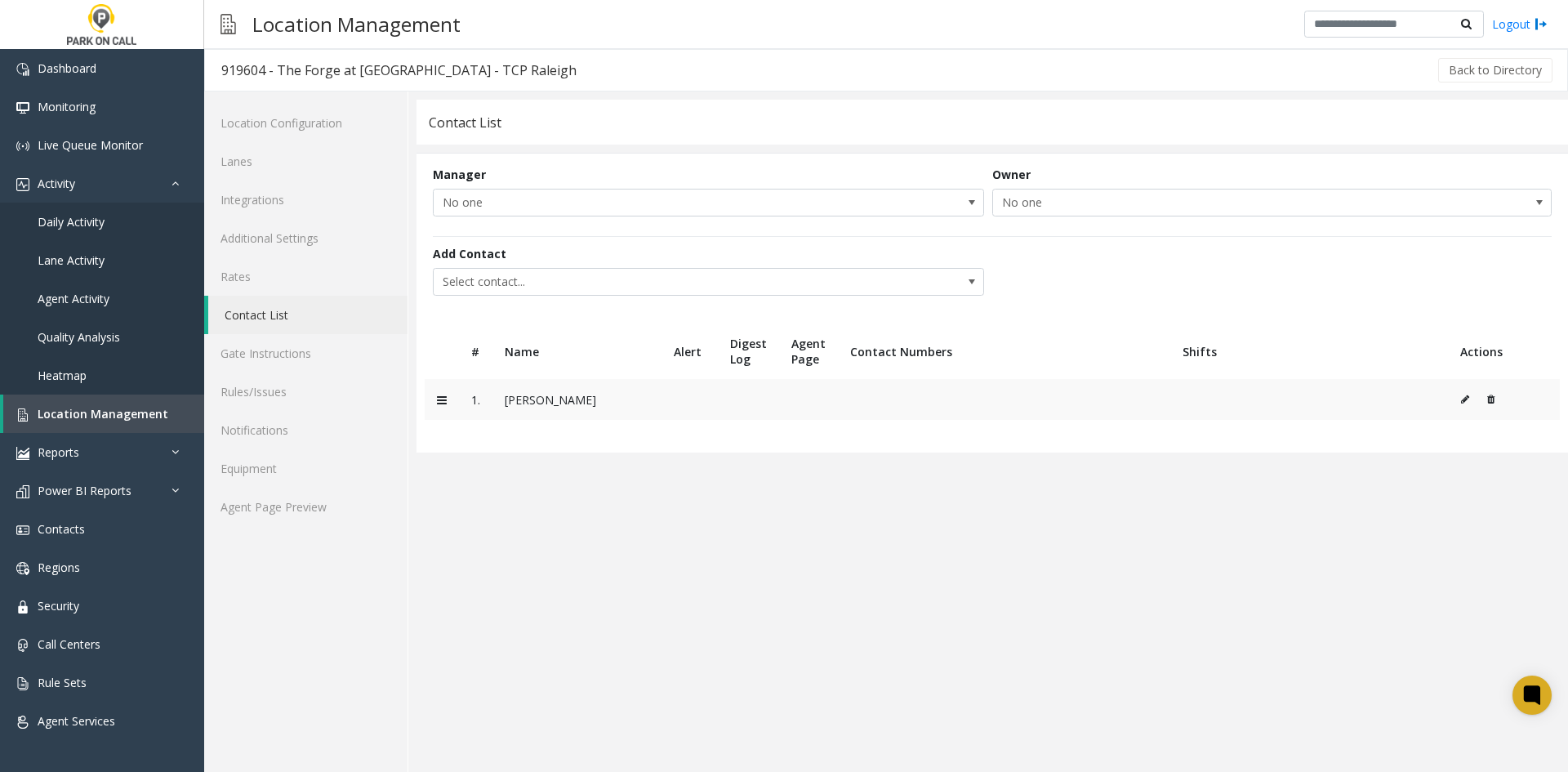
click at [1463, 393] on button at bounding box center [1469, 399] width 18 height 24
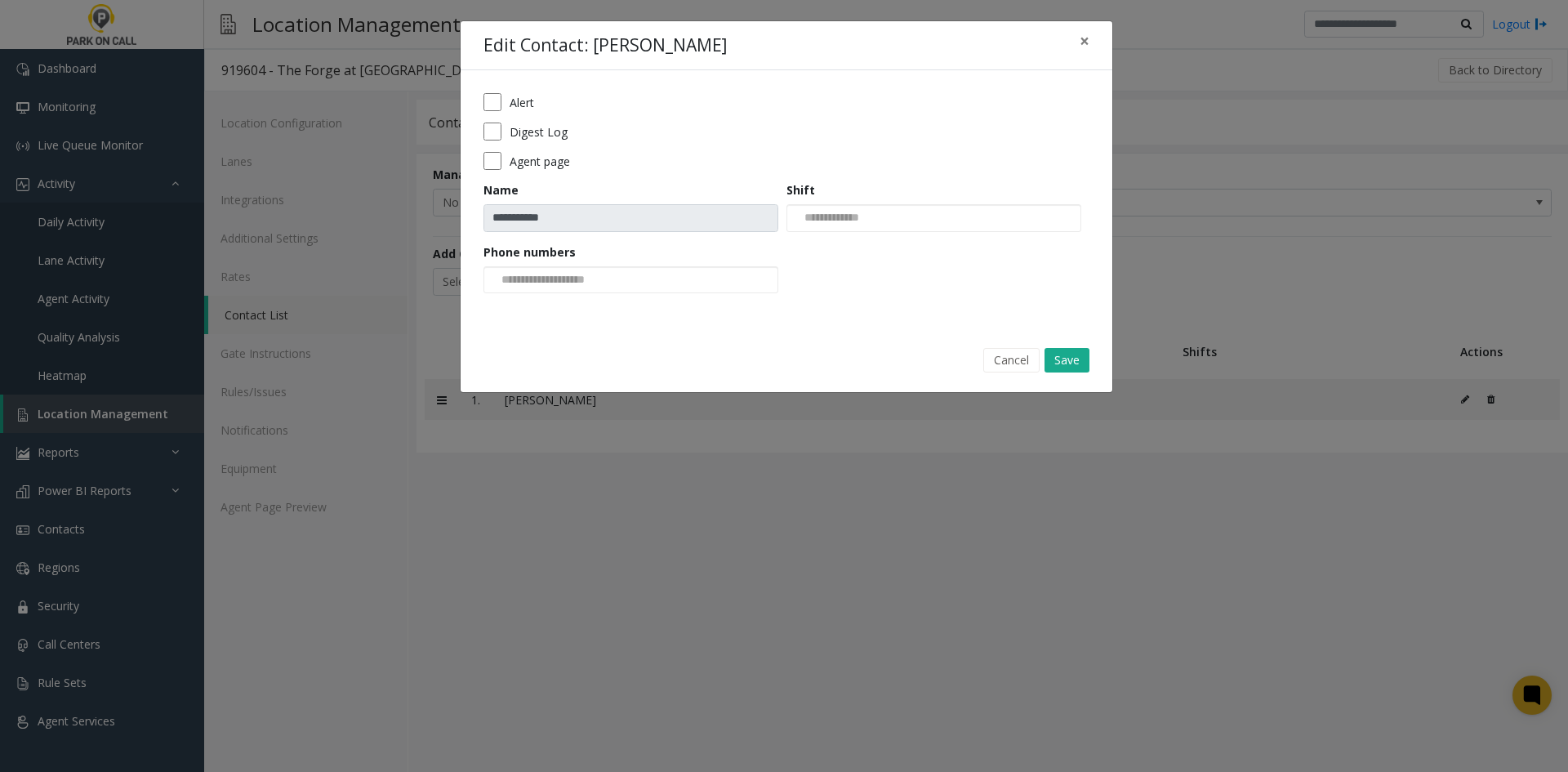
click at [529, 100] on label "Alert" at bounding box center [521, 102] width 24 height 17
drag, startPoint x: 527, startPoint y: 127, endPoint x: 525, endPoint y: 140, distance: 13.2
click at [526, 128] on label "Digest Log" at bounding box center [538, 131] width 58 height 17
click at [525, 157] on label "Agent page" at bounding box center [539, 161] width 61 height 17
click at [1057, 350] on button "Save" at bounding box center [1068, 360] width 45 height 24
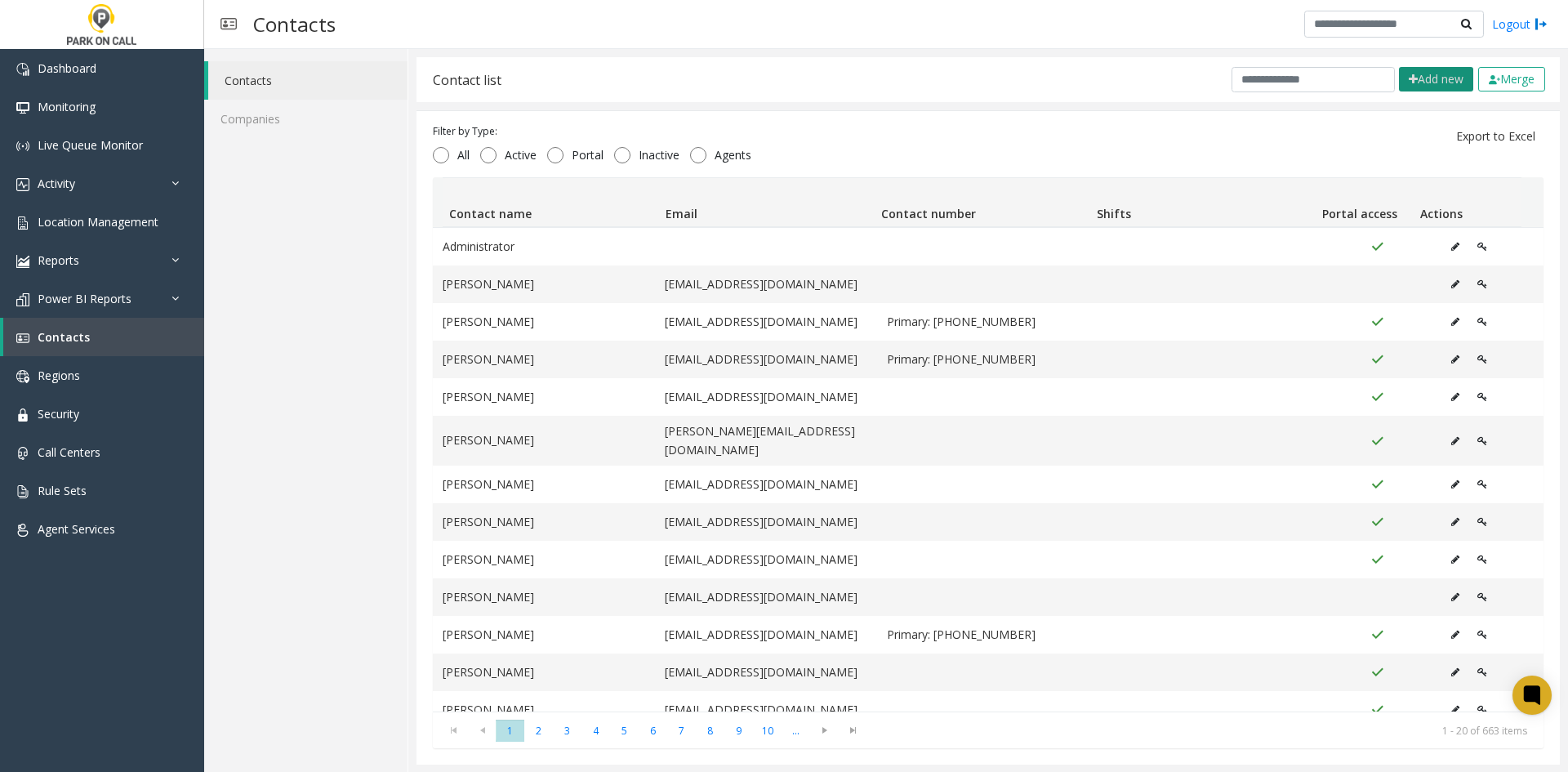
click at [1431, 87] on button "Add new" at bounding box center [1436, 79] width 74 height 24
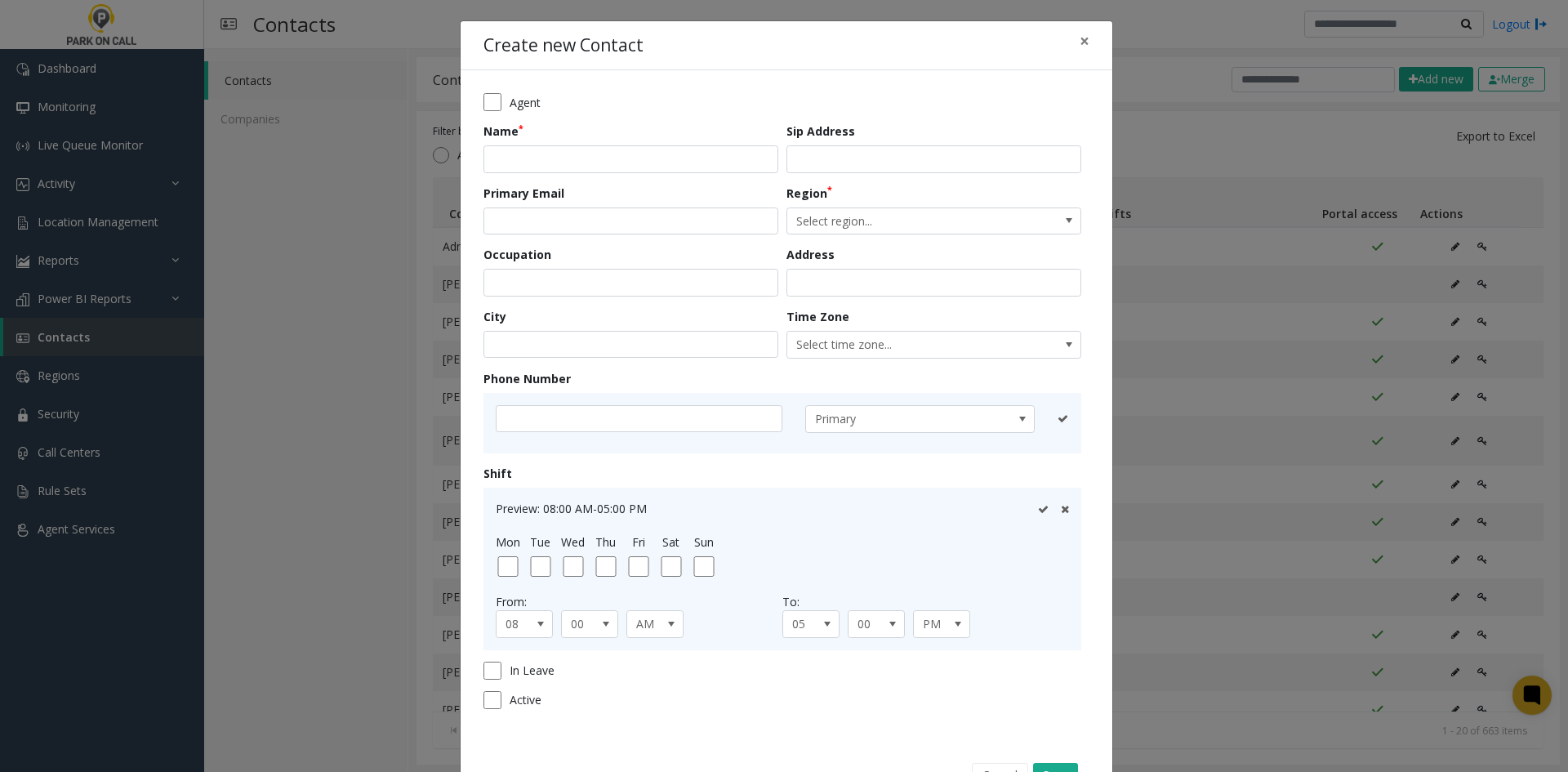
click at [1432, 88] on div "Create new Contact × Agent Name Sip Address Primary Email Region Select region.…" at bounding box center [784, 386] width 1568 height 772
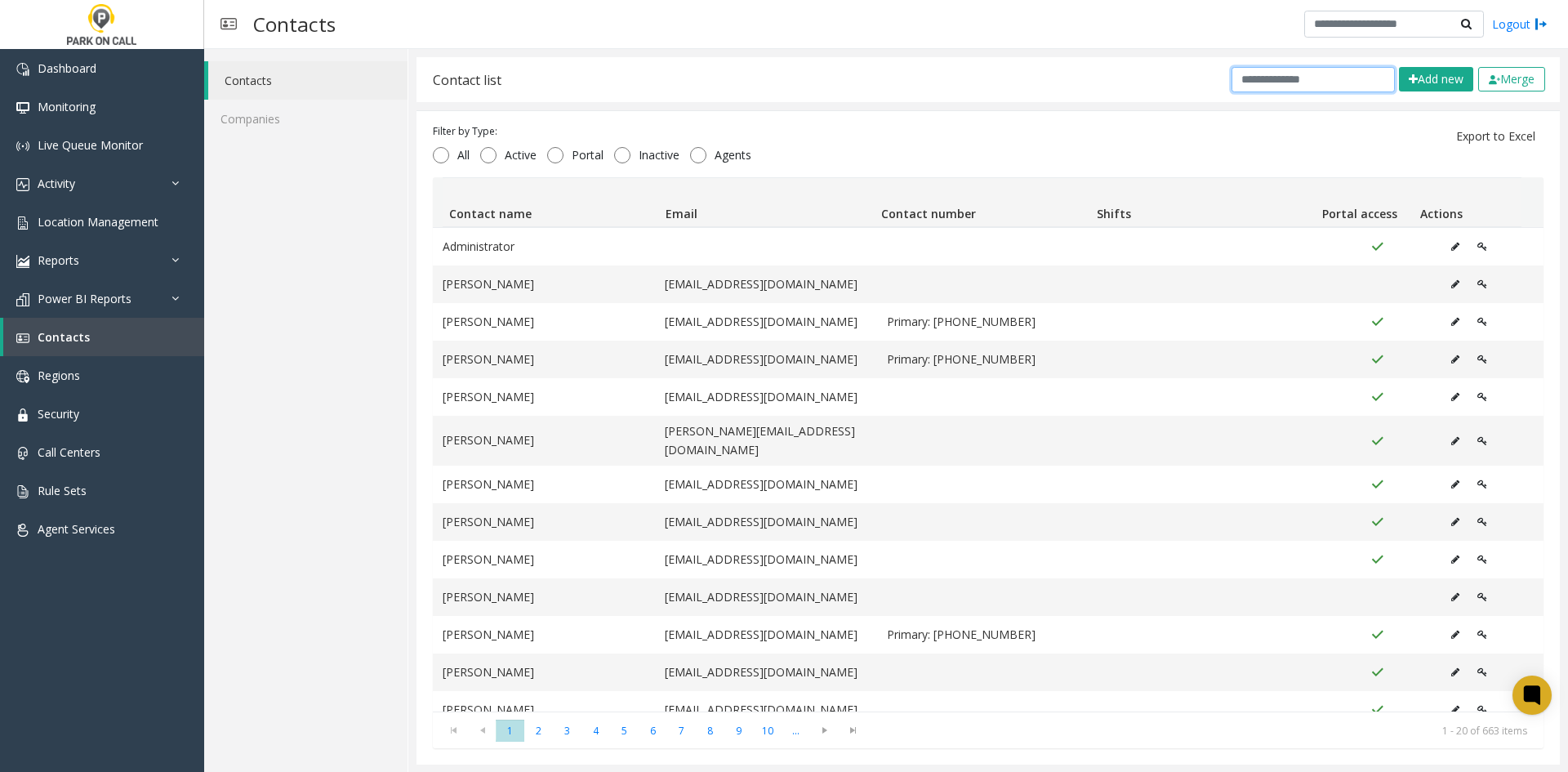
click at [1289, 79] on input "text" at bounding box center [1313, 80] width 164 height 25
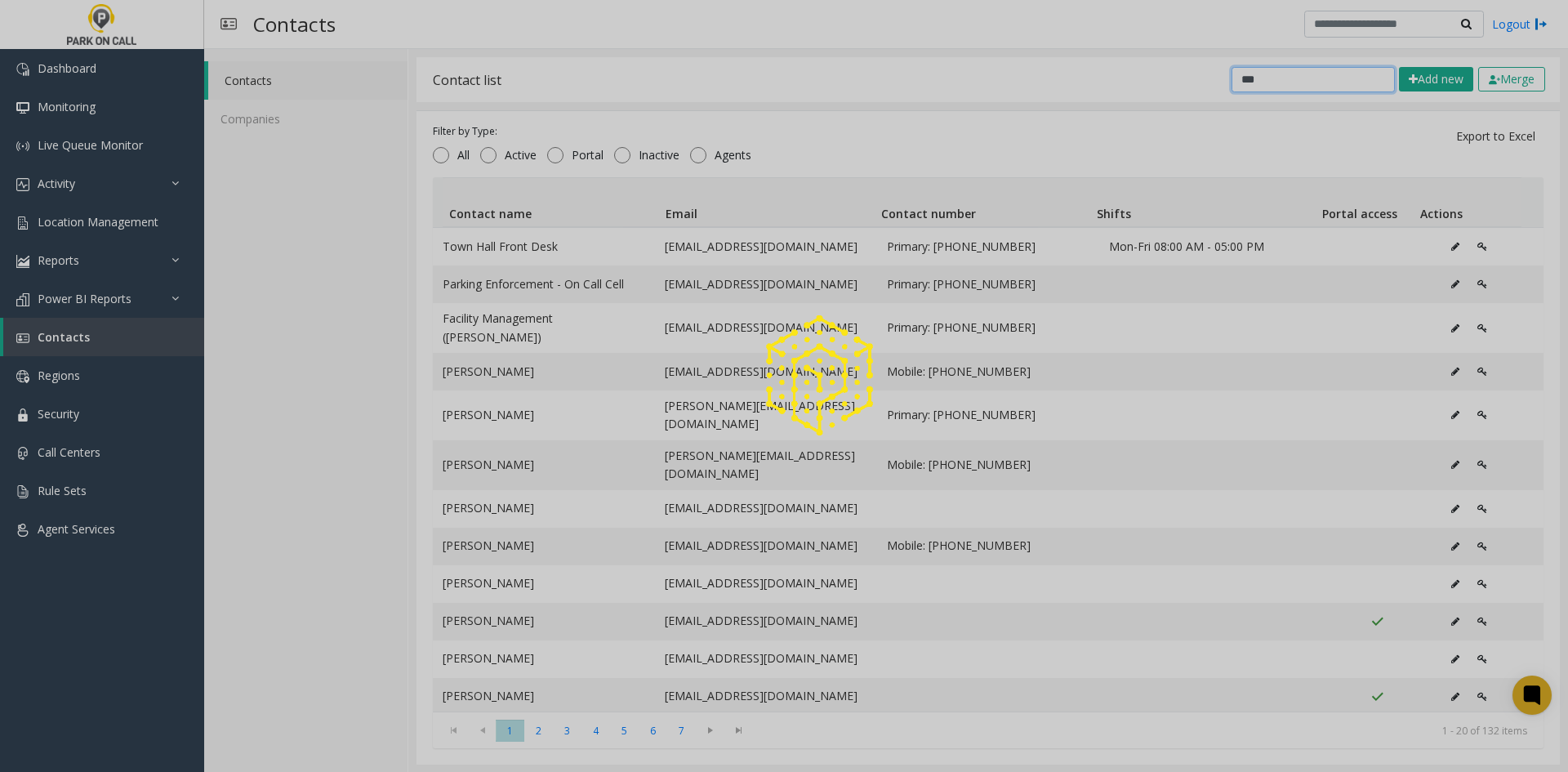
type input "****"
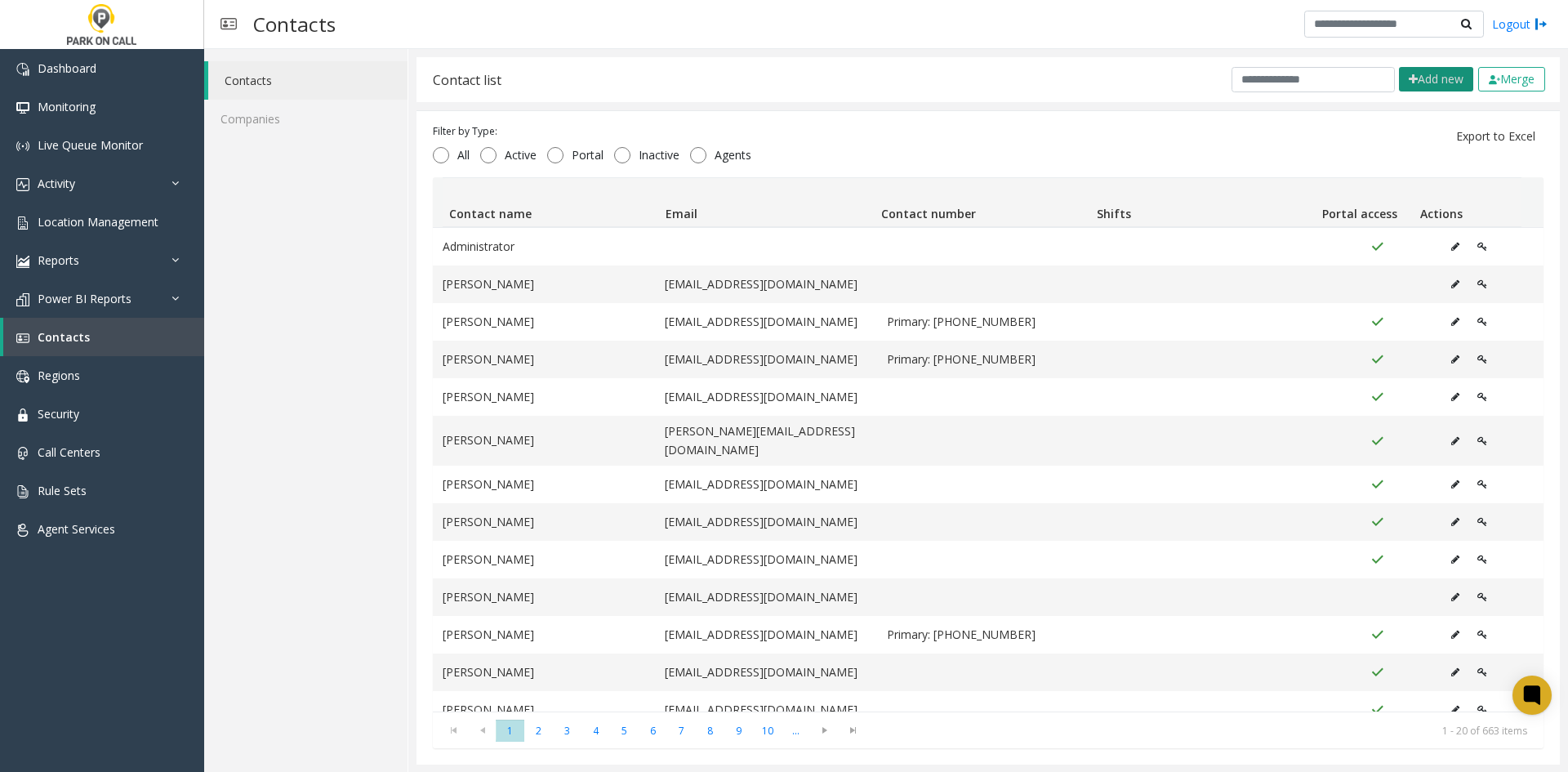
click at [1424, 84] on button "Add new" at bounding box center [1436, 79] width 74 height 24
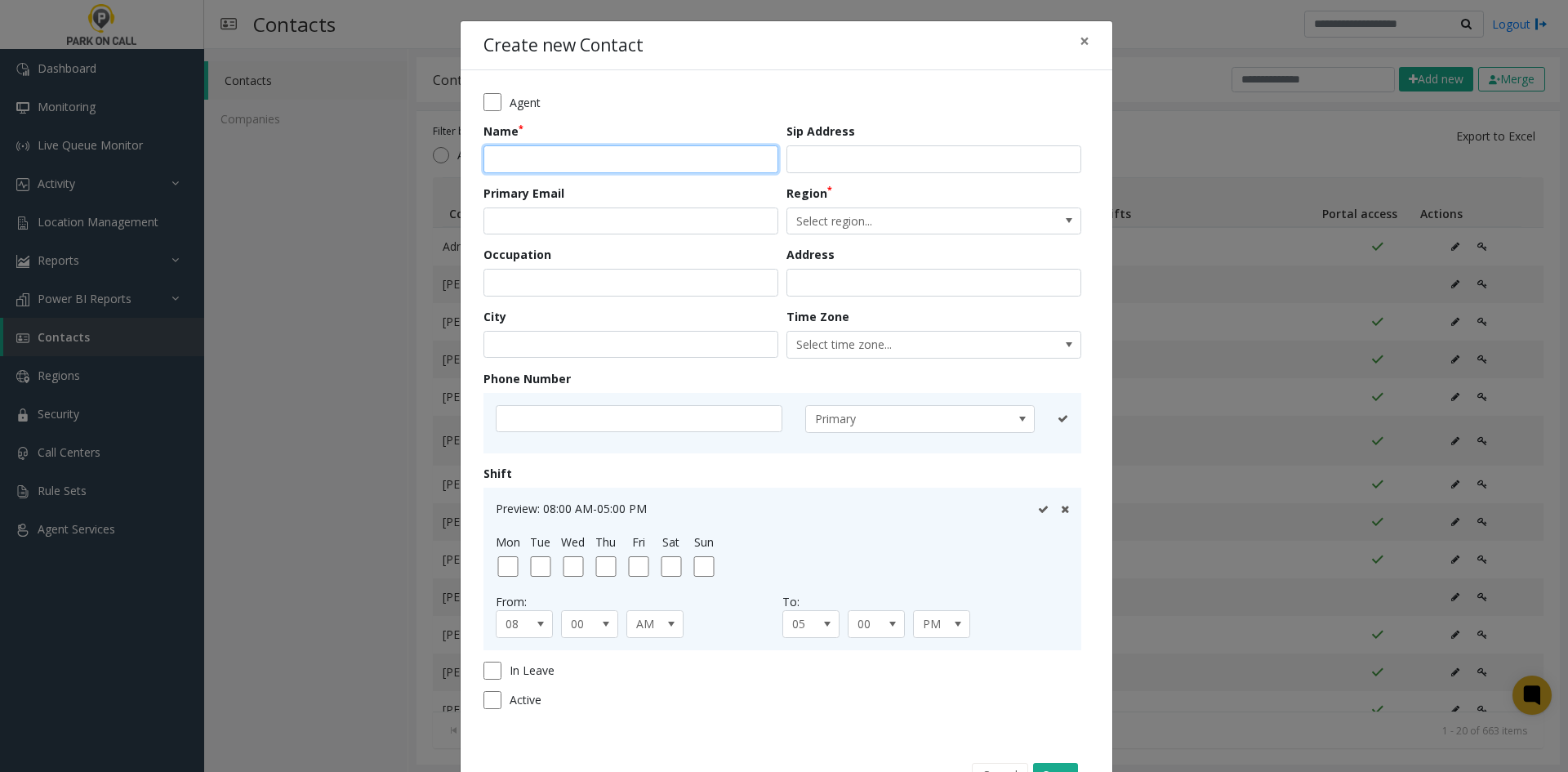
click at [603, 155] on input "text" at bounding box center [631, 159] width 295 height 28
paste input "*********"
type input "*********"
click at [582, 214] on input "email" at bounding box center [631, 221] width 295 height 28
paste input "**********"
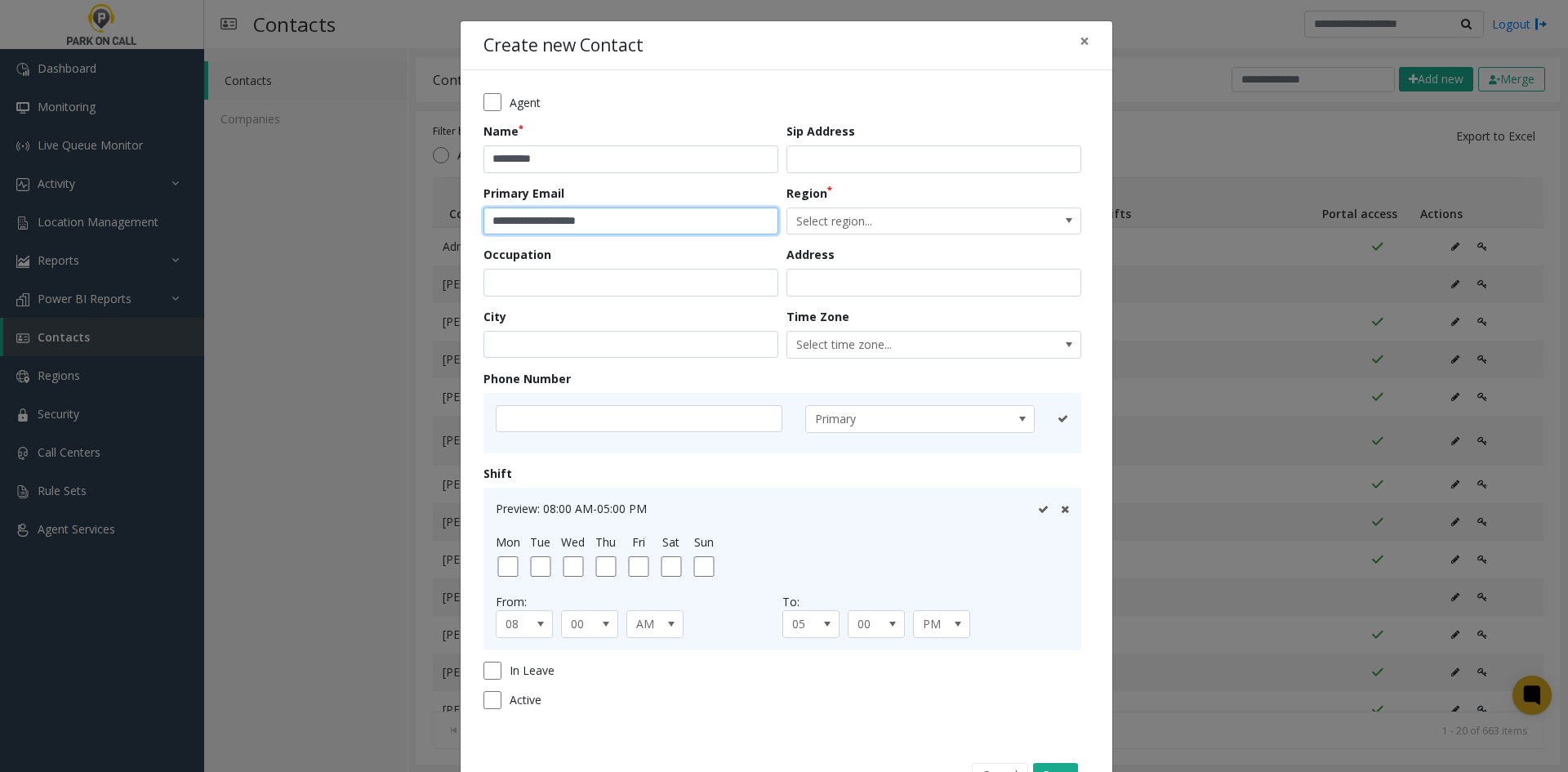
type input "**********"
click at [898, 164] on input "text" at bounding box center [934, 159] width 295 height 28
paste input "**********"
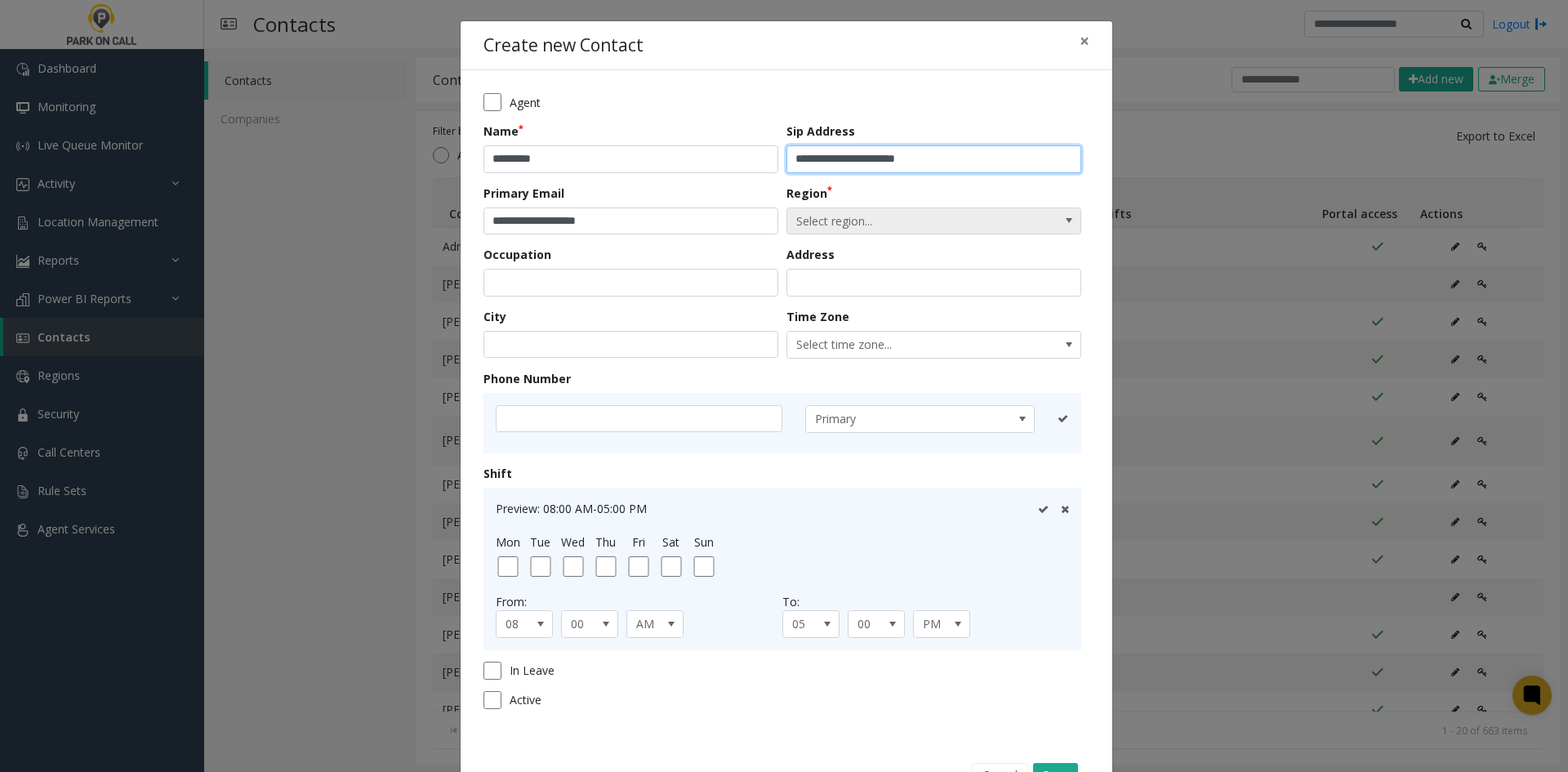
type input "**********"
click at [859, 209] on span "Select region..." at bounding box center [904, 221] width 234 height 26
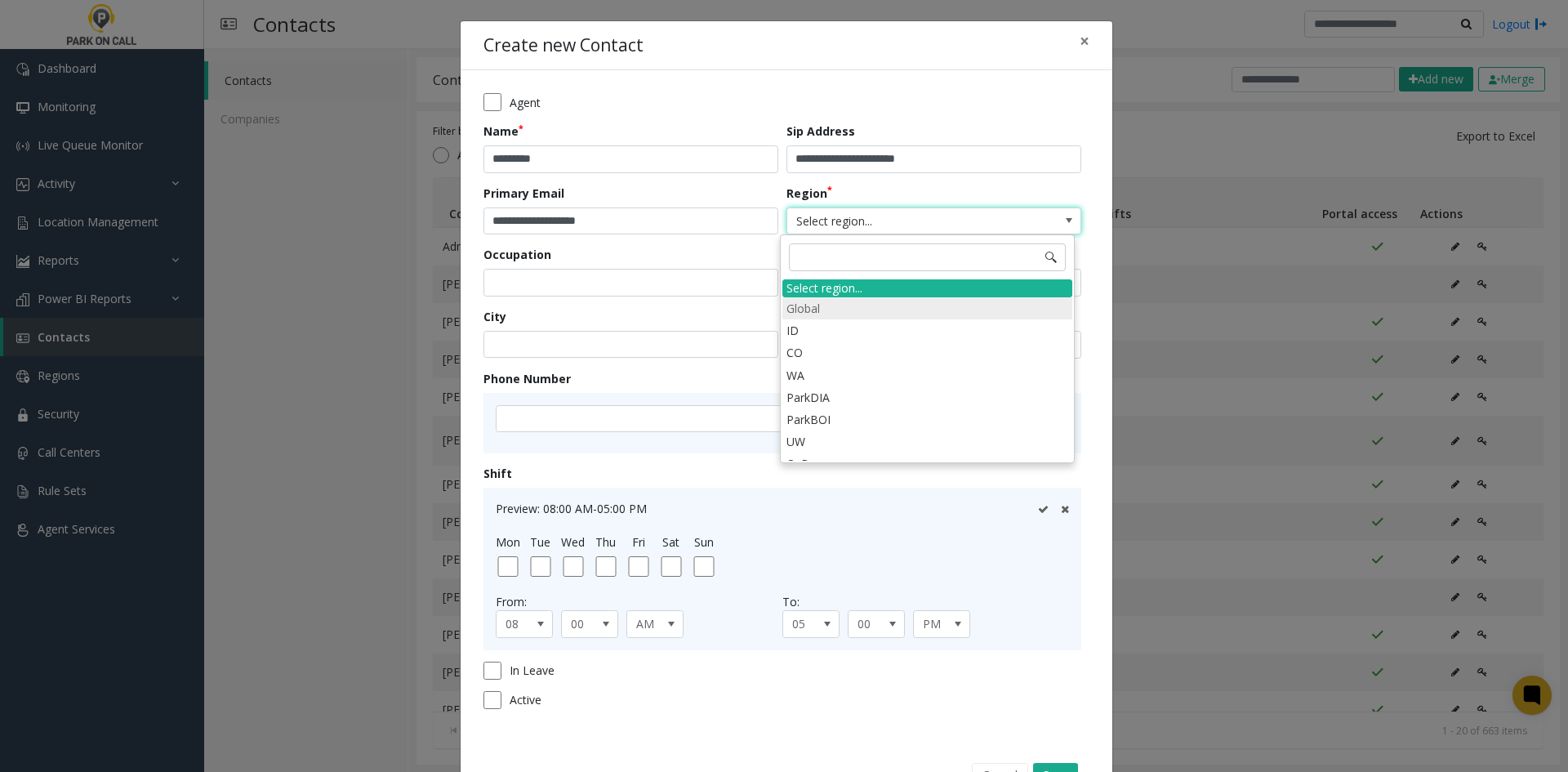
click at [831, 310] on li "Global" at bounding box center [927, 309] width 290 height 22
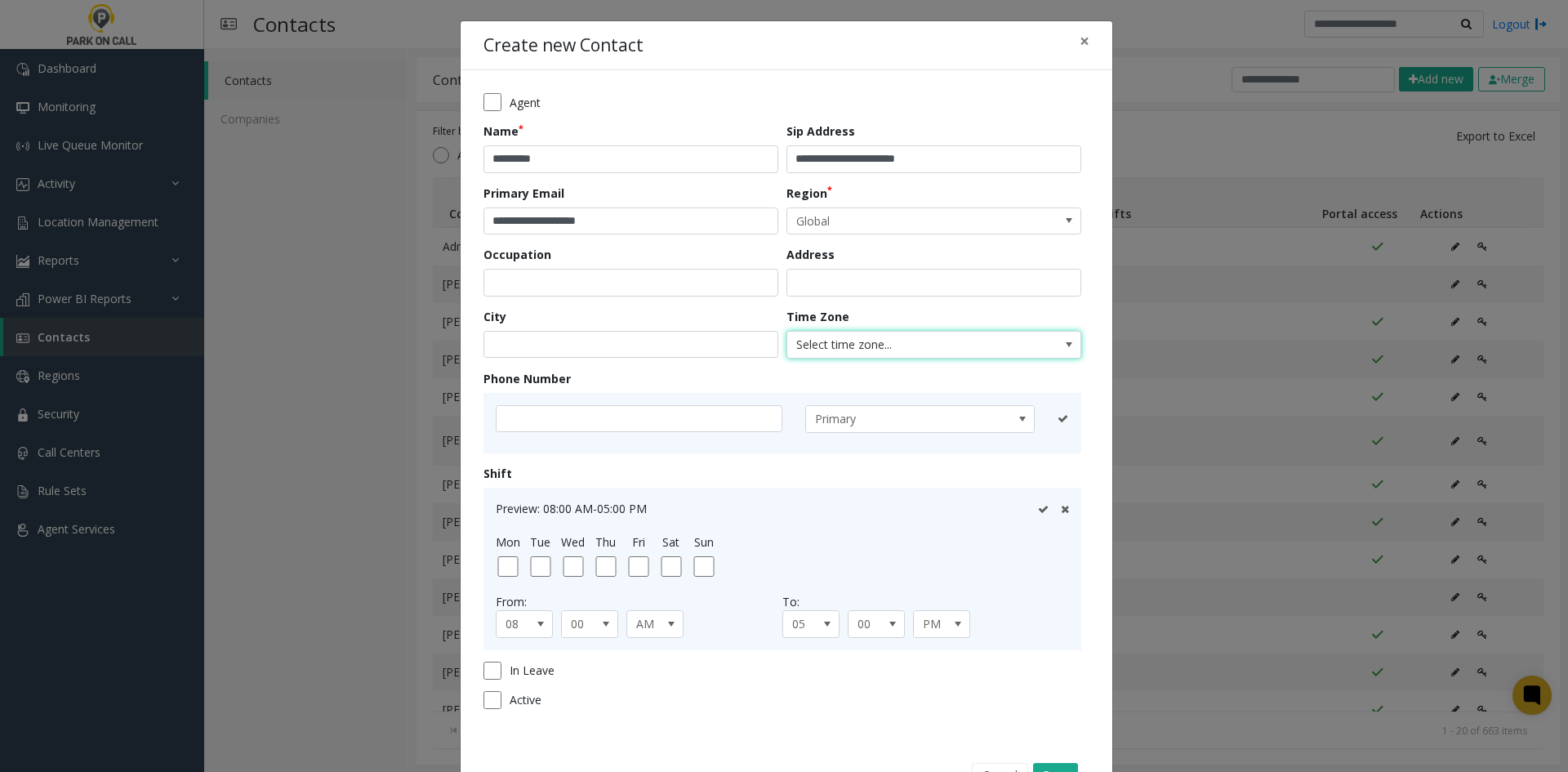
click at [833, 355] on span "Select time zone..." at bounding box center [904, 345] width 234 height 26
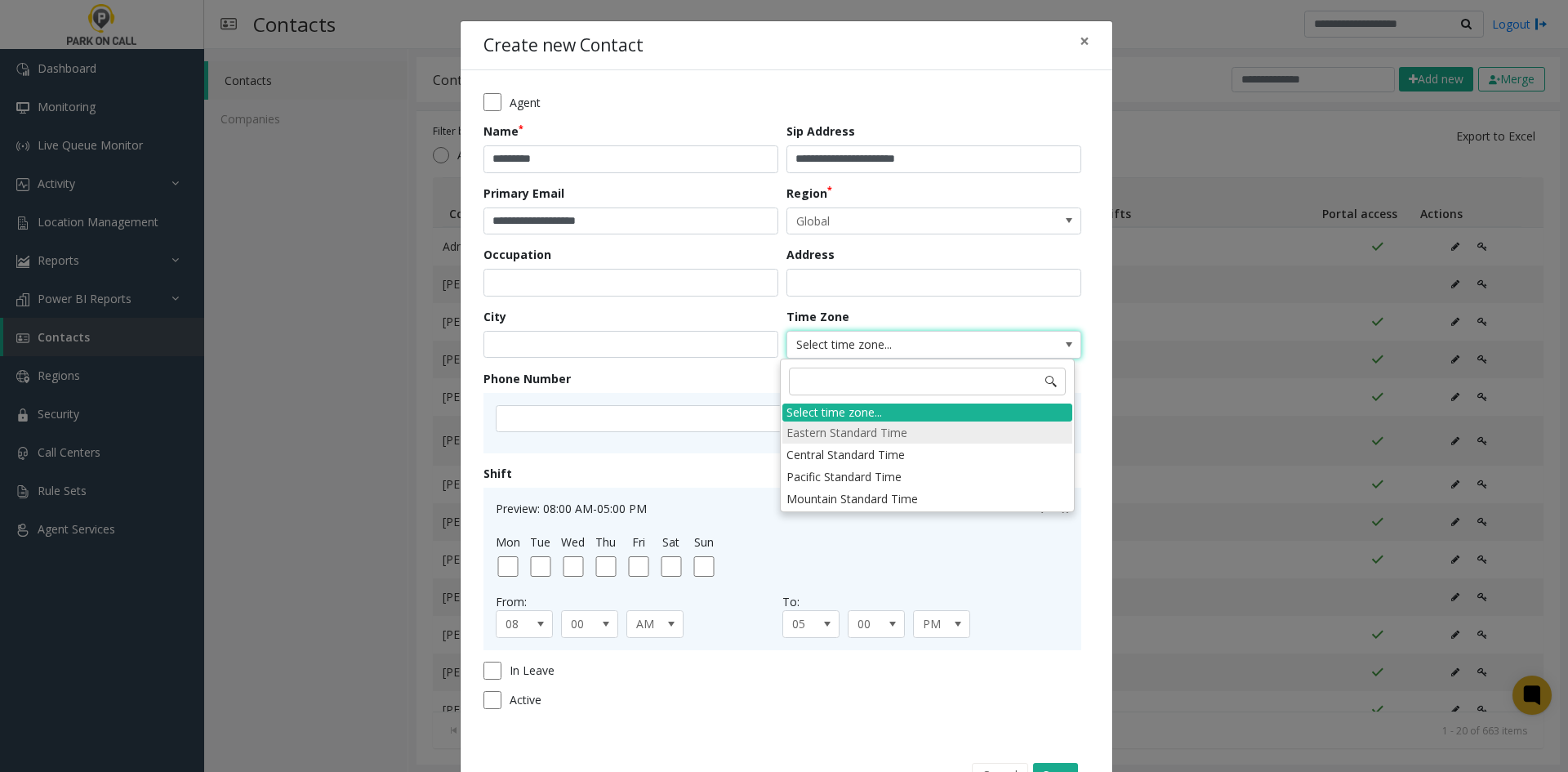
click at [843, 430] on li "Eastern Standard Time" at bounding box center [927, 433] width 290 height 22
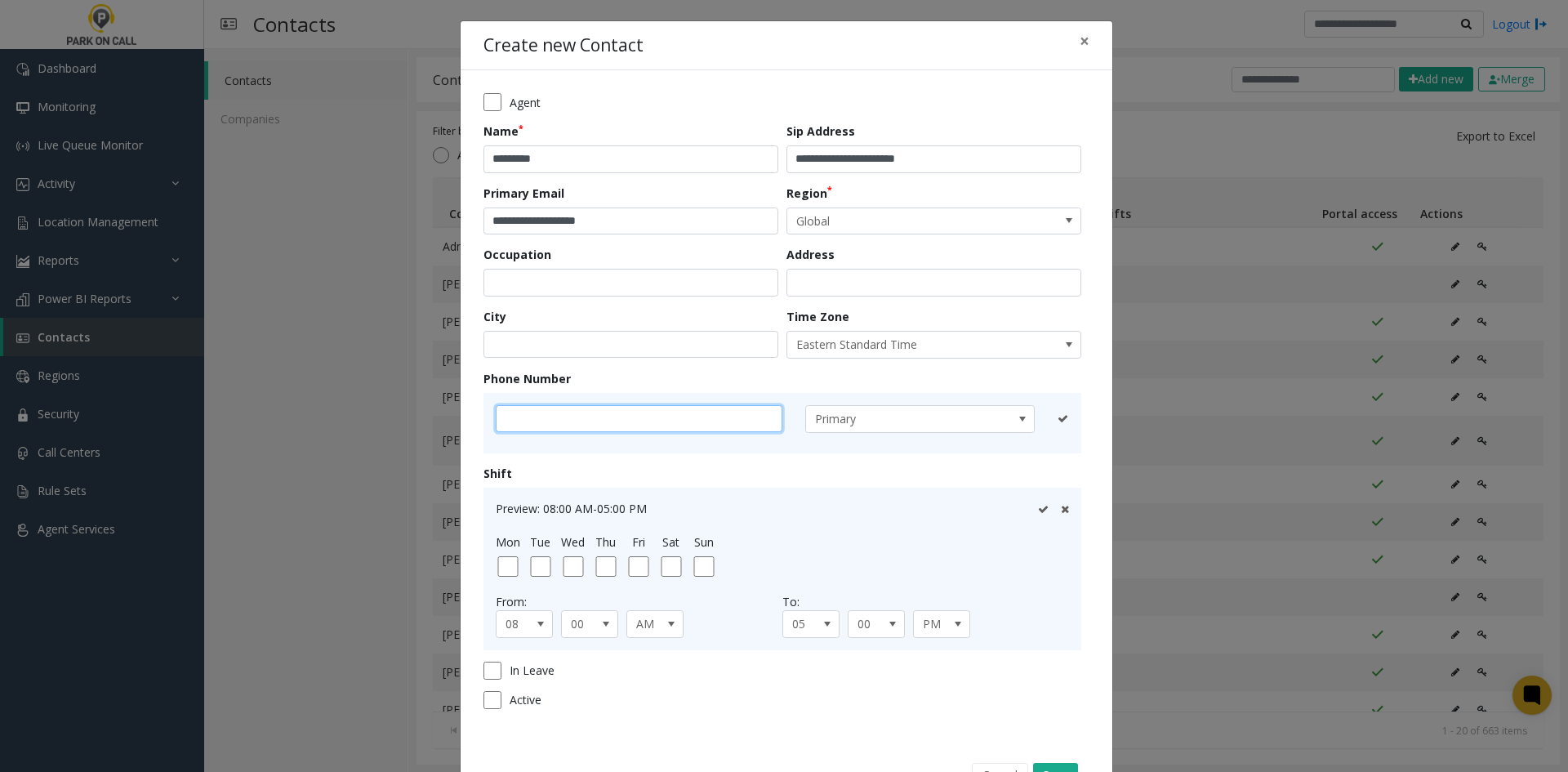
click at [623, 420] on input "text" at bounding box center [639, 419] width 287 height 28
paste input "**********"
type input "**********"
click at [1038, 413] on div at bounding box center [1053, 419] width 31 height 28
click at [1038, 416] on icon at bounding box center [1043, 419] width 11 height 11
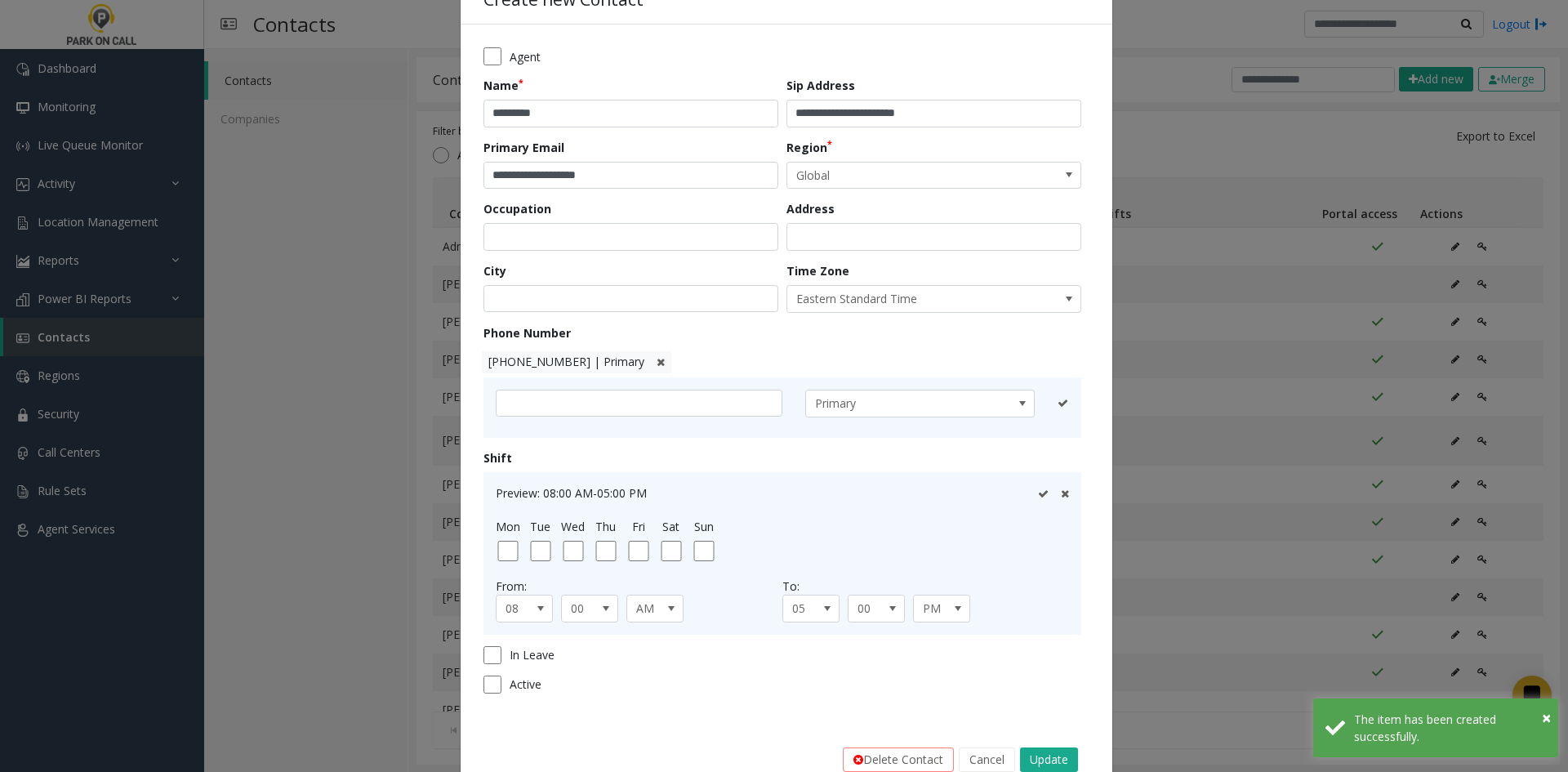
scroll to position [86, 0]
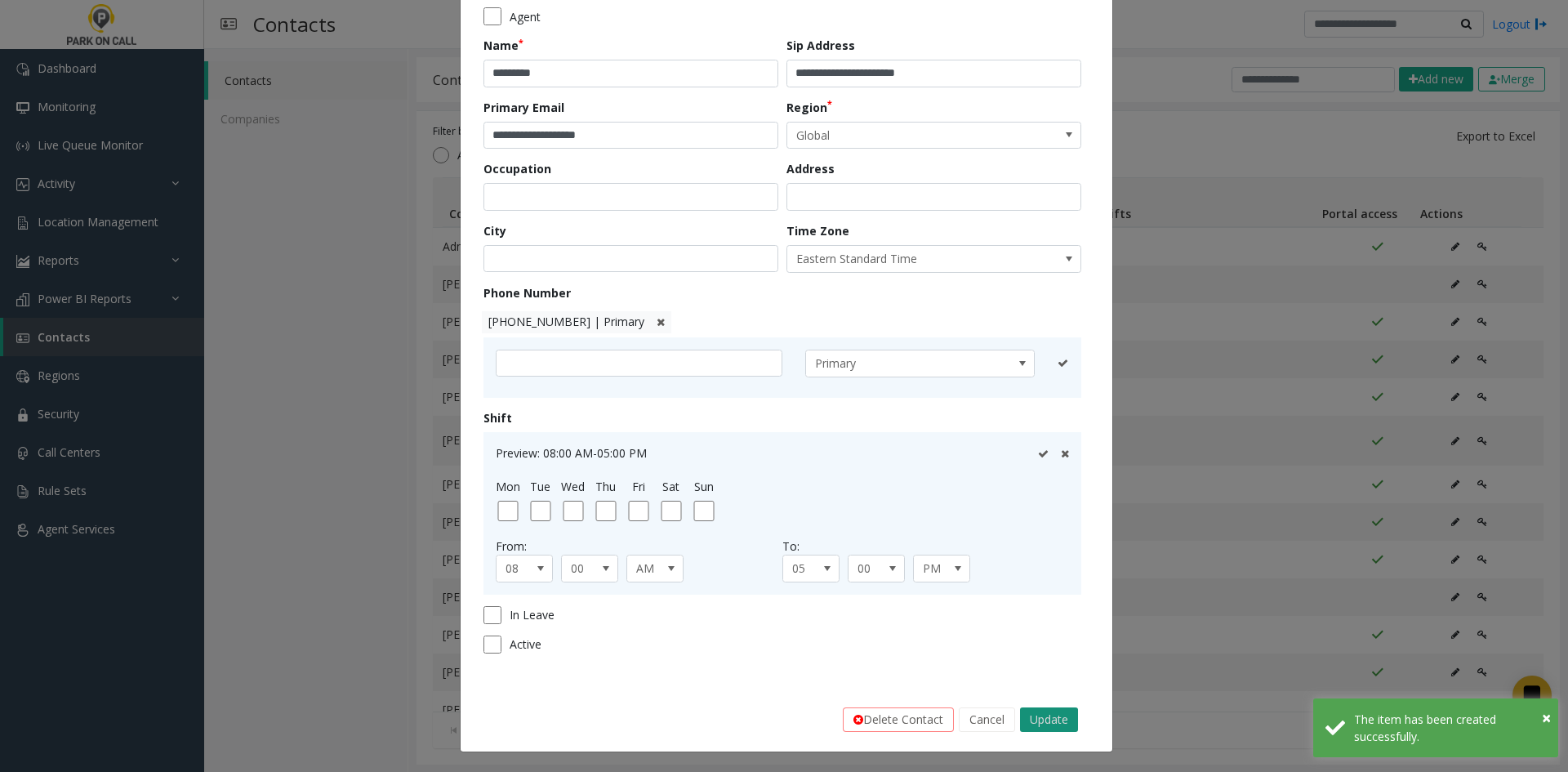
click at [1033, 714] on button "Update" at bounding box center [1050, 720] width 58 height 24
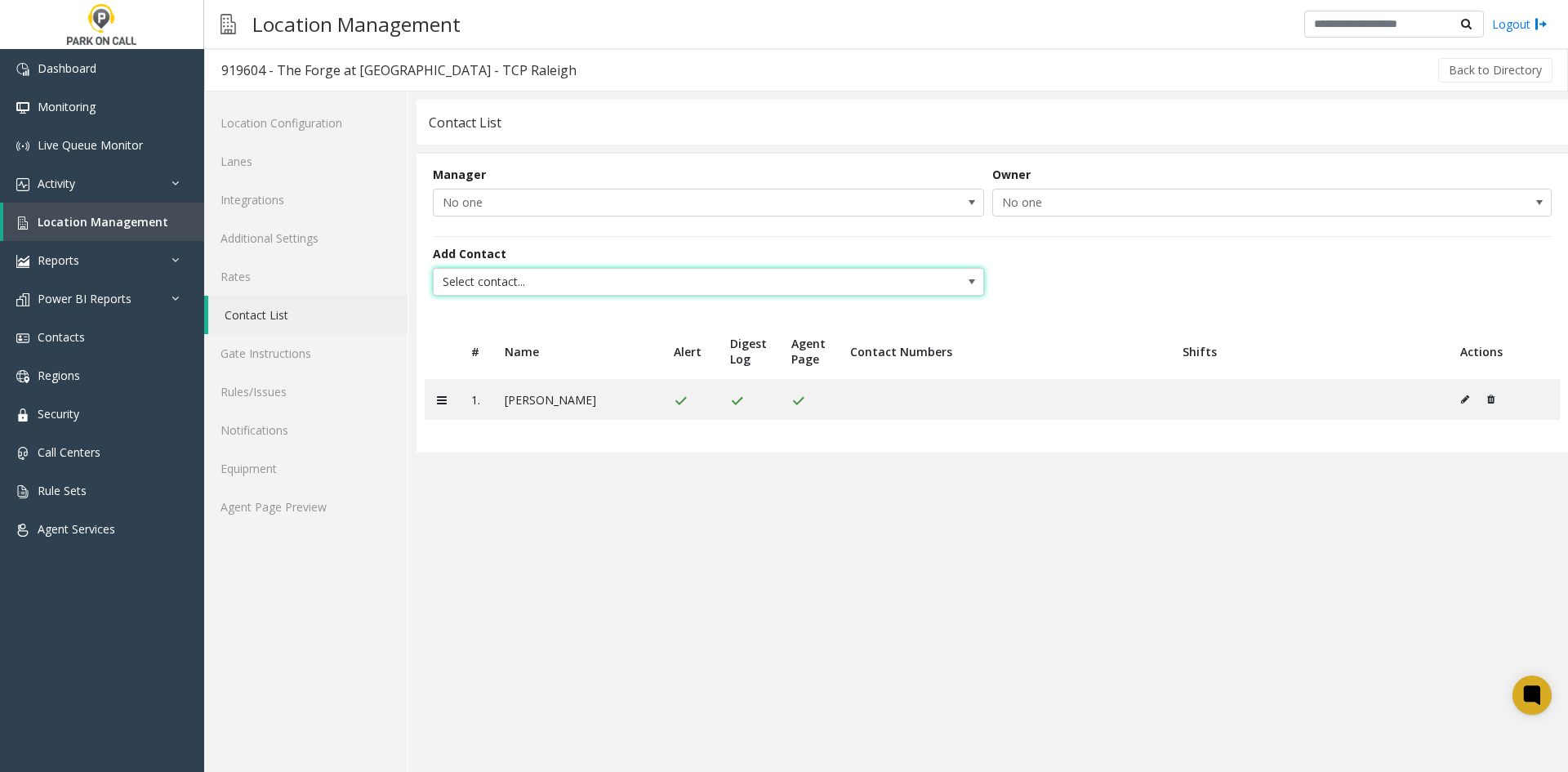
click at [562, 286] on span "Select contact..." at bounding box center [653, 281] width 440 height 26
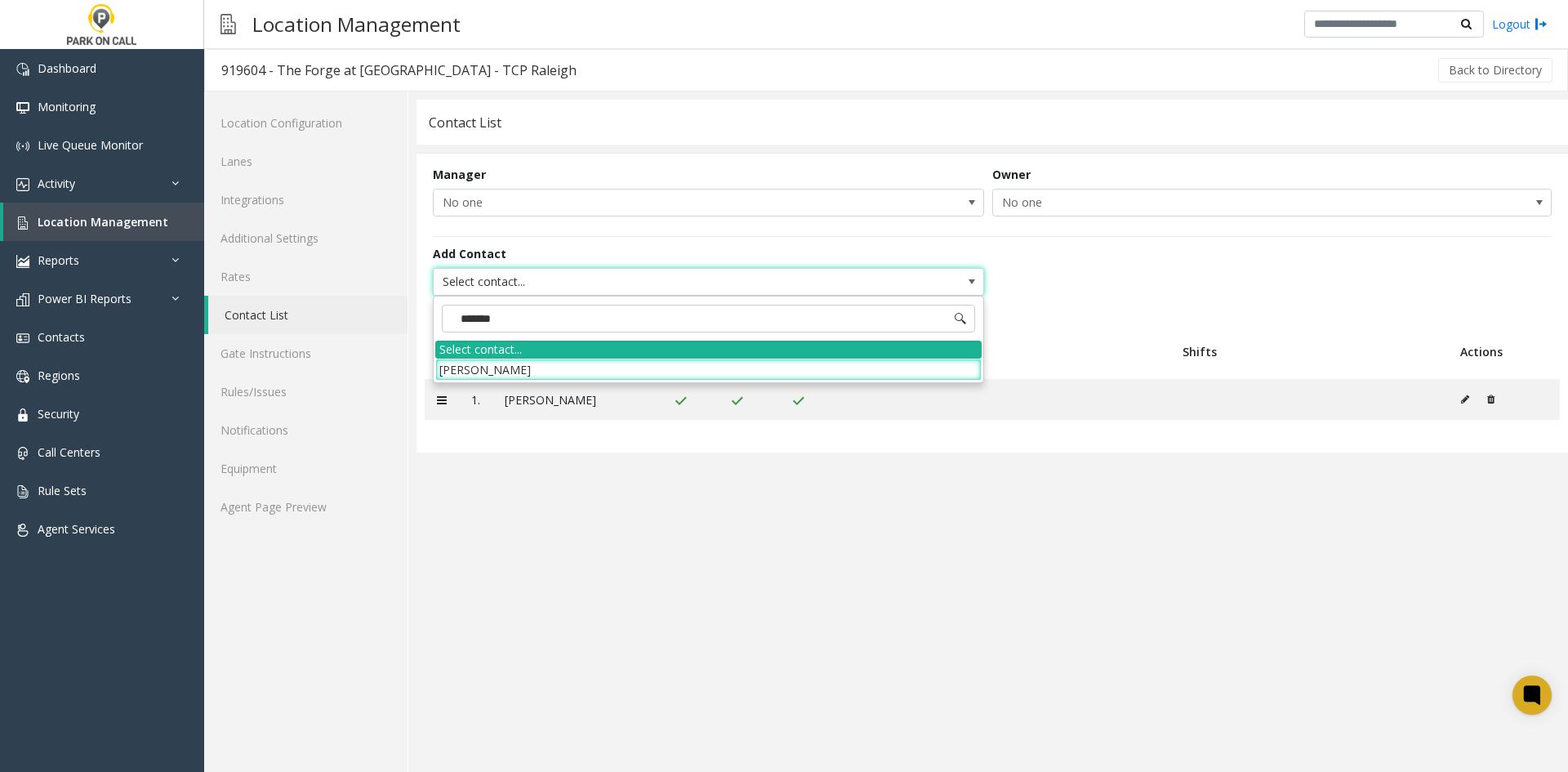
type input "********"
click at [515, 368] on li "[PERSON_NAME]" at bounding box center [708, 369] width 546 height 22
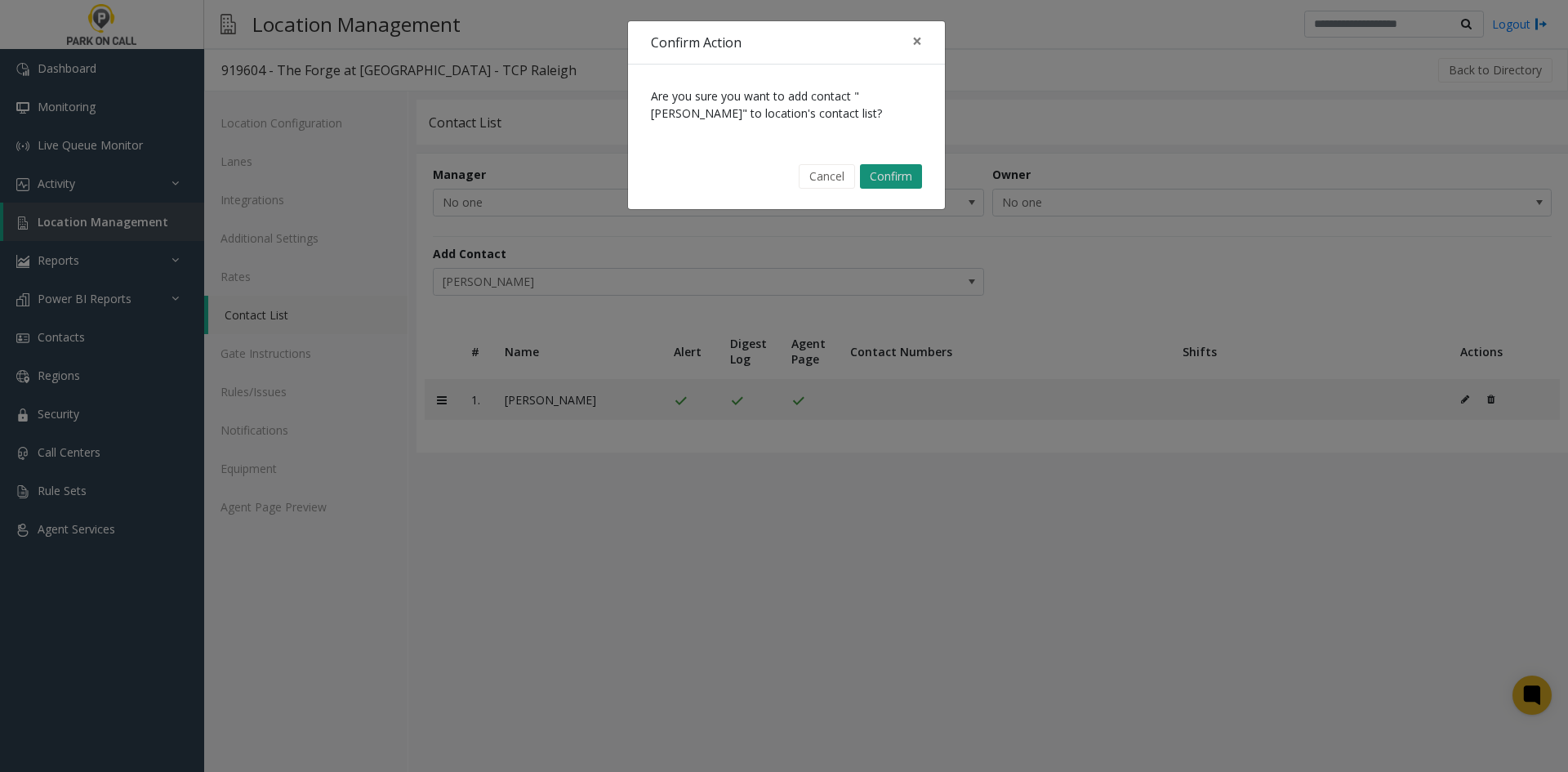
click at [872, 167] on button "Confirm" at bounding box center [891, 176] width 62 height 24
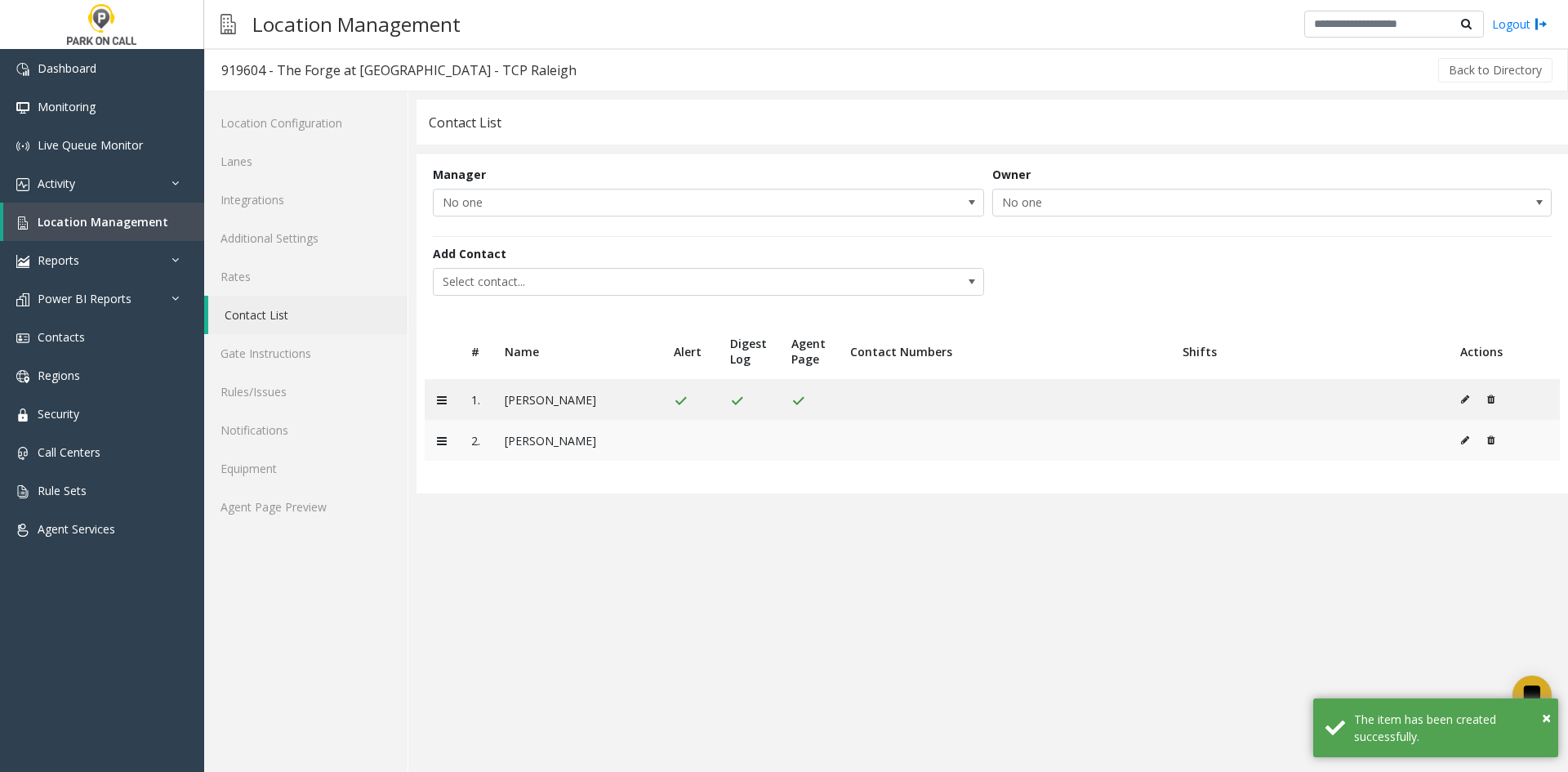
click at [1457, 444] on td at bounding box center [1505, 440] width 112 height 41
click at [1459, 442] on td at bounding box center [1505, 440] width 112 height 41
click at [1465, 444] on icon at bounding box center [1465, 440] width 8 height 10
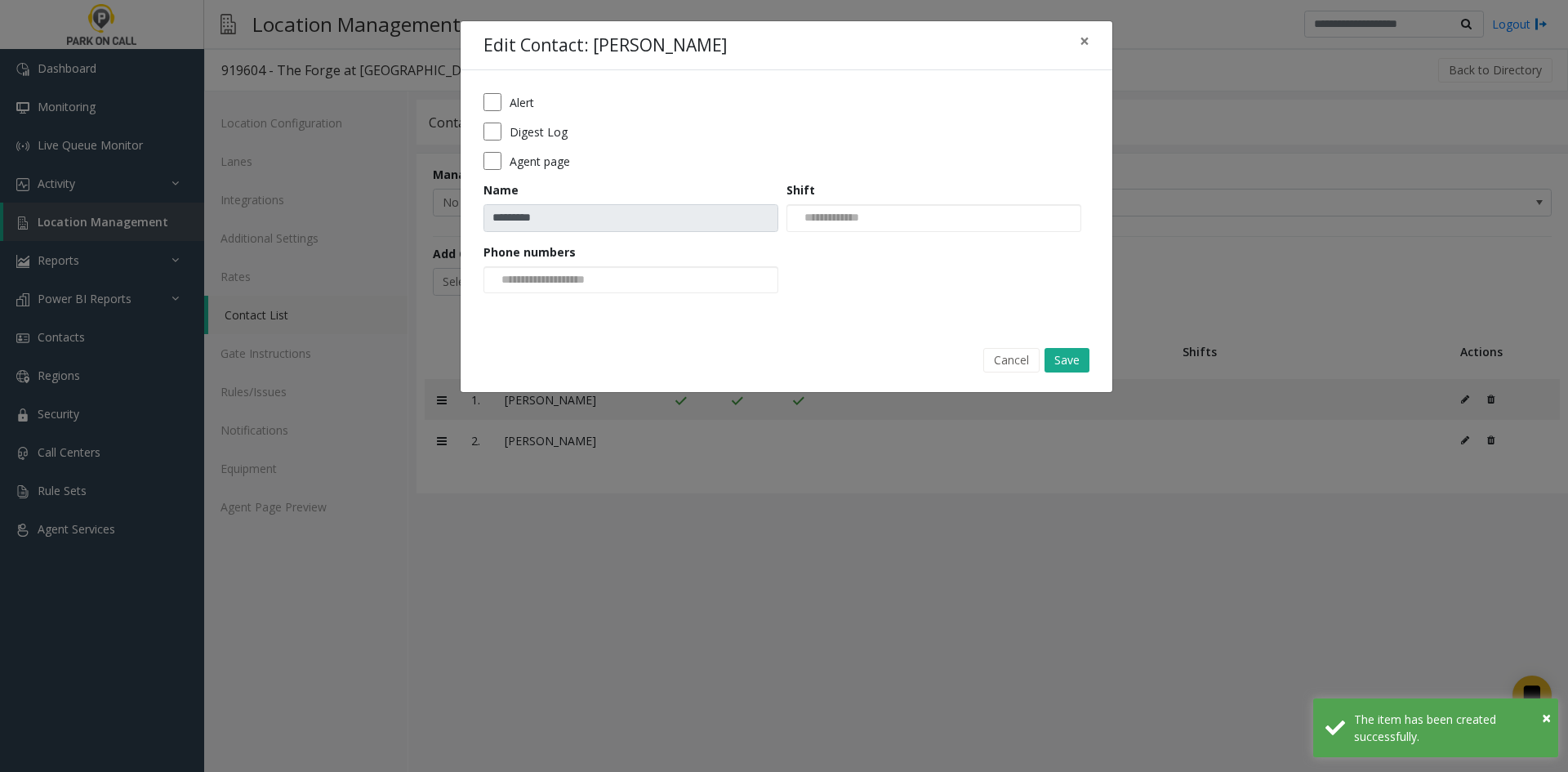
click at [498, 119] on form "Alert Digest Log Agent page Name ********* Shift Phone numbers" at bounding box center [786, 199] width 606 height 212
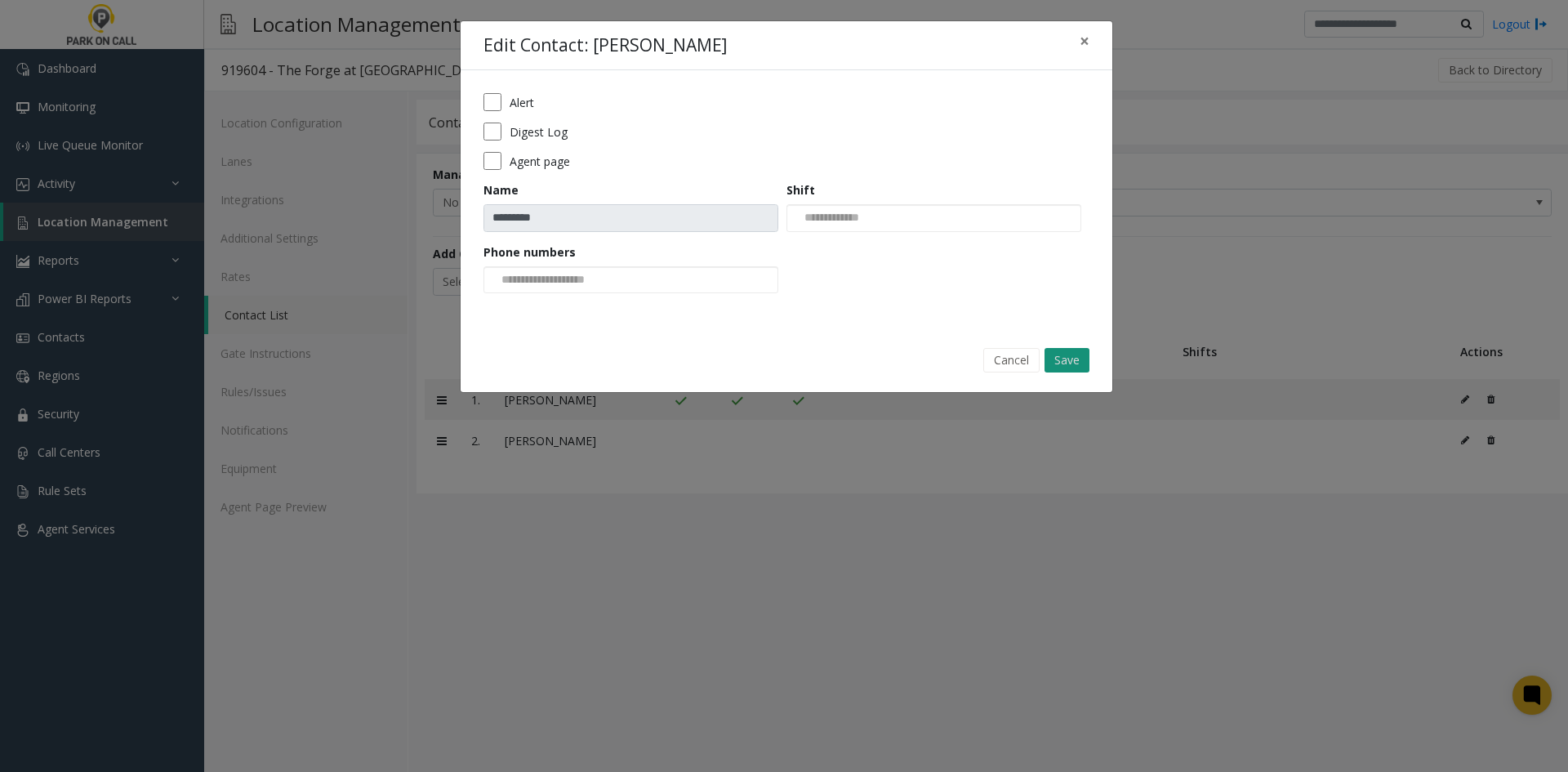
click at [1074, 367] on button "Save" at bounding box center [1068, 360] width 45 height 24
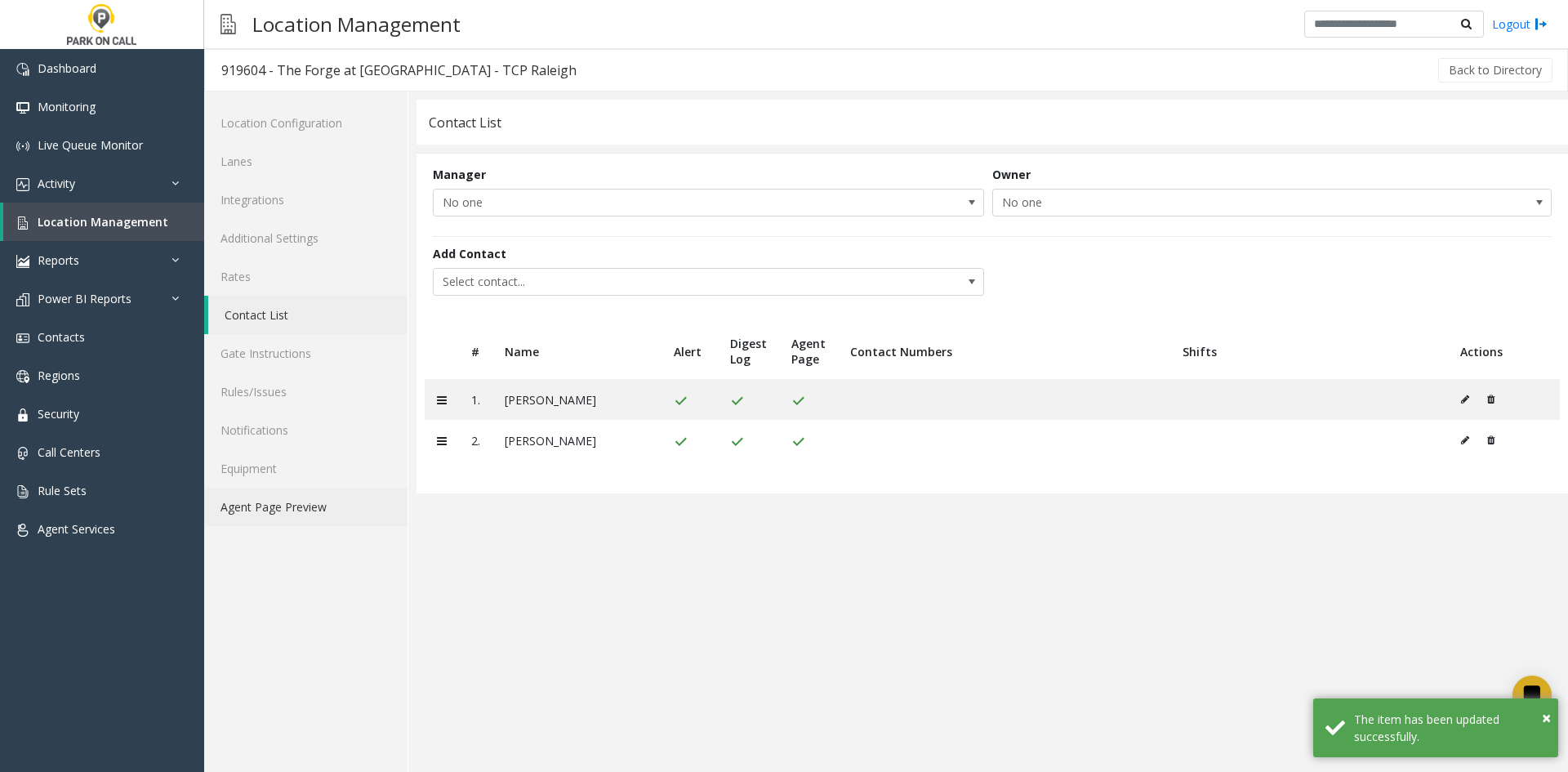
click at [247, 500] on link "Agent Page Preview" at bounding box center [306, 507] width 204 height 38
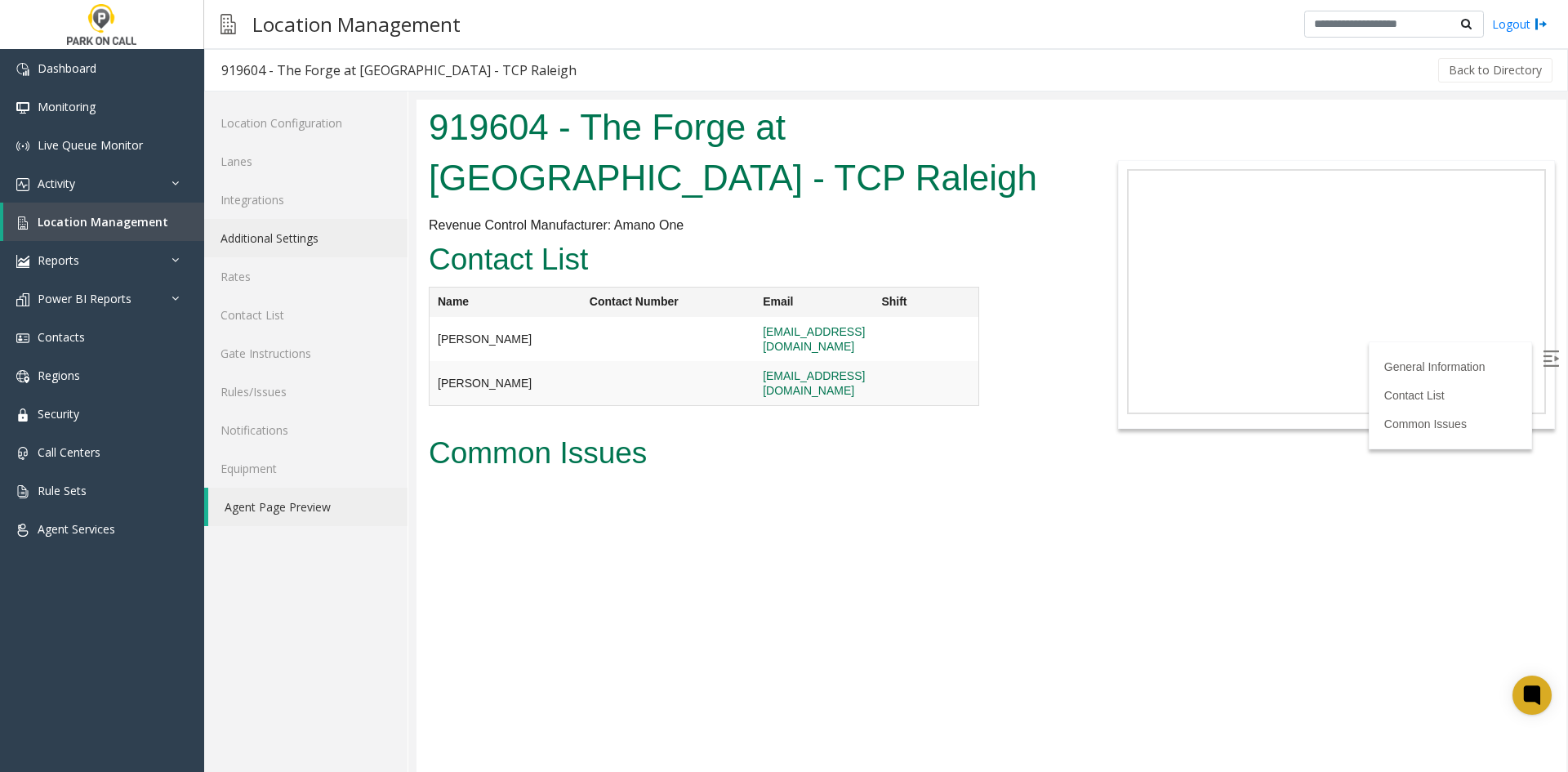
click at [264, 241] on link "Additional Settings" at bounding box center [306, 238] width 204 height 38
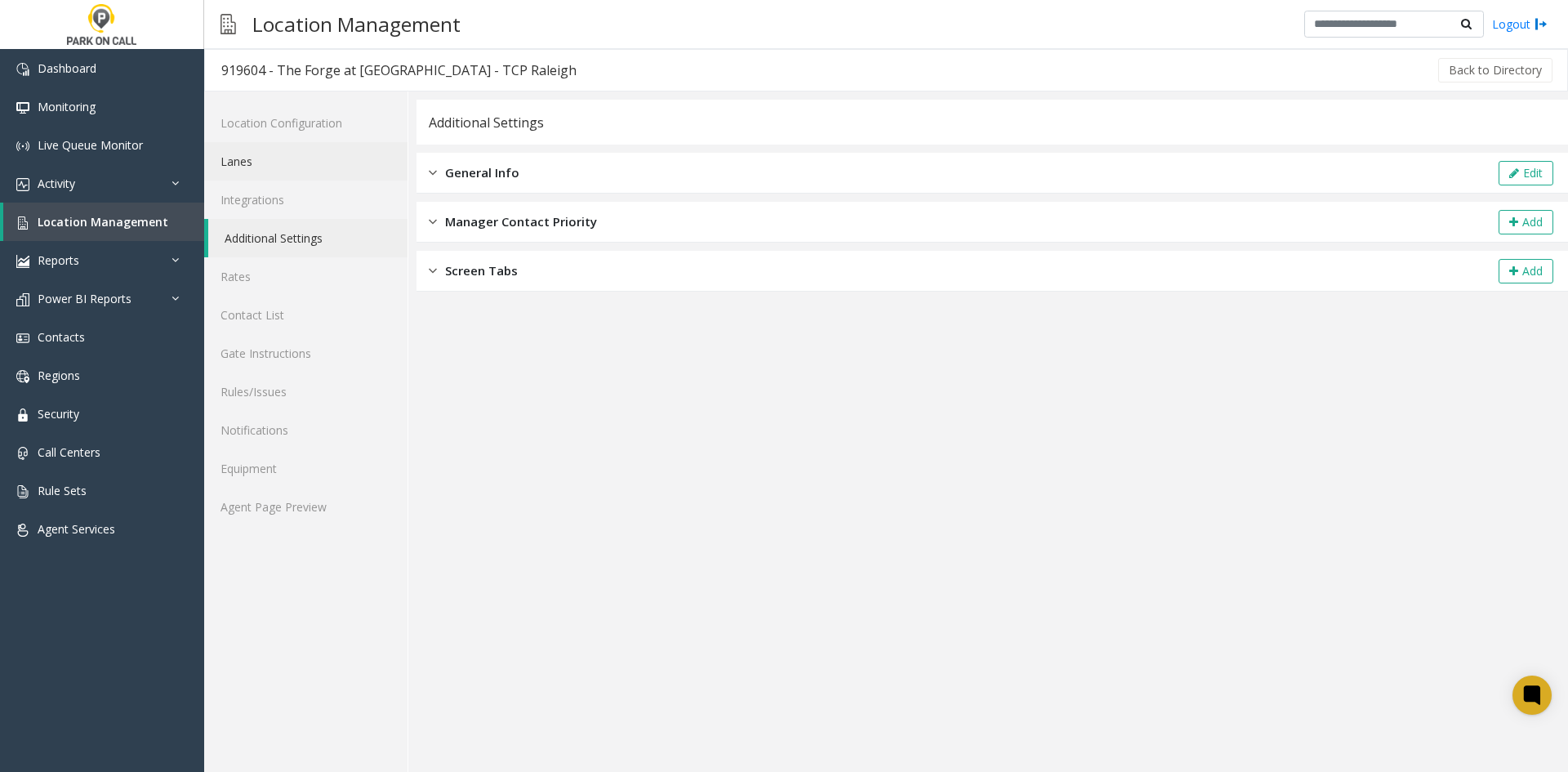
click at [303, 166] on link "Lanes" at bounding box center [306, 161] width 204 height 38
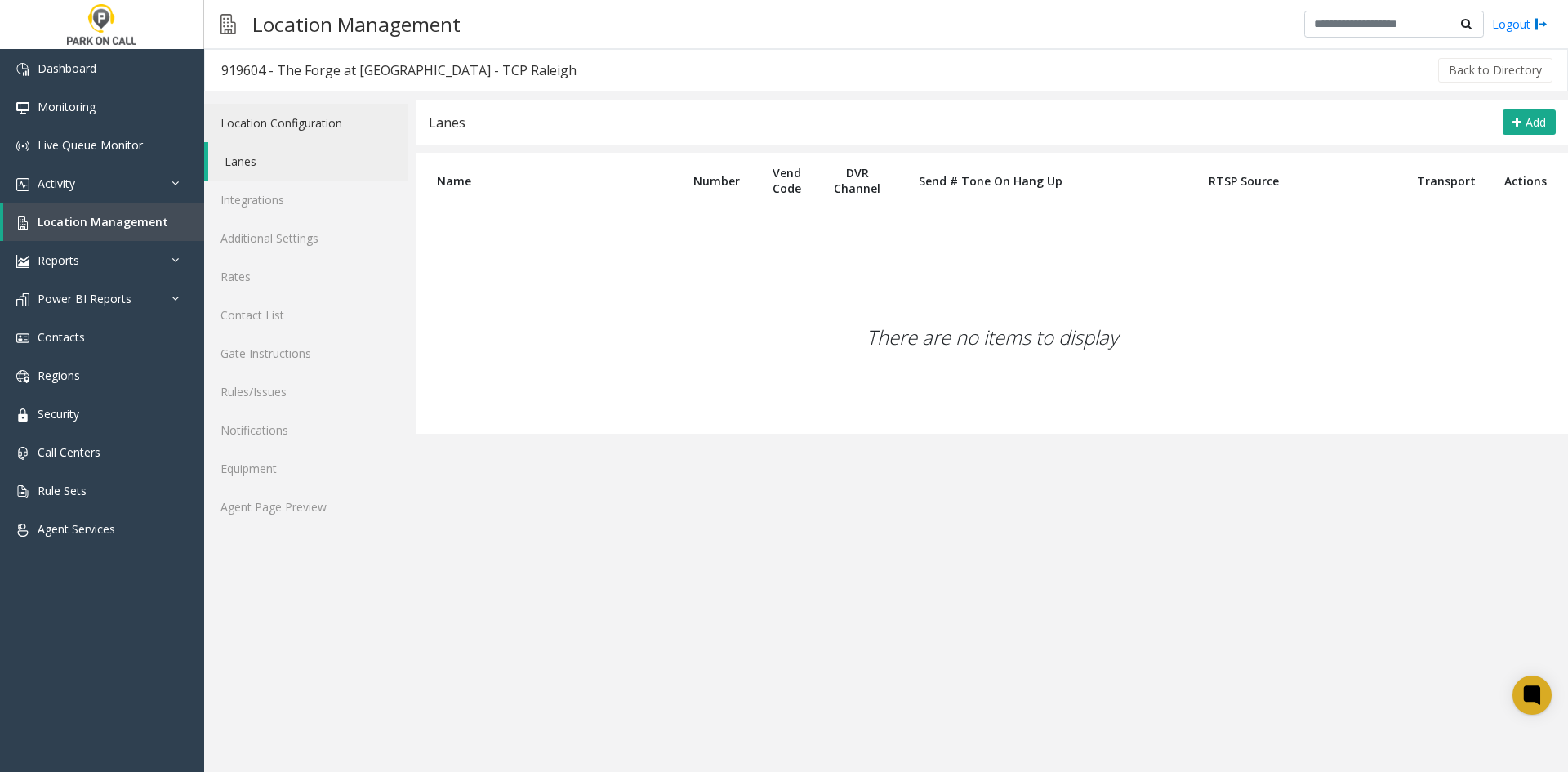
click at [300, 138] on link "Location Configuration" at bounding box center [306, 123] width 204 height 38
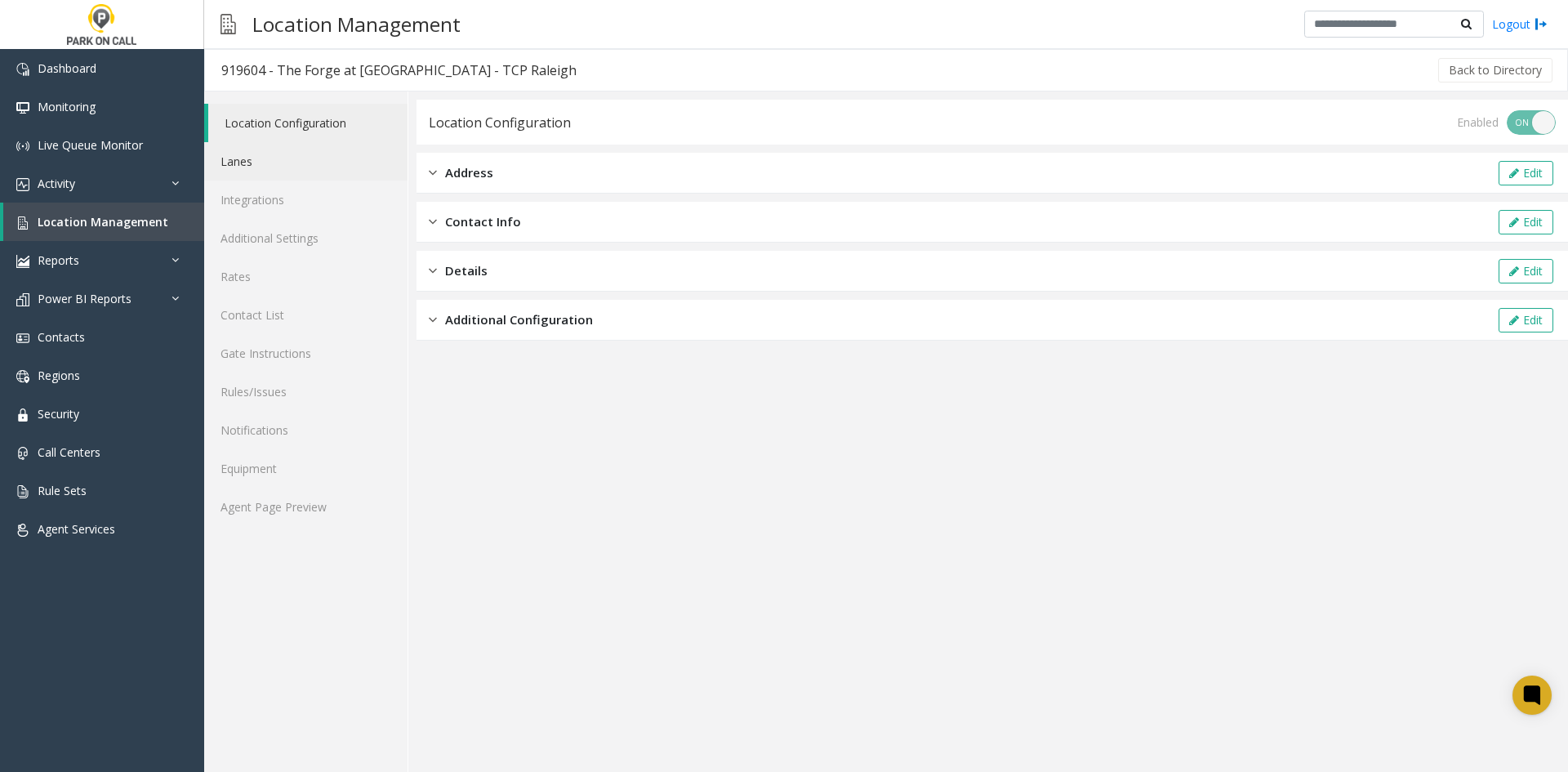
click at [303, 160] on link "Lanes" at bounding box center [306, 161] width 204 height 38
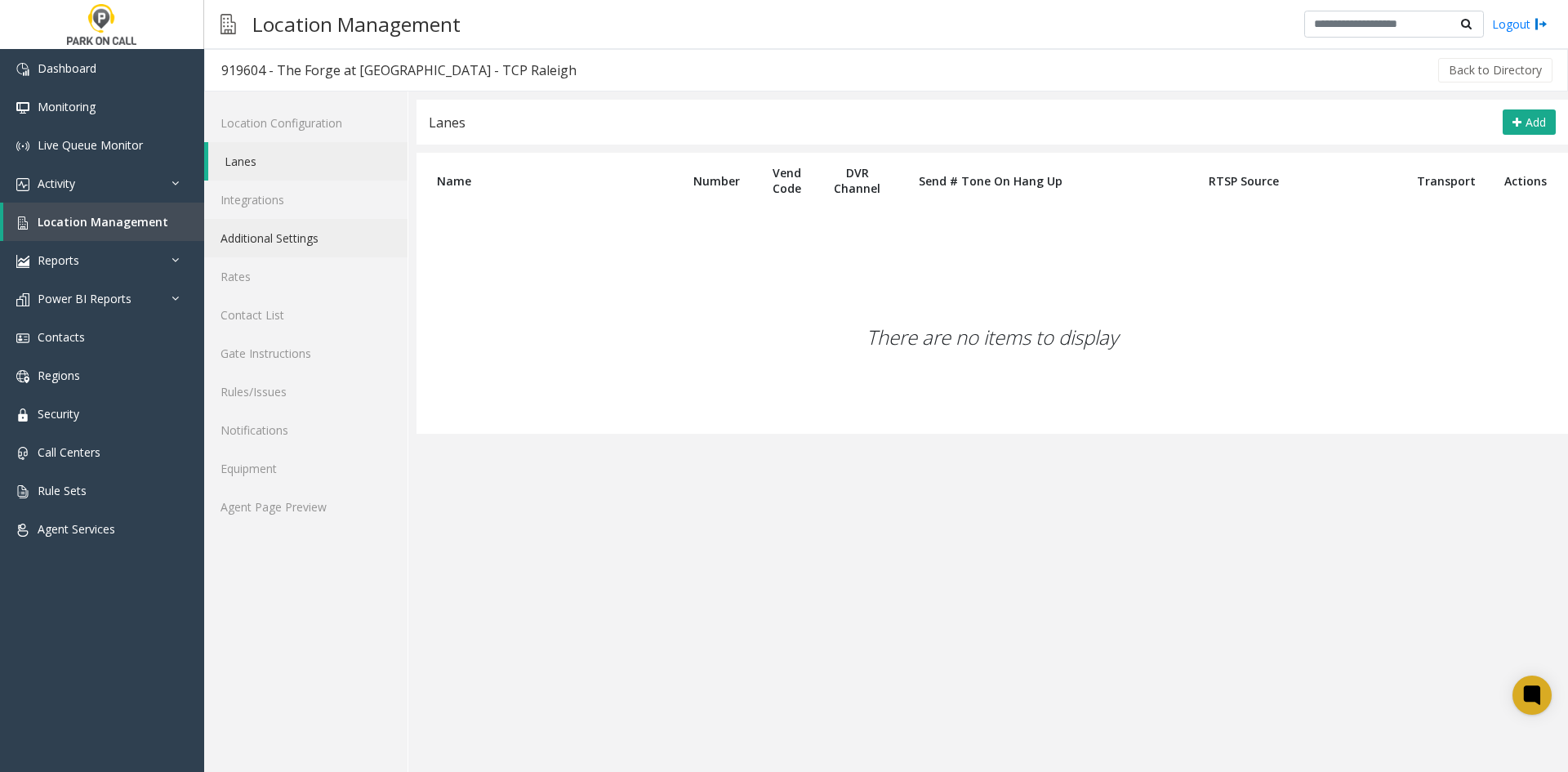
click at [337, 251] on link "Additional Settings" at bounding box center [306, 238] width 204 height 38
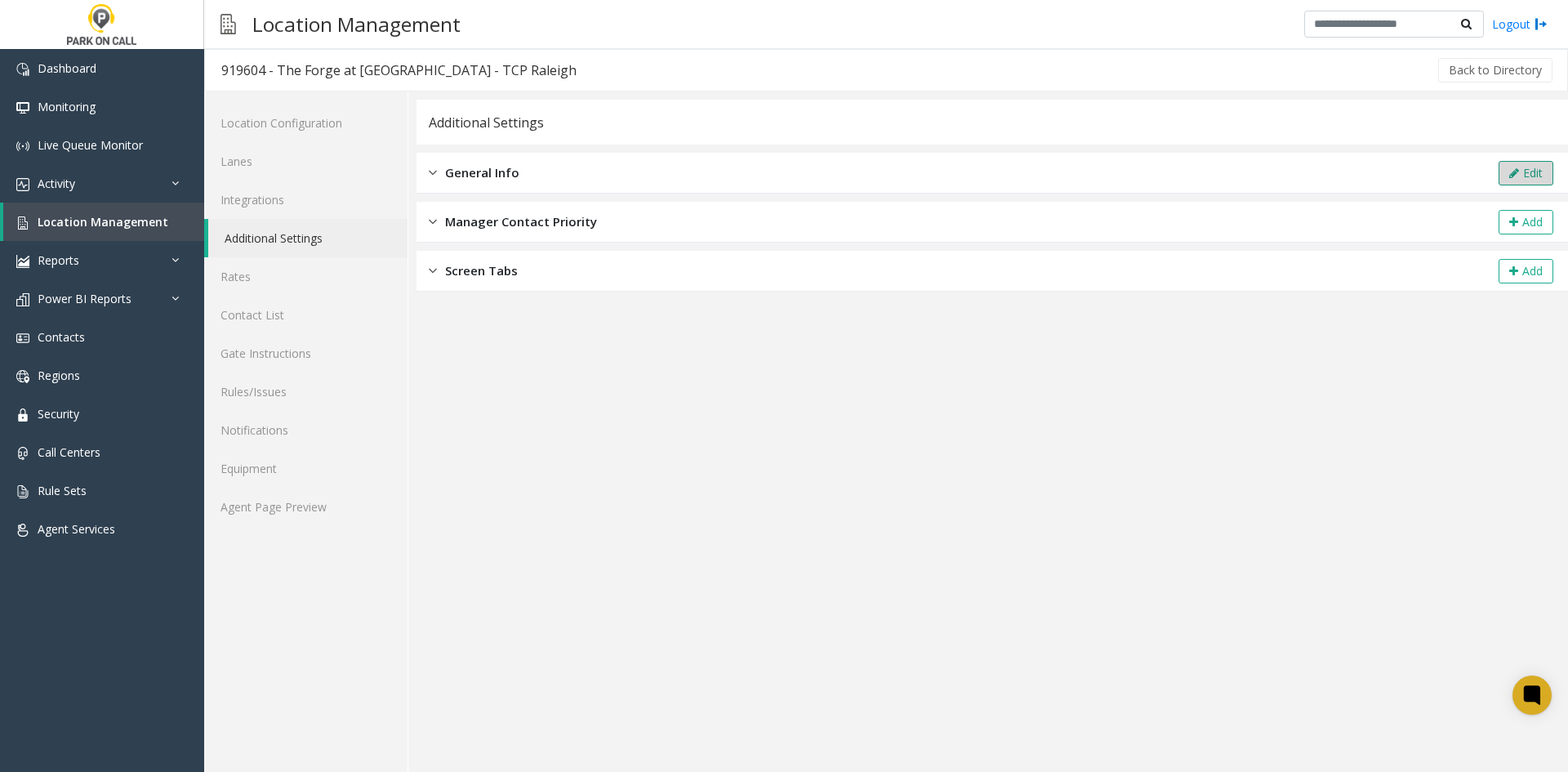
click at [1532, 172] on button "Edit" at bounding box center [1526, 173] width 54 height 24
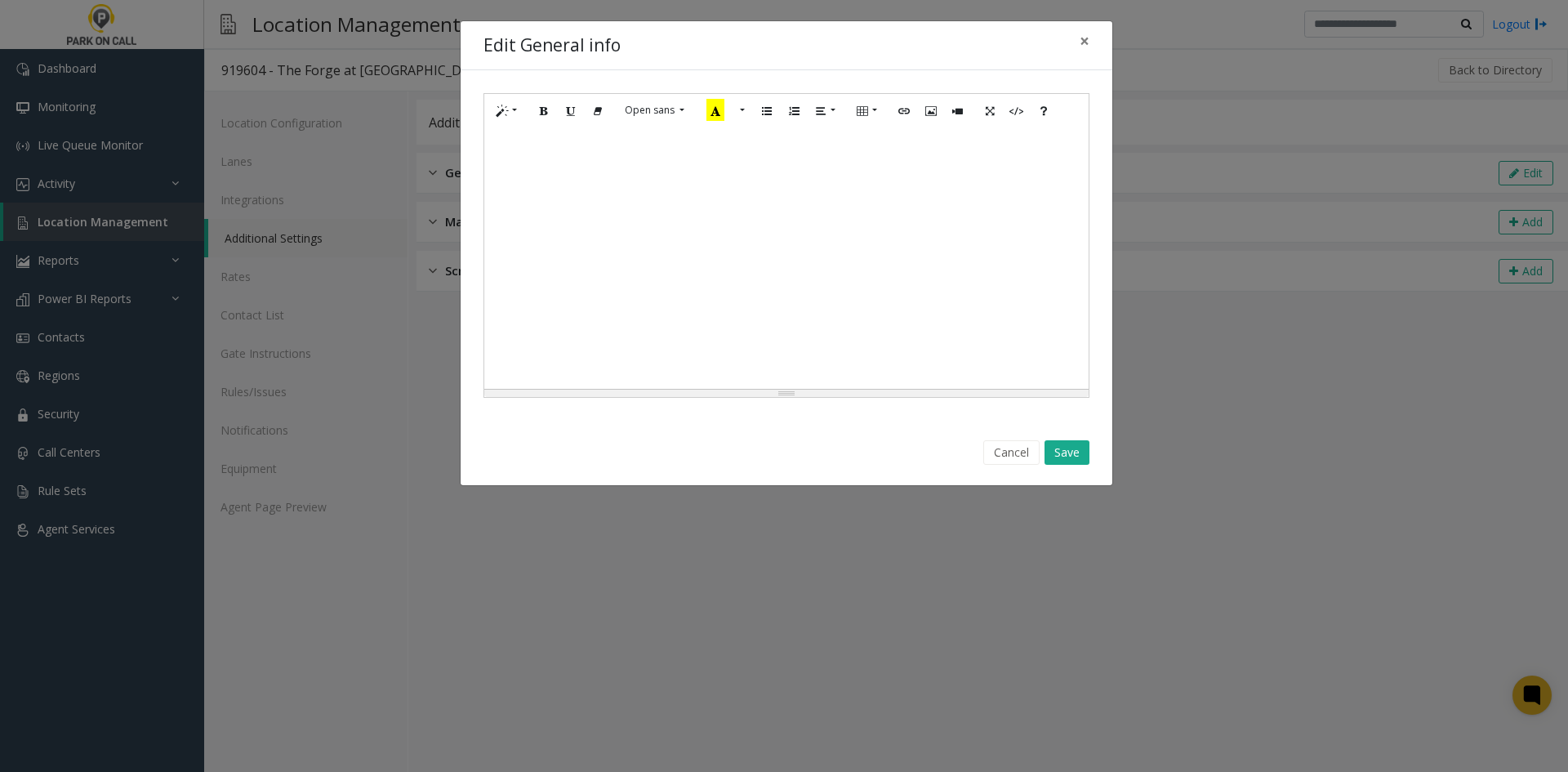
click at [765, 230] on div at bounding box center [786, 258] width 604 height 262
paste div
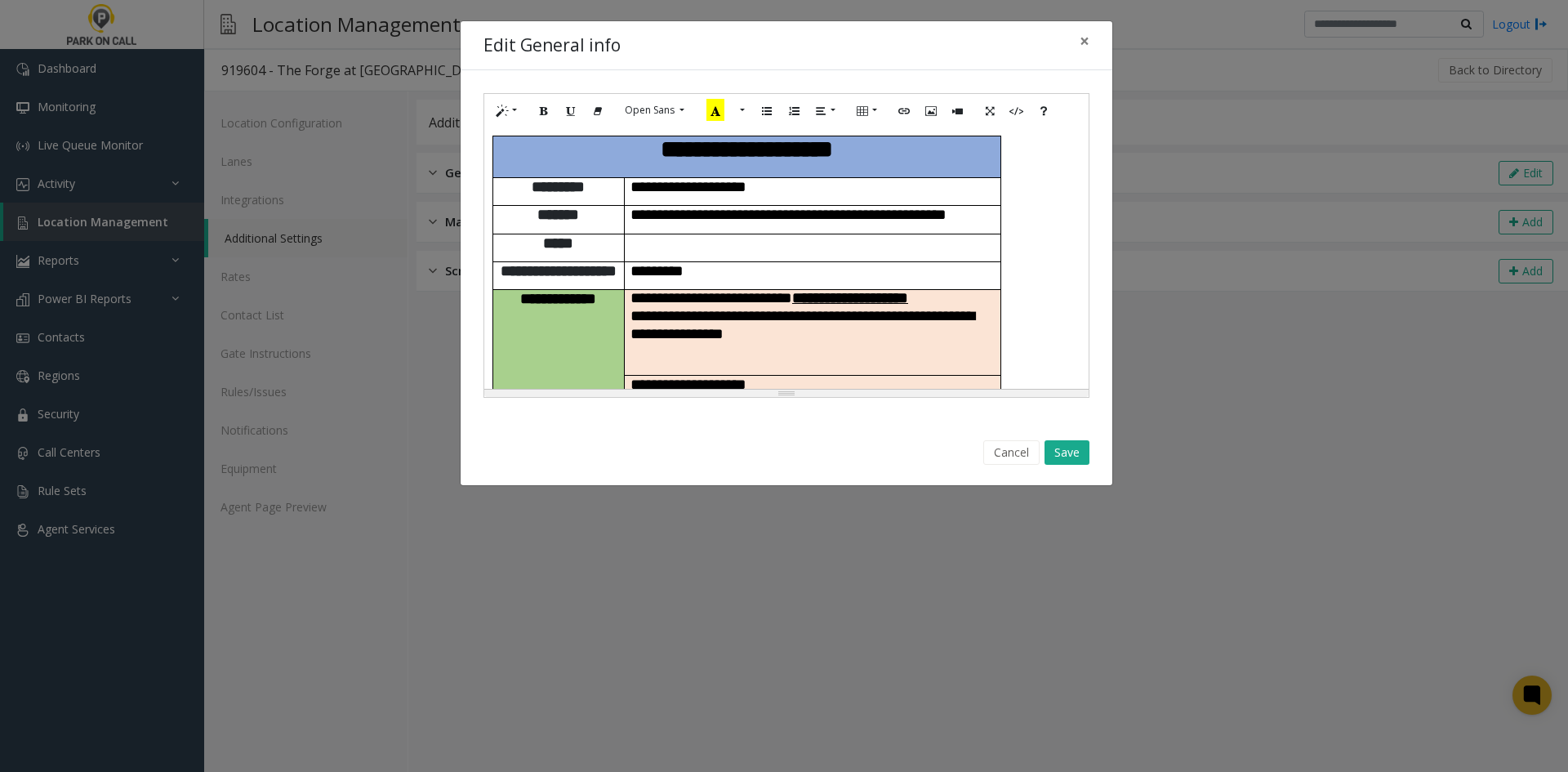
scroll to position [638, 0]
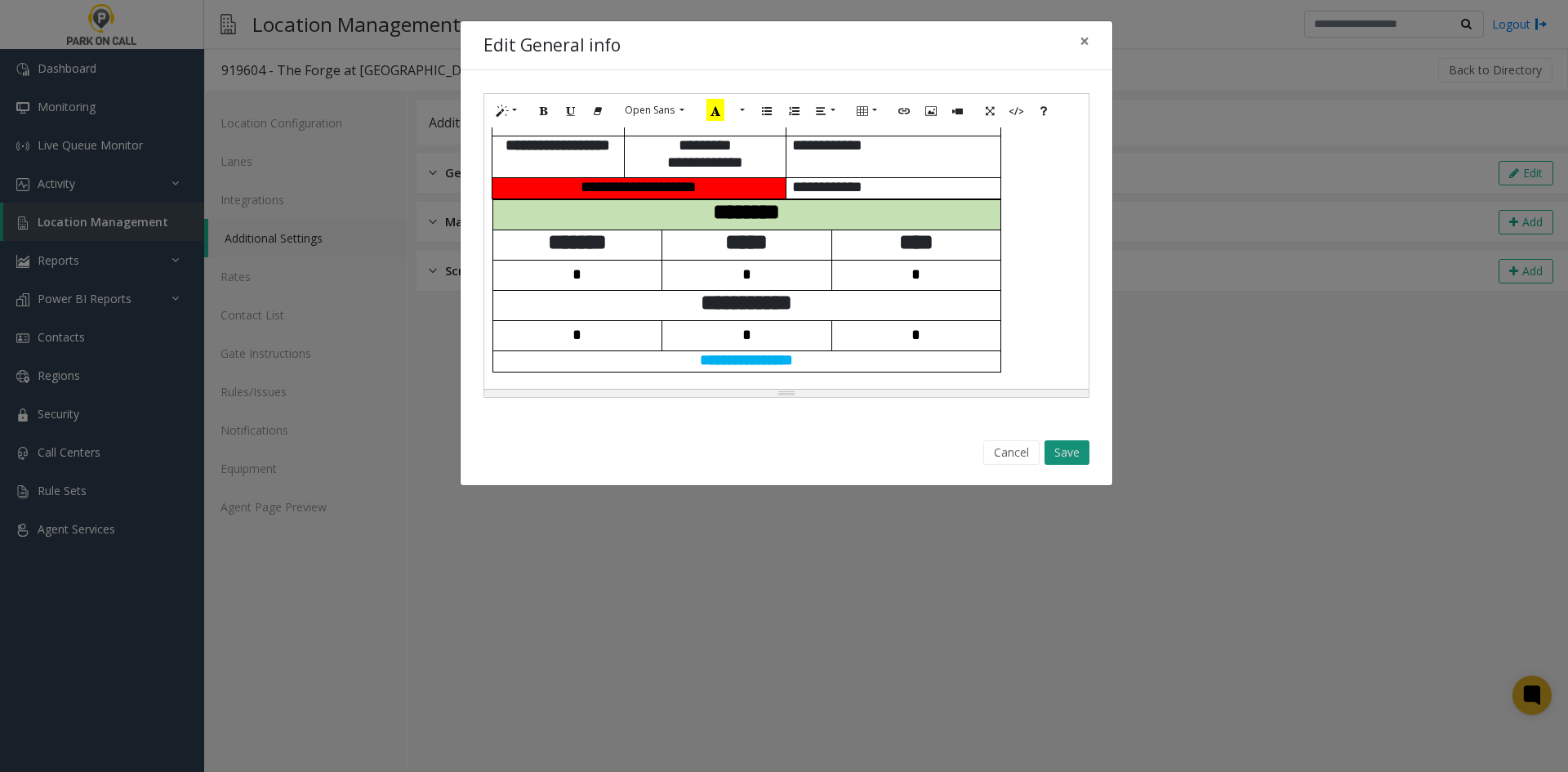
click at [1069, 442] on button "Save" at bounding box center [1068, 453] width 45 height 24
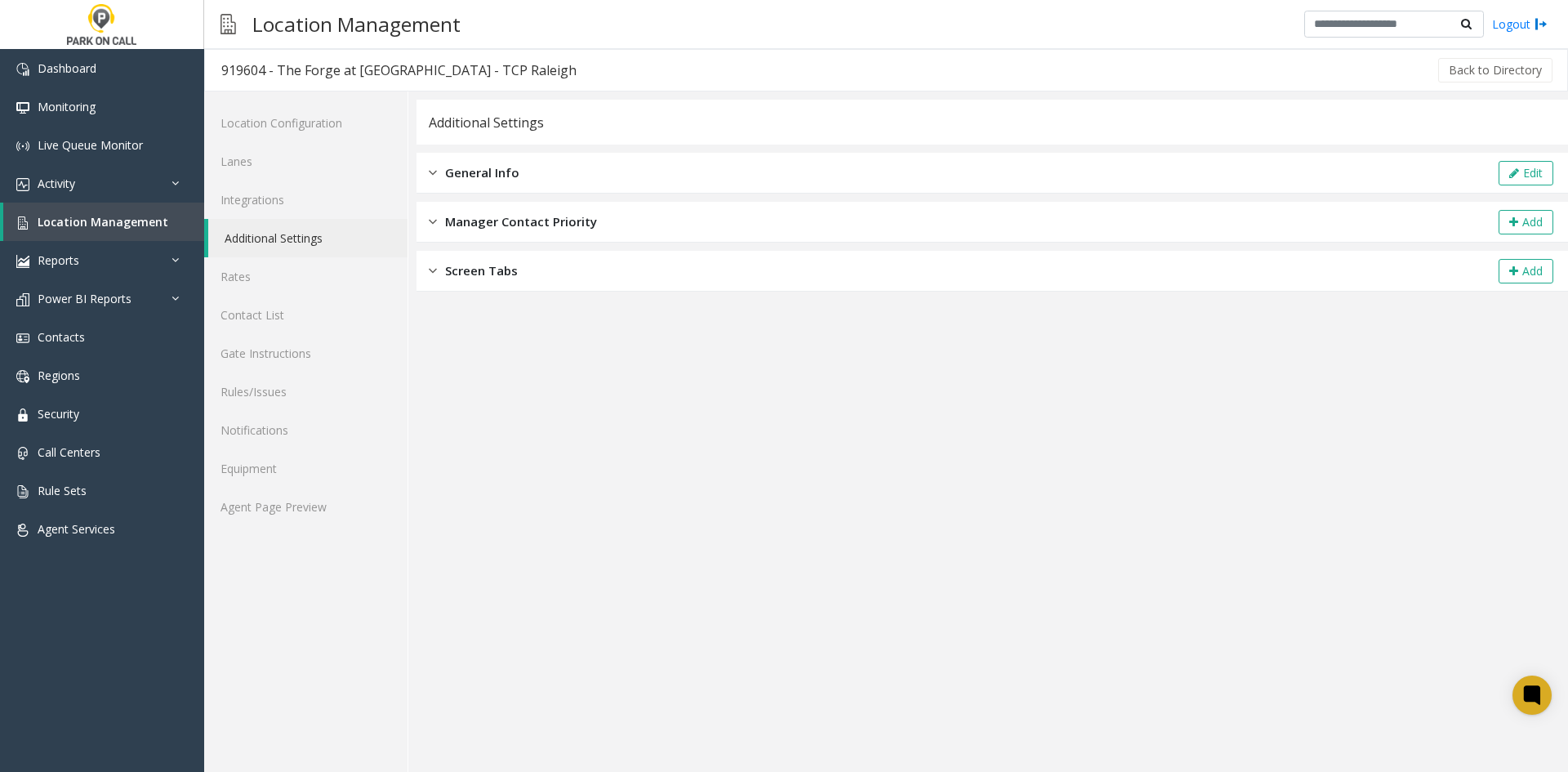
click at [293, 529] on div "Location Configuration Lanes Integrations Additional Settings Rates Contact Lis…" at bounding box center [307, 432] width 204 height 681
click at [298, 521] on link "Agent Page Preview" at bounding box center [306, 507] width 204 height 38
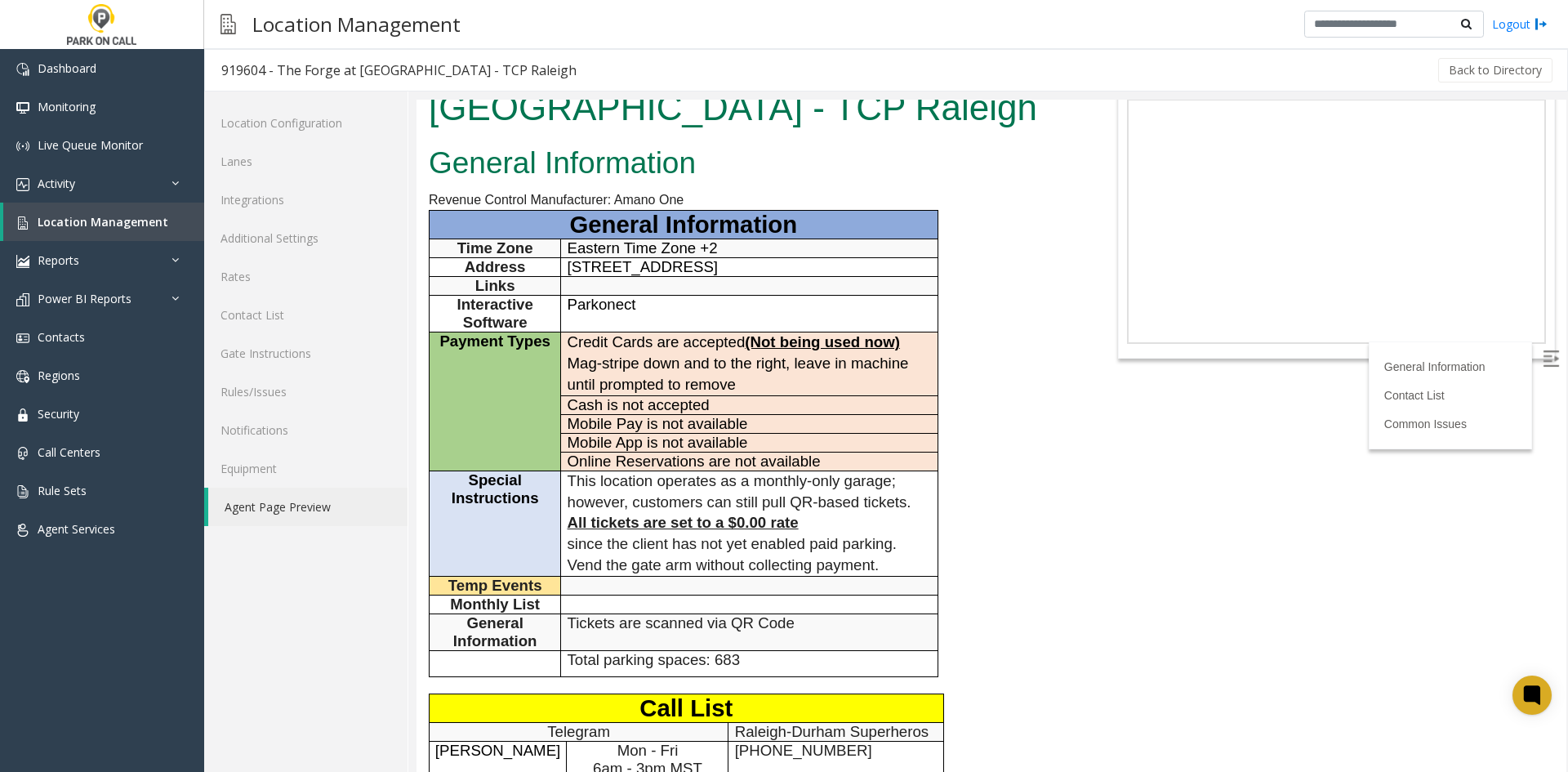
scroll to position [245, 0]
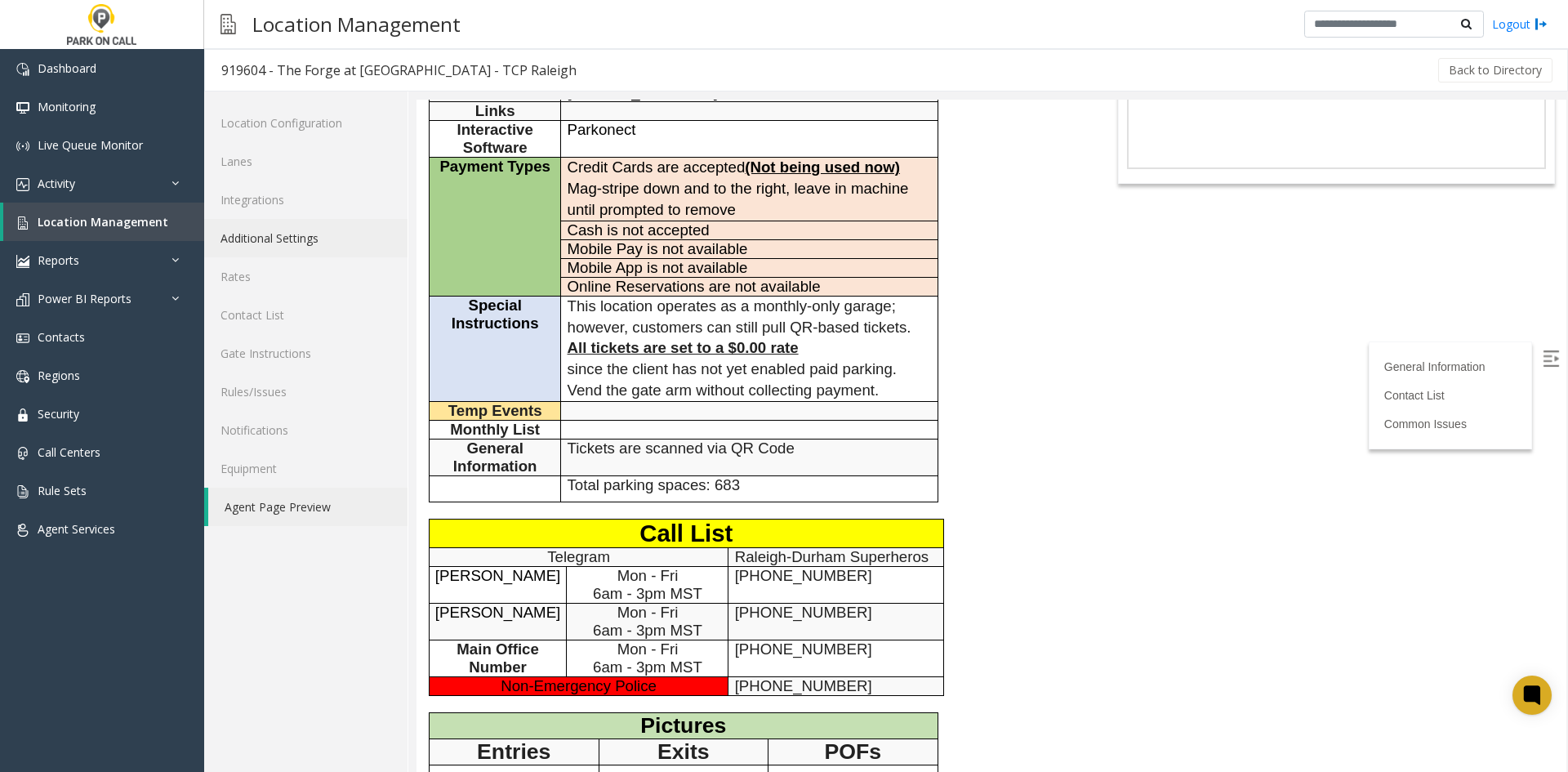
click at [319, 233] on link "Additional Settings" at bounding box center [306, 238] width 204 height 38
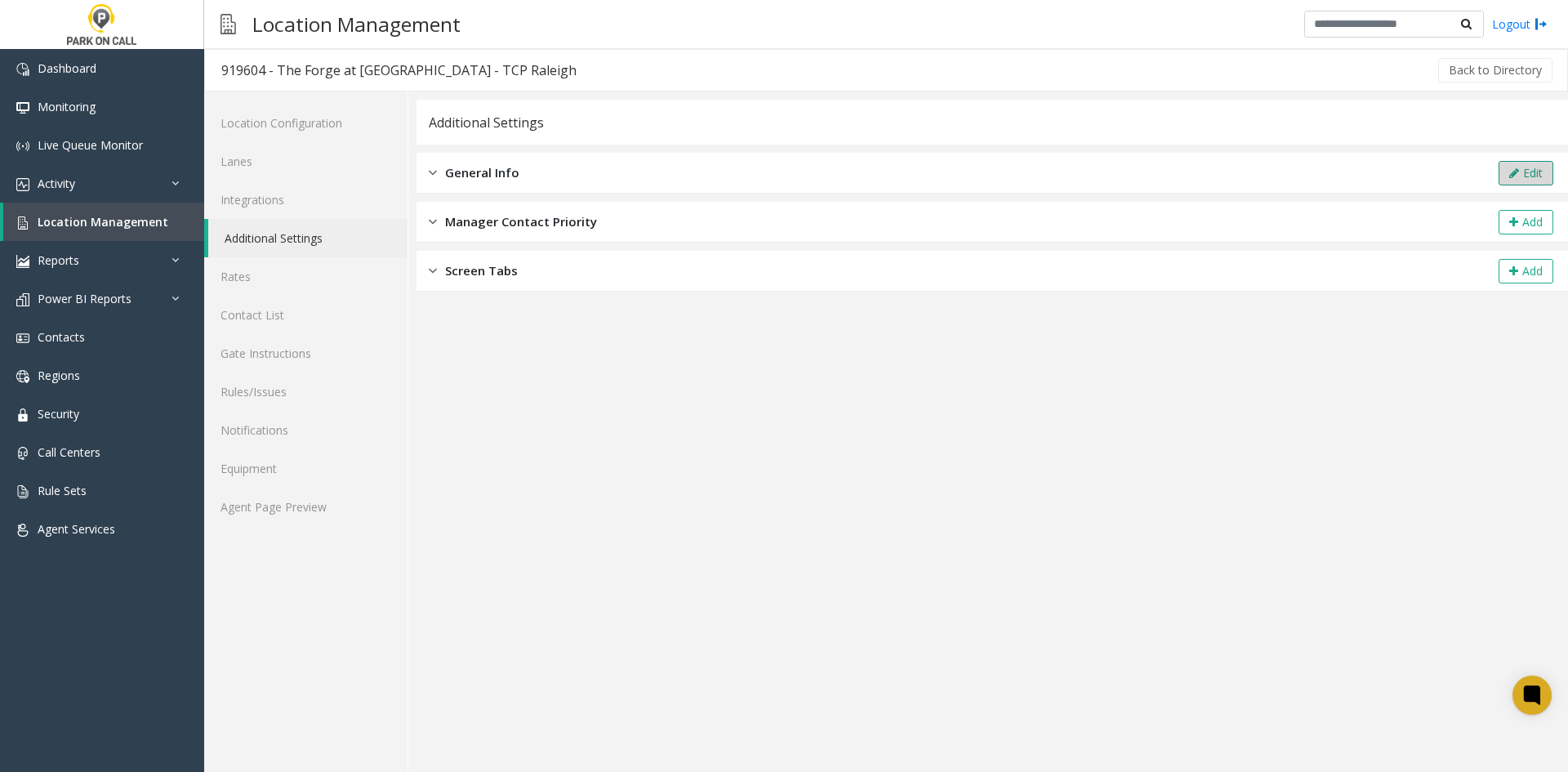
click at [1515, 170] on icon at bounding box center [1514, 173] width 10 height 12
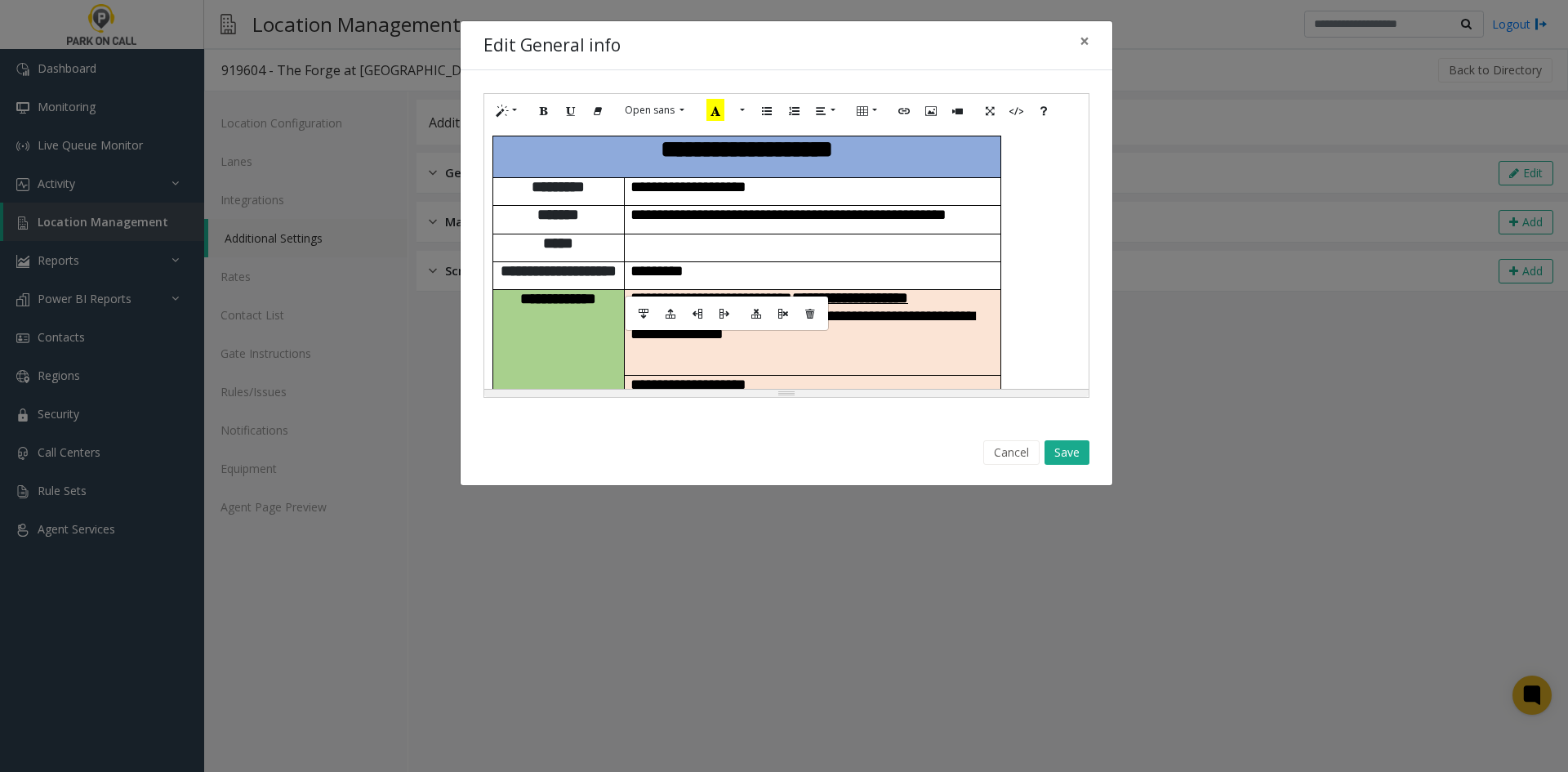
click at [782, 287] on td "*********" at bounding box center [813, 275] width 376 height 28
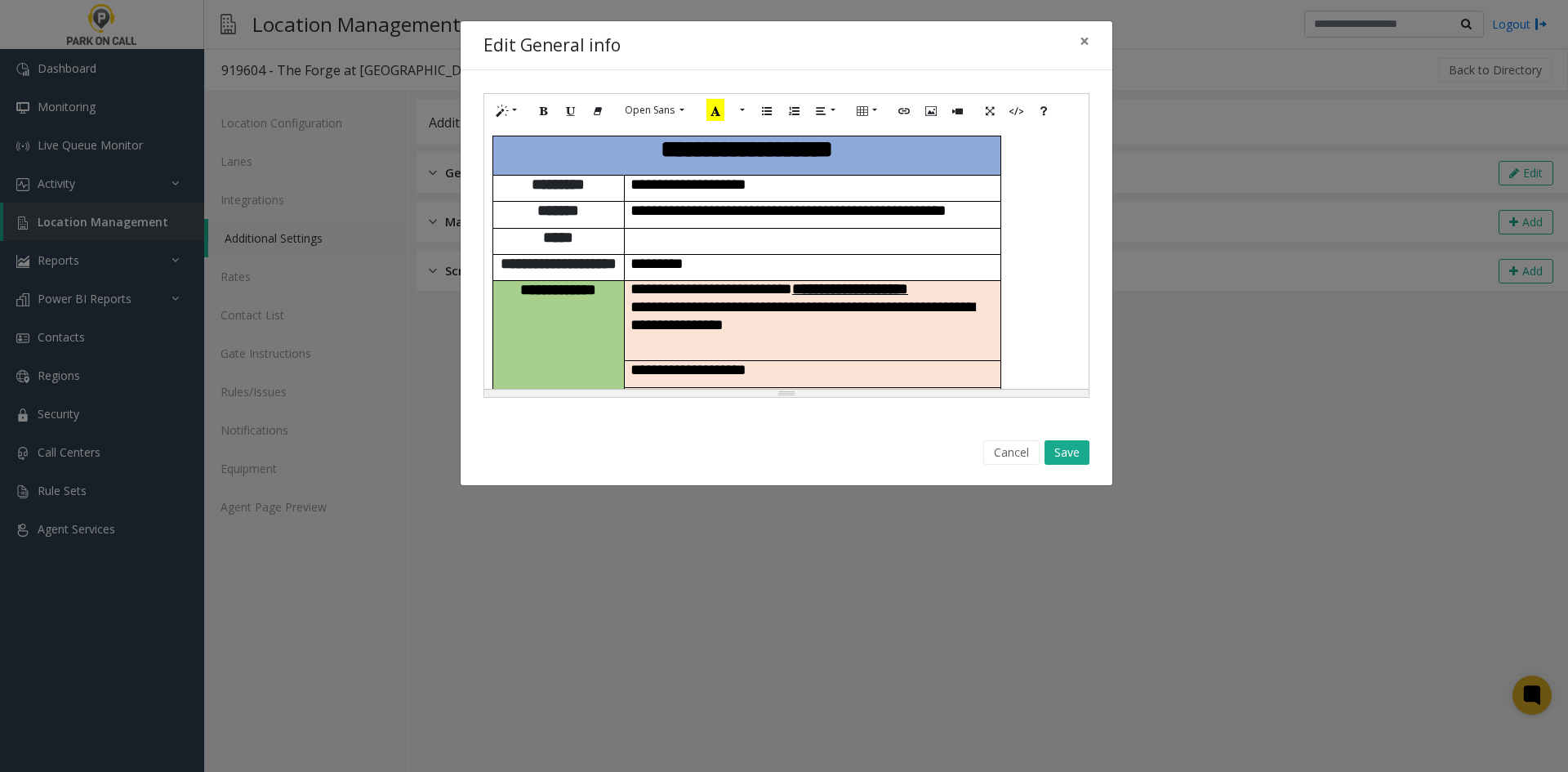
scroll to position [623, 0]
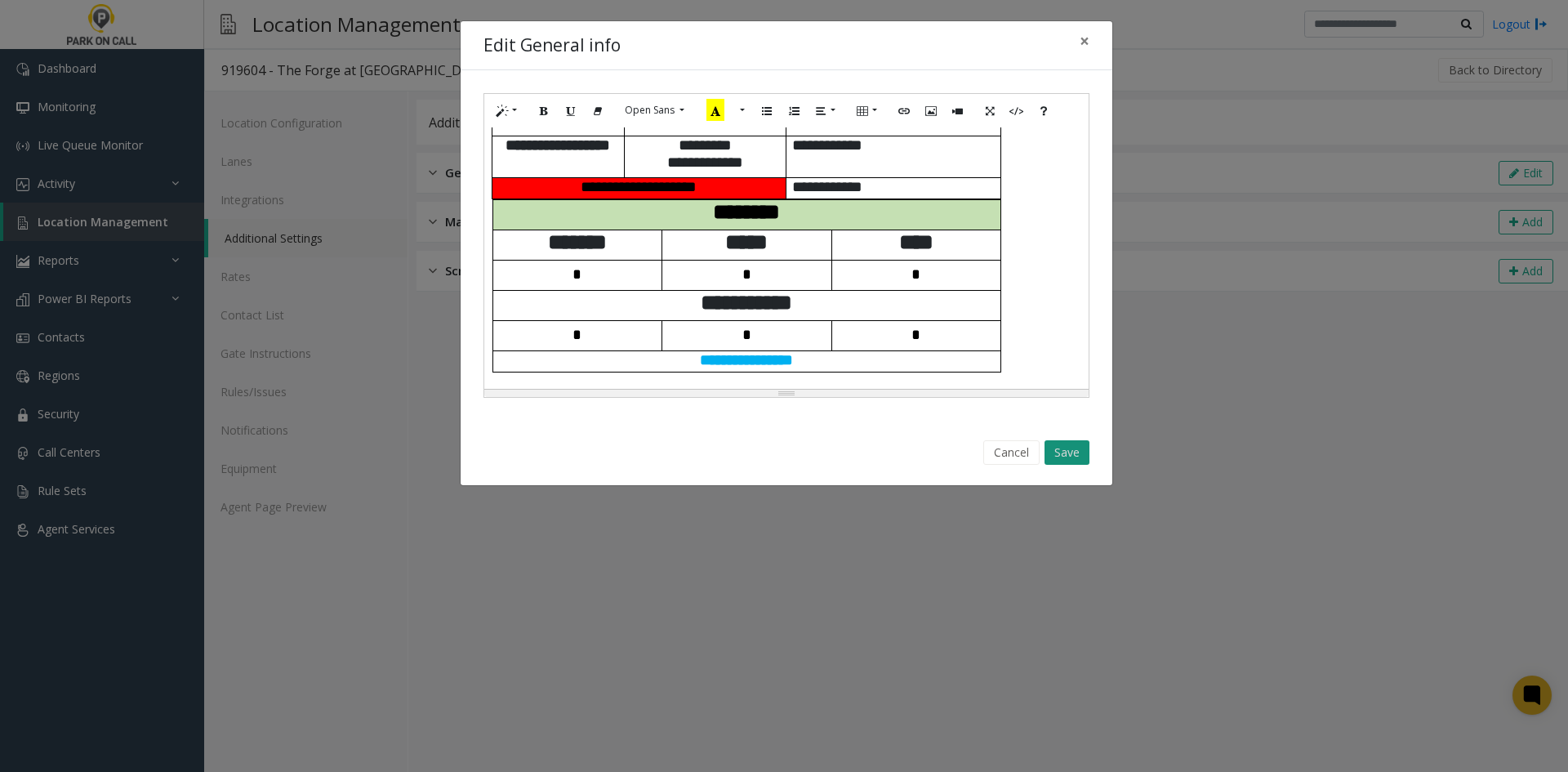
click at [1073, 462] on button "Save" at bounding box center [1068, 453] width 45 height 24
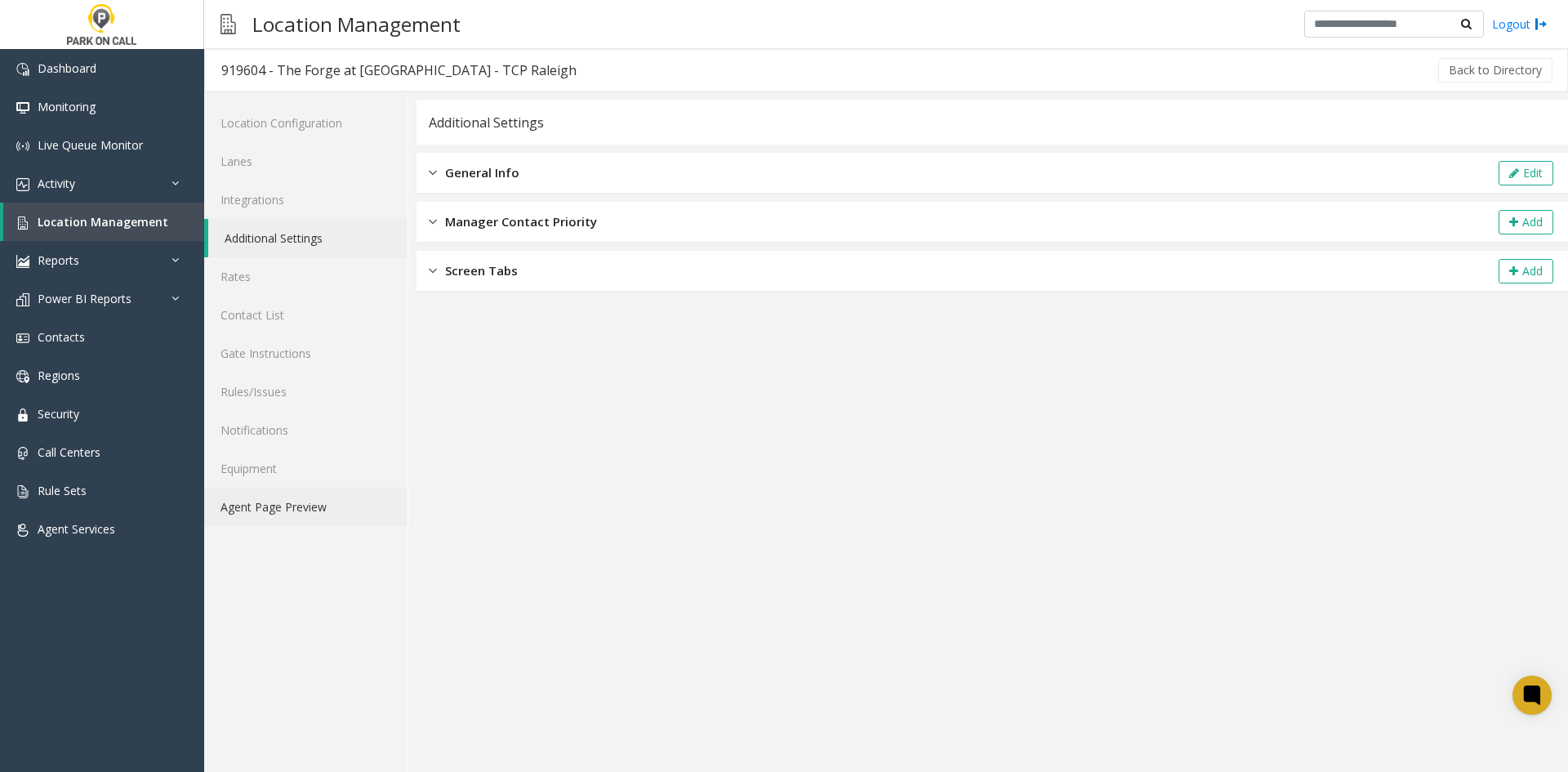
click at [321, 523] on link "Agent Page Preview" at bounding box center [306, 507] width 204 height 38
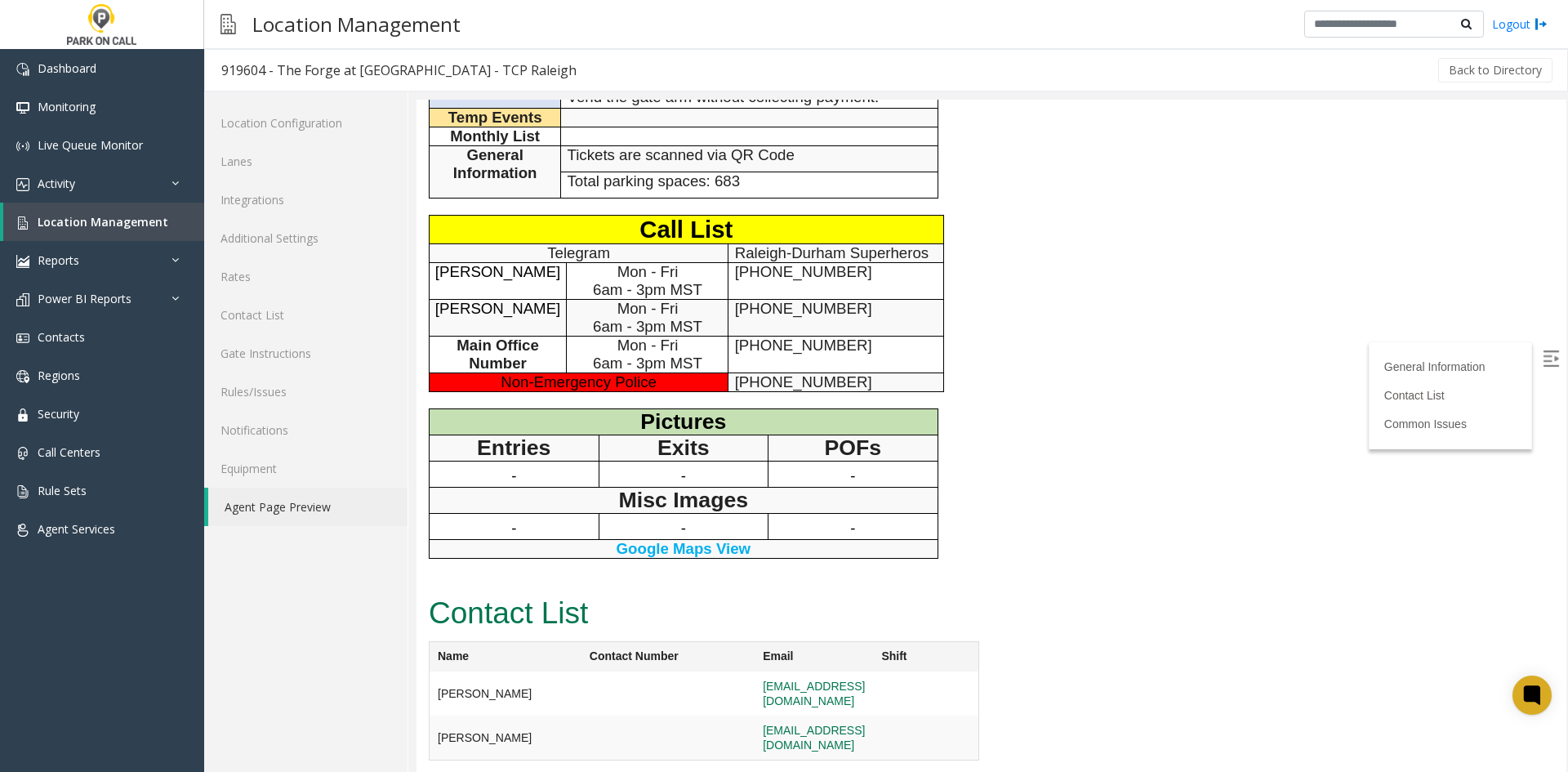
scroll to position [511, 0]
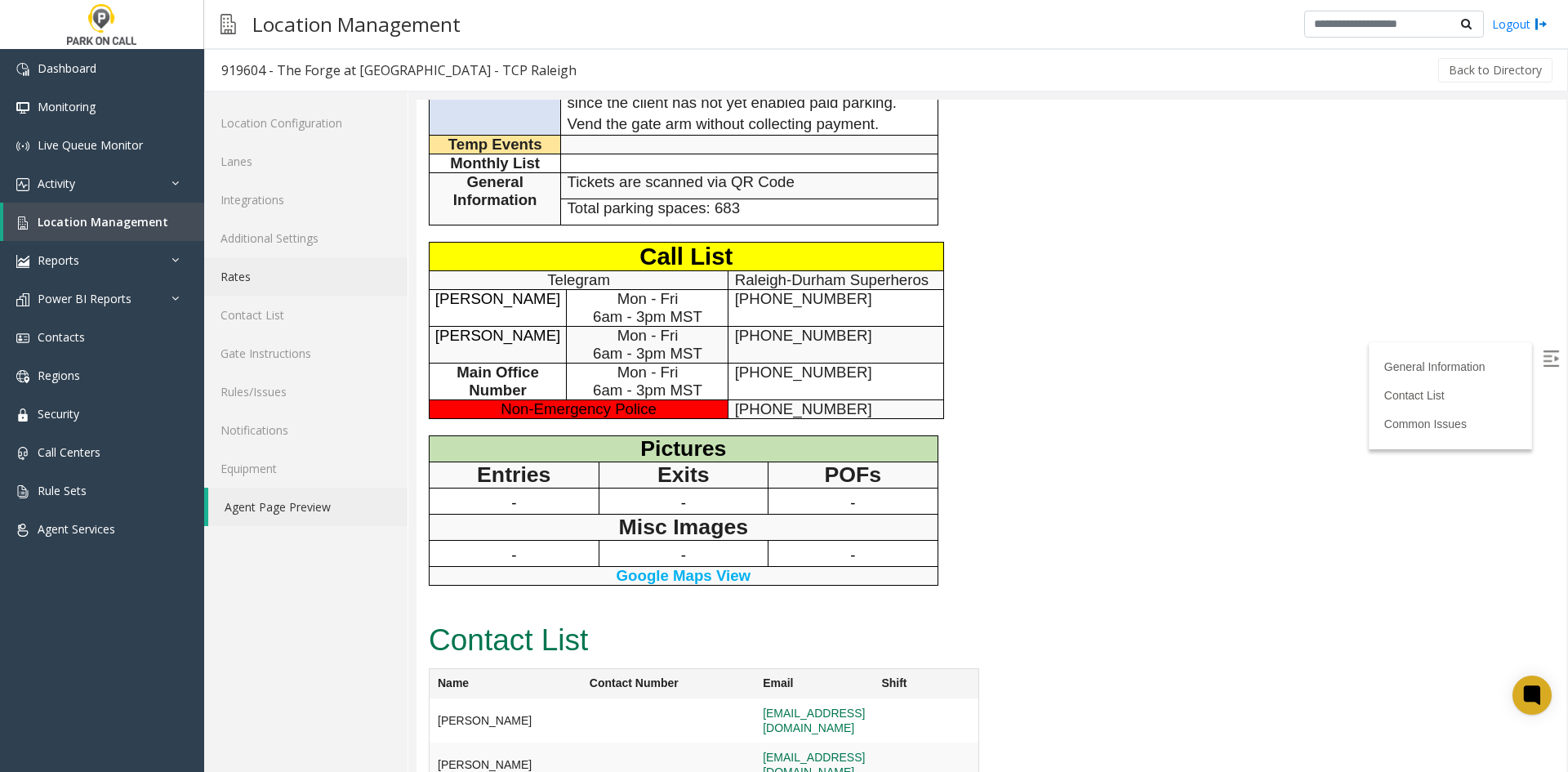
click at [244, 291] on link "Rates" at bounding box center [306, 276] width 204 height 38
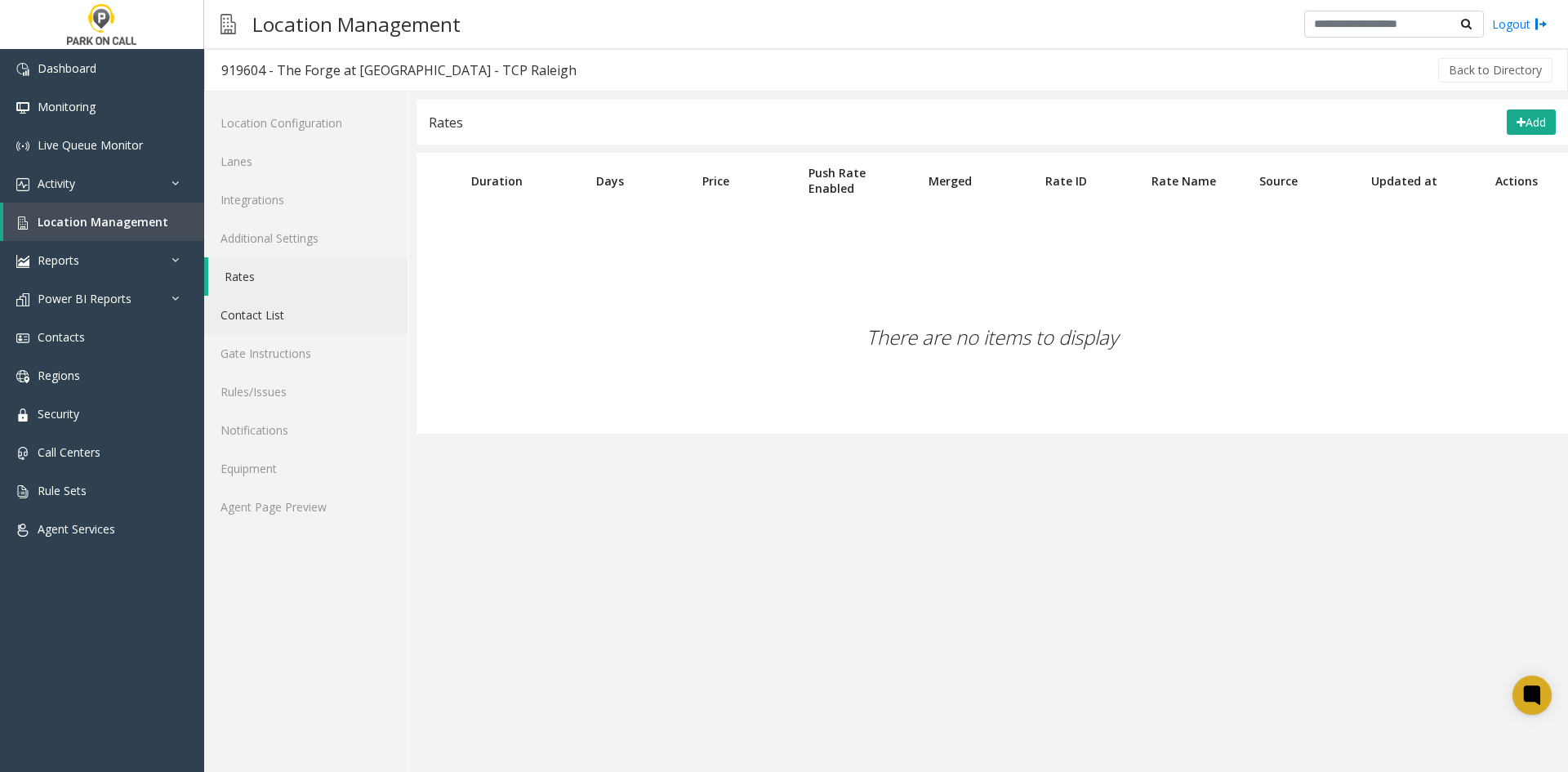
click at [264, 321] on link "Contact List" at bounding box center [306, 315] width 204 height 38
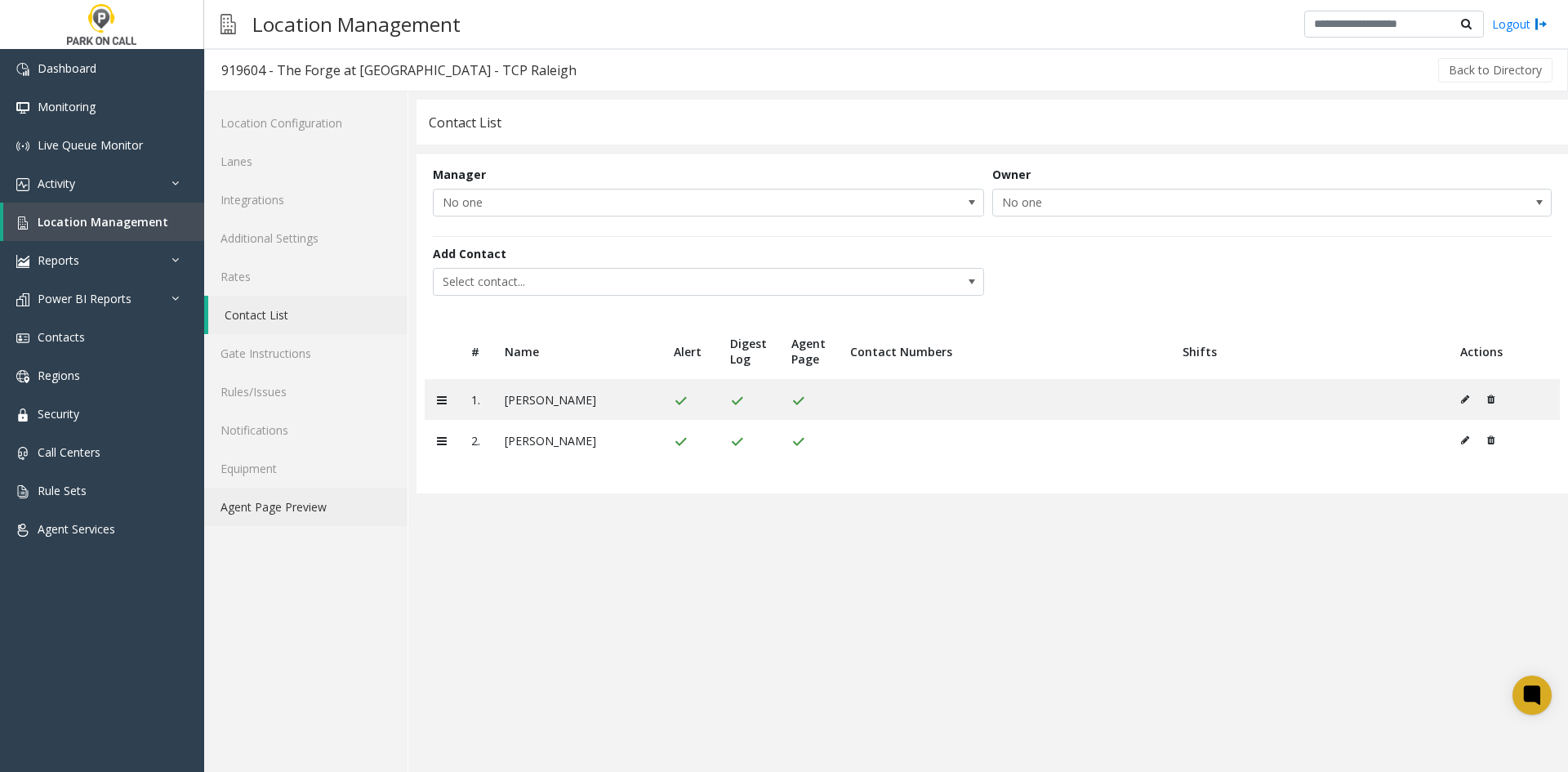
drag, startPoint x: 257, startPoint y: 500, endPoint x: 405, endPoint y: 491, distance: 148.3
click at [256, 500] on link "Agent Page Preview" at bounding box center [306, 507] width 204 height 38
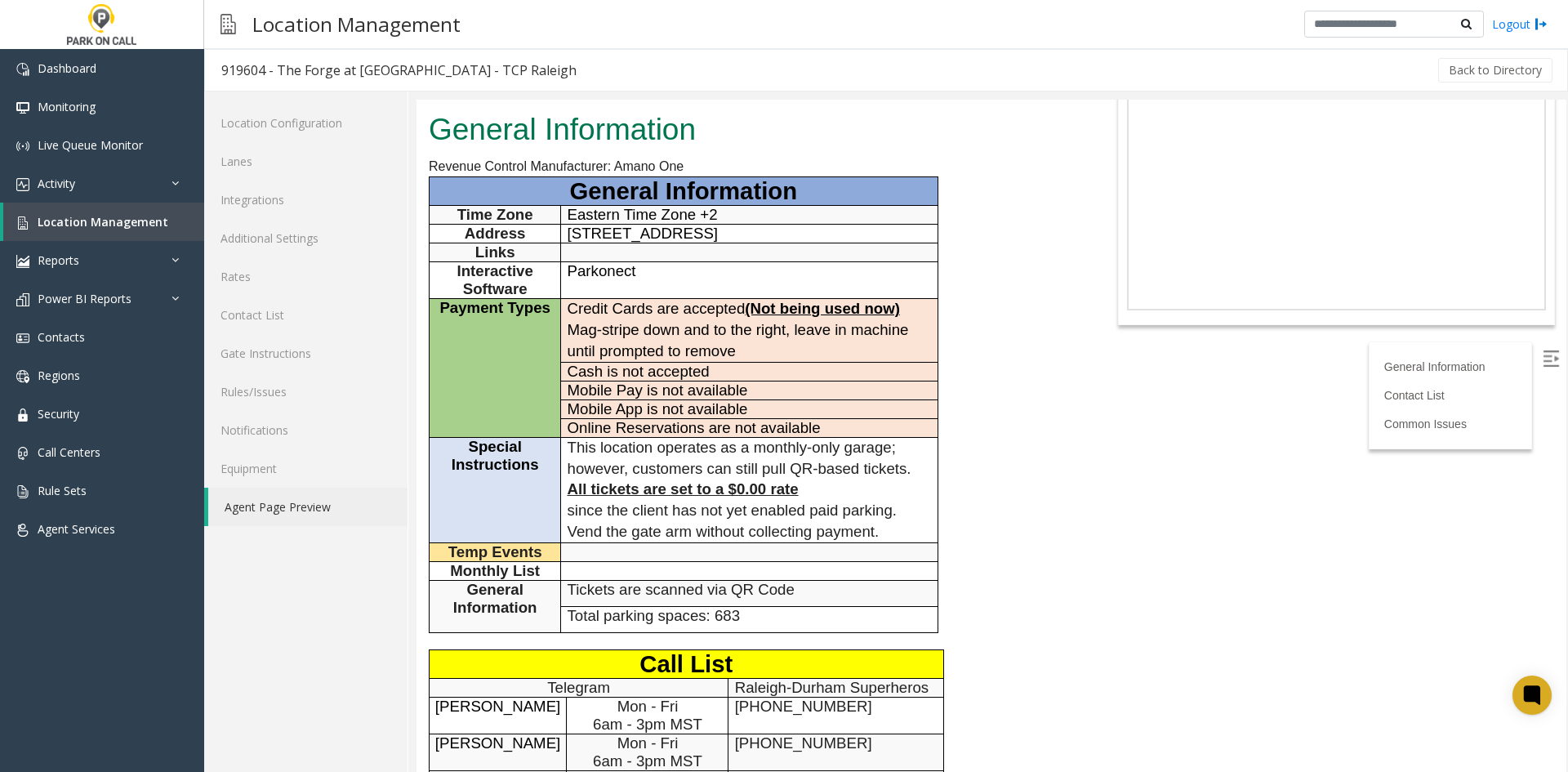
scroll to position [103, 0]
click at [289, 280] on link "Rates" at bounding box center [306, 276] width 204 height 38
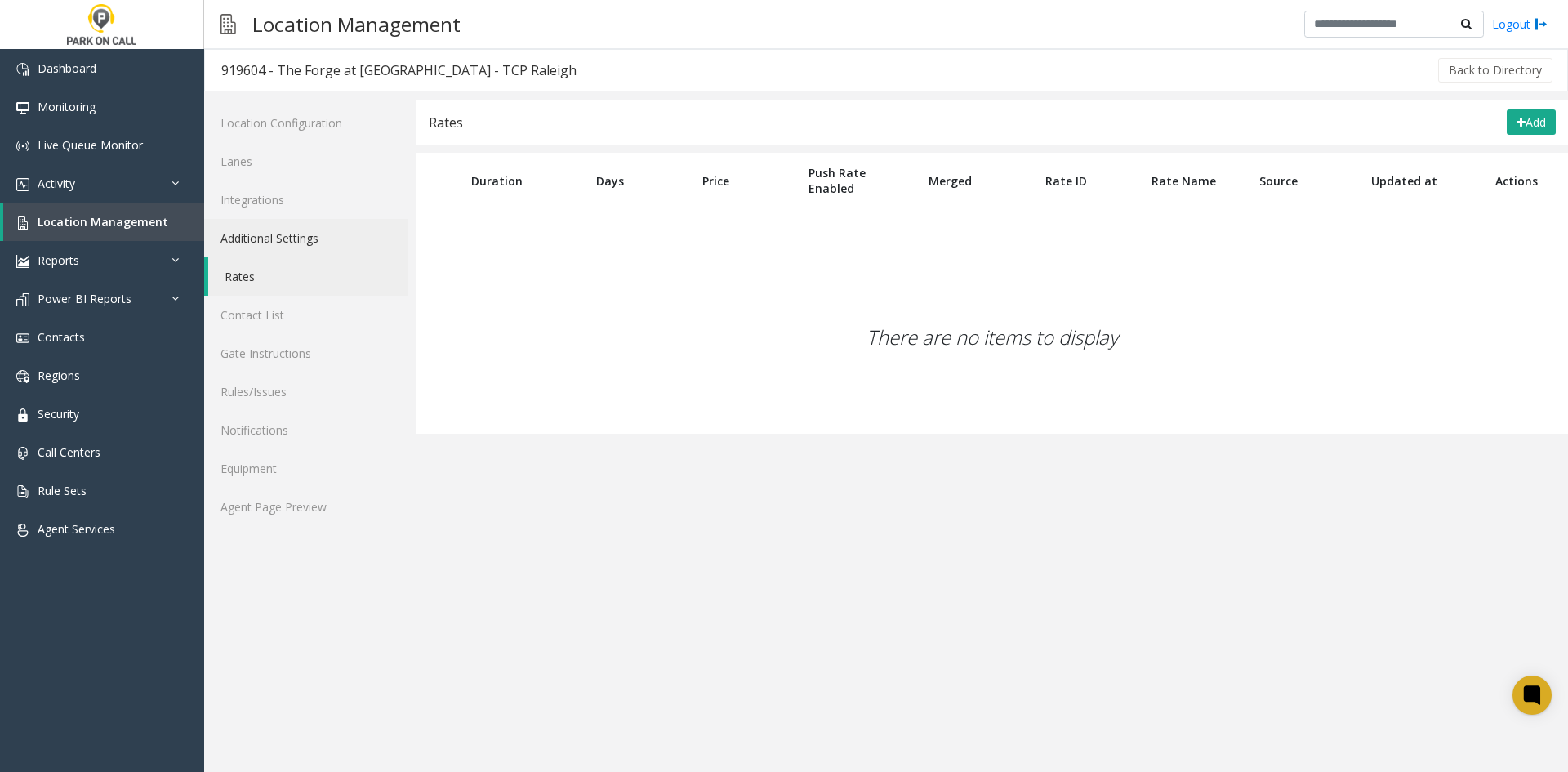
click at [240, 245] on link "Additional Settings" at bounding box center [306, 238] width 204 height 38
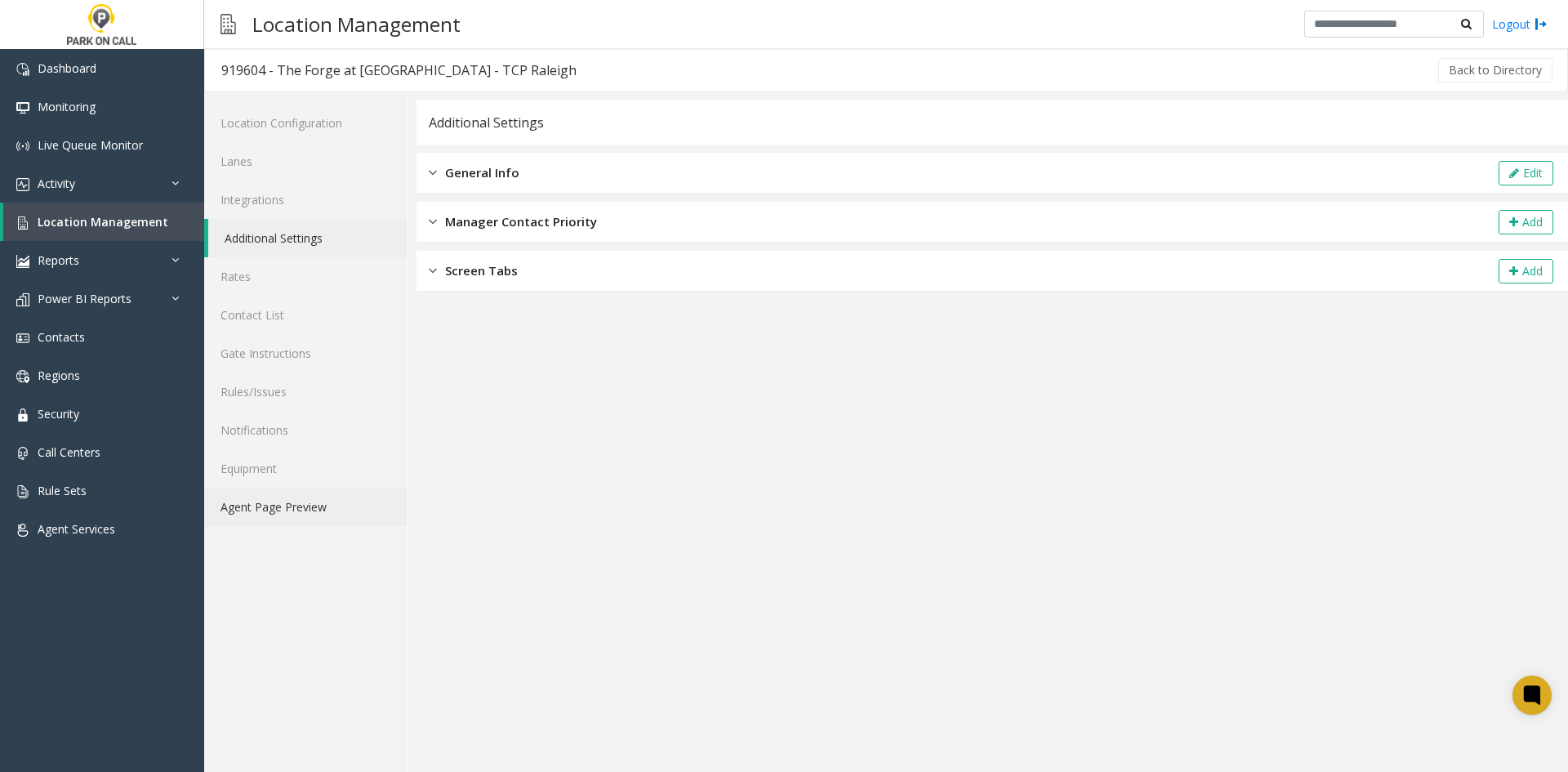
click at [251, 491] on link "Agent Page Preview" at bounding box center [306, 507] width 204 height 38
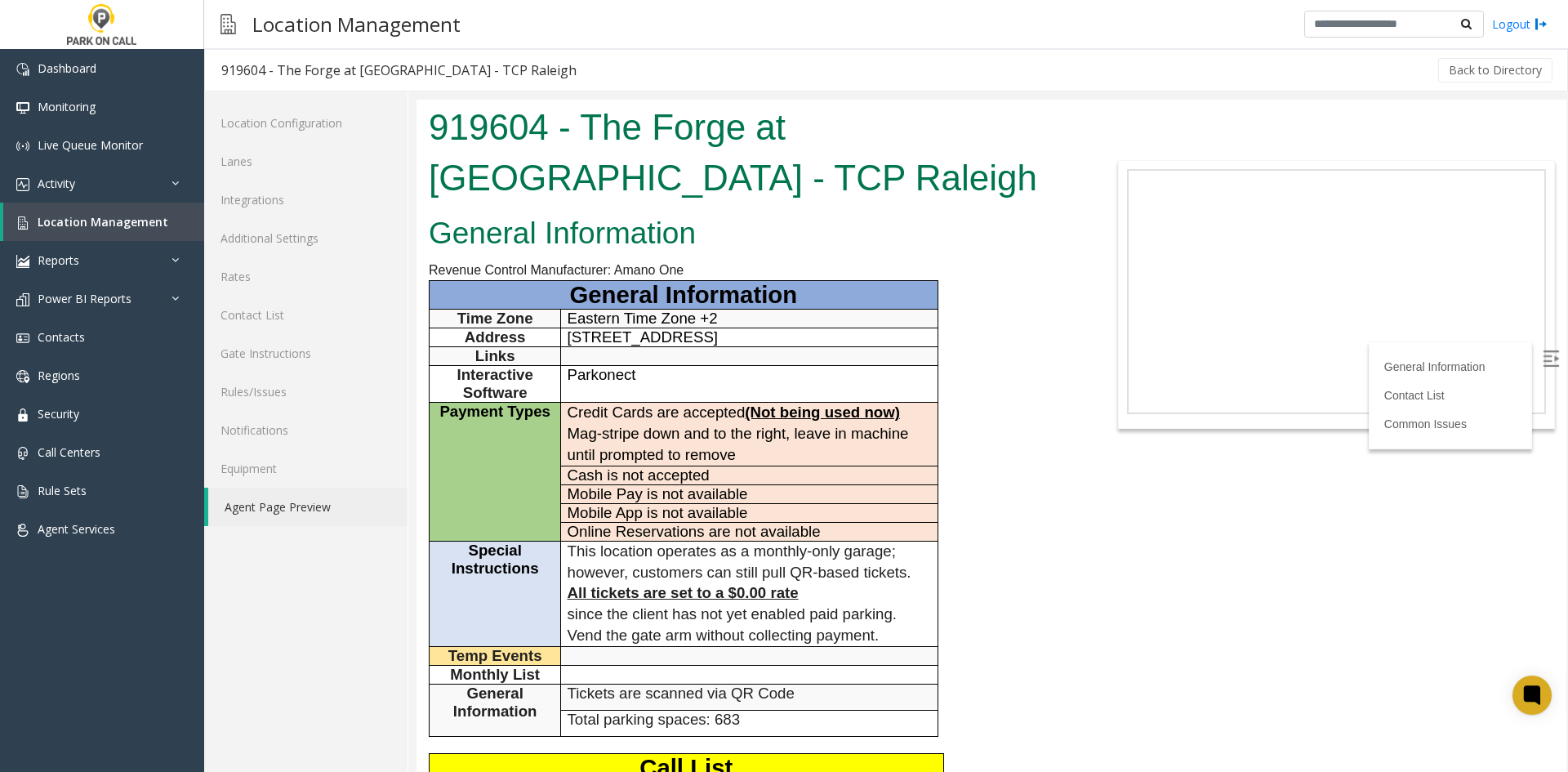
click at [623, 118] on h1 "919604 - The Forge at [GEOGRAPHIC_DATA] - TCP Raleigh" at bounding box center [752, 152] width 646 height 100
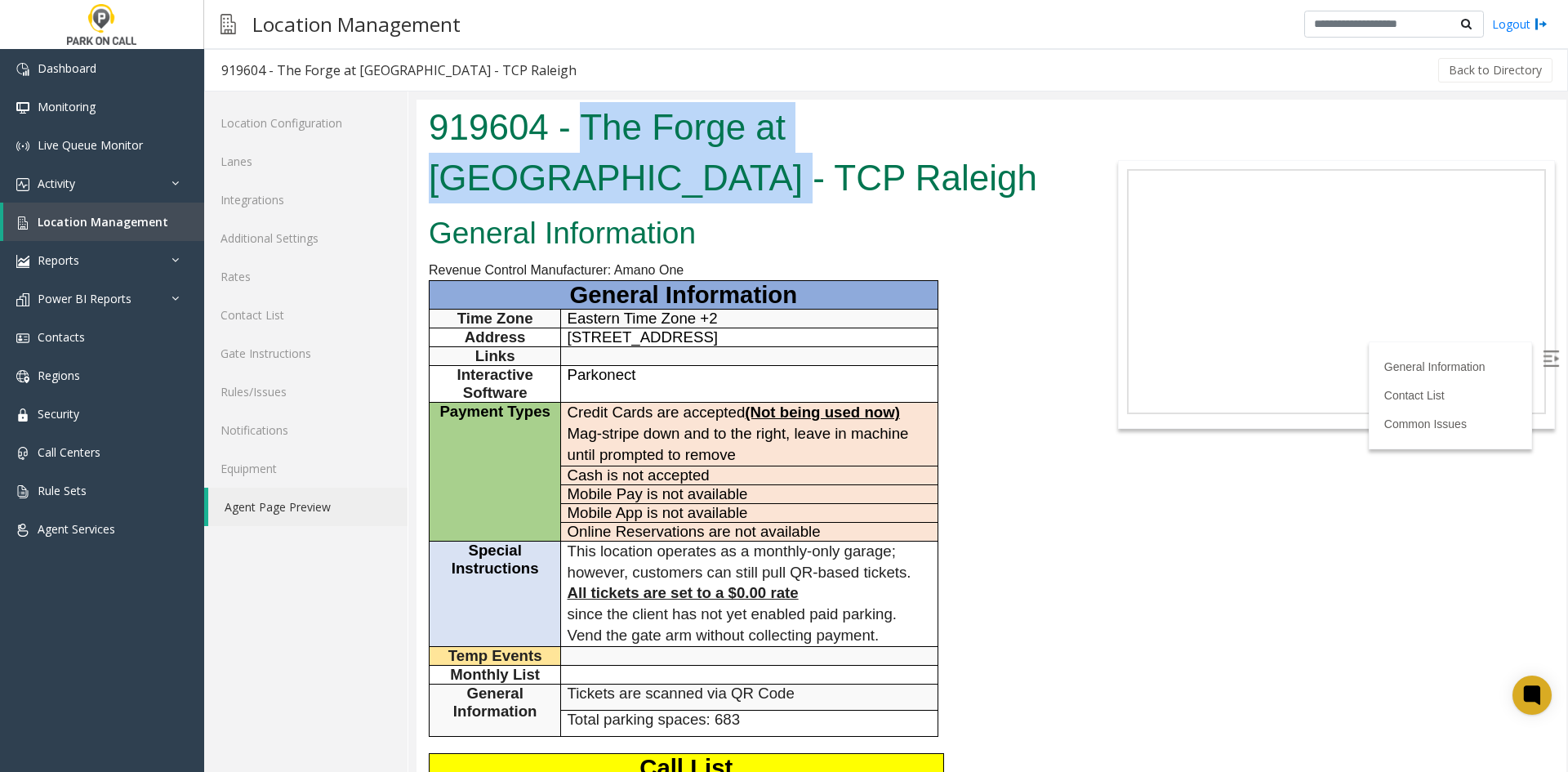
drag, startPoint x: 623, startPoint y: 118, endPoint x: 468, endPoint y: 182, distance: 167.7
click at [468, 182] on h1 "919604 - The Forge at [GEOGRAPHIC_DATA] - TCP Raleigh" at bounding box center [752, 152] width 646 height 100
copy h1 "The Forge at Raleigh Iron Works"
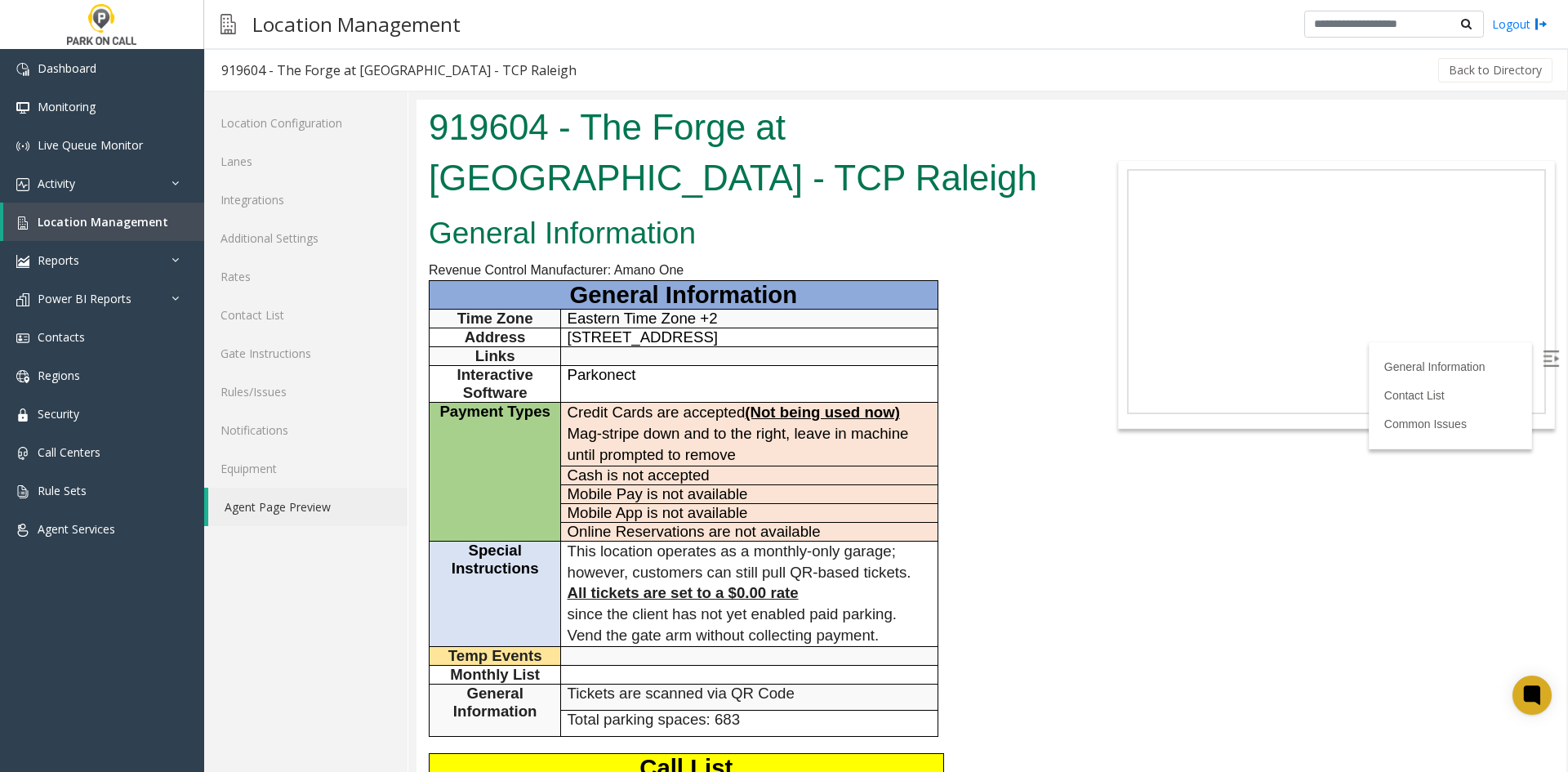
click at [819, 249] on h2 "General Information" at bounding box center [752, 234] width 646 height 43
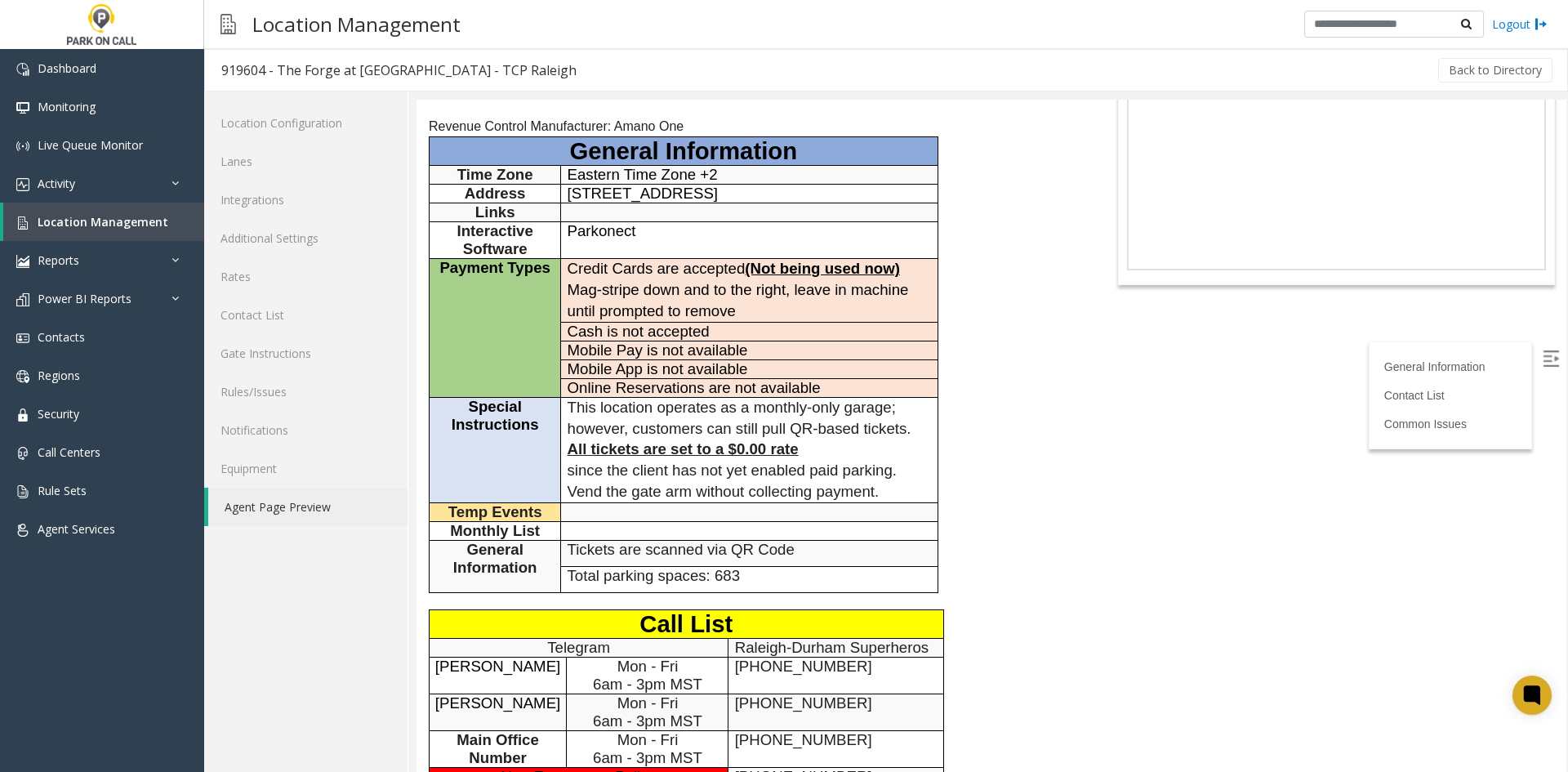
scroll to position [164, 0]
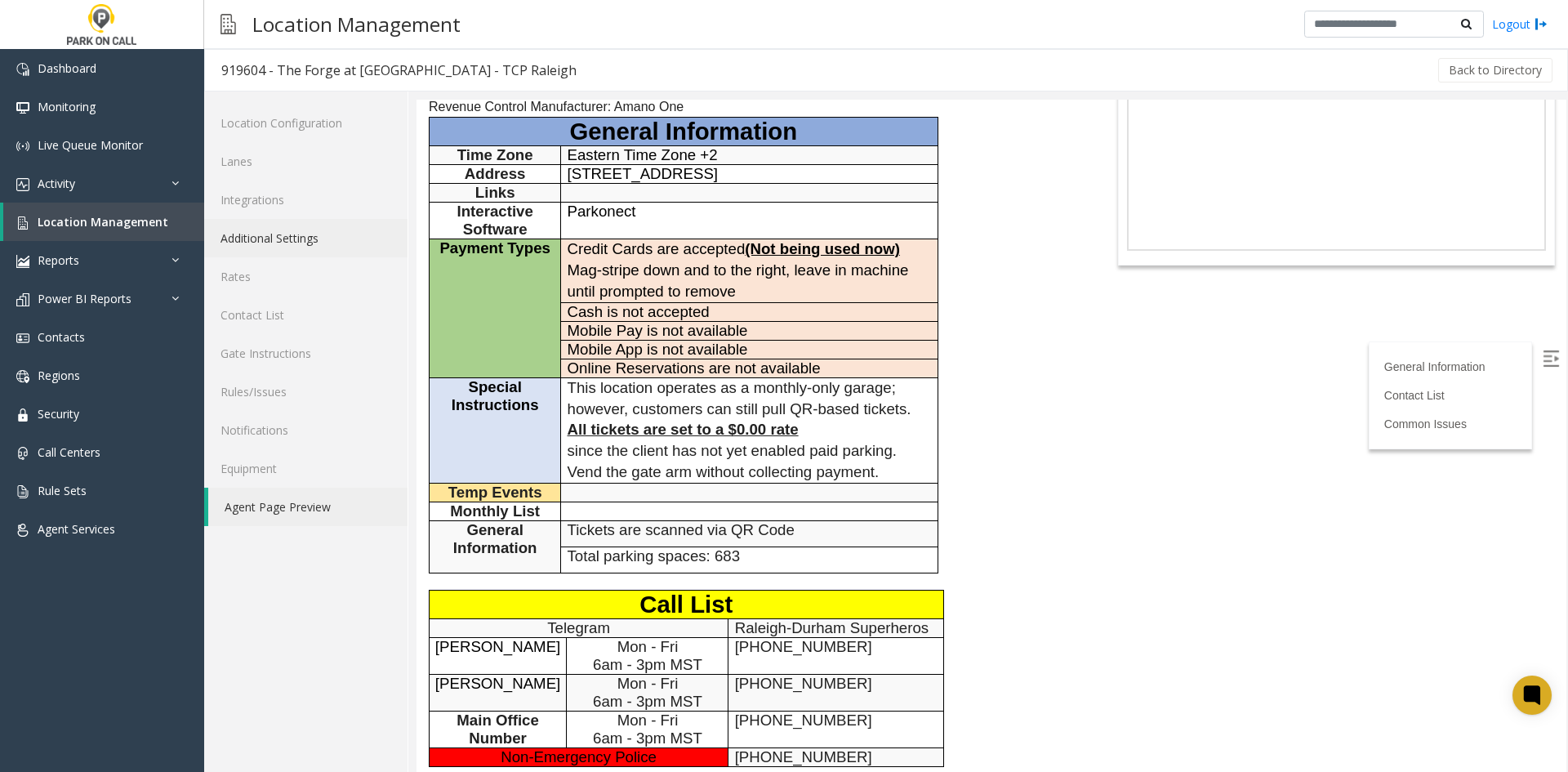
click at [359, 234] on link "Additional Settings" at bounding box center [306, 238] width 204 height 38
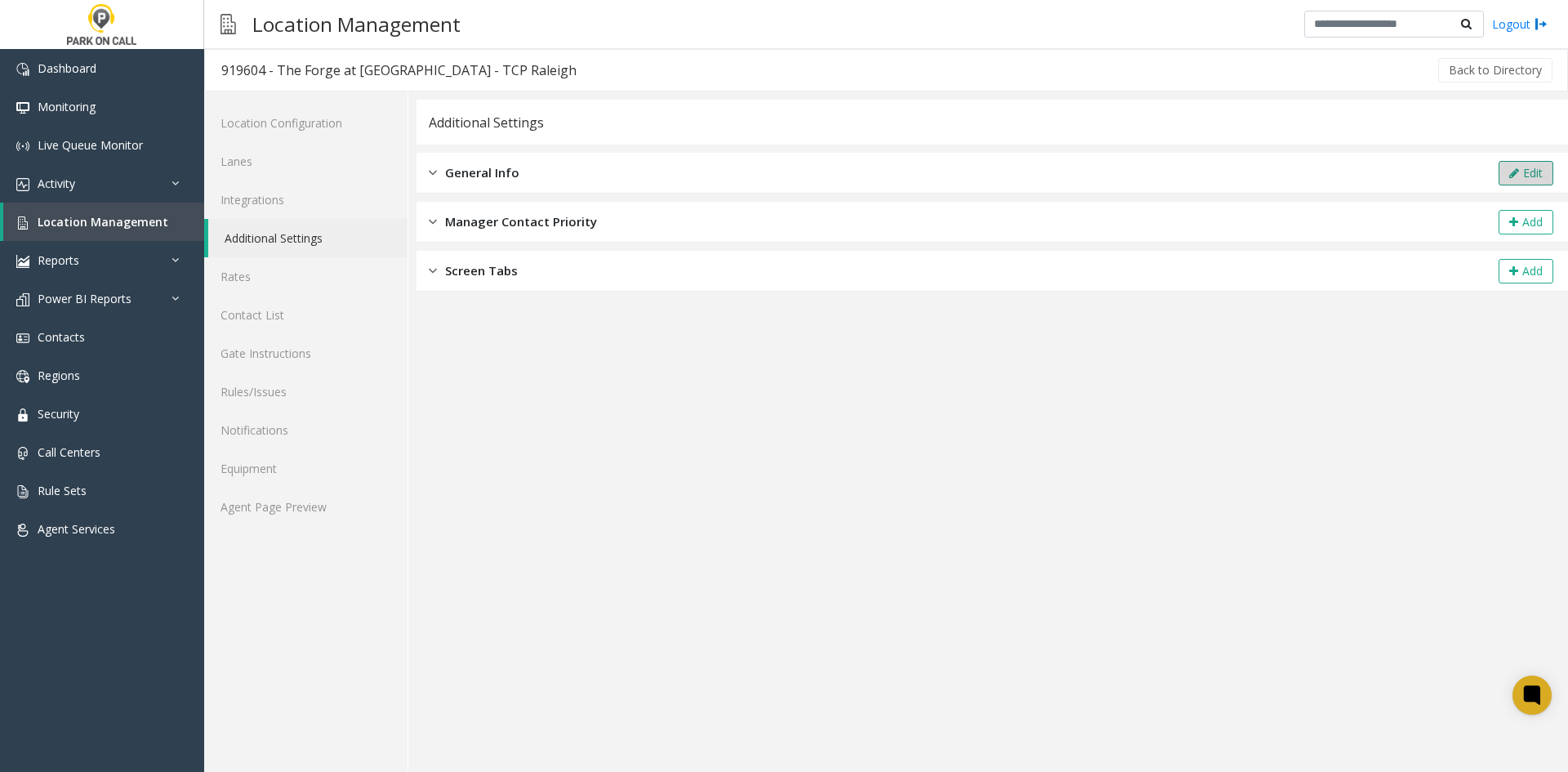
click at [1535, 176] on button "Edit" at bounding box center [1526, 173] width 54 height 24
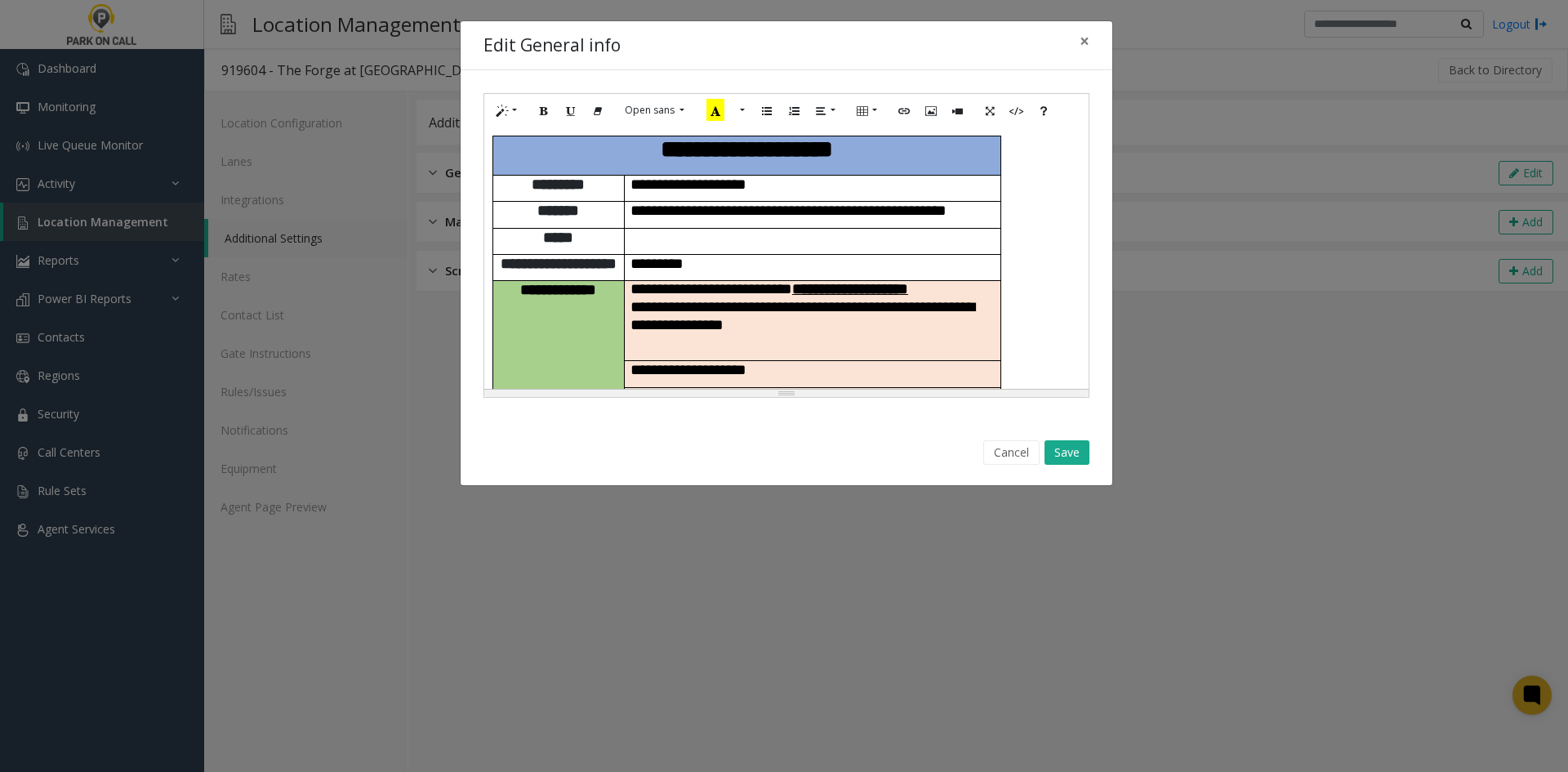
click at [858, 246] on p at bounding box center [813, 237] width 365 height 17
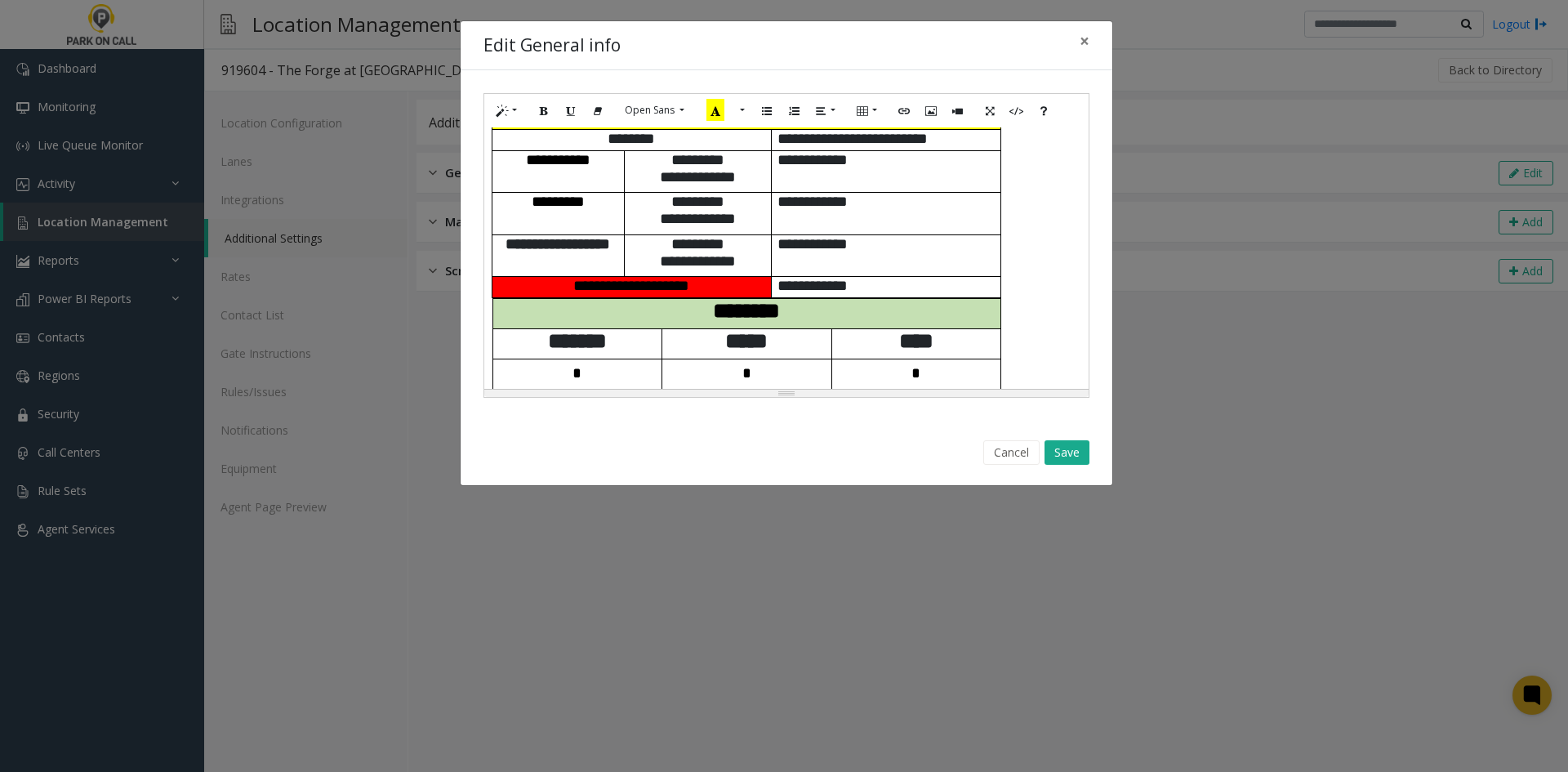
scroll to position [377, 0]
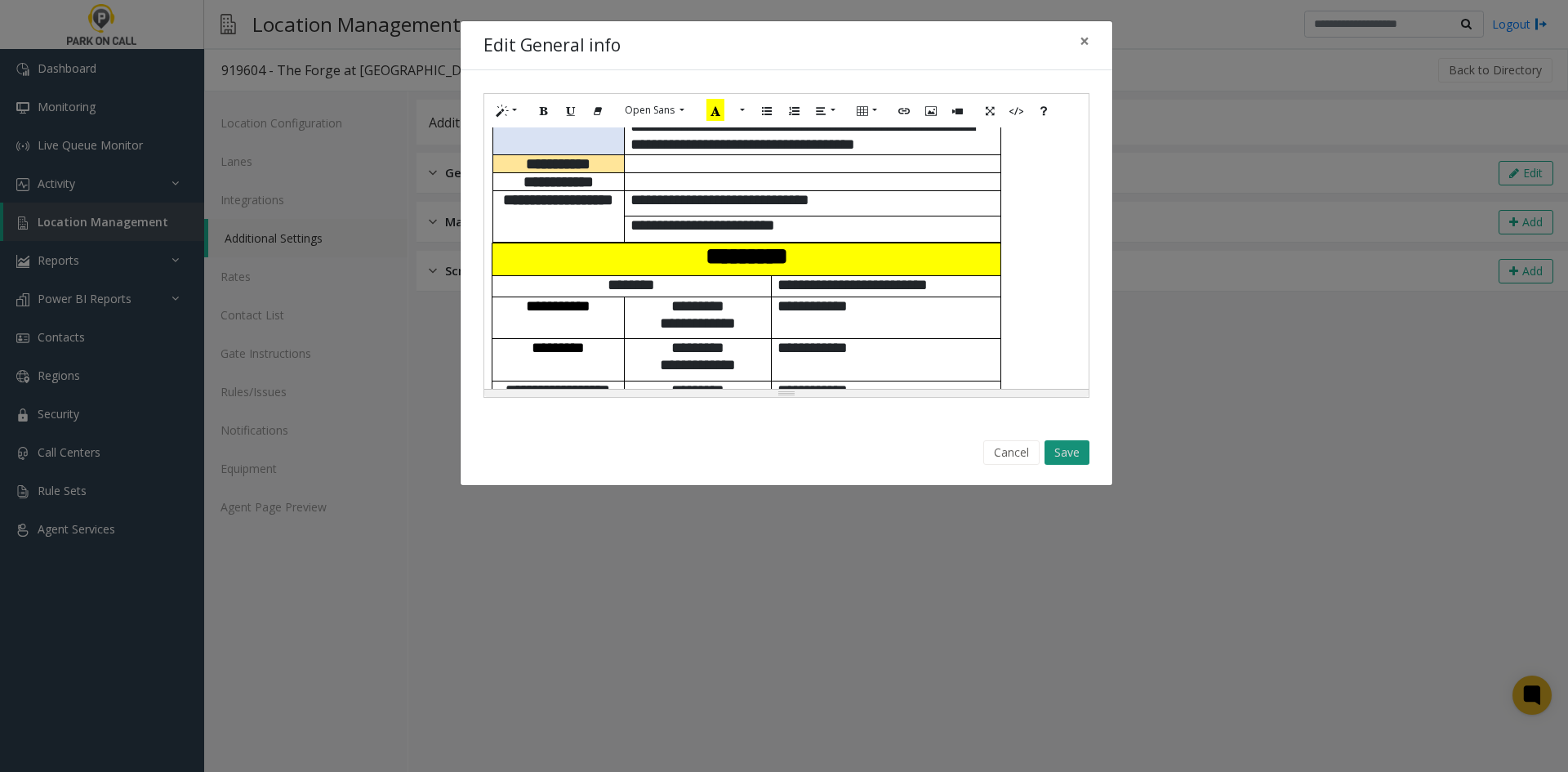
click at [1069, 448] on button "Save" at bounding box center [1068, 453] width 45 height 24
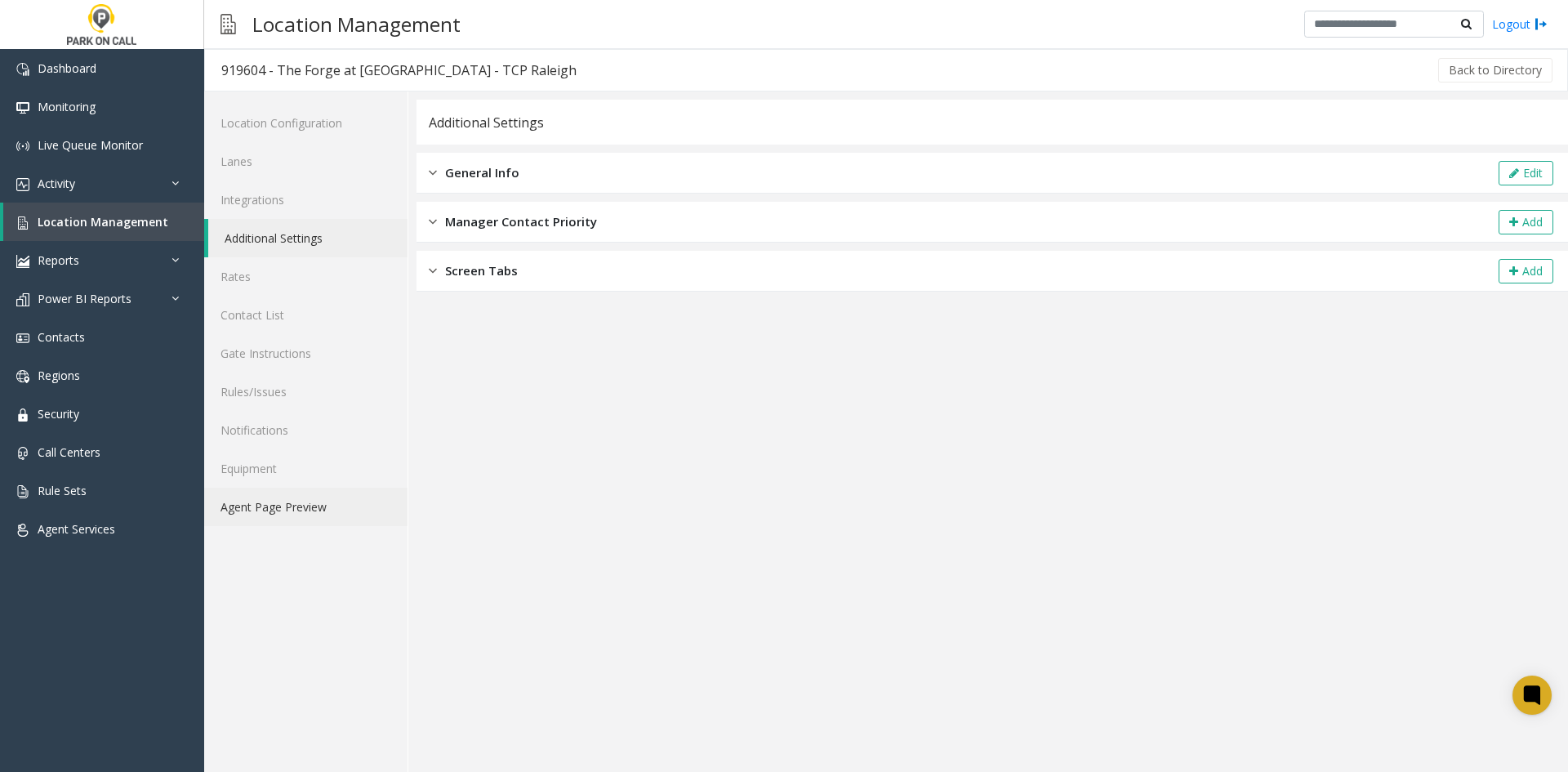
click at [257, 524] on link "Agent Page Preview" at bounding box center [306, 507] width 204 height 38
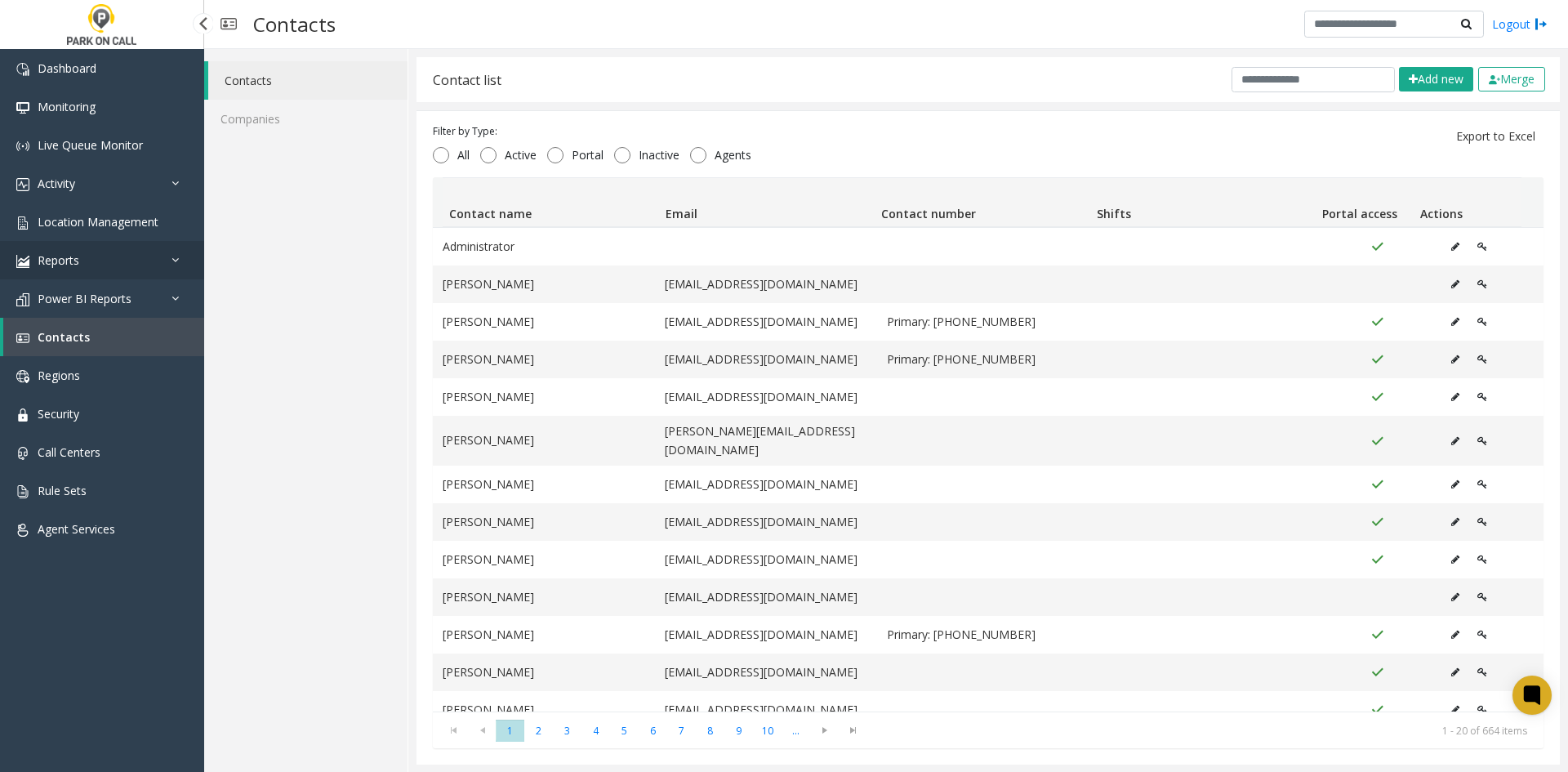
click at [120, 255] on link "Reports" at bounding box center [102, 260] width 204 height 38
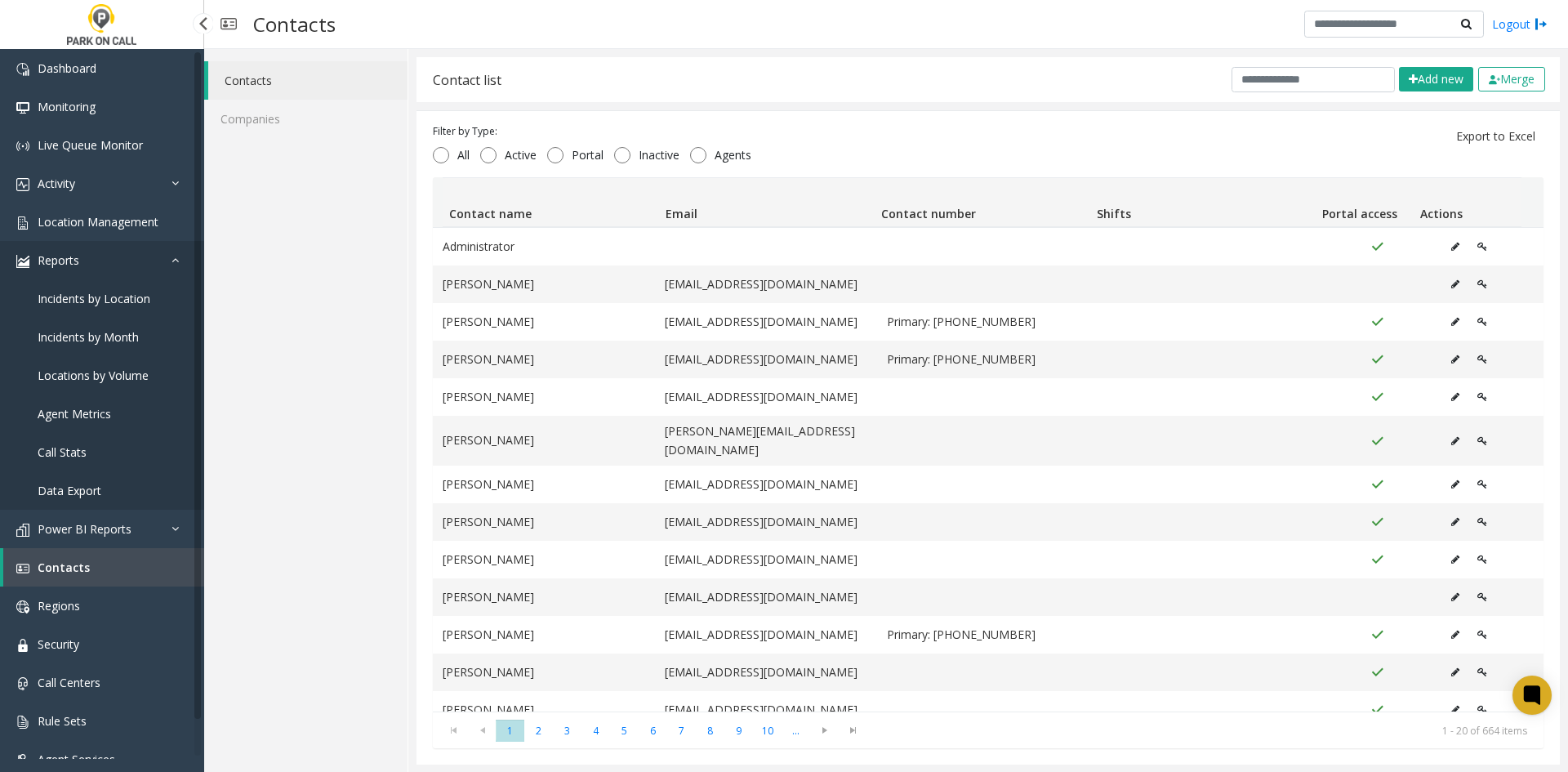
click at [122, 255] on link "Reports" at bounding box center [102, 260] width 204 height 38
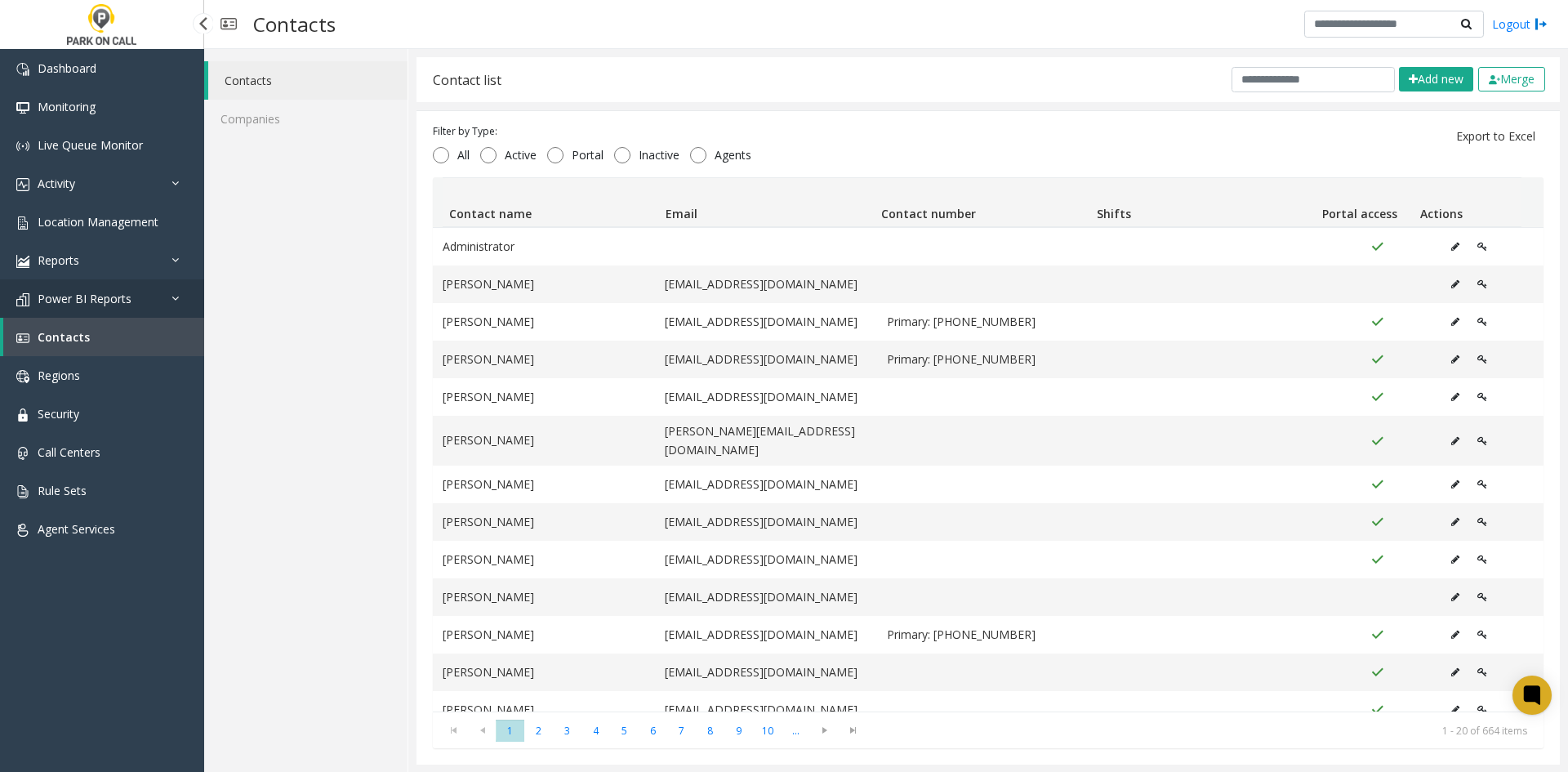
click at [130, 293] on link "Power BI Reports" at bounding box center [102, 299] width 204 height 38
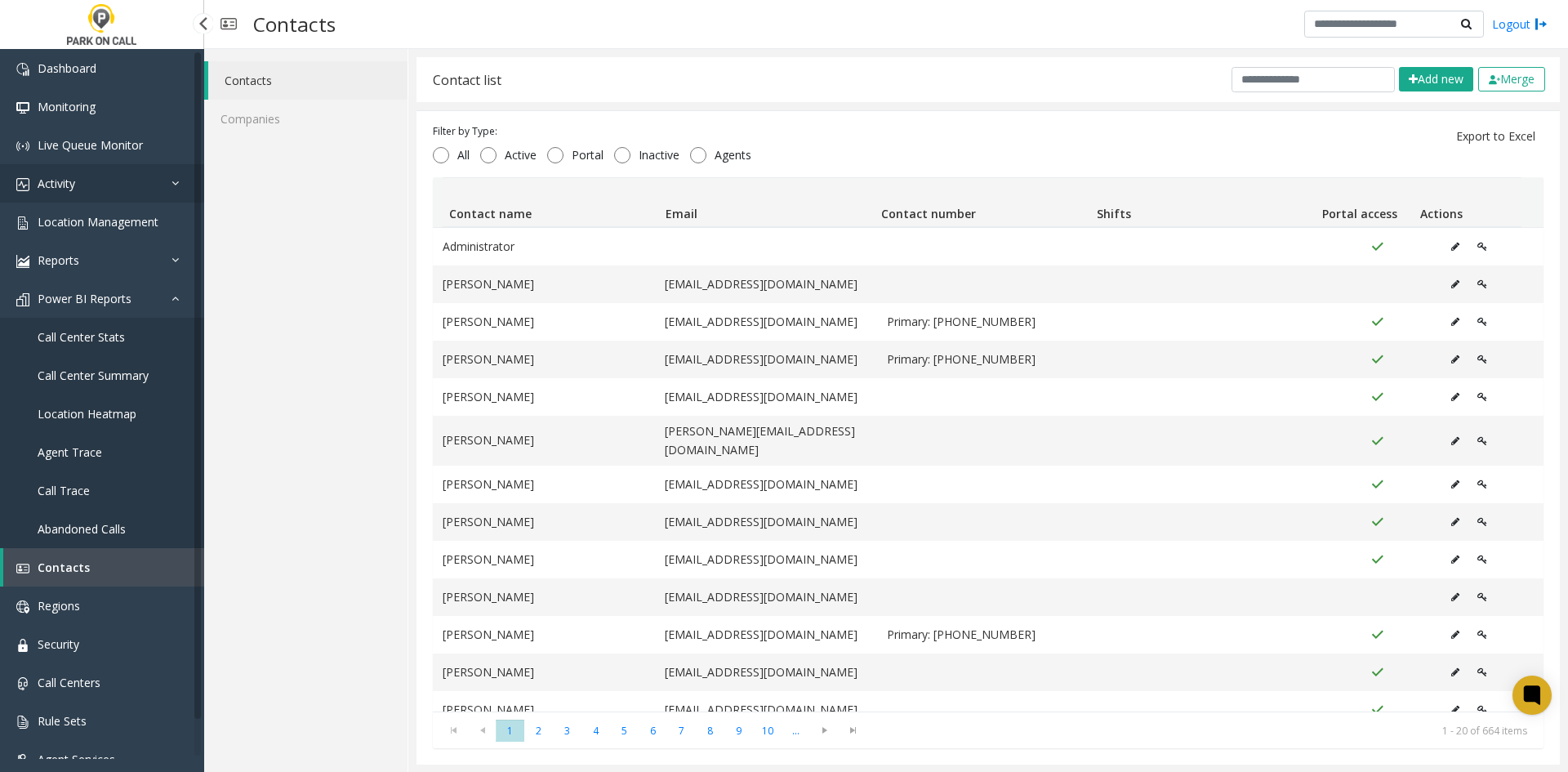
click at [157, 189] on link "Activity" at bounding box center [102, 183] width 204 height 38
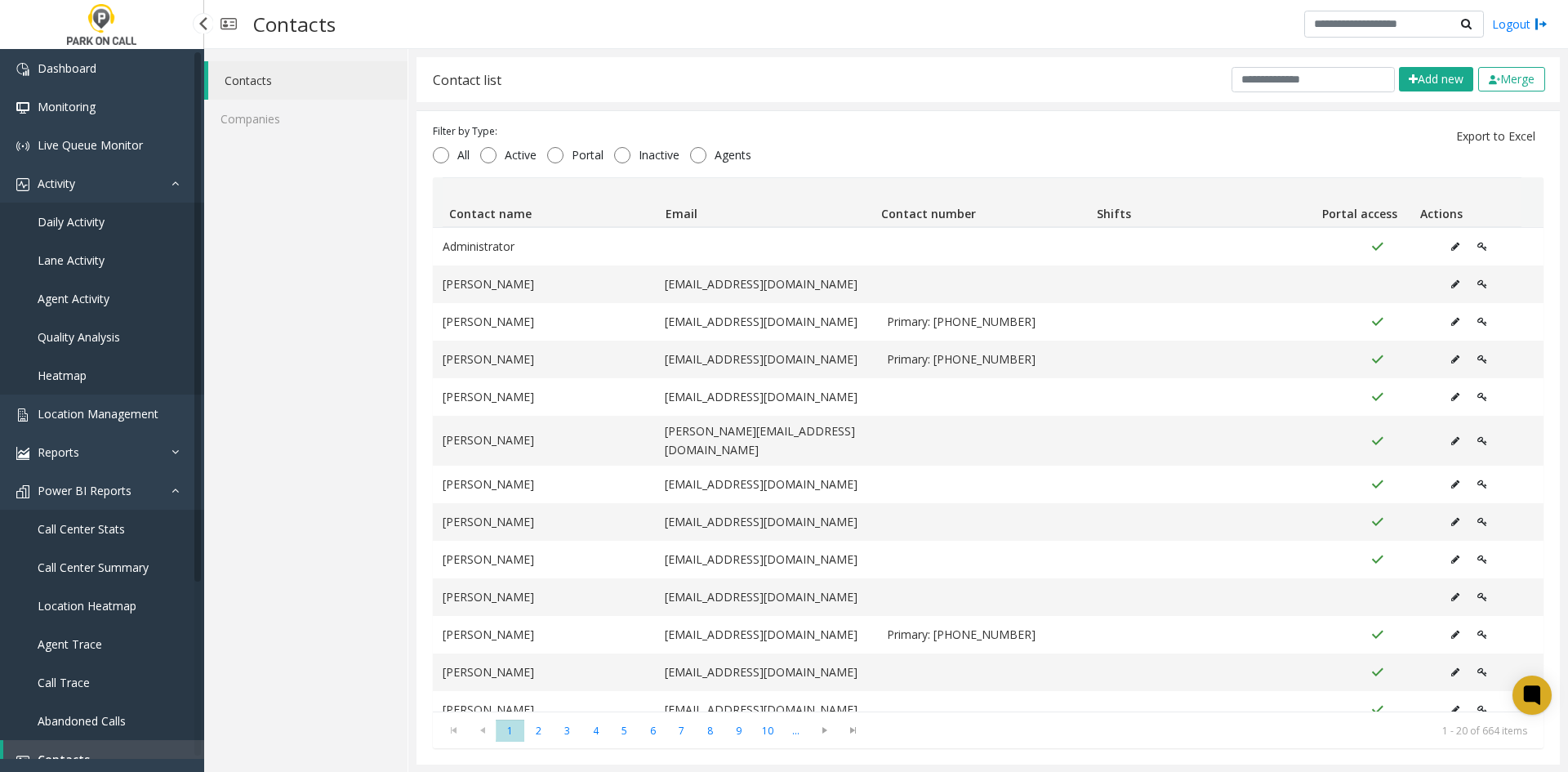
click at [87, 361] on link "Heatmap" at bounding box center [102, 376] width 204 height 38
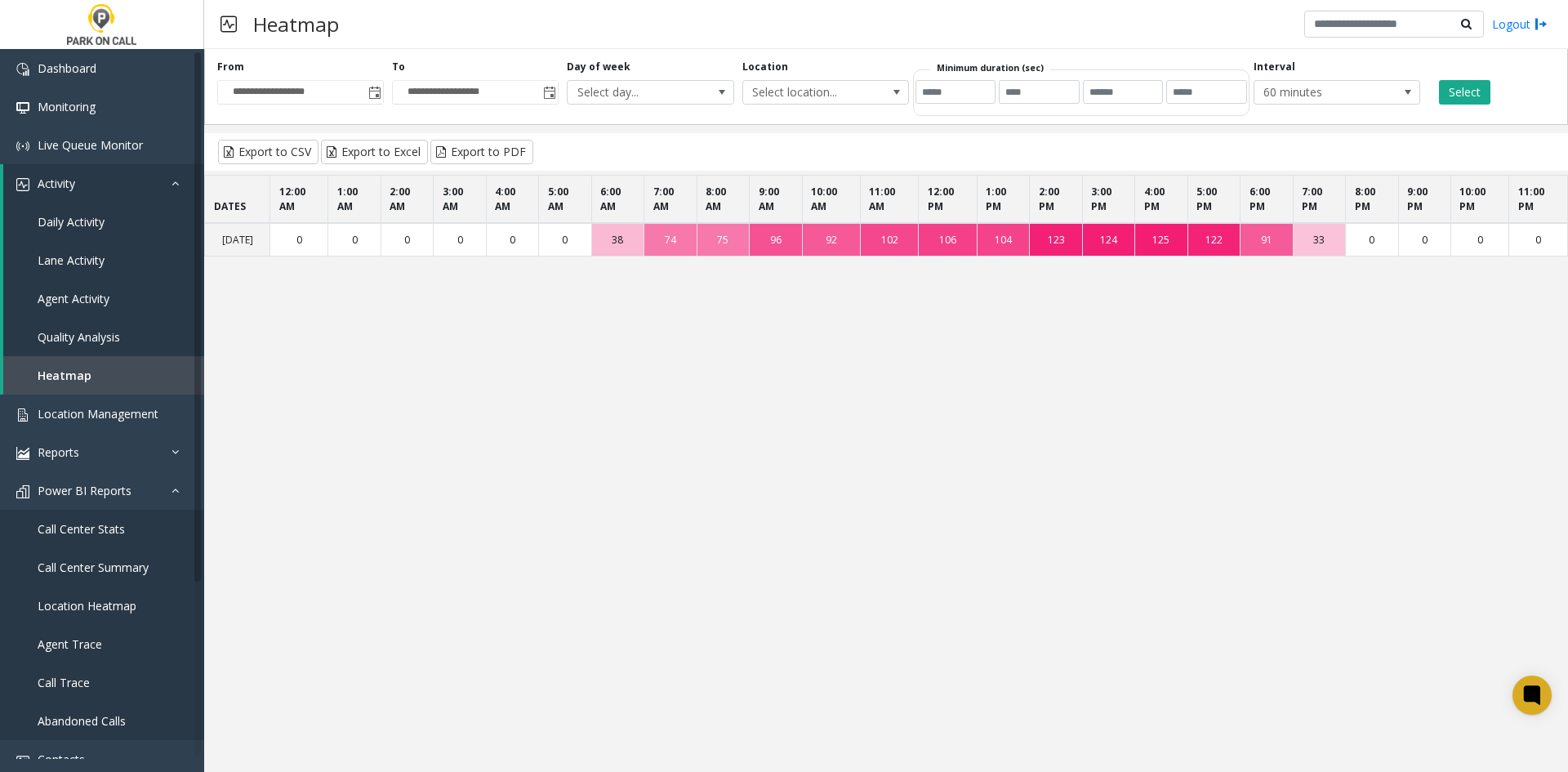
click at [391, 96] on div "**********" at bounding box center [475, 82] width 175 height 45
click at [380, 92] on span "Toggle popup" at bounding box center [375, 92] width 18 height 26
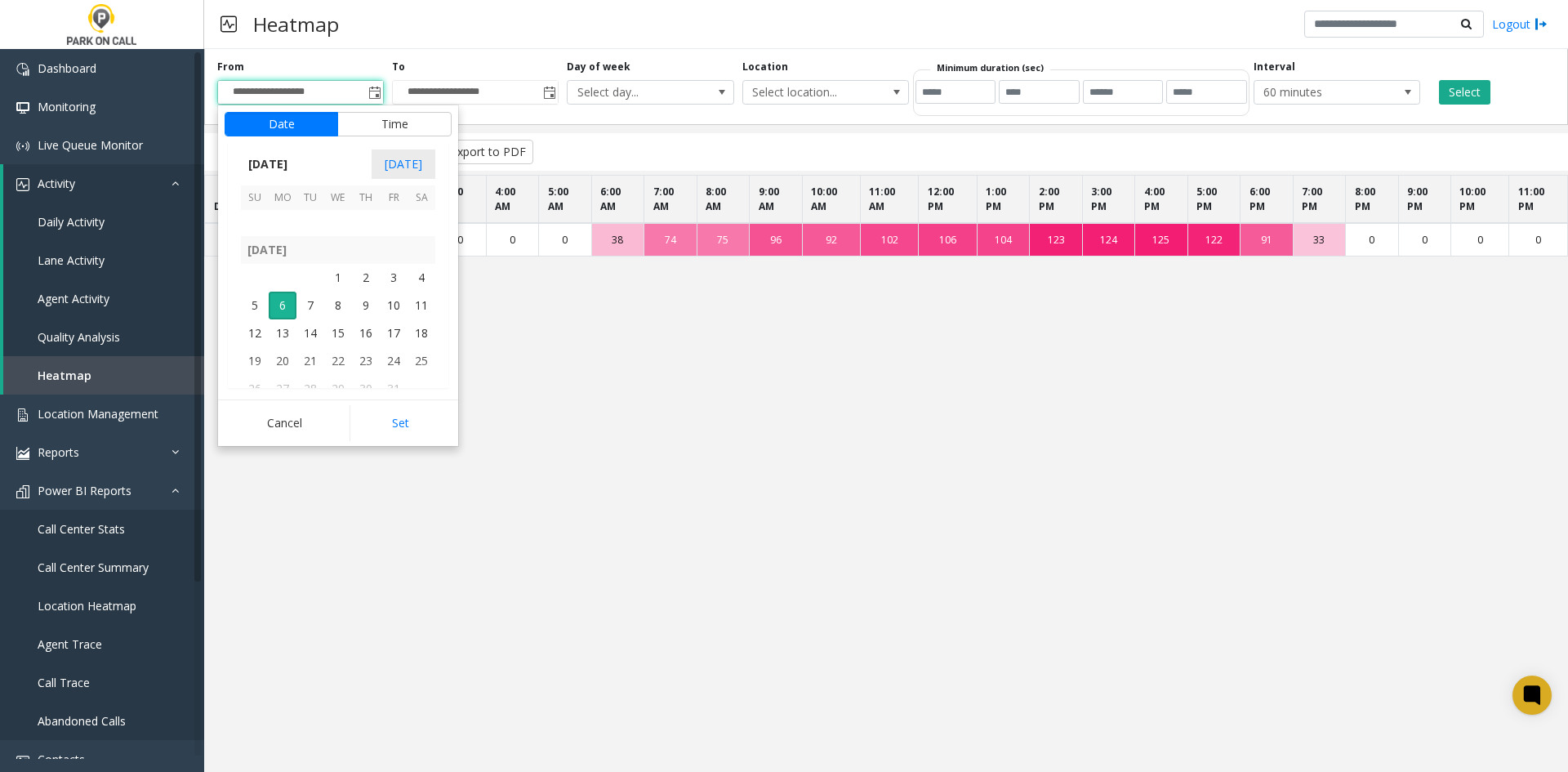
scroll to position [293353, 0]
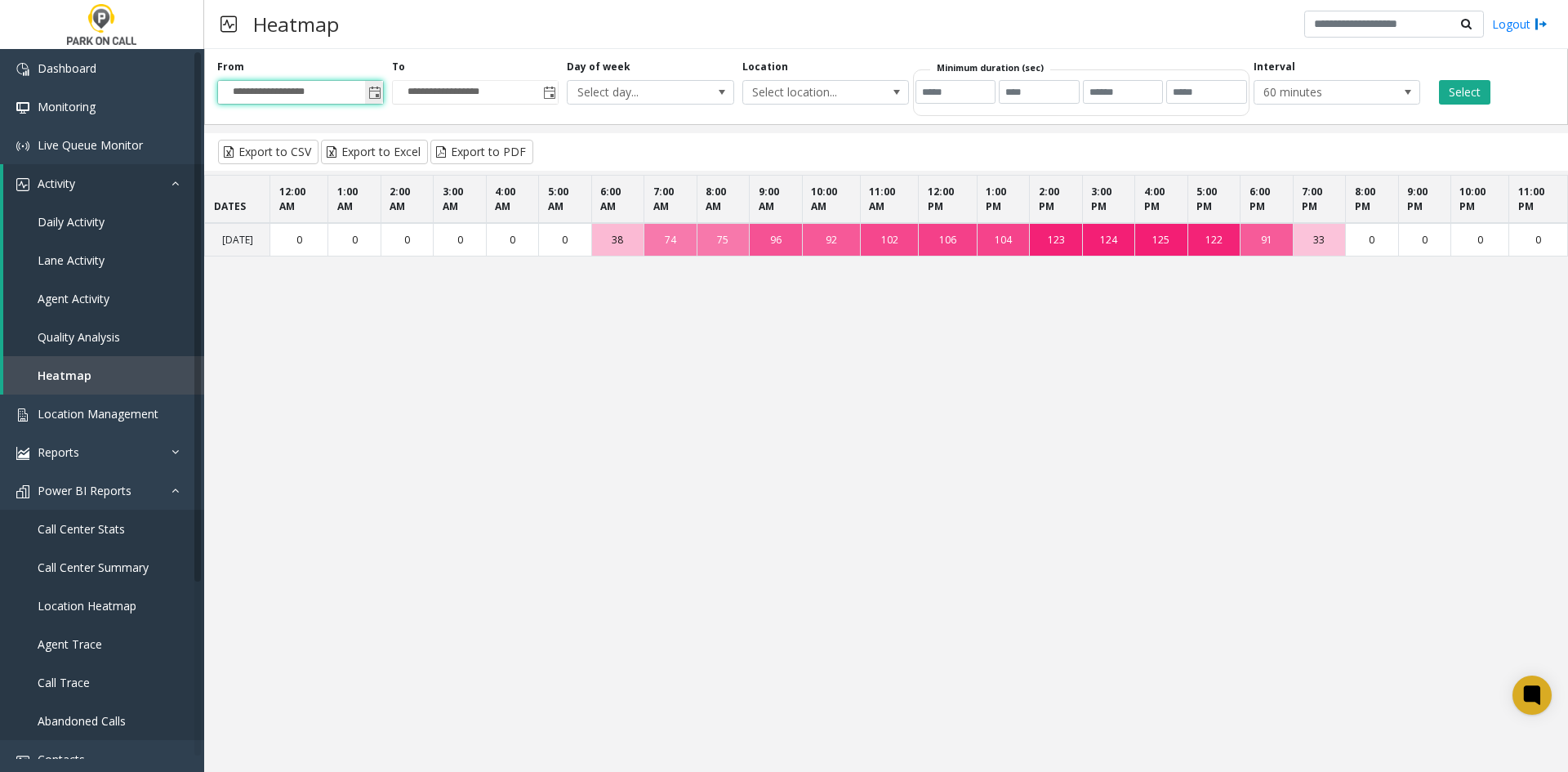
click at [376, 88] on span "Toggle popup" at bounding box center [375, 93] width 13 height 13
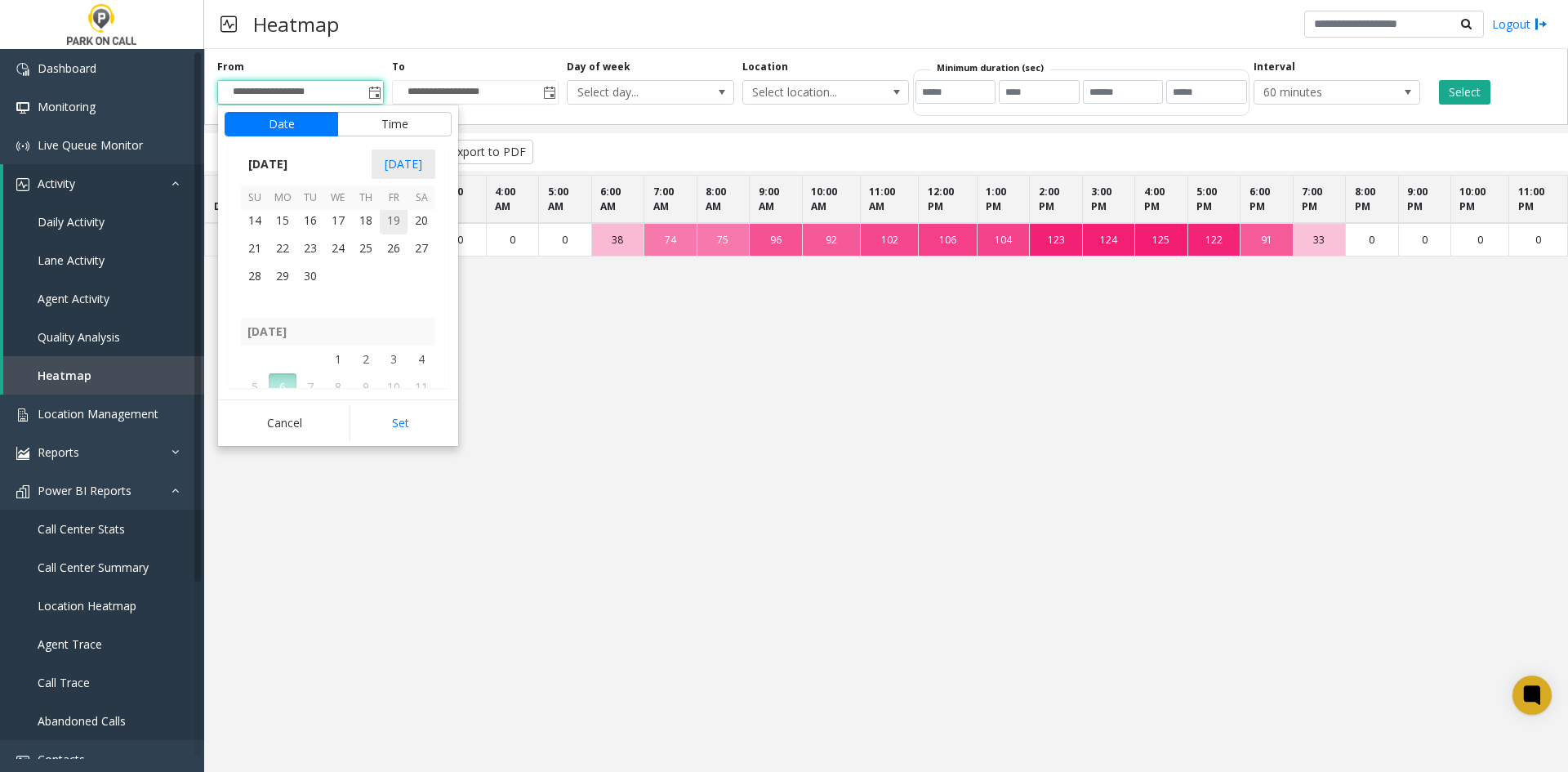
scroll to position [293270, 0]
click at [244, 305] on span "28" at bounding box center [254, 303] width 28 height 28
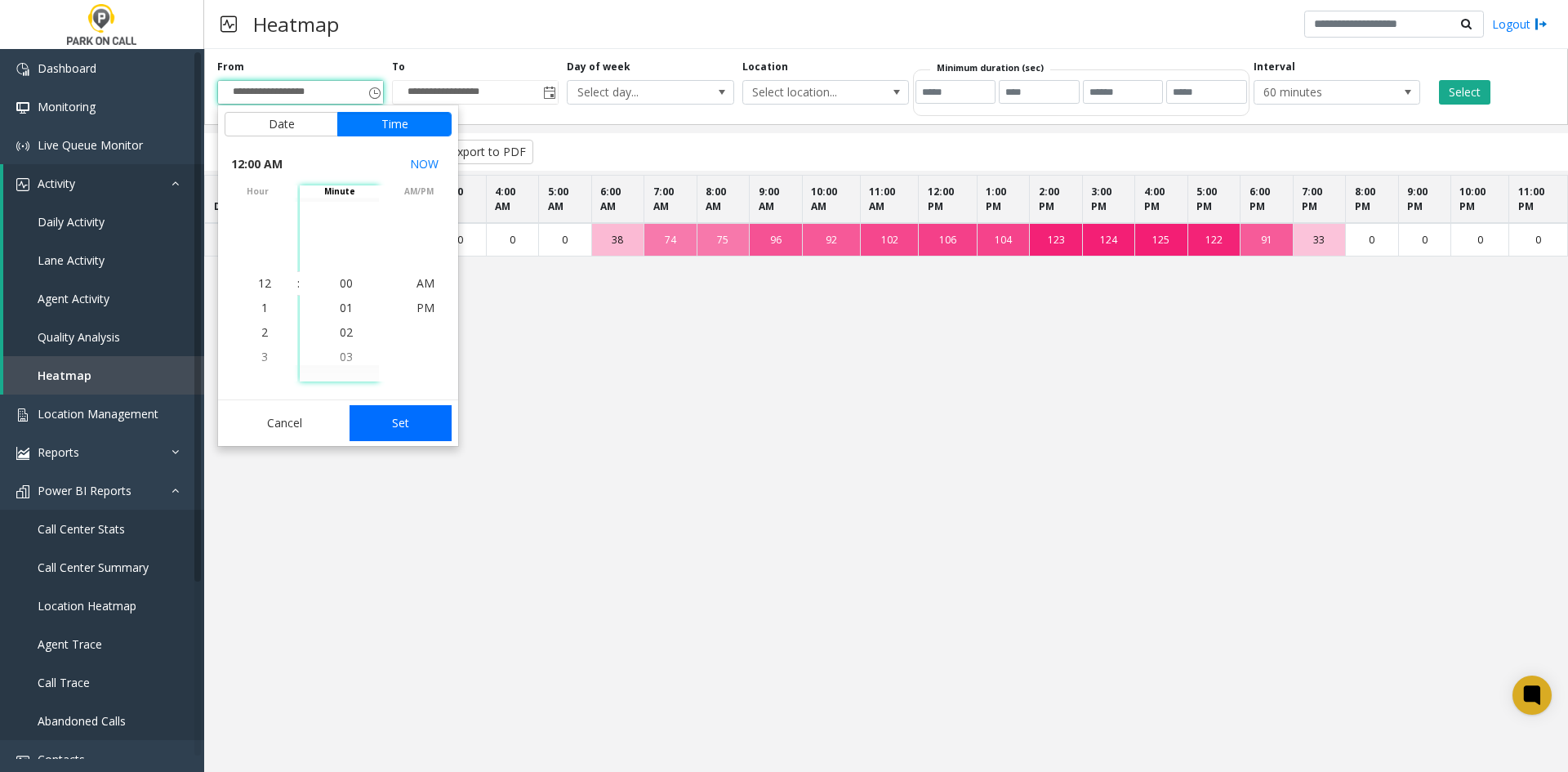
click at [413, 420] on button "Set" at bounding box center [401, 424] width 103 height 36
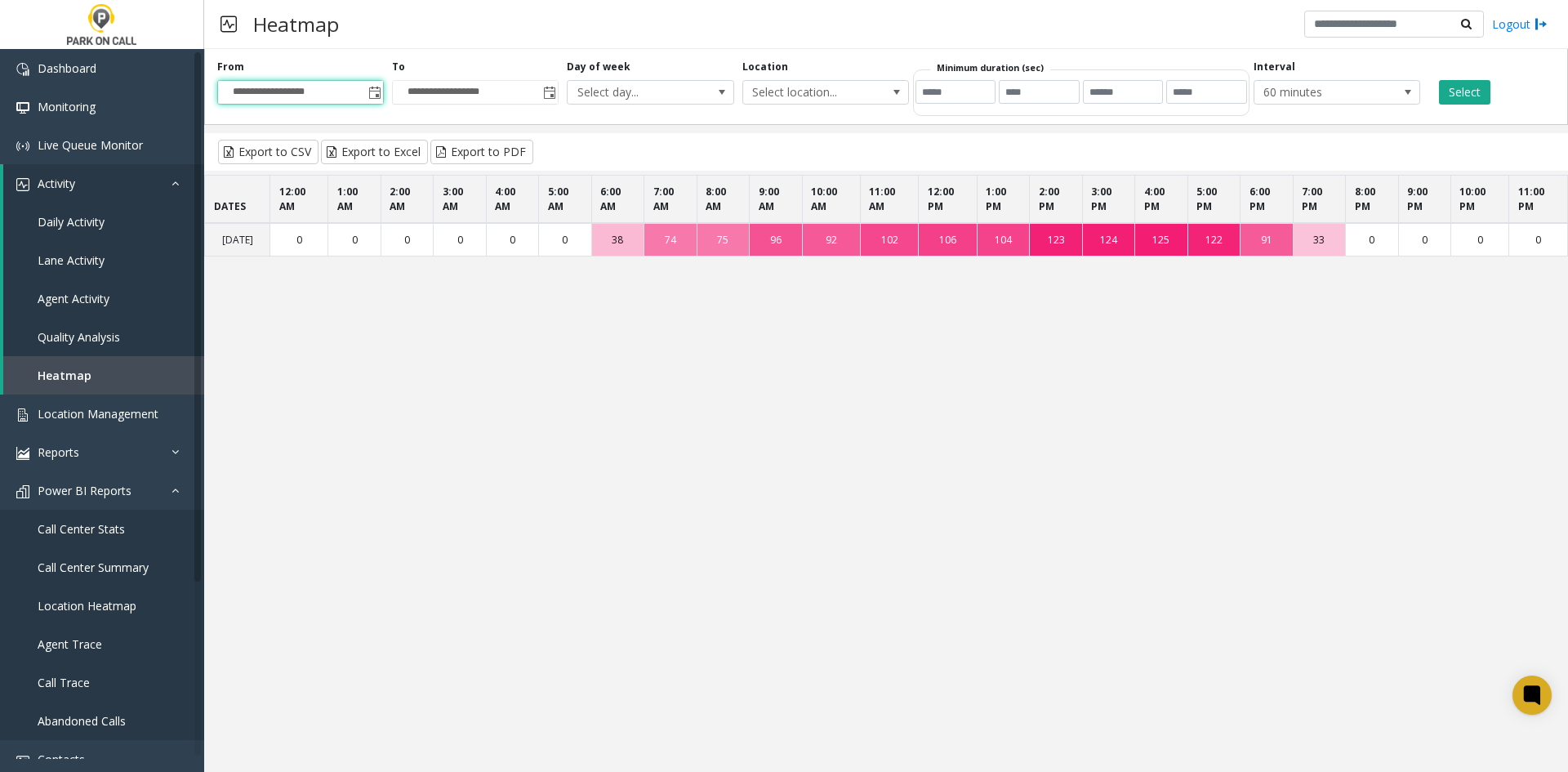
type input "**********"
click at [1492, 91] on div "Select" at bounding box center [1480, 82] width 112 height 45
drag, startPoint x: 1480, startPoint y: 93, endPoint x: 1469, endPoint y: 95, distance: 11.2
click at [1470, 95] on button "Select" at bounding box center [1465, 91] width 52 height 24
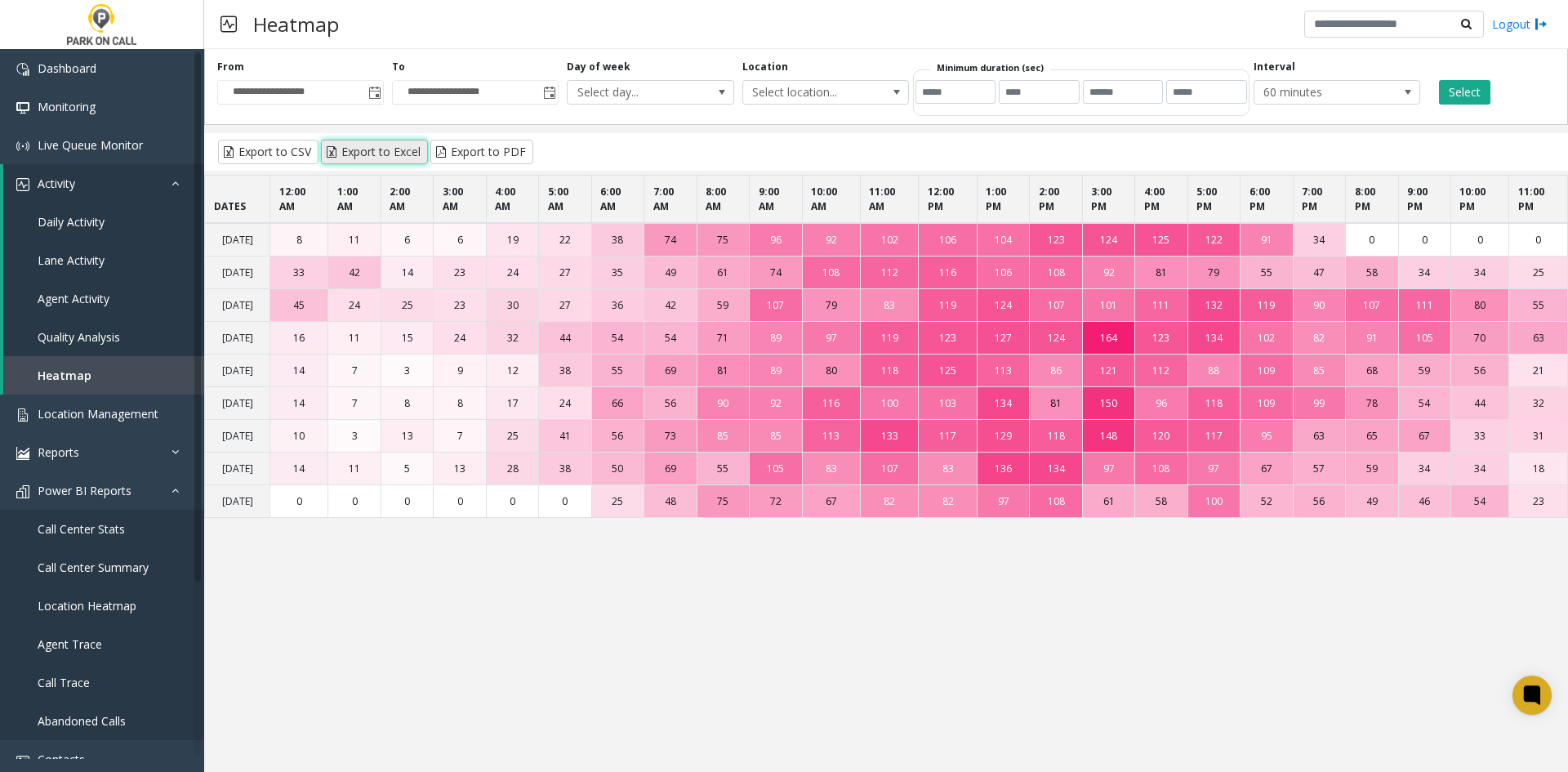
click at [362, 158] on button "Export to Excel" at bounding box center [375, 151] width 107 height 24
drag, startPoint x: 887, startPoint y: 627, endPoint x: 874, endPoint y: 631, distance: 13.6
click at [875, 630] on div "**********" at bounding box center [887, 410] width 1364 height 723
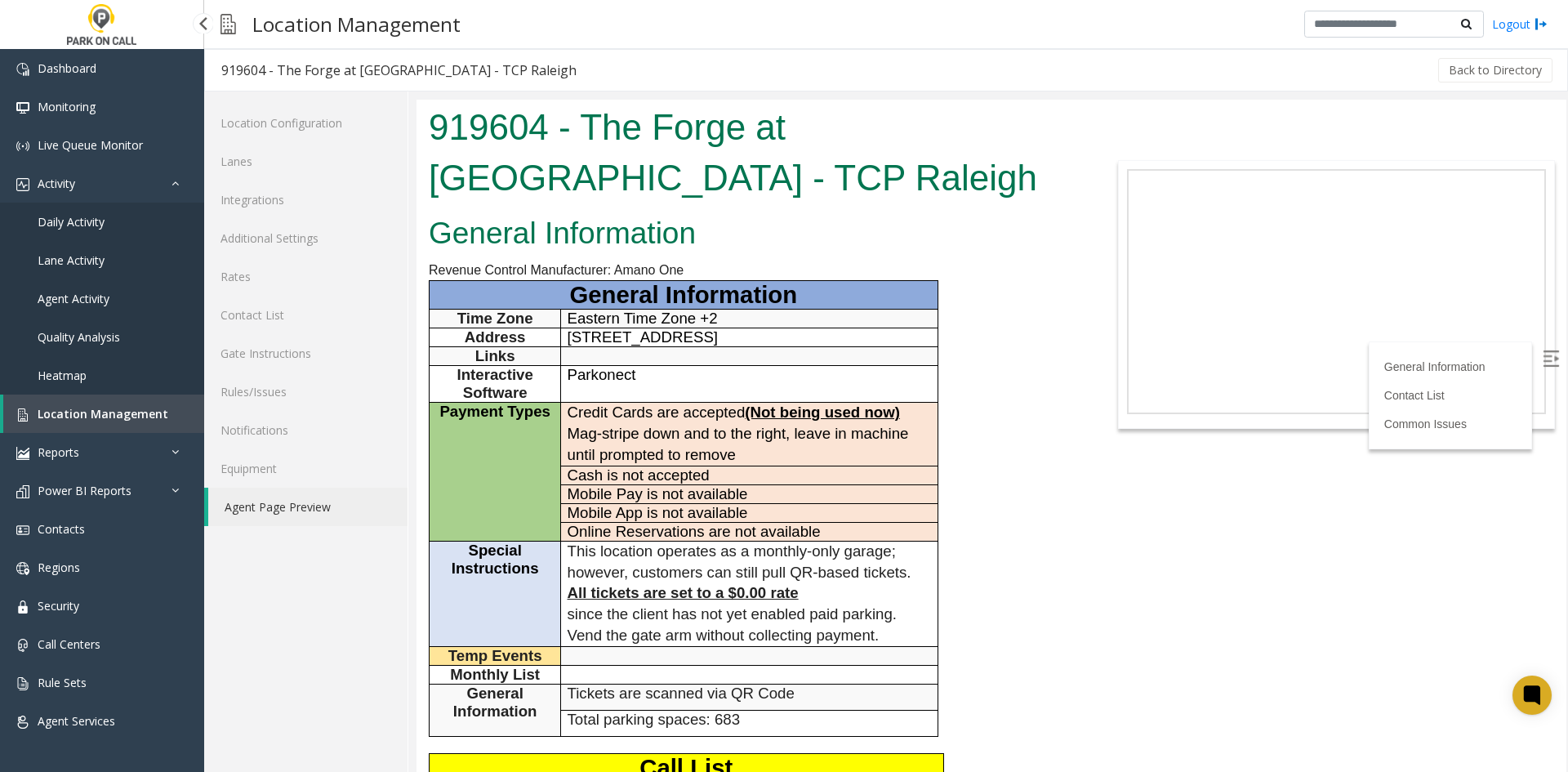
click at [65, 238] on link "Daily Activity" at bounding box center [102, 222] width 204 height 38
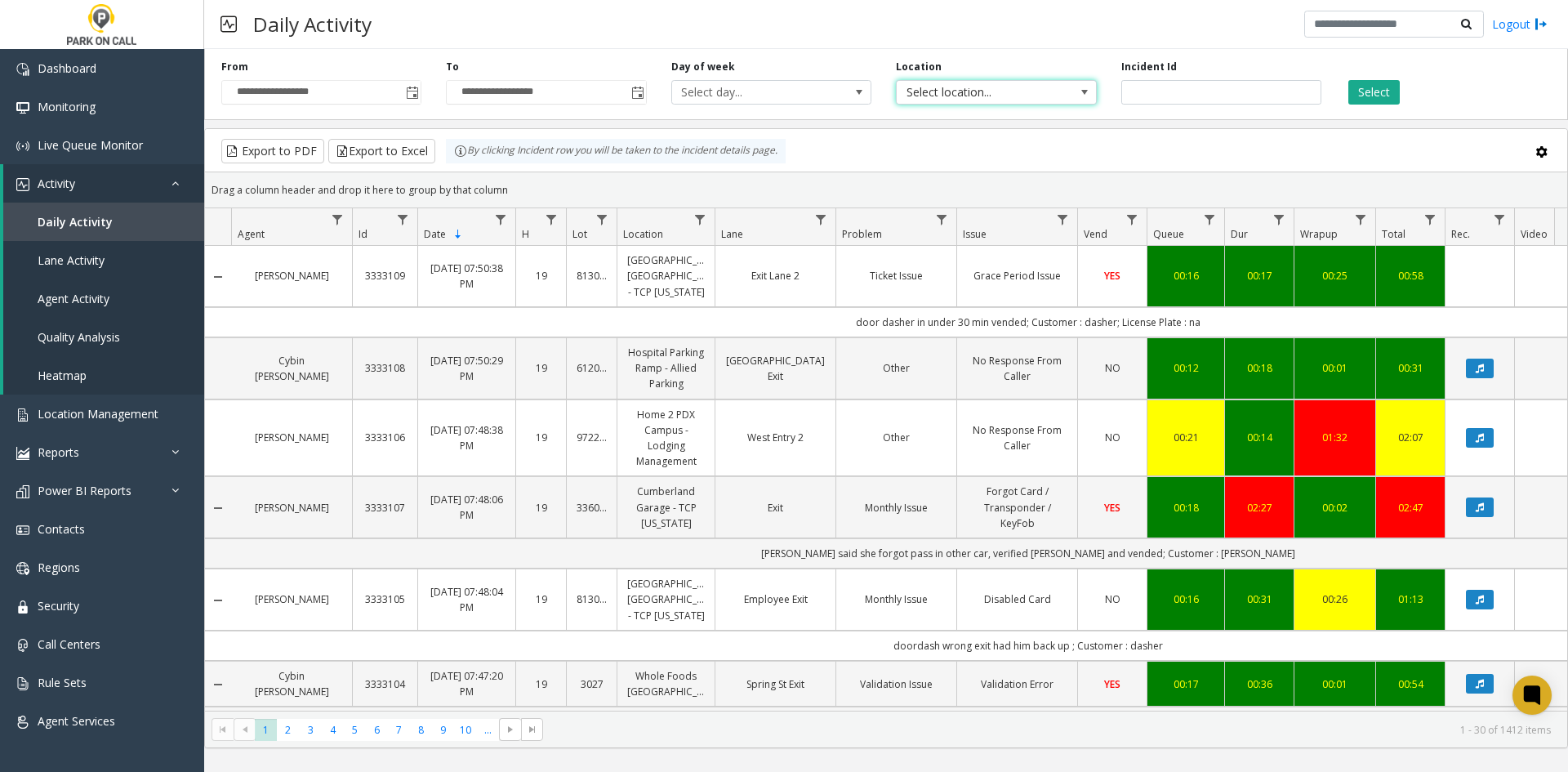
click at [947, 96] on span "Select location..." at bounding box center [976, 91] width 159 height 23
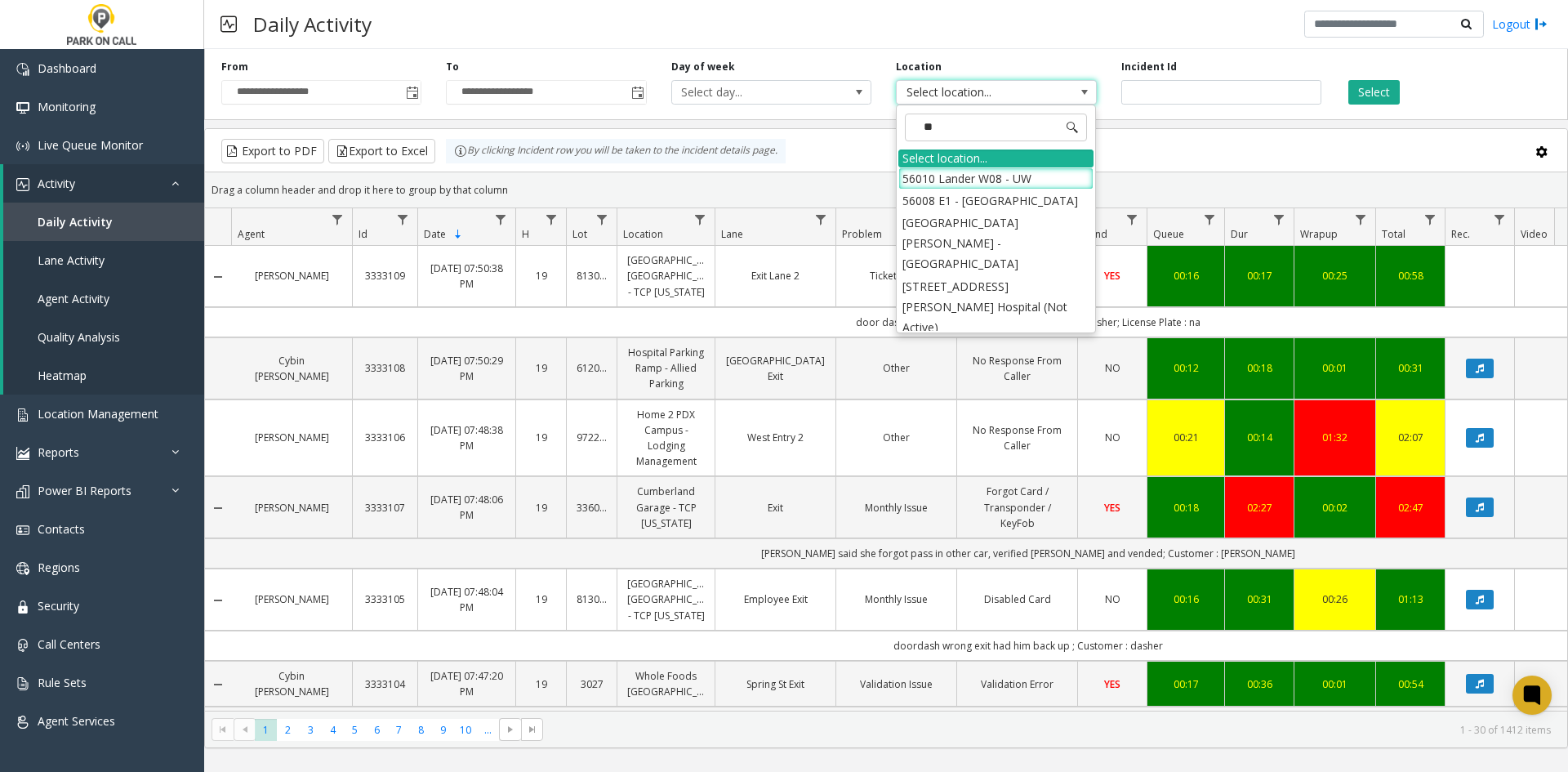
type input "***"
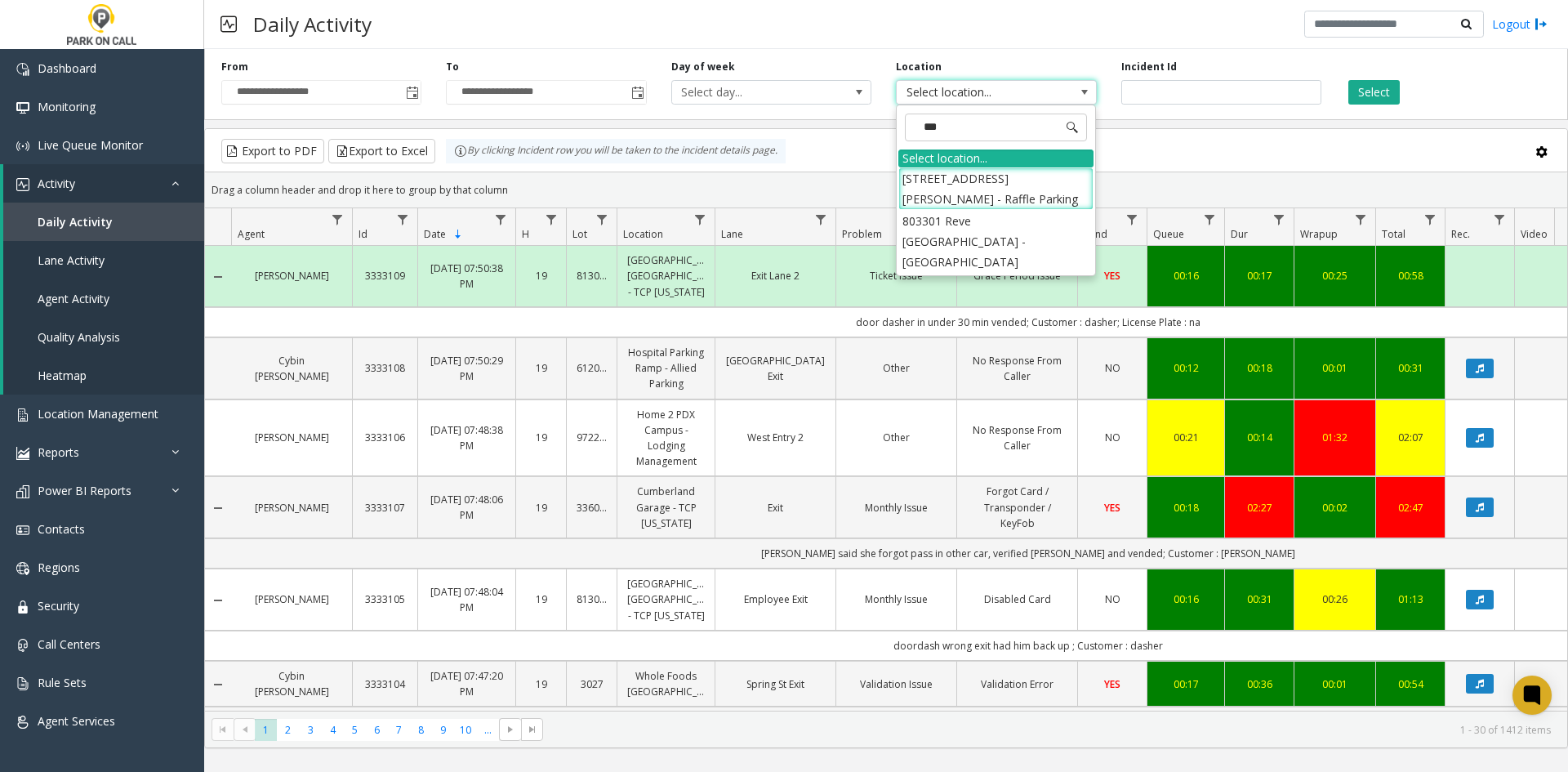
drag, startPoint x: 931, startPoint y: 192, endPoint x: 1029, endPoint y: 172, distance: 100.0
click at [931, 192] on li "[STREET_ADDRESS][PERSON_NAME] - Raffle Parking" at bounding box center [996, 188] width 195 height 43
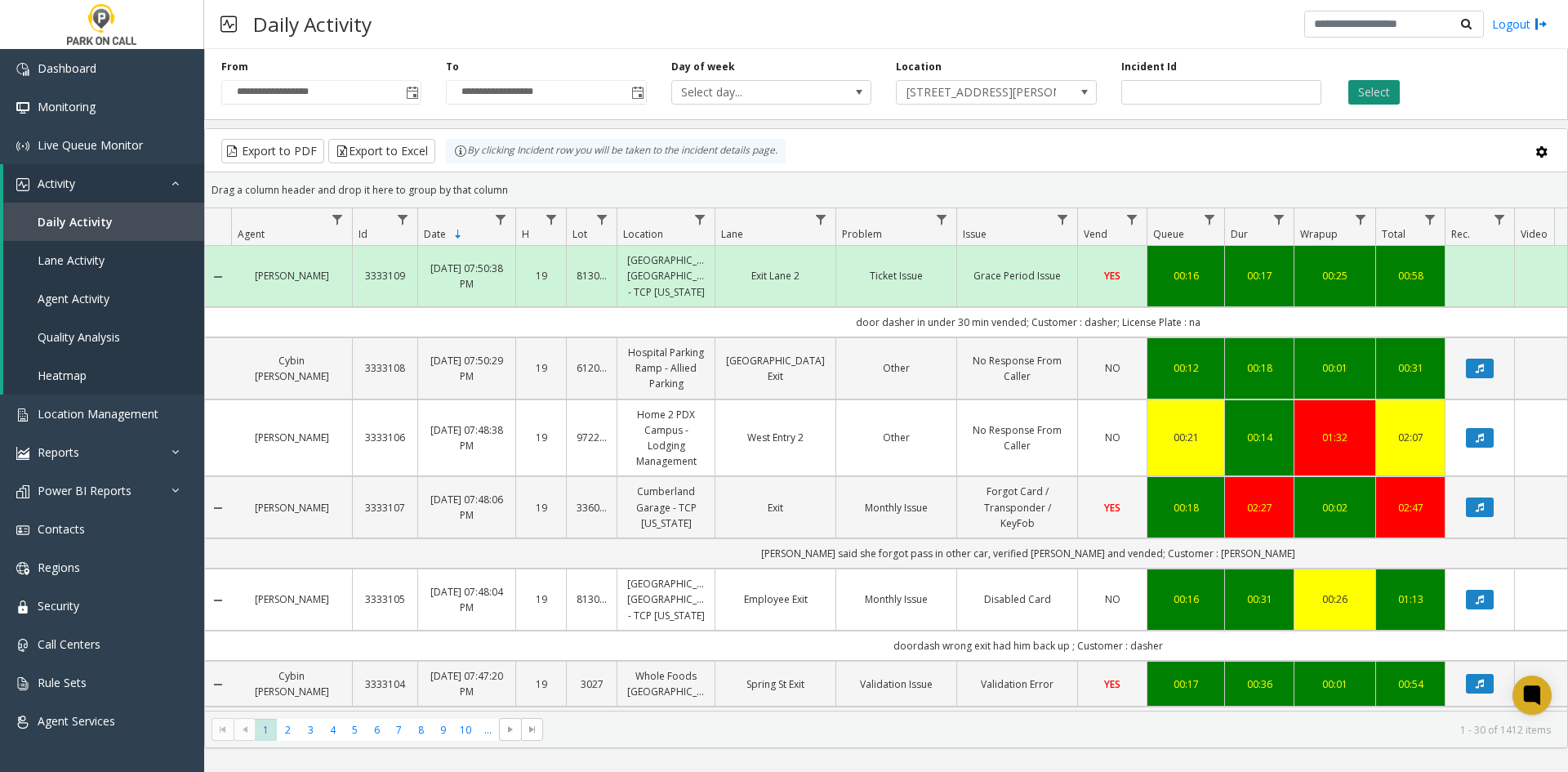
click at [1394, 86] on button "Select" at bounding box center [1373, 91] width 52 height 24
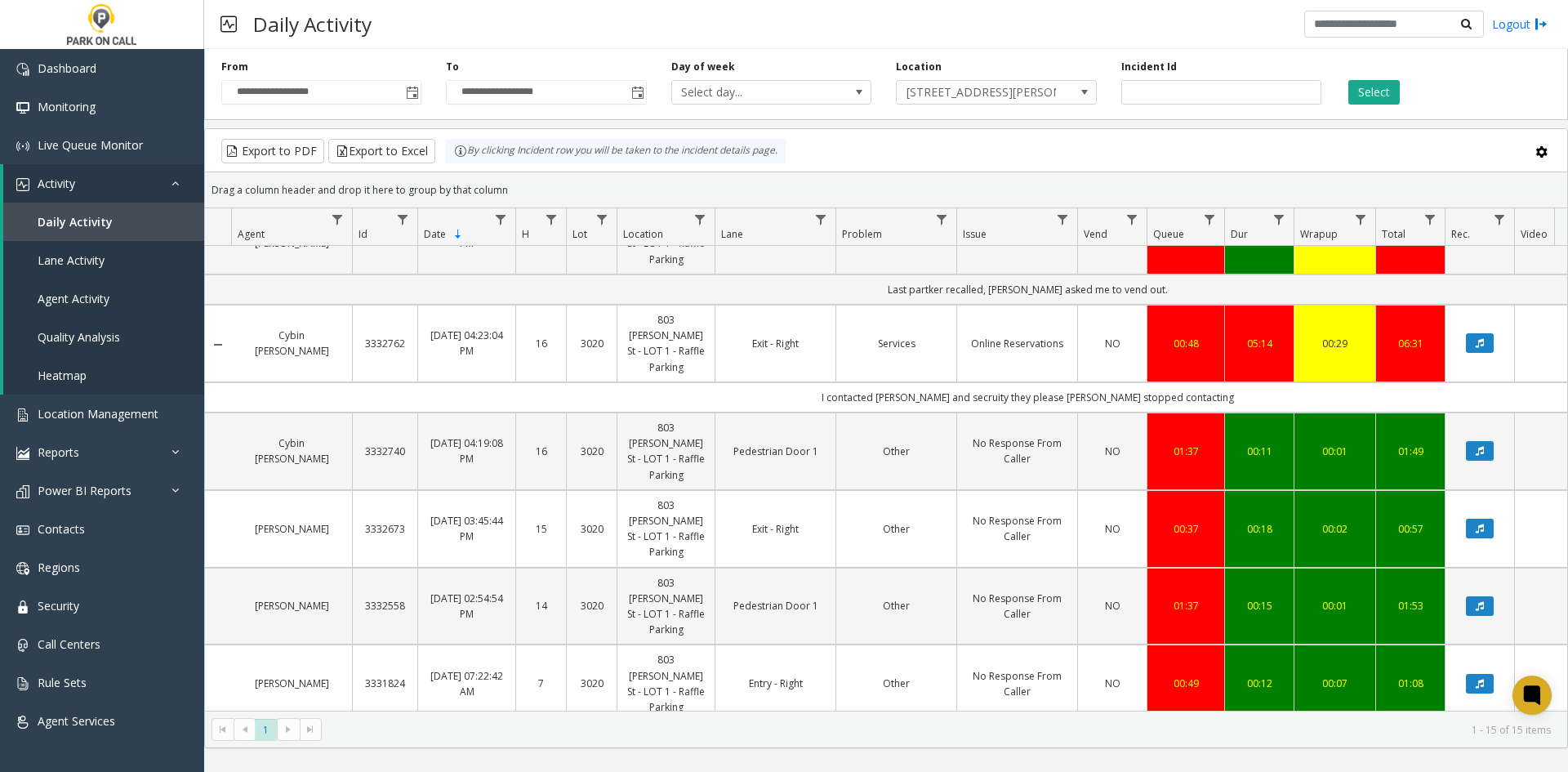
scroll to position [746, 0]
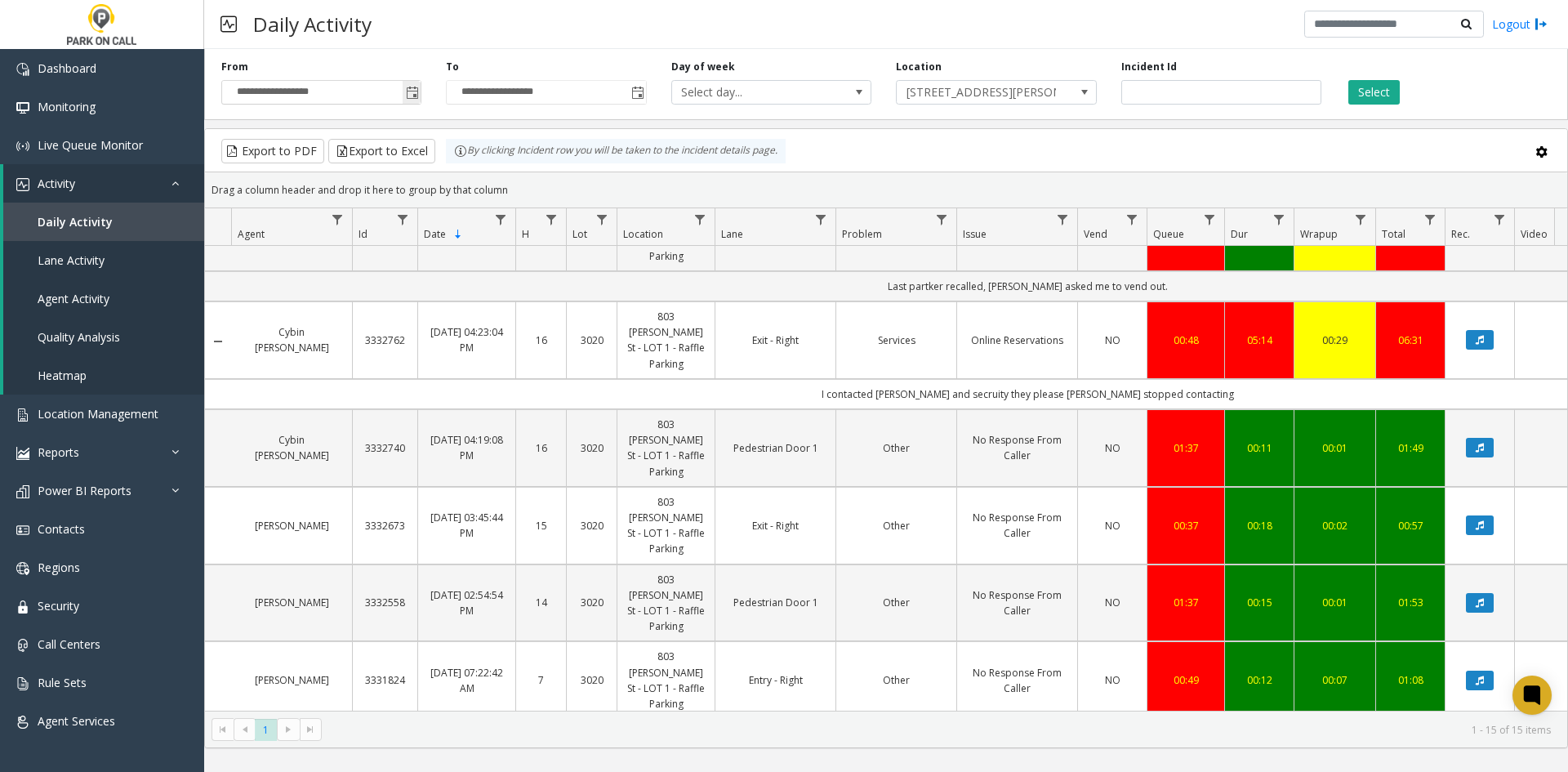
click at [416, 92] on span "Toggle popup" at bounding box center [413, 93] width 13 height 13
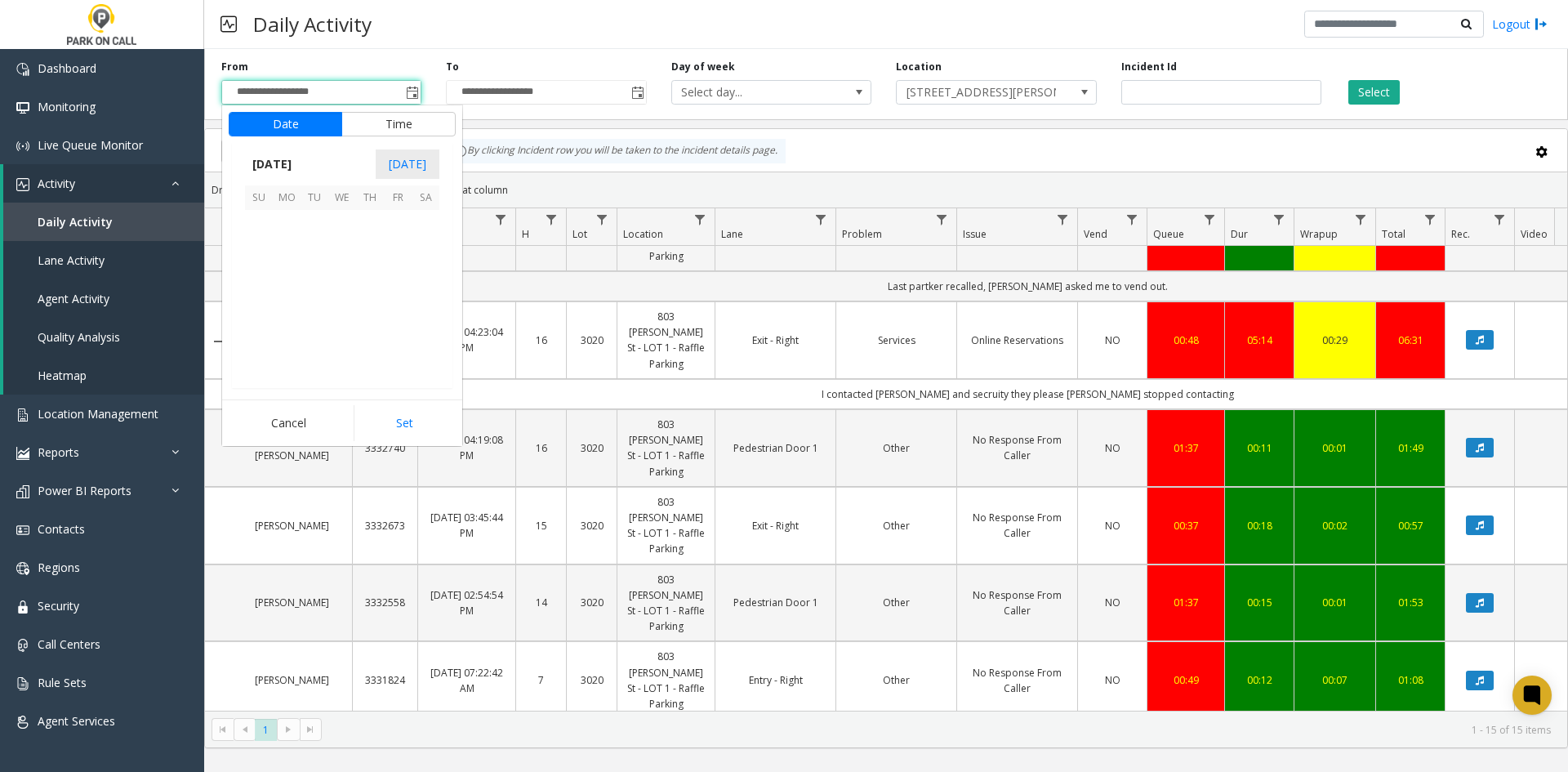
scroll to position [293434, 0]
click at [357, 223] on span "2" at bounding box center [370, 224] width 28 height 28
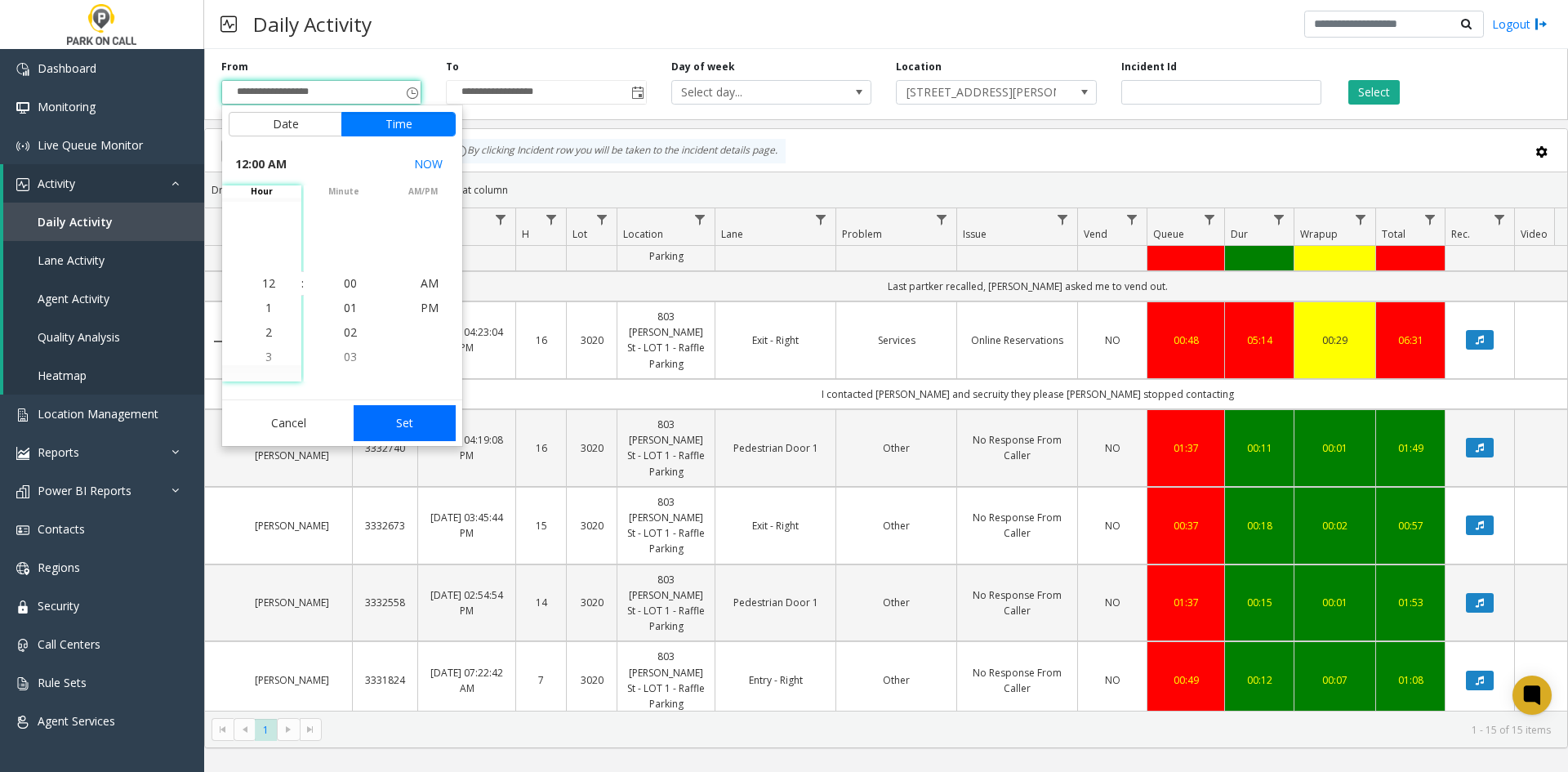
click at [374, 421] on button "Set" at bounding box center [405, 424] width 103 height 36
type input "**********"
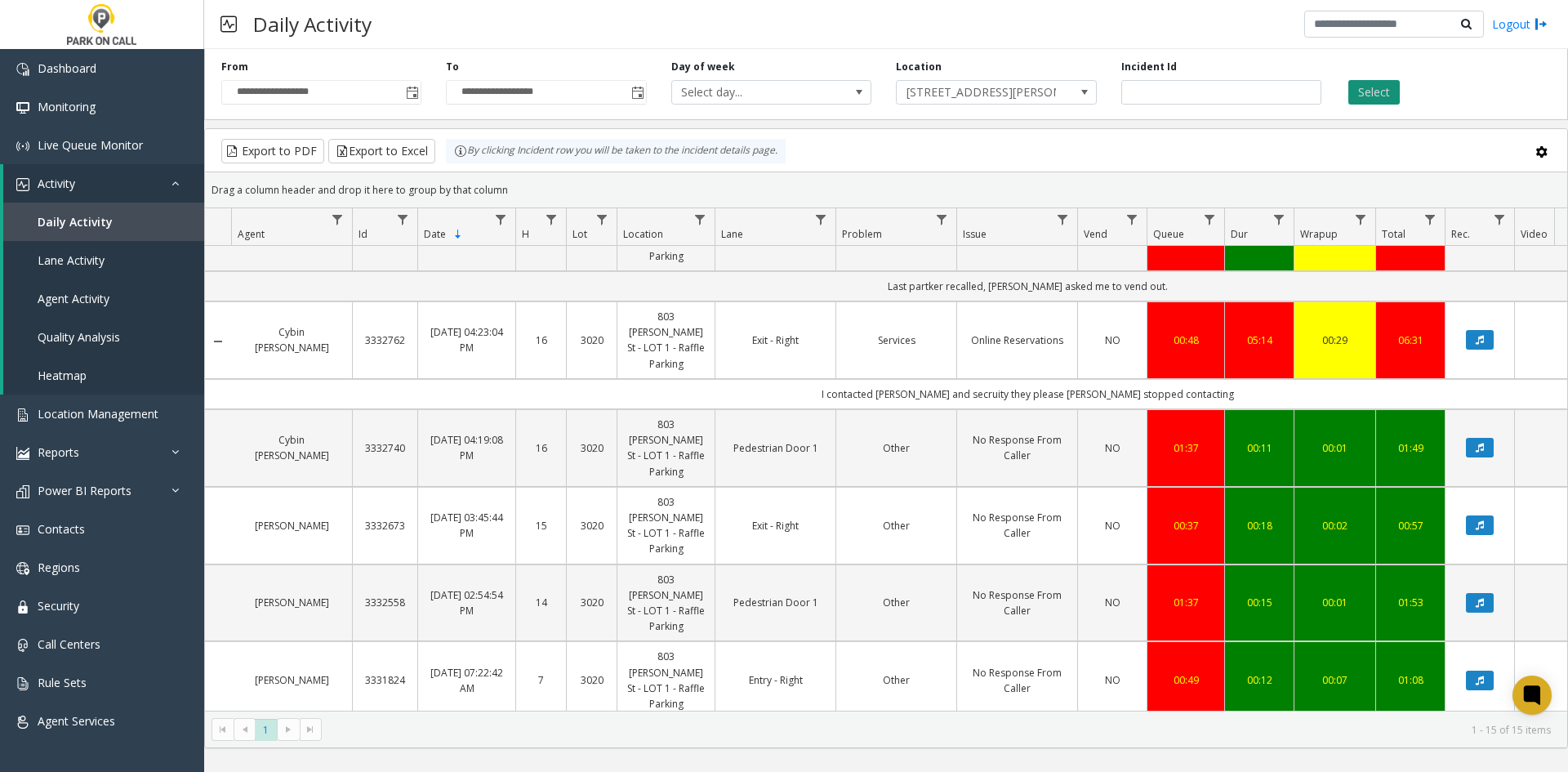
click at [1375, 81] on button "Select" at bounding box center [1373, 91] width 52 height 24
